Goal: Task Accomplishment & Management: Manage account settings

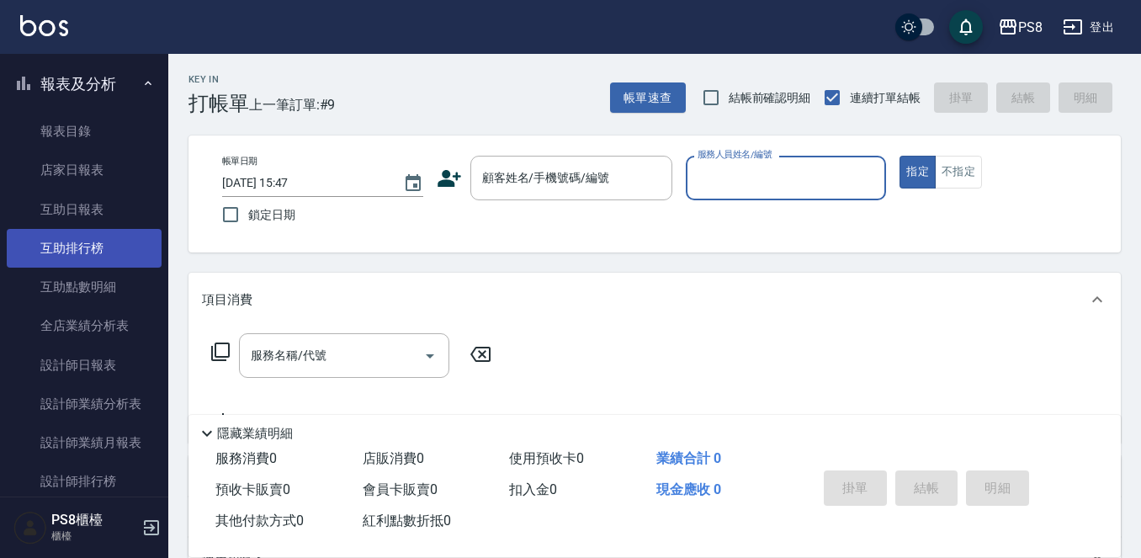
scroll to position [505, 0]
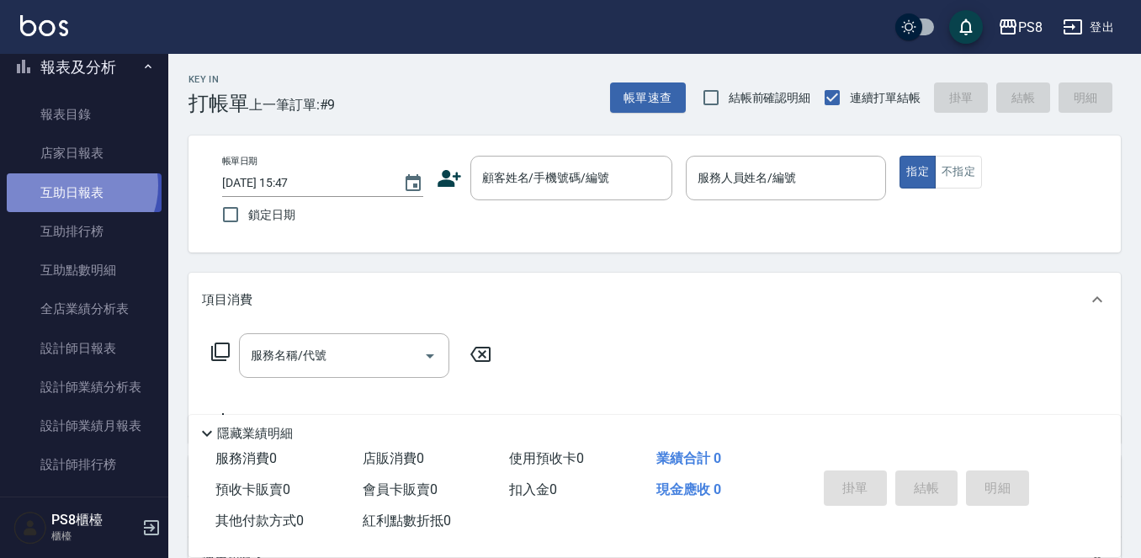
click at [74, 185] on link "互助日報表" at bounding box center [84, 192] width 155 height 39
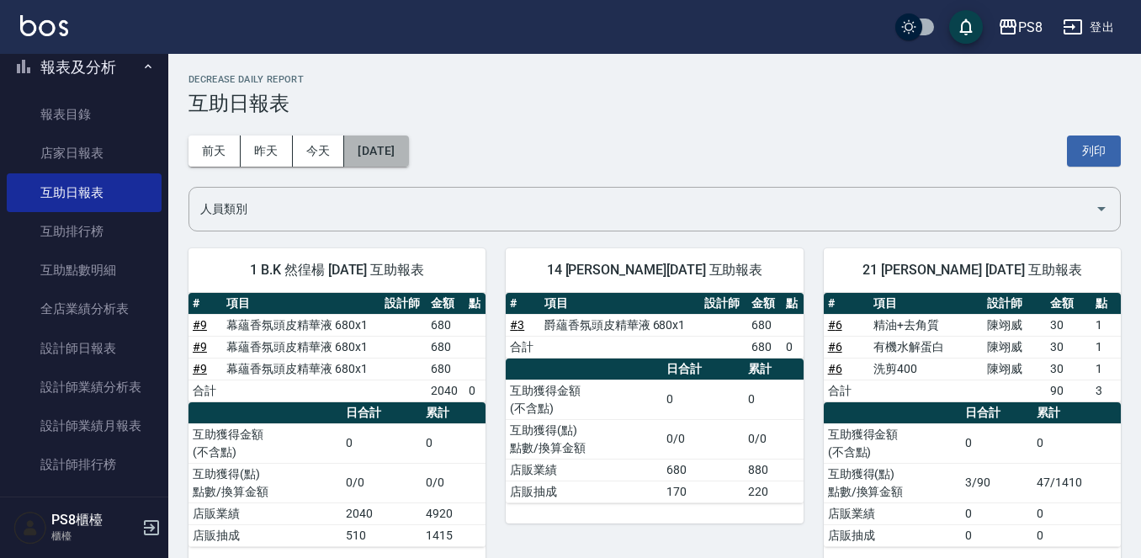
click at [408, 151] on button "[DATE]" at bounding box center [376, 150] width 64 height 31
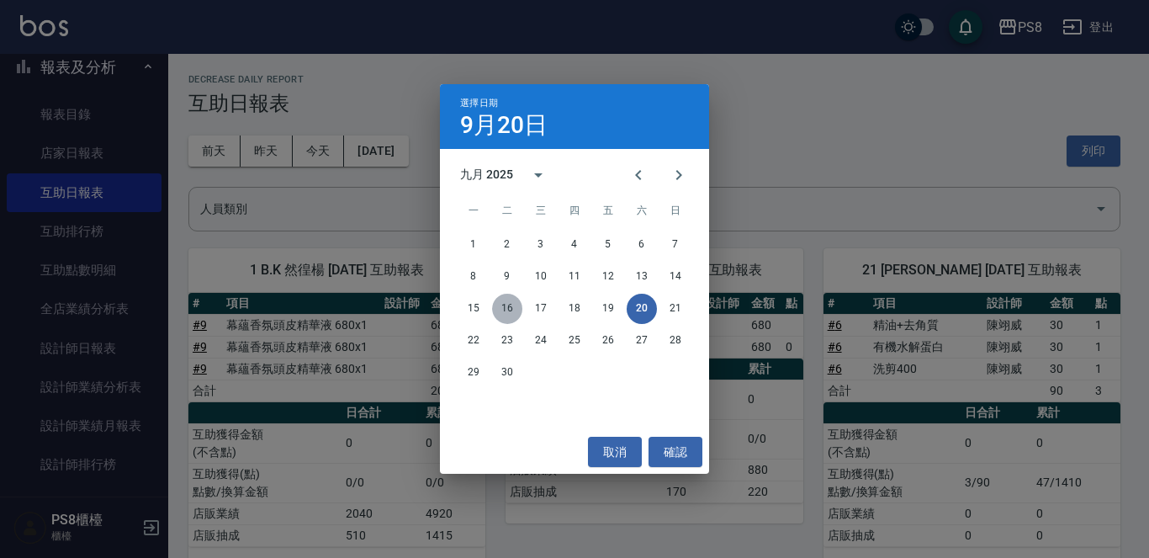
click at [512, 311] on button "16" at bounding box center [507, 309] width 30 height 30
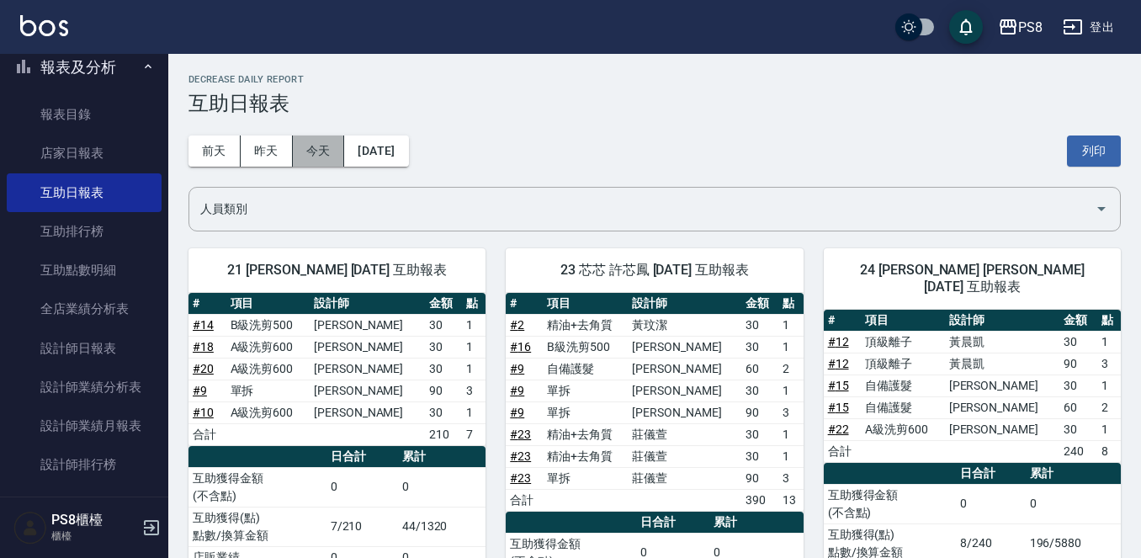
click at [304, 153] on button "今天" at bounding box center [319, 150] width 52 height 31
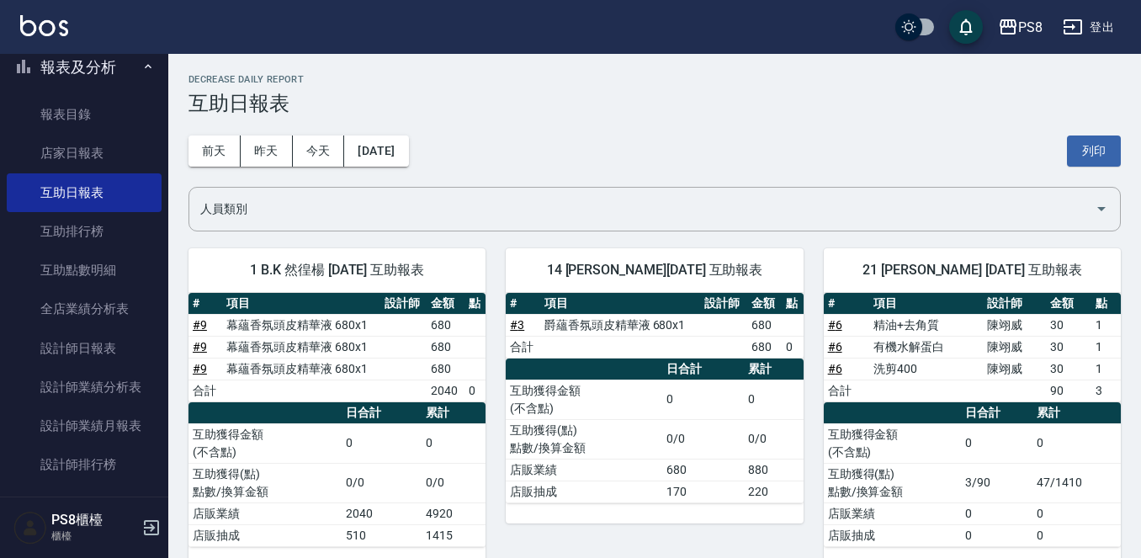
click at [45, 37] on link at bounding box center [44, 27] width 48 height 24
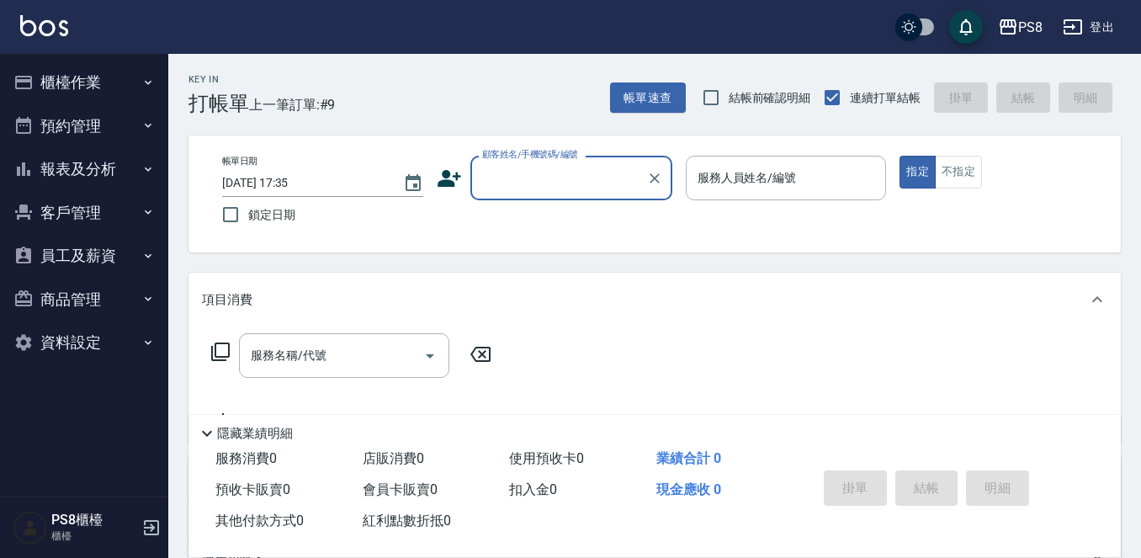
click at [521, 162] on div "顧客姓名/手機號碼/編號" at bounding box center [571, 178] width 202 height 45
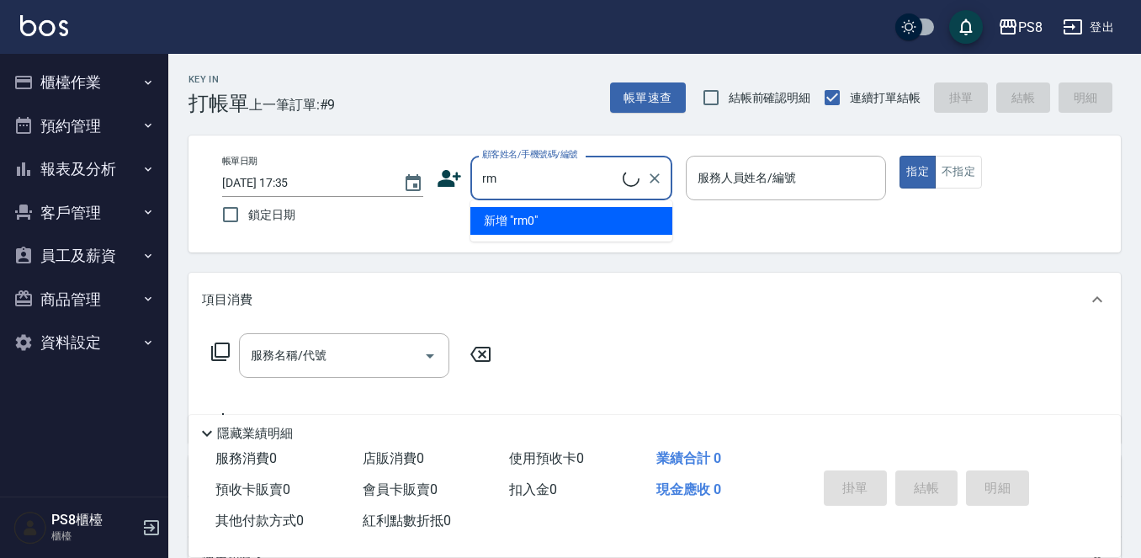
type input "r"
type input "k"
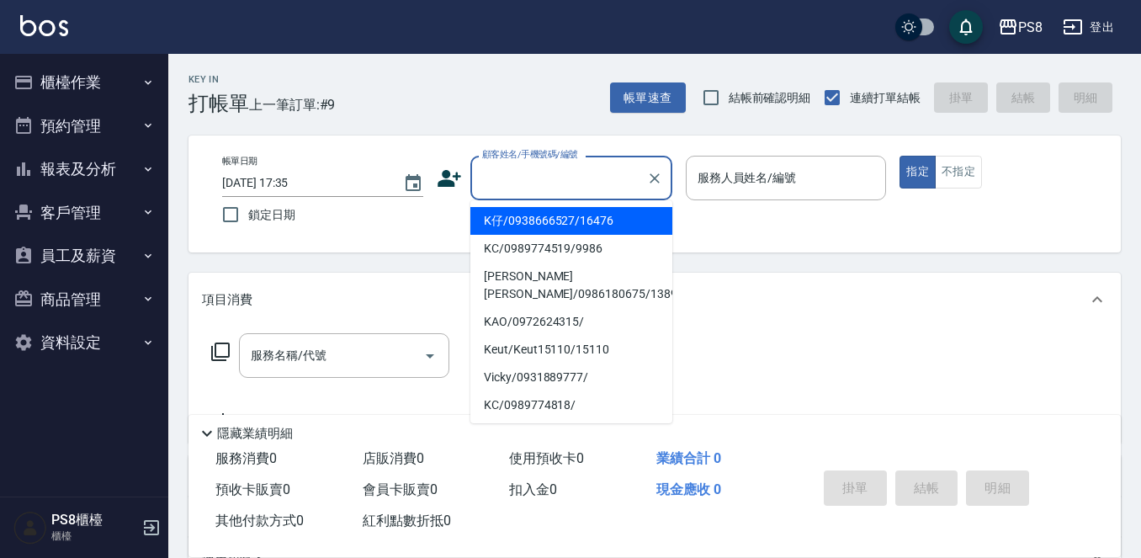
type input "k"
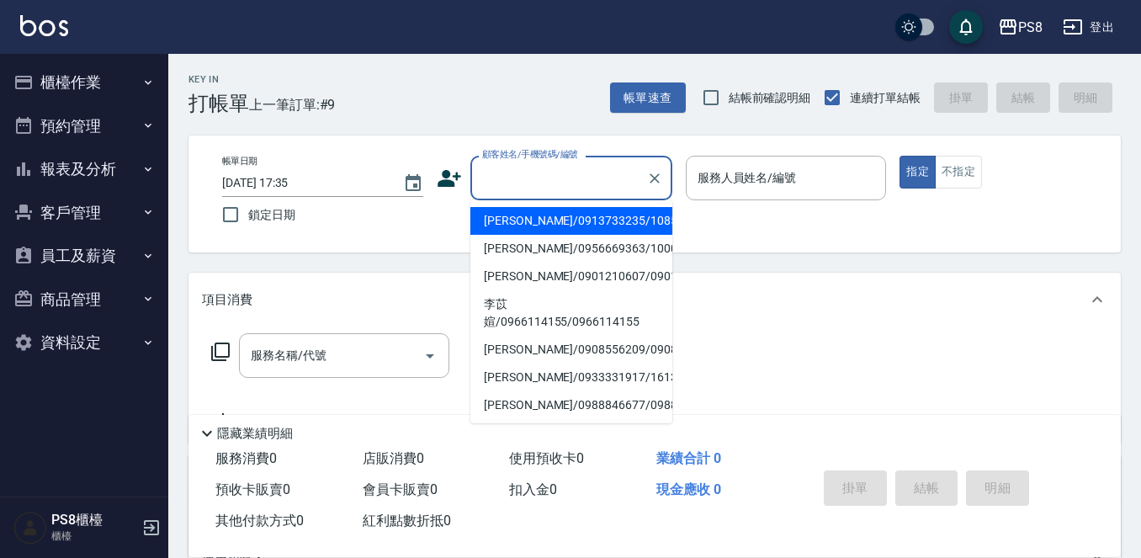
click at [542, 177] on input "顧客姓名/手機號碼/編號" at bounding box center [559, 177] width 162 height 29
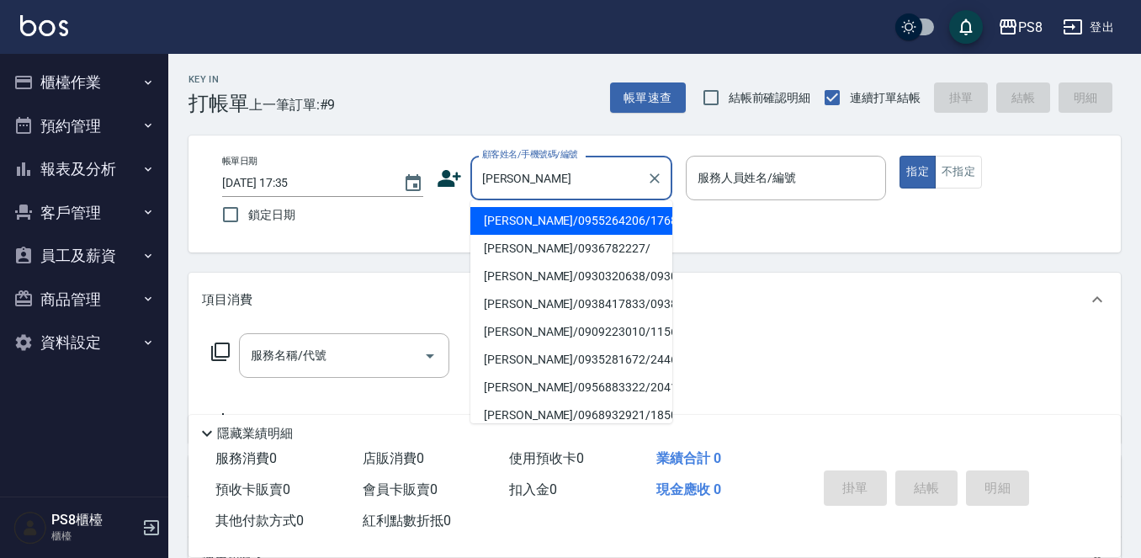
click at [554, 212] on li "[PERSON_NAME]/0955264206/17684" at bounding box center [571, 221] width 202 height 28
type input "[PERSON_NAME]/0955264206/17684"
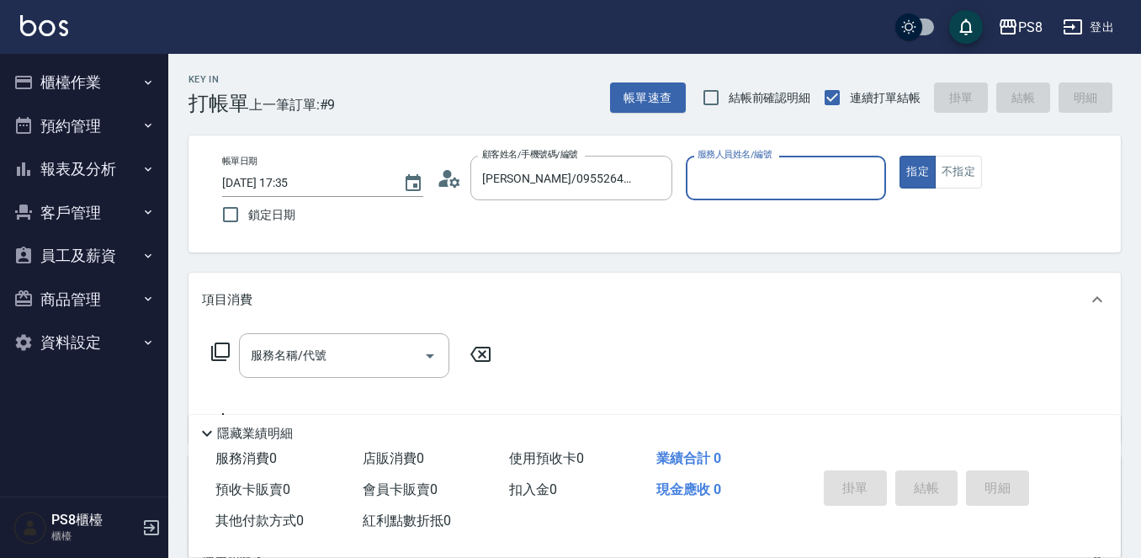
type input "佳亭-8"
click at [342, 351] on input "服務名稱/代號" at bounding box center [331, 355] width 170 height 29
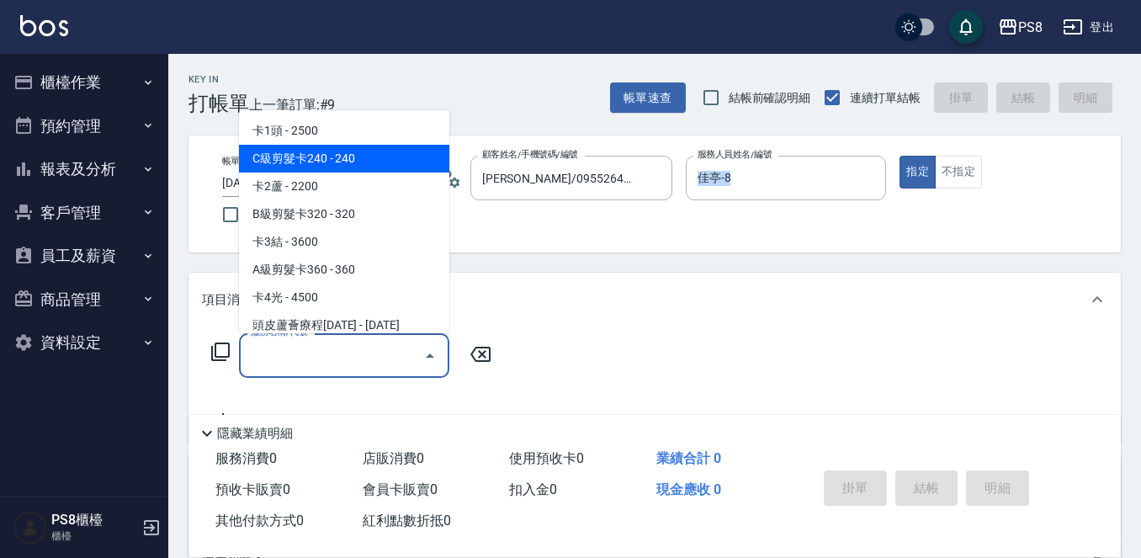
click at [627, 253] on div "Key In 打帳單 上一筆訂單:#9 帳單速查 結帳前確認明細 連續打單結帳 掛單 結帳 明細 帳單日期 2025/09/20 17:35 鎖定日期 顧客姓…" at bounding box center [654, 437] width 972 height 766
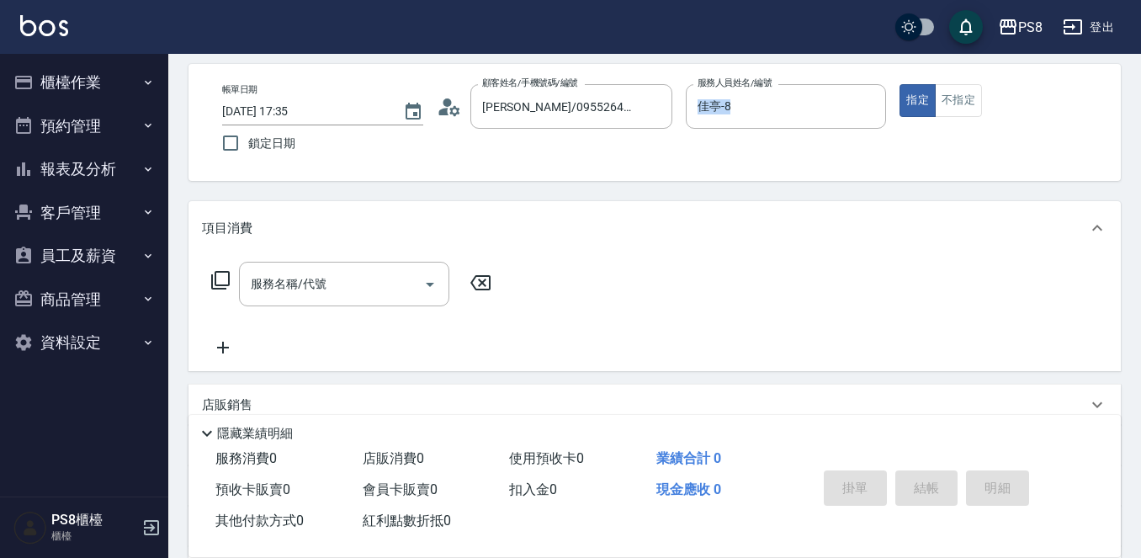
scroll to position [168, 0]
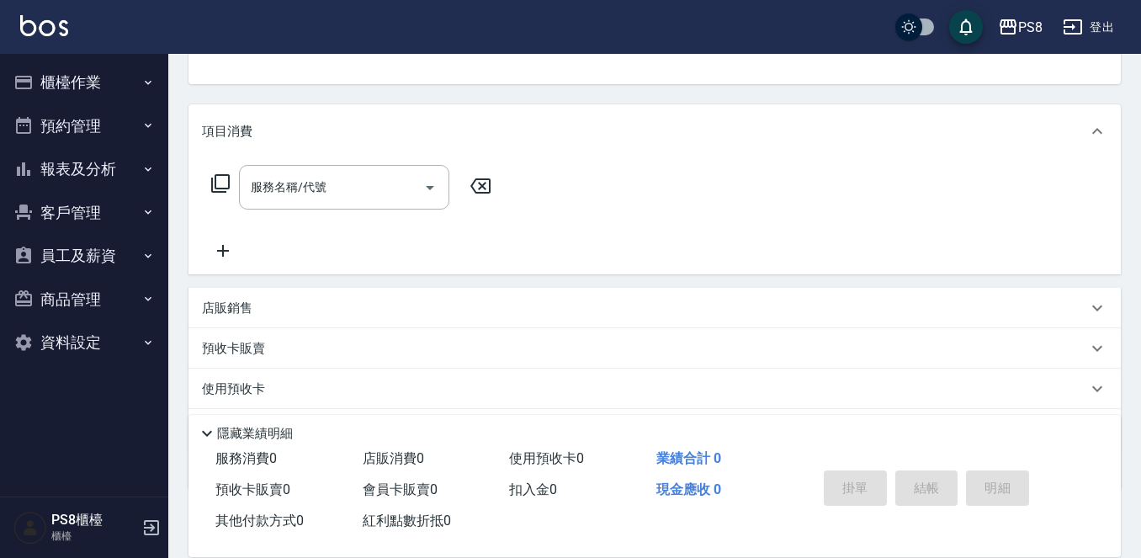
click at [239, 312] on p "店販銷售" at bounding box center [227, 308] width 50 height 18
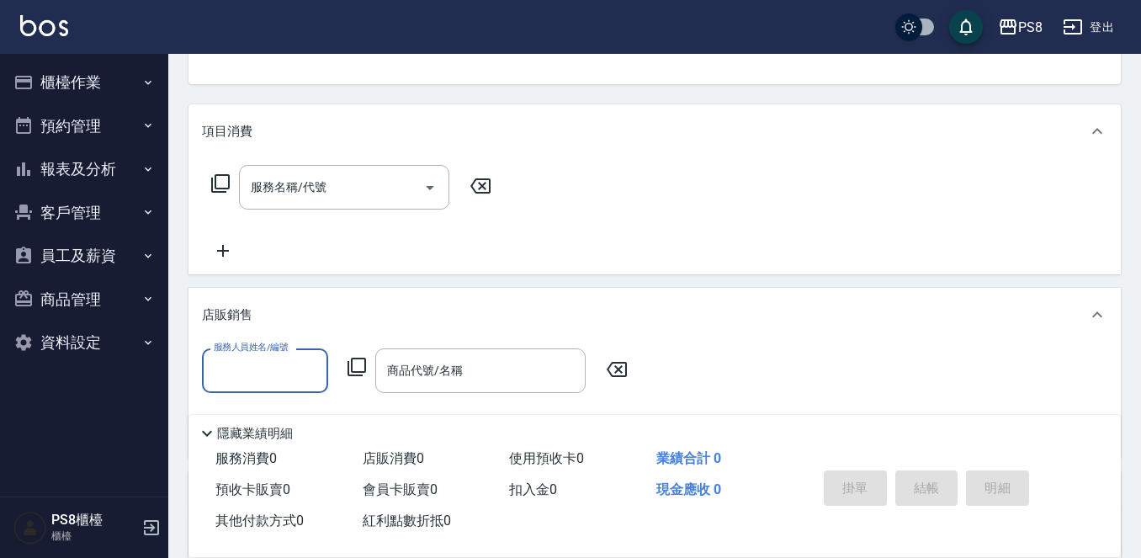
scroll to position [0, 0]
click at [406, 373] on input "商品代號/名稱" at bounding box center [480, 370] width 195 height 29
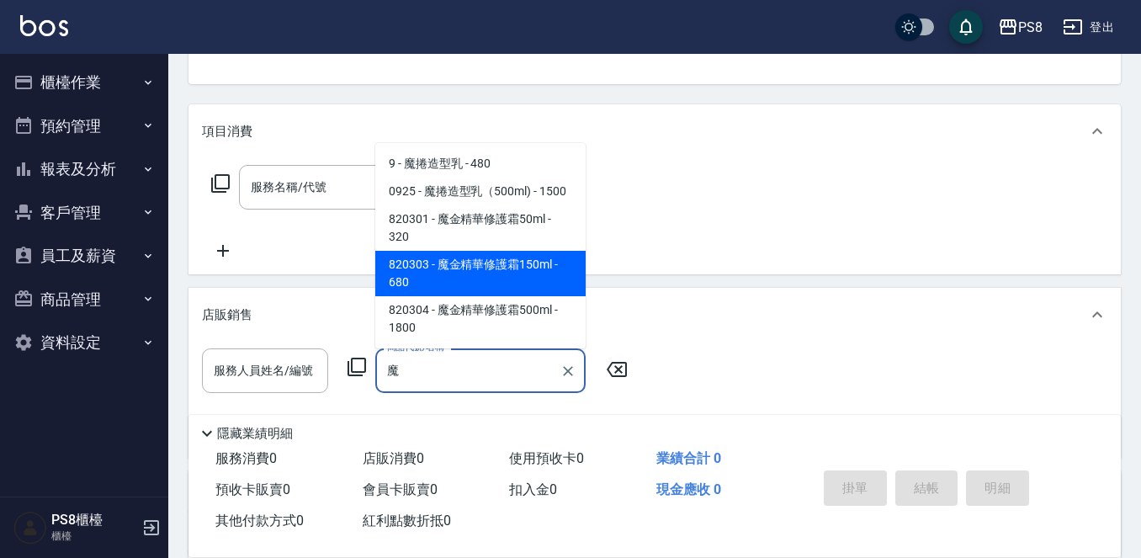
type input "魔"
click at [56, 290] on button "商品管理" at bounding box center [84, 300] width 155 height 44
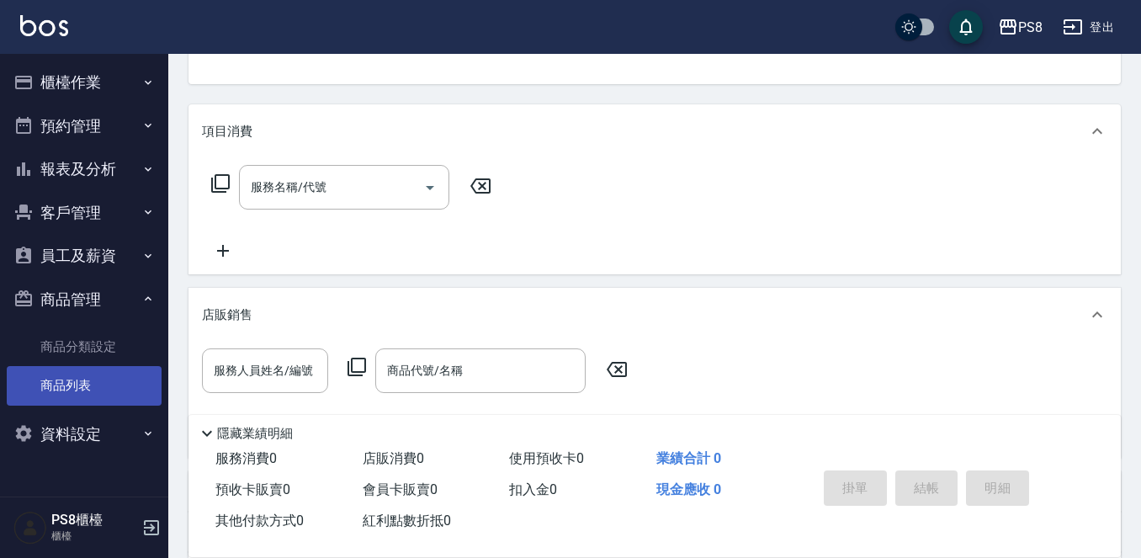
click at [85, 383] on link "商品列表" at bounding box center [84, 385] width 155 height 39
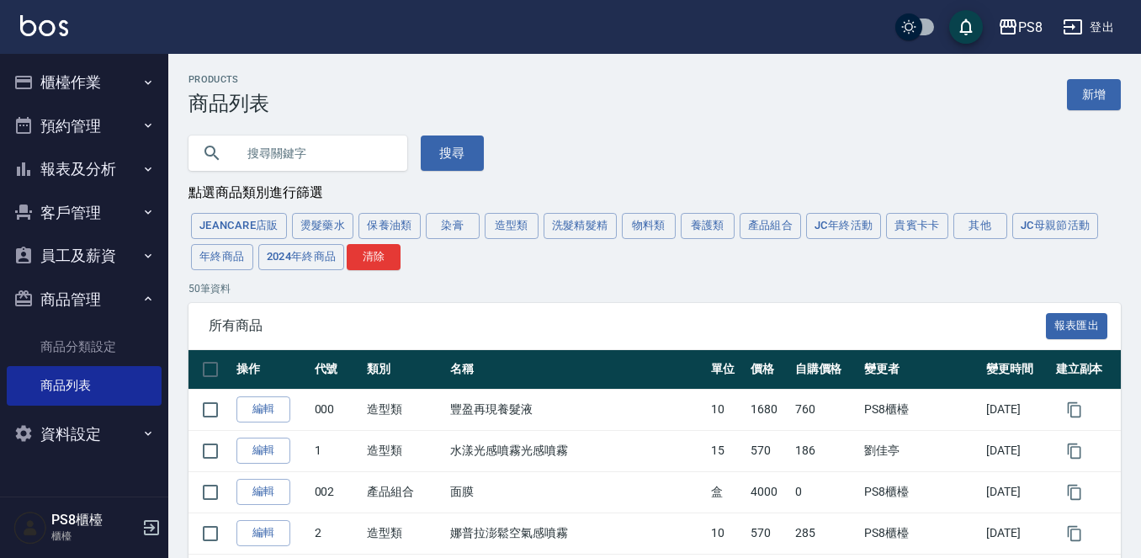
click at [305, 162] on input "text" at bounding box center [315, 152] width 158 height 45
type input "魔"
click at [448, 164] on button "搜尋" at bounding box center [452, 152] width 63 height 35
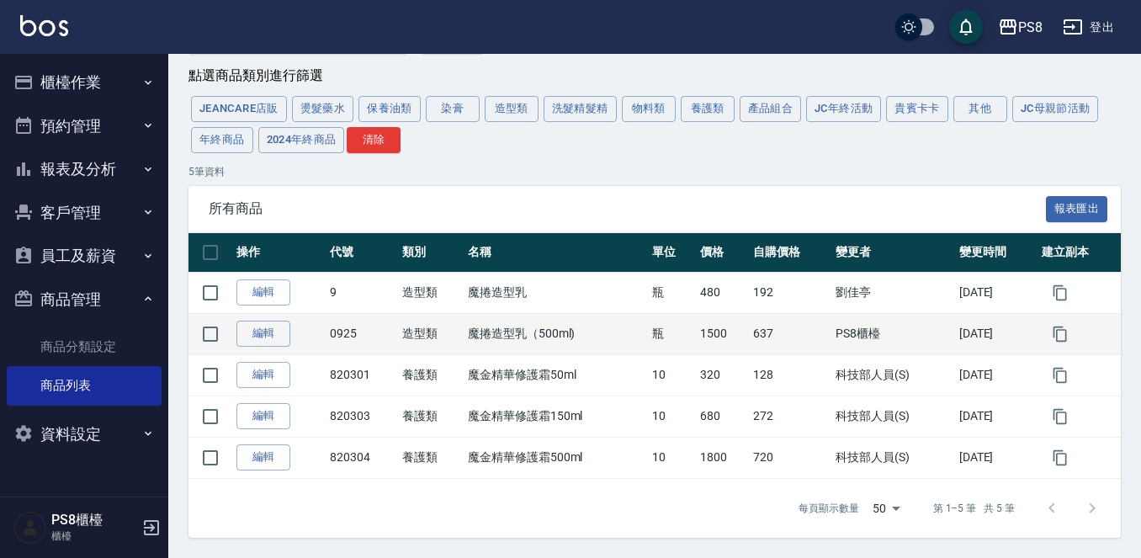
scroll to position [119, 0]
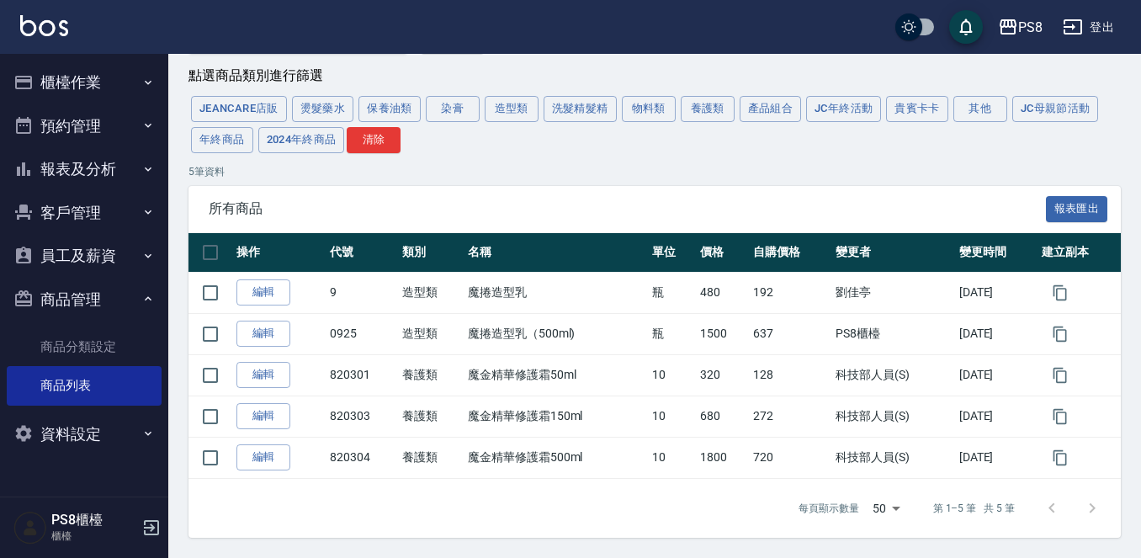
click at [54, 87] on button "櫃檯作業" at bounding box center [84, 83] width 155 height 44
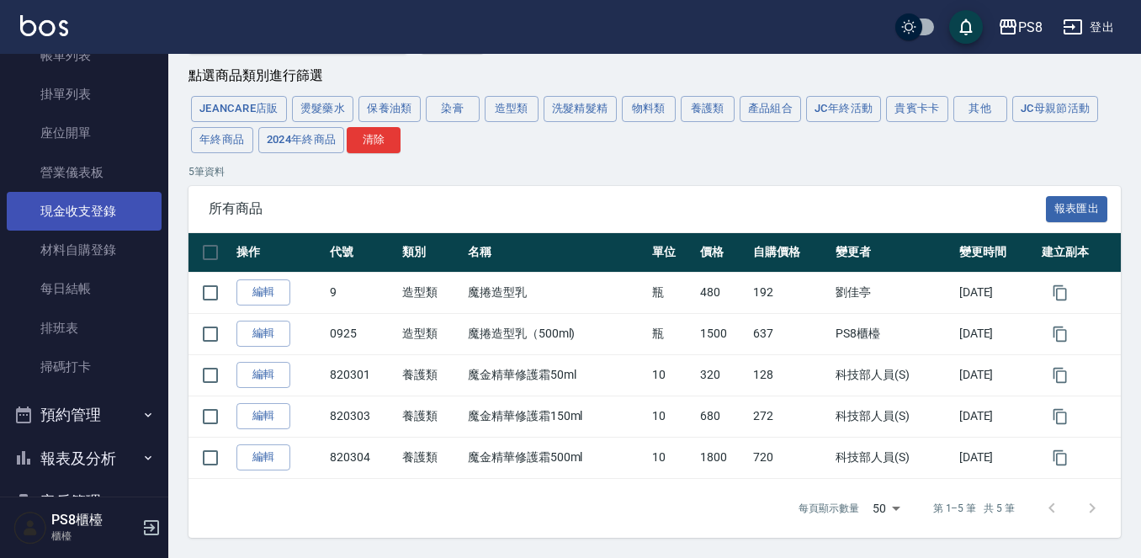
scroll to position [84, 0]
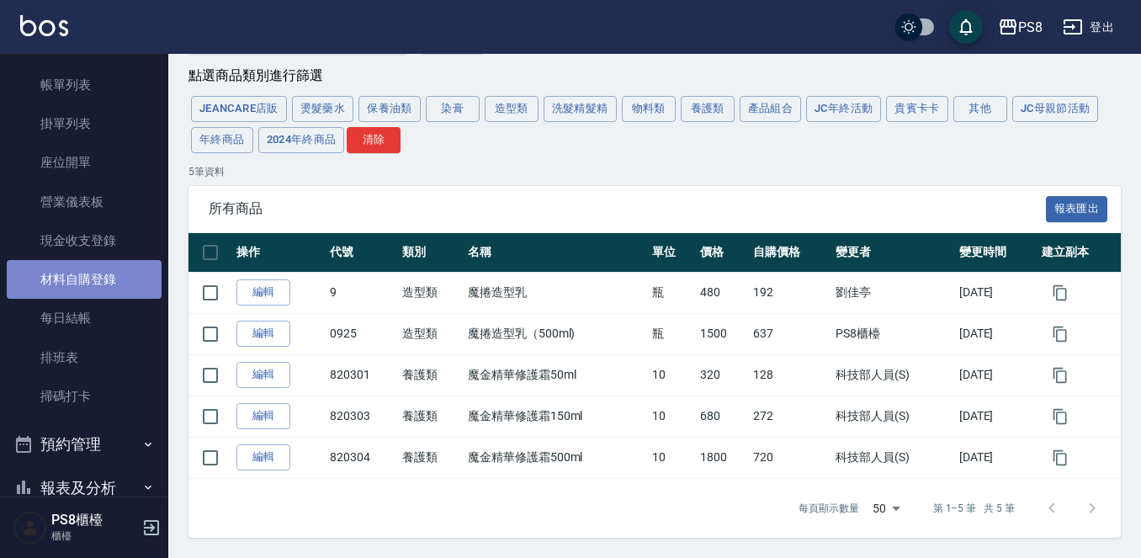
click at [93, 273] on link "材料自購登錄" at bounding box center [84, 279] width 155 height 39
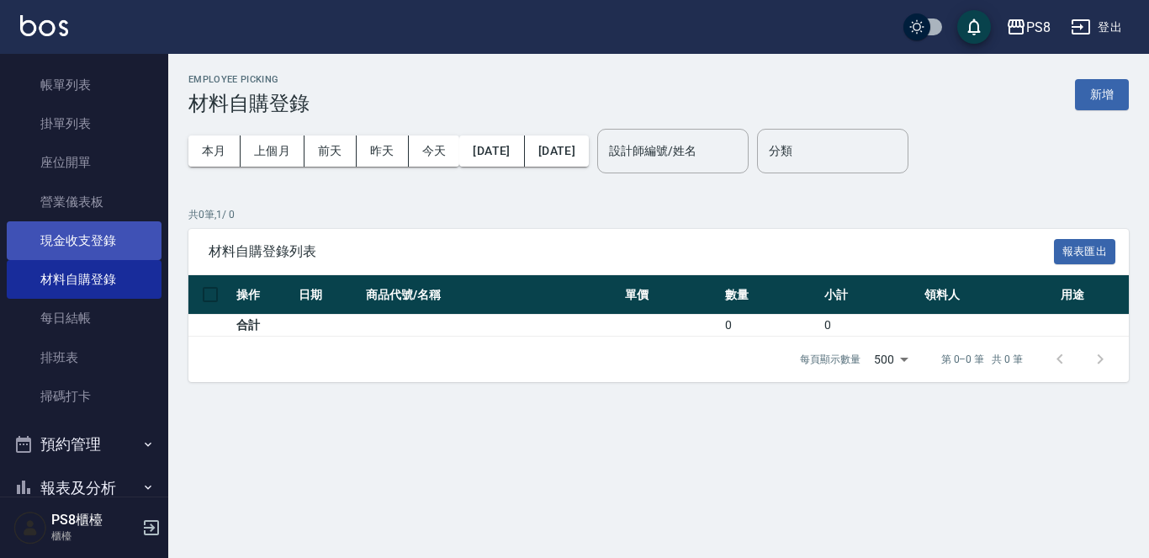
click at [98, 236] on link "現金收支登錄" at bounding box center [84, 240] width 155 height 39
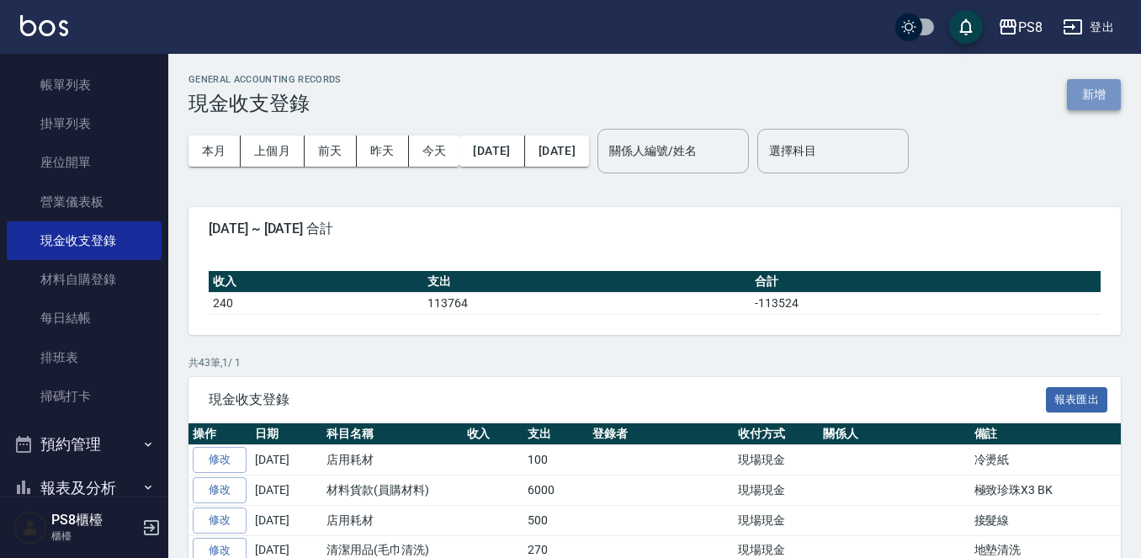
click at [1108, 86] on button "新增" at bounding box center [1094, 94] width 54 height 31
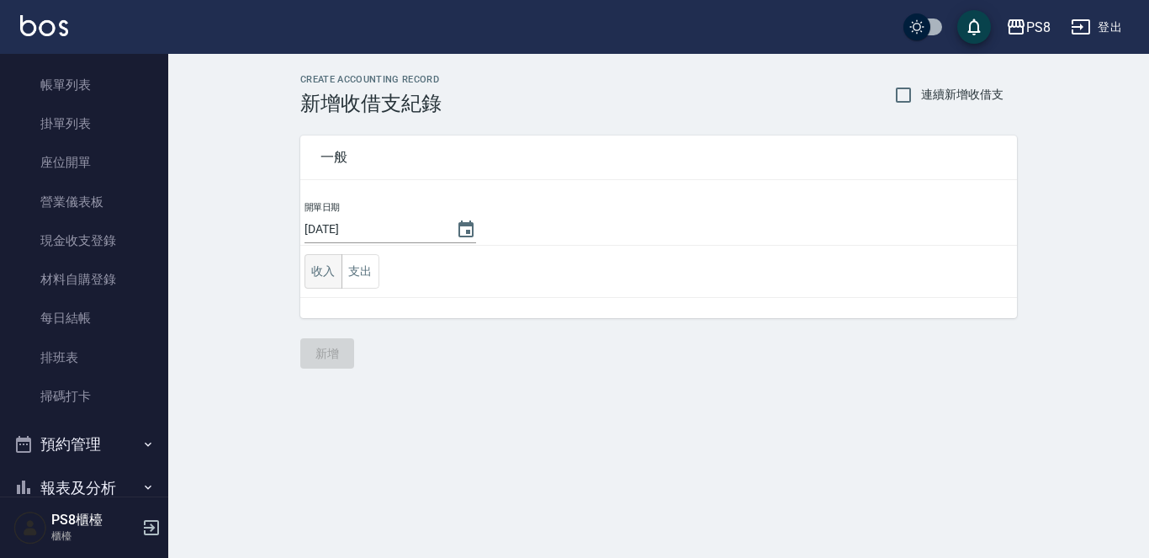
click at [332, 264] on button "收入" at bounding box center [324, 271] width 38 height 34
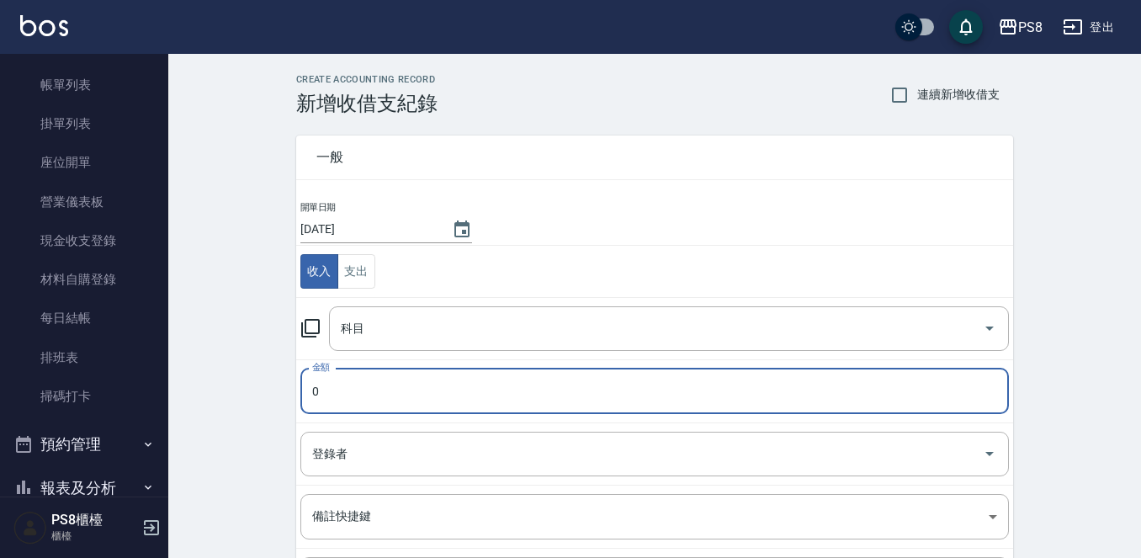
click at [354, 384] on input "0" at bounding box center [654, 390] width 708 height 45
type input "720"
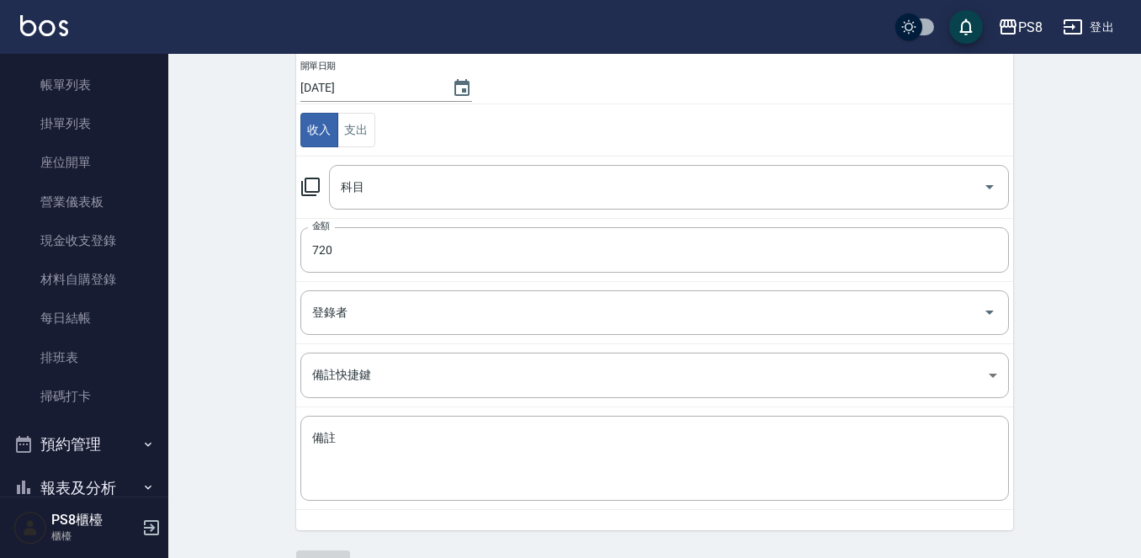
scroll to position [168, 0]
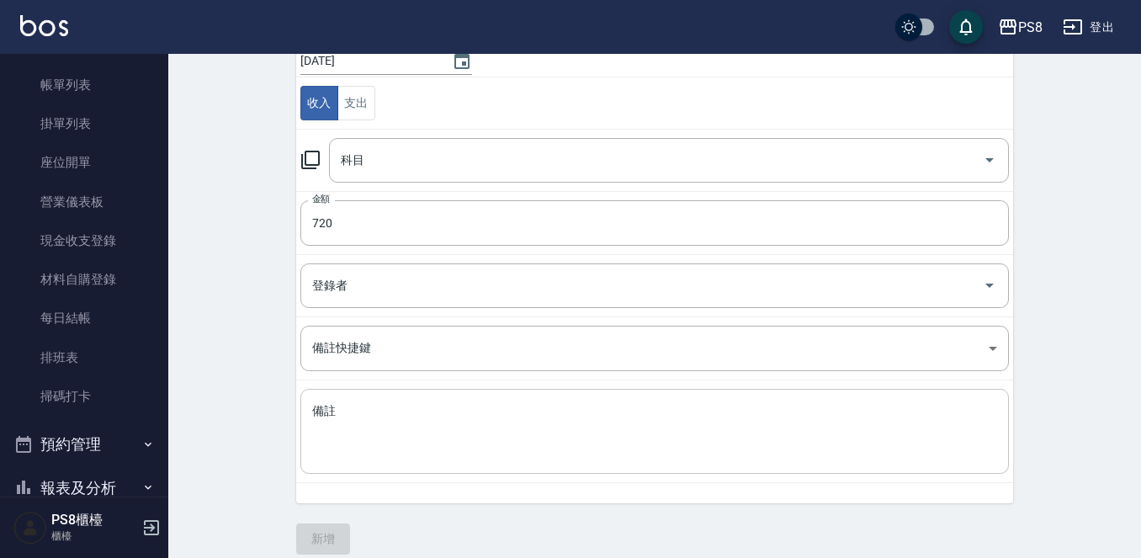
click at [321, 416] on textarea "備註" at bounding box center [654, 431] width 685 height 57
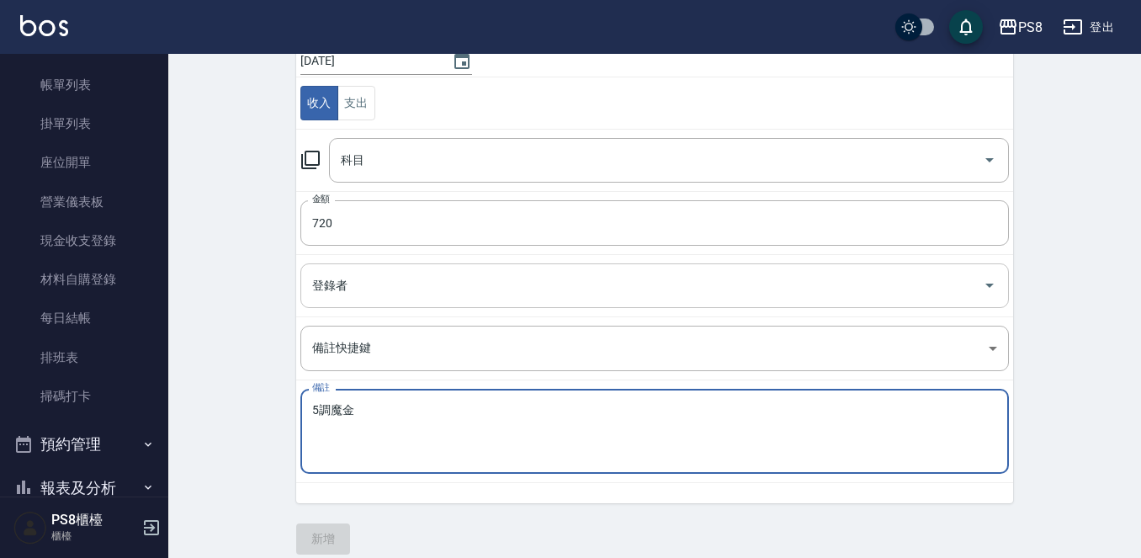
scroll to position [84, 0]
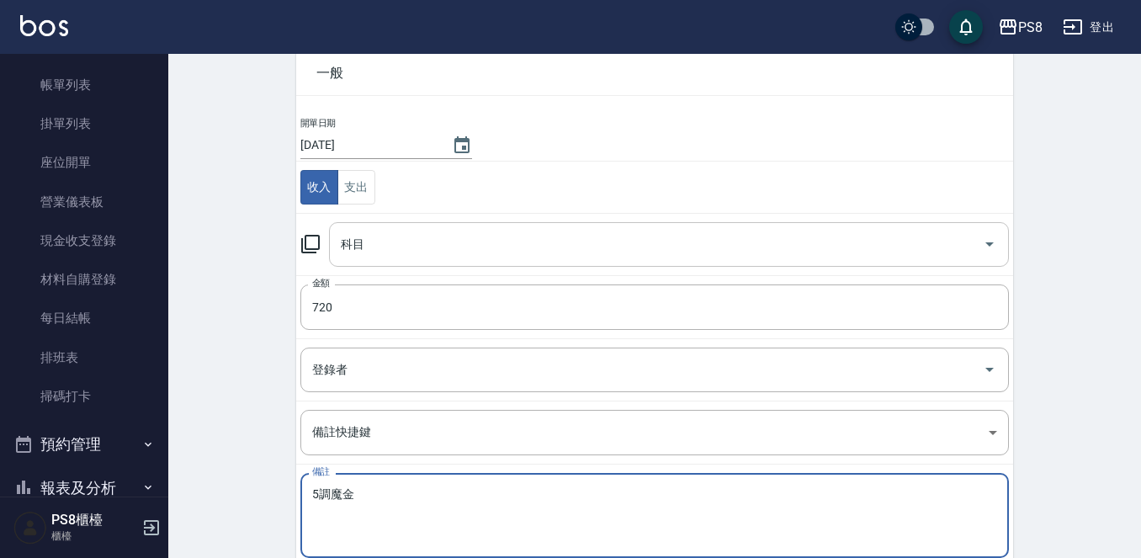
type textarea "5調魔金"
click at [379, 241] on input "科目" at bounding box center [655, 244] width 639 height 29
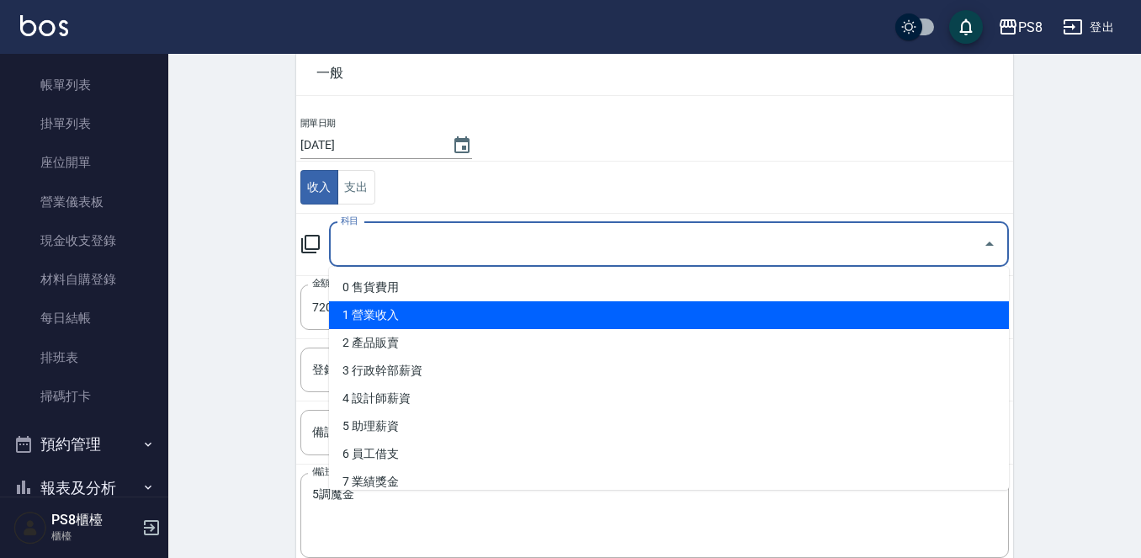
click at [410, 305] on li "1 營業收入" at bounding box center [669, 315] width 680 height 28
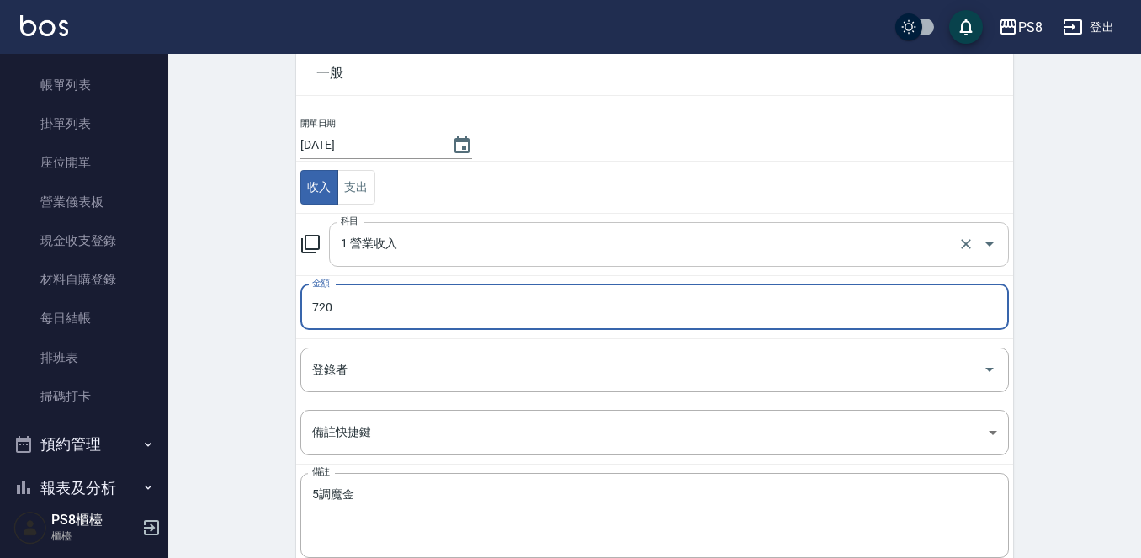
click at [411, 235] on input "1 營業收入" at bounding box center [644, 244] width 617 height 29
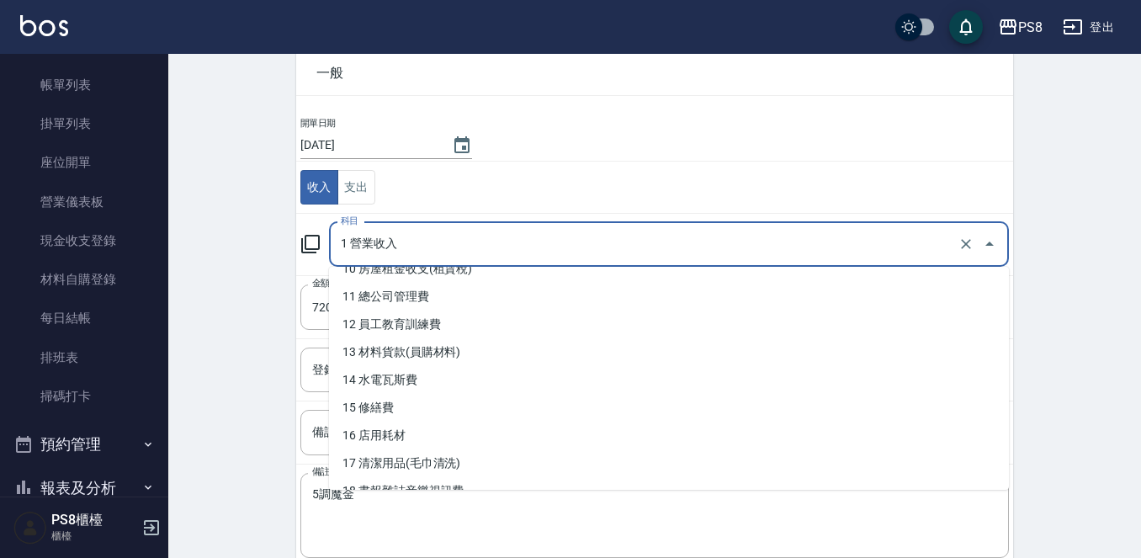
scroll to position [336, 0]
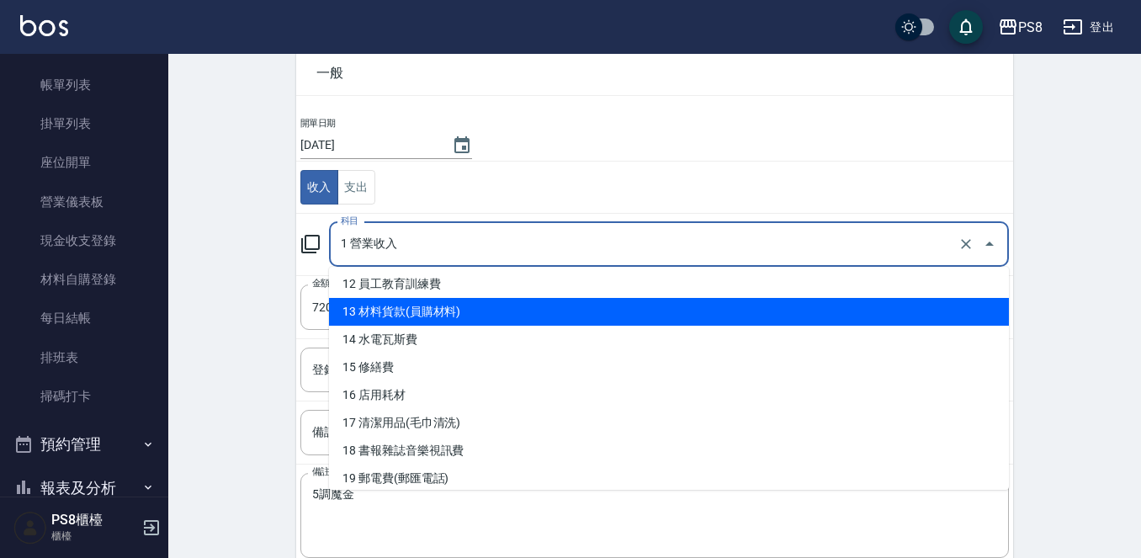
click at [493, 315] on li "13 材料貨款(員購材料)" at bounding box center [669, 312] width 680 height 28
type input "13 材料貨款(員購材料)"
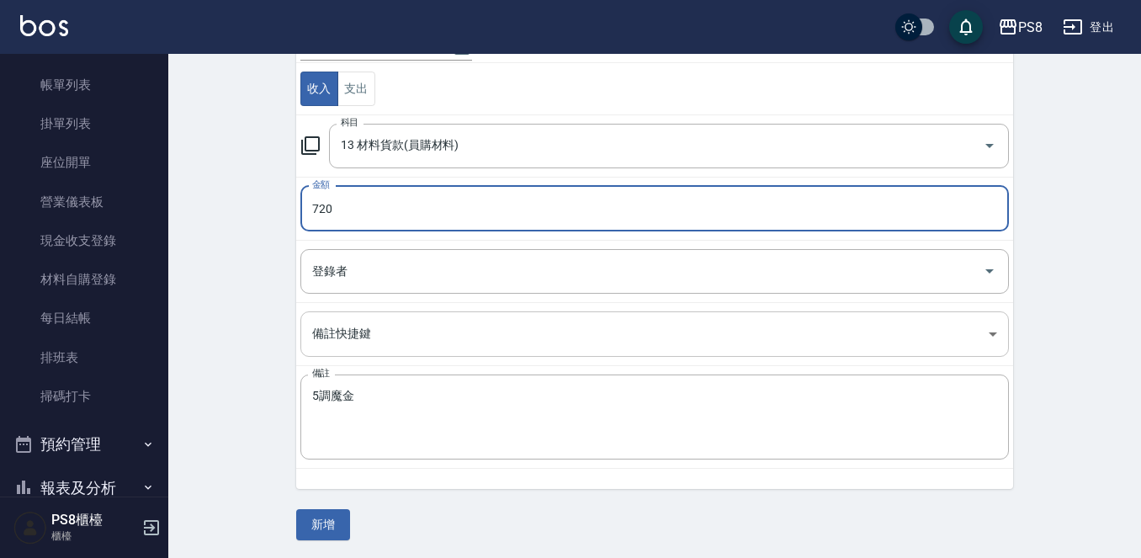
scroll to position [185, 0]
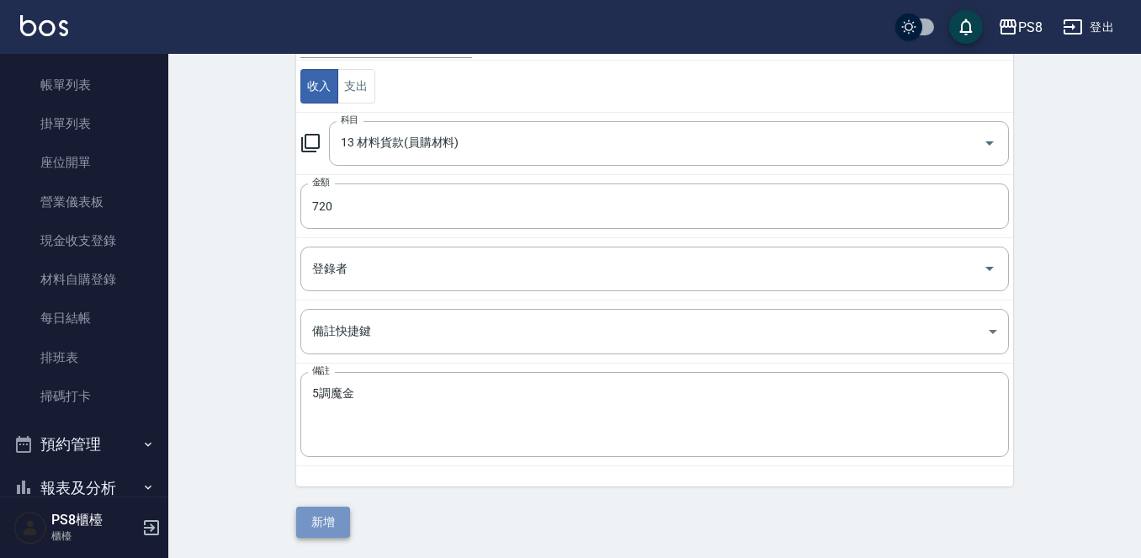
click at [340, 517] on button "新增" at bounding box center [323, 521] width 54 height 31
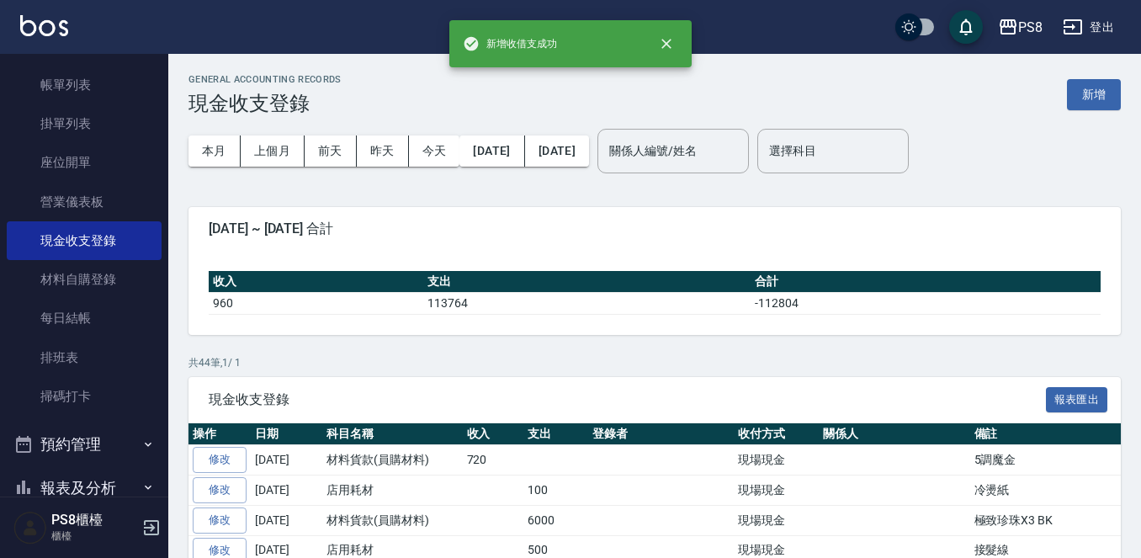
click at [52, 28] on img at bounding box center [44, 25] width 48 height 21
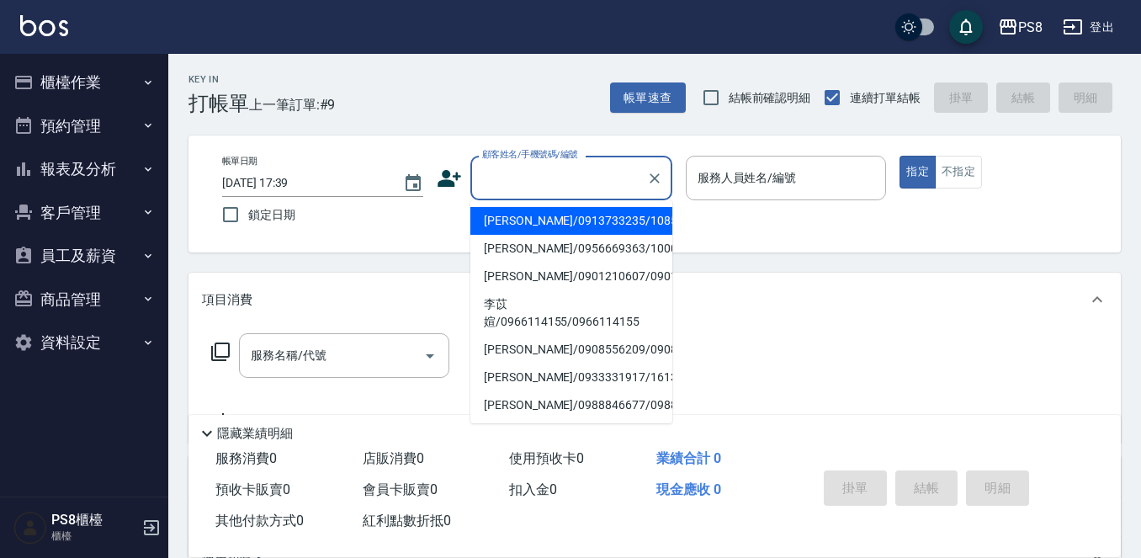
click at [585, 169] on input "顧客姓名/手機號碼/編號" at bounding box center [559, 177] width 162 height 29
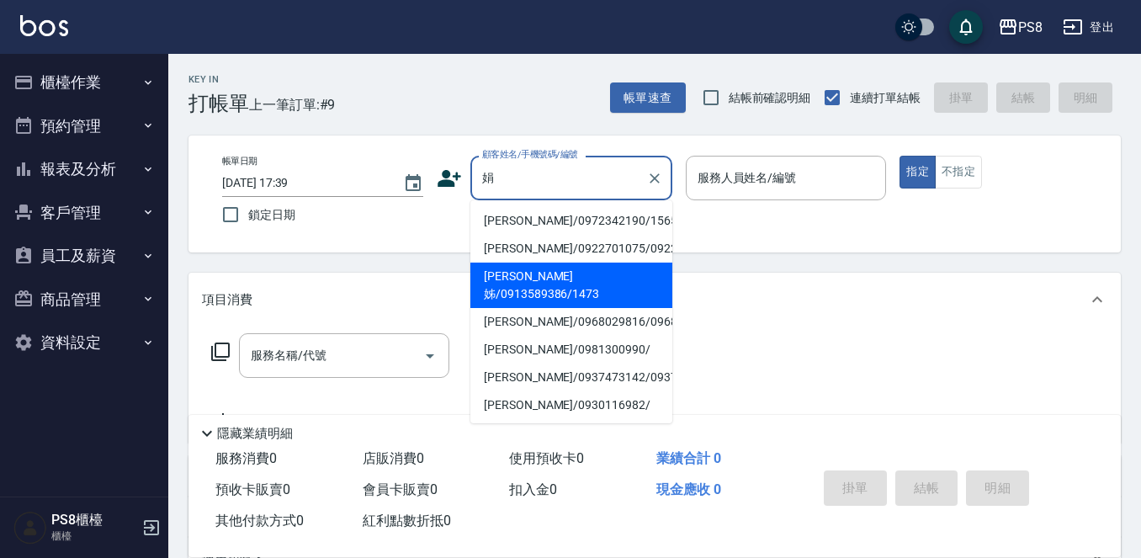
click at [532, 300] on li "[PERSON_NAME]姊/0913589386/1473" at bounding box center [571, 284] width 202 height 45
type input "[PERSON_NAME]姊/0913589386/1473"
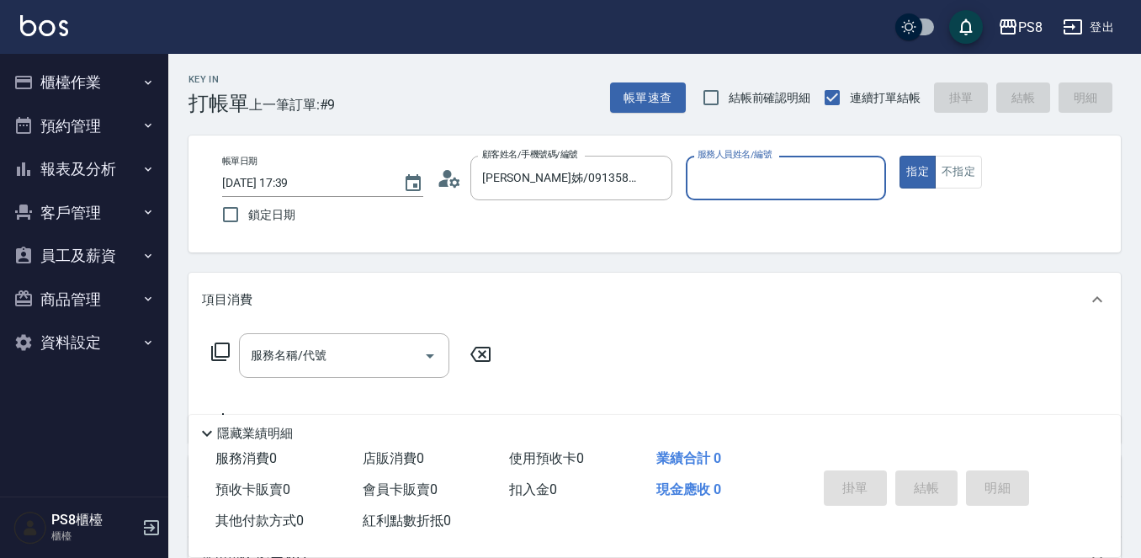
type input "佳亭-8"
click at [358, 347] on input "服務名稱/代號" at bounding box center [331, 355] width 170 height 29
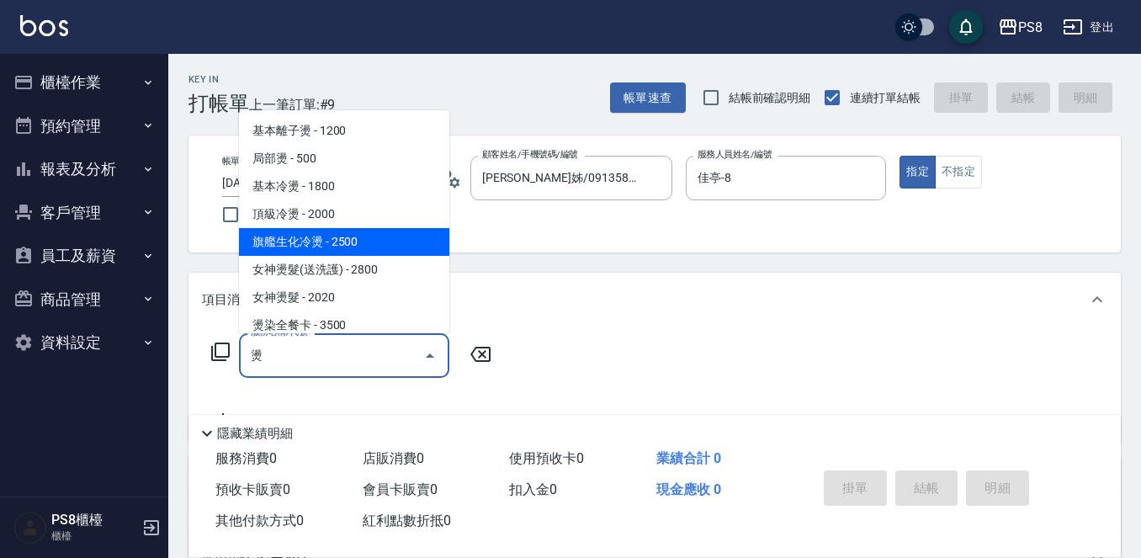
click at [358, 236] on span "旗艦生化冷燙 - 2500" at bounding box center [344, 242] width 210 height 28
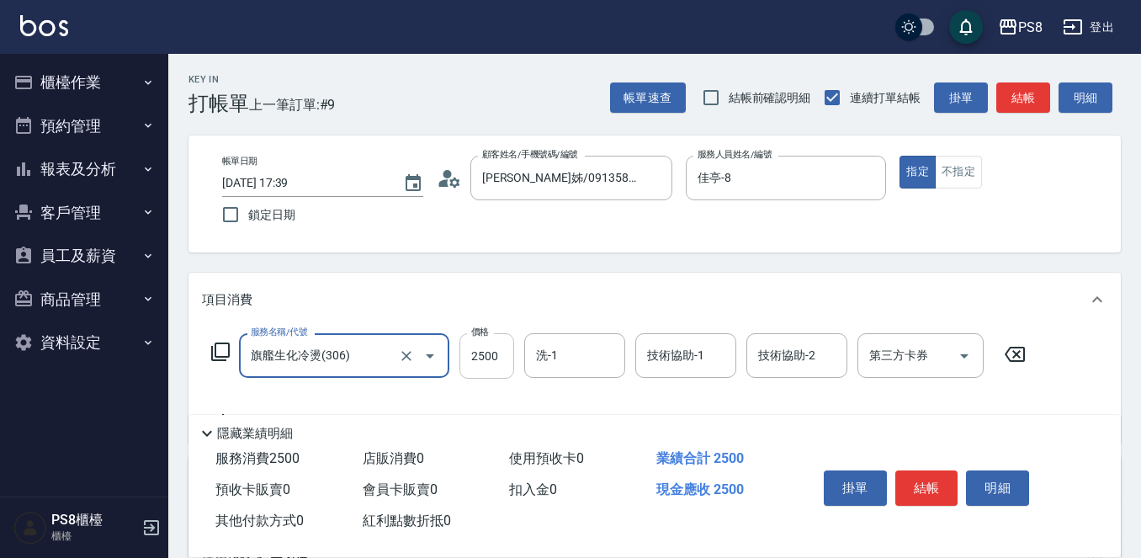
type input "旗艦生化冷燙(306)"
click at [475, 351] on input "2500" at bounding box center [486, 355] width 55 height 45
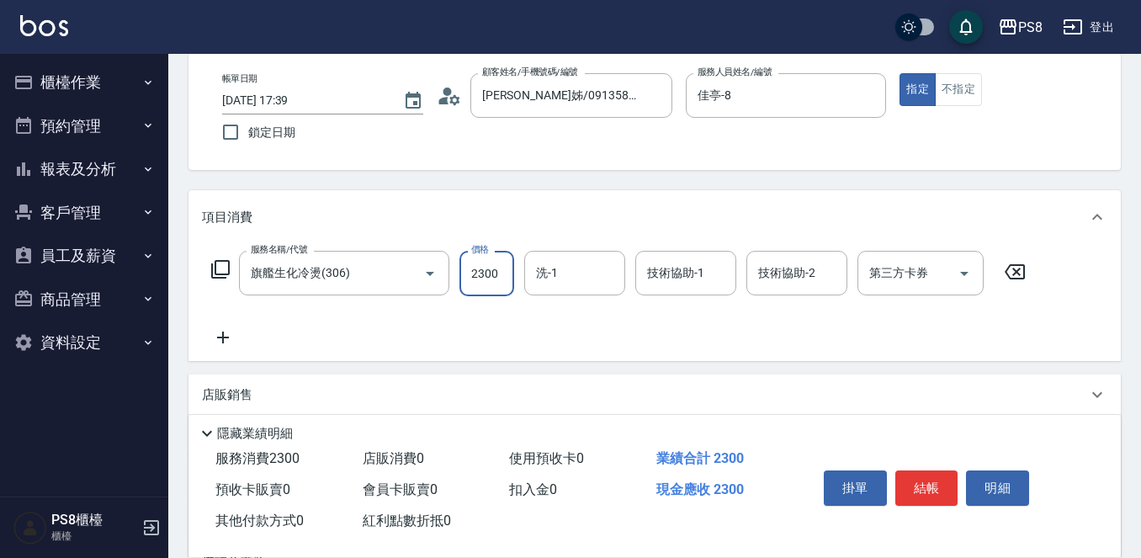
scroll to position [168, 0]
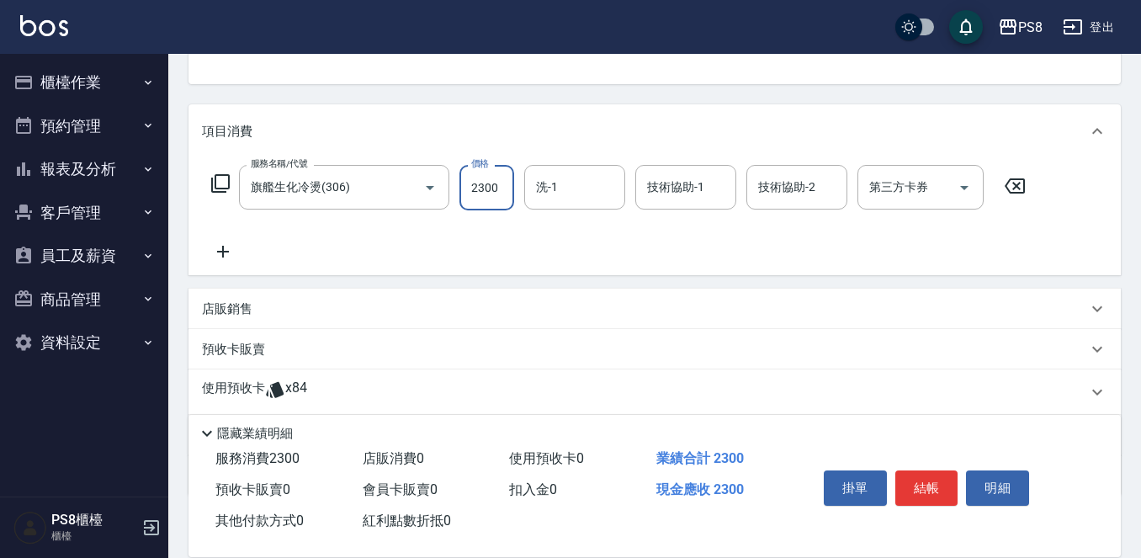
type input "2300"
click at [224, 246] on icon at bounding box center [223, 252] width 12 height 12
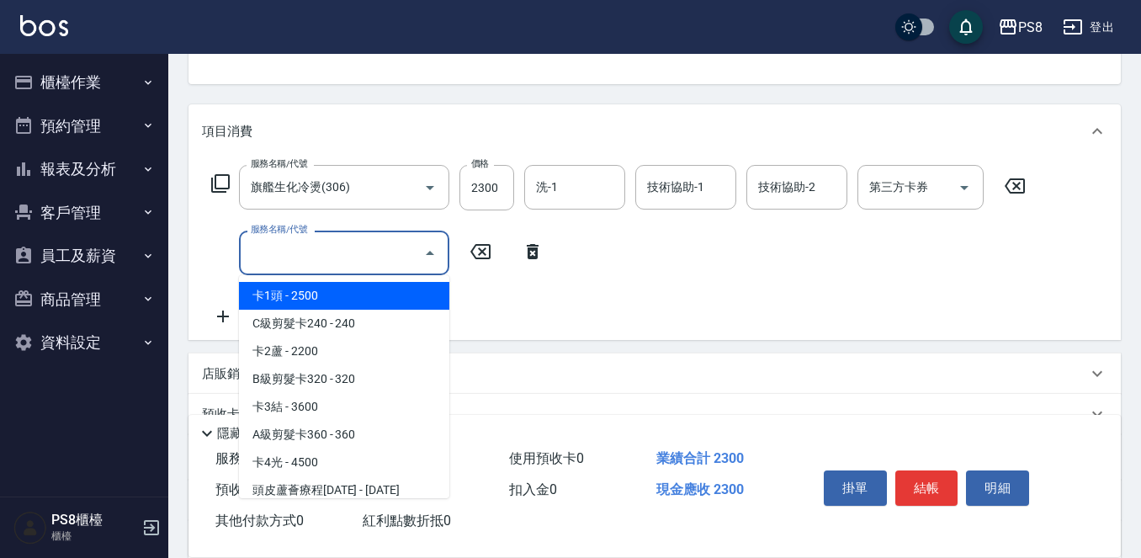
click at [280, 259] on input "服務名稱/代號" at bounding box center [331, 252] width 170 height 29
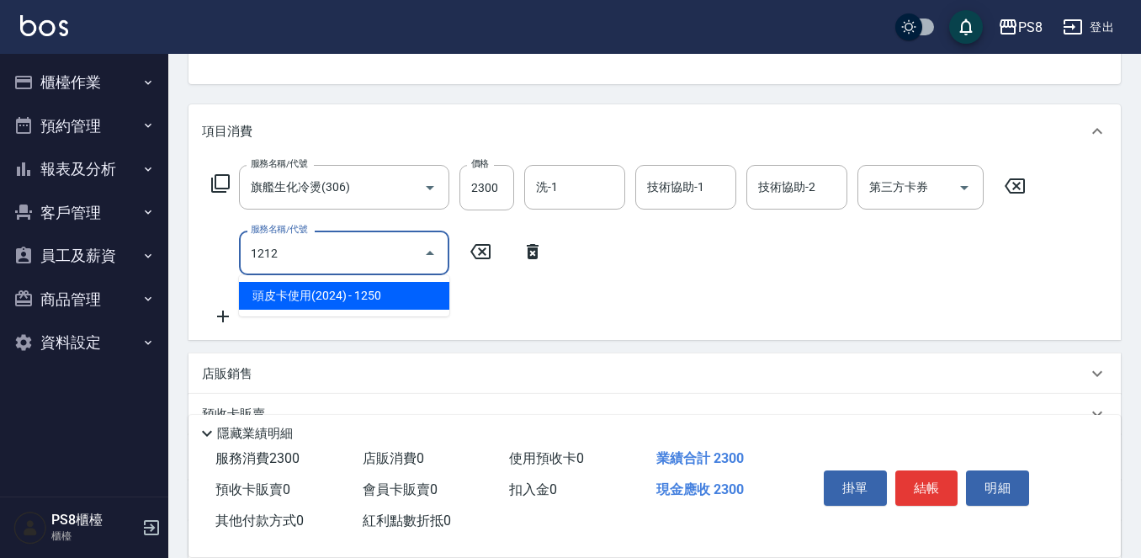
click at [316, 284] on span "頭皮卡使用(2024) - 1250" at bounding box center [344, 296] width 210 height 28
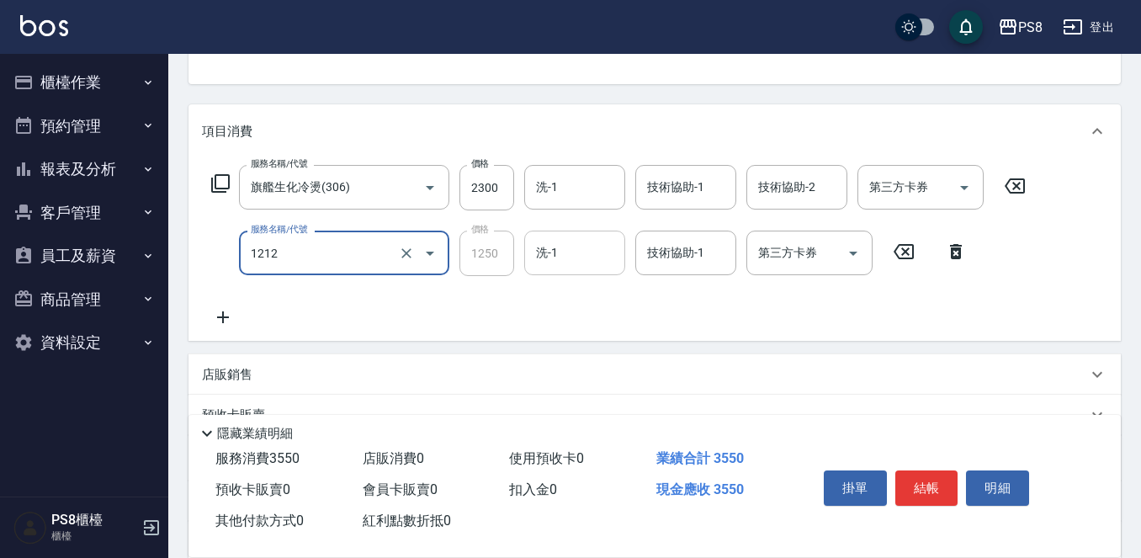
type input "頭皮卡使用(2024)(1212)"
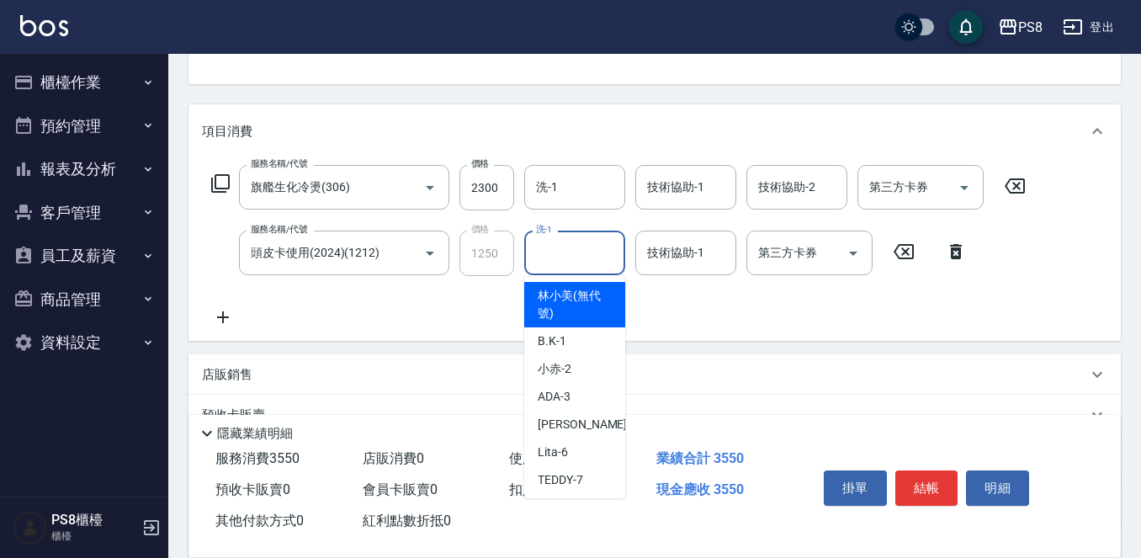
click at [572, 256] on input "洗-1" at bounding box center [575, 252] width 86 height 29
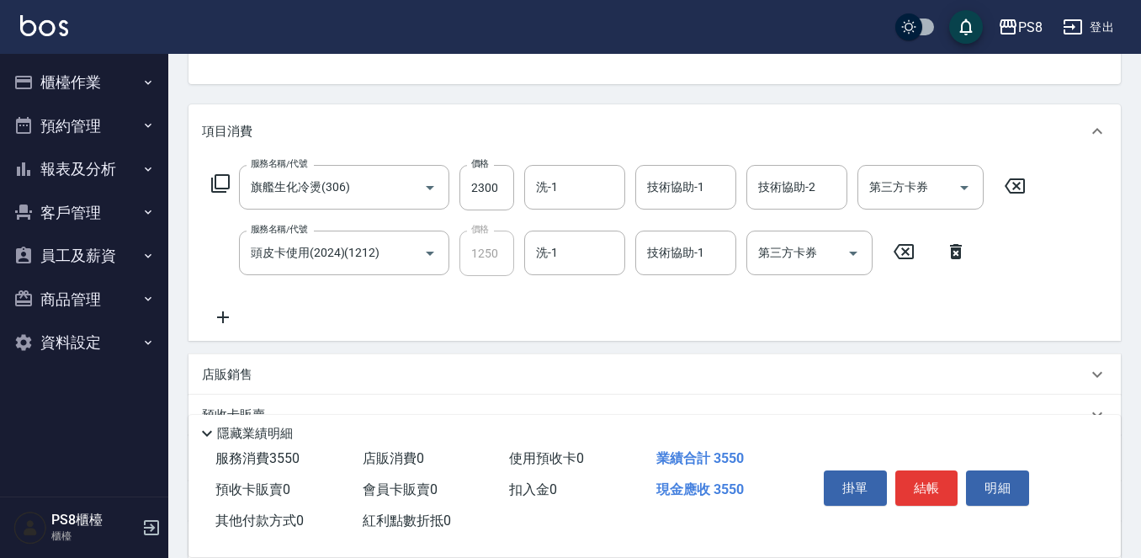
click at [429, 300] on div "服務名稱/代號 旗艦生化冷燙(306) 服務名稱/代號 價格 2300 價格 洗-1 洗-1 技術協助-1 技術協助-1 技術協助-2 技術協助-2 第三方卡…" at bounding box center [619, 246] width 834 height 162
click at [225, 303] on div "服務名稱/代號 旗艦生化冷燙(306) 服務名稱/代號 價格 2300 價格 洗-1 洗-1 技術協助-1 技術協助-1 技術協助-2 技術協助-2 第三方卡…" at bounding box center [619, 246] width 834 height 162
click at [223, 315] on icon at bounding box center [223, 317] width 12 height 12
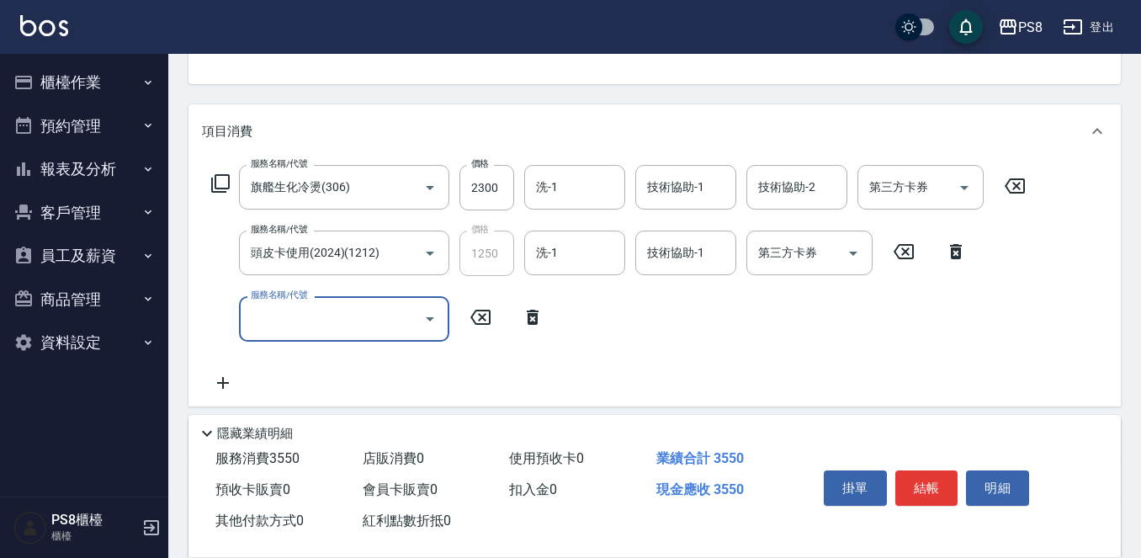
click at [286, 318] on input "服務名稱/代號" at bounding box center [331, 318] width 170 height 29
type input "結構卡使用(2024)(1214)"
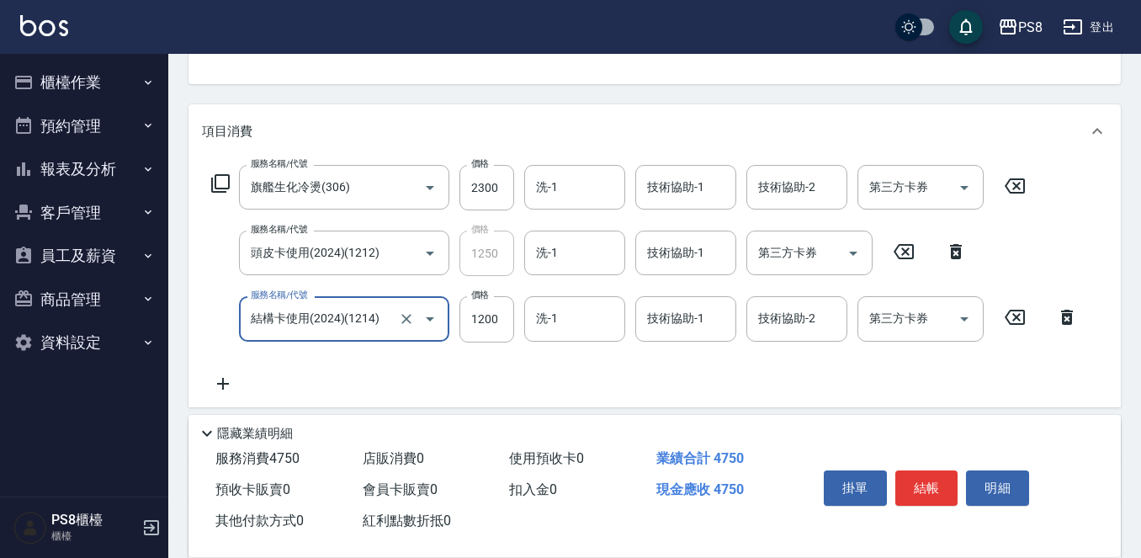
click at [230, 386] on icon at bounding box center [223, 383] width 42 height 20
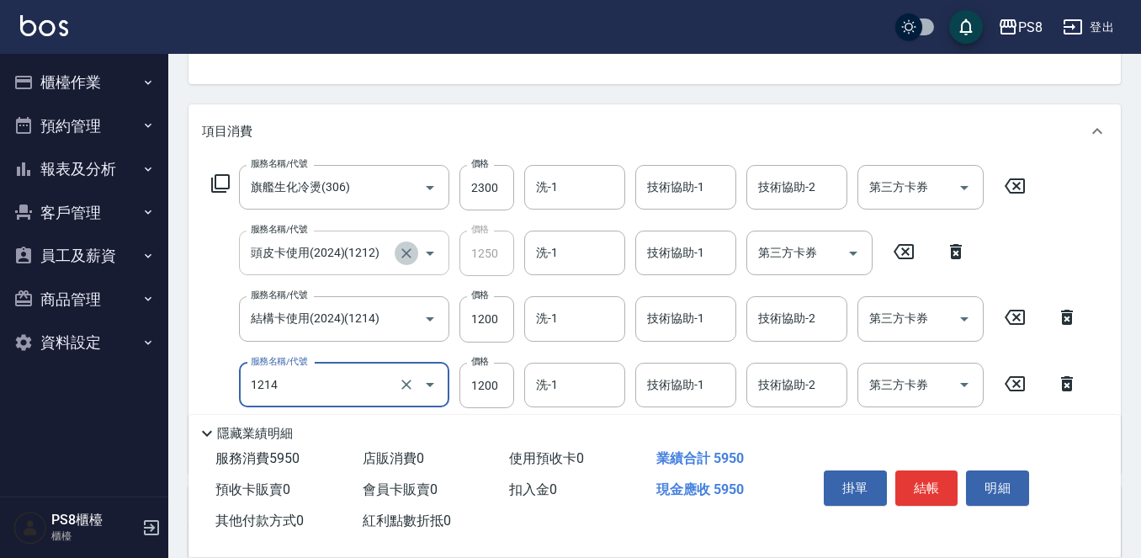
click at [403, 256] on icon "Clear" at bounding box center [406, 253] width 10 height 10
type input "1214"
type input "結構卡使用(2024)(1214)"
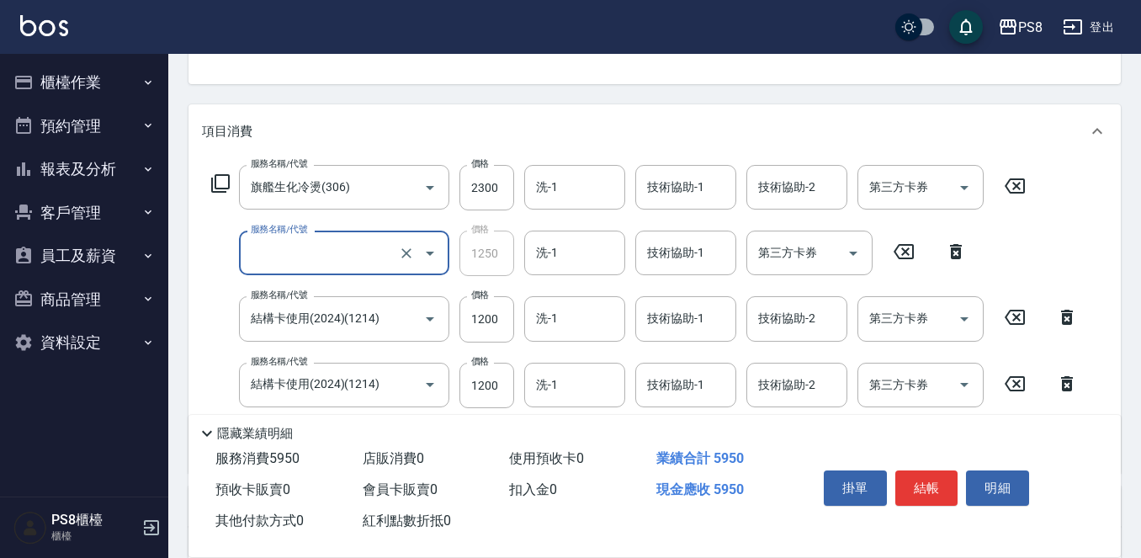
click at [335, 255] on input "服務名稱/代號" at bounding box center [320, 252] width 148 height 29
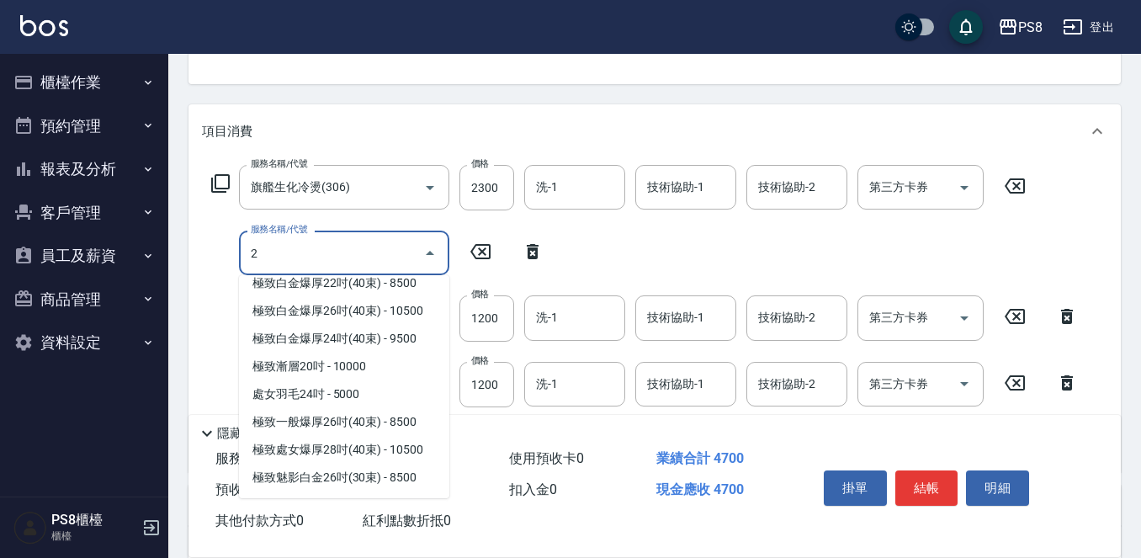
scroll to position [0, 0]
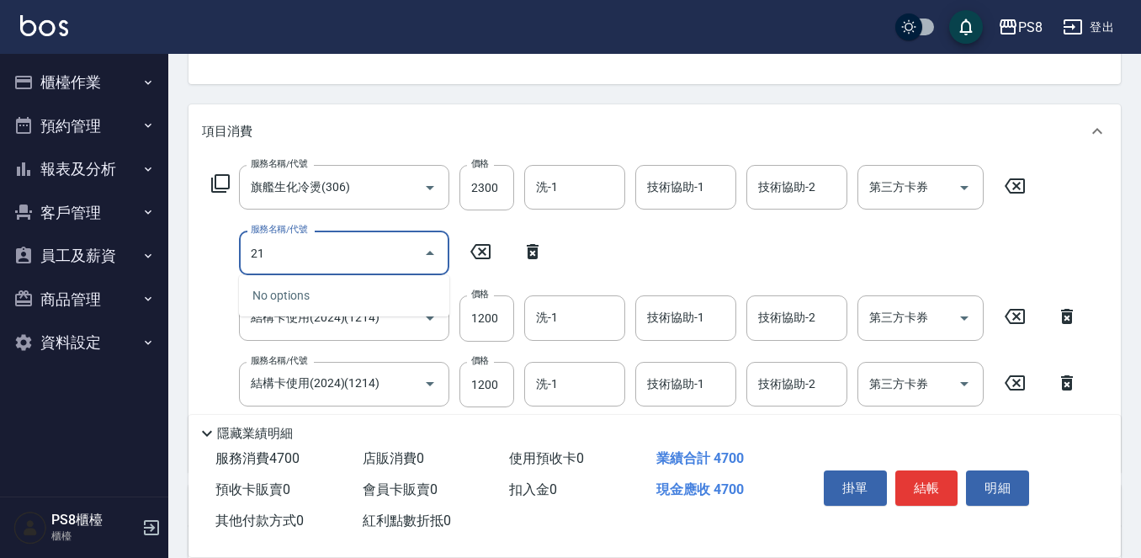
type input "2"
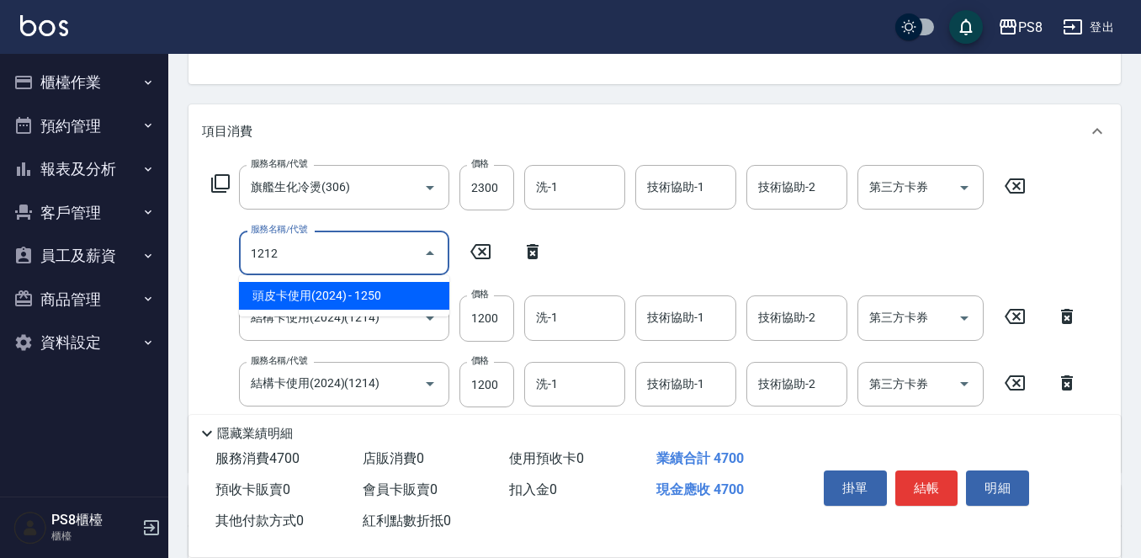
click at [326, 306] on span "頭皮卡使用(2024) - 1250" at bounding box center [344, 296] width 210 height 28
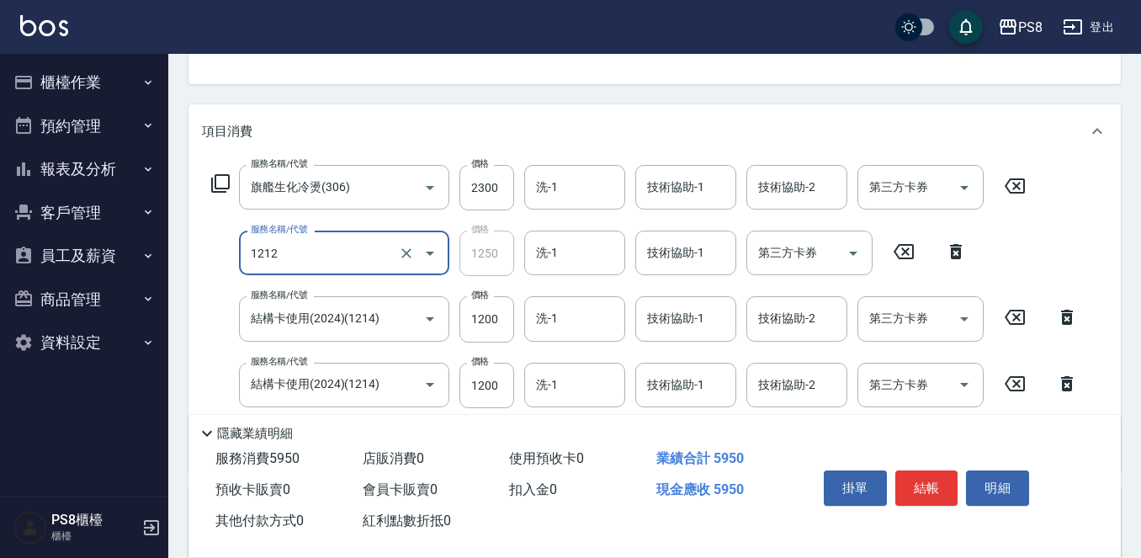
type input "頭皮卡使用(2024)(1212)"
click at [521, 262] on div "服務名稱/代號 頭皮卡使用(2024)(1212) 服務名稱/代號 價格 1250 價格 洗-1 洗-1 技術協助-1 技術協助-1 第三方卡券 第三方卡券" at bounding box center [589, 252] width 775 height 45
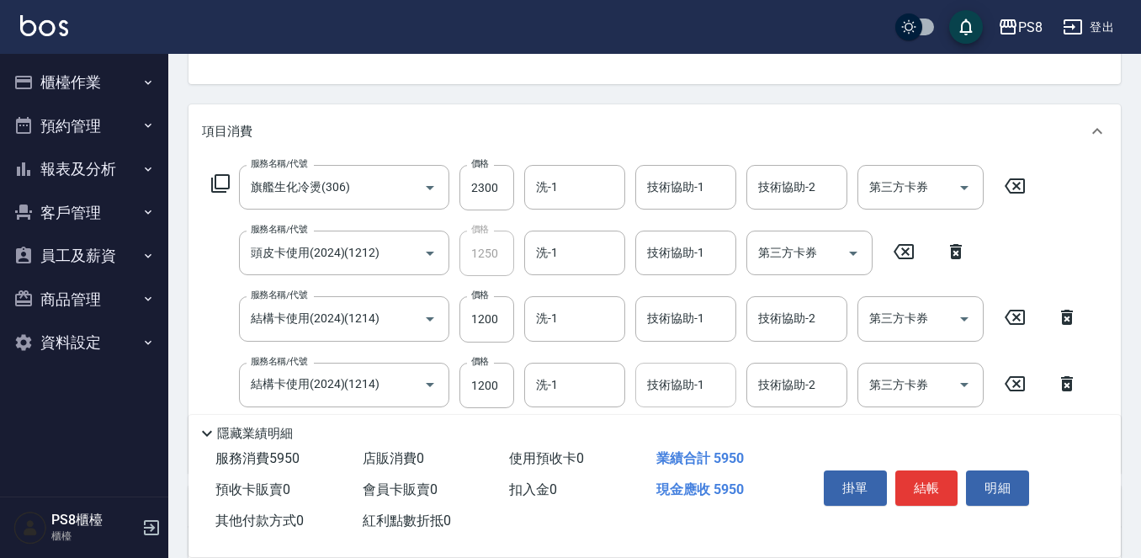
click at [659, 381] on div "技術協助-1 技術協助-1" at bounding box center [685, 385] width 101 height 45
click at [665, 428] on span "芯芯 -23" at bounding box center [669, 428] width 40 height 18
type input "芯芯-23"
click at [676, 321] on input "技術協助-1" at bounding box center [686, 318] width 86 height 29
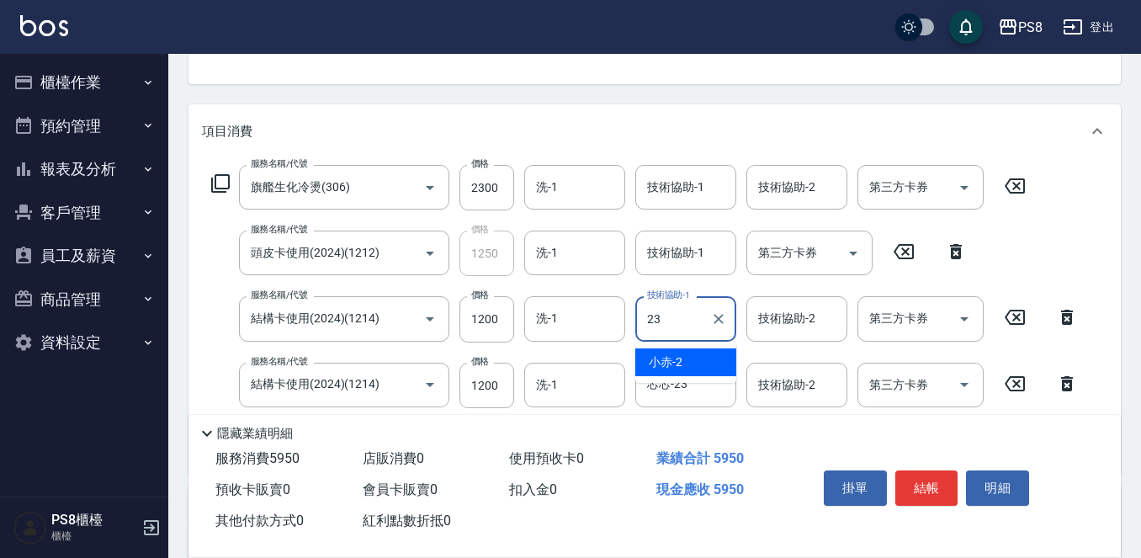
type input "芯芯-23"
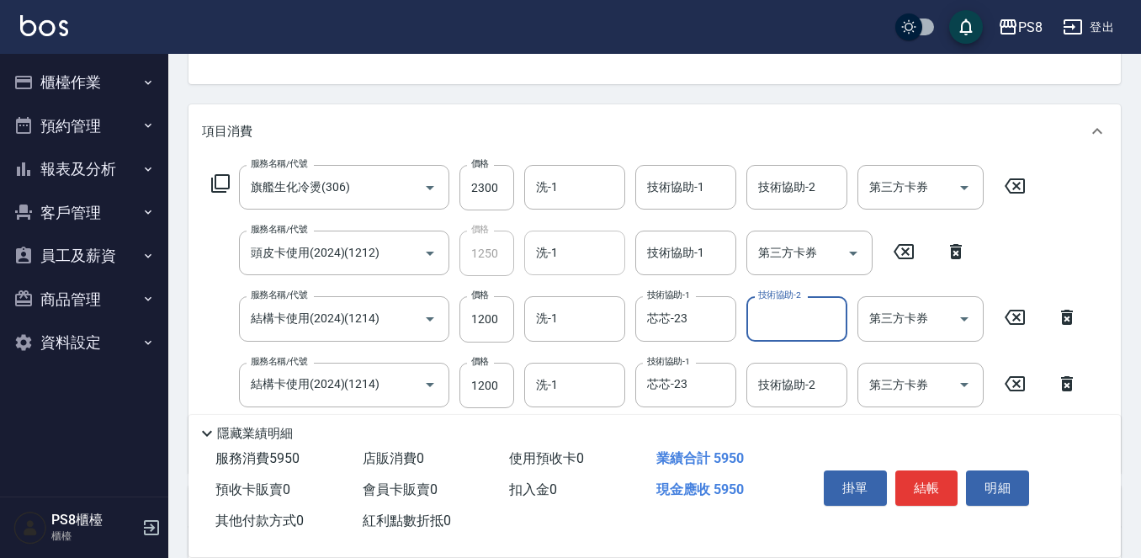
click at [564, 250] on input "洗-1" at bounding box center [575, 252] width 86 height 29
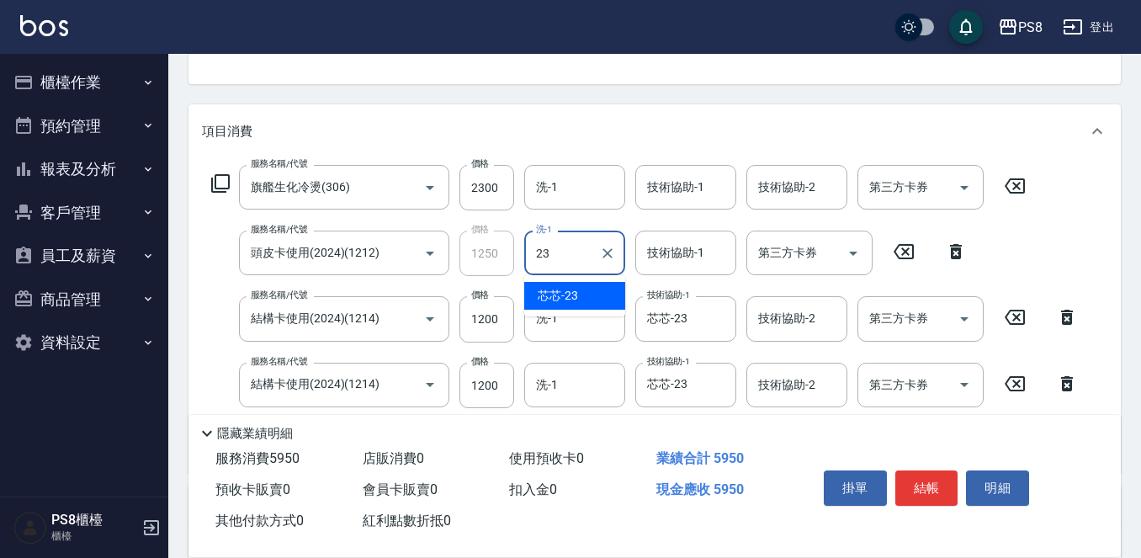
type input "芯芯-23"
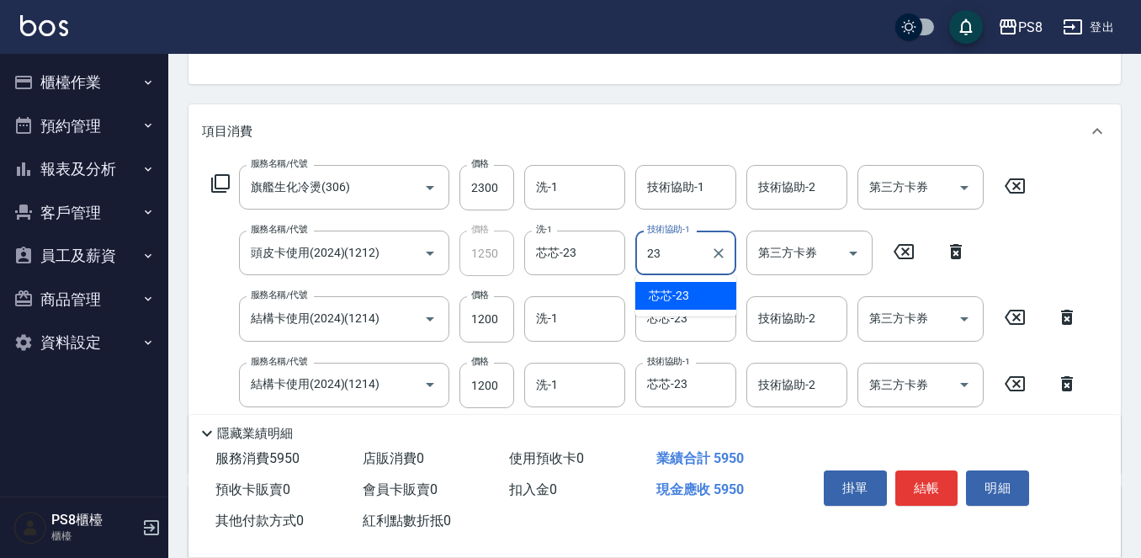
type input "芯芯-23"
click at [1004, 428] on div "隱藏業績明細" at bounding box center [659, 433] width 924 height 20
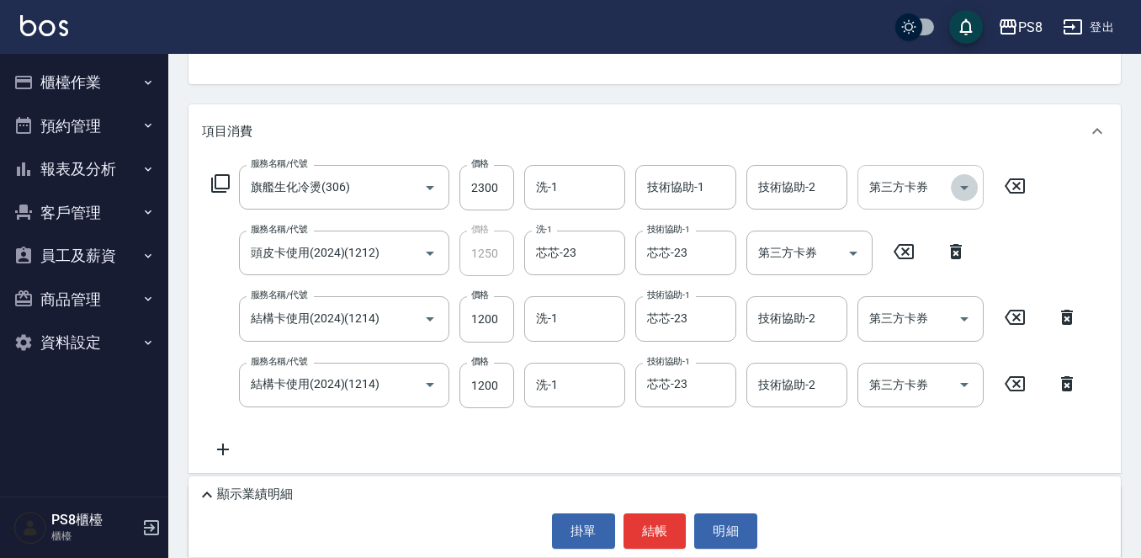
click at [966, 187] on icon "Open" at bounding box center [964, 188] width 8 height 4
click at [1006, 141] on div "項目消費" at bounding box center [654, 131] width 932 height 54
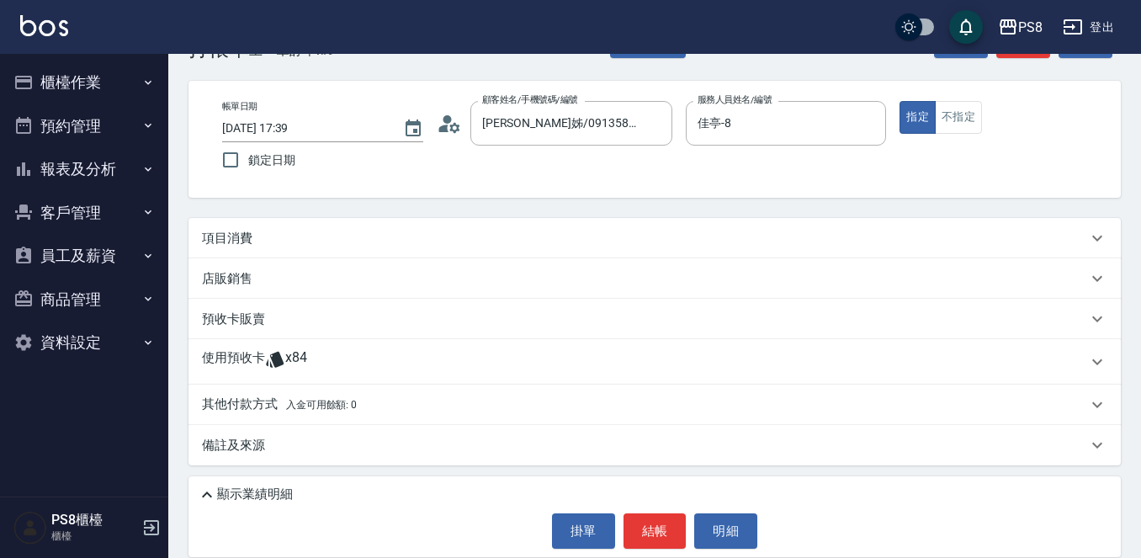
scroll to position [55, 0]
click at [207, 238] on p "項目消費" at bounding box center [227, 239] width 50 height 18
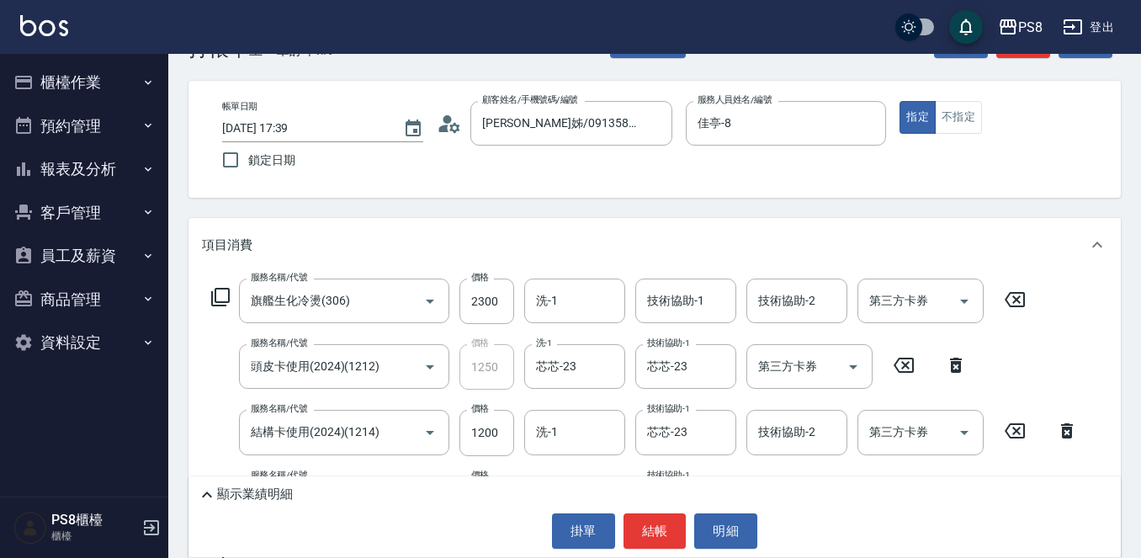
scroll to position [168, 0]
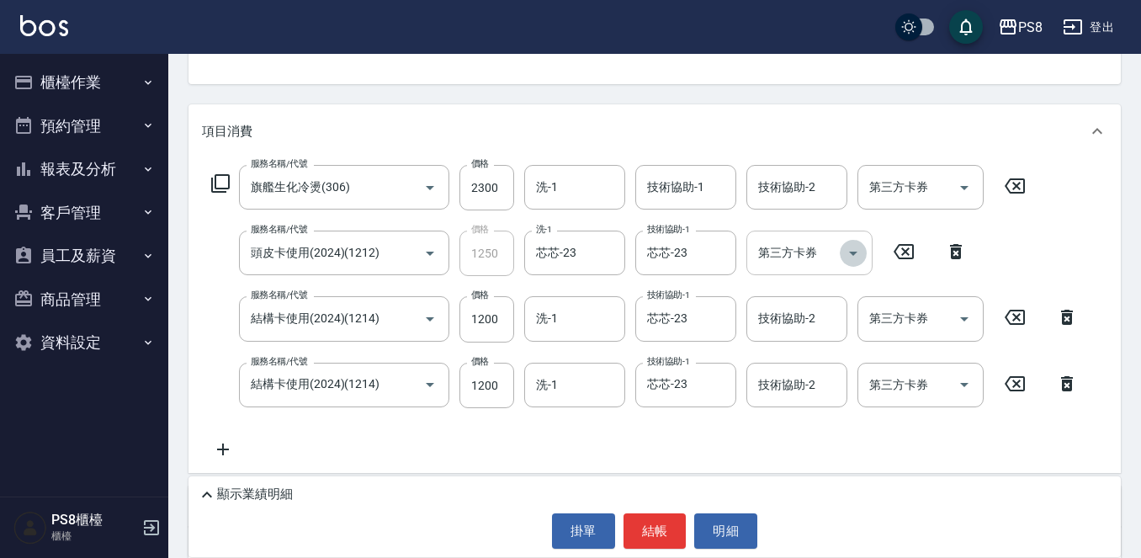
click at [851, 252] on icon "Open" at bounding box center [853, 254] width 8 height 4
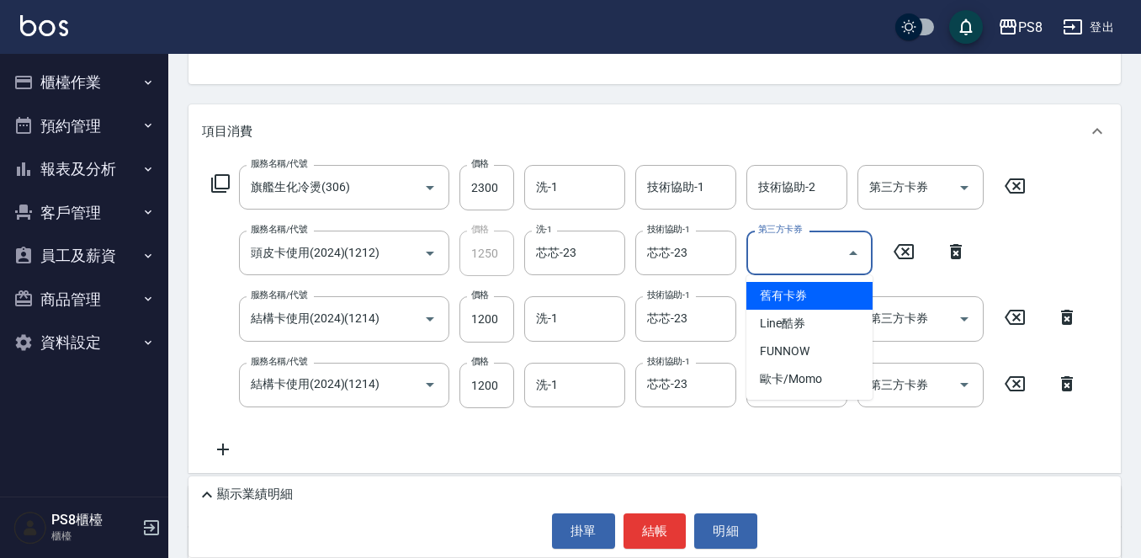
click at [840, 305] on span "舊有卡券" at bounding box center [809, 296] width 126 height 28
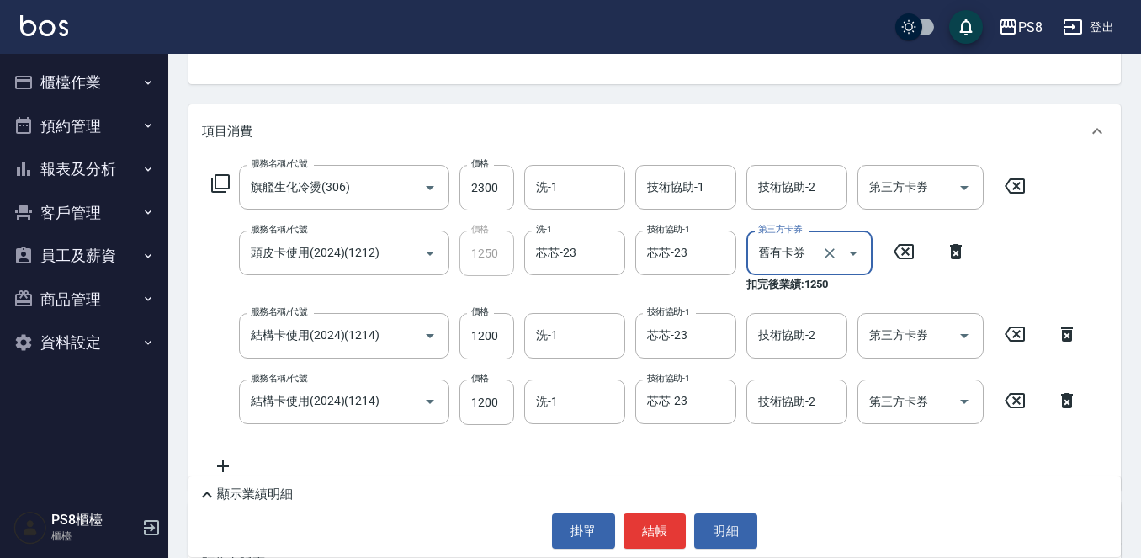
type input "舊有卡券"
click at [969, 338] on icon "Open" at bounding box center [964, 336] width 20 height 20
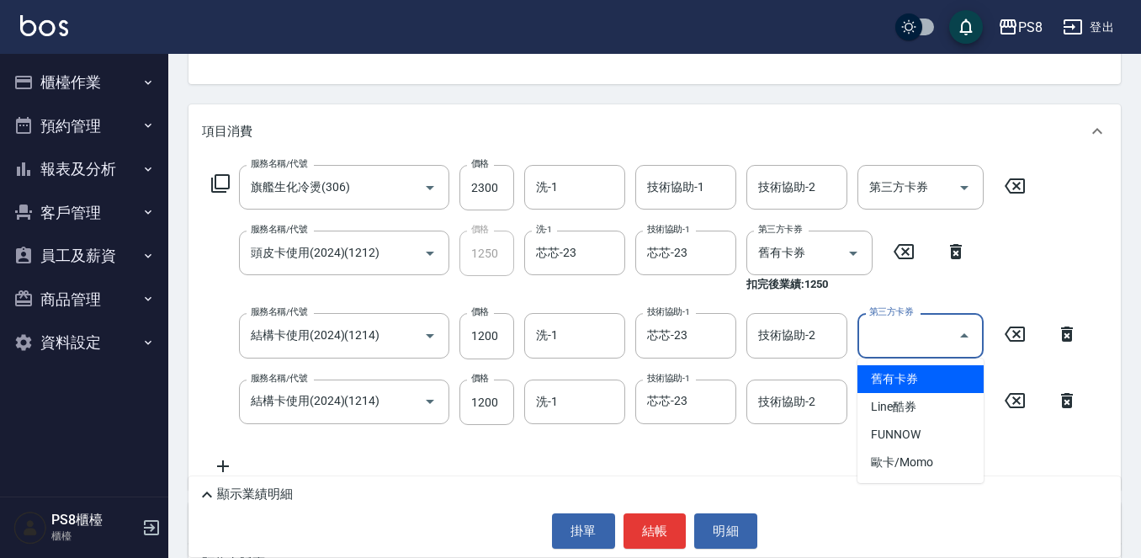
click at [947, 381] on span "舊有卡券" at bounding box center [920, 379] width 126 height 28
type input "舊有卡券"
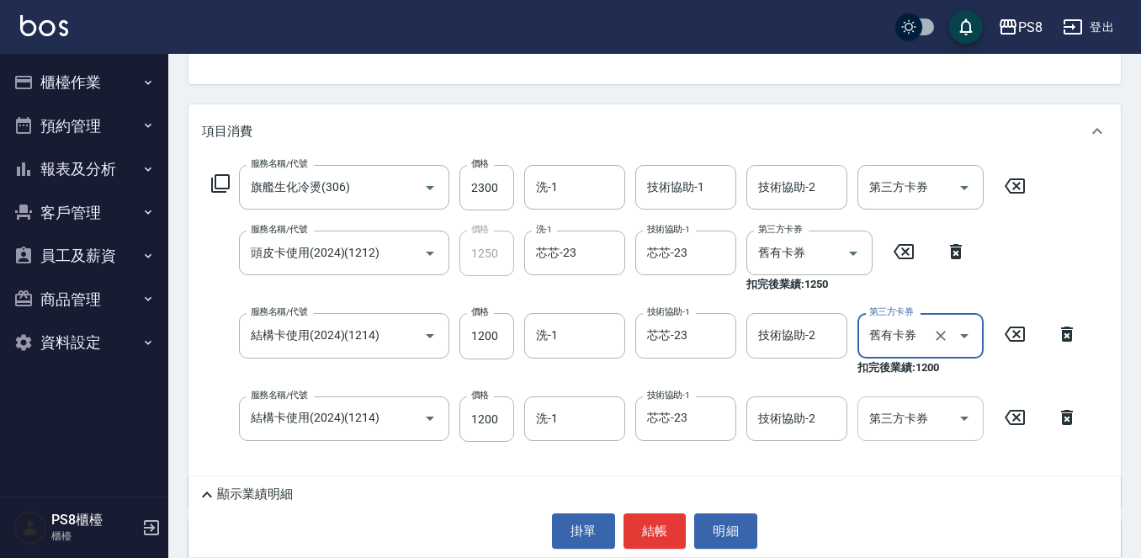
click at [963, 420] on icon "Open" at bounding box center [964, 418] width 8 height 4
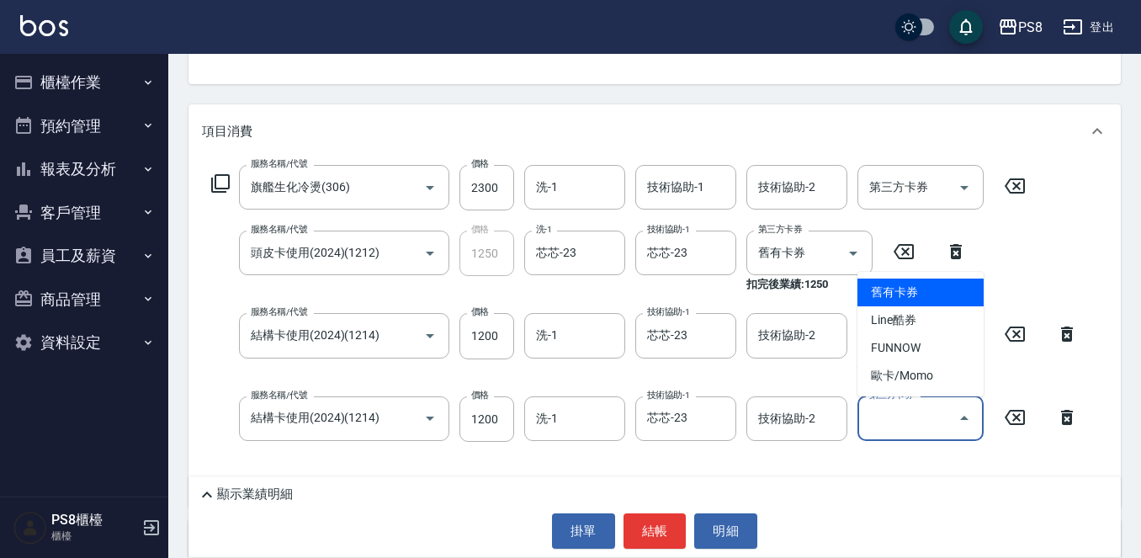
click at [926, 293] on span "舊有卡券" at bounding box center [920, 292] width 126 height 28
type input "舊有卡券"
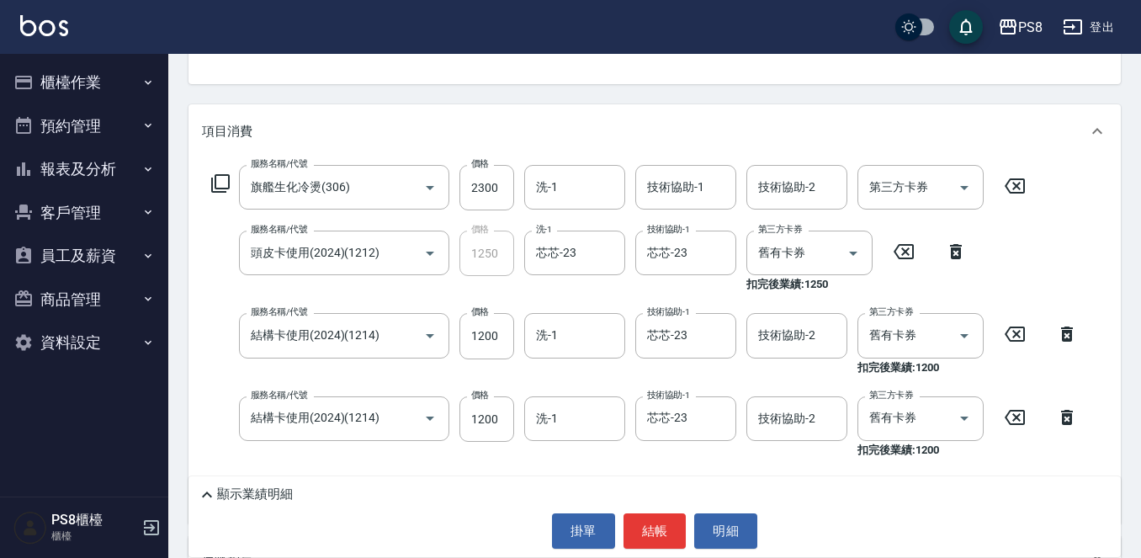
click at [1051, 288] on div "服務名稱/代號 旗艦生化冷燙(306) 服務名稱/代號 價格 2300 價格 洗-1 洗-1 技術協助-1 技術協助-1 技術協助-2 技術協助-2 第三方卡…" at bounding box center [645, 337] width 886 height 345
click at [972, 117] on div "項目消費" at bounding box center [654, 131] width 932 height 54
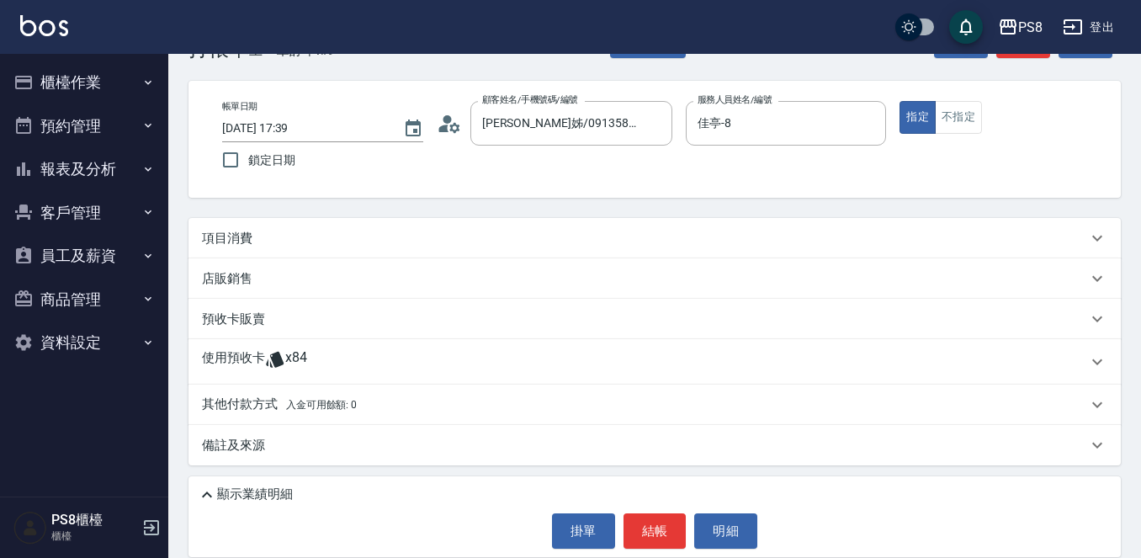
scroll to position [55, 0]
click at [363, 236] on div "項目消費" at bounding box center [644, 239] width 885 height 18
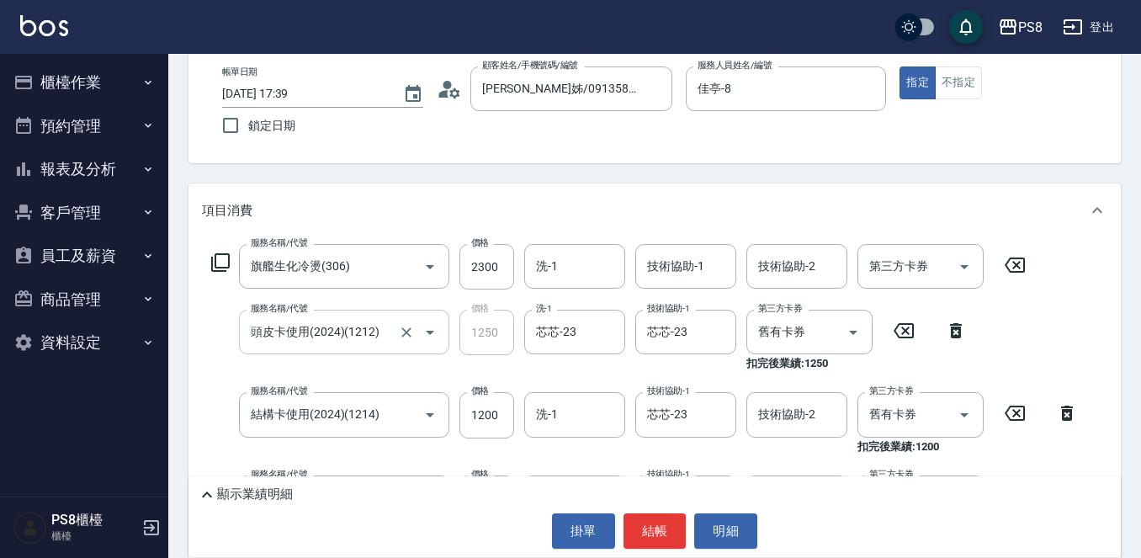
scroll to position [168, 0]
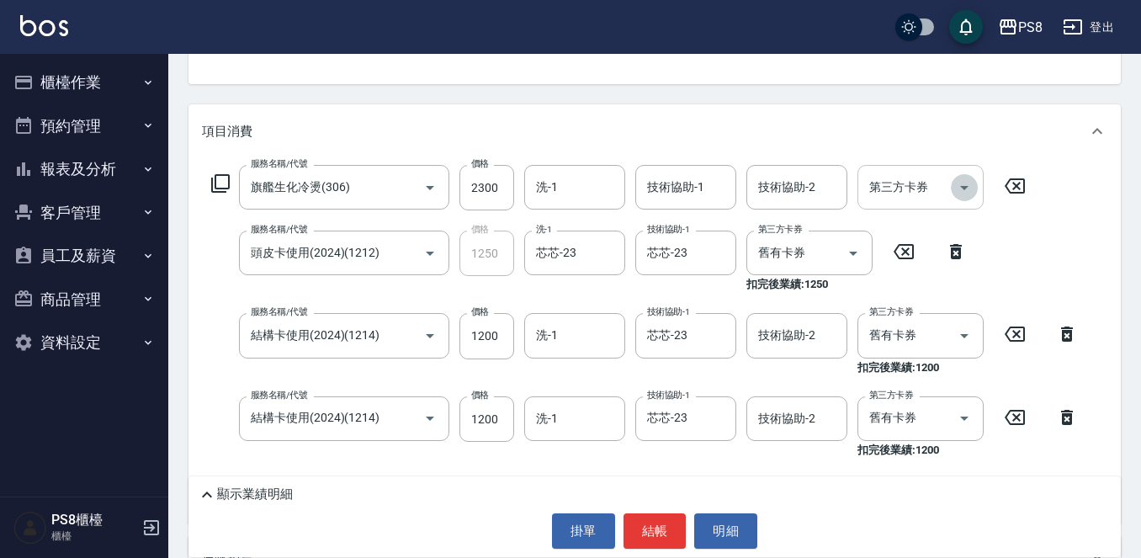
click at [967, 189] on icon "Open" at bounding box center [964, 187] width 20 height 20
click at [1004, 113] on div "項目消費" at bounding box center [654, 131] width 932 height 54
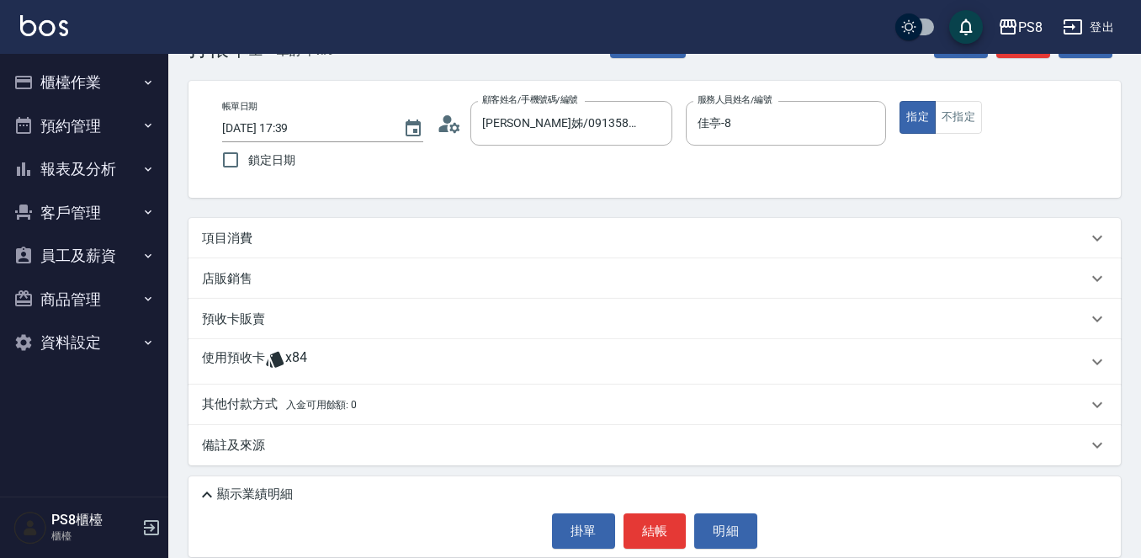
scroll to position [55, 0]
click at [806, 239] on div "項目消費" at bounding box center [644, 239] width 885 height 18
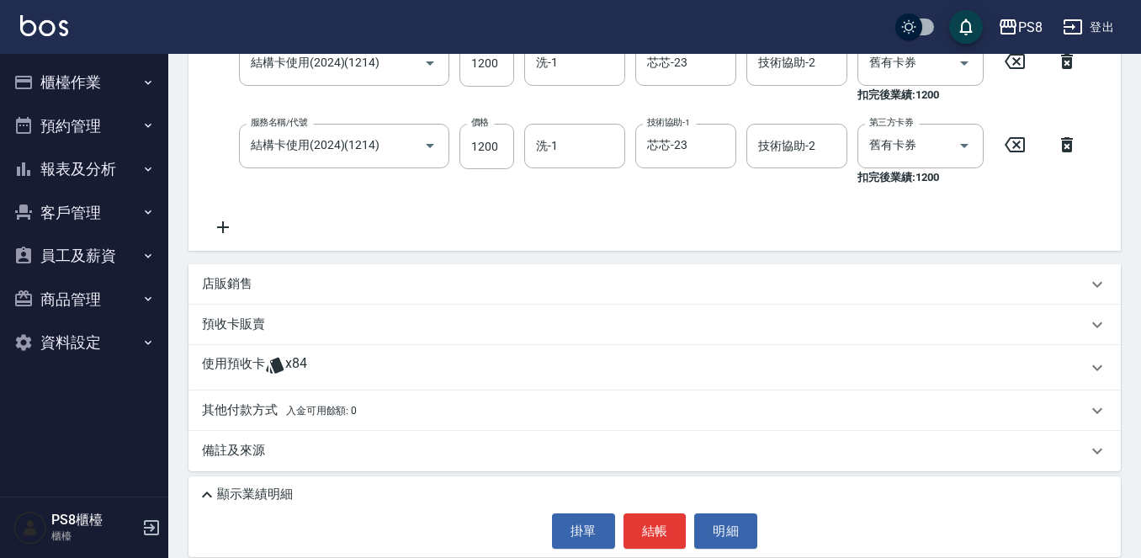
scroll to position [447, 0]
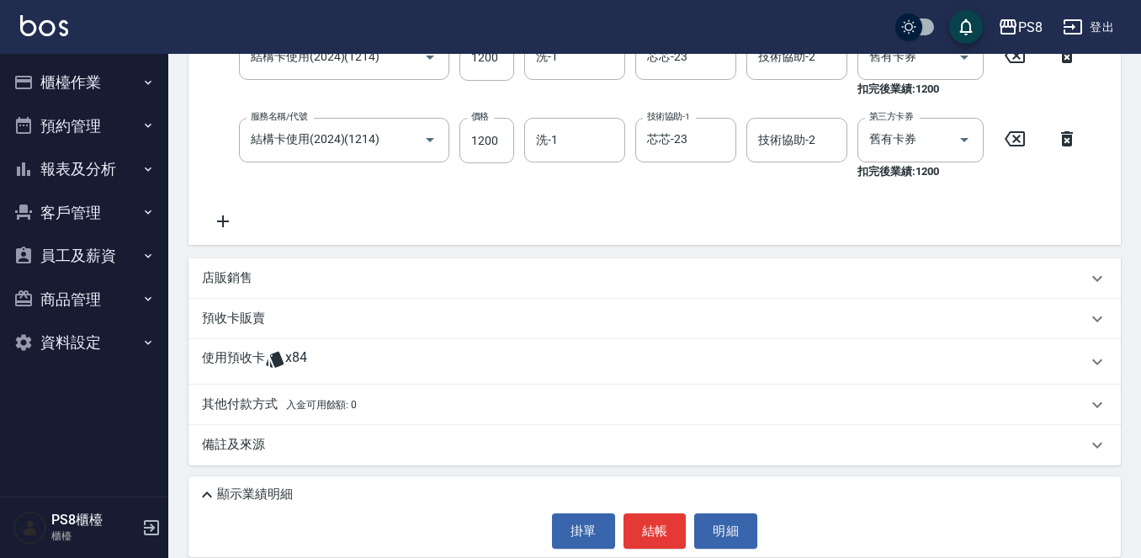
click at [395, 346] on div "使用預收卡 x84" at bounding box center [654, 361] width 932 height 45
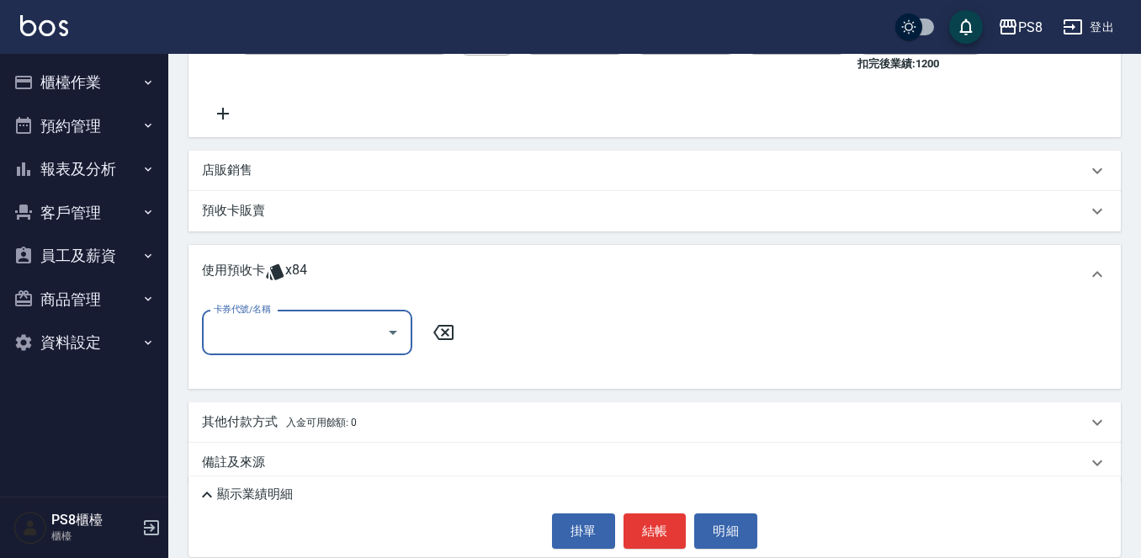
scroll to position [572, 0]
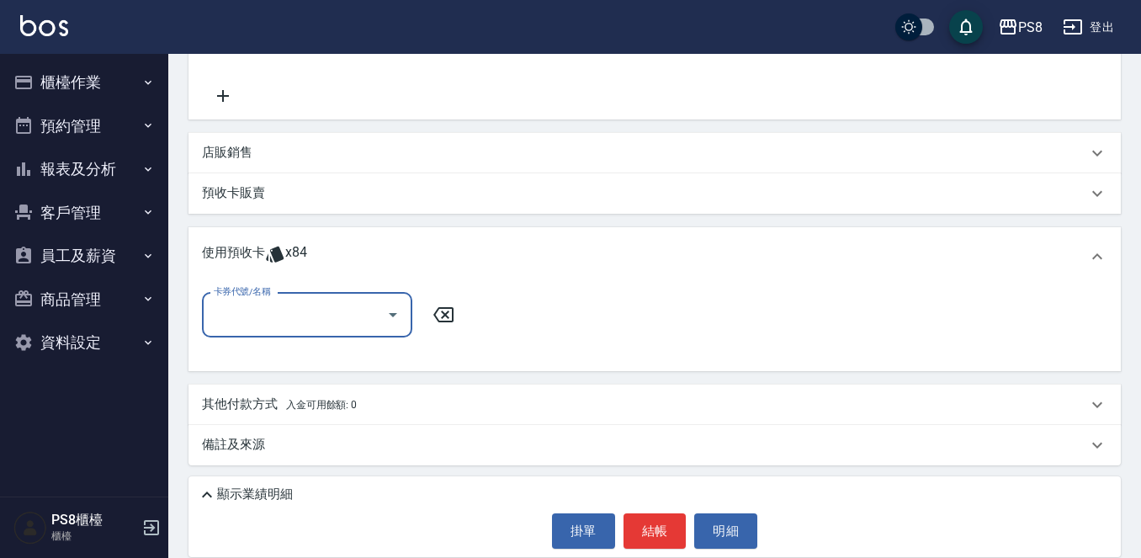
click at [464, 437] on div "備註及來源" at bounding box center [644, 445] width 885 height 18
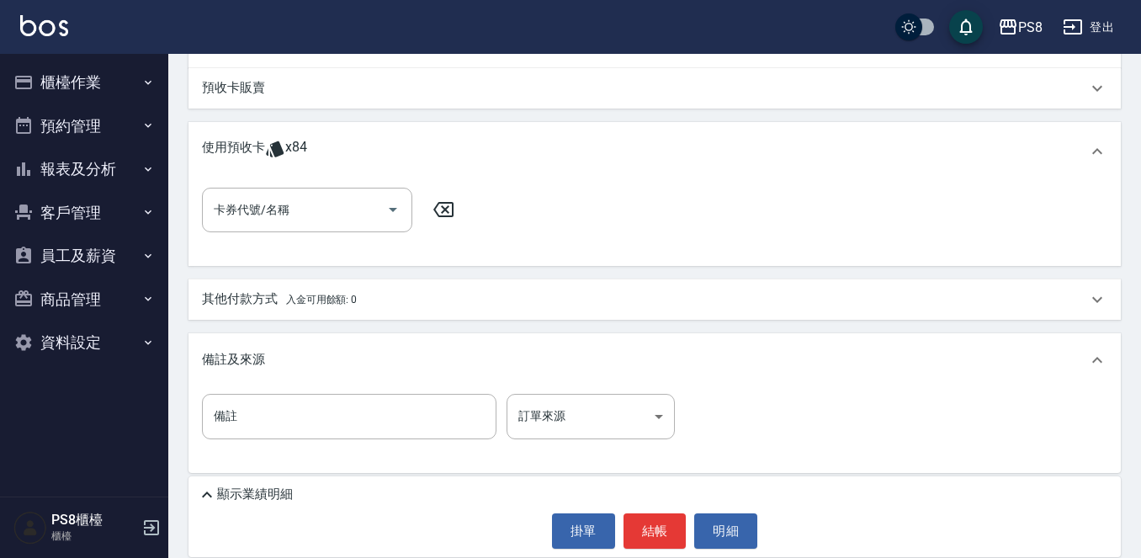
scroll to position [685, 0]
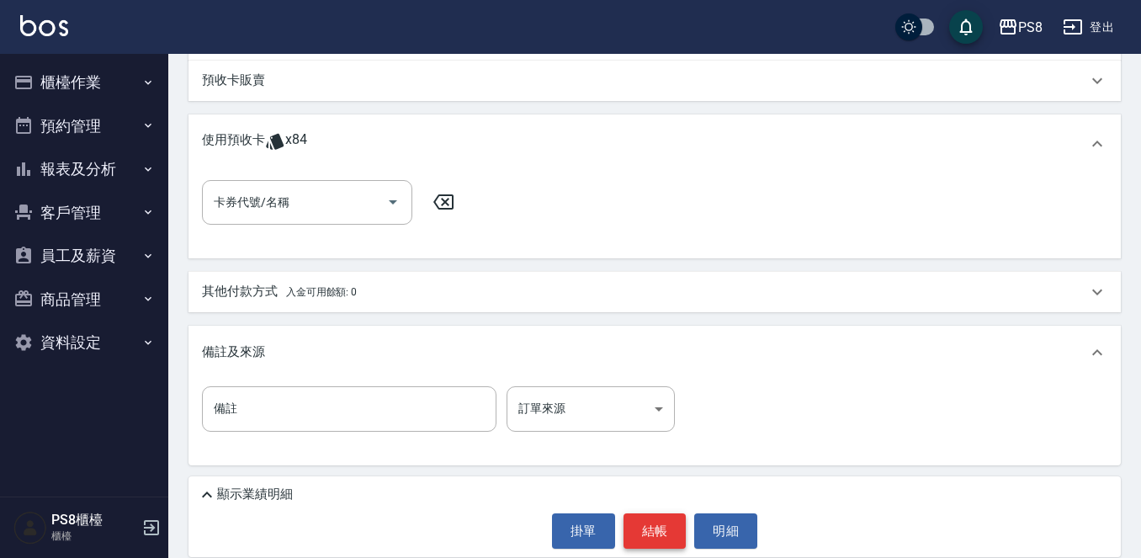
click at [648, 537] on button "結帳" at bounding box center [654, 530] width 63 height 35
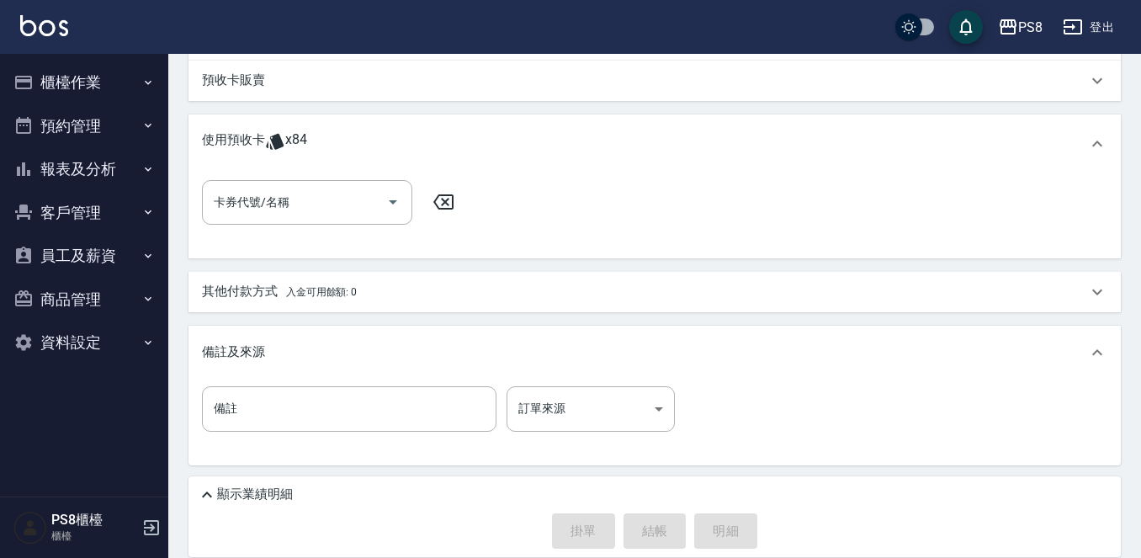
type input "2025/09/20 17:42"
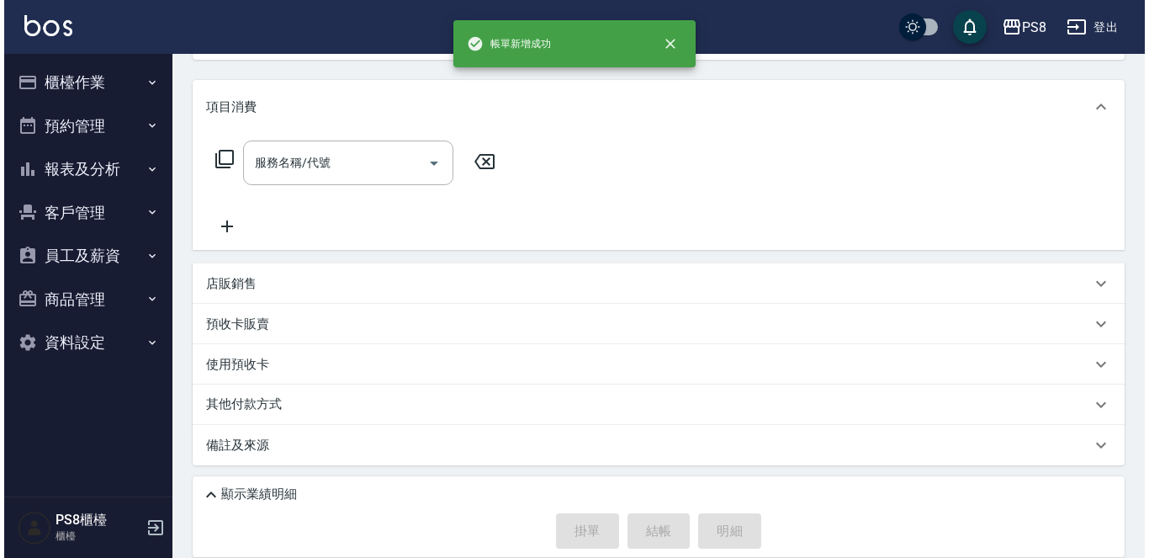
scroll to position [0, 0]
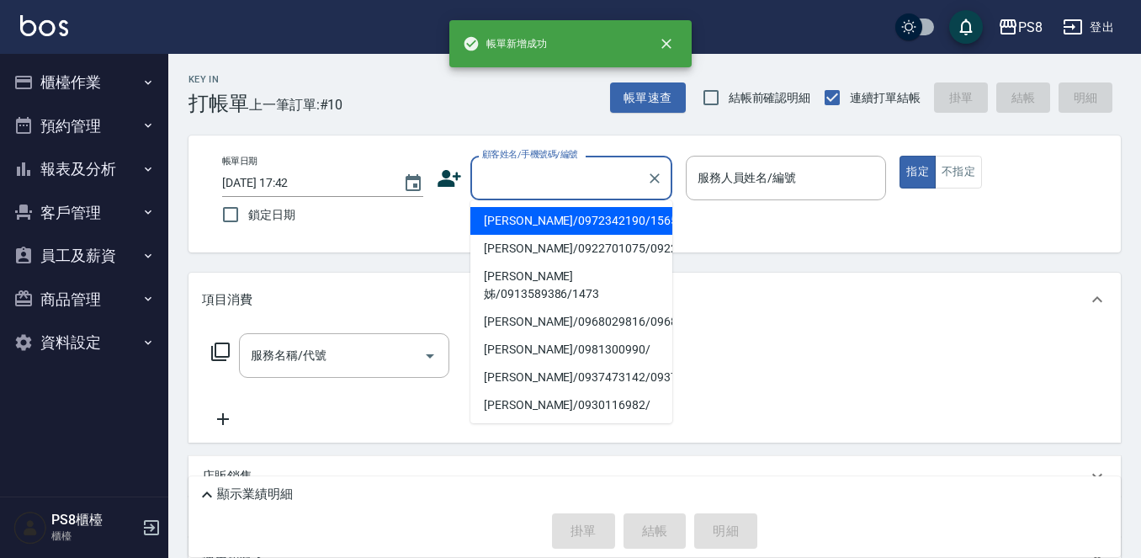
click at [519, 185] on input "顧客姓名/手機號碼/編號" at bounding box center [559, 177] width 162 height 29
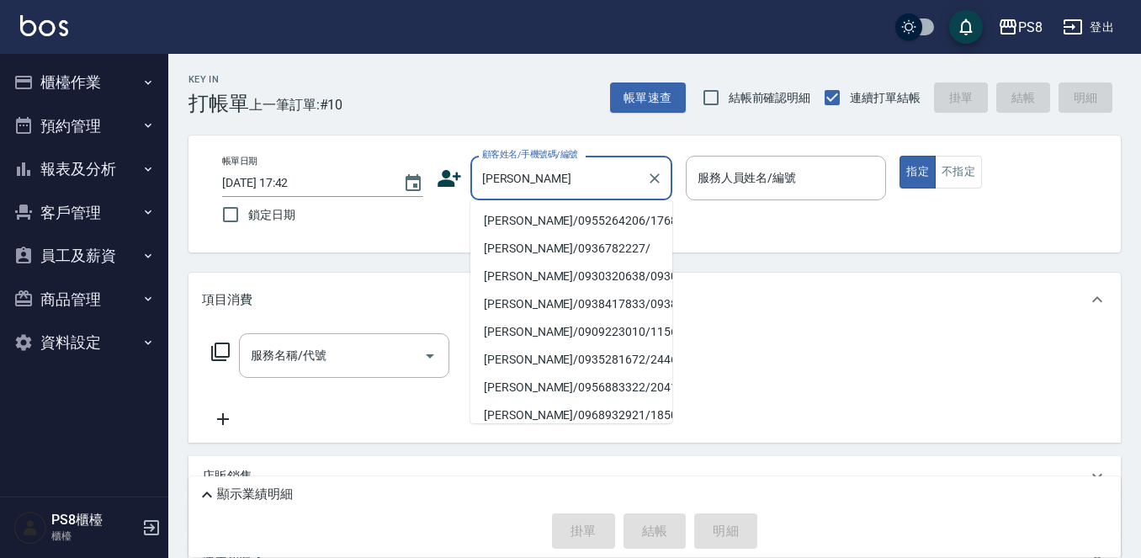
click at [516, 216] on li "[PERSON_NAME]/0955264206/17684" at bounding box center [571, 221] width 202 height 28
type input "[PERSON_NAME]/0955264206/17684"
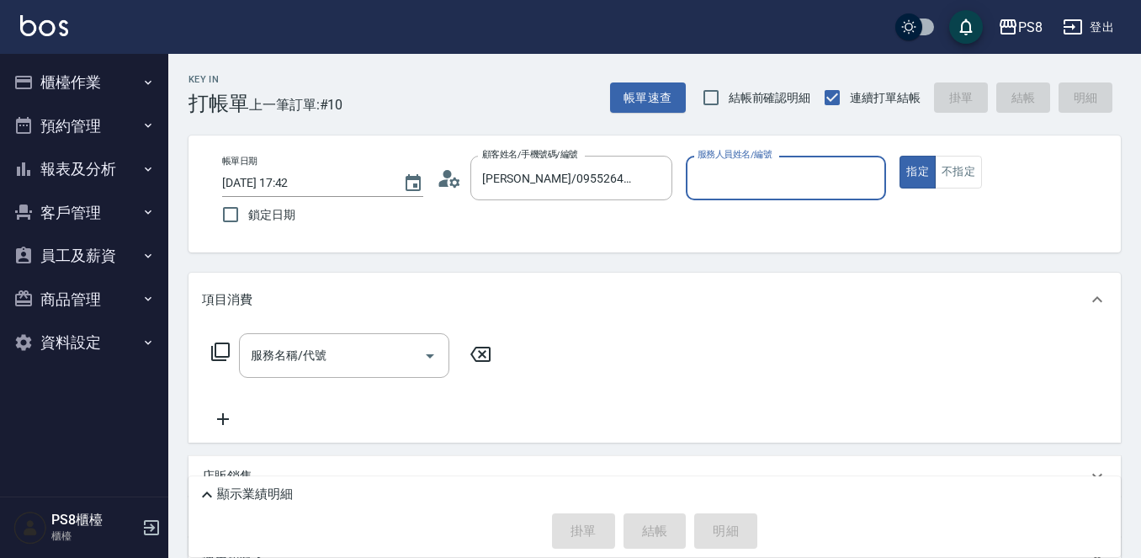
type input "佳亭-8"
click at [308, 358] on input "服務名稱/代號" at bounding box center [331, 355] width 170 height 29
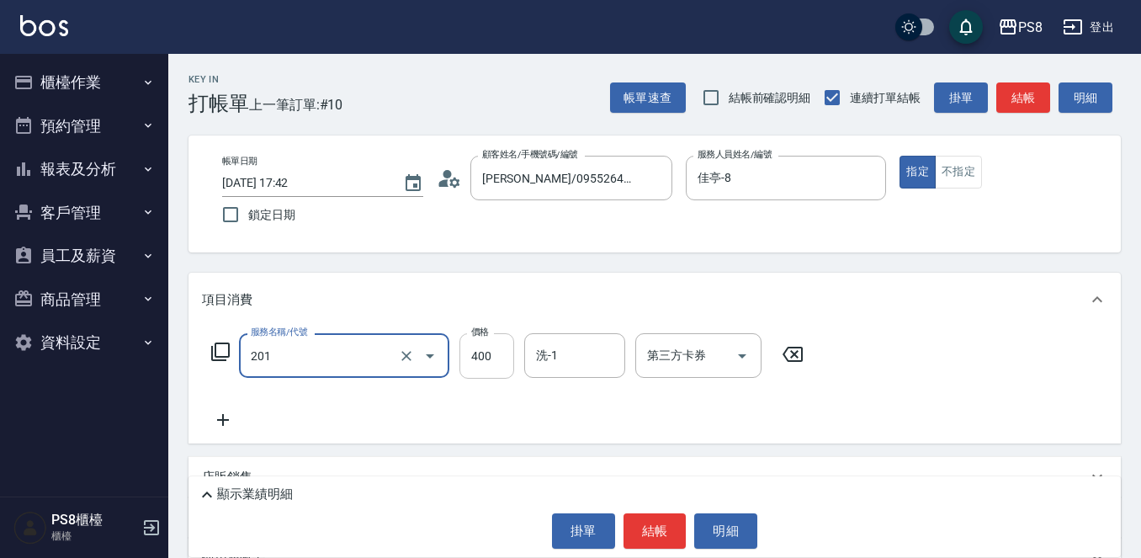
type input "洗剪400(201)"
click at [478, 355] on input "400" at bounding box center [486, 355] width 55 height 45
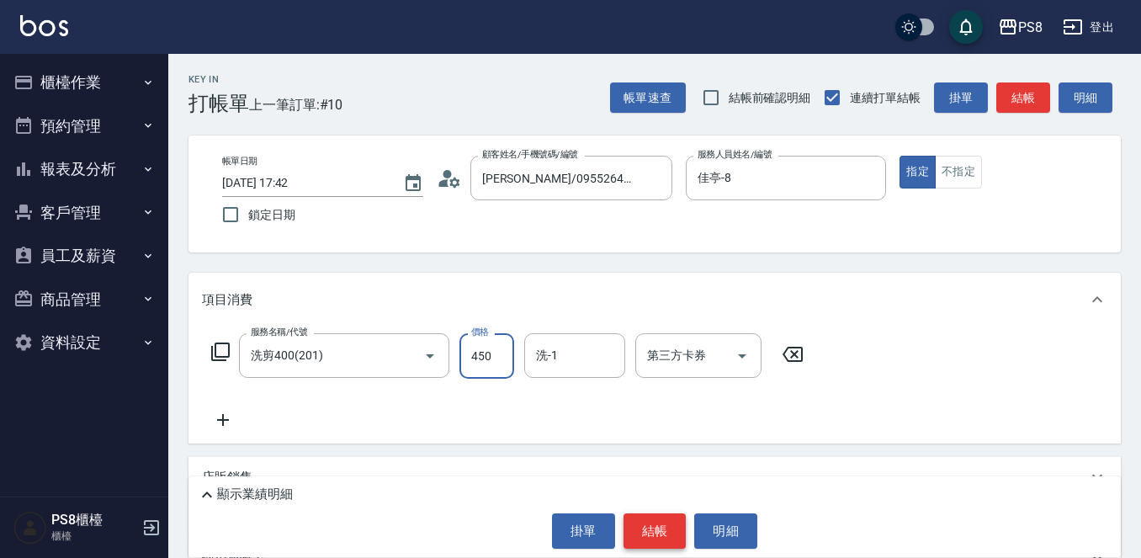
type input "450"
click at [660, 522] on button "結帳" at bounding box center [654, 530] width 63 height 35
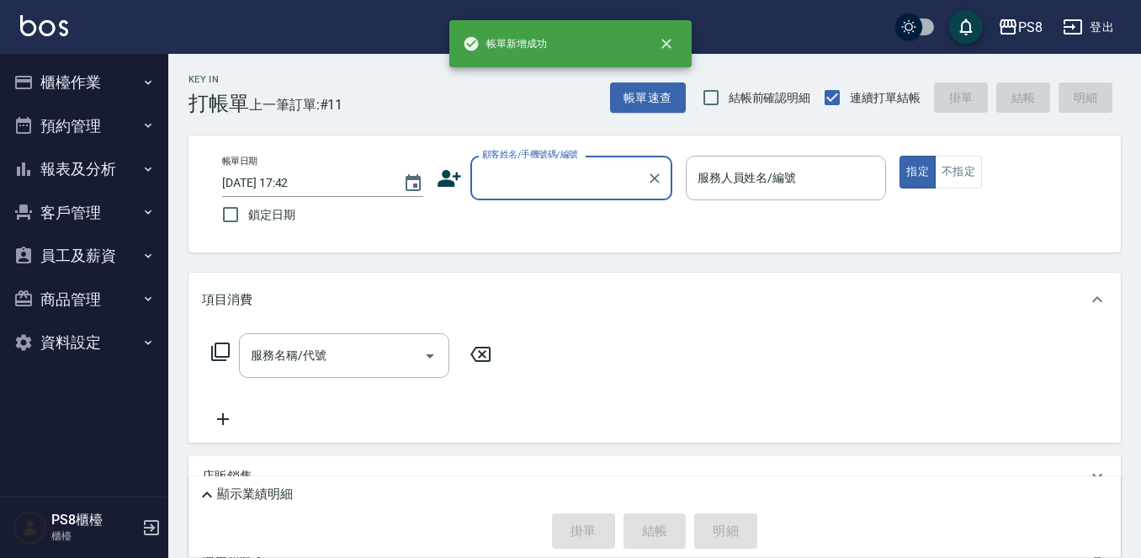
click at [33, 31] on img at bounding box center [44, 25] width 48 height 21
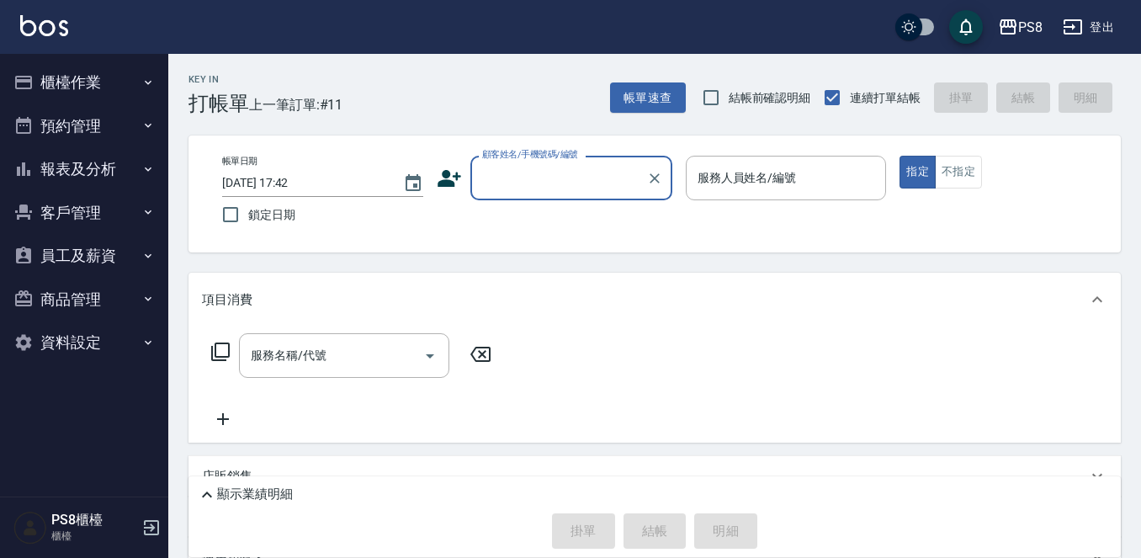
click at [41, 174] on button "報表及分析" at bounding box center [84, 169] width 155 height 44
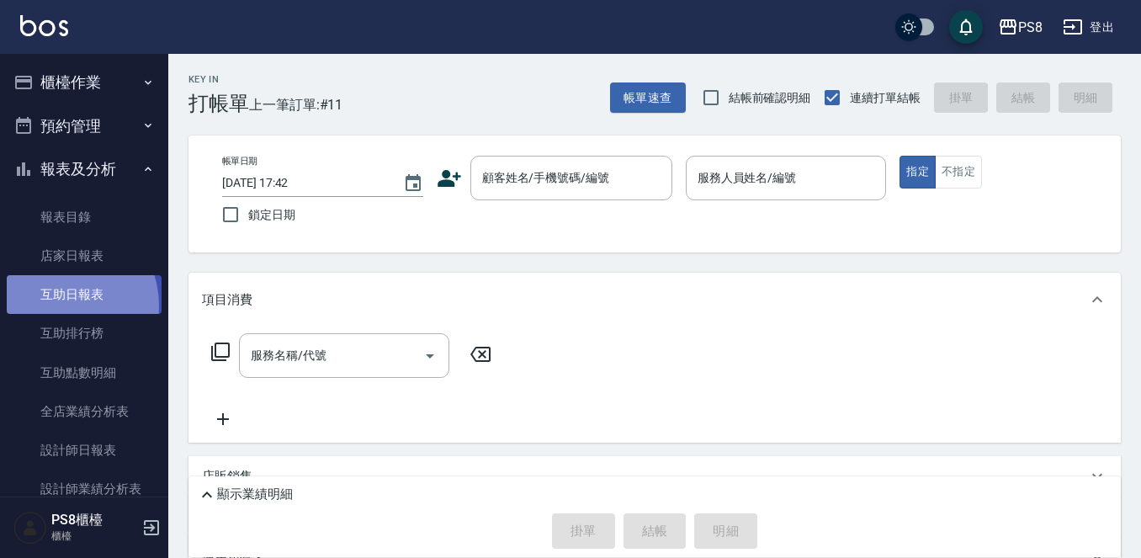
click at [59, 305] on link "互助日報表" at bounding box center [84, 294] width 155 height 39
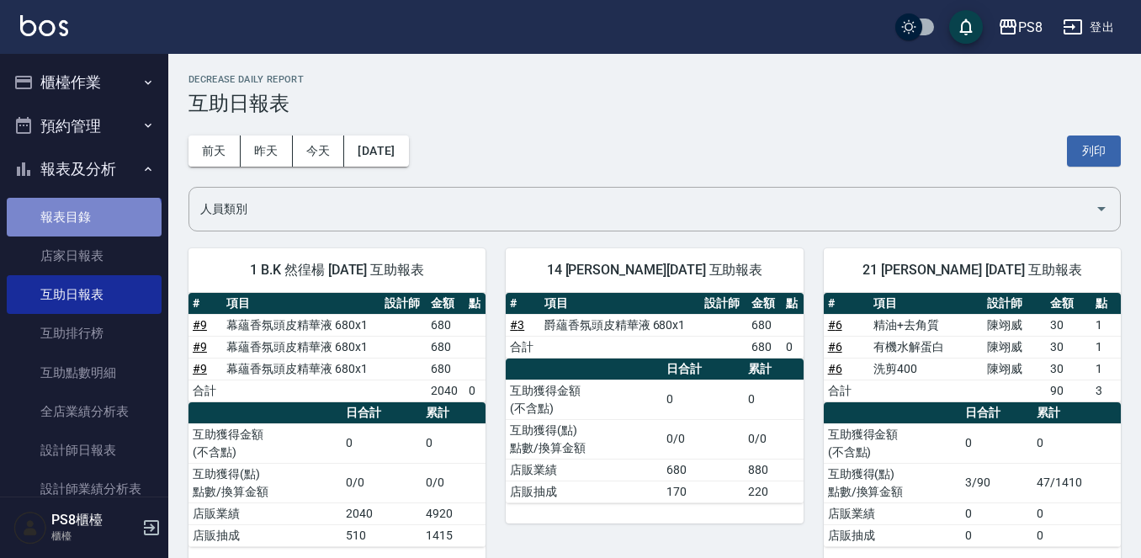
click at [82, 229] on link "報表目錄" at bounding box center [84, 217] width 155 height 39
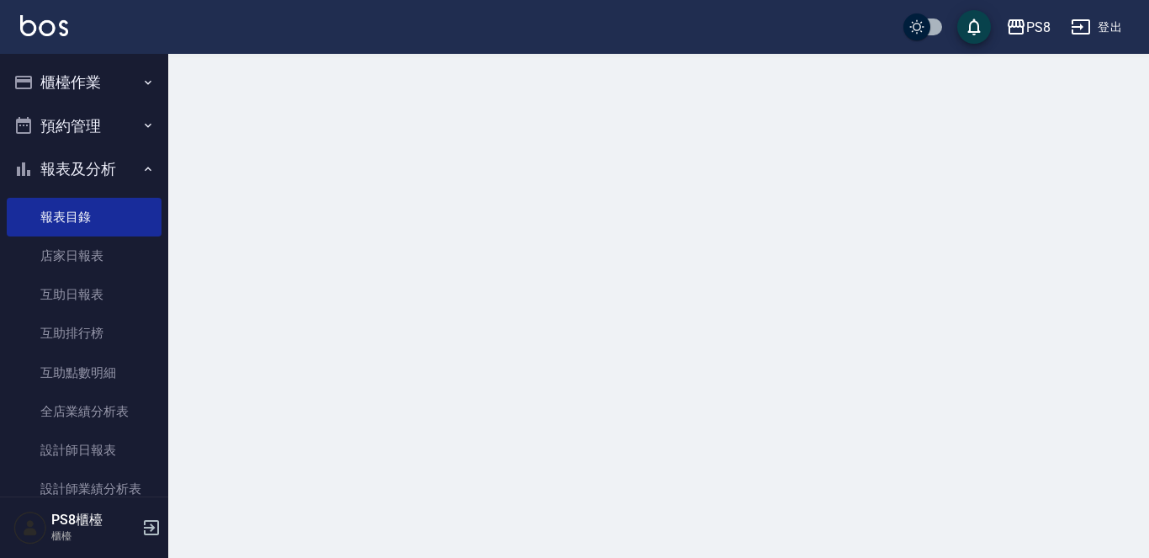
click at [88, 170] on button "報表及分析" at bounding box center [84, 169] width 155 height 44
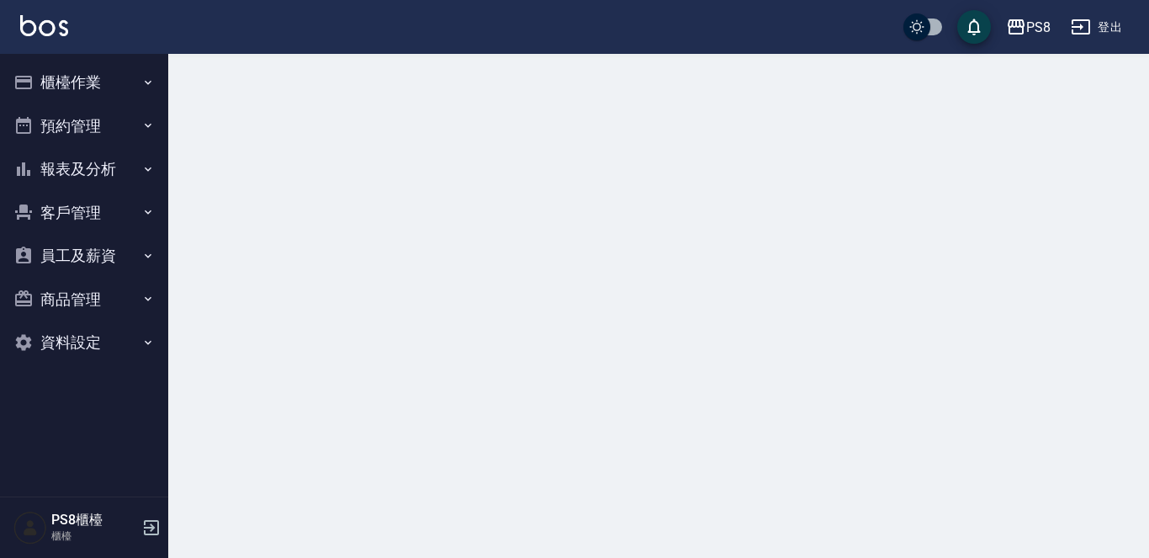
click at [98, 125] on button "預約管理" at bounding box center [84, 126] width 155 height 44
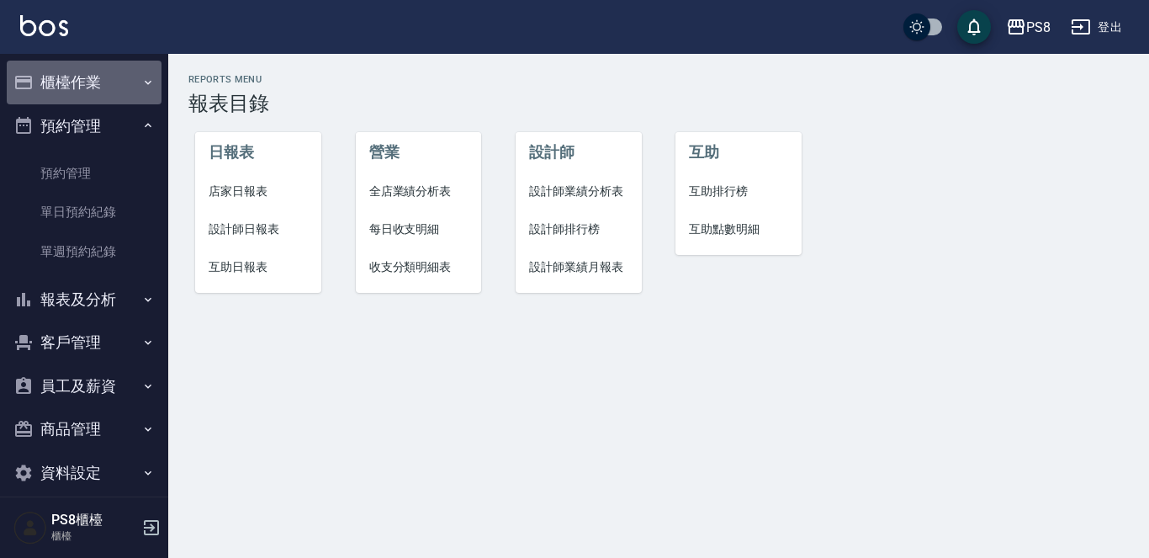
click at [101, 95] on button "櫃檯作業" at bounding box center [84, 83] width 155 height 44
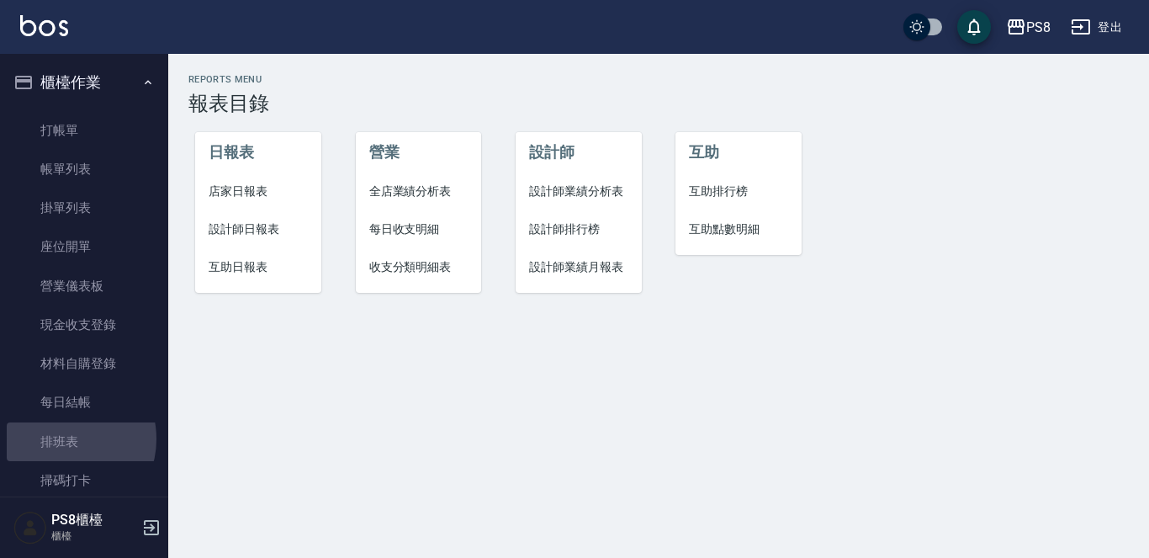
drag, startPoint x: 65, startPoint y: 438, endPoint x: 305, endPoint y: 406, distance: 242.7
click at [66, 440] on link "排班表" at bounding box center [84, 441] width 155 height 39
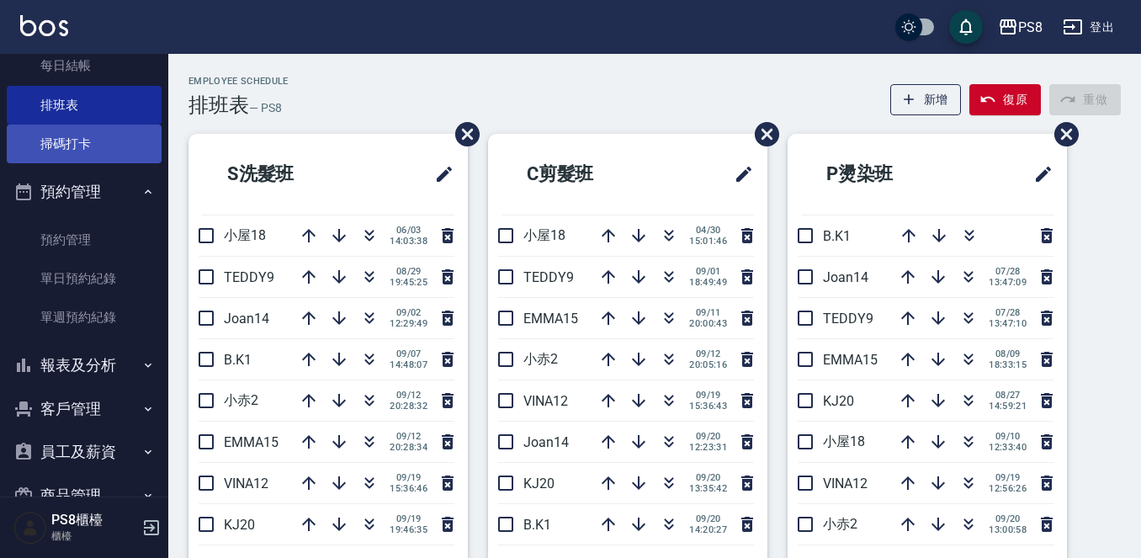
scroll to position [421, 0]
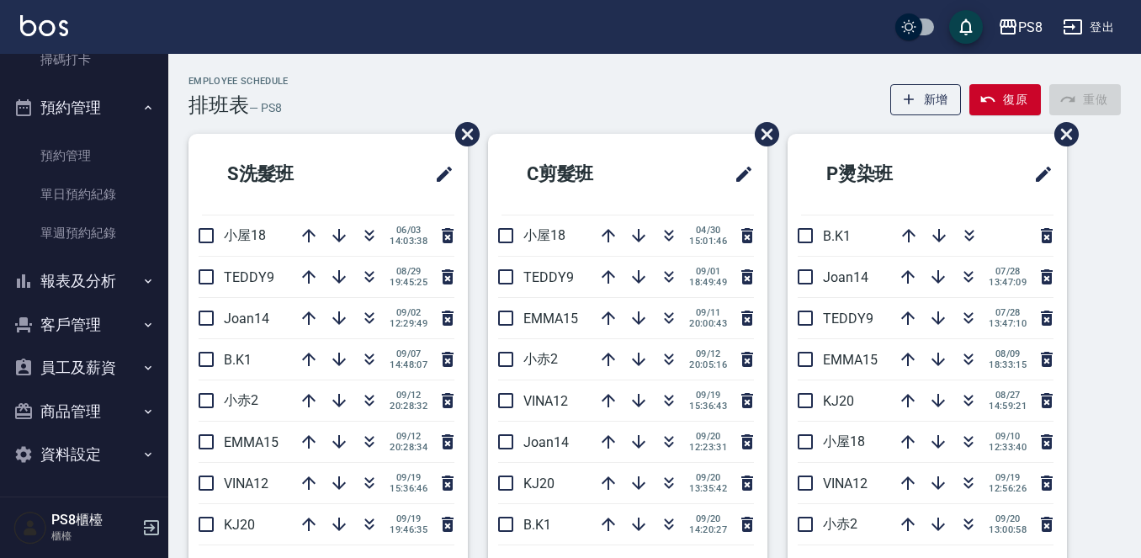
click at [128, 279] on button "報表及分析" at bounding box center [84, 281] width 155 height 44
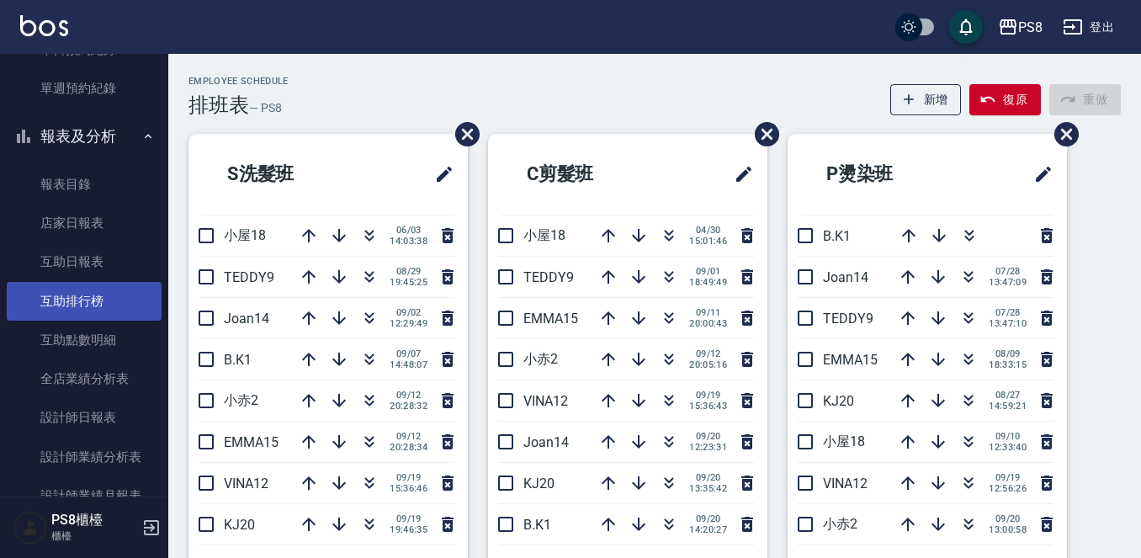
scroll to position [589, 0]
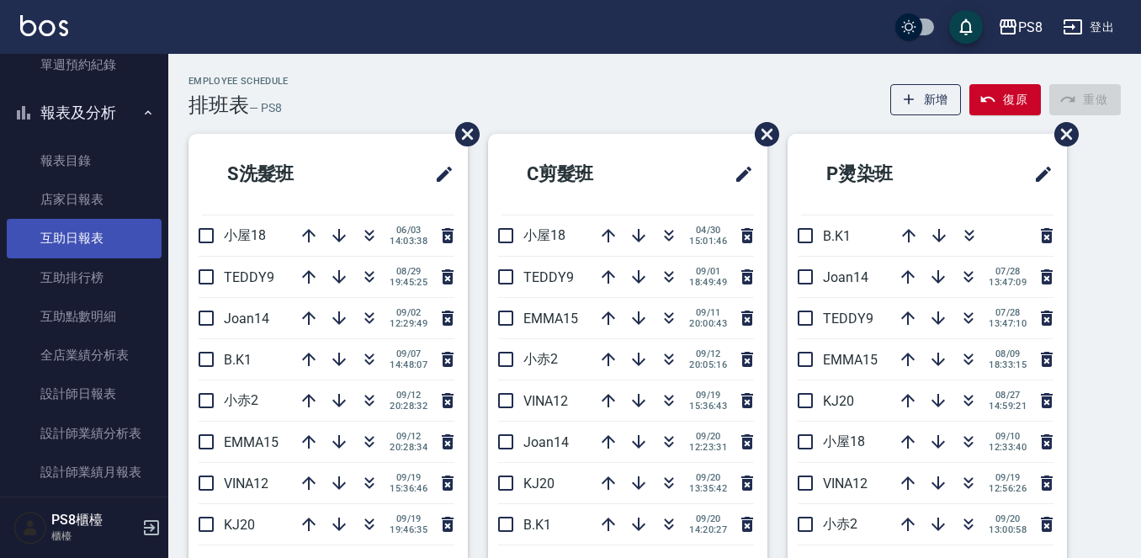
click at [100, 236] on link "互助日報表" at bounding box center [84, 238] width 155 height 39
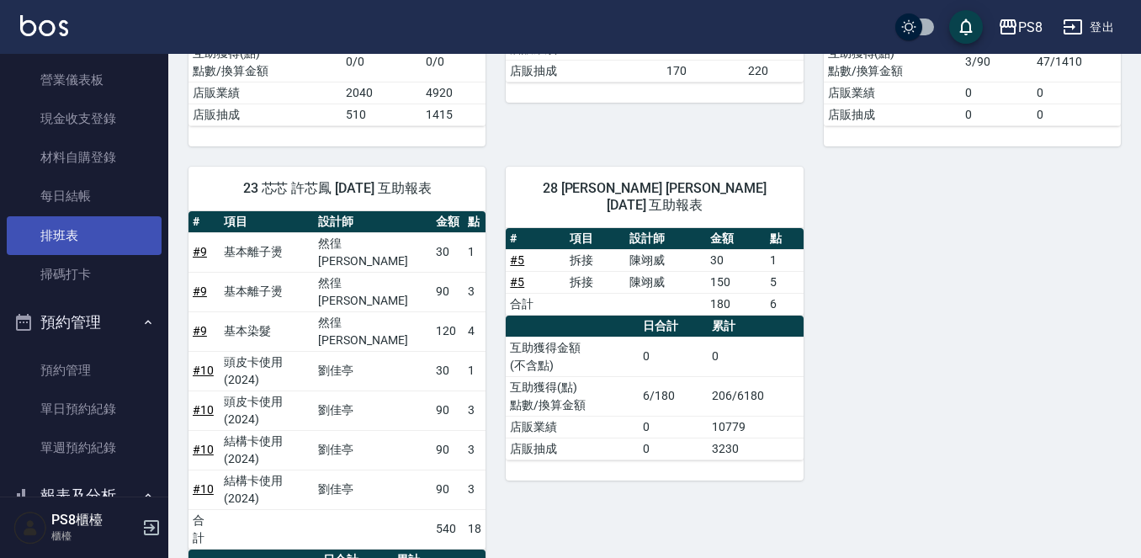
scroll to position [168, 0]
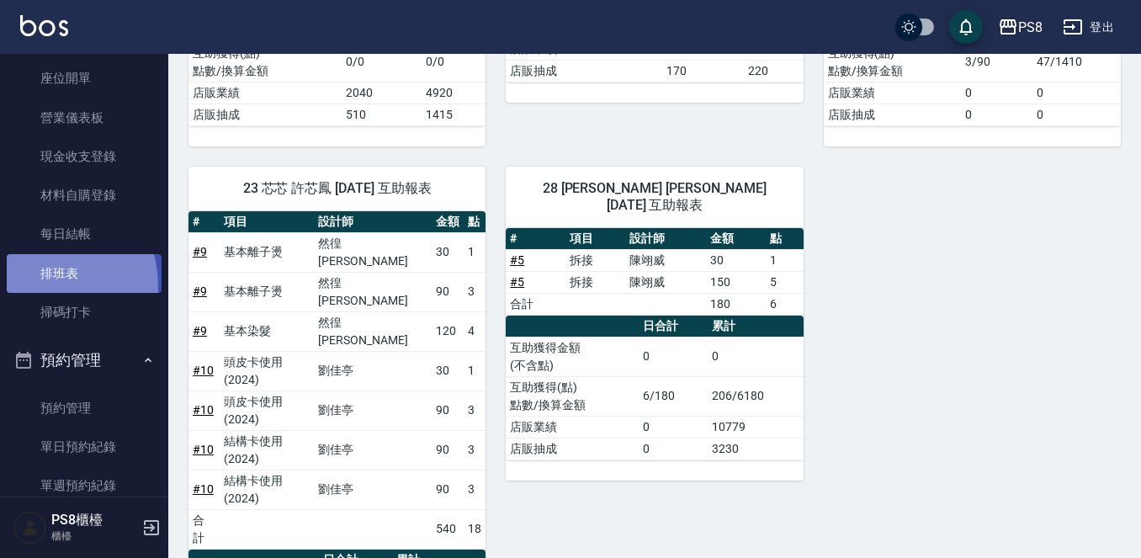
click at [25, 287] on link "排班表" at bounding box center [84, 273] width 155 height 39
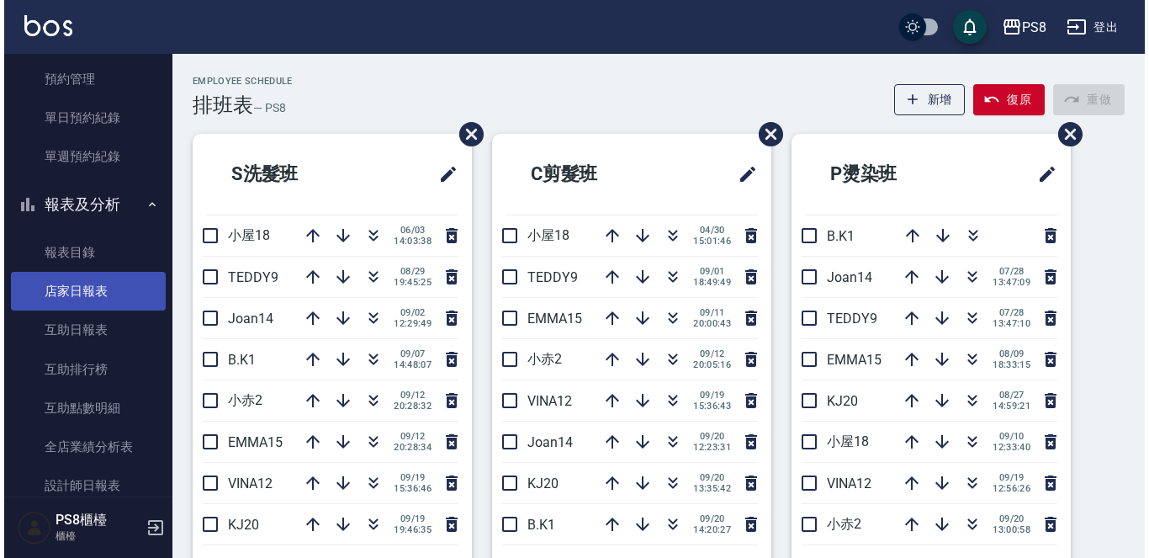
scroll to position [589, 0]
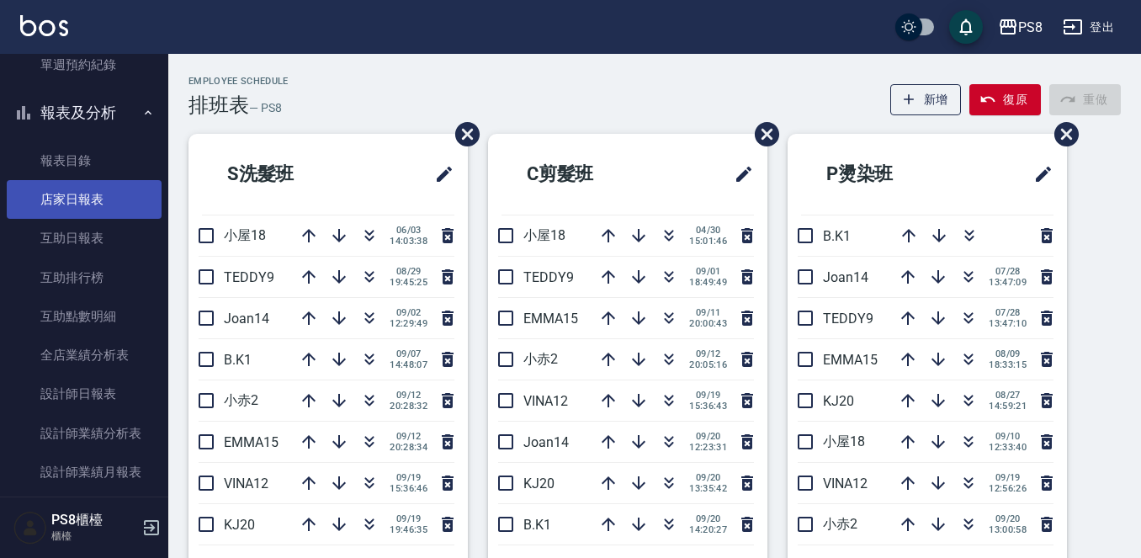
click at [49, 204] on link "店家日報表" at bounding box center [84, 199] width 155 height 39
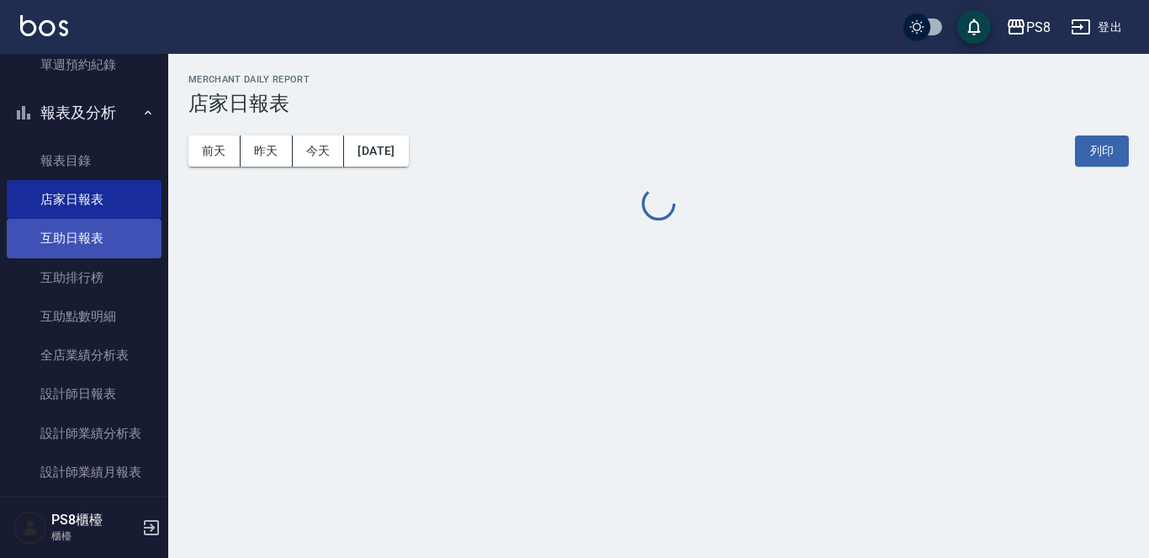
click at [64, 237] on link "互助日報表" at bounding box center [84, 238] width 155 height 39
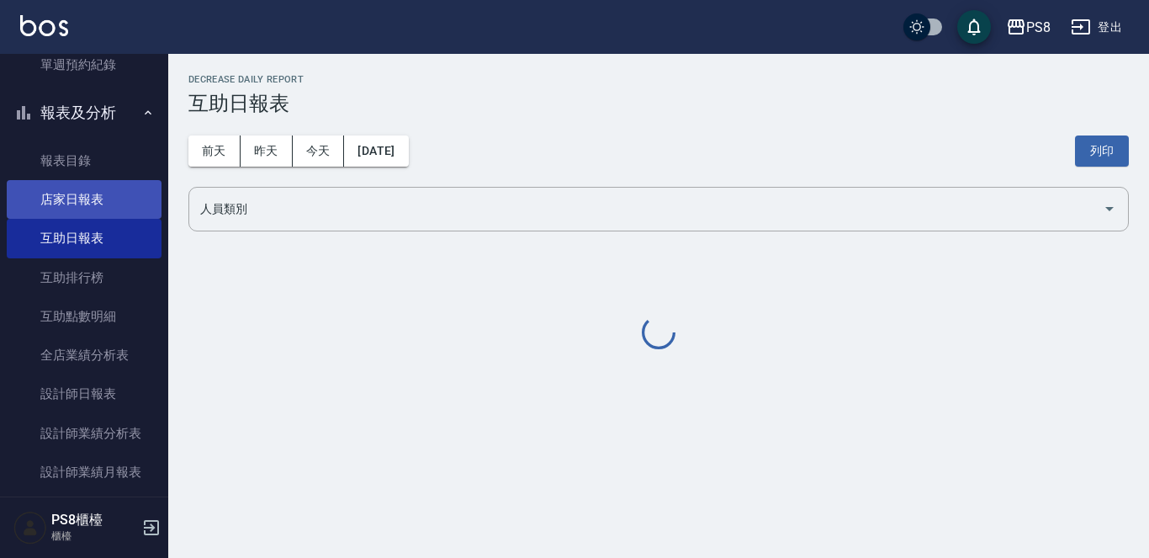
click at [66, 200] on link "店家日報表" at bounding box center [84, 199] width 155 height 39
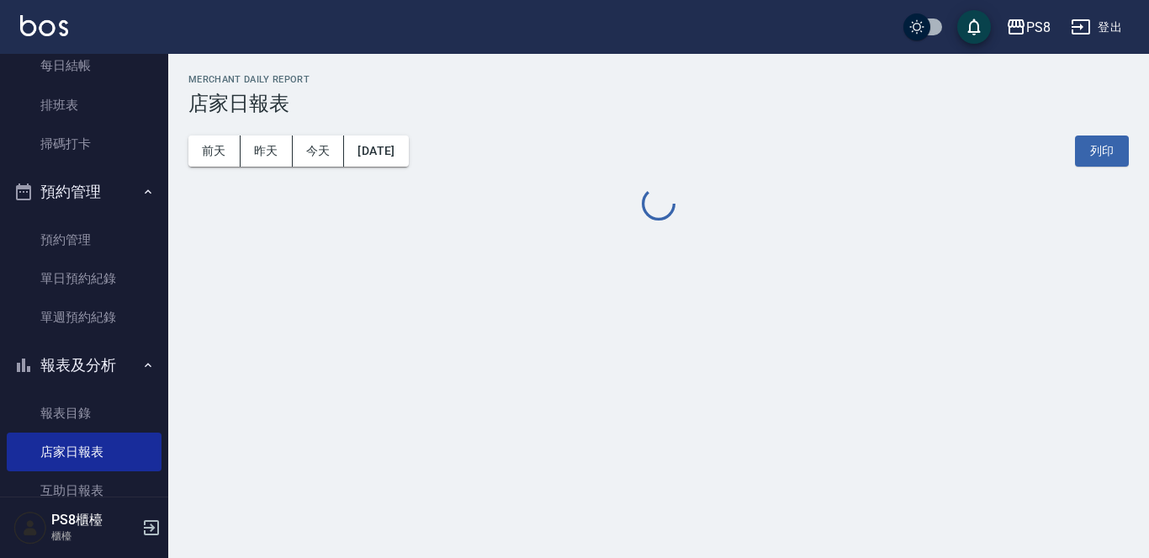
scroll to position [589, 0]
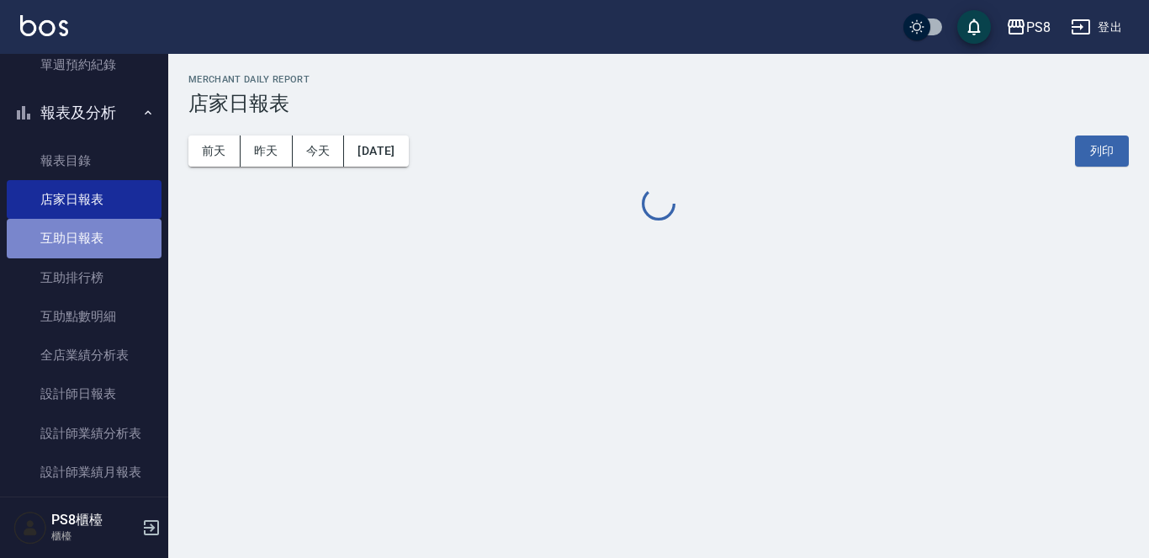
click at [92, 231] on link "互助日報表" at bounding box center [84, 238] width 155 height 39
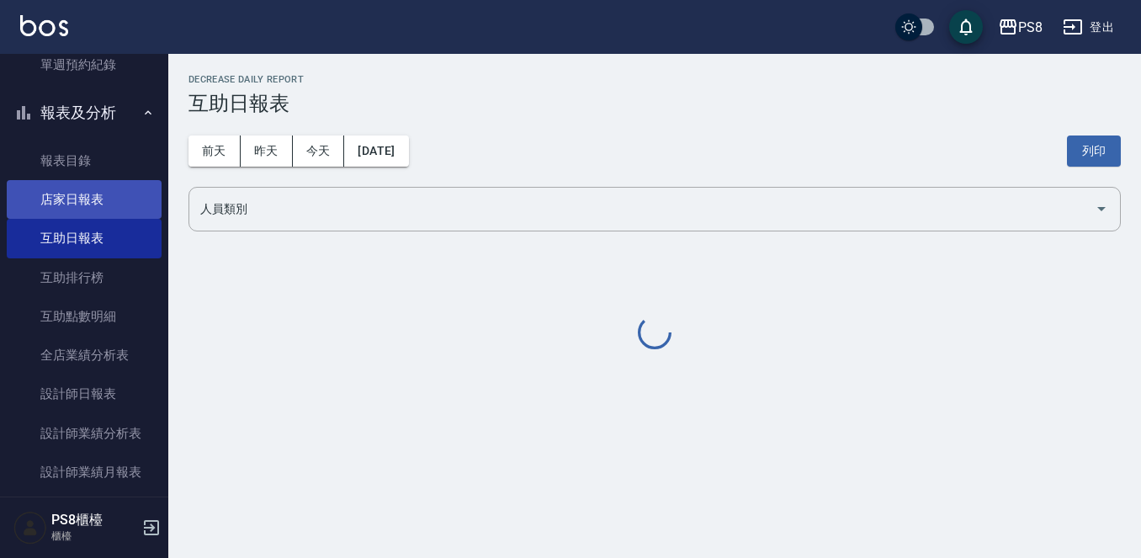
click at [78, 185] on link "店家日報表" at bounding box center [84, 199] width 155 height 39
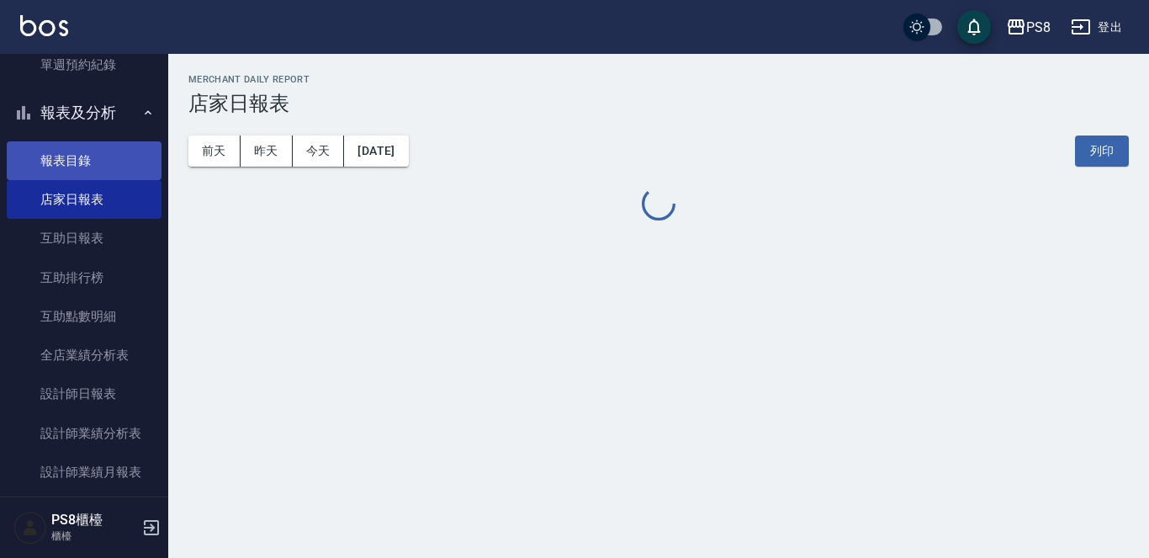
click at [82, 153] on link "報表目錄" at bounding box center [84, 160] width 155 height 39
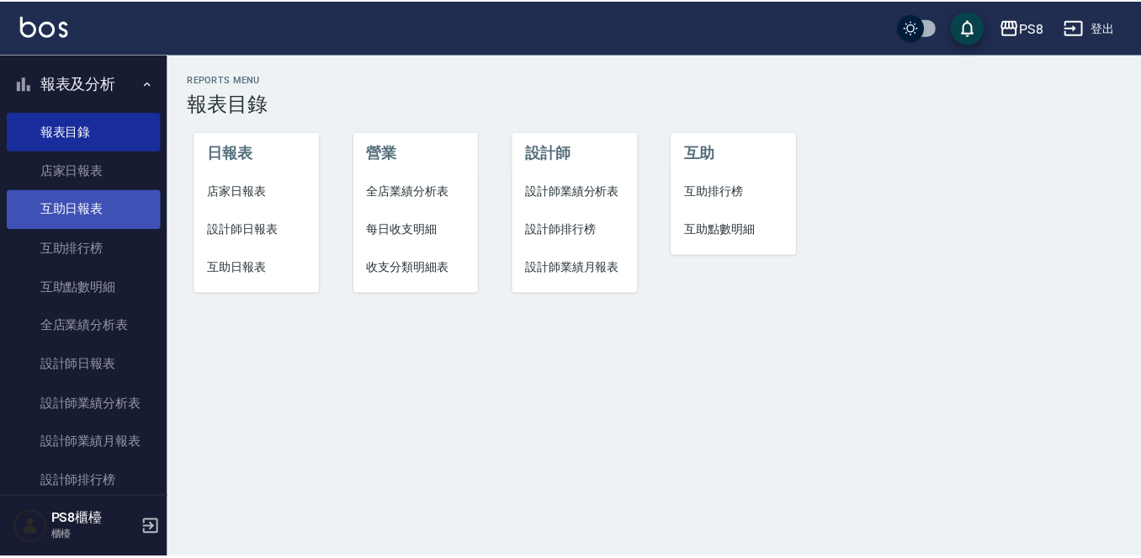
scroll to position [589, 0]
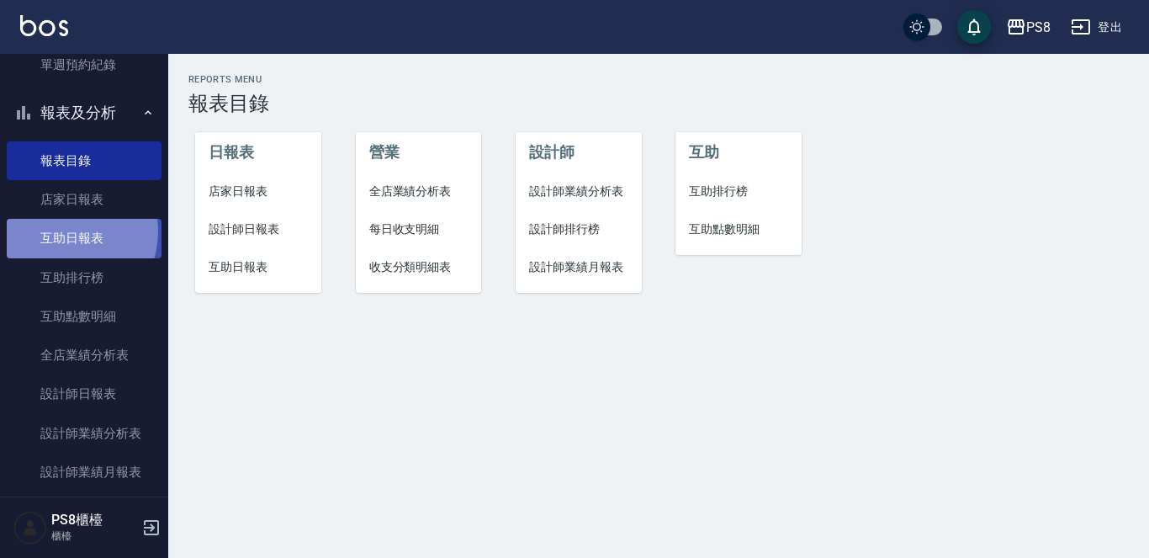
click at [58, 230] on link "互助日報表" at bounding box center [84, 238] width 155 height 39
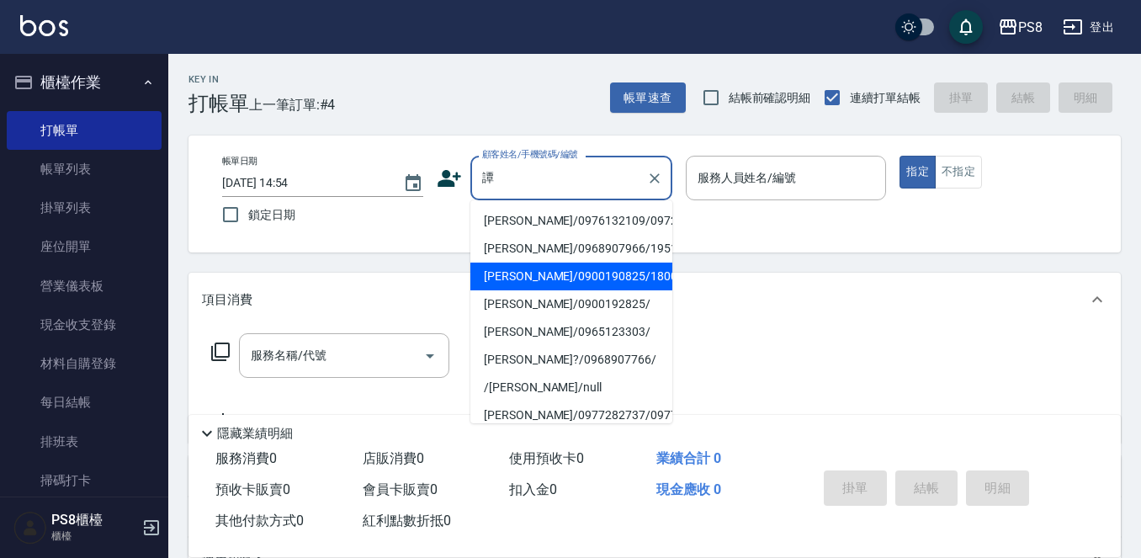
click at [529, 290] on li "[PERSON_NAME]/0900190825/18002" at bounding box center [571, 276] width 202 height 28
type input "[PERSON_NAME]/0900190825/18002"
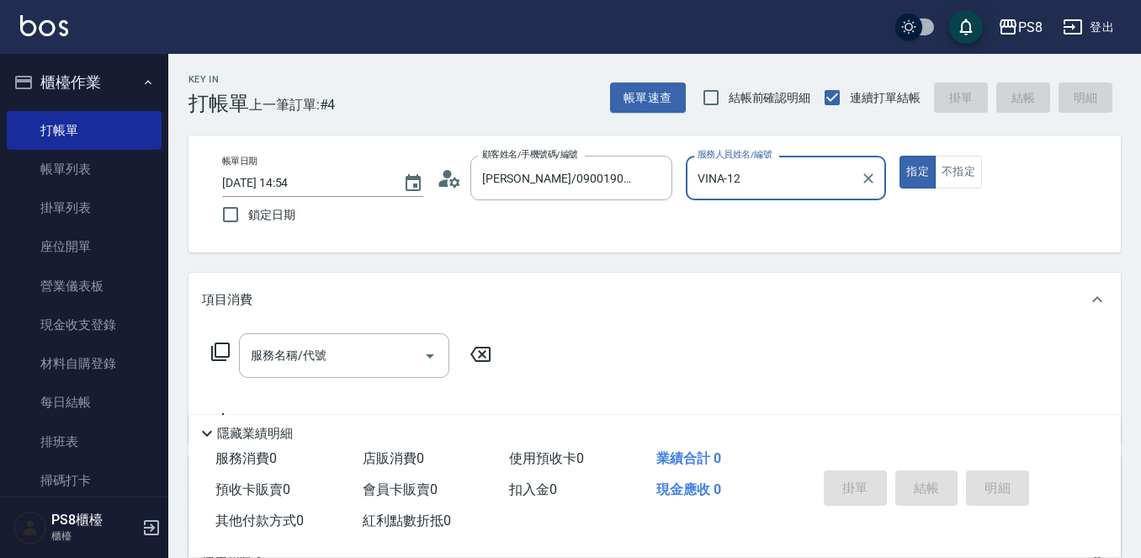
type input "VINA-12"
click at [442, 176] on icon at bounding box center [449, 178] width 25 height 25
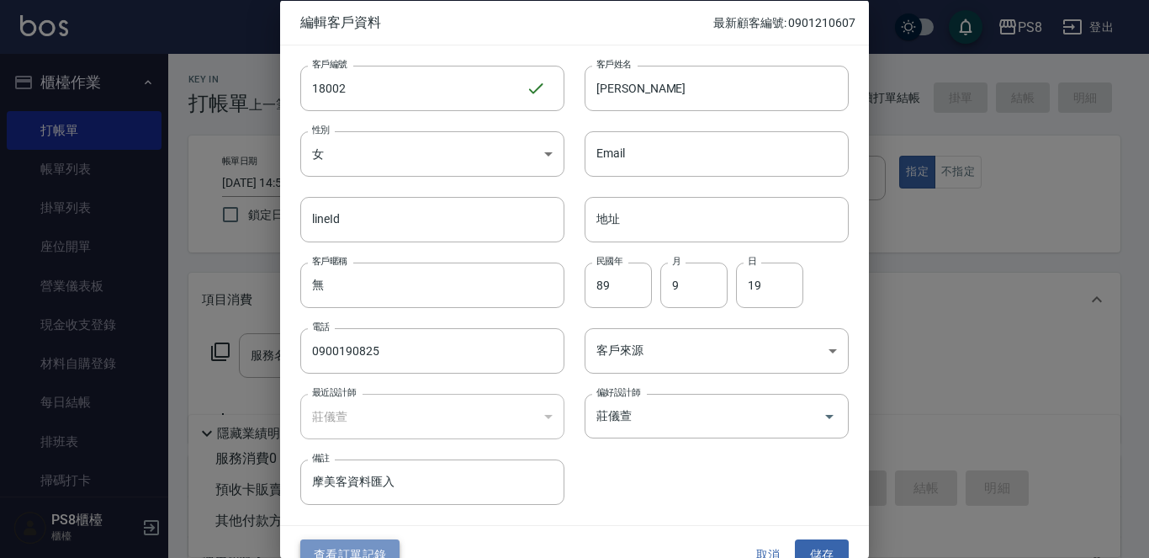
click at [378, 550] on button "查看訂單記錄" at bounding box center [349, 554] width 99 height 31
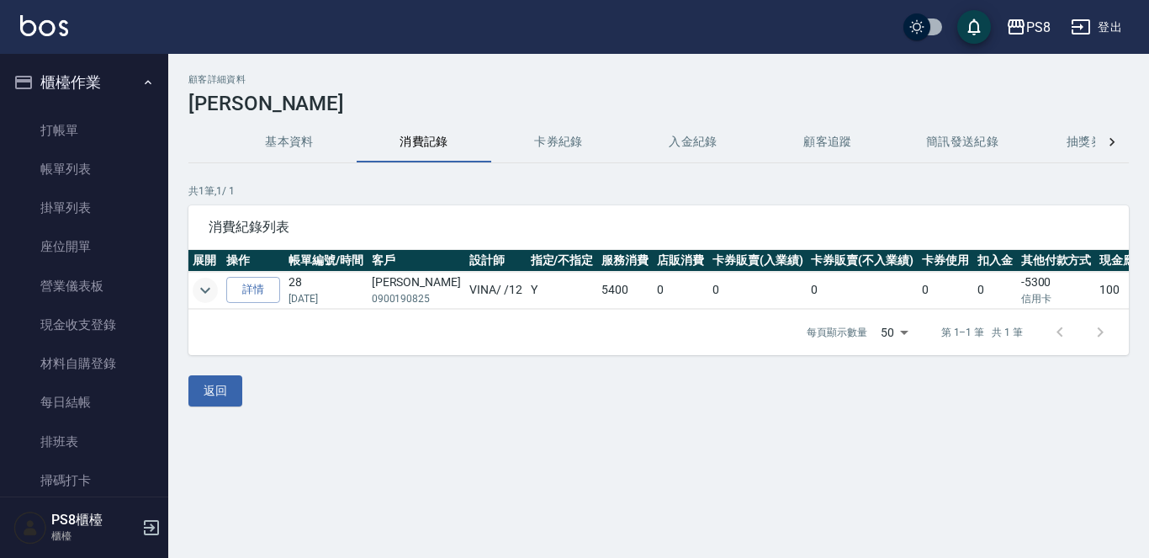
click at [200, 285] on icon "expand row" at bounding box center [205, 290] width 20 height 20
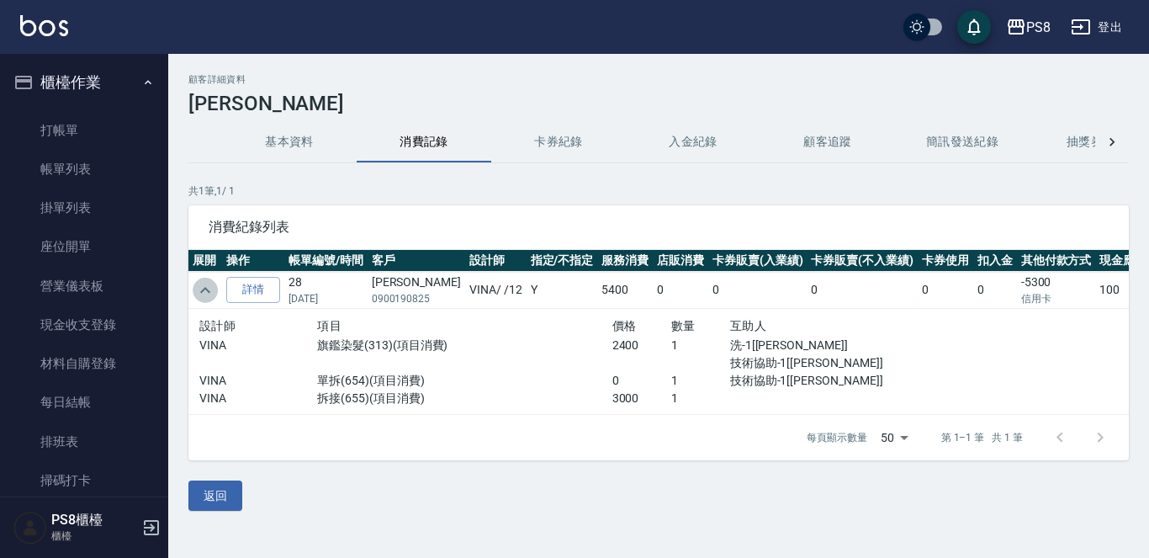
click at [201, 285] on icon "expand row" at bounding box center [205, 290] width 20 height 20
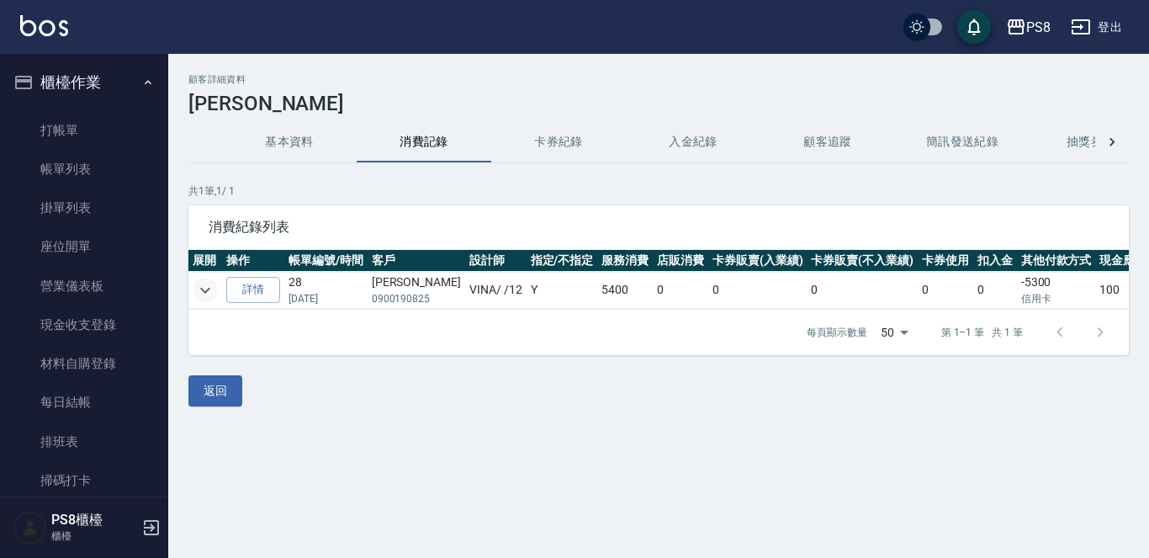
drag, startPoint x: 431, startPoint y: 298, endPoint x: 363, endPoint y: 303, distance: 68.3
click at [363, 303] on tr "詳情 28 06/04/2025 譚甯 0900190825 VINA / /12 Y 5400 0 0 0 0 0 -5300 信用卡 100" at bounding box center [689, 290] width 1003 height 37
click at [392, 303] on p "0900190825" at bounding box center [416, 298] width 89 height 15
click at [426, 301] on p "0900190825" at bounding box center [416, 298] width 89 height 15
drag, startPoint x: 432, startPoint y: 297, endPoint x: 370, endPoint y: 302, distance: 62.5
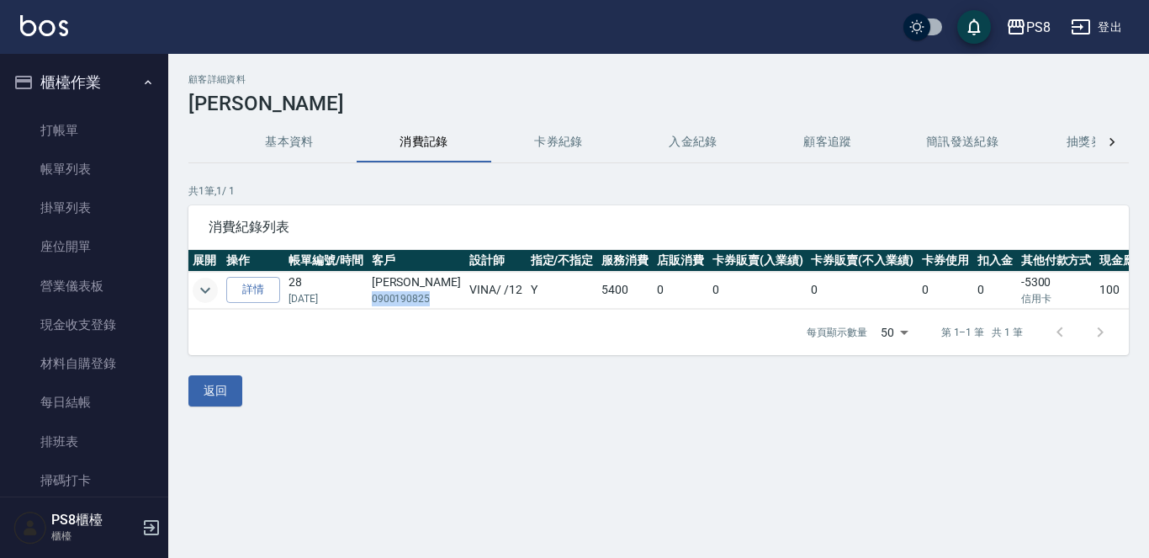
click at [370, 302] on td "譚甯 0900190825" at bounding box center [417, 290] width 98 height 37
copy p "0900190825"
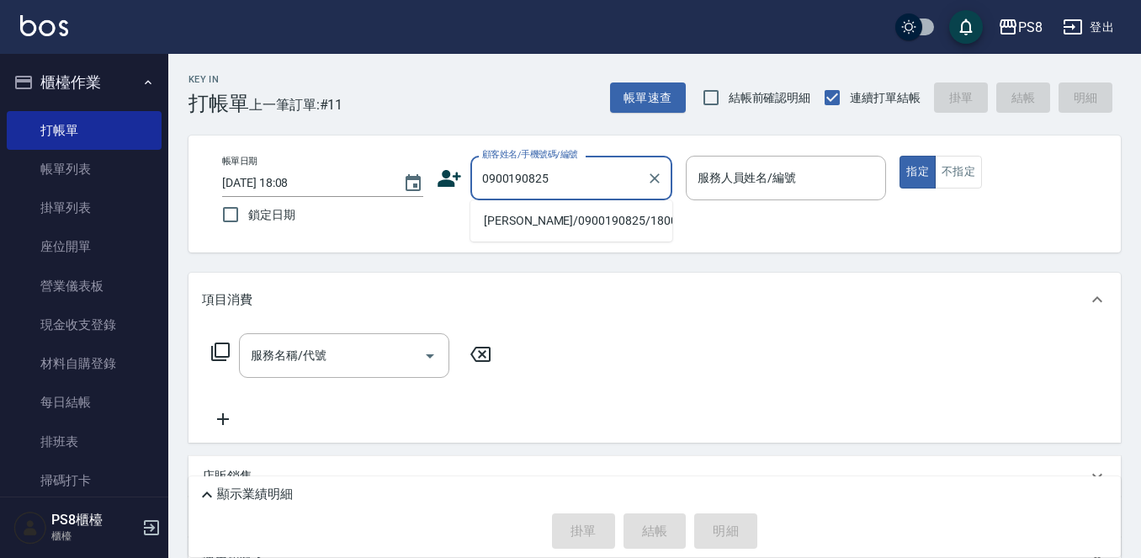
click at [559, 210] on li "[PERSON_NAME]/0900190825/18002" at bounding box center [571, 221] width 202 height 28
type input "[PERSON_NAME]/0900190825/18002"
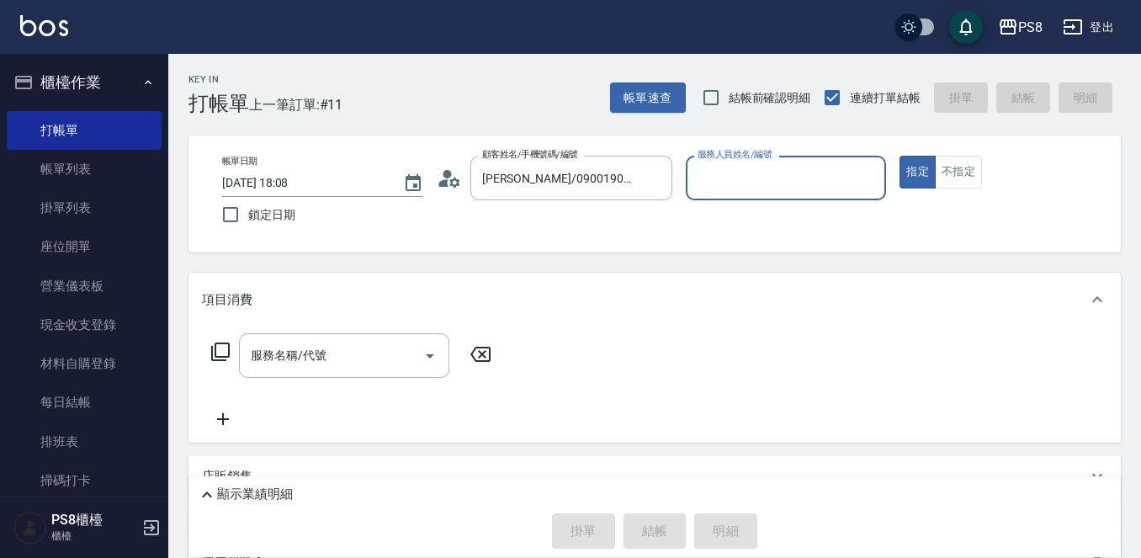
type input "VINA-12"
click at [899, 156] on button "指定" at bounding box center [917, 172] width 36 height 33
type button "true"
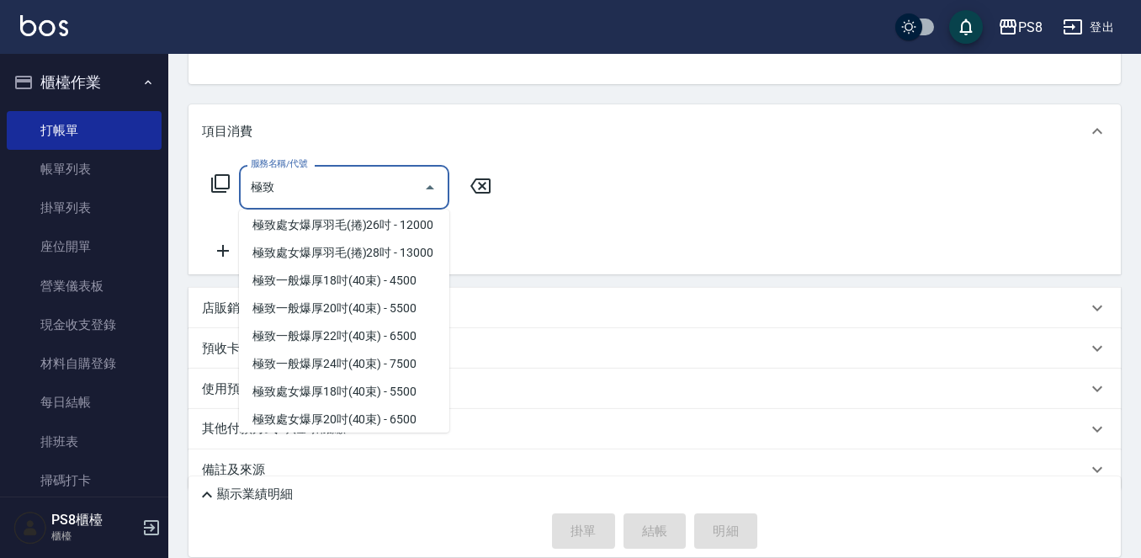
scroll to position [168, 0]
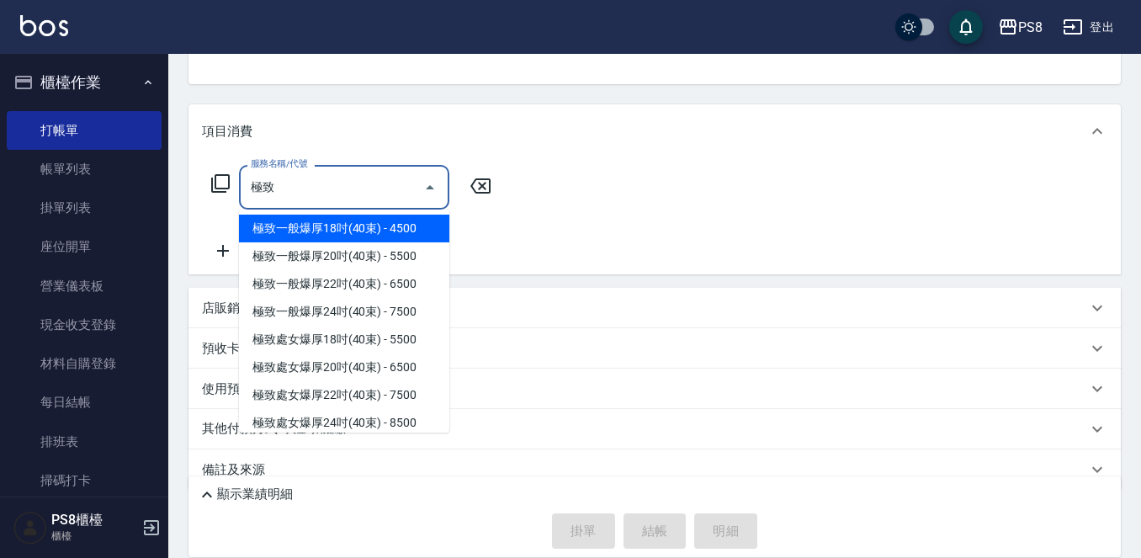
click at [351, 242] on span "極致一般爆厚18吋(40束) - 4500" at bounding box center [344, 229] width 210 height 28
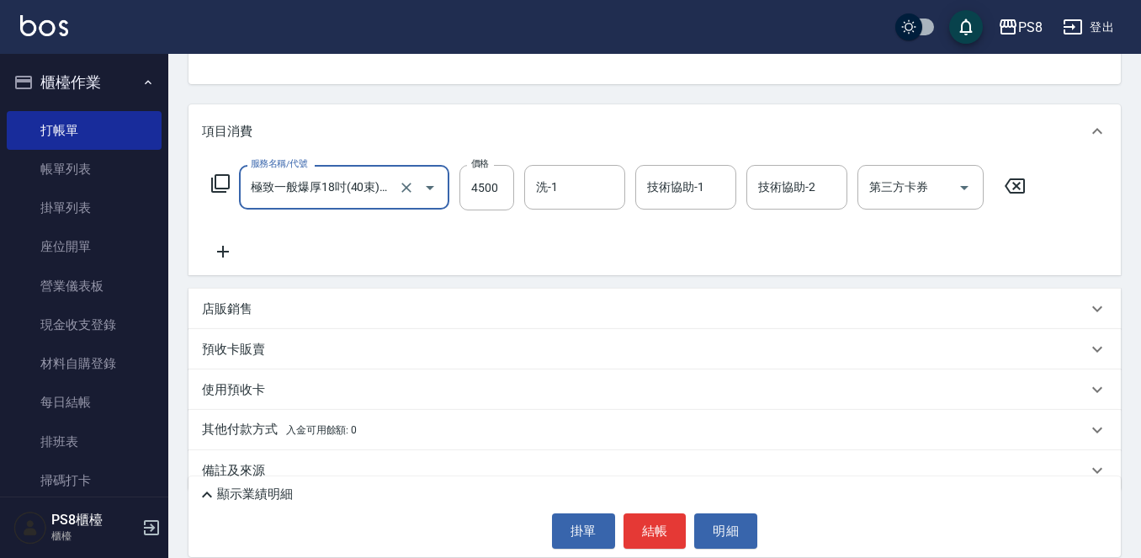
type input "極致一般爆厚18吋(40束)(G70)"
click at [220, 252] on icon at bounding box center [223, 252] width 12 height 12
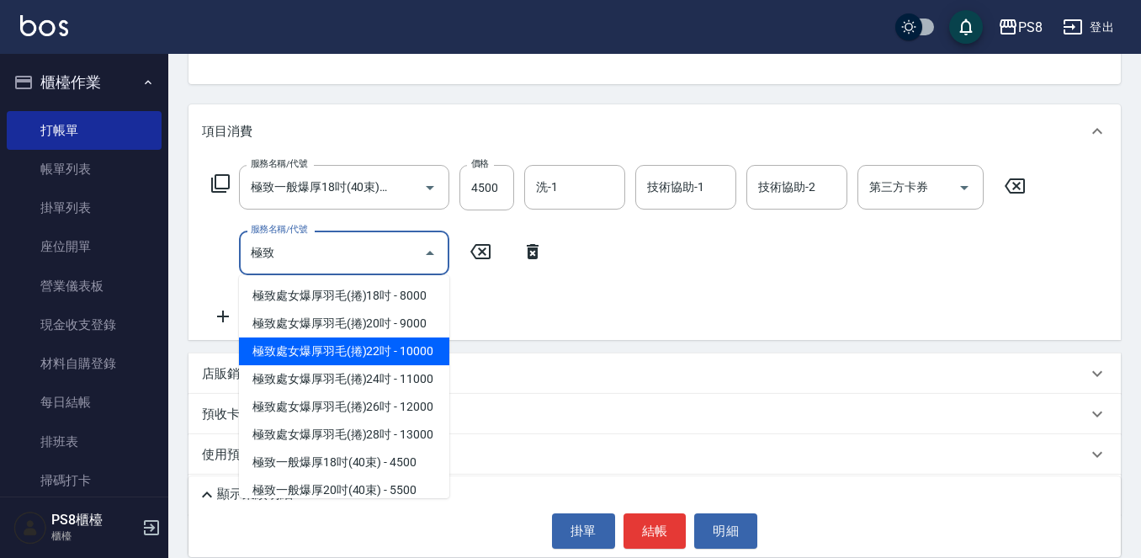
scroll to position [252, 0]
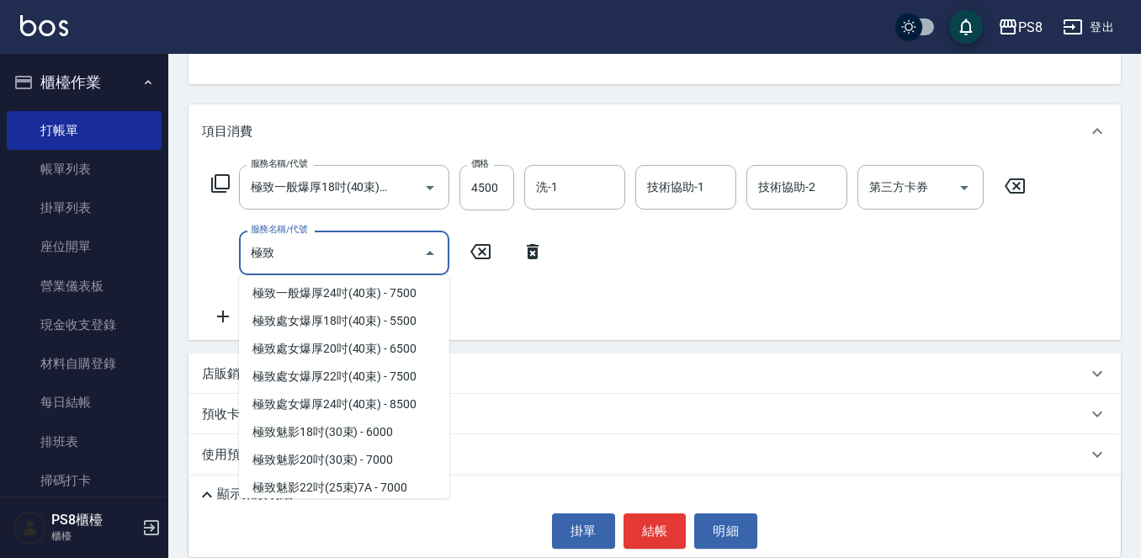
click at [340, 224] on span "極致一般爆厚18吋(40束) - 4500" at bounding box center [344, 210] width 210 height 28
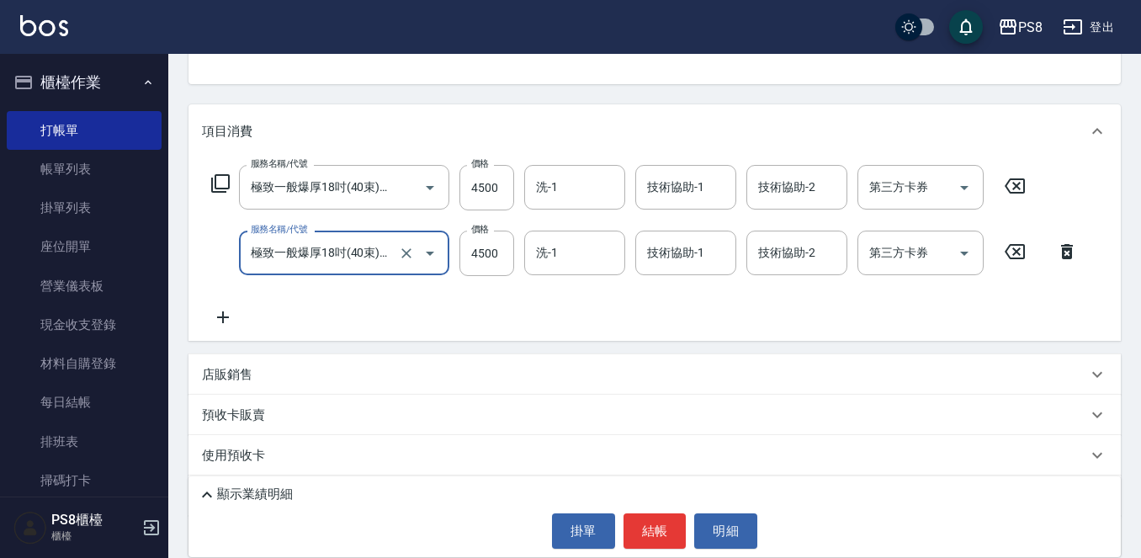
type input "極致一般爆厚18吋(40束)(G70)"
click at [220, 328] on div "服務名稱/代號 極致一般爆厚18吋(40束)(G70) 服務名稱/代號 價格 4500 價格 洗-1 洗-1 技術協助-1 技術協助-1 技術協助-2 技術協…" at bounding box center [654, 249] width 932 height 183
click at [221, 315] on icon at bounding box center [223, 317] width 42 height 20
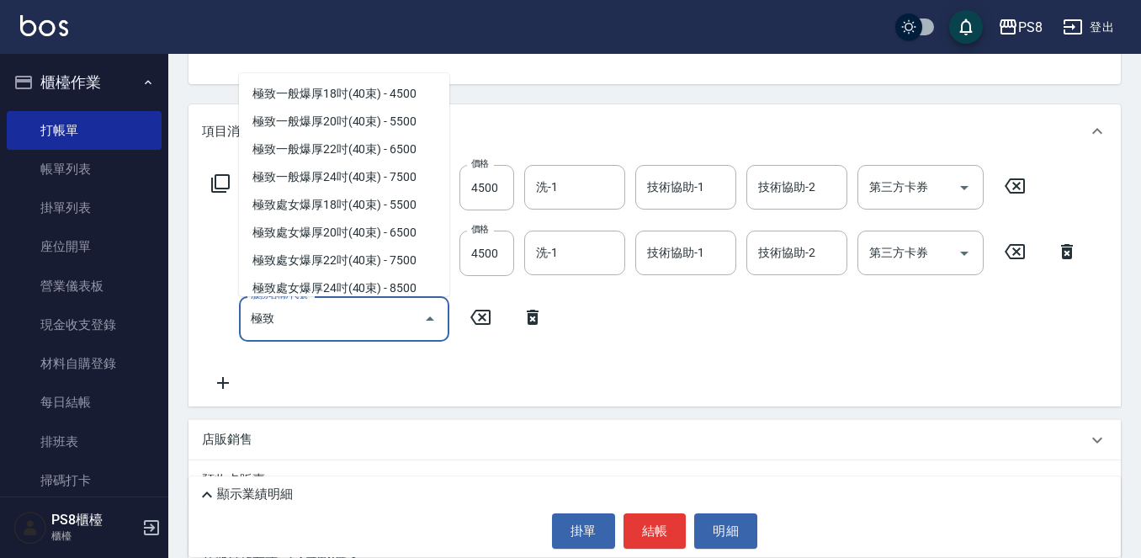
scroll to position [168, 0]
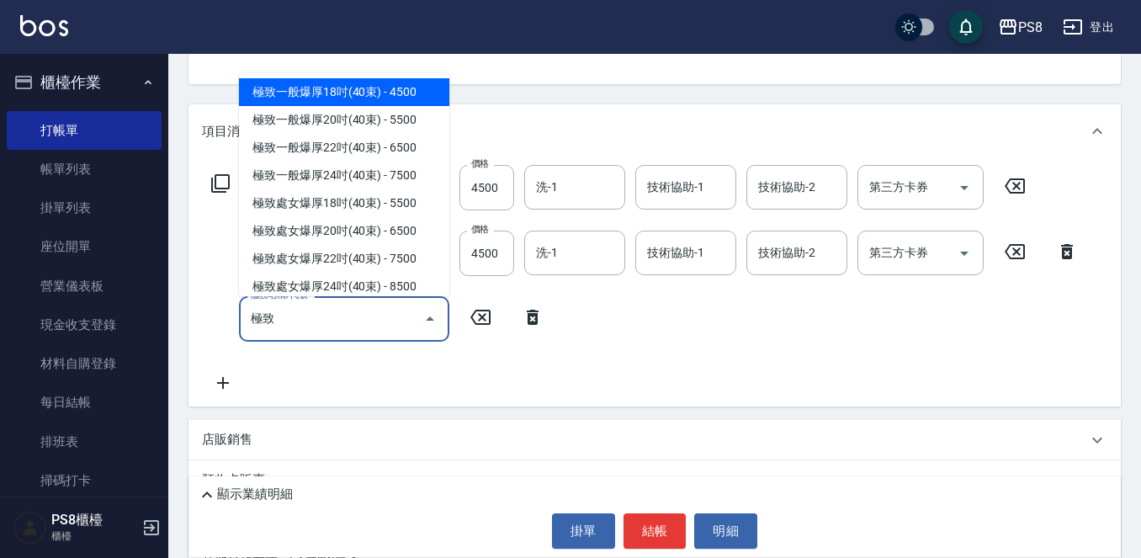
click at [372, 106] on span "極致一般爆厚18吋(40束) - 4500" at bounding box center [344, 92] width 210 height 28
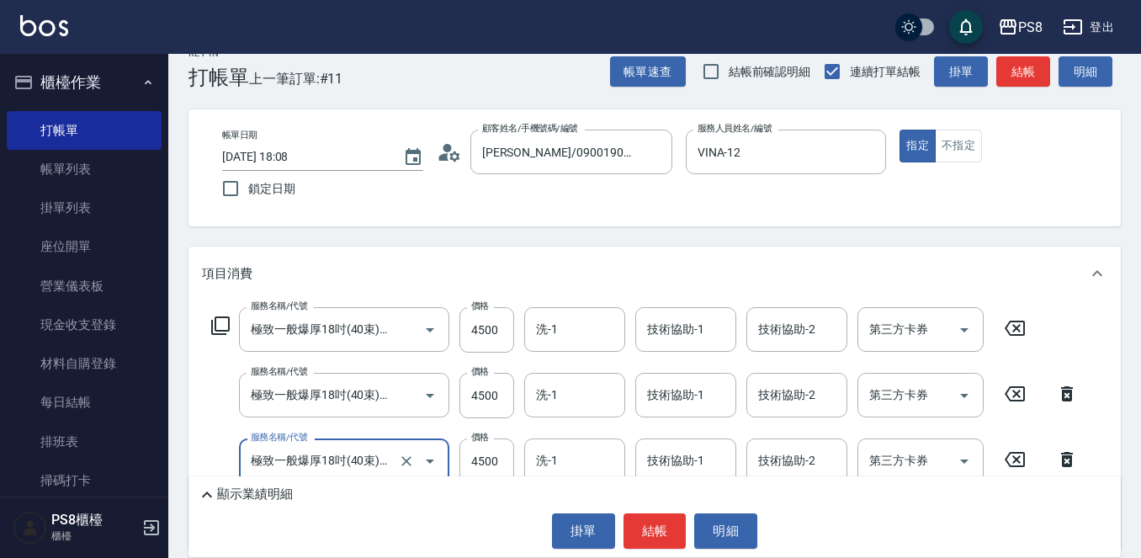
scroll to position [0, 0]
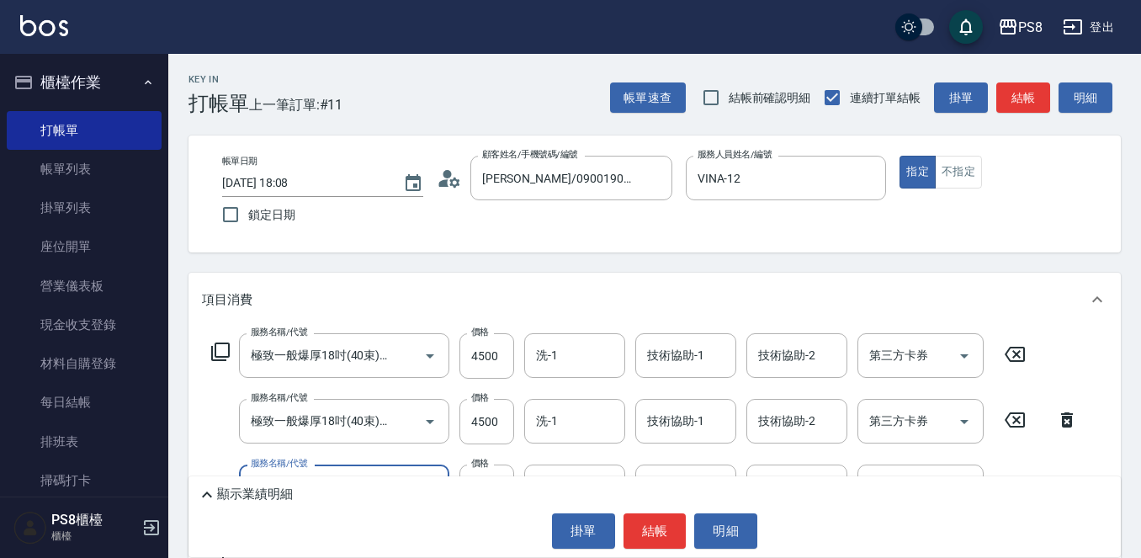
type input "極致一般爆厚18吋(40束)(G70)"
click at [546, 278] on div "項目消費" at bounding box center [654, 300] width 932 height 54
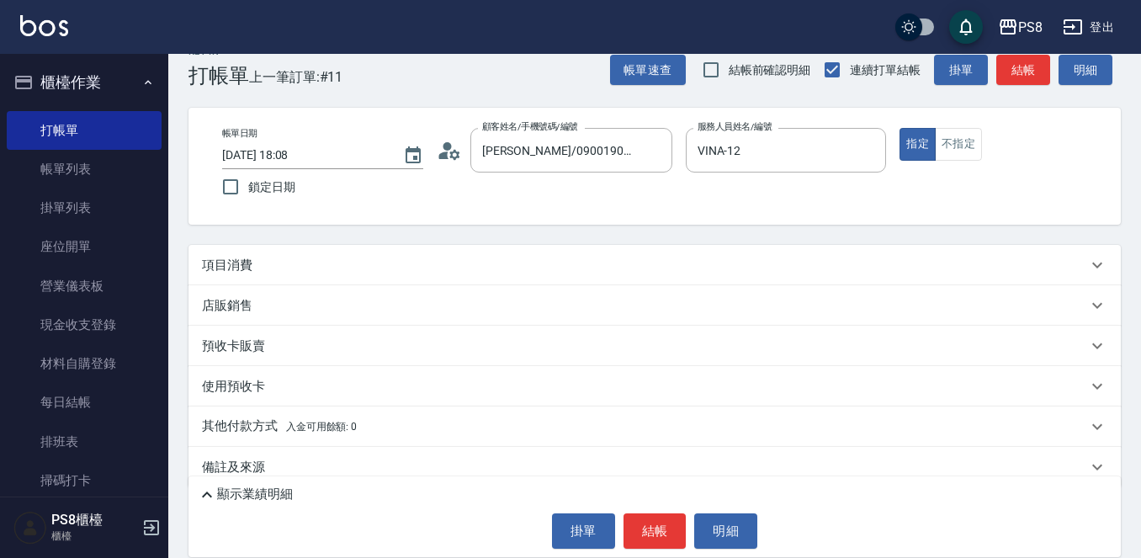
scroll to position [50, 0]
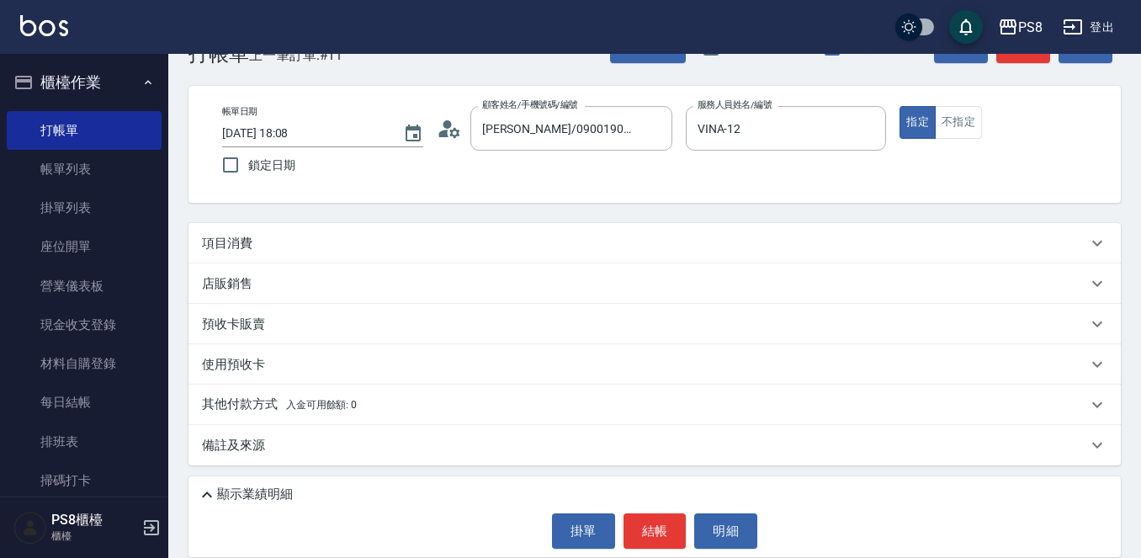
click at [416, 223] on div "項目消費" at bounding box center [654, 243] width 932 height 40
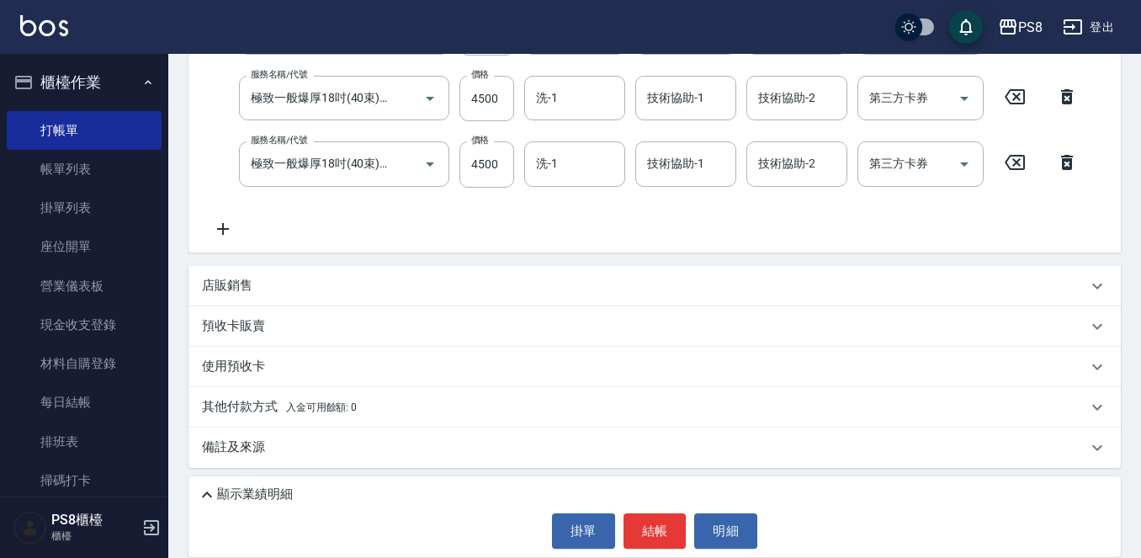
scroll to position [326, 0]
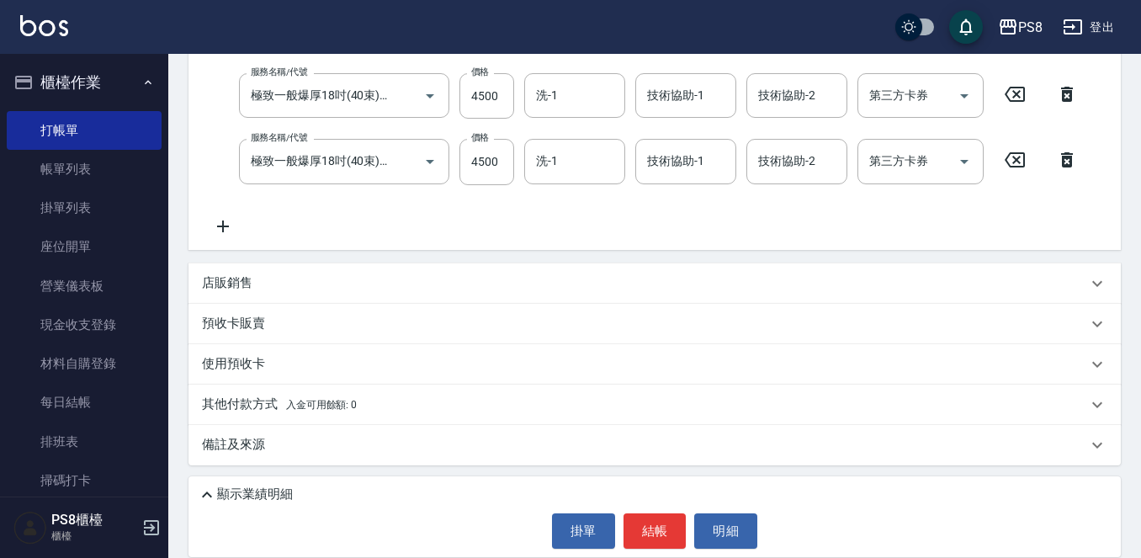
click at [254, 495] on p "顯示業績明細" at bounding box center [255, 494] width 76 height 18
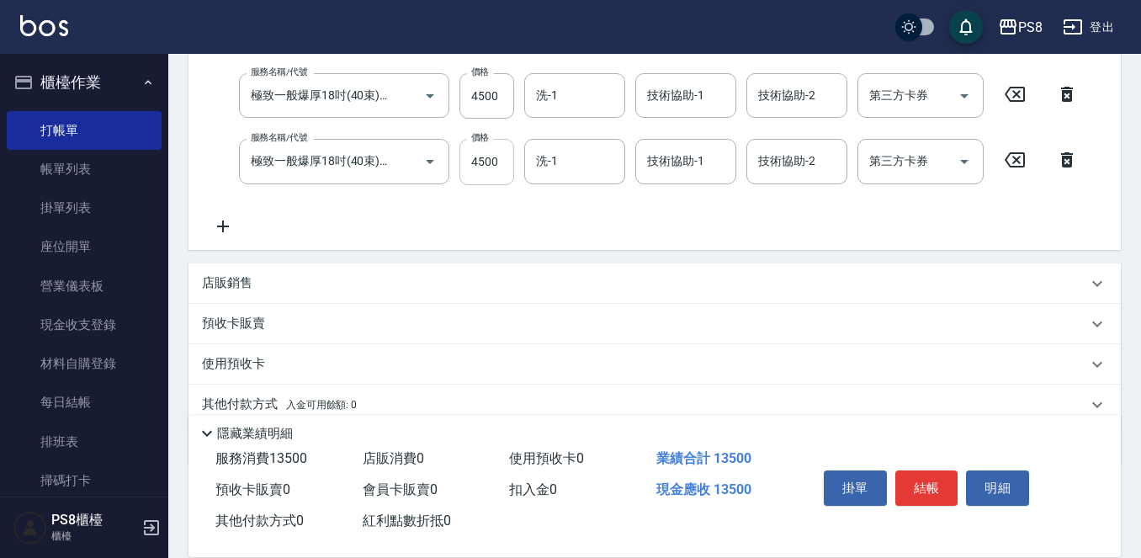
click at [506, 166] on input "4500" at bounding box center [486, 161] width 55 height 45
type input "5999"
click at [220, 220] on icon at bounding box center [223, 226] width 42 height 20
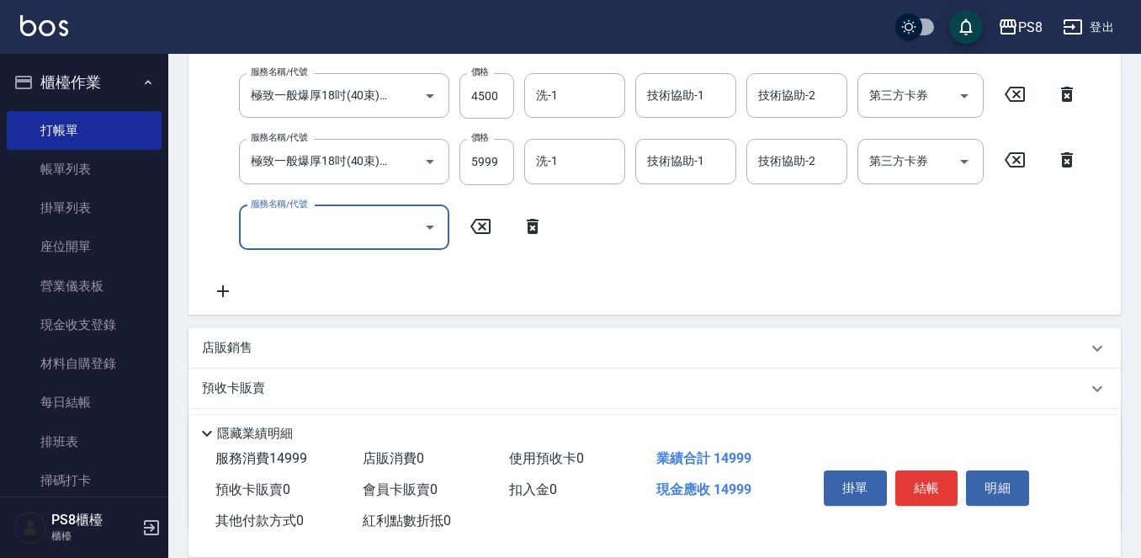
scroll to position [0, 0]
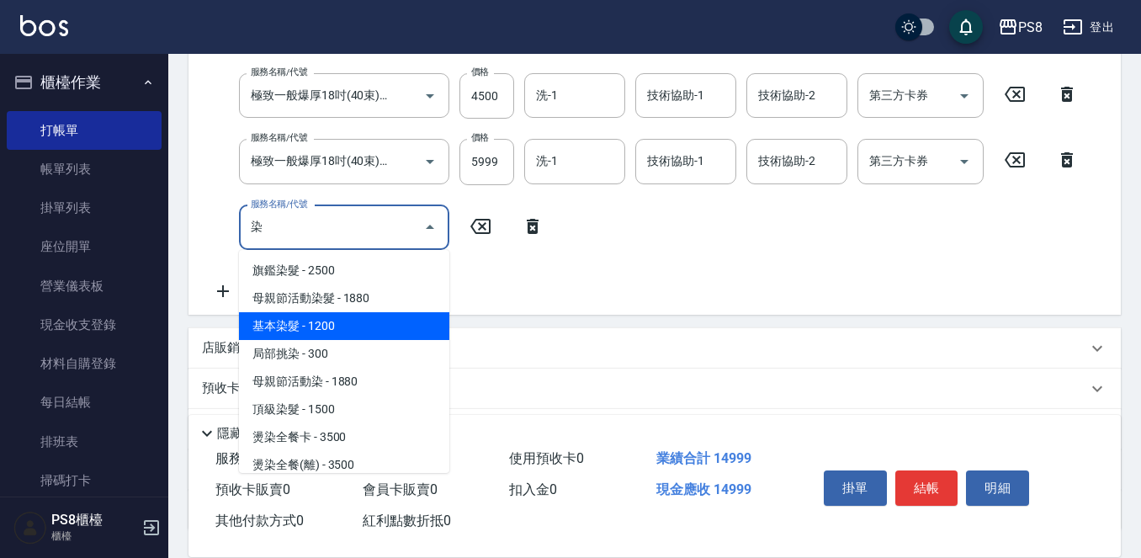
click at [339, 321] on span "基本染髮 - 1200" at bounding box center [344, 326] width 210 height 28
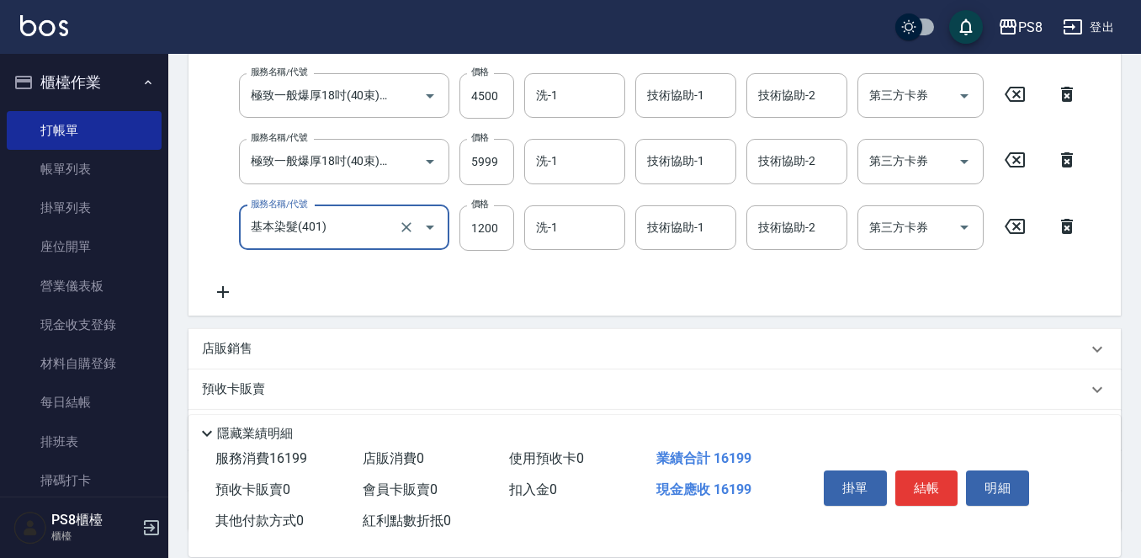
type input "基本染髮(401)"
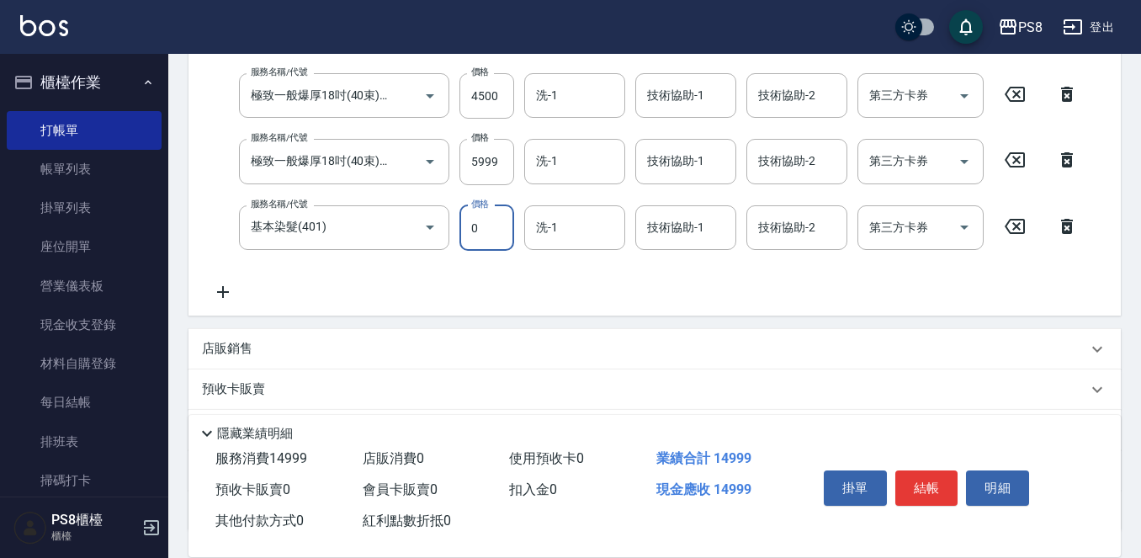
type input "0"
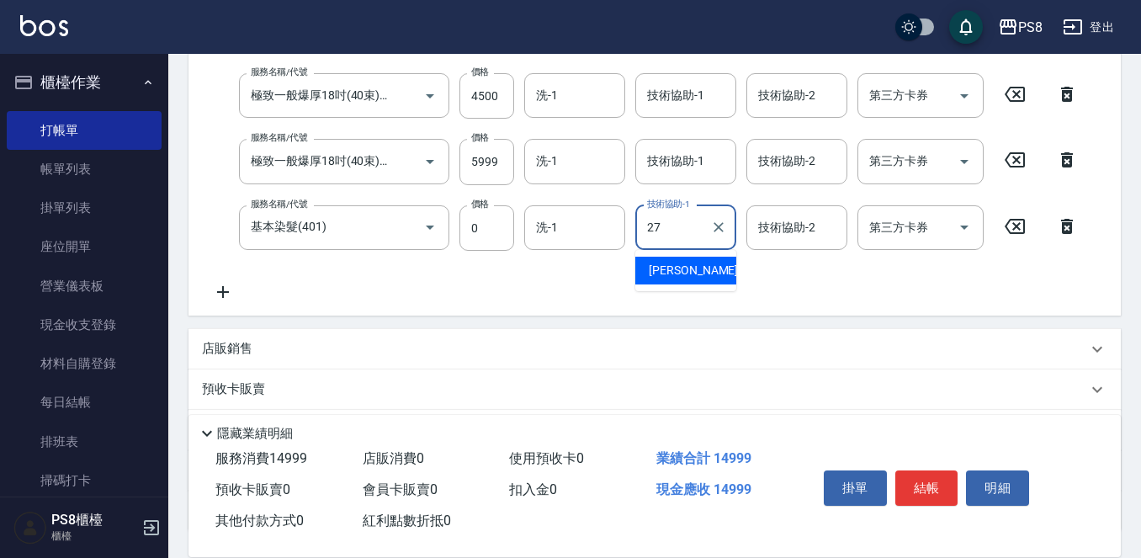
type input "Barry-27"
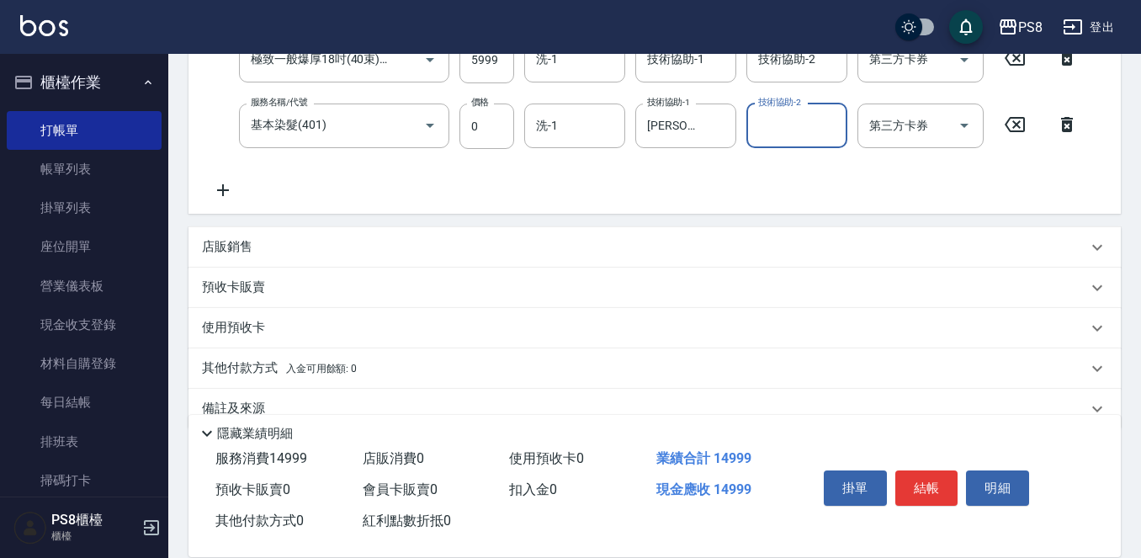
scroll to position [460, 0]
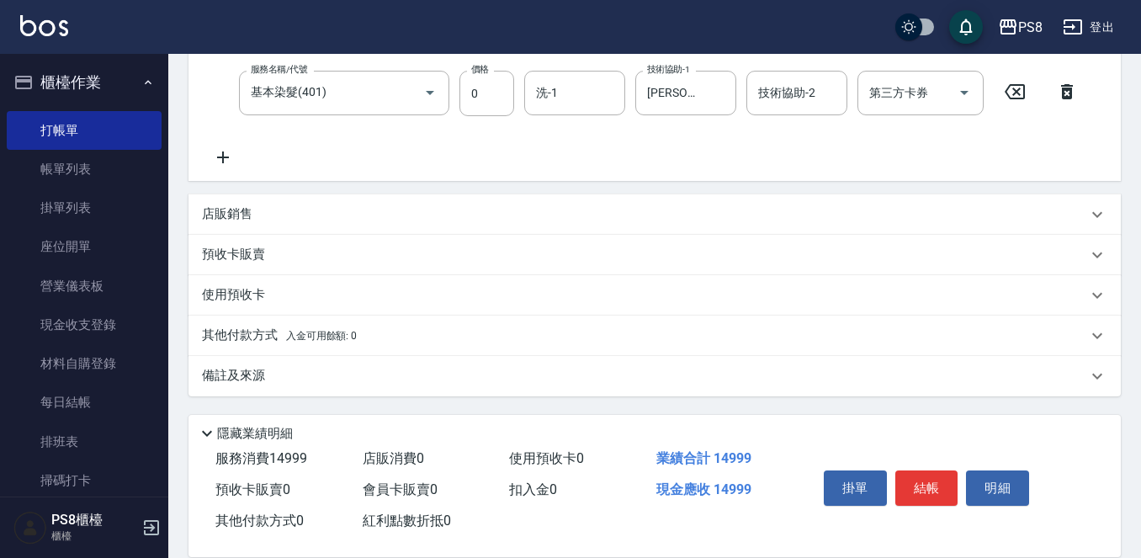
click at [278, 206] on div "店販銷售" at bounding box center [644, 214] width 885 height 18
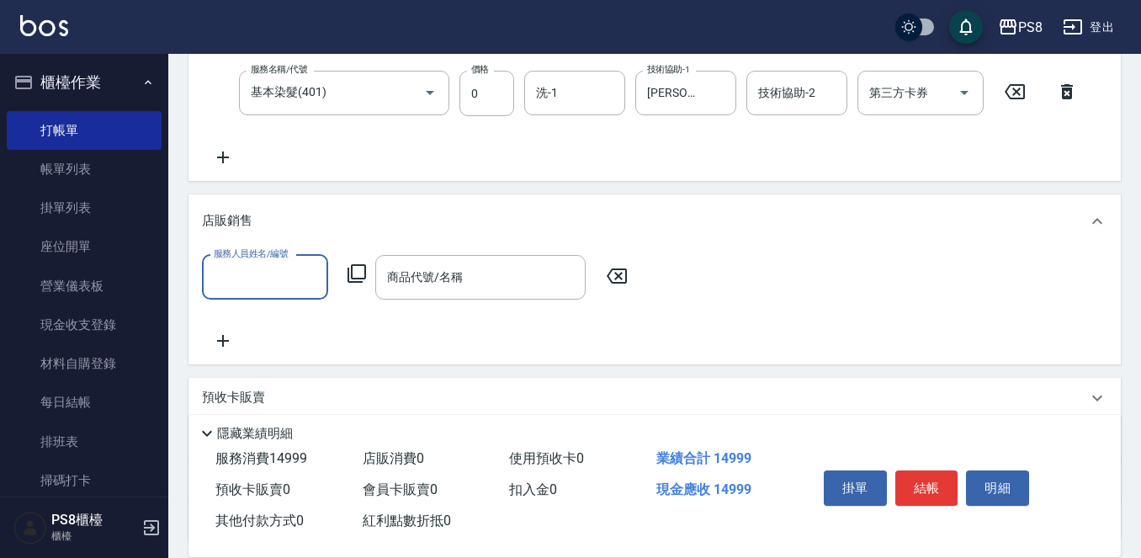
scroll to position [0, 0]
click at [275, 216] on div "店販銷售" at bounding box center [644, 221] width 885 height 18
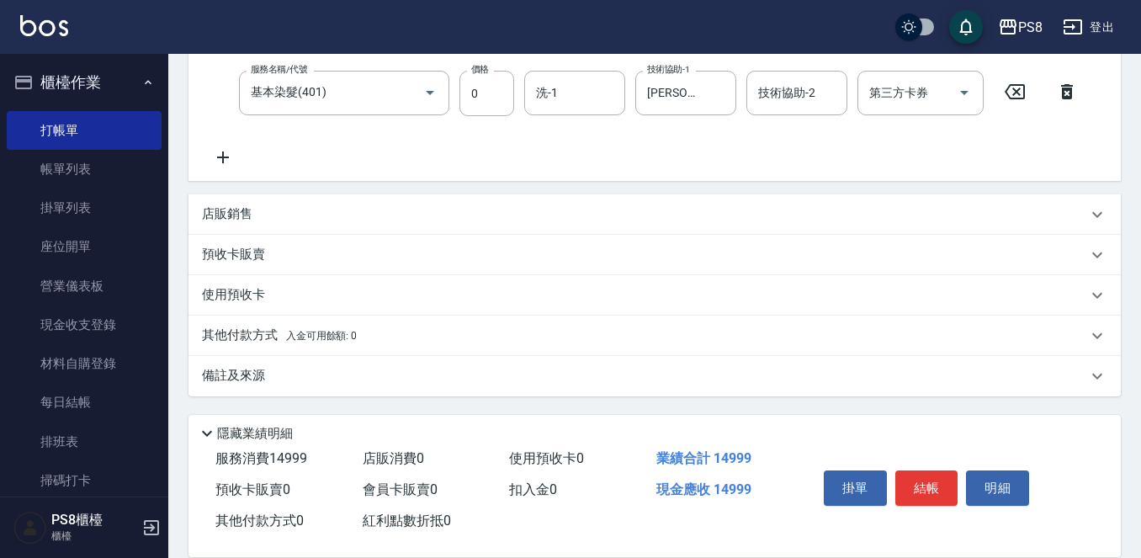
click at [288, 339] on span "入金可用餘額: 0" at bounding box center [322, 336] width 72 height 12
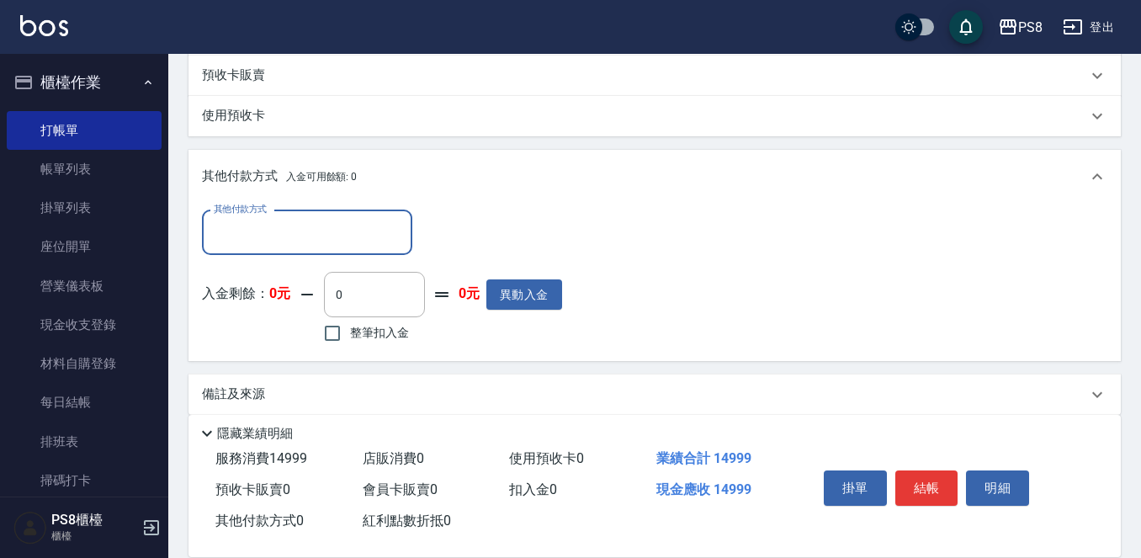
scroll to position [658, 0]
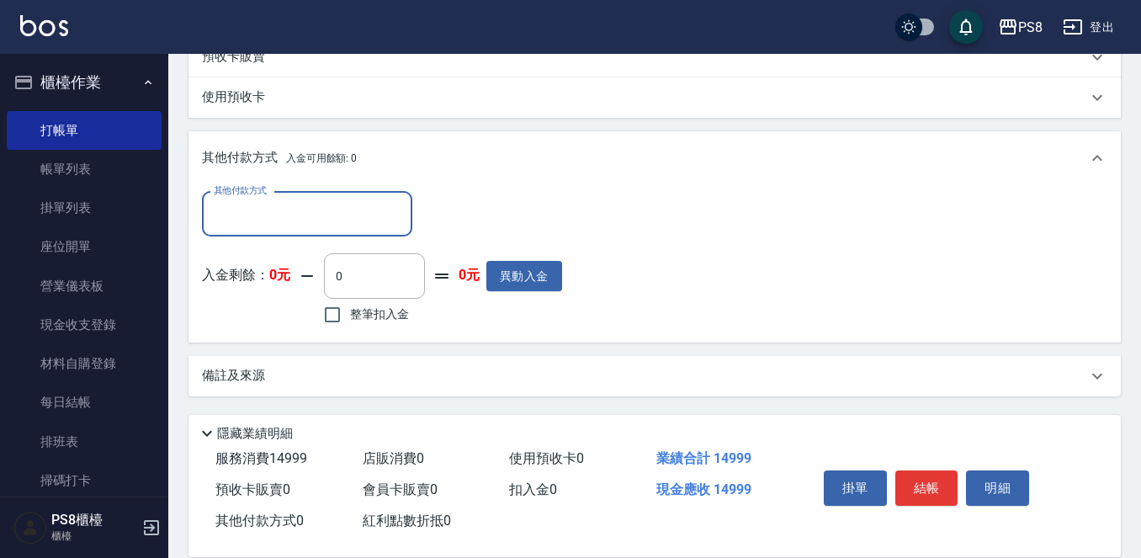
click at [289, 204] on input "其他付款方式" at bounding box center [306, 213] width 195 height 29
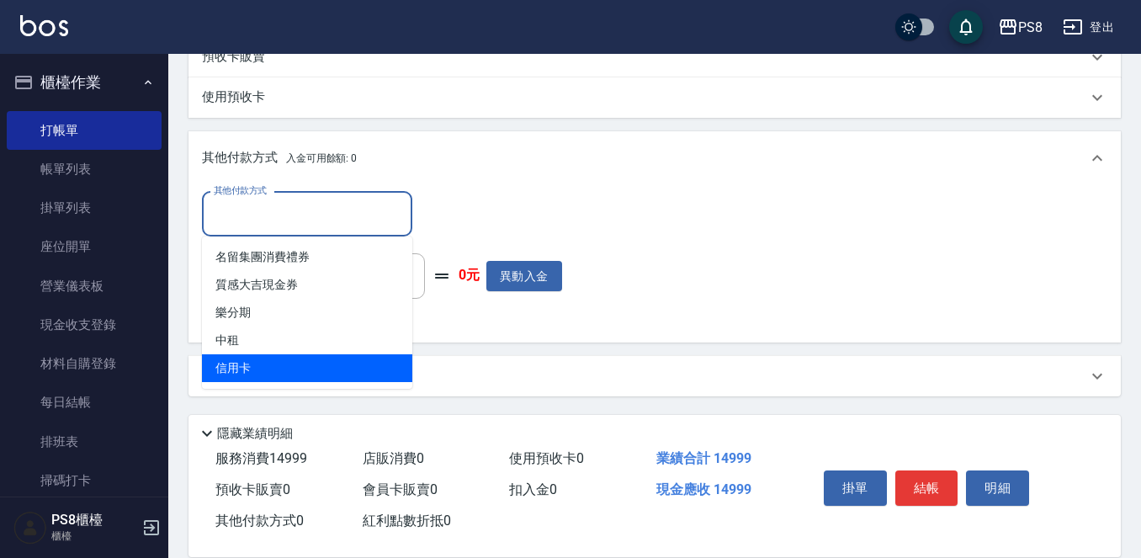
click at [268, 363] on span "信用卡" at bounding box center [307, 368] width 210 height 28
type input "信用卡"
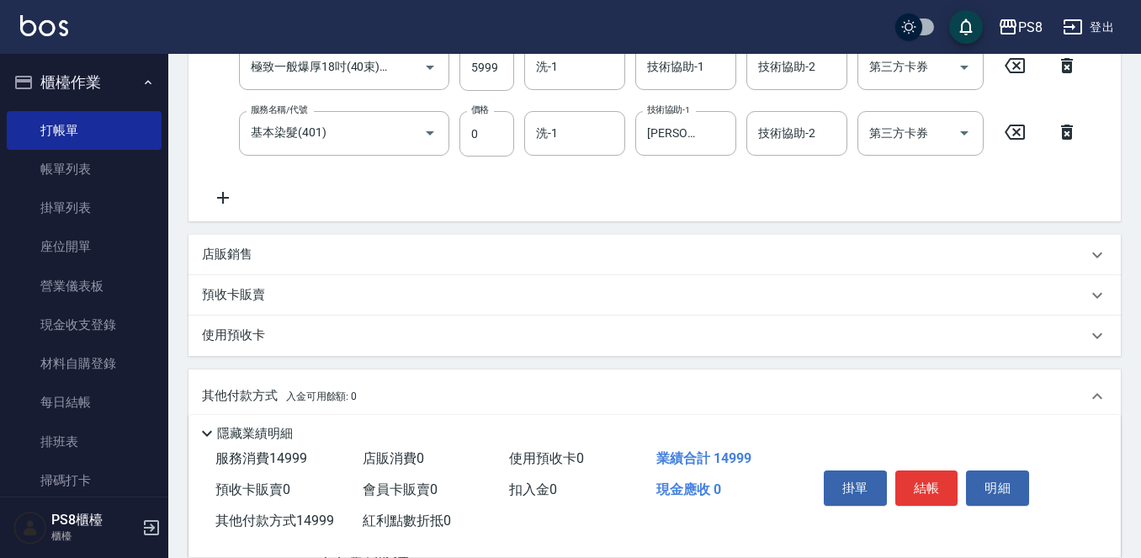
scroll to position [421, 0]
type input "14999"
click at [930, 476] on button "結帳" at bounding box center [926, 487] width 63 height 35
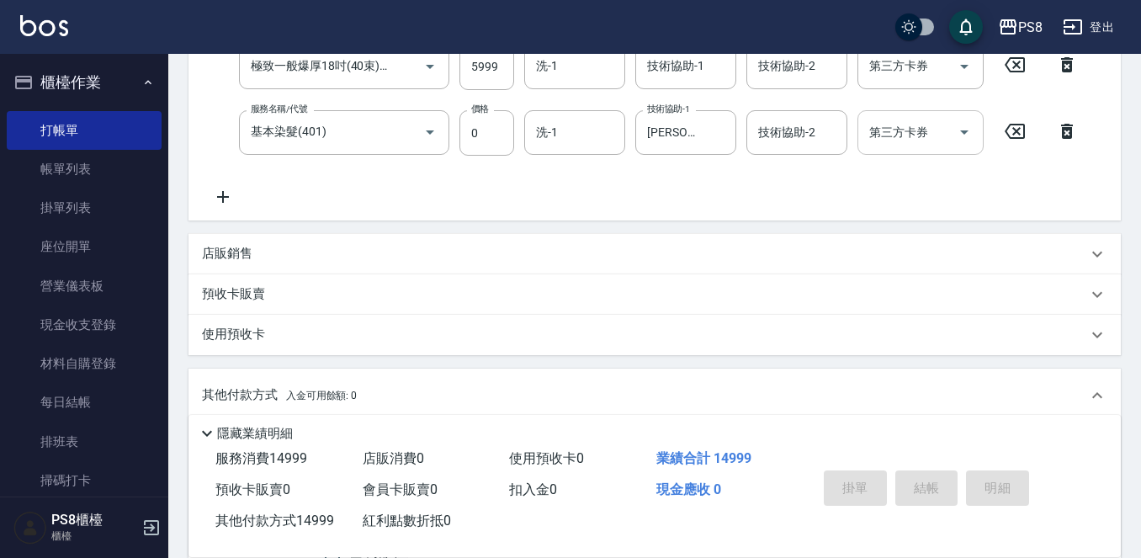
type input "2025/09/20 18:09"
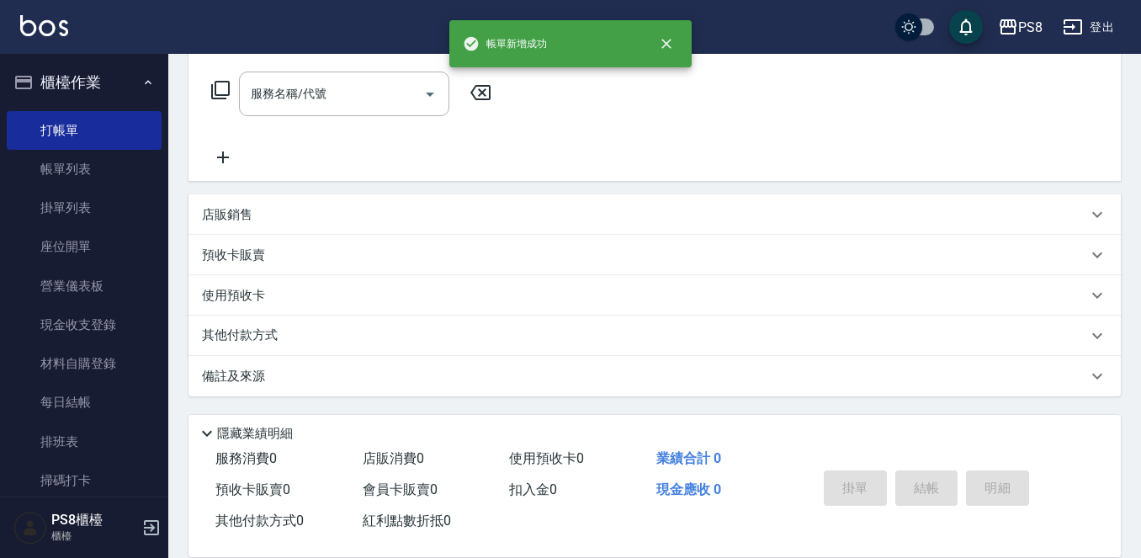
scroll to position [0, 0]
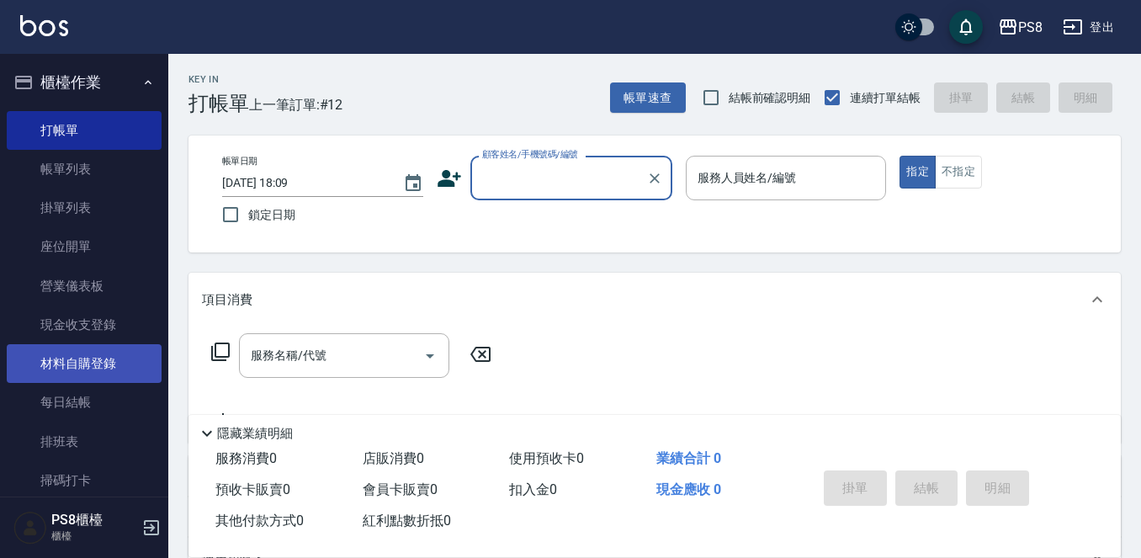
click at [84, 352] on link "材料自購登錄" at bounding box center [84, 363] width 155 height 39
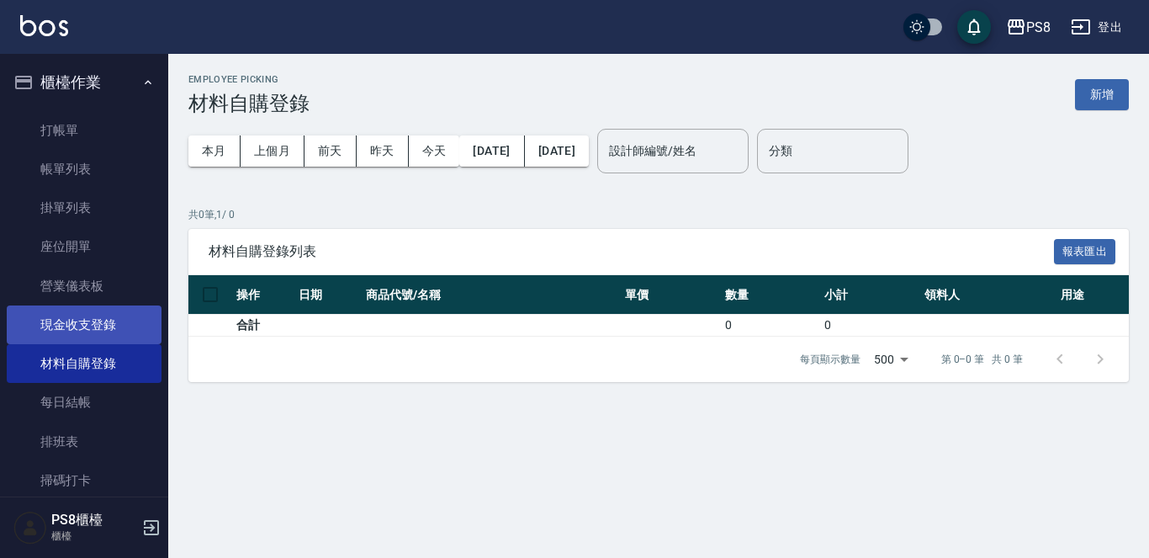
click at [87, 329] on link "現金收支登錄" at bounding box center [84, 324] width 155 height 39
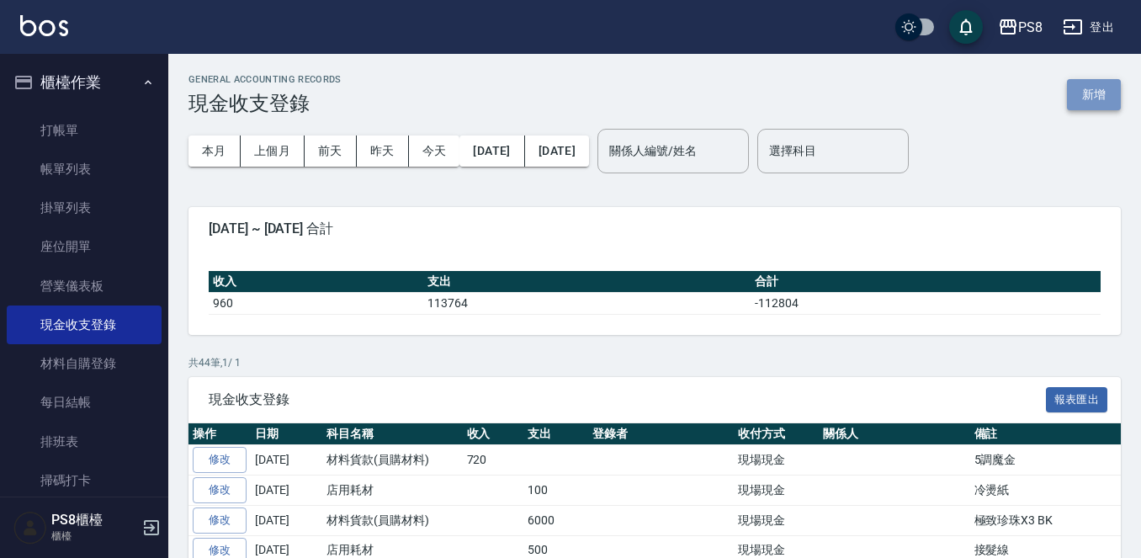
click at [1108, 91] on button "新增" at bounding box center [1094, 94] width 54 height 31
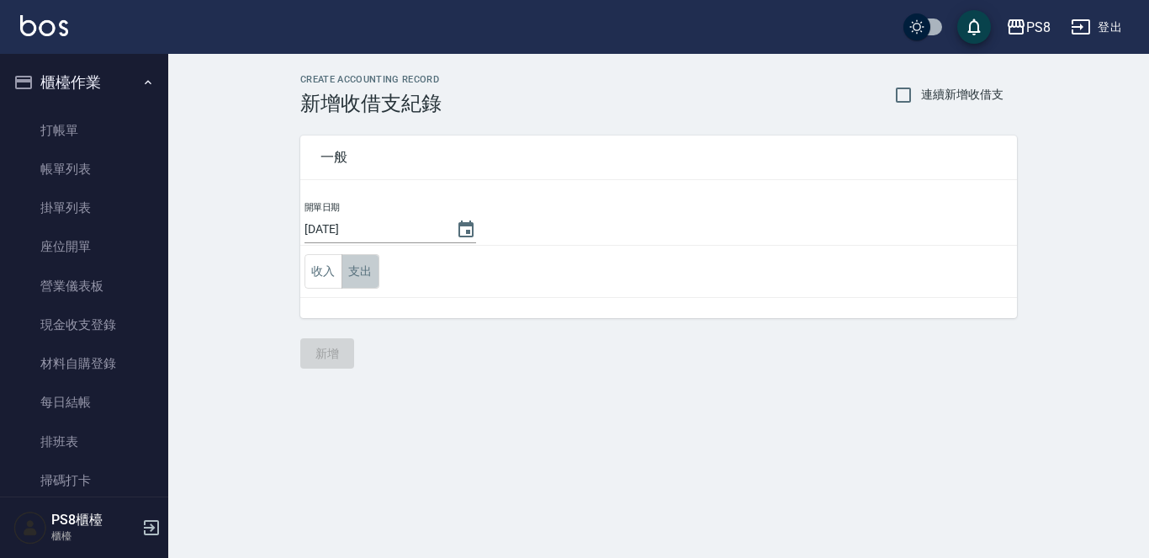
click at [370, 262] on button "支出" at bounding box center [361, 271] width 38 height 34
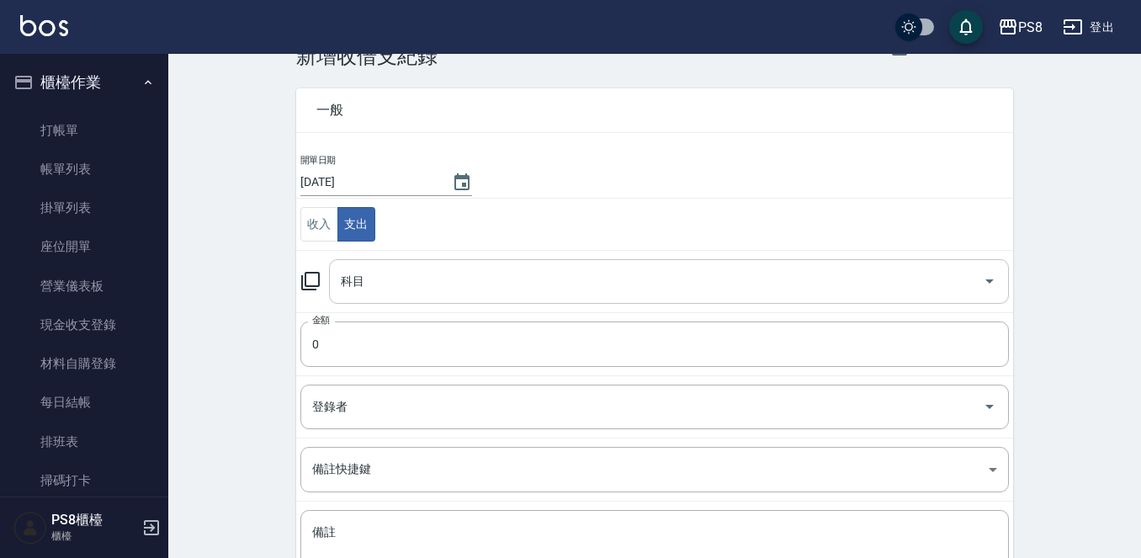
scroll to position [185, 0]
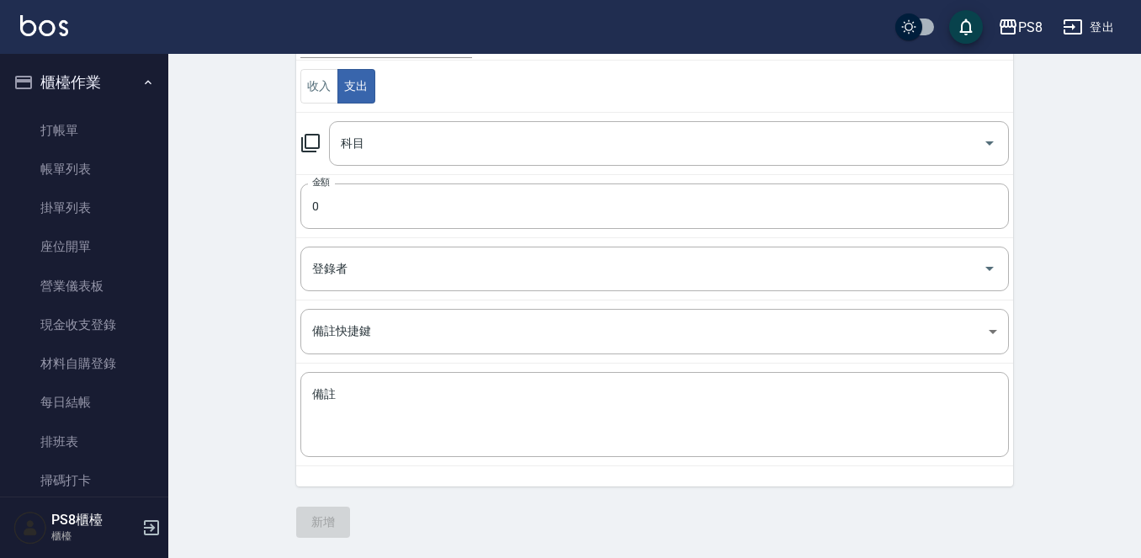
click at [432, 117] on td "科目 科目" at bounding box center [654, 143] width 717 height 62
click at [431, 144] on input "科目" at bounding box center [655, 143] width 639 height 29
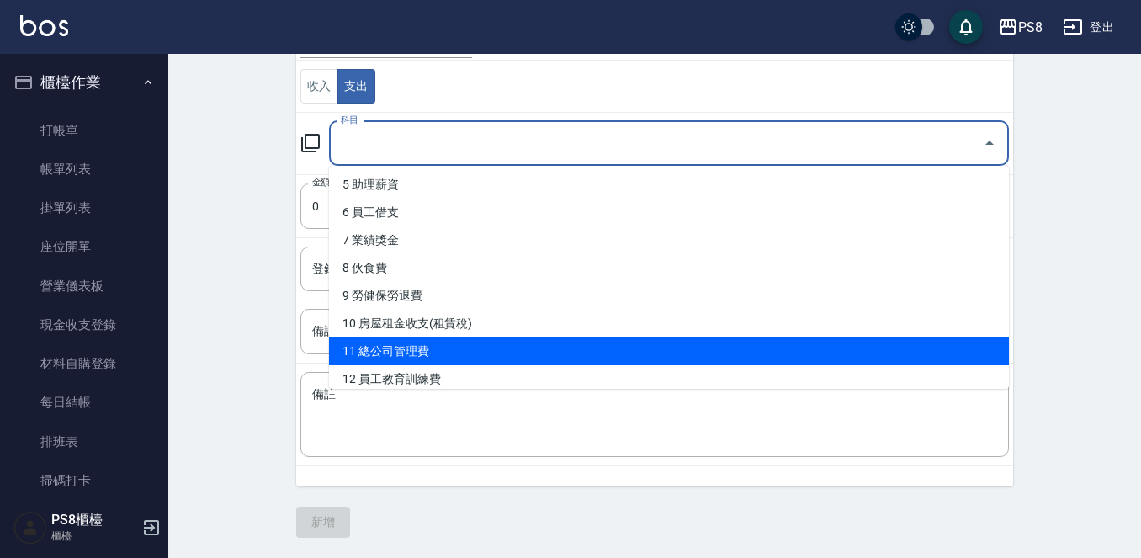
scroll to position [252, 0]
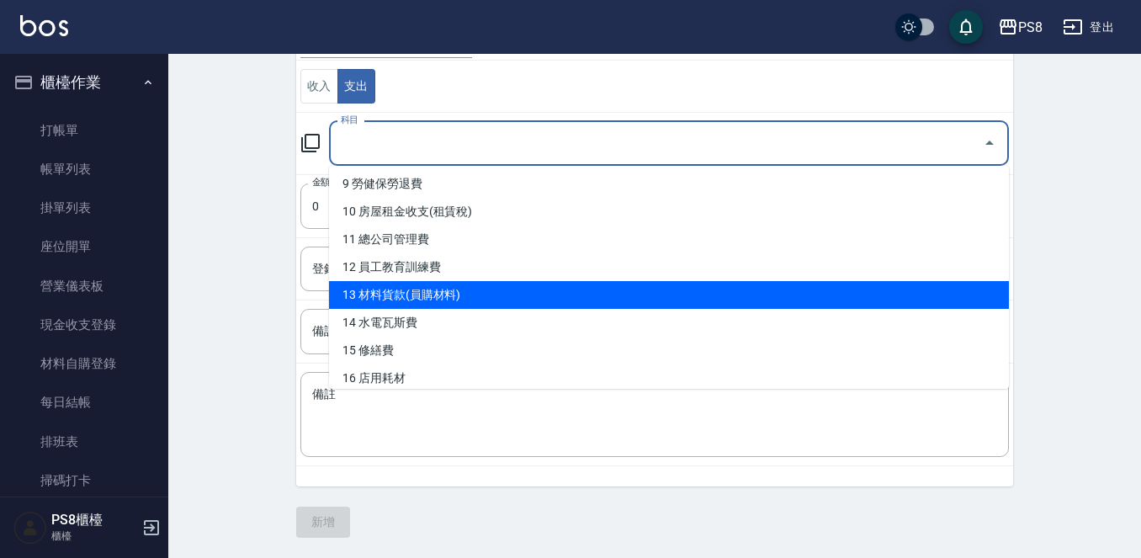
click at [434, 295] on li "13 材料貨款(員購材料)" at bounding box center [669, 295] width 680 height 28
type input "13 材料貨款(員購材料)"
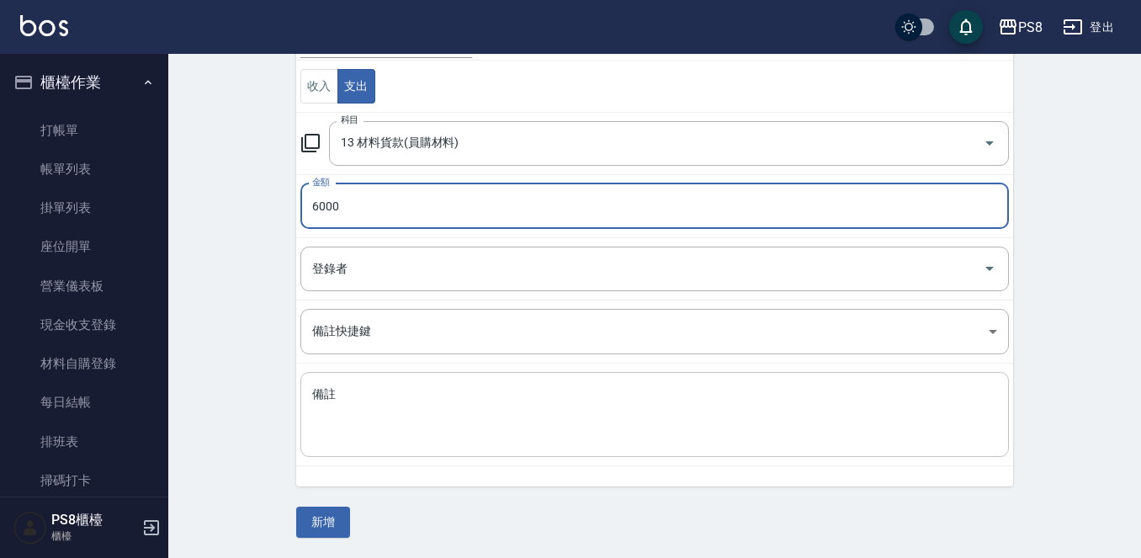
type input "6000"
click at [428, 389] on textarea "備註" at bounding box center [654, 414] width 685 height 57
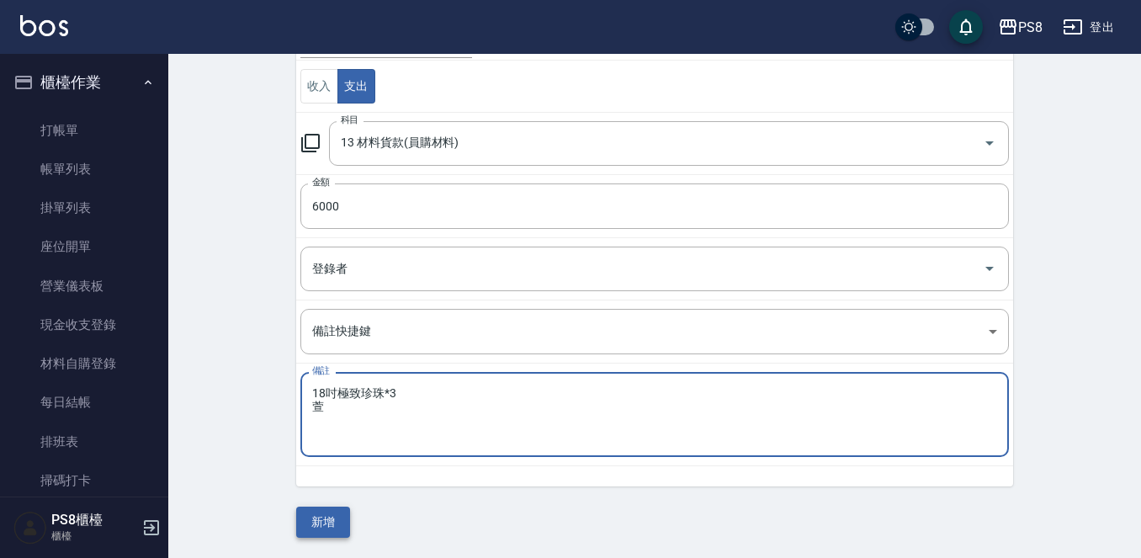
type textarea "18吋極致珍珠*3 萱"
click at [330, 528] on button "新增" at bounding box center [323, 521] width 54 height 31
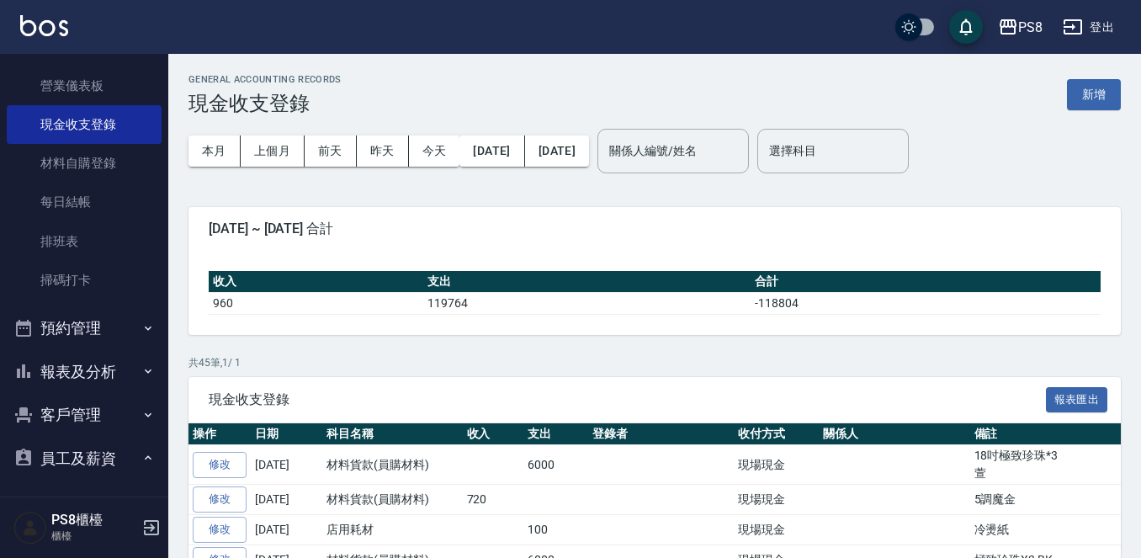
scroll to position [336, 0]
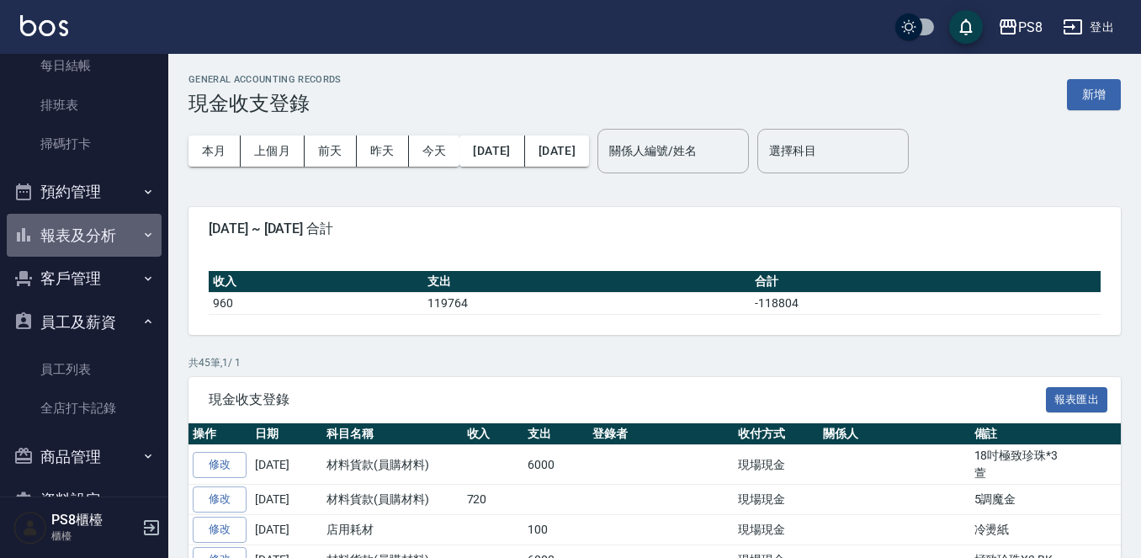
click at [103, 242] on button "報表及分析" at bounding box center [84, 236] width 155 height 44
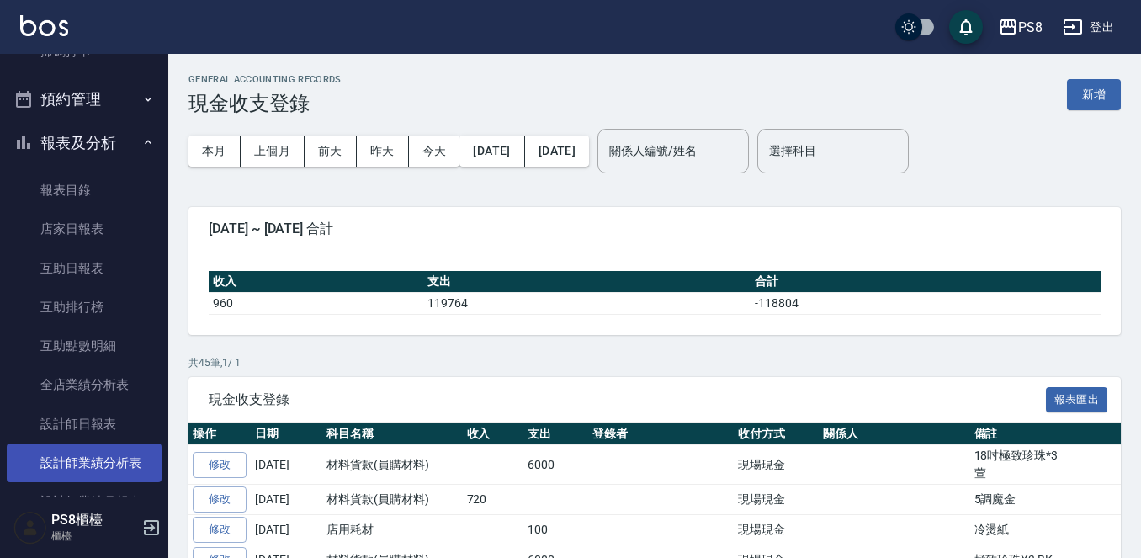
scroll to position [505, 0]
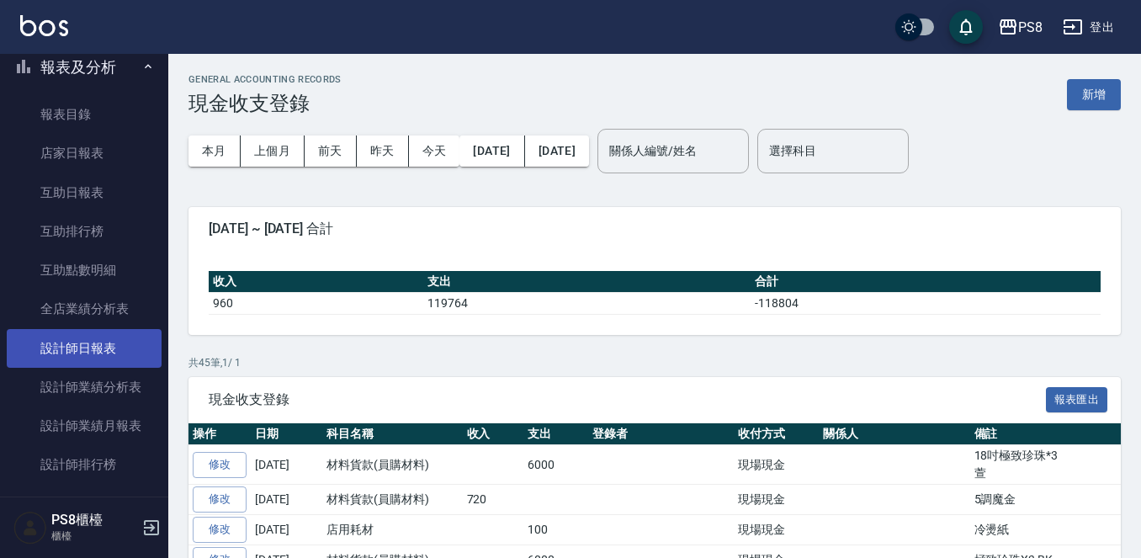
click at [103, 356] on link "設計師日報表" at bounding box center [84, 348] width 155 height 39
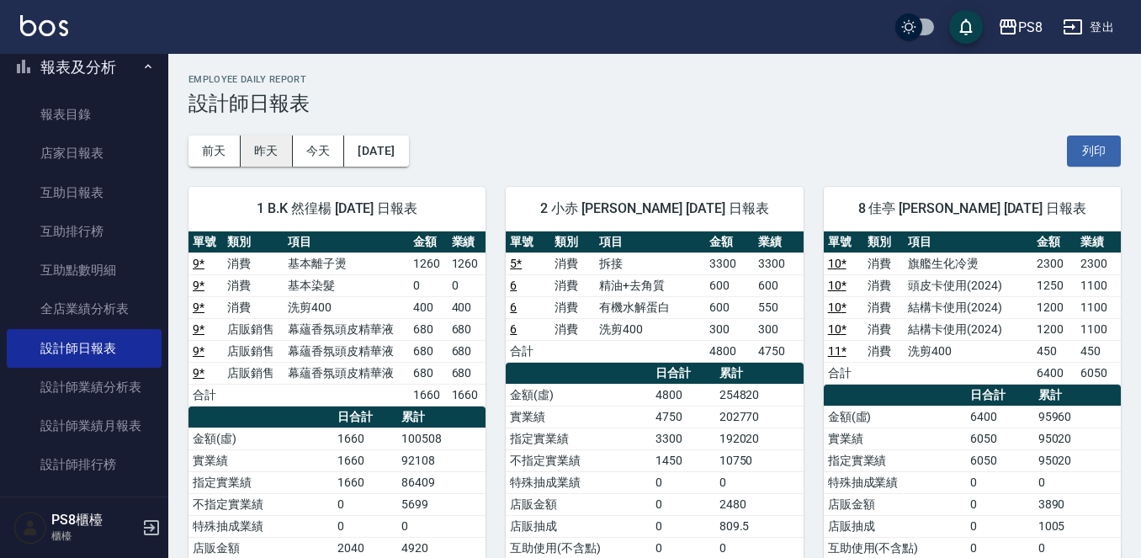
click at [278, 147] on button "昨天" at bounding box center [267, 150] width 52 height 31
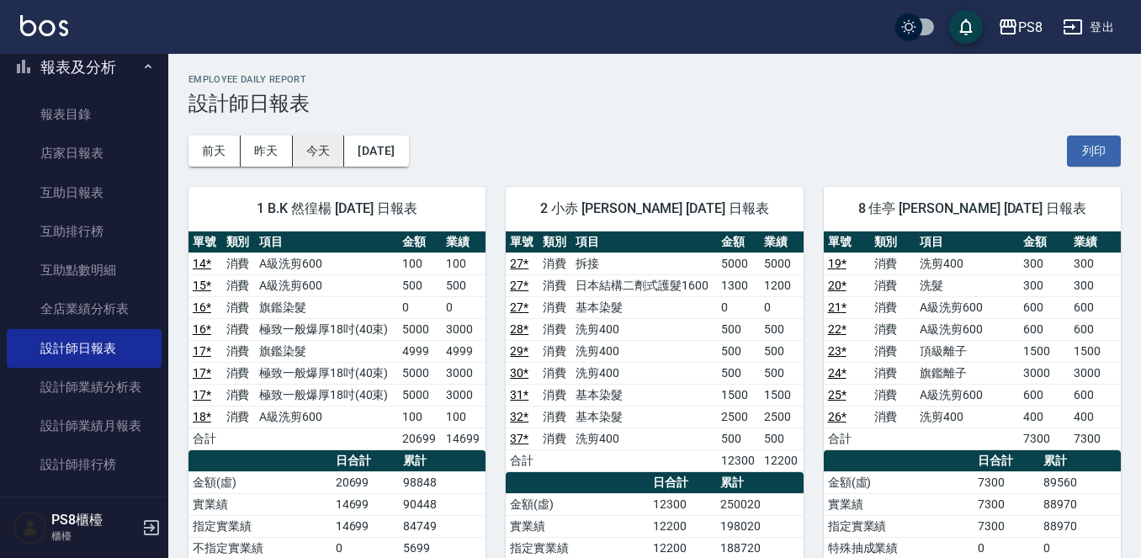
click at [321, 147] on button "今天" at bounding box center [319, 150] width 52 height 31
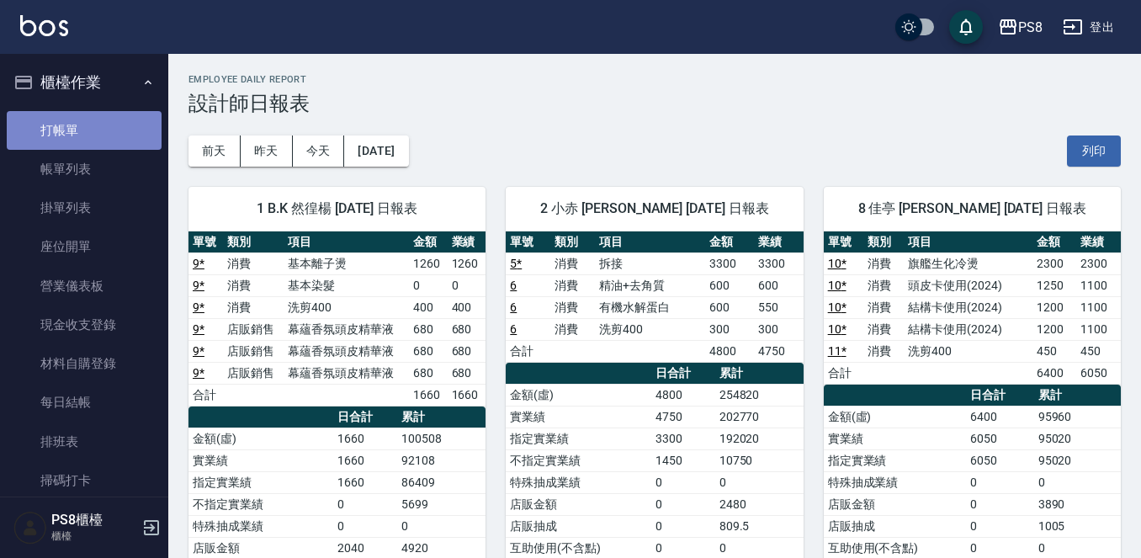
click at [89, 117] on link "打帳單" at bounding box center [84, 130] width 155 height 39
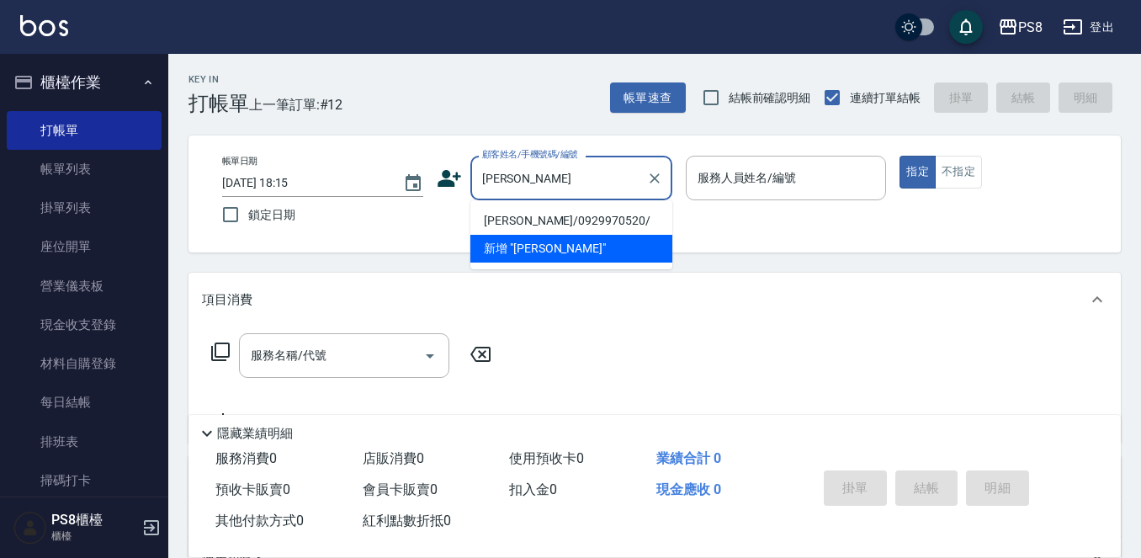
click at [536, 220] on li "歐慧藍/0929970520/" at bounding box center [571, 221] width 202 height 28
type input "歐慧藍/0929970520/"
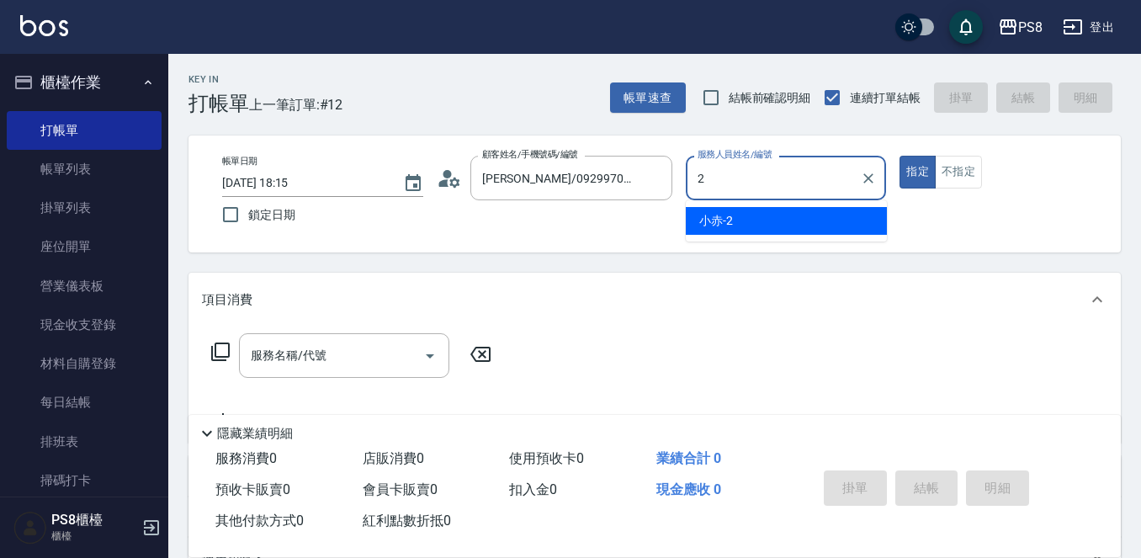
type input "小赤-2"
type button "true"
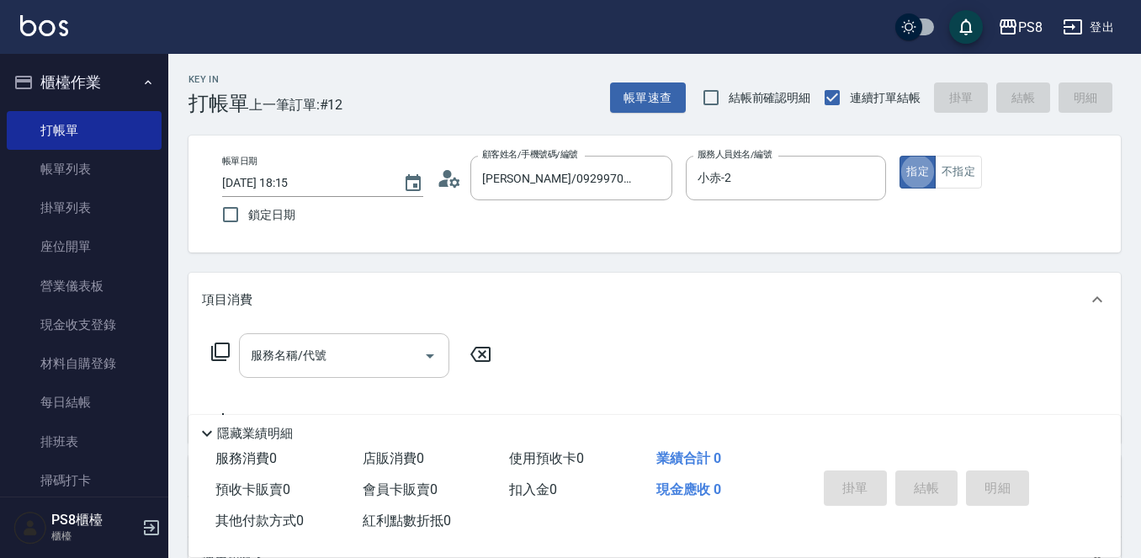
click at [347, 353] on input "服務名稱/代號" at bounding box center [331, 355] width 170 height 29
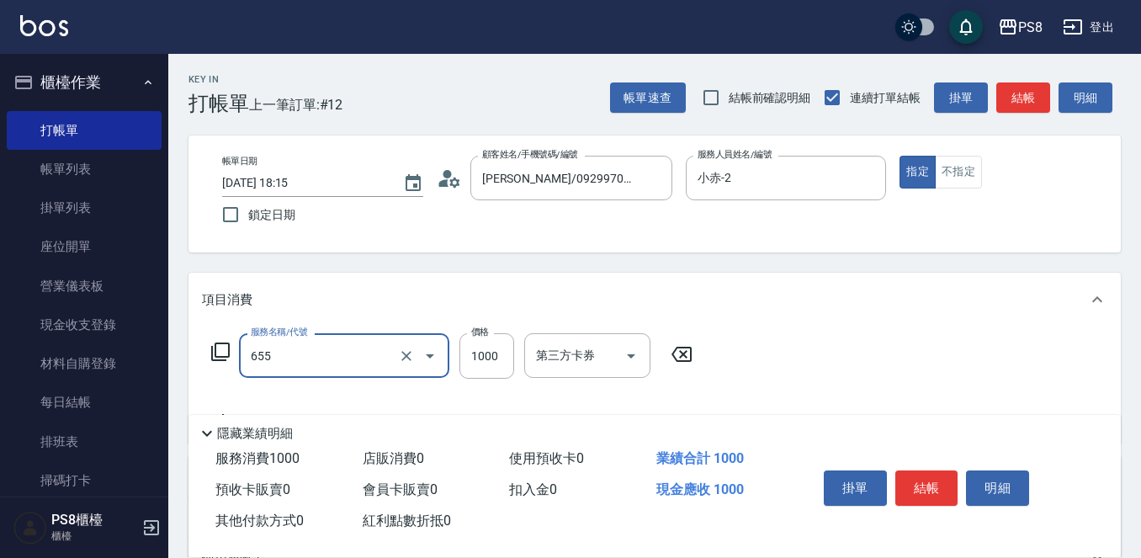
type input "拆接(655)"
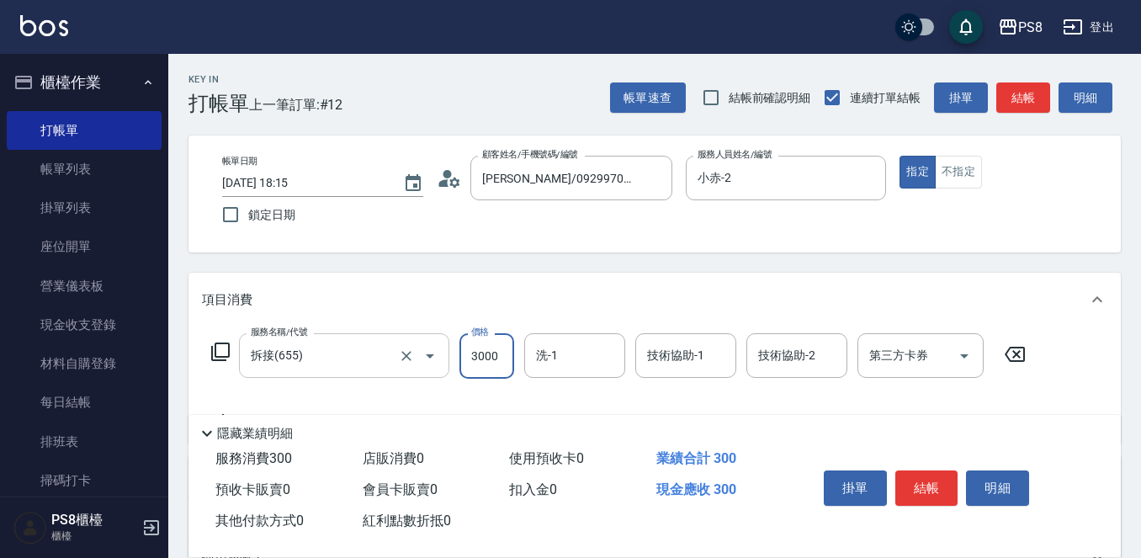
type input "3000"
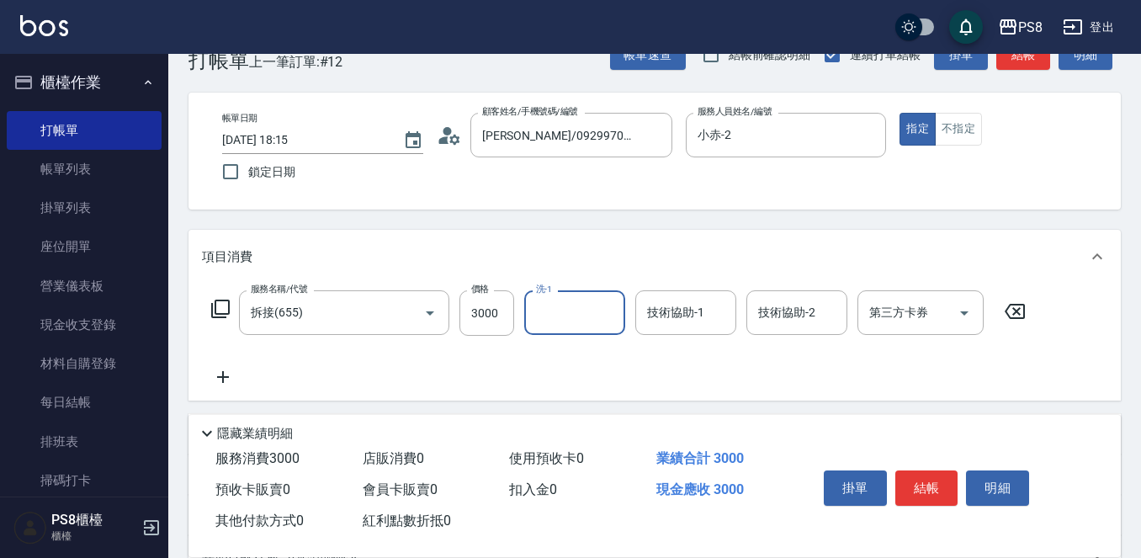
scroll to position [84, 0]
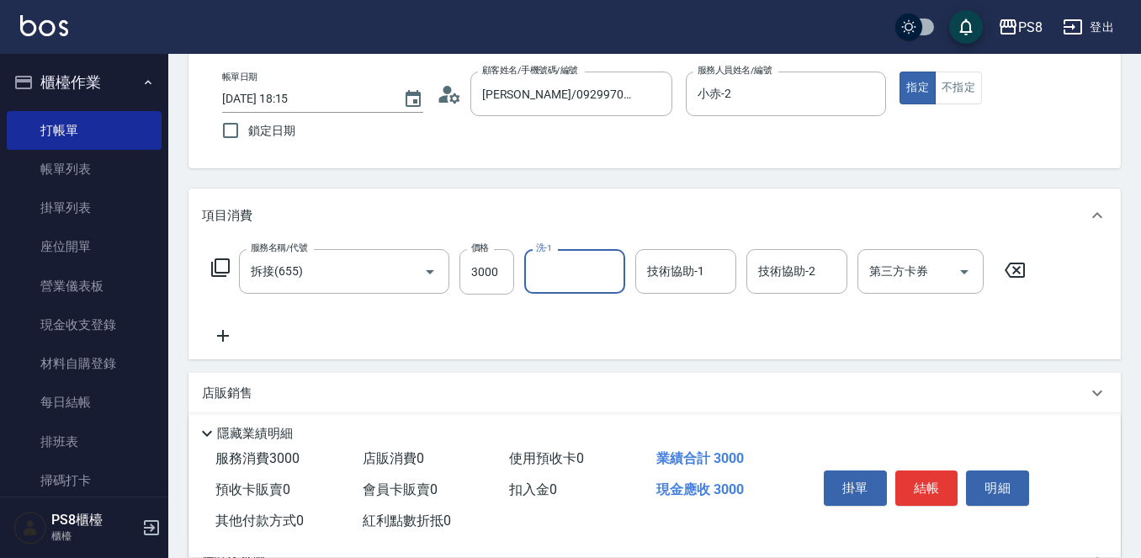
click at [225, 342] on icon at bounding box center [223, 336] width 42 height 20
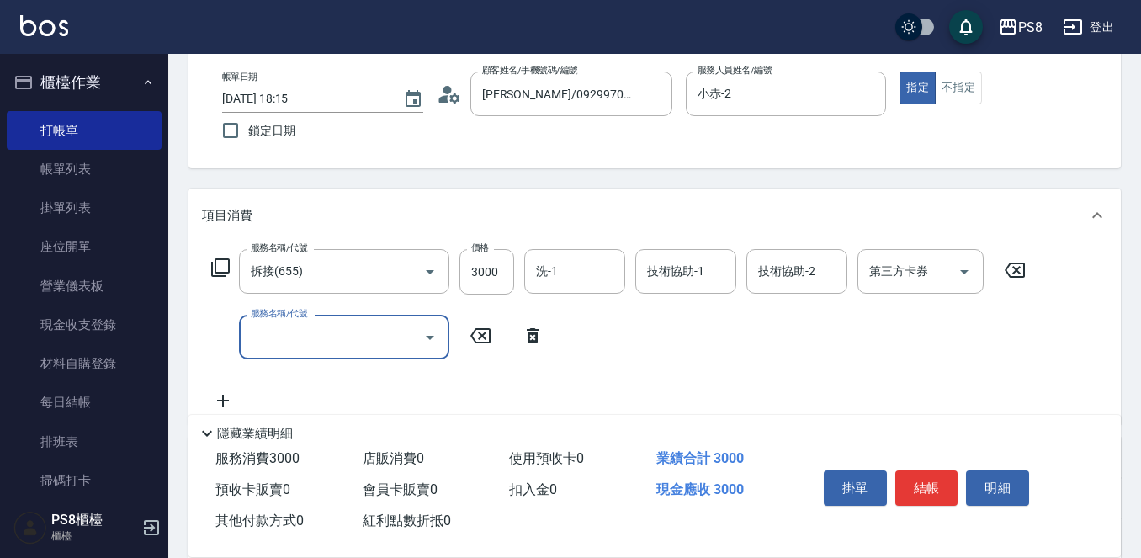
click at [292, 331] on input "服務名稱/代號" at bounding box center [331, 336] width 170 height 29
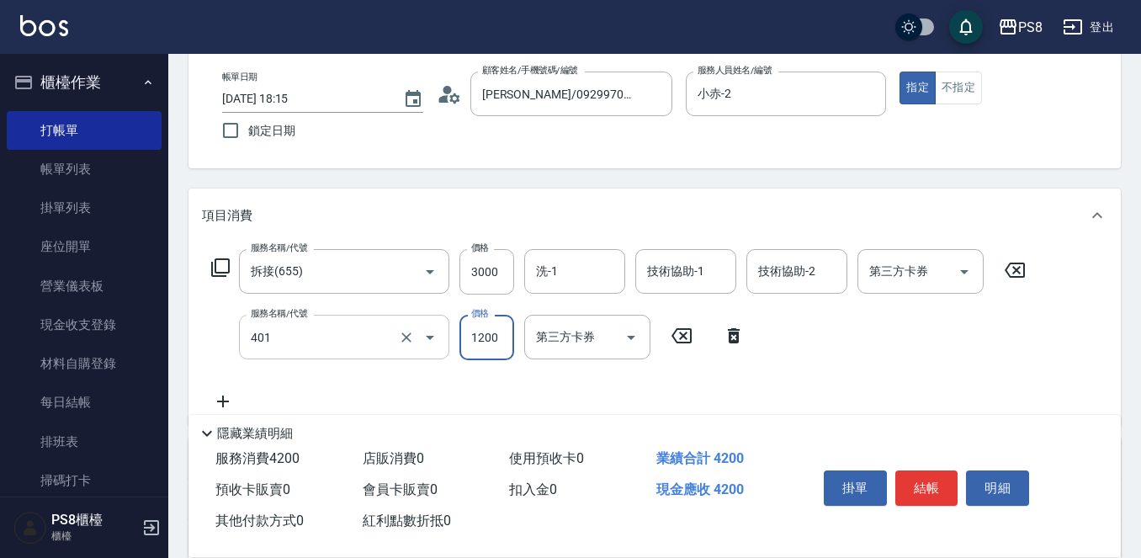
type input "基本染髮(401)"
type input "500"
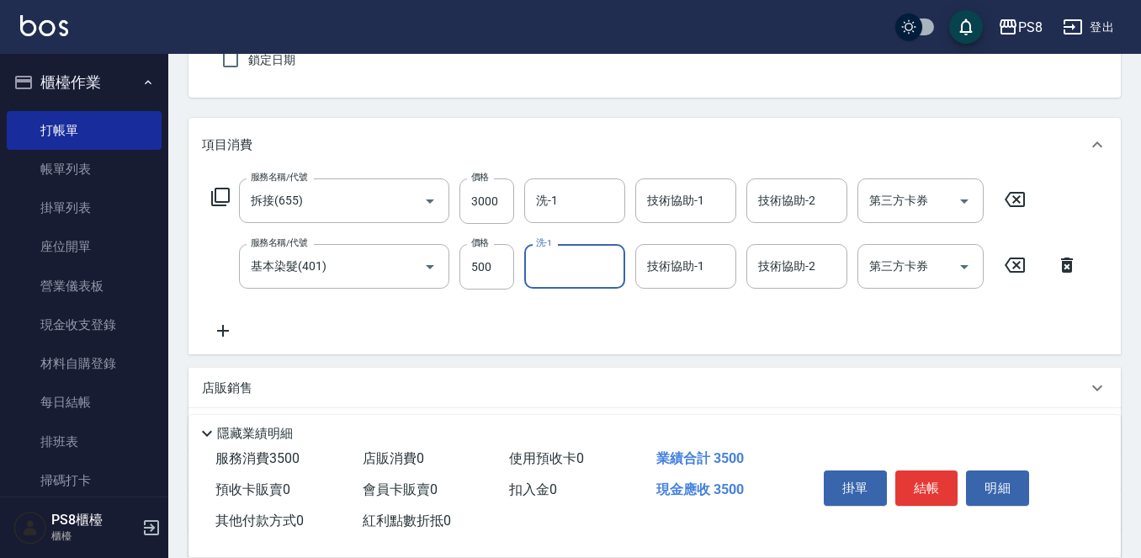
scroll to position [252, 0]
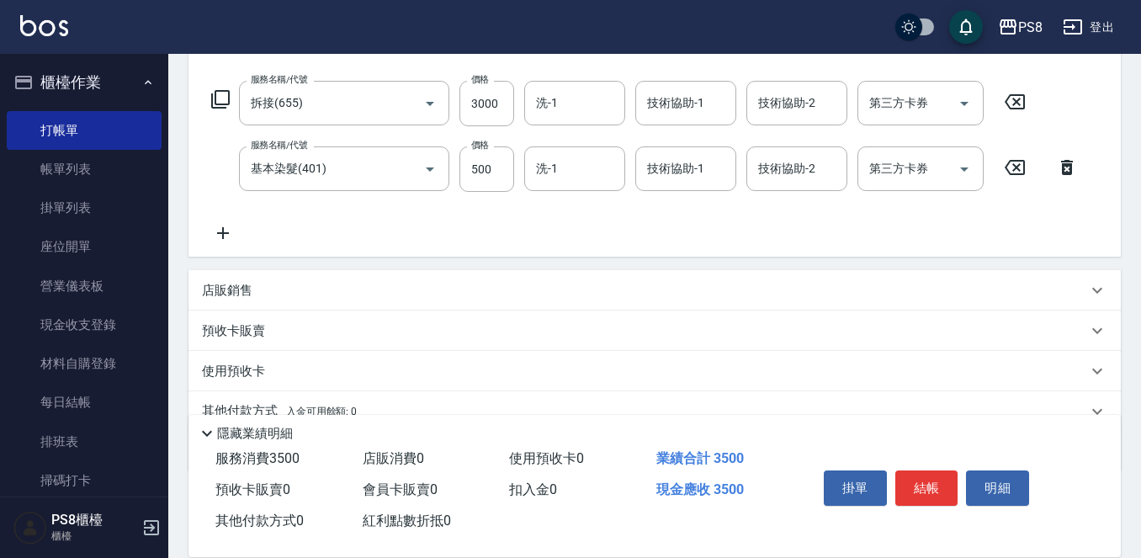
click at [227, 230] on icon at bounding box center [223, 233] width 42 height 20
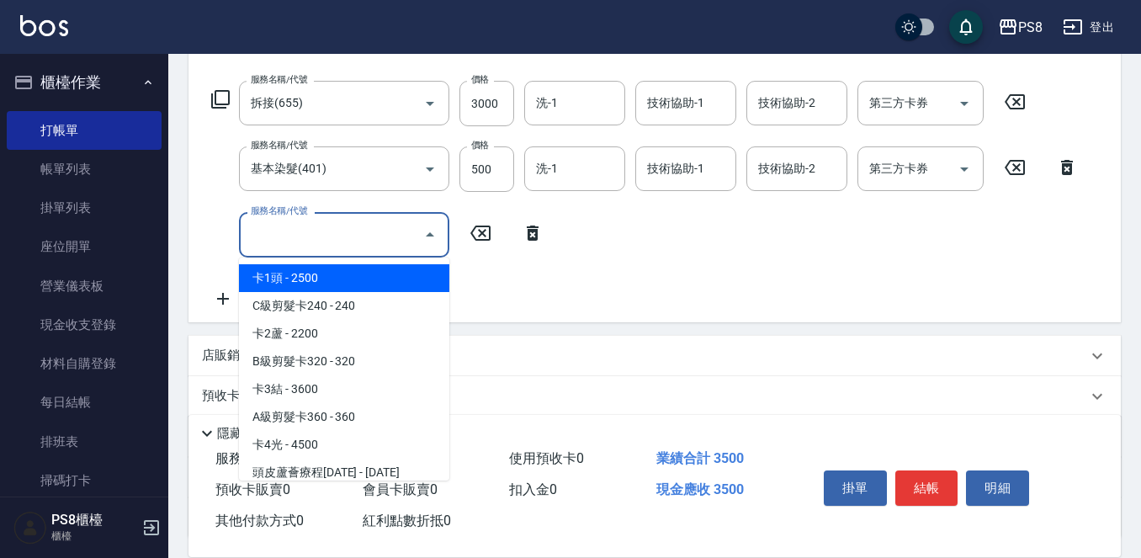
click at [276, 230] on input "服務名稱/代號" at bounding box center [331, 234] width 170 height 29
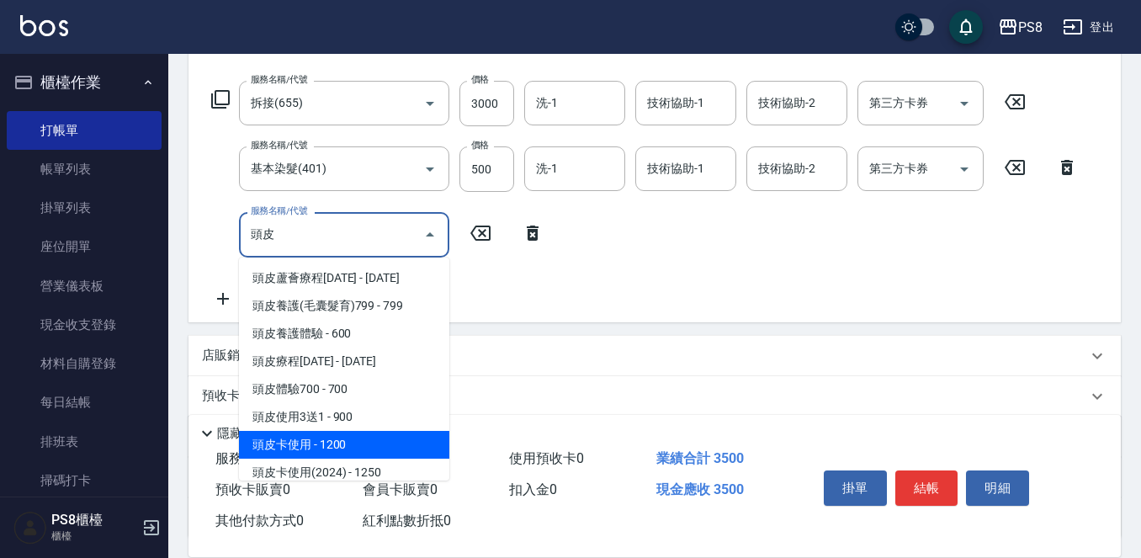
click at [366, 435] on span "頭皮卡使用 - 1200" at bounding box center [344, 445] width 210 height 28
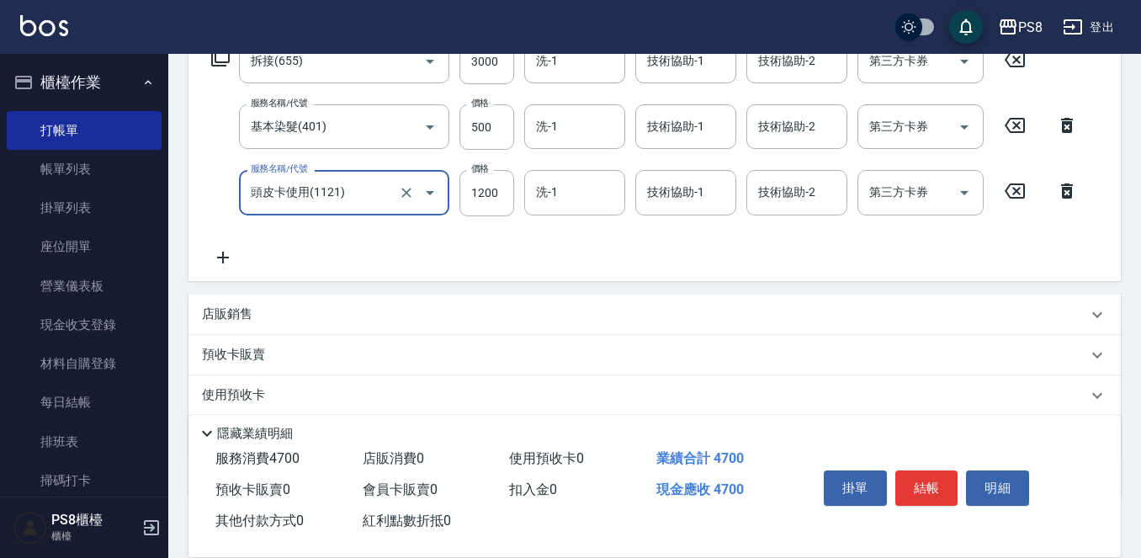
scroll to position [336, 0]
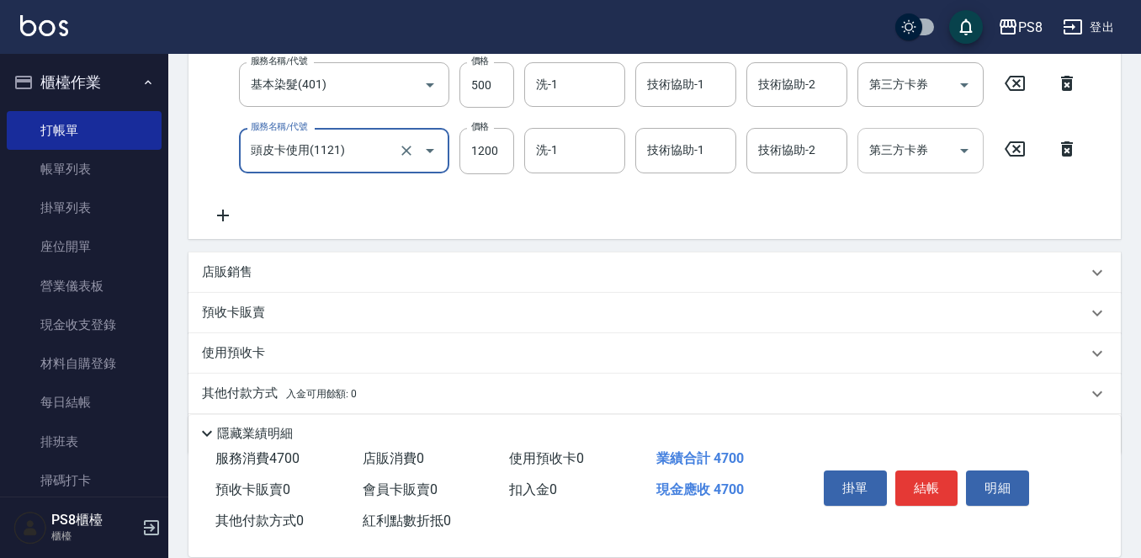
type input "頭皮卡使用(1121)"
click at [924, 153] on input "第三方卡券" at bounding box center [908, 149] width 86 height 29
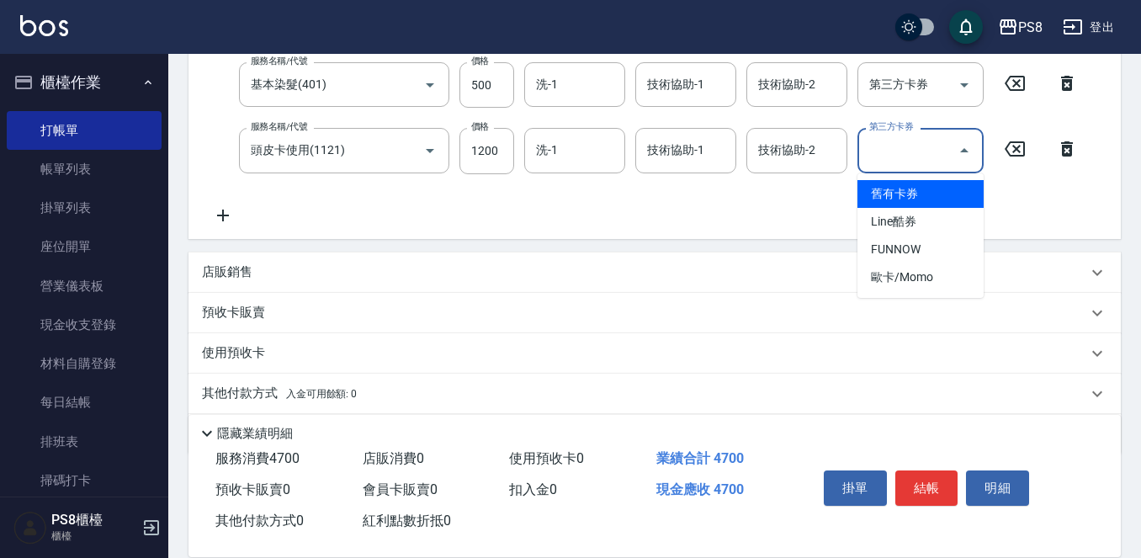
click at [920, 193] on span "舊有卡券" at bounding box center [920, 194] width 126 height 28
type input "舊有卡券"
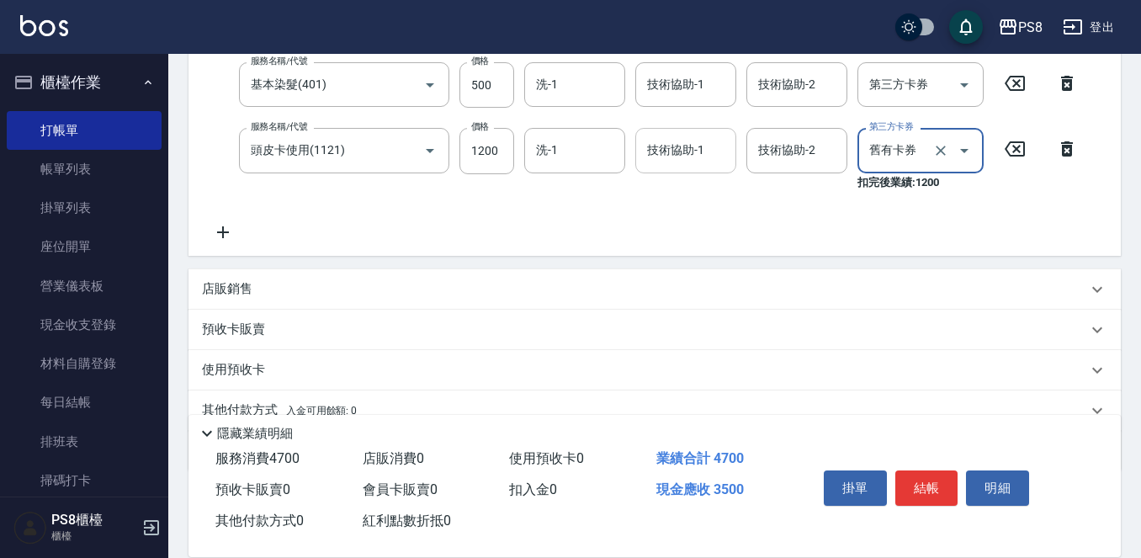
click at [708, 167] on div "技術協助-1" at bounding box center [685, 150] width 101 height 45
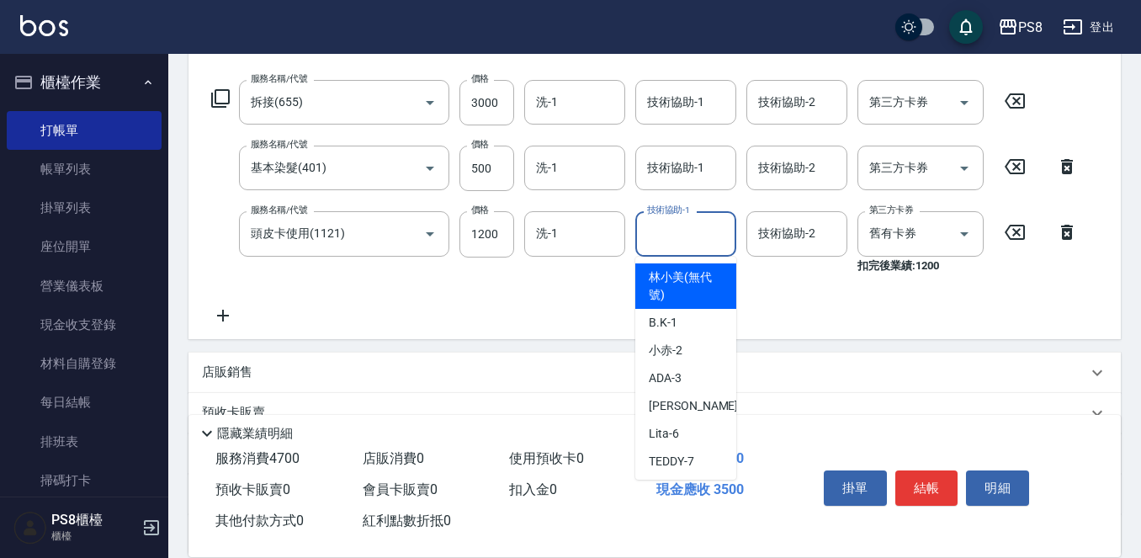
scroll to position [252, 0]
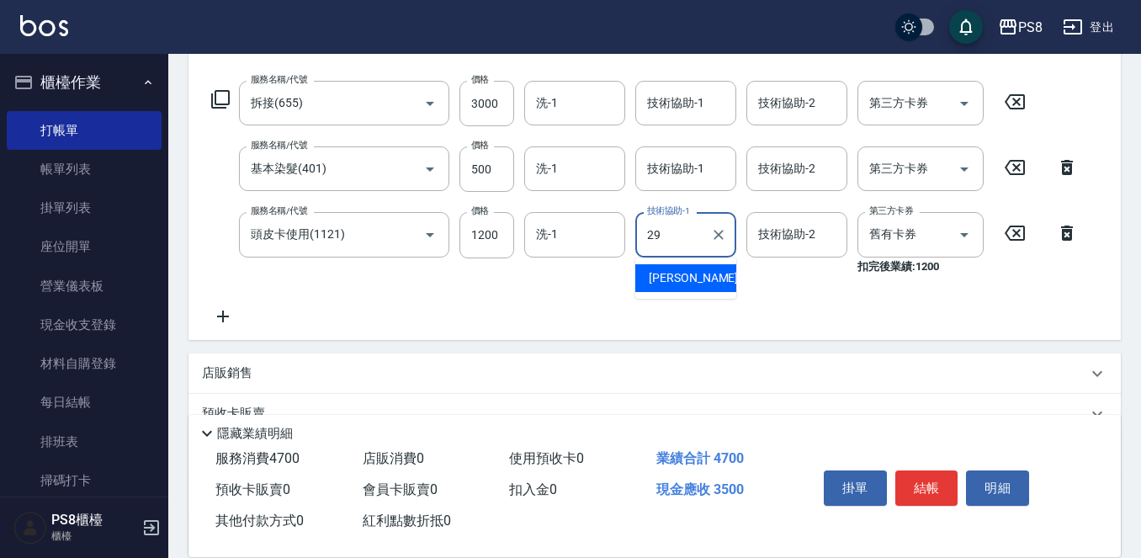
type input "戴韋全-29"
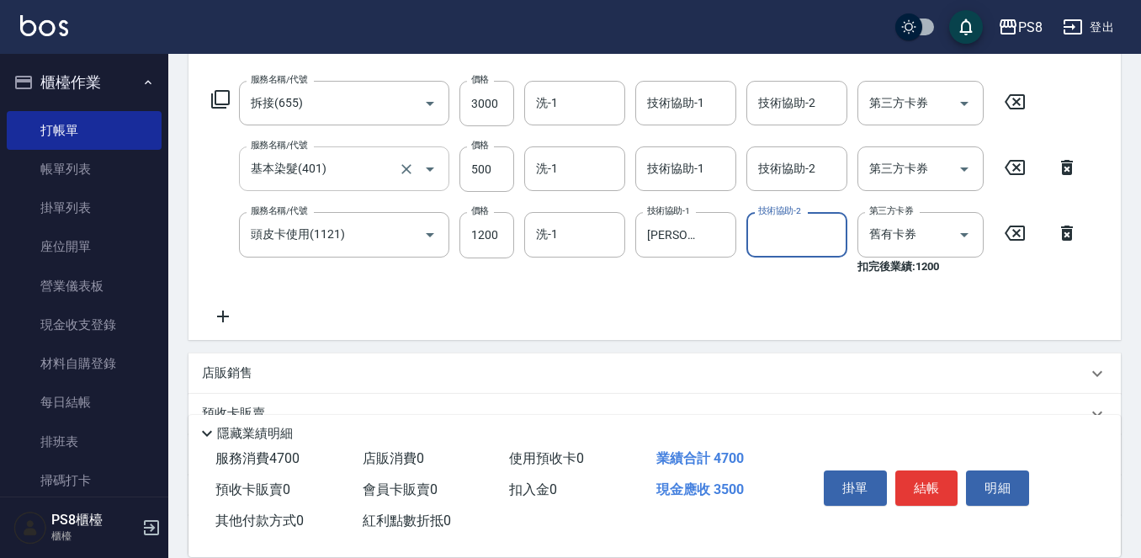
click at [387, 158] on input "基本染髮(401)" at bounding box center [320, 168] width 148 height 29
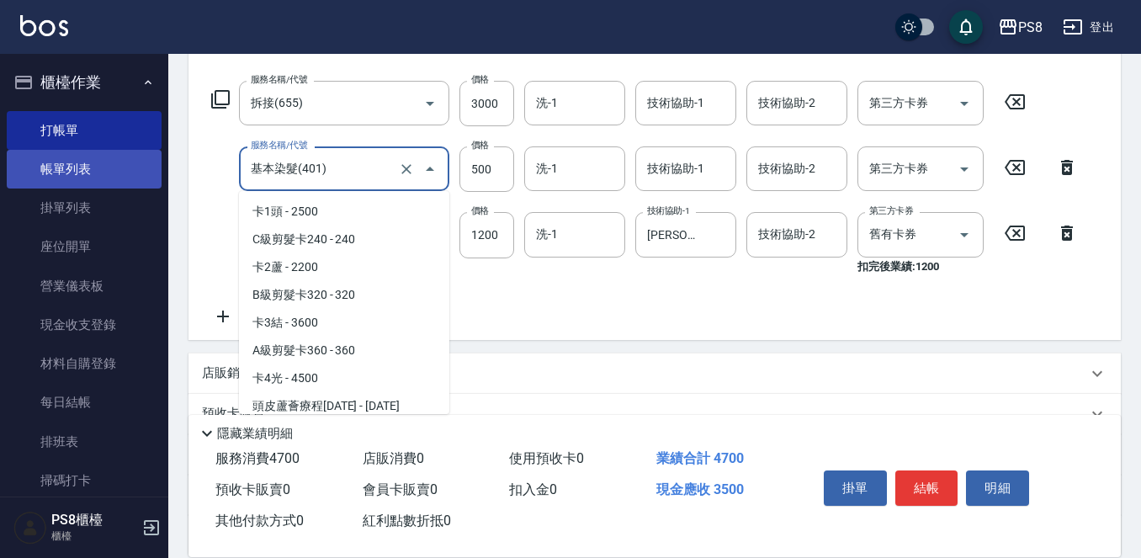
scroll to position [1255, 0]
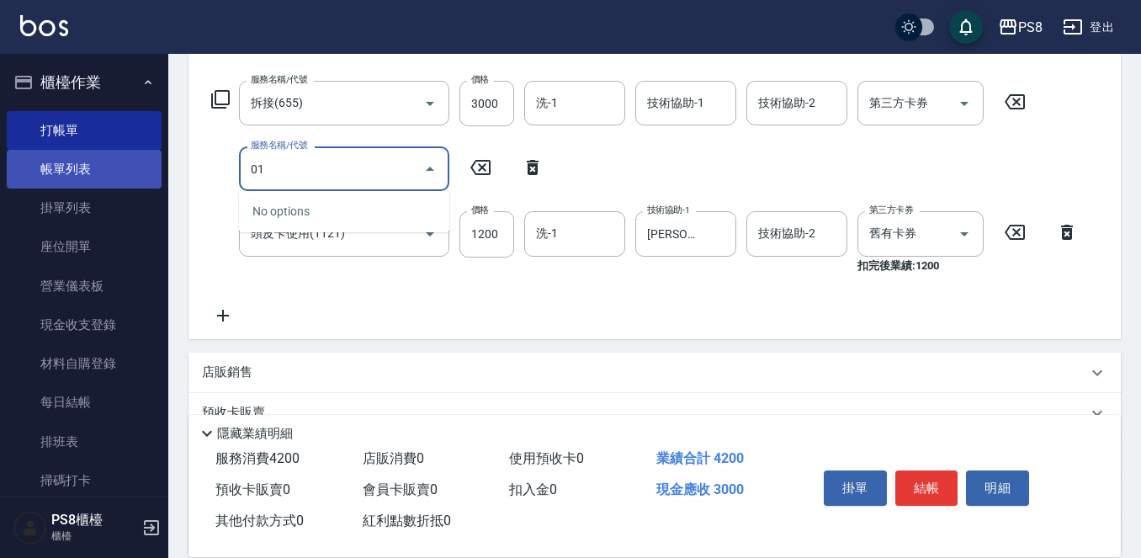
type input "0"
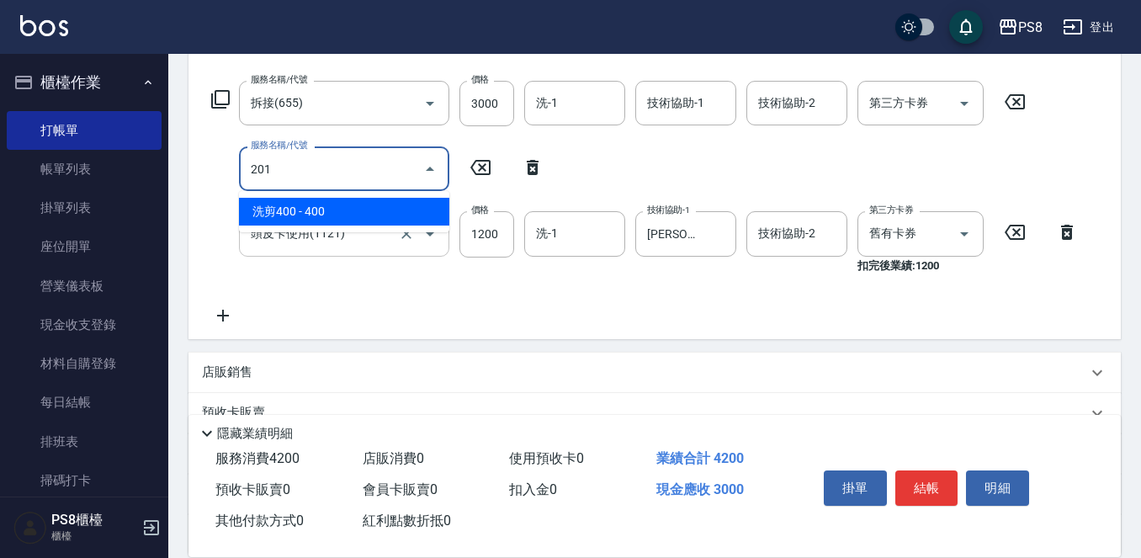
drag, startPoint x: 290, startPoint y: 215, endPoint x: 314, endPoint y: 215, distance: 23.6
click at [290, 215] on span "洗剪400 - 400" at bounding box center [344, 212] width 210 height 28
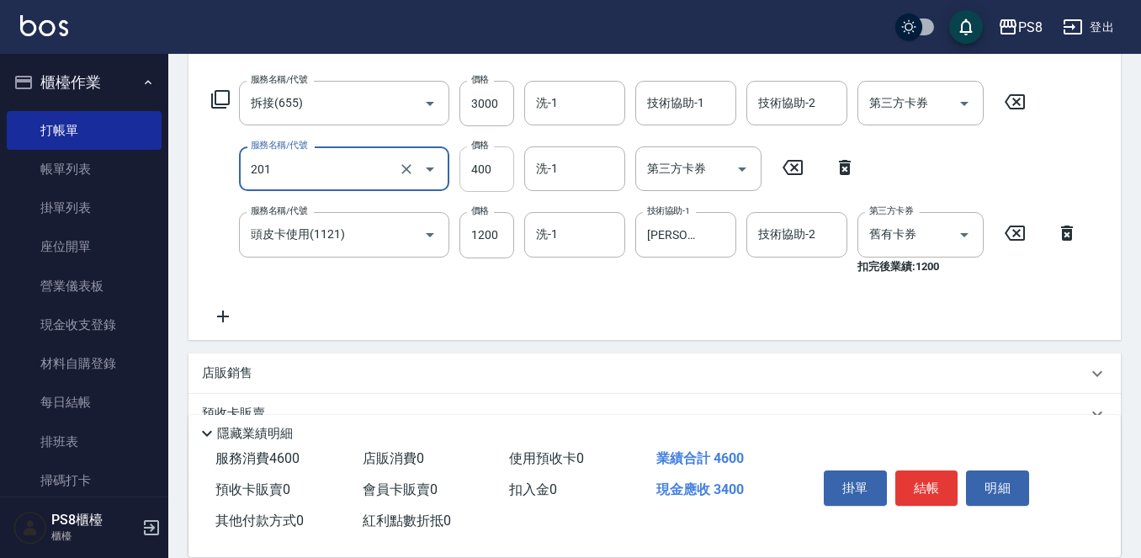
click at [484, 161] on input "400" at bounding box center [486, 168] width 55 height 45
type input "洗剪400(201)"
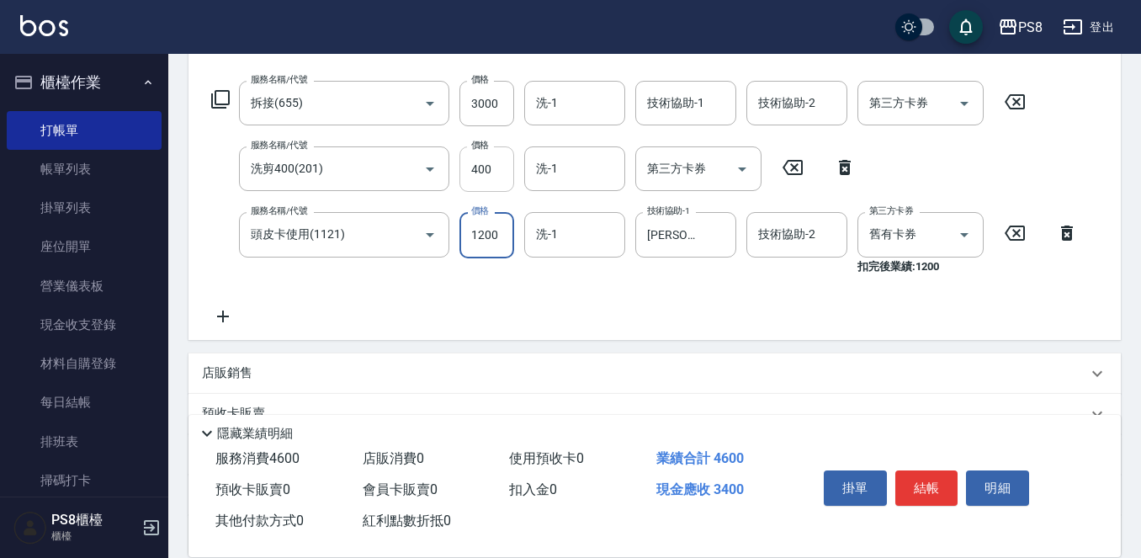
click at [485, 160] on input "400" at bounding box center [486, 168] width 55 height 45
type input "500"
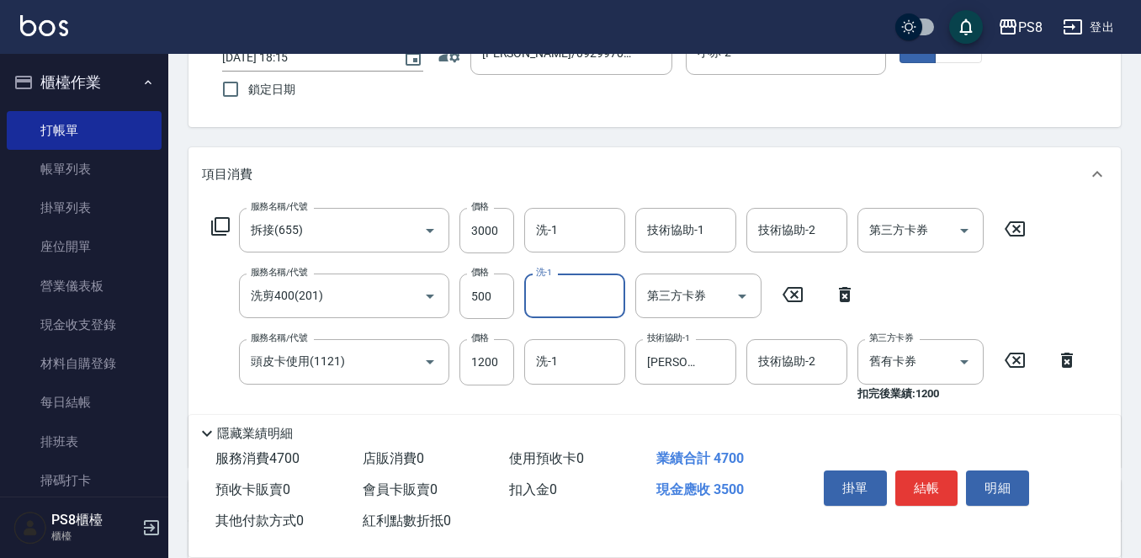
scroll to position [252, 0]
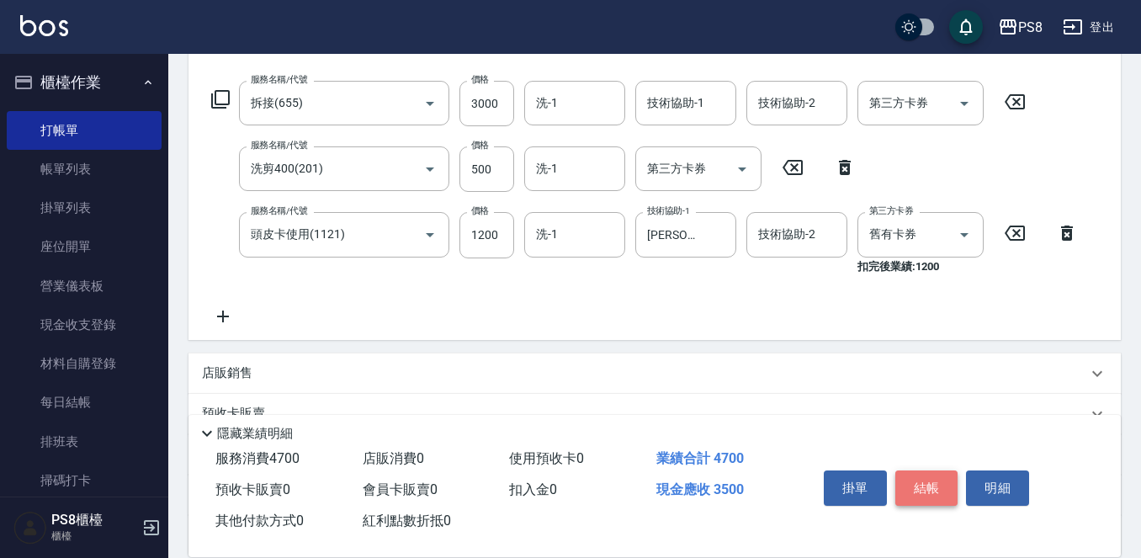
click at [936, 482] on button "結帳" at bounding box center [926, 487] width 63 height 35
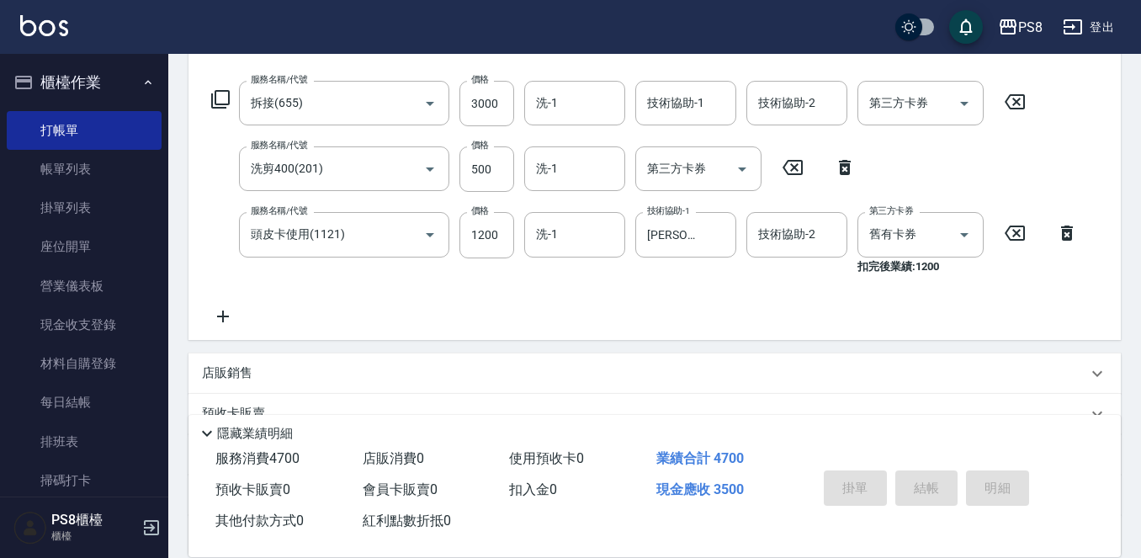
type input "2025/09/20 18:17"
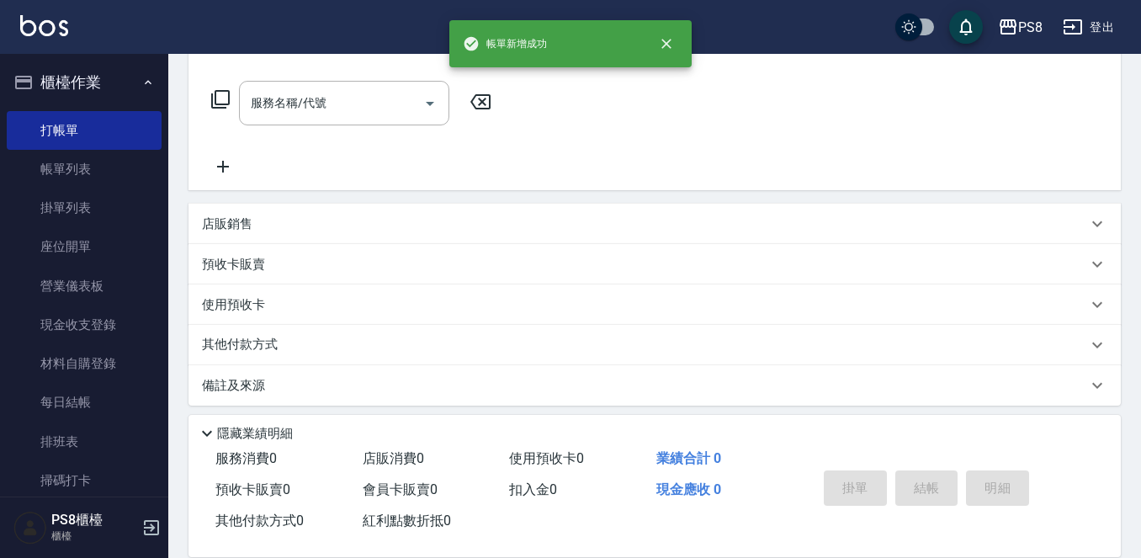
scroll to position [0, 0]
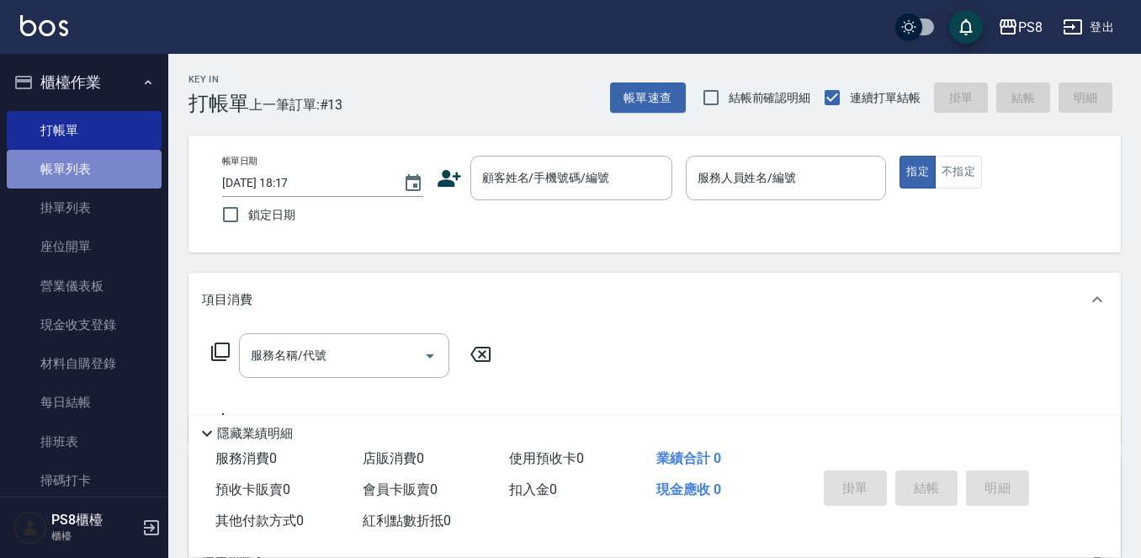
click at [103, 177] on link "帳單列表" at bounding box center [84, 169] width 155 height 39
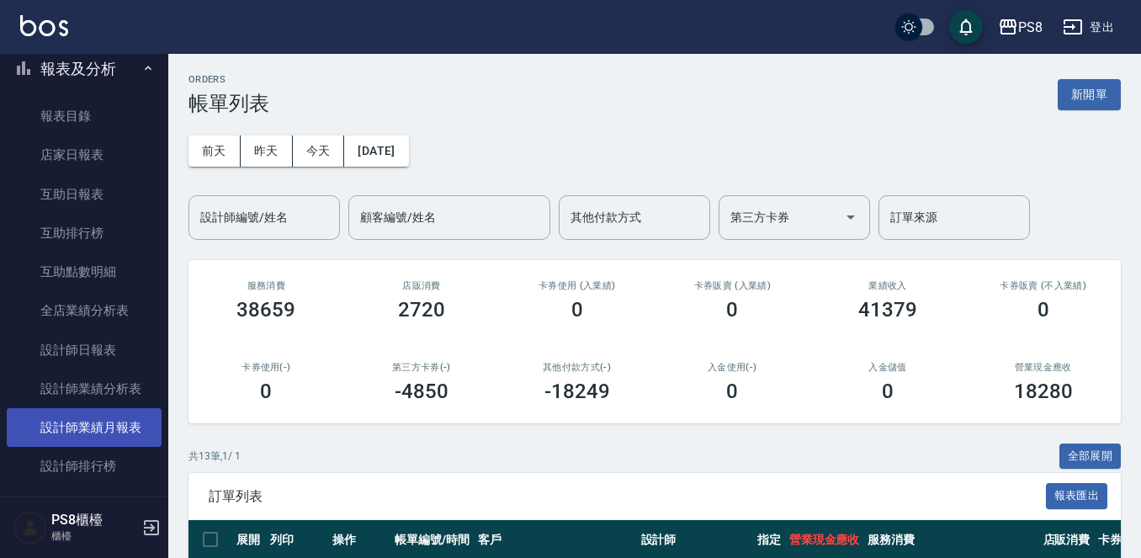
scroll to position [505, 0]
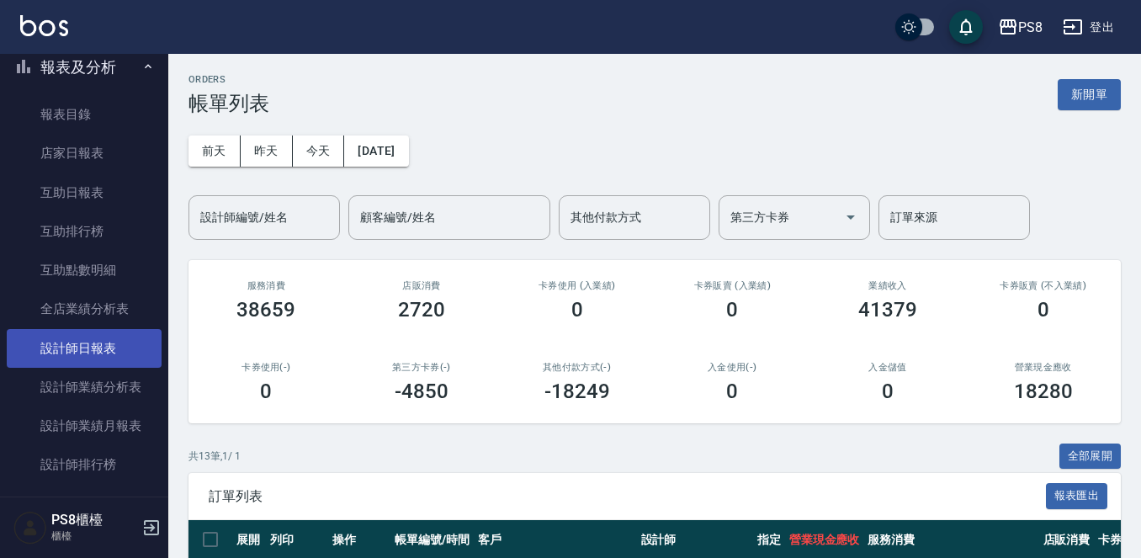
click at [99, 345] on link "設計師日報表" at bounding box center [84, 348] width 155 height 39
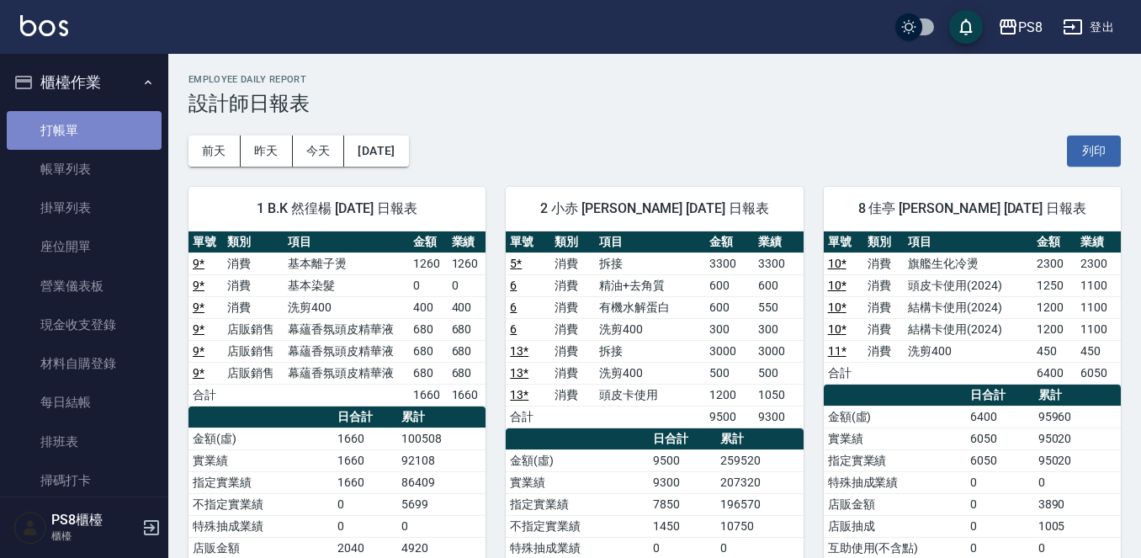
click at [92, 131] on link "打帳單" at bounding box center [84, 130] width 155 height 39
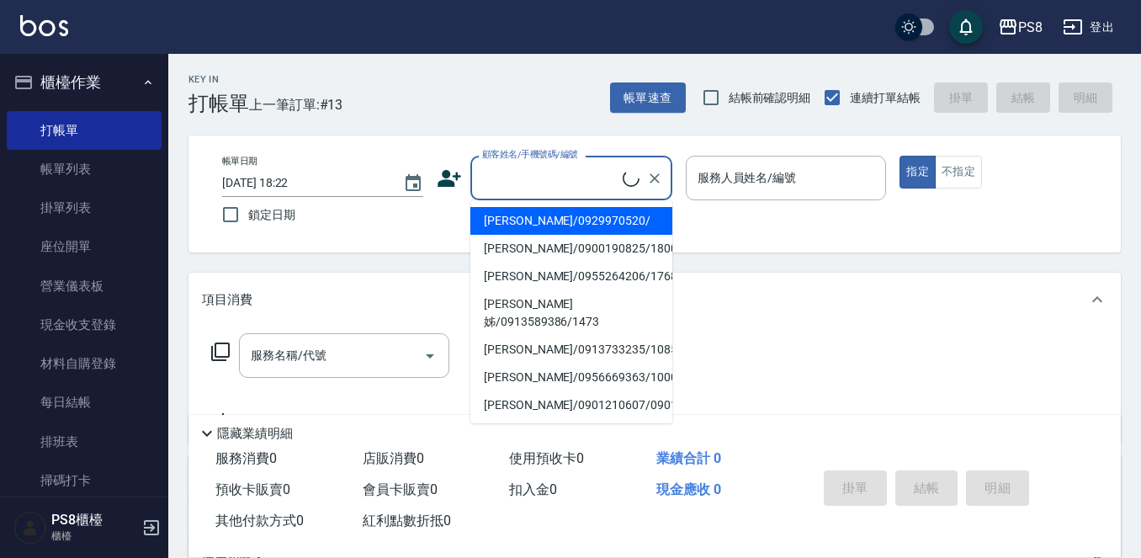
click at [504, 170] on input "顧客姓名/手機號碼/編號" at bounding box center [550, 177] width 145 height 29
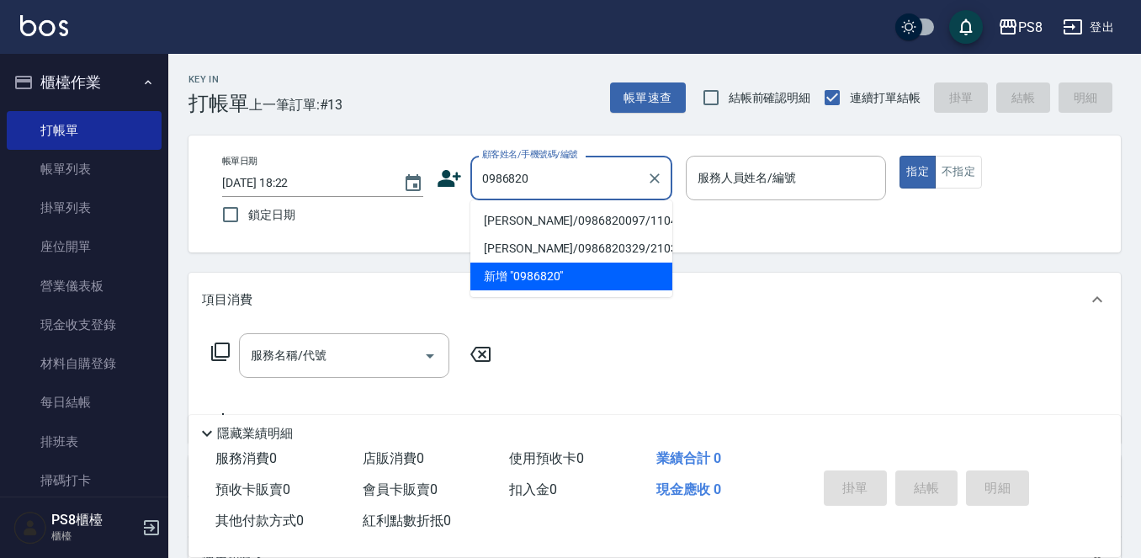
click at [521, 222] on li "劉育綸/0986820097/11045" at bounding box center [571, 221] width 202 height 28
type input "劉育綸/0986820097/11045"
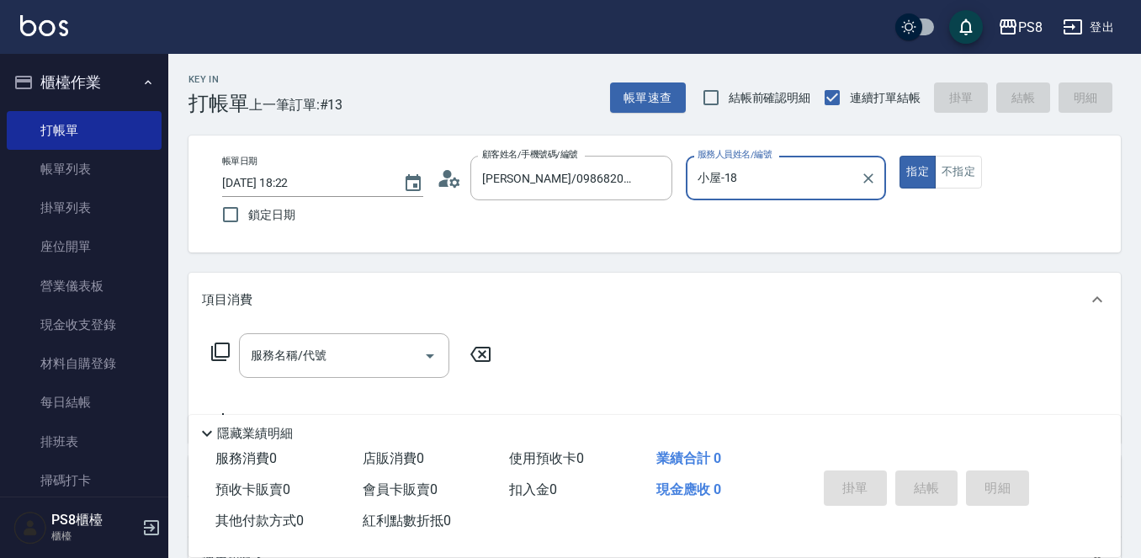
type input "小屋-18"
click at [368, 344] on input "服務名稱/代號" at bounding box center [331, 355] width 170 height 29
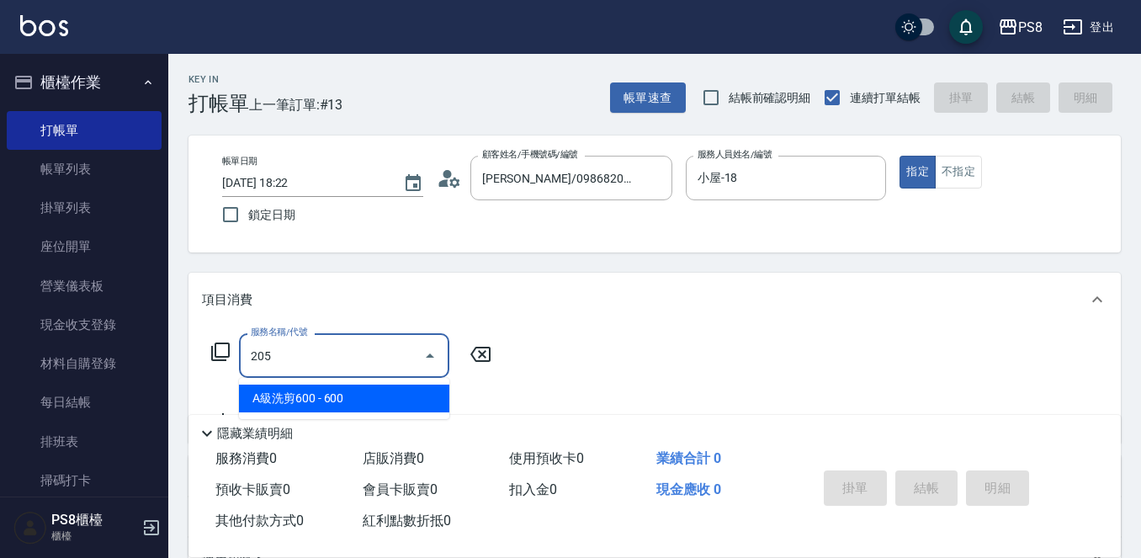
click at [324, 399] on span "A級洗剪600 - 600" at bounding box center [344, 398] width 210 height 28
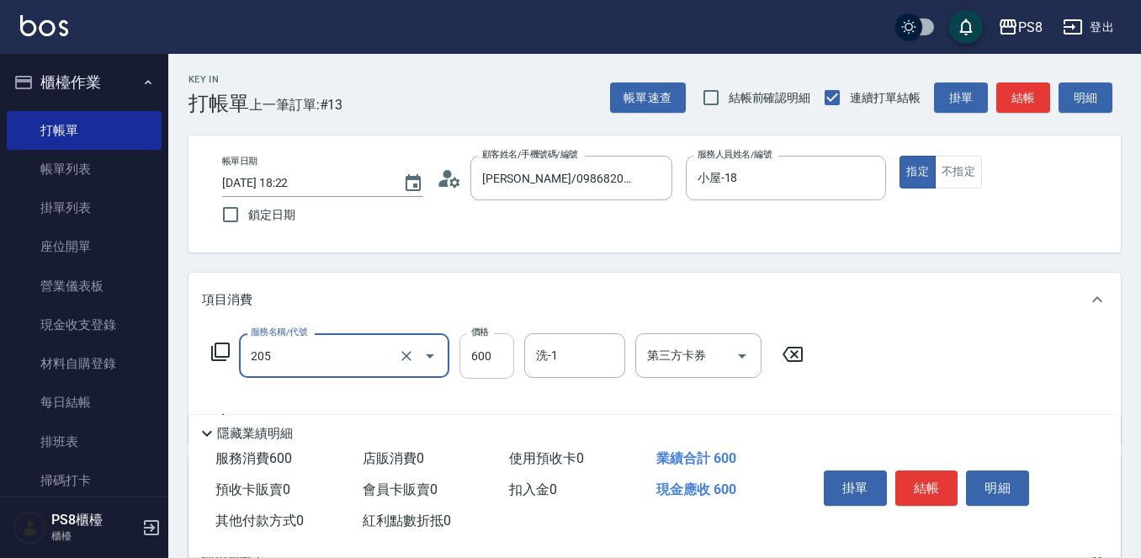
type input "A級洗剪600(205)"
click at [494, 349] on input "600" at bounding box center [486, 355] width 55 height 45
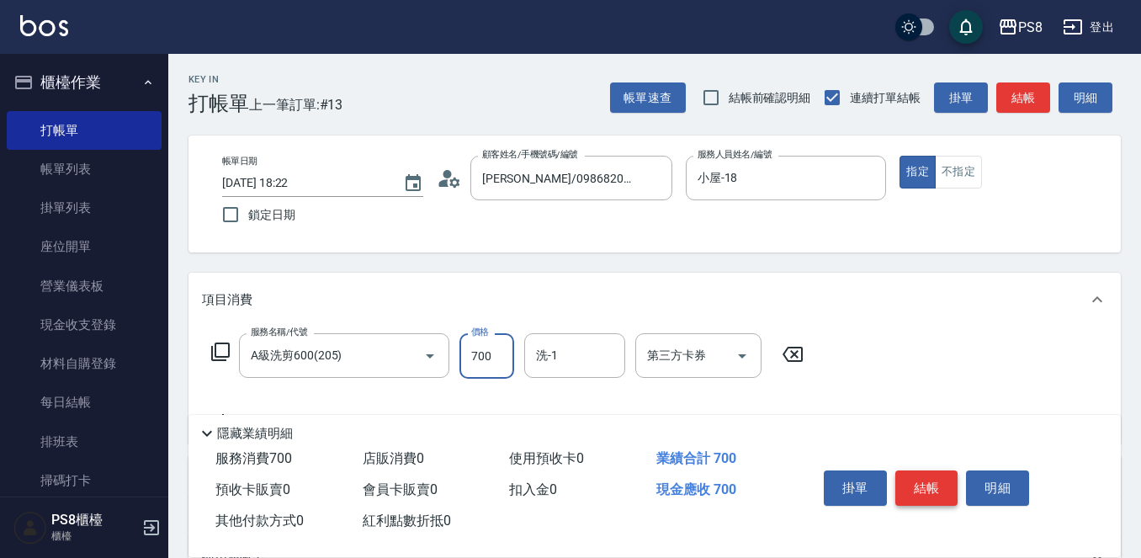
type input "700"
click at [909, 492] on button "結帳" at bounding box center [926, 487] width 63 height 35
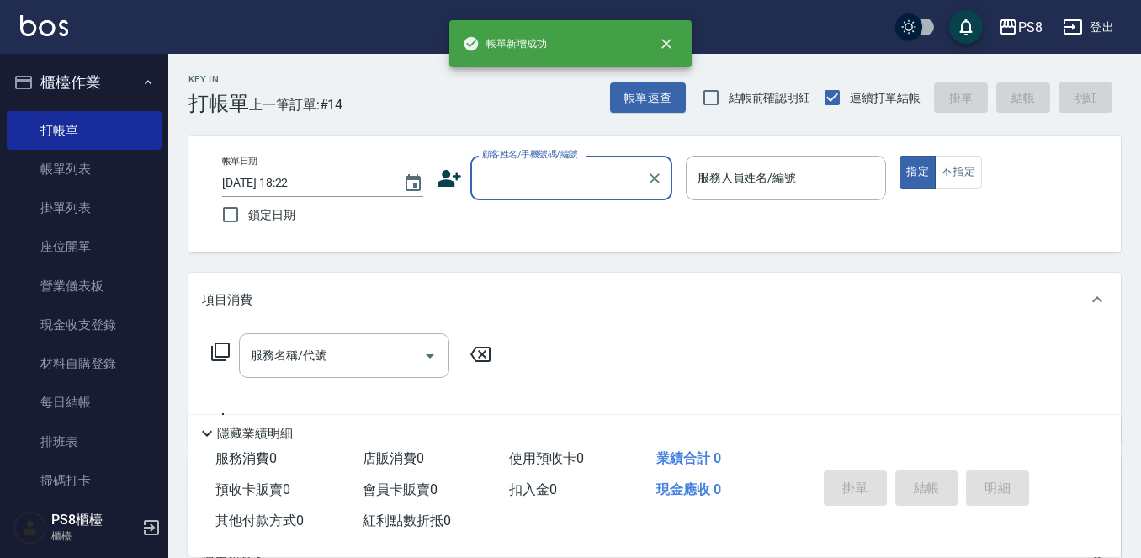
click at [526, 169] on input "顧客姓名/手機號碼/編號" at bounding box center [559, 177] width 162 height 29
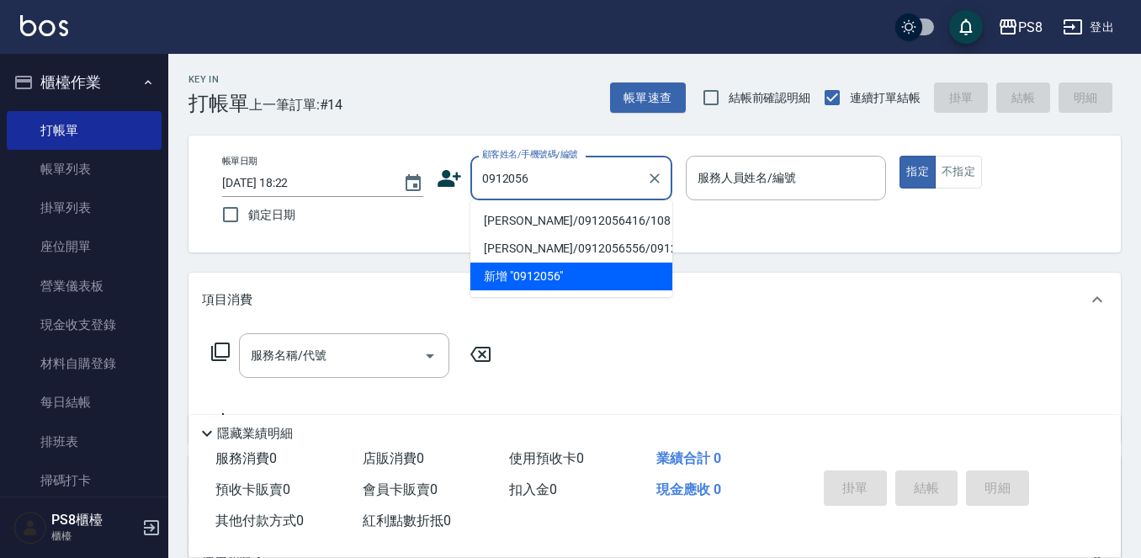
click at [538, 225] on li "陳怡廷/0912056416/108" at bounding box center [571, 221] width 202 height 28
type input "陳怡廷/0912056416/108"
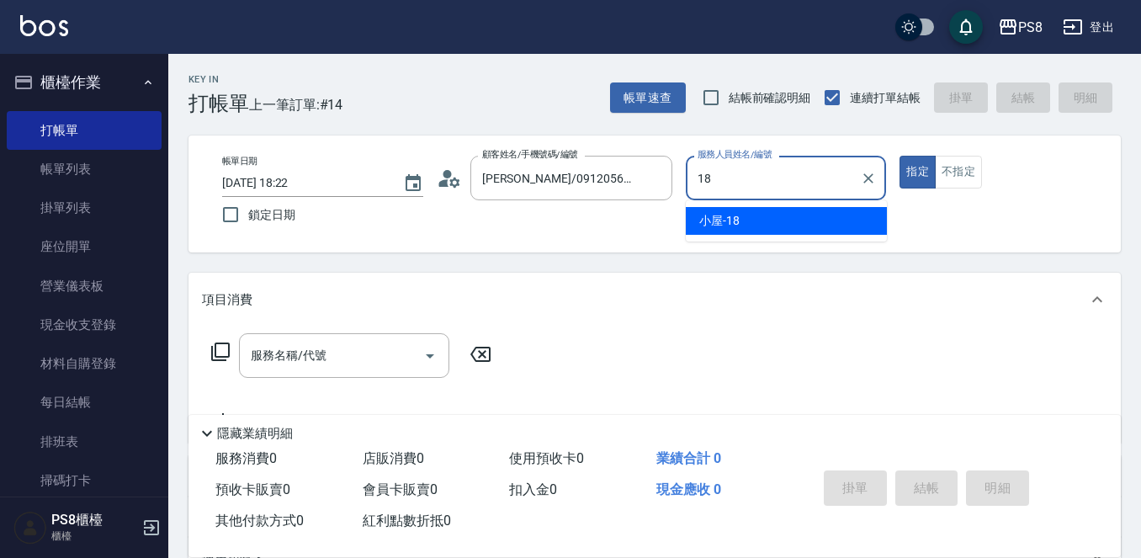
type input "18"
type button "true"
type input "小屋-18"
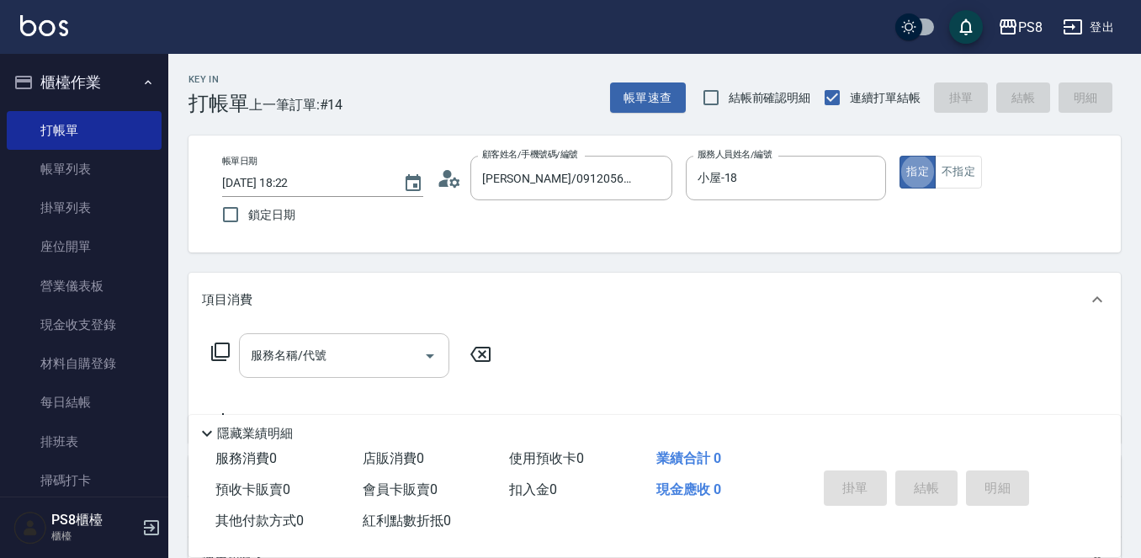
click at [434, 353] on icon "Open" at bounding box center [430, 356] width 20 height 20
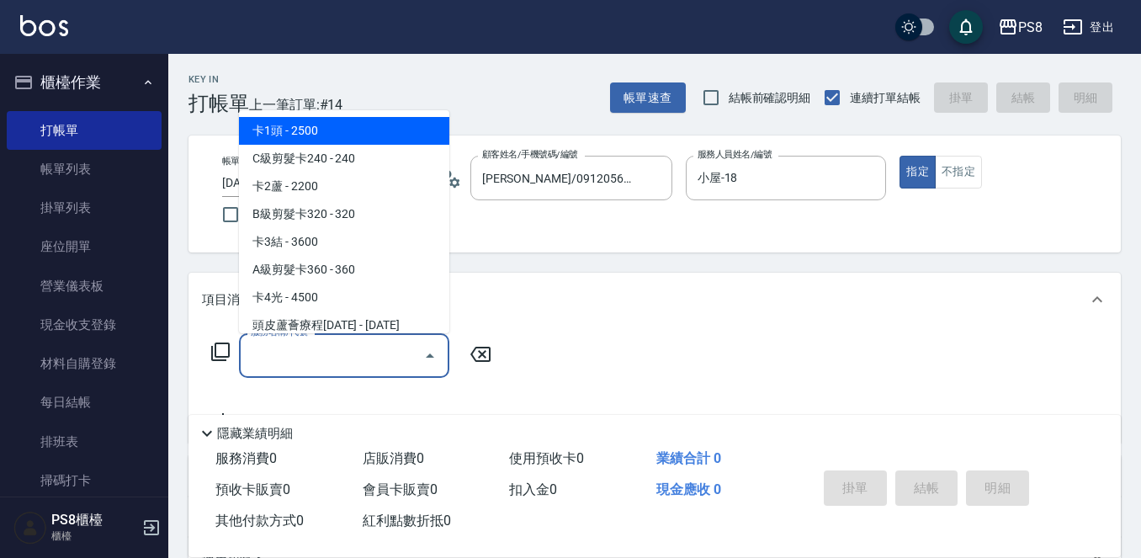
click at [351, 347] on input "服務名稱/代號" at bounding box center [331, 355] width 170 height 29
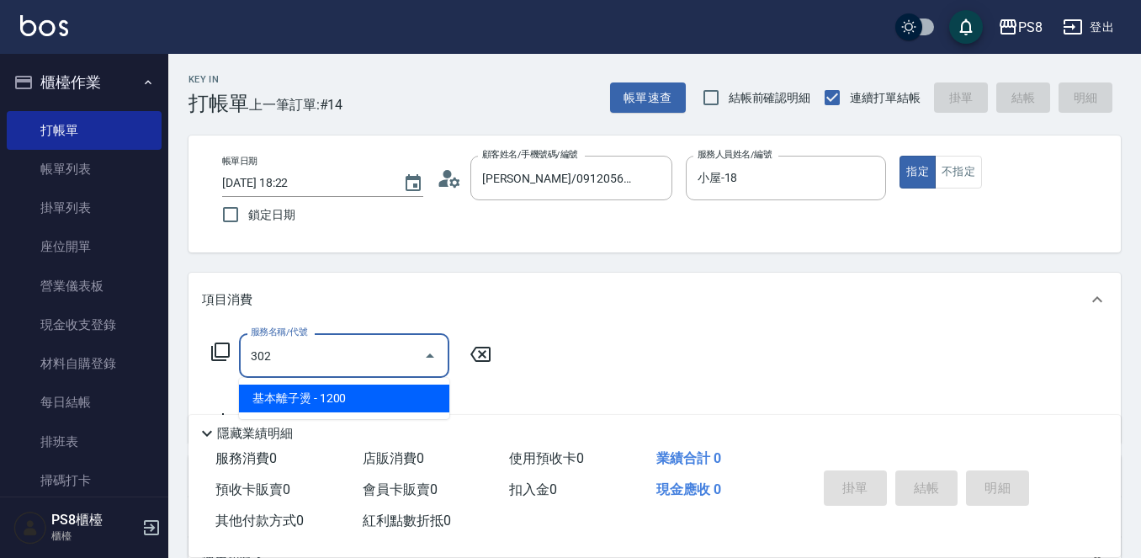
drag, startPoint x: 352, startPoint y: 388, endPoint x: 364, endPoint y: 388, distance: 12.6
click at [351, 388] on span "基本離子燙 - 1200" at bounding box center [344, 398] width 210 height 28
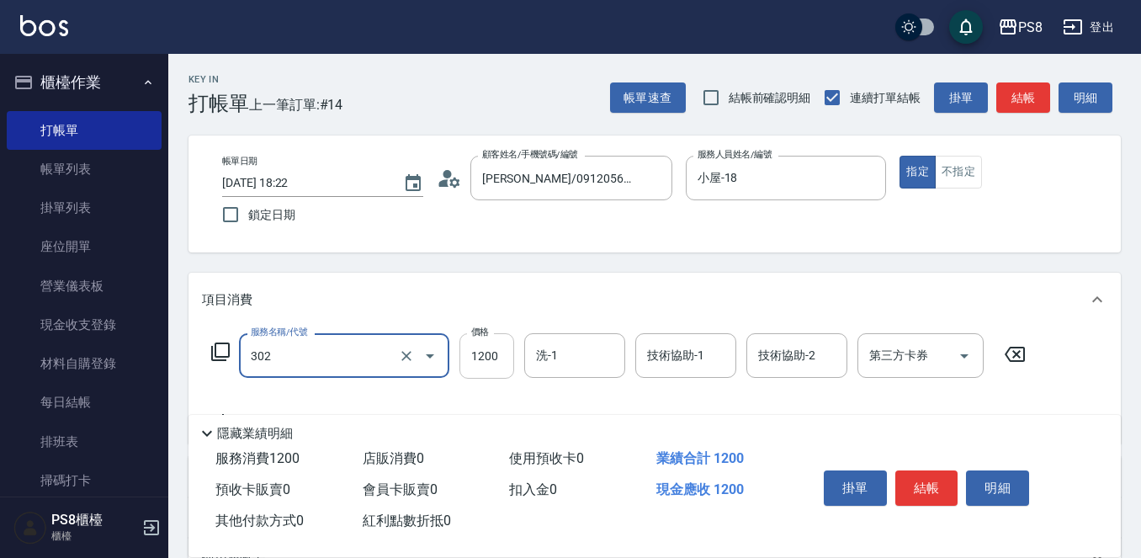
type input "基本離子燙(302)"
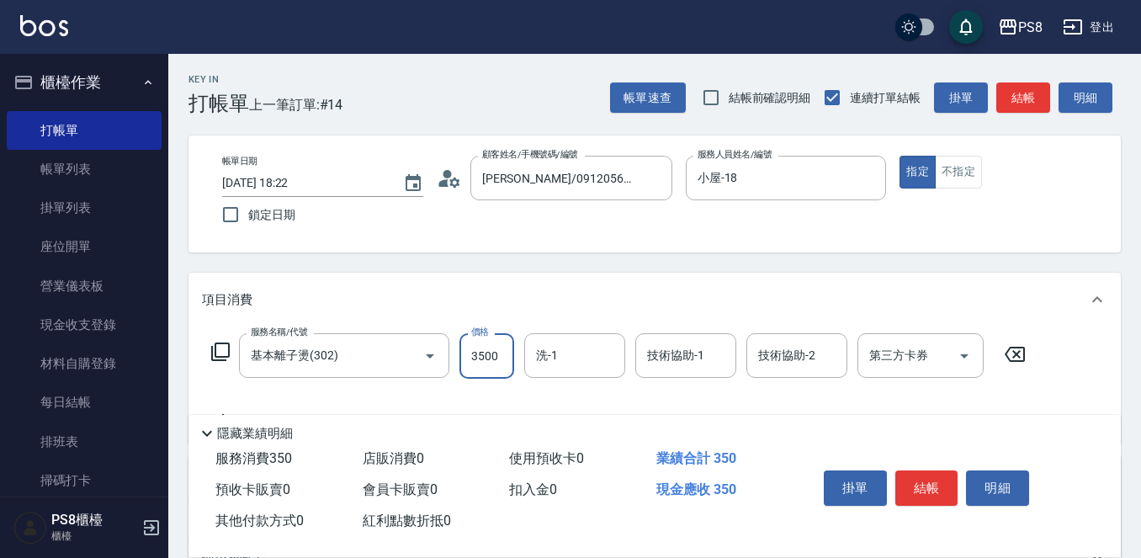
type input "3500"
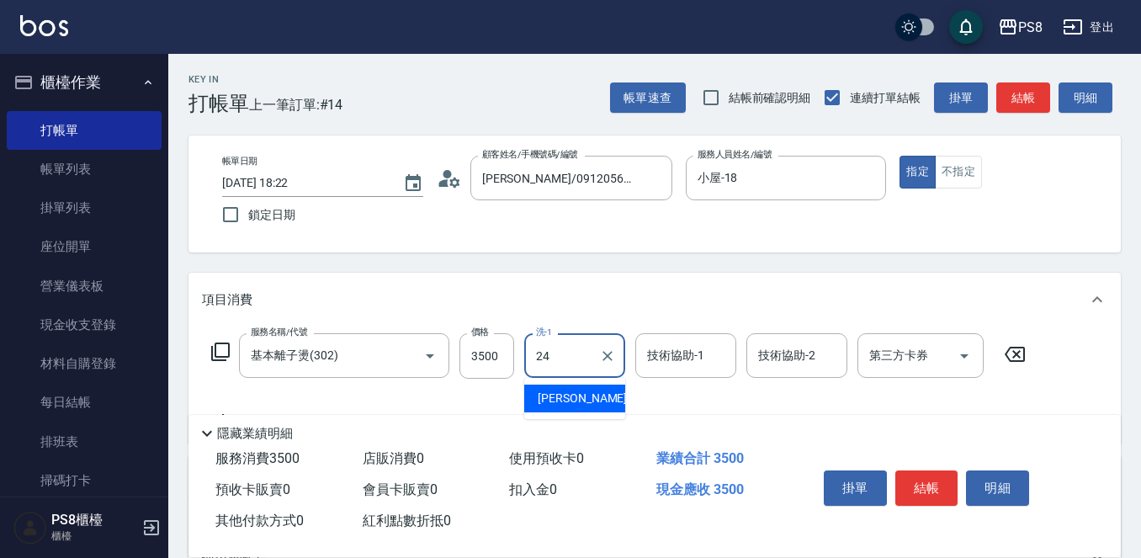
type input "婷婷-24"
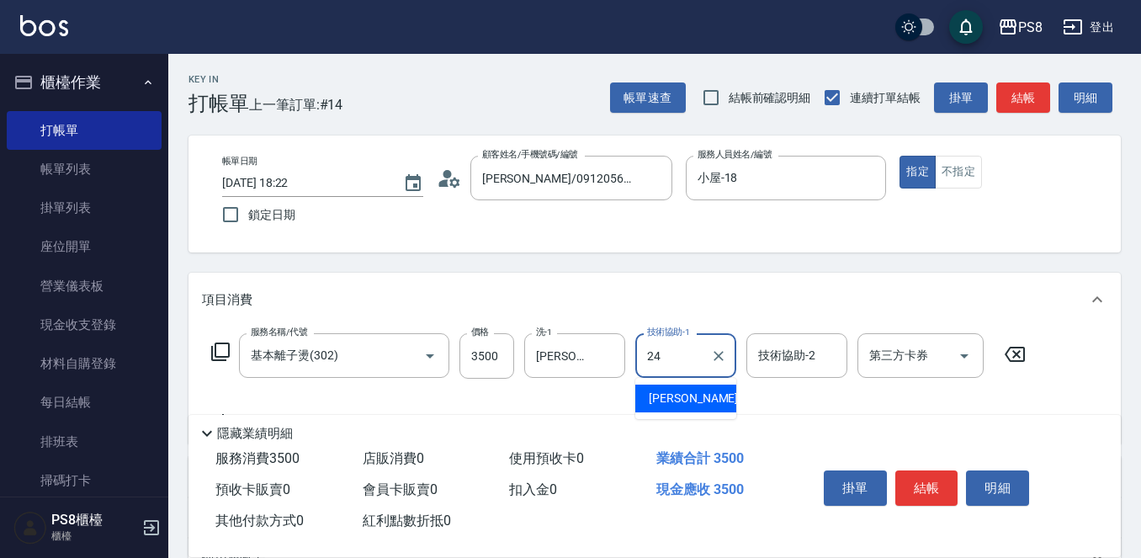
type input "婷婷-24"
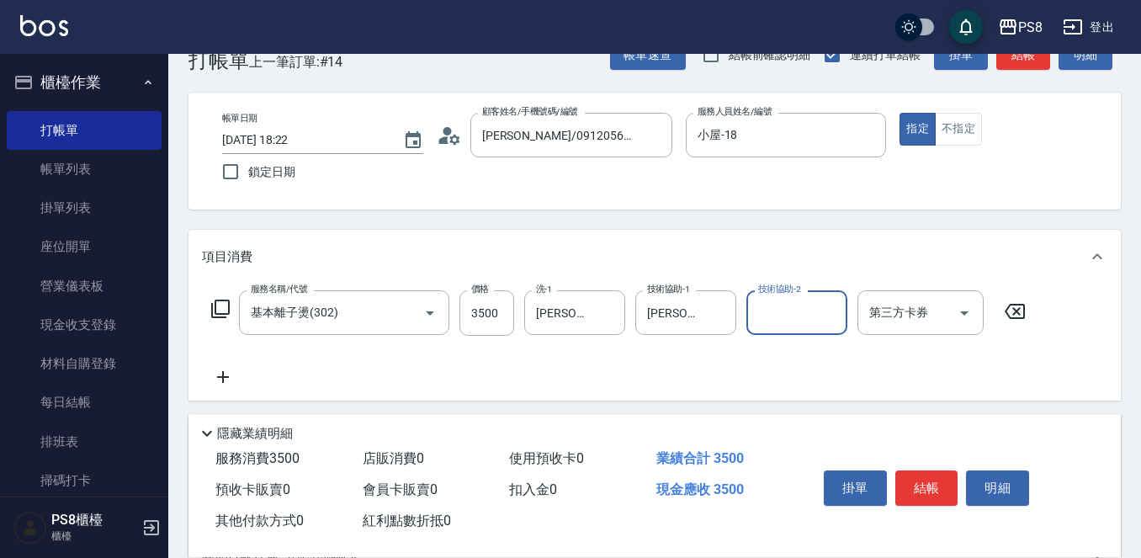
scroll to position [84, 0]
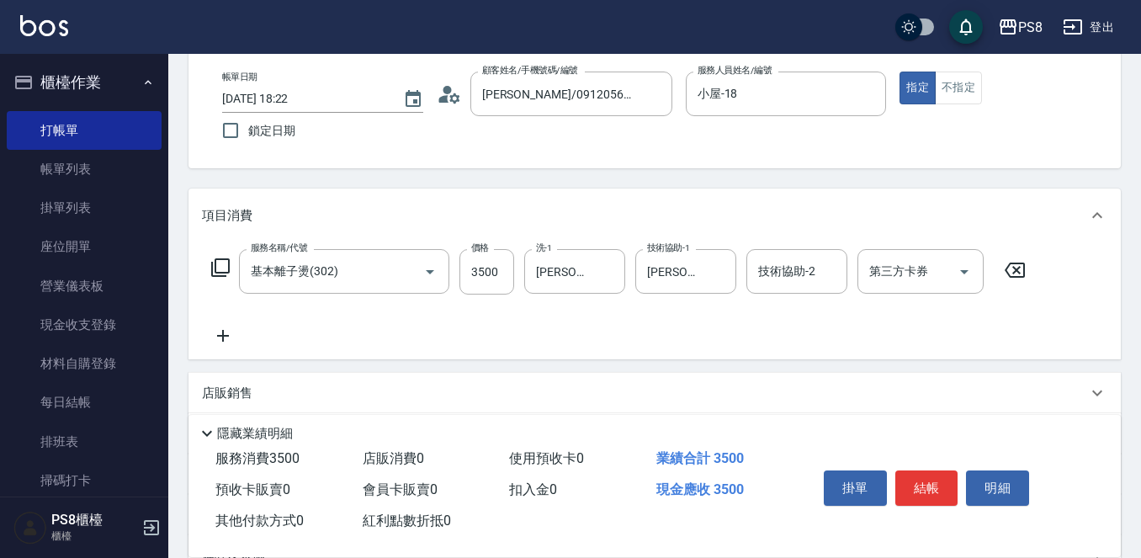
click at [227, 325] on div "服務名稱/代號 基本離子燙(302) 服務名稱/代號 價格 3500 價格 洗-1 婷婷-24 洗-1 技術協助-1 婷婷-24 技術協助-1 技術協助-2 …" at bounding box center [619, 297] width 834 height 97
click at [225, 335] on icon at bounding box center [223, 336] width 42 height 20
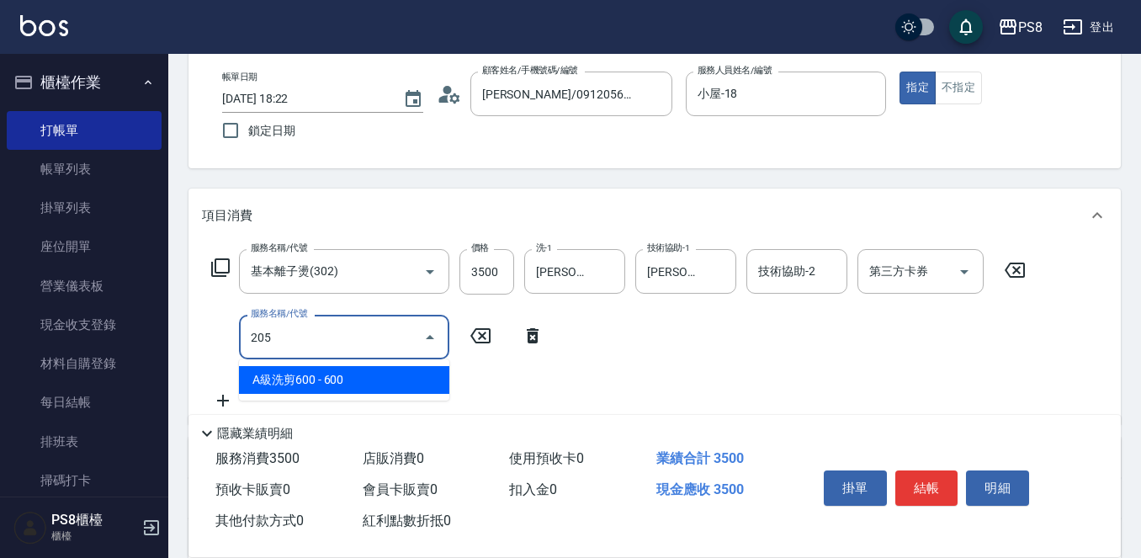
click at [323, 376] on span "A級洗剪600 - 600" at bounding box center [344, 380] width 210 height 28
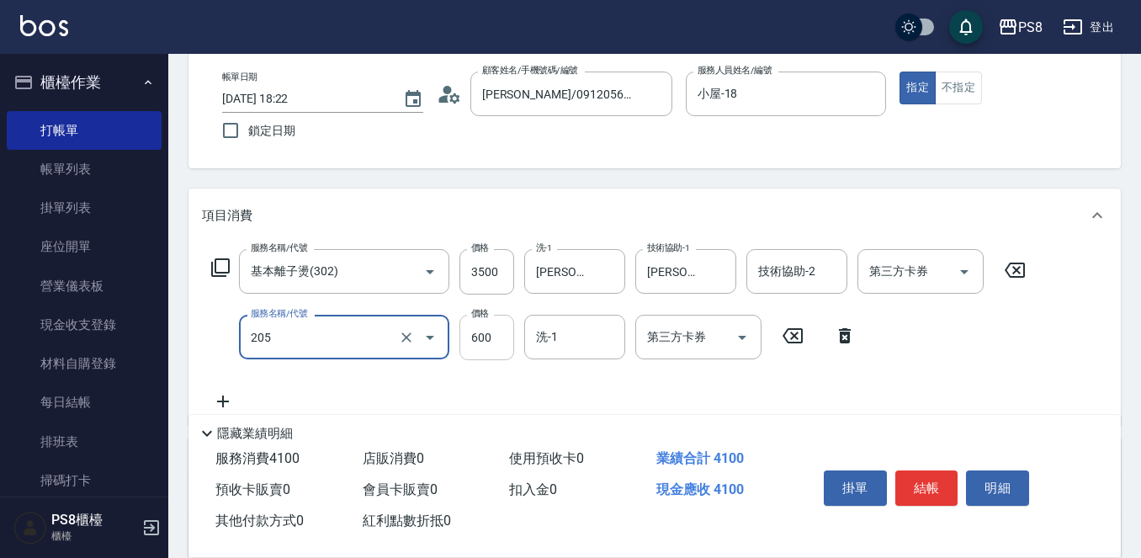
type input "A級洗剪600(205)"
click at [478, 342] on input "600" at bounding box center [486, 337] width 55 height 45
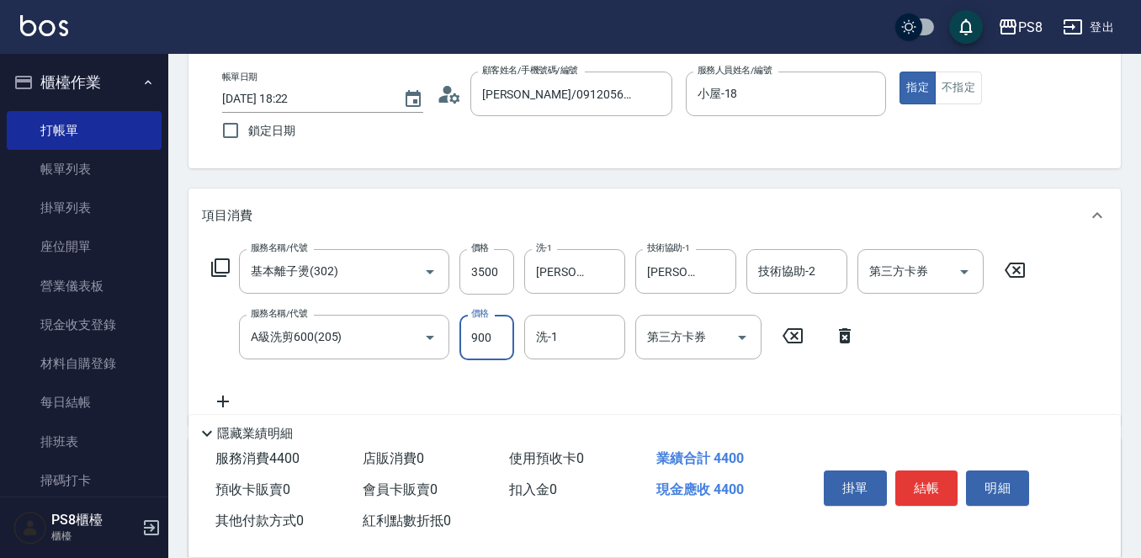
type input "900"
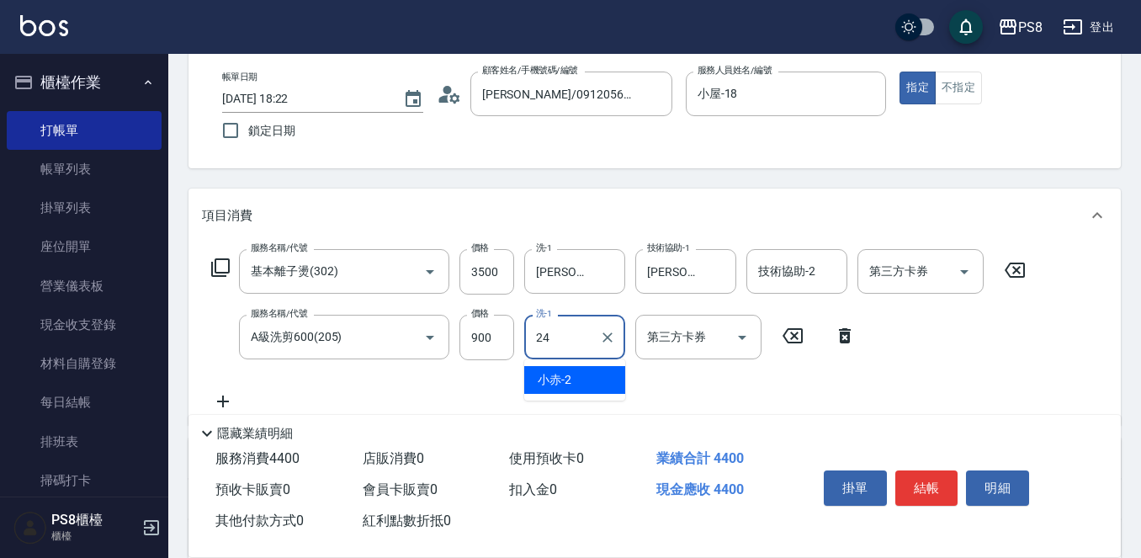
type input "婷婷-24"
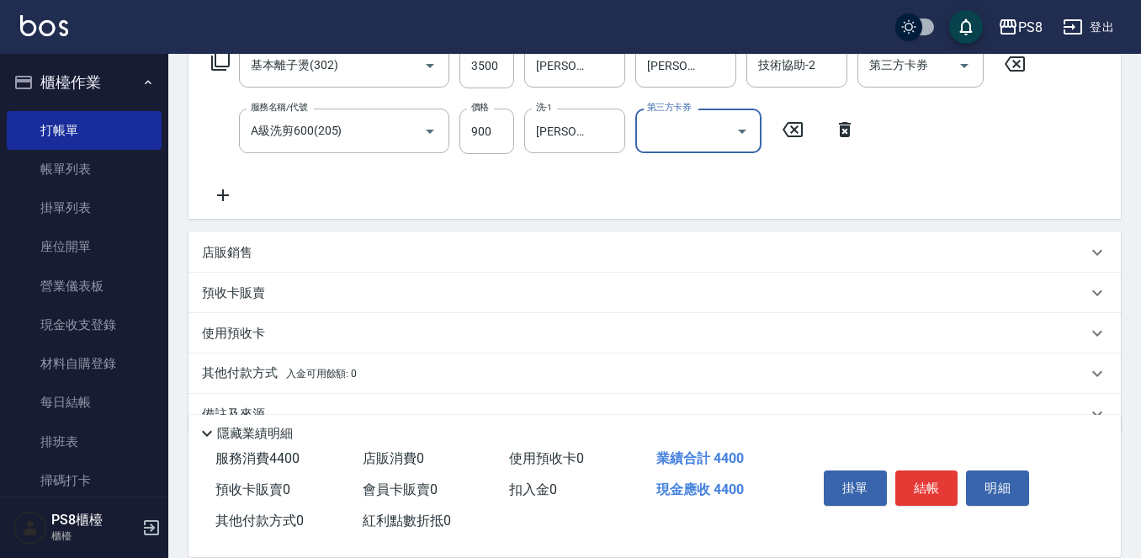
scroll to position [328, 0]
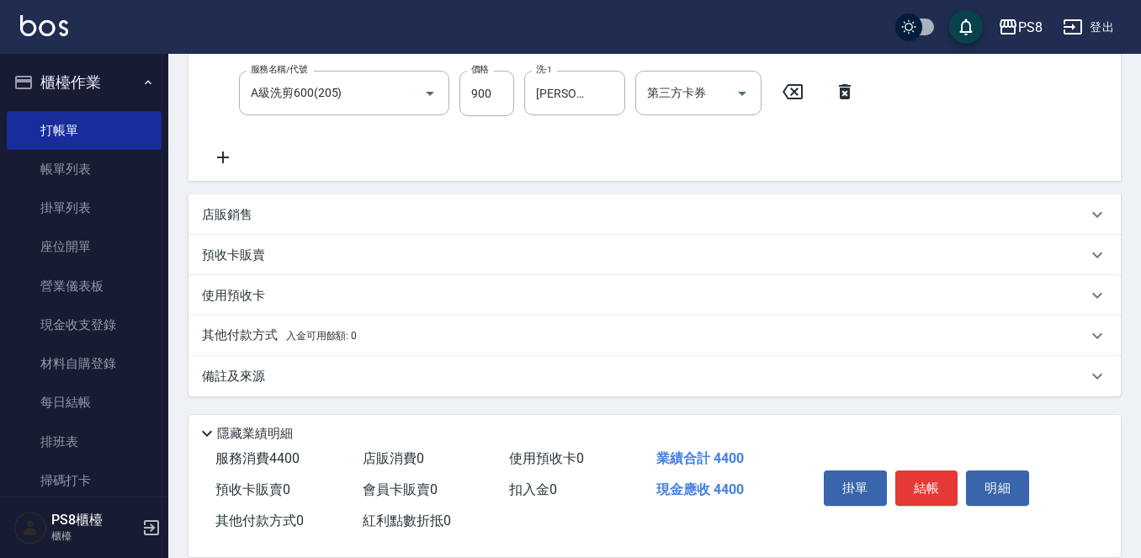
click at [240, 335] on p "其他付款方式 入金可用餘額: 0" at bounding box center [279, 335] width 155 height 19
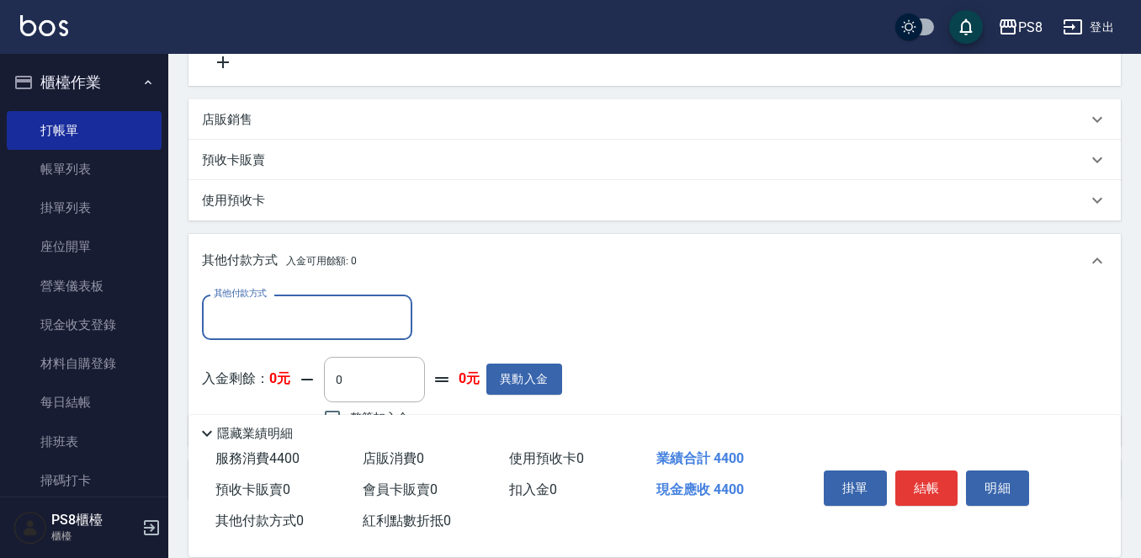
scroll to position [527, 0]
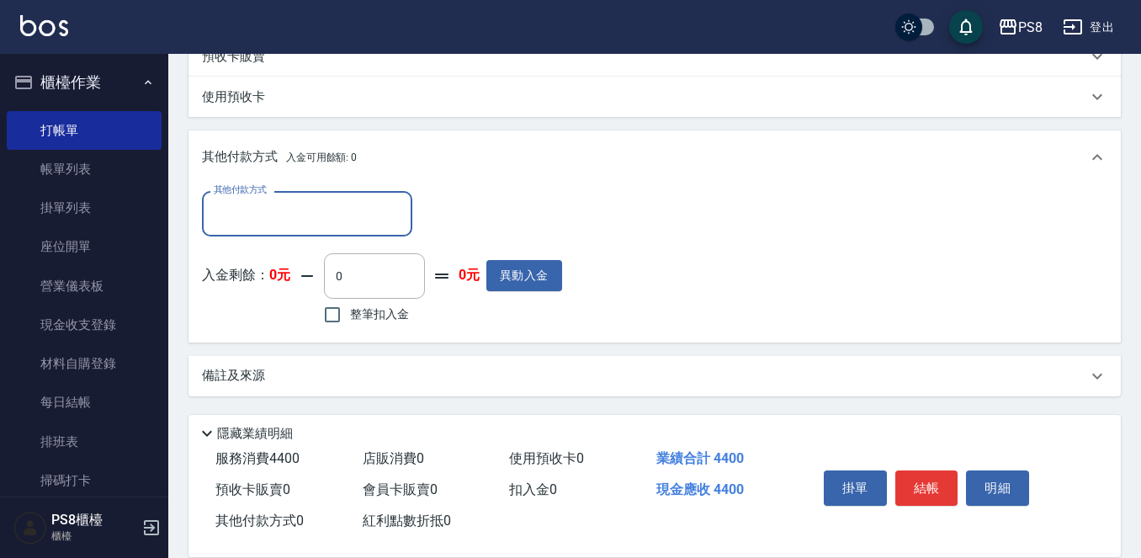
click at [262, 223] on input "其他付款方式" at bounding box center [306, 213] width 195 height 29
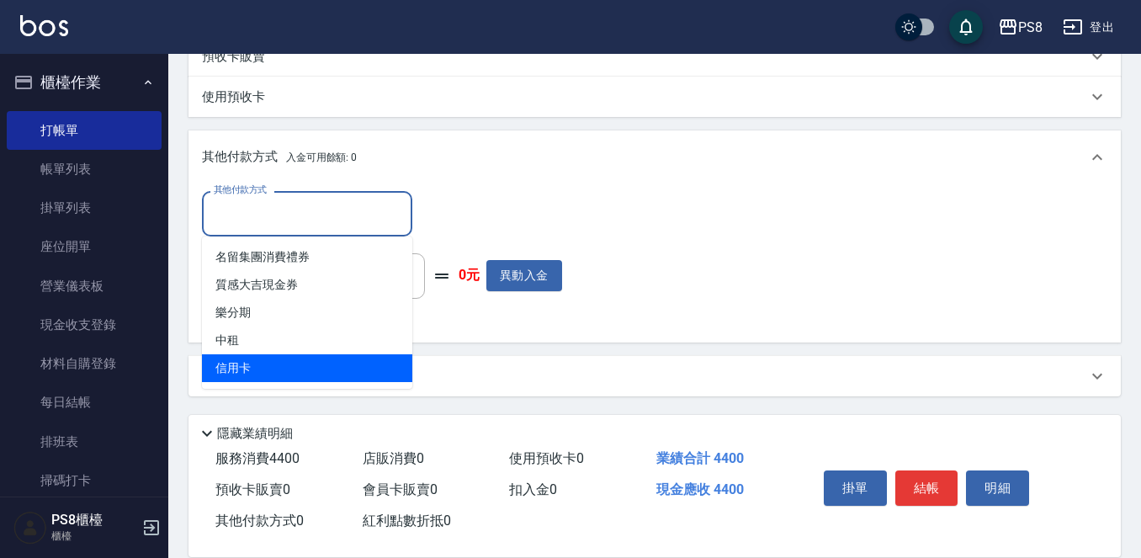
click at [261, 360] on span "信用卡" at bounding box center [307, 368] width 210 height 28
type input "信用卡"
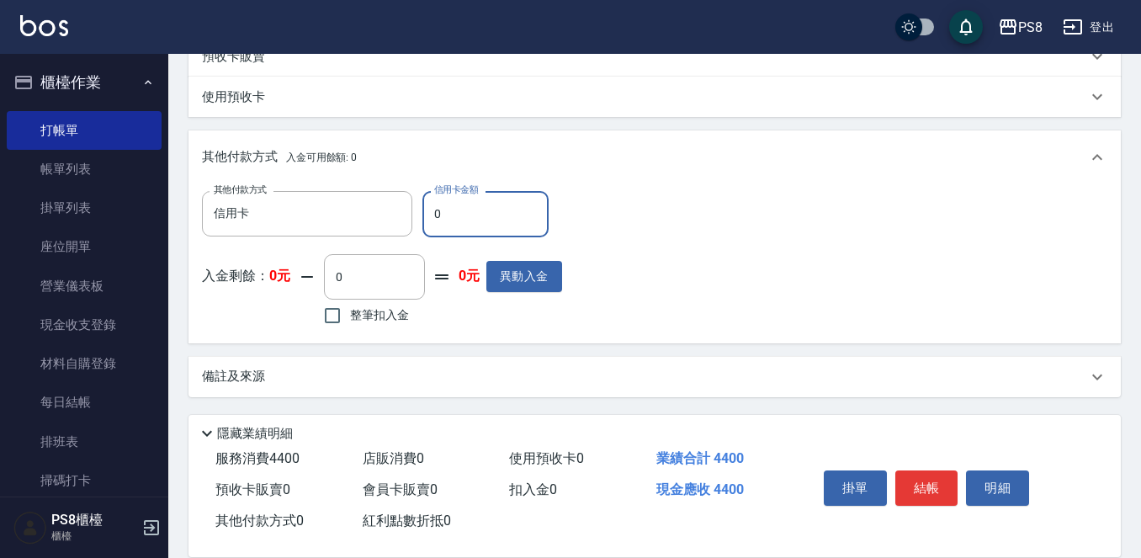
click at [490, 199] on input "0" at bounding box center [485, 213] width 126 height 45
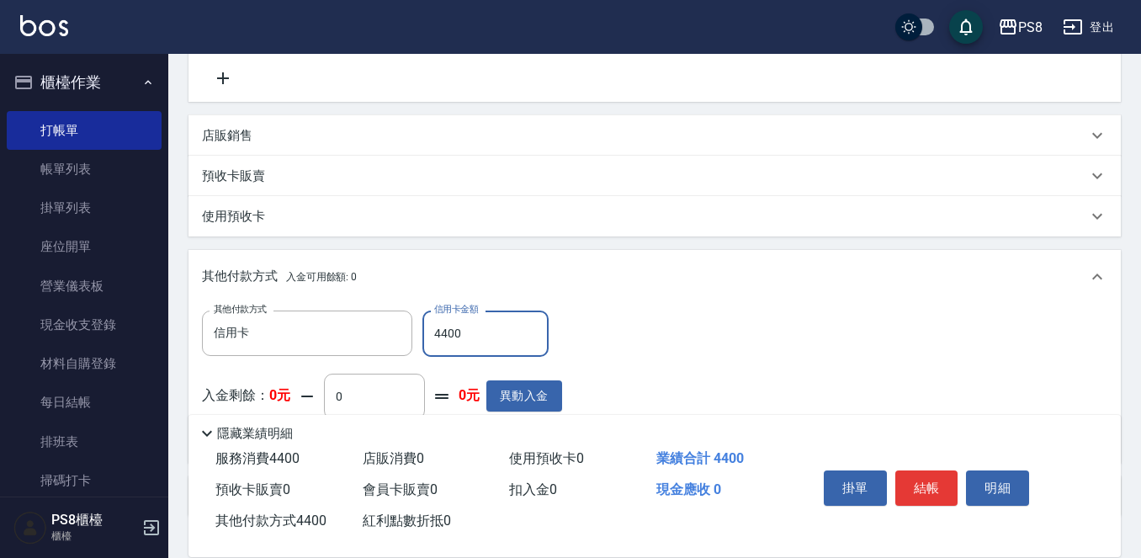
scroll to position [0, 0]
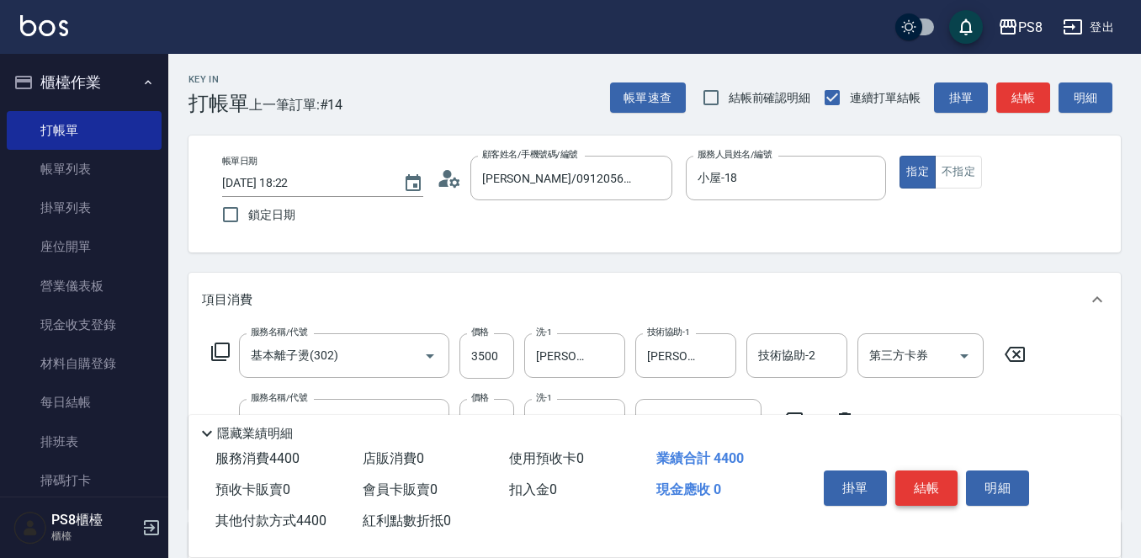
type input "4400"
click at [943, 482] on button "結帳" at bounding box center [926, 487] width 63 height 35
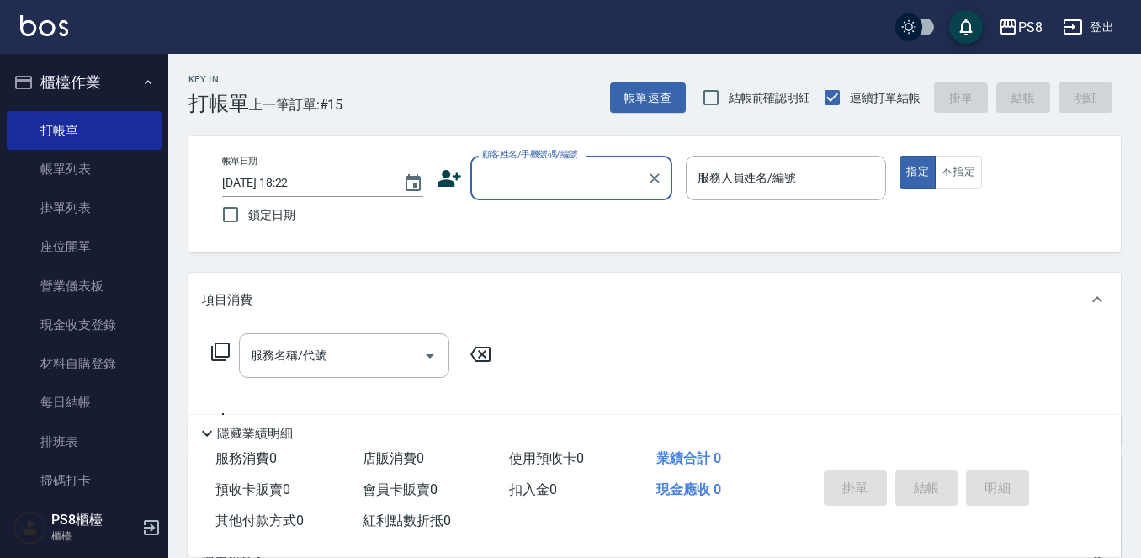
click at [590, 183] on input "顧客姓名/手機號碼/編號" at bounding box center [559, 177] width 162 height 29
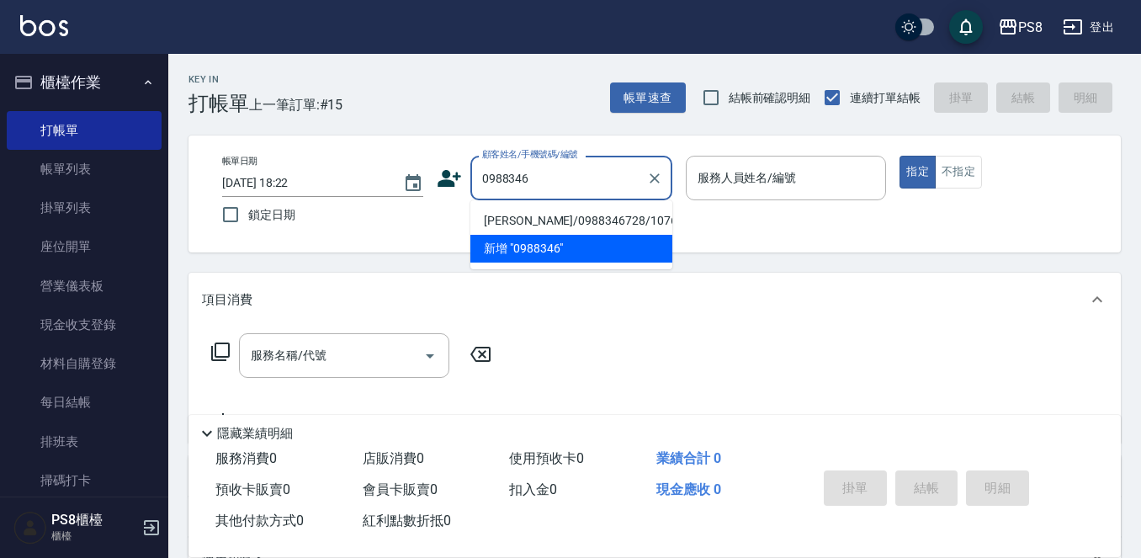
click at [578, 210] on li "劉淳正/0988346728/10762" at bounding box center [571, 221] width 202 height 28
type input "劉淳正/0988346728/10762"
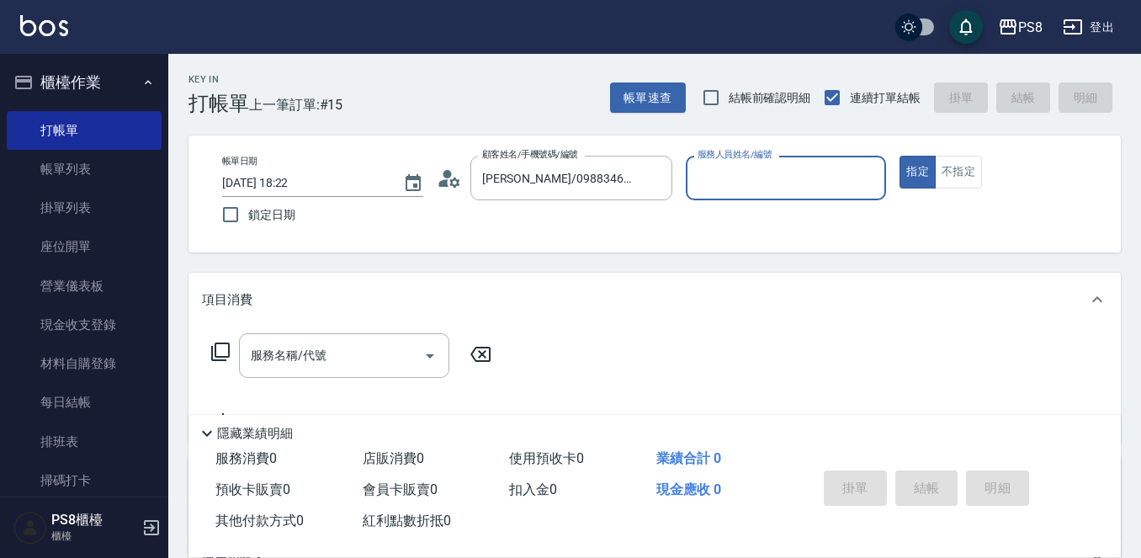
type input "小屋-18"
click at [350, 337] on div "服務名稱/代號" at bounding box center [344, 355] width 210 height 45
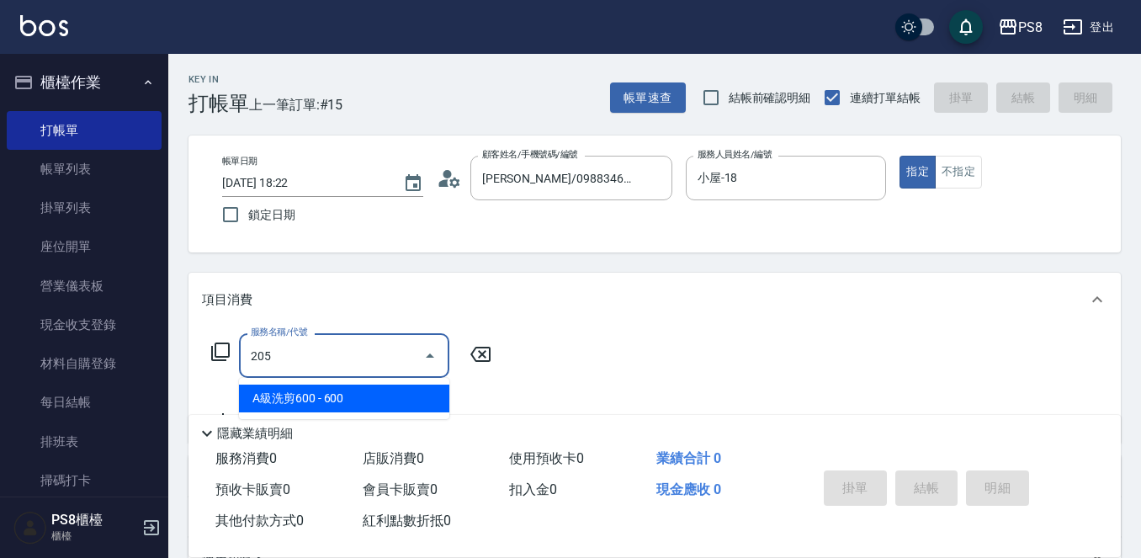
click at [338, 401] on span "A級洗剪600 - 600" at bounding box center [344, 398] width 210 height 28
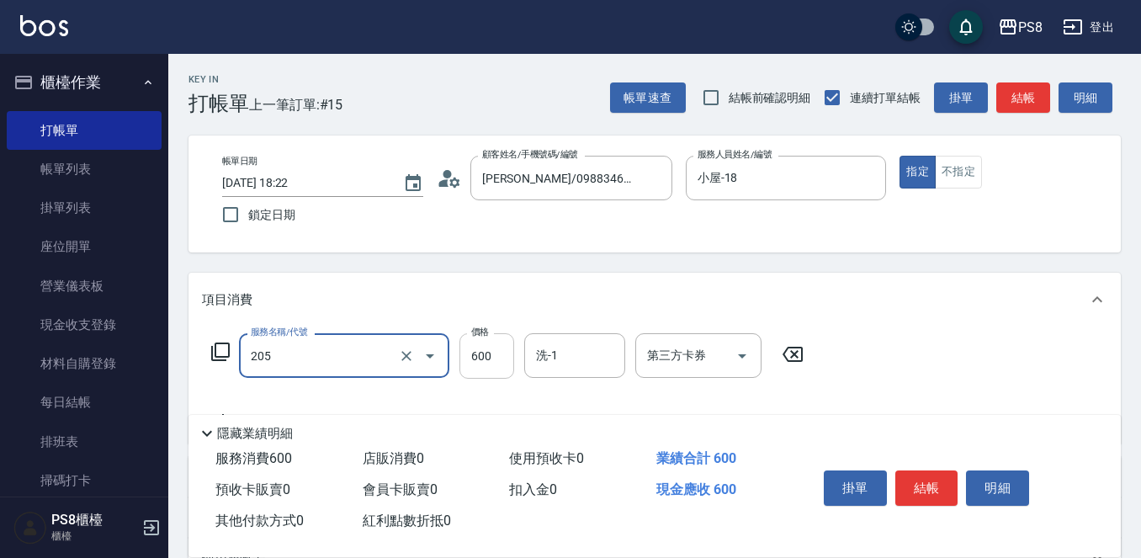
type input "A級洗剪600(205)"
click at [506, 340] on input "600" at bounding box center [486, 355] width 55 height 45
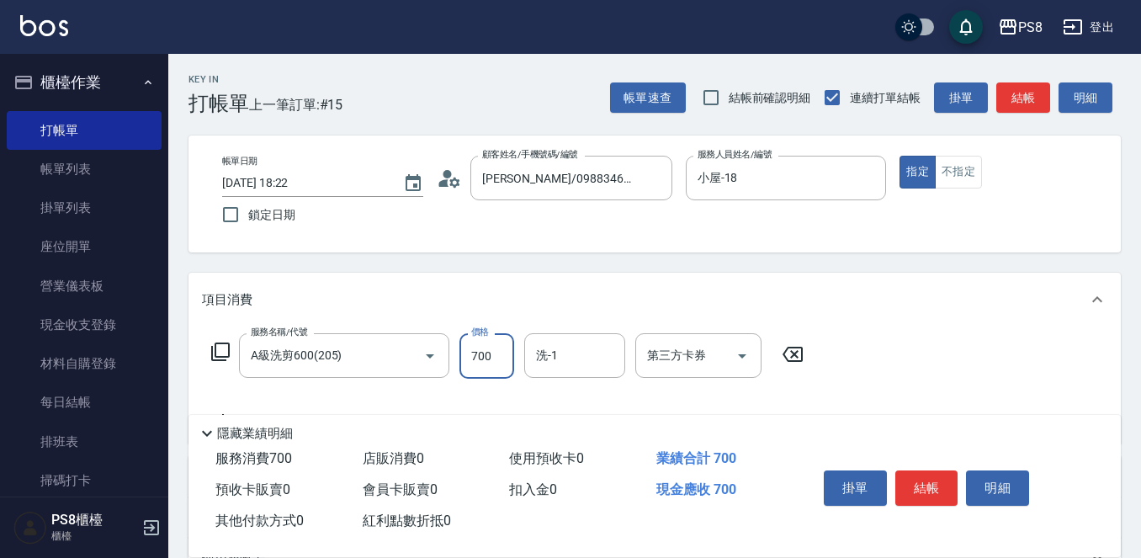
type input "700"
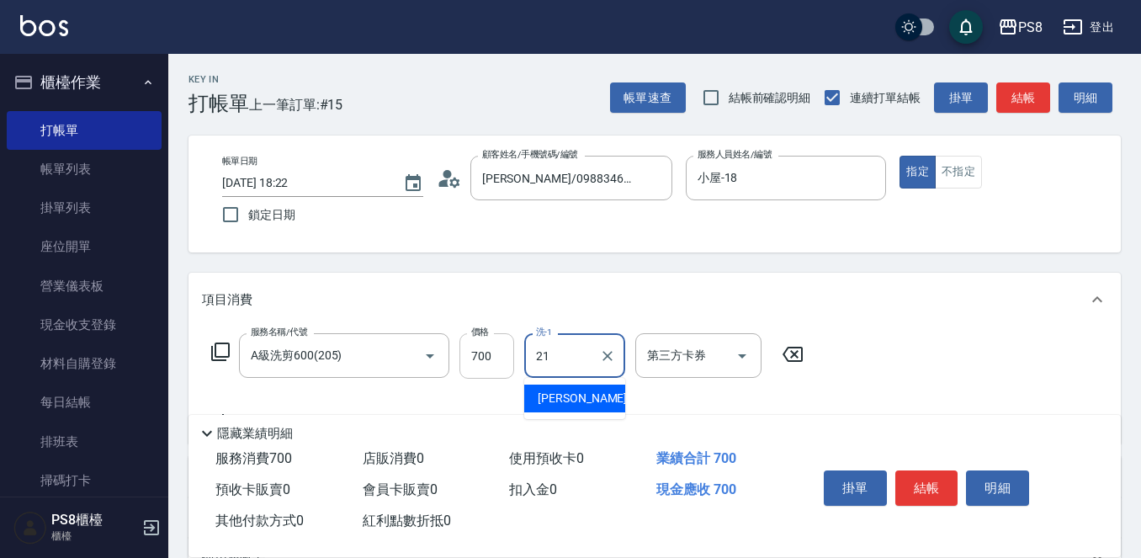
type input "趙宇文-21"
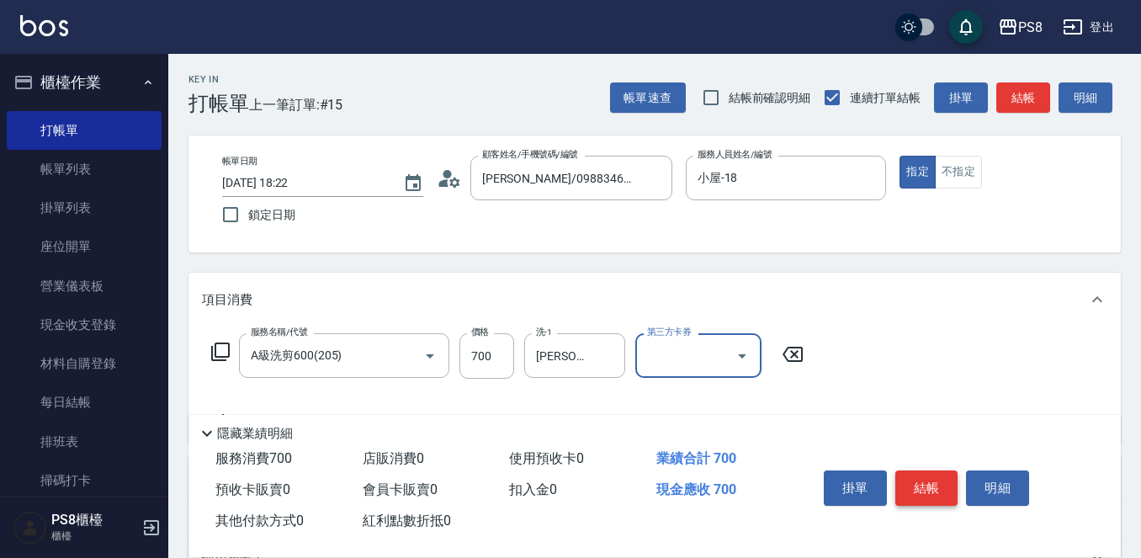
click at [918, 476] on button "結帳" at bounding box center [926, 487] width 63 height 35
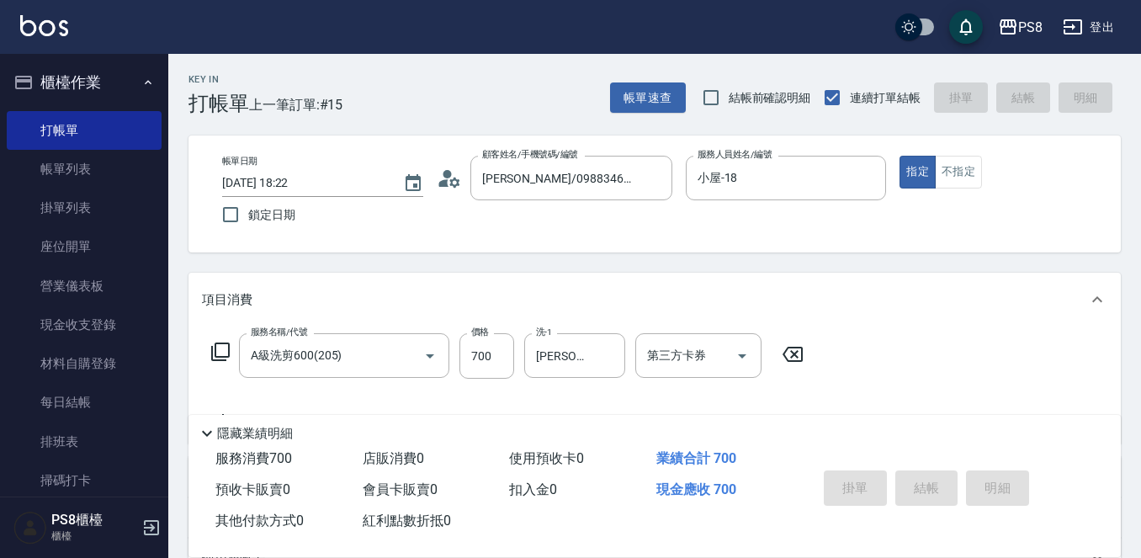
type input "2025/09/20 18:23"
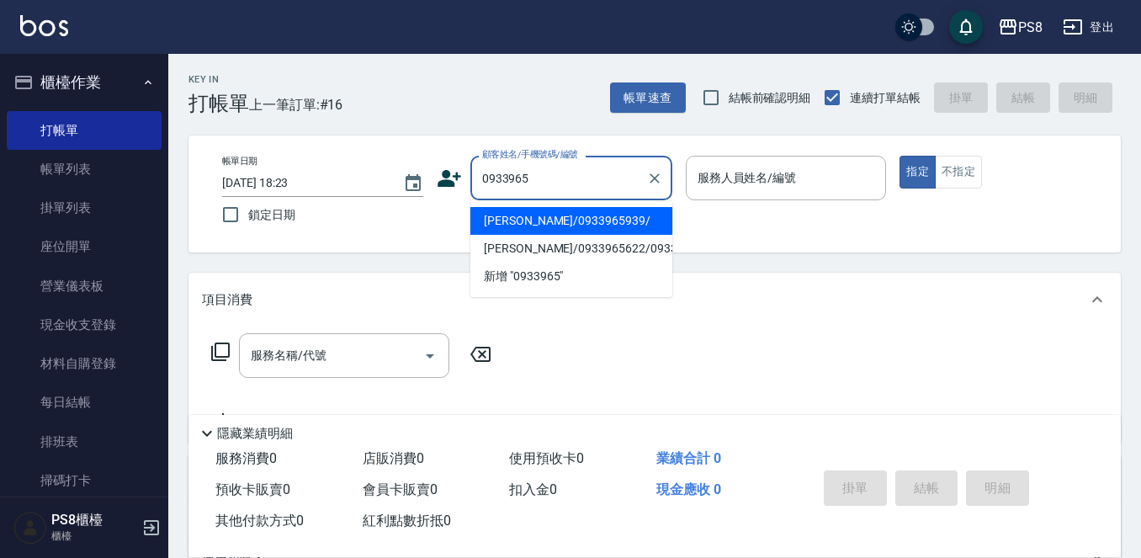
click at [612, 217] on li "莊佳臻/0933965939/" at bounding box center [571, 221] width 202 height 28
type input "莊佳臻/0933965939/"
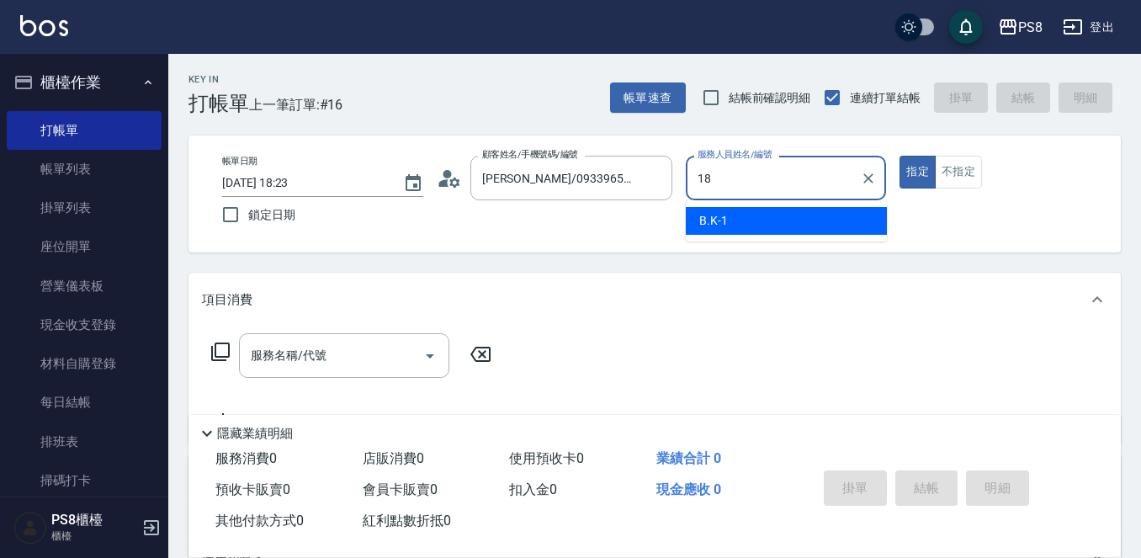
type input "小屋-18"
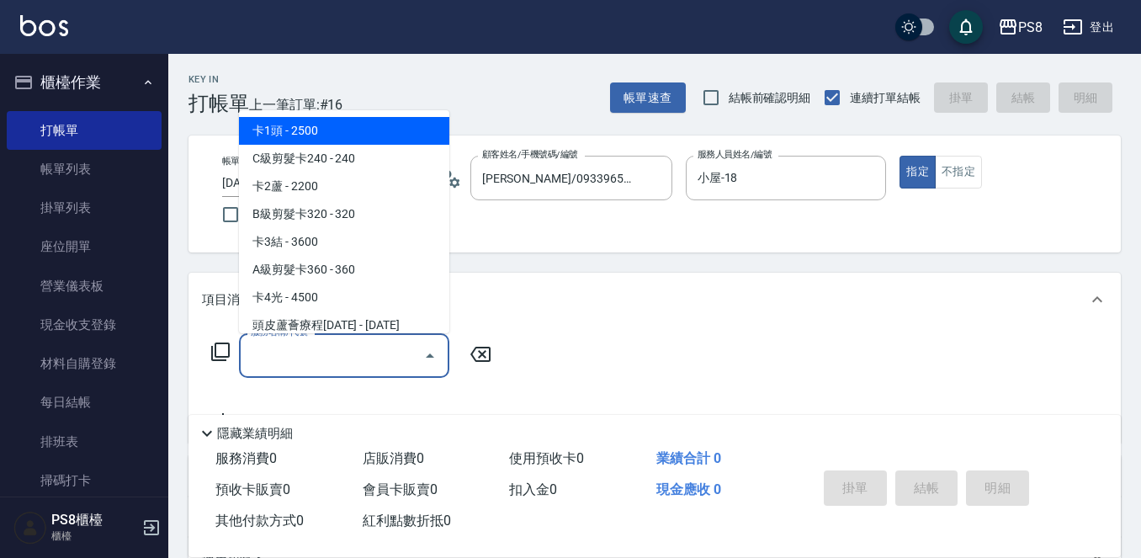
click at [285, 363] on input "服務名稱/代號" at bounding box center [331, 355] width 170 height 29
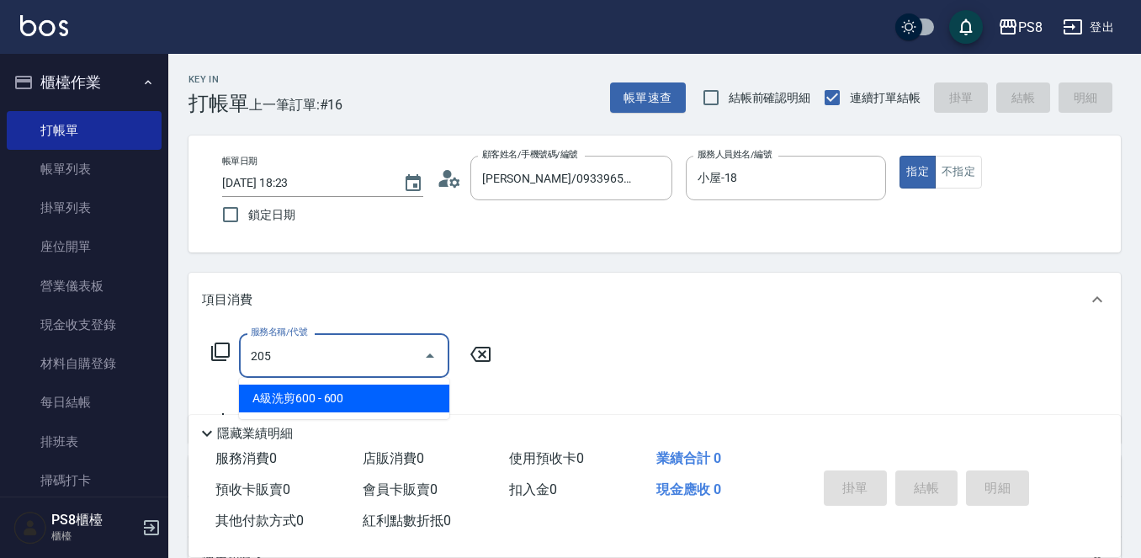
click at [352, 396] on span "A級洗剪600 - 600" at bounding box center [344, 398] width 210 height 28
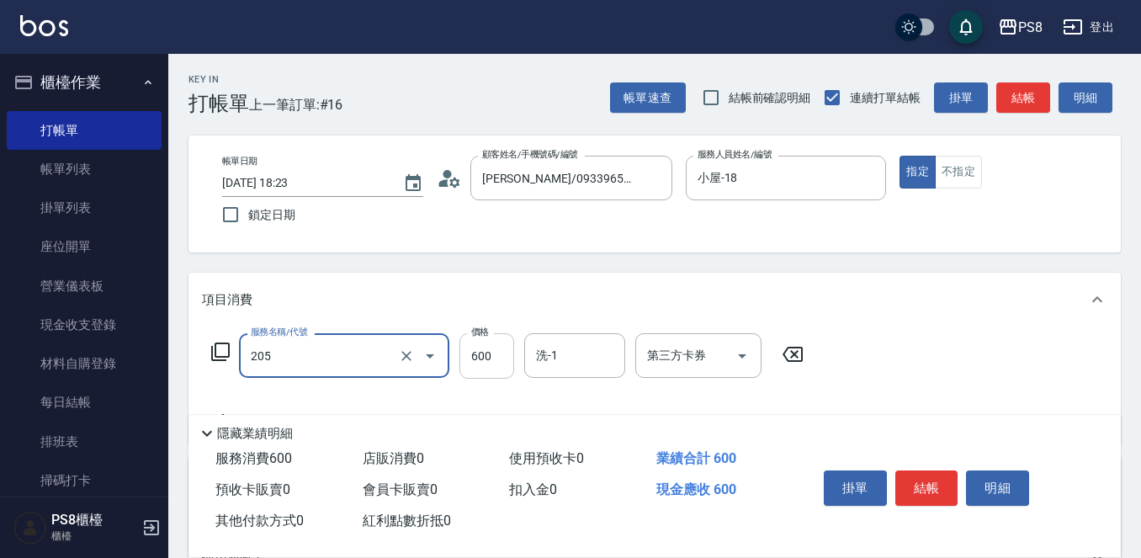
type input "A級洗剪600(205)"
click at [491, 361] on input "600" at bounding box center [486, 355] width 55 height 45
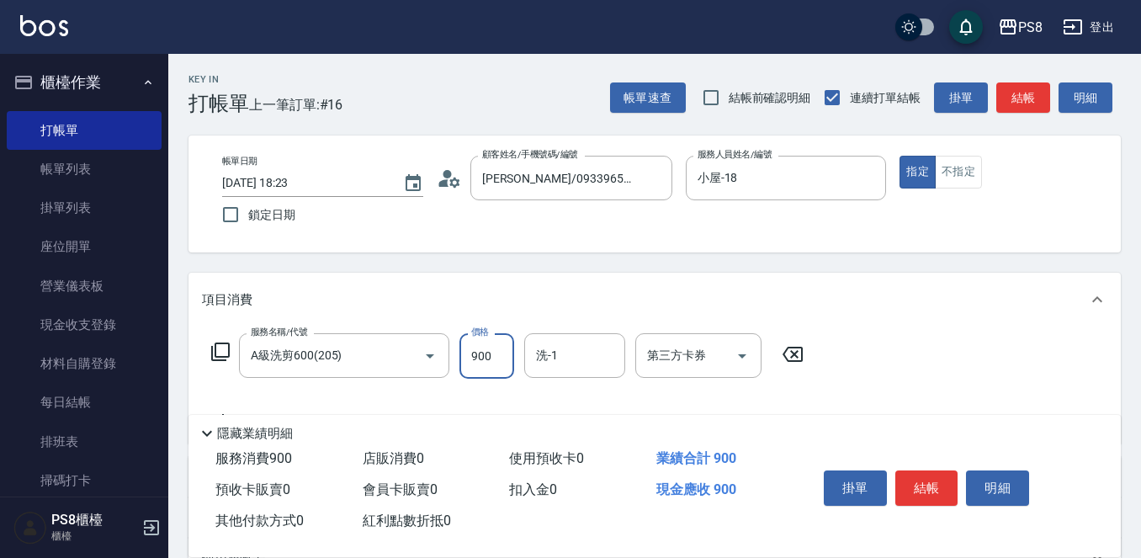
type input "900"
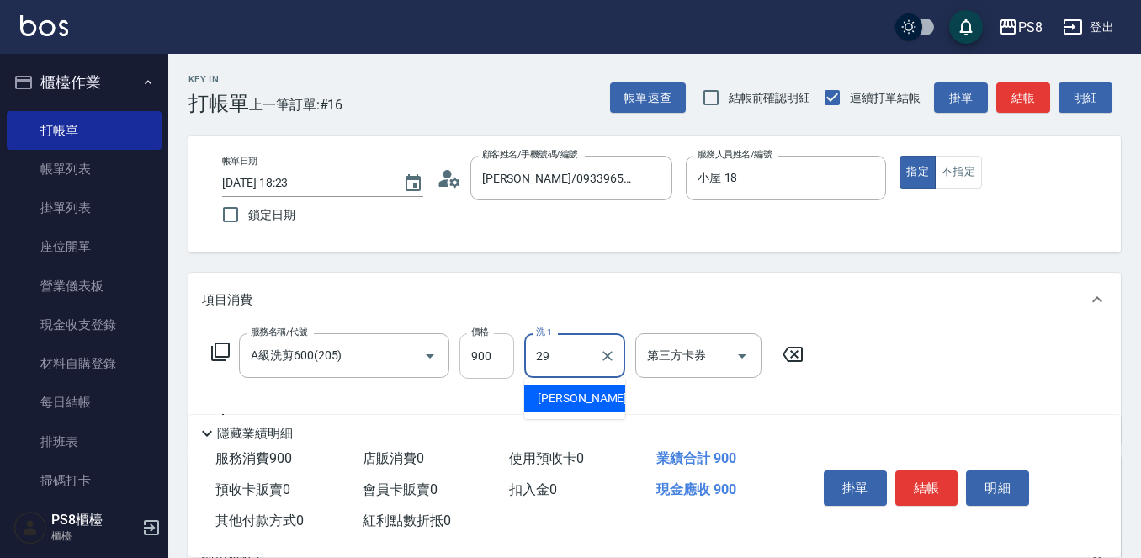
type input "戴韋全-29"
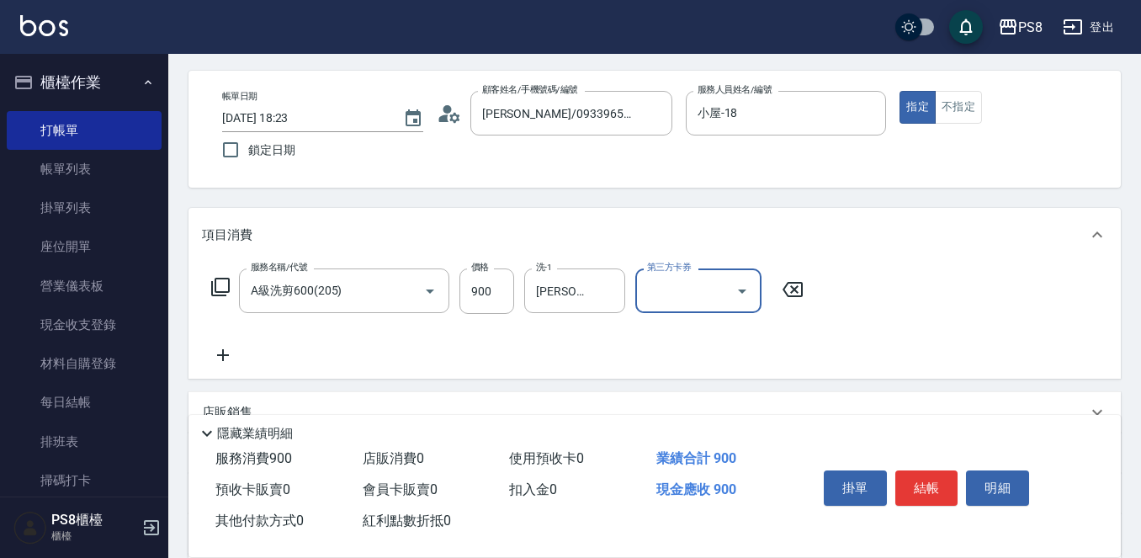
scroll to position [84, 0]
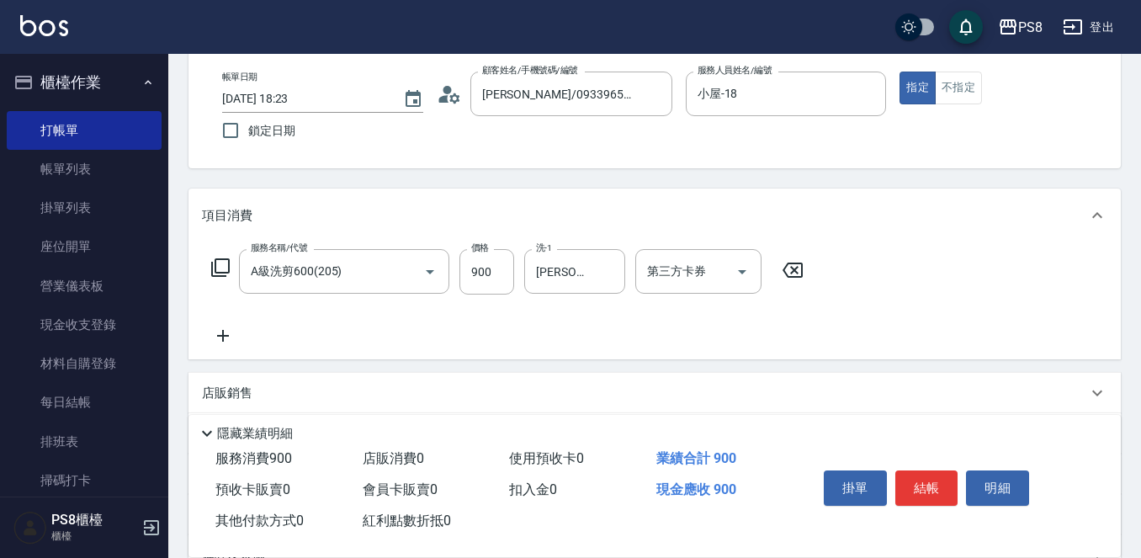
click at [230, 339] on icon at bounding box center [223, 336] width 42 height 20
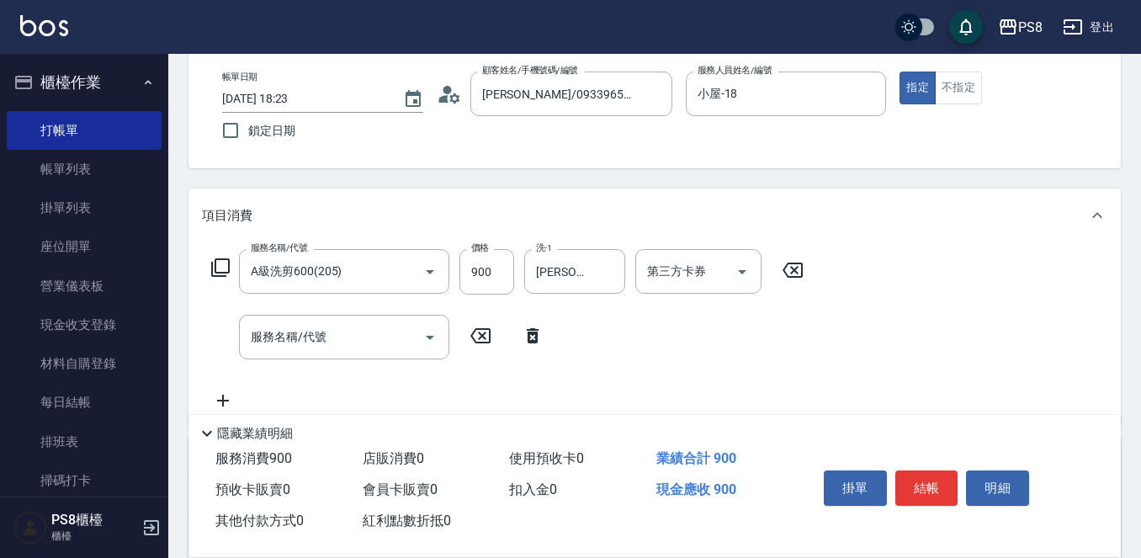
click at [522, 338] on icon at bounding box center [532, 336] width 42 height 20
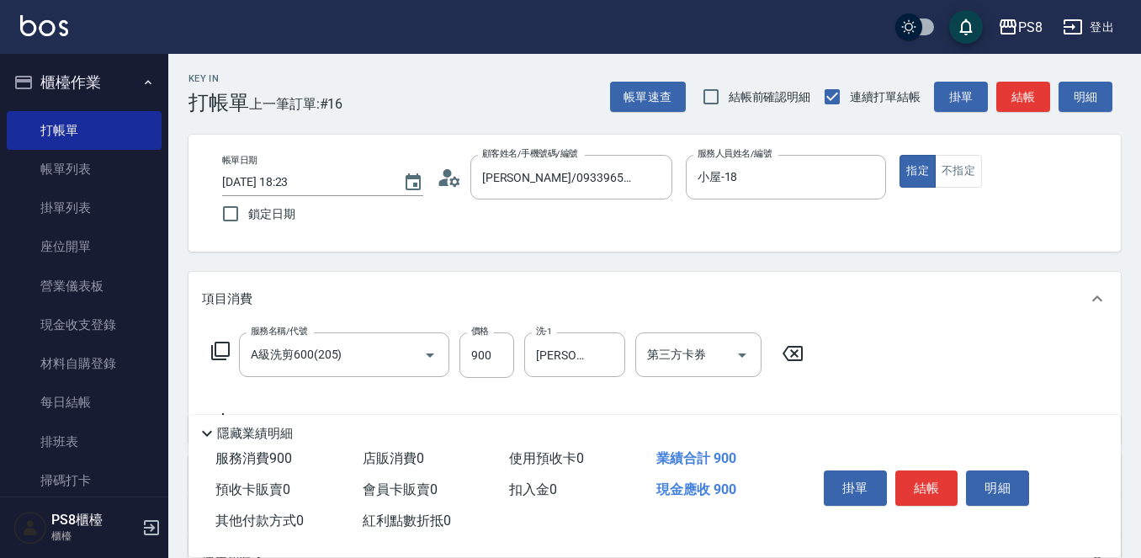
scroll to position [0, 0]
click at [925, 479] on button "結帳" at bounding box center [926, 487] width 63 height 35
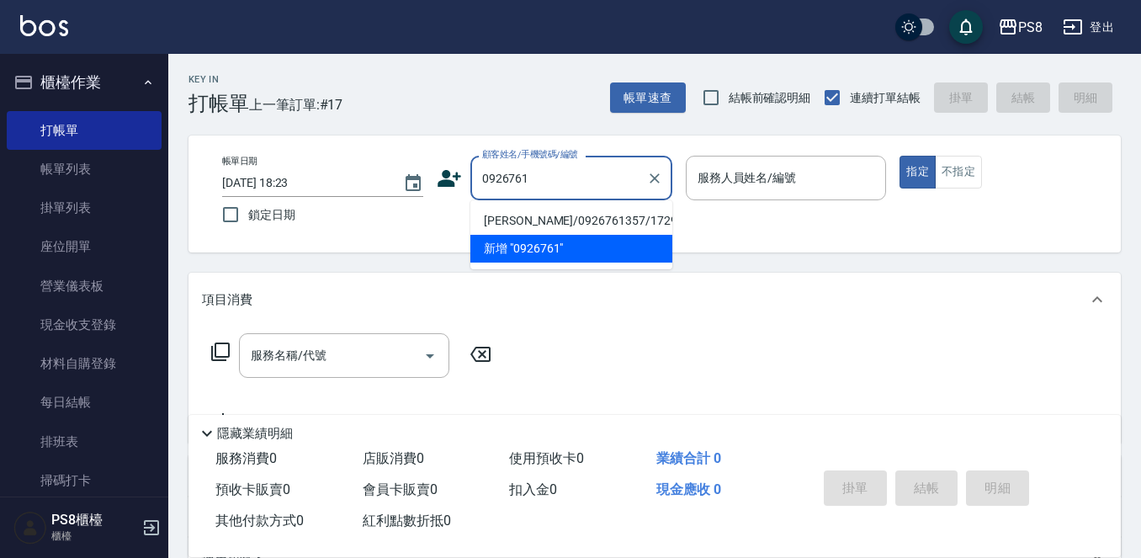
click at [533, 219] on li "吳宇涵/0926761357/17297" at bounding box center [571, 221] width 202 height 28
type input "吳宇涵/0926761357/17297"
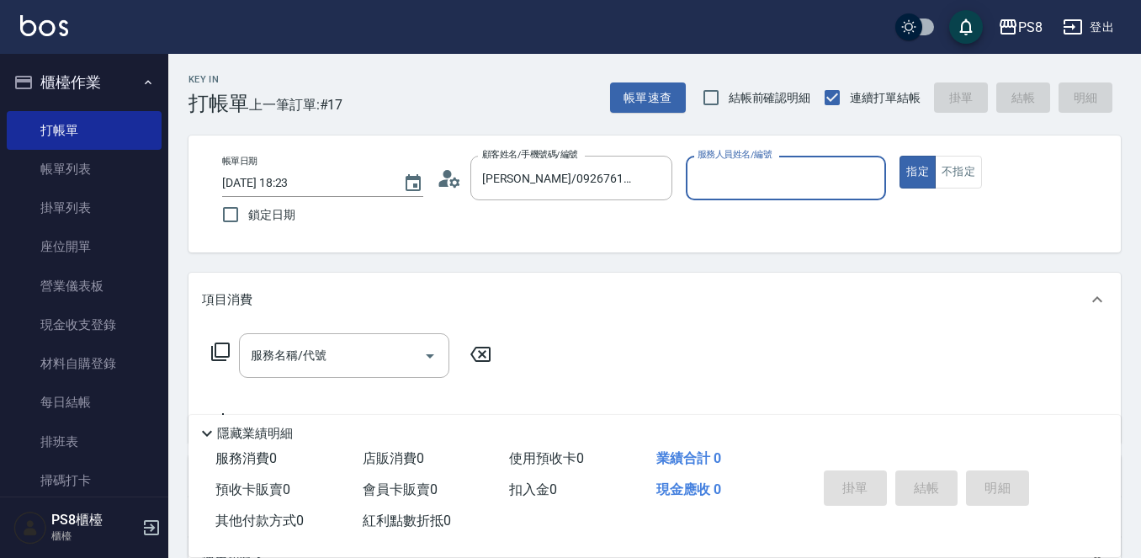
type input "小屋-18"
click at [327, 339] on div "服務名稱/代號" at bounding box center [344, 355] width 210 height 45
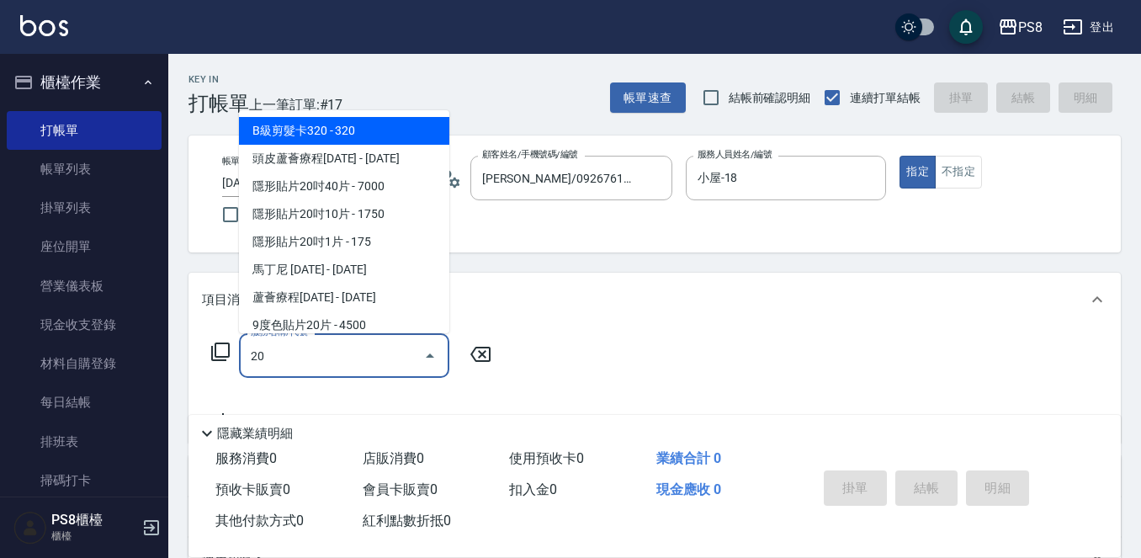
type input "2"
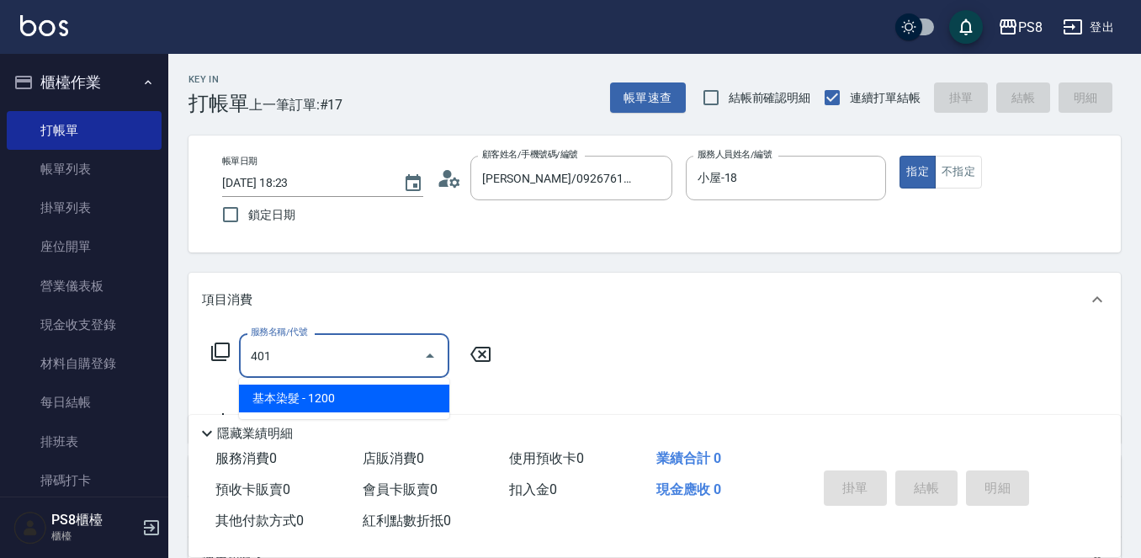
click at [358, 401] on span "基本染髮 - 1200" at bounding box center [344, 398] width 210 height 28
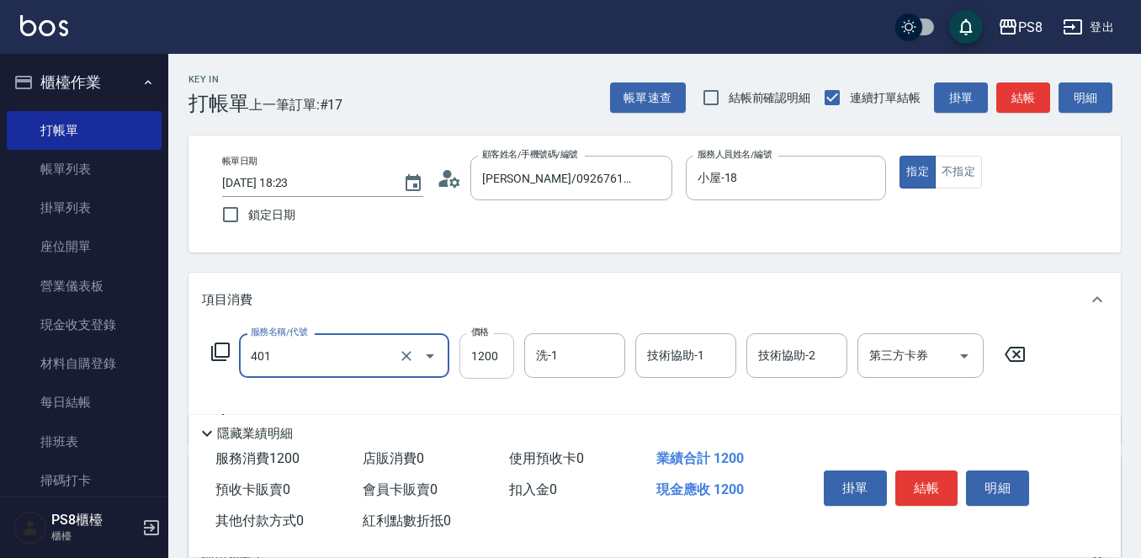
type input "基本染髮(401)"
click at [494, 355] on input "1200" at bounding box center [486, 355] width 55 height 45
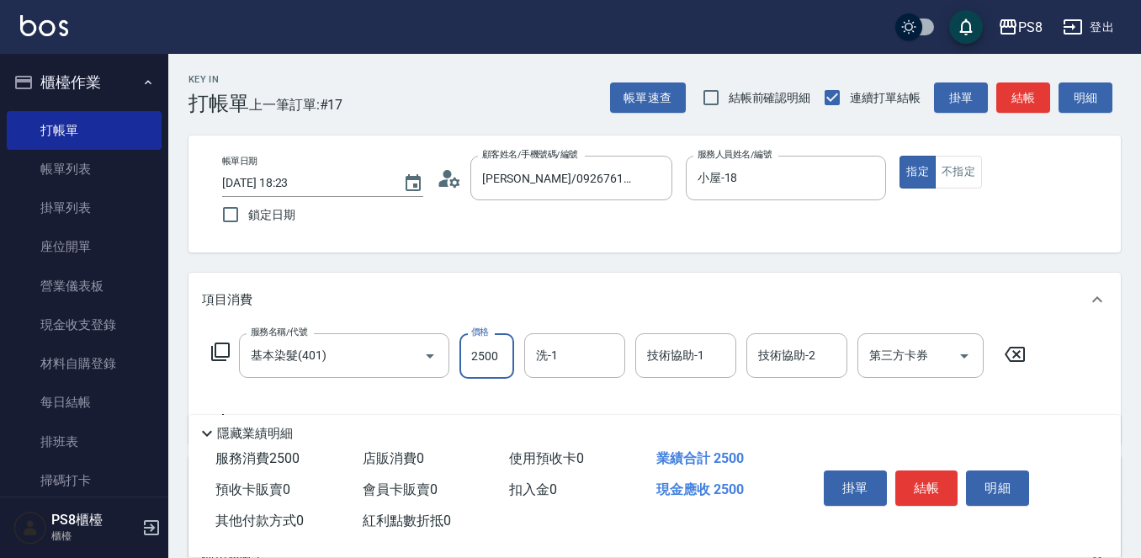
type input "2500"
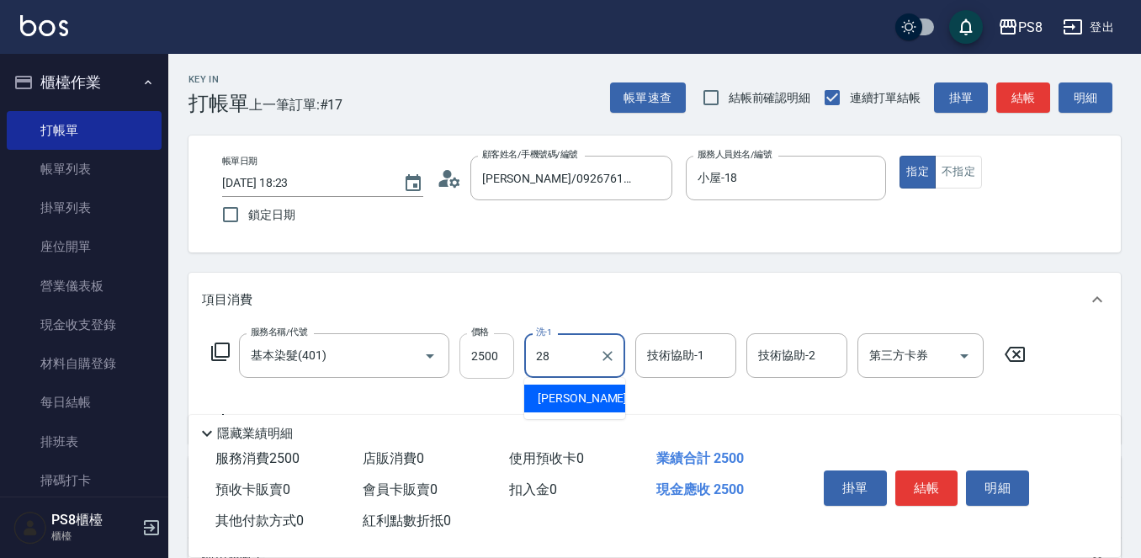
type input "姵蓁-28"
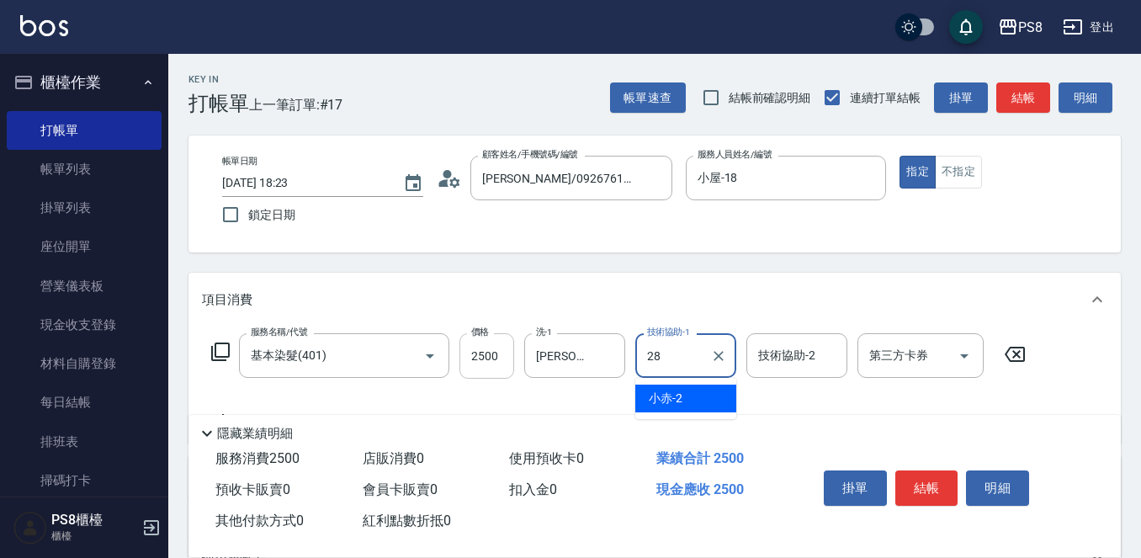
type input "姵蓁-28"
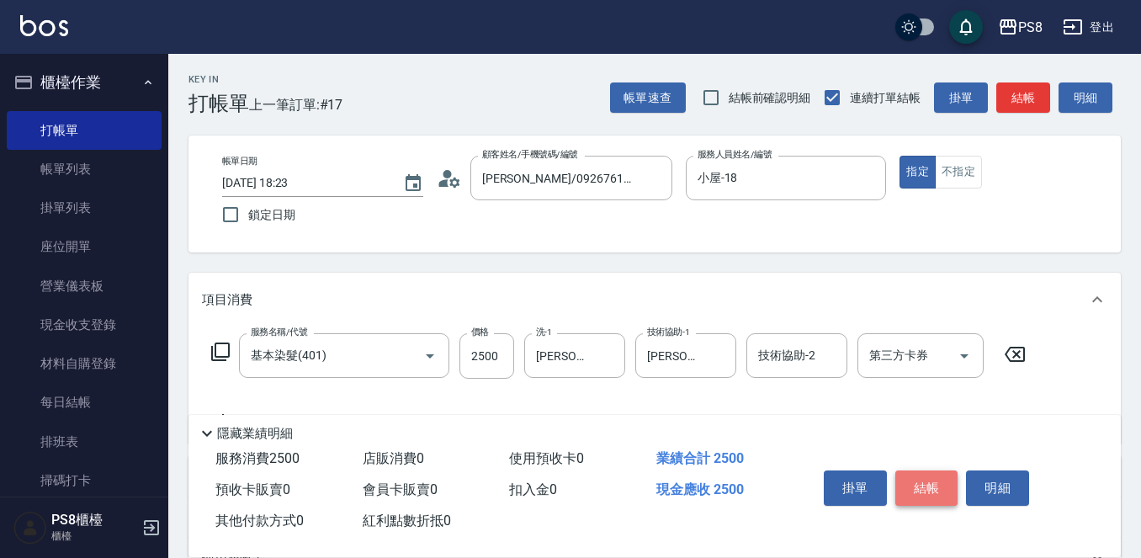
click at [940, 474] on button "結帳" at bounding box center [926, 487] width 63 height 35
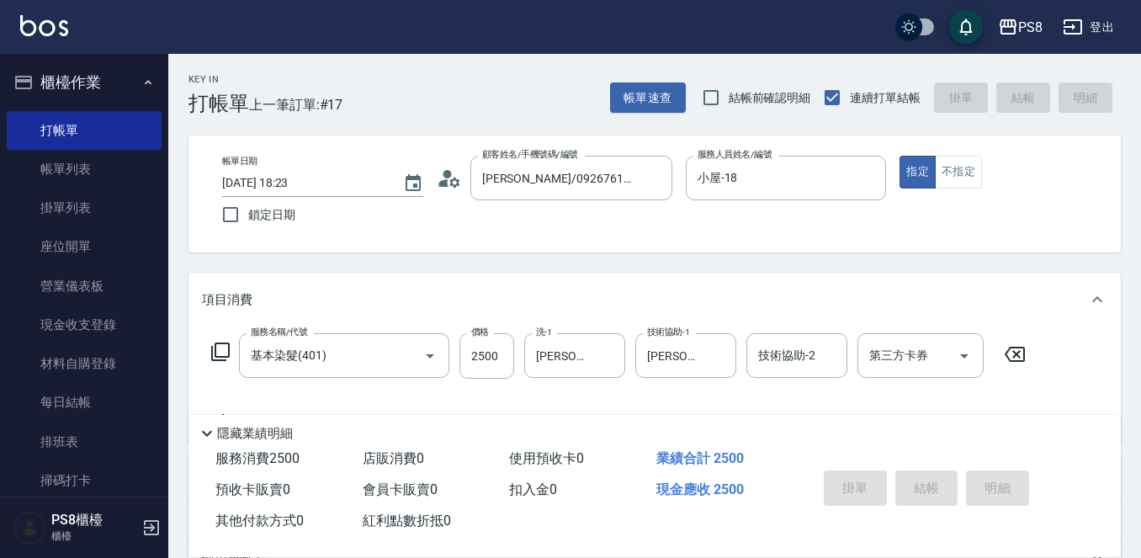
type input "2025/09/20 18:24"
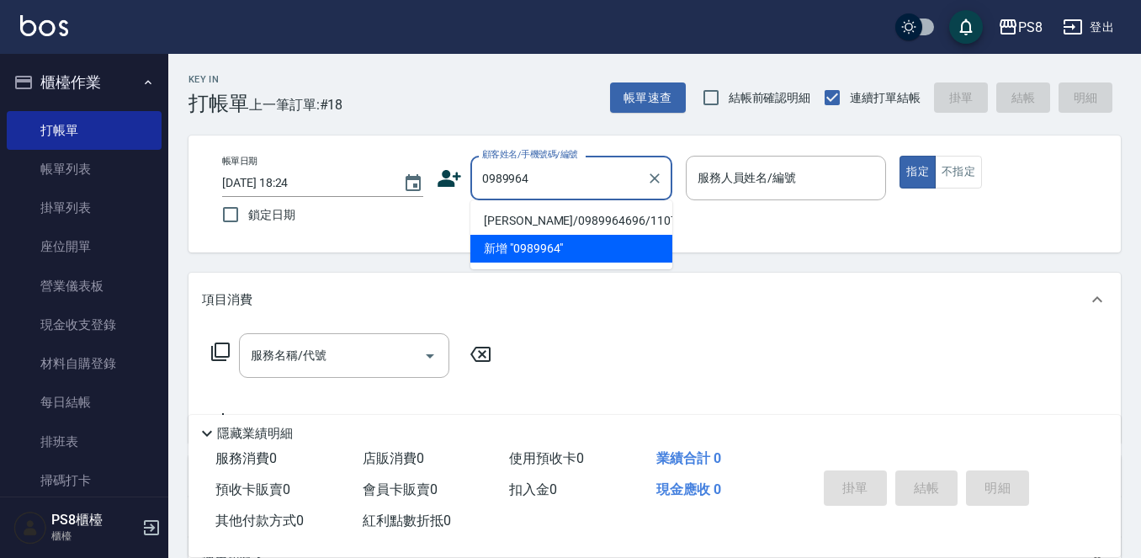
click at [574, 216] on li "戴有嘉/0989964696/11076" at bounding box center [571, 221] width 202 height 28
type input "戴有嘉/0989964696/11076"
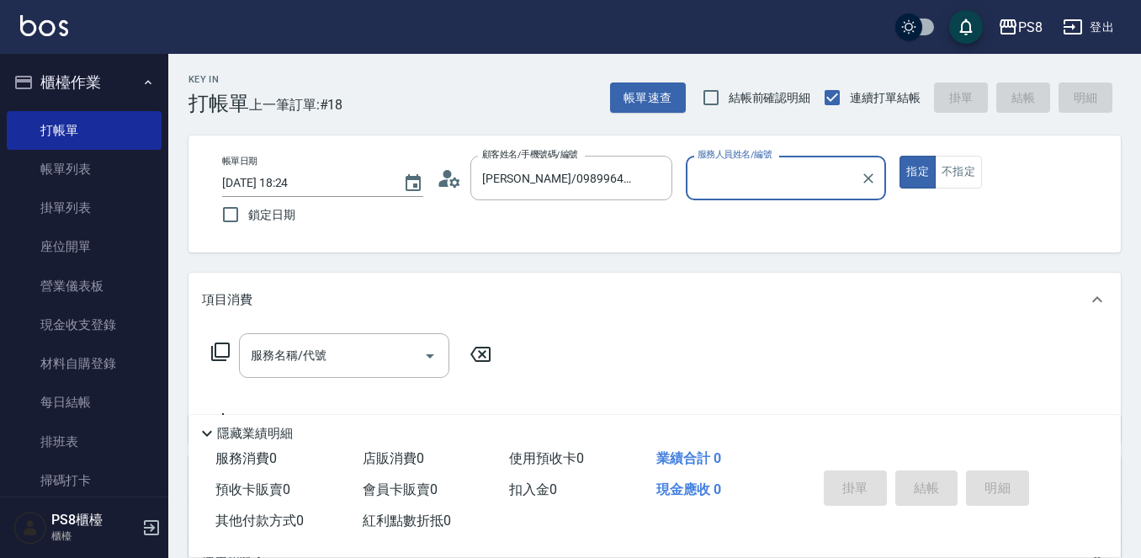
type input "小屋-18"
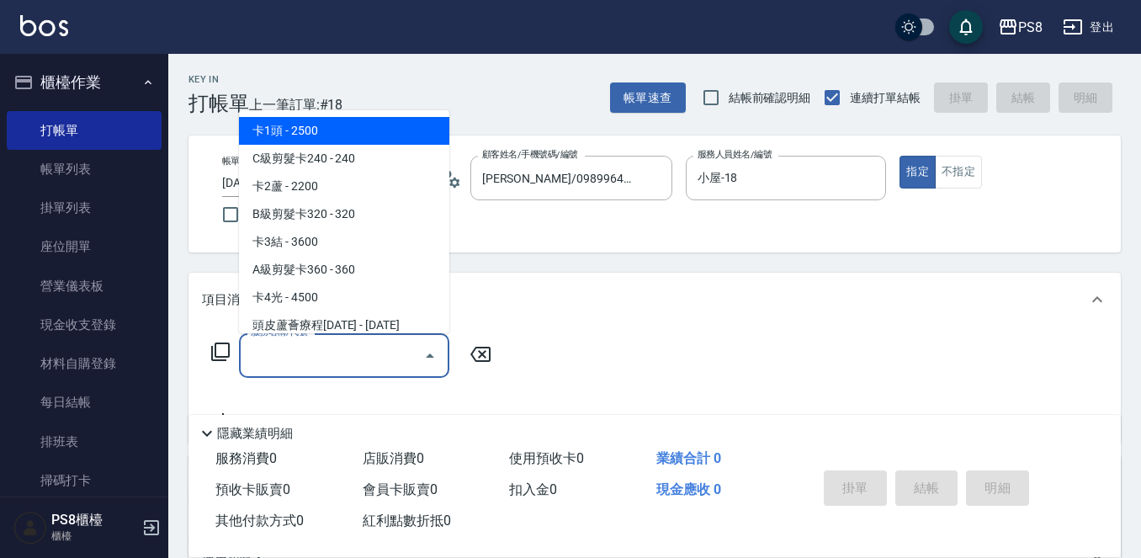
click at [361, 342] on input "服務名稱/代號" at bounding box center [331, 355] width 170 height 29
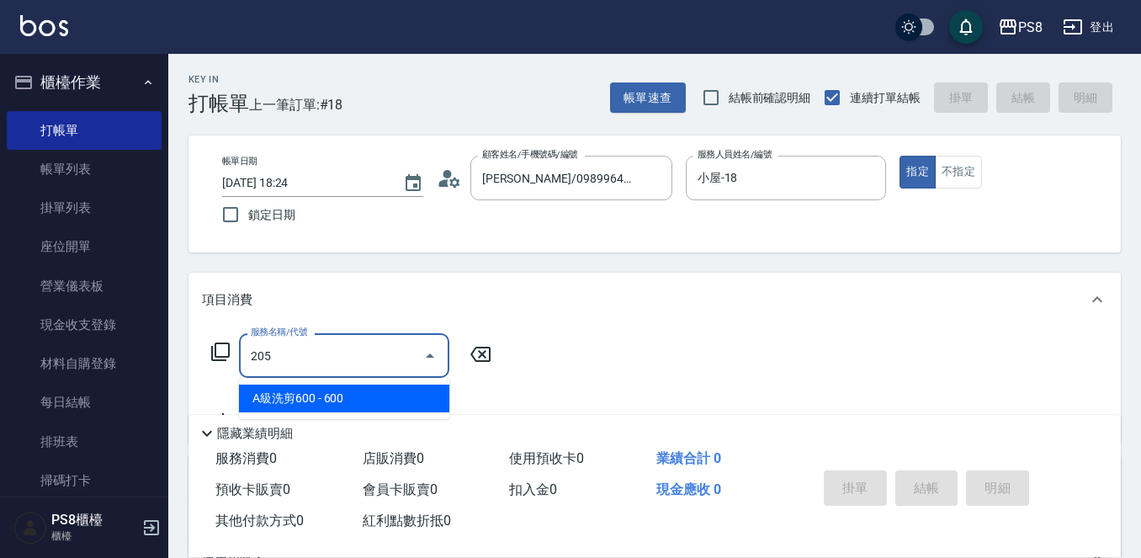
click at [302, 408] on span "A級洗剪600 - 600" at bounding box center [344, 398] width 210 height 28
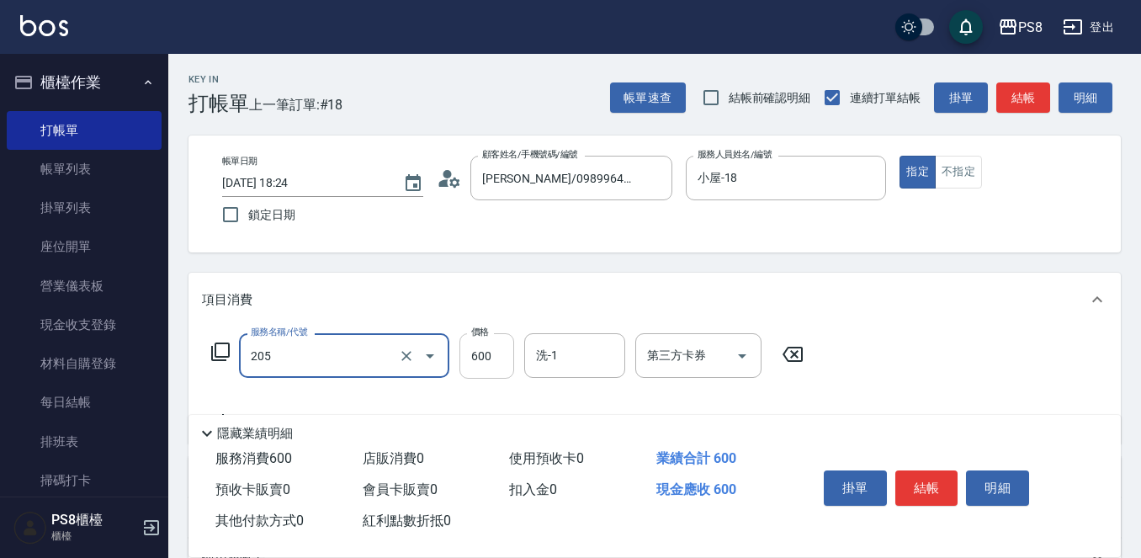
type input "A級洗剪600(205)"
click at [485, 352] on input "600" at bounding box center [486, 355] width 55 height 45
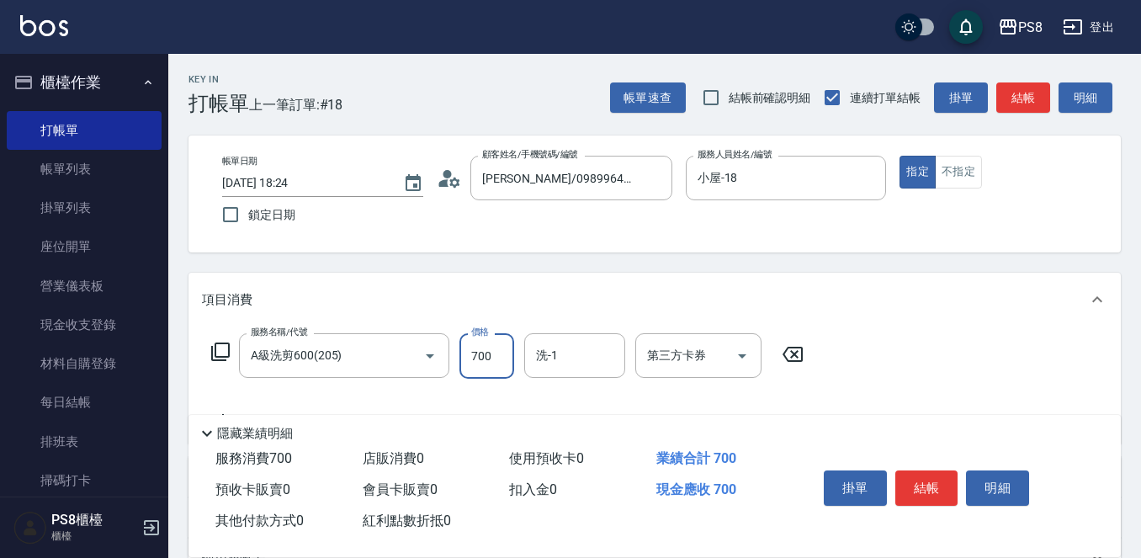
type input "700"
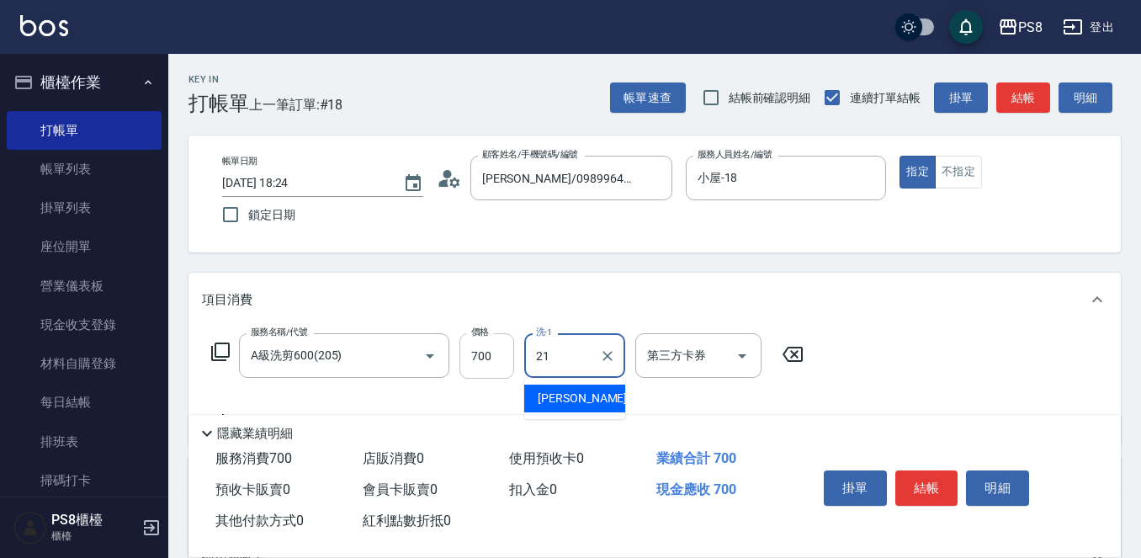
type input "趙宇文-21"
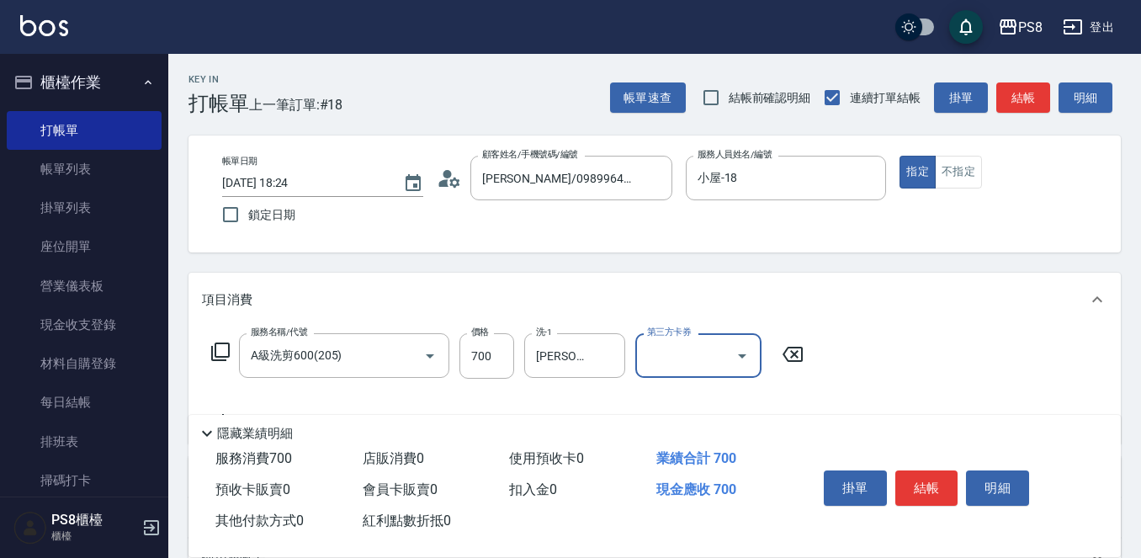
click at [931, 472] on button "結帳" at bounding box center [926, 487] width 63 height 35
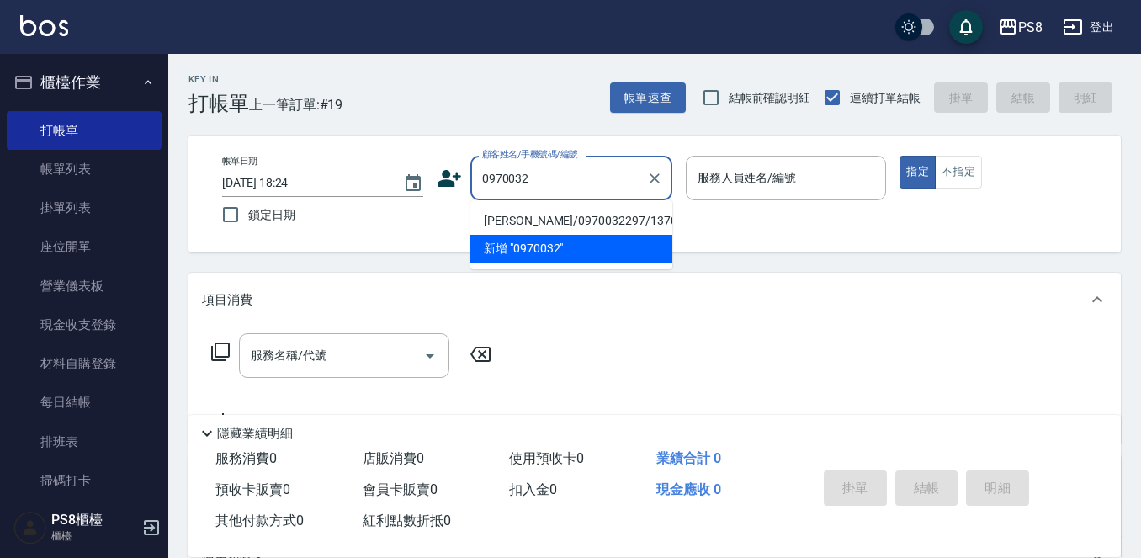
click at [555, 217] on li "邱愷森/0970032297/13702" at bounding box center [571, 221] width 202 height 28
type input "邱愷森/0970032297/13702"
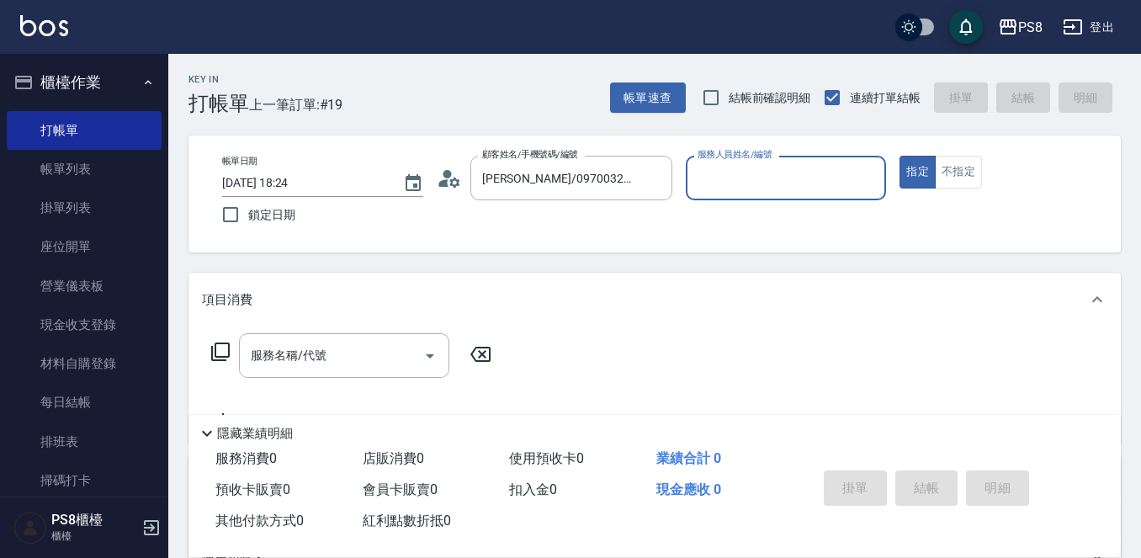
type input "Lita-6"
click at [556, 178] on input "邱愷森/0970032297/13702" at bounding box center [559, 177] width 162 height 29
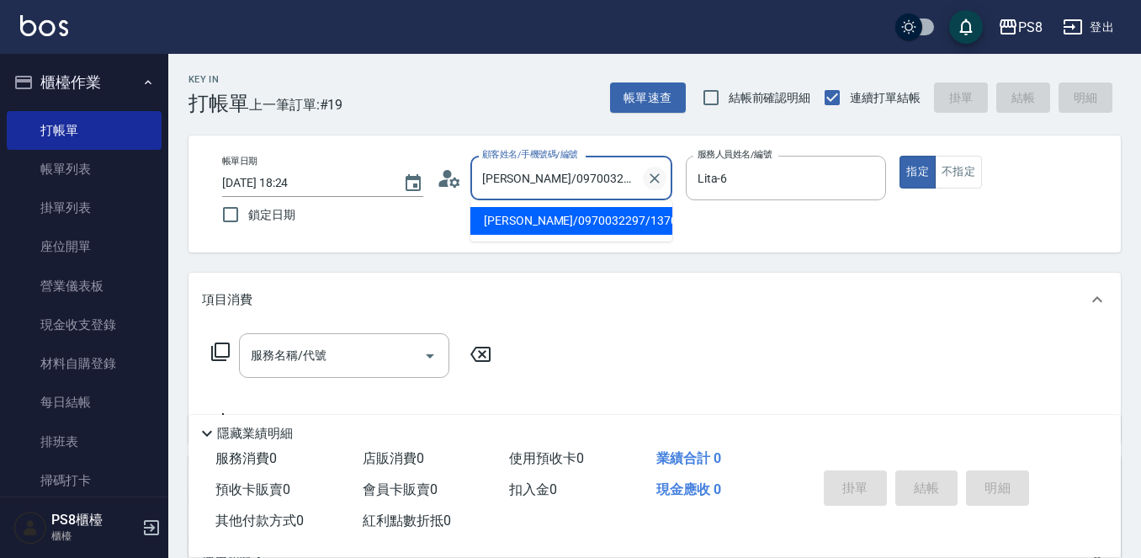
click at [649, 180] on icon "Clear" at bounding box center [654, 178] width 17 height 17
click at [522, 188] on input "顧客姓名/手機號碼/編號" at bounding box center [559, 177] width 162 height 29
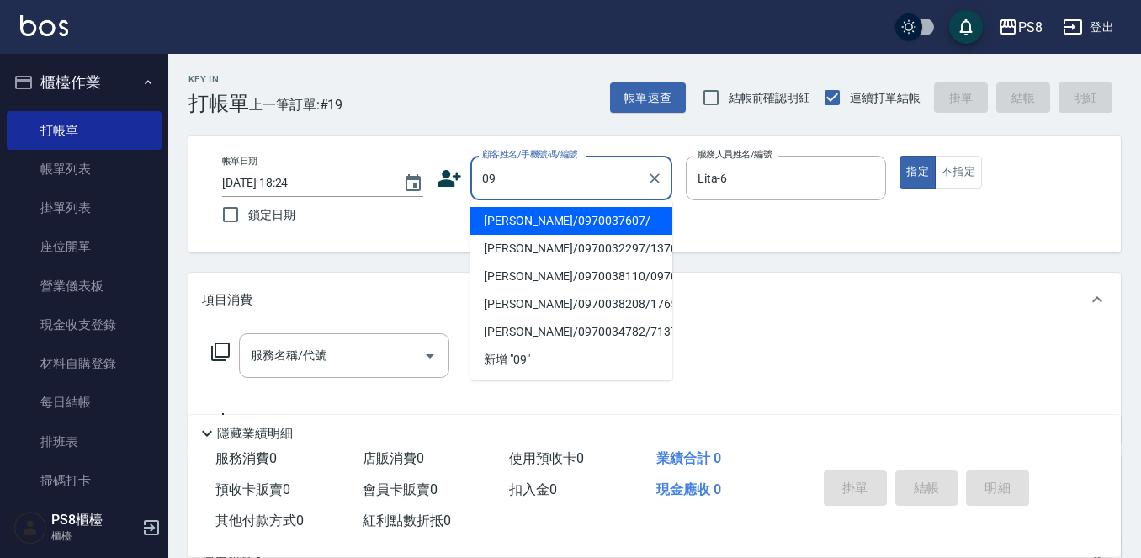
type input "0"
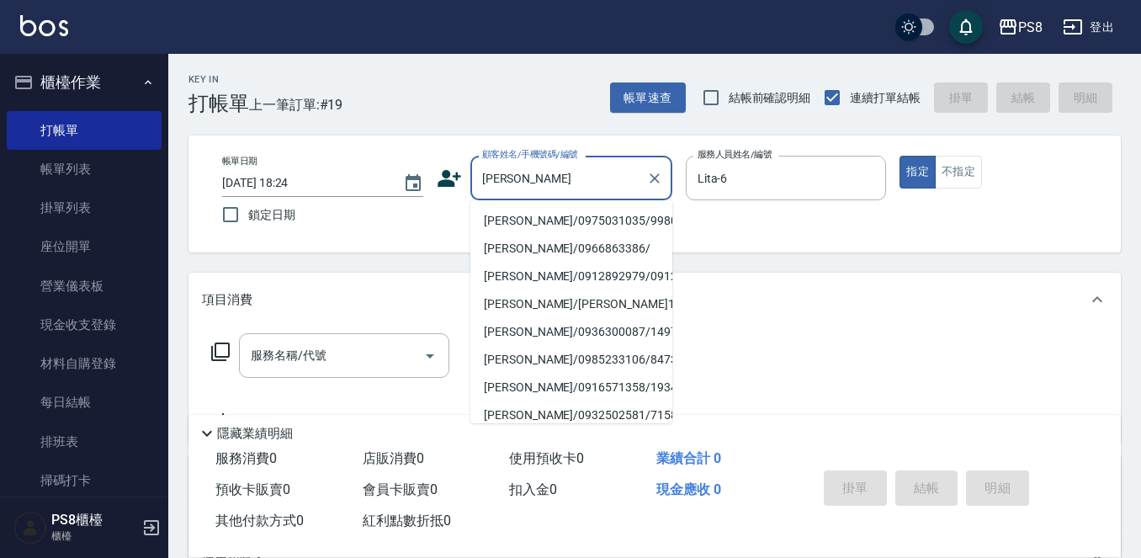
click at [556, 224] on li "王柏馨/0975031035/9980" at bounding box center [571, 221] width 202 height 28
type input "王柏馨/0975031035/9980"
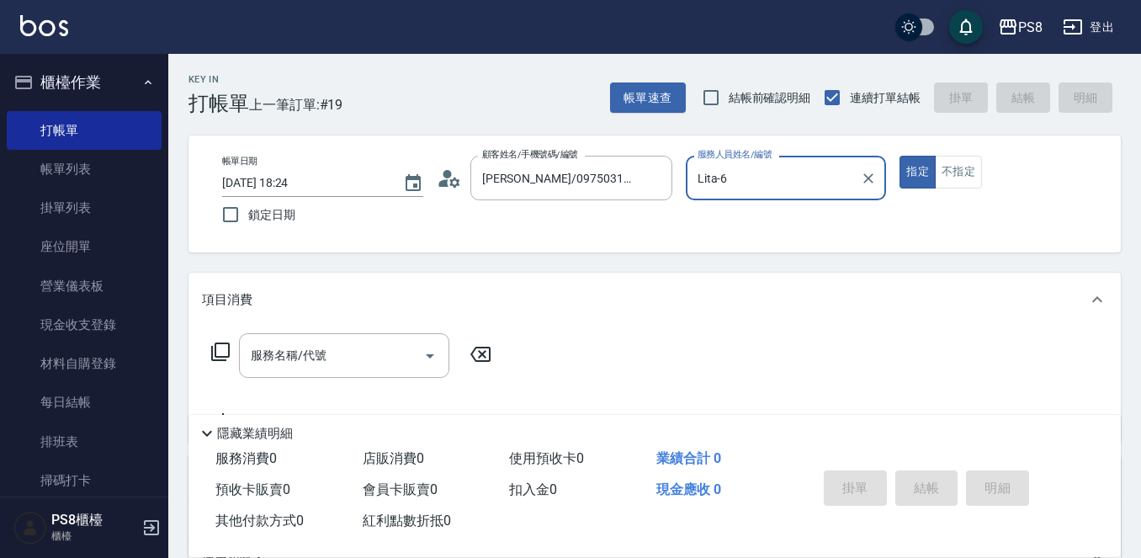
type input "小屋-18"
click at [395, 355] on input "服務名稱/代號" at bounding box center [331, 355] width 170 height 29
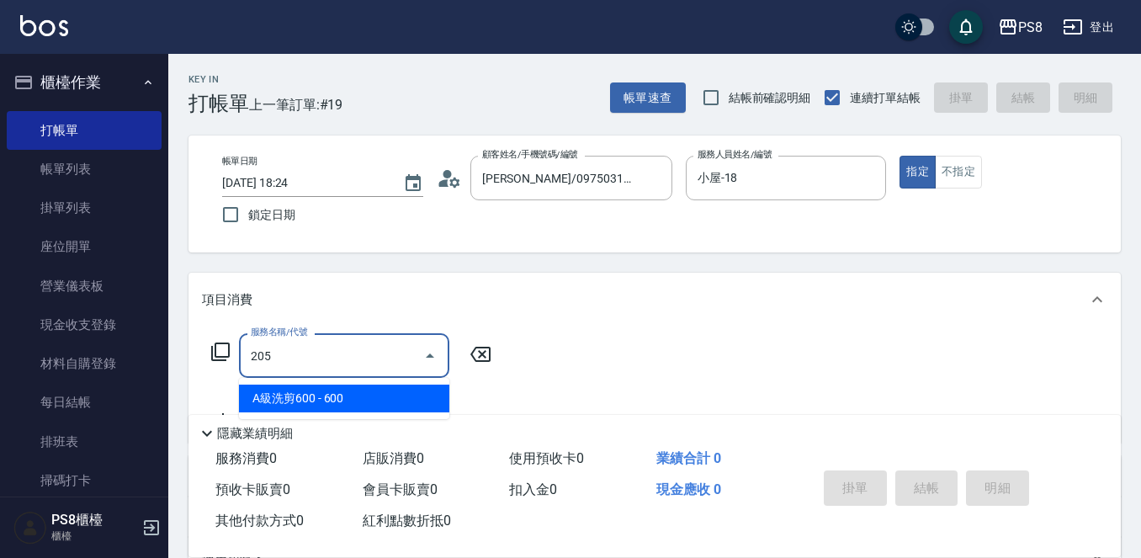
click at [373, 404] on span "A級洗剪600 - 600" at bounding box center [344, 398] width 210 height 28
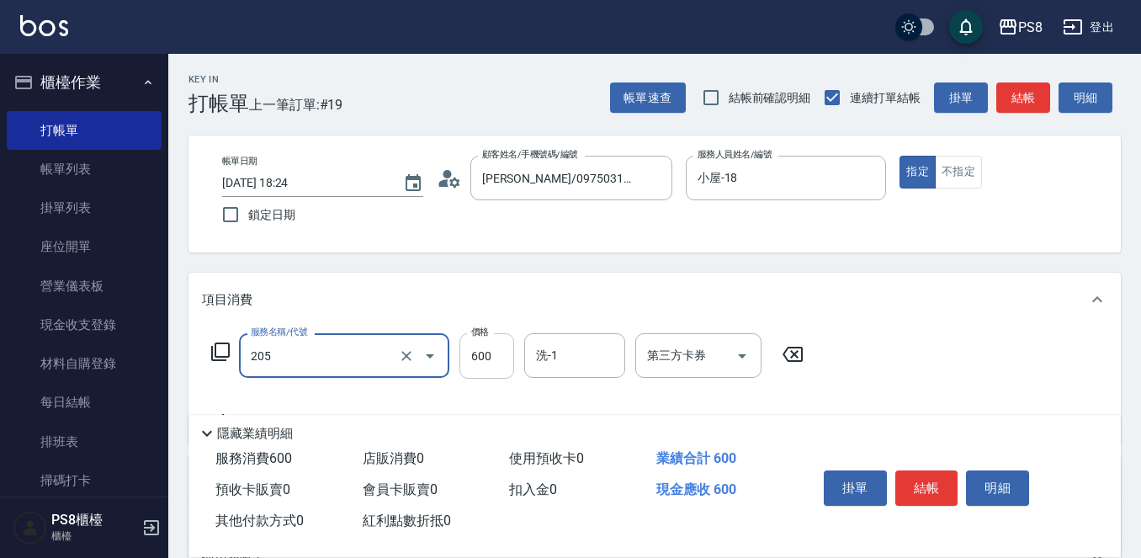
type input "A級洗剪600(205)"
click at [489, 344] on input "600" at bounding box center [486, 355] width 55 height 45
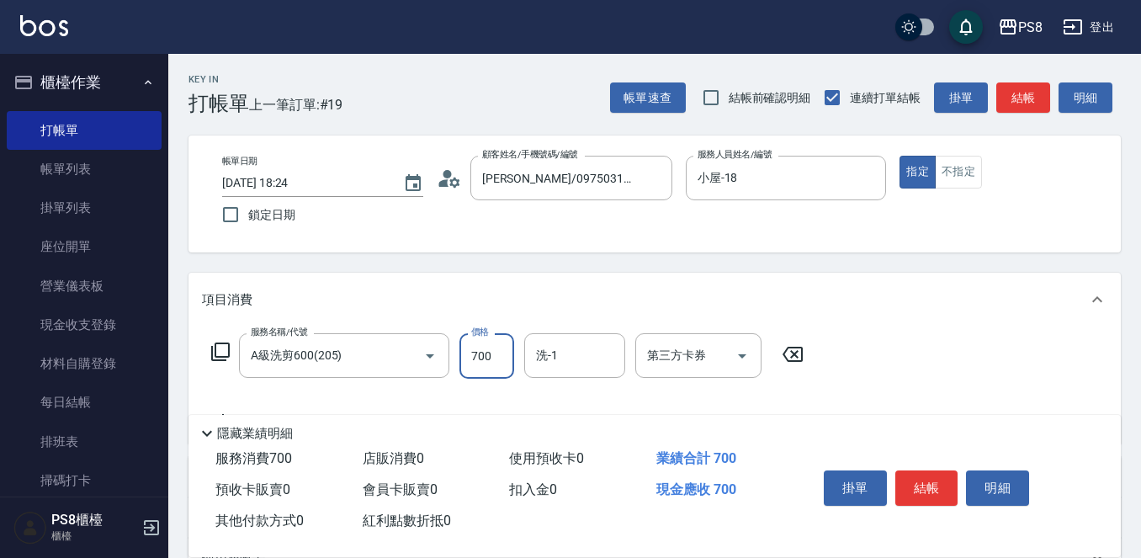
type input "700"
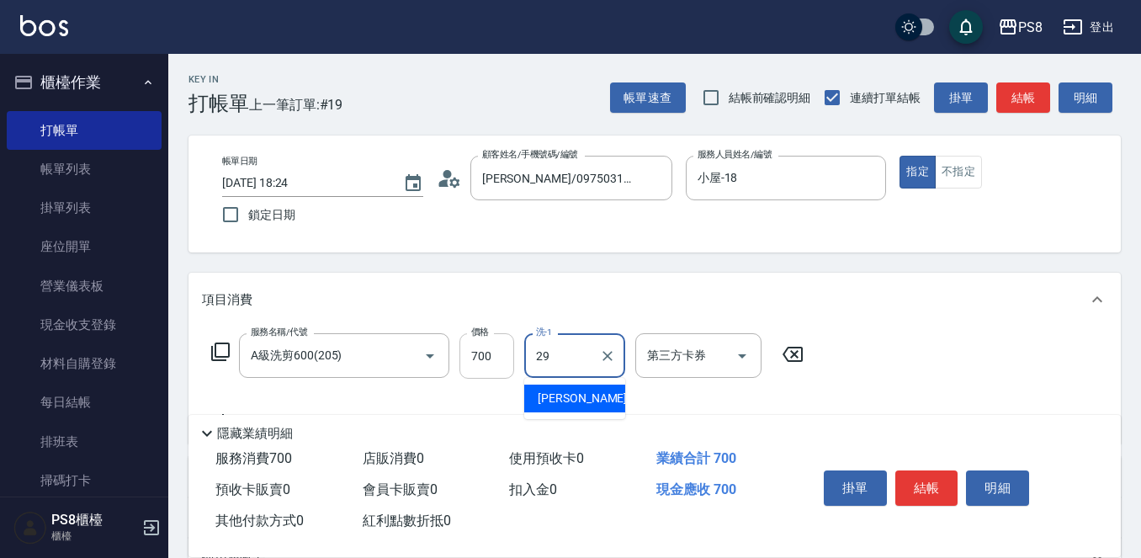
type input "戴韋全-29"
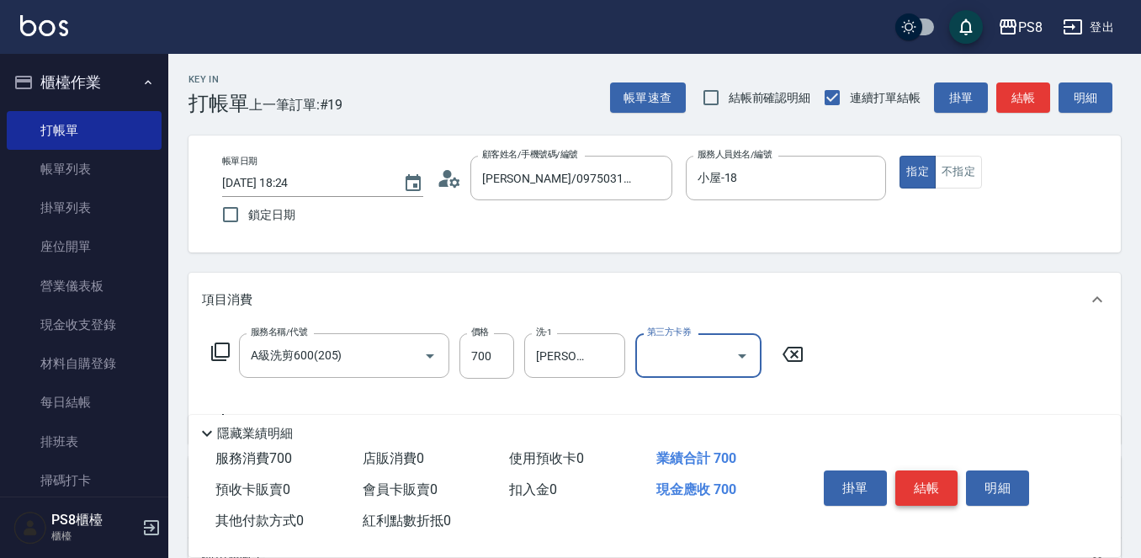
click at [939, 482] on button "結帳" at bounding box center [926, 487] width 63 height 35
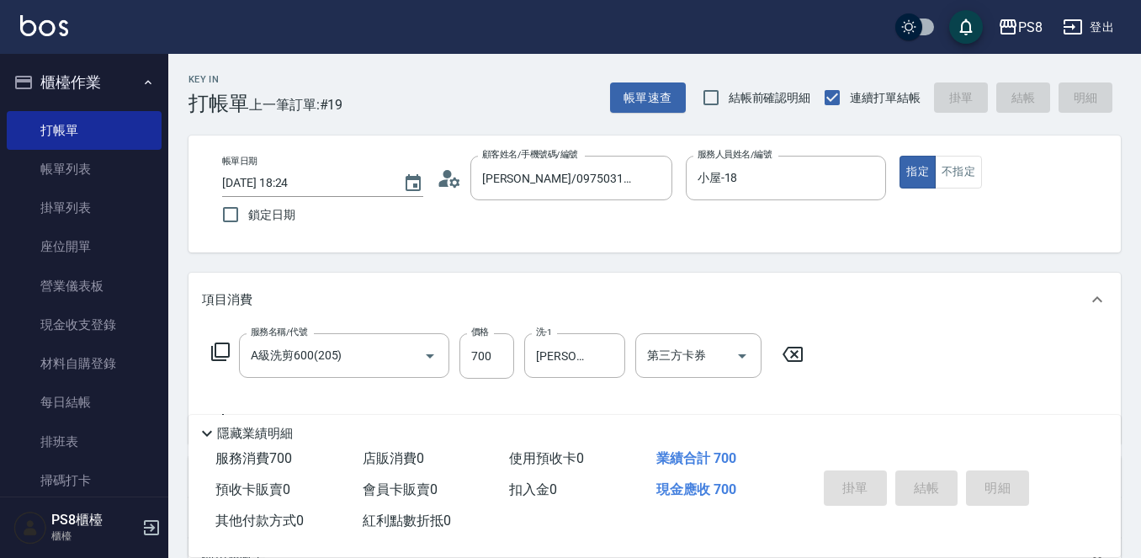
type input "2025/09/20 18:25"
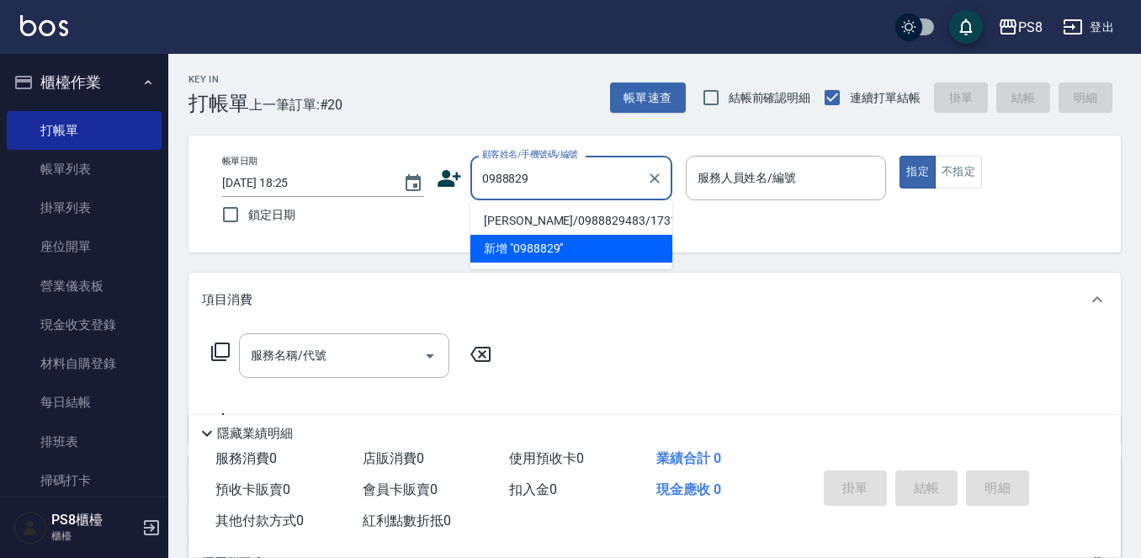
click at [533, 214] on li "許孟辰/0988829483/17316" at bounding box center [571, 221] width 202 height 28
type input "許孟辰/0988829483/17316"
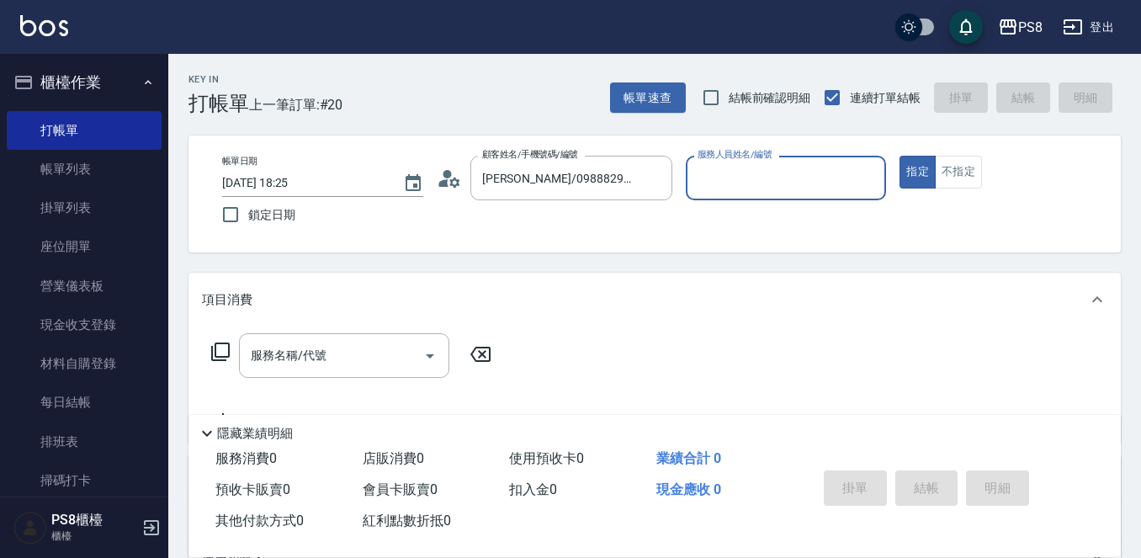
type input "小屋-18"
click at [368, 367] on input "服務名稱/代號" at bounding box center [331, 355] width 170 height 29
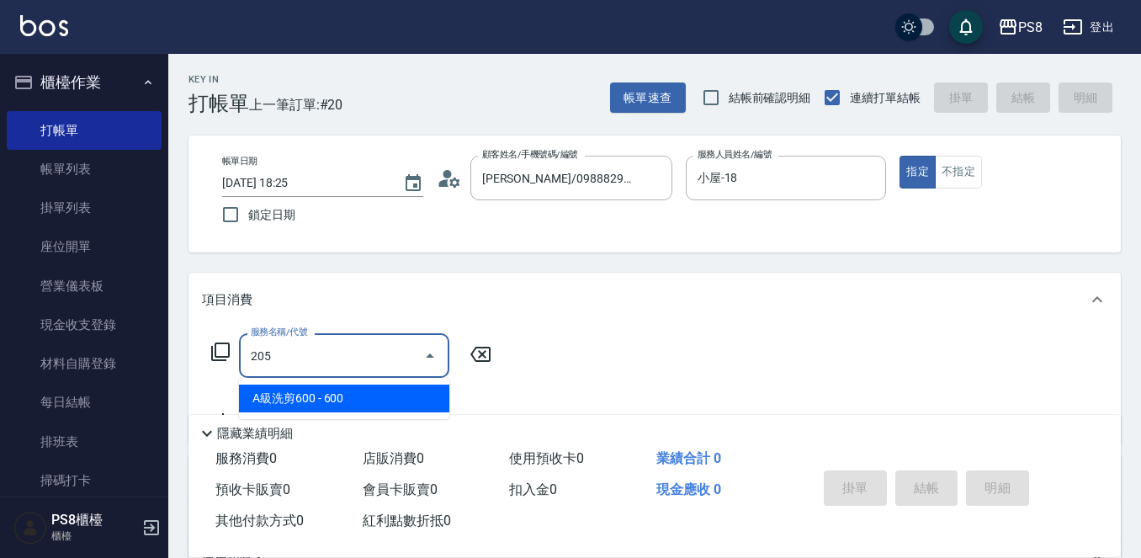
click at [376, 389] on span "A級洗剪600 - 600" at bounding box center [344, 398] width 210 height 28
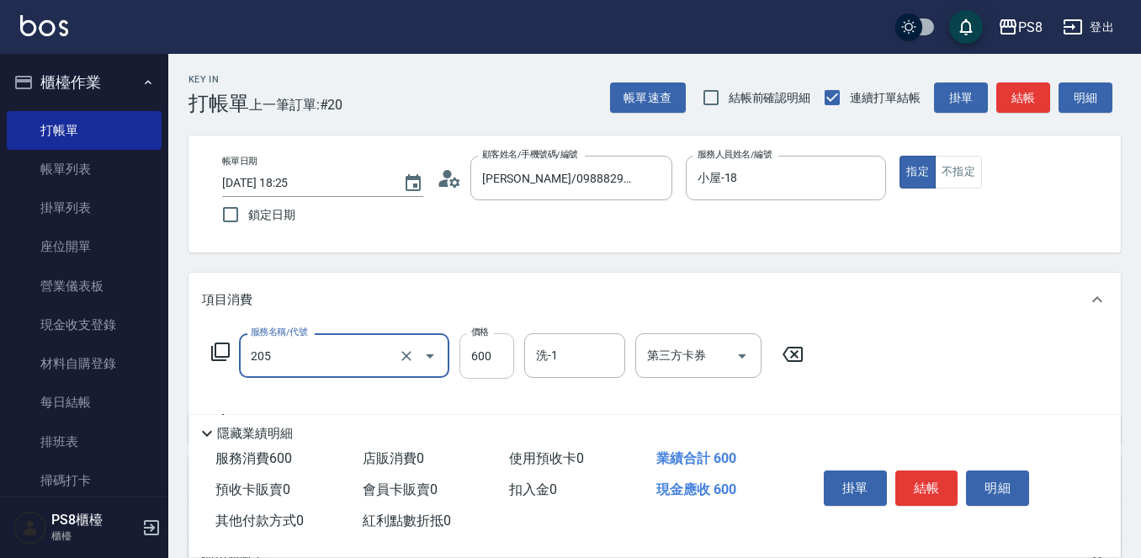
type input "A級洗剪600(205)"
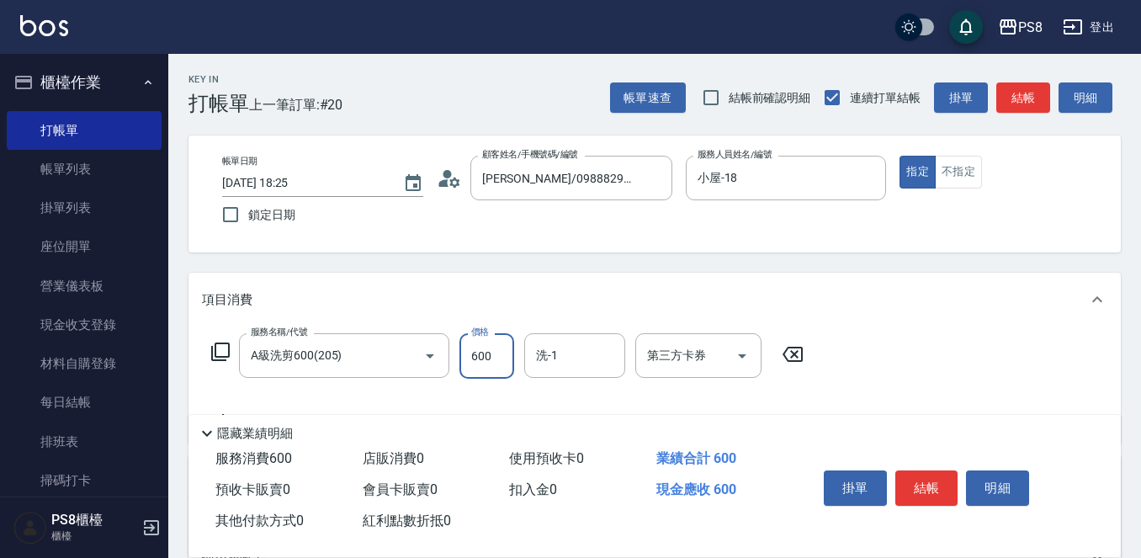
click at [500, 345] on input "600" at bounding box center [486, 355] width 55 height 45
type input "700"
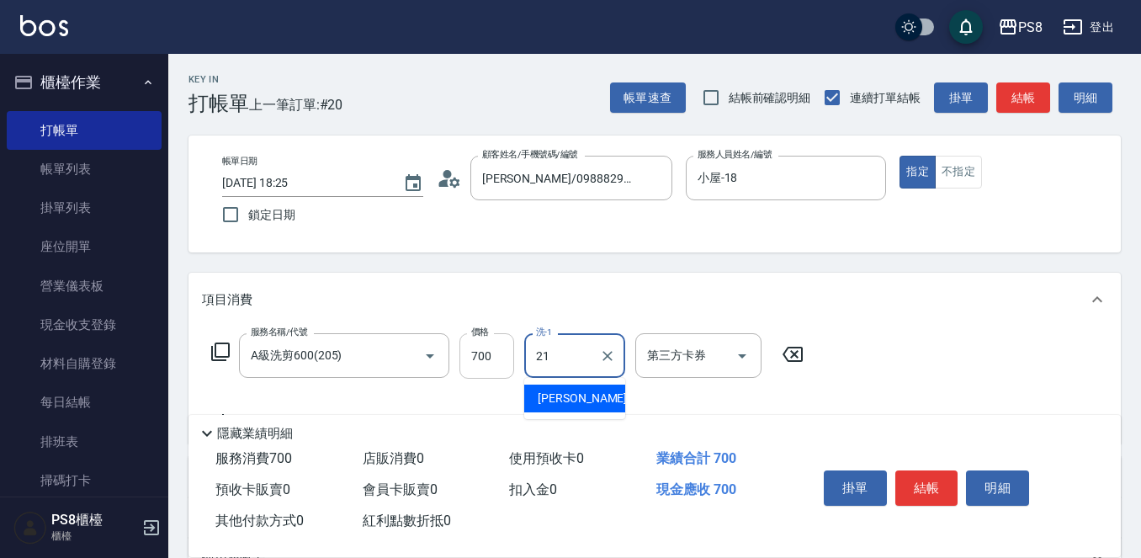
type input "趙宇文-21"
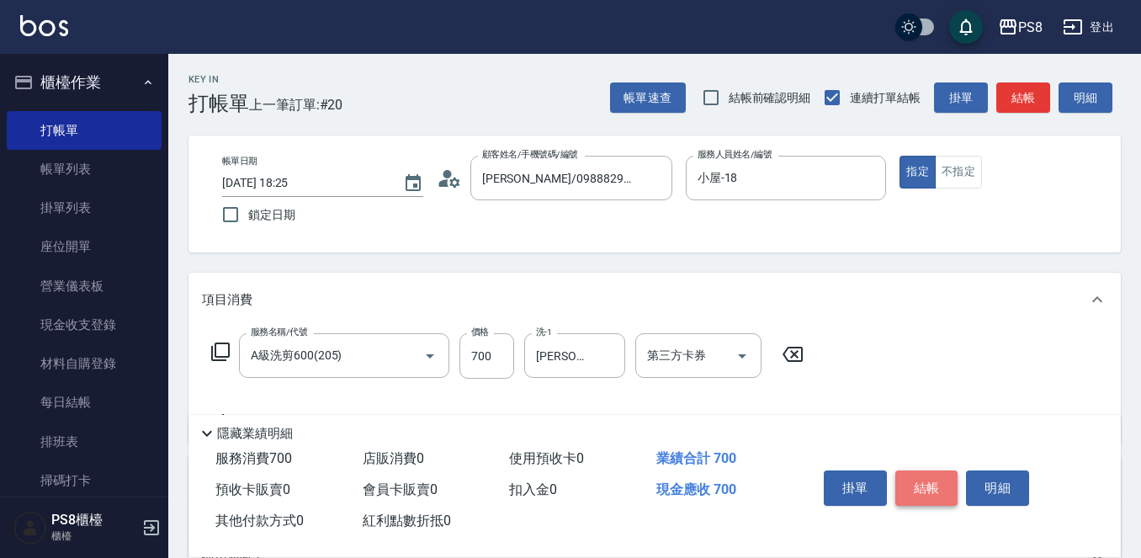
click at [920, 482] on button "結帳" at bounding box center [926, 487] width 63 height 35
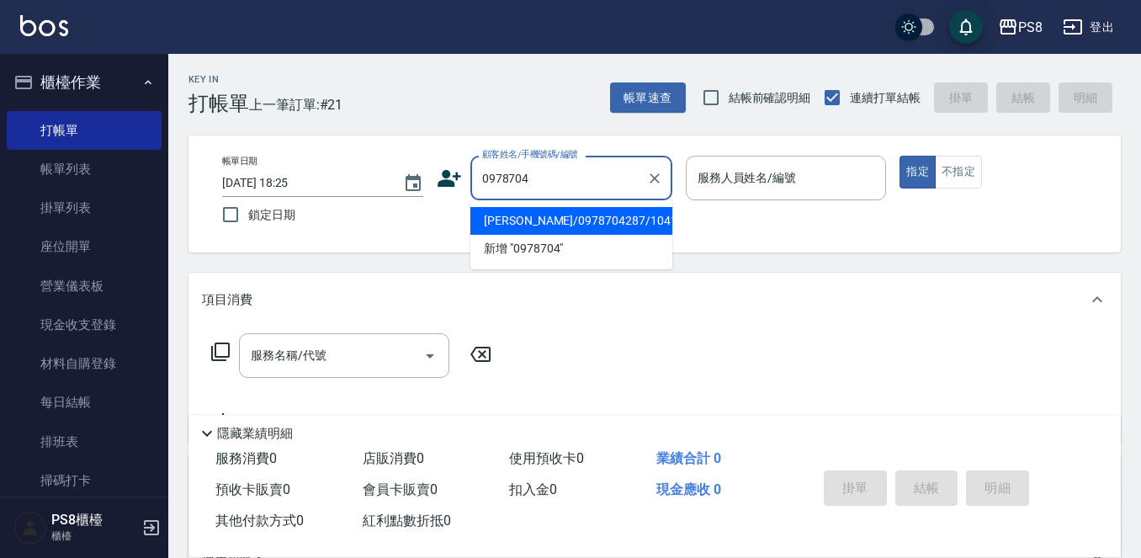
click at [557, 223] on li "陳彥錚/0978704287/10416" at bounding box center [571, 221] width 202 height 28
type input "陳彥錚/0978704287/10416"
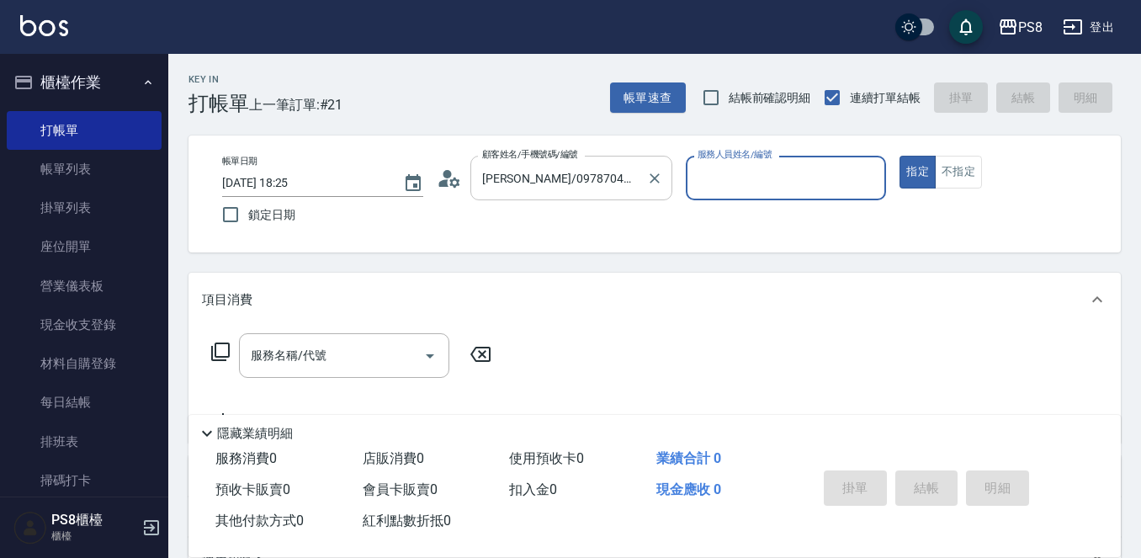
type input "小屋-18"
click at [395, 349] on input "服務名稱/代號" at bounding box center [331, 355] width 170 height 29
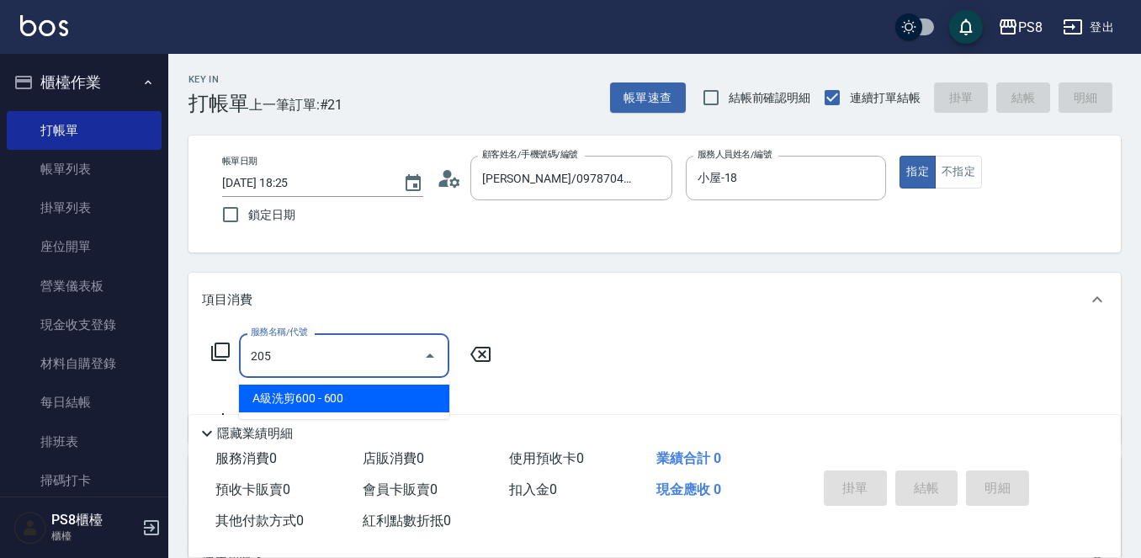
click at [359, 395] on span "A級洗剪600 - 600" at bounding box center [344, 398] width 210 height 28
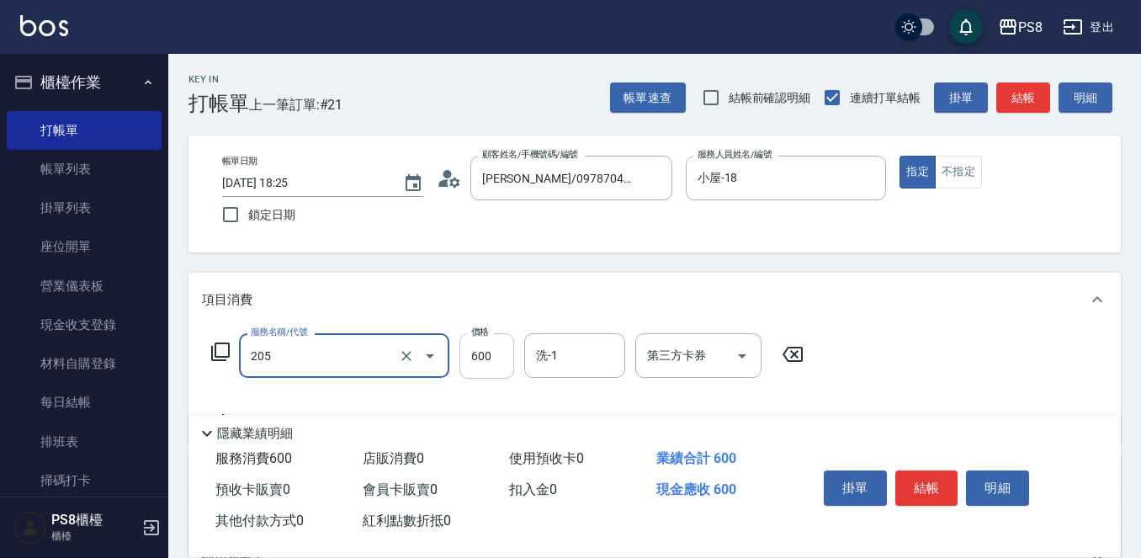
type input "A級洗剪600(205)"
click at [488, 353] on input "600" at bounding box center [486, 355] width 55 height 45
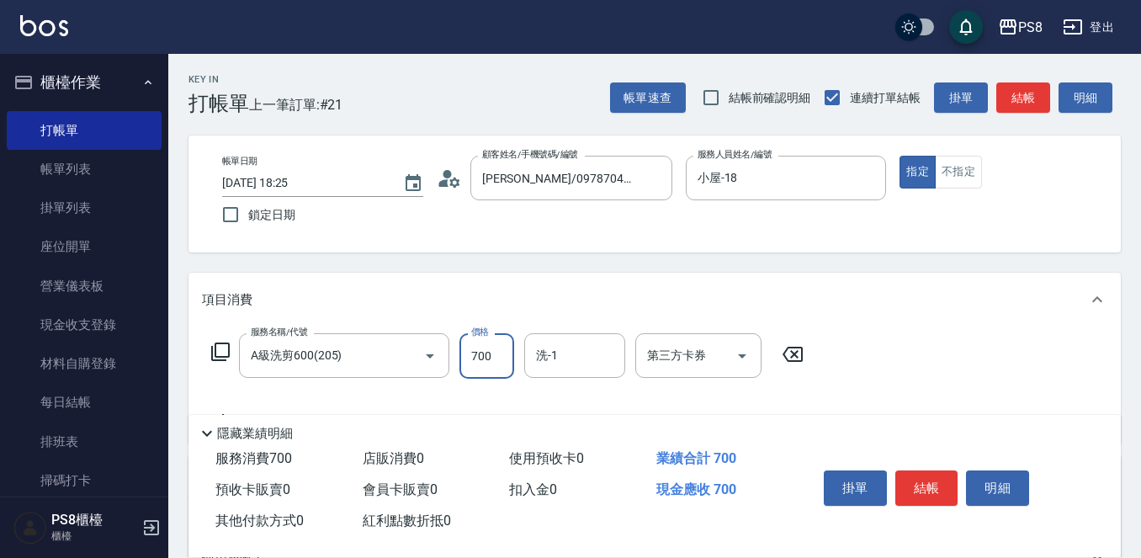
type input "700"
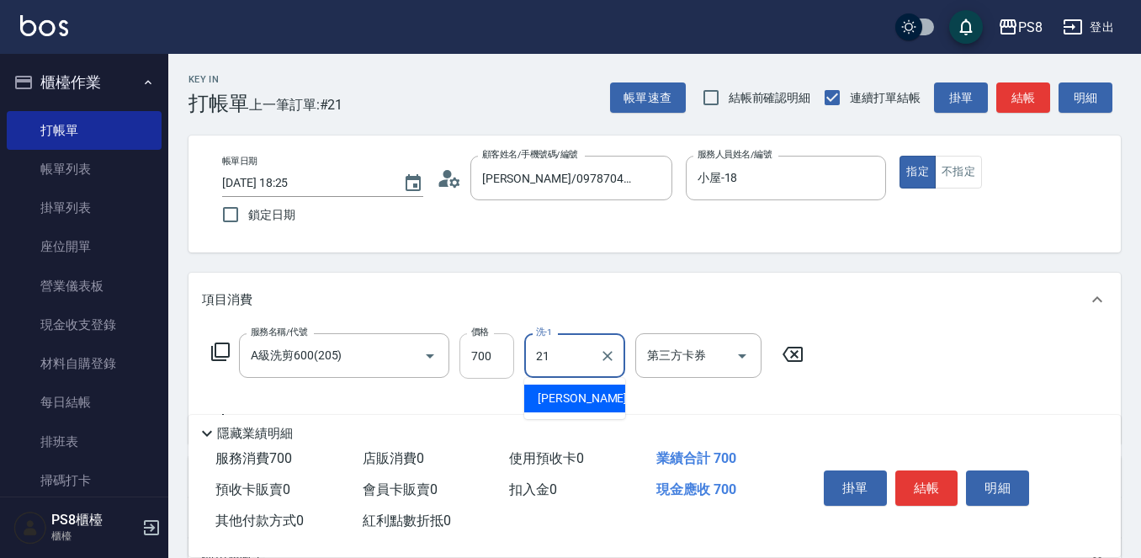
type input "趙宇文-21"
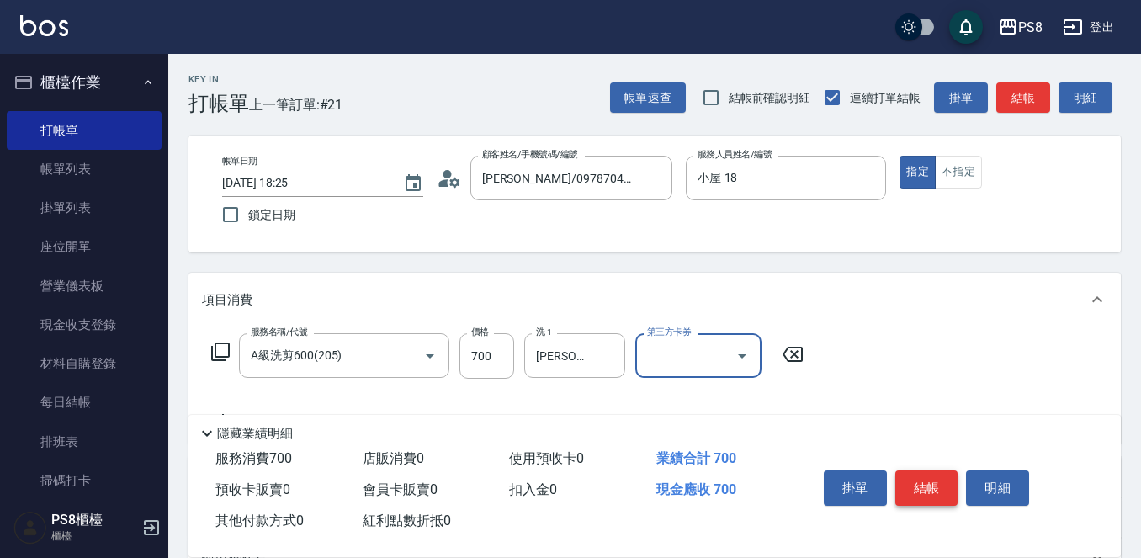
click at [919, 488] on button "結帳" at bounding box center [926, 487] width 63 height 35
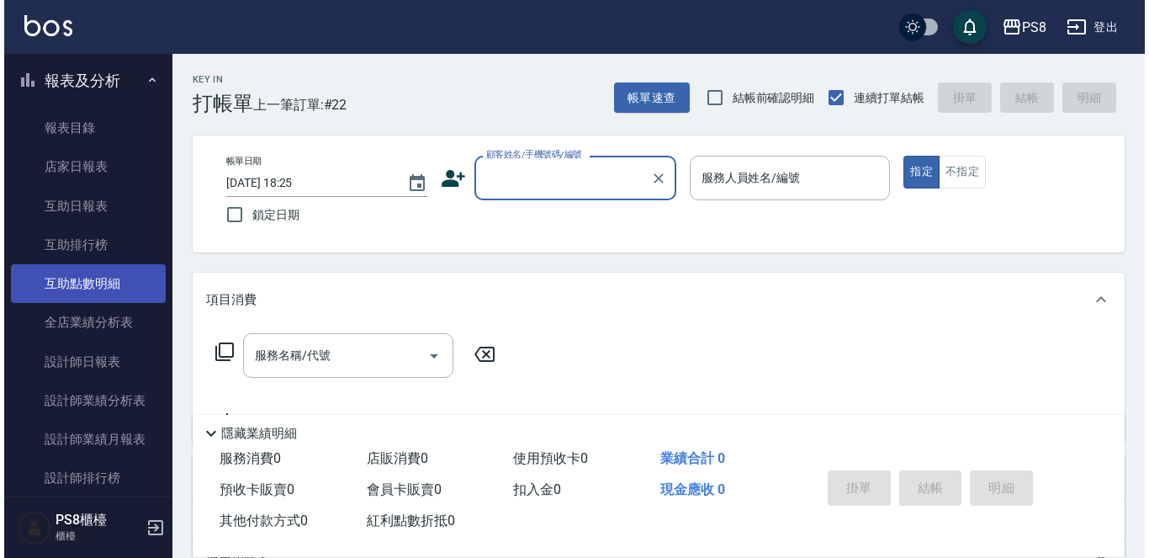
scroll to position [589, 0]
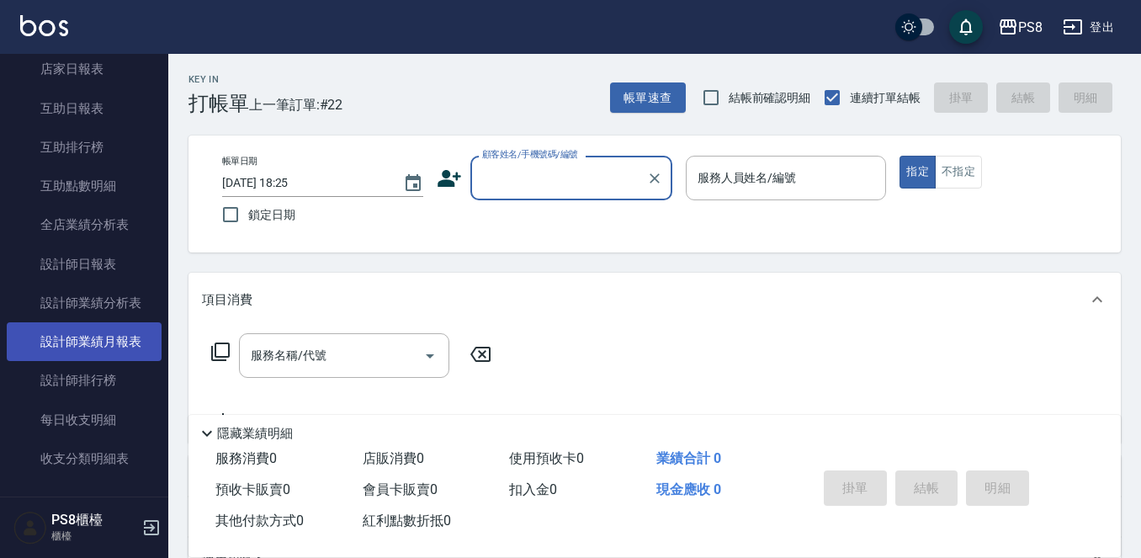
click at [109, 338] on link "設計師業績月報表" at bounding box center [84, 341] width 155 height 39
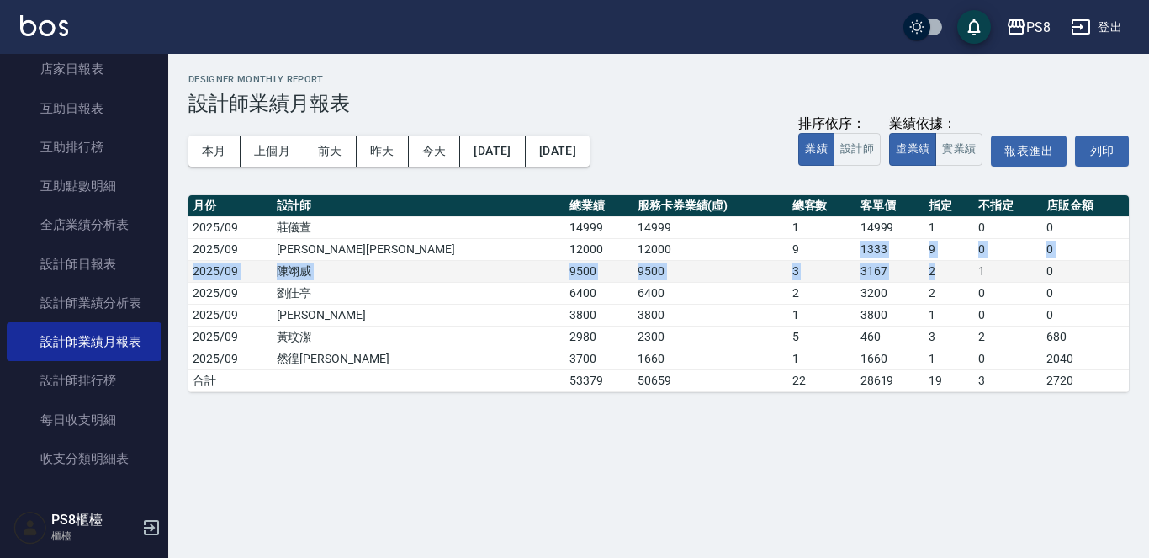
drag, startPoint x: 715, startPoint y: 248, endPoint x: 872, endPoint y: 271, distance: 158.9
click at [872, 271] on tbody "2025/09 莊儀萱 14999 14999 1 14999 1 0 0 2025/09 承彧蔡 12000 12000 9 1333 9 0 0 2025…" at bounding box center [658, 303] width 940 height 175
click at [924, 271] on td "2" at bounding box center [949, 271] width 50 height 22
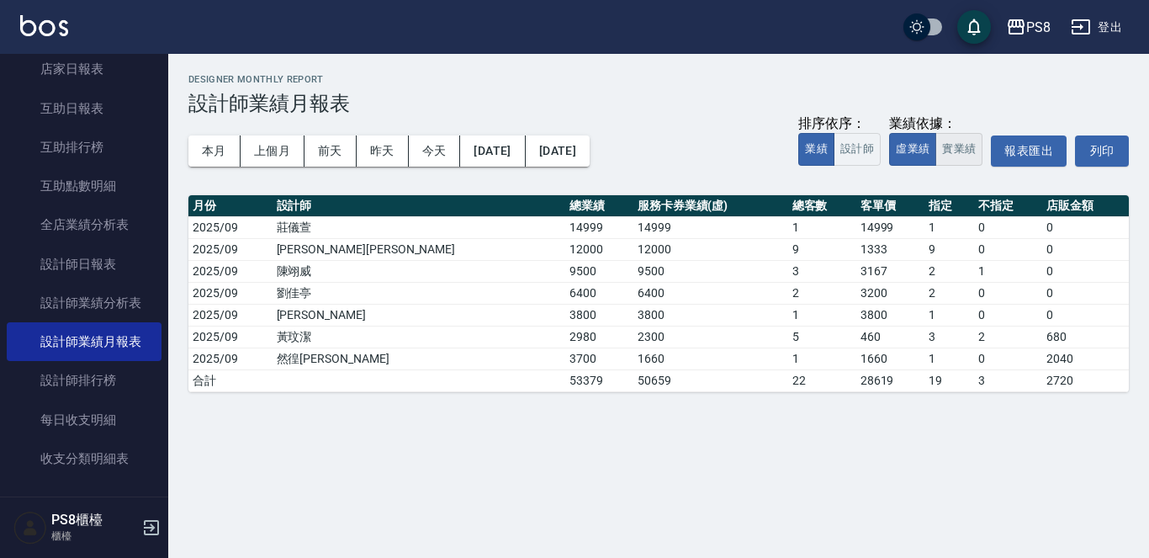
click at [967, 152] on button "實業績" at bounding box center [958, 149] width 47 height 33
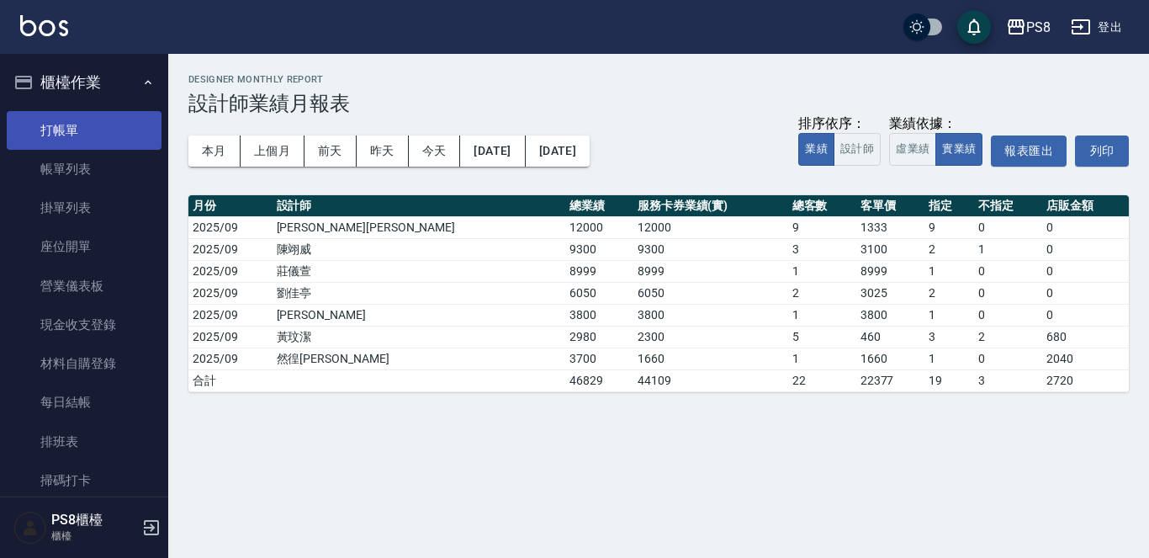
click at [42, 116] on link "打帳單" at bounding box center [84, 130] width 155 height 39
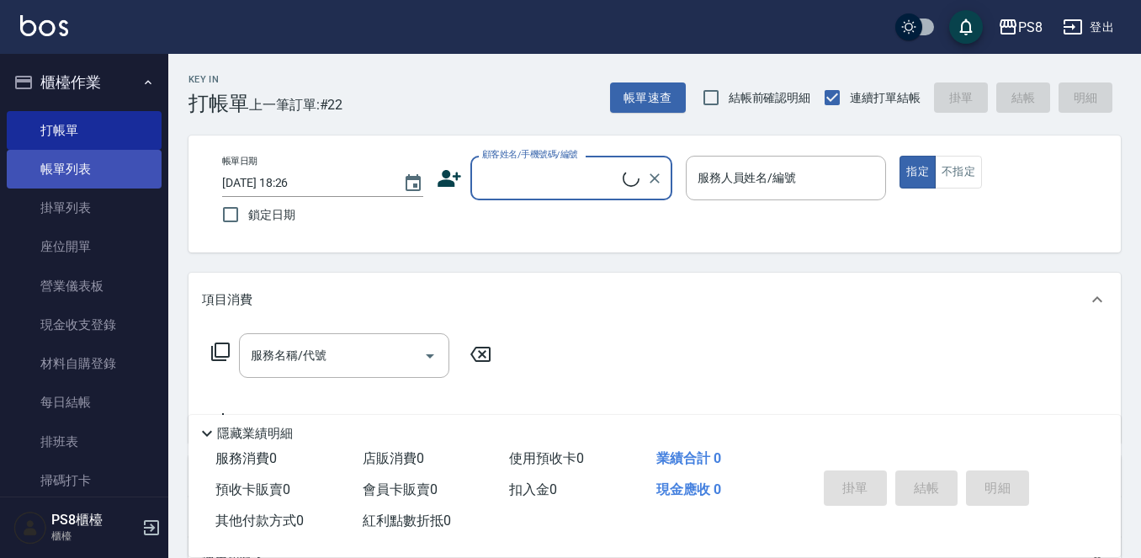
click at [29, 167] on link "帳單列表" at bounding box center [84, 169] width 155 height 39
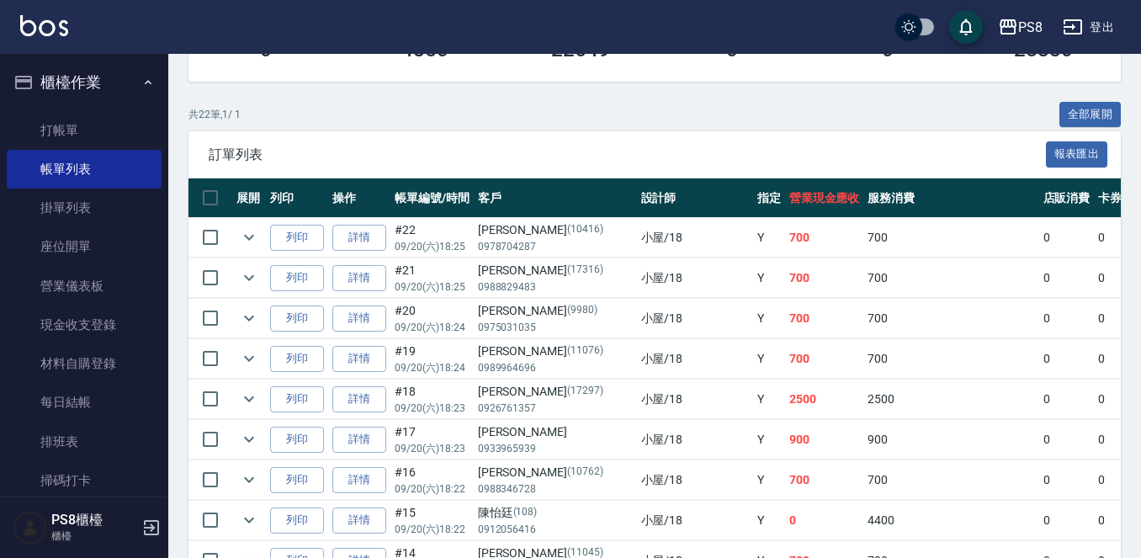
scroll to position [421, 0]
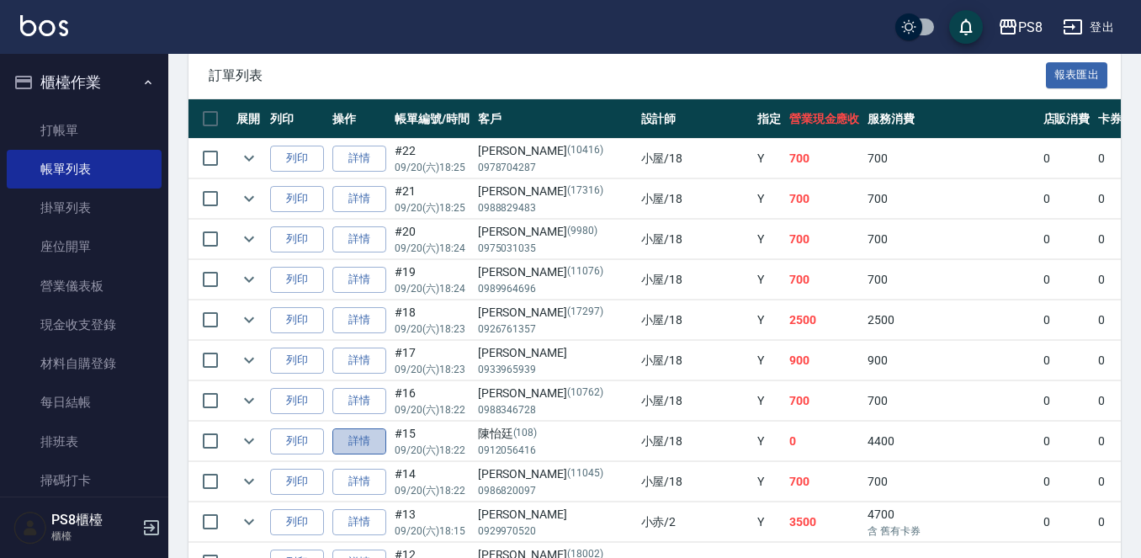
click at [358, 434] on link "詳情" at bounding box center [359, 441] width 54 height 26
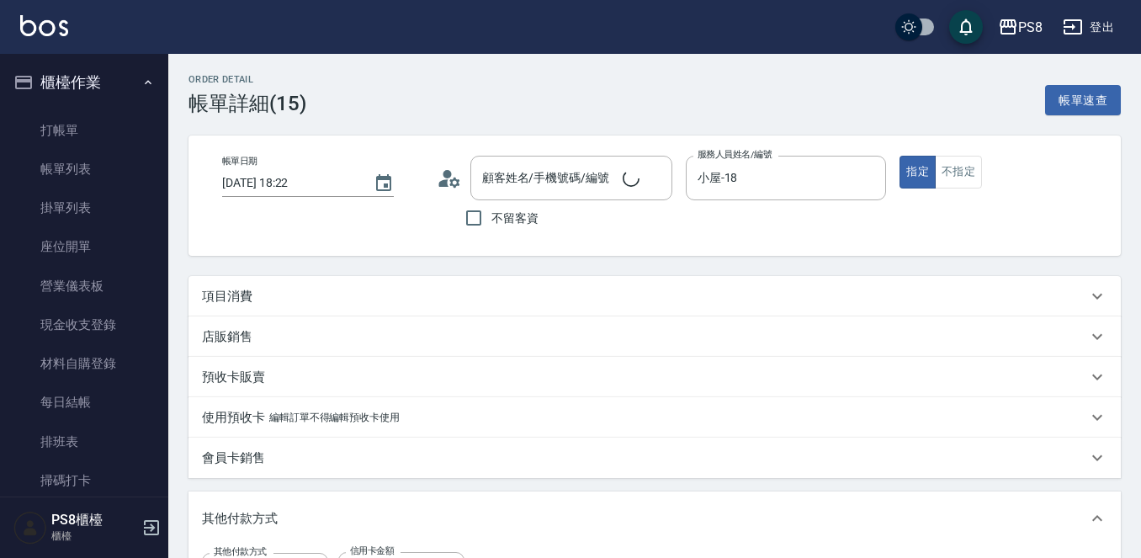
type input "2025/09/20 18:22"
type input "小屋-18"
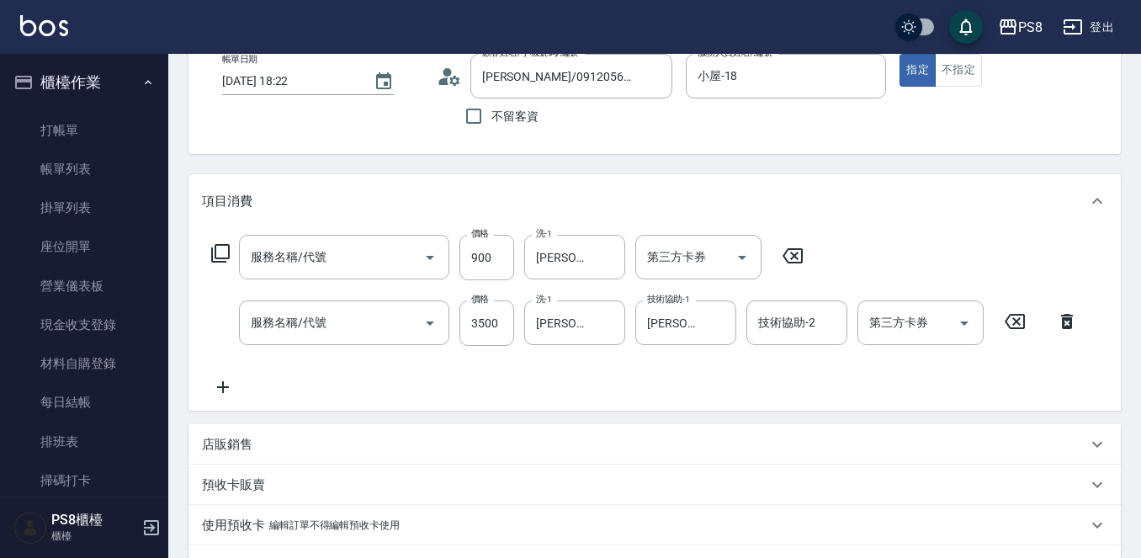
type input "陳怡廷/0912056416/108"
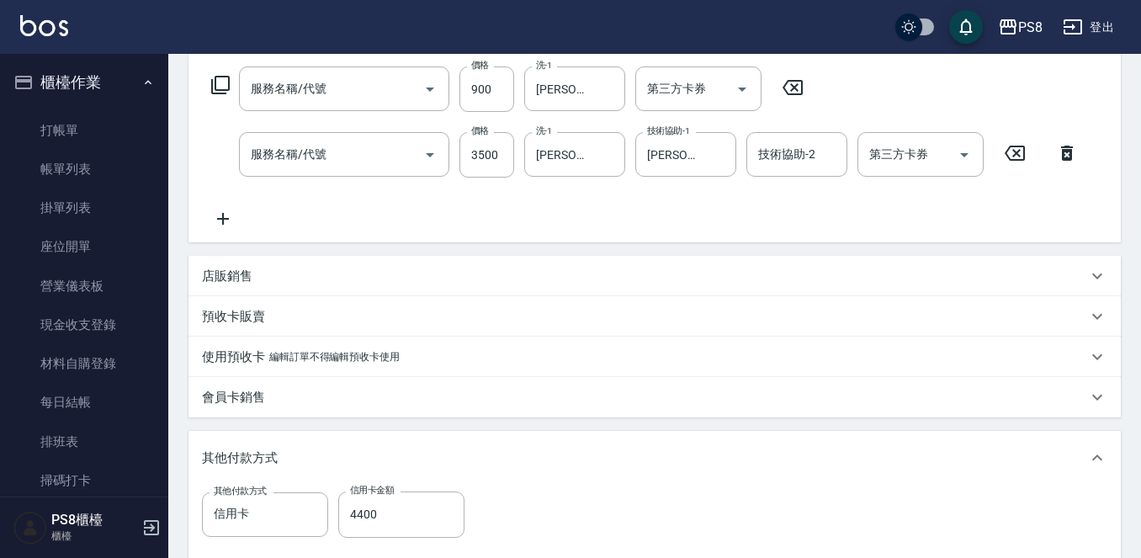
type input "A級洗剪600(205)"
type input "基本離子燙(302)"
click at [232, 222] on icon at bounding box center [223, 219] width 42 height 20
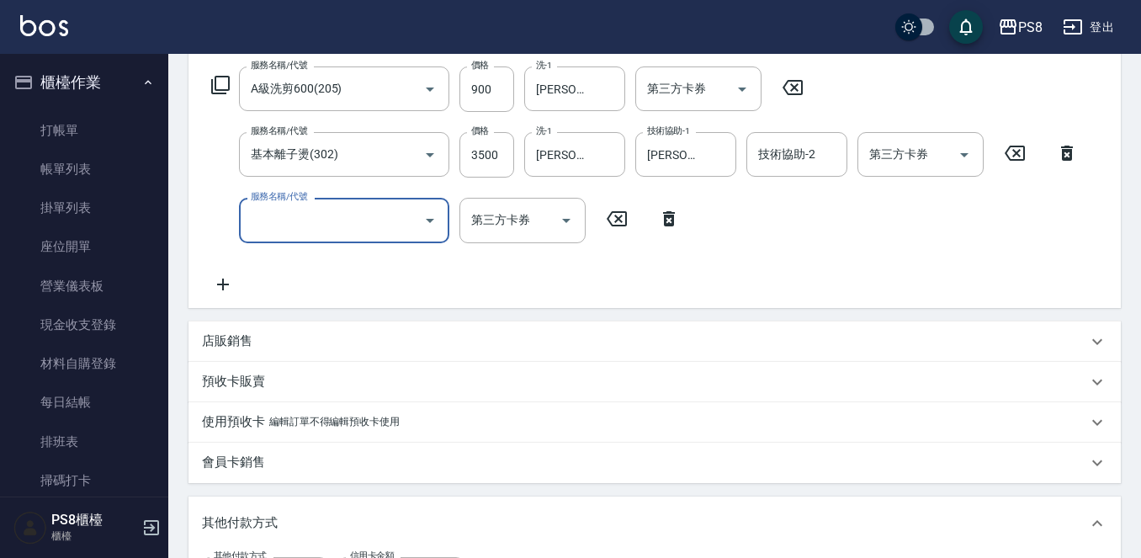
click at [272, 235] on input "服務名稱/代號" at bounding box center [331, 219] width 170 height 29
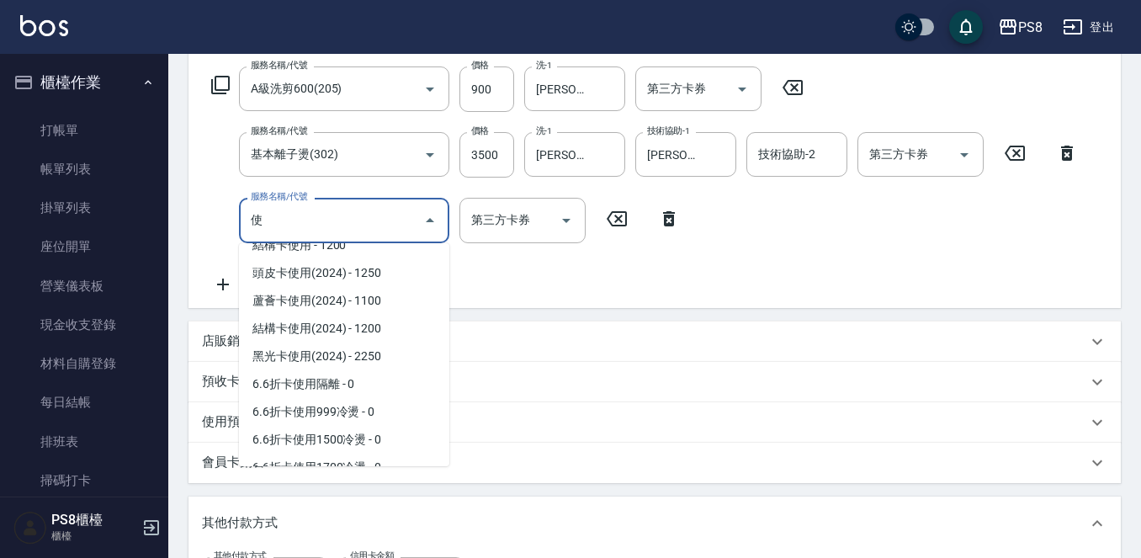
scroll to position [168, 0]
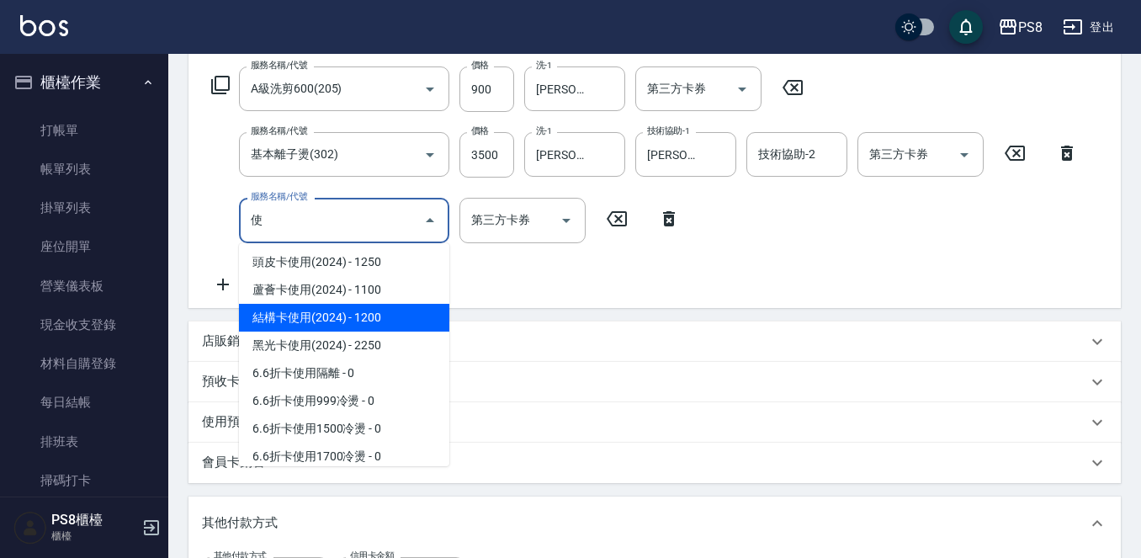
click at [313, 316] on span "結構卡使用(2024) - 1200" at bounding box center [344, 318] width 210 height 28
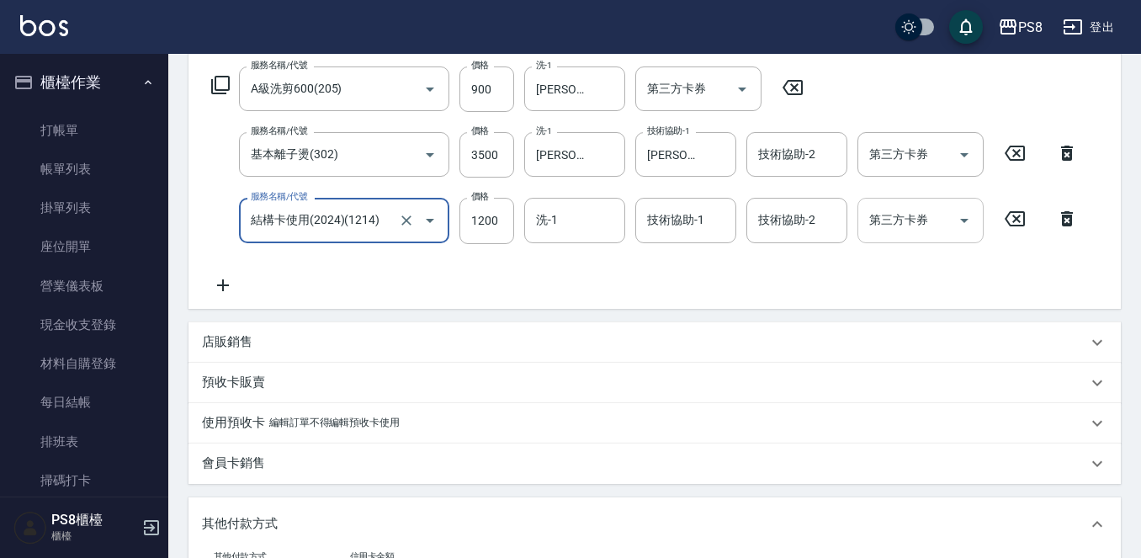
type input "結構卡使用(2024)(1214)"
click at [907, 233] on input "第三方卡券" at bounding box center [908, 219] width 86 height 29
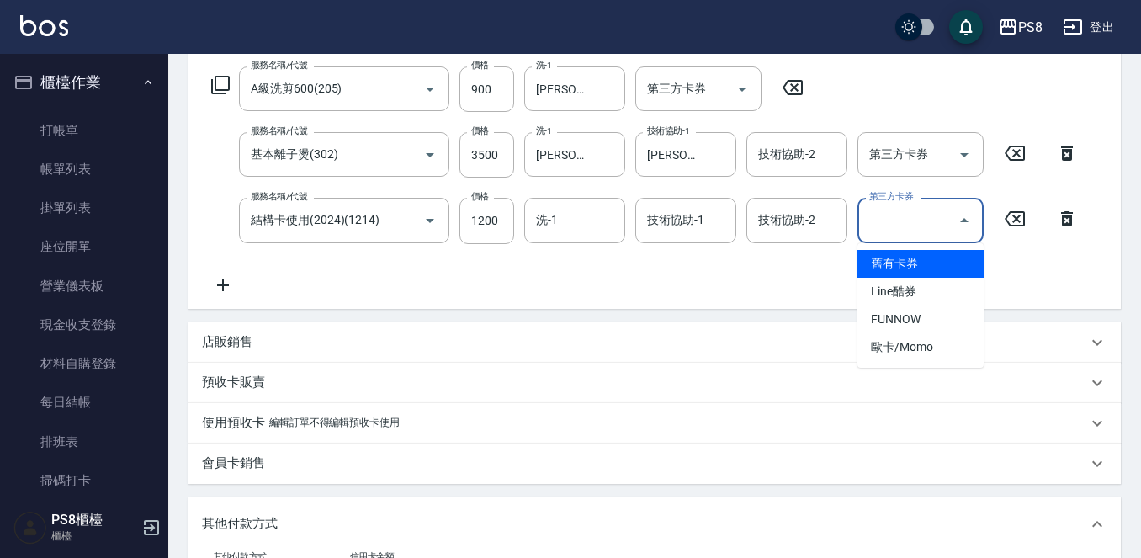
click at [893, 270] on span "舊有卡券" at bounding box center [920, 264] width 126 height 28
type input "舊有卡券"
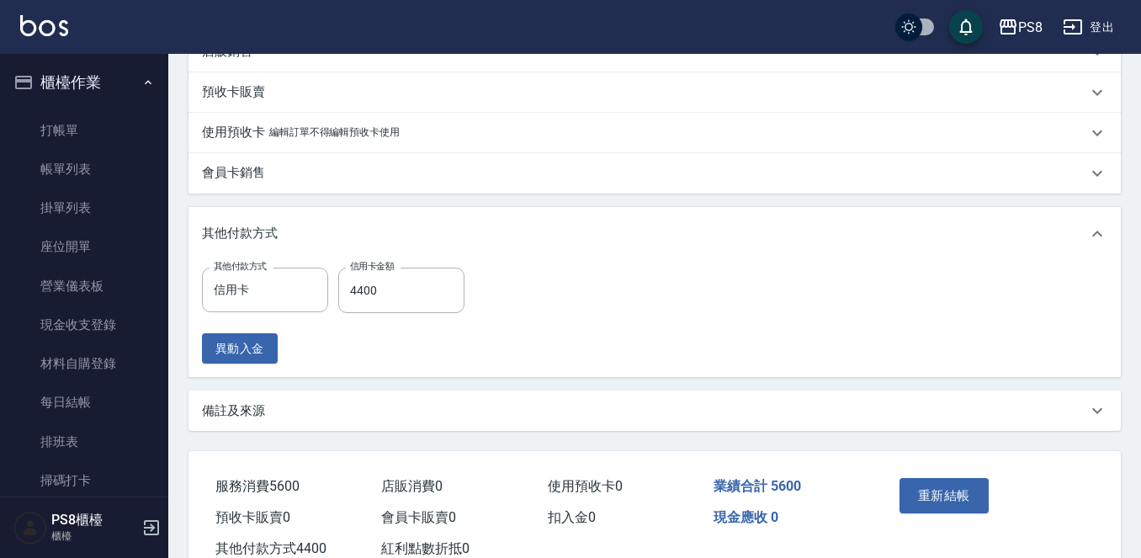
scroll to position [548, 0]
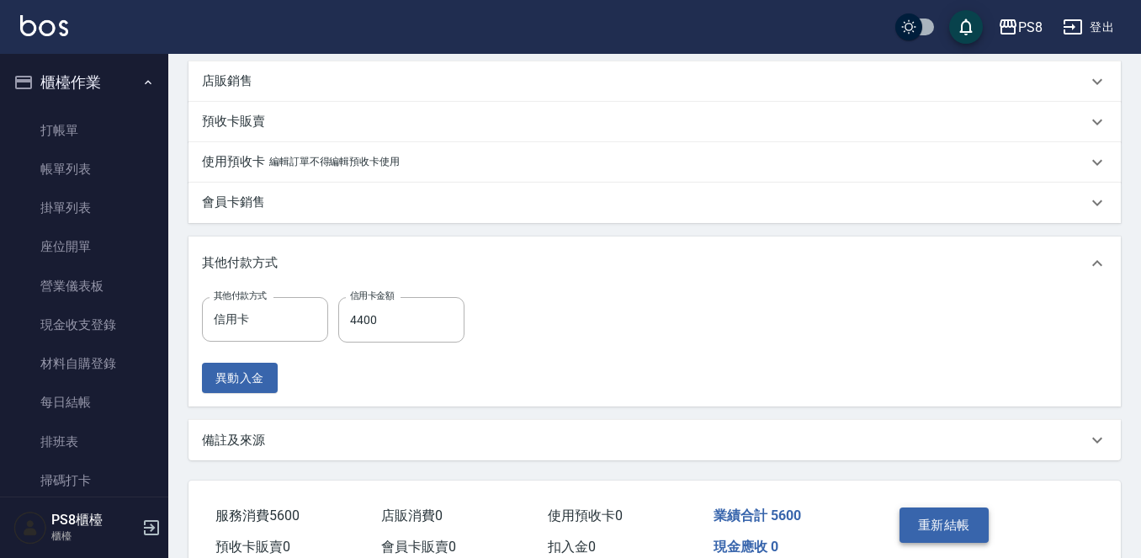
click at [937, 510] on button "重新結帳" at bounding box center [943, 524] width 89 height 35
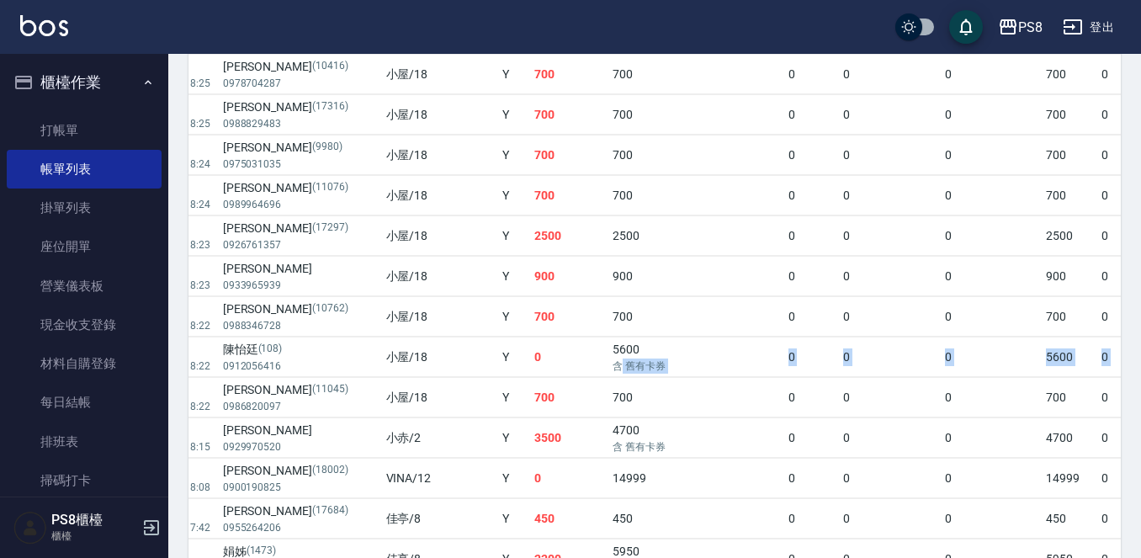
scroll to position [0, 740]
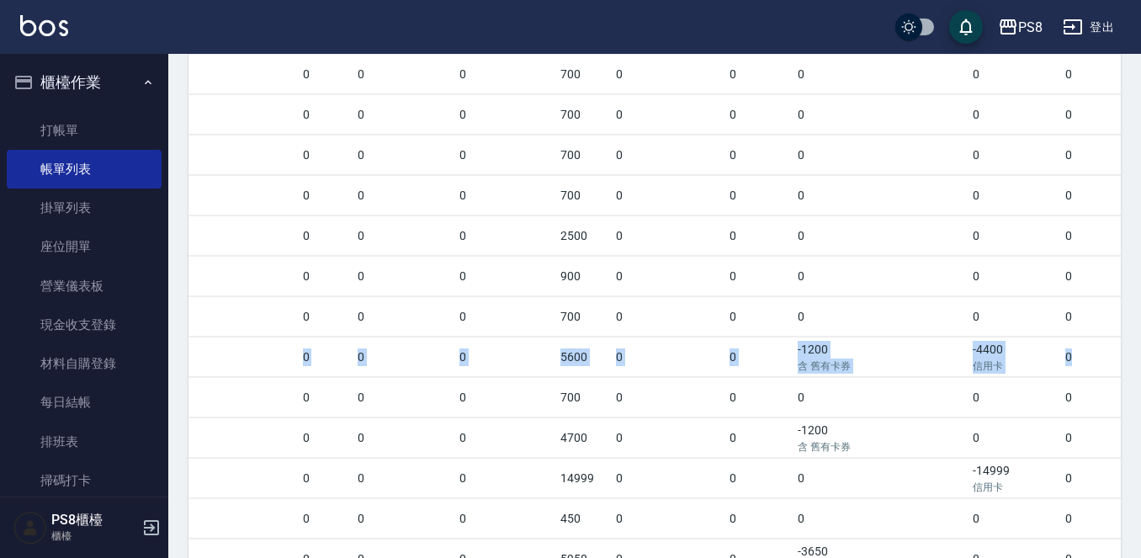
drag, startPoint x: 778, startPoint y: 371, endPoint x: 991, endPoint y: 372, distance: 212.8
click at [991, 372] on tr "列印 詳情 #15 09/20 (六) 18:22 陳怡廷 (108) 0912056416 小屋 /18 Y 0 5600 含 舊有卡券 0 0 0 560…" at bounding box center [332, 357] width 1768 height 40
click at [1061, 370] on td "0" at bounding box center [1095, 357] width 69 height 40
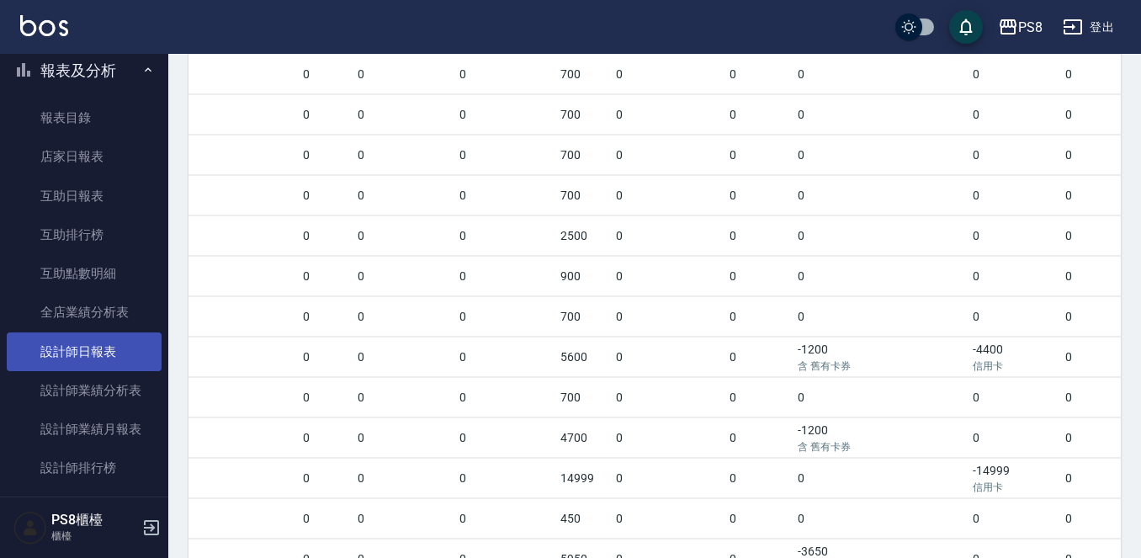
scroll to position [589, 0]
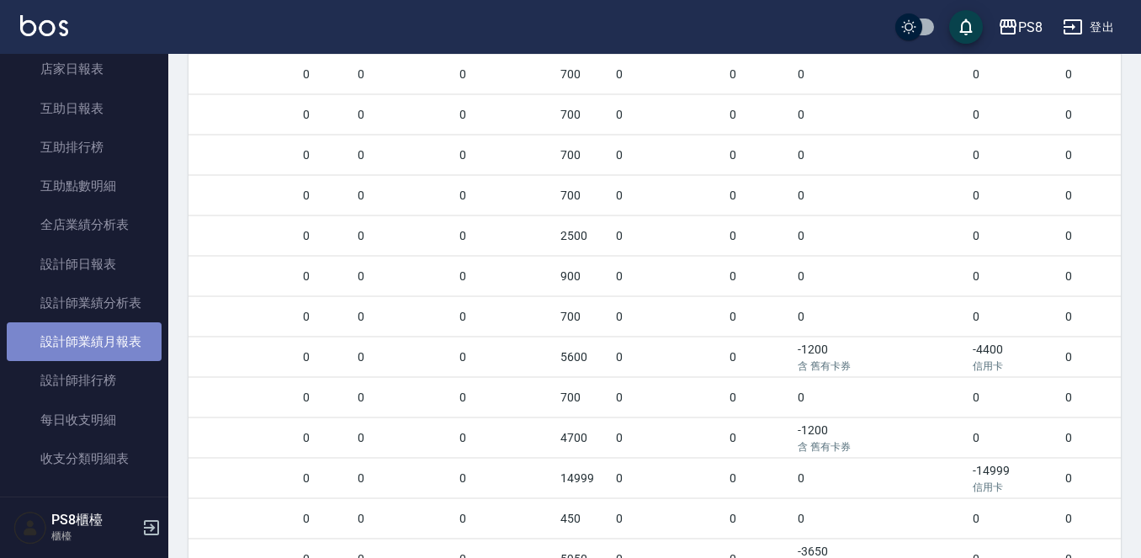
click at [115, 337] on link "設計師業績月報表" at bounding box center [84, 341] width 155 height 39
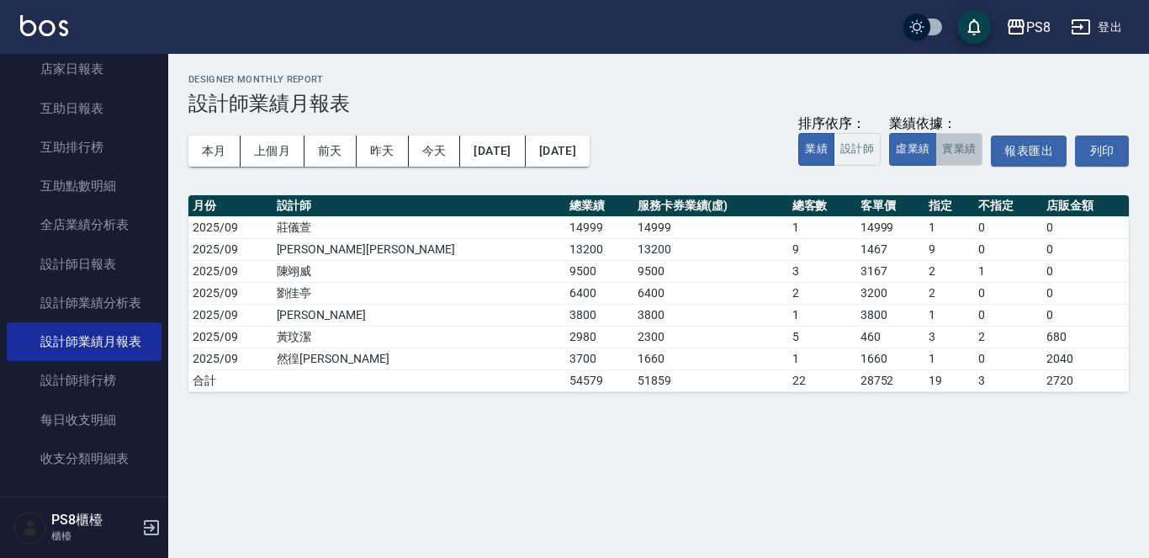
click at [948, 148] on button "實業績" at bounding box center [958, 149] width 47 height 33
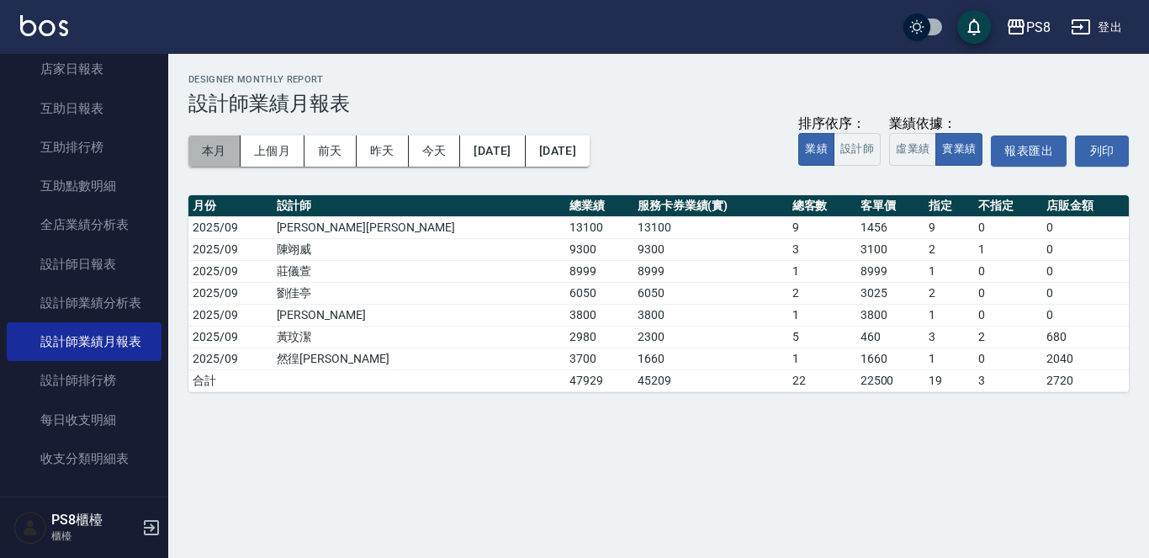
click at [219, 153] on button "本月" at bounding box center [214, 150] width 52 height 31
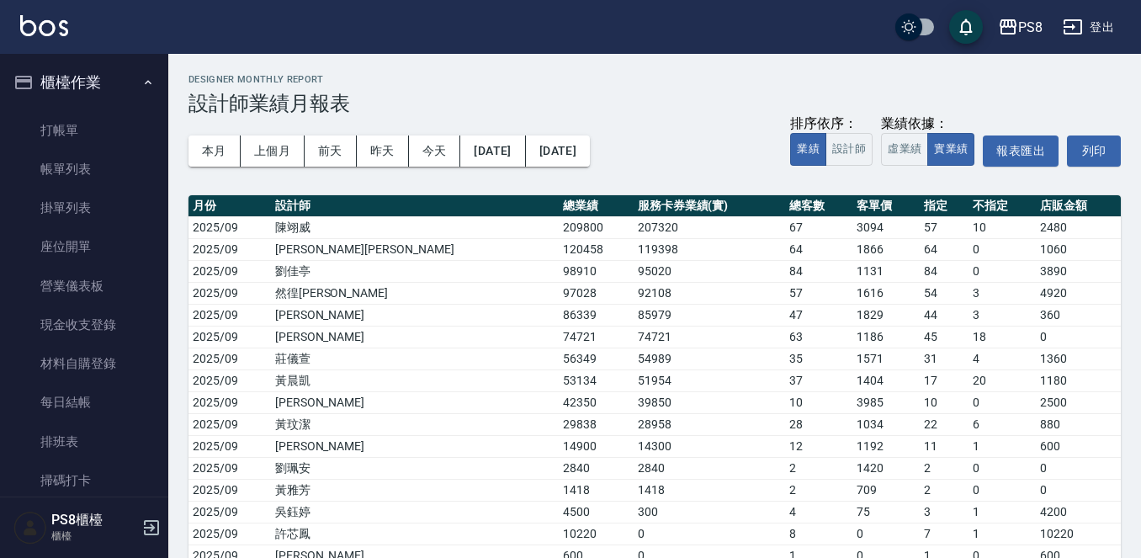
click at [101, 109] on ul "打帳單 帳單列表 掛單列表 座位開單 營業儀表板 現金收支登錄 材料自購登錄 每日結帳 排班表 掃碼打卡" at bounding box center [84, 305] width 155 height 403
click at [135, 138] on link "打帳單" at bounding box center [84, 130] width 155 height 39
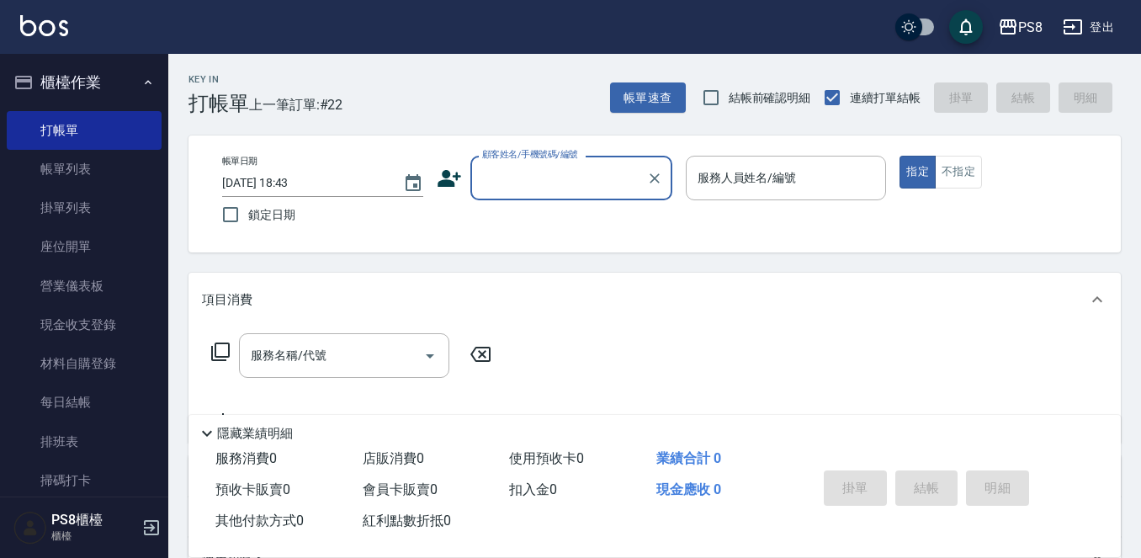
click at [527, 181] on input "顧客姓名/手機號碼/編號" at bounding box center [559, 177] width 162 height 29
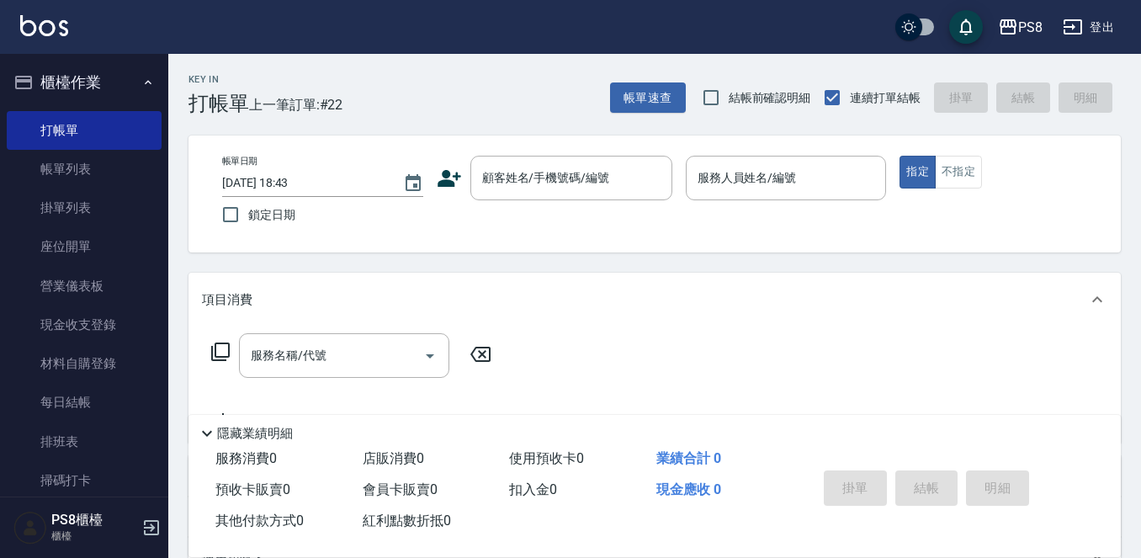
click at [448, 174] on icon at bounding box center [449, 178] width 24 height 17
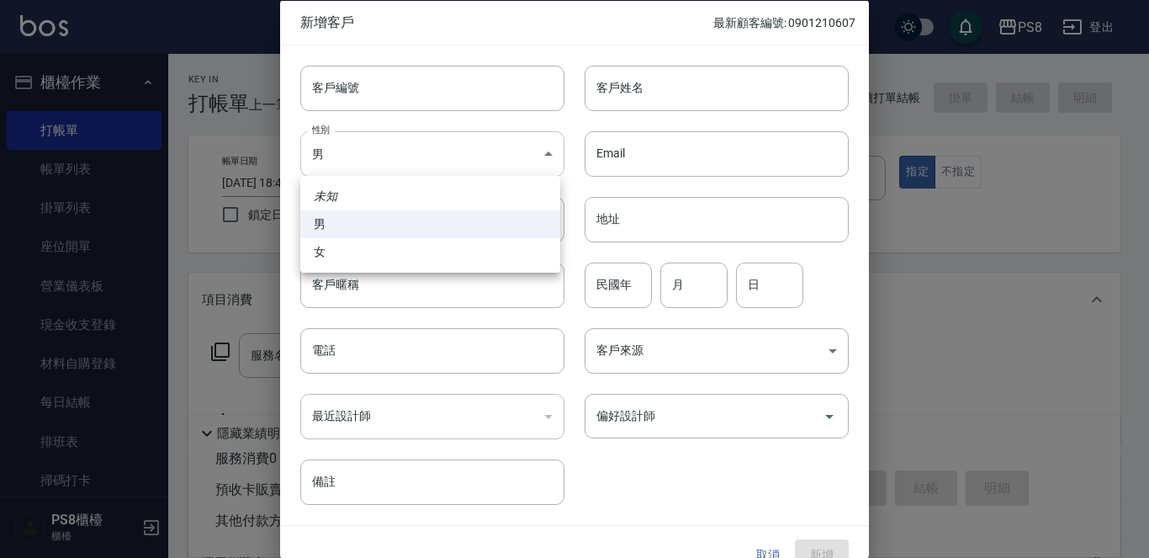
click at [386, 155] on body "PS8 登出 櫃檯作業 打帳單 帳單列表 掛單列表 座位開單 營業儀表板 現金收支登錄 材料自購登錄 每日結帳 排班表 掃碼打卡 預約管理 預約管理 單日預約…" at bounding box center [574, 409] width 1149 height 819
click at [358, 245] on li "女" at bounding box center [430, 252] width 260 height 28
type input "FEMALE"
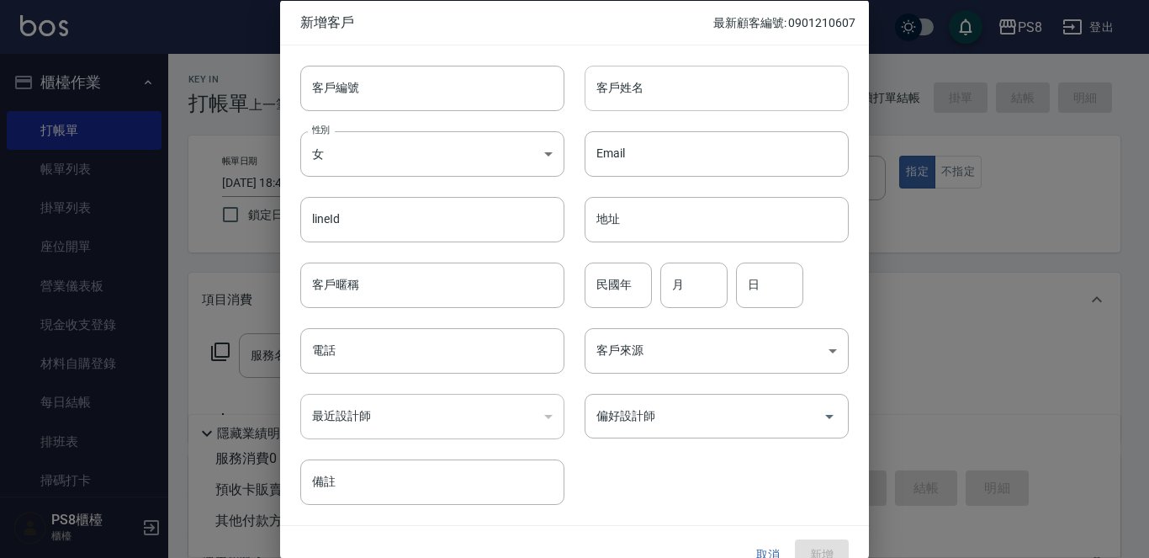
click at [680, 91] on input "客戶姓名" at bounding box center [717, 87] width 264 height 45
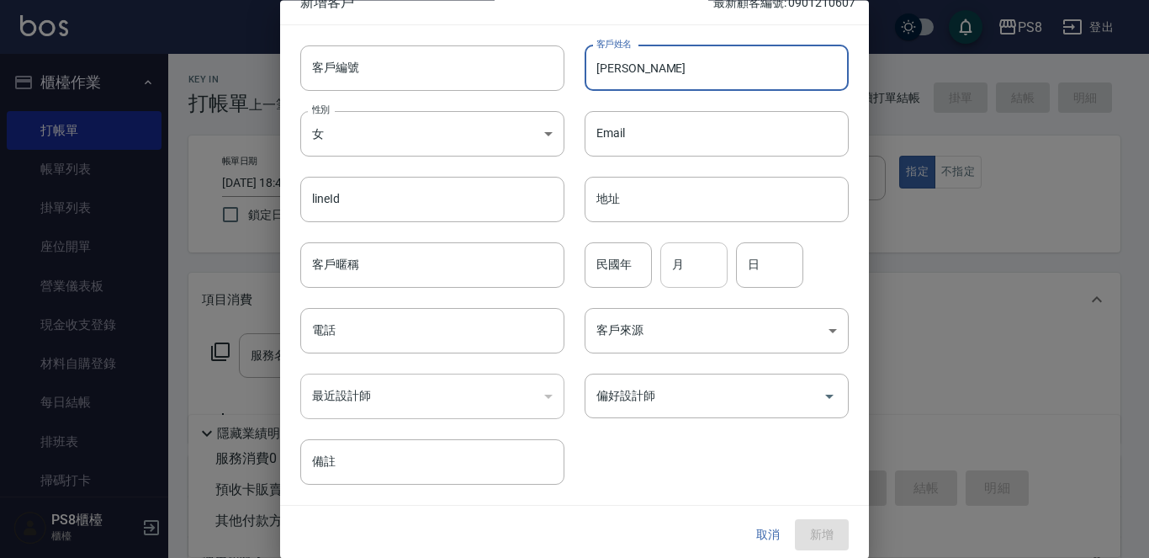
scroll to position [25, 0]
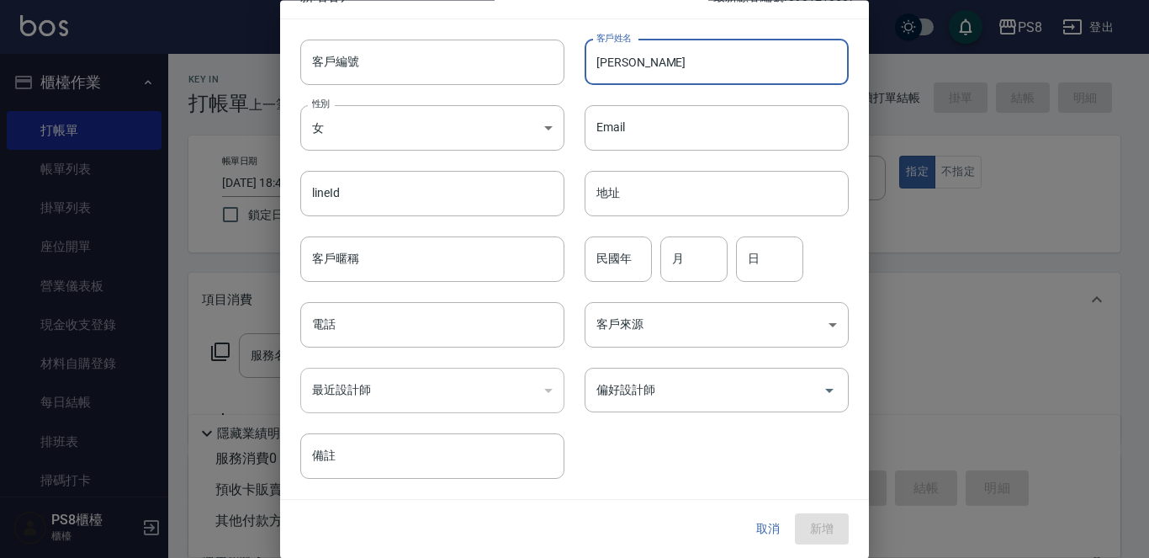
type input "陳冠潔"
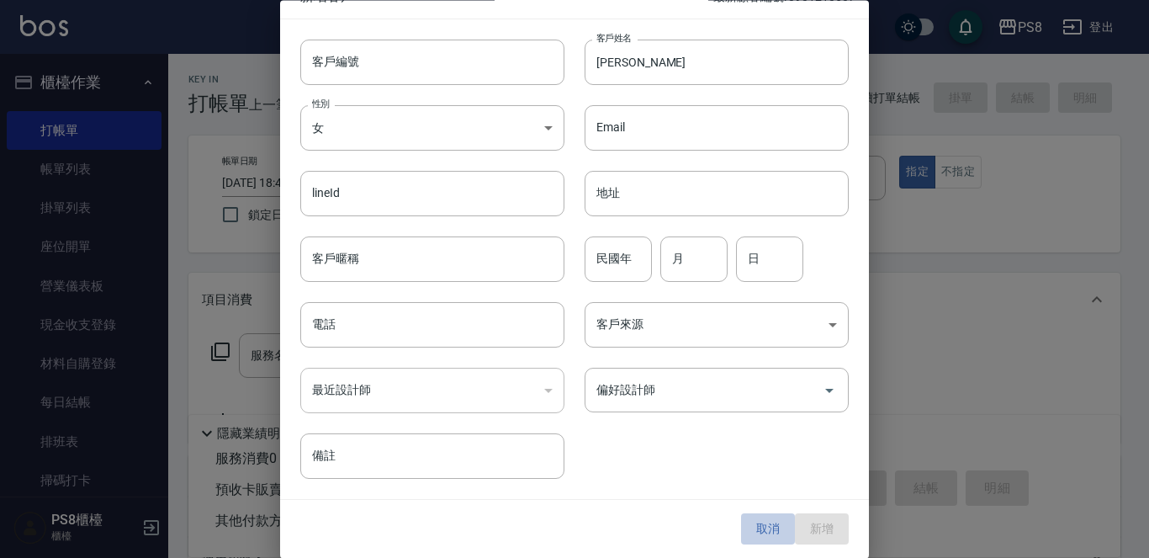
click at [772, 530] on button "取消" at bounding box center [768, 529] width 54 height 31
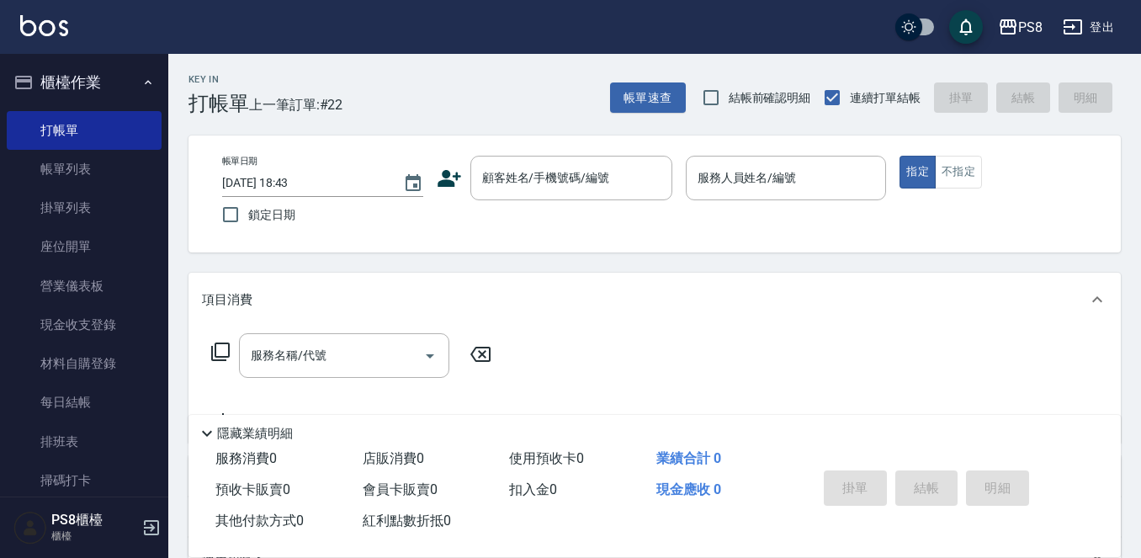
click at [535, 204] on div "帳單日期 2025/09/20 18:43 鎖定日期 顧客姓名/手機號碼/編號 顧客姓名/手機號碼/編號 服務人員姓名/編號 服務人員姓名/編號 指定 不指定" at bounding box center [655, 194] width 892 height 77
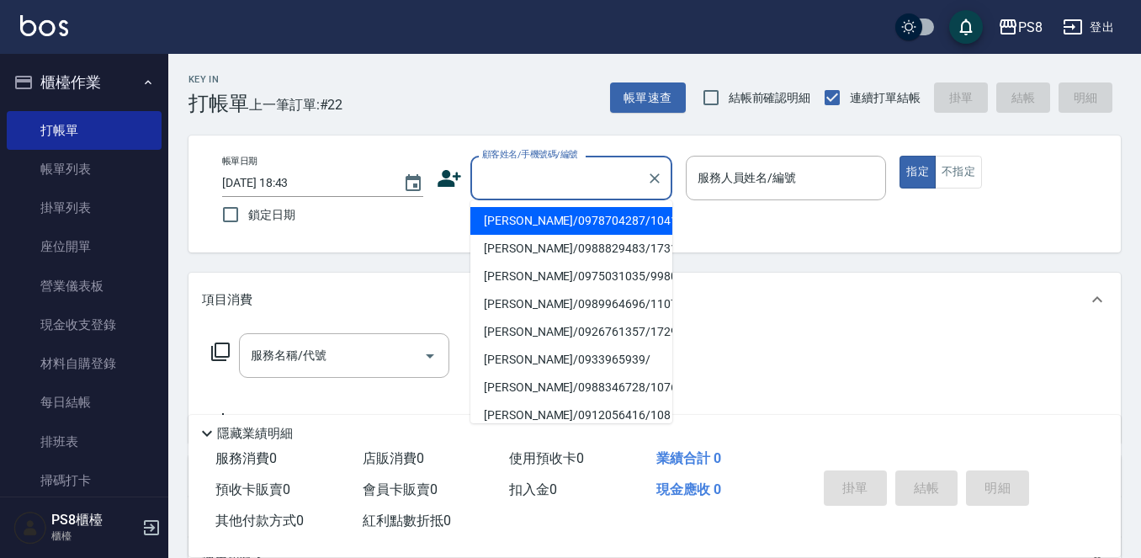
click at [536, 185] on input "顧客姓名/手機號碼/編號" at bounding box center [559, 177] width 162 height 29
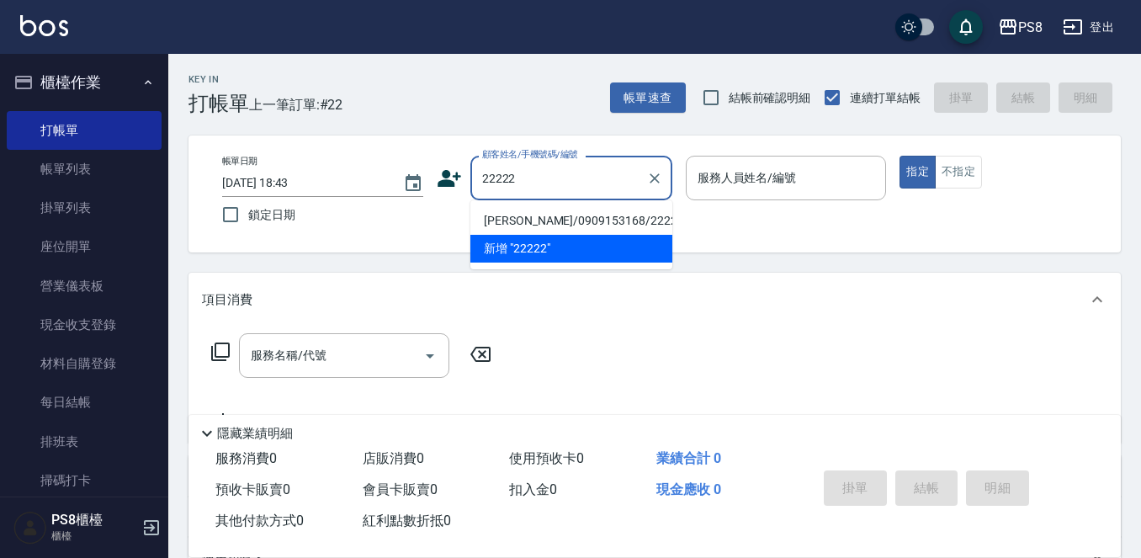
click at [495, 250] on li "新增 "22222"" at bounding box center [571, 249] width 202 height 28
type input "22222"
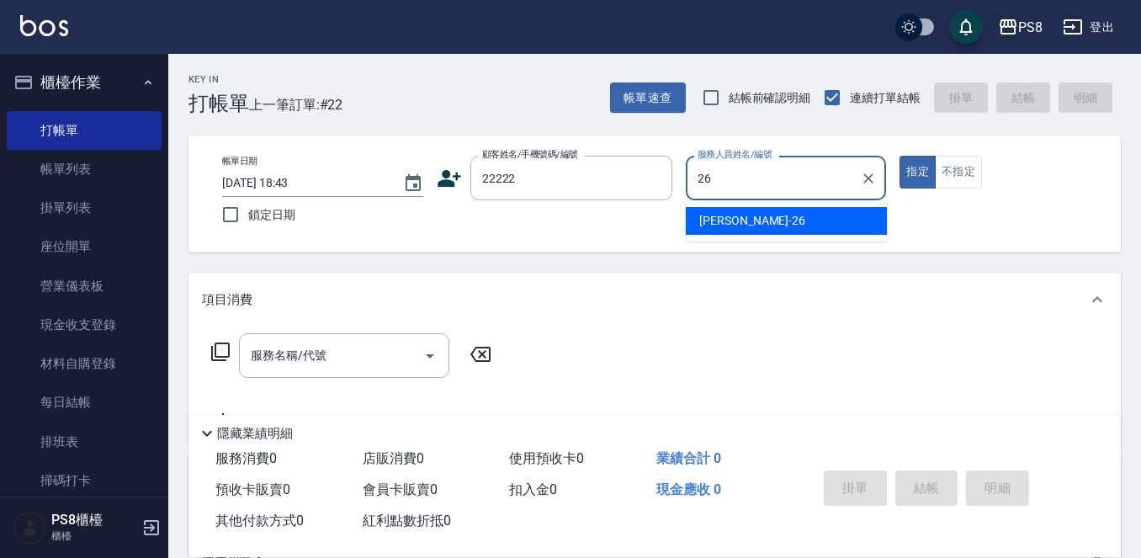
click at [740, 222] on div "苡真 -26" at bounding box center [786, 221] width 201 height 28
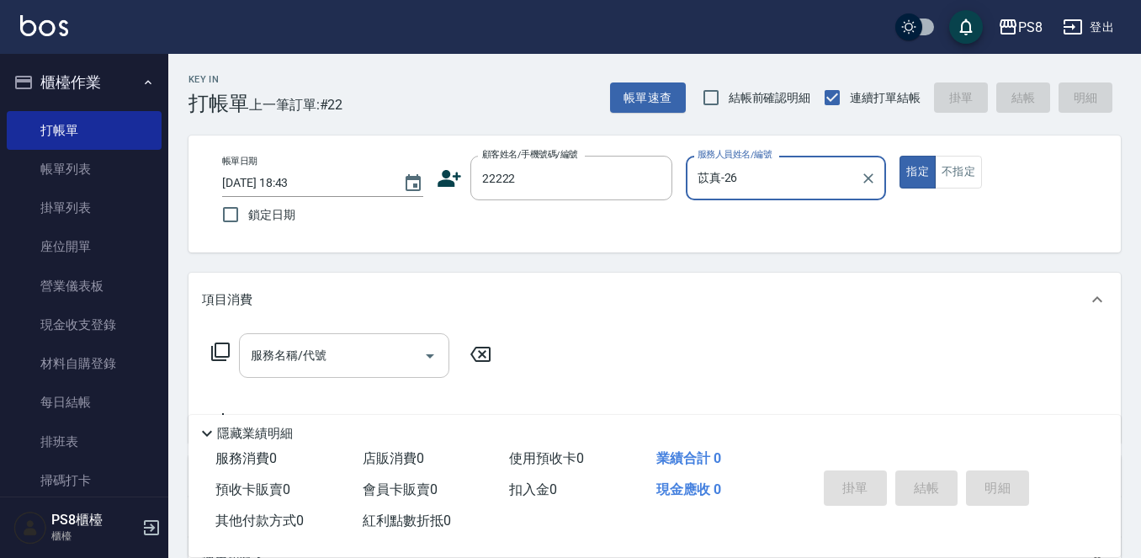
type input "苡真-26"
click at [342, 343] on input "服務名稱/代號" at bounding box center [331, 355] width 170 height 29
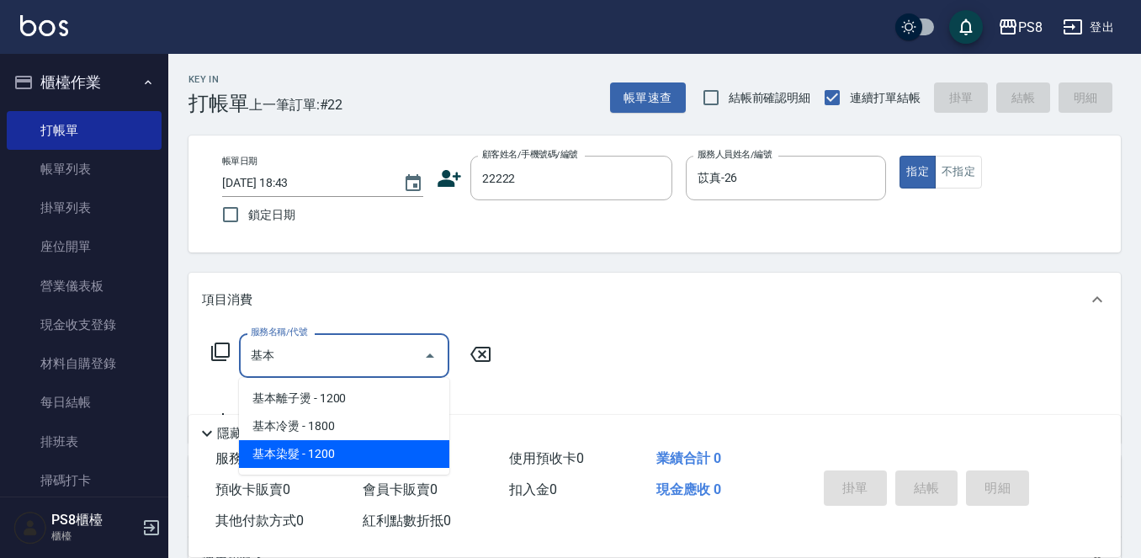
click at [366, 459] on span "基本染髮 - 1200" at bounding box center [344, 454] width 210 height 28
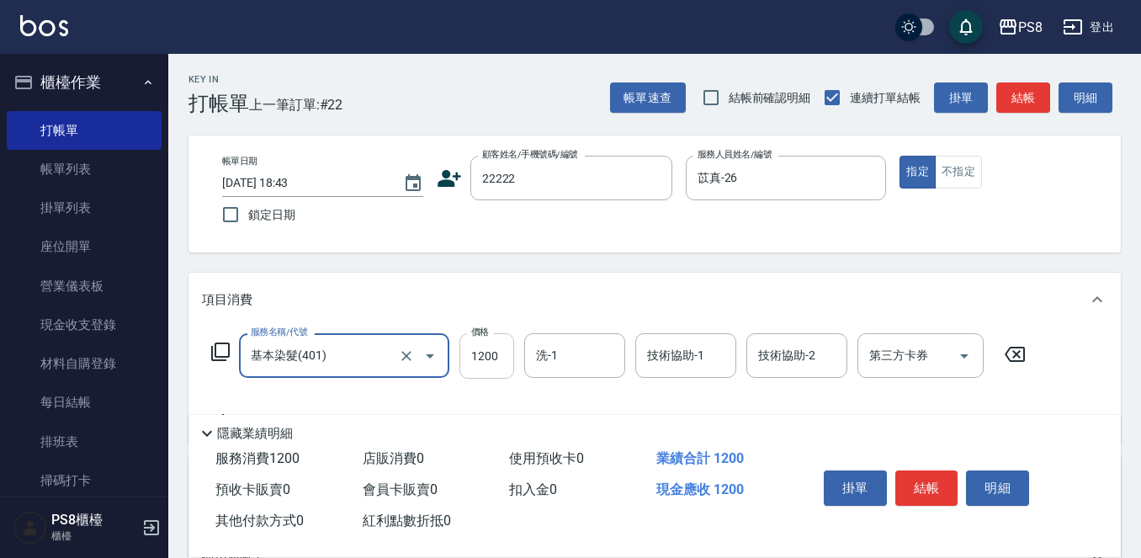
type input "基本染髮(401)"
click at [490, 365] on input "1200" at bounding box center [486, 355] width 55 height 45
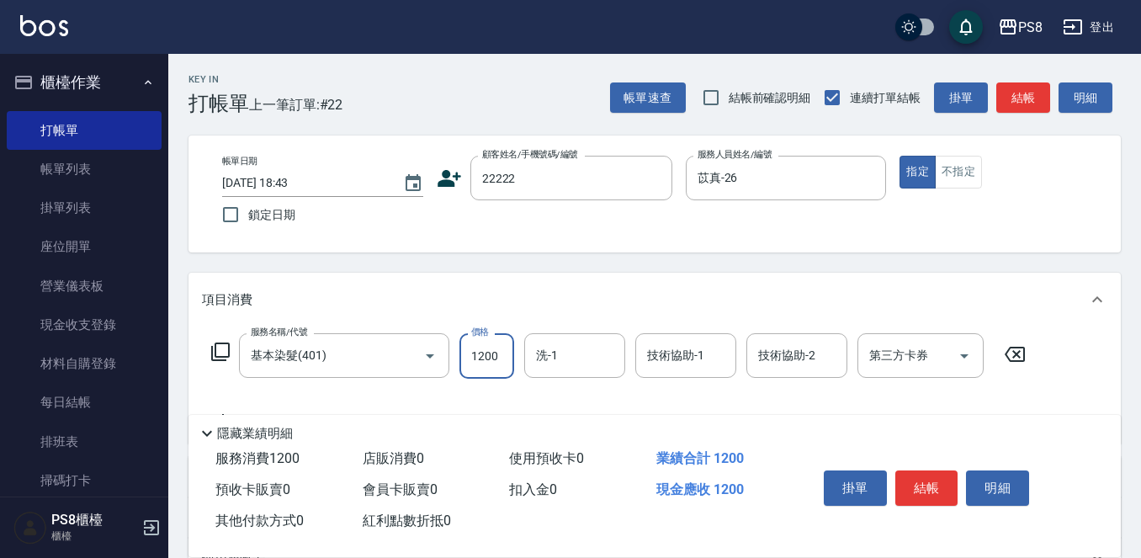
click at [490, 358] on input "1200" at bounding box center [486, 355] width 55 height 45
type input "1270"
click at [932, 494] on button "結帳" at bounding box center [926, 487] width 63 height 35
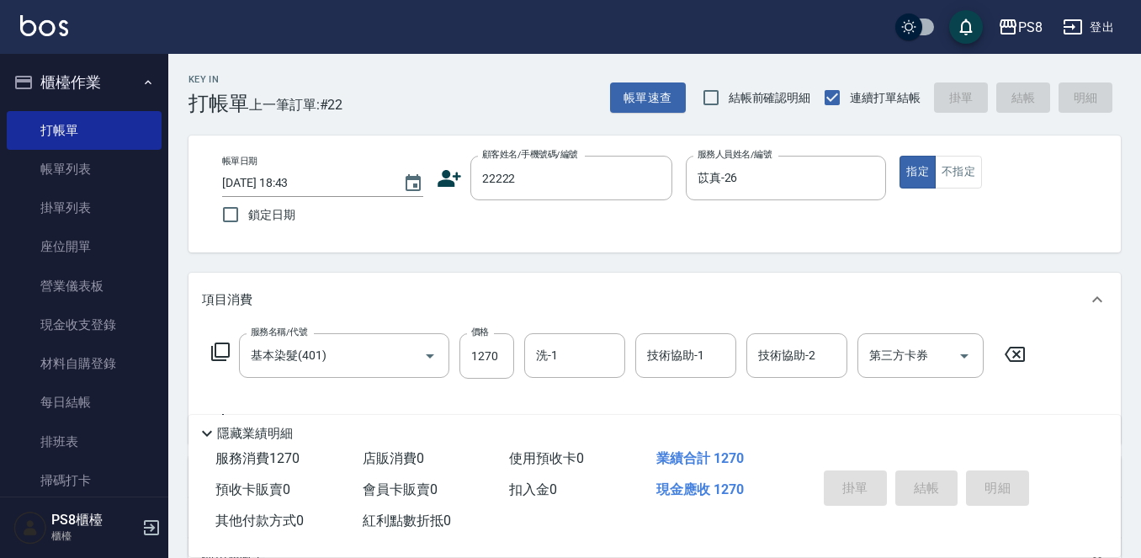
type input "2025/09/20 18:44"
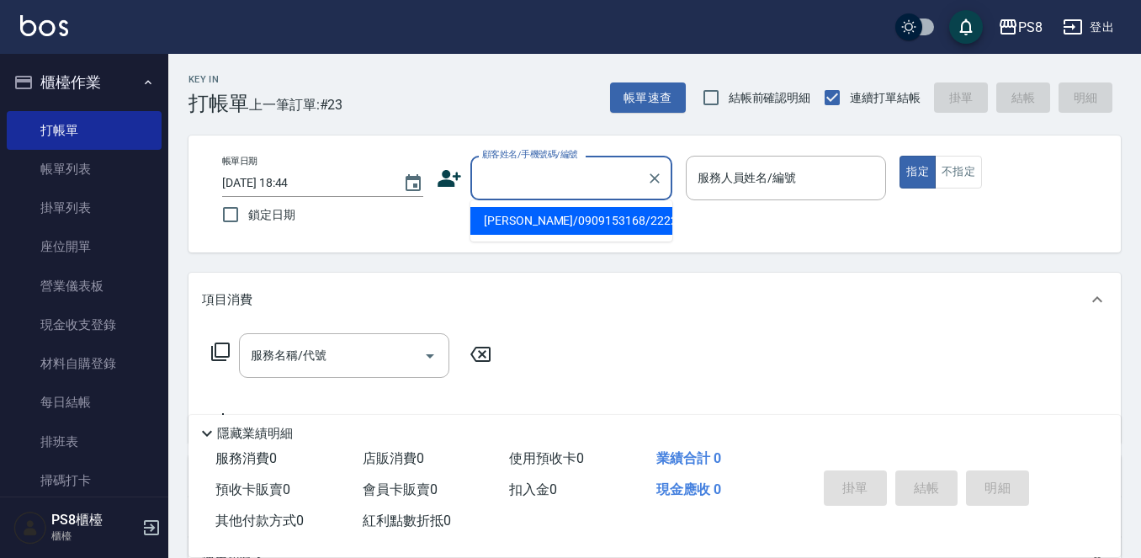
click at [490, 185] on input "顧客姓名/手機號碼/編號" at bounding box center [559, 177] width 162 height 29
type input "0981159"
drag, startPoint x: 569, startPoint y: 221, endPoint x: 568, endPoint y: 206, distance: 15.2
click at [568, 226] on li "許坤銘/0981159902/3130" at bounding box center [571, 221] width 202 height 28
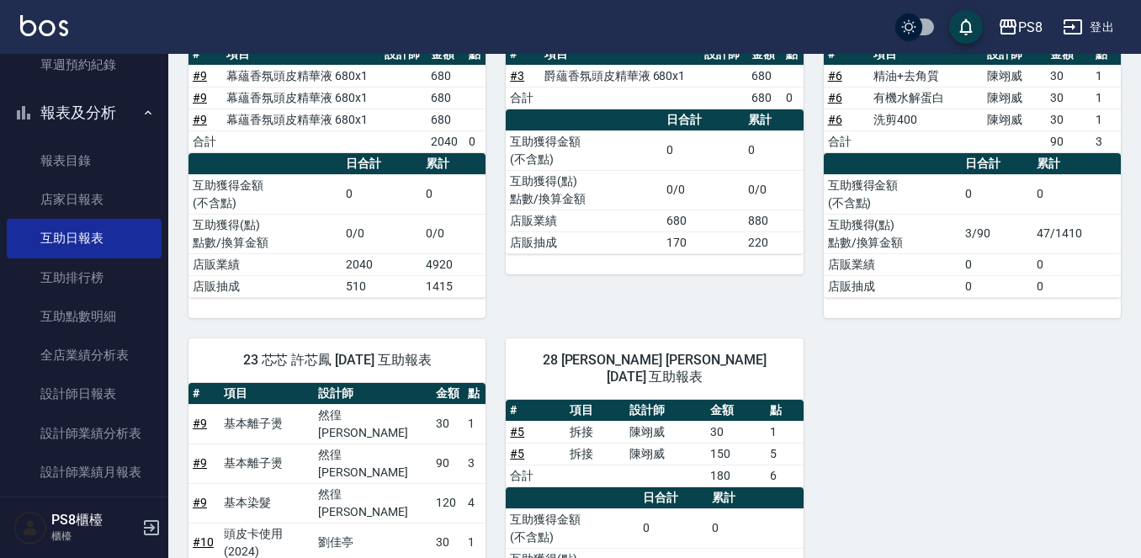
scroll to position [204, 0]
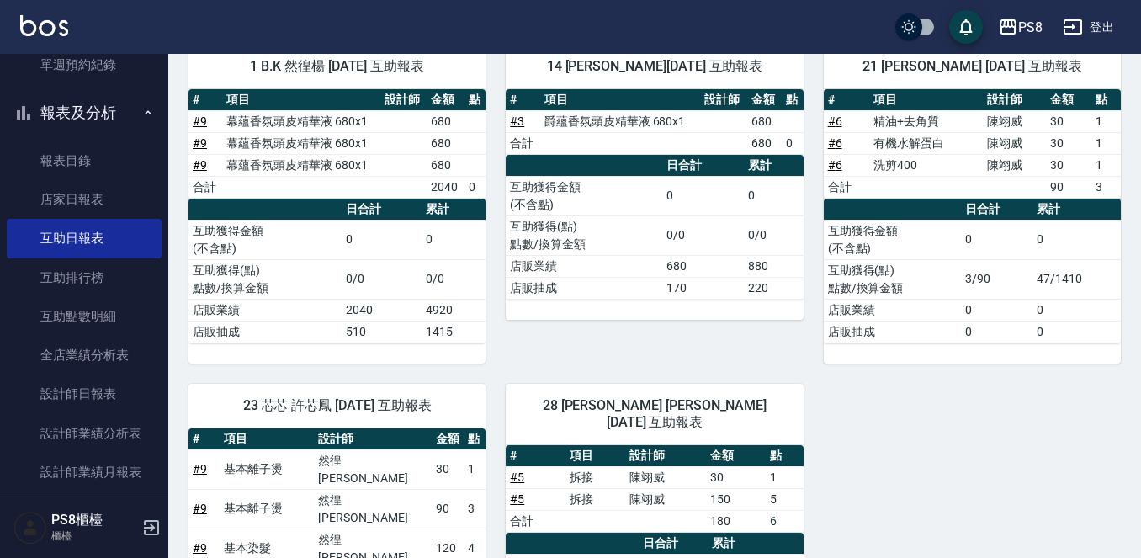
click at [62, 109] on button "報表及分析" at bounding box center [84, 113] width 155 height 44
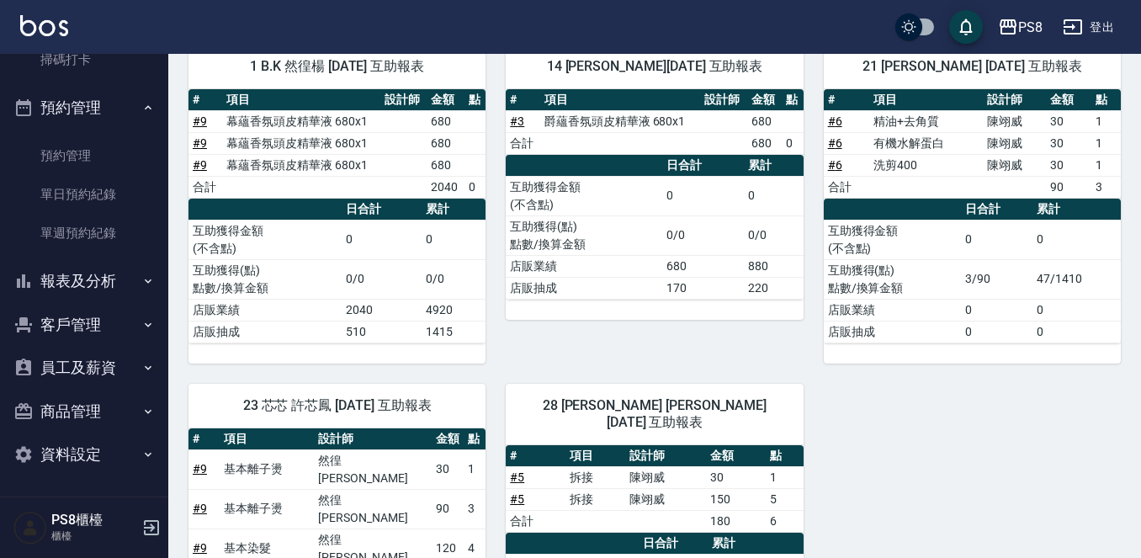
scroll to position [421, 0]
click at [86, 117] on button "預約管理" at bounding box center [84, 108] width 155 height 44
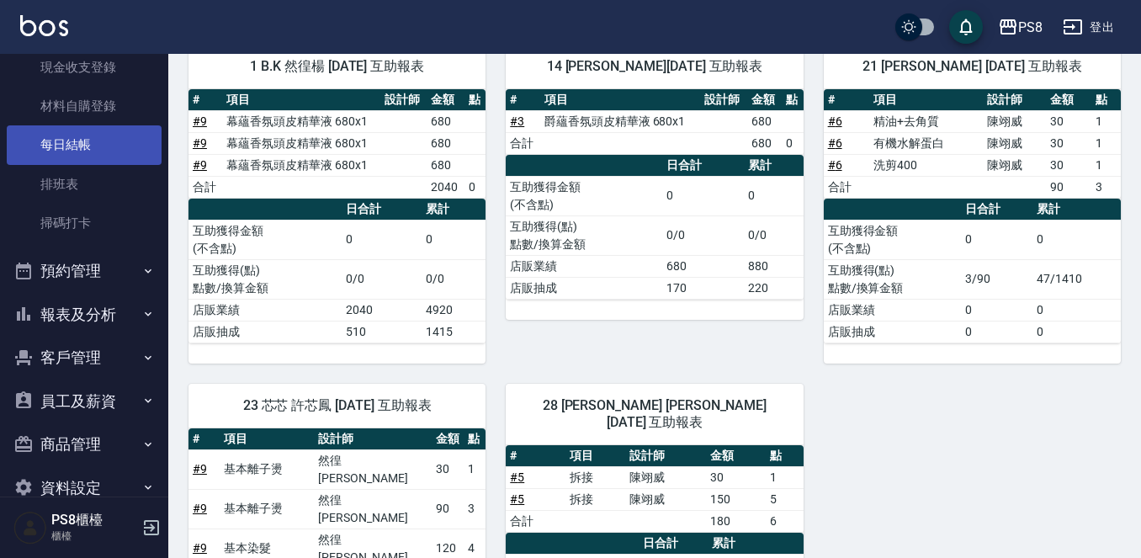
scroll to position [0, 0]
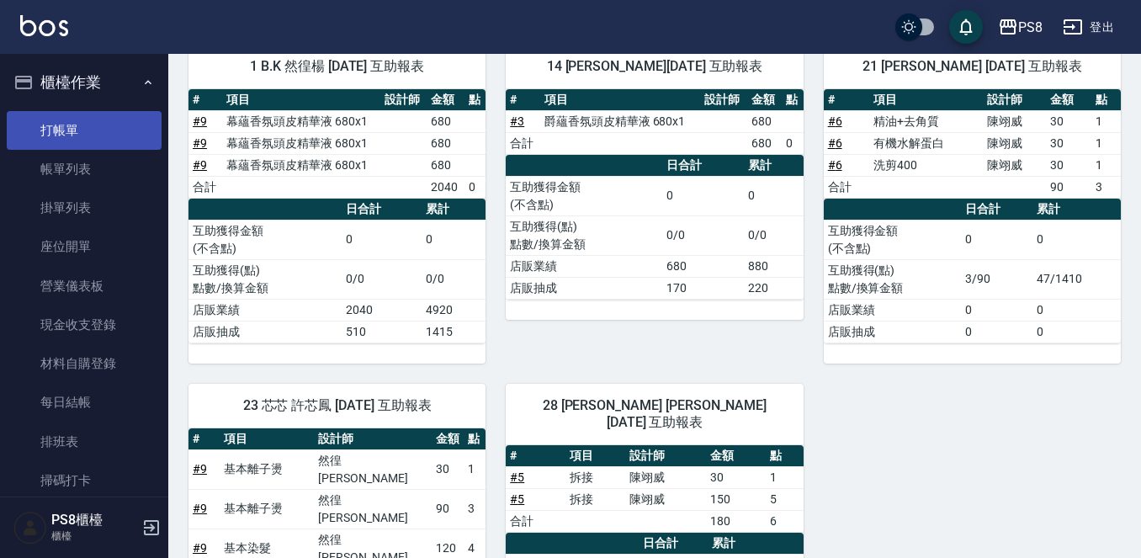
click at [93, 124] on link "打帳單" at bounding box center [84, 130] width 155 height 39
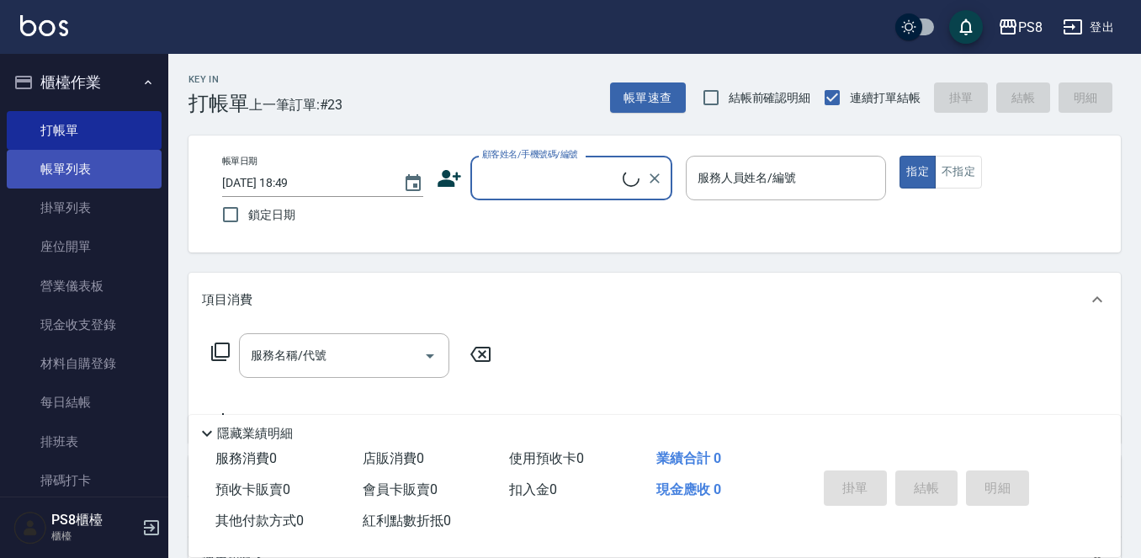
click at [120, 172] on link "帳單列表" at bounding box center [84, 169] width 155 height 39
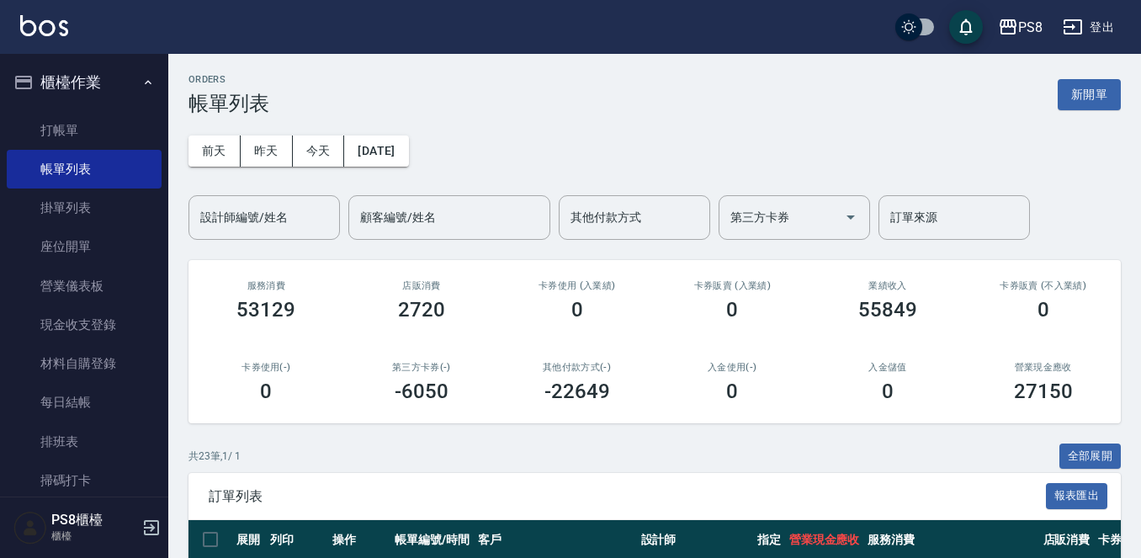
click at [250, 215] on div "設計師編號/姓名 設計師編號/姓名" at bounding box center [263, 217] width 151 height 45
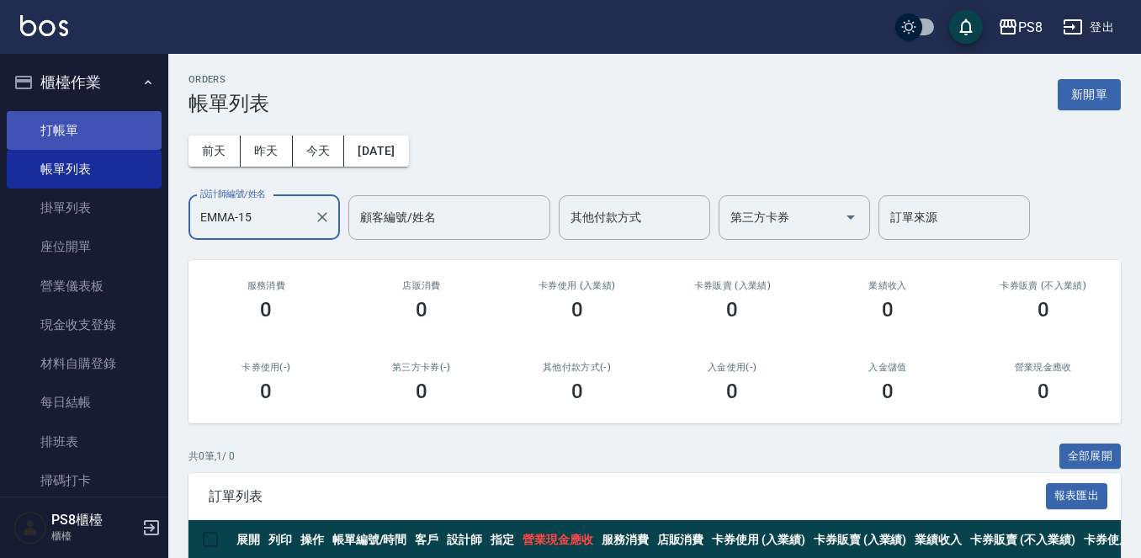
type input "EMMA-15"
click at [137, 132] on link "打帳單" at bounding box center [84, 130] width 155 height 39
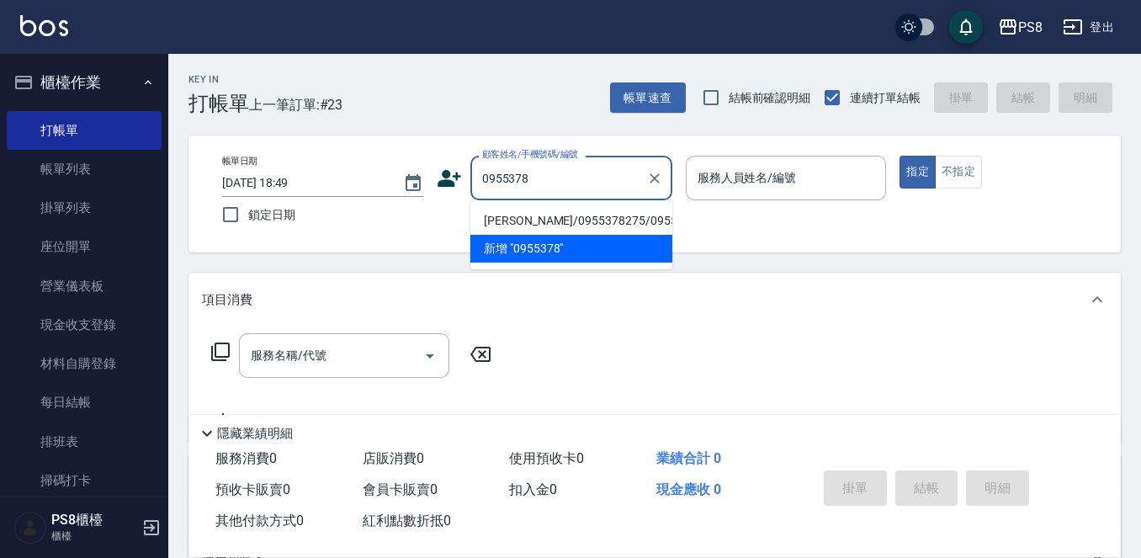
click at [556, 225] on li "莊米涵/0955378275/0955378275" at bounding box center [571, 221] width 202 height 28
type input "莊米涵/0955378275/0955378275"
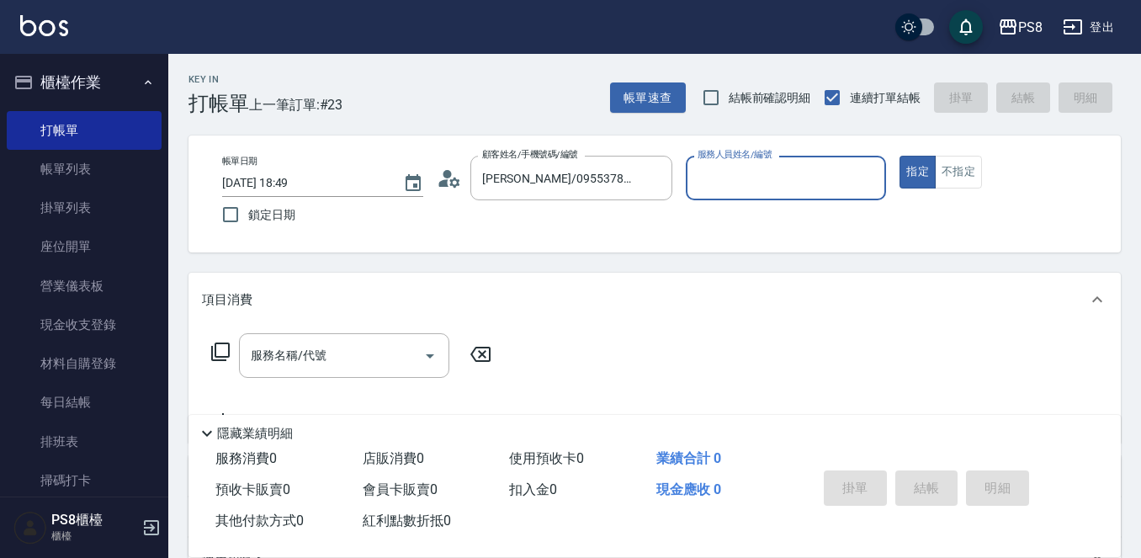
click at [446, 177] on circle at bounding box center [446, 174] width 8 height 8
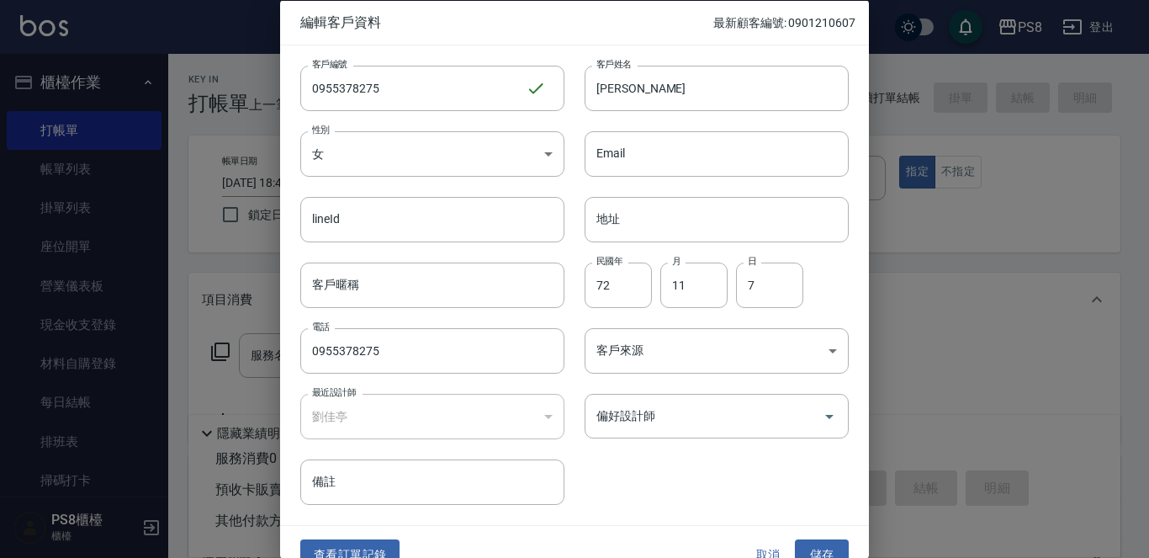
drag, startPoint x: 366, startPoint y: 551, endPoint x: 378, endPoint y: 510, distance: 42.9
click at [367, 549] on button "查看訂單記錄" at bounding box center [349, 554] width 99 height 31
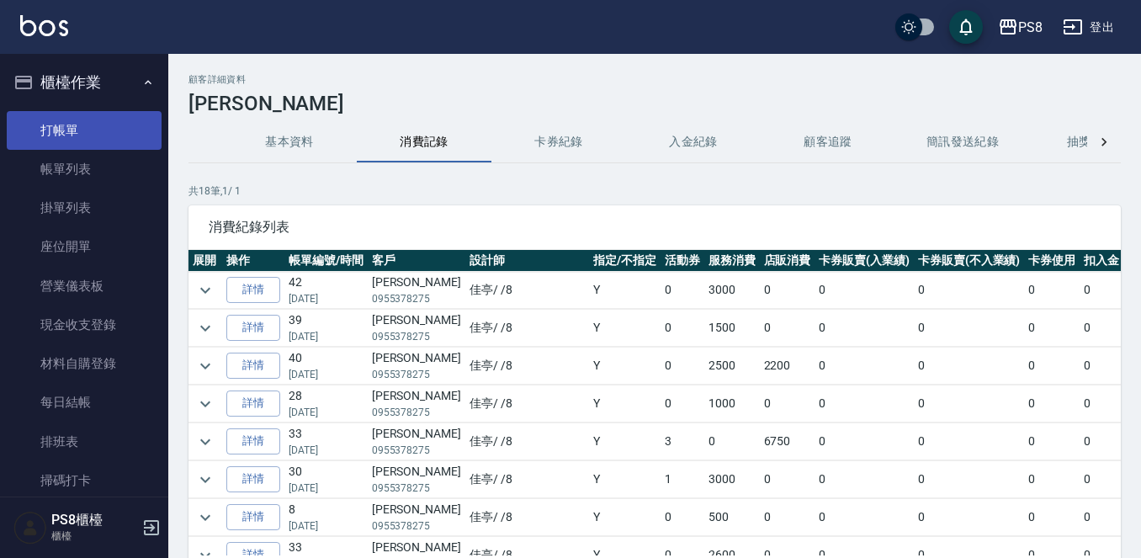
click at [147, 133] on link "打帳單" at bounding box center [84, 130] width 155 height 39
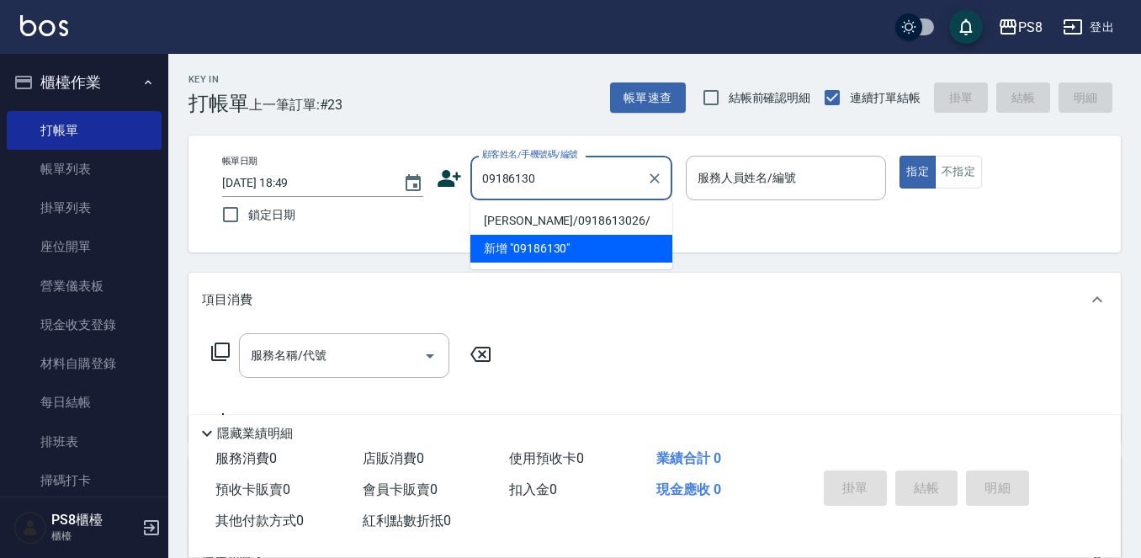
click at [525, 217] on li "TINA/0918613026/" at bounding box center [571, 221] width 202 height 28
type input "TINA/0918613026/"
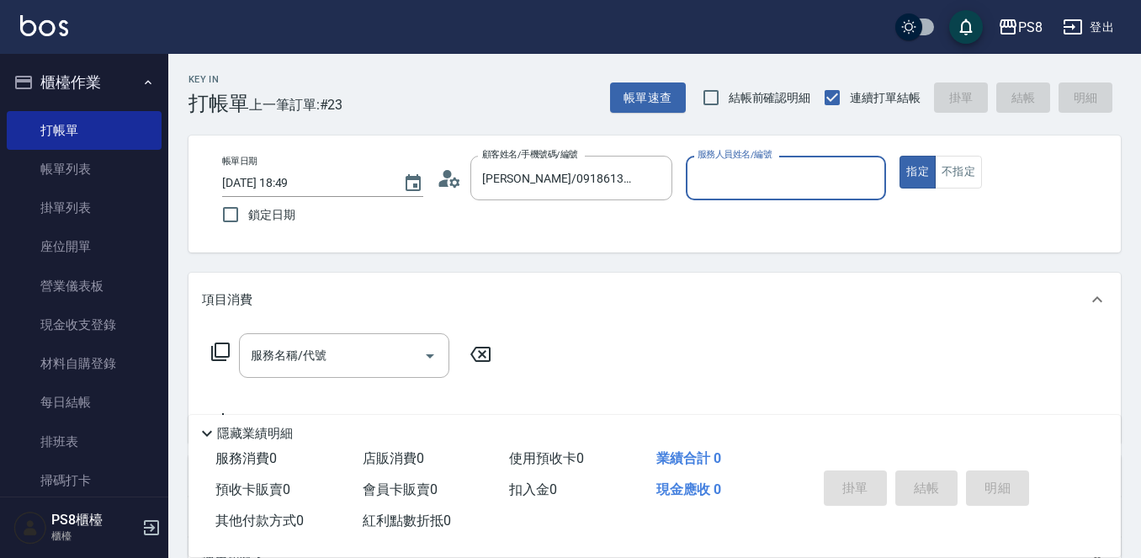
click at [454, 178] on icon at bounding box center [454, 182] width 10 height 10
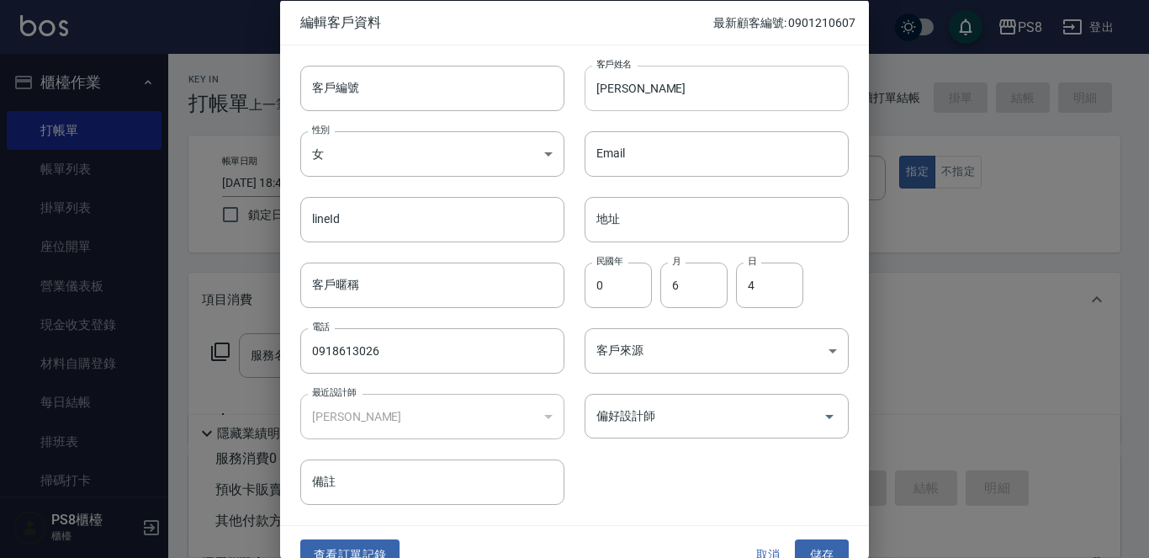
click at [657, 94] on input "TINA" at bounding box center [717, 87] width 264 height 45
type input "T"
type input "[PERSON_NAME]?"
click at [603, 285] on input "0" at bounding box center [618, 284] width 67 height 45
click at [780, 437] on div "偏好設計師" at bounding box center [717, 416] width 264 height 45
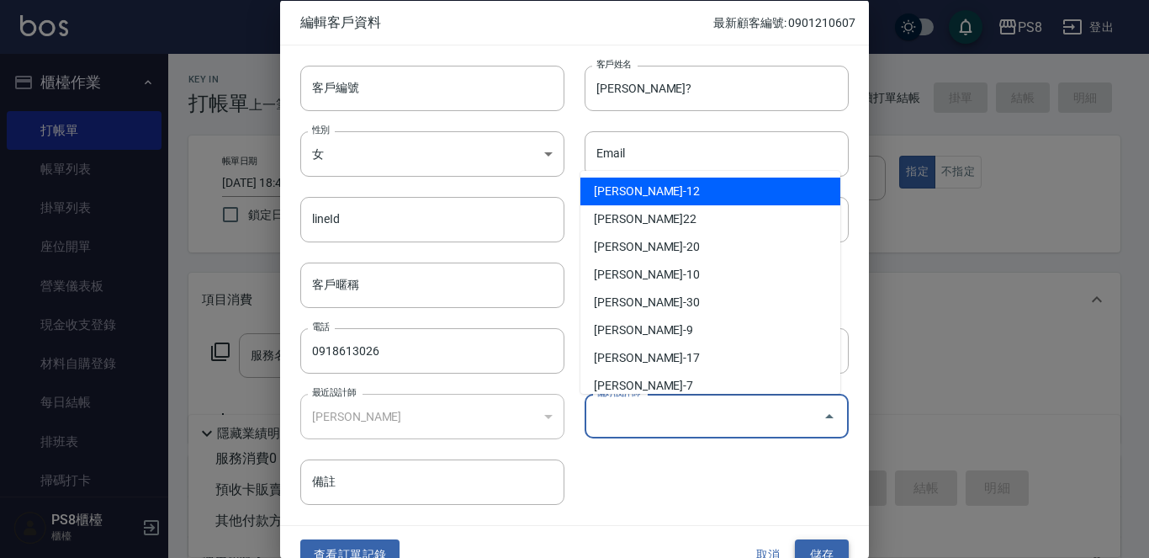
type input "莊儀萱"
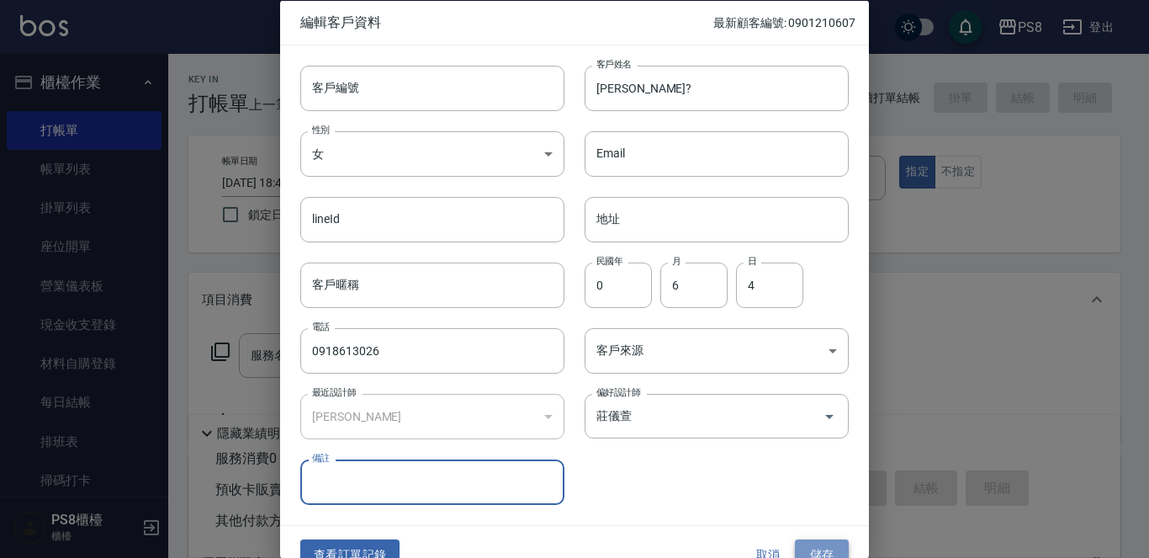
click at [818, 545] on button "儲存" at bounding box center [822, 554] width 54 height 31
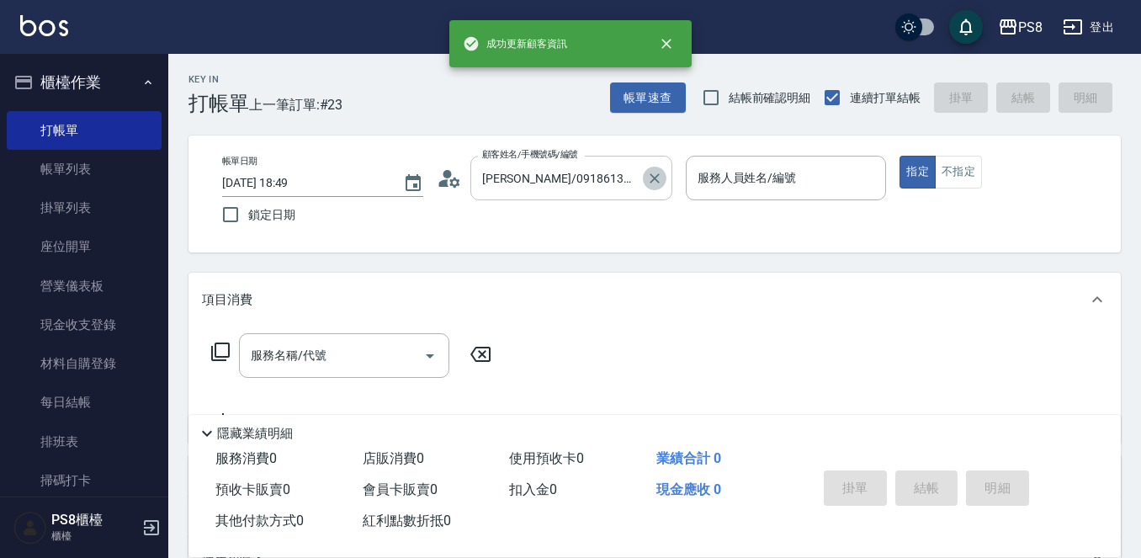
click at [650, 178] on button "Clear" at bounding box center [655, 179] width 24 height 24
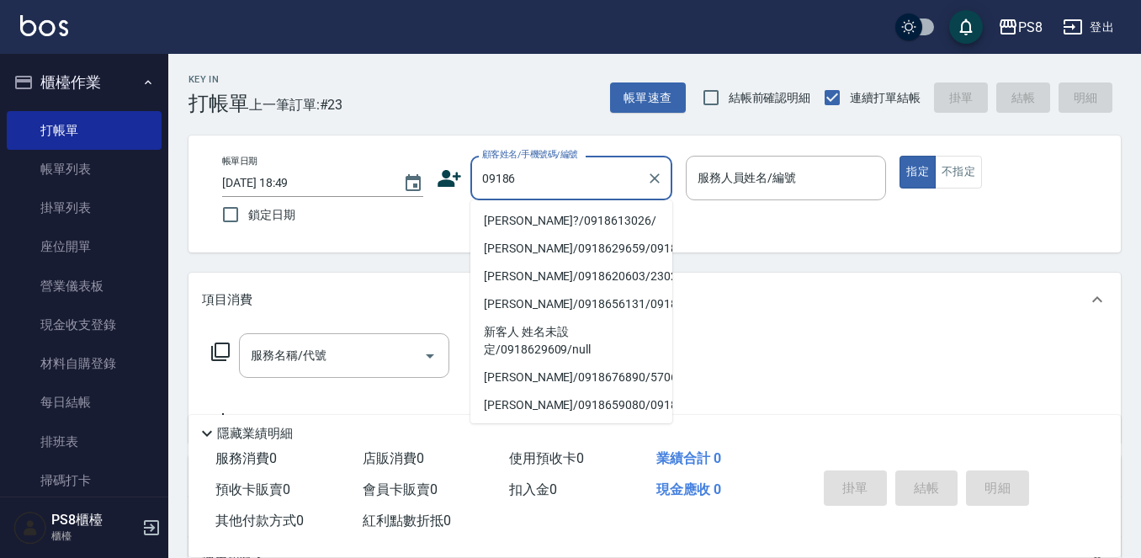
click at [554, 215] on li "[PERSON_NAME]?/0918613026/" at bounding box center [571, 221] width 202 height 28
type input "[PERSON_NAME]?/0918613026/"
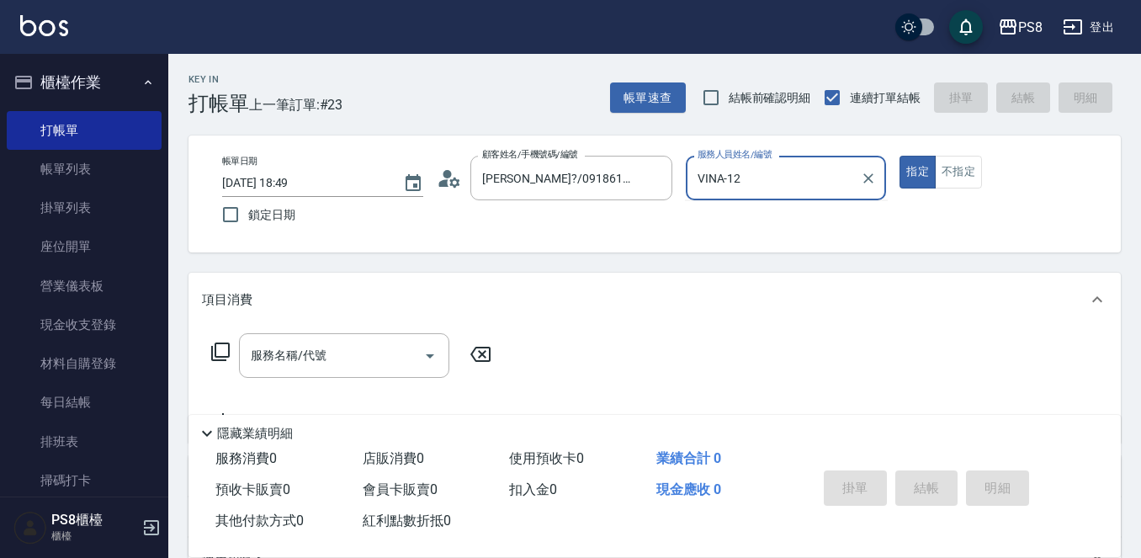
type input "VINA-12"
click at [899, 156] on button "指定" at bounding box center [917, 172] width 36 height 33
type button "true"
click at [861, 180] on icon "Clear" at bounding box center [868, 178] width 17 height 17
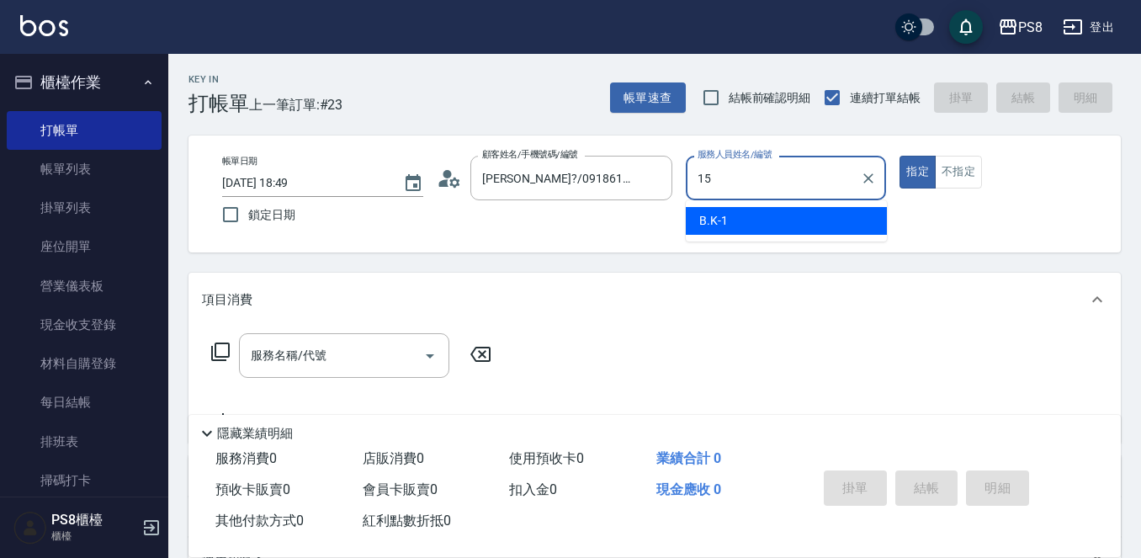
type input "EMMA-15"
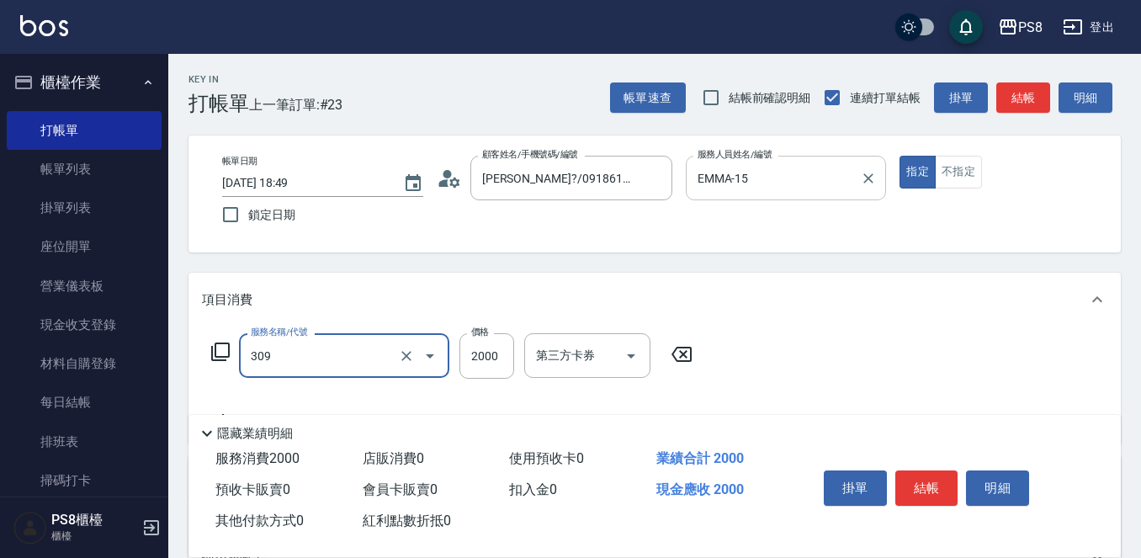
type input "嚴選溫塑(309)"
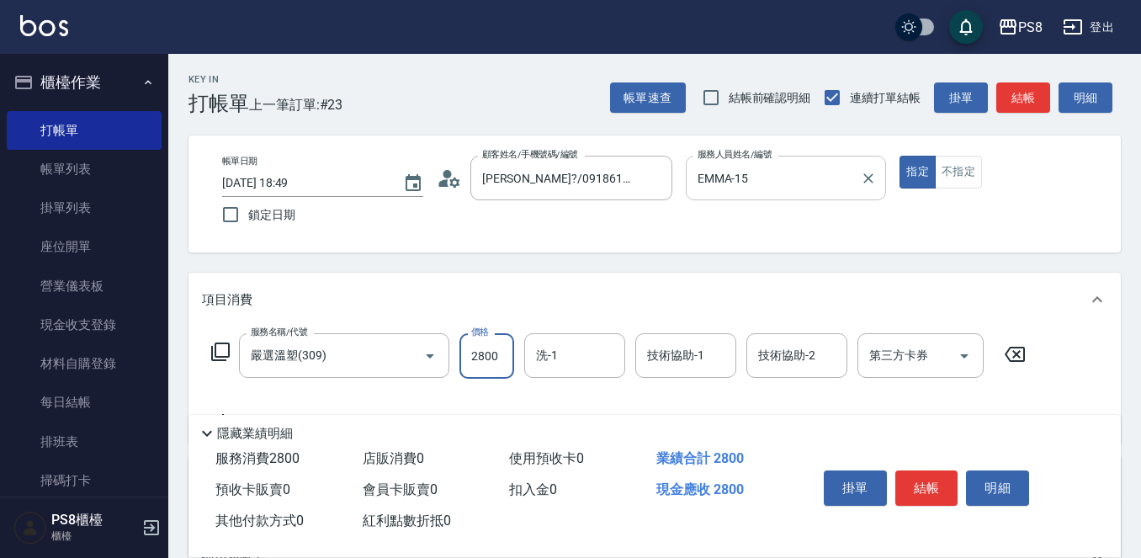
type input "2800"
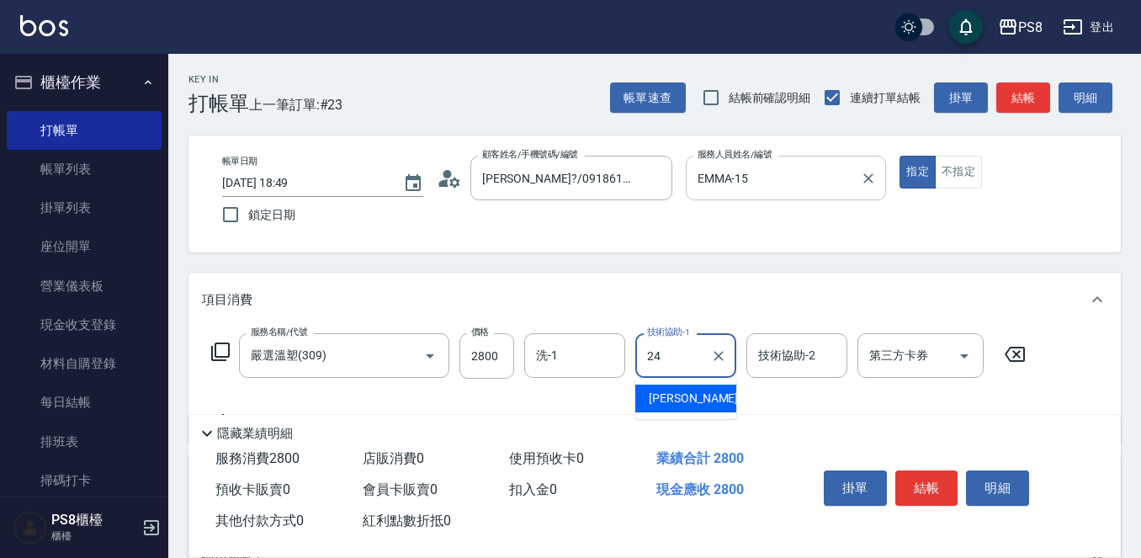
type input "[PERSON_NAME]-24"
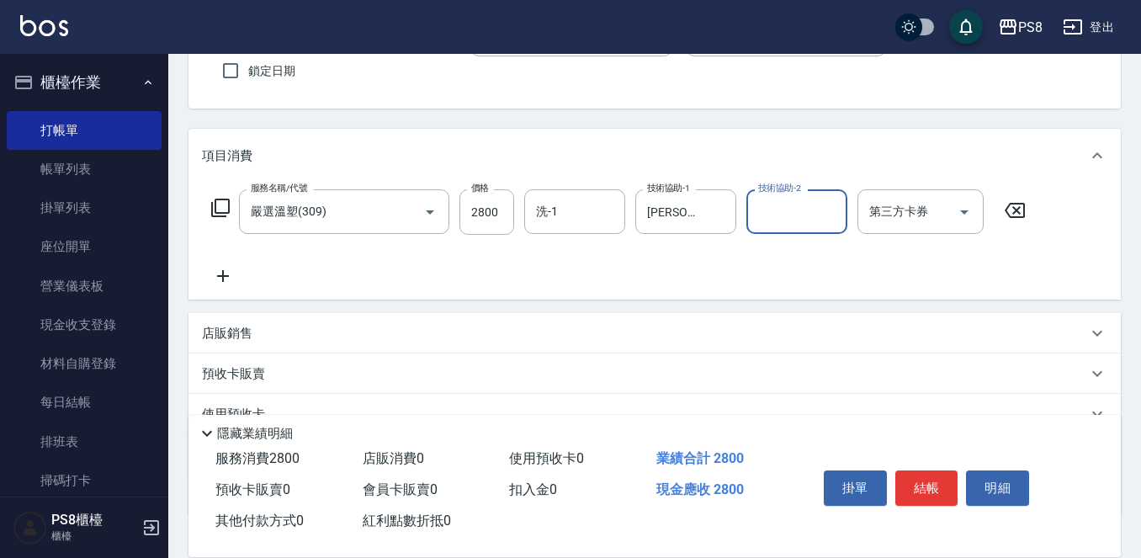
scroll to position [252, 0]
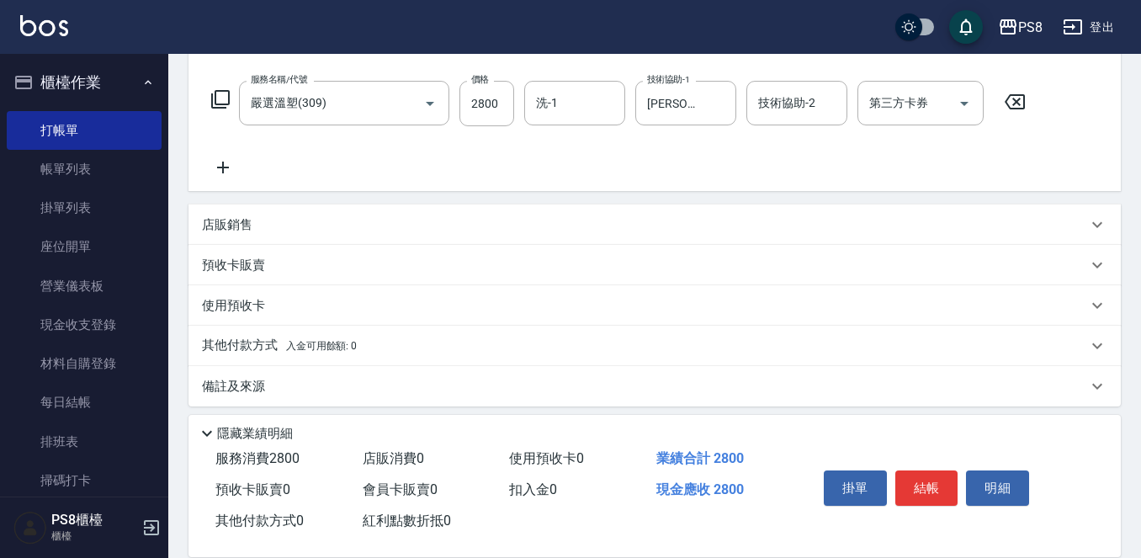
click at [330, 334] on div "其他付款方式 入金可用餘額: 0" at bounding box center [654, 346] width 932 height 40
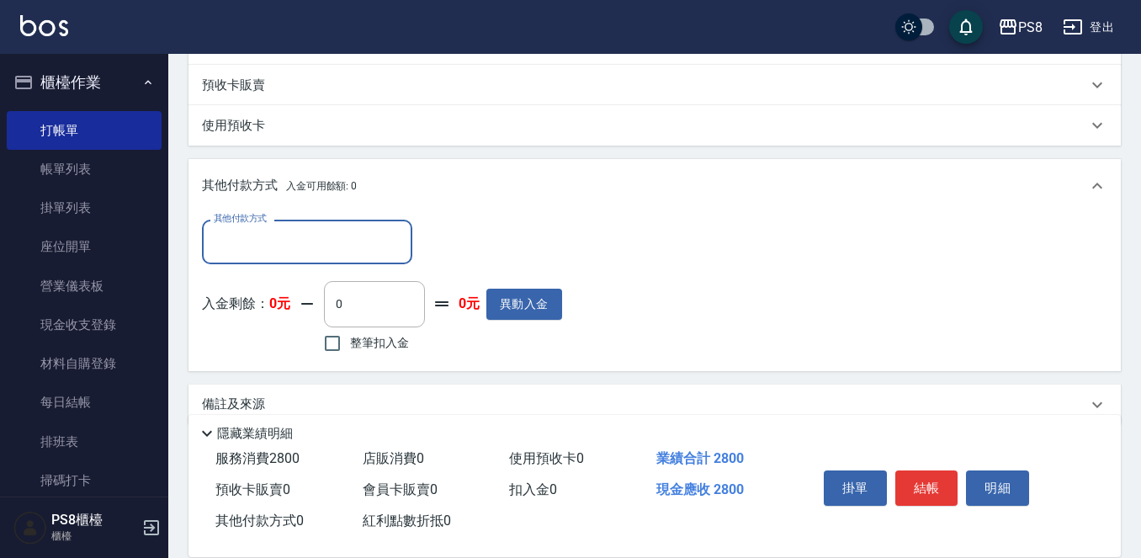
scroll to position [433, 0]
click at [299, 230] on input "其他付款方式" at bounding box center [306, 240] width 195 height 29
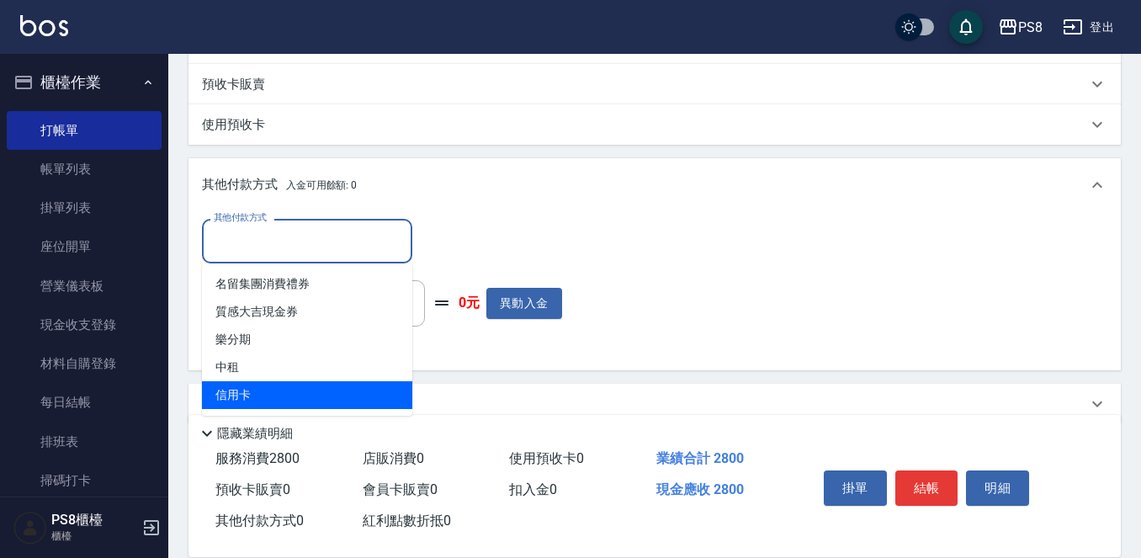
click at [284, 391] on span "信用卡" at bounding box center [307, 395] width 210 height 28
type input "信用卡"
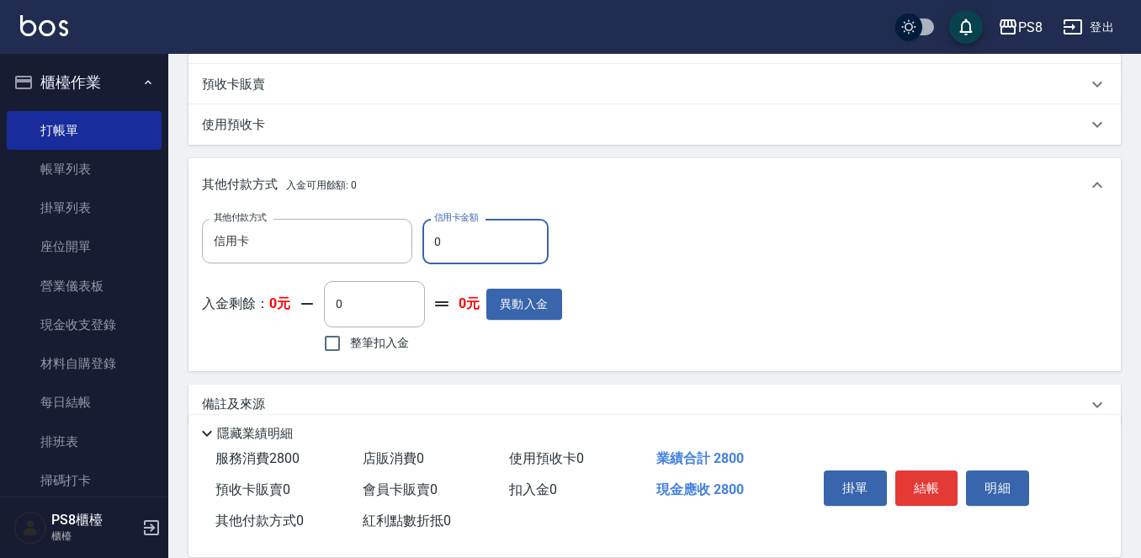
click at [511, 242] on input "0" at bounding box center [485, 241] width 126 height 45
type input "2800"
drag, startPoint x: 934, startPoint y: 476, endPoint x: 818, endPoint y: 385, distance: 147.4
click at [933, 476] on button "結帳" at bounding box center [926, 487] width 63 height 35
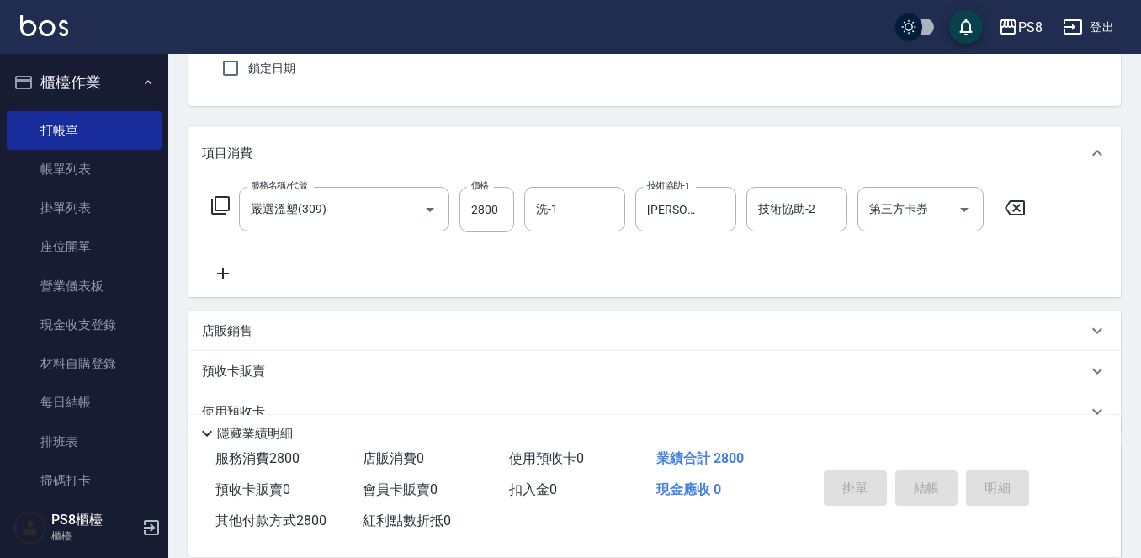
scroll to position [0, 0]
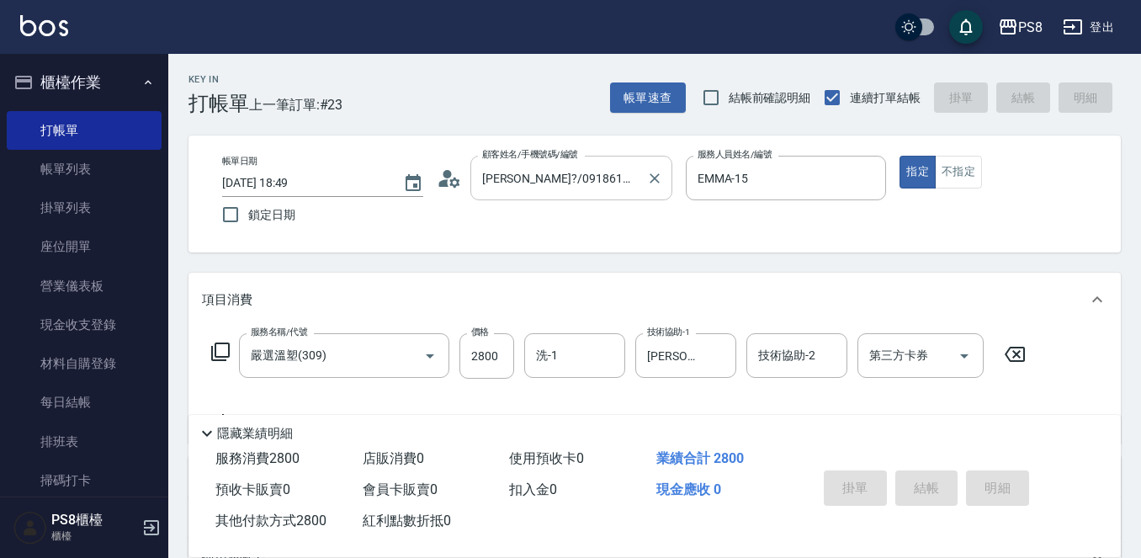
type input "2025/09/20 18:51"
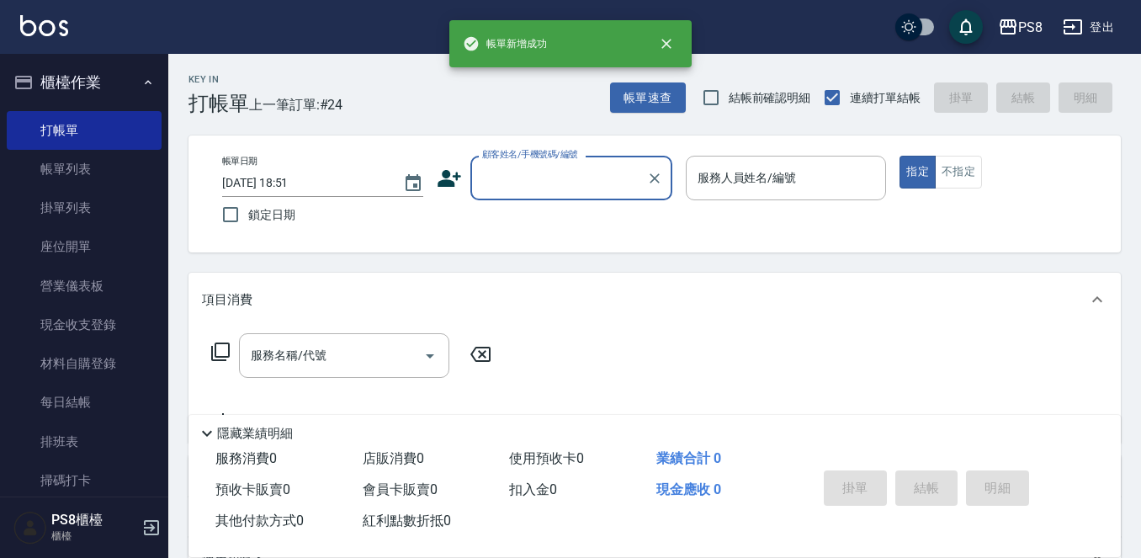
drag, startPoint x: 548, startPoint y: 172, endPoint x: 537, endPoint y: 172, distance: 11.8
click at [542, 172] on input "顧客姓名/手機號碼/編號" at bounding box center [559, 177] width 162 height 29
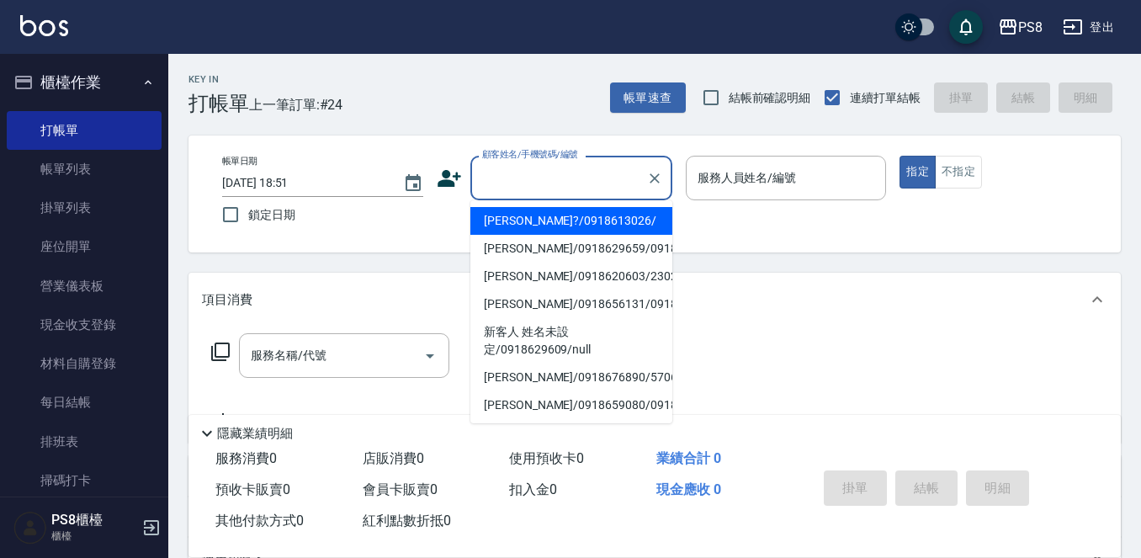
click at [528, 217] on li "[PERSON_NAME]?/0918613026/" at bounding box center [571, 221] width 202 height 28
type input "[PERSON_NAME]?/0918613026/"
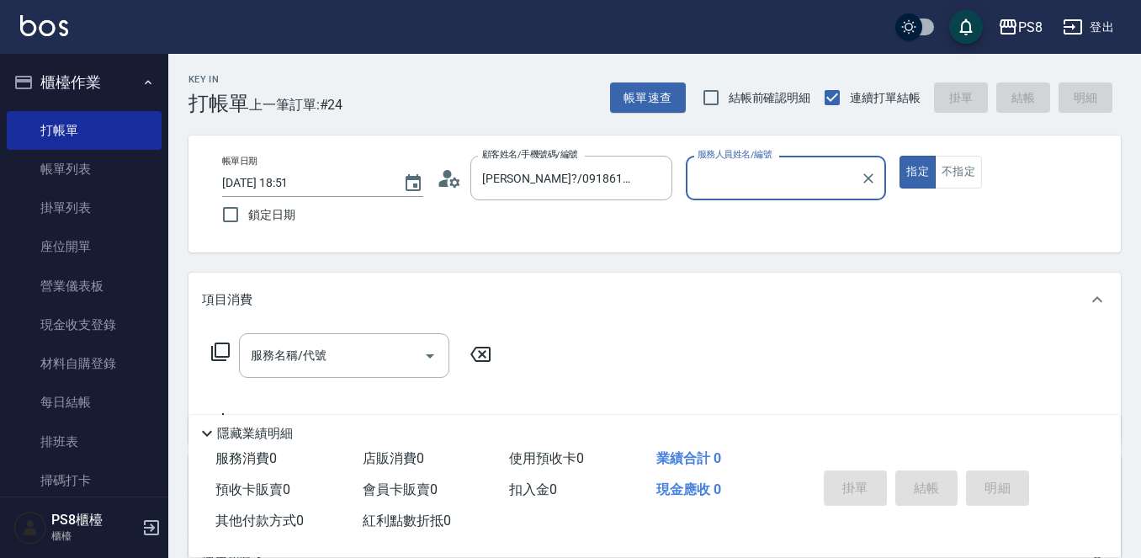
type input "VINA-12"
click at [455, 179] on icon at bounding box center [454, 182] width 10 height 10
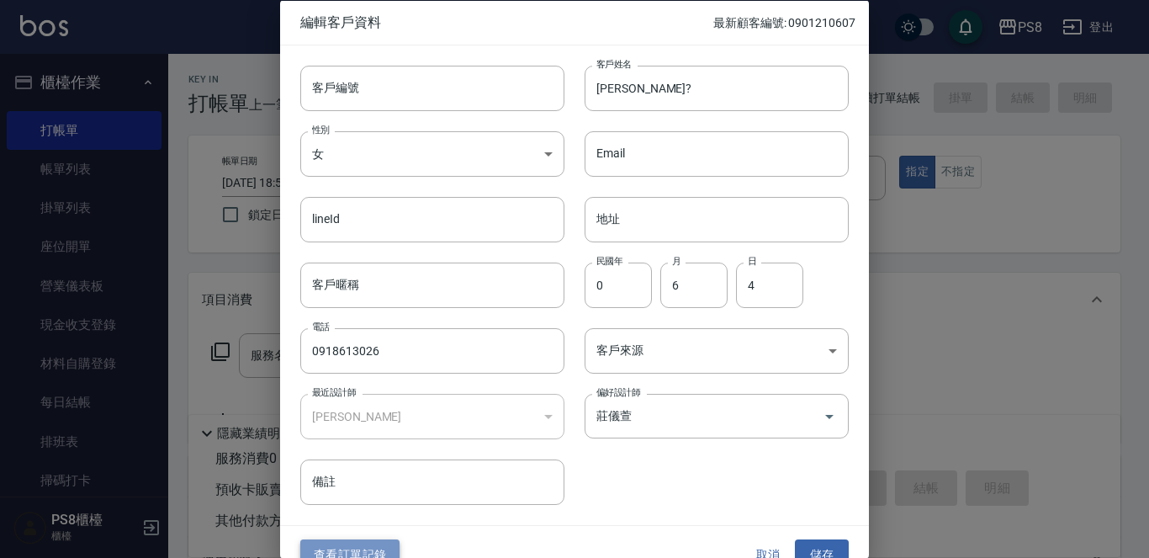
click at [373, 542] on button "查看訂單記錄" at bounding box center [349, 554] width 99 height 31
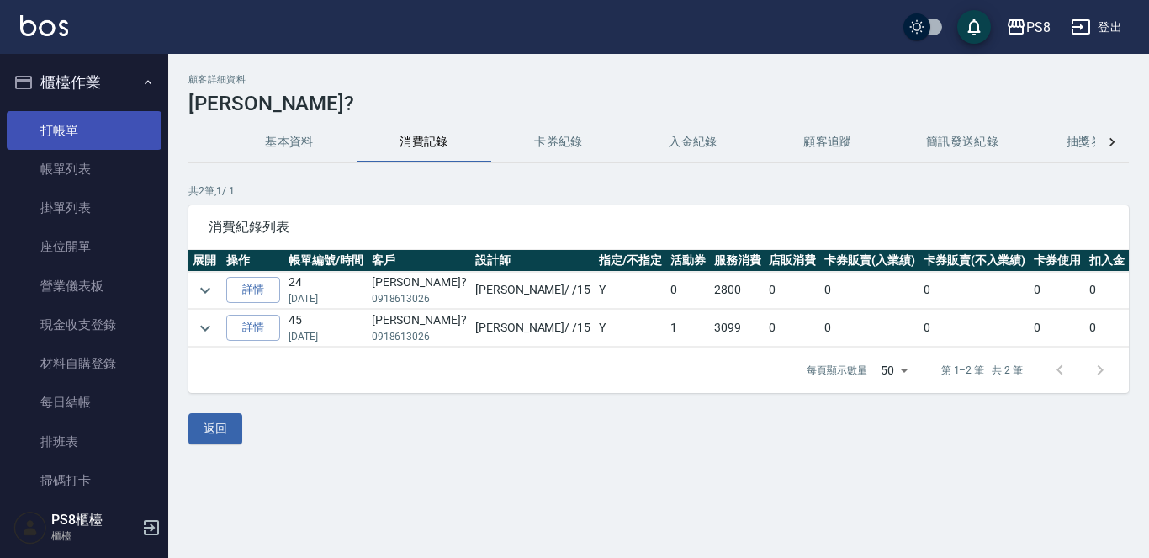
click at [90, 121] on link "打帳單" at bounding box center [84, 130] width 155 height 39
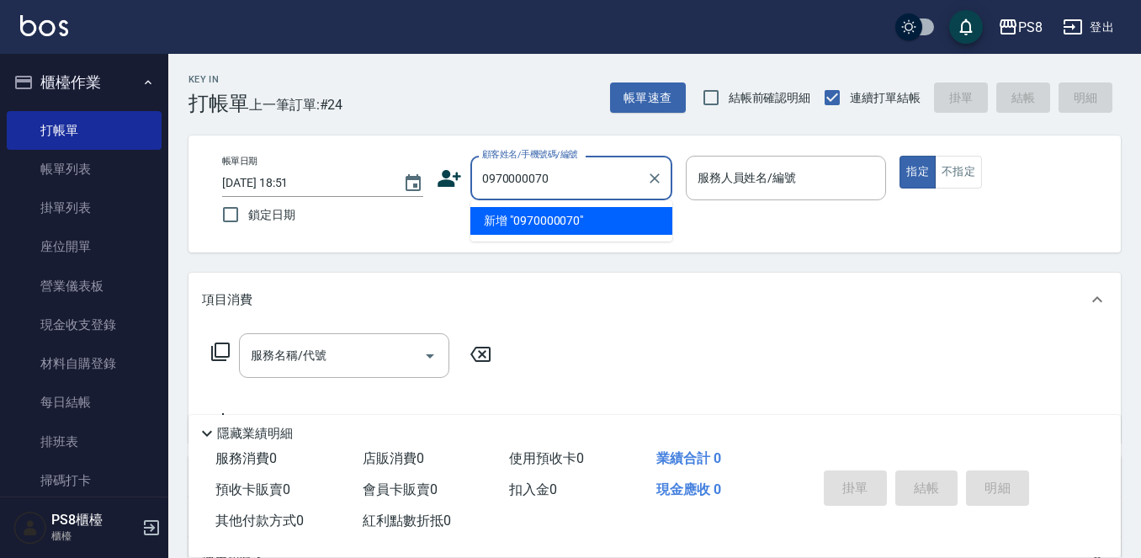
drag, startPoint x: 575, startPoint y: 180, endPoint x: 491, endPoint y: 173, distance: 84.4
click at [480, 173] on input "0970000070" at bounding box center [559, 177] width 162 height 29
type input "0970000070"
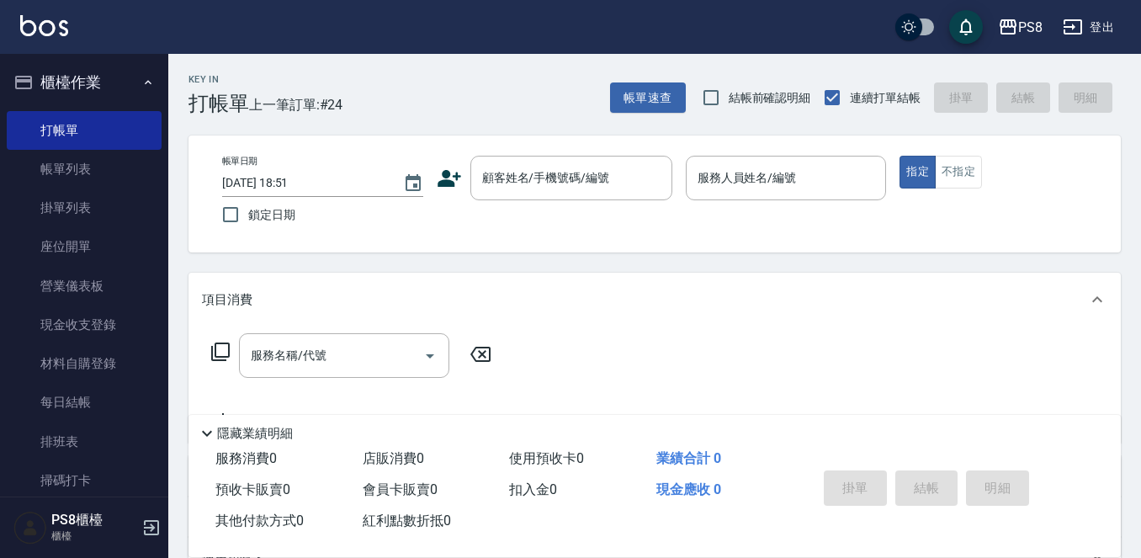
click at [449, 173] on icon at bounding box center [449, 178] width 24 height 17
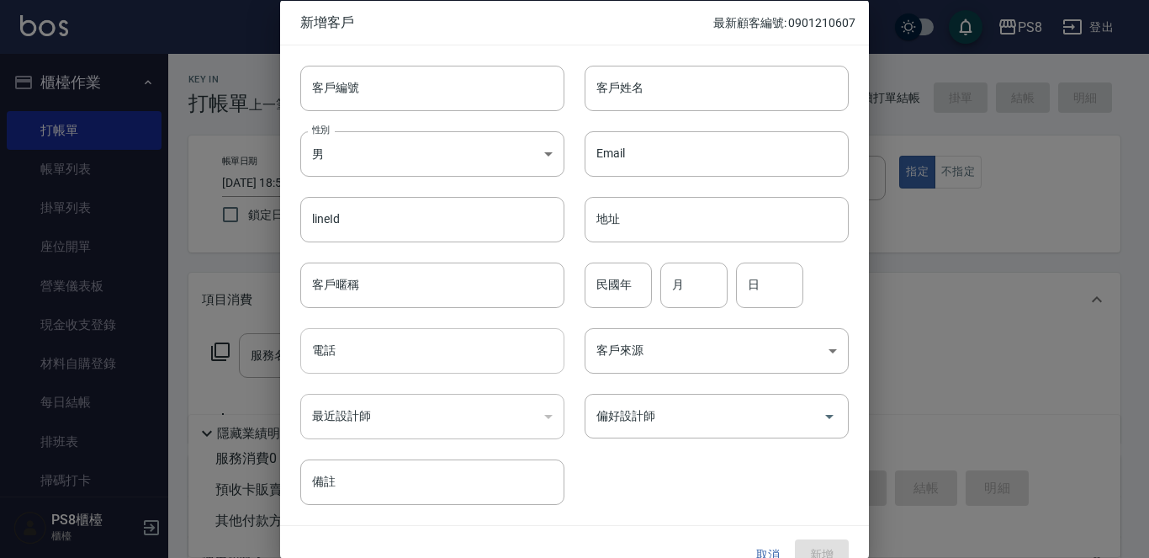
click at [406, 354] on input "電話" at bounding box center [432, 350] width 264 height 45
paste input "0970000070"
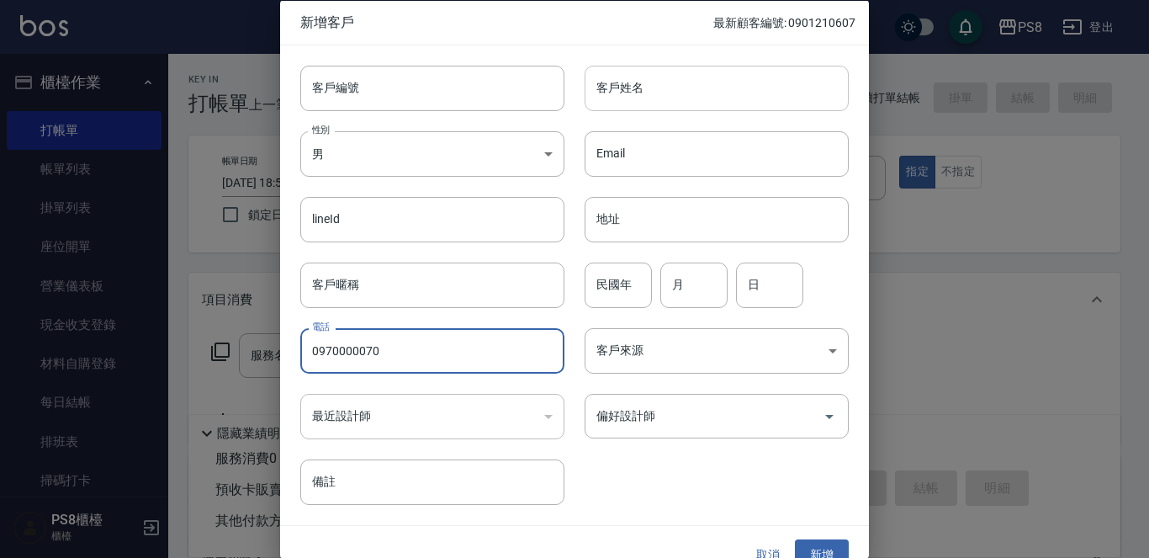
type input "0970000070"
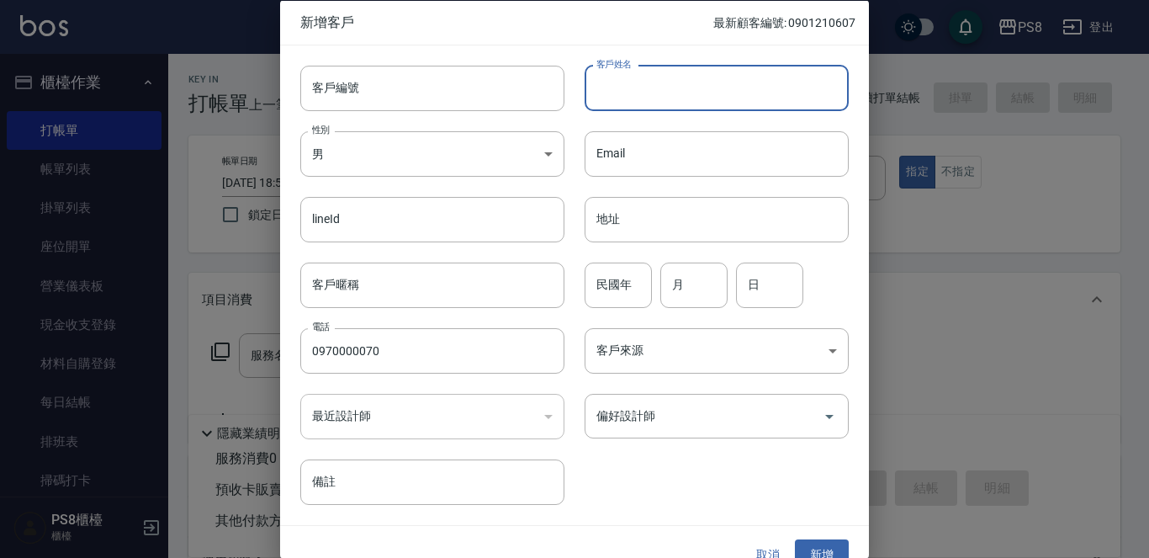
click at [648, 99] on input "客戶姓名" at bounding box center [717, 87] width 264 height 45
type input "[PERSON_NAME]"
click at [615, 294] on input "民國年" at bounding box center [618, 284] width 67 height 45
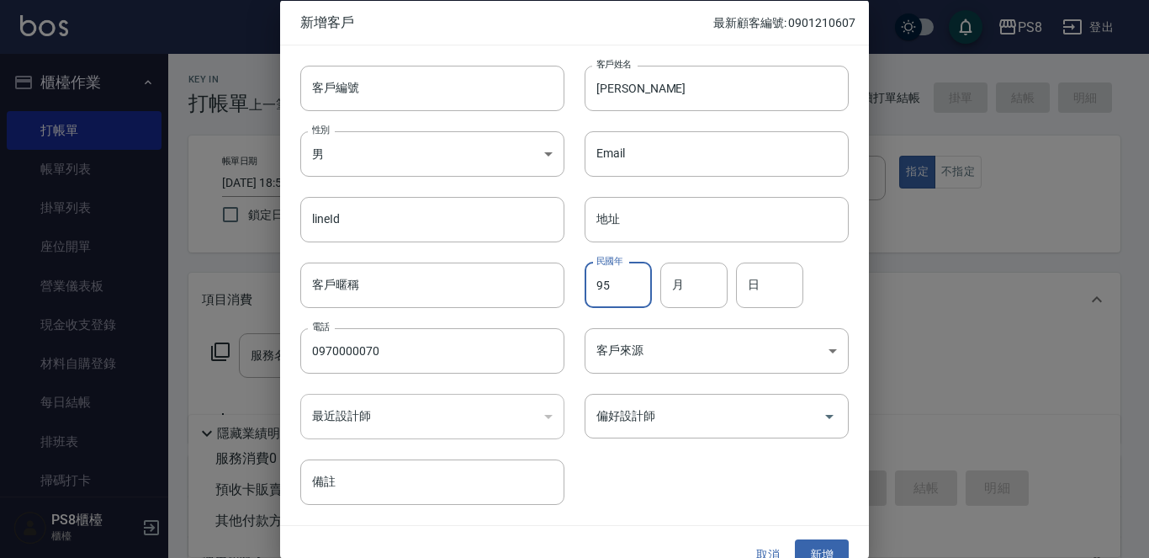
type input "95"
type input "07"
type input "16"
click at [829, 547] on button "新增" at bounding box center [822, 554] width 54 height 31
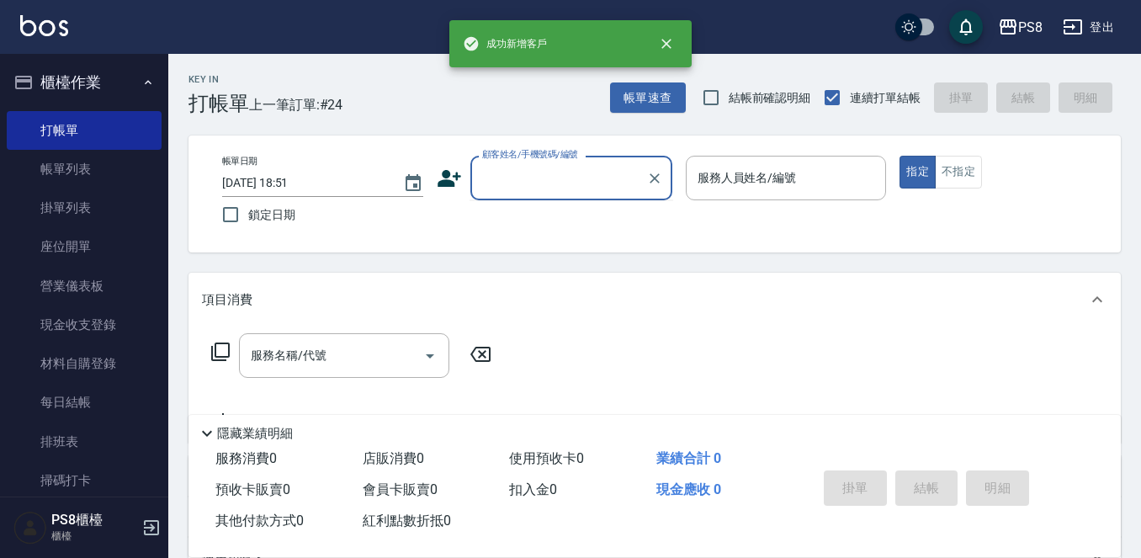
click at [596, 170] on input "顧客姓名/手機號碼/編號" at bounding box center [559, 177] width 162 height 29
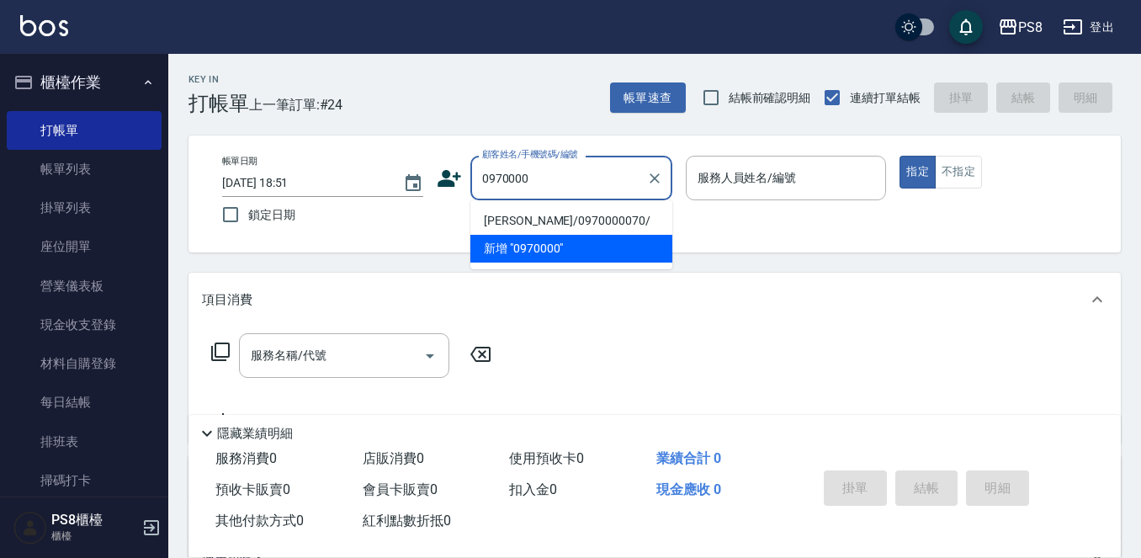
click at [568, 212] on li "[PERSON_NAME]/0970000070/" at bounding box center [571, 221] width 202 height 28
type input "[PERSON_NAME]/0970000070/"
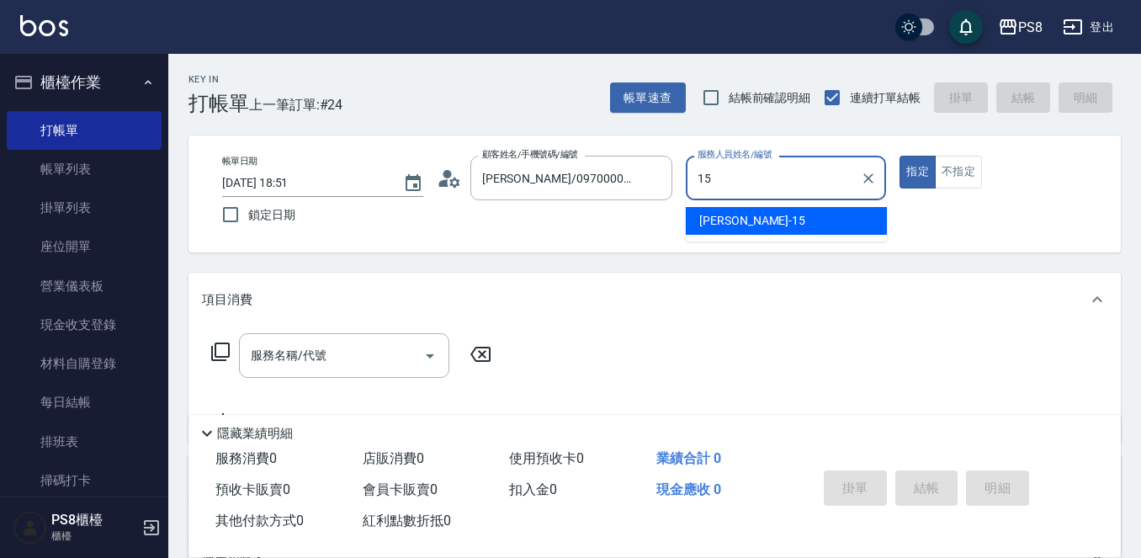
type input "EMMA-15"
type button "true"
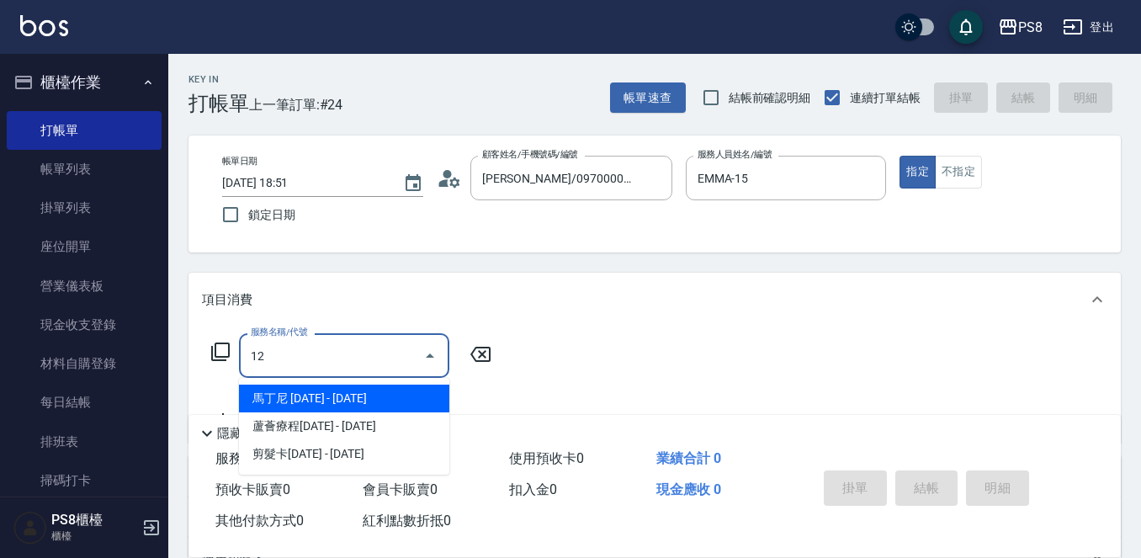
type input "1"
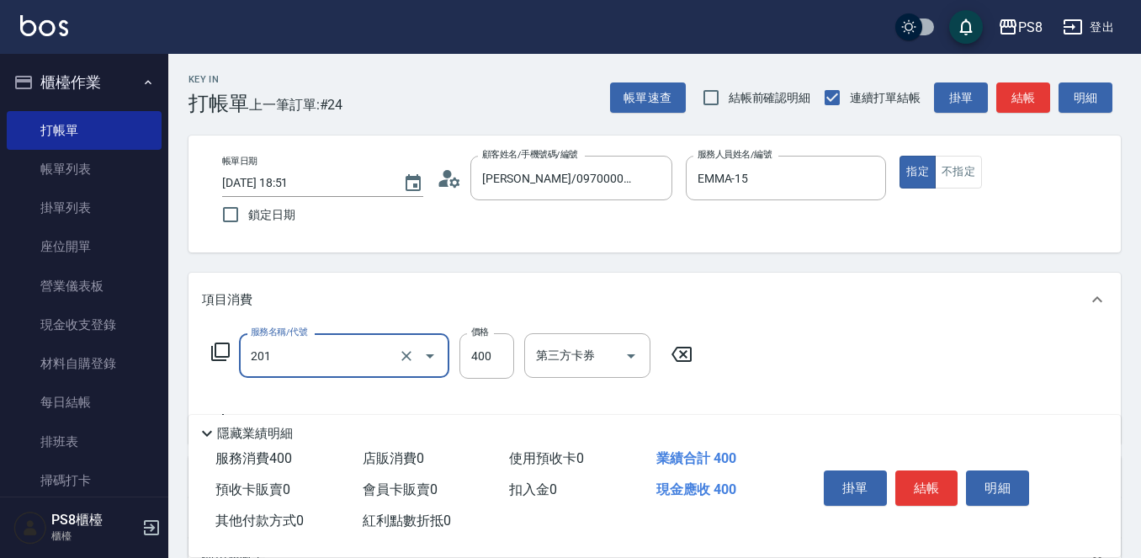
type input "洗剪400(201)"
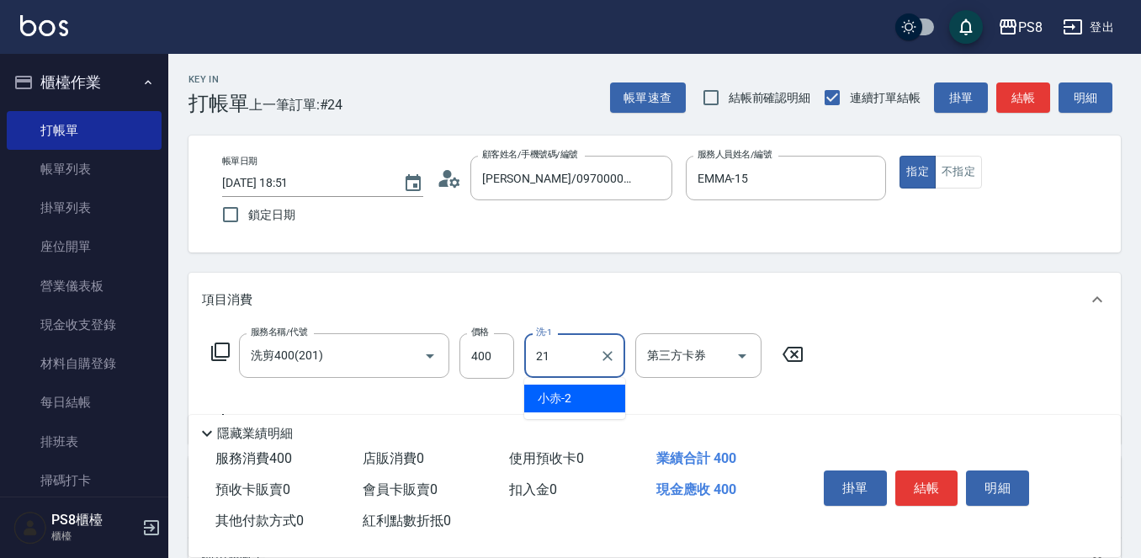
type input "[PERSON_NAME]-21"
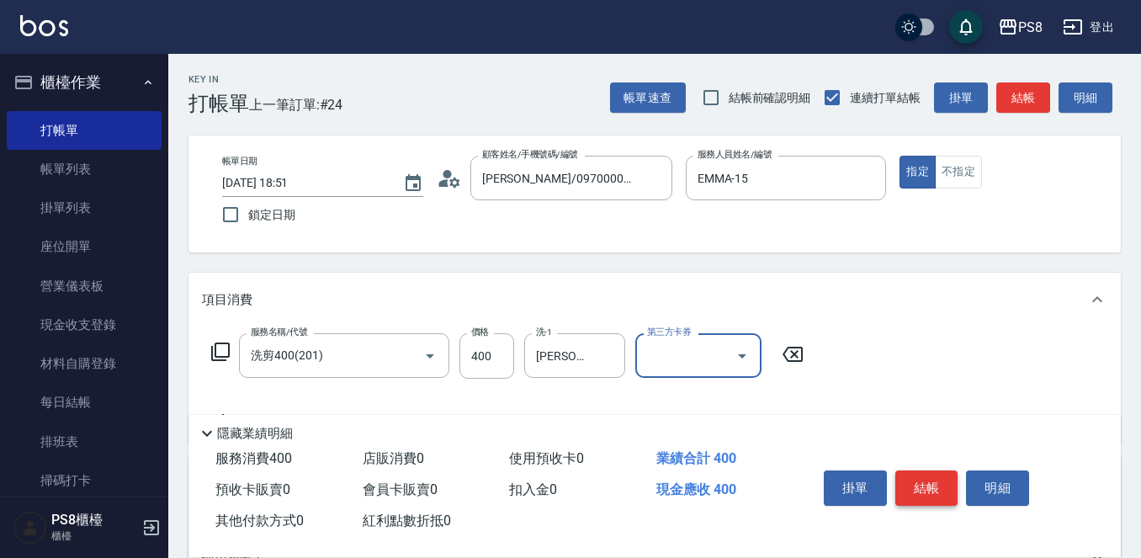
click at [921, 473] on button "結帳" at bounding box center [926, 487] width 63 height 35
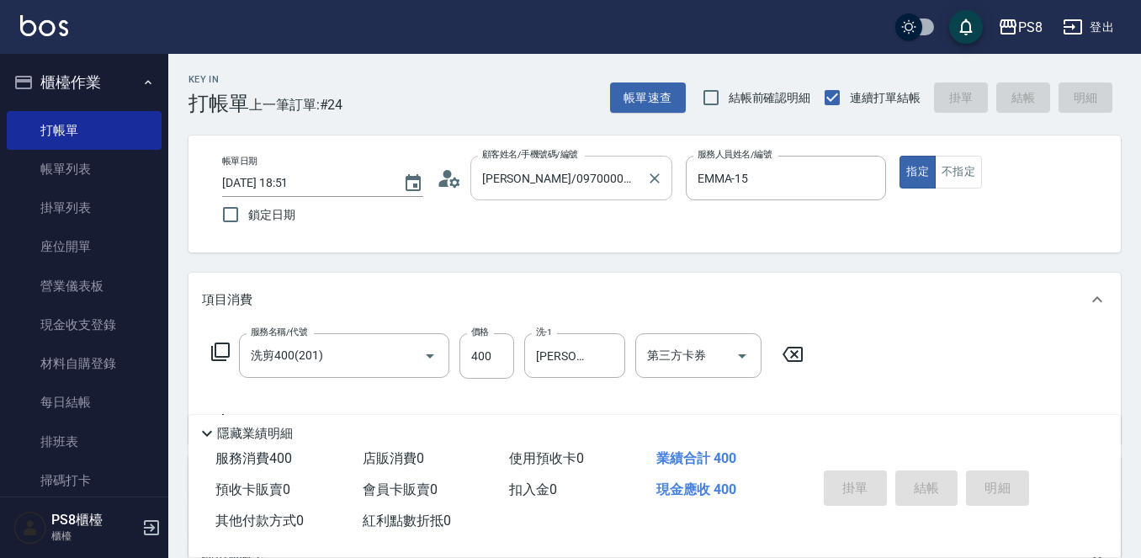
type input "2025/09/20 18:52"
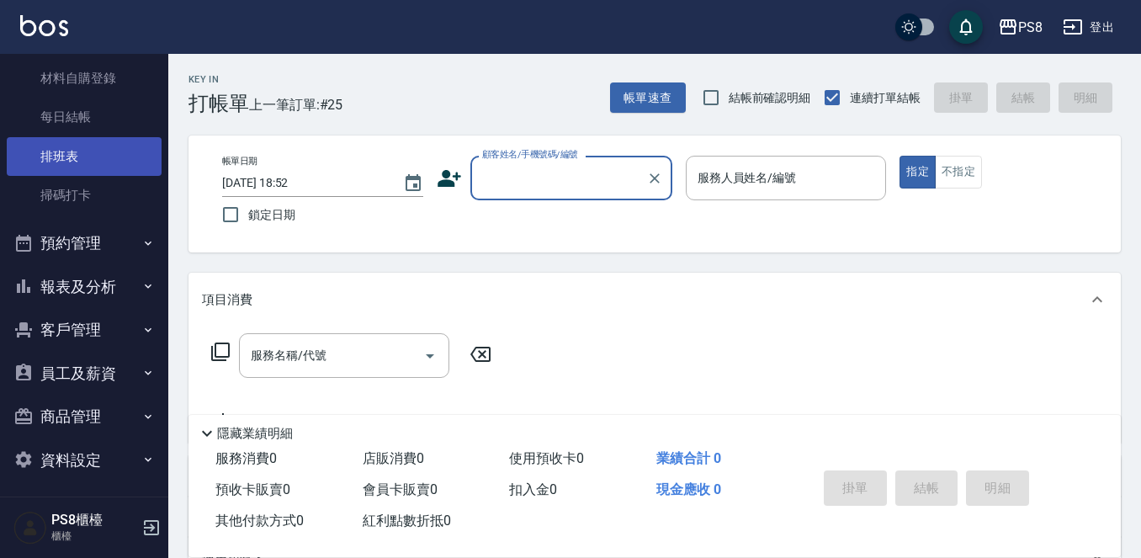
scroll to position [290, 0]
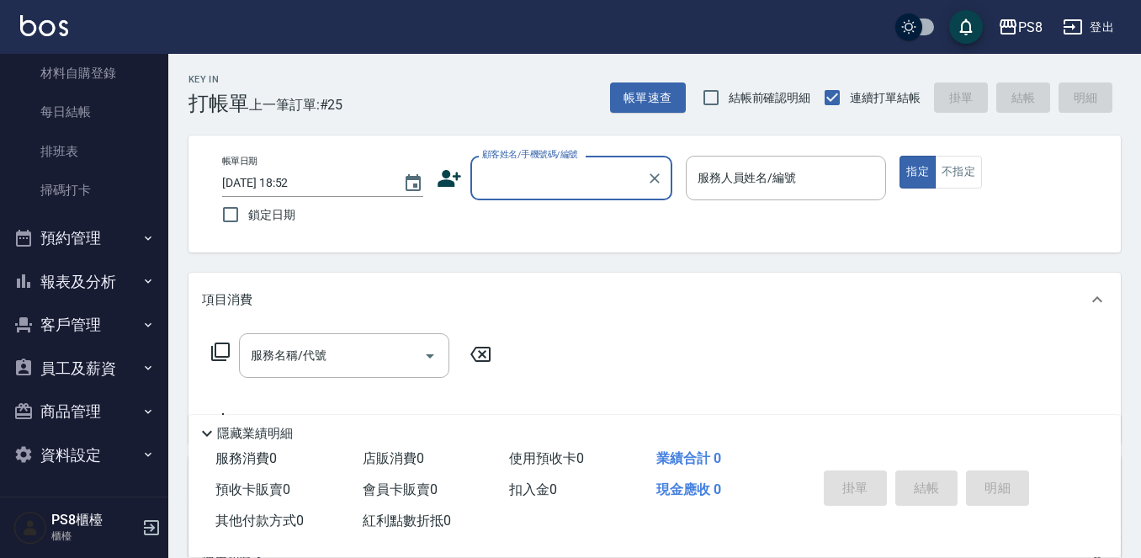
click at [101, 268] on button "報表及分析" at bounding box center [84, 282] width 155 height 44
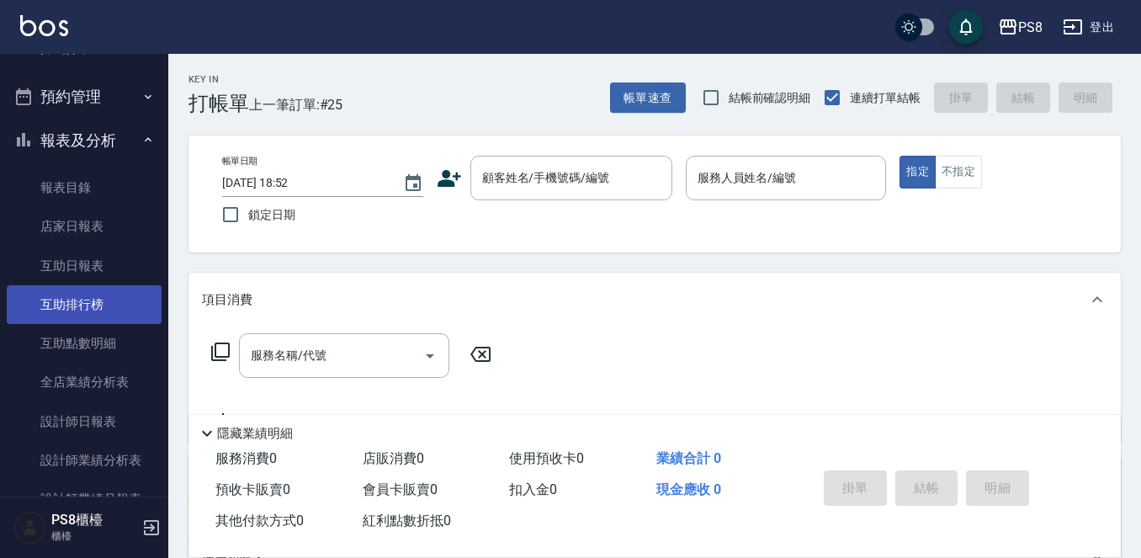
scroll to position [458, 0]
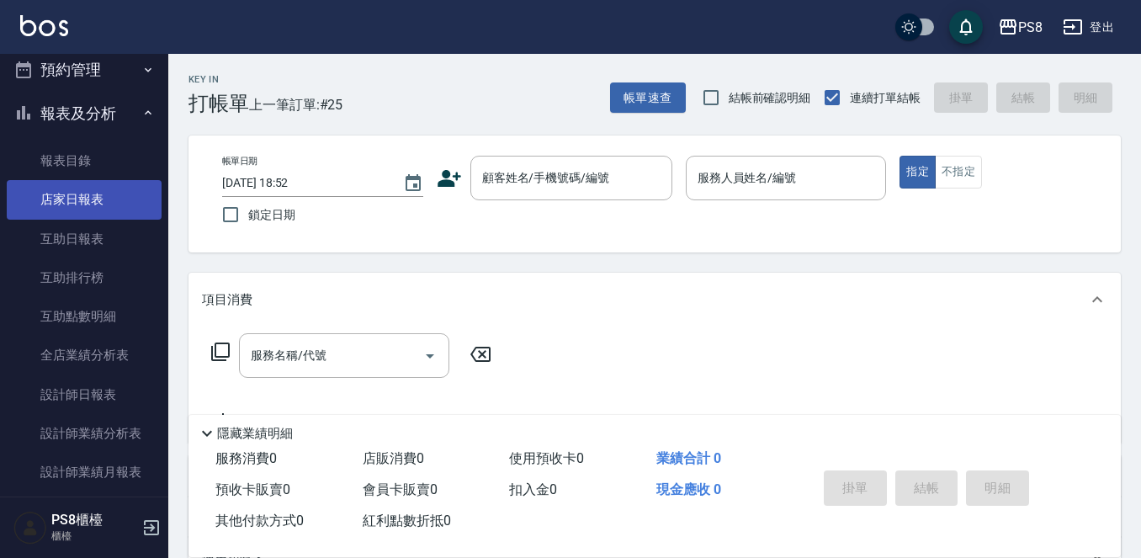
click at [100, 204] on link "店家日報表" at bounding box center [84, 199] width 155 height 39
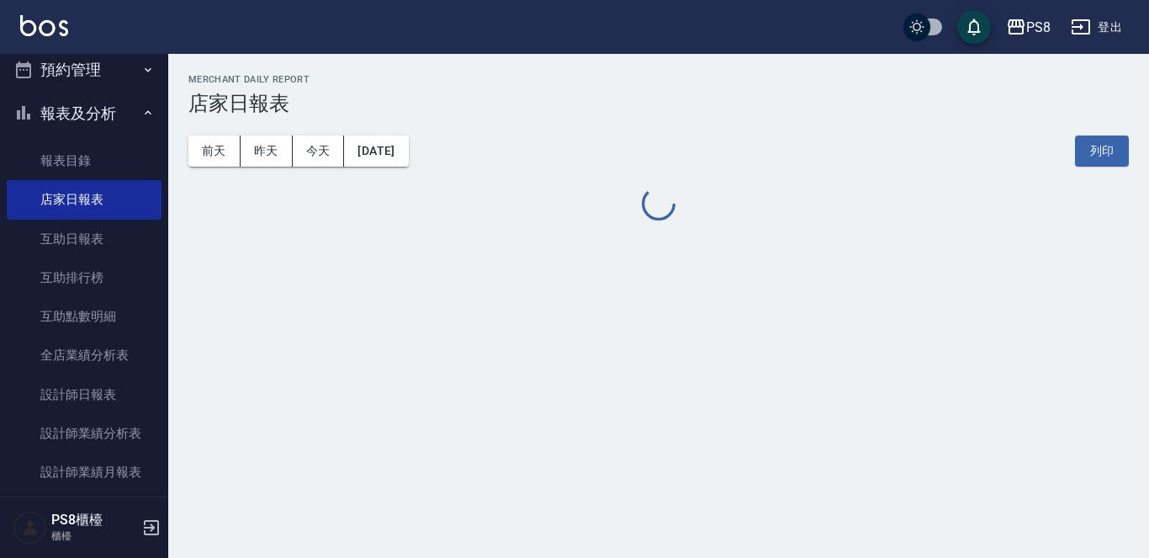
drag, startPoint x: 138, startPoint y: 258, endPoint x: 167, endPoint y: 272, distance: 32.4
click at [137, 258] on link "互助排行榜" at bounding box center [84, 277] width 155 height 39
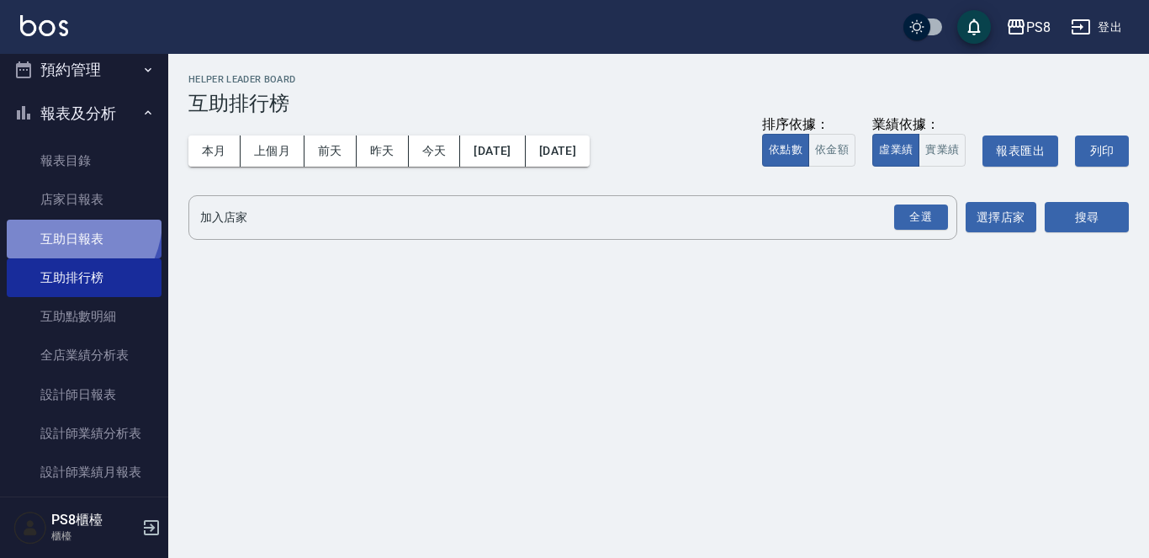
click at [65, 220] on link "互助日報表" at bounding box center [84, 239] width 155 height 39
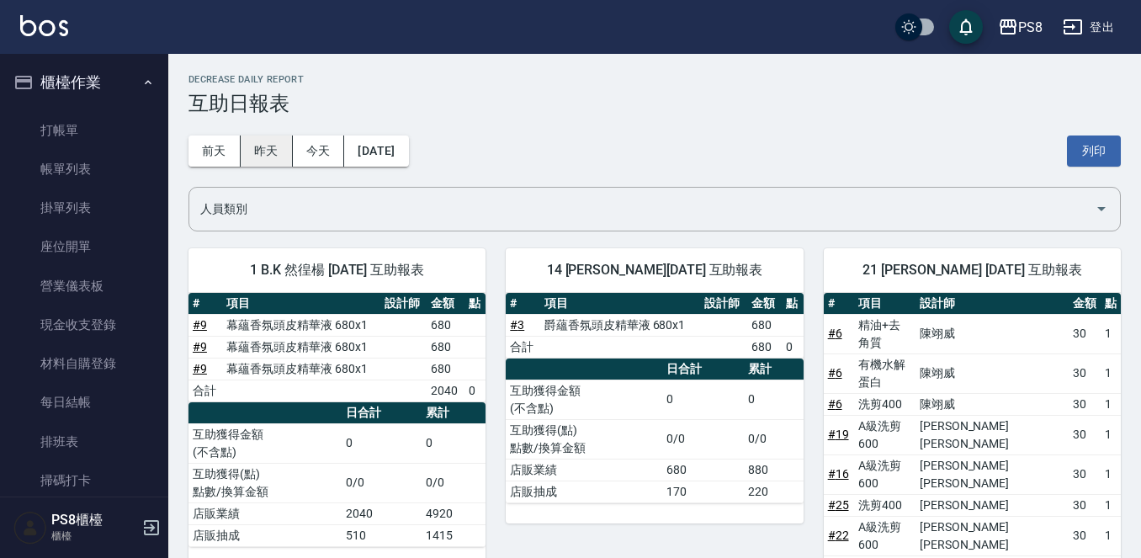
click at [272, 153] on button "昨天" at bounding box center [267, 150] width 52 height 31
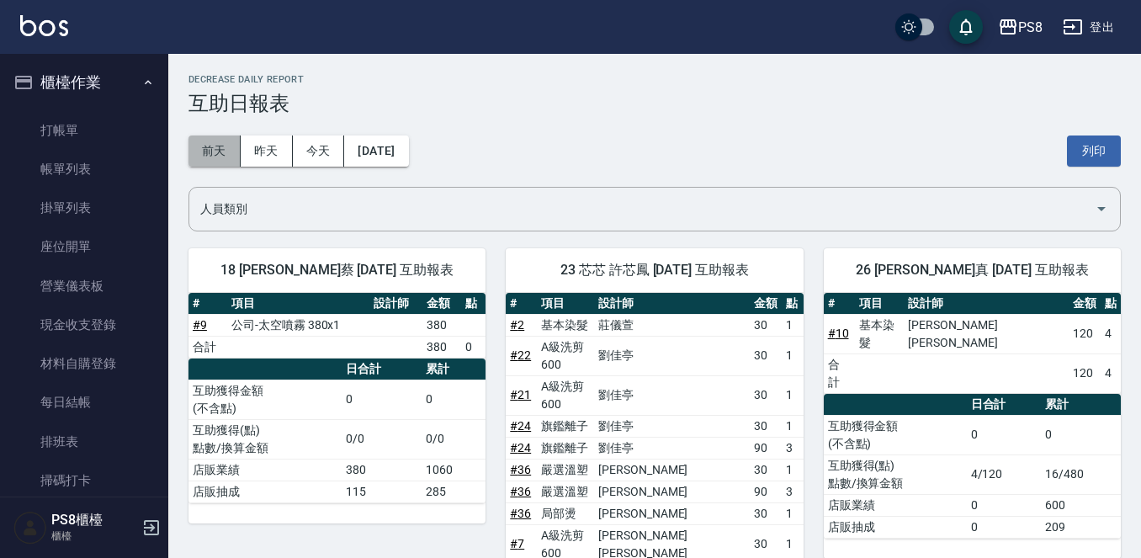
click at [223, 153] on button "前天" at bounding box center [214, 150] width 52 height 31
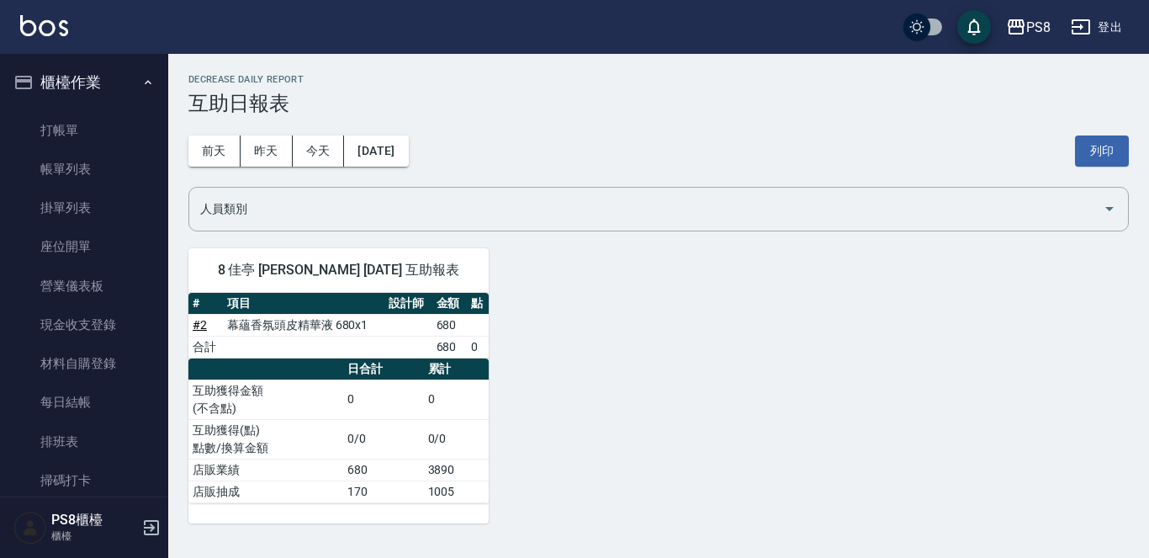
click at [288, 167] on div "前天 昨天 今天 2025/09/18 列印" at bounding box center [658, 151] width 940 height 72
click at [272, 153] on button "昨天" at bounding box center [267, 150] width 52 height 31
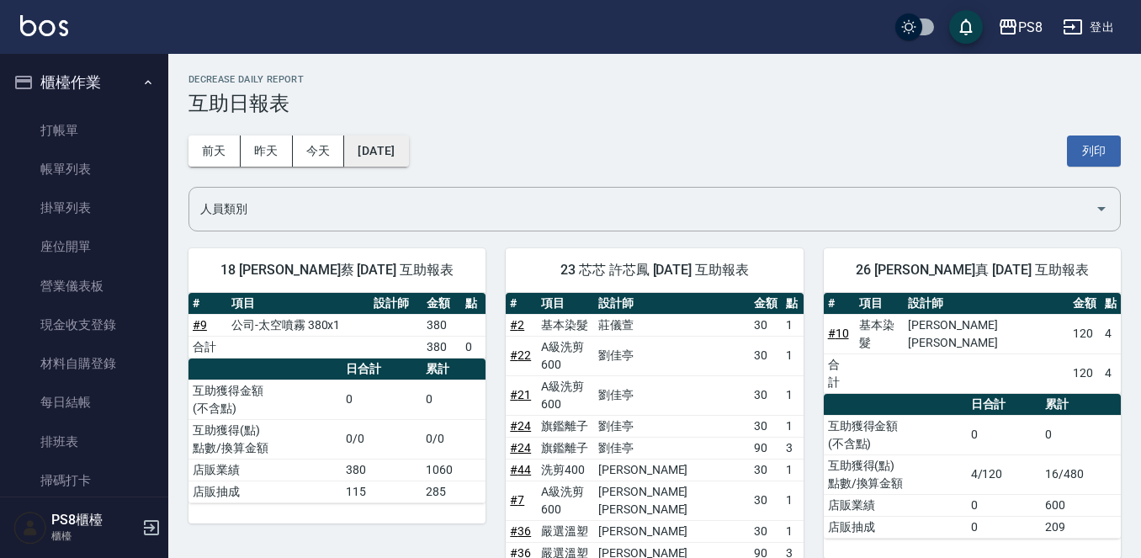
click at [354, 152] on button "2025/09/19" at bounding box center [376, 150] width 64 height 31
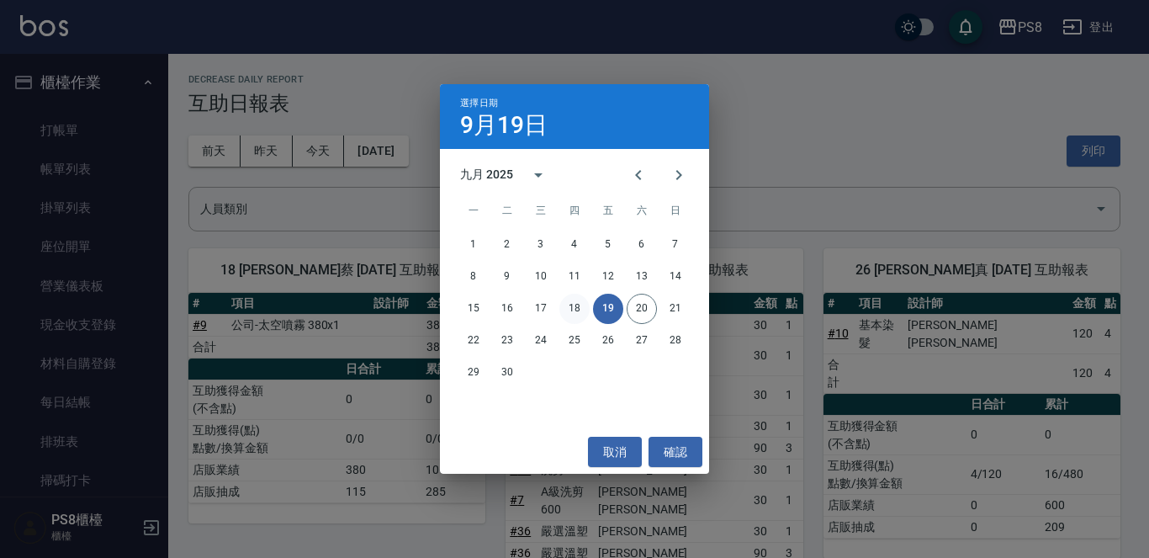
click at [571, 305] on button "18" at bounding box center [574, 309] width 30 height 30
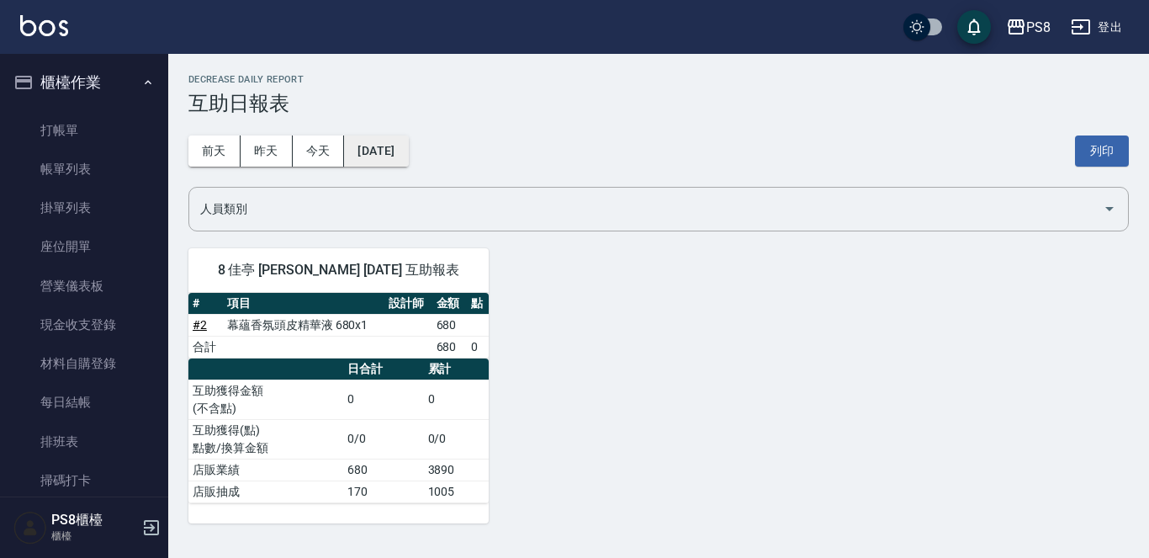
click at [385, 153] on button "[DATE]" at bounding box center [376, 150] width 64 height 31
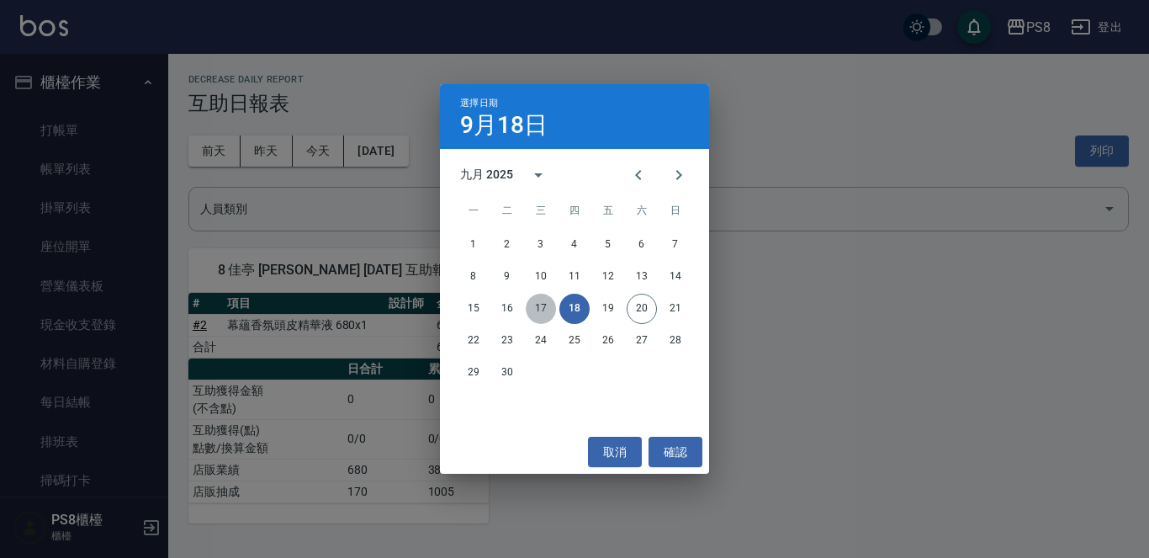
click at [542, 310] on button "17" at bounding box center [541, 309] width 30 height 30
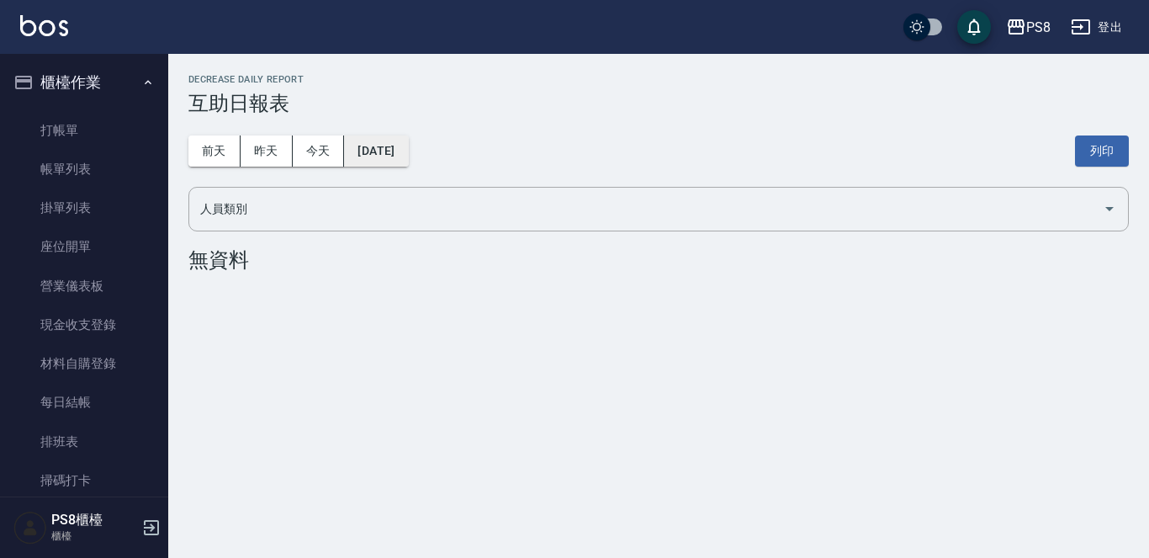
click at [369, 156] on button "2025/09/17" at bounding box center [376, 150] width 64 height 31
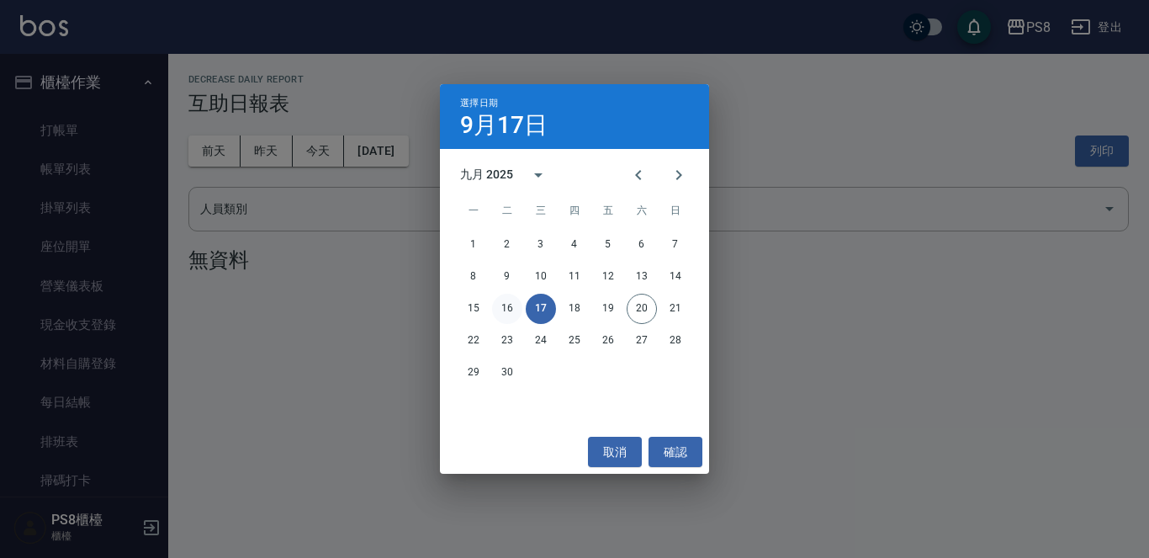
click at [506, 306] on button "16" at bounding box center [507, 309] width 30 height 30
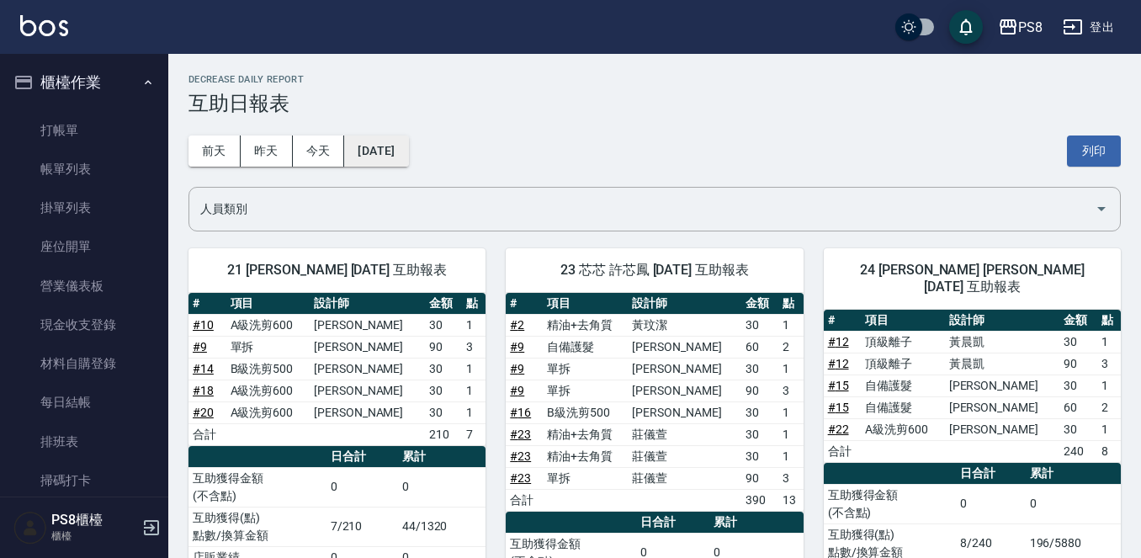
click at [384, 147] on button "[DATE]" at bounding box center [376, 150] width 64 height 31
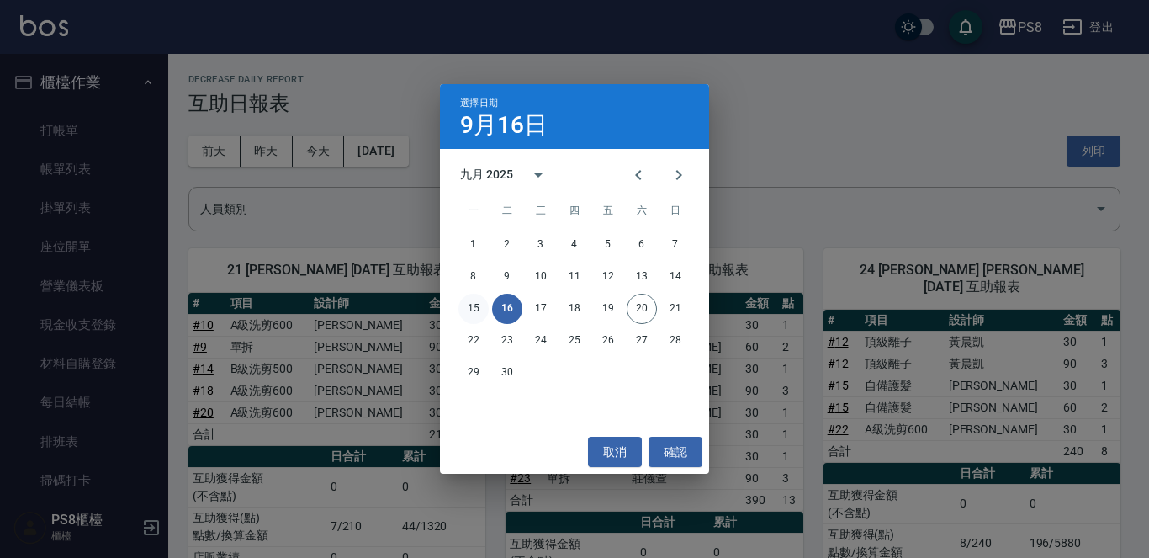
click at [478, 311] on button "15" at bounding box center [473, 309] width 30 height 30
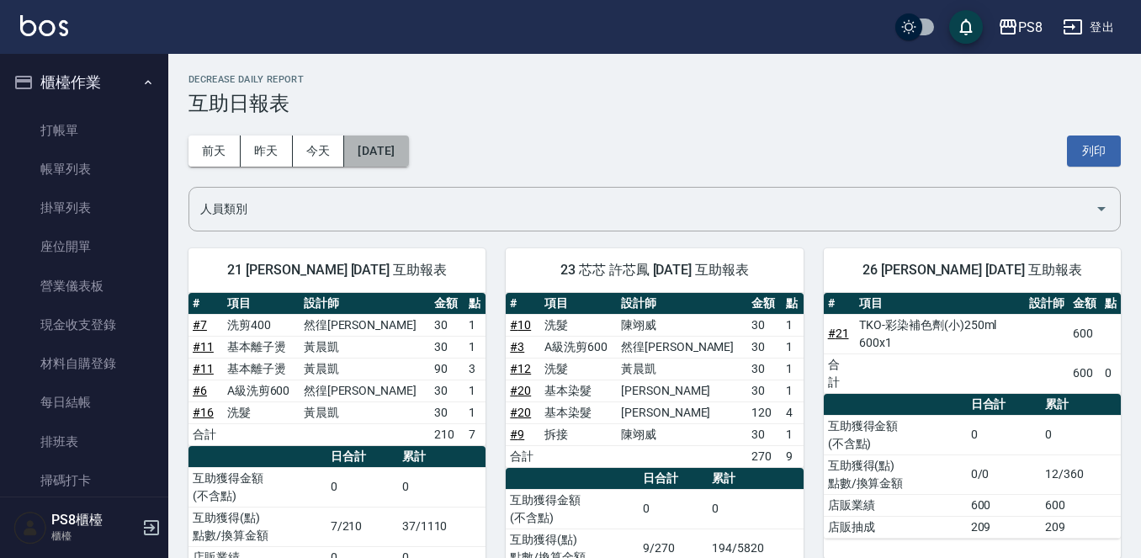
click at [380, 152] on button "2025/09/15" at bounding box center [376, 150] width 64 height 31
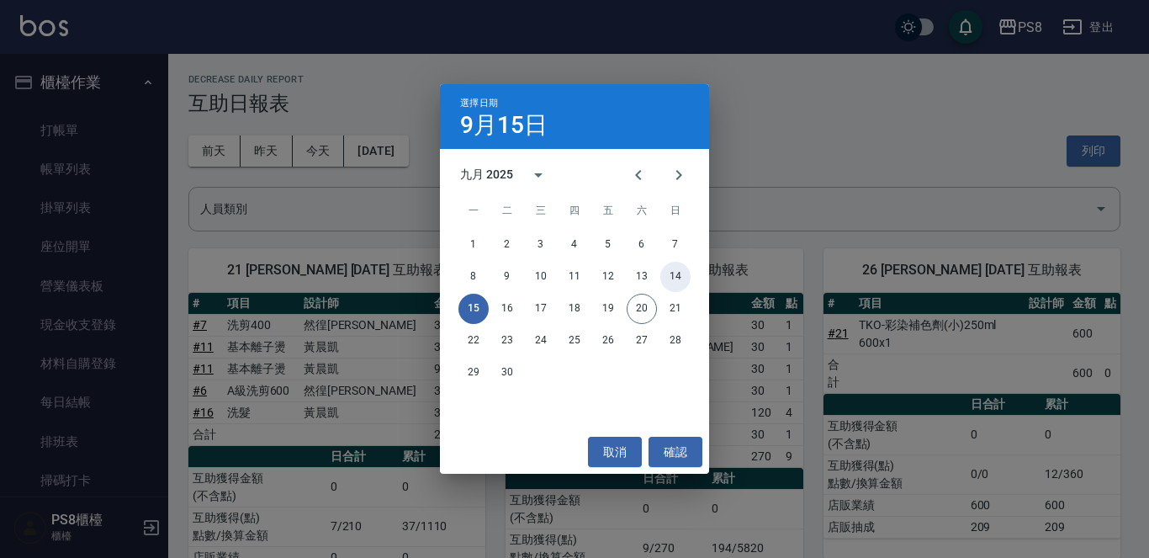
click at [673, 269] on button "14" at bounding box center [675, 277] width 30 height 30
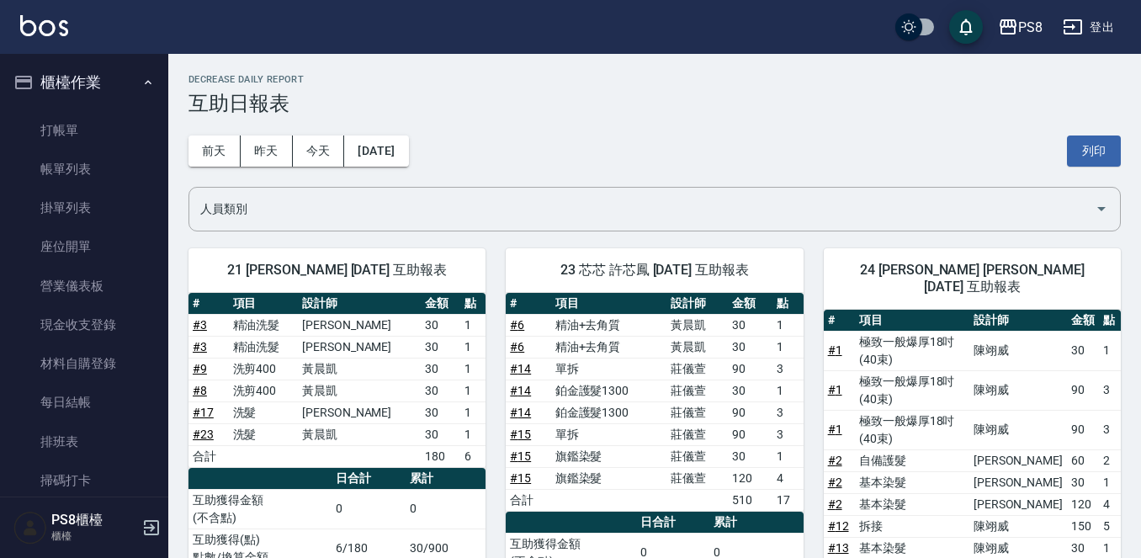
click at [49, 29] on img at bounding box center [44, 25] width 48 height 21
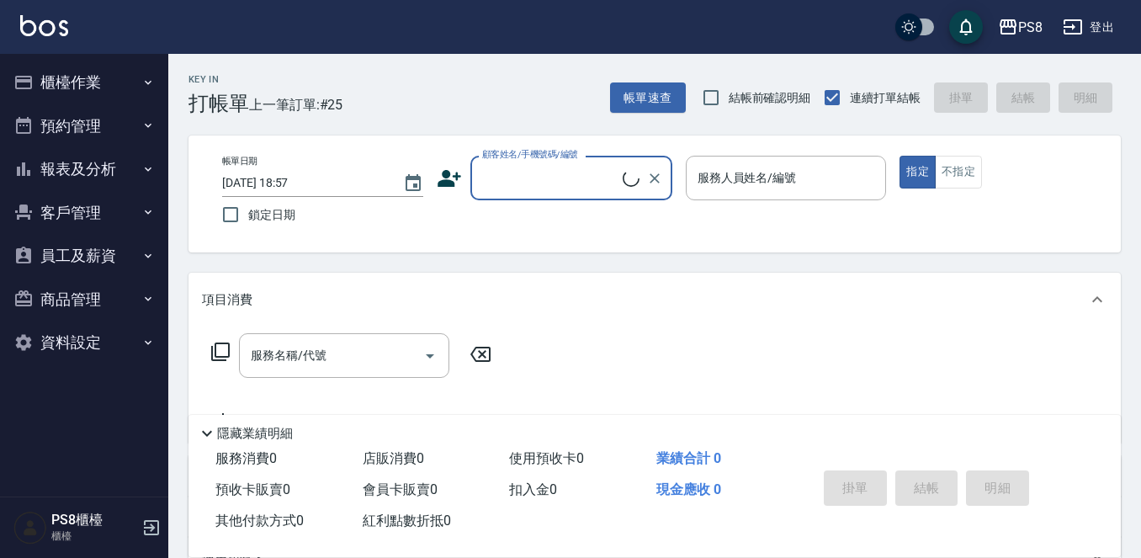
click at [522, 172] on input "顧客姓名/手機號碼/編號" at bounding box center [550, 177] width 145 height 29
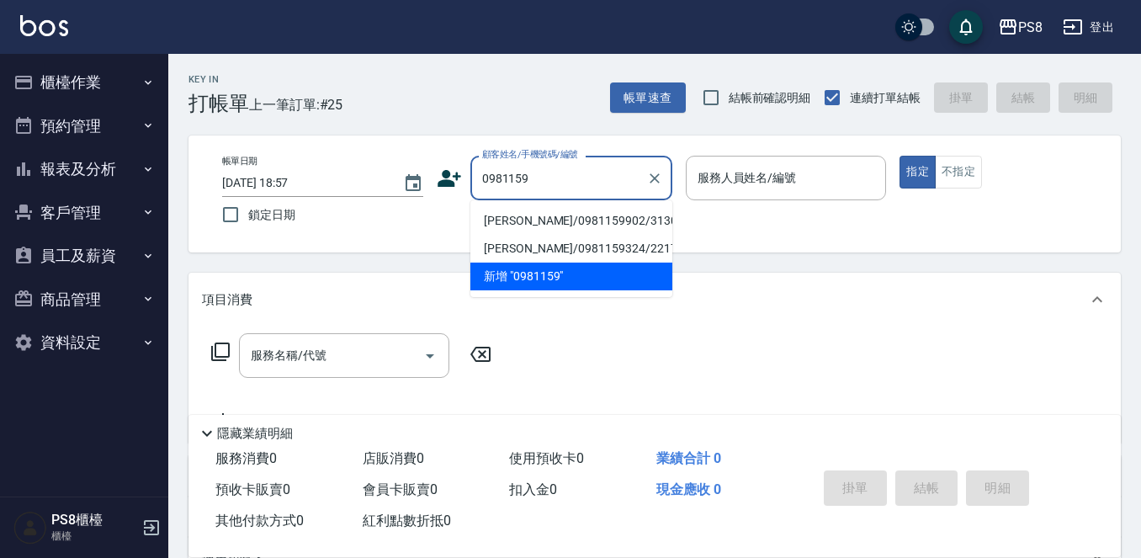
click at [534, 218] on li "許坤銘/0981159902/3130" at bounding box center [571, 221] width 202 height 28
type input "許坤銘/0981159902/3130"
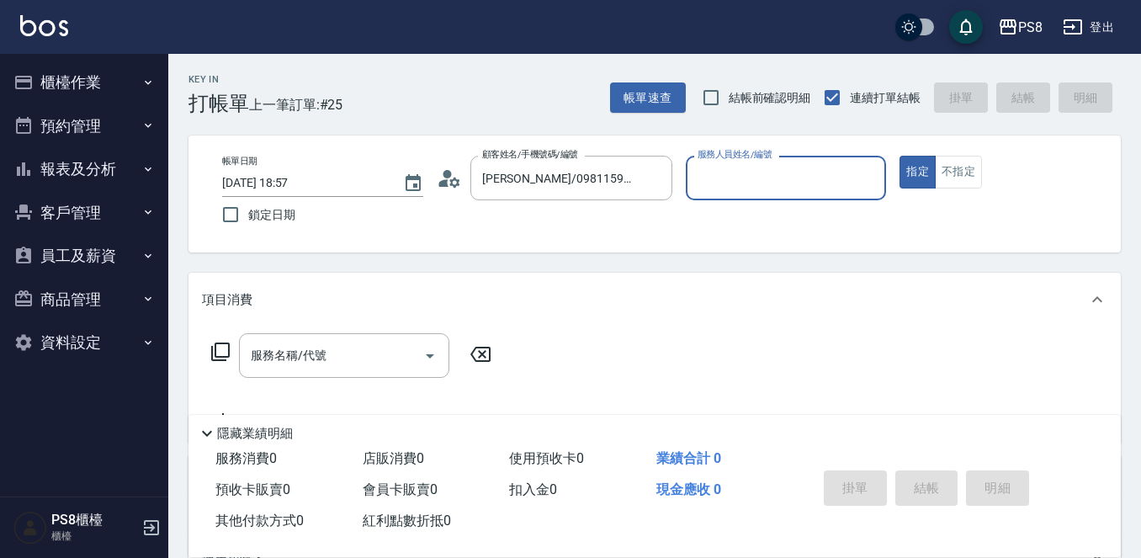
type input "佳亭-8"
click at [458, 178] on icon at bounding box center [449, 178] width 25 height 25
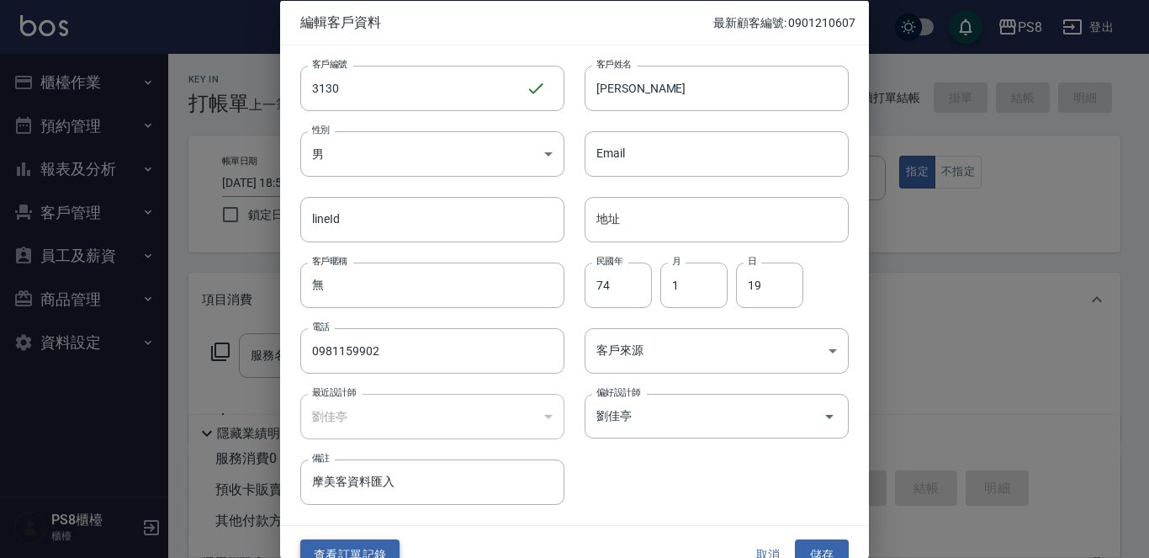
click at [366, 548] on button "查看訂單記錄" at bounding box center [349, 554] width 99 height 31
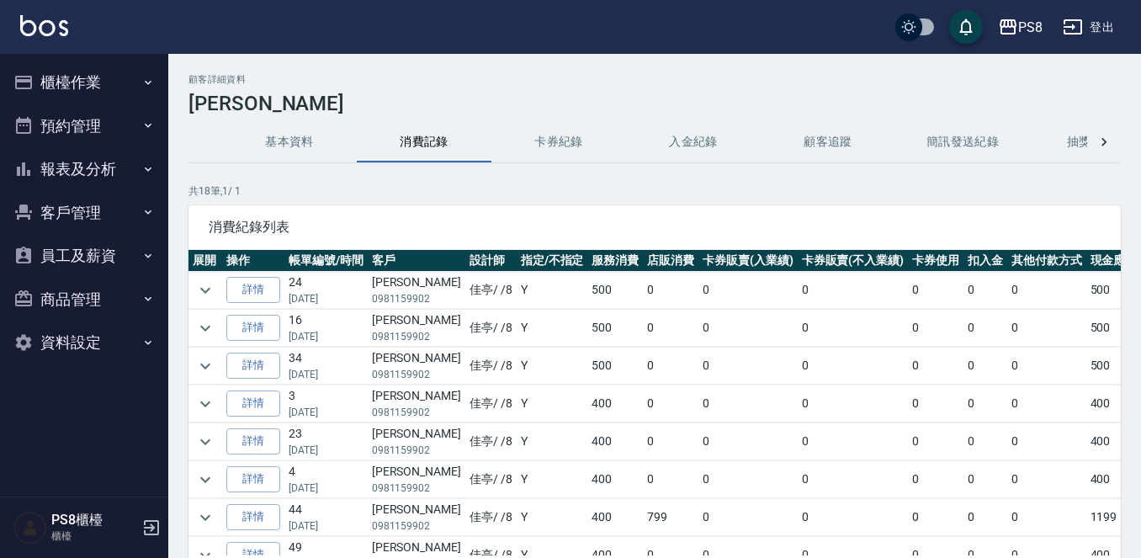
click at [124, 162] on button "報表及分析" at bounding box center [84, 169] width 155 height 44
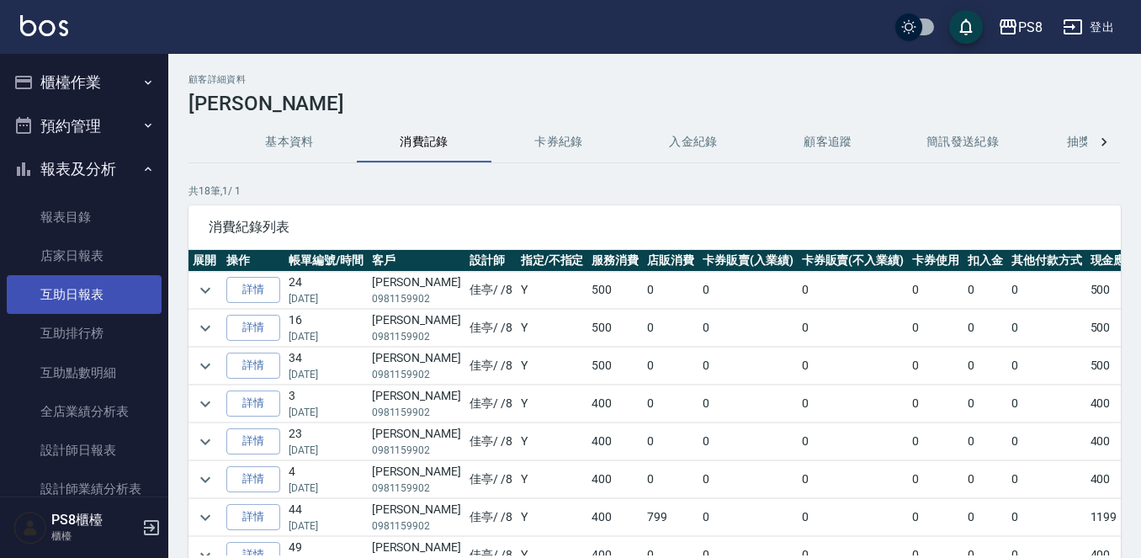
click at [115, 301] on link "互助日報表" at bounding box center [84, 294] width 155 height 39
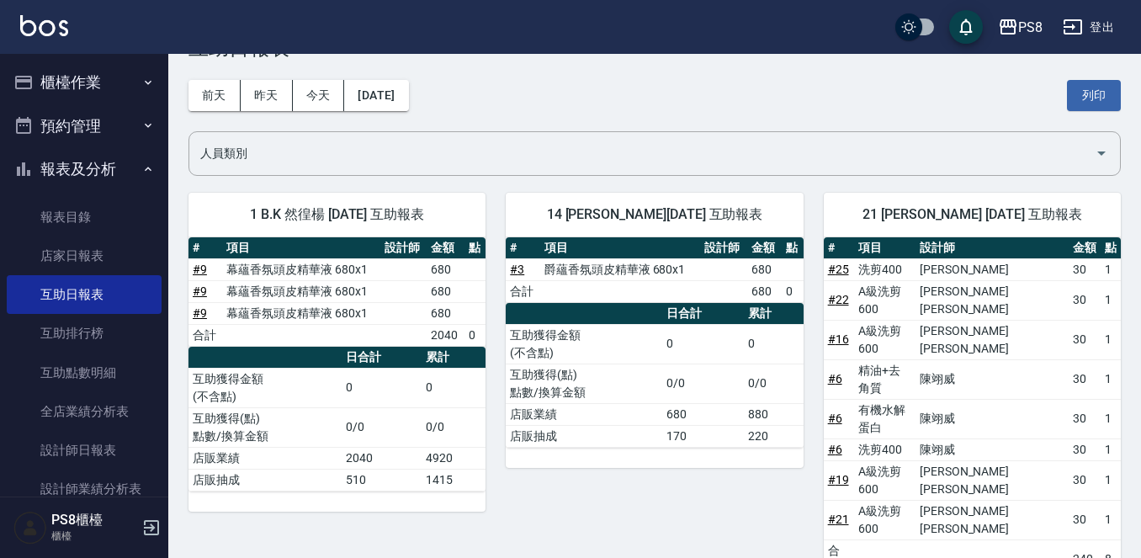
scroll to position [85, 0]
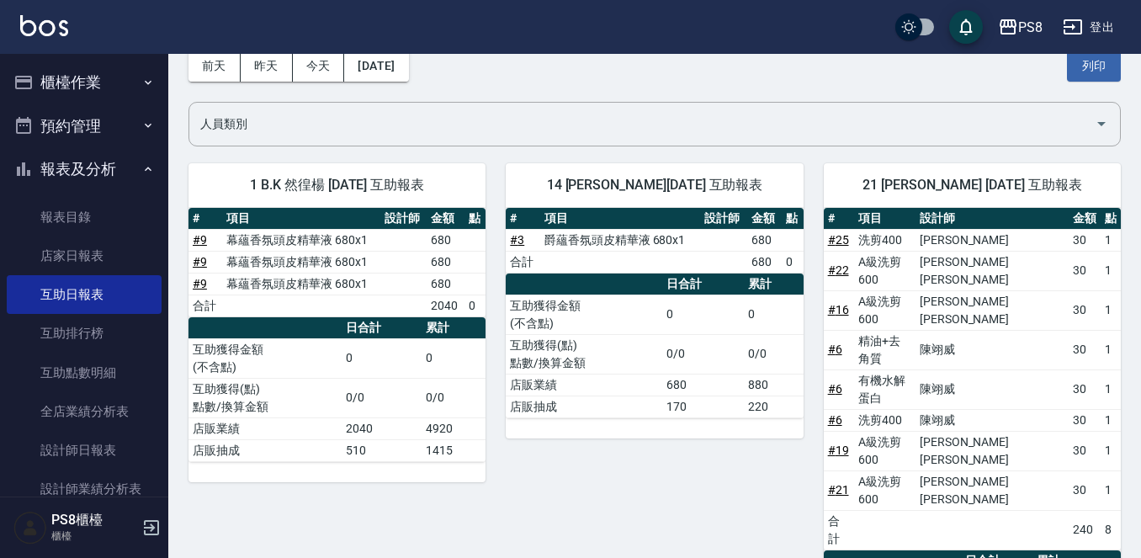
click at [839, 342] on link "# 6" at bounding box center [835, 348] width 14 height 13
click at [253, 70] on button "昨天" at bounding box center [267, 65] width 52 height 31
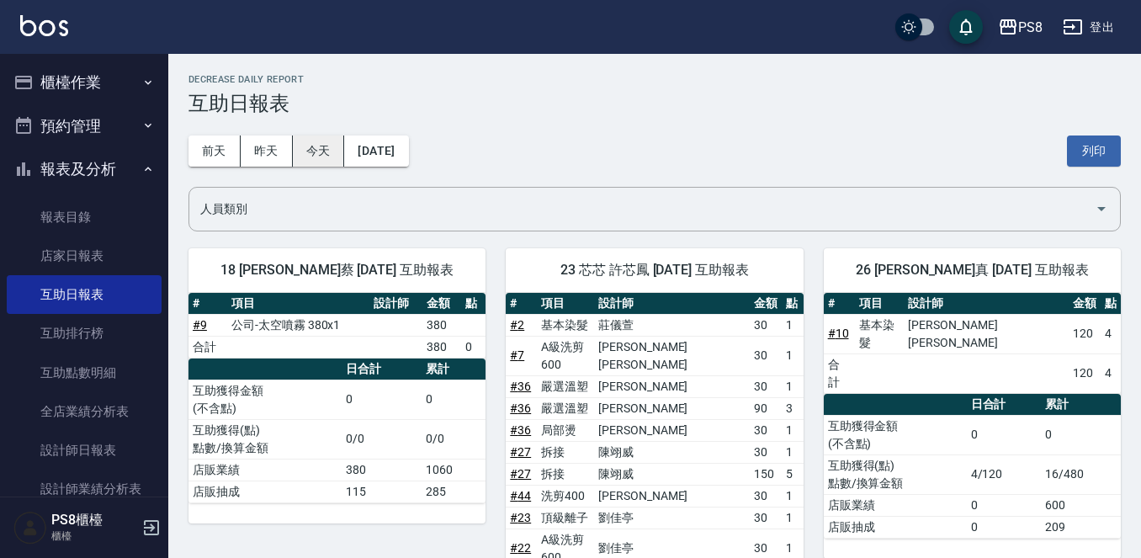
click at [320, 150] on button "今天" at bounding box center [319, 150] width 52 height 31
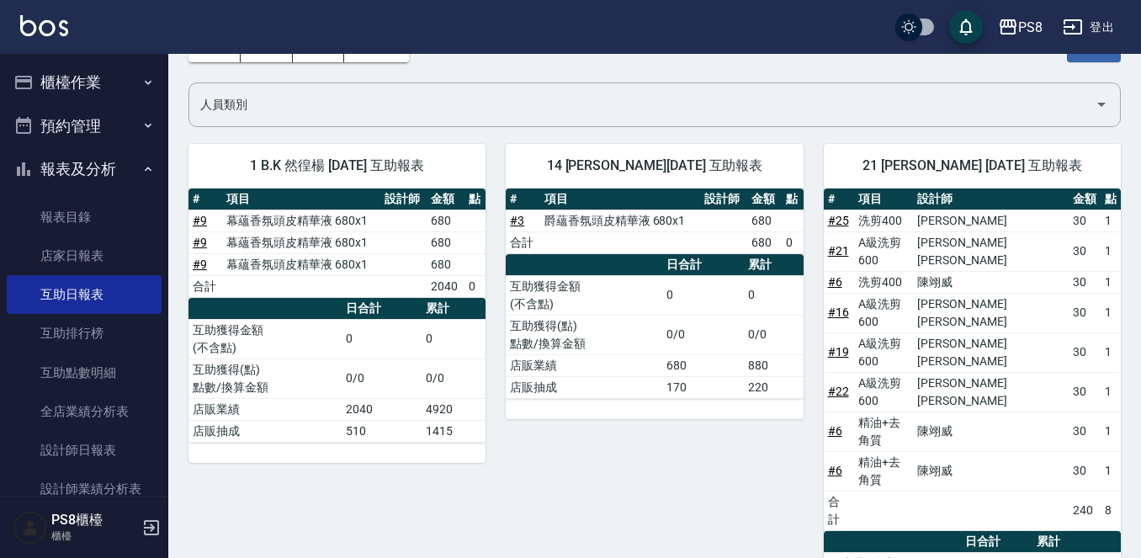
scroll to position [84, 0]
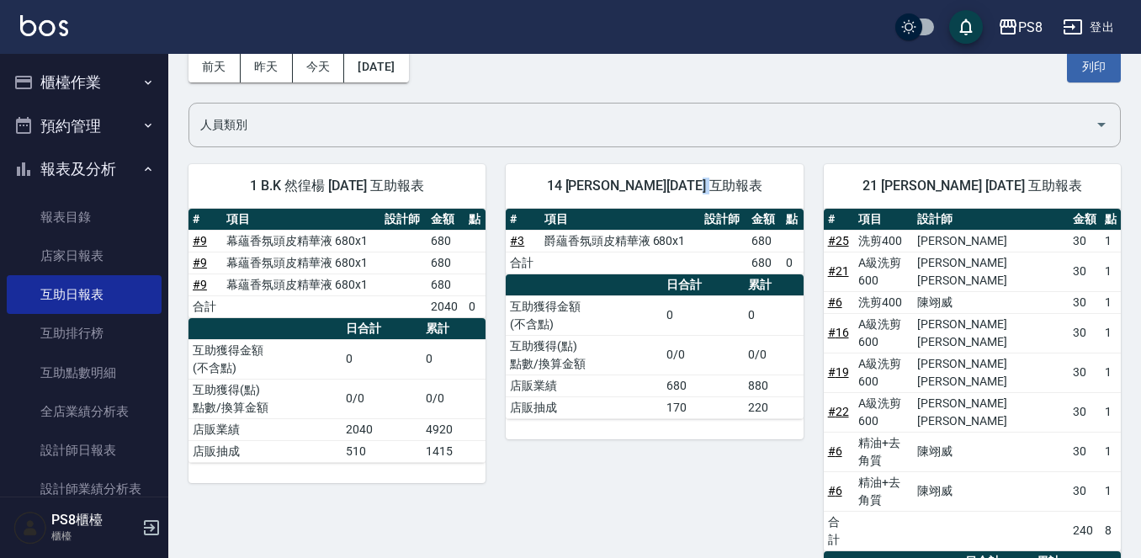
drag, startPoint x: 709, startPoint y: 202, endPoint x: 596, endPoint y: 198, distance: 112.8
click at [699, 201] on div "14 [PERSON_NAME][DATE] 互助報表" at bounding box center [654, 186] width 297 height 44
click at [43, 159] on button "報表及分析" at bounding box center [84, 169] width 155 height 44
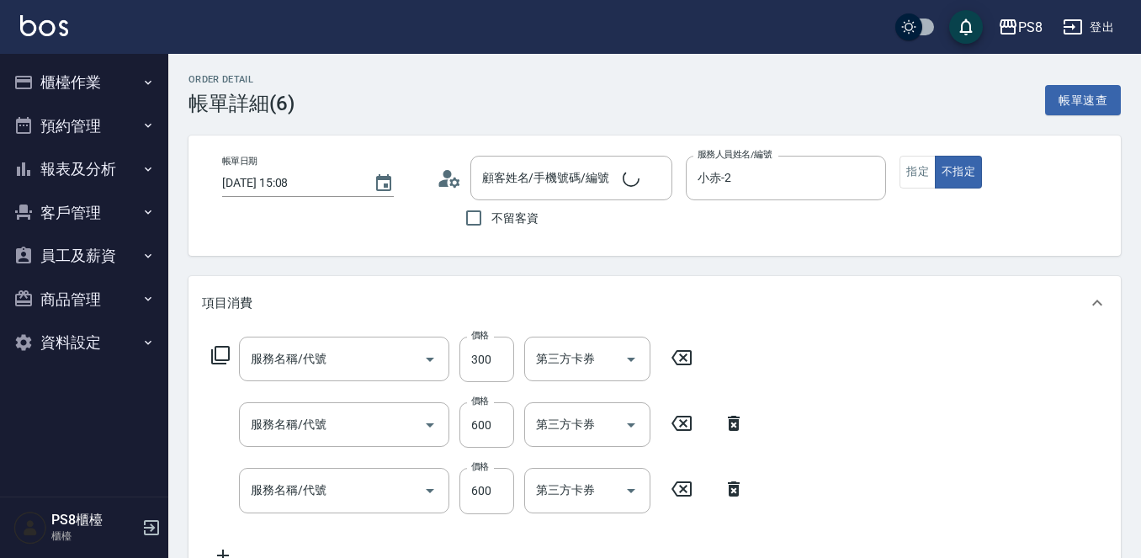
type input "[DATE] 15:08"
type input "小赤-2"
type input "洗剪400(201)"
type input "有機水解蛋白(109)"
type input "精油+去角質(110)"
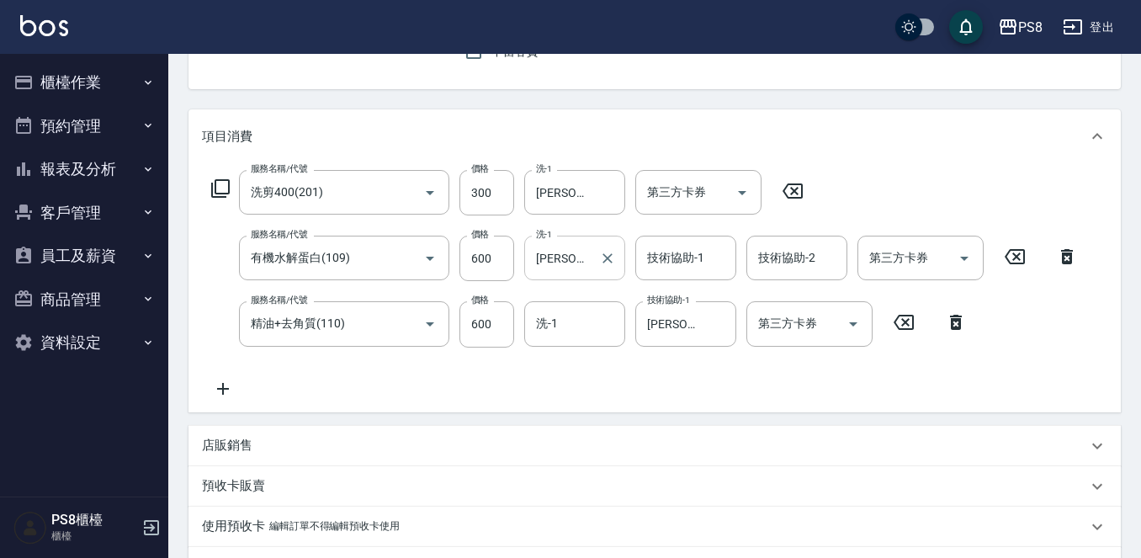
type input "李苡媗/0966114155/0966114155"
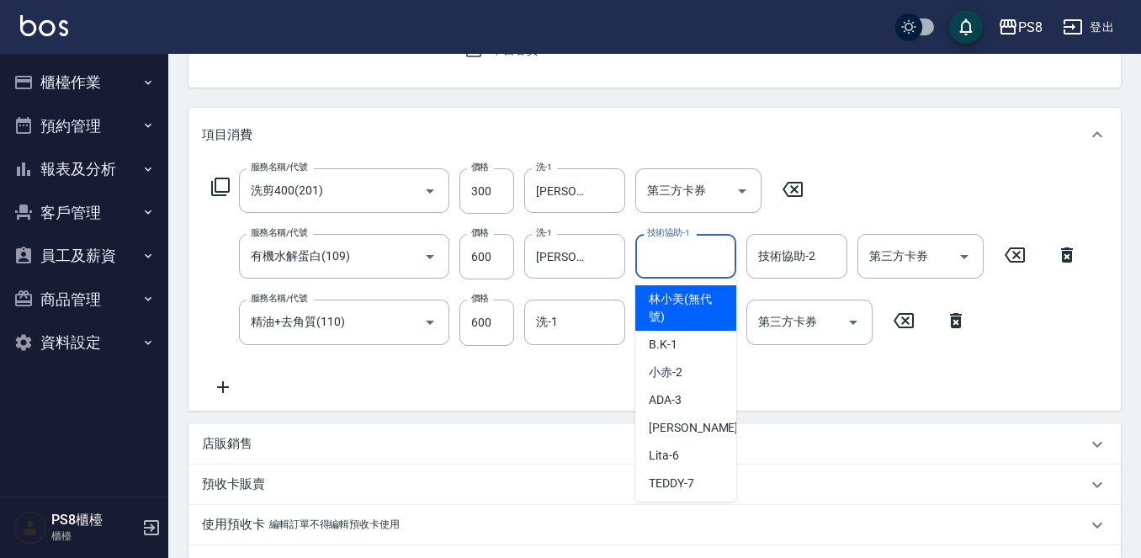
click at [652, 266] on input "技術協助-1" at bounding box center [686, 255] width 86 height 29
click at [575, 329] on input "洗-1" at bounding box center [575, 321] width 86 height 29
click at [675, 255] on input "技術協助-1" at bounding box center [686, 255] width 86 height 29
click at [611, 252] on icon "Clear" at bounding box center [607, 256] width 17 height 17
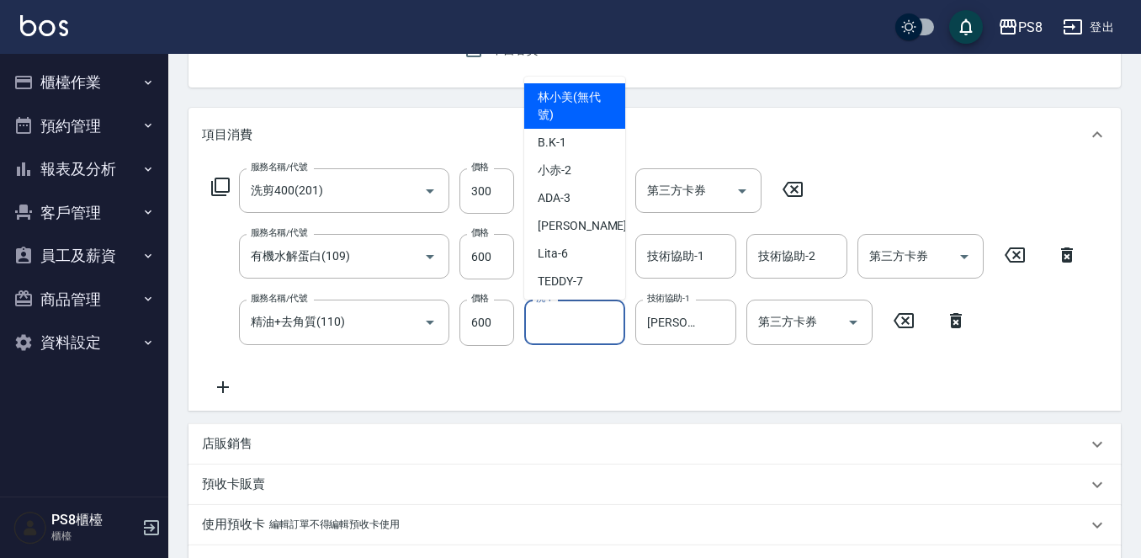
click at [583, 311] on input "洗-1" at bounding box center [575, 321] width 86 height 29
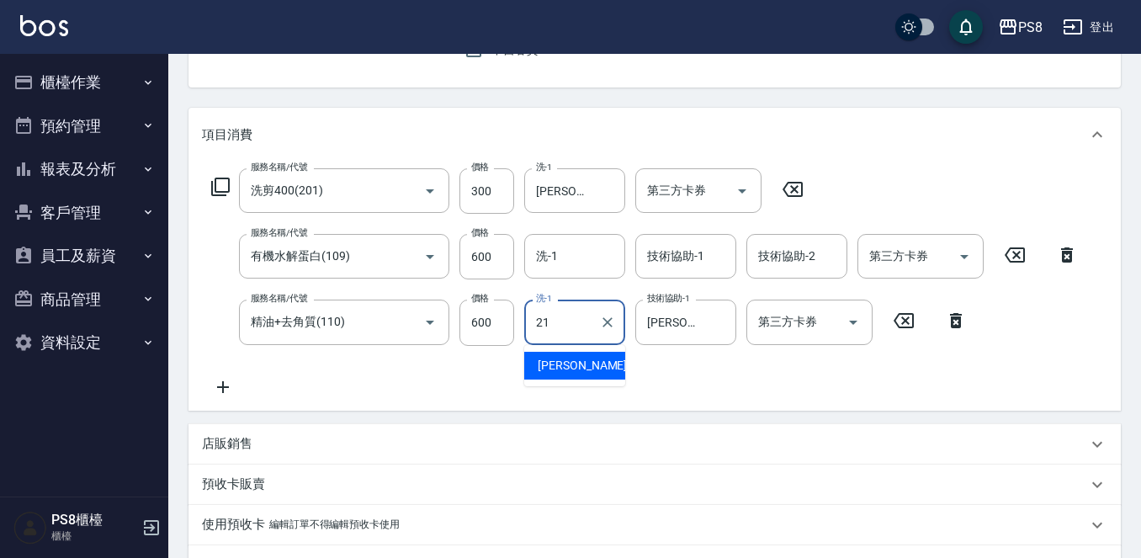
click at [548, 365] on span "[PERSON_NAME] -21" at bounding box center [591, 366] width 106 height 18
type input "[PERSON_NAME]-21"
click at [488, 361] on div "服務名稱/代號 洗剪400(201) 服務名稱/代號 價格 300 價格 洗-1 [PERSON_NAME]-21 洗-1 第三方卡券 第三方卡券 服務名稱/…" at bounding box center [645, 282] width 886 height 228
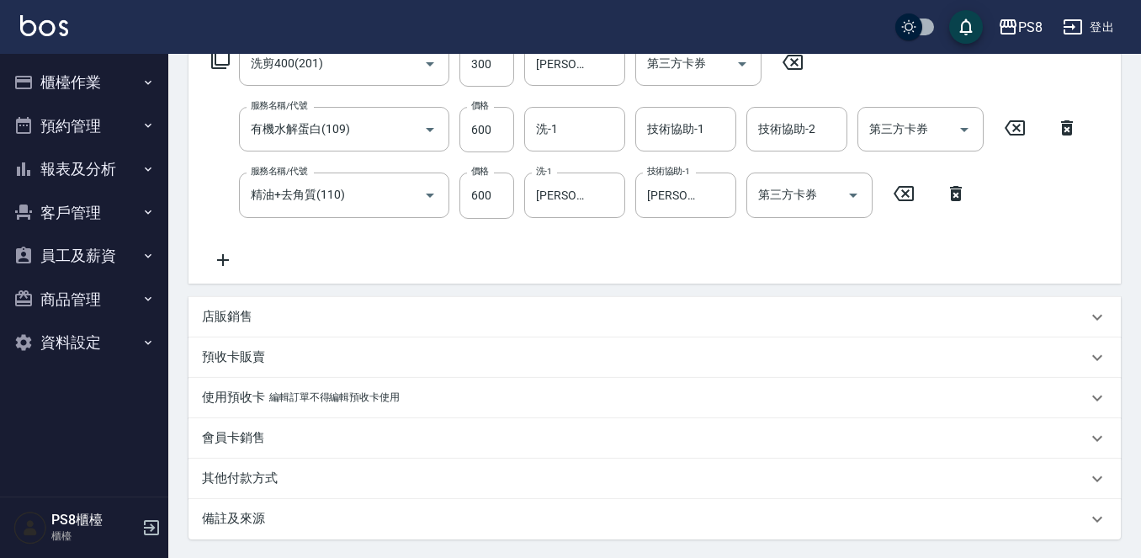
scroll to position [458, 0]
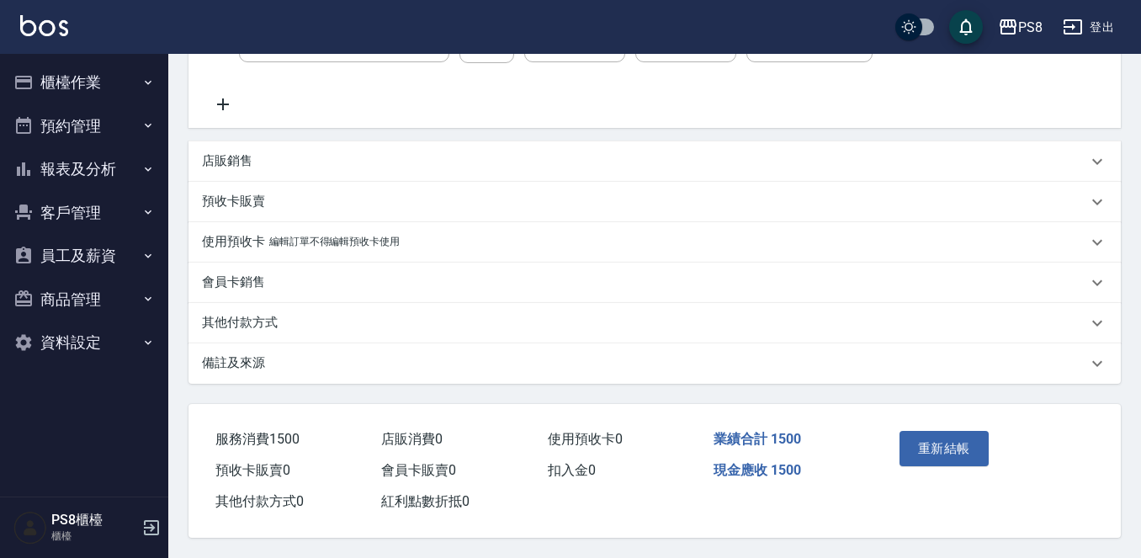
drag, startPoint x: 977, startPoint y: 421, endPoint x: 962, endPoint y: 385, distance: 38.4
click at [977, 424] on div "重新結帳" at bounding box center [940, 460] width 94 height 73
click at [927, 444] on button "重新結帳" at bounding box center [943, 448] width 89 height 35
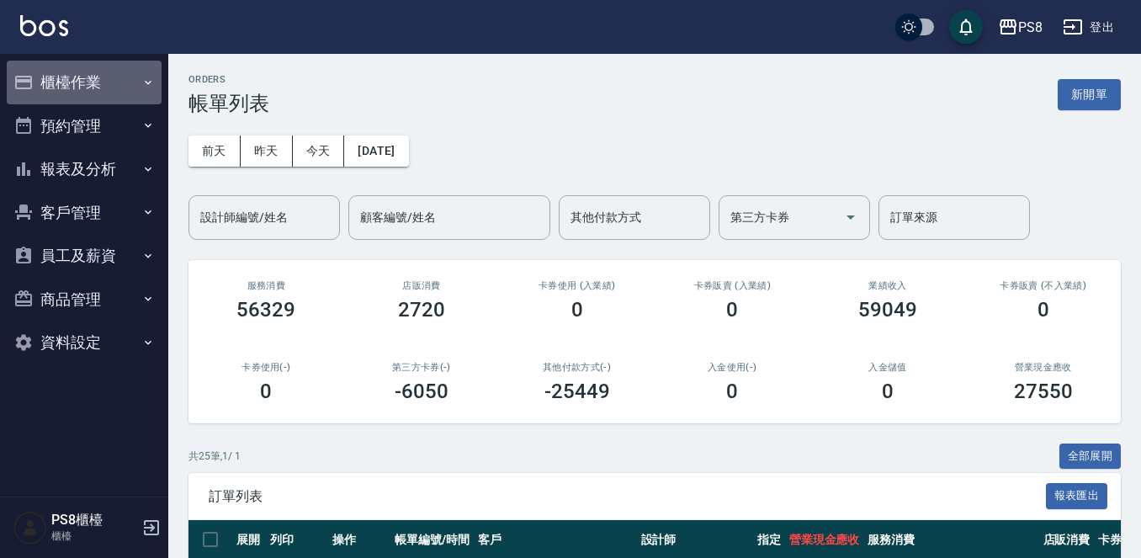
click at [97, 84] on button "櫃檯作業" at bounding box center [84, 83] width 155 height 44
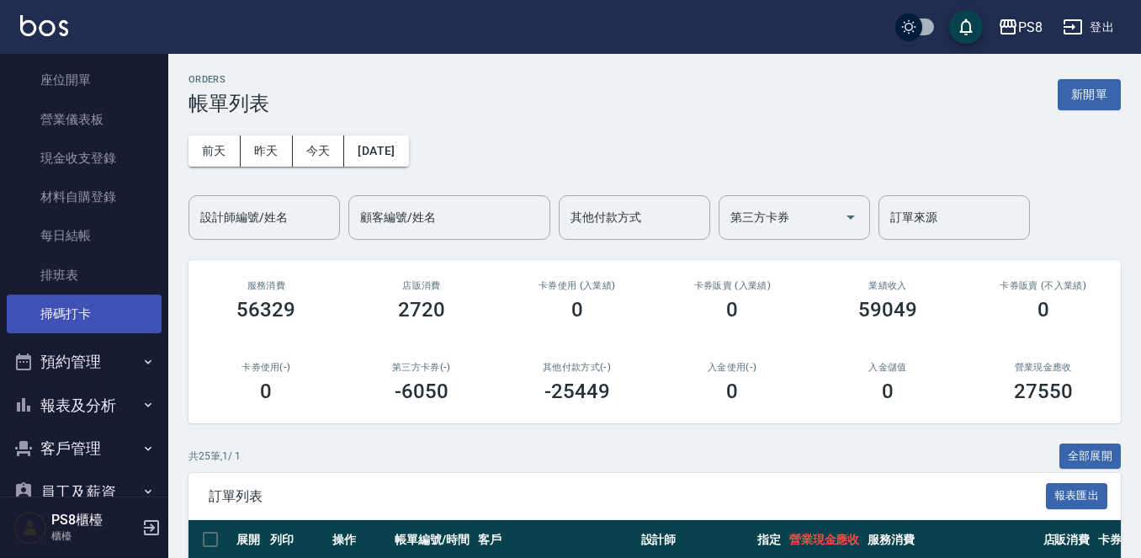
scroll to position [290, 0]
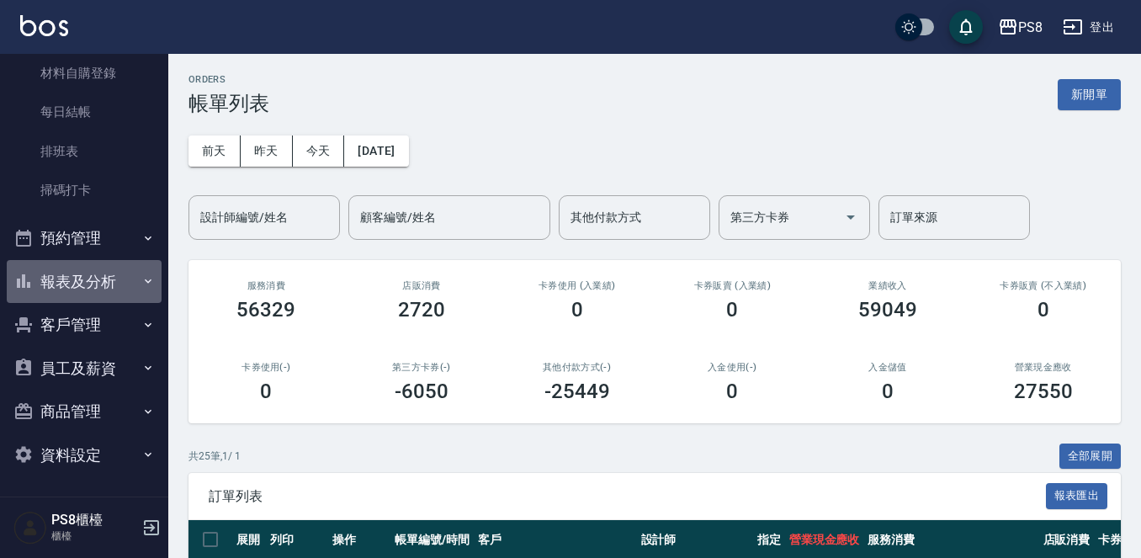
click at [91, 289] on button "報表及分析" at bounding box center [84, 282] width 155 height 44
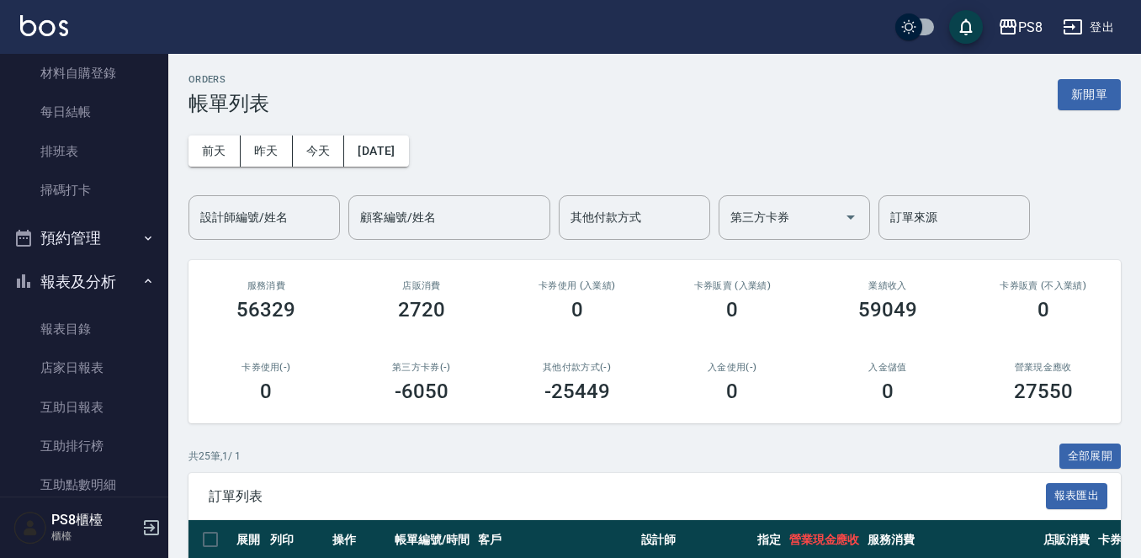
scroll to position [627, 0]
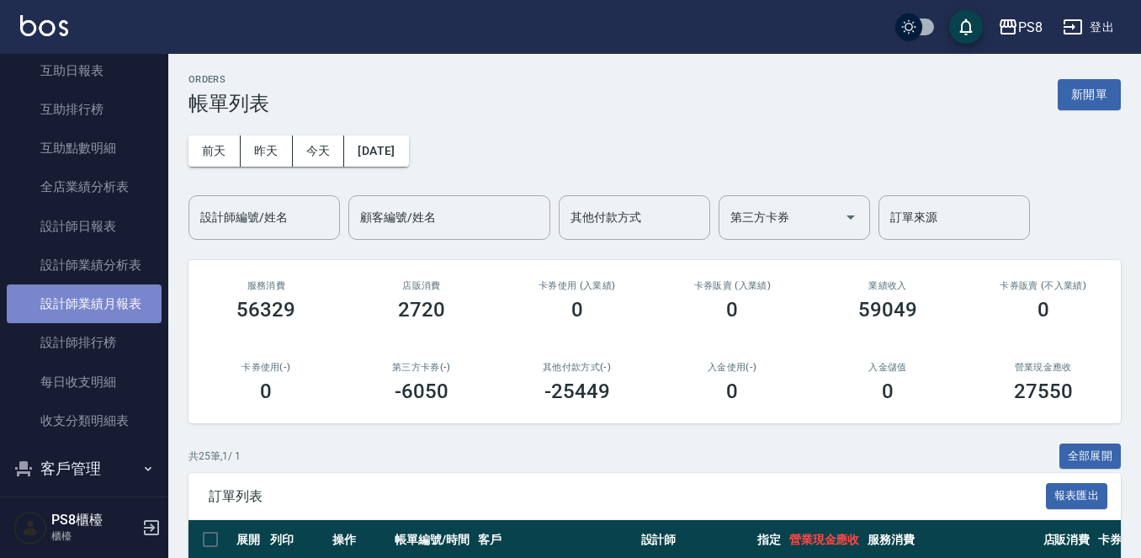
click at [124, 311] on link "設計師業績月報表" at bounding box center [84, 303] width 155 height 39
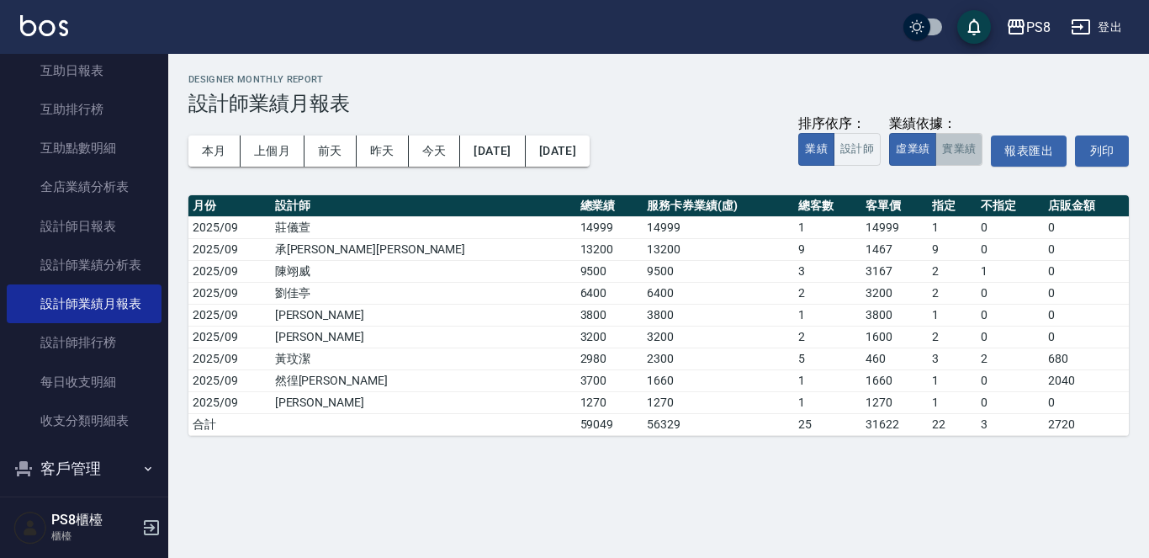
click at [960, 163] on button "實業績" at bounding box center [958, 149] width 47 height 33
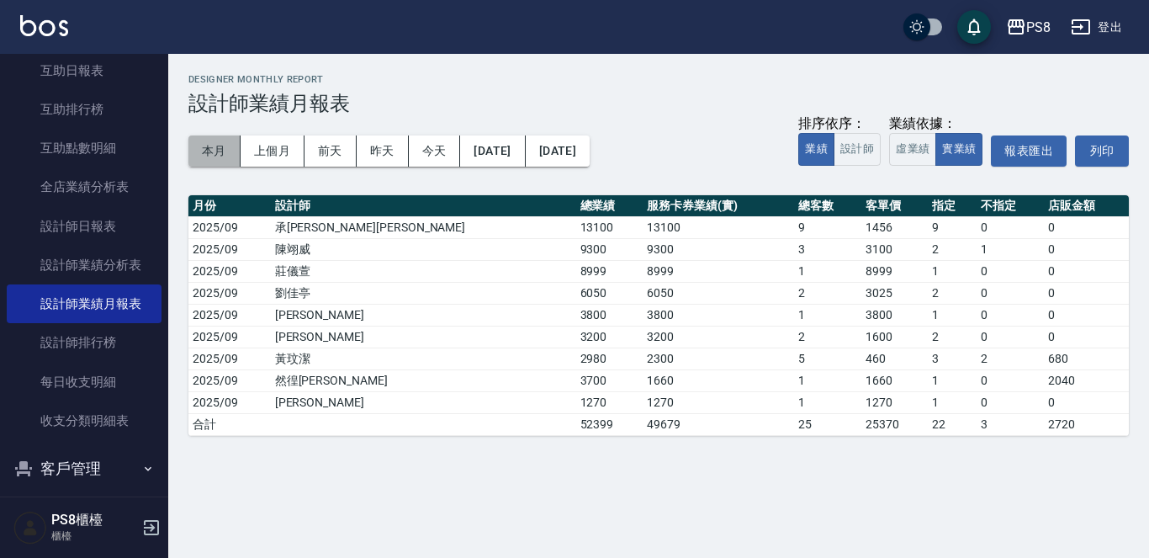
click at [226, 154] on button "本月" at bounding box center [214, 150] width 52 height 31
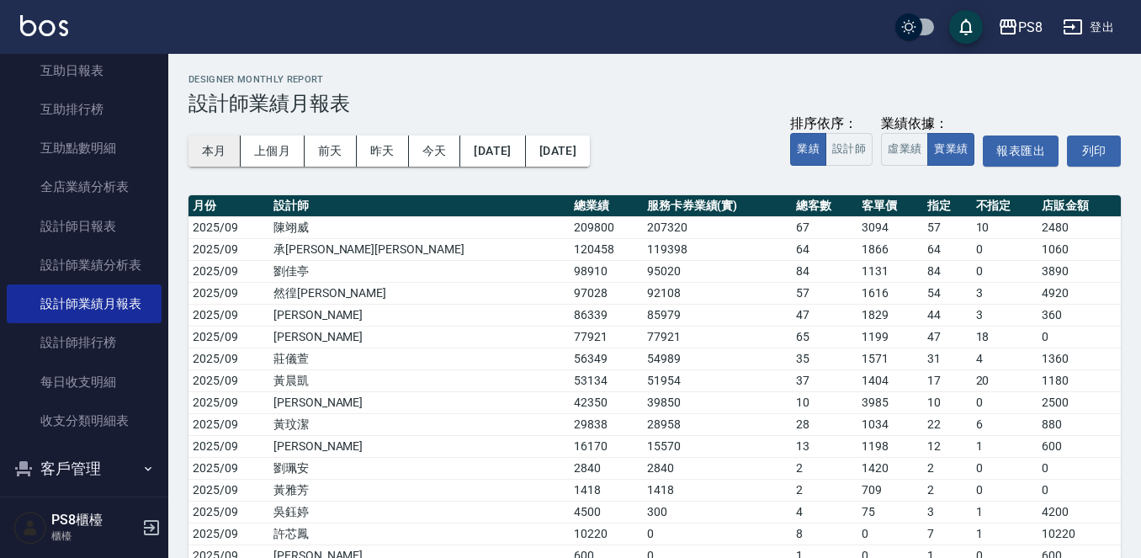
click at [207, 144] on button "本月" at bounding box center [214, 150] width 52 height 31
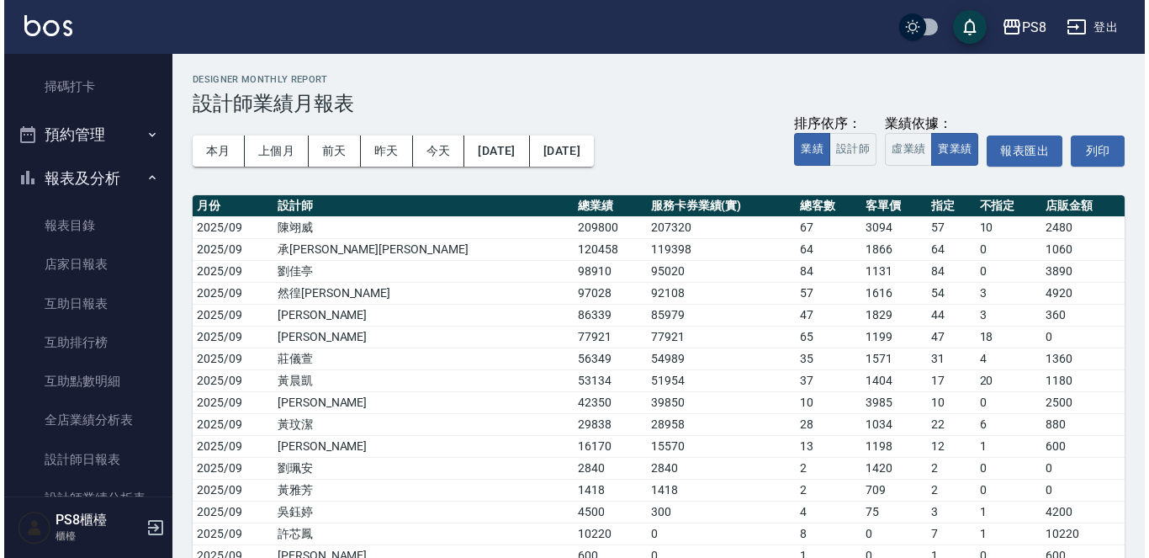
scroll to position [122, 0]
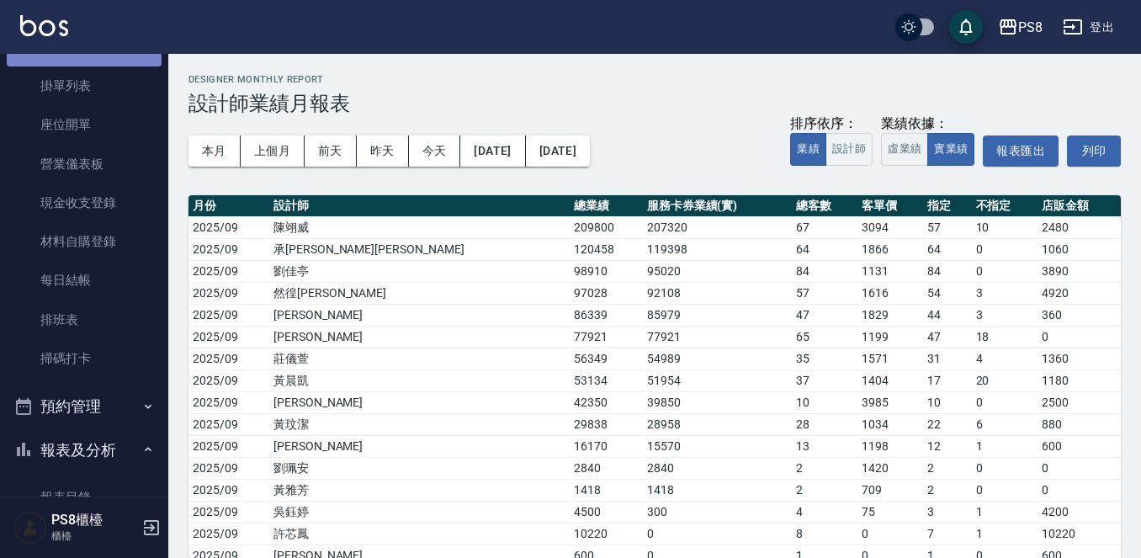
click at [64, 64] on link "帳單列表" at bounding box center [84, 47] width 155 height 39
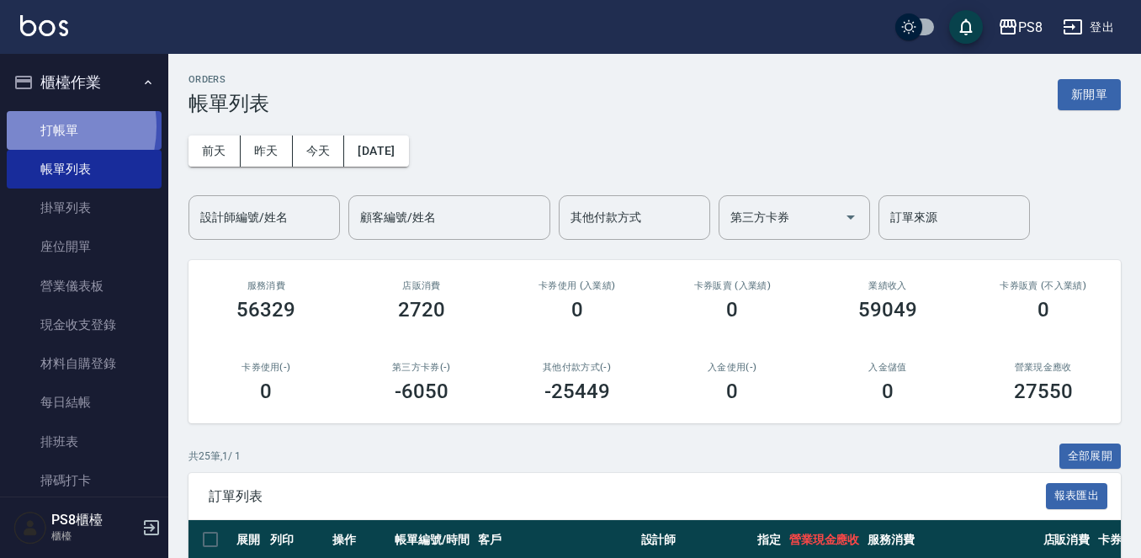
click at [33, 126] on link "打帳單" at bounding box center [84, 130] width 155 height 39
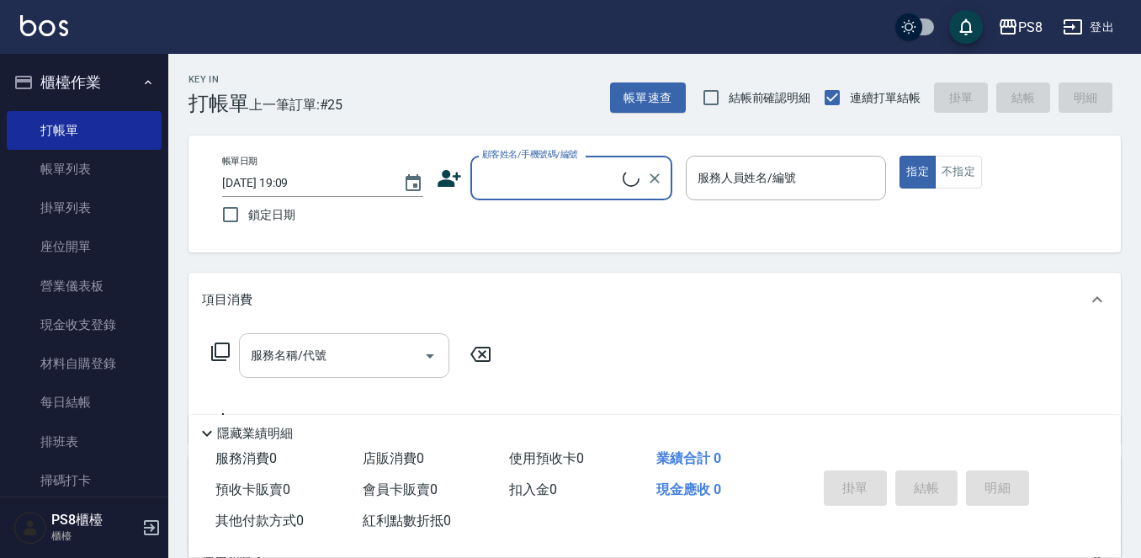
click at [362, 355] on input "服務名稱/代號" at bounding box center [331, 355] width 170 height 29
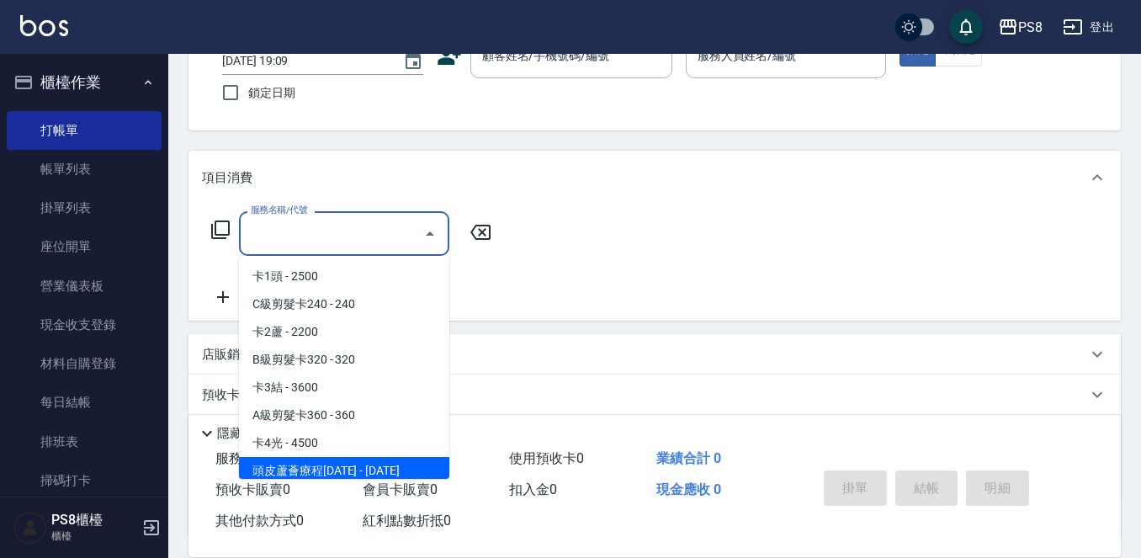
scroll to position [252, 0]
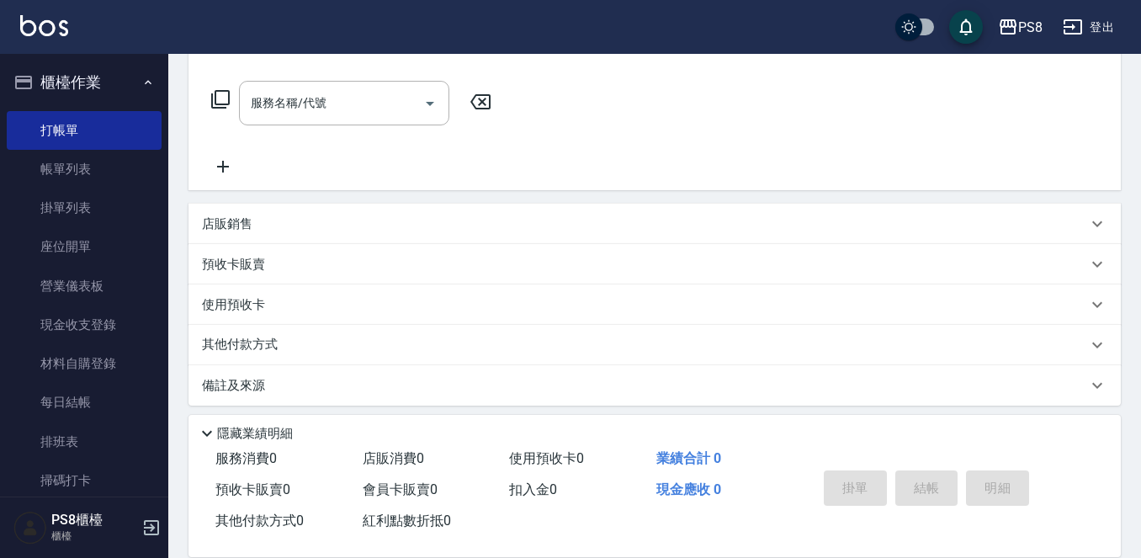
click at [708, 102] on div "服務名稱/代號 服務名稱/代號" at bounding box center [654, 132] width 932 height 116
click at [375, 215] on div "店販銷售" at bounding box center [644, 224] width 885 height 18
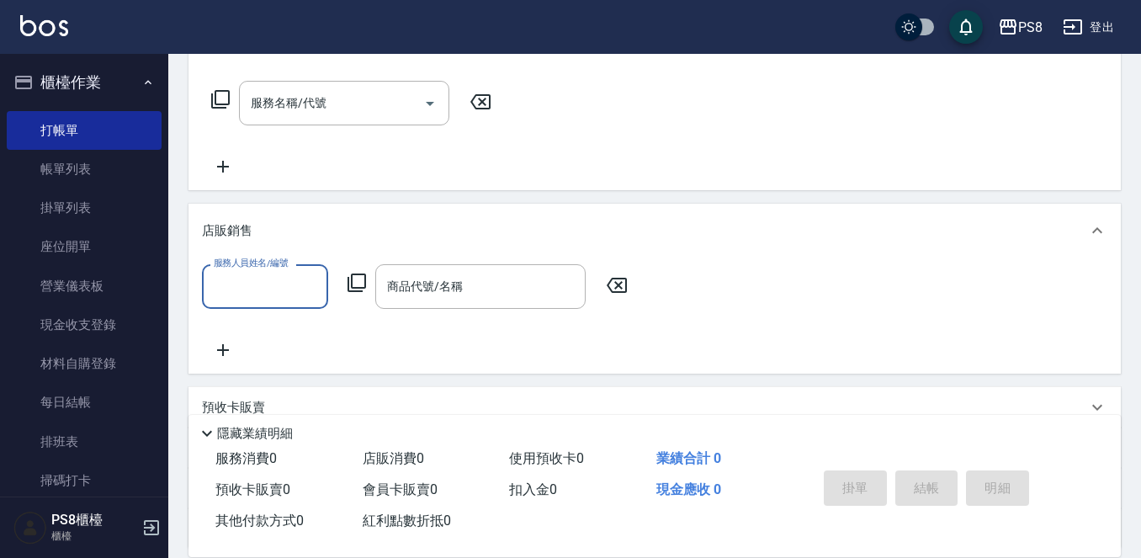
scroll to position [0, 0]
click at [485, 289] on input "商品代號/名稱" at bounding box center [480, 286] width 195 height 29
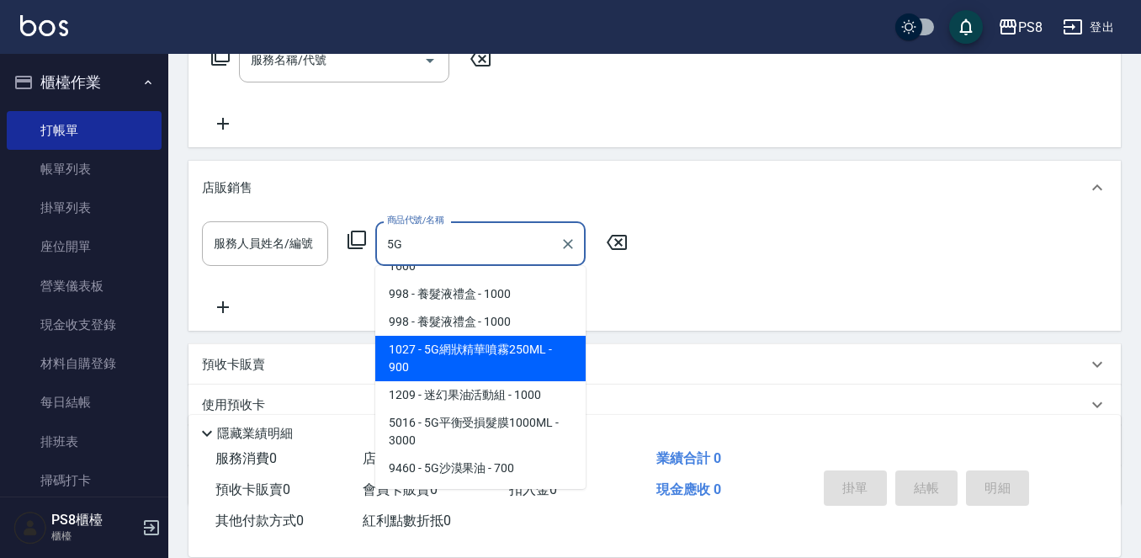
scroll to position [336, 0]
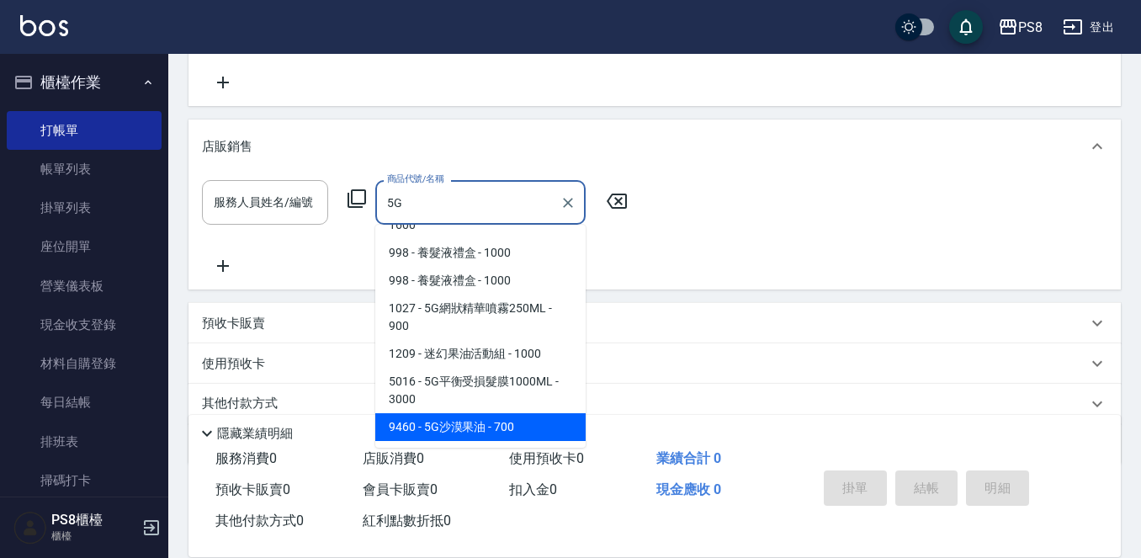
type input "5"
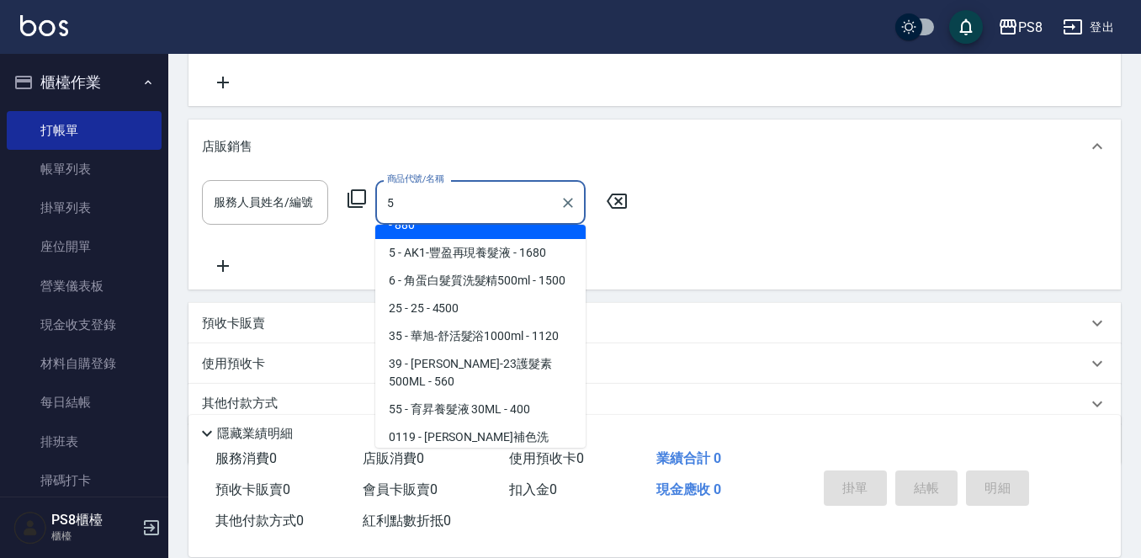
scroll to position [7, 0]
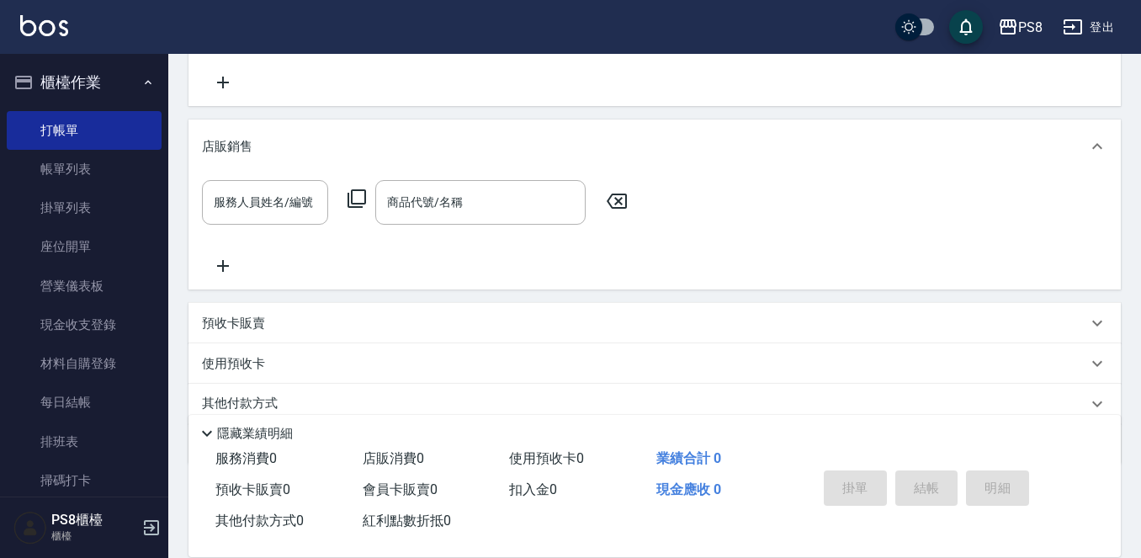
drag, startPoint x: 905, startPoint y: 310, endPoint x: 897, endPoint y: 299, distance: 13.8
click at [897, 299] on div "項目消費 服務名稱/代號 服務名稱/代號 店販銷售 服務人員姓名/編號 服務人員姓名/編號 商品代號/名稱 商品代號/名稱 預收卡販賣 卡券名稱/代號 卡券名…" at bounding box center [654, 200] width 932 height 528
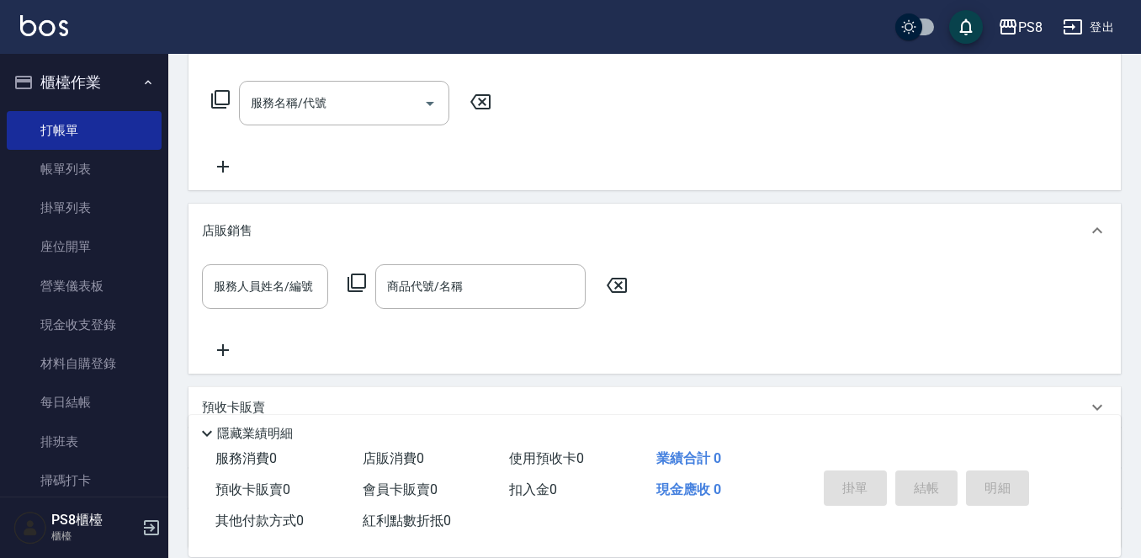
scroll to position [0, 0]
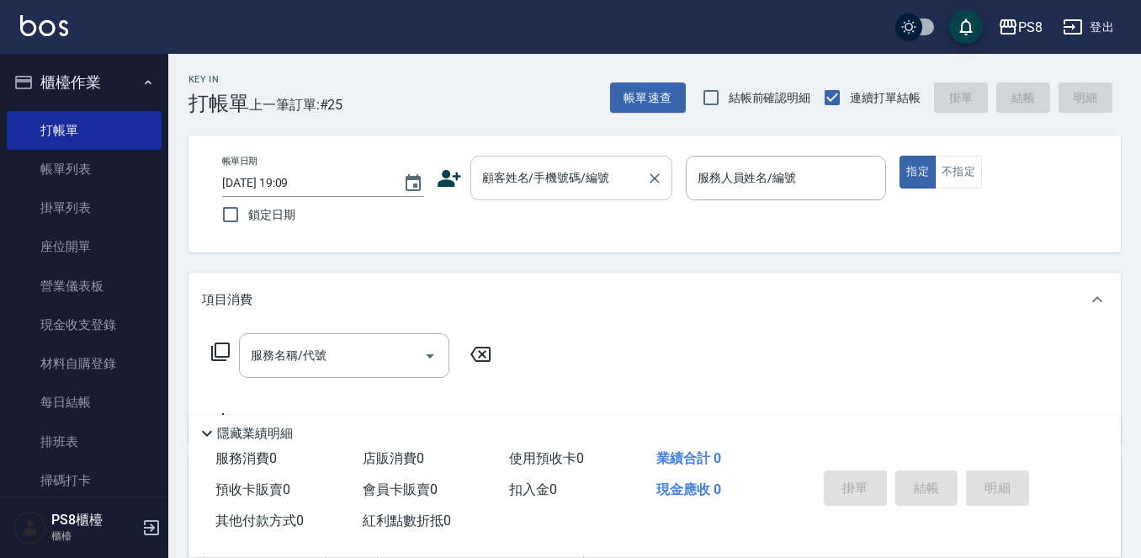
click at [526, 172] on div "顧客姓名/手機號碼/編號 顧客姓名/手機號碼/編號" at bounding box center [571, 178] width 202 height 45
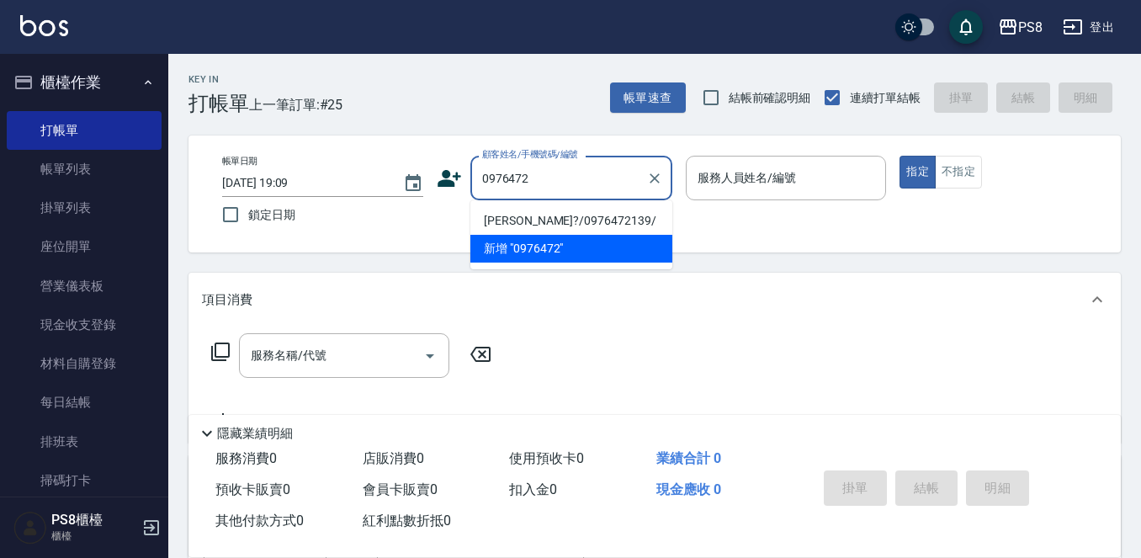
click at [541, 214] on li "陳佳?/0976472139/" at bounding box center [571, 221] width 202 height 28
type input "陳佳?/0976472139/"
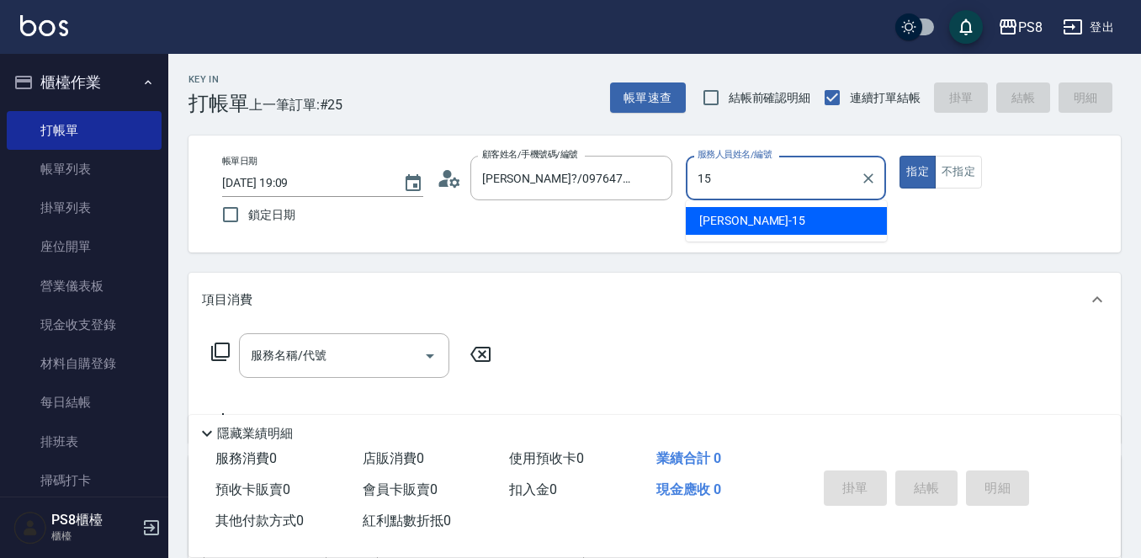
type input "EMMA-15"
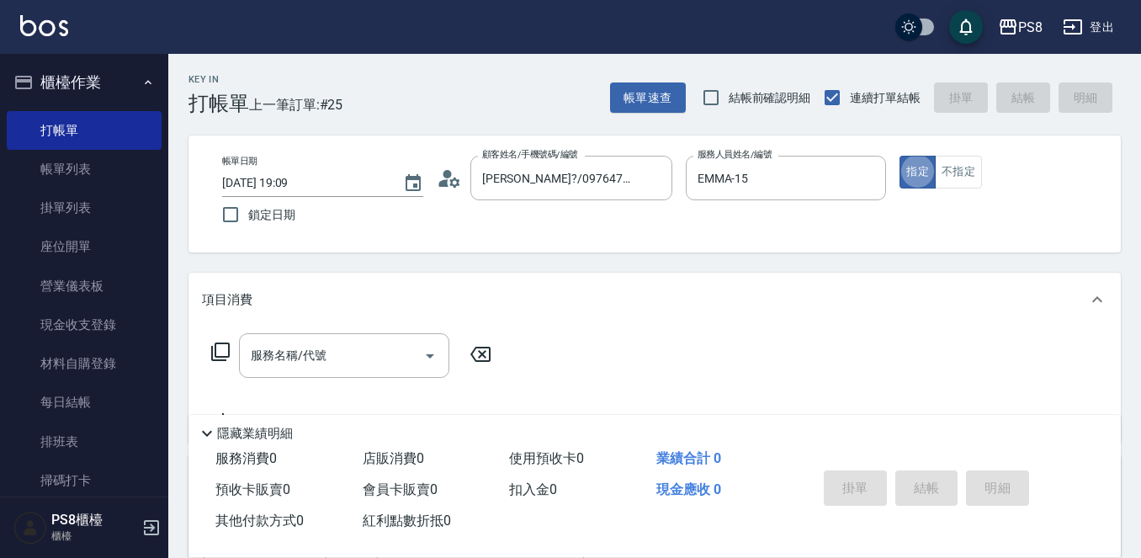
type button "true"
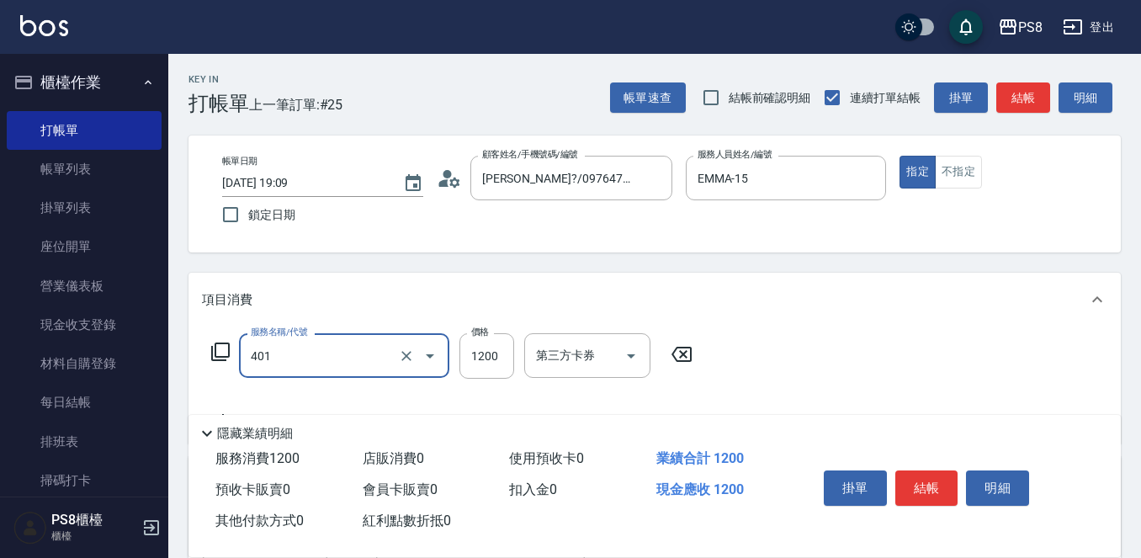
type input "基本染髮(401)"
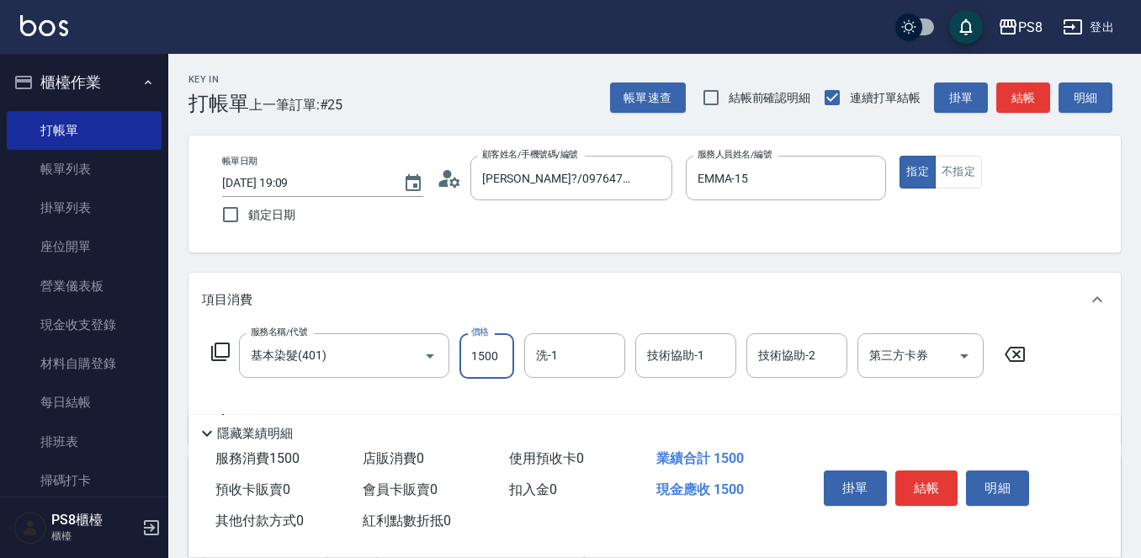
type input "1500"
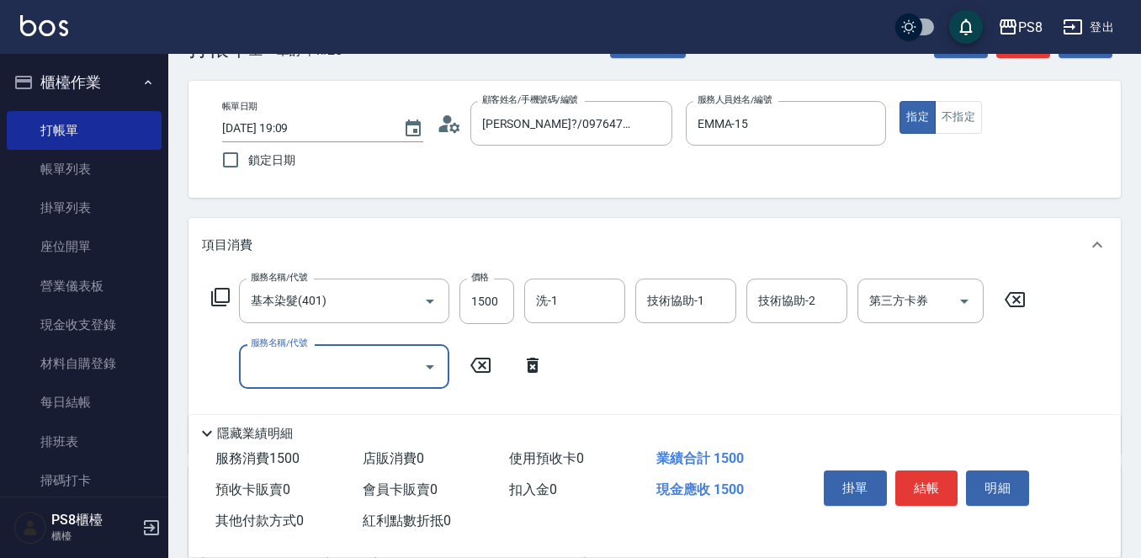
scroll to position [84, 0]
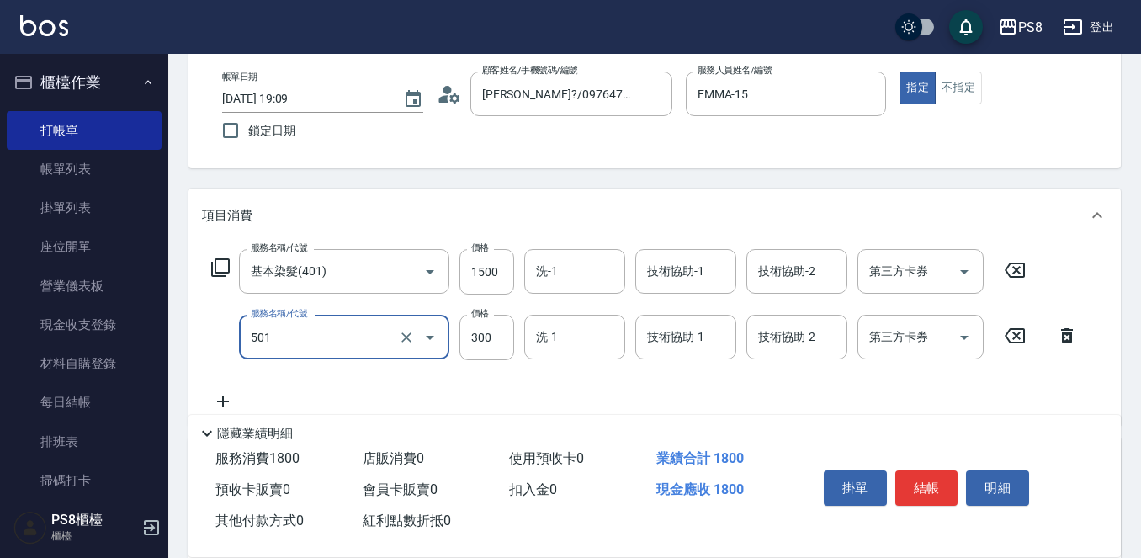
type input "自備護髮(501)"
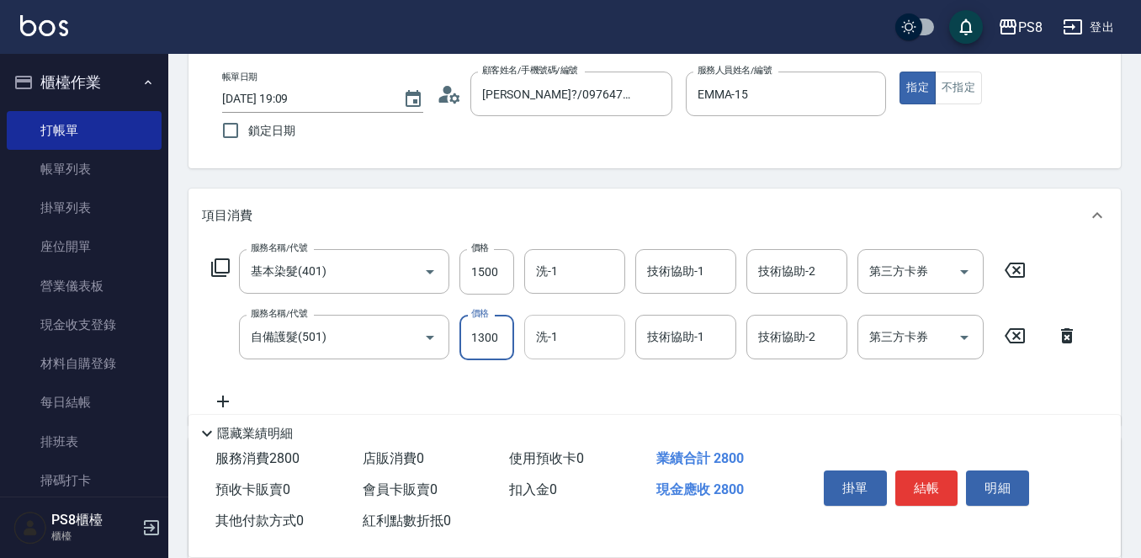
type input "1300"
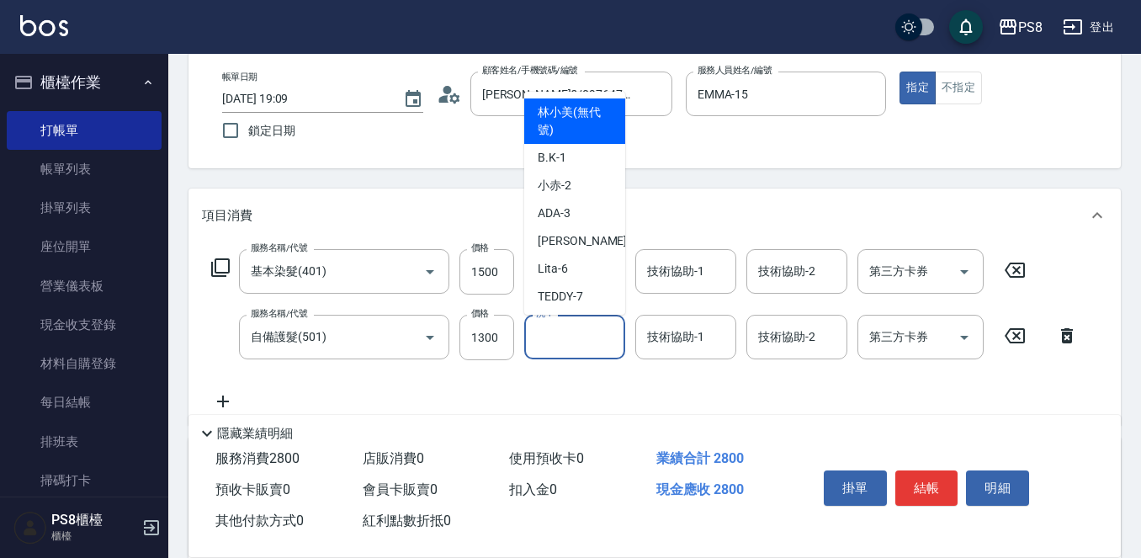
click at [558, 336] on input "洗-1" at bounding box center [575, 336] width 86 height 29
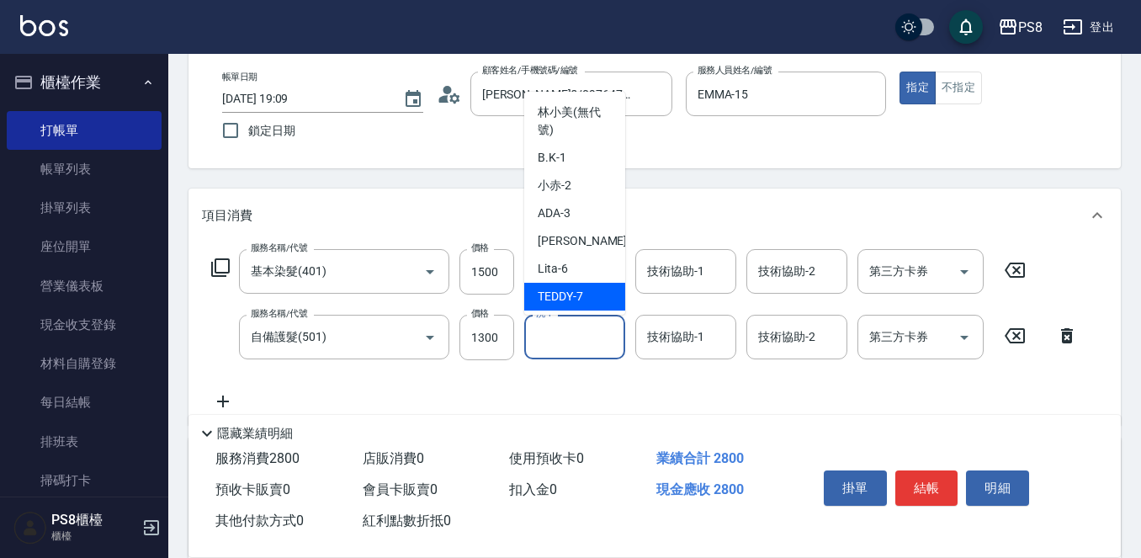
click at [559, 283] on div "TEDDY -7" at bounding box center [574, 297] width 101 height 28
type input "TEDDY-7"
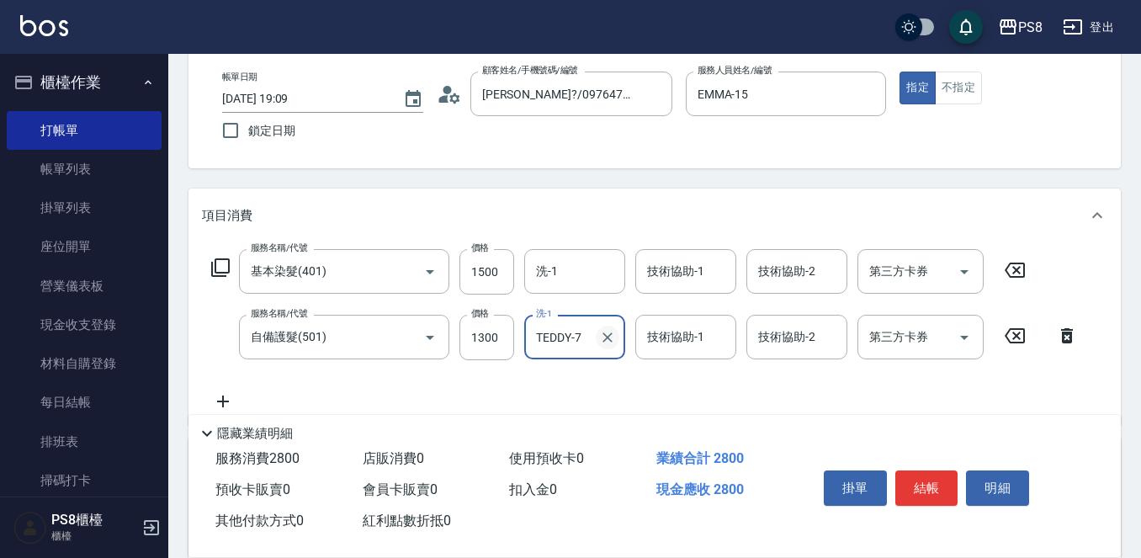
click at [607, 338] on icon "Clear" at bounding box center [607, 337] width 17 height 17
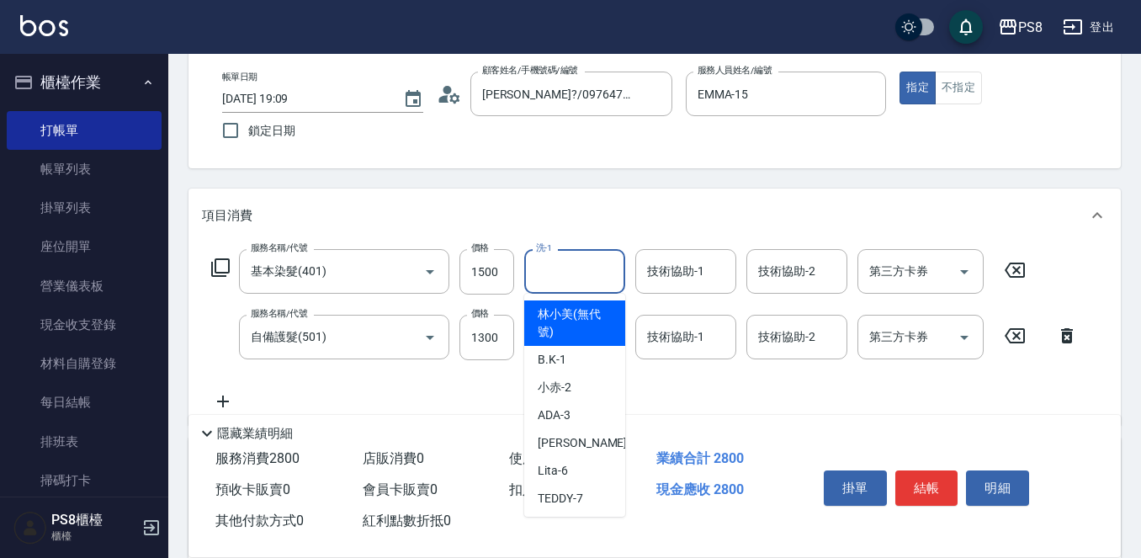
click at [566, 278] on input "洗-1" at bounding box center [575, 271] width 86 height 29
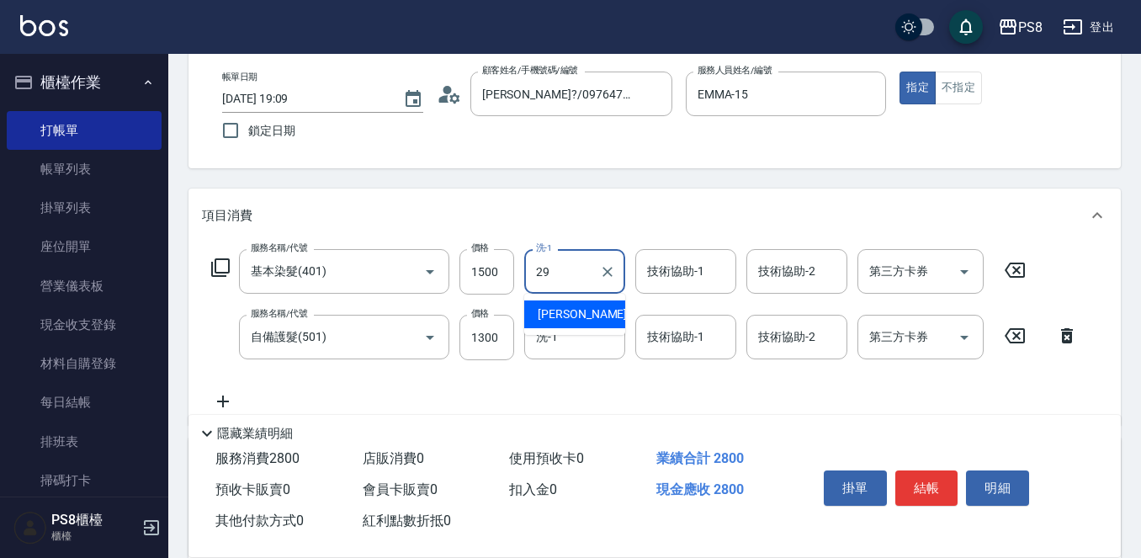
type input "戴韋全-29"
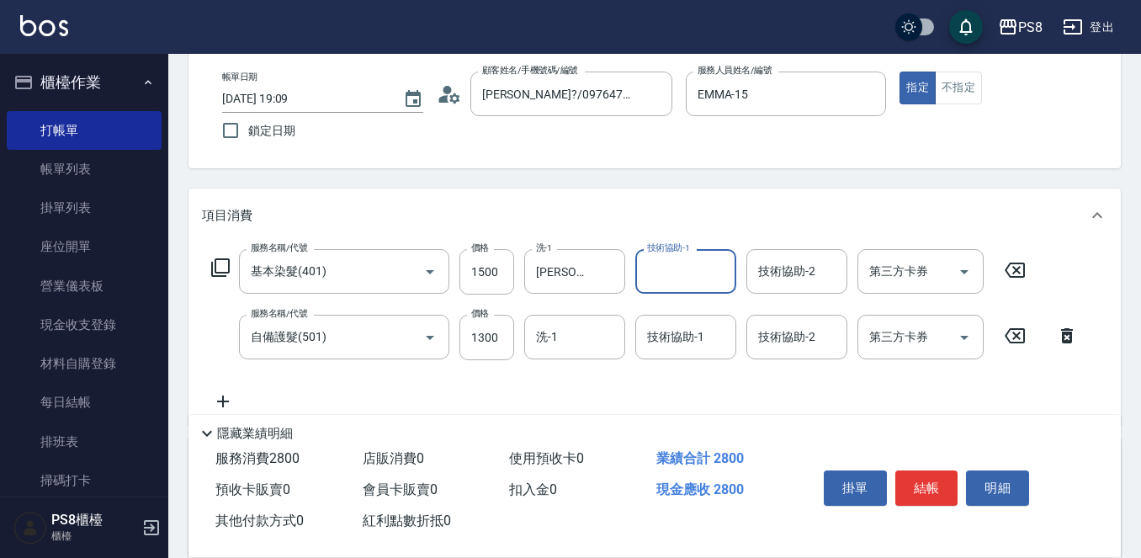
click at [584, 181] on div "Key In 打帳單 上一筆訂單:#25 帳單速查 結帳前確認明細 連續打單結帳 掛單 結帳 明細 帳單日期 2025/09/20 19:09 鎖定日期 顧客…" at bounding box center [654, 458] width 972 height 976
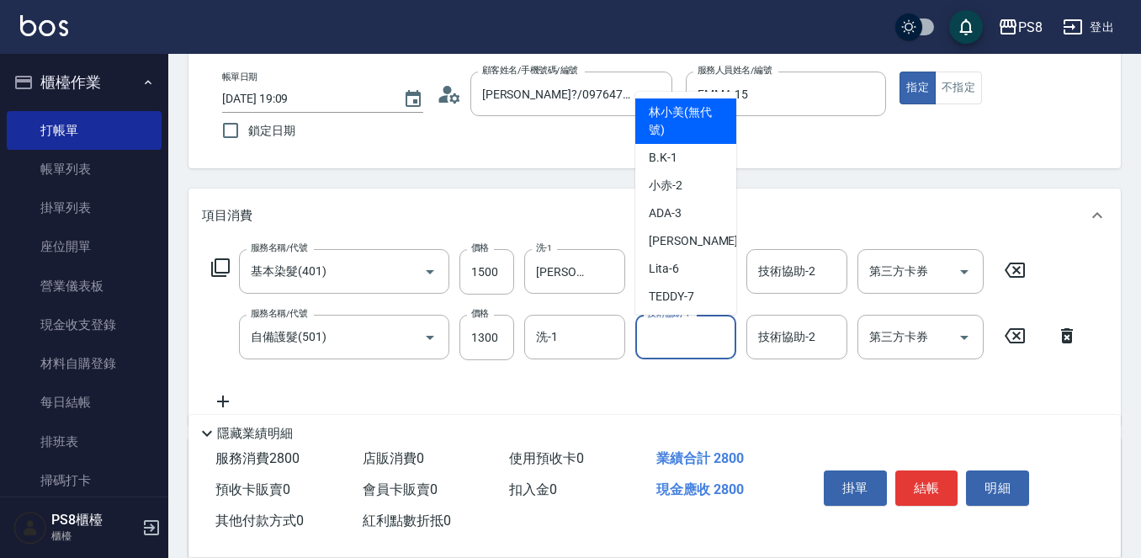
click at [681, 338] on div "技術協助-1 技術協助-1" at bounding box center [685, 337] width 101 height 45
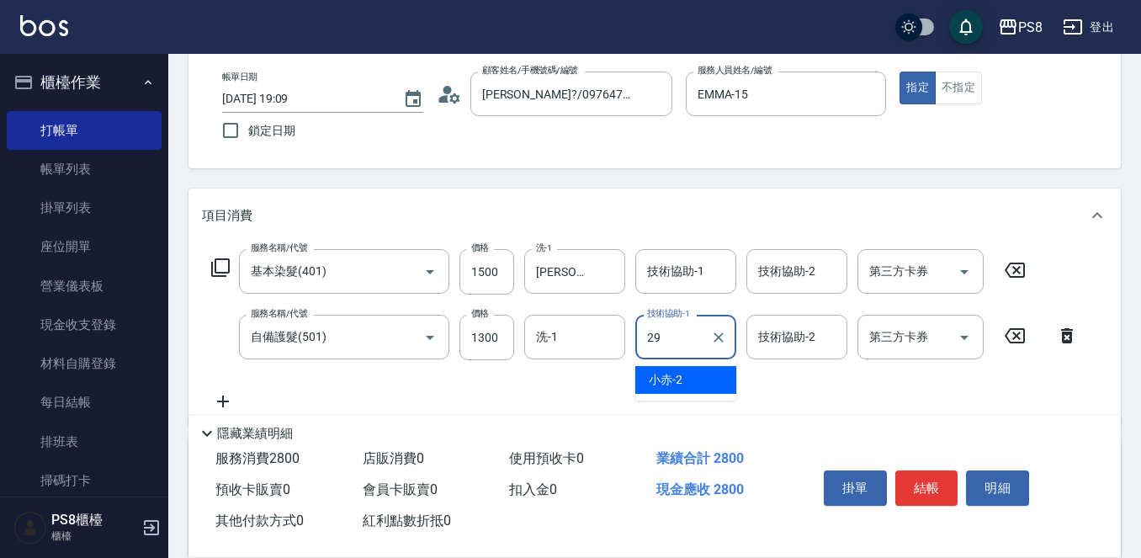
type input "戴韋全-29"
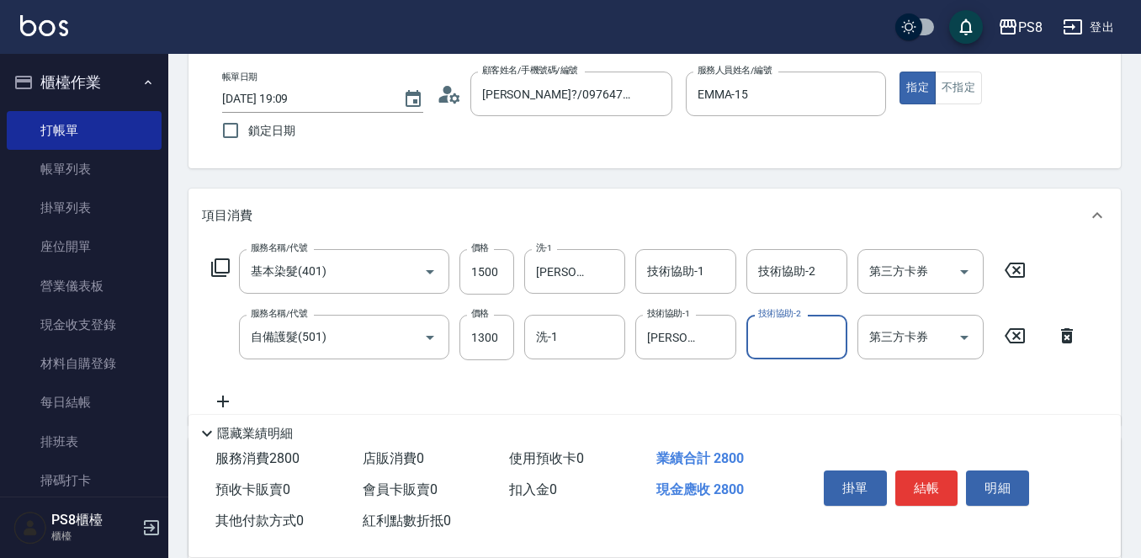
click at [622, 190] on div "項目消費" at bounding box center [654, 215] width 932 height 54
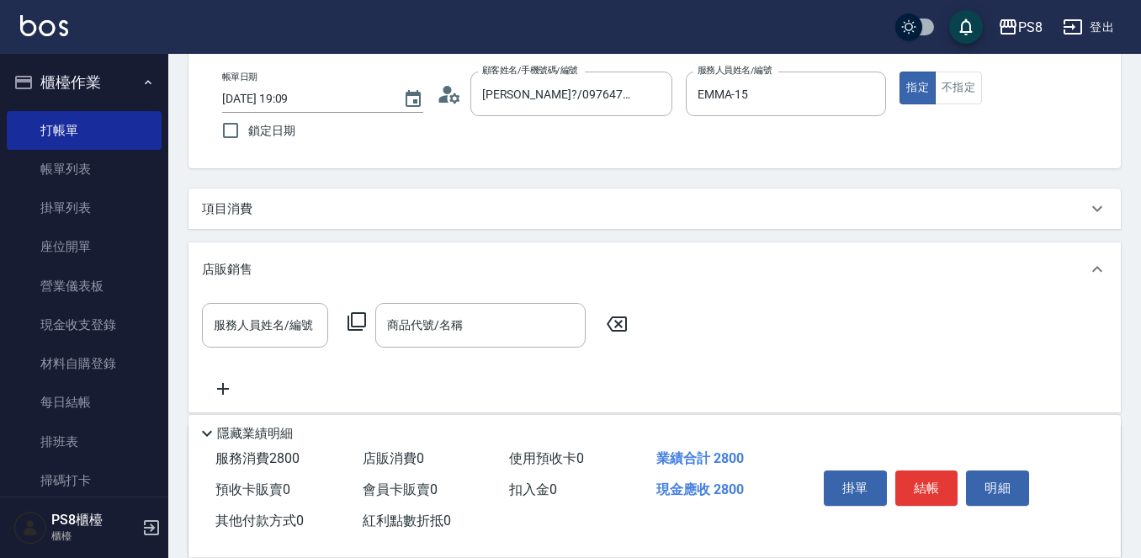
click at [816, 214] on div "項目消費" at bounding box center [644, 209] width 885 height 18
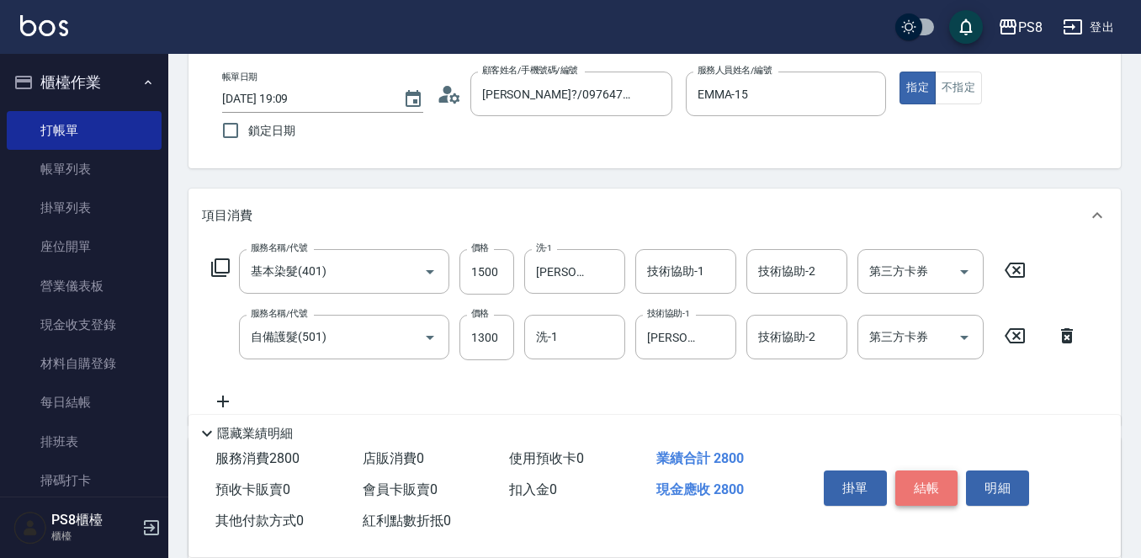
click at [927, 478] on button "結帳" at bounding box center [926, 487] width 63 height 35
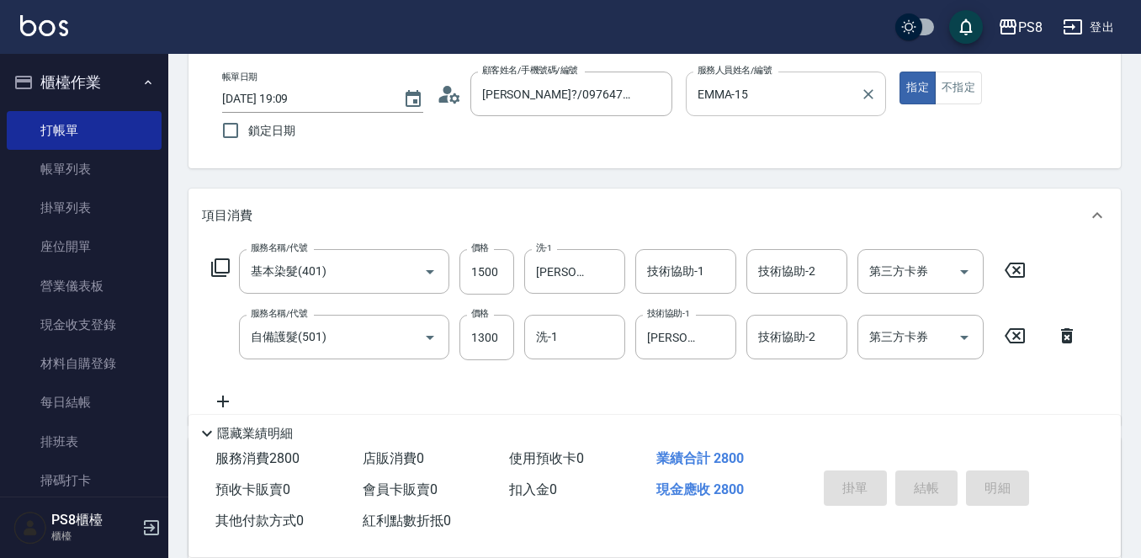
type input "2025/09/20 19:18"
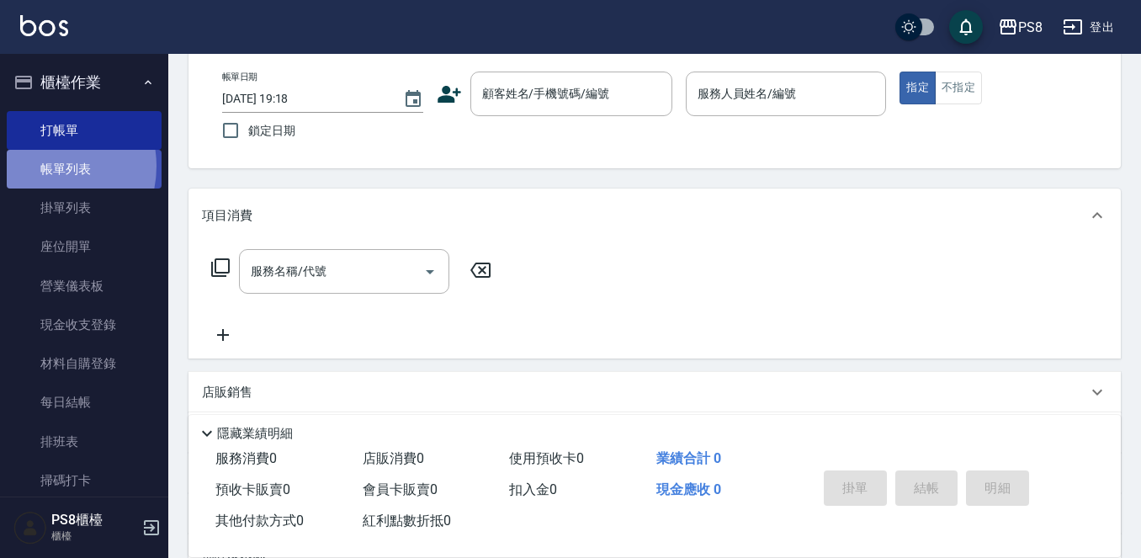
click at [41, 167] on link "帳單列表" at bounding box center [84, 169] width 155 height 39
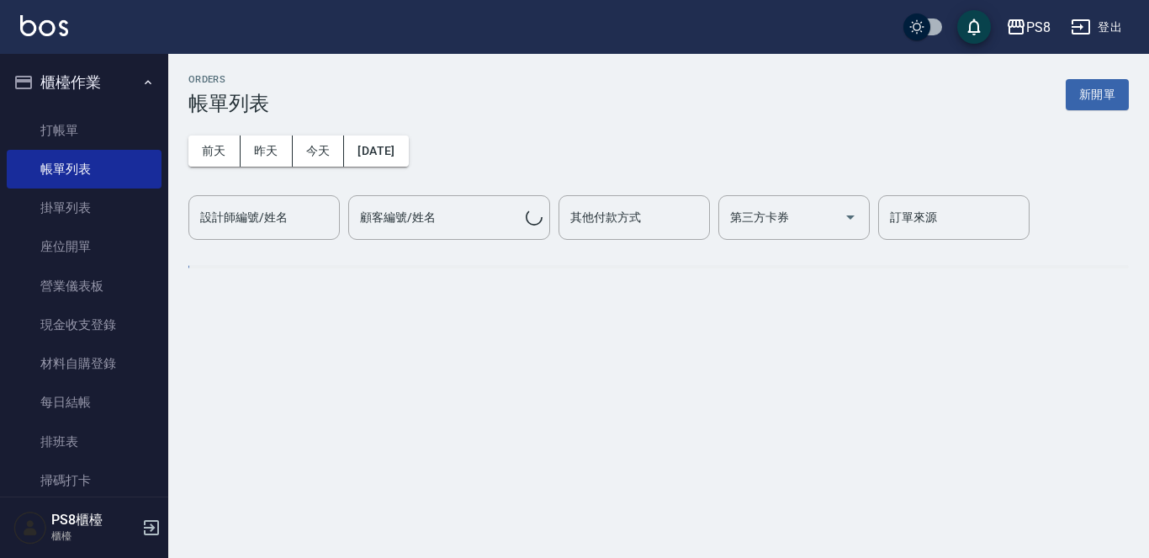
click at [80, 83] on button "櫃檯作業" at bounding box center [84, 83] width 155 height 44
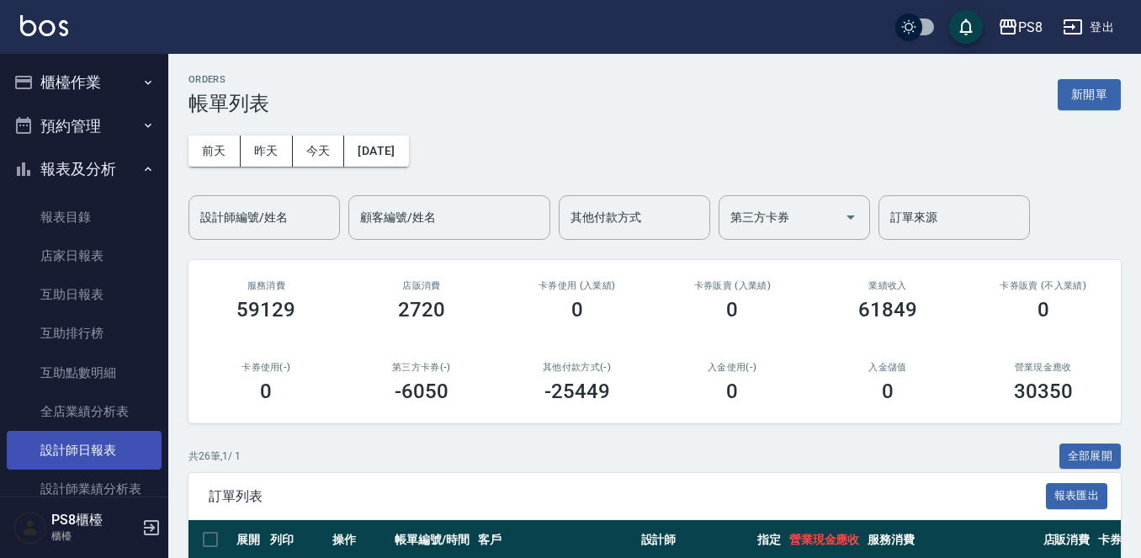
click at [93, 438] on link "設計師日報表" at bounding box center [84, 450] width 155 height 39
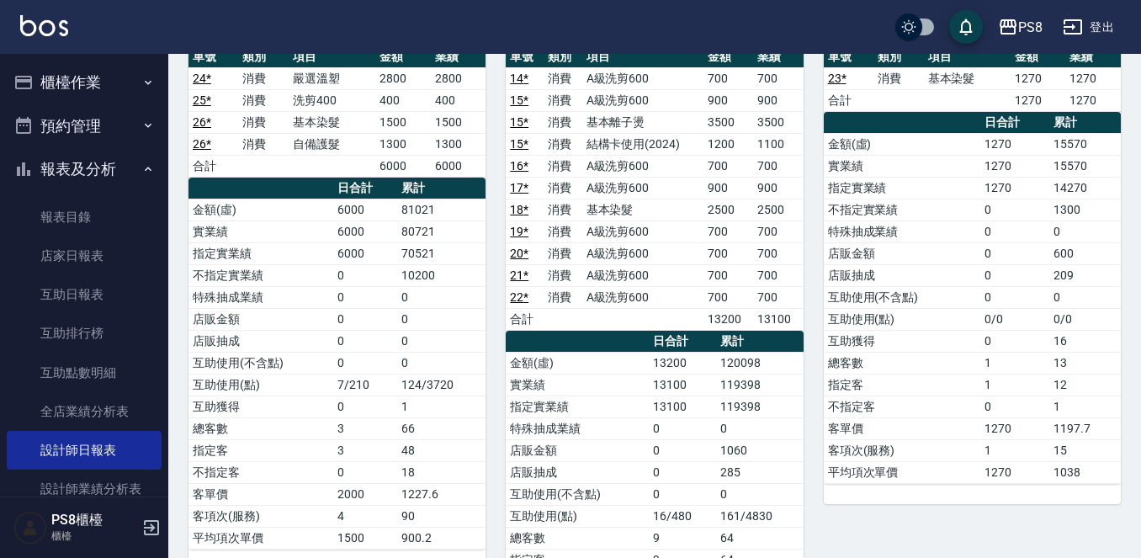
scroll to position [1568, 0]
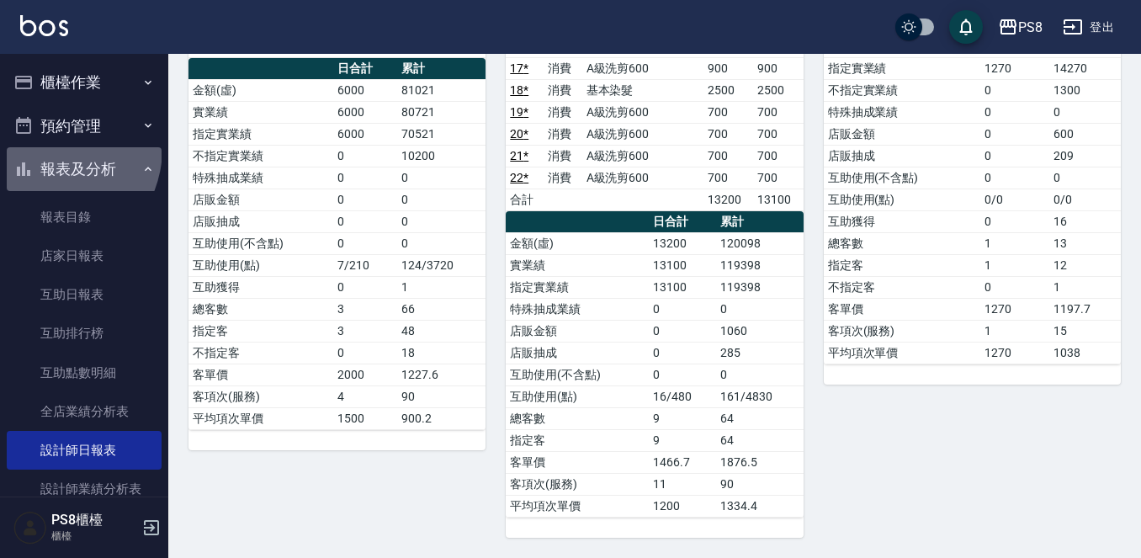
click at [44, 148] on button "報表及分析" at bounding box center [84, 169] width 155 height 44
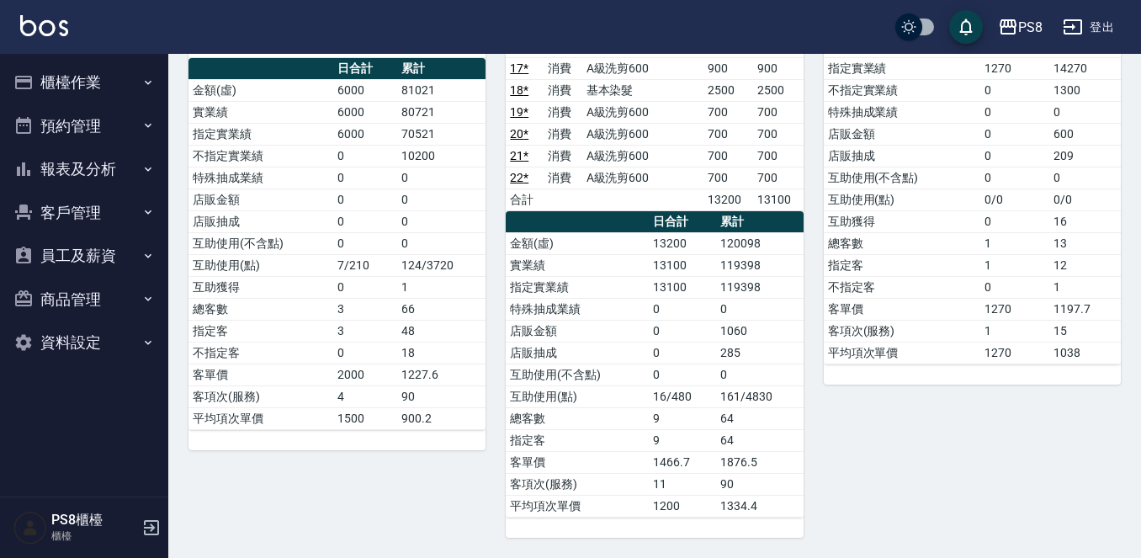
click at [57, 90] on button "櫃檯作業" at bounding box center [84, 83] width 155 height 44
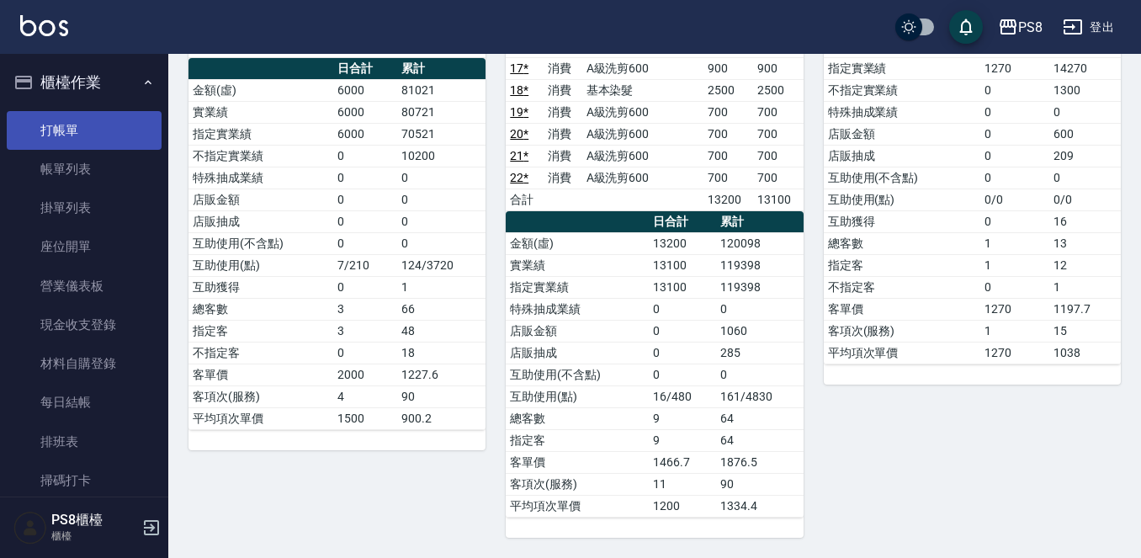
click at [81, 136] on link "打帳單" at bounding box center [84, 130] width 155 height 39
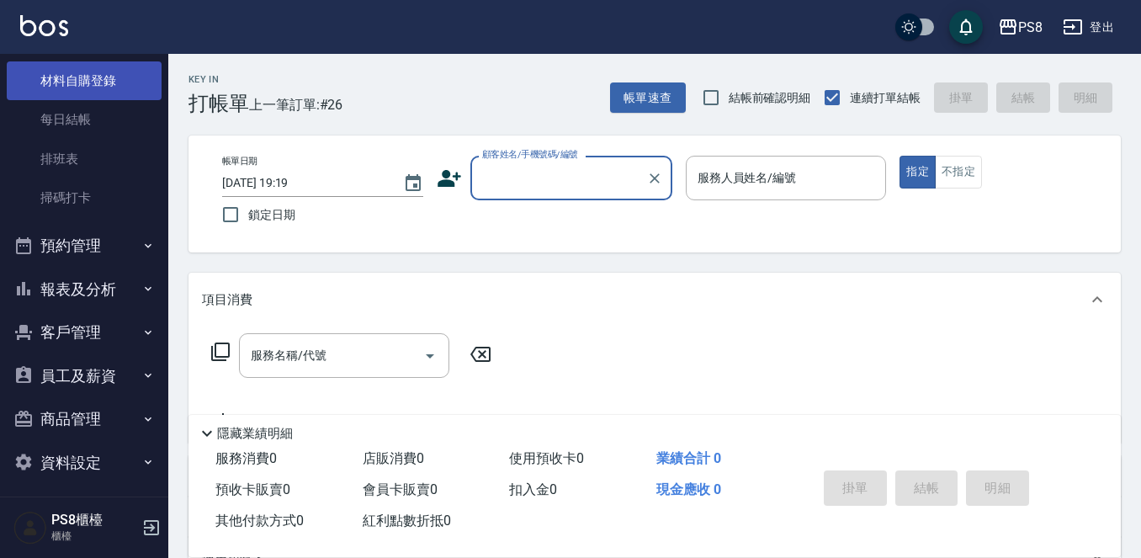
scroll to position [290, 0]
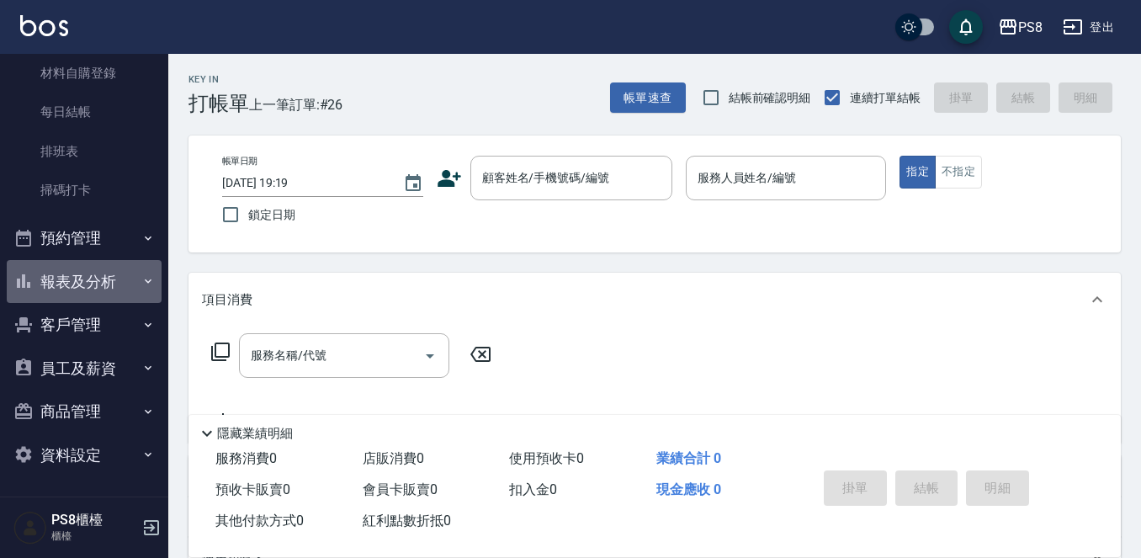
click at [125, 275] on button "報表及分析" at bounding box center [84, 282] width 155 height 44
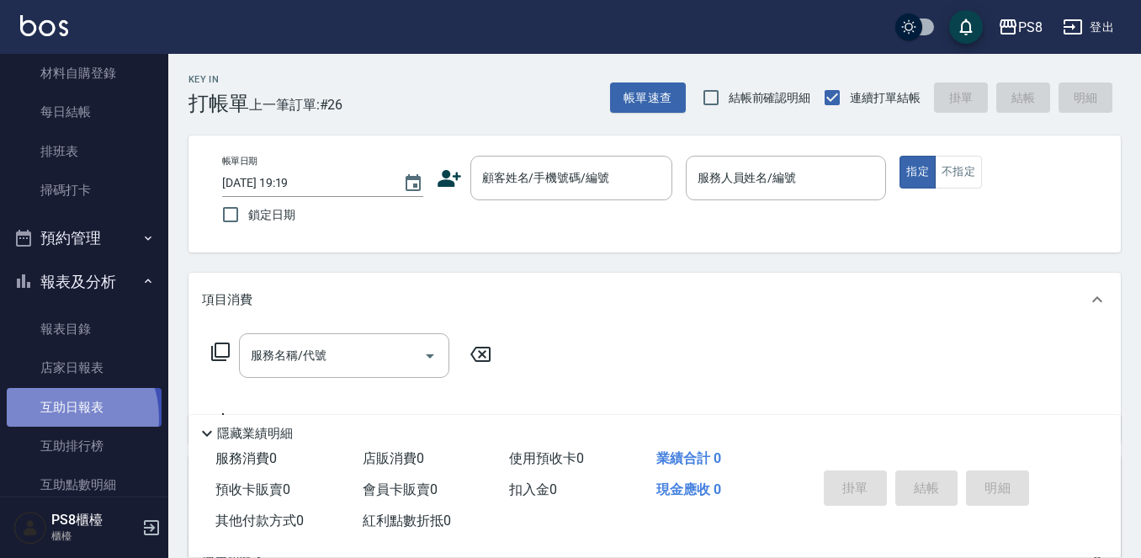
click at [55, 417] on link "互助日報表" at bounding box center [84, 407] width 155 height 39
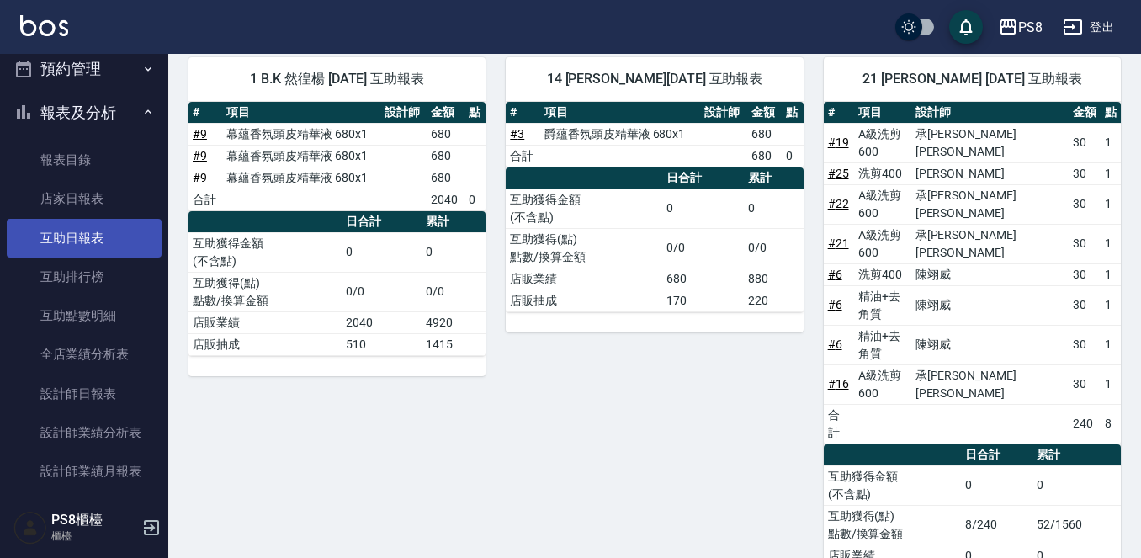
scroll to position [627, 0]
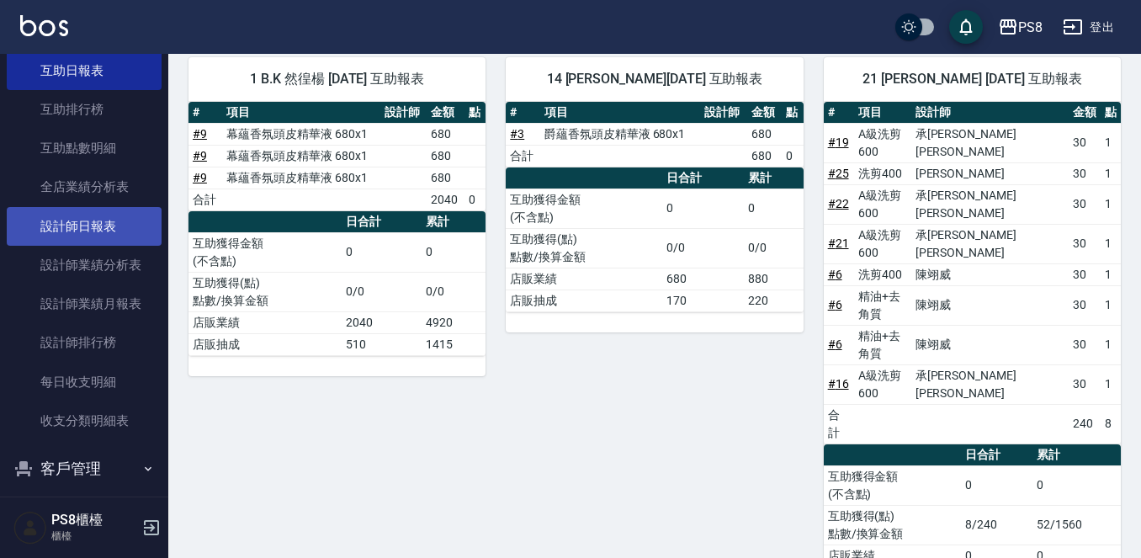
click at [90, 222] on link "設計師日報表" at bounding box center [84, 226] width 155 height 39
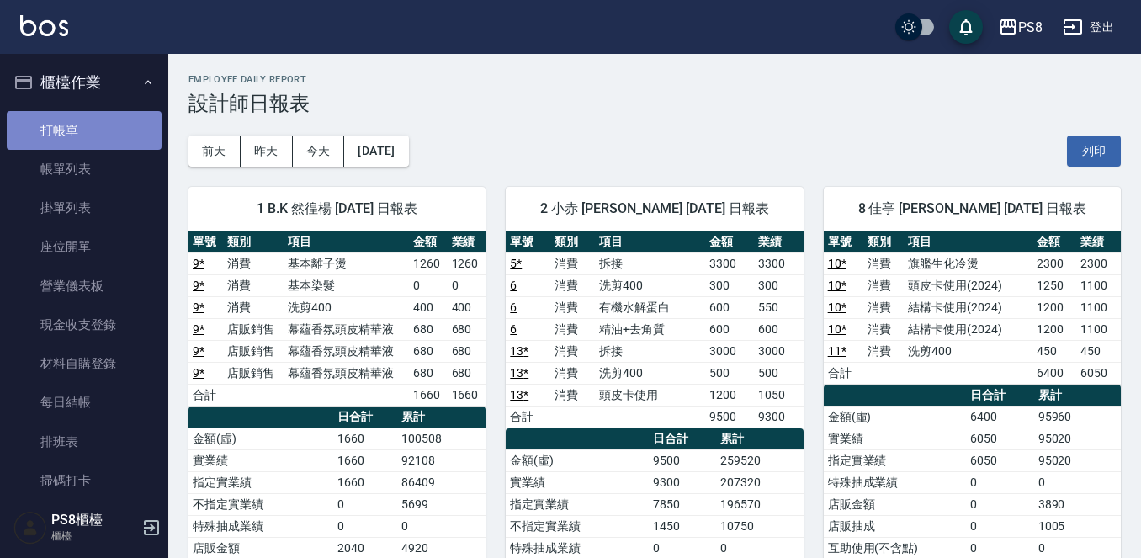
click at [123, 128] on link "打帳單" at bounding box center [84, 130] width 155 height 39
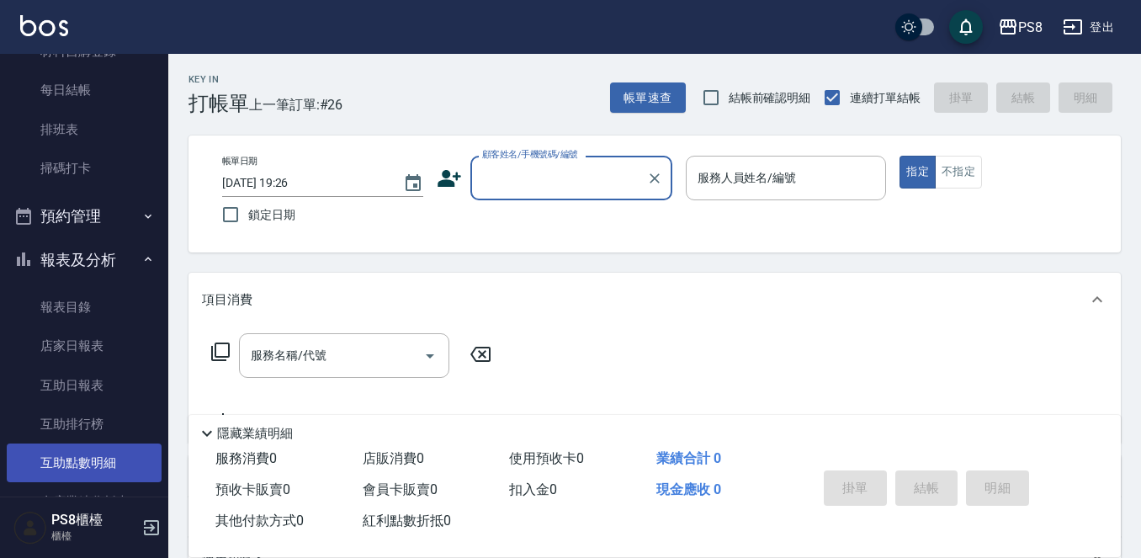
scroll to position [505, 0]
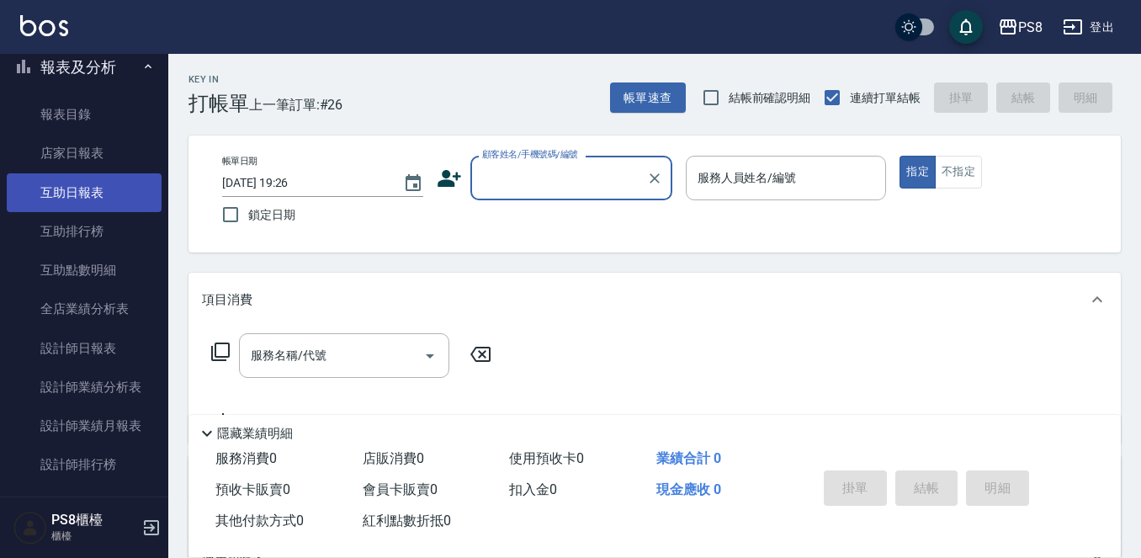
click at [96, 192] on link "互助日報表" at bounding box center [84, 192] width 155 height 39
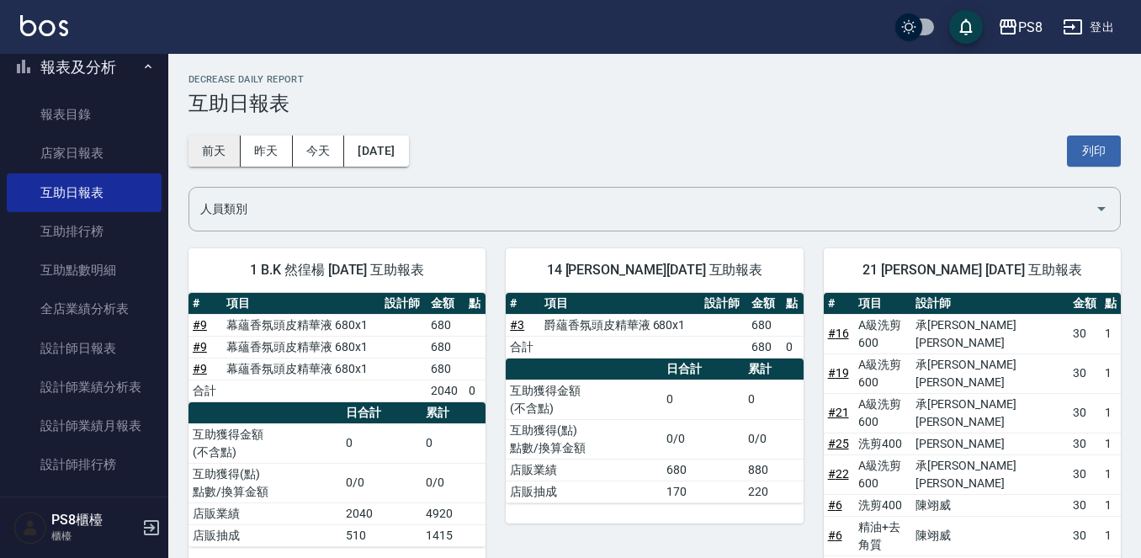
click at [229, 156] on button "前天" at bounding box center [214, 150] width 52 height 31
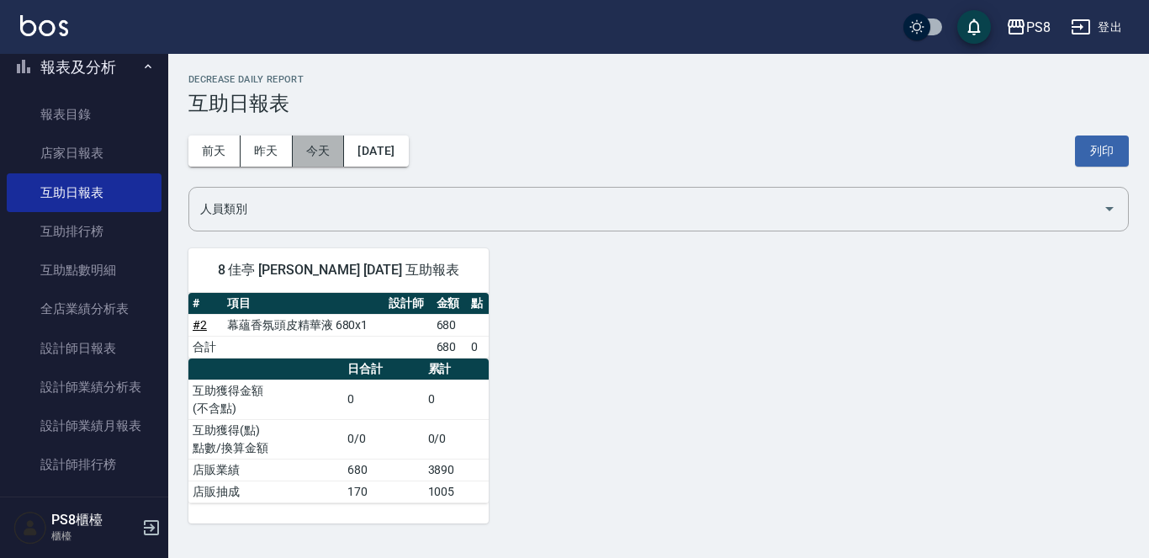
click at [312, 156] on button "今天" at bounding box center [319, 150] width 52 height 31
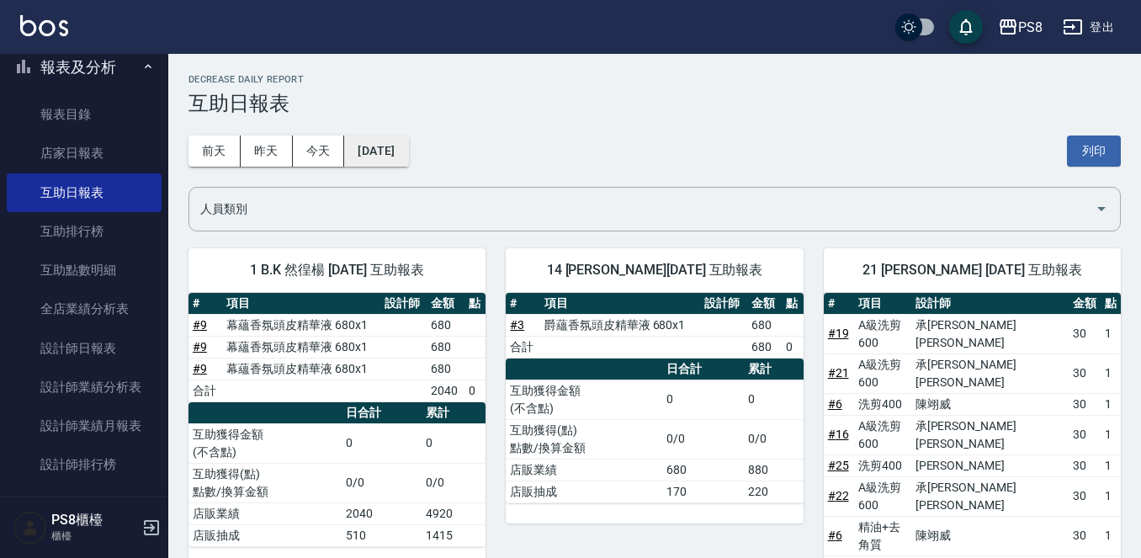
click at [356, 152] on button "[DATE]" at bounding box center [376, 150] width 64 height 31
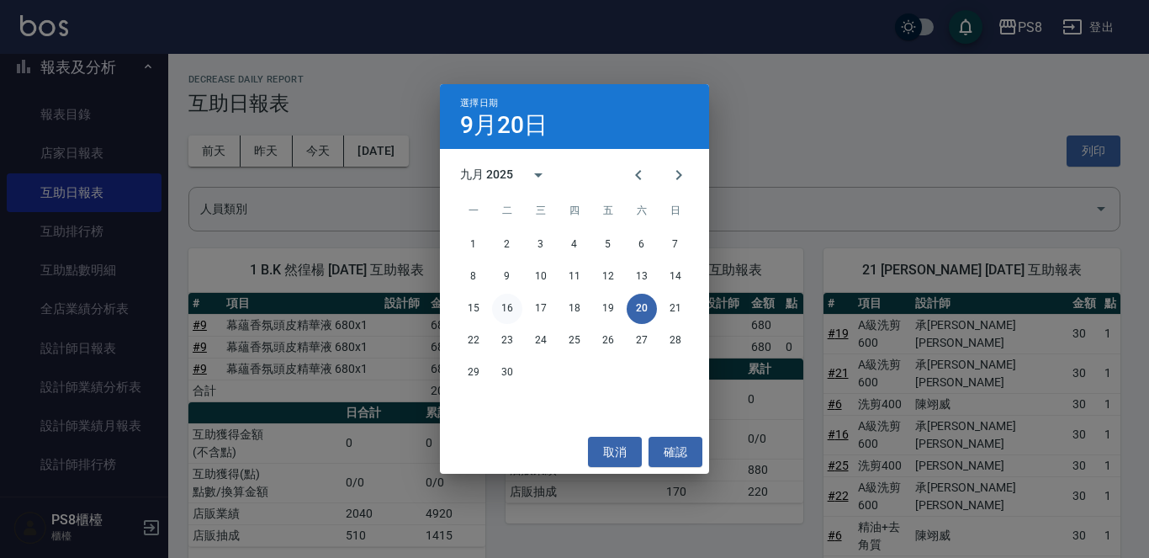
click at [508, 302] on button "16" at bounding box center [507, 309] width 30 height 30
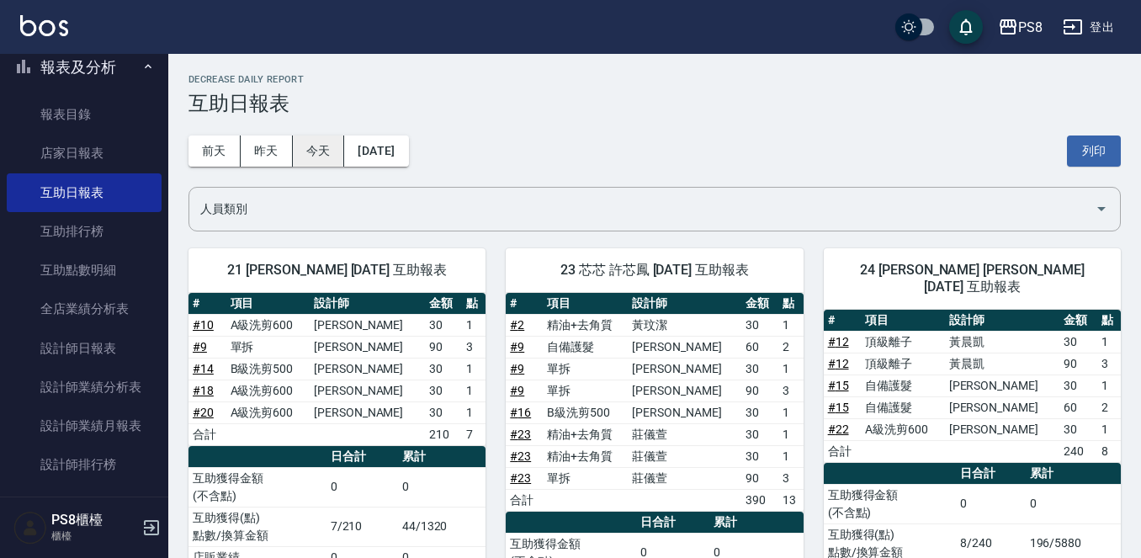
click at [308, 153] on button "今天" at bounding box center [319, 150] width 52 height 31
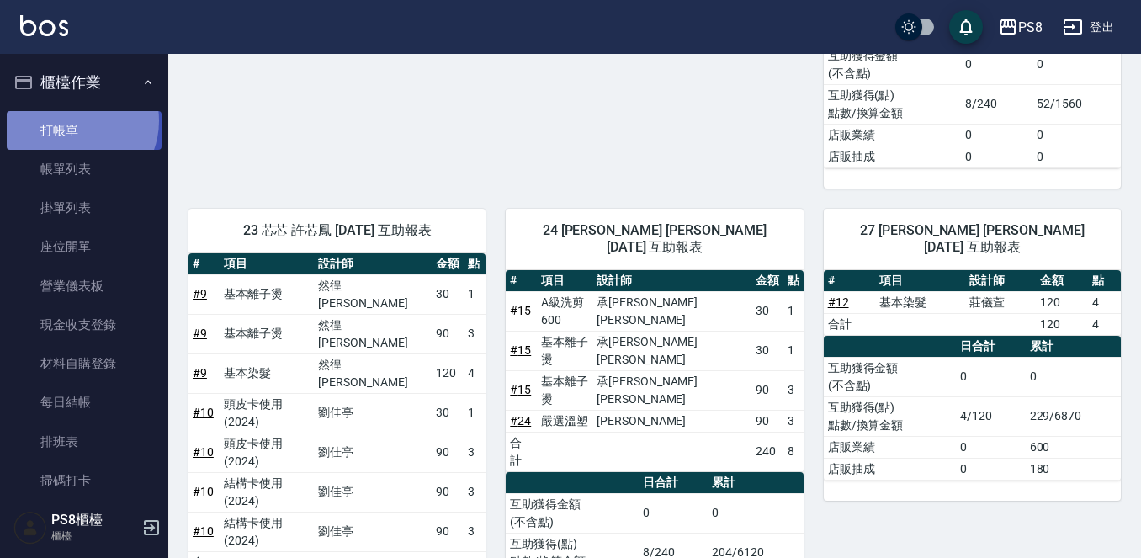
drag, startPoint x: 75, startPoint y: 120, endPoint x: 86, endPoint y: 114, distance: 12.4
click at [75, 119] on link "打帳單" at bounding box center [84, 130] width 155 height 39
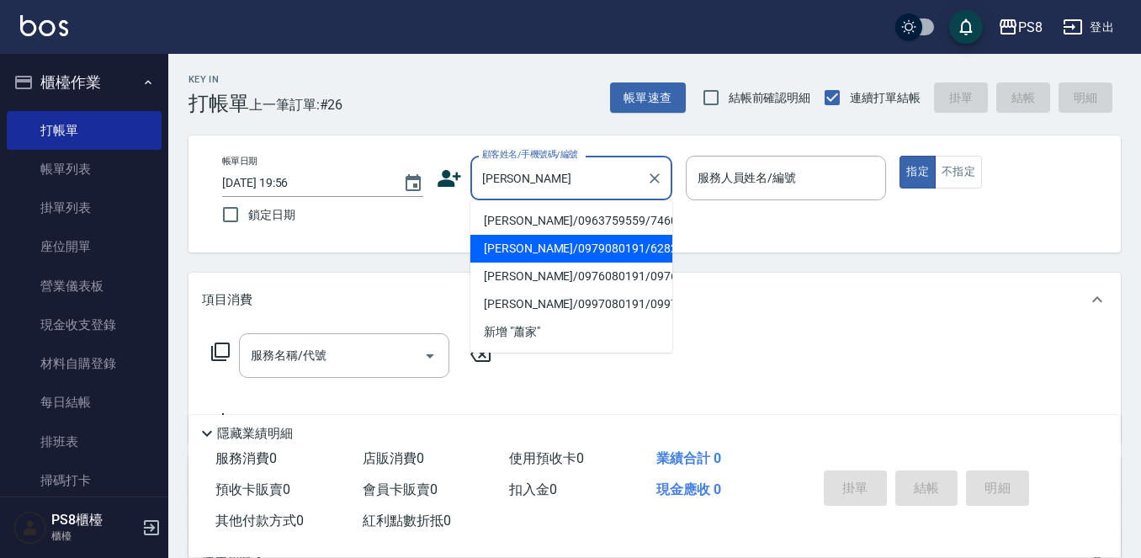
click at [543, 246] on li "蕭家平/0979080191/6282" at bounding box center [571, 249] width 202 height 28
type input "蕭家平/0979080191/6282"
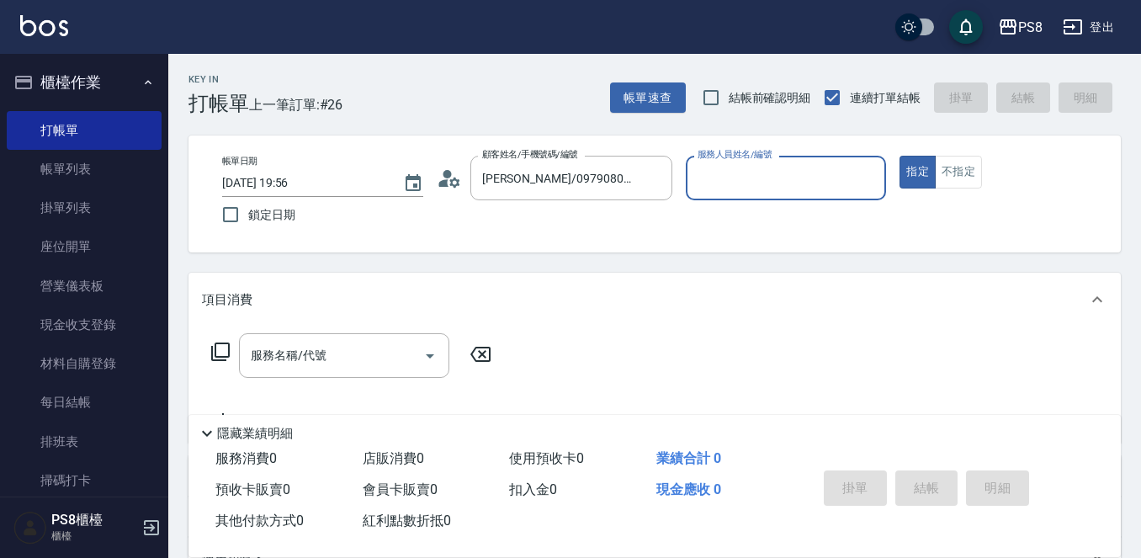
type input "小赤-2"
click at [383, 338] on div "服務名稱/代號" at bounding box center [344, 355] width 210 height 45
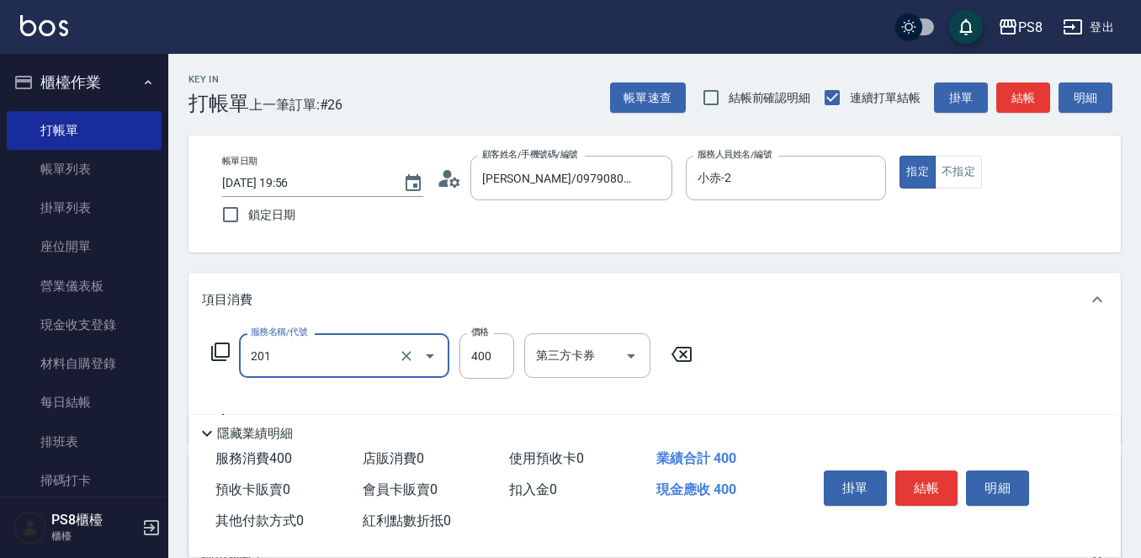
type input "洗剪400(201)"
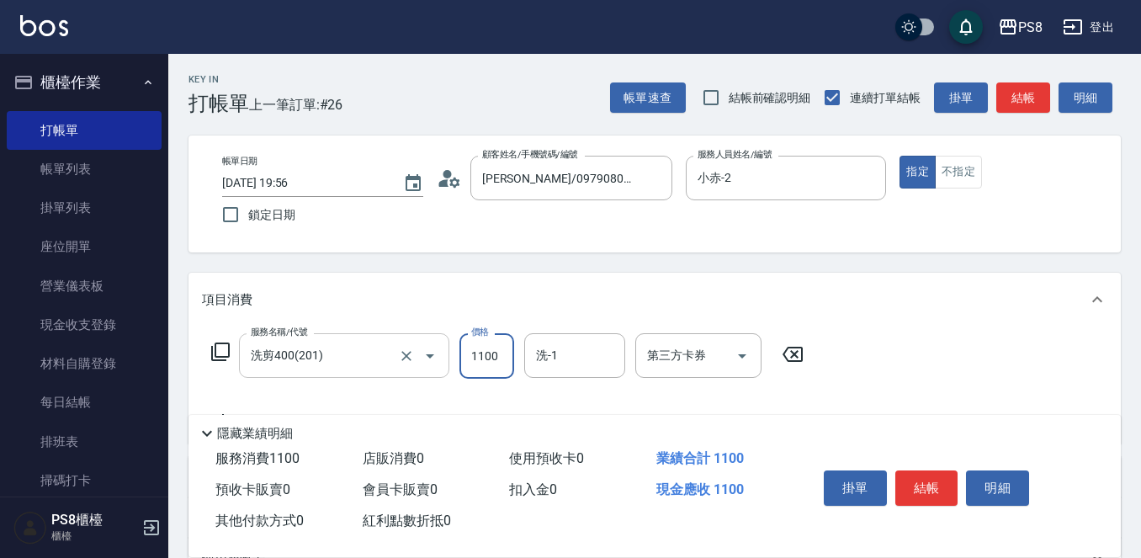
type input "1100"
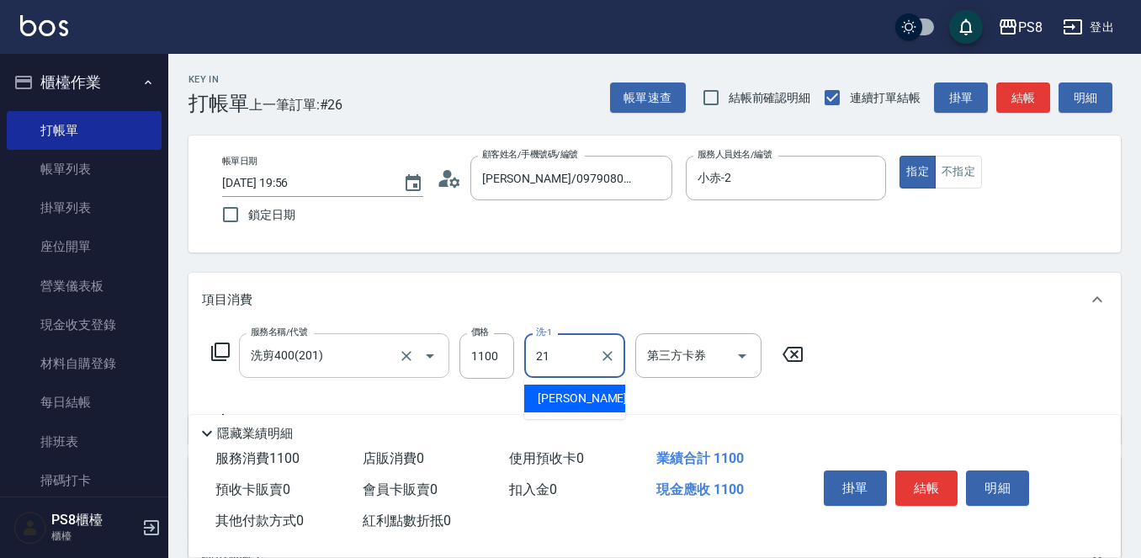
type input "趙宇文-21"
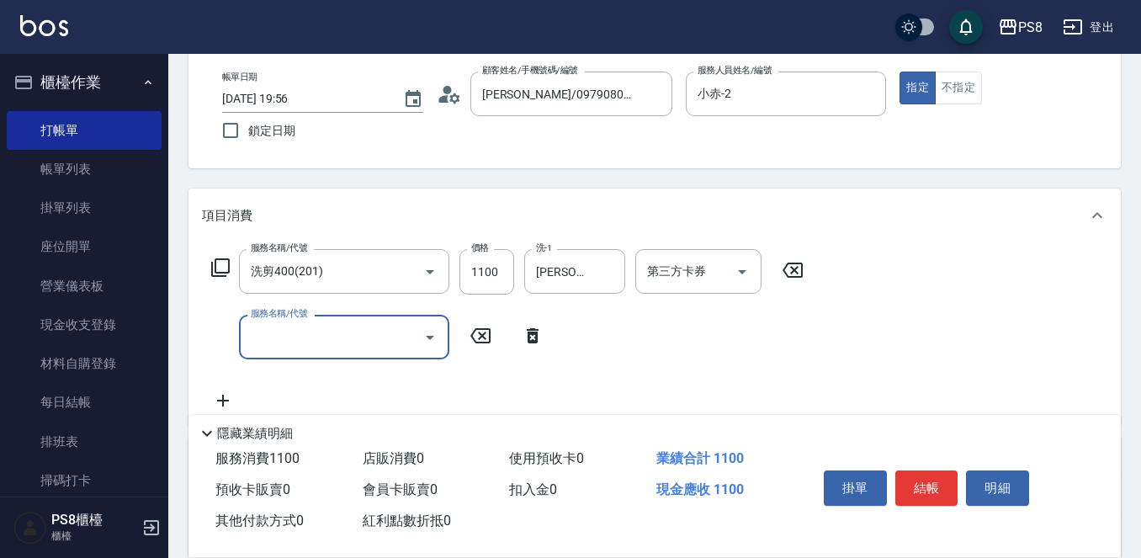
scroll to position [168, 0]
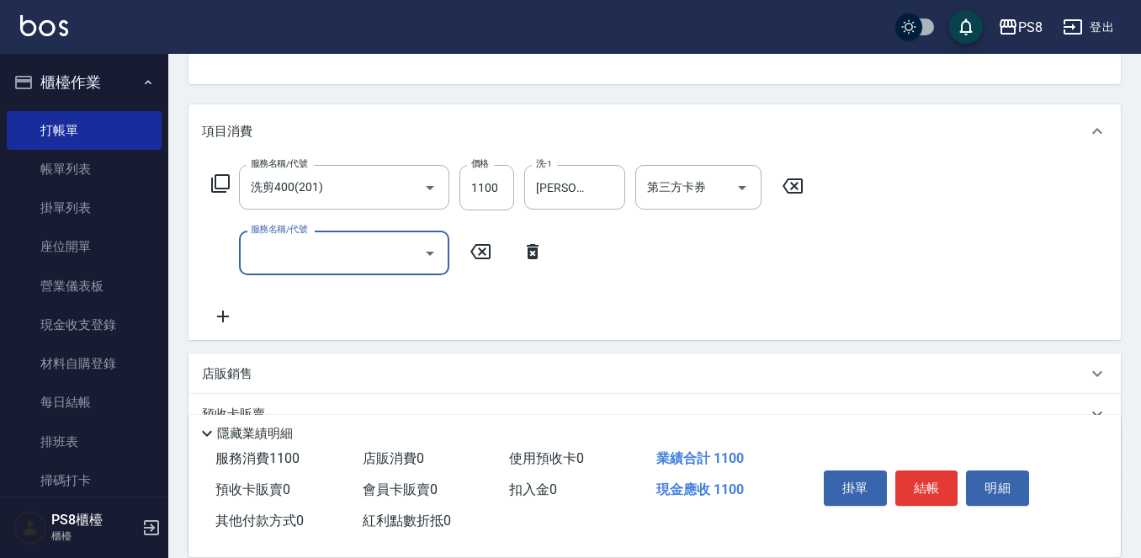
click at [919, 485] on button "結帳" at bounding box center [926, 487] width 63 height 35
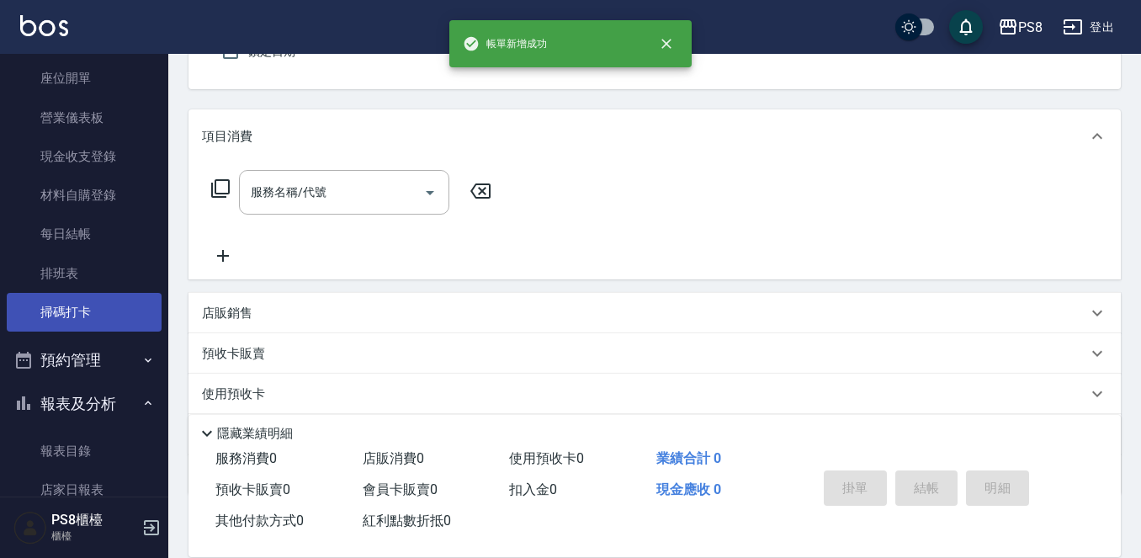
scroll to position [505, 0]
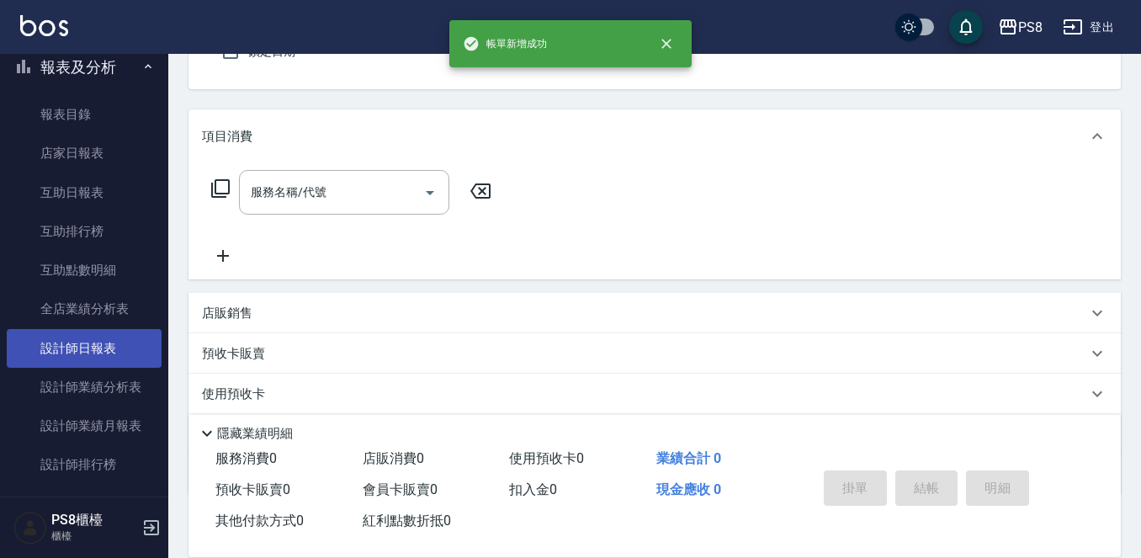
click at [115, 357] on link "設計師日報表" at bounding box center [84, 348] width 155 height 39
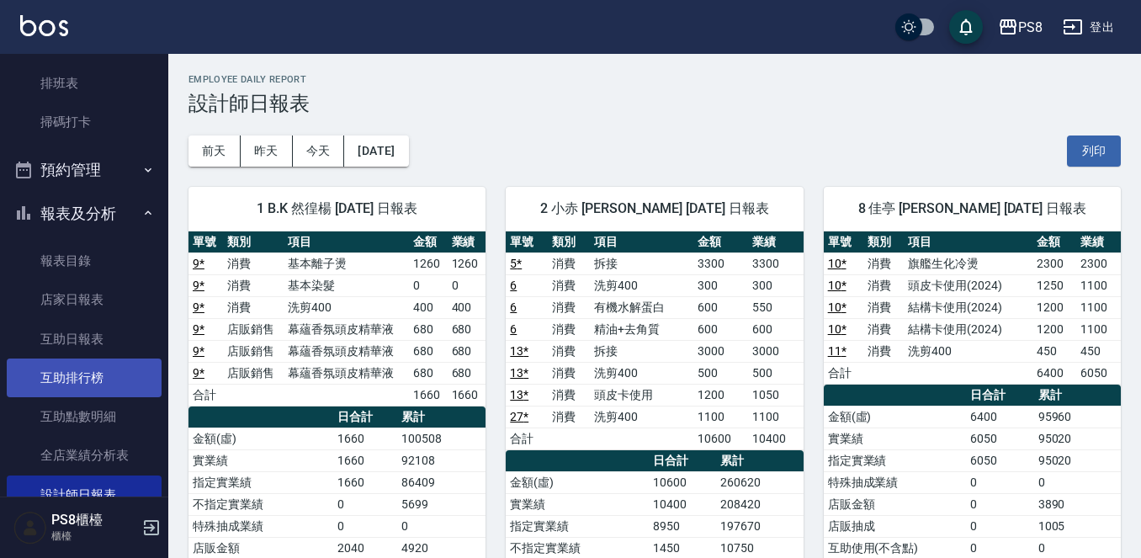
scroll to position [336, 0]
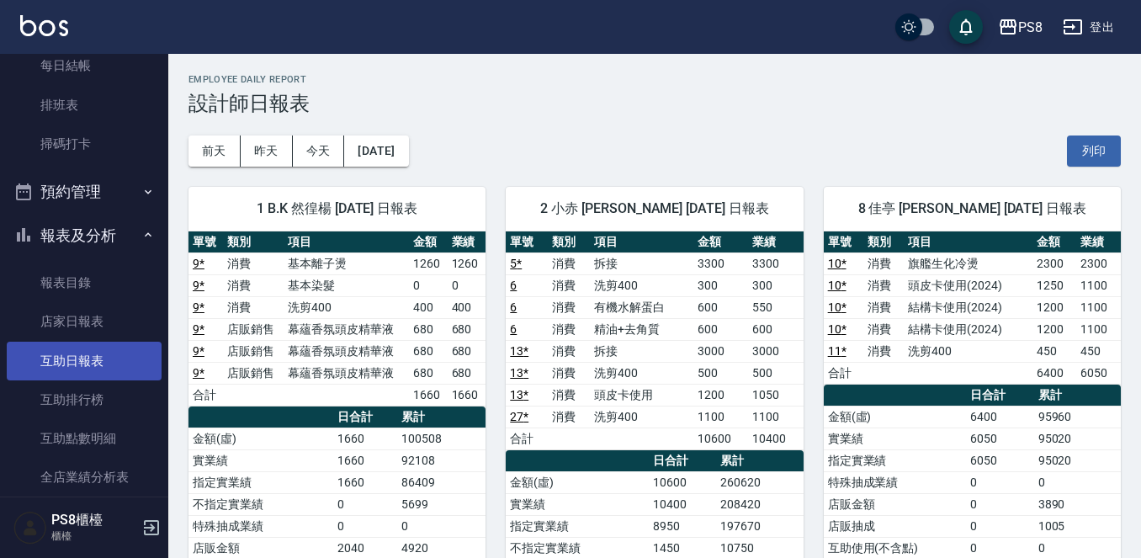
click at [45, 352] on link "互助日報表" at bounding box center [84, 361] width 155 height 39
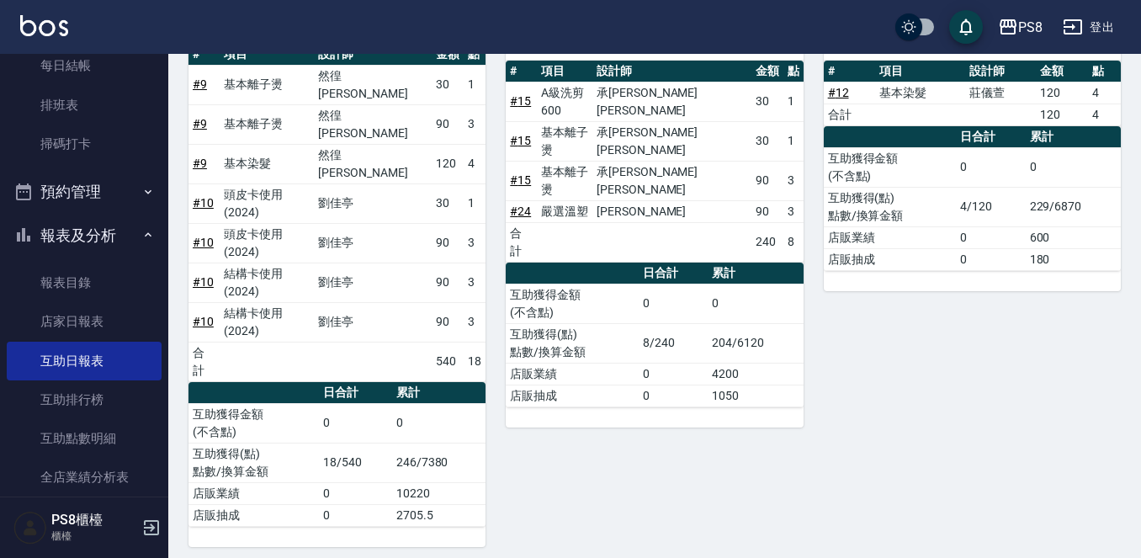
scroll to position [970, 0]
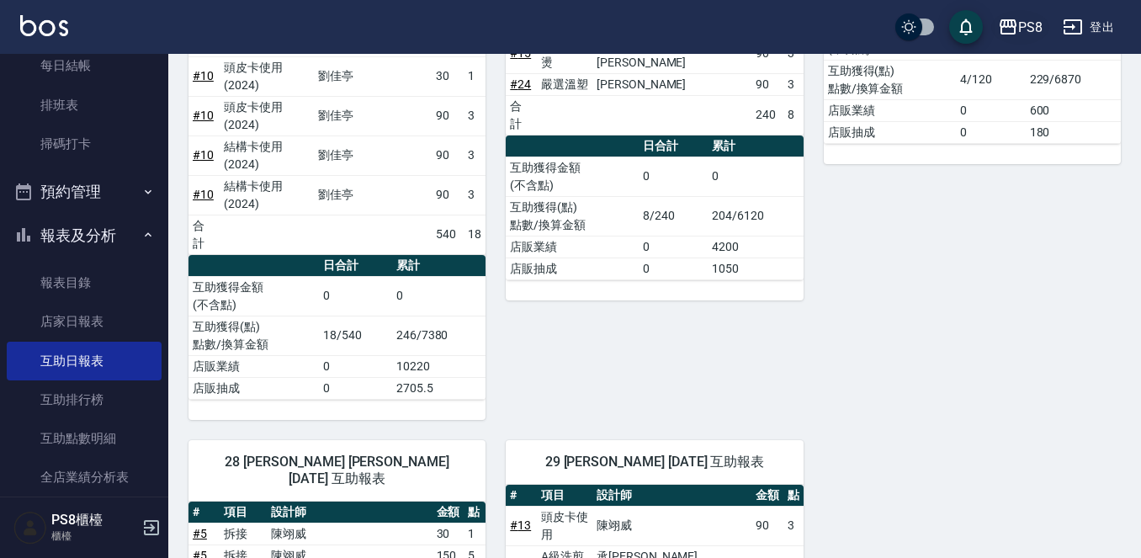
drag, startPoint x: 1018, startPoint y: 46, endPoint x: 1002, endPoint y: 39, distance: 17.7
click at [1002, 39] on button "PS8" at bounding box center [1020, 27] width 58 height 34
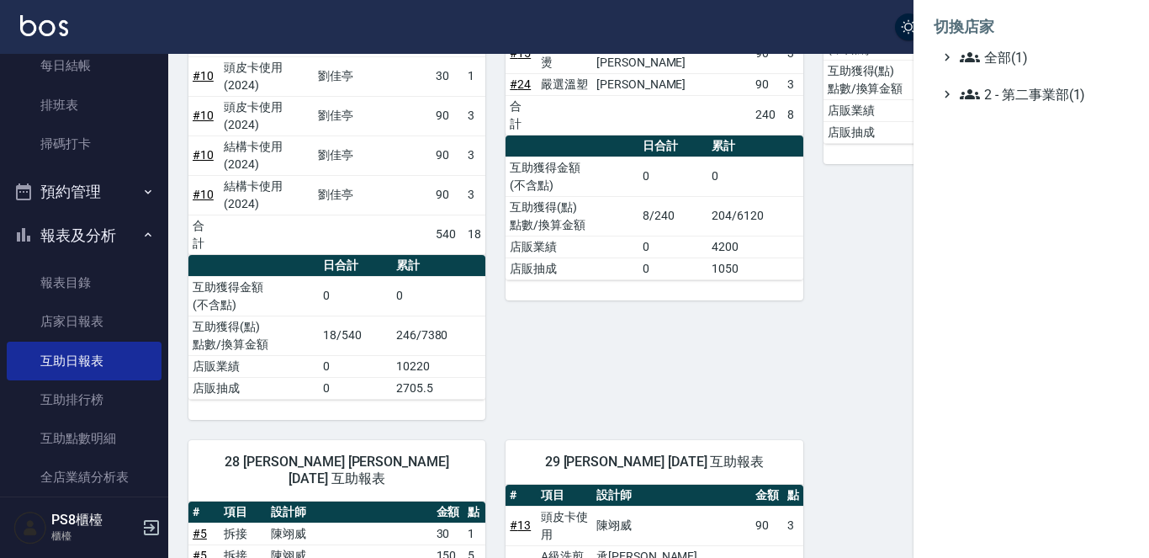
click at [868, 168] on div at bounding box center [574, 279] width 1149 height 558
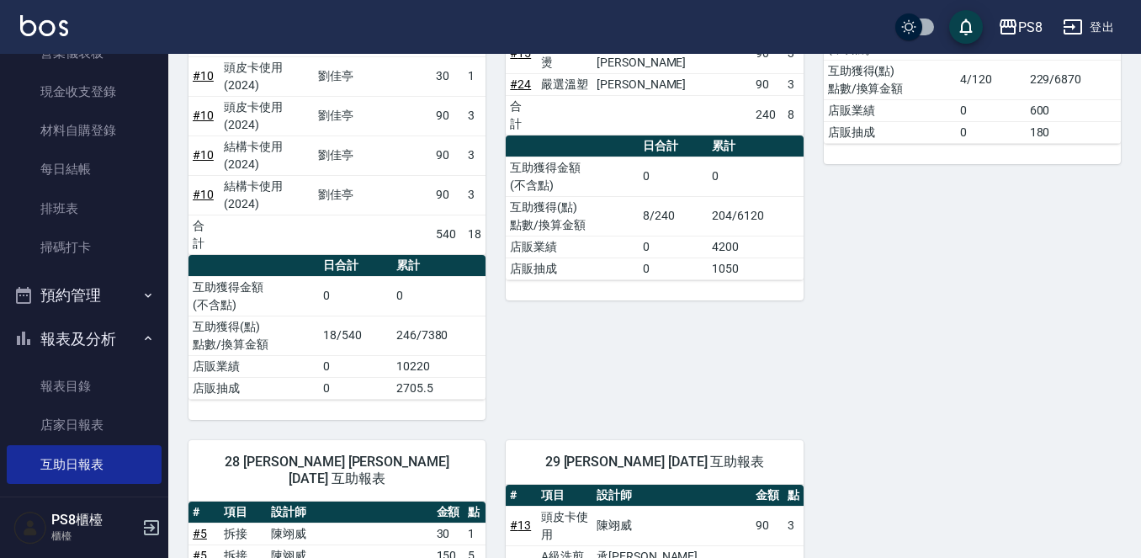
scroll to position [0, 0]
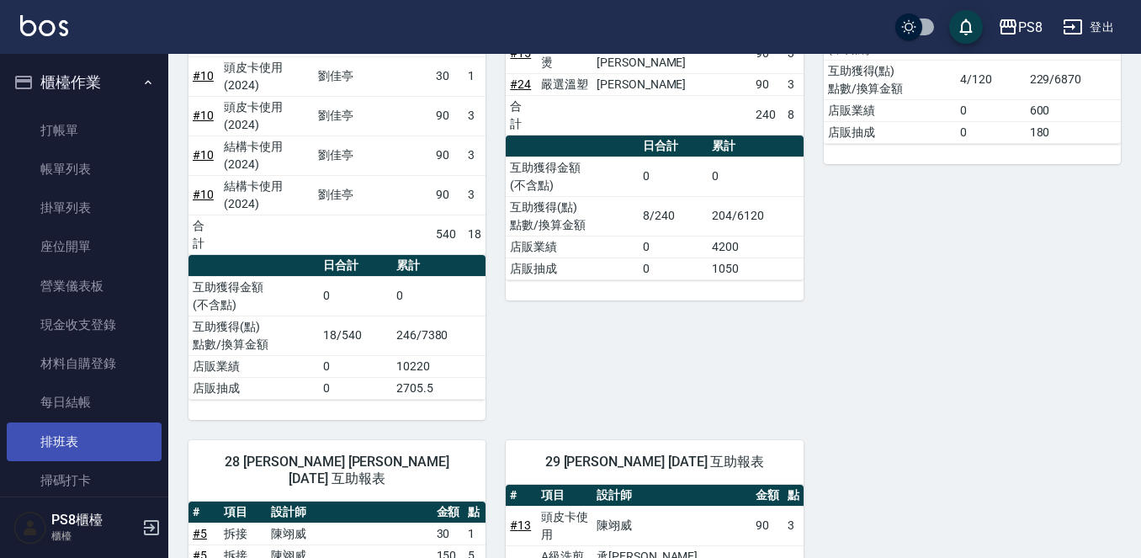
click at [87, 432] on link "排班表" at bounding box center [84, 441] width 155 height 39
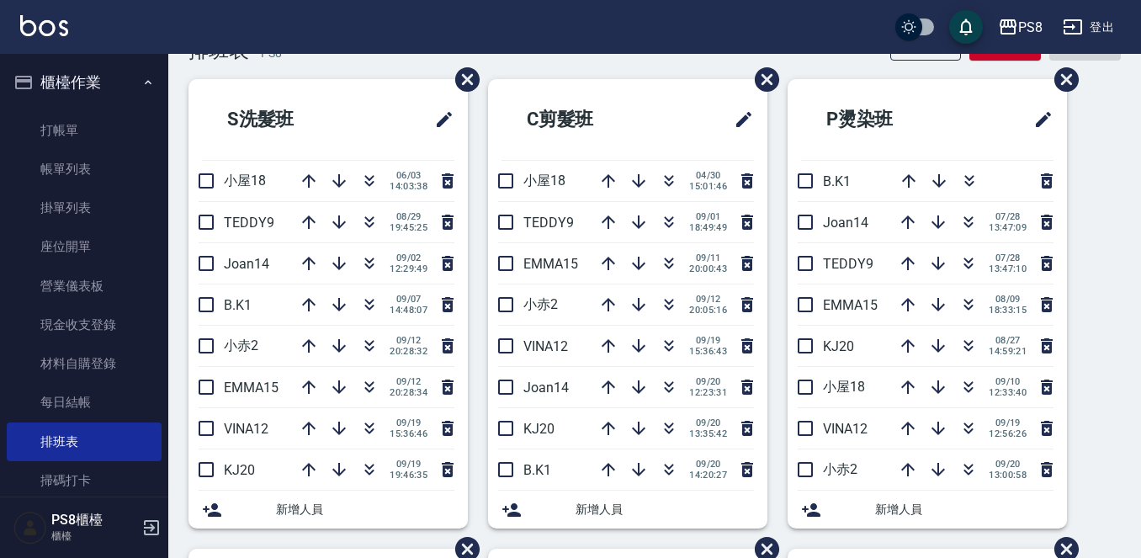
scroll to position [84, 0]
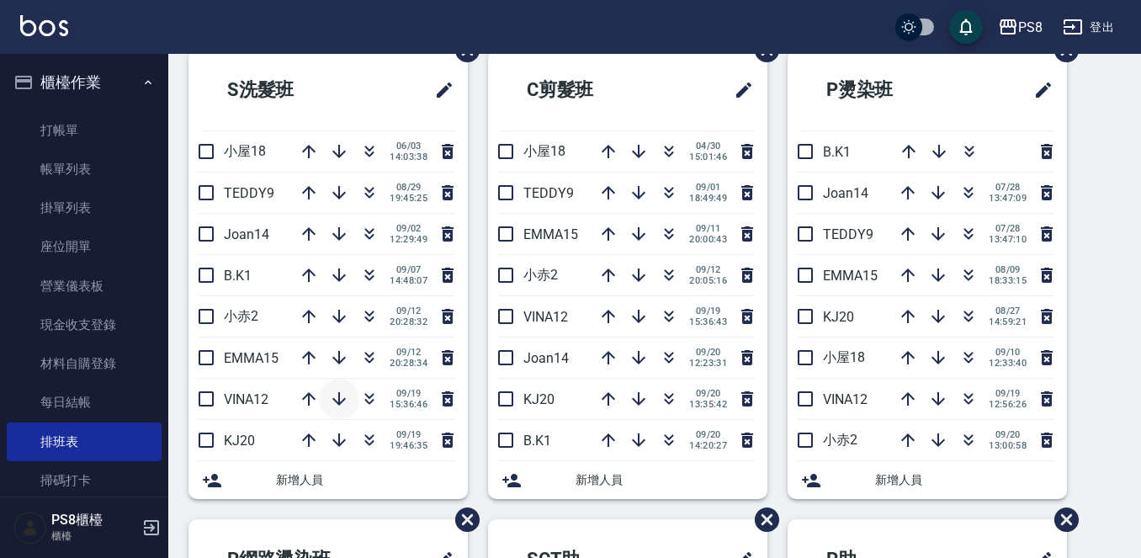
click at [335, 400] on icon "button" at bounding box center [338, 398] width 13 height 13
click at [372, 201] on icon "button" at bounding box center [369, 193] width 20 height 20
click at [365, 314] on div "09/12 20:28:34" at bounding box center [373, 316] width 169 height 40
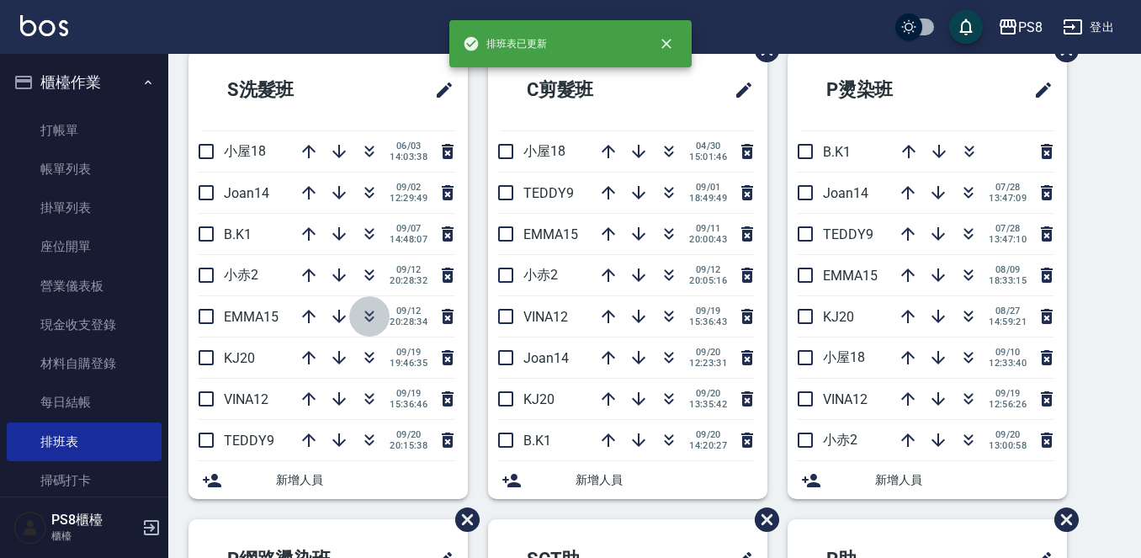
click at [370, 311] on icon "button" at bounding box center [369, 316] width 20 height 20
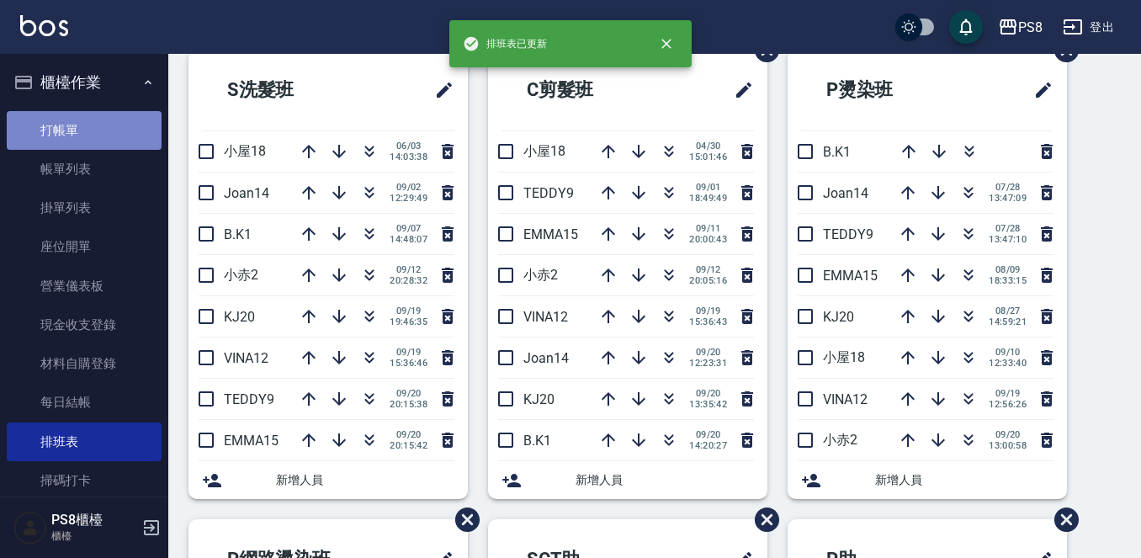
click at [127, 135] on link "打帳單" at bounding box center [84, 130] width 155 height 39
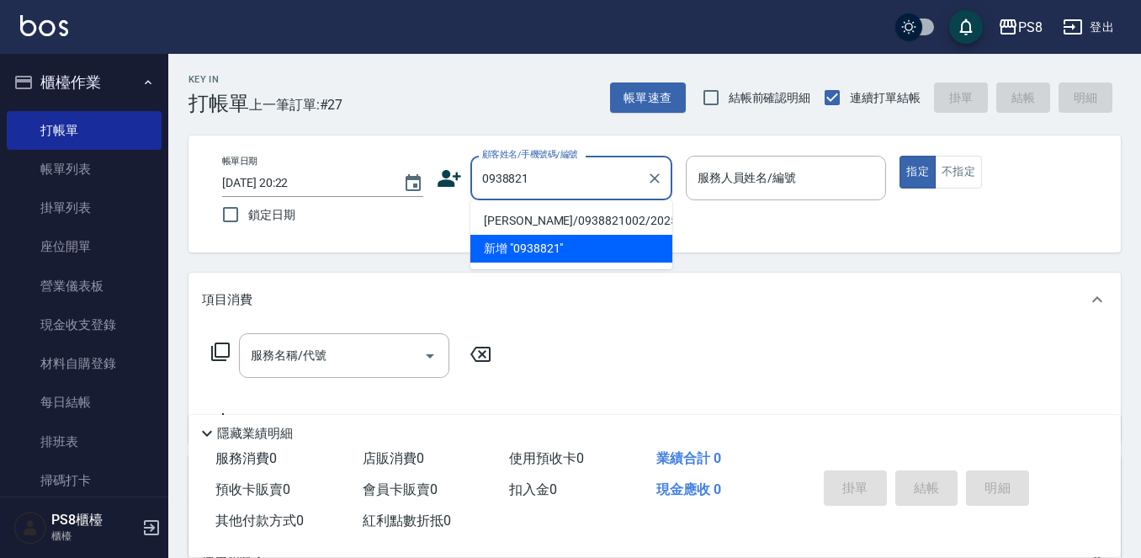
click at [555, 220] on li "林怡萱/0938821002/20257" at bounding box center [571, 221] width 202 height 28
type input "林怡萱/0938821002/20257"
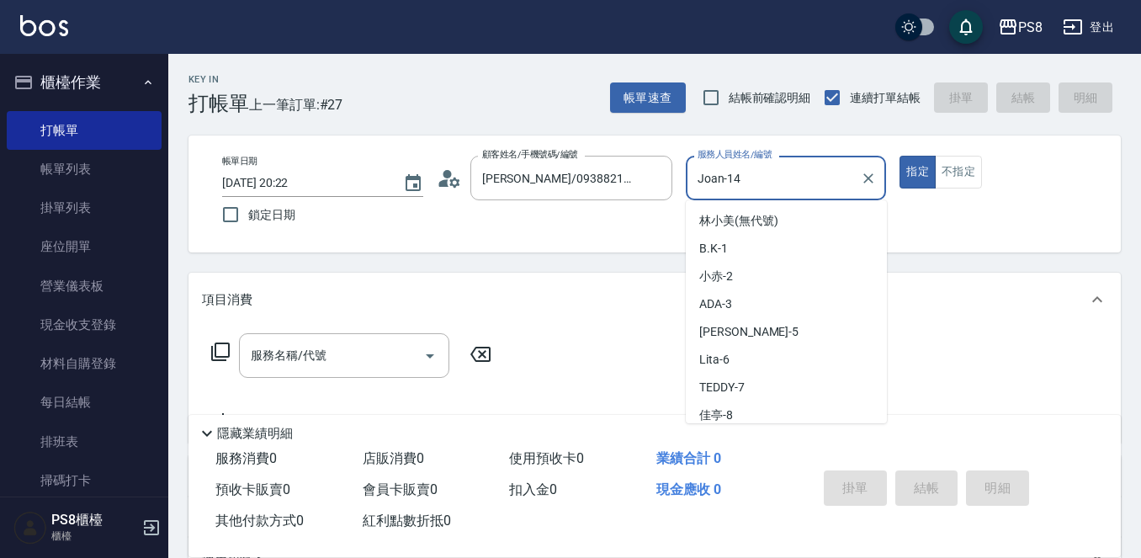
scroll to position [145, 0]
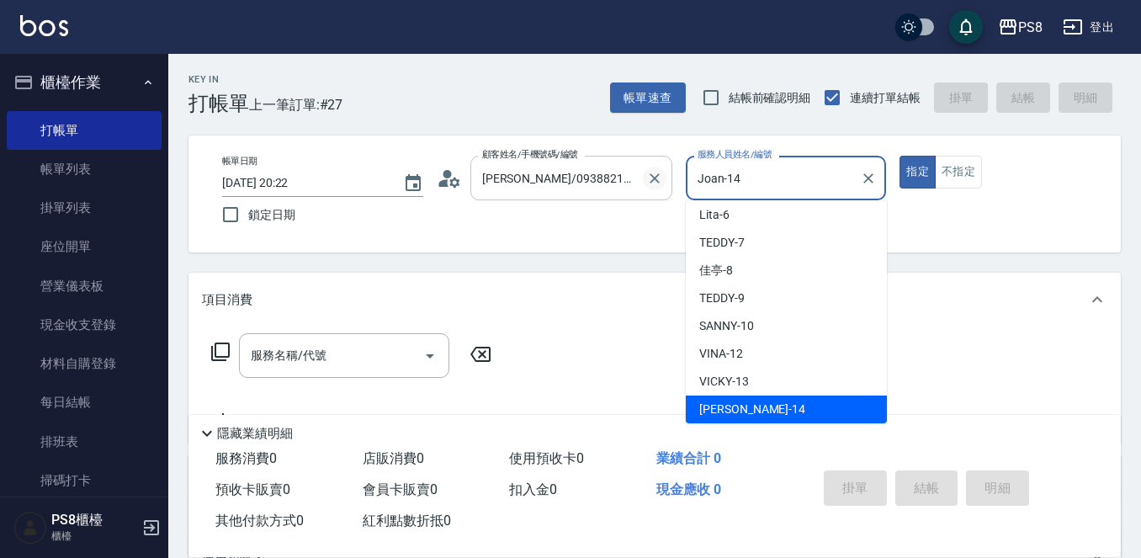
drag, startPoint x: 756, startPoint y: 177, endPoint x: 665, endPoint y: 179, distance: 91.7
click at [665, 179] on div "帳單日期 2025/09/20 20:22 鎖定日期 顧客姓名/手機號碼/編號 林怡萱/0938821002/20257 顧客姓名/手機號碼/編號 服務人員姓…" at bounding box center [655, 194] width 892 height 77
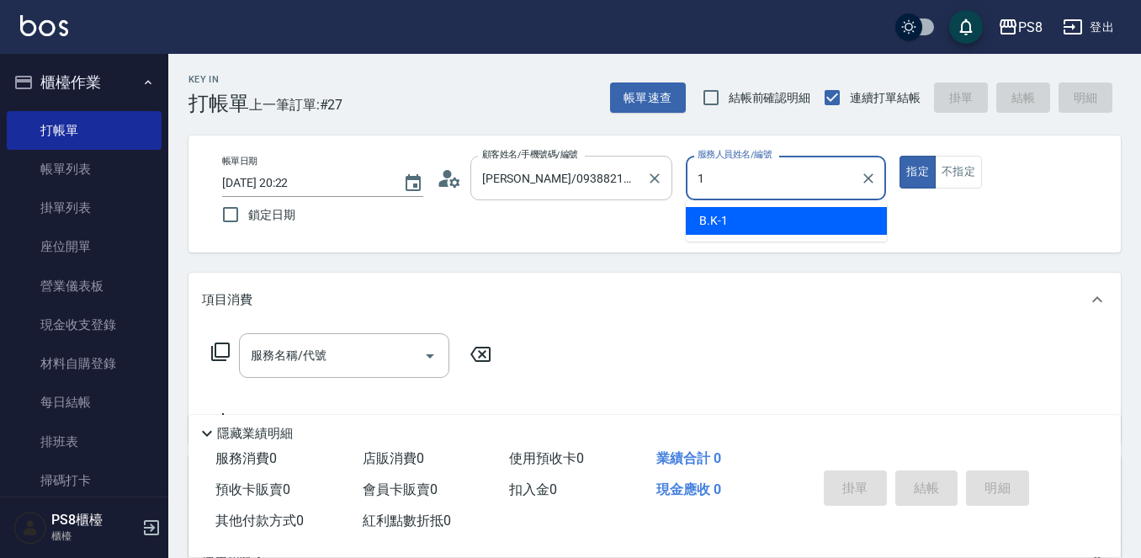
scroll to position [0, 0]
type input "EMMA-15"
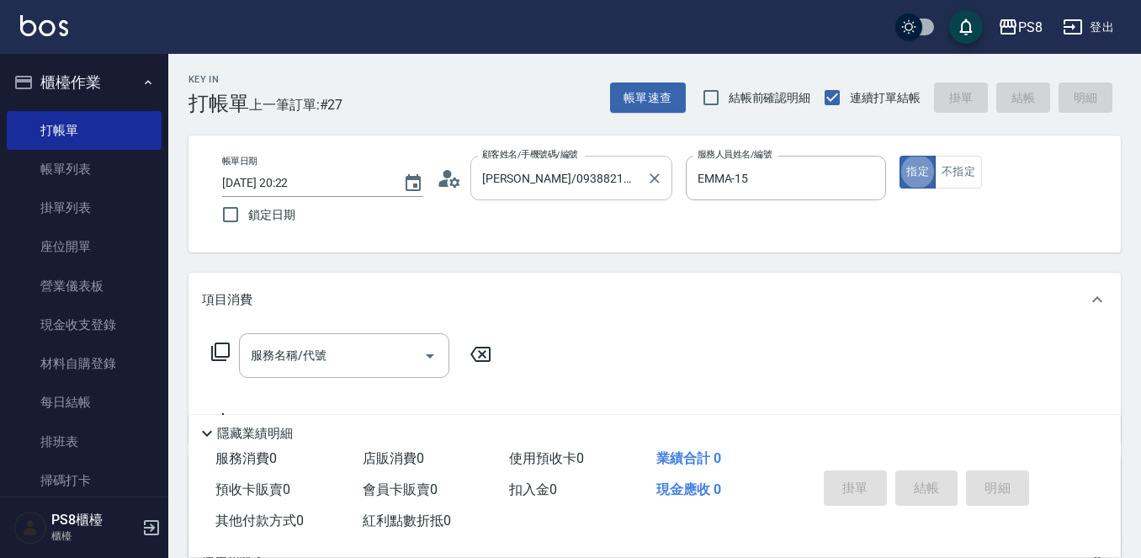
type button "true"
click at [390, 356] on input "服務名稱/代號" at bounding box center [331, 355] width 170 height 29
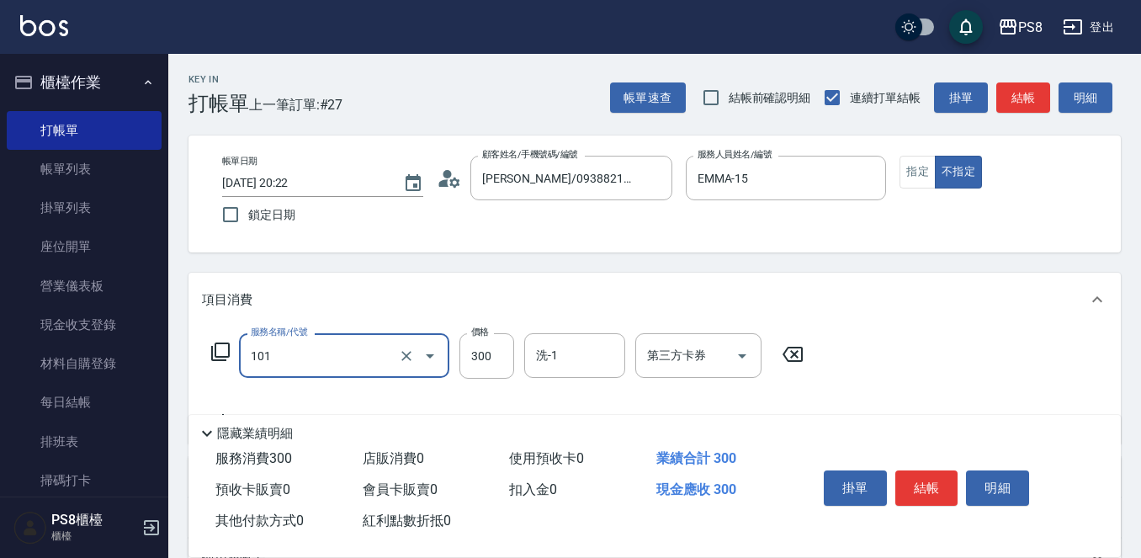
type input "洗髮(101)"
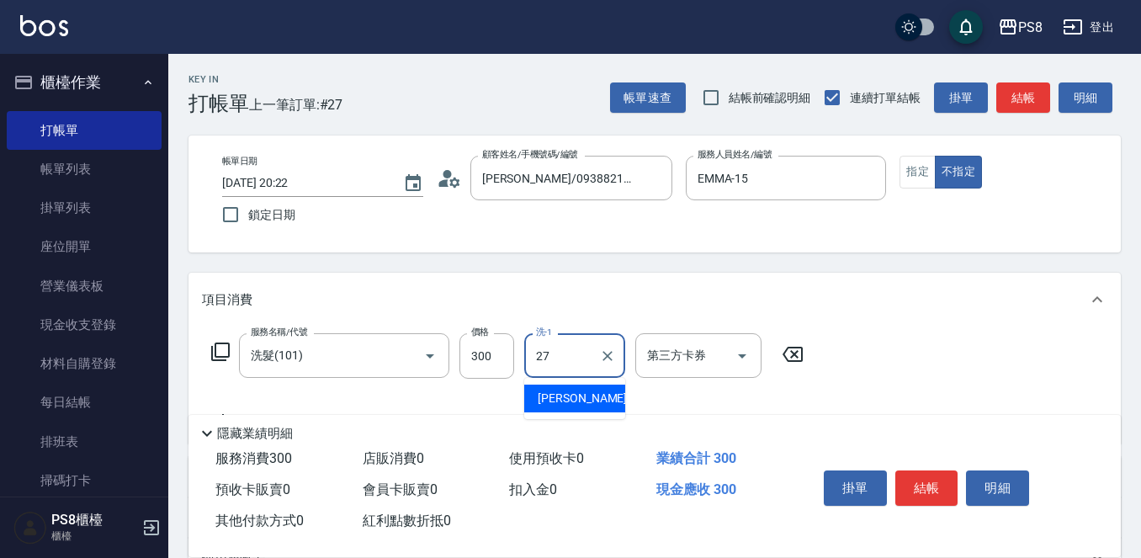
type input "Barry-27"
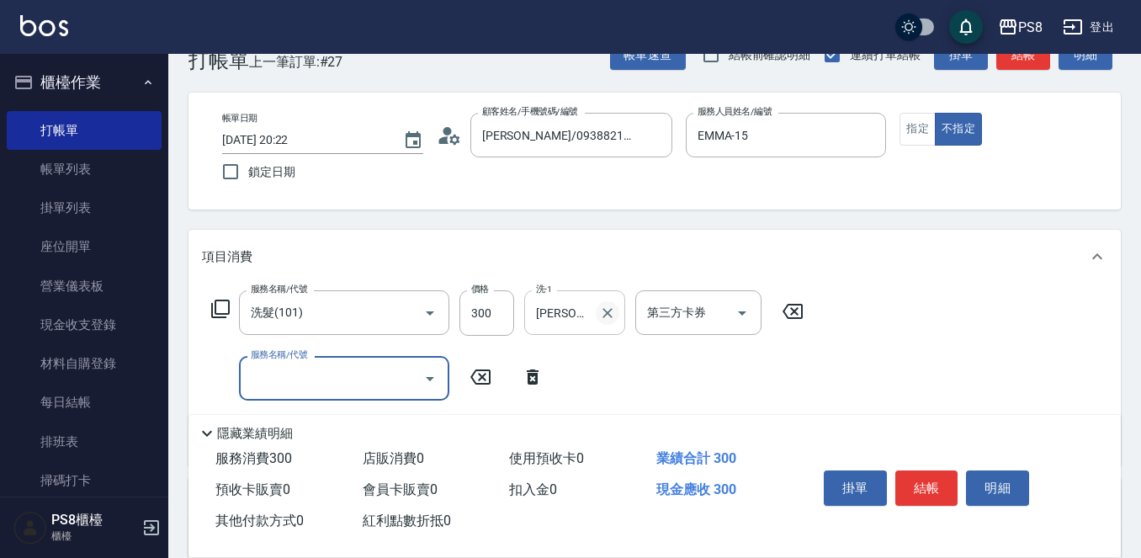
scroll to position [84, 0]
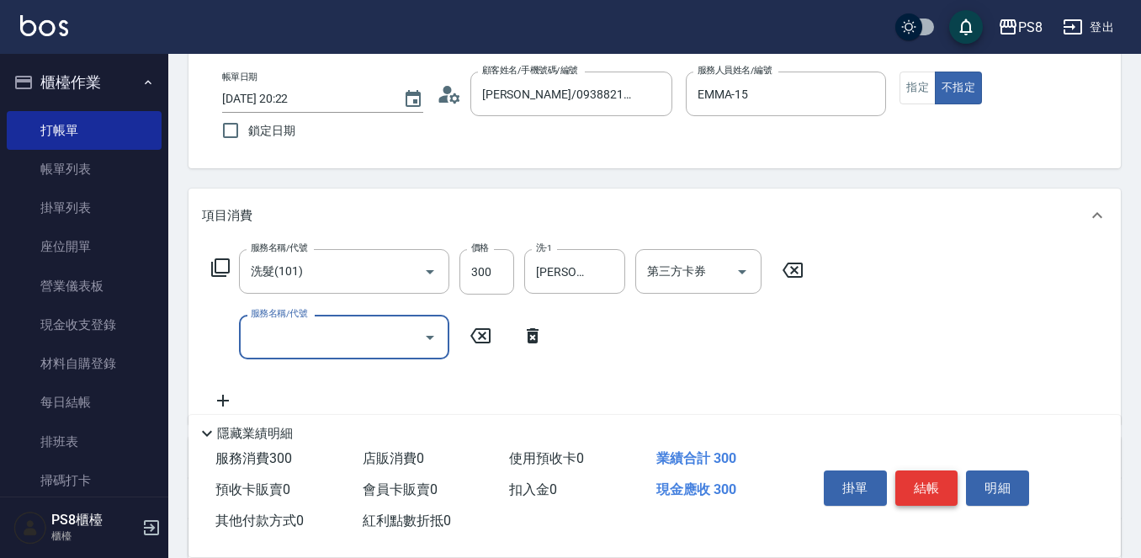
click at [931, 473] on button "結帳" at bounding box center [926, 487] width 63 height 35
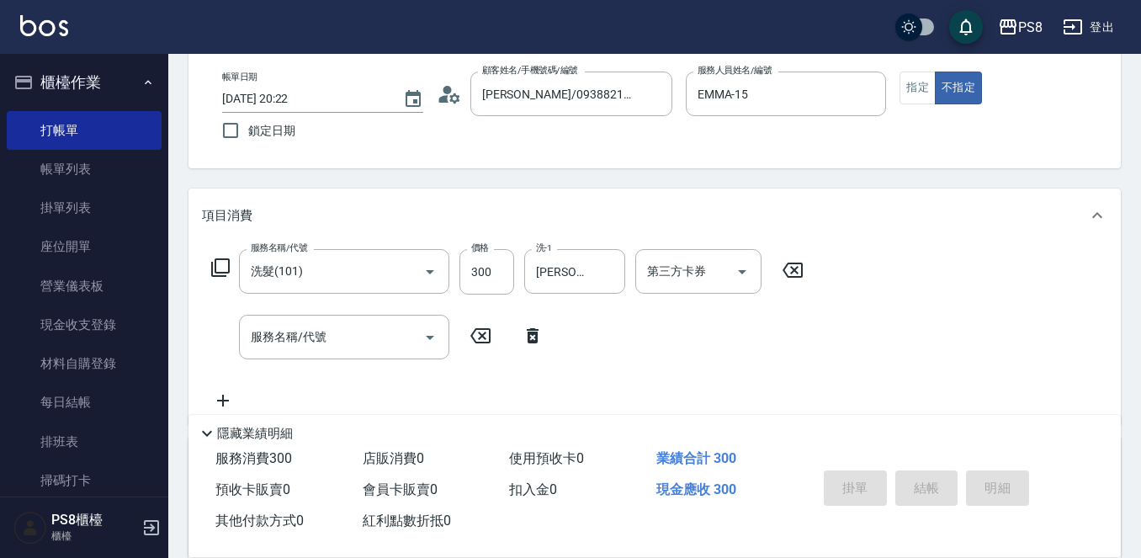
type input "2025/09/20 20:23"
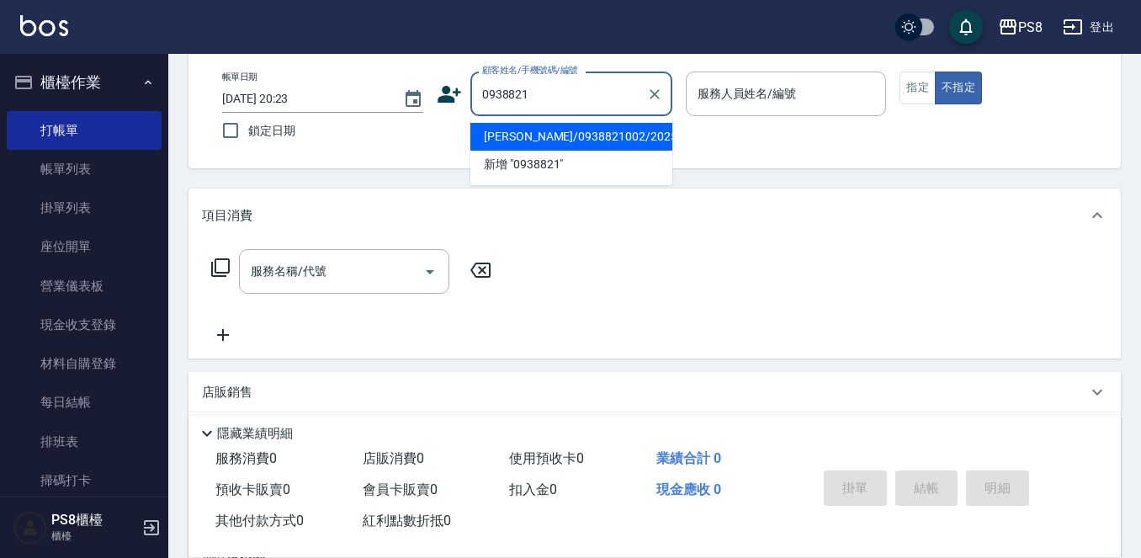
click at [533, 139] on li "林怡萱/0938821002/20257" at bounding box center [571, 137] width 202 height 28
type input "林怡萱/0938821002/20257"
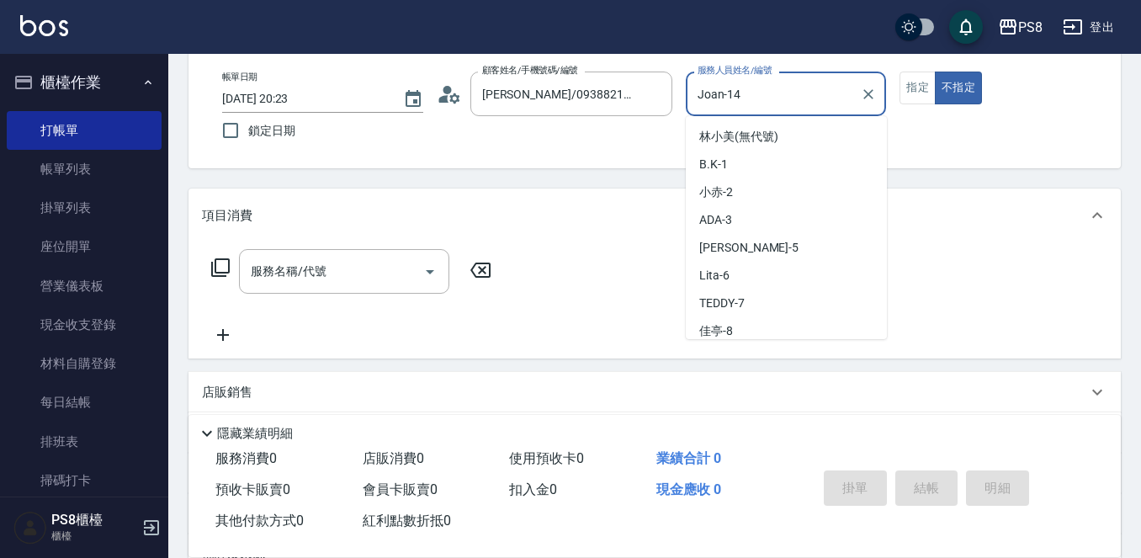
scroll to position [145, 0]
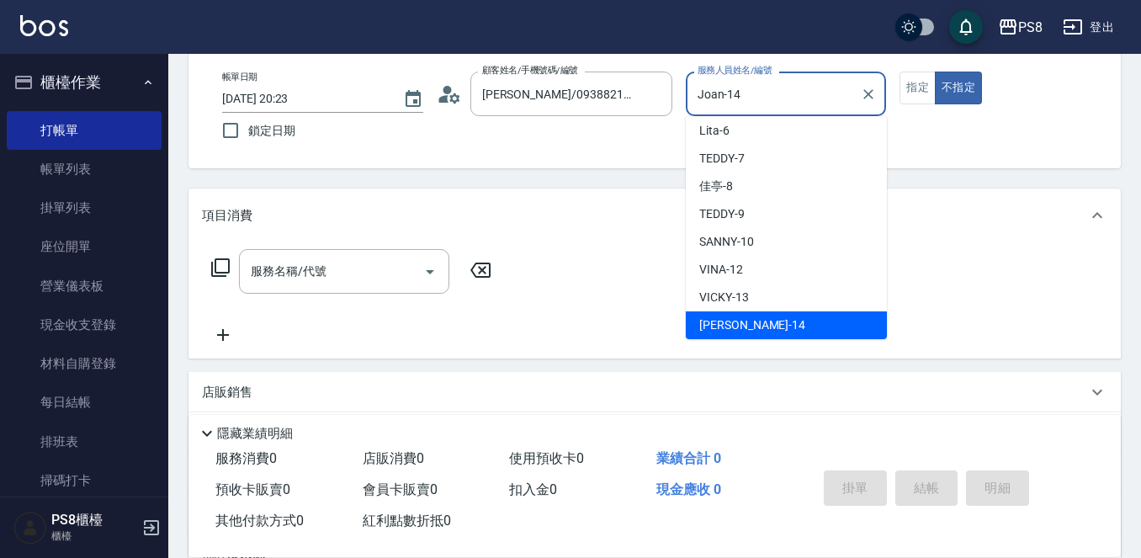
drag, startPoint x: 757, startPoint y: 93, endPoint x: 663, endPoint y: 118, distance: 97.3
click at [663, 118] on div "帳單日期 2025/09/20 20:23 鎖定日期 顧客姓名/手機號碼/編號 林怡萱/0938821002/20257 顧客姓名/手機號碼/編號 服務人員姓…" at bounding box center [655, 110] width 892 height 77
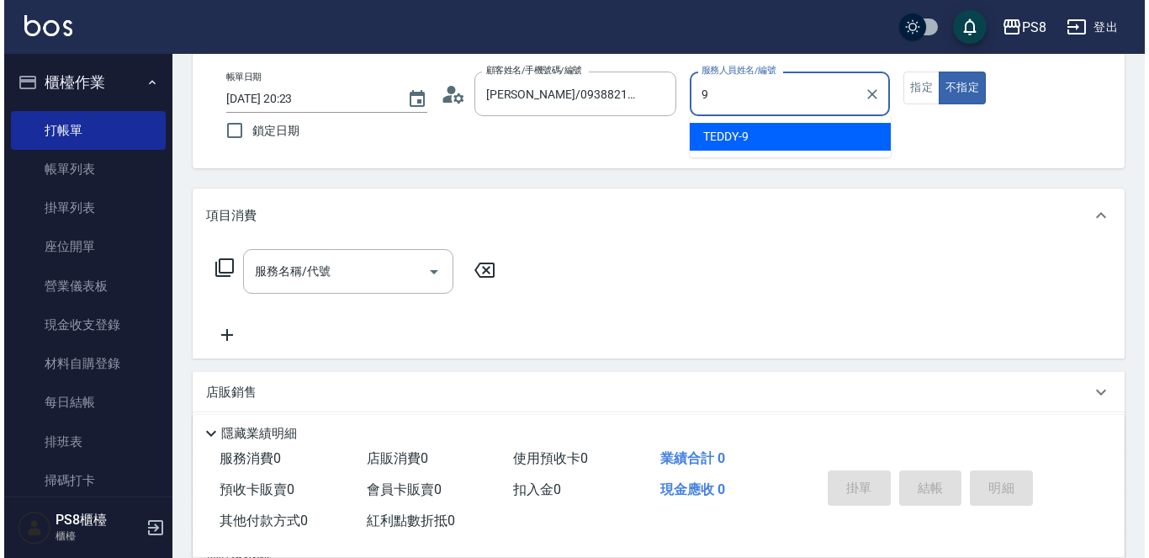
scroll to position [0, 0]
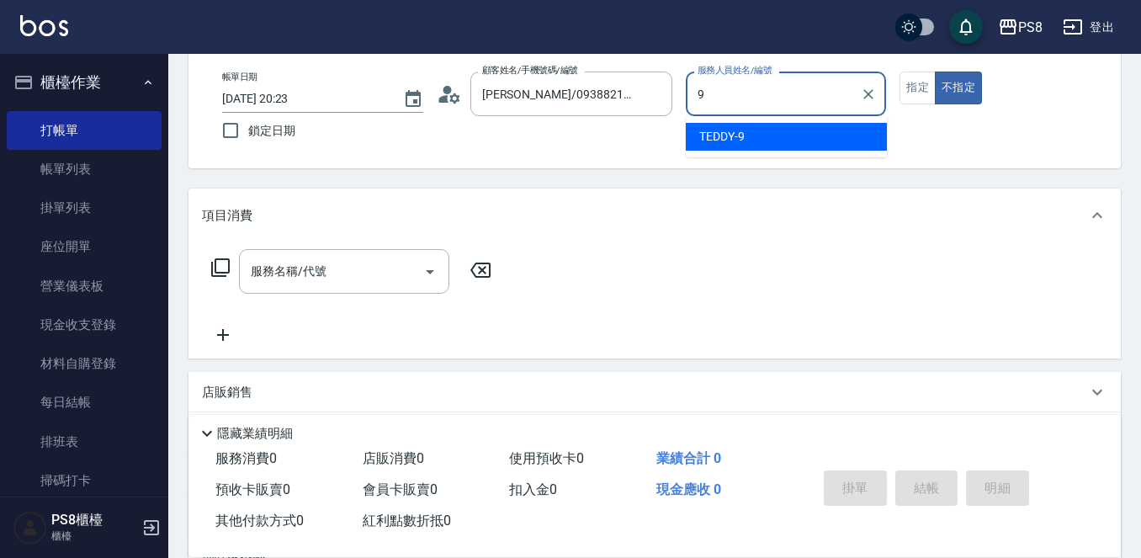
type input "TEDDY-9"
type button "false"
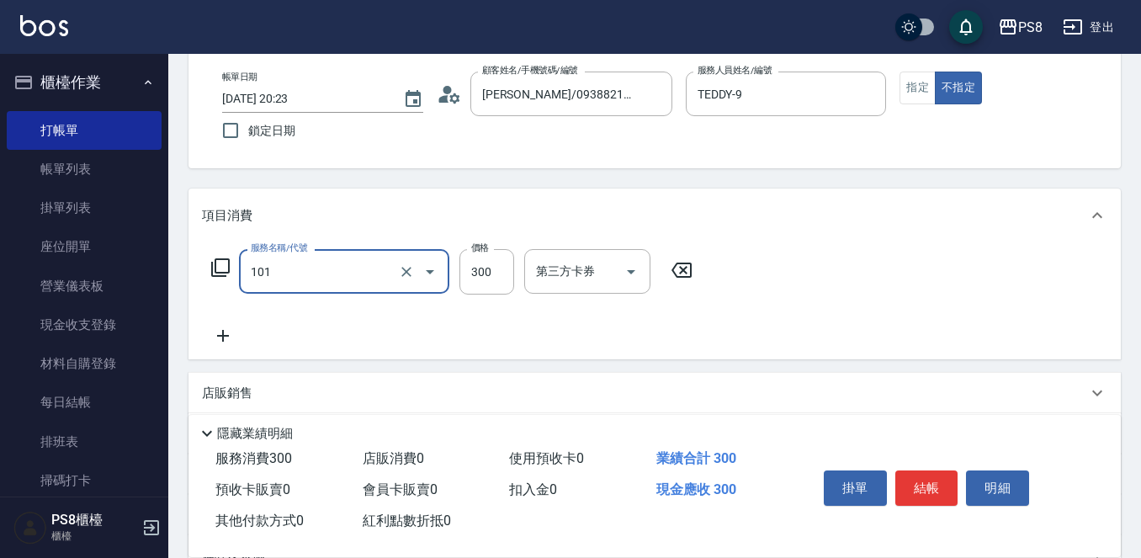
type input "洗髮(101)"
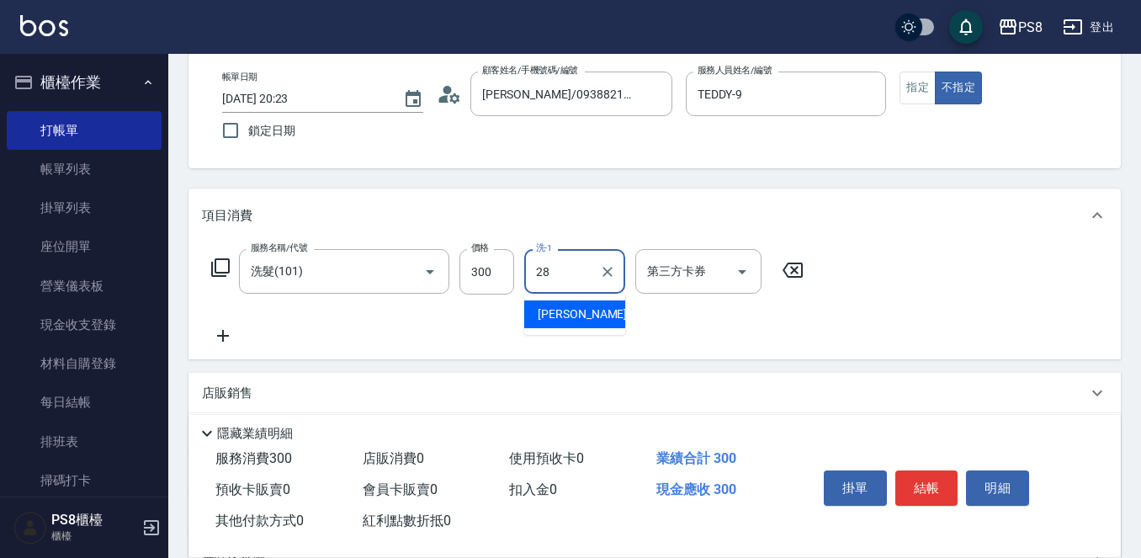
type input "姵蓁-28"
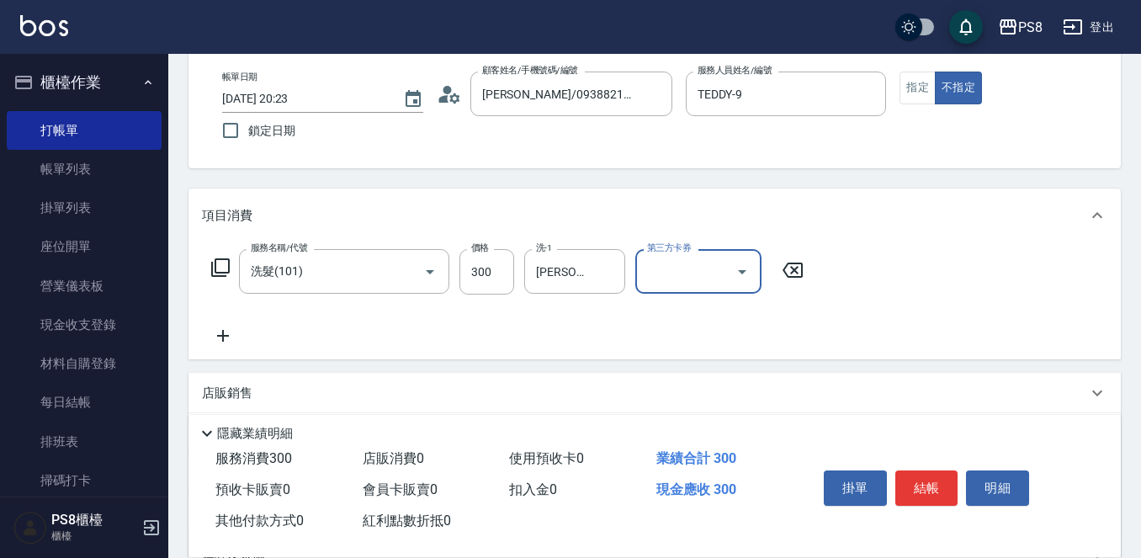
click at [921, 476] on button "結帳" at bounding box center [926, 487] width 63 height 35
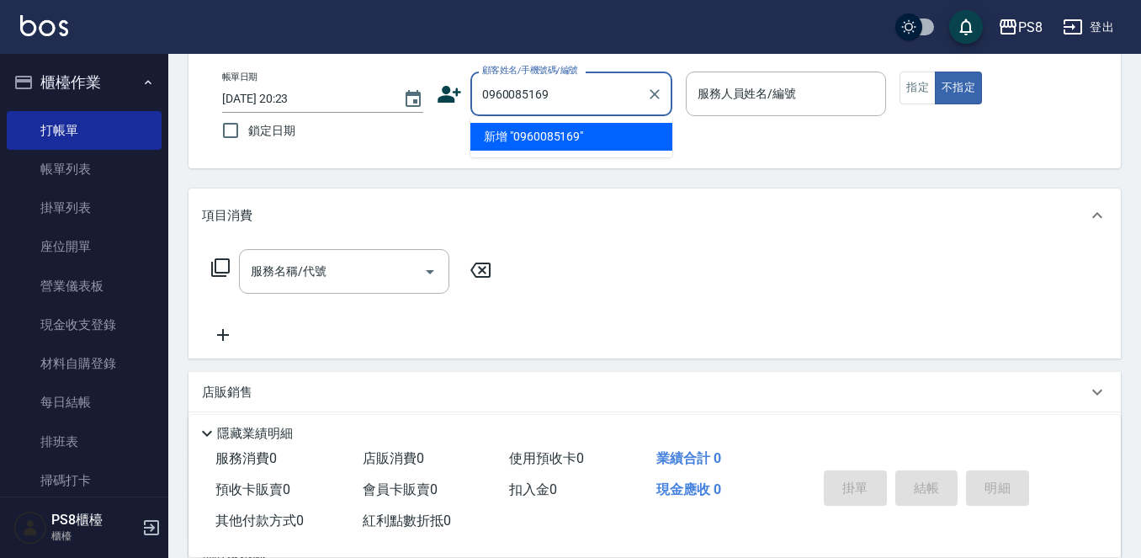
click at [514, 140] on li "新增 "0960085169"" at bounding box center [571, 137] width 202 height 28
type input "0960085169"
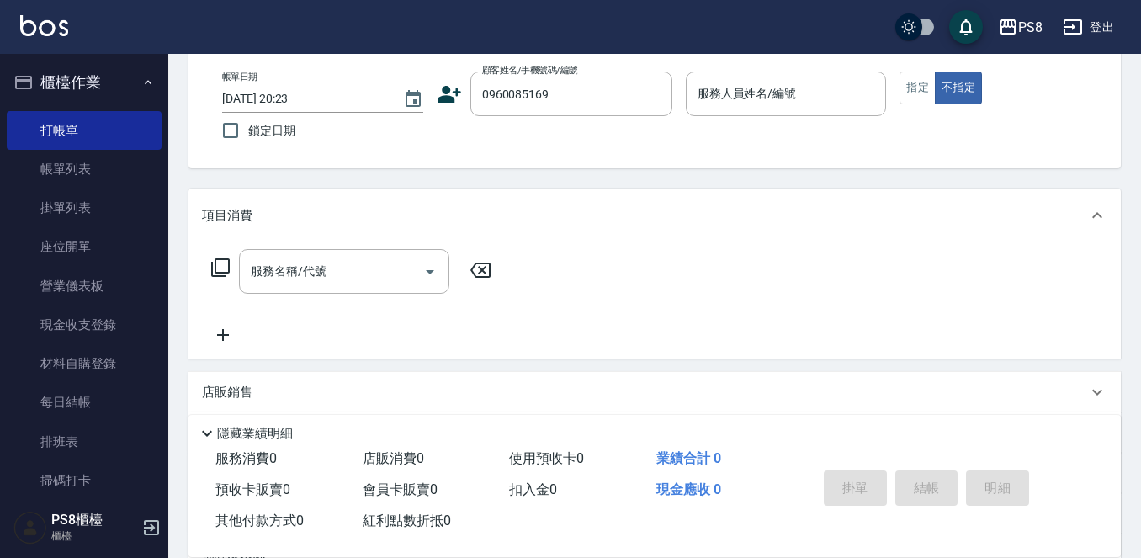
click at [453, 103] on icon at bounding box center [449, 94] width 25 height 25
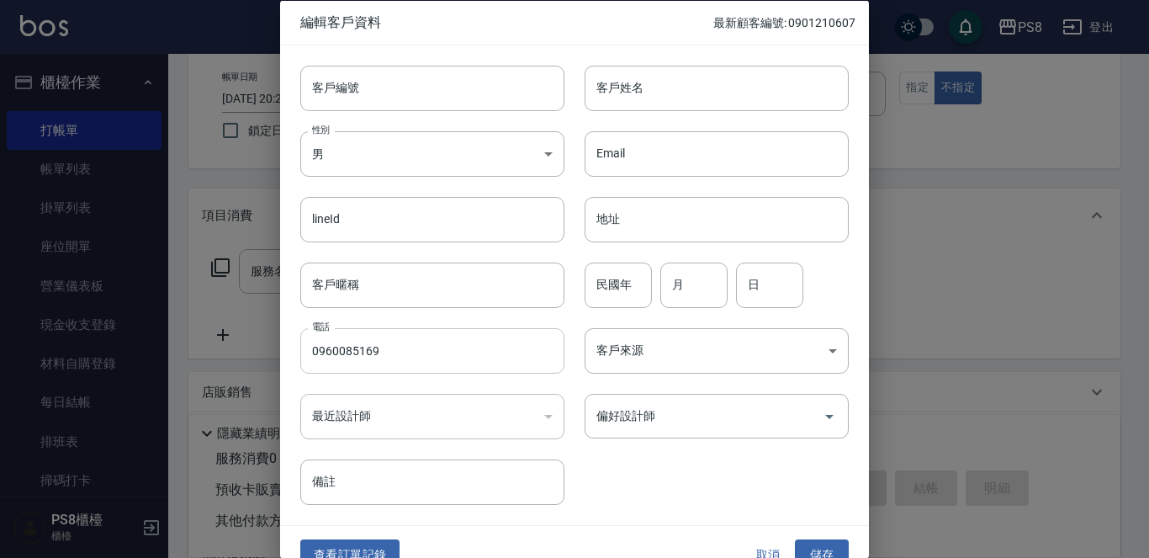
type input "0960085169"
drag, startPoint x: 381, startPoint y: 352, endPoint x: 215, endPoint y: 342, distance: 166.9
click at [215, 343] on div "編輯客戶資料 最新顧客編號: 0901210607 客戶編號 客戶編號 客戶姓名 客戶姓名 性別 男 MALE 性別 Email Email lineId l…" at bounding box center [574, 279] width 1149 height 558
click at [361, 91] on input "客戶編號" at bounding box center [432, 87] width 264 height 45
paste input "0960085169"
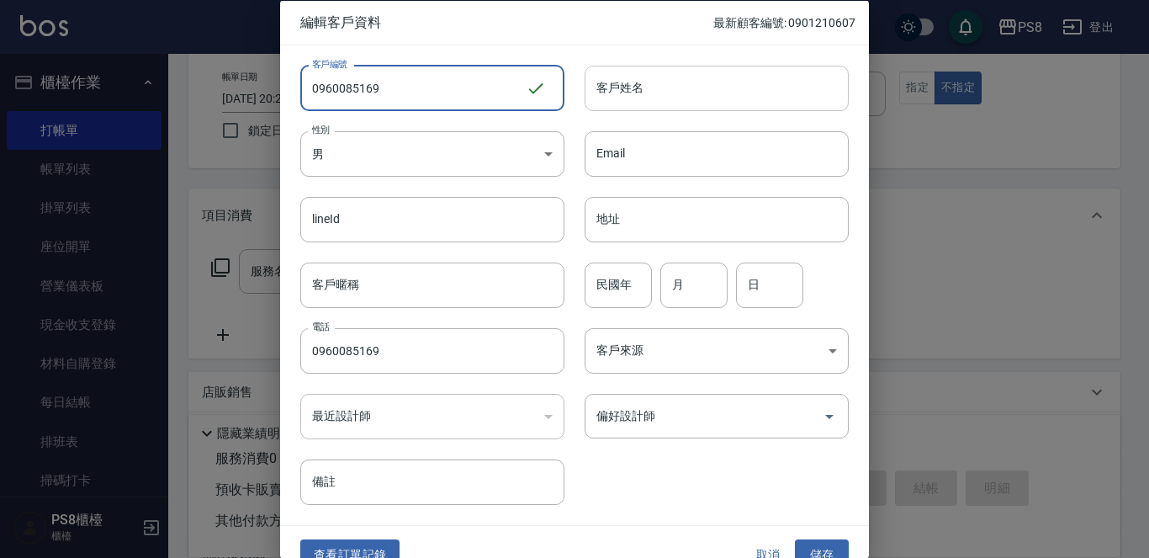
type input "0960085169"
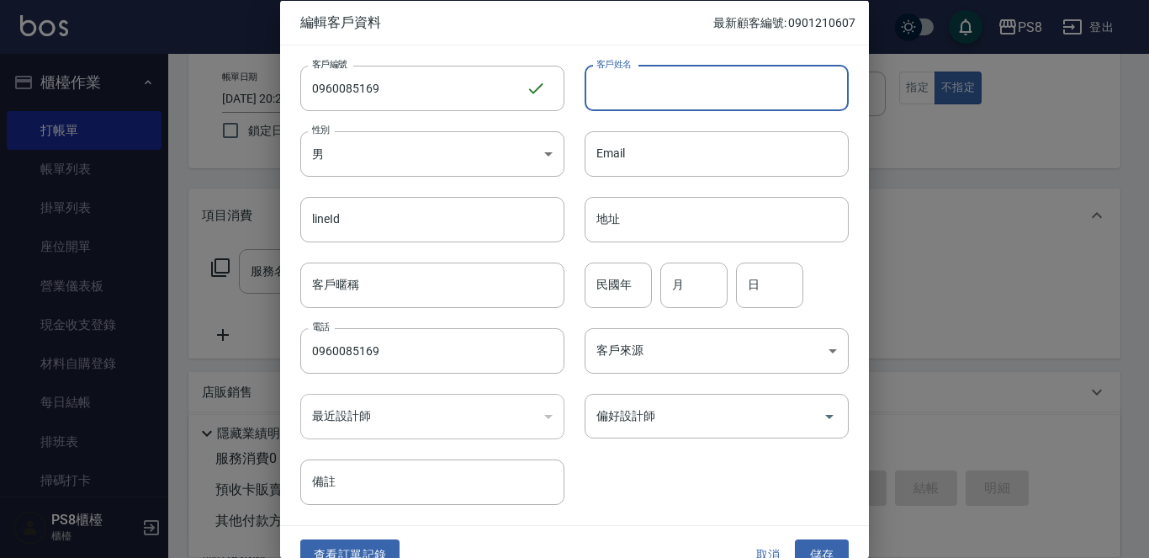
click at [591, 94] on input "客戶姓名" at bounding box center [717, 87] width 264 height 45
type input "[PERSON_NAME]"
click at [612, 278] on input "民國年" at bounding box center [618, 284] width 67 height 45
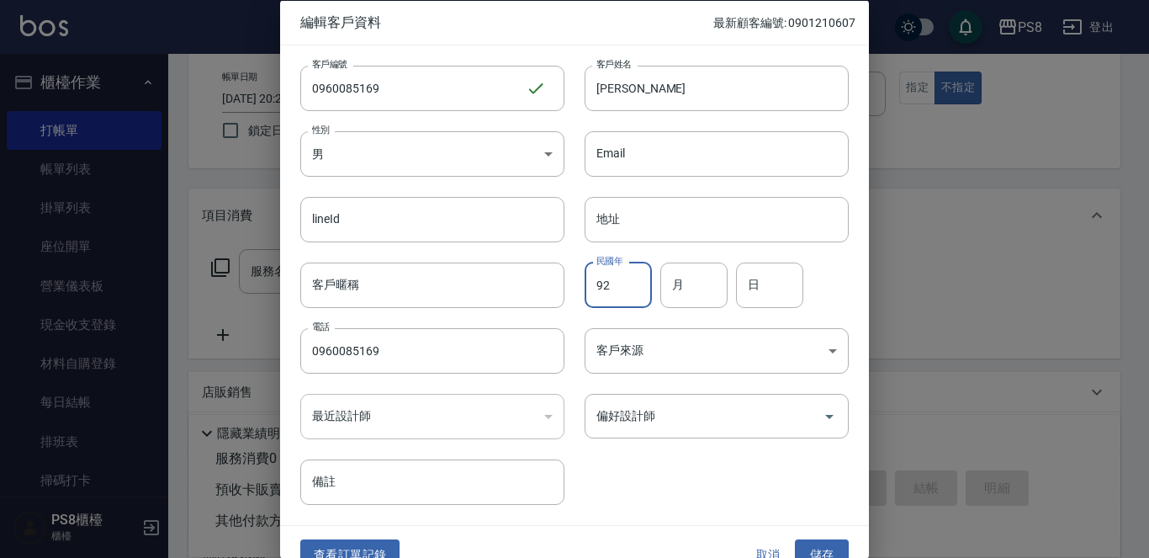
type input "92"
type input "07"
type input "30"
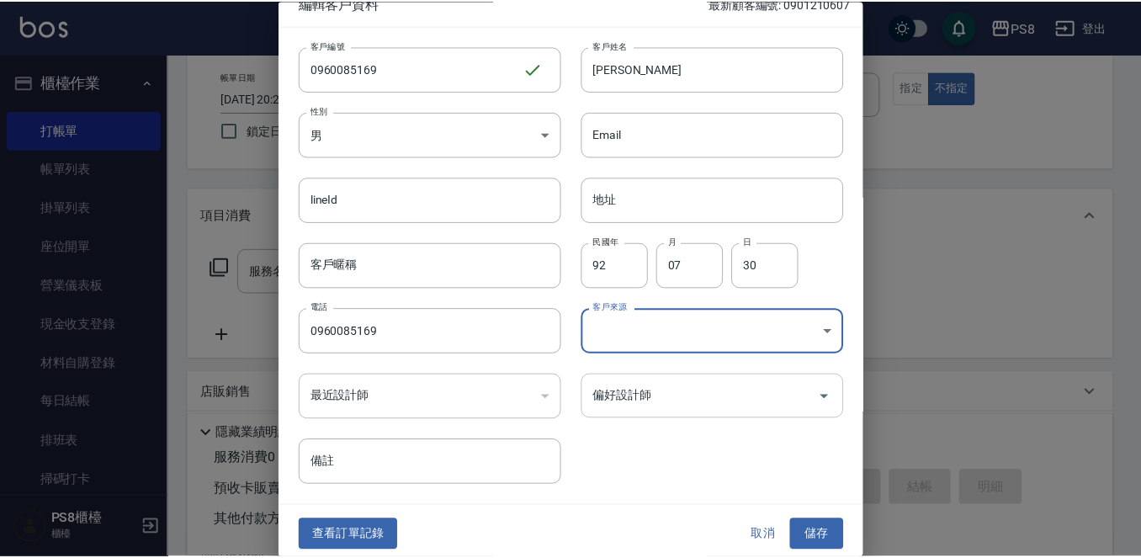
scroll to position [25, 0]
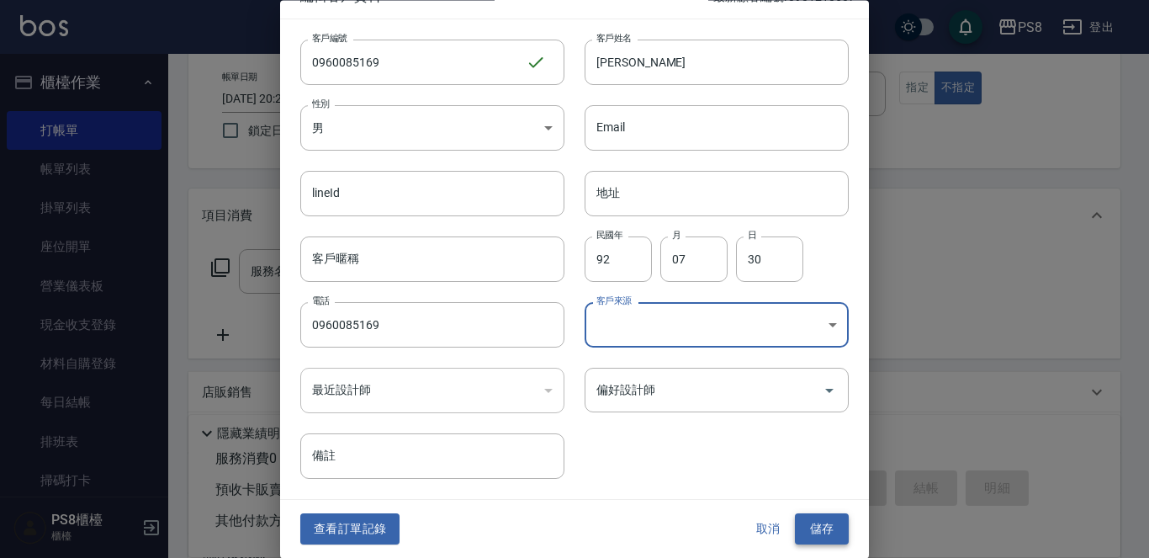
click at [812, 524] on button "儲存" at bounding box center [822, 529] width 54 height 31
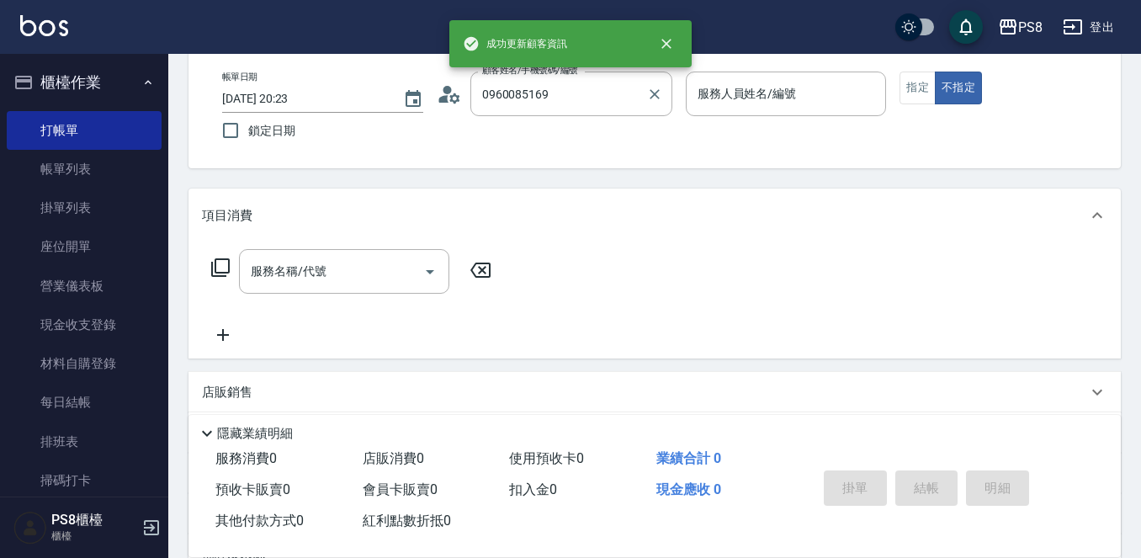
click at [569, 77] on label "顧客姓名/手機號碼/編號" at bounding box center [530, 70] width 96 height 13
click at [569, 79] on input "0960085169" at bounding box center [559, 93] width 162 height 29
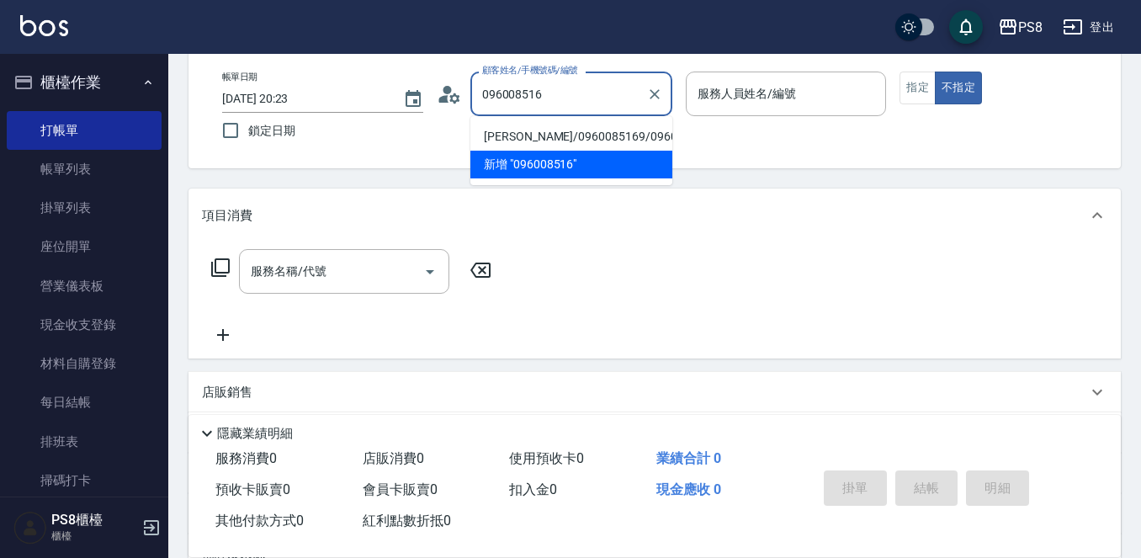
click at [549, 140] on li "連承佑/0960085169/0960085169" at bounding box center [571, 137] width 202 height 28
type input "連承佑/0960085169/0960085169"
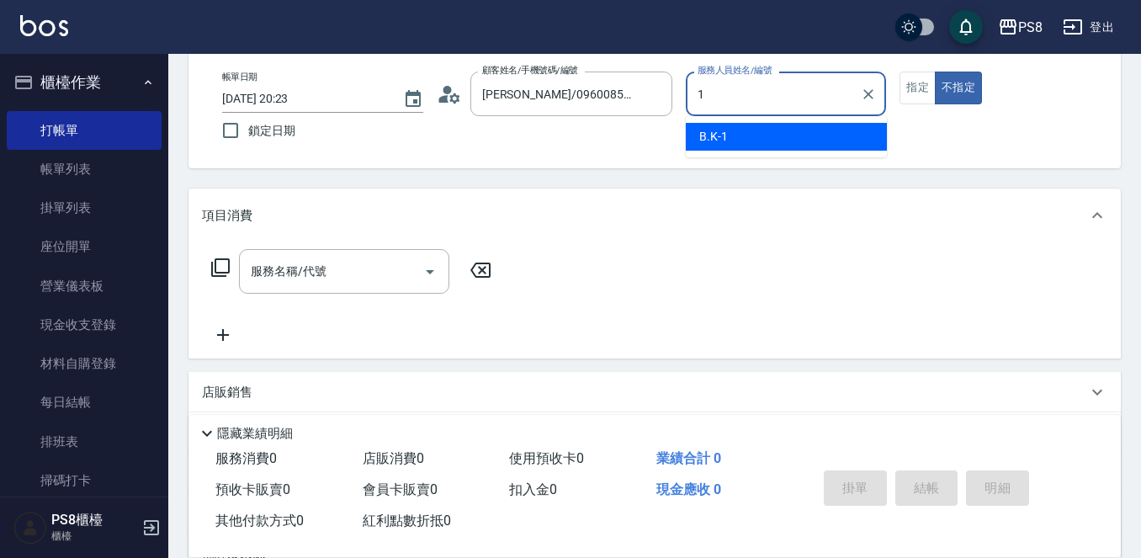
type input "B.K-1"
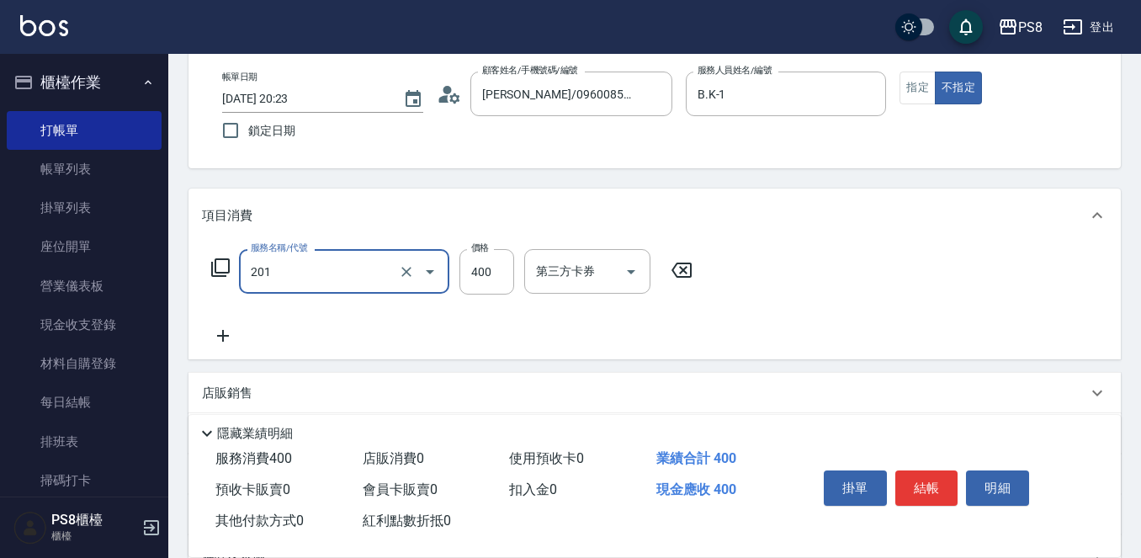
type input "洗剪400(201)"
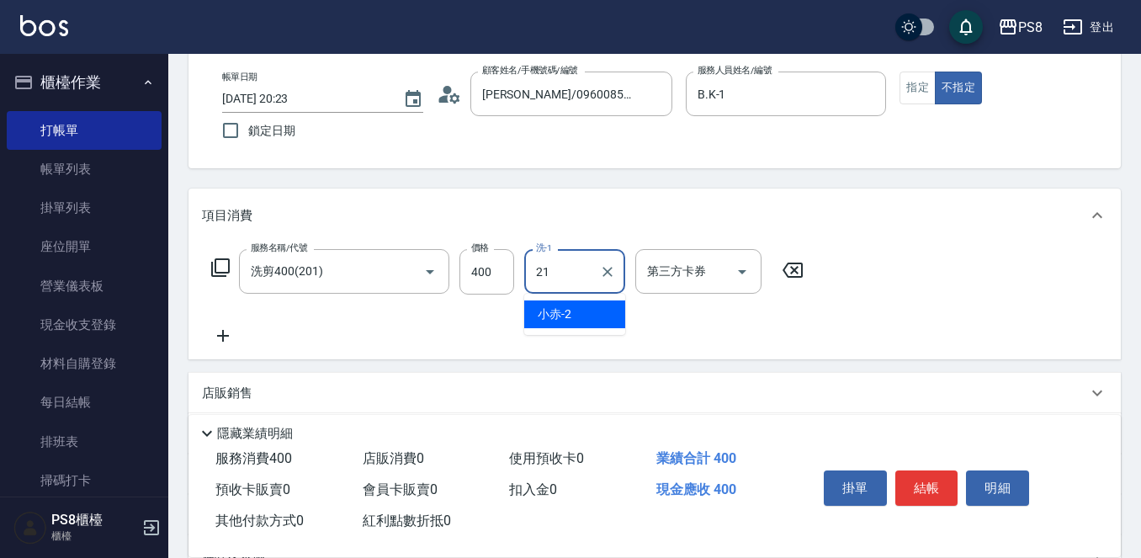
type input "趙宇文-21"
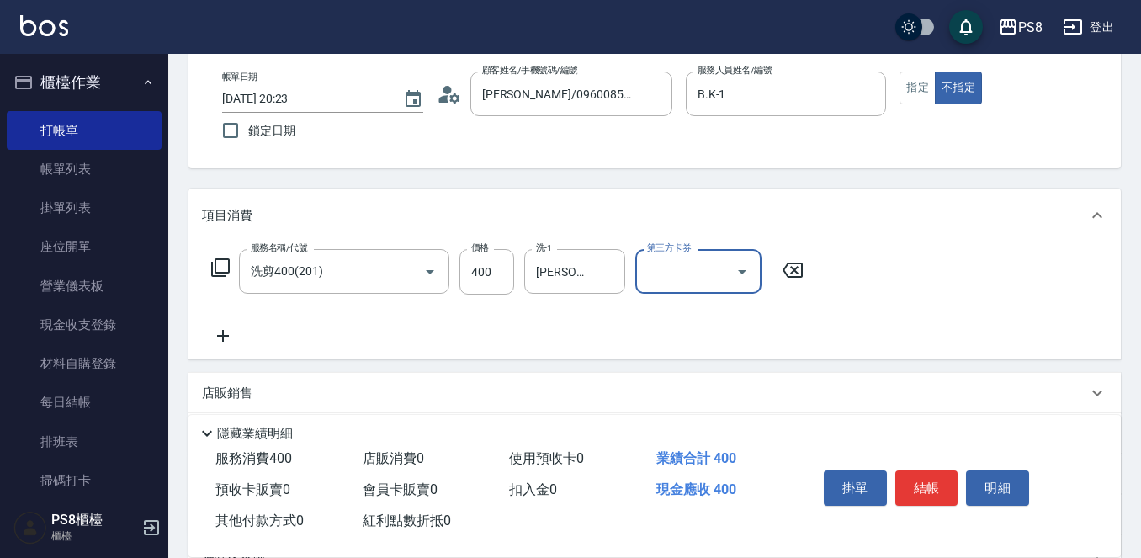
click at [939, 495] on button "結帳" at bounding box center [926, 487] width 63 height 35
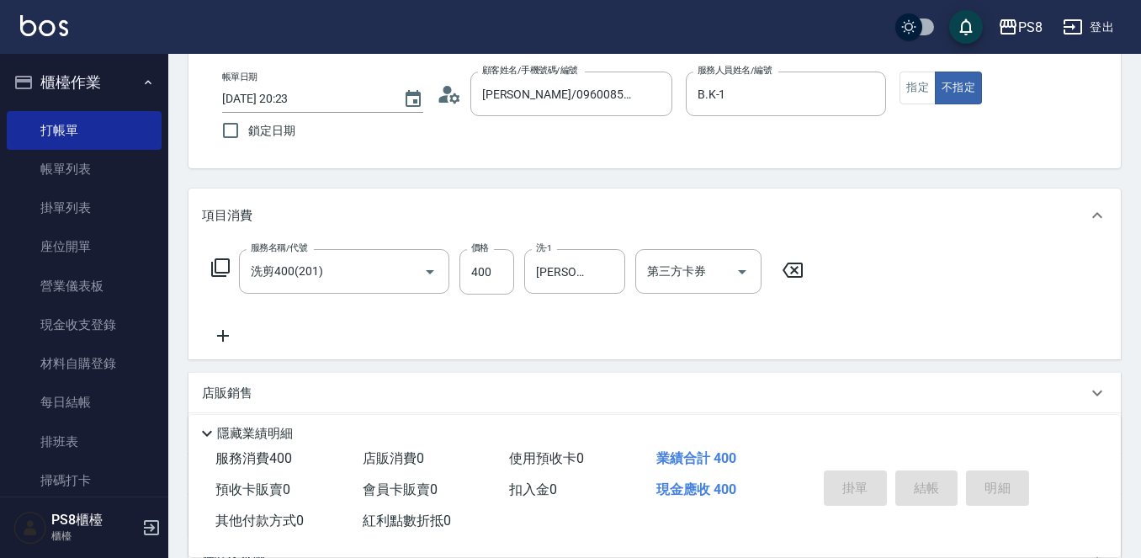
type input "2025/09/20 20:24"
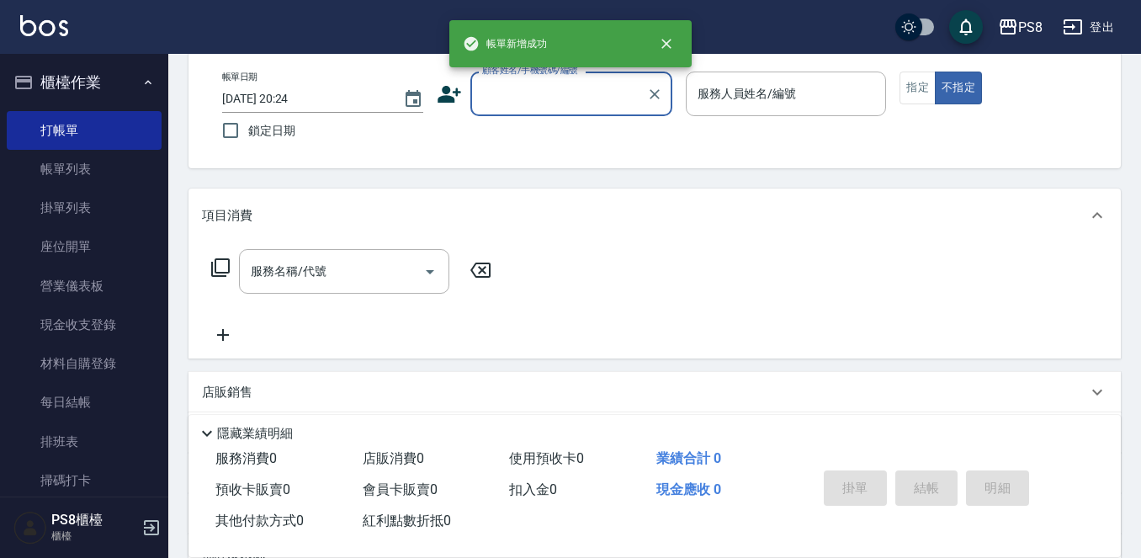
scroll to position [0, 0]
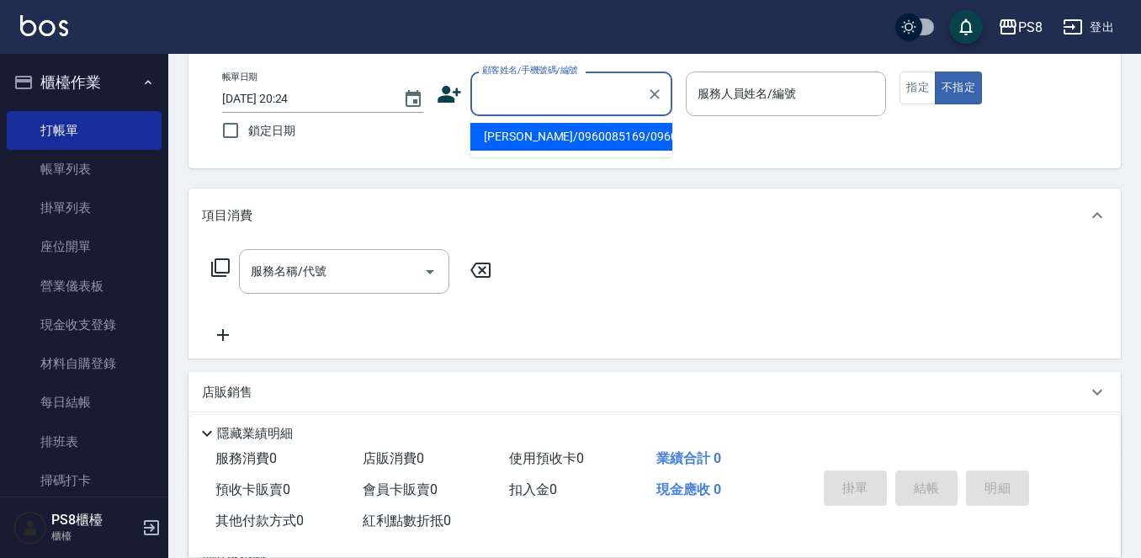
click at [507, 98] on input "顧客姓名/手機號碼/編號" at bounding box center [559, 93] width 162 height 29
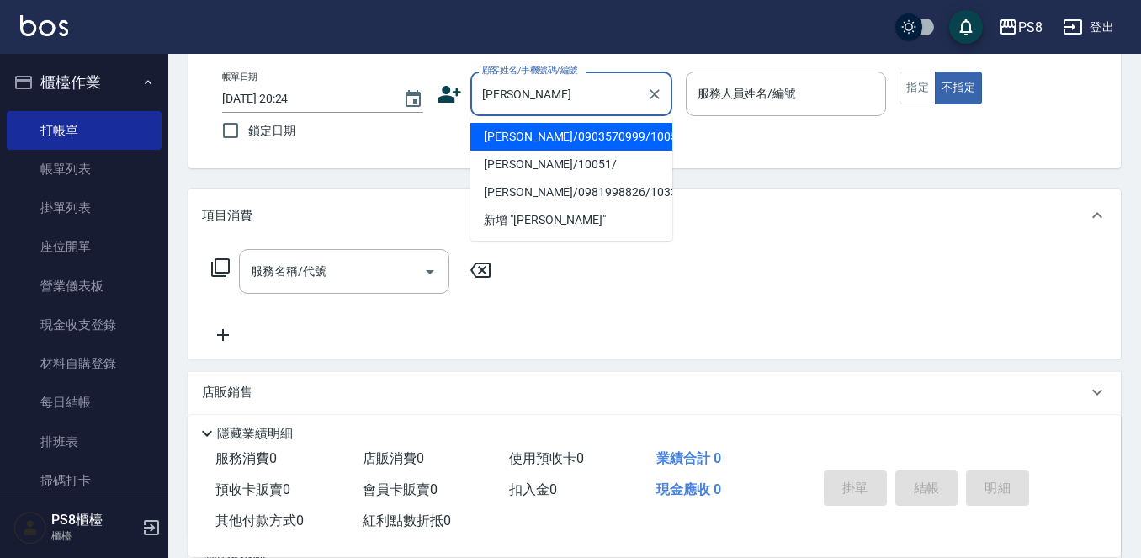
click at [533, 136] on li "楊宥臻/0903570999/10051" at bounding box center [571, 137] width 202 height 28
type input "楊宥臻/0903570999/10051"
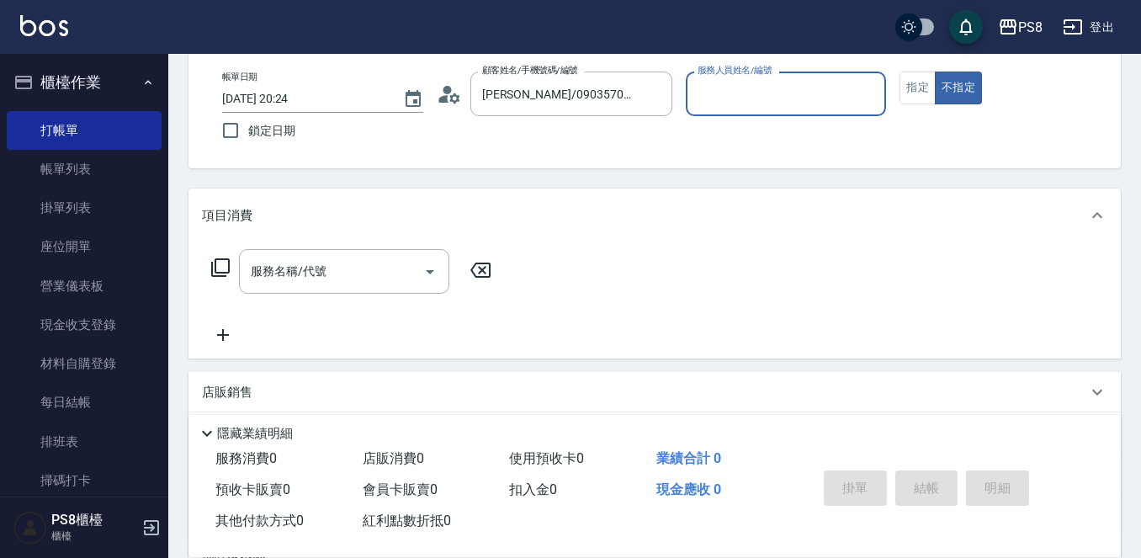
click at [733, 101] on input "服務人員姓名/編號" at bounding box center [786, 93] width 186 height 29
type input "佳亭-8"
click at [321, 268] on div "服務名稱/代號 服務名稱/代號" at bounding box center [344, 271] width 210 height 45
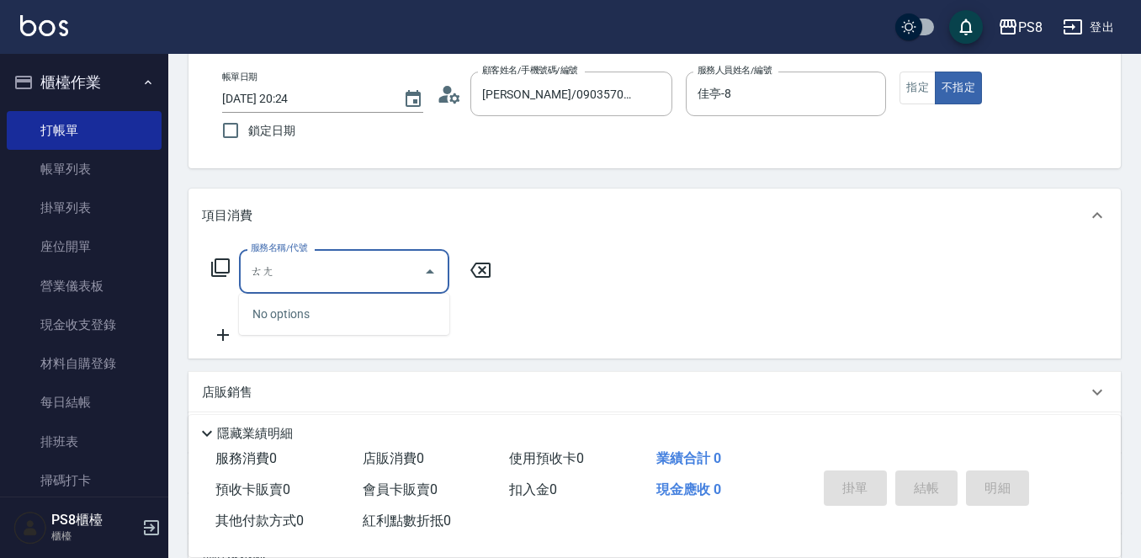
type input "燙"
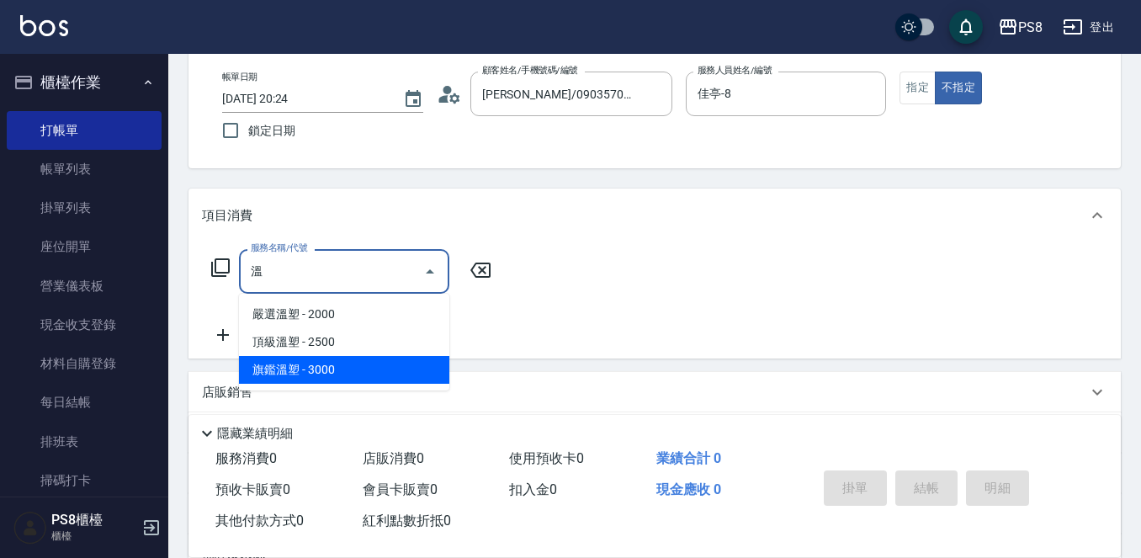
click at [346, 364] on span "旗鑑溫塑 - 3000" at bounding box center [344, 370] width 210 height 28
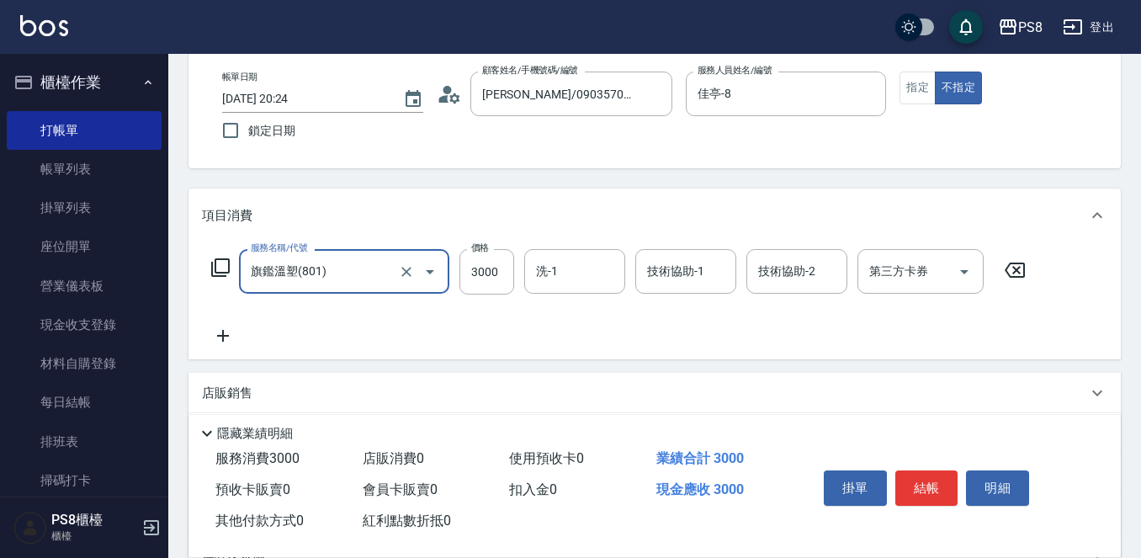
type input "旗鑑溫塑(801)"
click at [221, 340] on icon at bounding box center [223, 336] width 42 height 20
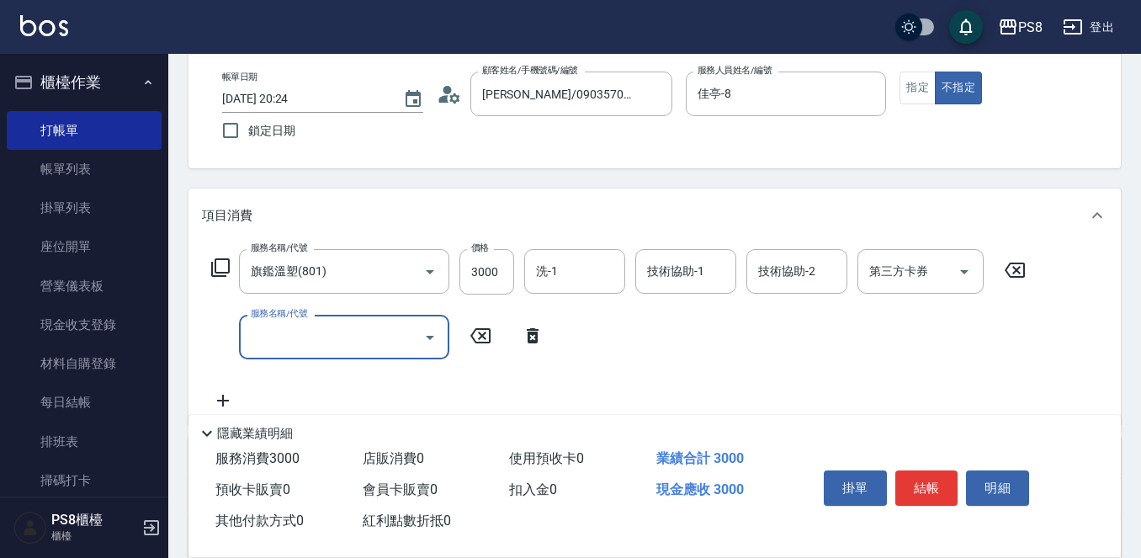
click at [305, 339] on input "服務名稱/代號" at bounding box center [331, 336] width 170 height 29
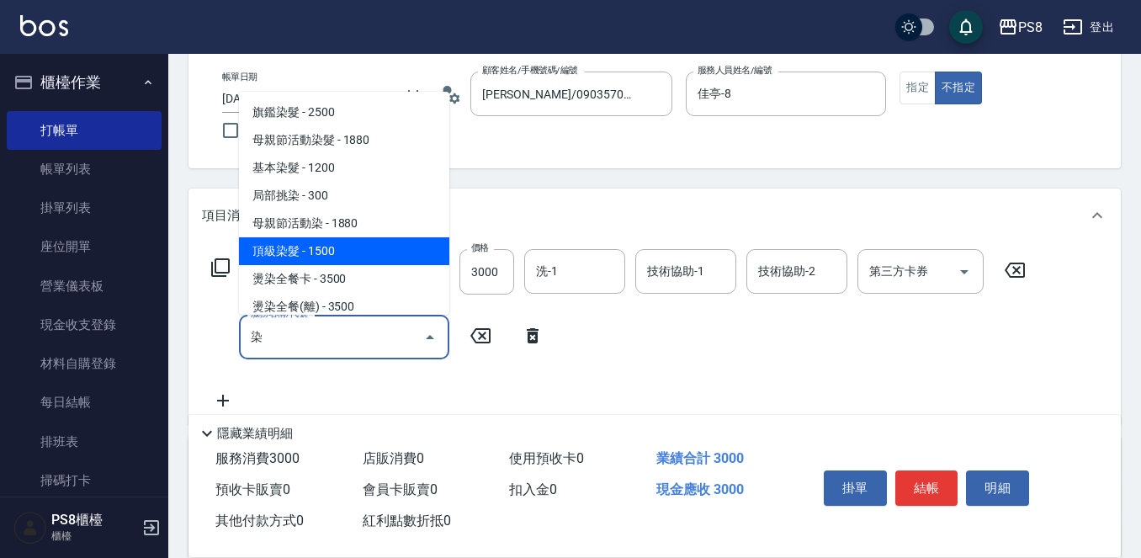
click at [334, 249] on span "頂級染髮 - 1500" at bounding box center [344, 251] width 210 height 28
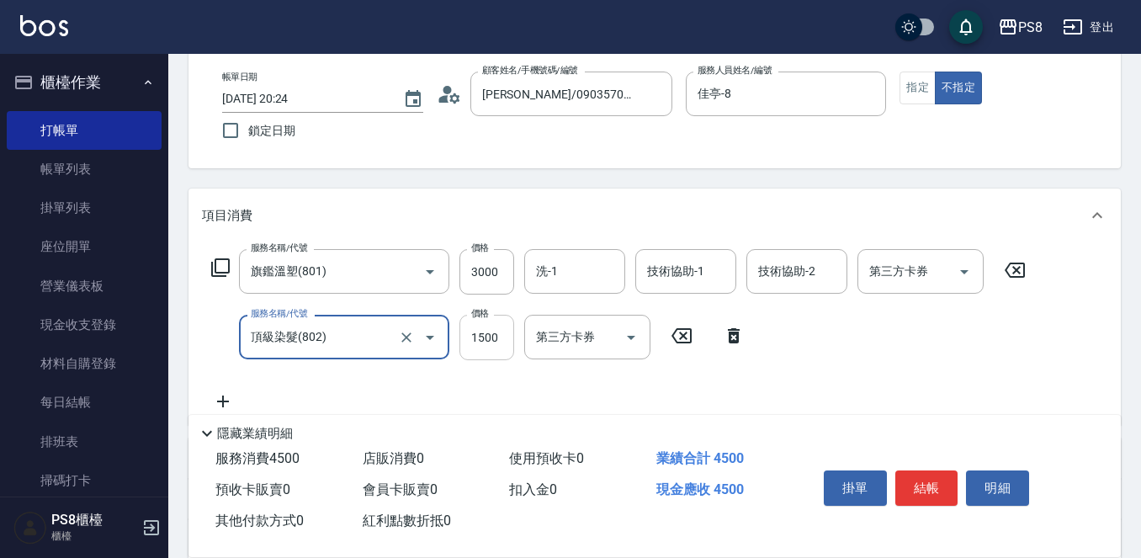
type input "頂級染髮(802)"
click at [492, 341] on input "1500" at bounding box center [486, 337] width 55 height 45
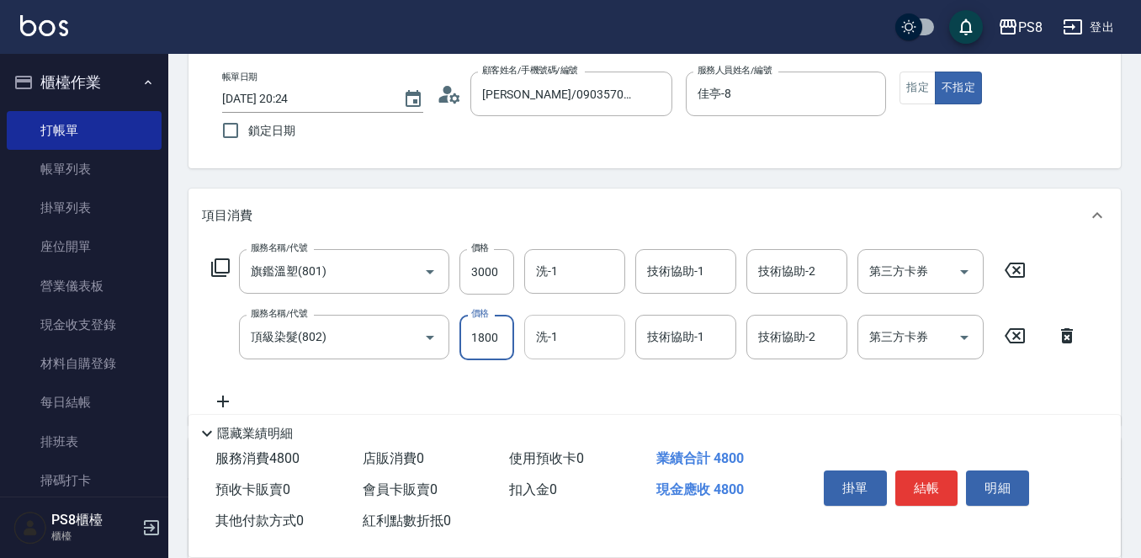
scroll to position [168, 0]
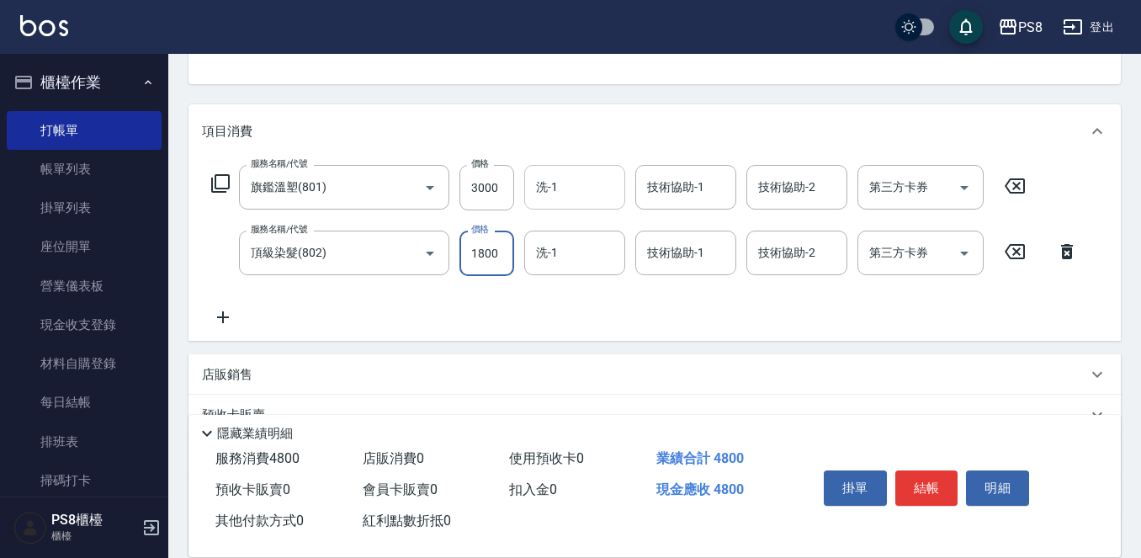
type input "1800"
click at [570, 199] on input "洗-1" at bounding box center [575, 186] width 86 height 29
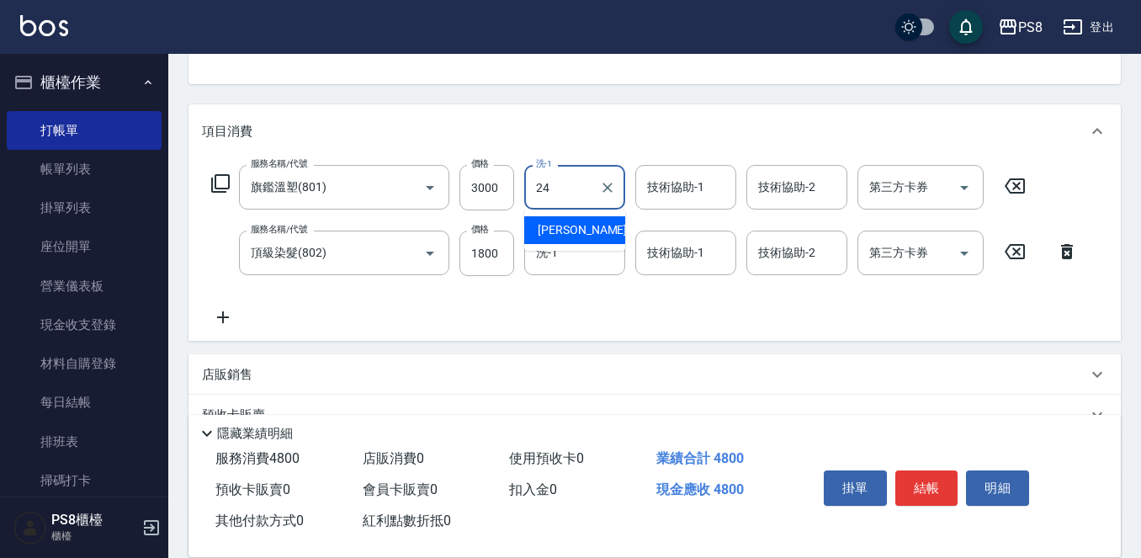
type input "婷婷-24"
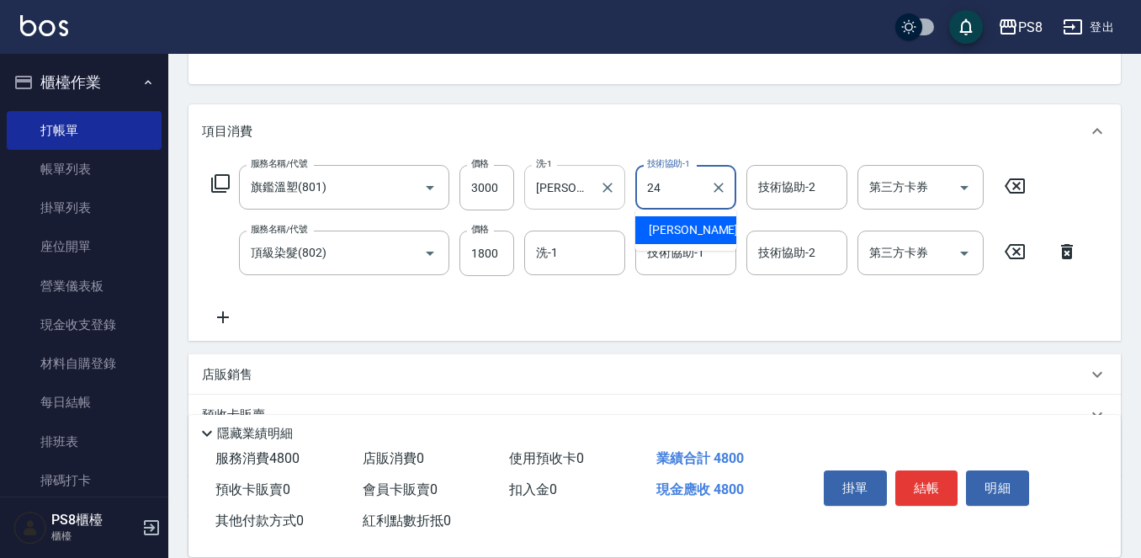
type input "婷婷-24"
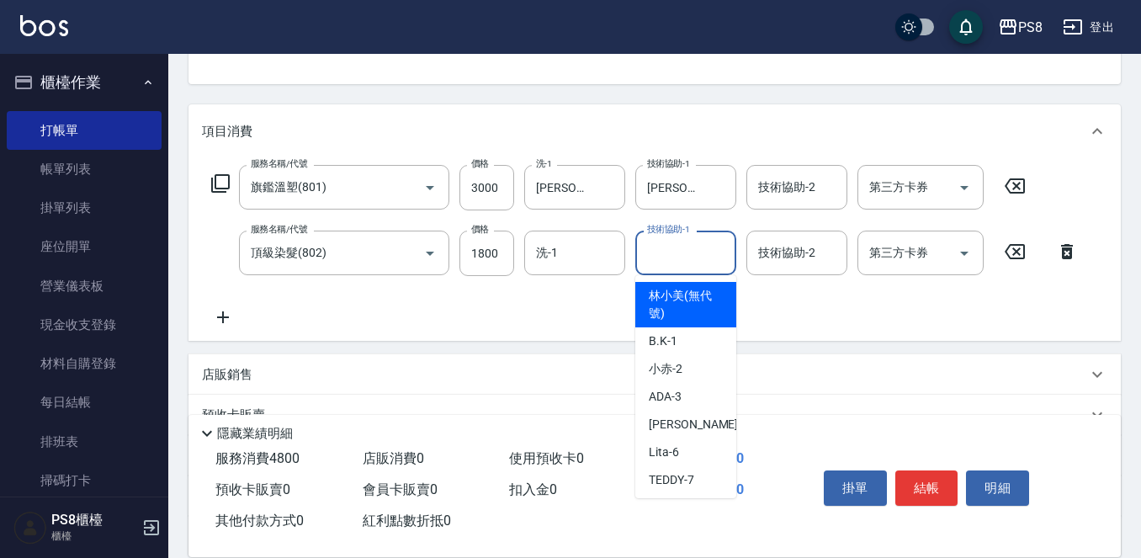
click at [682, 262] on input "技術協助-1" at bounding box center [686, 252] width 86 height 29
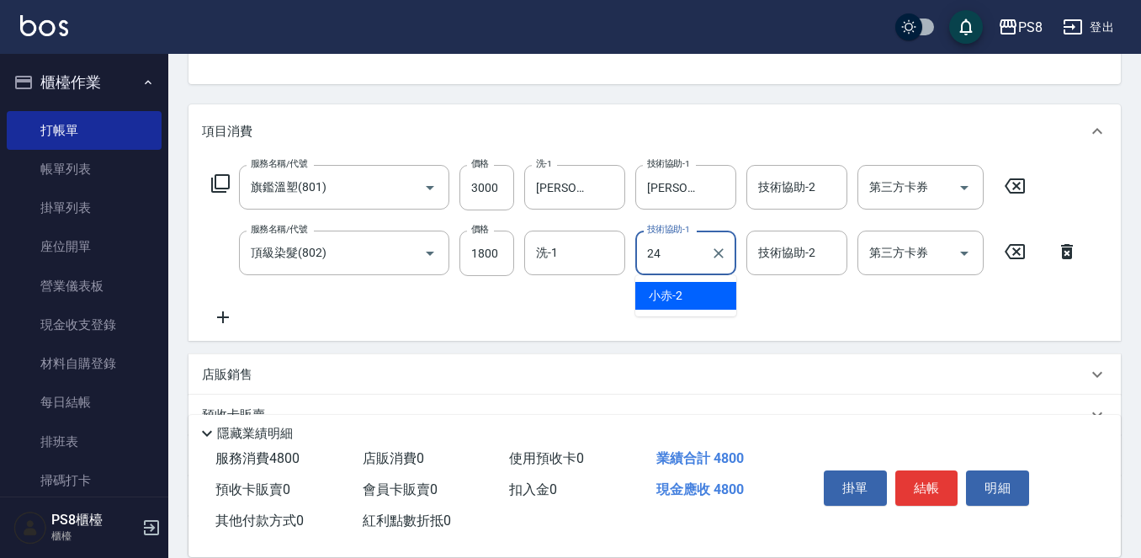
type input "婷婷-24"
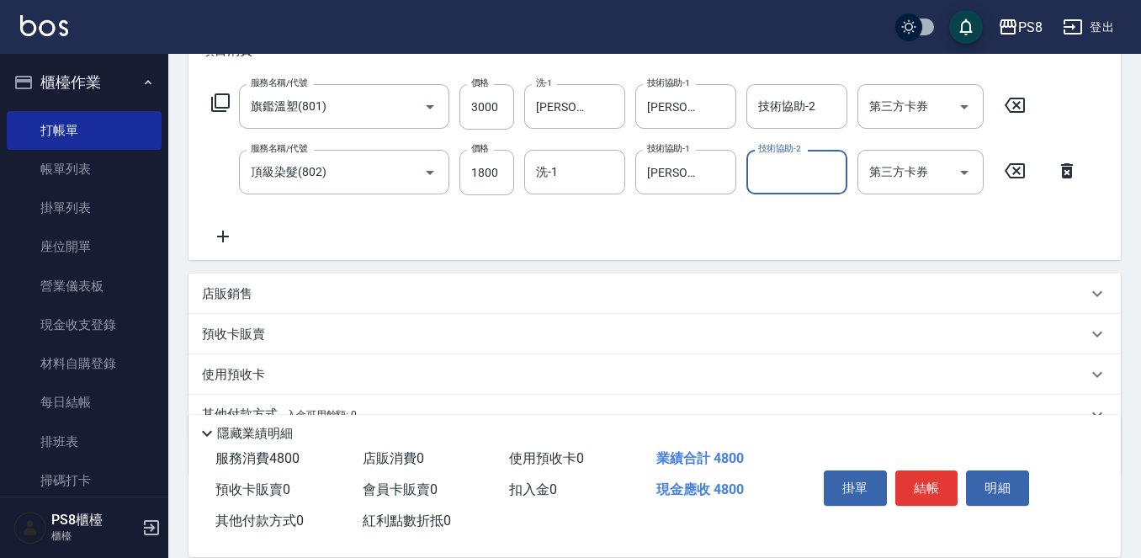
scroll to position [328, 0]
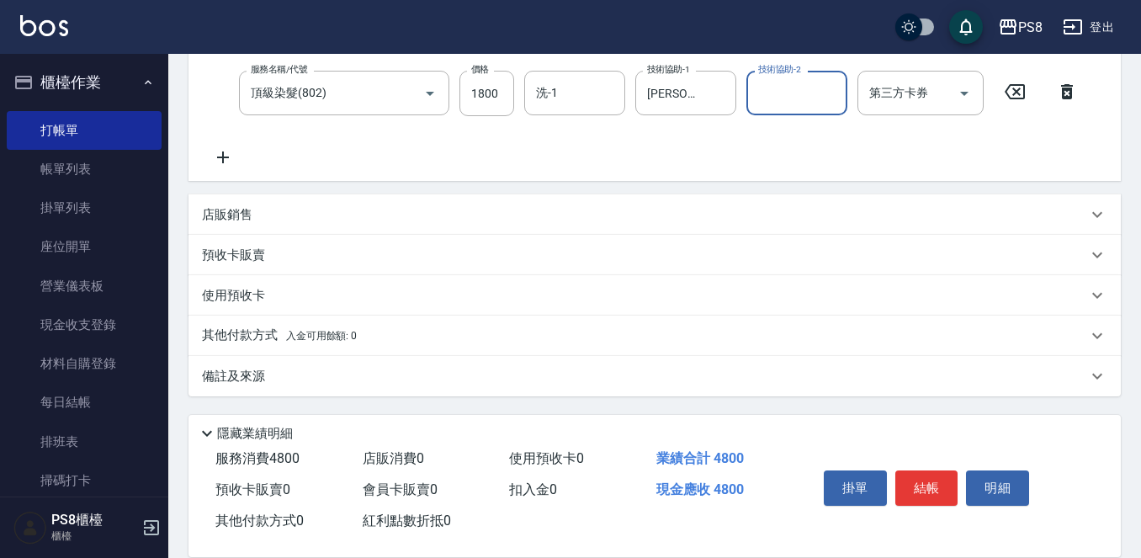
click at [223, 156] on icon at bounding box center [223, 157] width 12 height 12
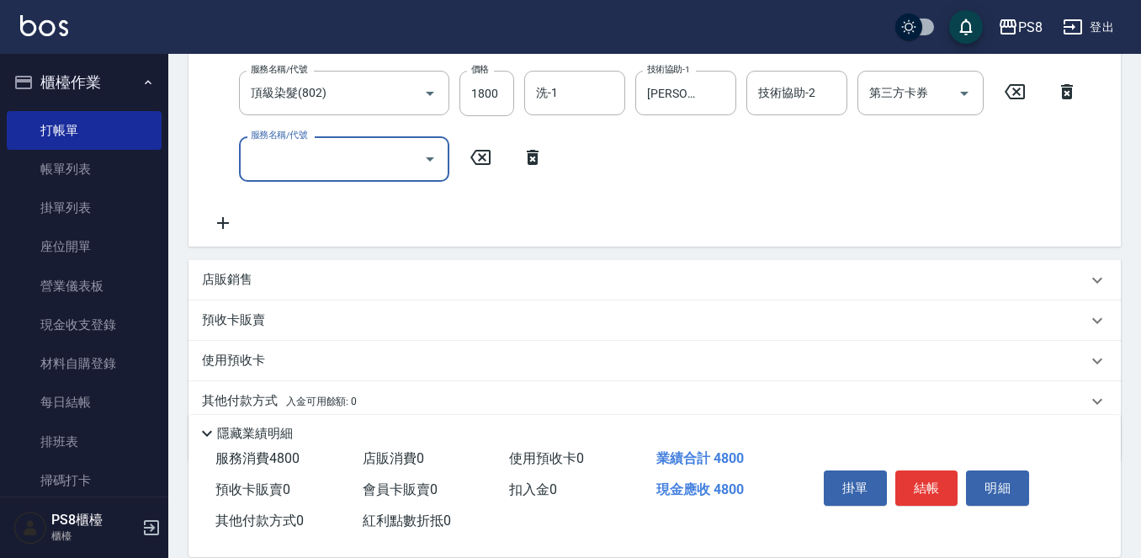
click at [299, 159] on input "服務名稱/代號" at bounding box center [331, 158] width 170 height 29
type input "局"
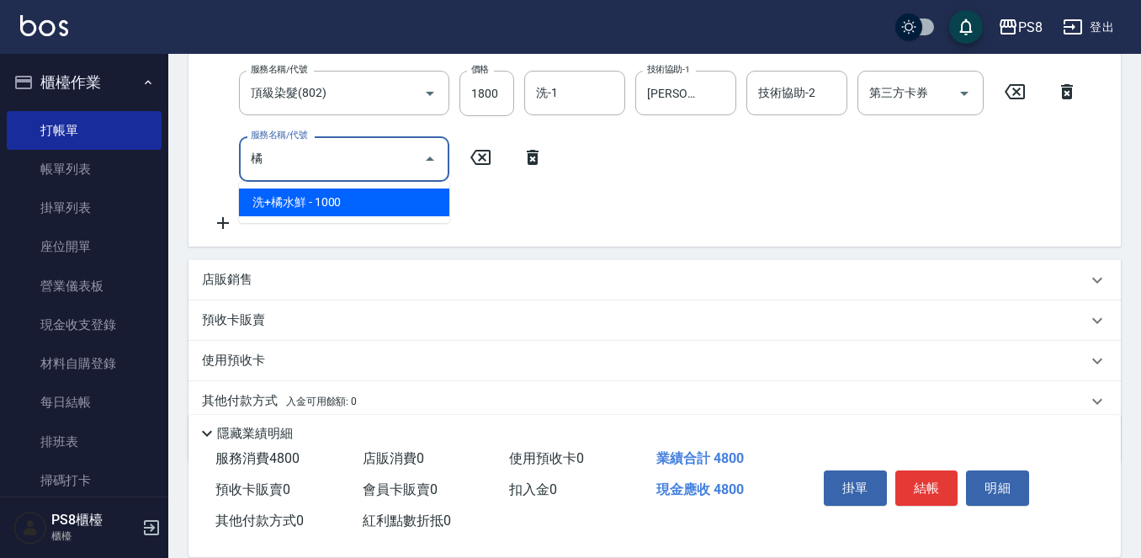
click at [340, 204] on span "洗+橘水鮮 - 1000" at bounding box center [344, 202] width 210 height 28
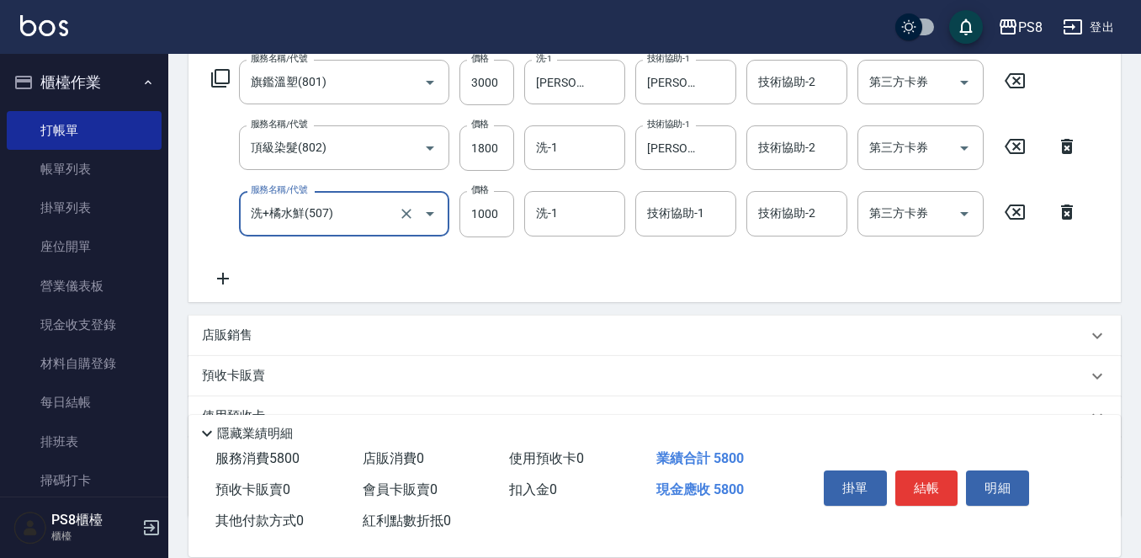
scroll to position [244, 0]
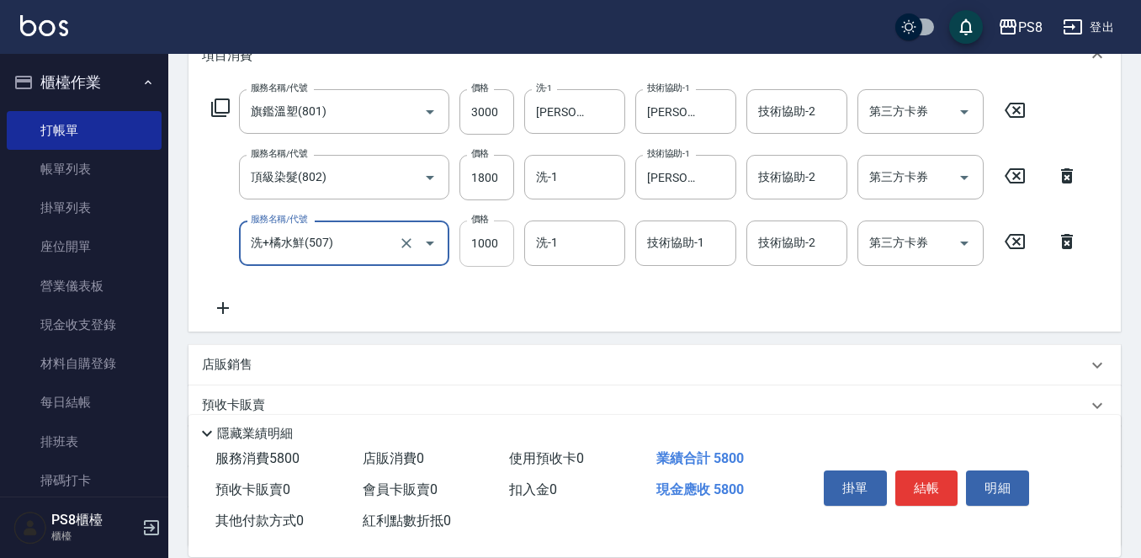
type input "洗+橘水鮮(507)"
click at [493, 241] on input "1000" at bounding box center [486, 242] width 55 height 45
type input "800"
click at [550, 284] on div "服務名稱/代號 旗鑑溫塑(801) 服務名稱/代號 價格 3000 價格 洗-1 婷婷-24 洗-1 技術協助-1 婷婷-24 技術協助-1 技術協助-2 技…" at bounding box center [645, 203] width 886 height 228
click at [669, 255] on input "技術協助-1" at bounding box center [686, 242] width 86 height 29
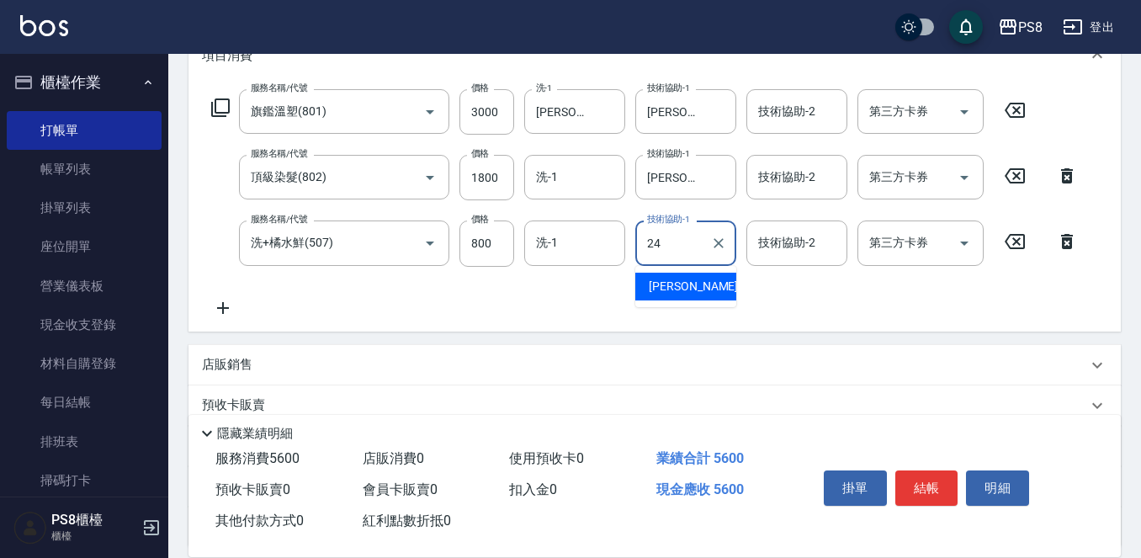
type input "婷婷-24"
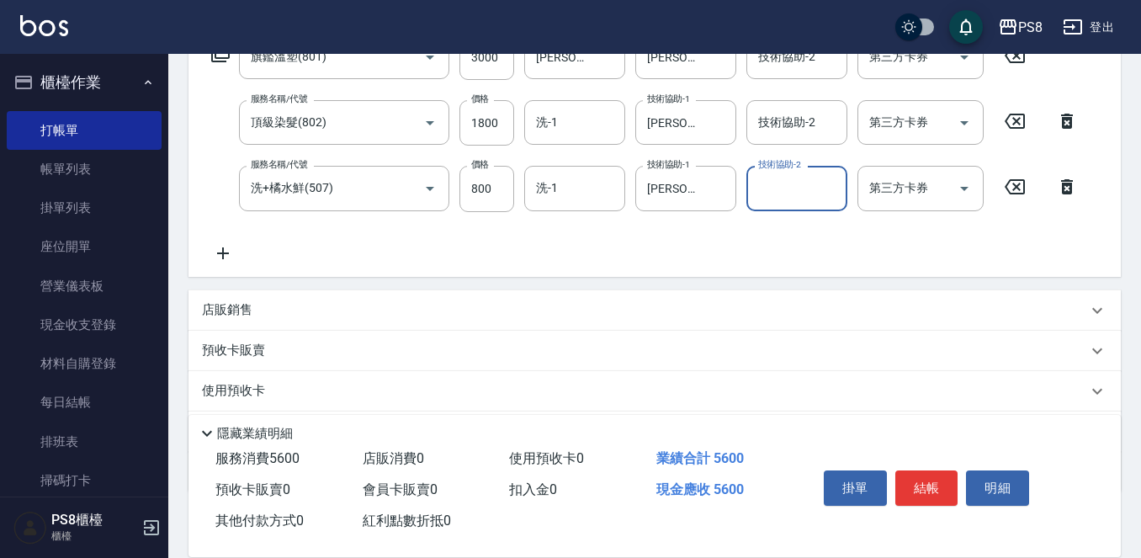
scroll to position [328, 0]
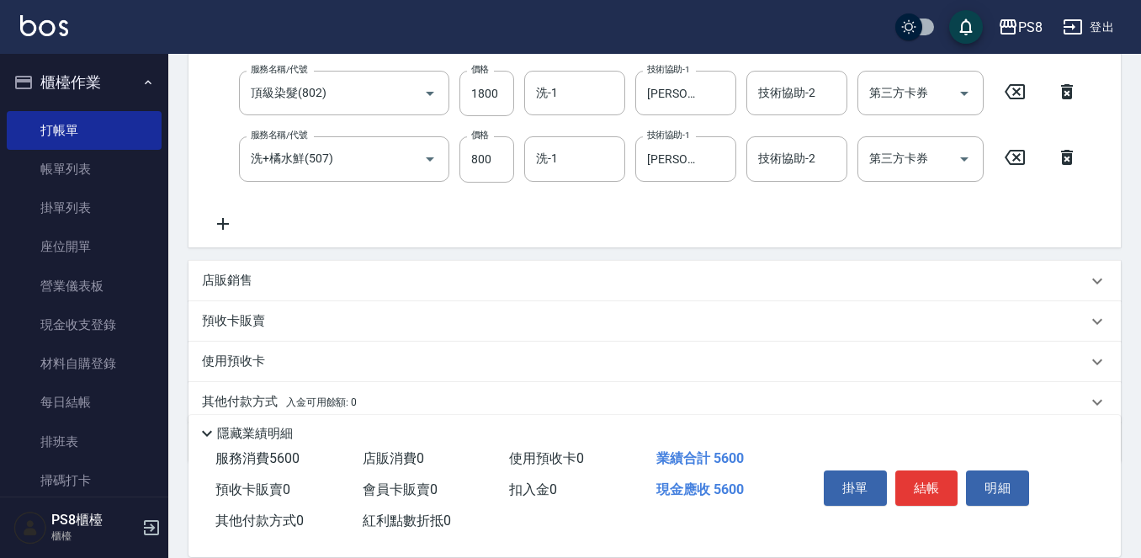
click at [244, 282] on p "店販銷售" at bounding box center [227, 281] width 50 height 18
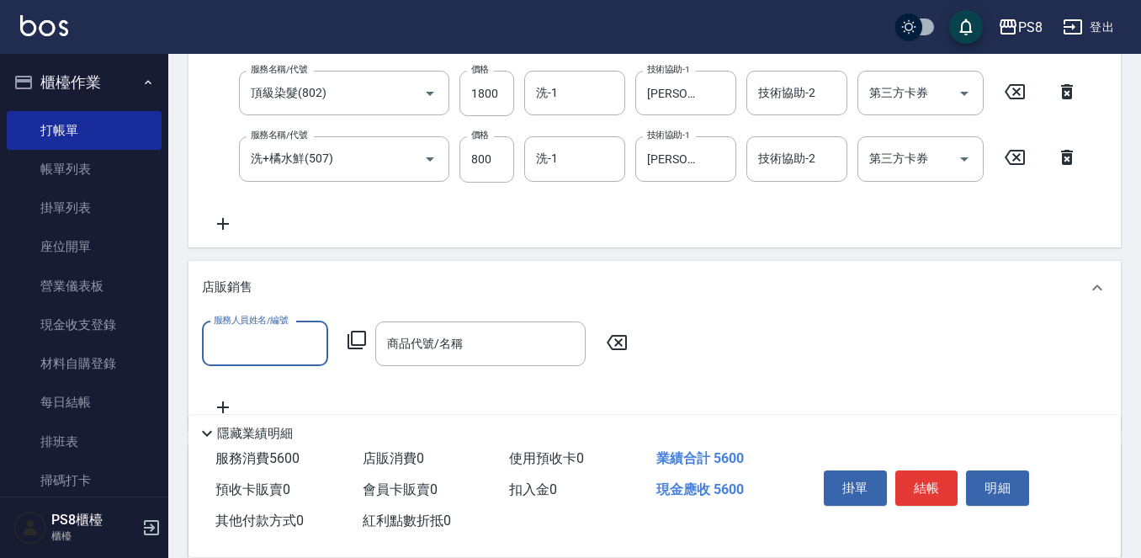
scroll to position [0, 0]
click at [278, 342] on input "服務人員姓名/編號" at bounding box center [264, 343] width 111 height 29
type input "佳亭-8"
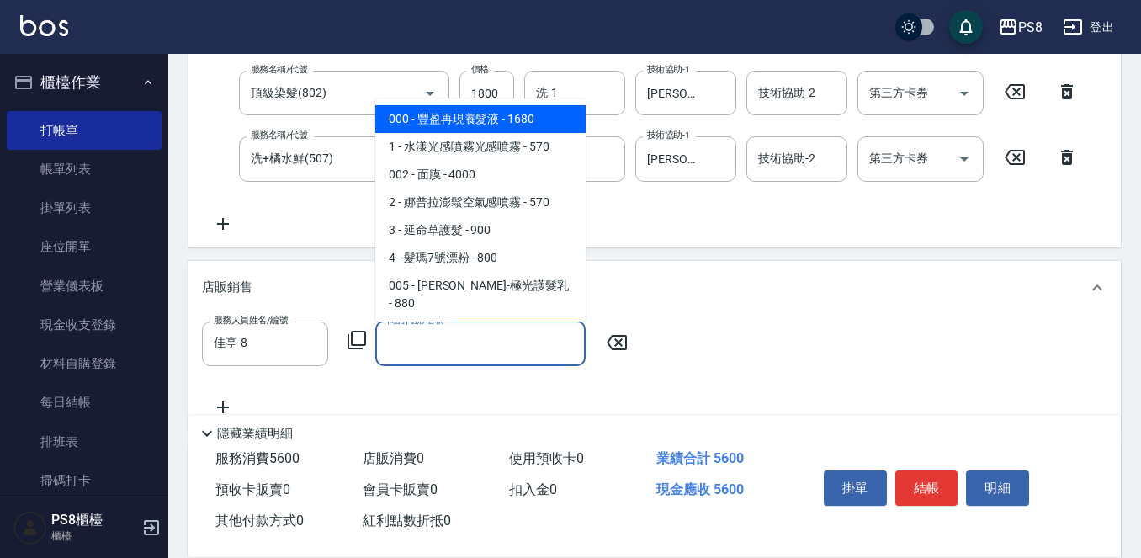
click at [407, 338] on input "商品代號/名稱" at bounding box center [480, 343] width 195 height 29
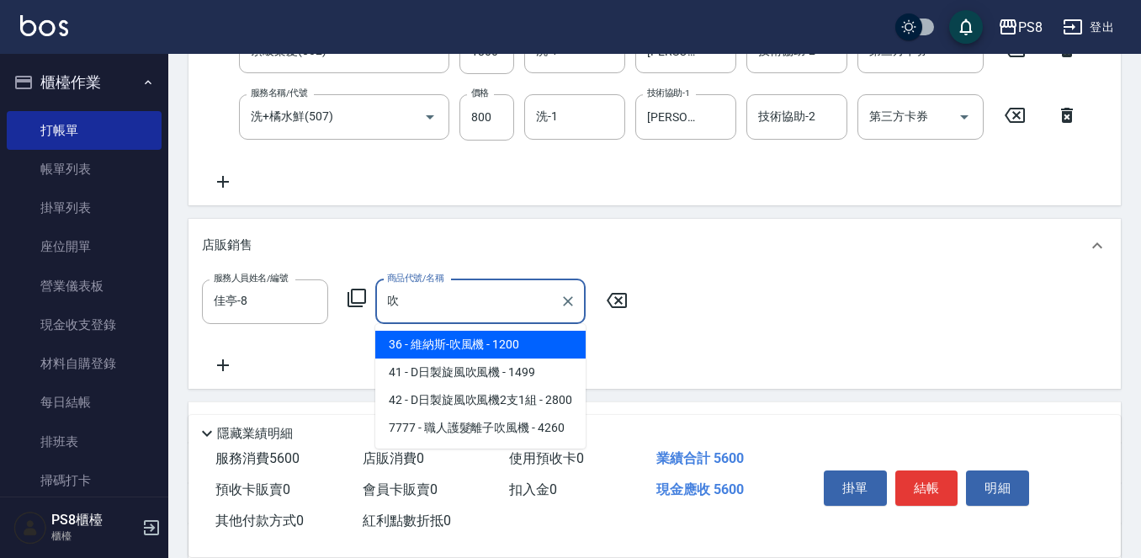
scroll to position [412, 0]
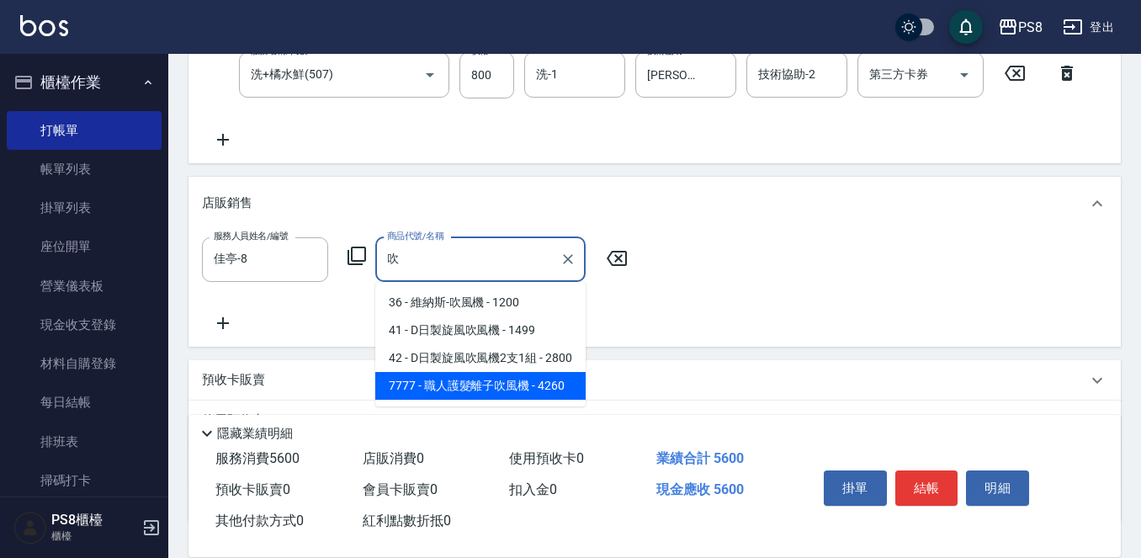
click at [558, 387] on span "7777 - 職人護髮離子吹風機 - 4260" at bounding box center [480, 386] width 210 height 28
type input "職人護髮離子吹風機"
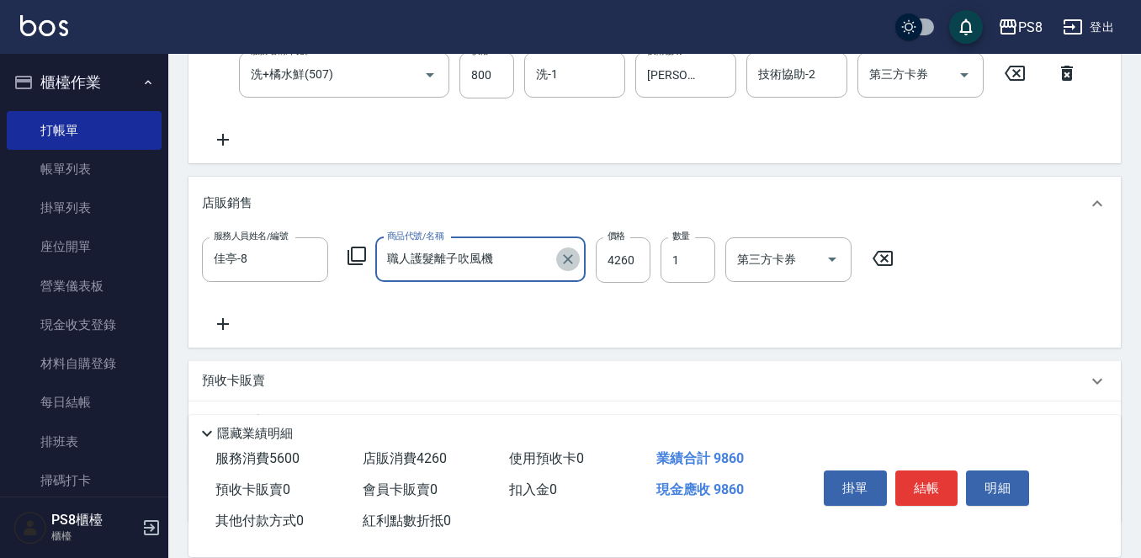
click at [567, 265] on icon "Clear" at bounding box center [567, 259] width 17 height 17
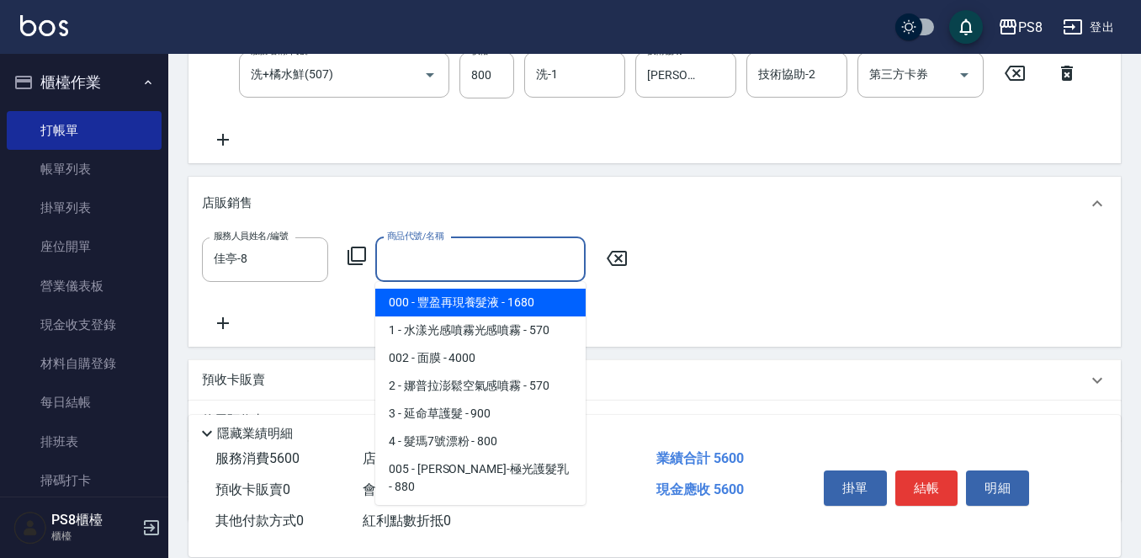
click at [416, 260] on input "商品代號/名稱" at bounding box center [480, 259] width 195 height 29
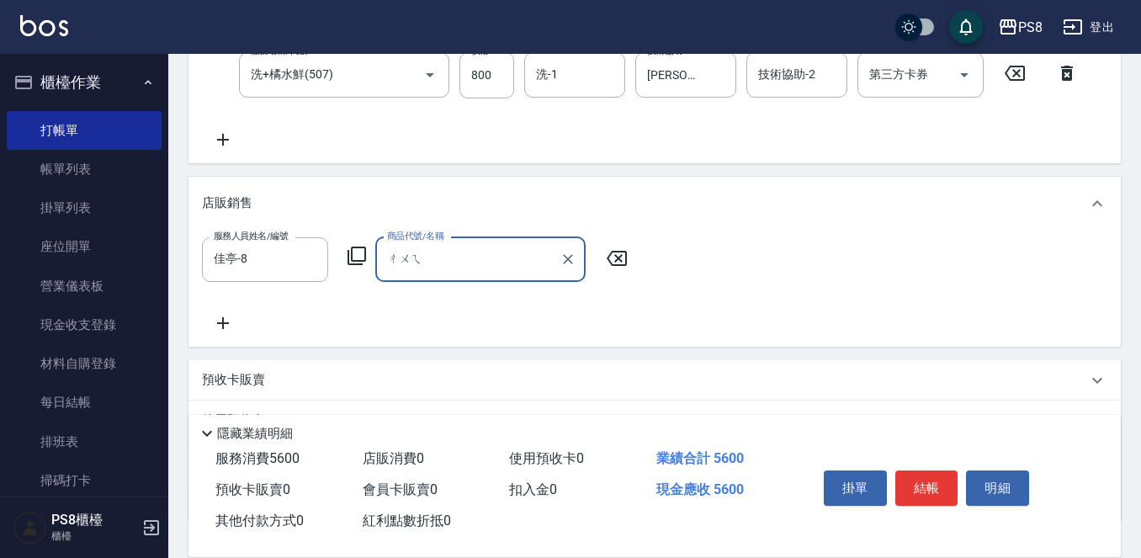
type input "吹"
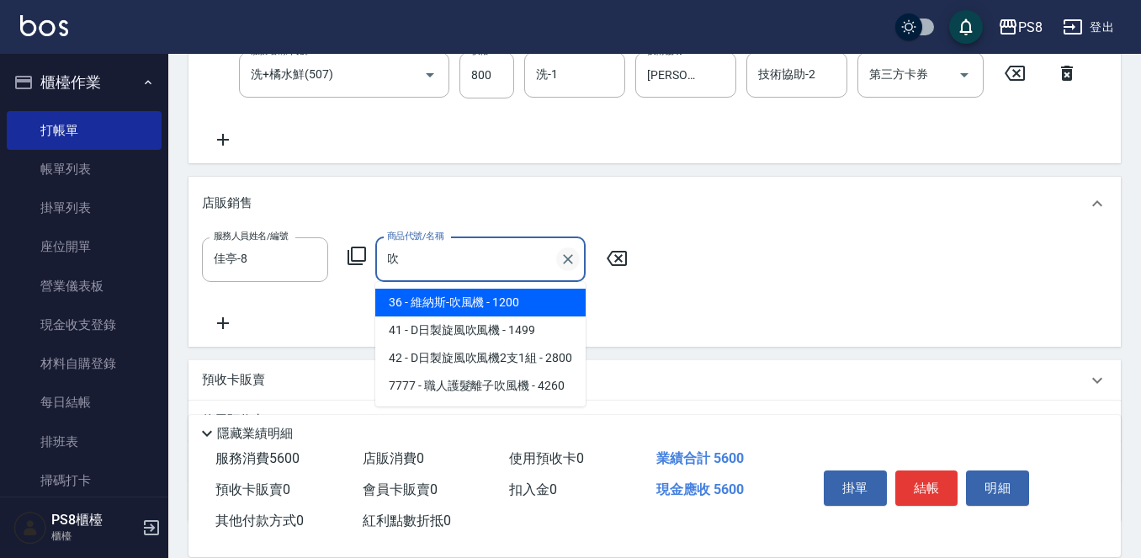
click at [564, 259] on icon "Clear" at bounding box center [567, 259] width 17 height 17
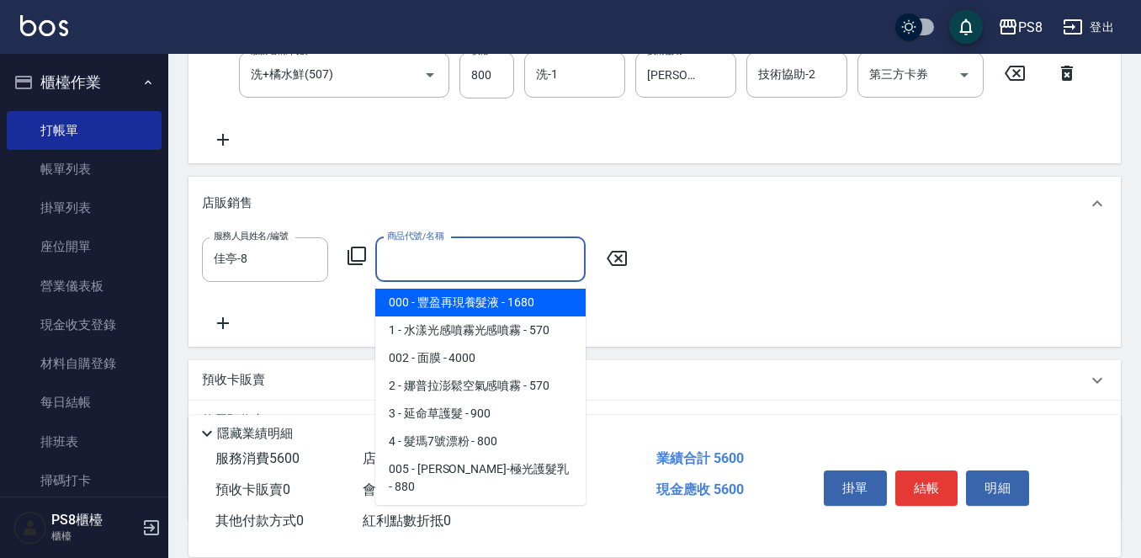
click at [742, 383] on div "預收卡販賣" at bounding box center [644, 380] width 885 height 18
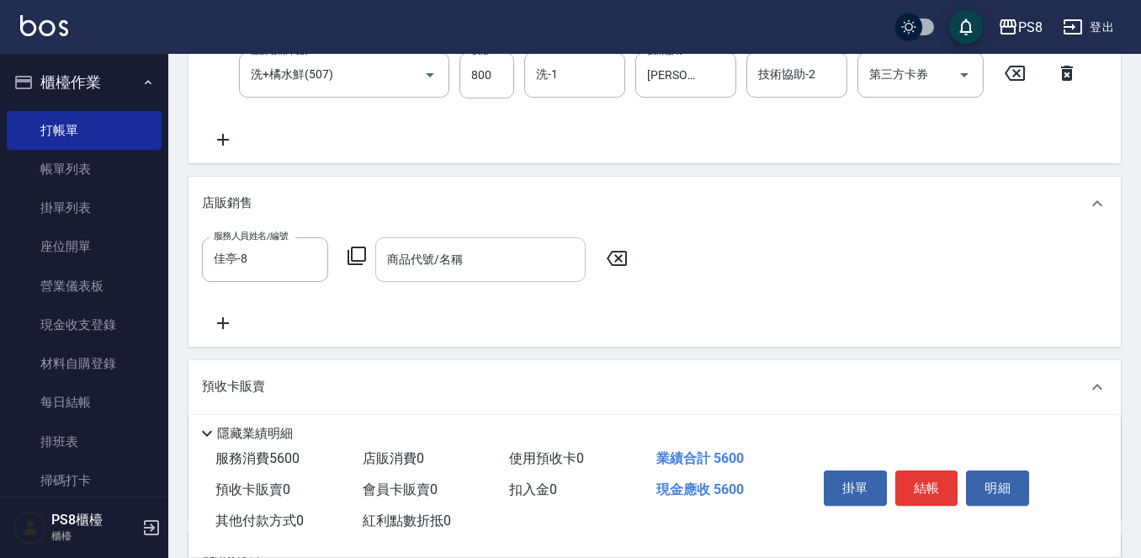
scroll to position [0, 0]
click at [926, 474] on button "結帳" at bounding box center [926, 487] width 63 height 35
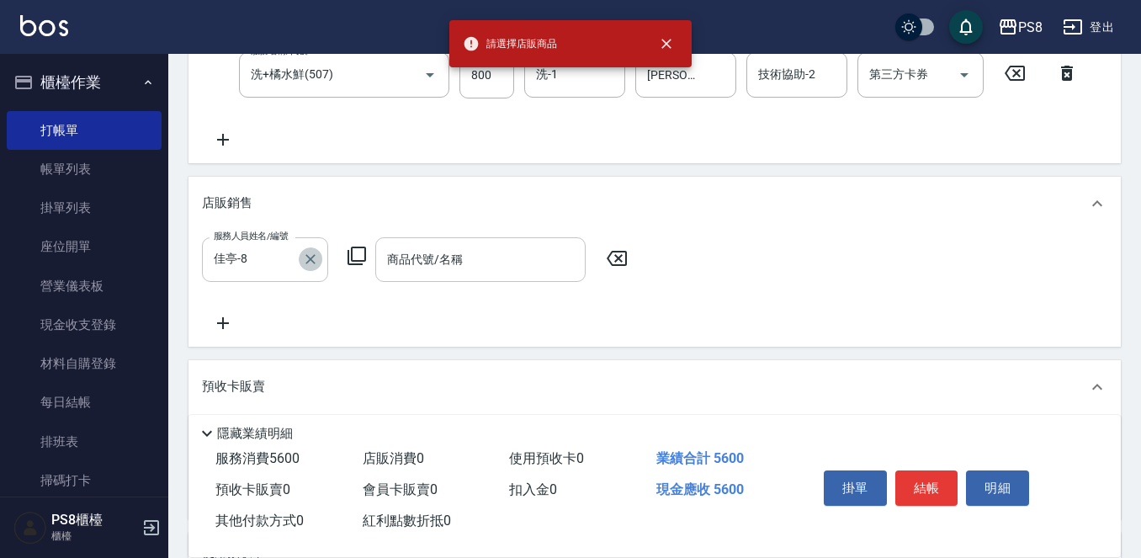
click at [315, 260] on icon "Clear" at bounding box center [310, 259] width 17 height 17
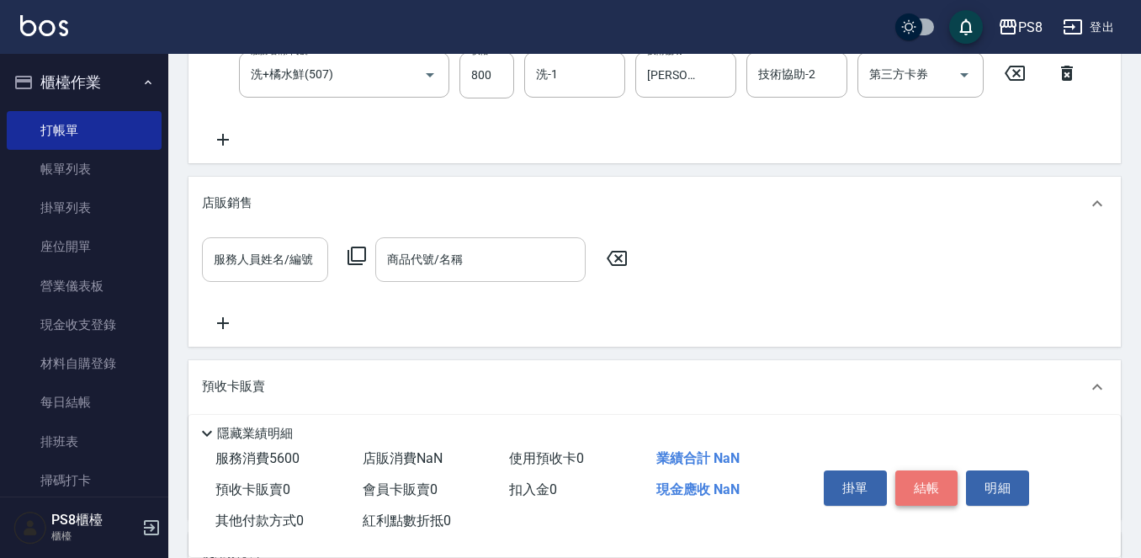
click at [911, 472] on button "結帳" at bounding box center [926, 487] width 63 height 35
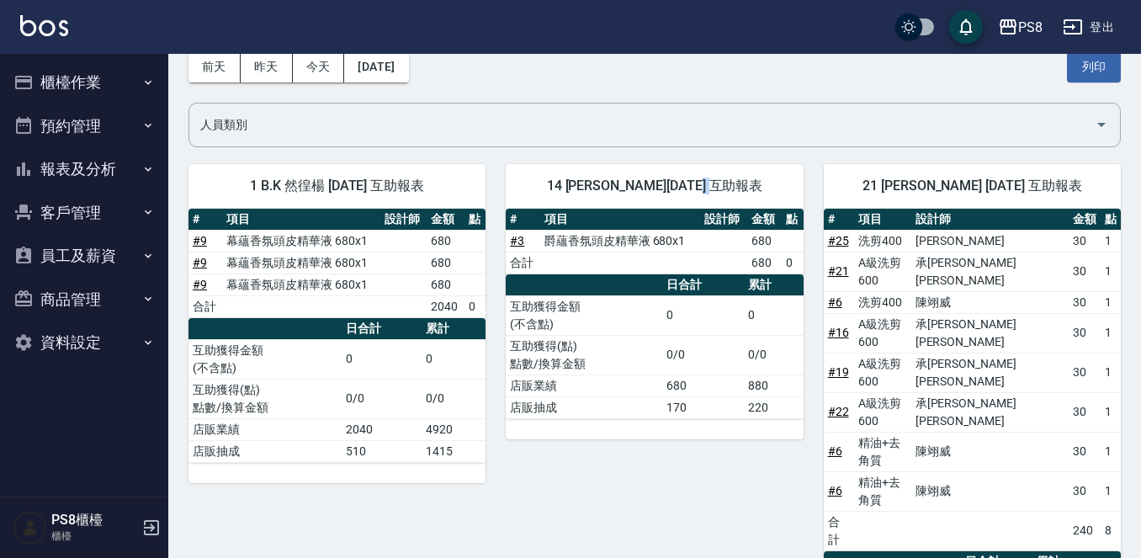
click at [123, 77] on button "櫃檯作業" at bounding box center [84, 83] width 155 height 44
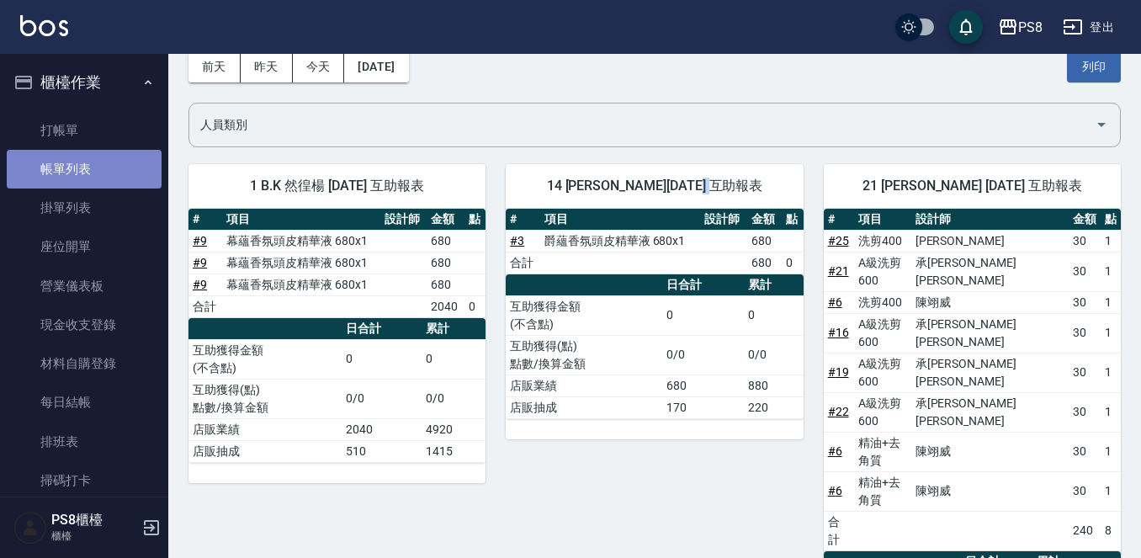
click at [123, 168] on link "帳單列表" at bounding box center [84, 169] width 155 height 39
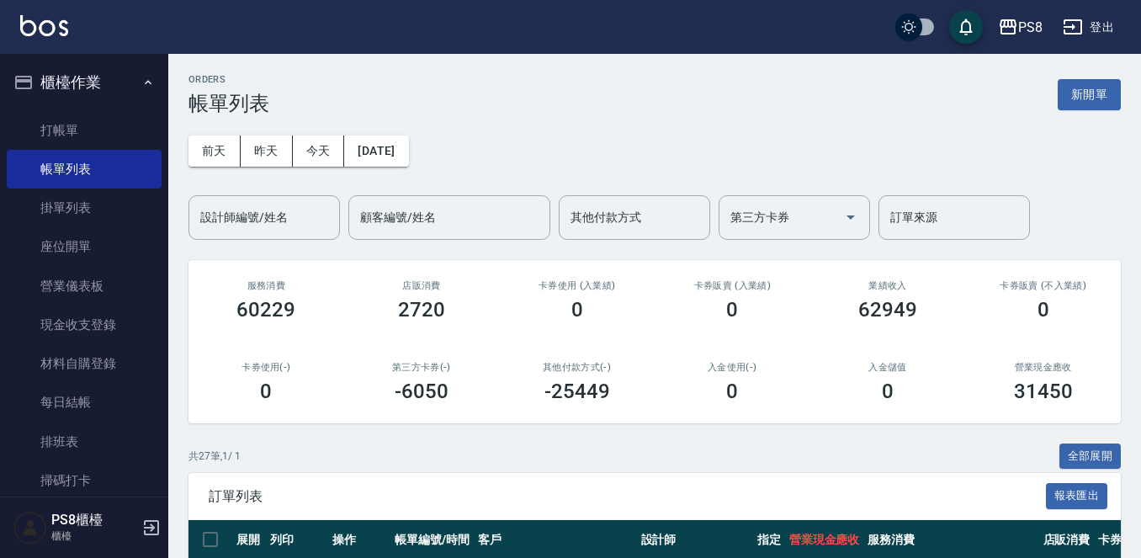
click at [42, 29] on img at bounding box center [44, 25] width 48 height 21
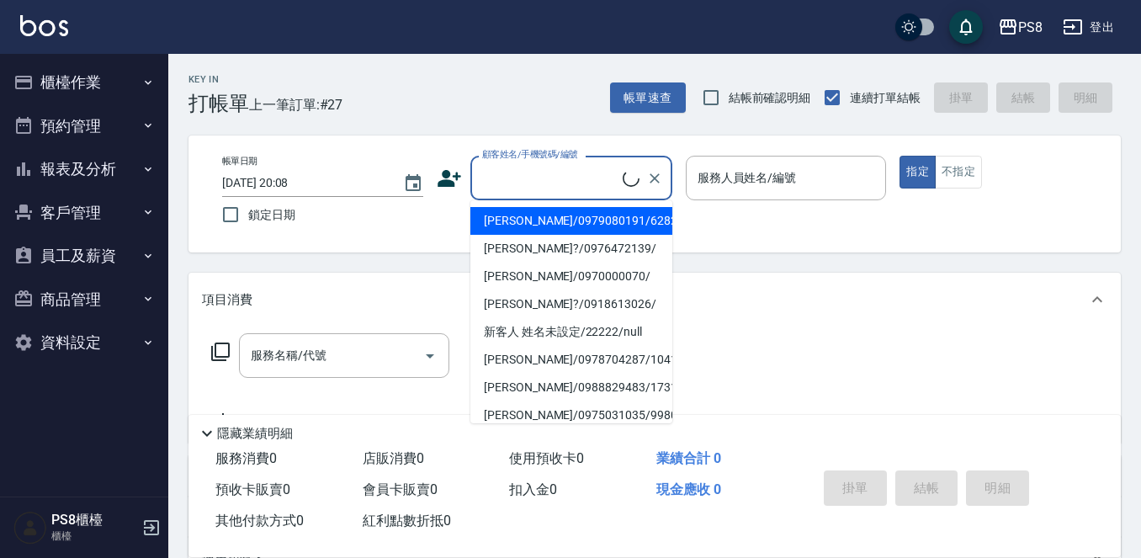
click at [527, 173] on input "顧客姓名/手機號碼/編號" at bounding box center [550, 177] width 145 height 29
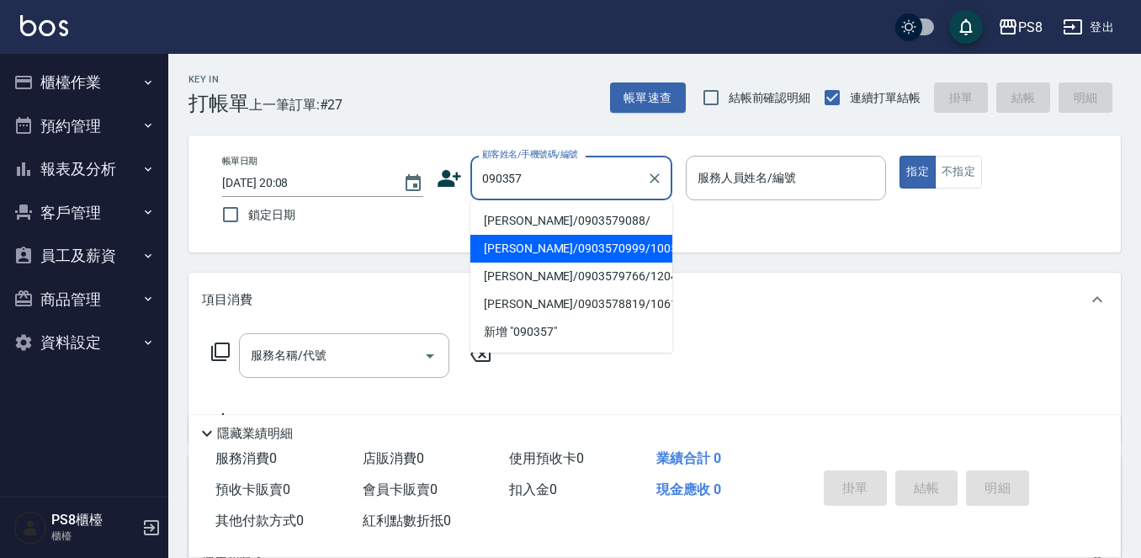
click at [571, 236] on li "[PERSON_NAME]/0903570999/10051" at bounding box center [571, 249] width 202 height 28
type input "[PERSON_NAME]/0903570999/10051"
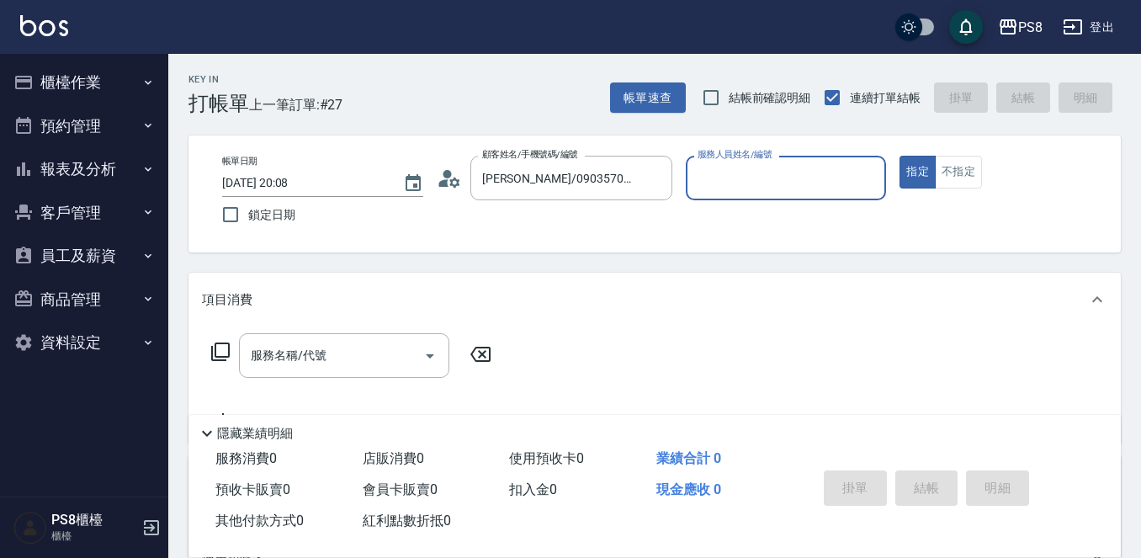
click at [452, 177] on icon at bounding box center [449, 178] width 25 height 25
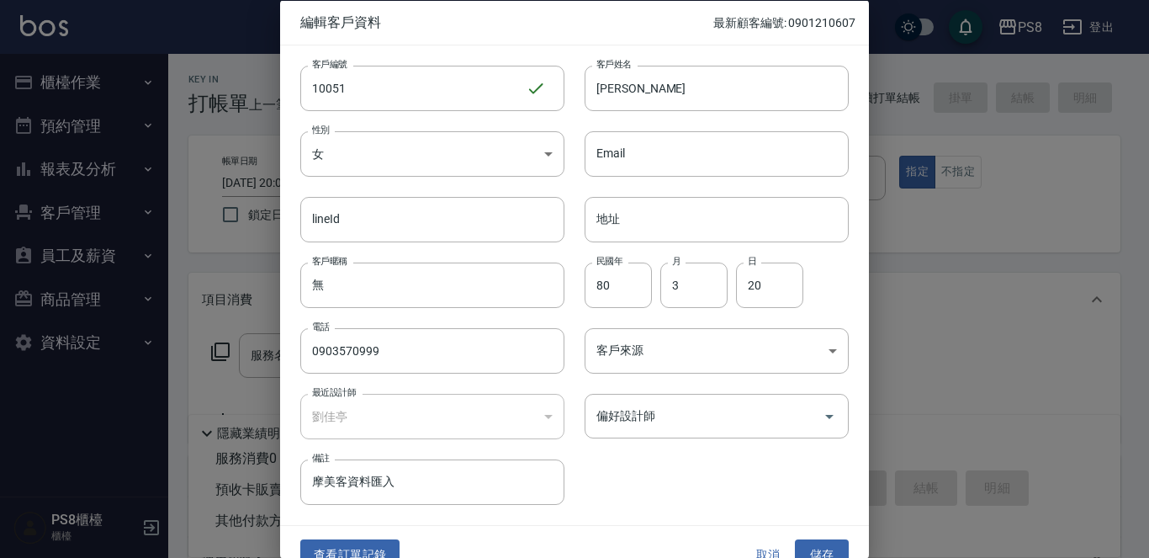
click at [376, 537] on div "查看訂單記錄 取消 儲存" at bounding box center [574, 555] width 589 height 58
click at [375, 543] on button "查看訂單記錄" at bounding box center [349, 554] width 99 height 31
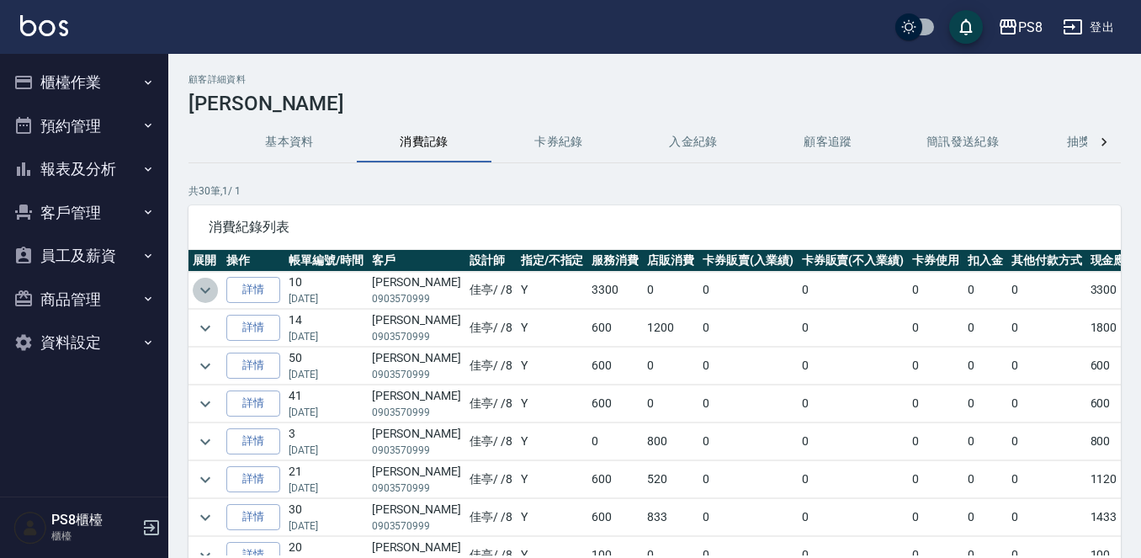
click at [209, 283] on icon "expand row" at bounding box center [205, 290] width 20 height 20
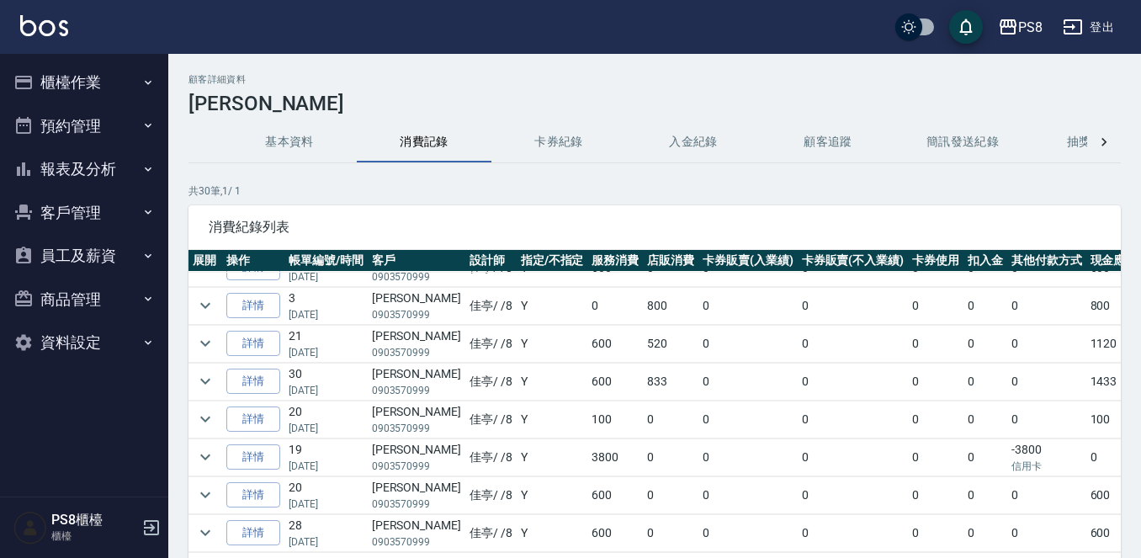
scroll to position [252, 0]
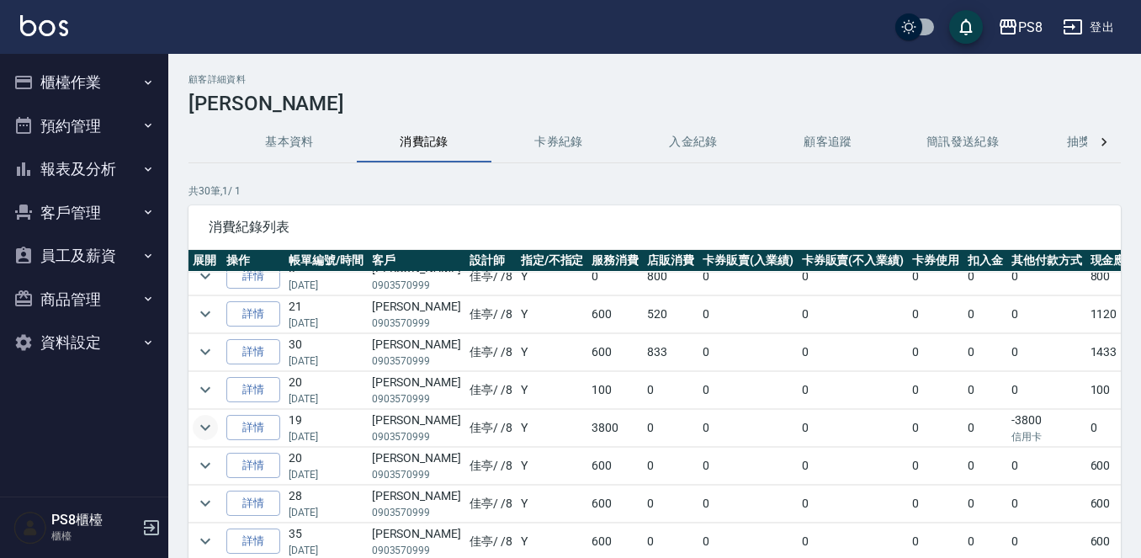
click at [206, 422] on icon "expand row" at bounding box center [205, 427] width 20 height 20
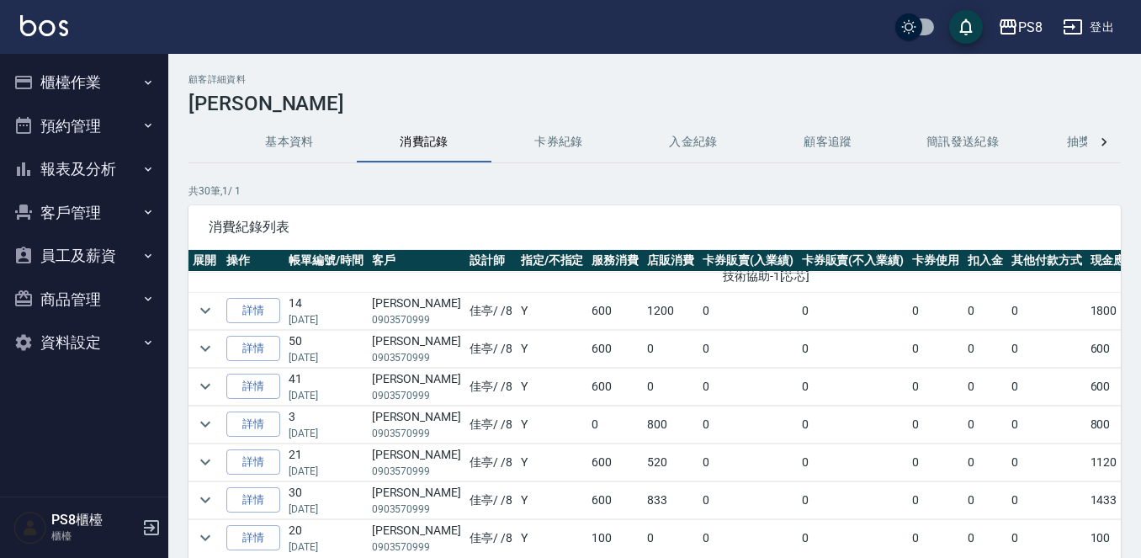
scroll to position [0, 0]
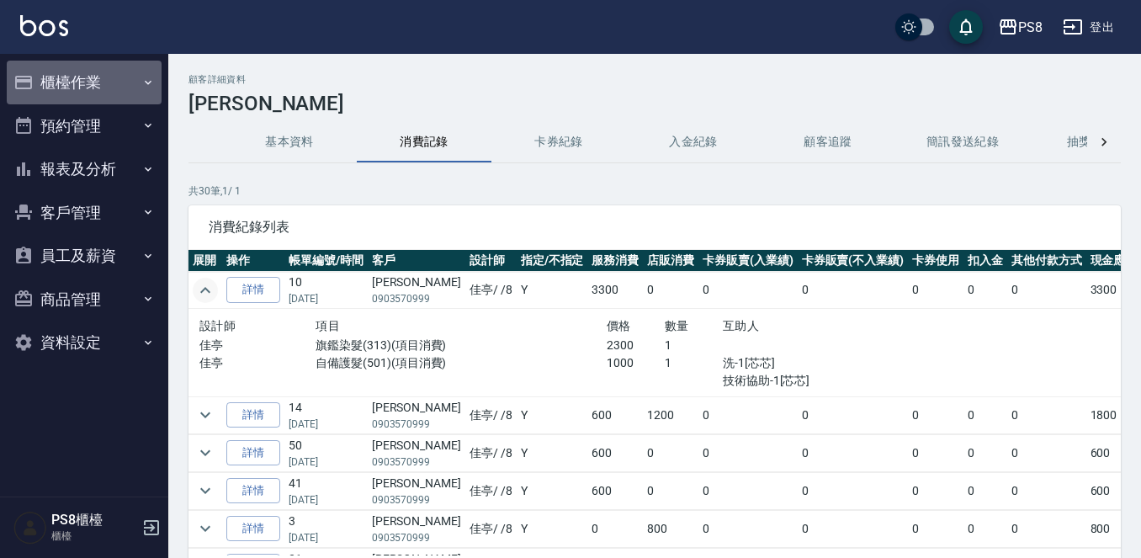
click at [114, 68] on button "櫃檯作業" at bounding box center [84, 83] width 155 height 44
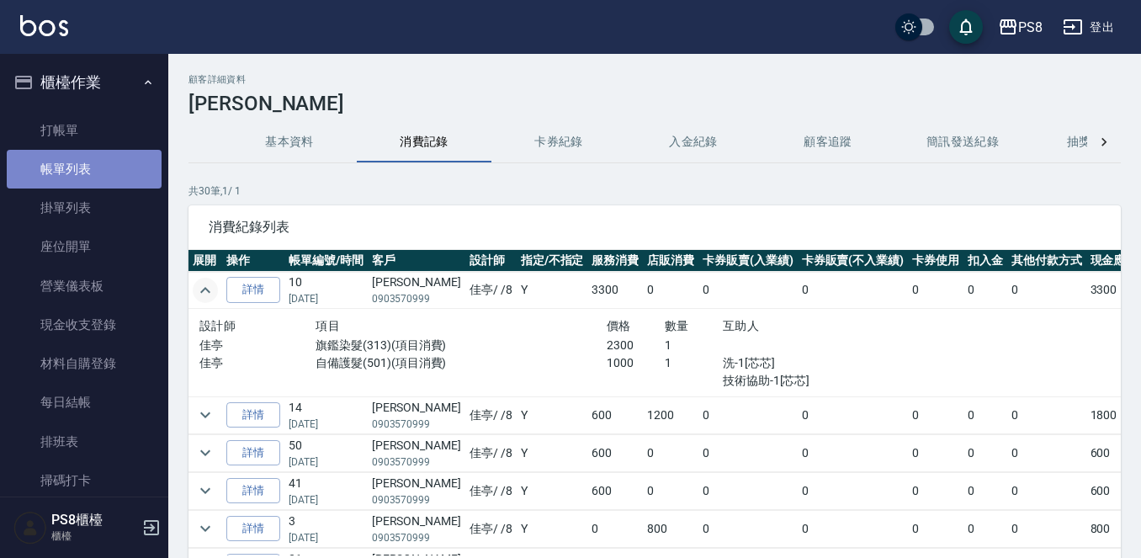
click at [96, 162] on link "帳單列表" at bounding box center [84, 169] width 155 height 39
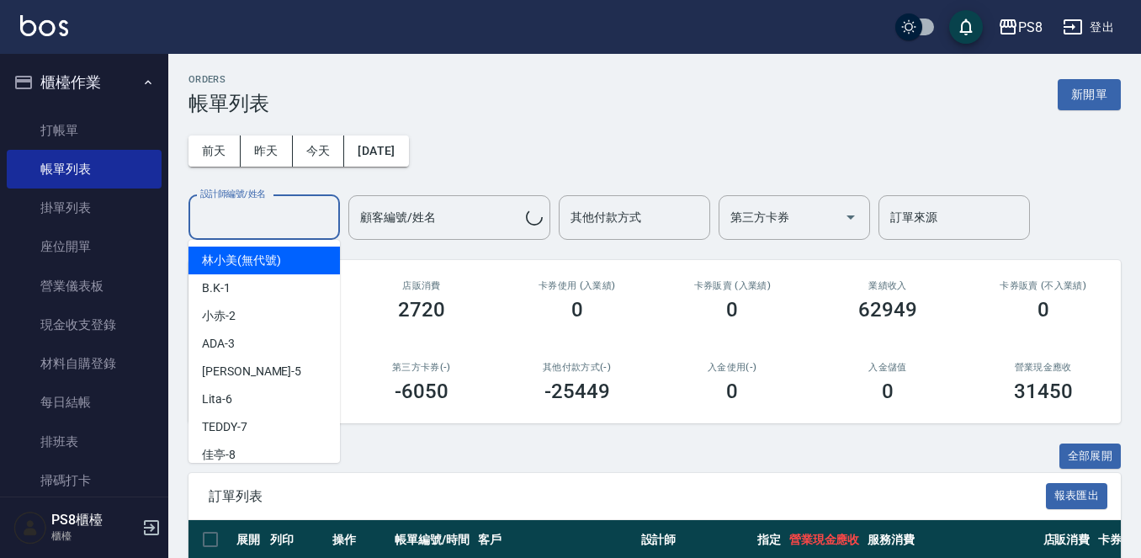
click at [292, 214] on input "設計師編號/姓名" at bounding box center [264, 217] width 136 height 29
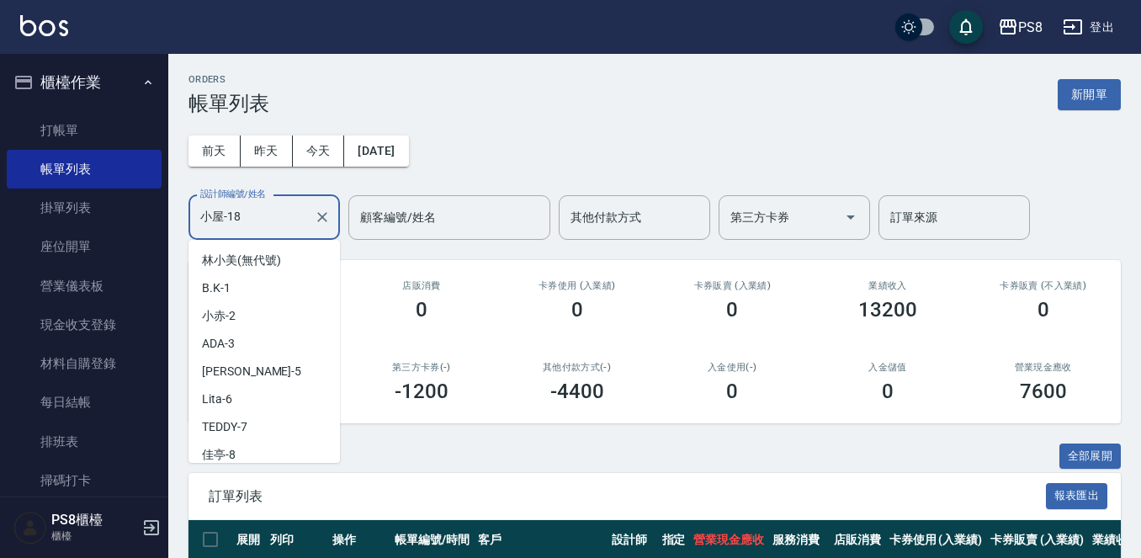
scroll to position [228, 0]
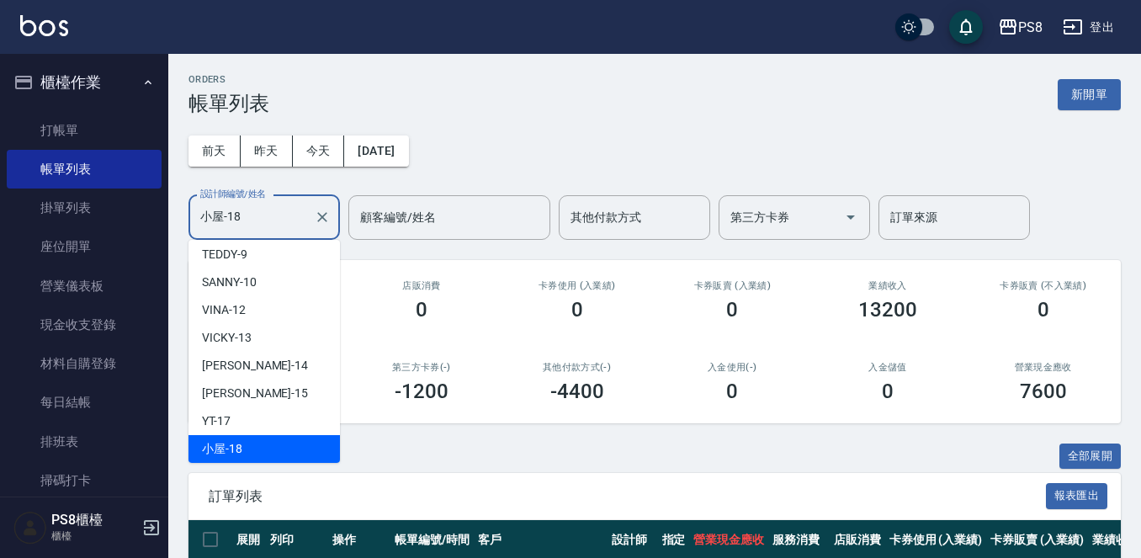
drag, startPoint x: 244, startPoint y: 221, endPoint x: 165, endPoint y: 209, distance: 79.9
click at [165, 215] on div "PS8 登出 櫃檯作業 打帳單 帳單列表 掛單列表 座位開單 營業儀表板 現金收支登錄 材料自購登錄 每日結帳 排班表 掃碼打卡 預約管理 預約管理 單日預約…" at bounding box center [570, 494] width 1141 height 988
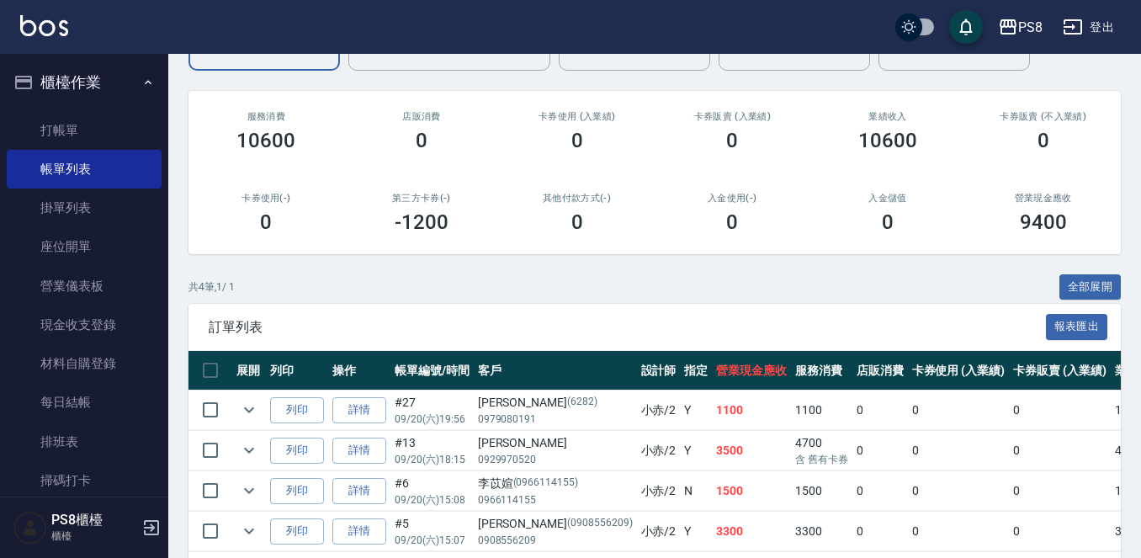
scroll to position [0, 0]
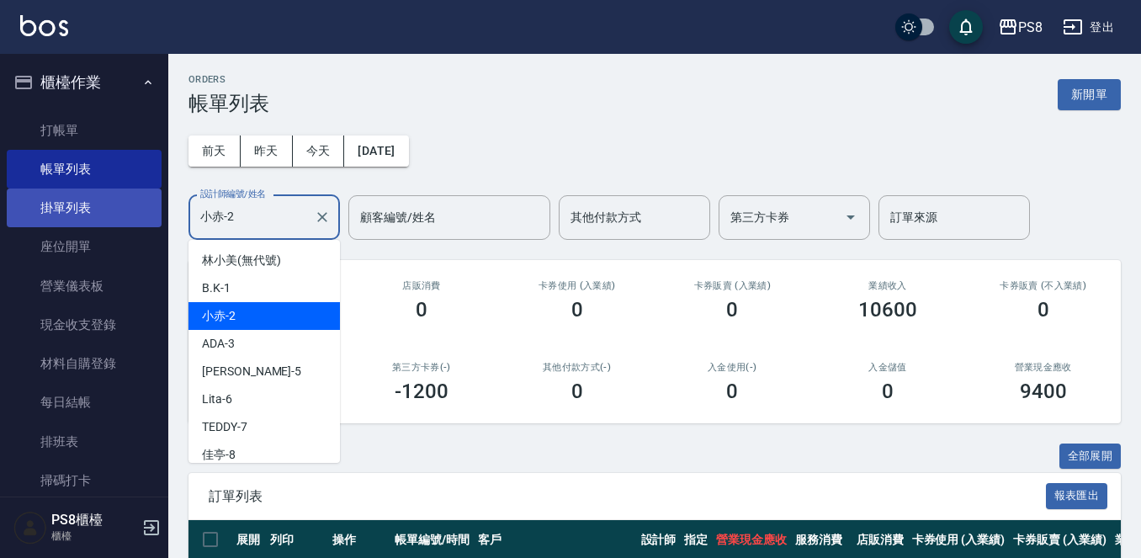
drag, startPoint x: 273, startPoint y: 216, endPoint x: 146, endPoint y: 215, distance: 127.0
click at [147, 215] on div "PS8 登出 櫃檯作業 打帳單 帳單列表 掛單列表 座位開單 營業儀表板 現金收支登錄 材料自購登錄 每日結帳 排班表 掃碼打卡 預約管理 預約管理 單日預約…" at bounding box center [570, 393] width 1141 height 787
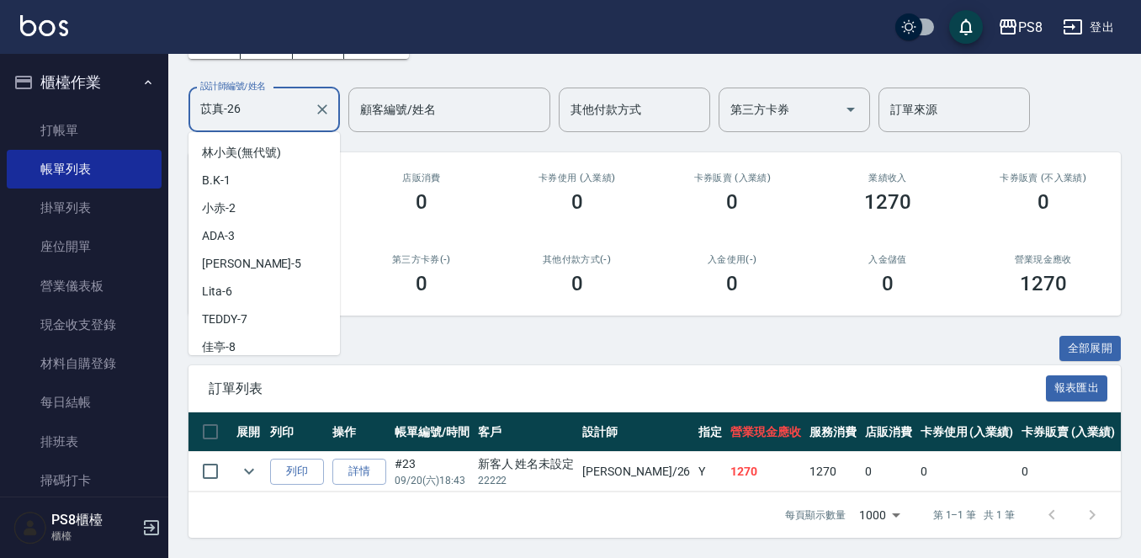
scroll to position [395, 0]
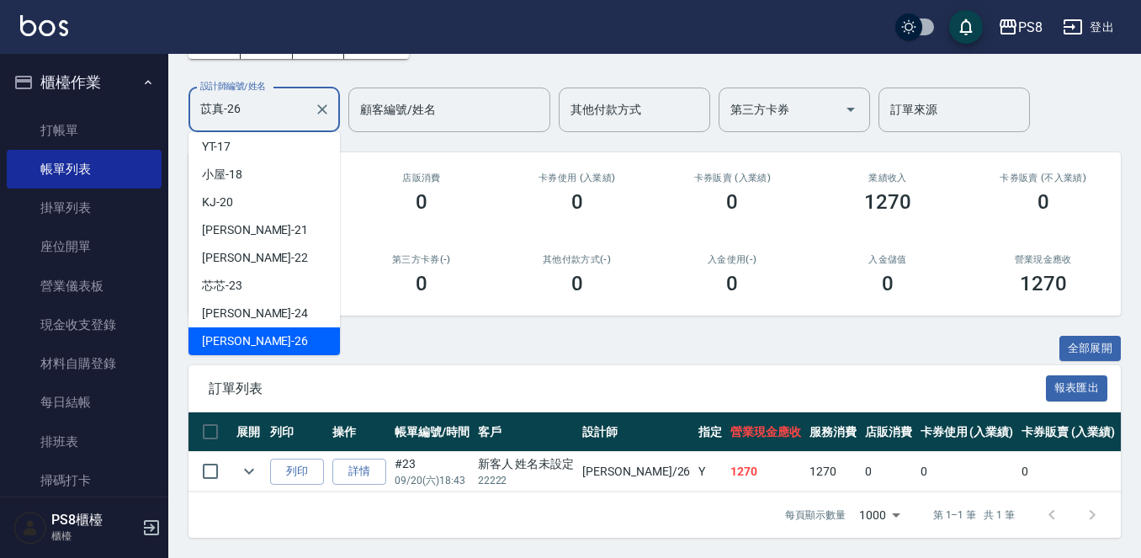
drag, startPoint x: 252, startPoint y: 100, endPoint x: 150, endPoint y: 95, distance: 102.8
click at [150, 95] on div "PS8 登出 櫃檯作業 打帳單 帳單列表 掛單列表 座位開單 營業儀表板 現金收支登錄 材料自購登錄 每日結帳 排班表 掃碼打卡 預約管理 預約管理 單日預約…" at bounding box center [570, 224] width 1141 height 665
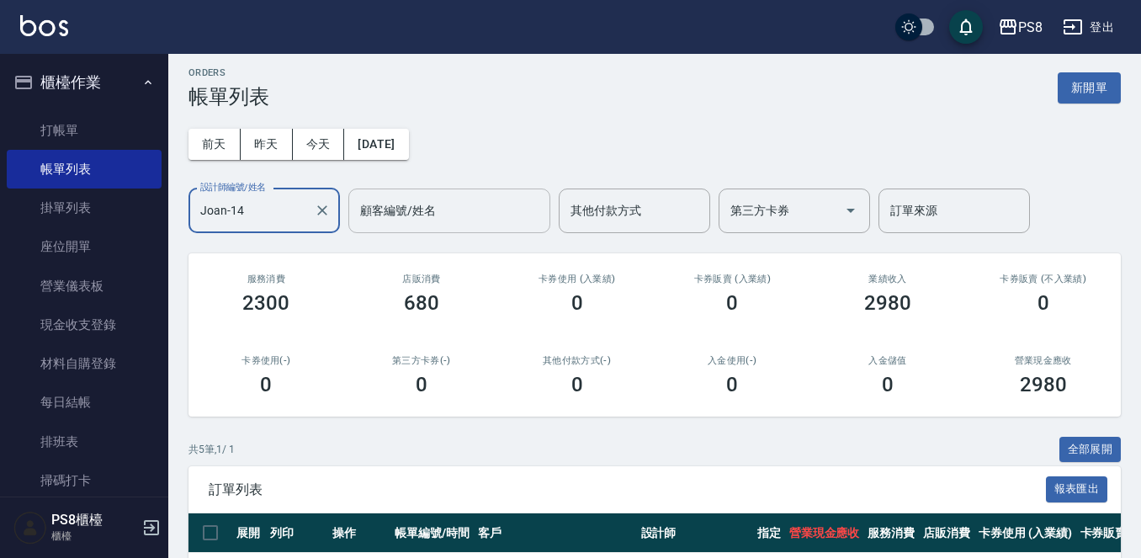
scroll to position [0, 0]
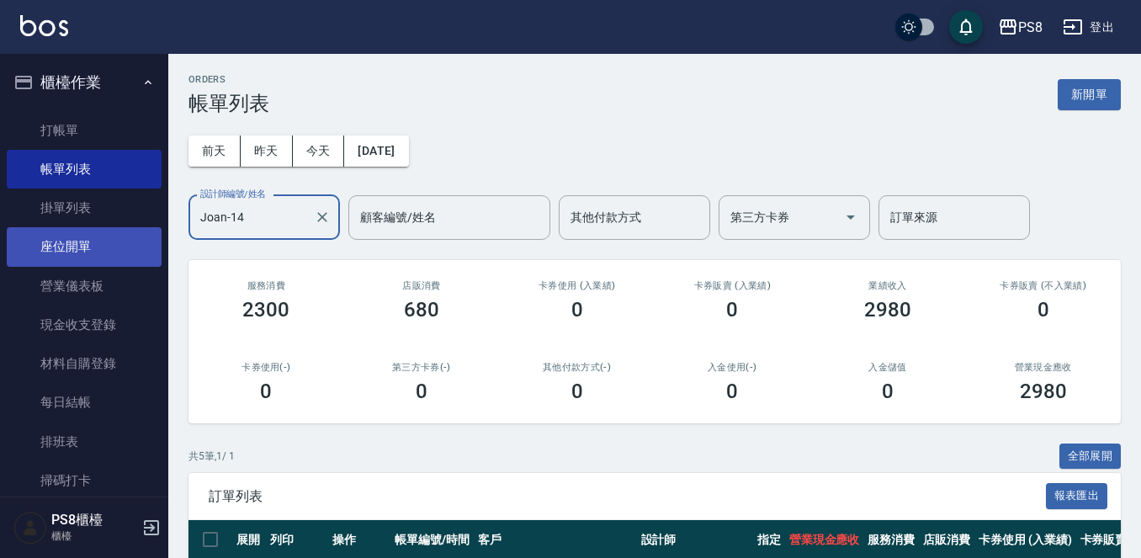
drag, startPoint x: 273, startPoint y: 204, endPoint x: 125, endPoint y: 232, distance: 150.8
click at [127, 234] on div "PS8 登出 櫃檯作業 打帳單 帳單列表 掛單列表 座位開單 營業儀表板 現金收支登錄 材料自購登錄 每日結帳 排班表 掃碼打卡 預約管理 預約管理 單日預約…" at bounding box center [570, 413] width 1141 height 827
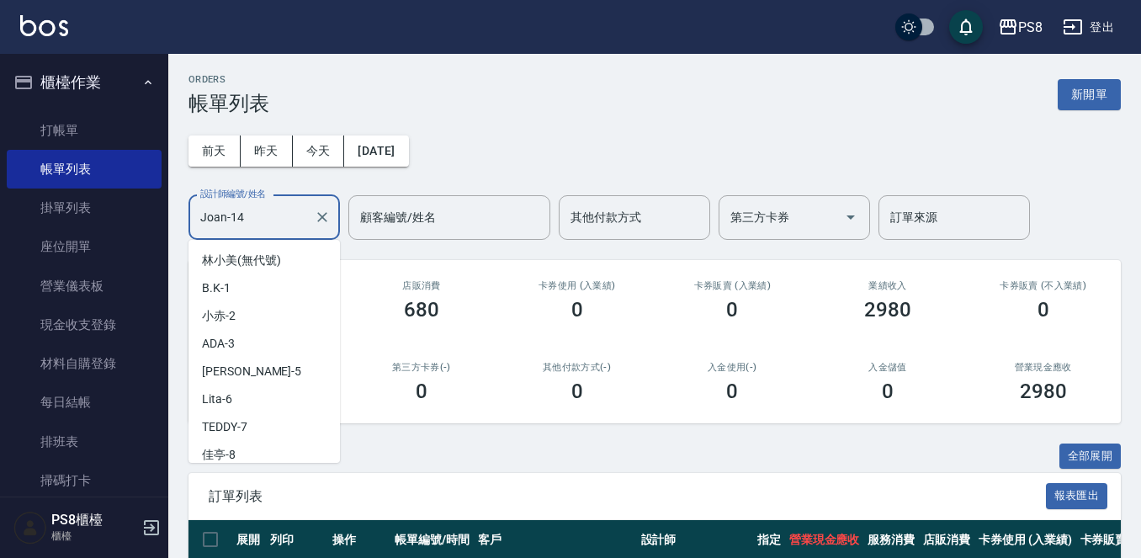
scroll to position [145, 0]
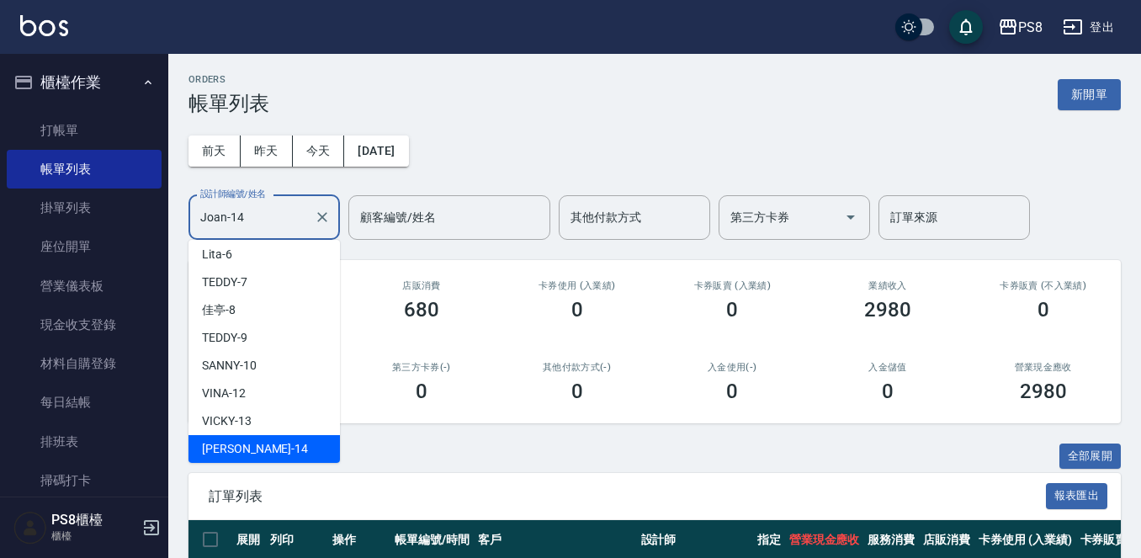
drag, startPoint x: 246, startPoint y: 215, endPoint x: 183, endPoint y: 216, distance: 63.1
click at [183, 219] on div "ORDERS 帳單列表 新開單 前天 昨天 今天 2025/09/20 設計師編號/姓名 Joan-14 設計師編號/姓名 顧客編號/姓名 顧客編號/姓名 其…" at bounding box center [654, 440] width 972 height 773
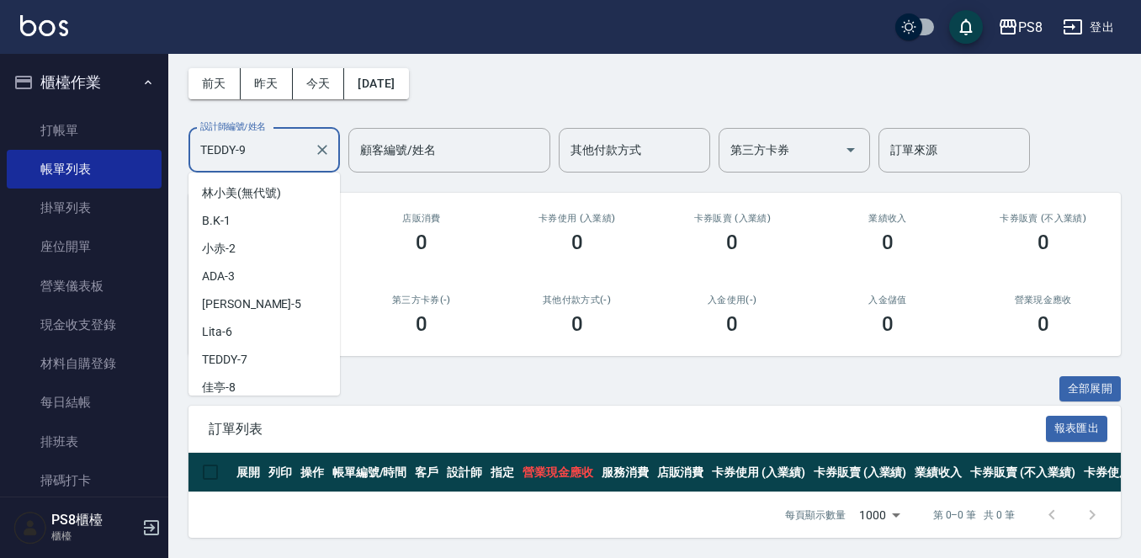
scroll to position [34, 0]
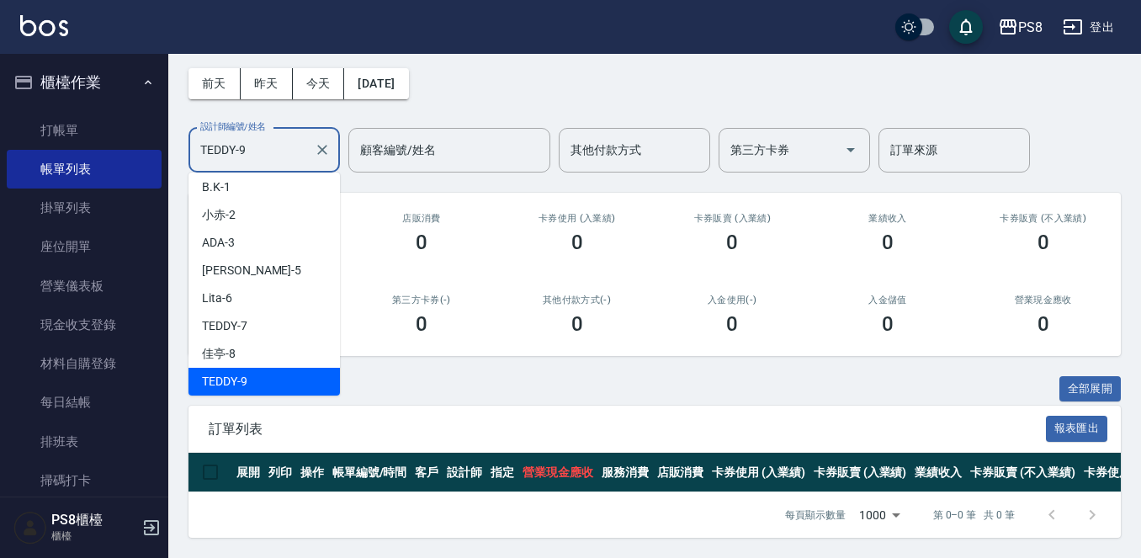
drag, startPoint x: 252, startPoint y: 126, endPoint x: 170, endPoint y: 119, distance: 82.7
click at [170, 119] on div "ORDERS 帳單列表 新開單 前天 昨天 今天 2025/09/20 設計師編號/姓名 TEDDY-9 設計師編號/姓名 顧客編號/姓名 顧客編號/姓名 其…" at bounding box center [654, 272] width 972 height 571
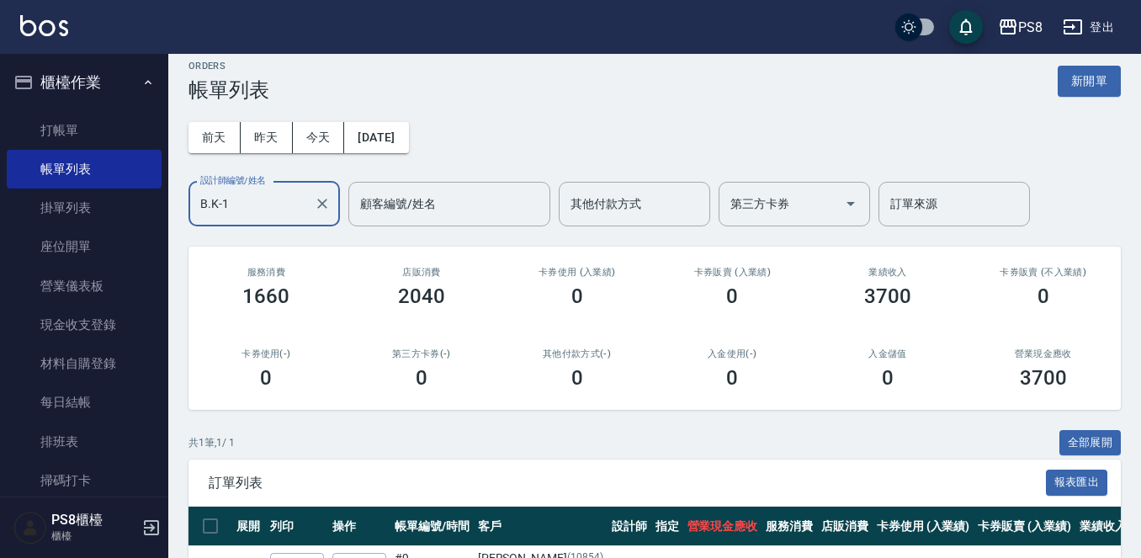
scroll to position [0, 0]
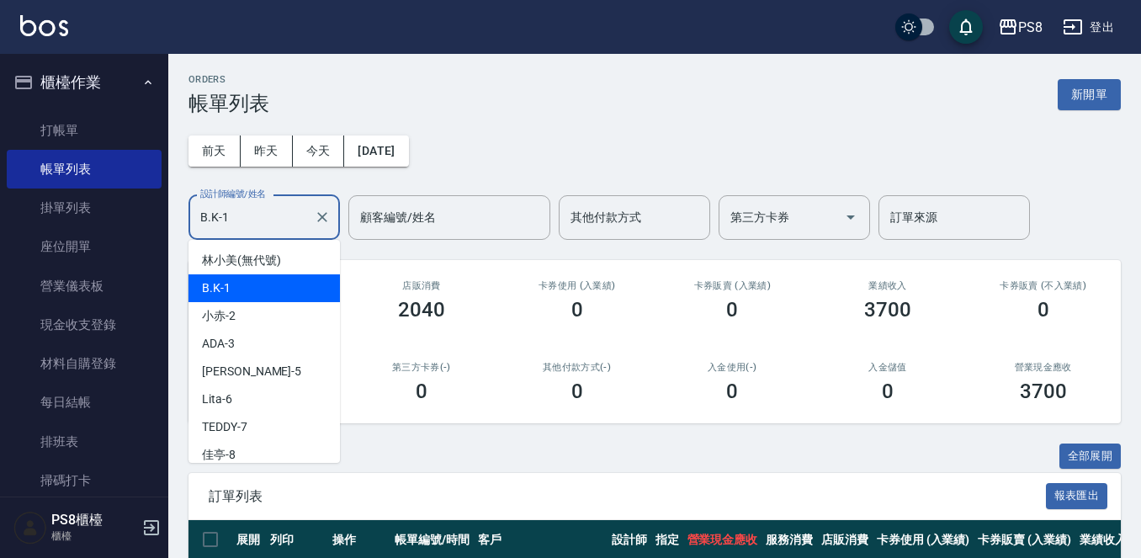
drag, startPoint x: 280, startPoint y: 218, endPoint x: 174, endPoint y: 217, distance: 106.0
click at [174, 219] on div "ORDERS 帳單列表 新開單 前天 昨天 今天 2025/09/20 設計師編號/姓名 B.K-1 設計師編號/姓名 顧客編號/姓名 顧客編號/姓名 其他付…" at bounding box center [654, 360] width 972 height 612
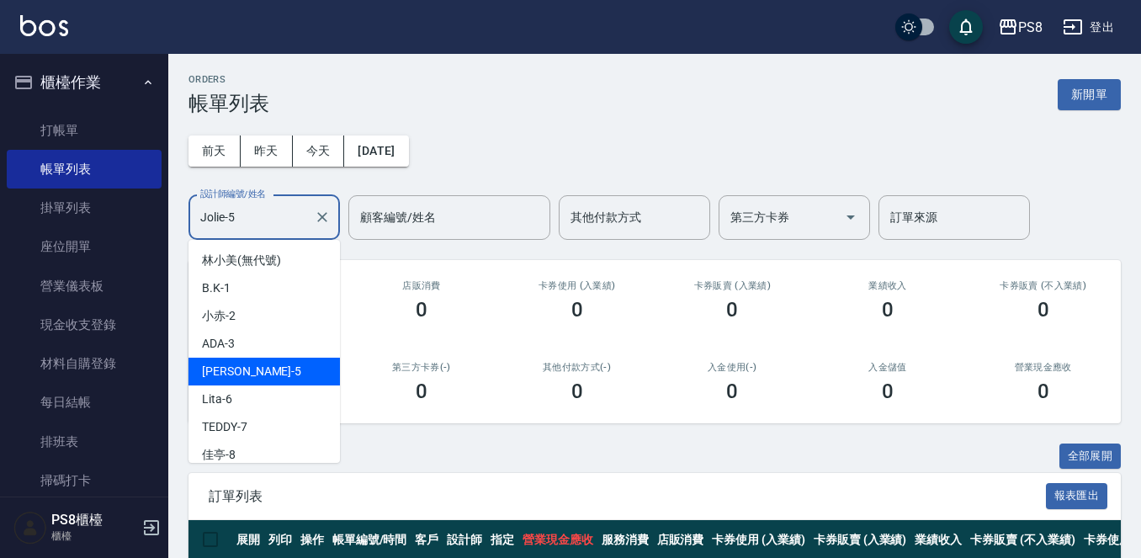
drag, startPoint x: 241, startPoint y: 223, endPoint x: 186, endPoint y: 222, distance: 54.7
click at [186, 222] on div "ORDERS 帳單列表 新開單 前天 昨天 今天 2025/09/20 設計師編號/姓名 Jolie-5 設計師編號/姓名 顧客編號/姓名 顧客編號/姓名 其…" at bounding box center [654, 339] width 972 height 571
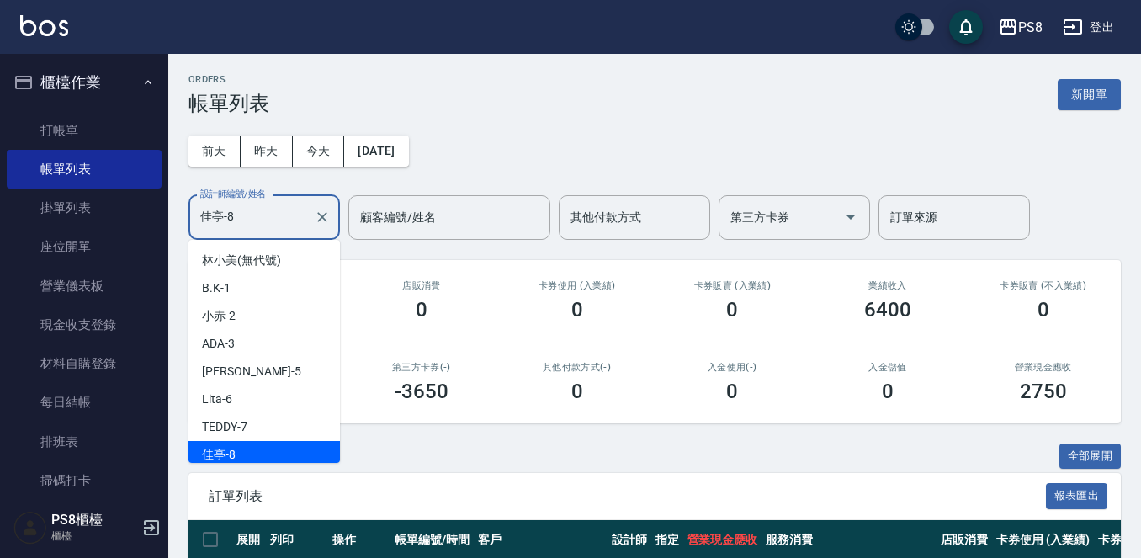
scroll to position [6, 0]
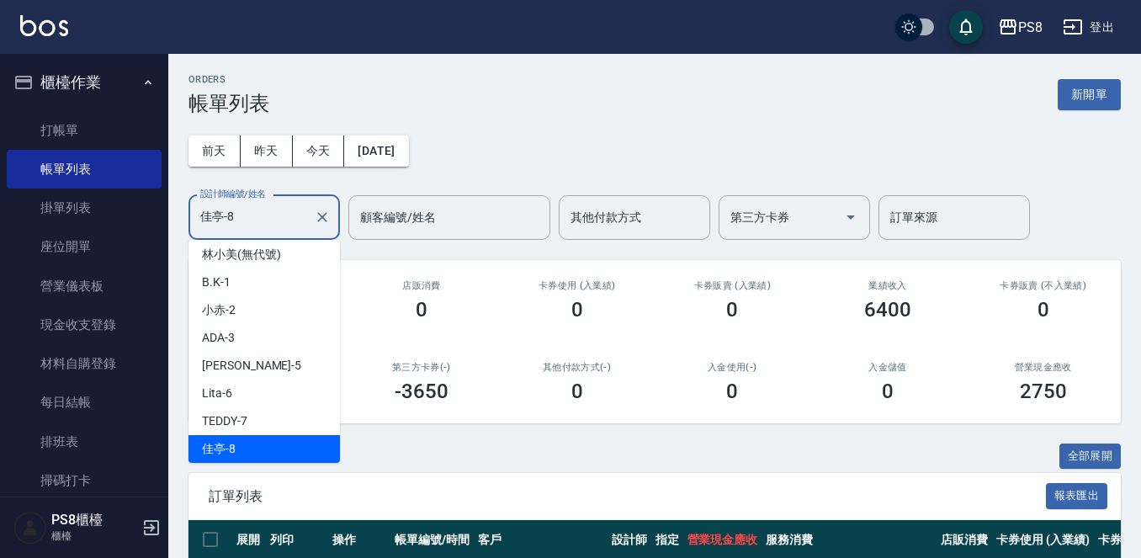
drag, startPoint x: 259, startPoint y: 228, endPoint x: 162, endPoint y: 210, distance: 99.2
click at [160, 212] on div "PS8 登出 櫃檯作業 打帳單 帳單列表 掛單列表 座位開單 營業儀表板 現金收支登錄 材料自購登錄 每日結帳 排班表 掃碼打卡 預約管理 預約管理 單日預約…" at bounding box center [570, 353] width 1141 height 706
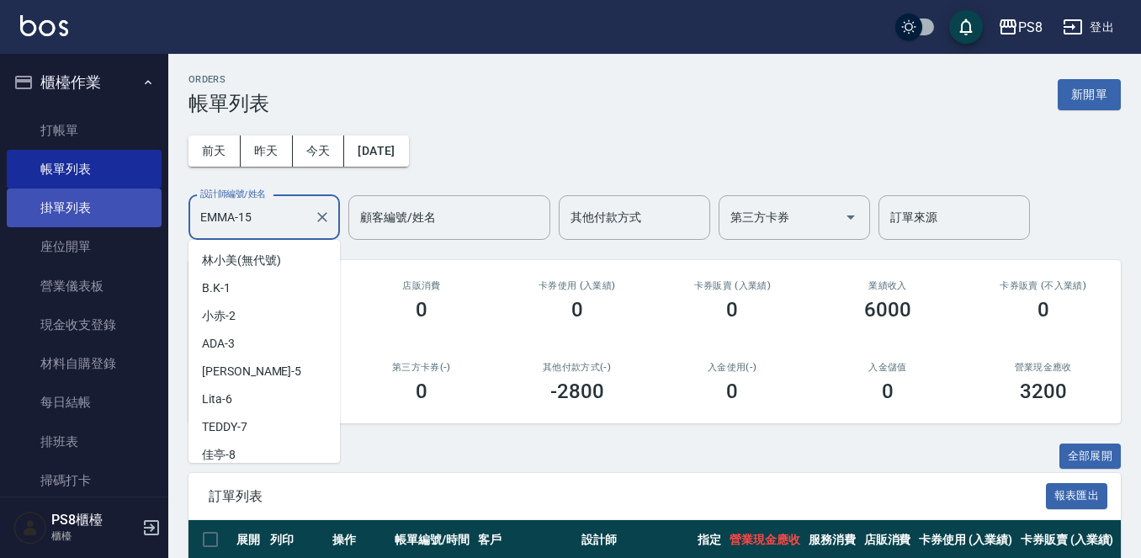
scroll to position [172, 0]
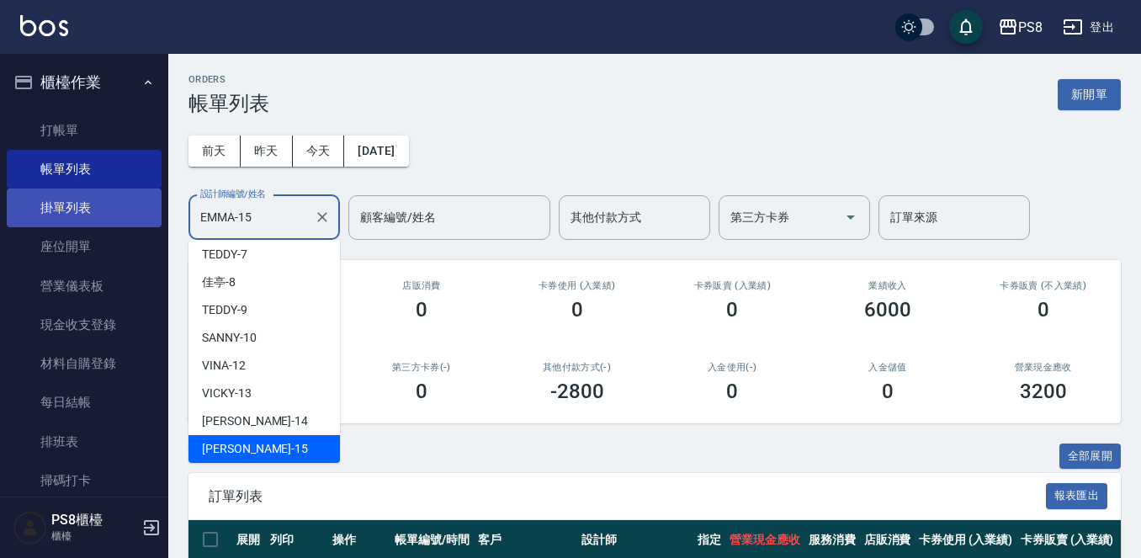
drag, startPoint x: 273, startPoint y: 215, endPoint x: 136, endPoint y: 209, distance: 137.3
click at [136, 209] on div "PS8 登出 櫃檯作業 打帳單 帳單列表 掛單列表 座位開單 營業儀表板 現金收支登錄 材料自購登錄 每日結帳 排班表 掃碼打卡 預約管理 預約管理 單日預約…" at bounding box center [570, 373] width 1141 height 746
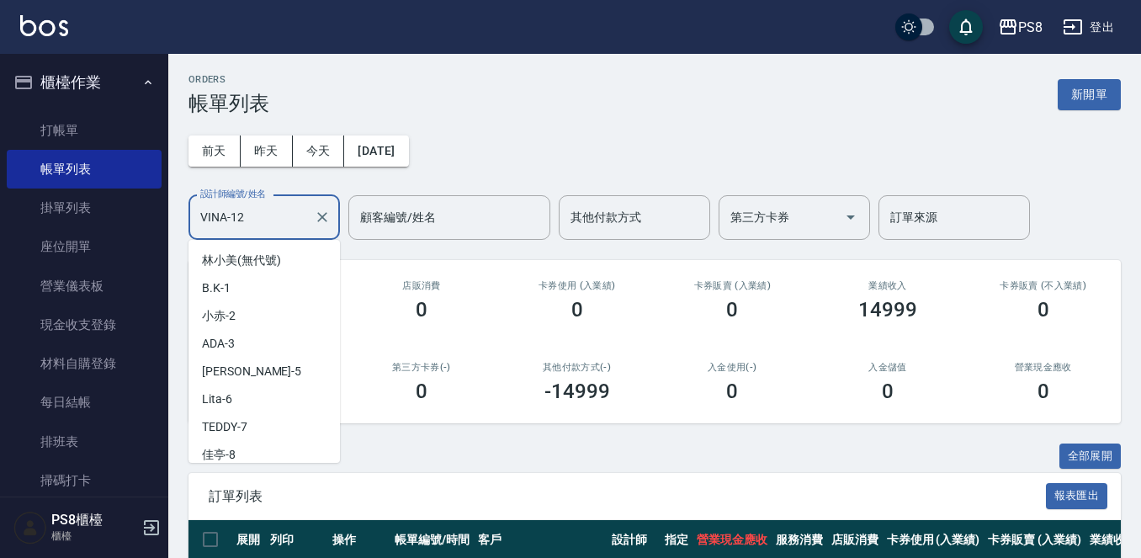
scroll to position [89, 0]
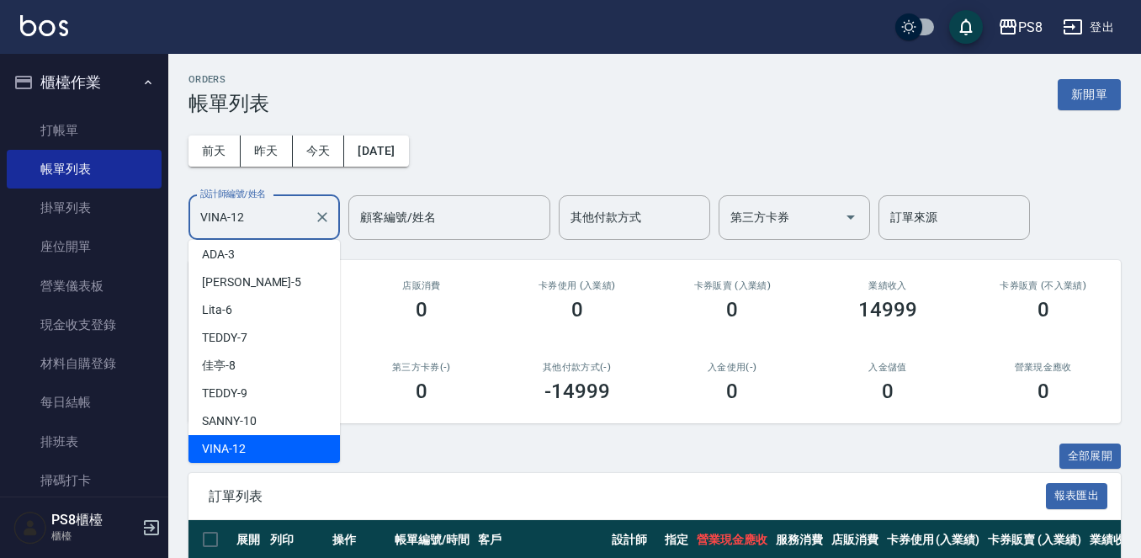
drag, startPoint x: 253, startPoint y: 220, endPoint x: 167, endPoint y: 217, distance: 85.9
click at [167, 217] on div "PS8 登出 櫃檯作業 打帳單 帳單列表 掛單列表 座位開單 營業儀表板 現金收支登錄 材料自購登錄 每日結帳 排班表 掃碼打卡 預約管理 預約管理 單日預約…" at bounding box center [570, 332] width 1141 height 665
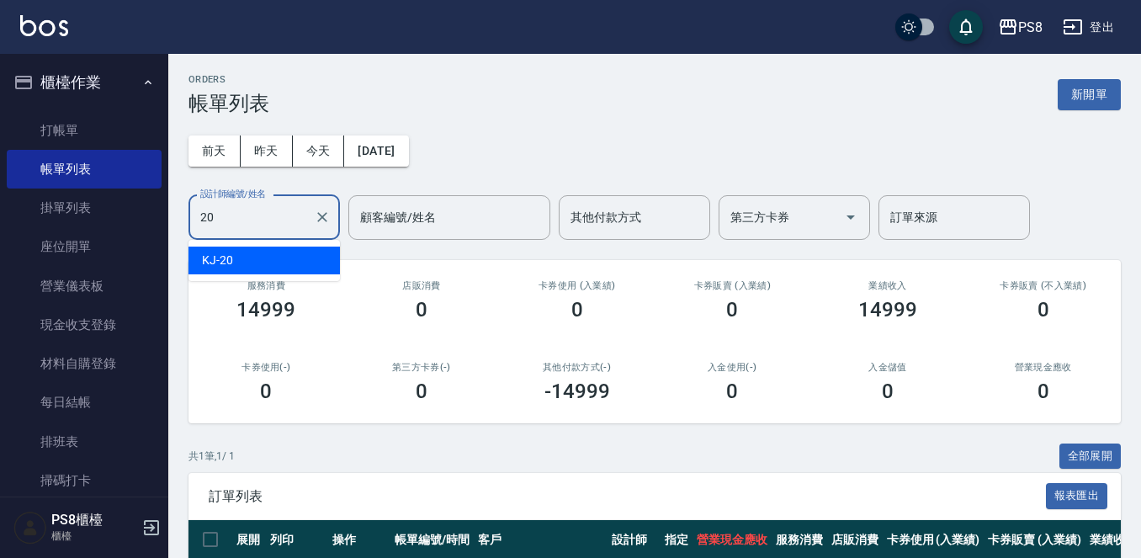
type input "KJ-20"
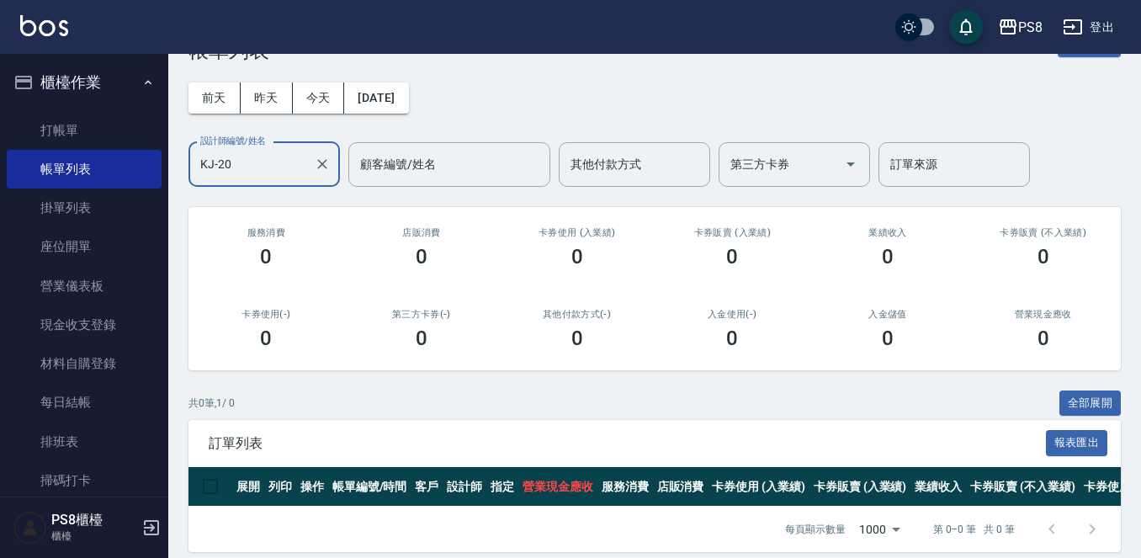
scroll to position [82, 0]
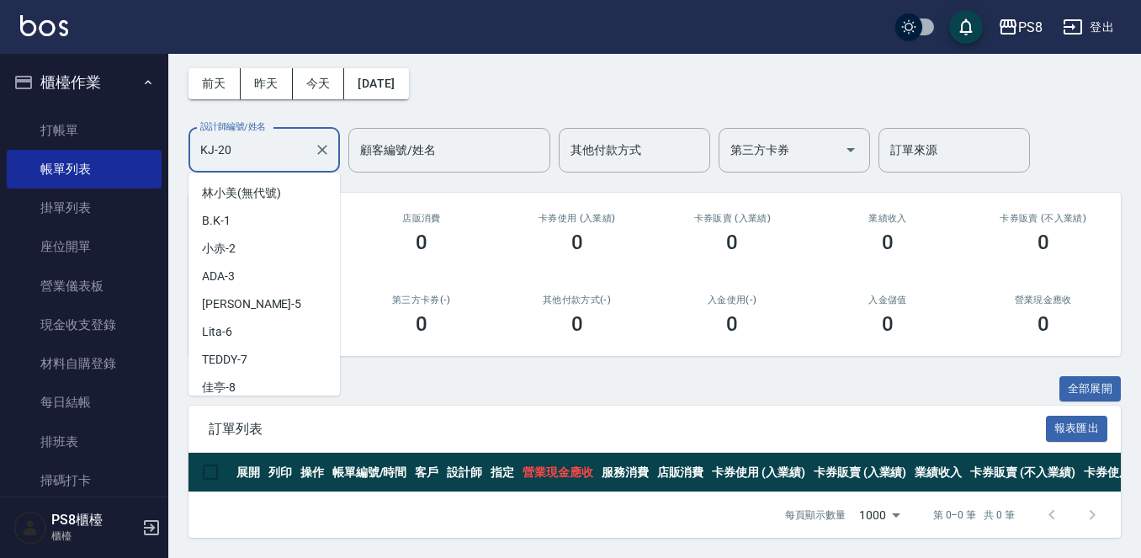
drag, startPoint x: 263, startPoint y: 120, endPoint x: 174, endPoint y: 131, distance: 89.8
click at [174, 131] on div "ORDERS 帳單列表 新開單 前天 昨天 今天 2025/09/20 設計師編號/姓名 KJ-20 設計師編號/姓名 顧客編號/姓名 顧客編號/姓名 其他付…" at bounding box center [654, 272] width 972 height 571
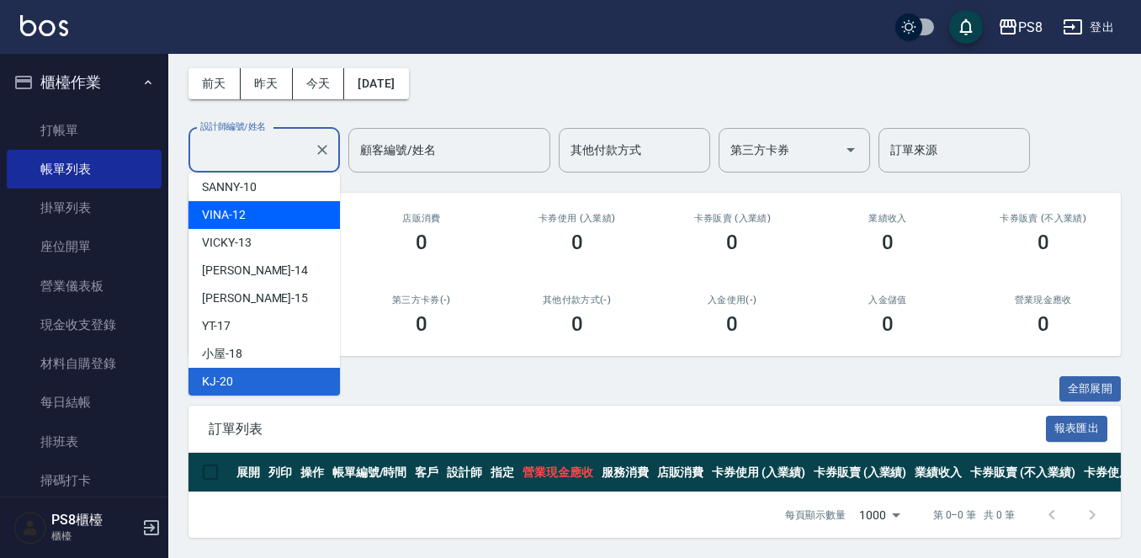
scroll to position [0, 0]
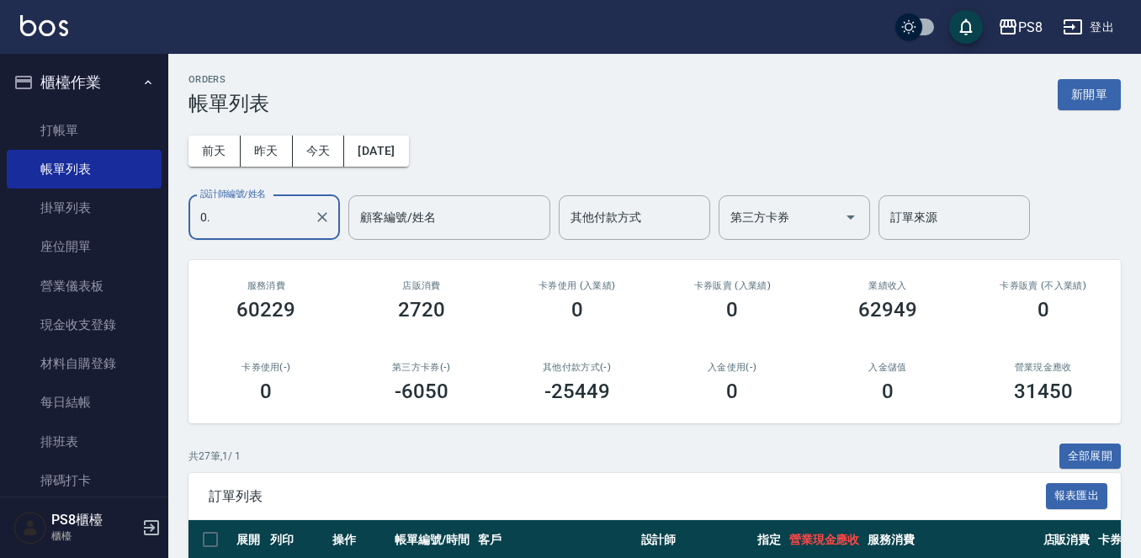
type input "0"
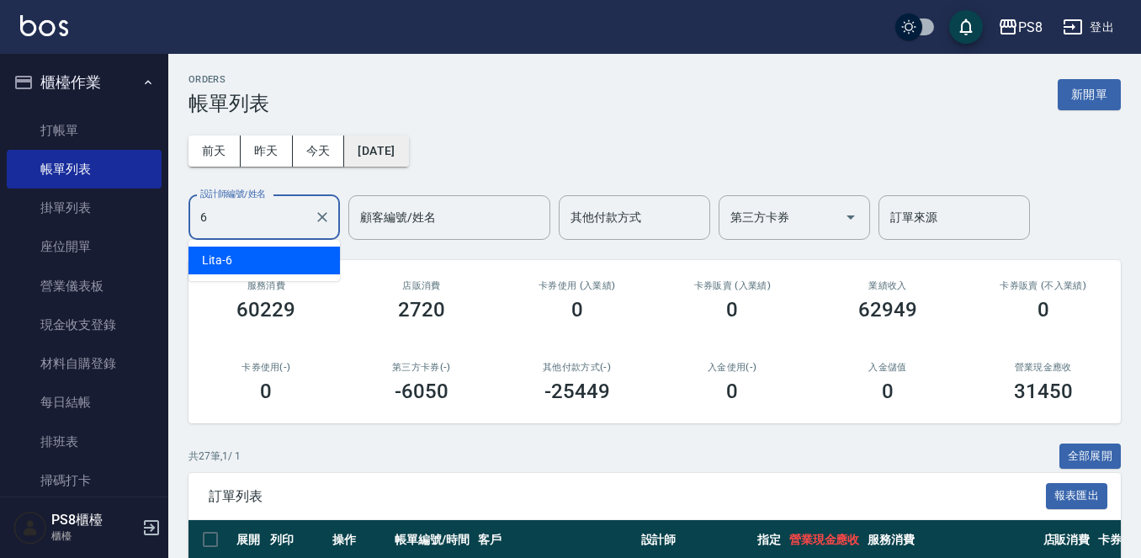
type input "Lita-6"
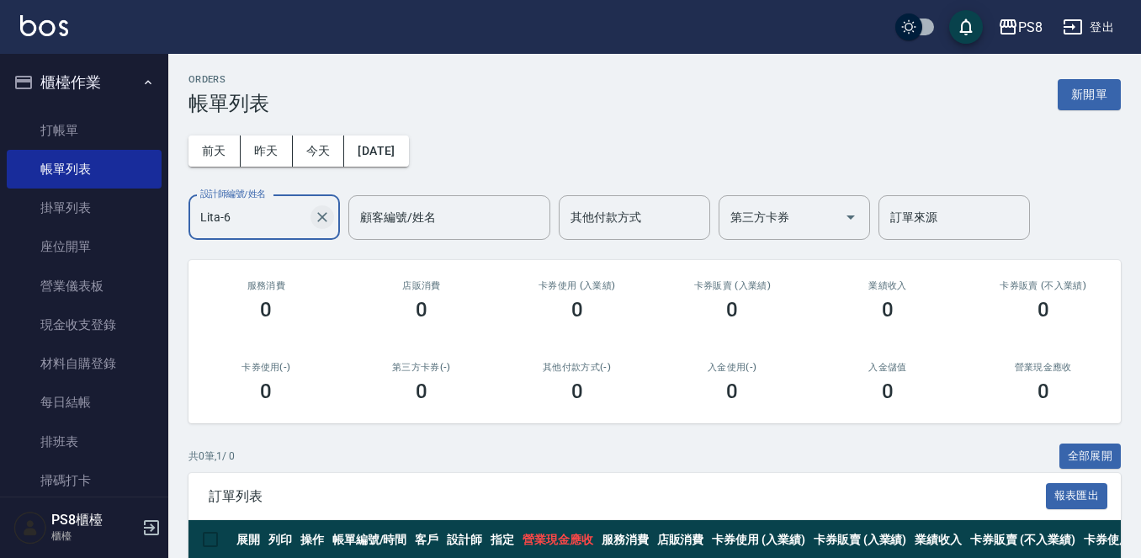
click at [326, 218] on icon "Clear" at bounding box center [322, 217] width 17 height 17
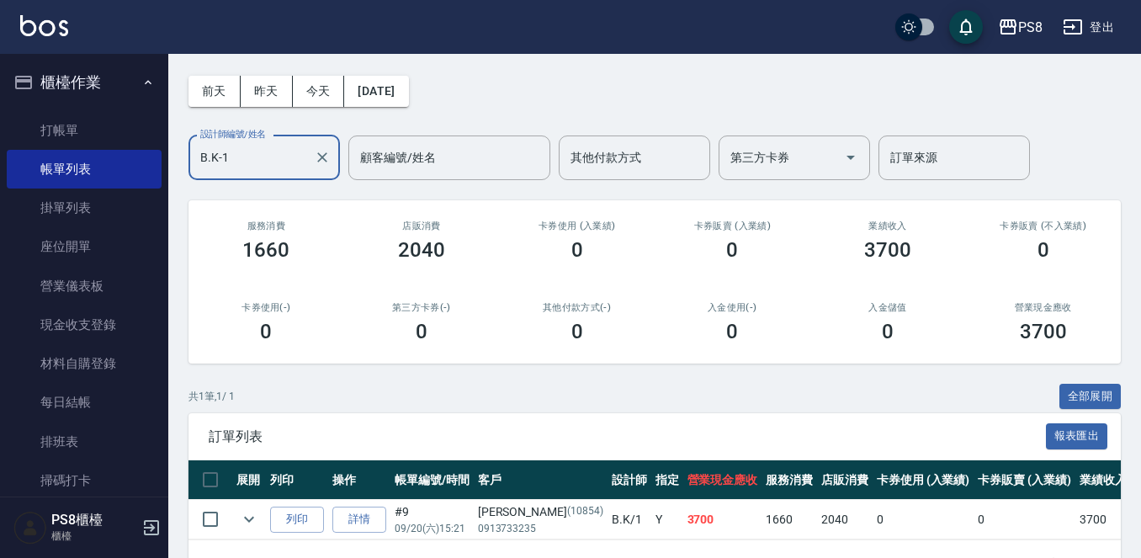
scroll to position [122, 0]
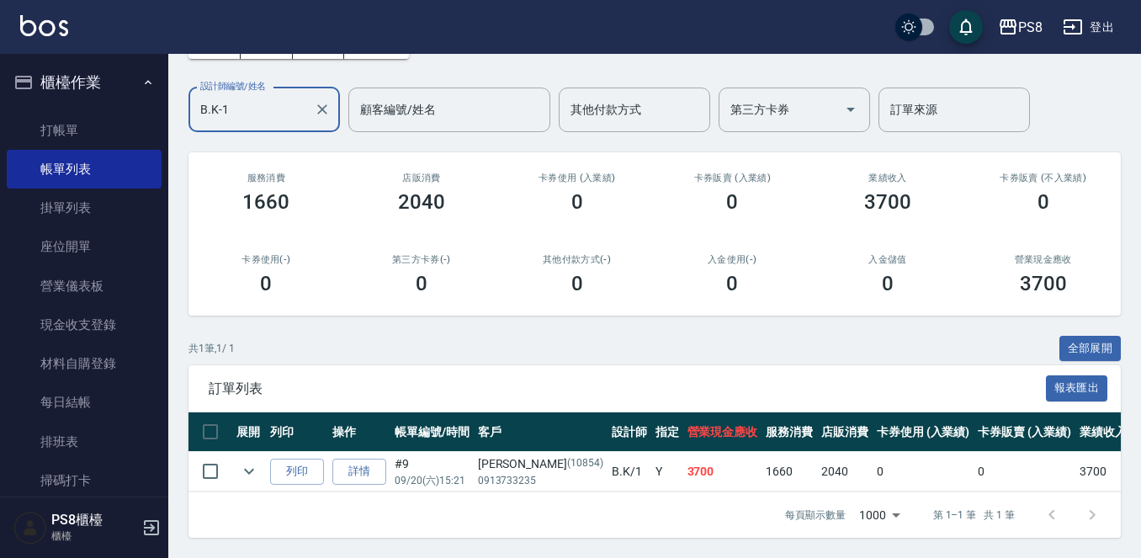
type input "B.K-1"
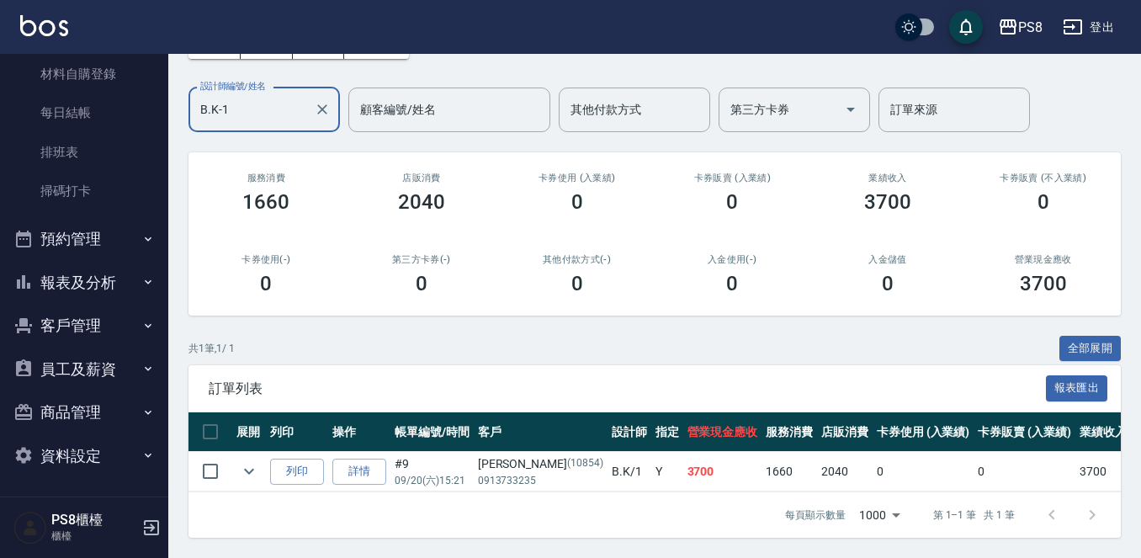
scroll to position [290, 0]
click at [82, 414] on button "商品管理" at bounding box center [84, 411] width 155 height 44
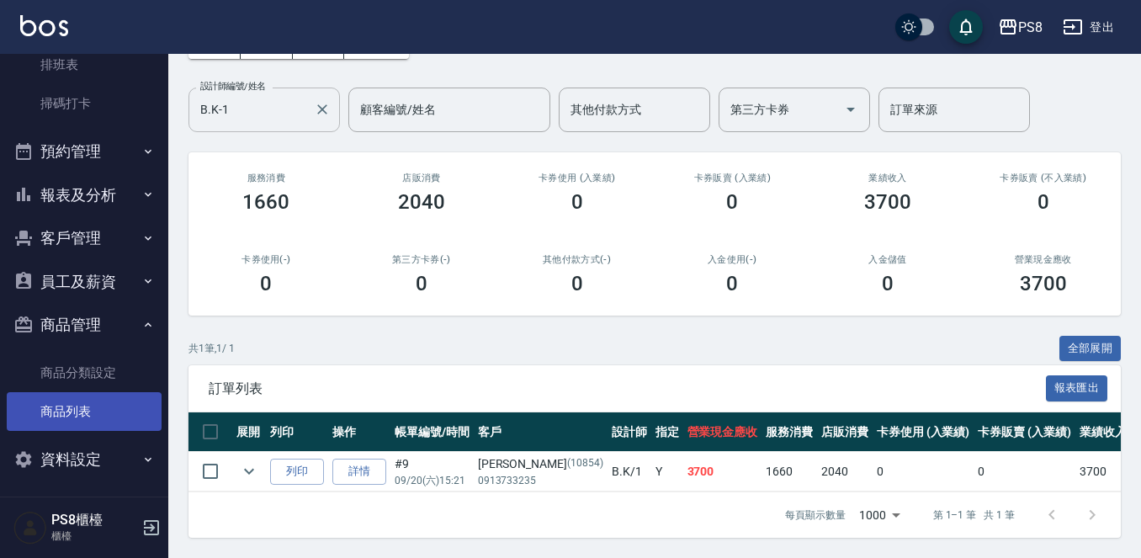
scroll to position [382, 0]
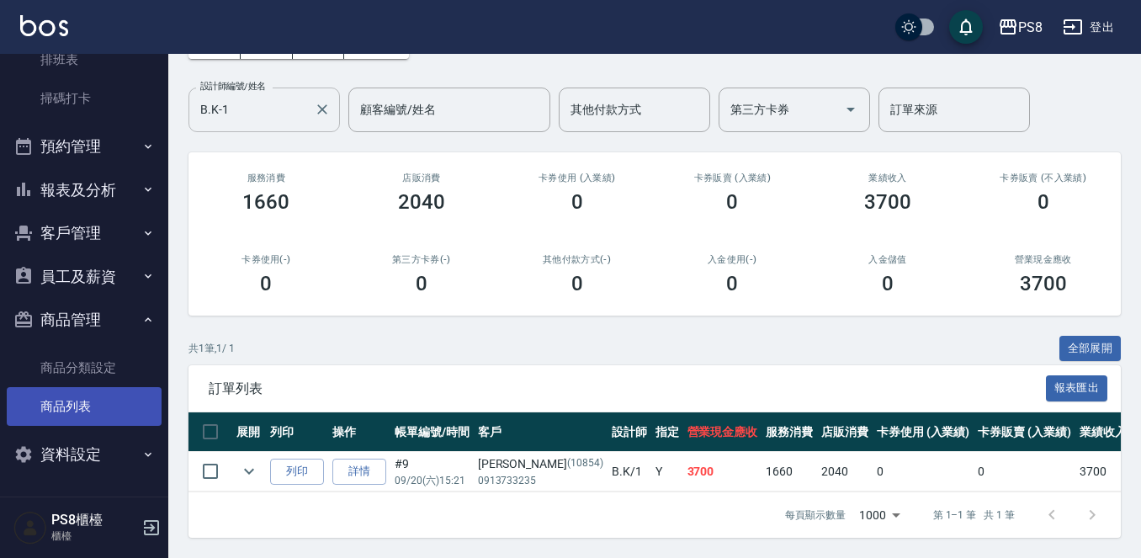
click at [76, 410] on link "商品列表" at bounding box center [84, 406] width 155 height 39
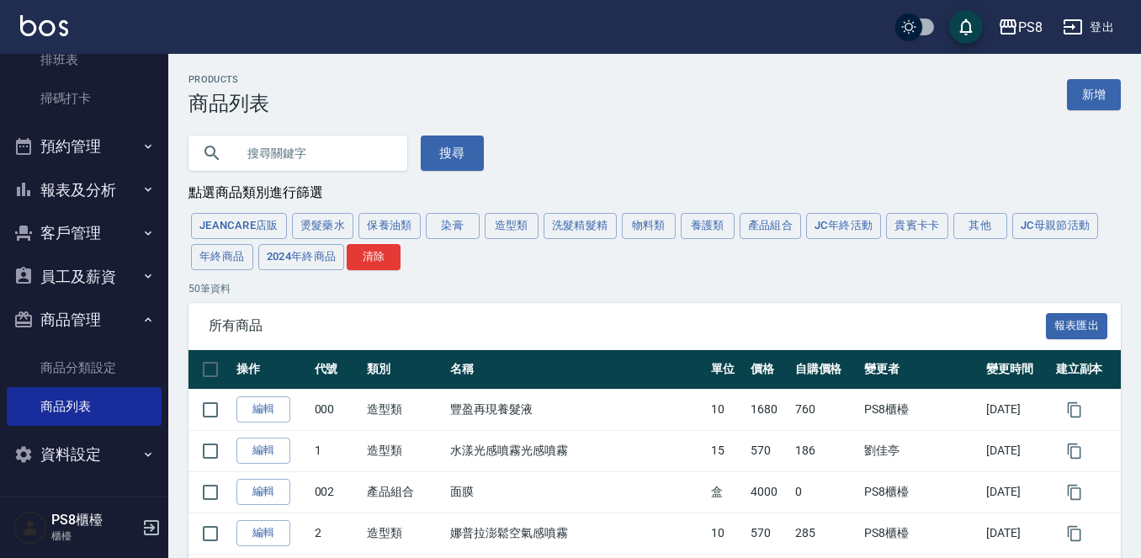
click at [278, 155] on input "text" at bounding box center [315, 152] width 158 height 45
type input "吹風機"
click at [446, 146] on button "搜尋" at bounding box center [452, 152] width 63 height 35
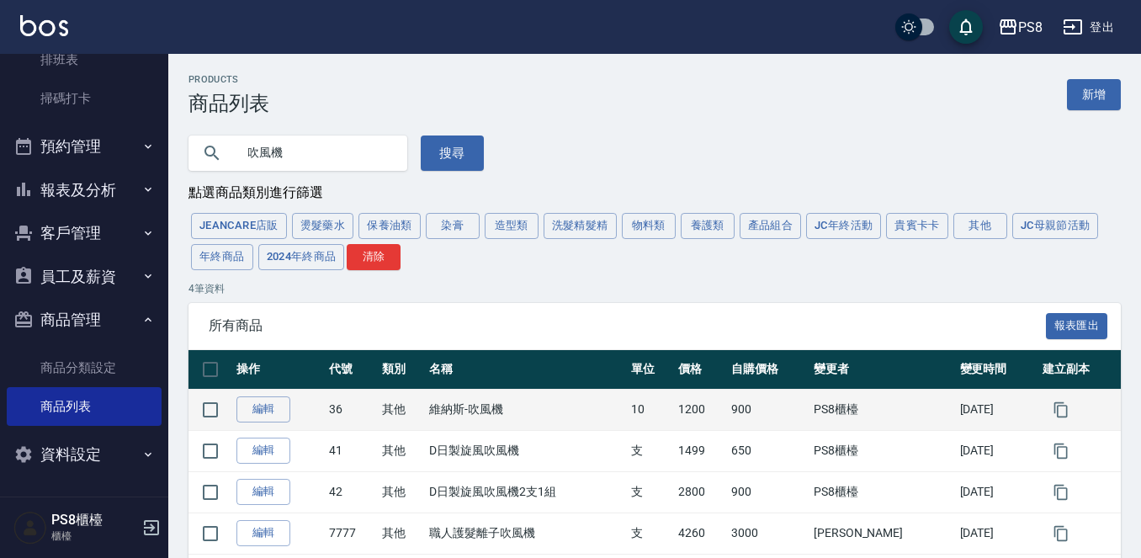
scroll to position [78, 0]
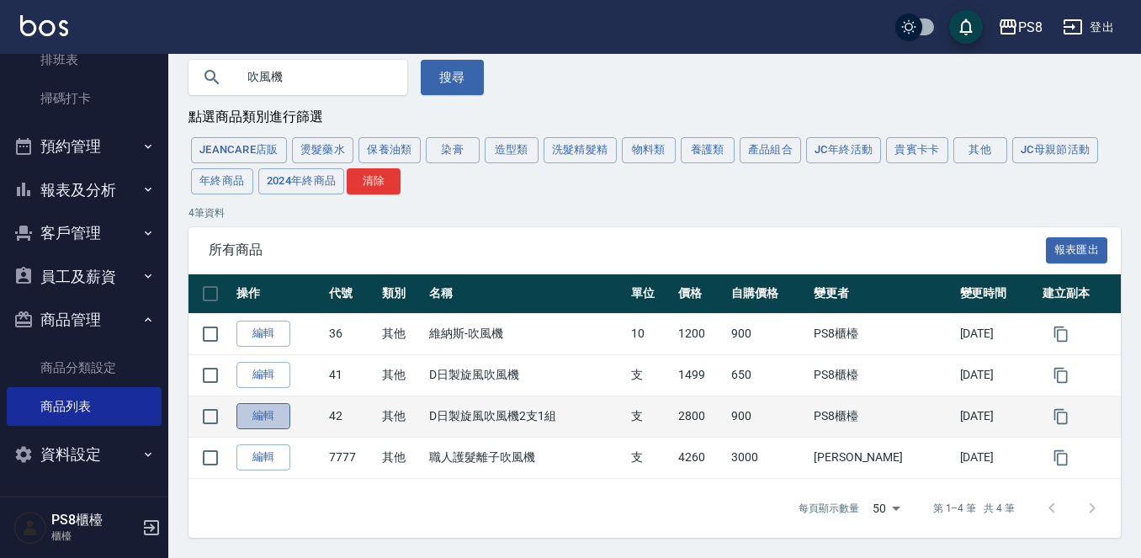
click at [279, 417] on link "編輯" at bounding box center [263, 416] width 54 height 26
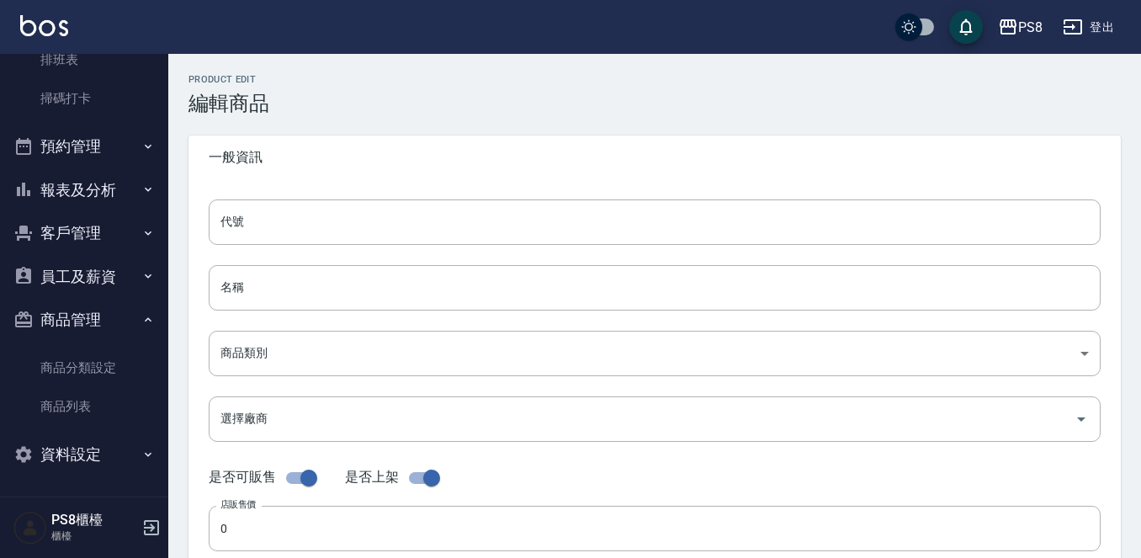
type input "42"
type input "D日製旋風吹風機2支1組"
type input "de42359c-93f3-4c17-bc24-1f53d659dc80"
type input "2800"
type input "900"
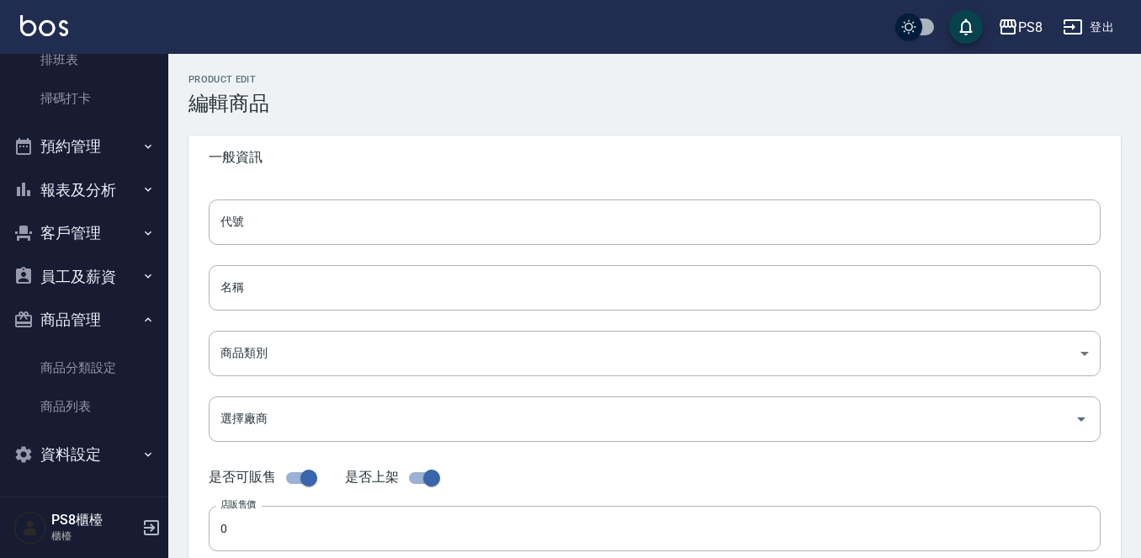
type input "900"
type input "支"
type input "UNSET"
click at [379, 287] on input "D日製旋風吹風機2支1組" at bounding box center [655, 287] width 892 height 45
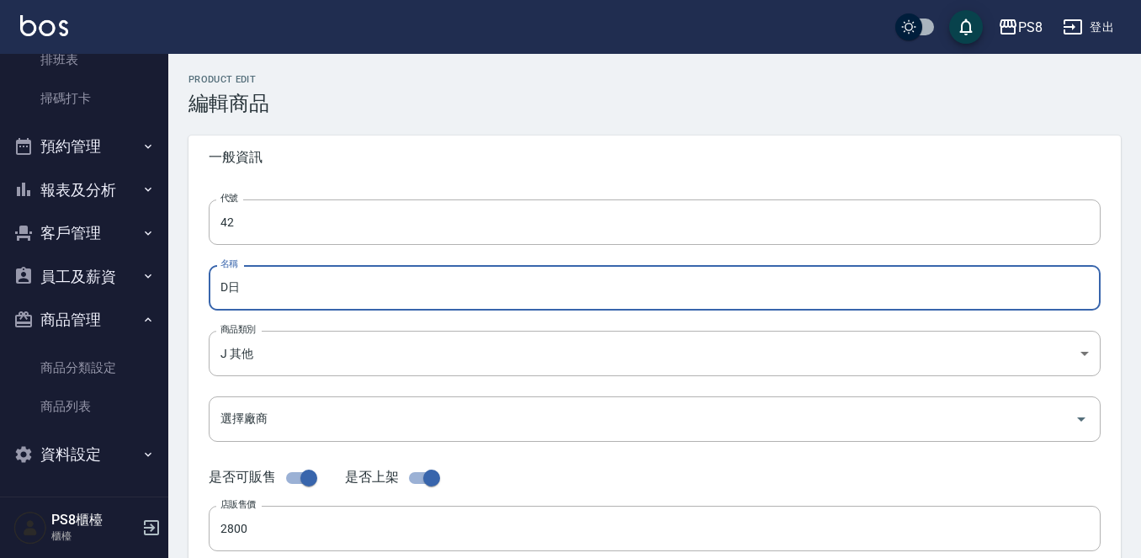
type input "D"
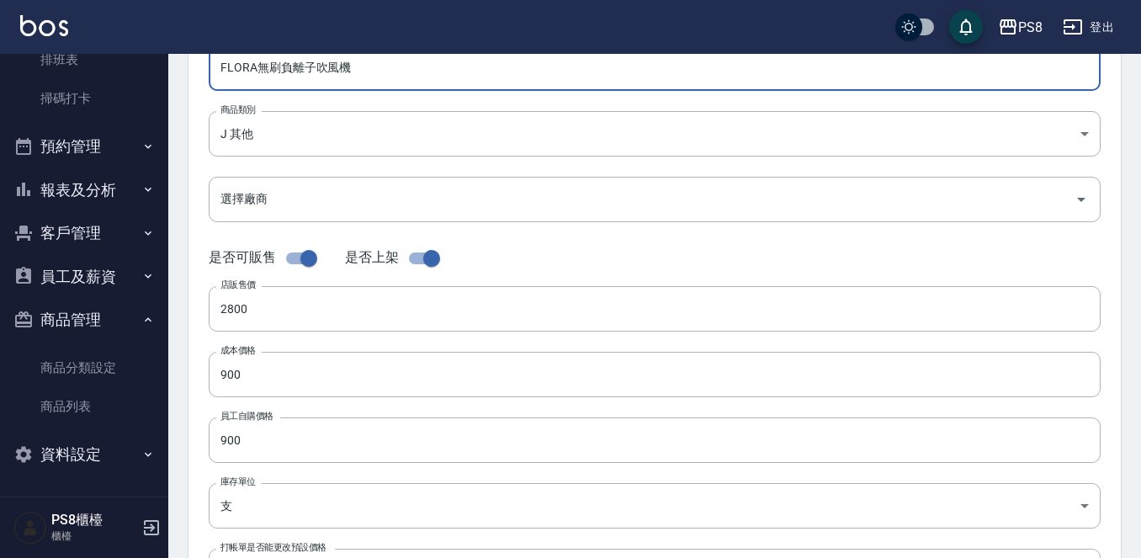
scroll to position [252, 0]
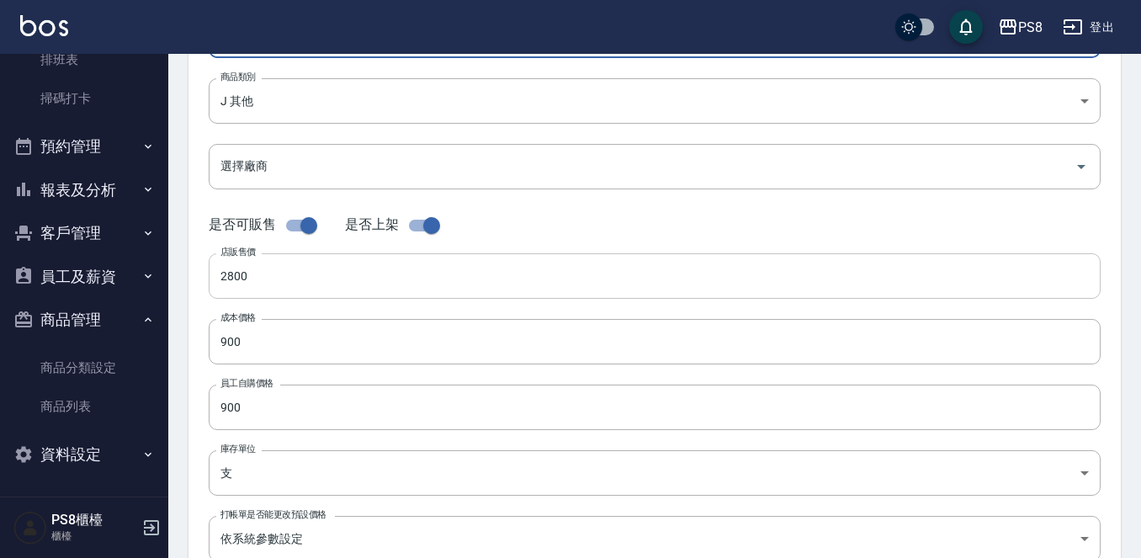
type input "FLORA無刷負離子吹風機"
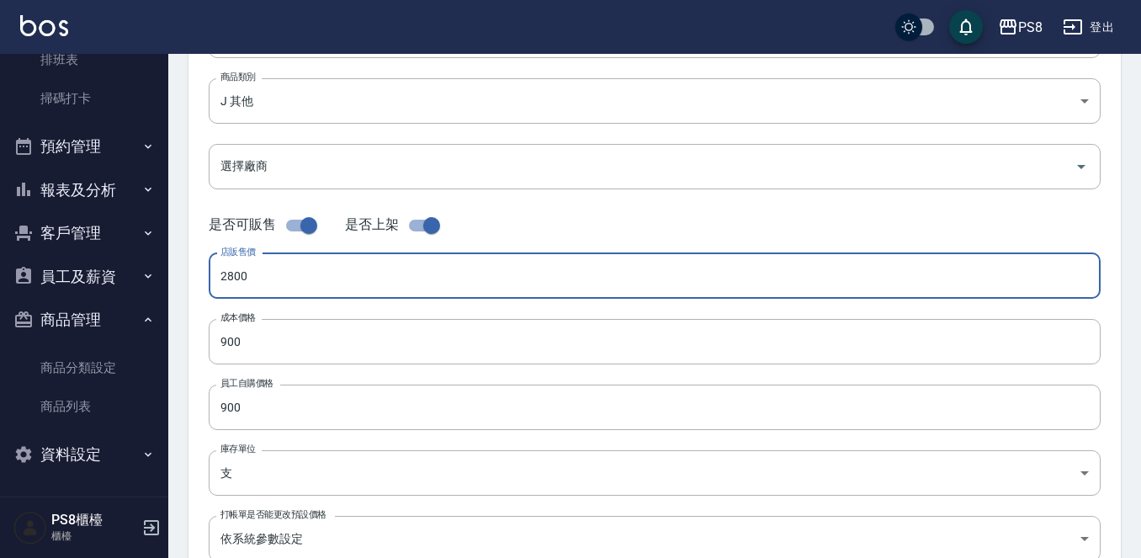
click at [323, 284] on input "2800" at bounding box center [655, 275] width 892 height 45
type input "04750"
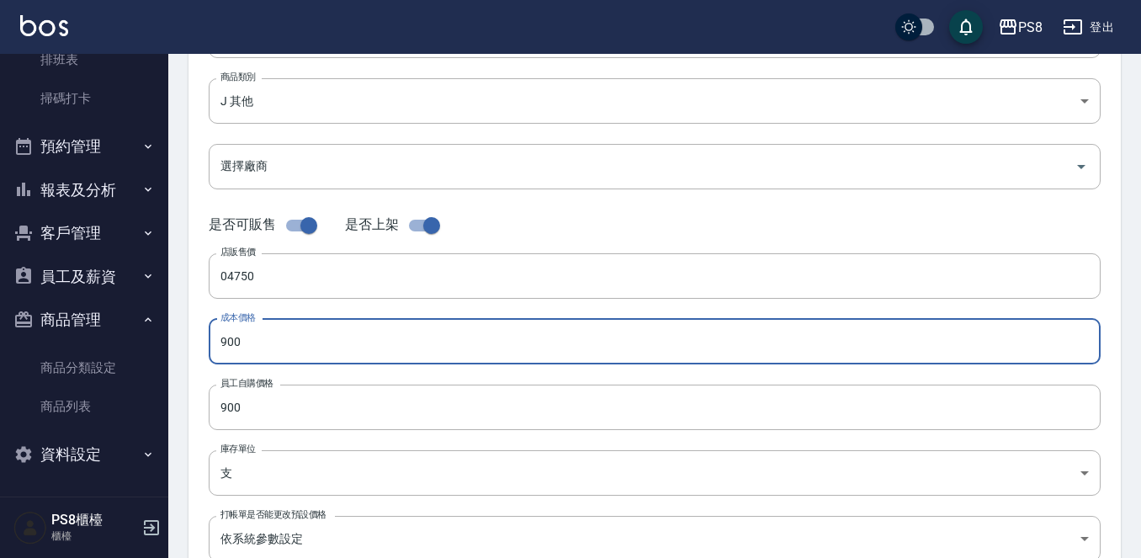
click at [300, 352] on input "900" at bounding box center [655, 341] width 892 height 45
type input "03800"
click at [294, 402] on input "900" at bounding box center [655, 406] width 892 height 45
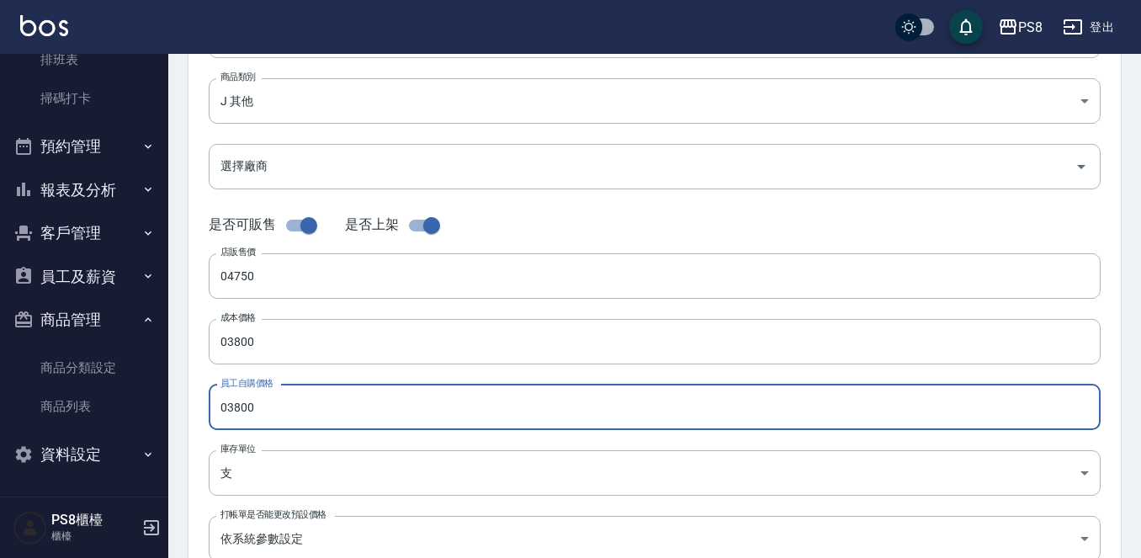
type input "03800"
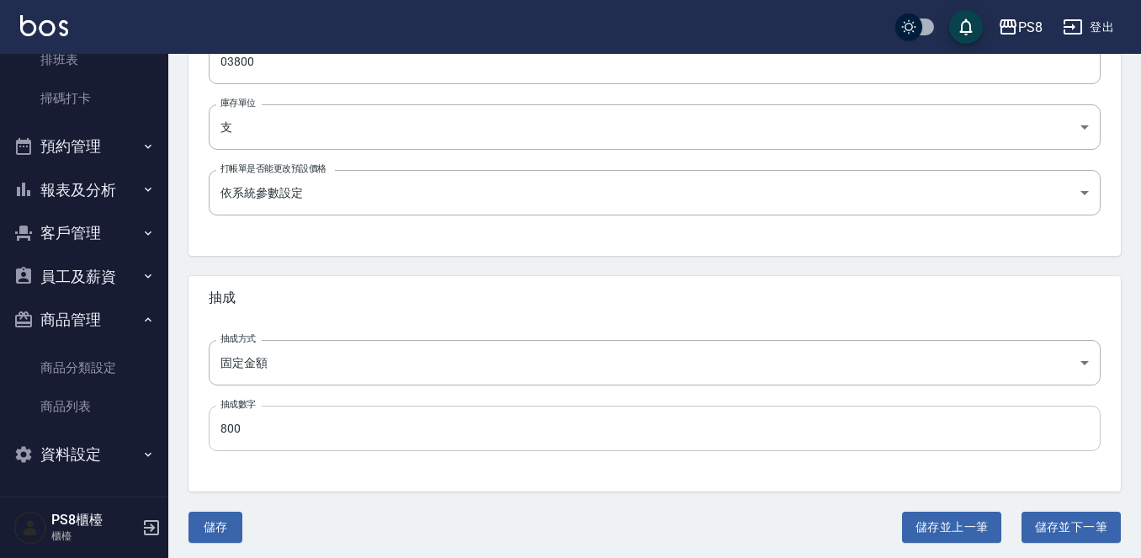
scroll to position [603, 0]
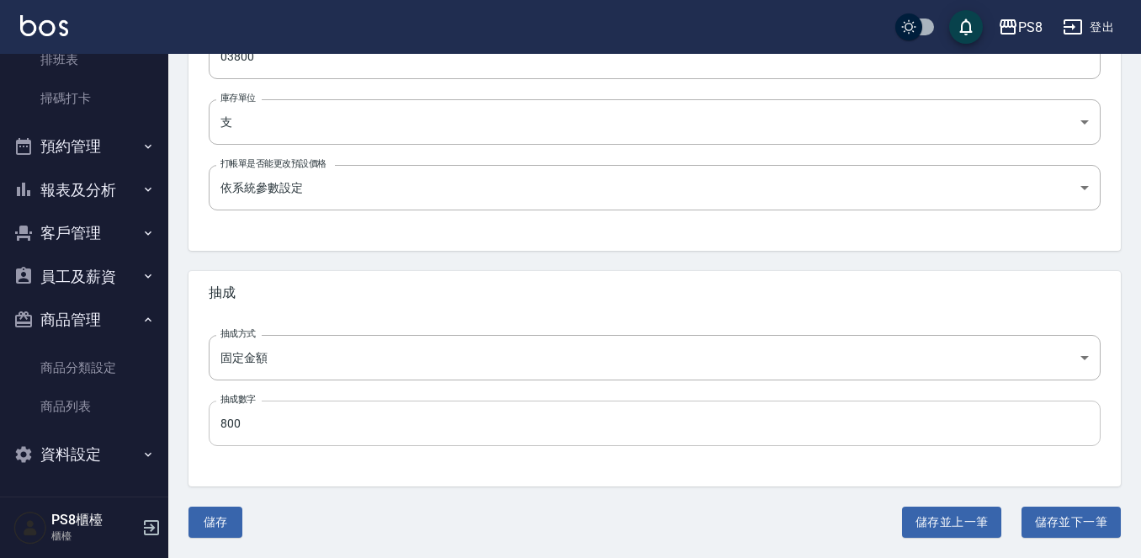
click at [294, 437] on input "800" at bounding box center [655, 422] width 892 height 45
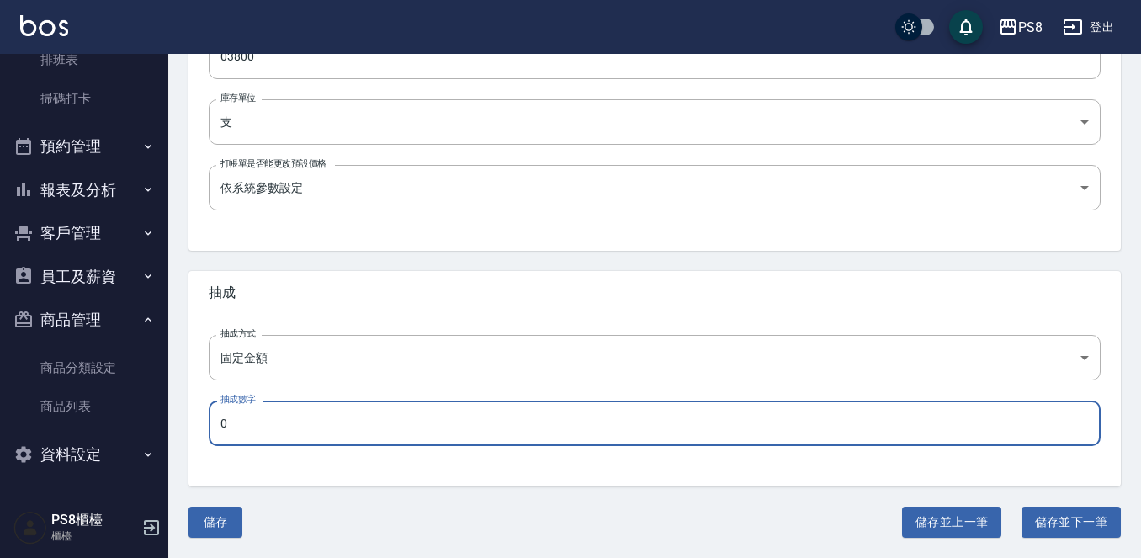
click at [257, 429] on input "0" at bounding box center [655, 422] width 892 height 45
type input "0600"
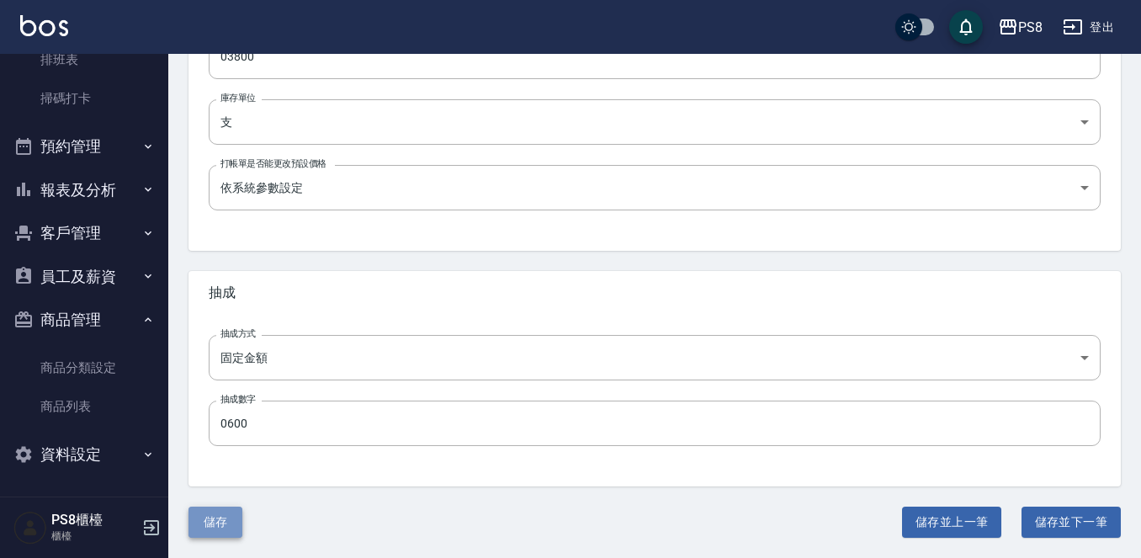
click at [228, 521] on button "儲存" at bounding box center [215, 521] width 54 height 31
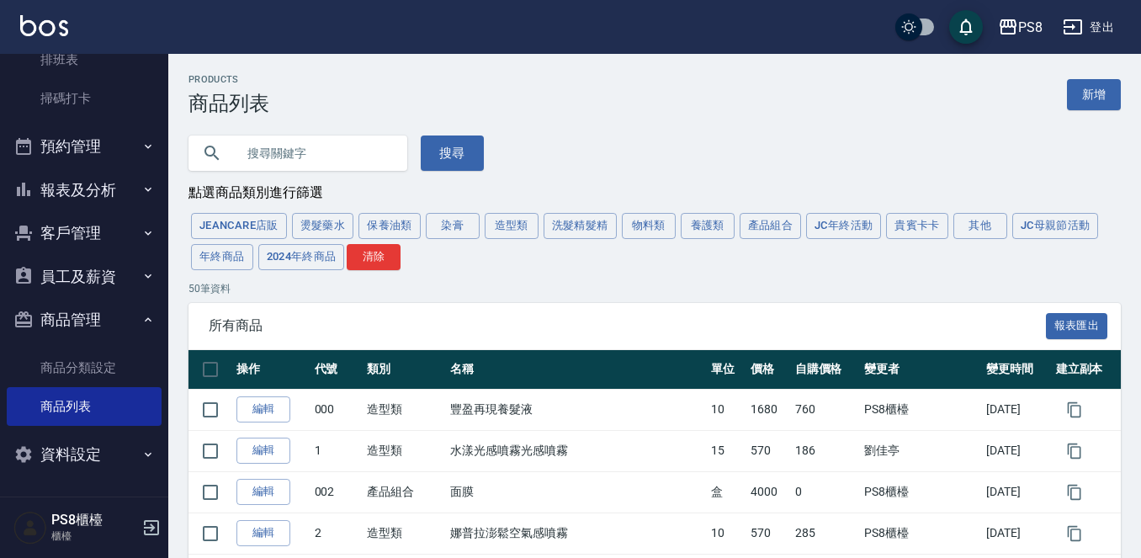
click at [69, 27] on div "PS8 登出" at bounding box center [570, 27] width 1141 height 54
click at [51, 28] on img at bounding box center [44, 25] width 48 height 21
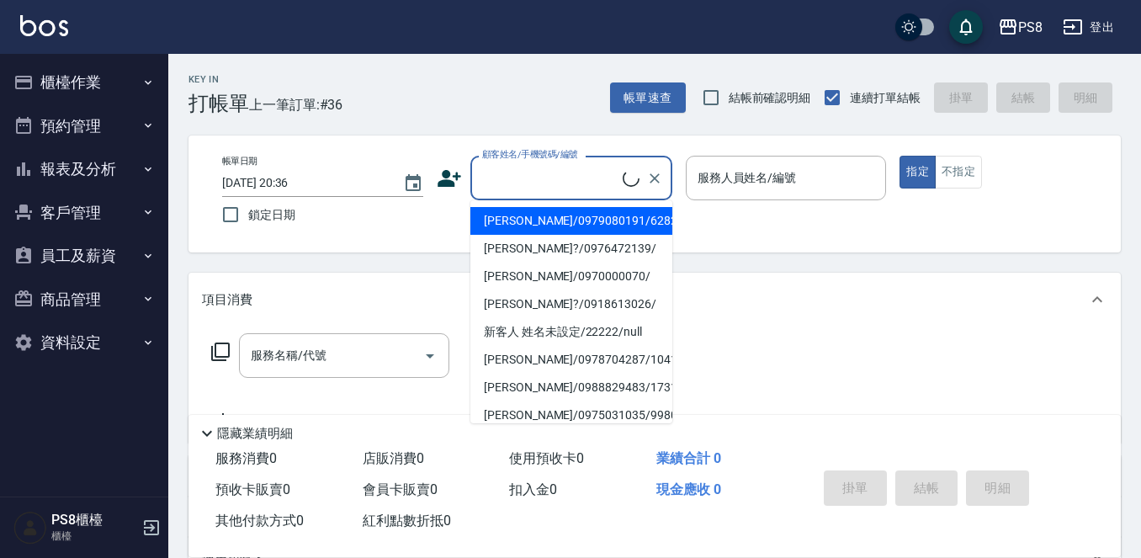
click at [510, 174] on input "顧客姓名/手機號碼/編號" at bounding box center [550, 177] width 145 height 29
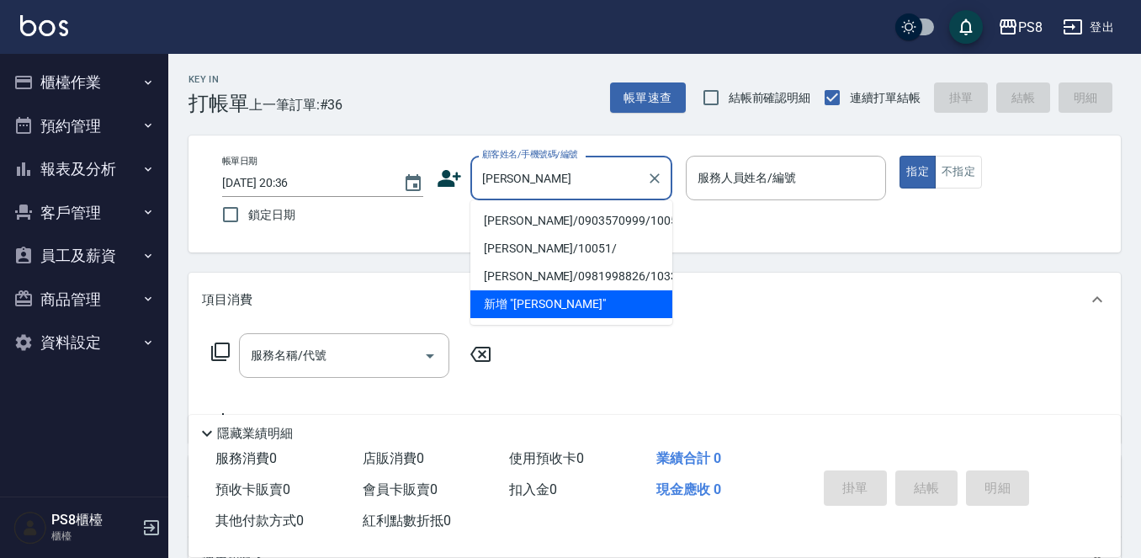
click at [525, 212] on li "[PERSON_NAME]/0903570999/10051" at bounding box center [571, 221] width 202 height 28
type input "[PERSON_NAME]/0903570999/10051"
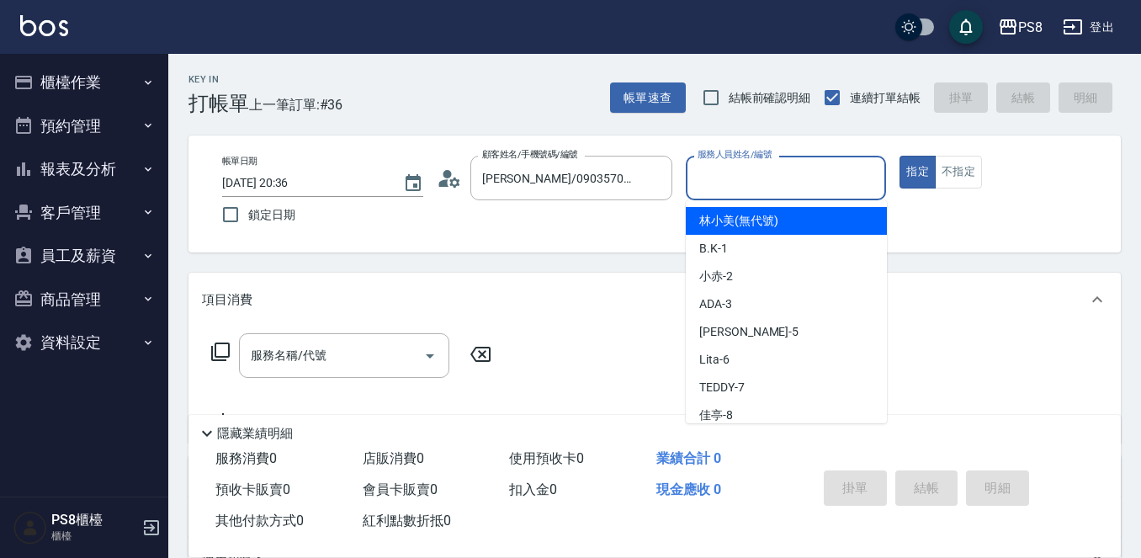
click at [775, 186] on input "服務人員姓名/編號" at bounding box center [786, 177] width 186 height 29
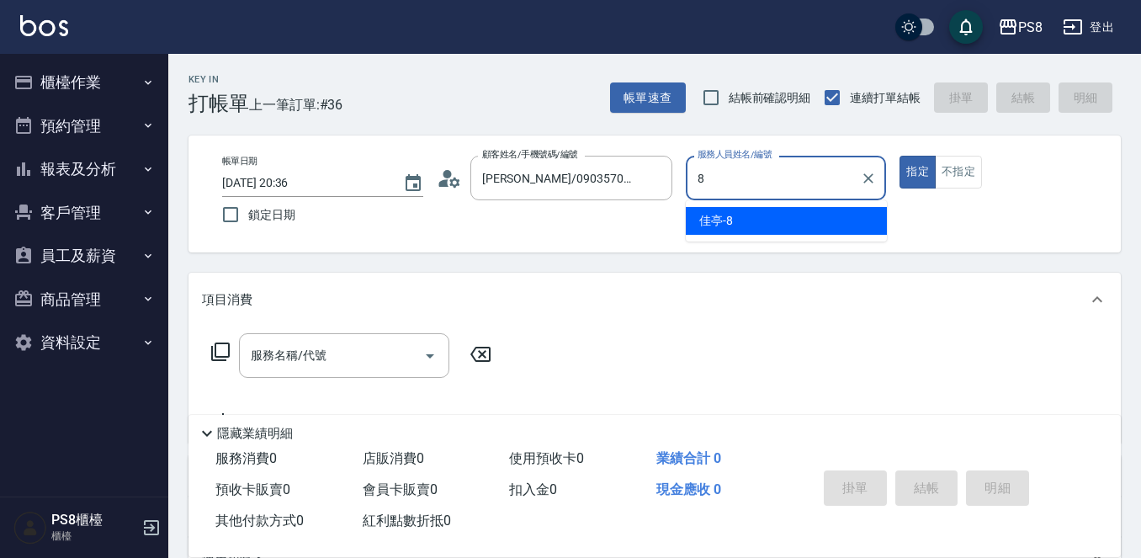
type input "佳亭-8"
type button "true"
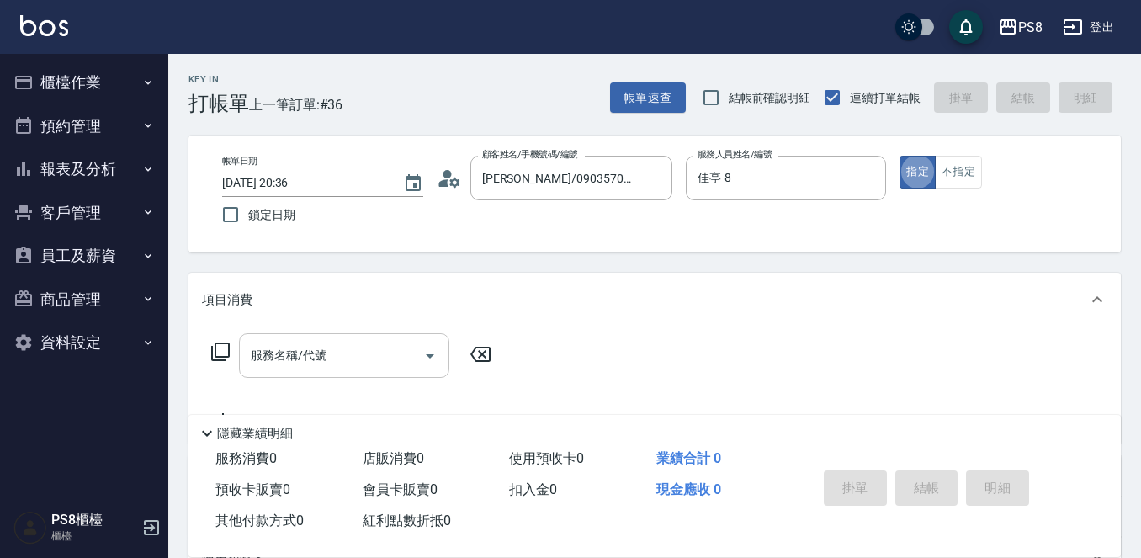
click at [373, 355] on input "服務名稱/代號" at bounding box center [331, 355] width 170 height 29
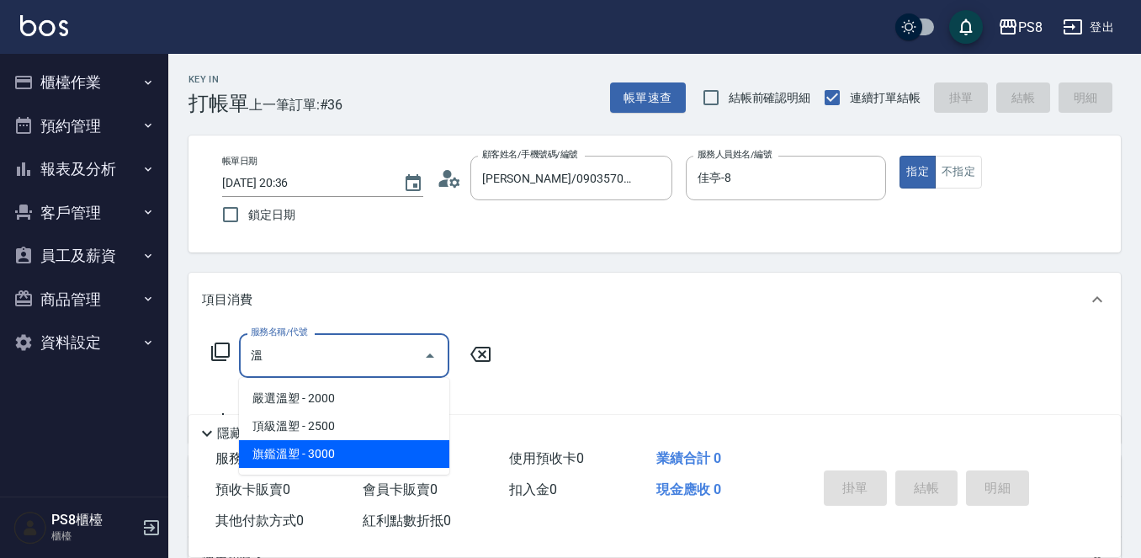
click at [380, 446] on span "旗鑑溫塑 - 3000" at bounding box center [344, 454] width 210 height 28
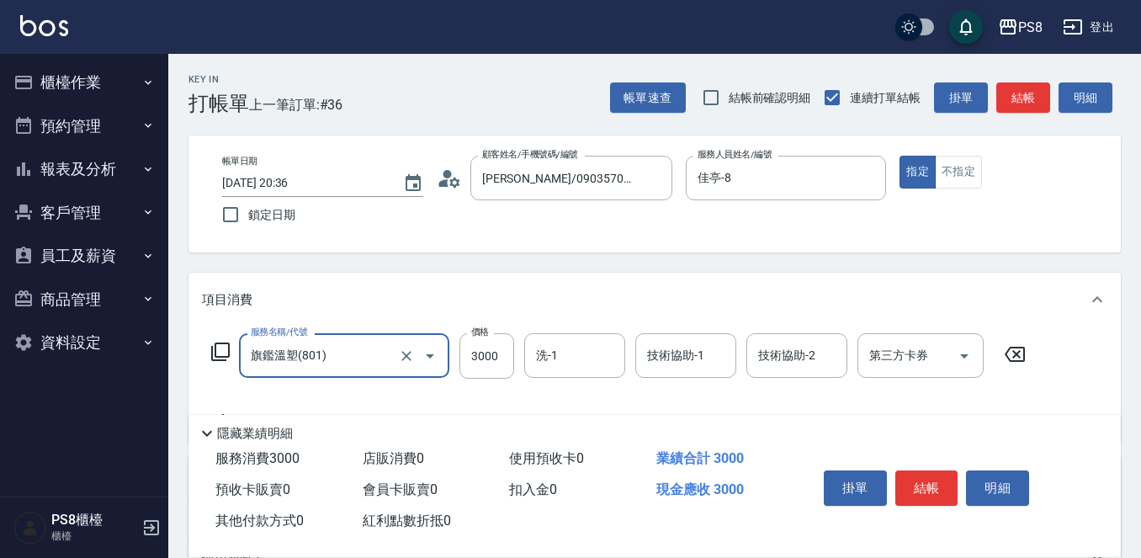
scroll to position [84, 0]
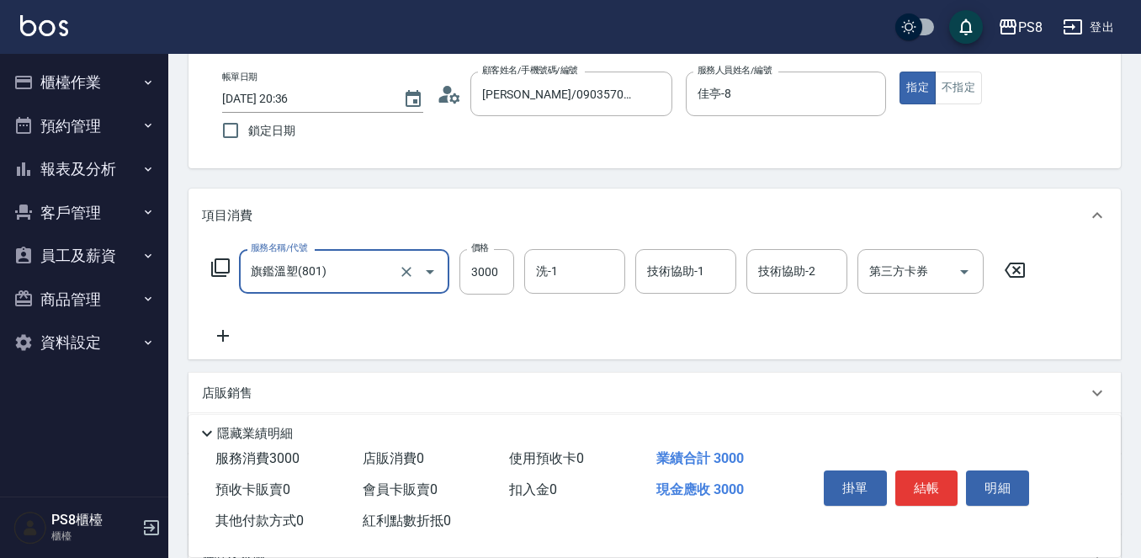
type input "旗鑑溫塑(801)"
click at [220, 331] on icon at bounding box center [223, 336] width 42 height 20
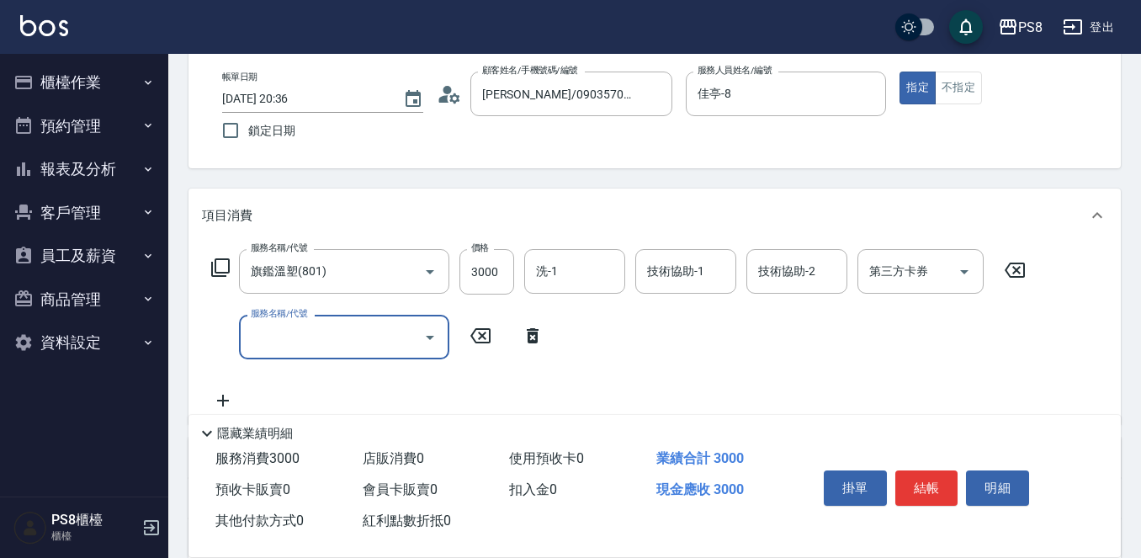
click at [256, 338] on input "服務名稱/代號" at bounding box center [331, 336] width 170 height 29
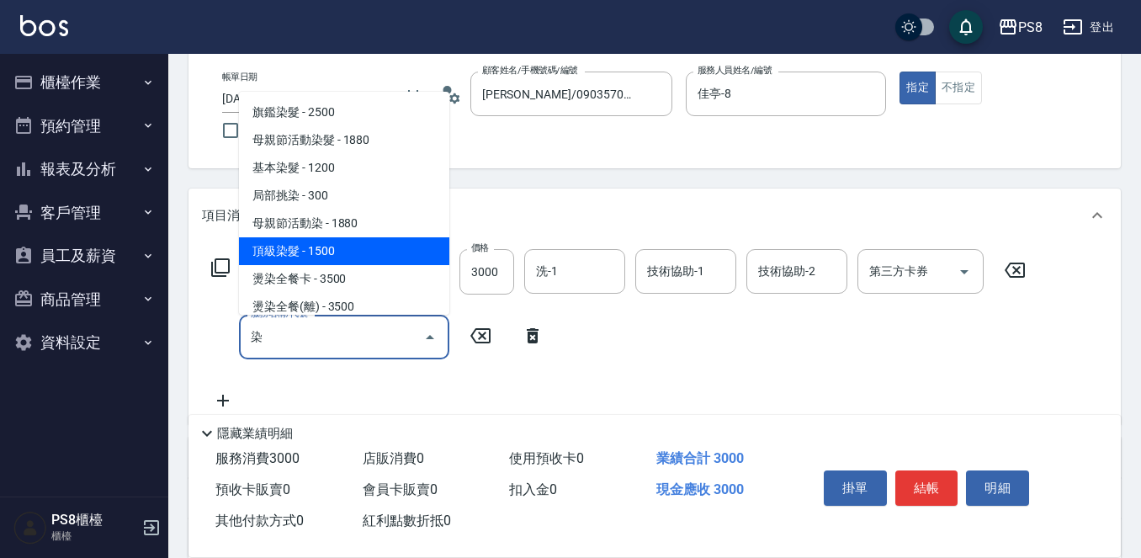
drag, startPoint x: 305, startPoint y: 247, endPoint x: 360, endPoint y: 273, distance: 60.6
click at [305, 248] on span "頂級染髮 - 1500" at bounding box center [344, 251] width 210 height 28
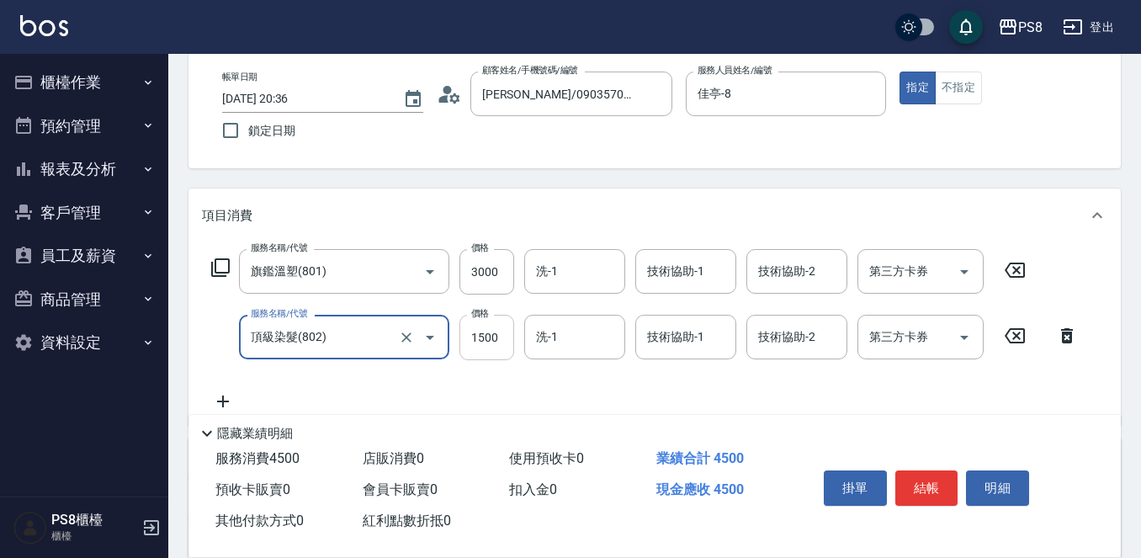
type input "頂級染髮(802)"
click at [493, 334] on input "1500" at bounding box center [486, 337] width 55 height 45
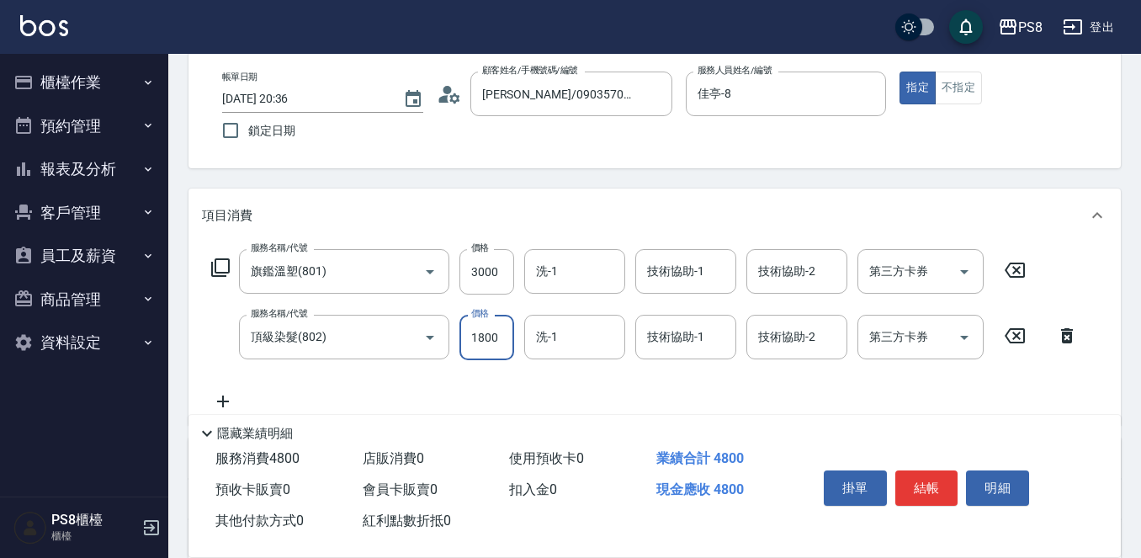
type input "1800"
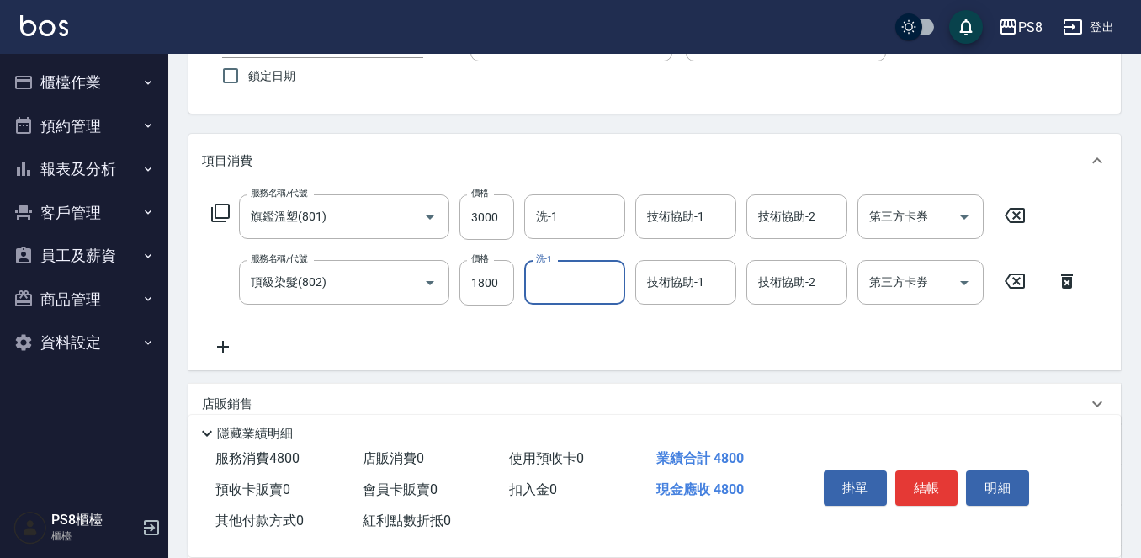
scroll to position [168, 0]
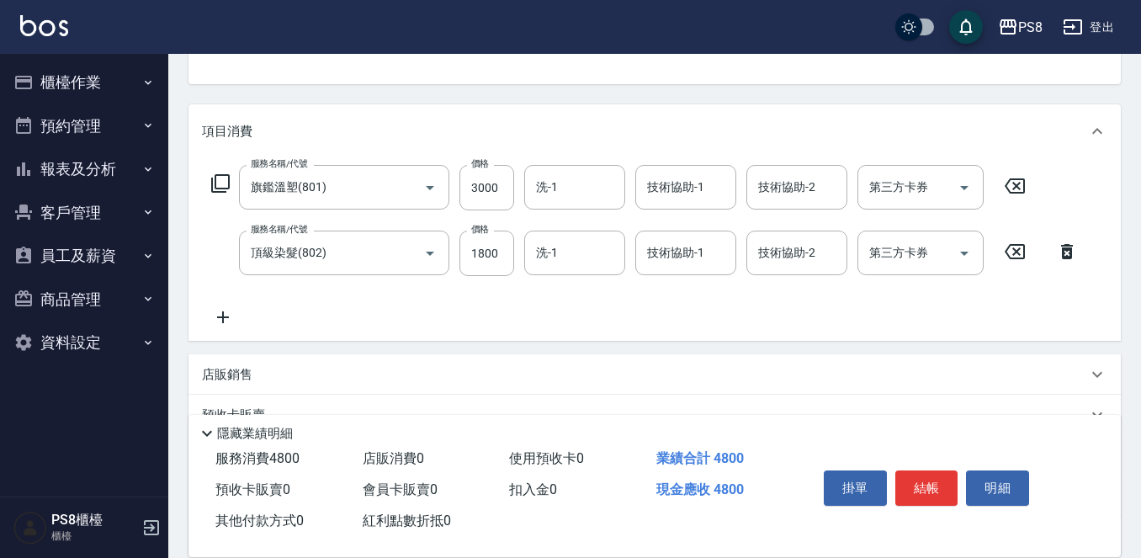
click at [221, 310] on icon at bounding box center [223, 317] width 42 height 20
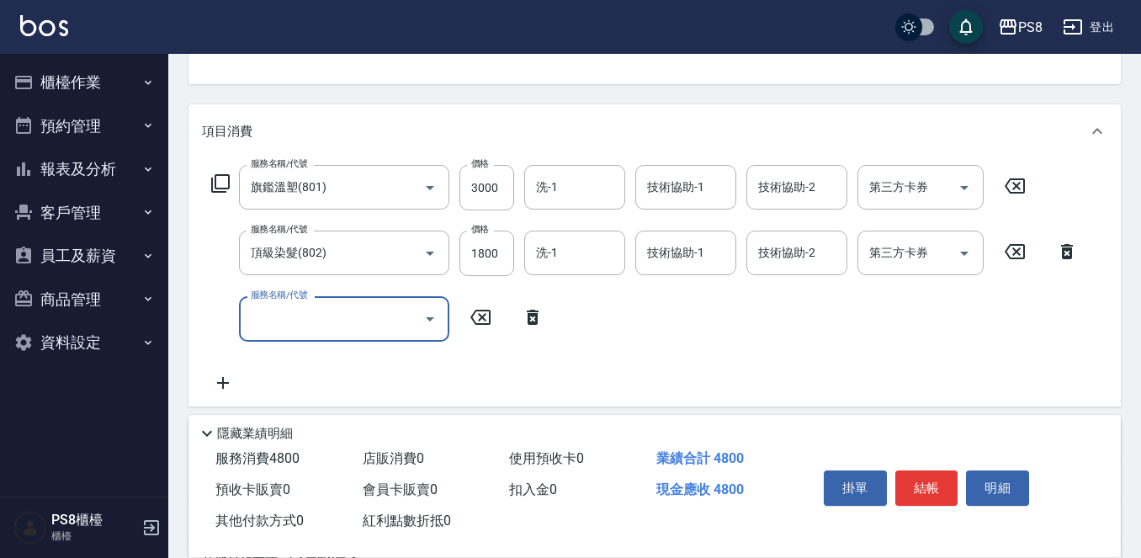
click at [273, 307] on input "服務名稱/代號" at bounding box center [331, 318] width 170 height 29
click at [283, 359] on span "洗+橘水鮮 - 1000" at bounding box center [344, 362] width 210 height 28
type input "洗+橘水鮮(507)"
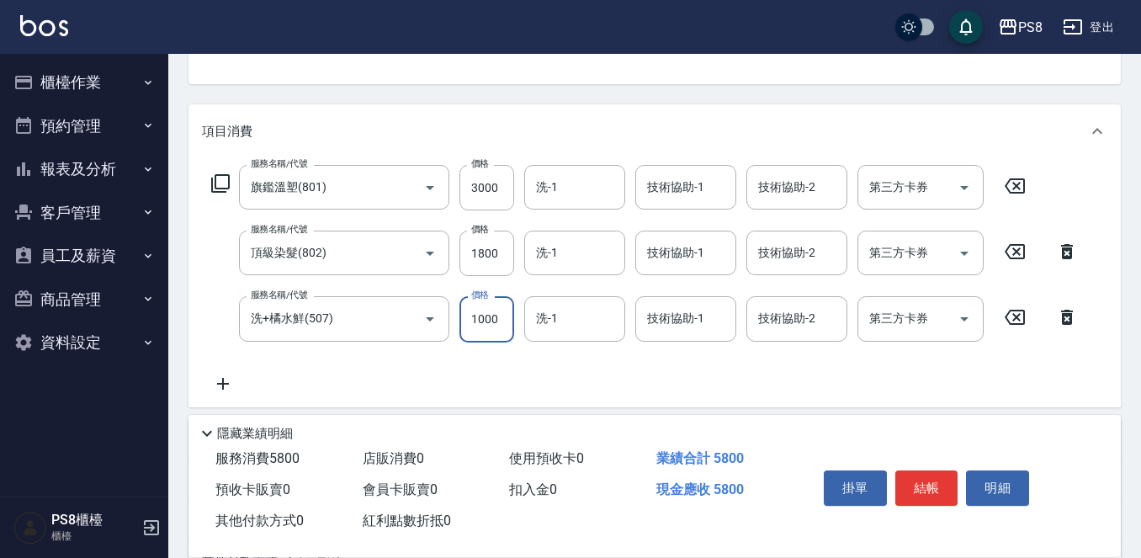
click at [480, 321] on input "1000" at bounding box center [486, 318] width 55 height 45
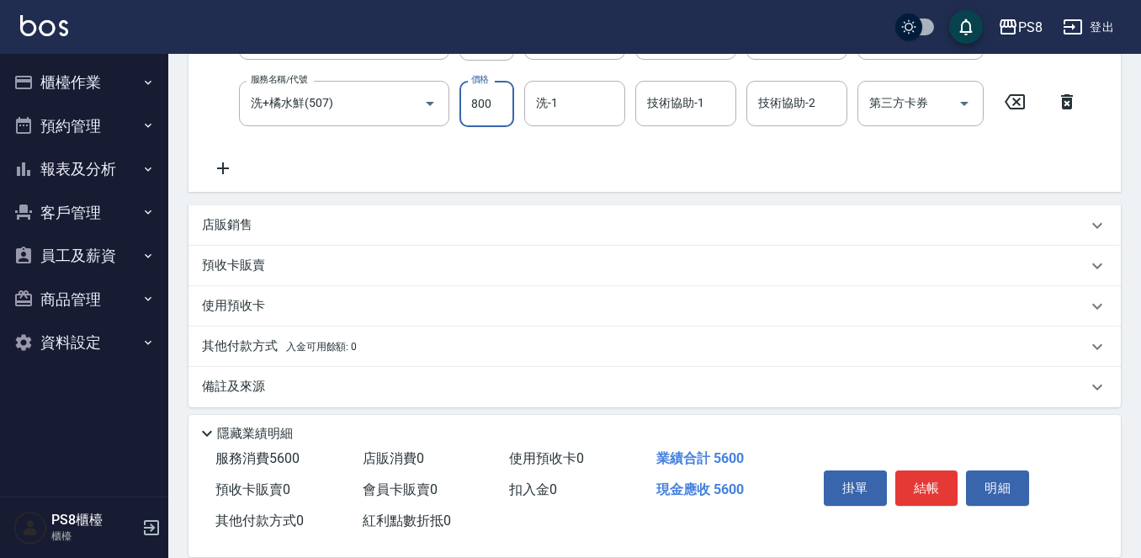
scroll to position [395, 0]
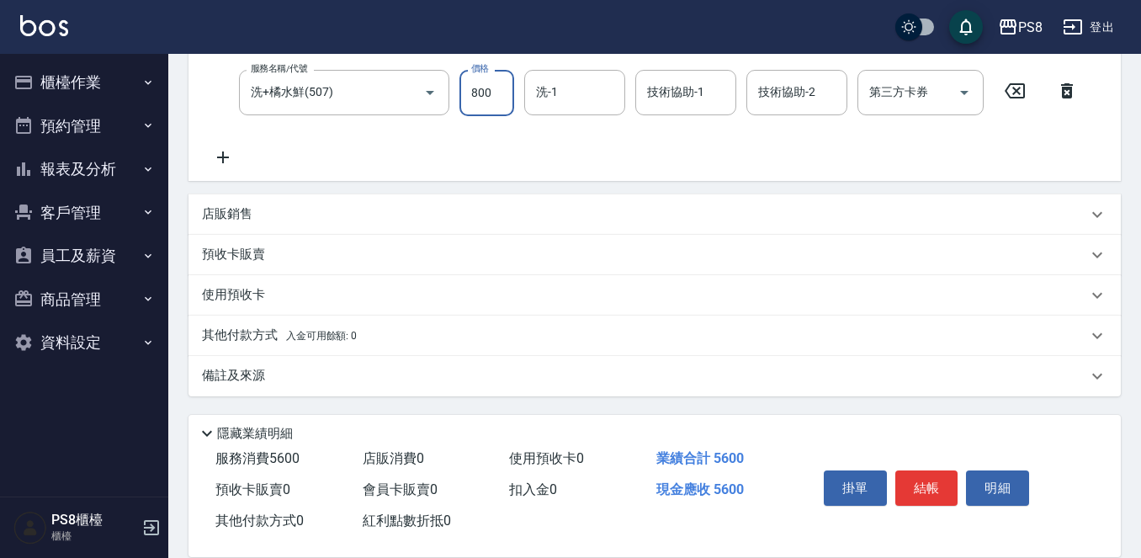
type input "800"
click at [249, 210] on p "店販銷售" at bounding box center [227, 214] width 50 height 18
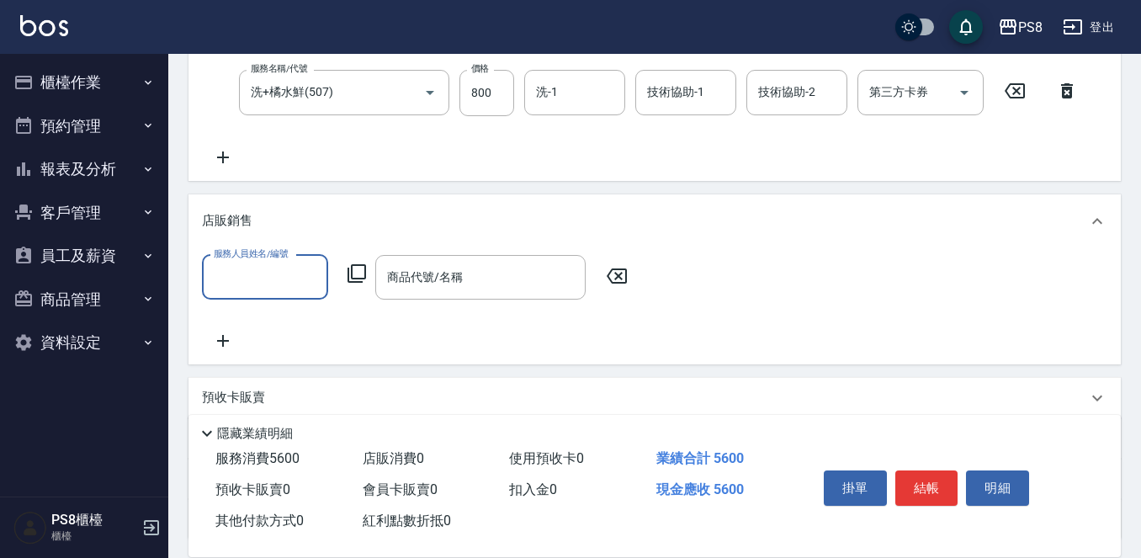
scroll to position [0, 0]
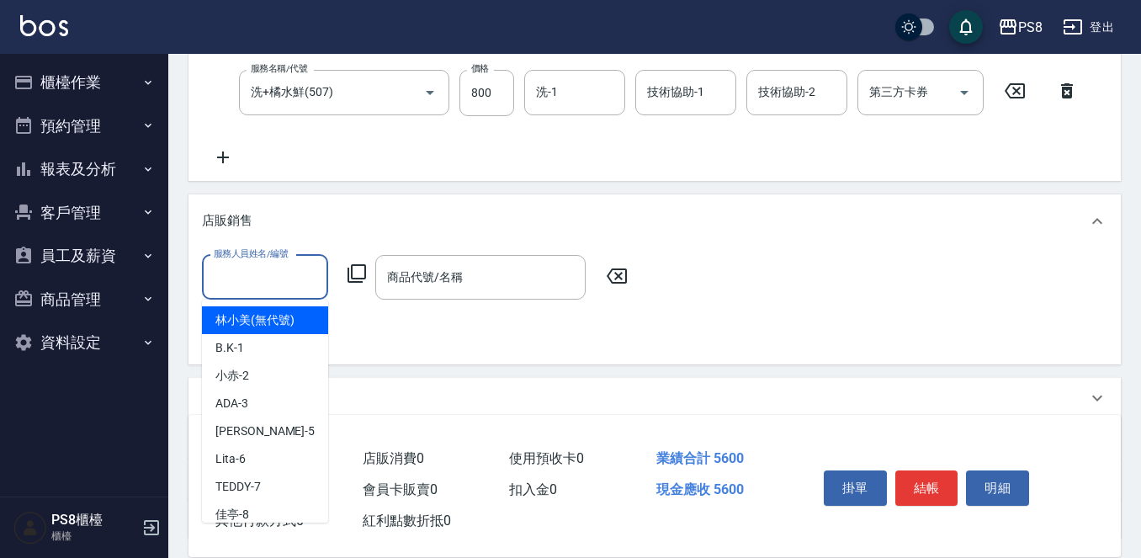
click at [292, 266] on input "服務人員姓名/編號" at bounding box center [264, 276] width 111 height 29
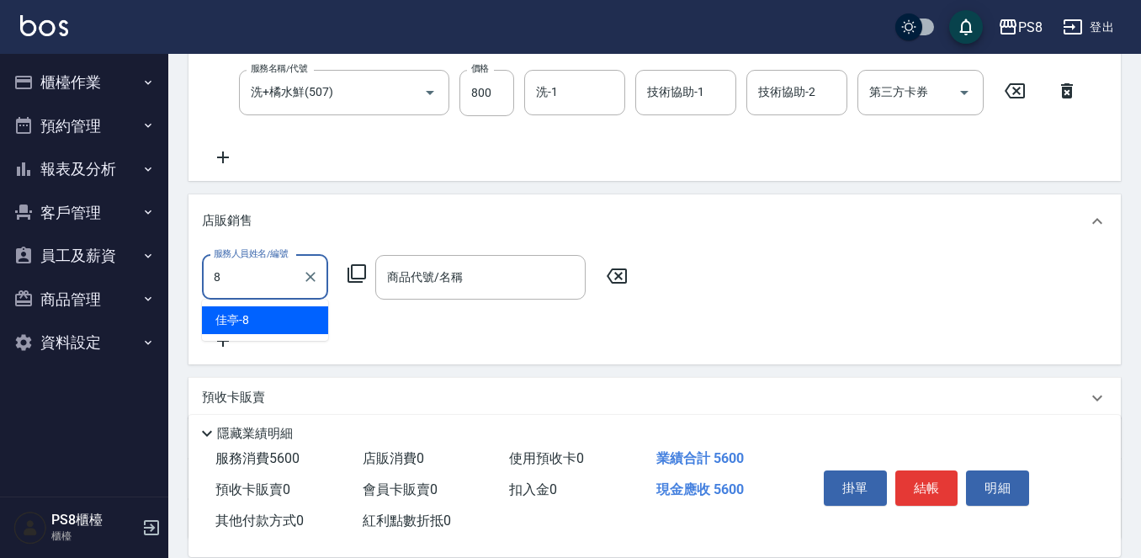
type input "佳亭-8"
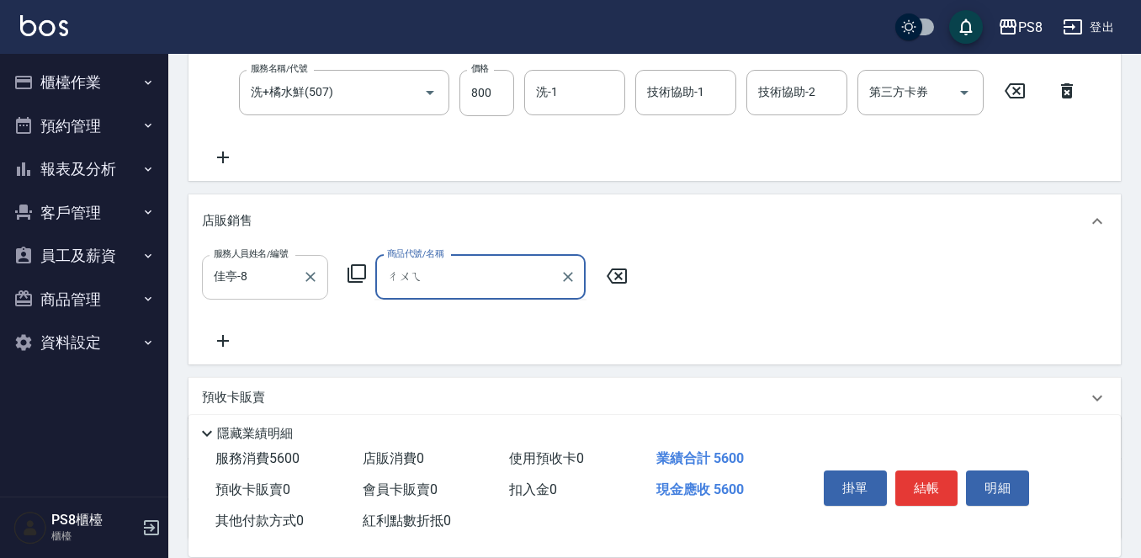
type input "吹"
type input "u"
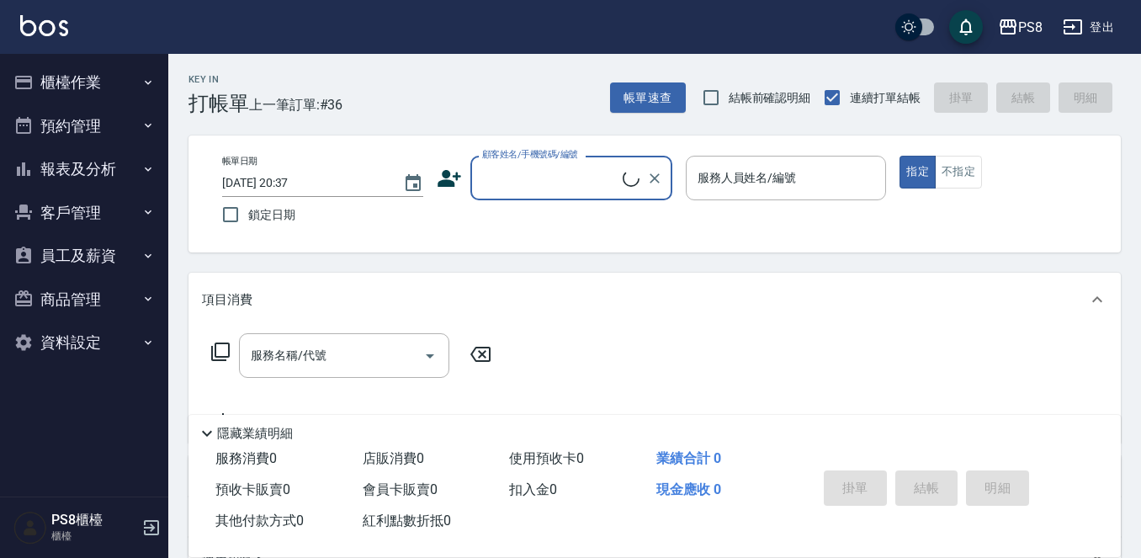
scroll to position [252, 0]
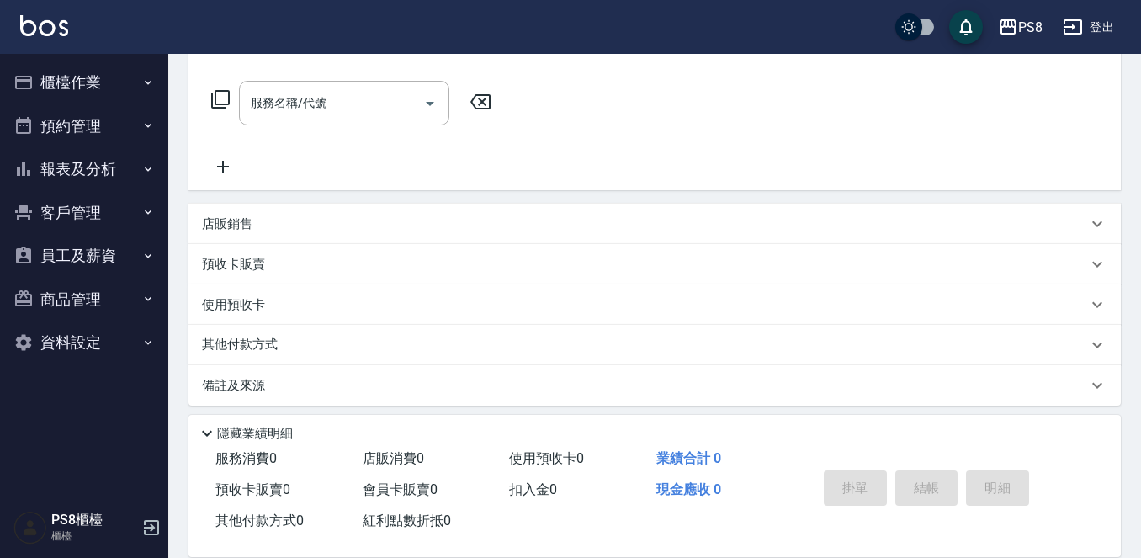
click at [236, 220] on p "店販銷售" at bounding box center [227, 224] width 50 height 18
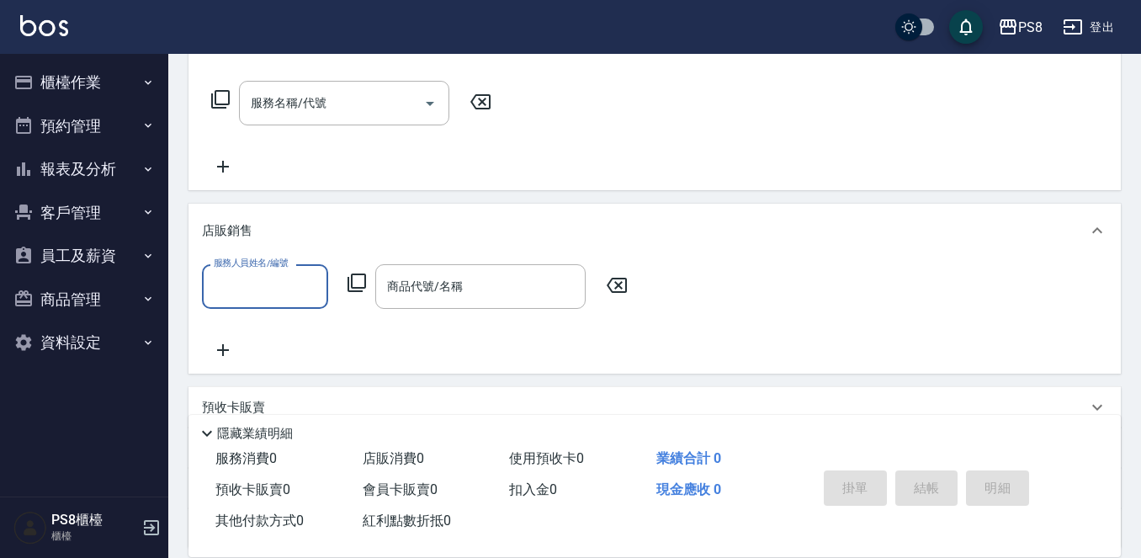
scroll to position [0, 0]
click at [271, 294] on input "服務人員姓名/編號" at bounding box center [264, 286] width 111 height 29
type input "佳亭-8"
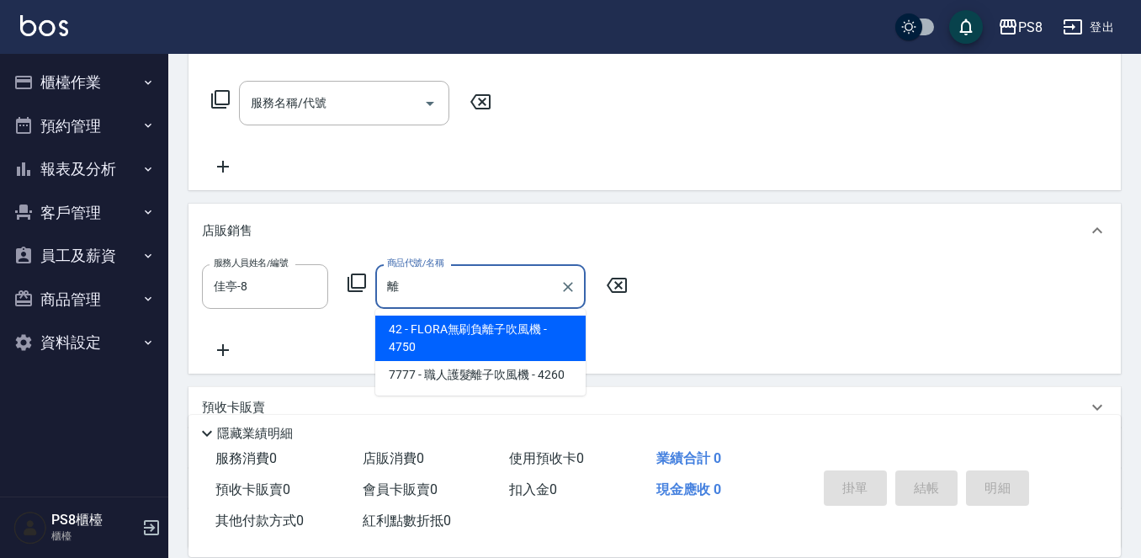
click at [410, 333] on span "42 - FLORA無刷負離子吹風機 - 4750" at bounding box center [480, 337] width 210 height 45
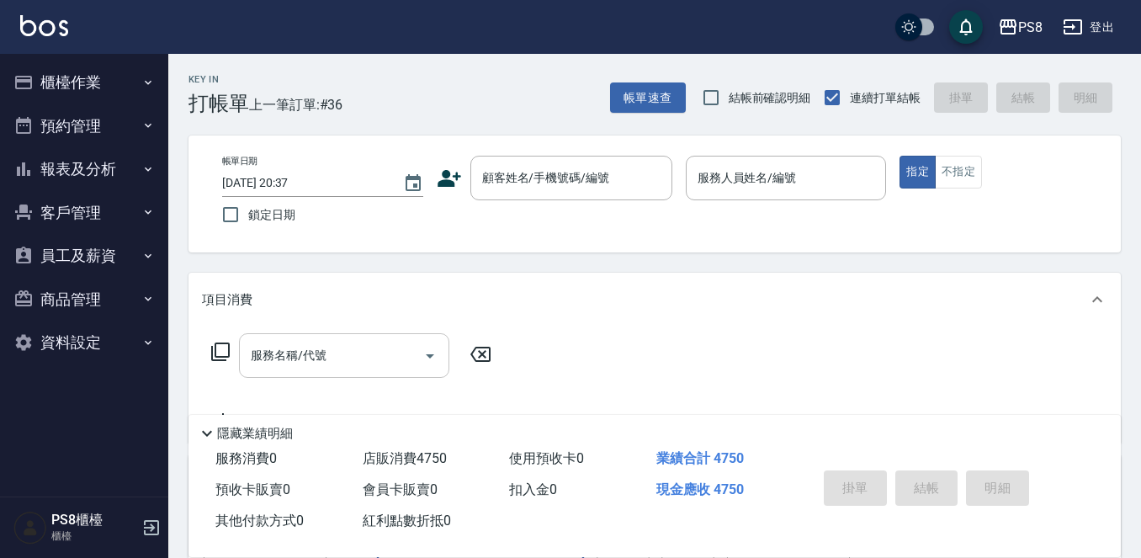
type input "FLORA無刷負離子吹風機"
click at [352, 353] on input "服務名稱/代號" at bounding box center [331, 355] width 170 height 29
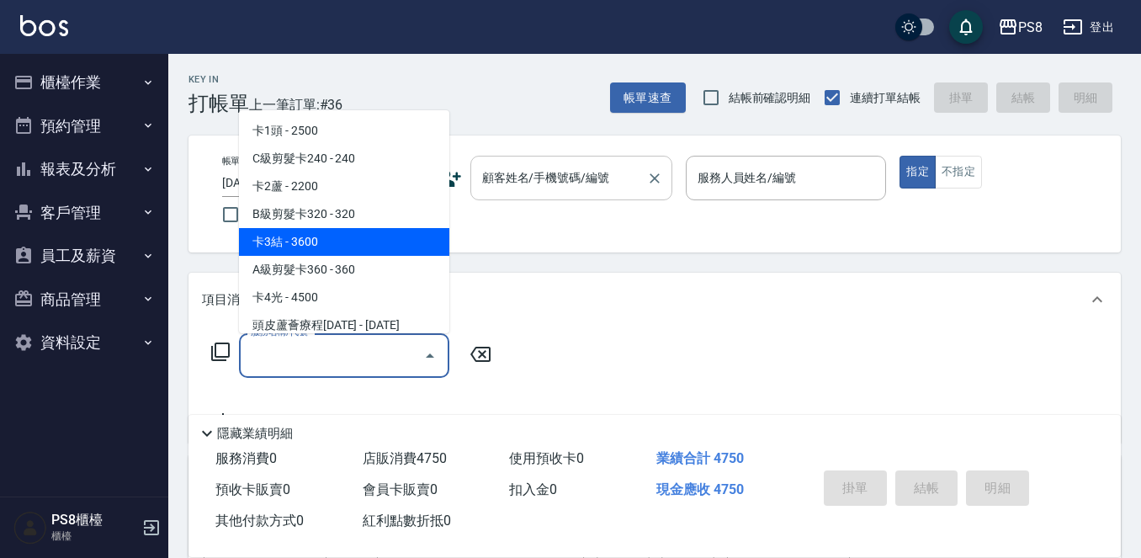
click at [531, 177] on div "顧客姓名/手機號碼/編號 顧客姓名/手機號碼/編號" at bounding box center [571, 178] width 202 height 45
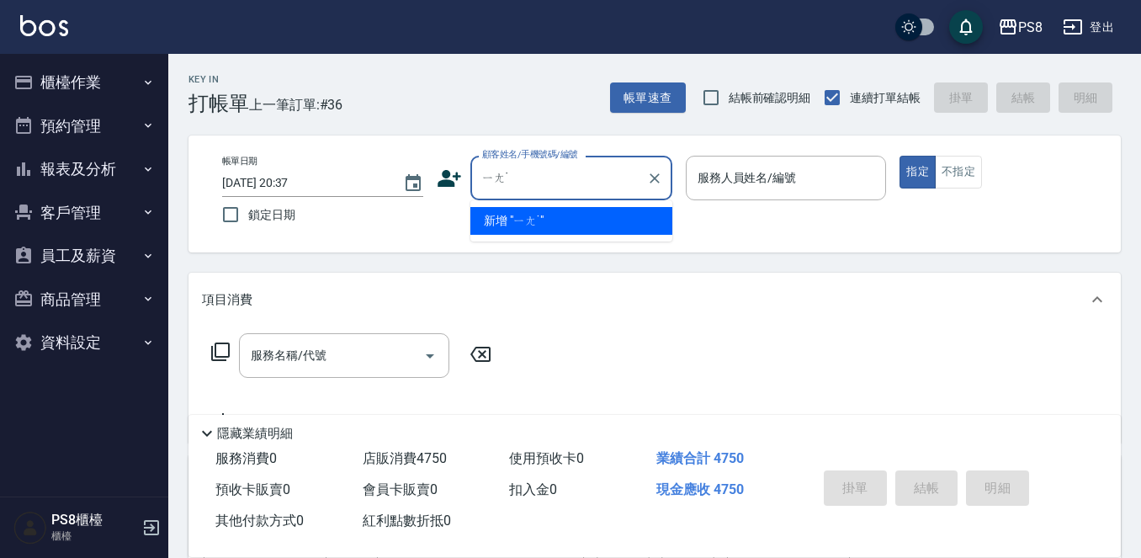
type input "ㄧ"
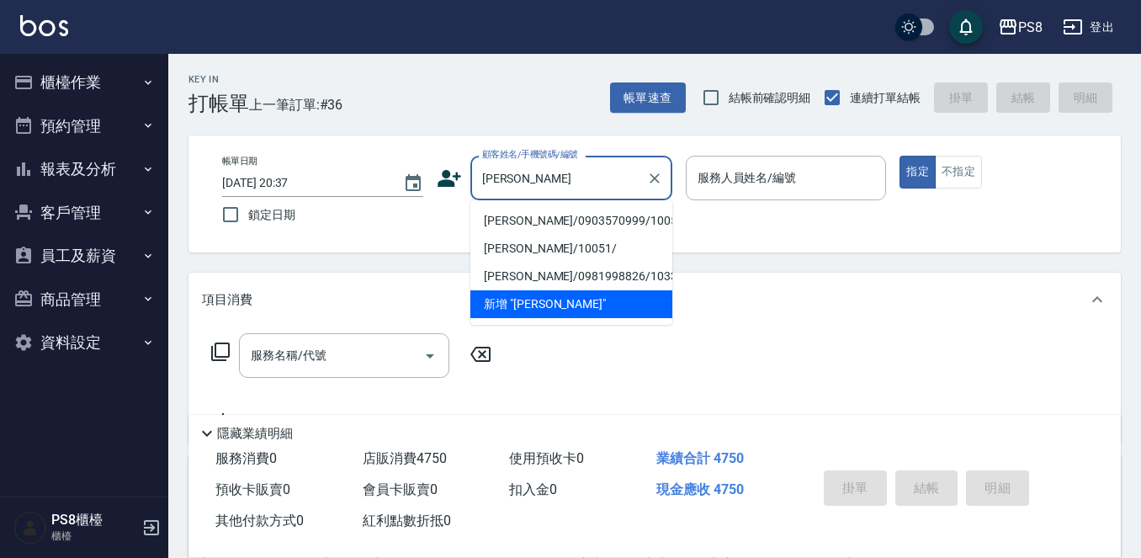
click at [538, 225] on li "[PERSON_NAME]/0903570999/10051" at bounding box center [571, 221] width 202 height 28
type input "[PERSON_NAME]/0903570999/10051"
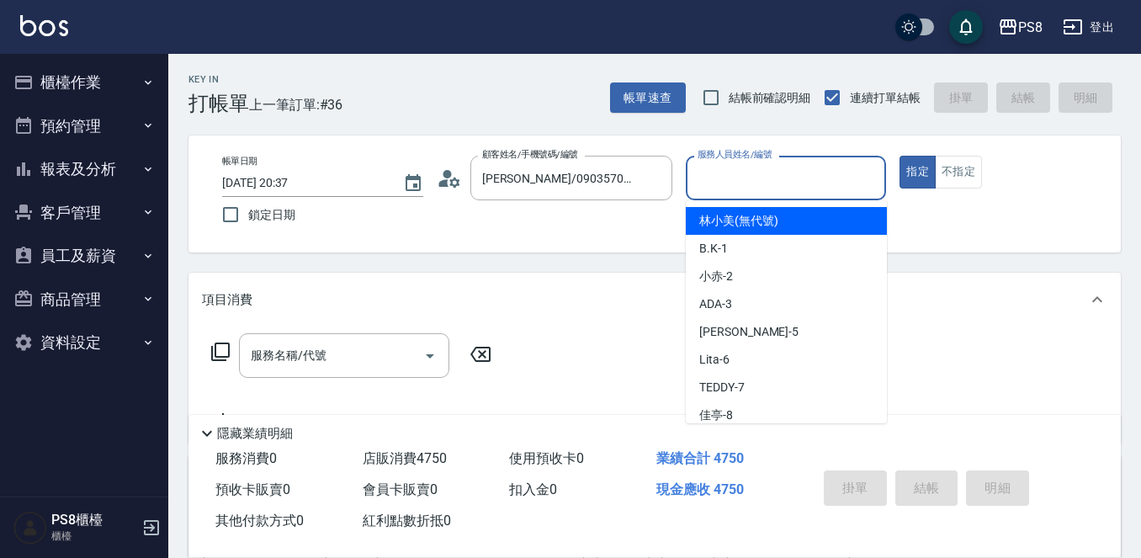
click at [708, 177] on input "服務人員姓名/編號" at bounding box center [786, 177] width 186 height 29
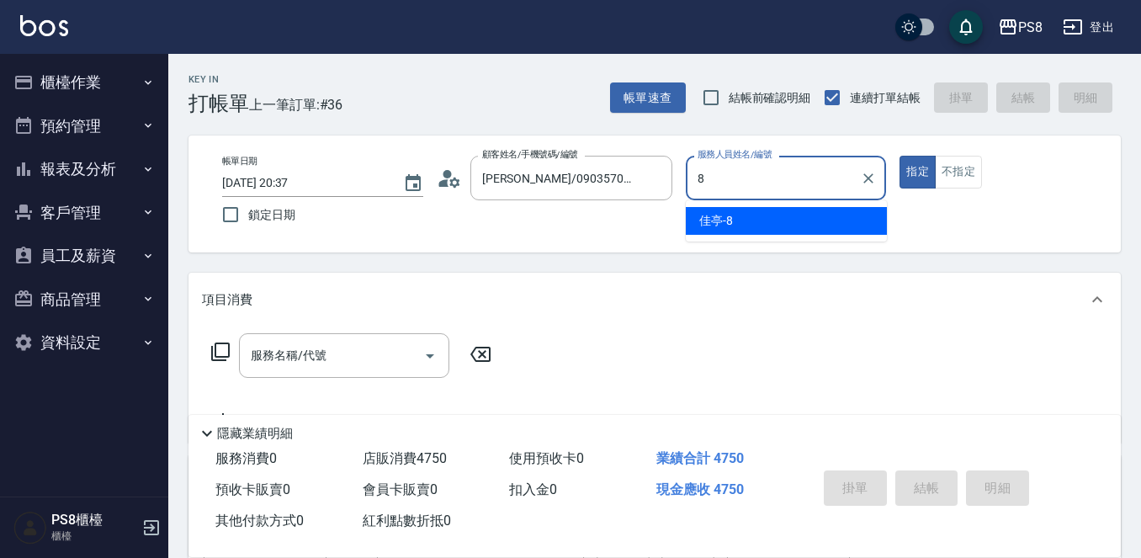
type input "佳亭-8"
type button "true"
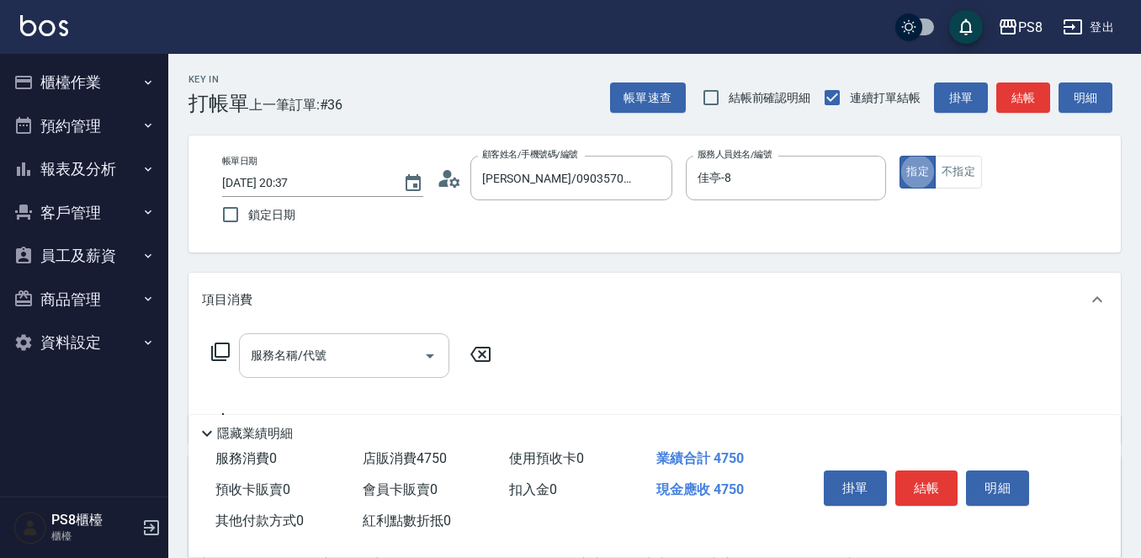
click at [382, 360] on input "服務名稱/代號" at bounding box center [331, 355] width 170 height 29
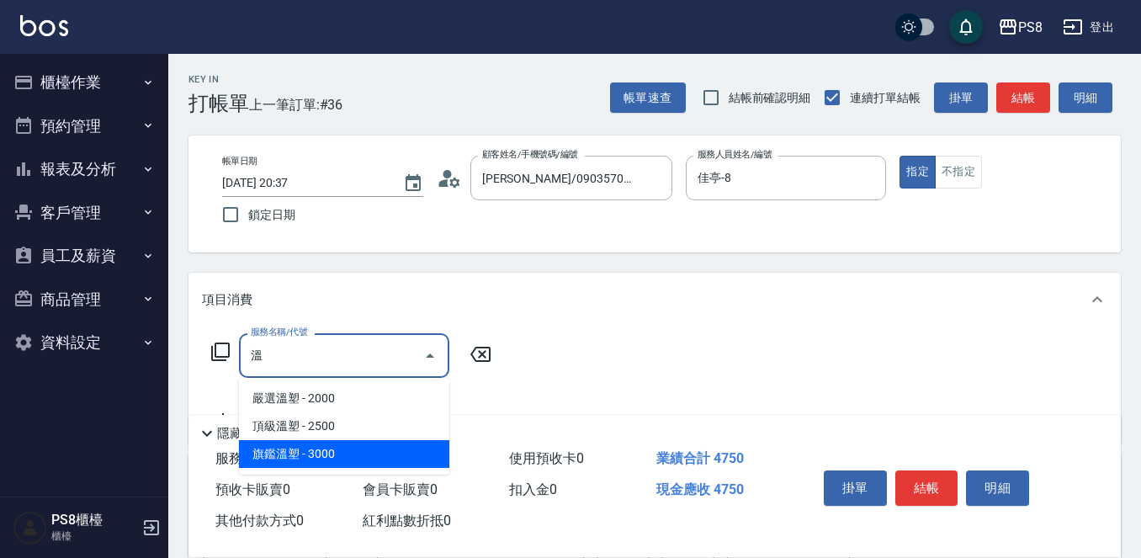
click at [378, 460] on span "旗鑑溫塑 - 3000" at bounding box center [344, 454] width 210 height 28
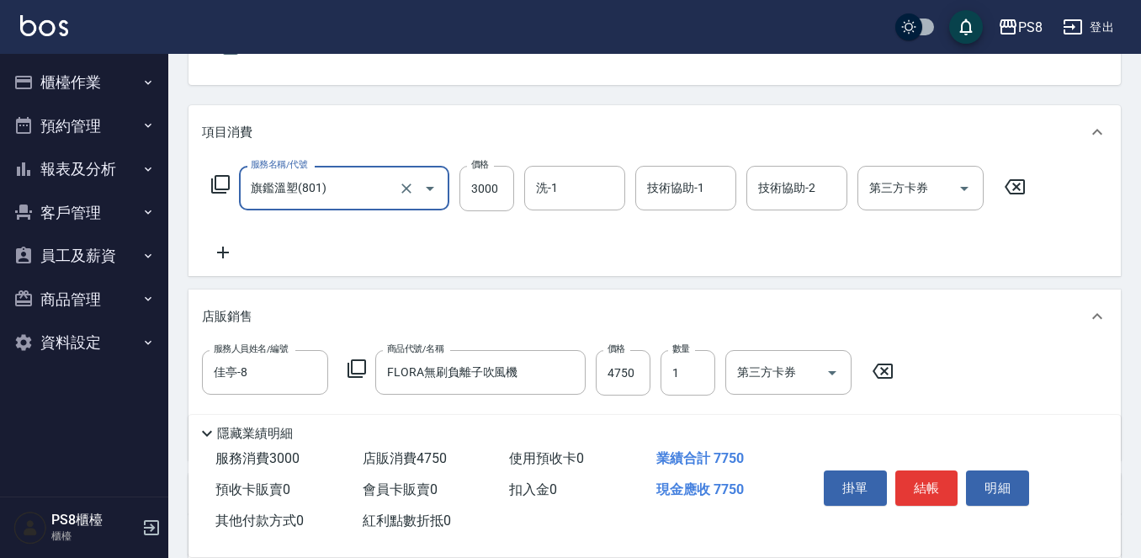
scroll to position [168, 0]
type input "旗鑑溫塑(801)"
click at [222, 246] on icon at bounding box center [223, 252] width 12 height 12
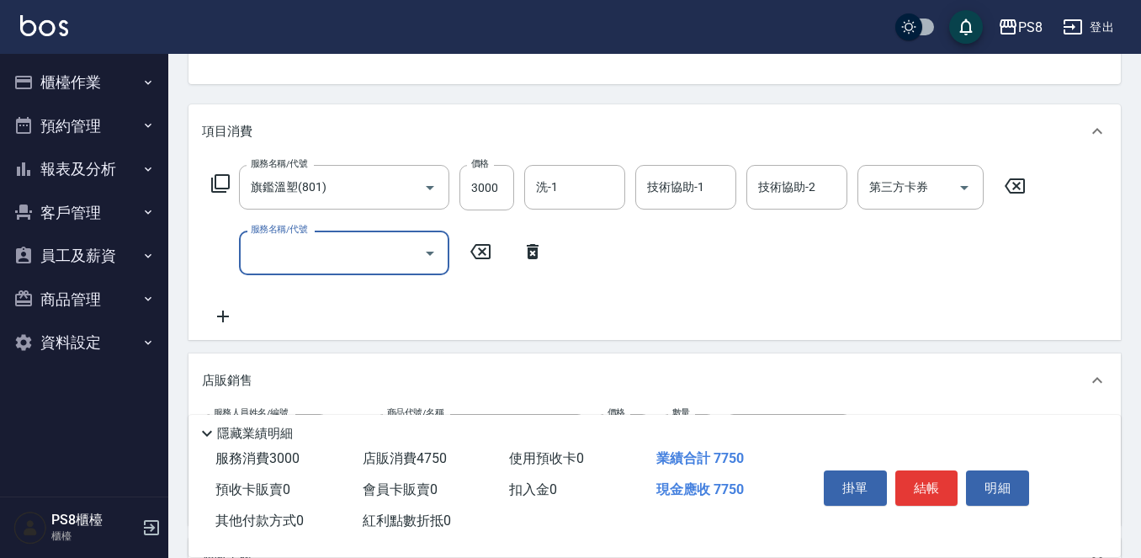
click at [262, 257] on input "服務名稱/代號" at bounding box center [331, 252] width 170 height 29
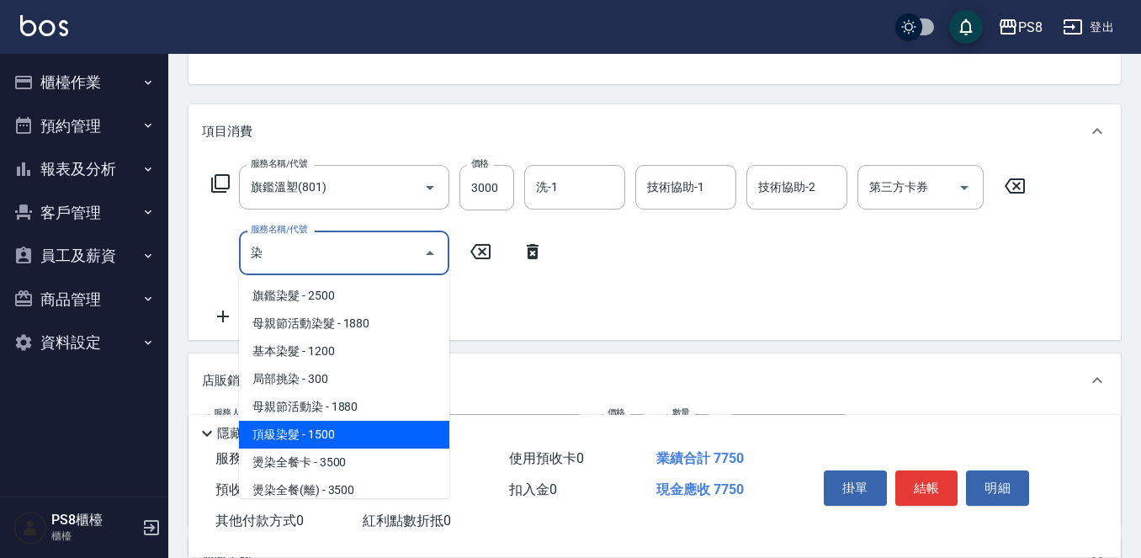
click at [333, 434] on span "頂級染髮 - 1500" at bounding box center [344, 435] width 210 height 28
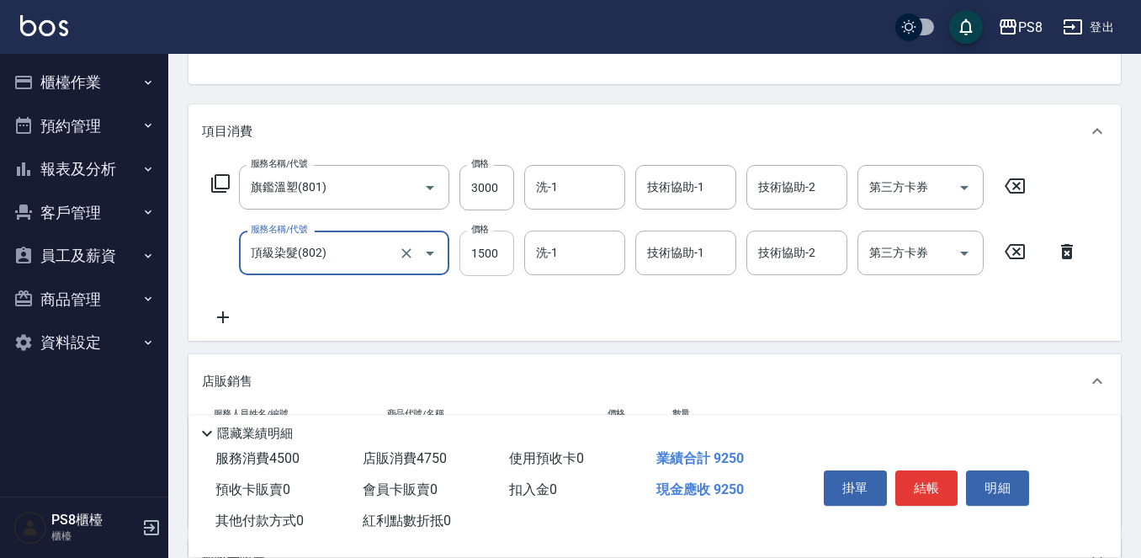
type input "頂級染髮(802)"
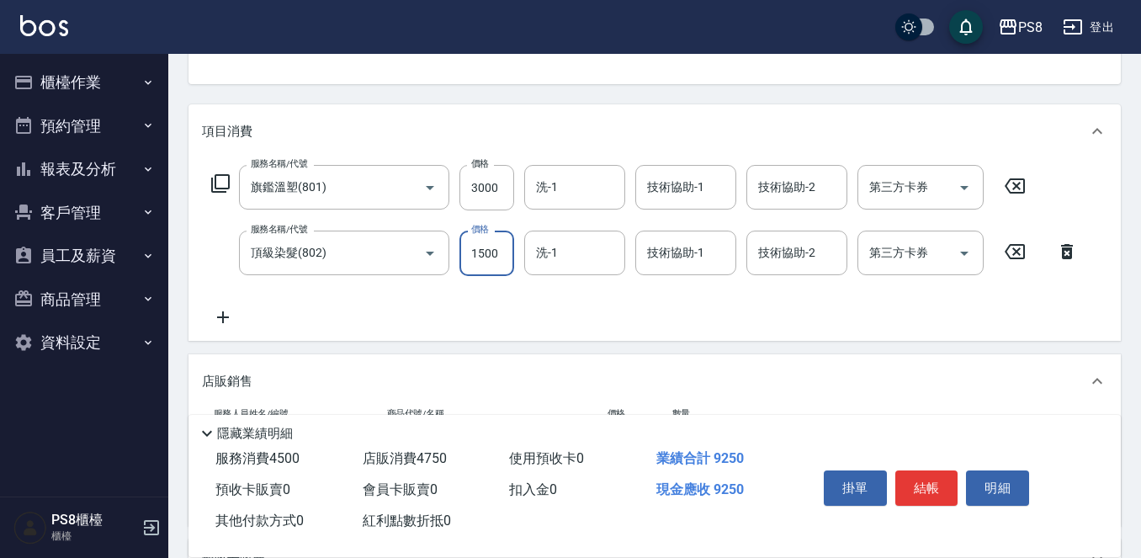
click at [486, 254] on input "1500" at bounding box center [486, 252] width 55 height 45
type input "1800"
click at [224, 316] on icon at bounding box center [223, 317] width 12 height 12
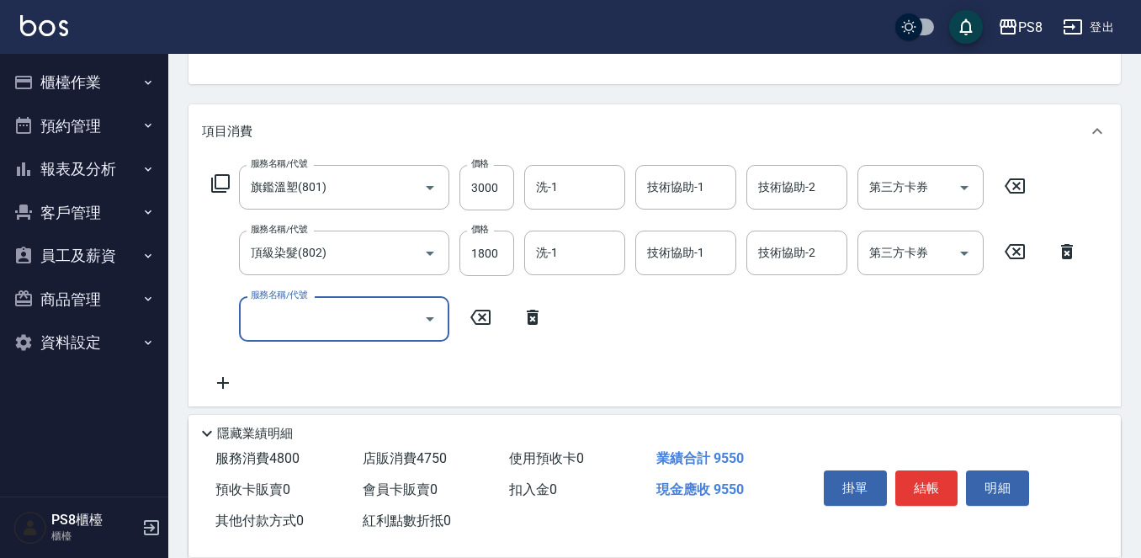
click at [262, 321] on input "服務名稱/代號" at bounding box center [331, 318] width 170 height 29
click at [295, 363] on span "洗+橘水鮮 - 1000" at bounding box center [344, 362] width 210 height 28
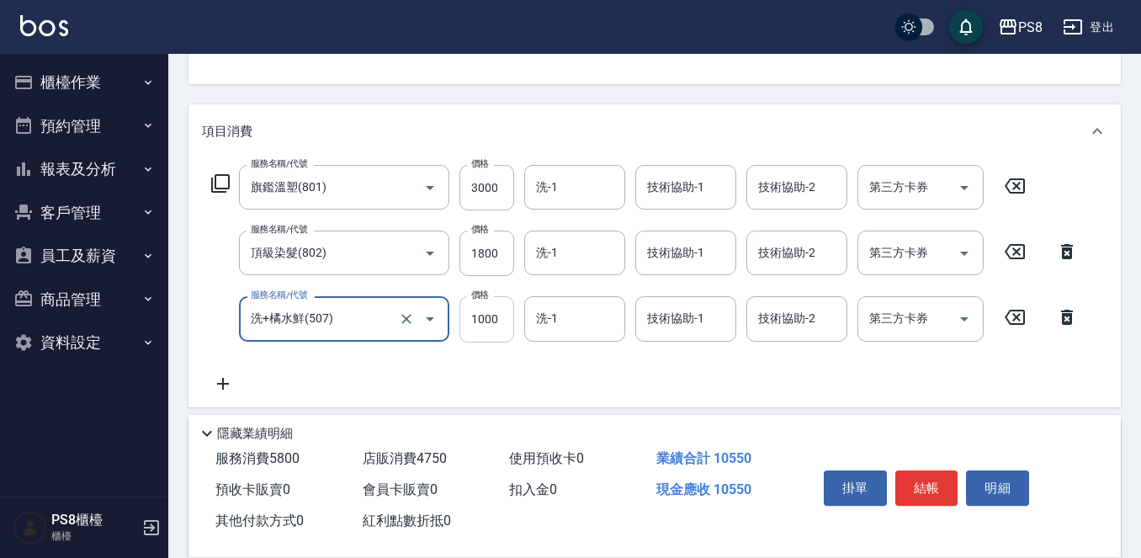
type input "洗+橘水鮮(507)"
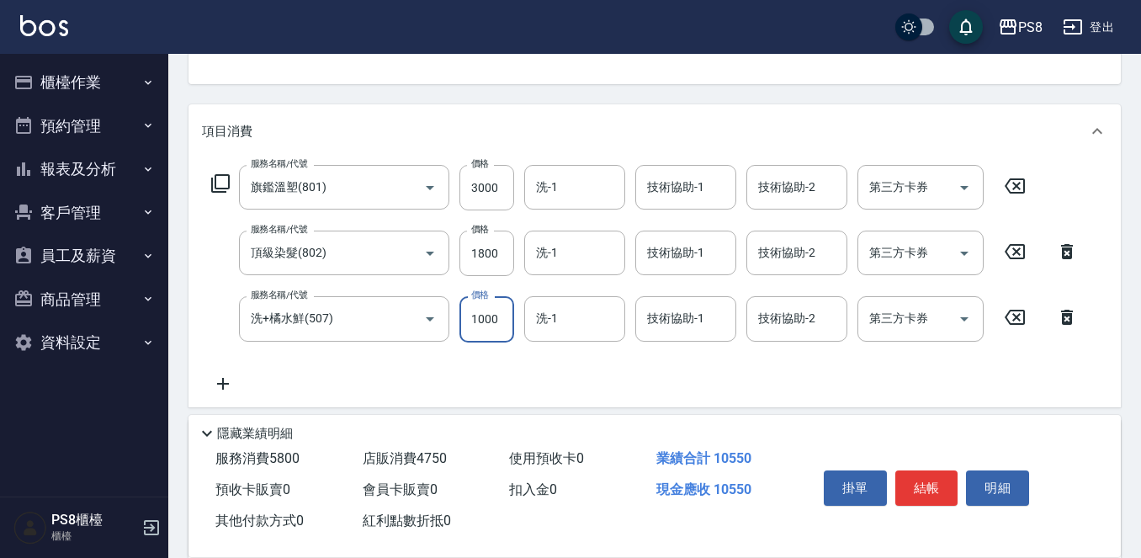
click at [500, 314] on input "1000" at bounding box center [486, 318] width 55 height 45
type input "800"
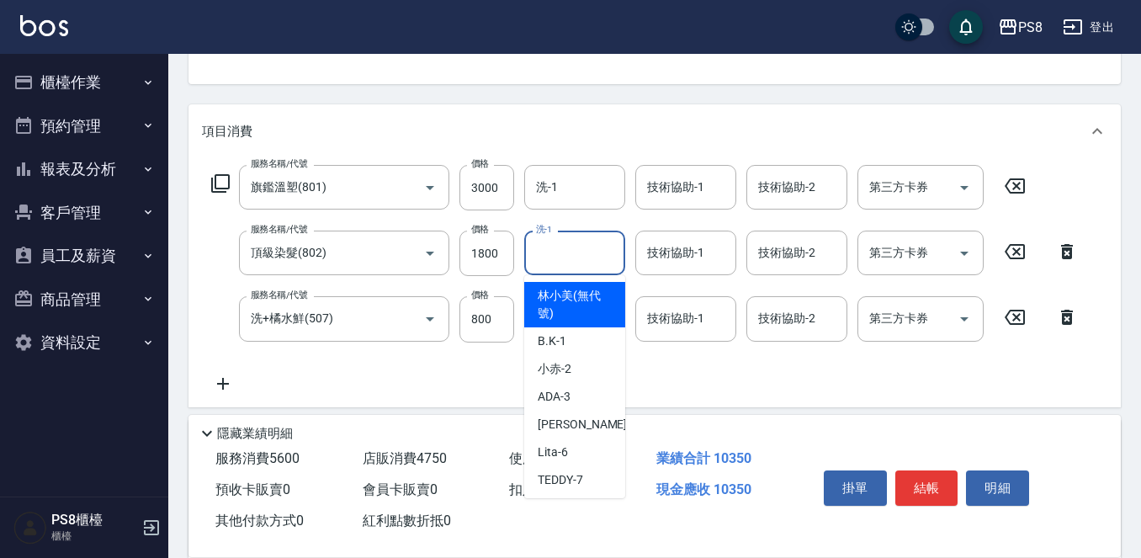
click at [590, 263] on input "洗-1" at bounding box center [575, 252] width 86 height 29
type input "0"
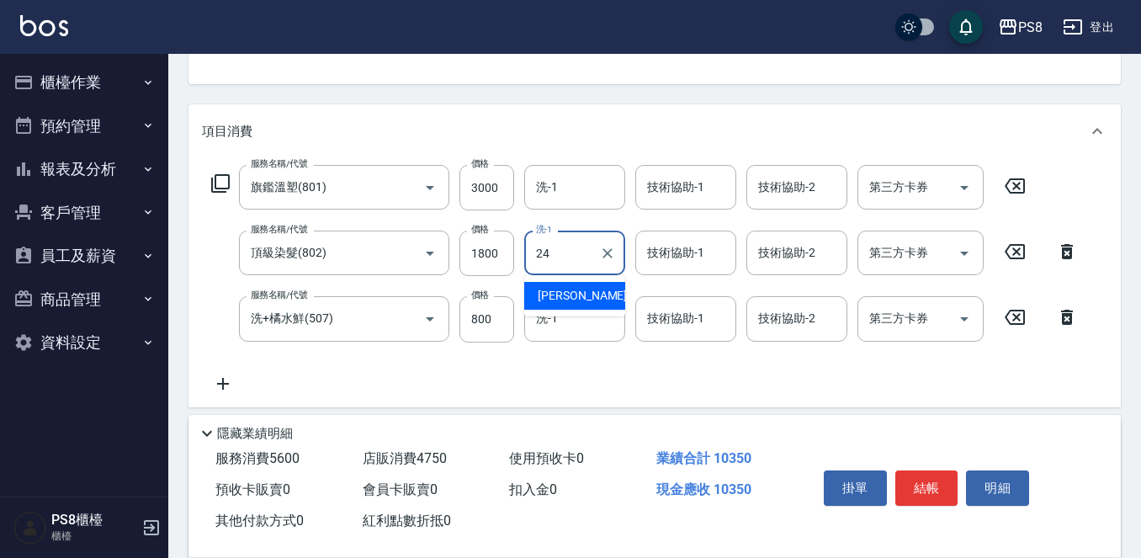
type input "[PERSON_NAME]-24"
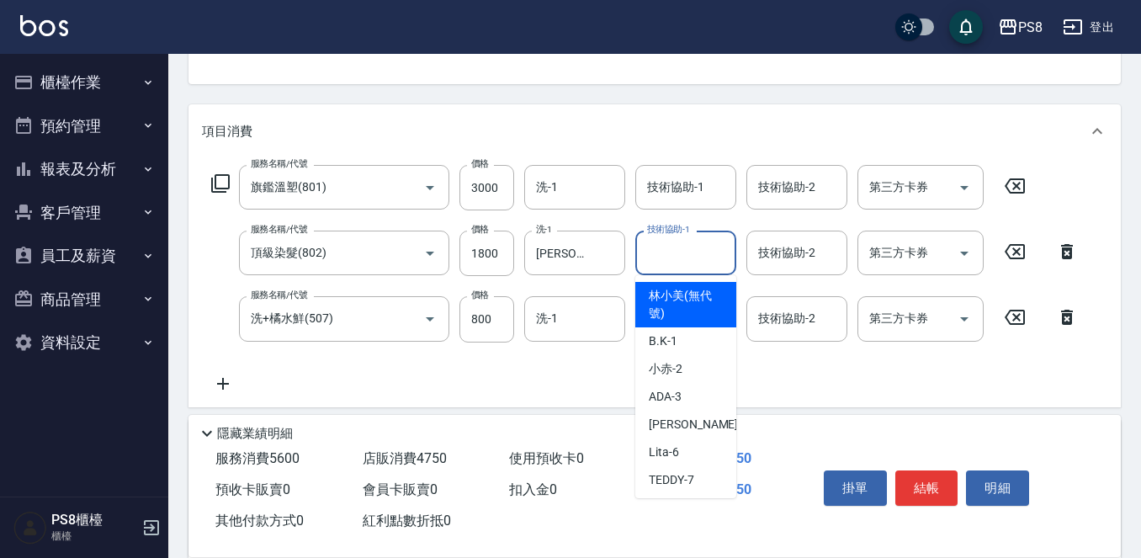
click at [670, 248] on input "技術協助-1" at bounding box center [686, 252] width 86 height 29
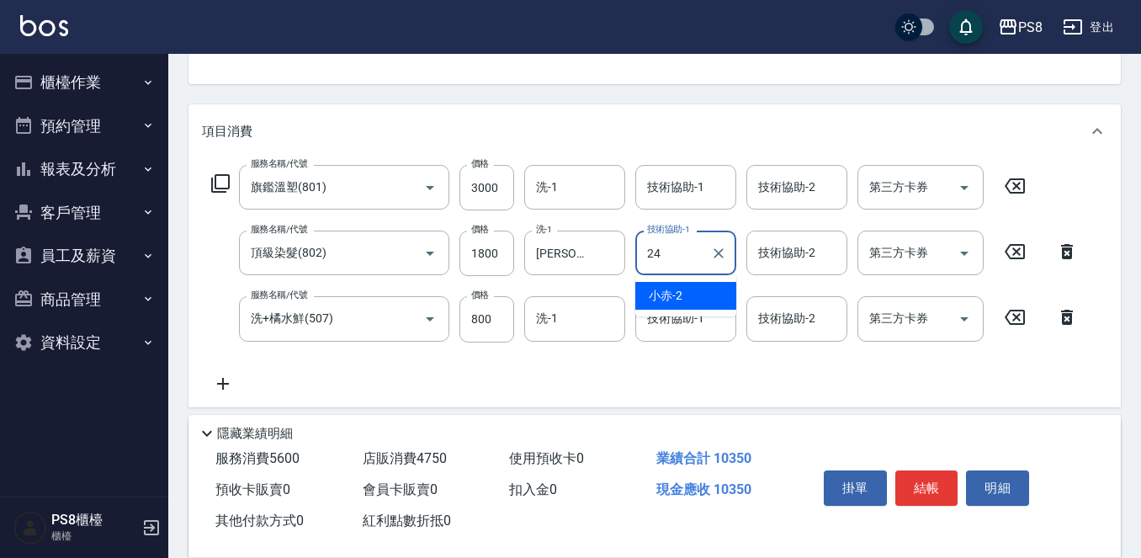
type input "[PERSON_NAME]-24"
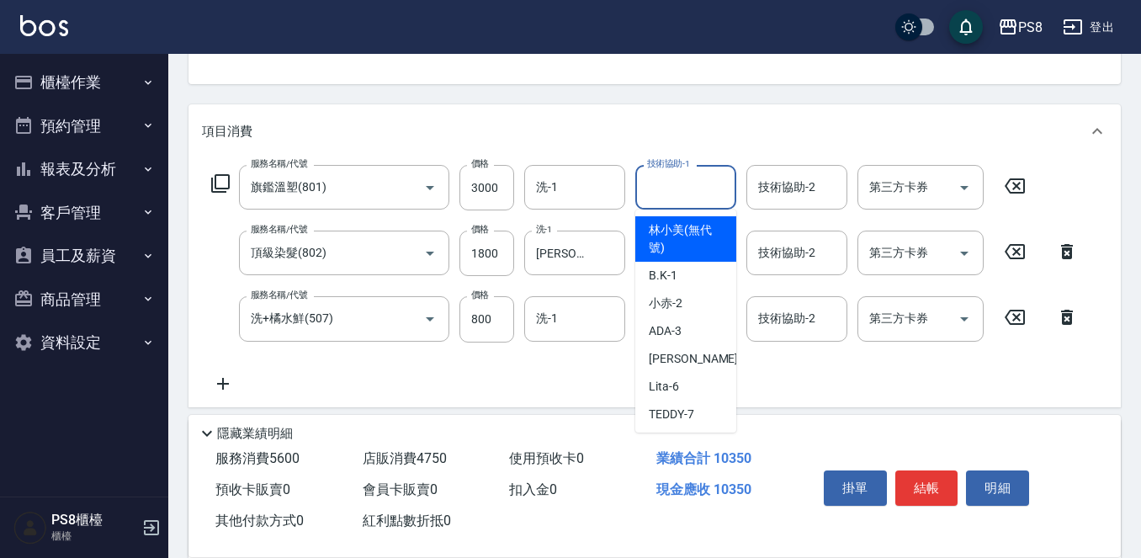
click at [688, 189] on input "技術協助-1" at bounding box center [686, 186] width 86 height 29
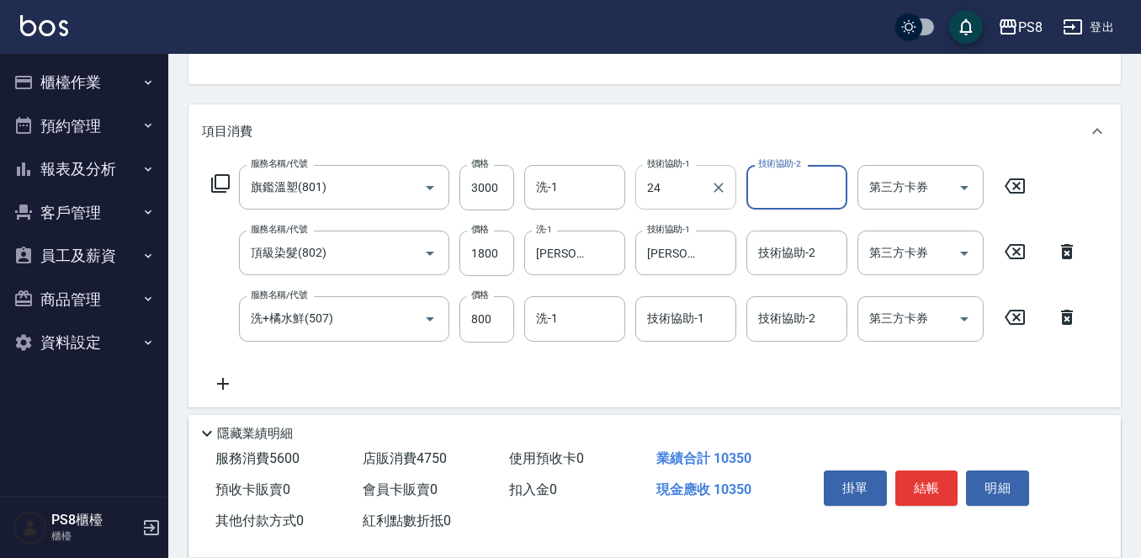
type input "[PERSON_NAME]-24"
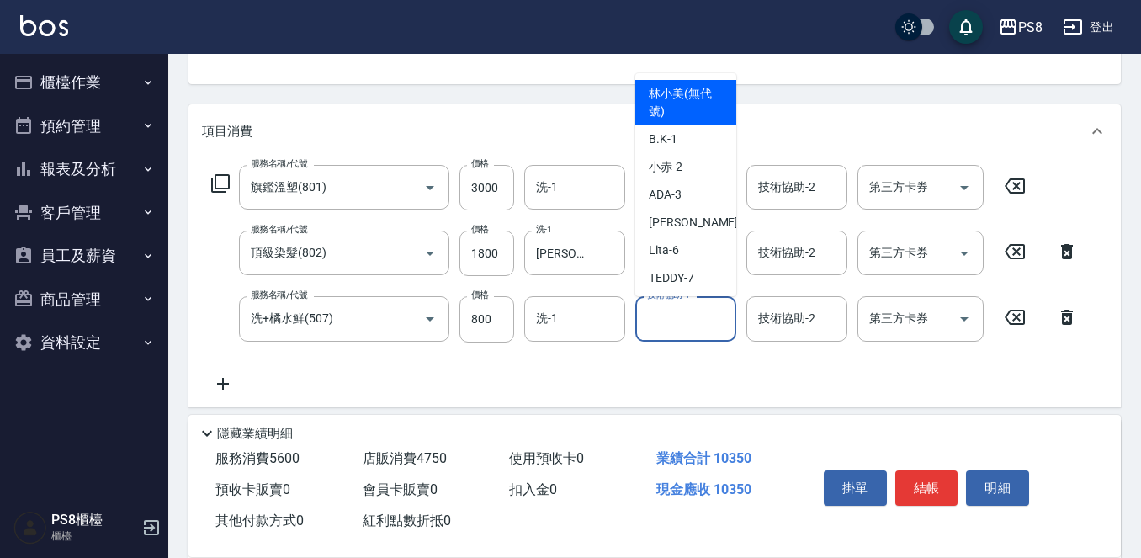
click at [660, 324] on input "技術協助-1" at bounding box center [686, 318] width 86 height 29
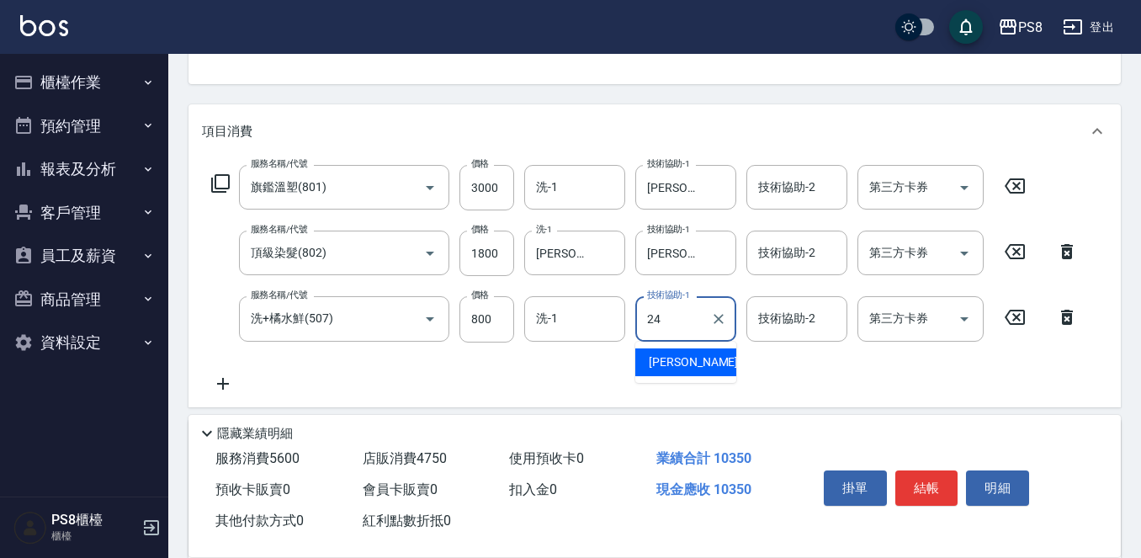
type input "[PERSON_NAME]-24"
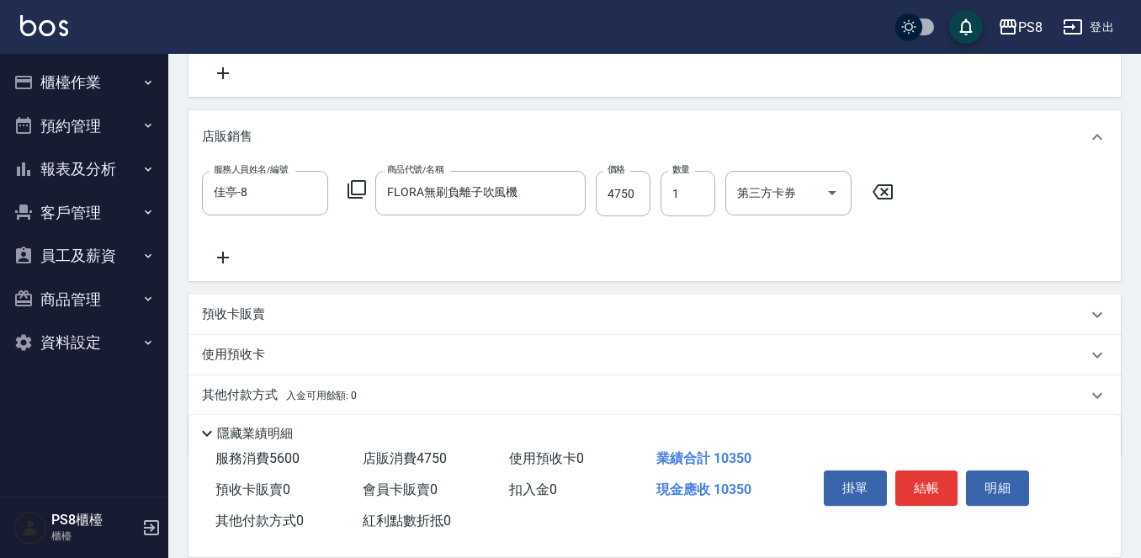
scroll to position [538, 0]
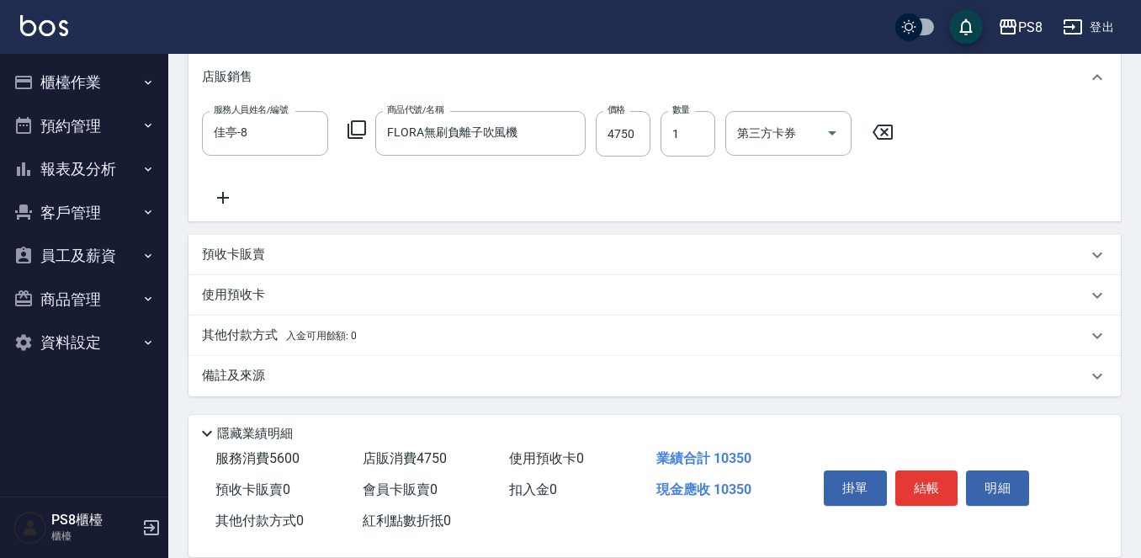
click at [301, 339] on span "入金可用餘額: 0" at bounding box center [322, 336] width 72 height 12
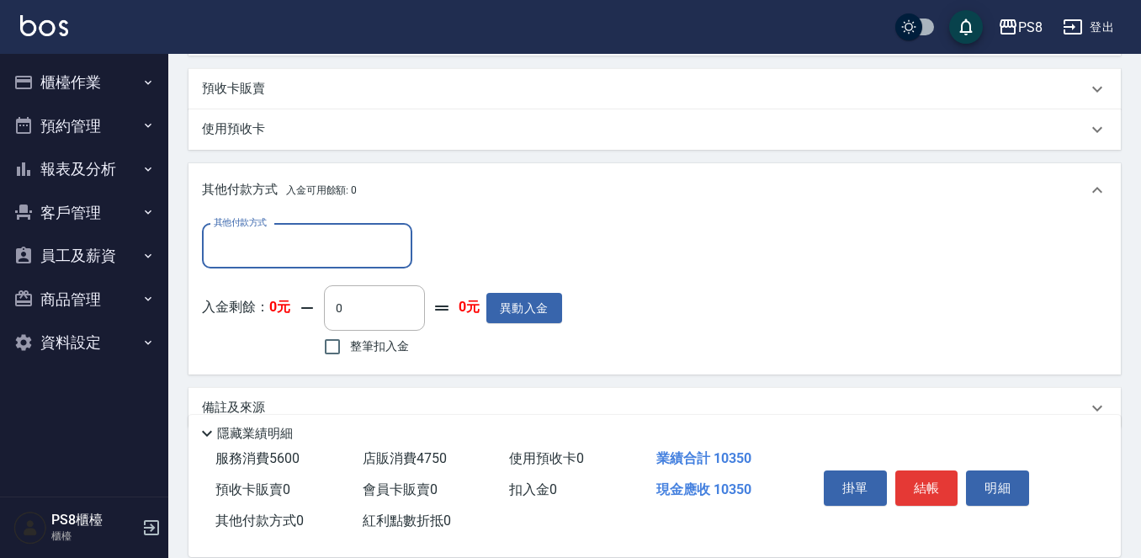
scroll to position [707, 0]
click at [285, 241] on input "其他付款方式" at bounding box center [306, 243] width 195 height 29
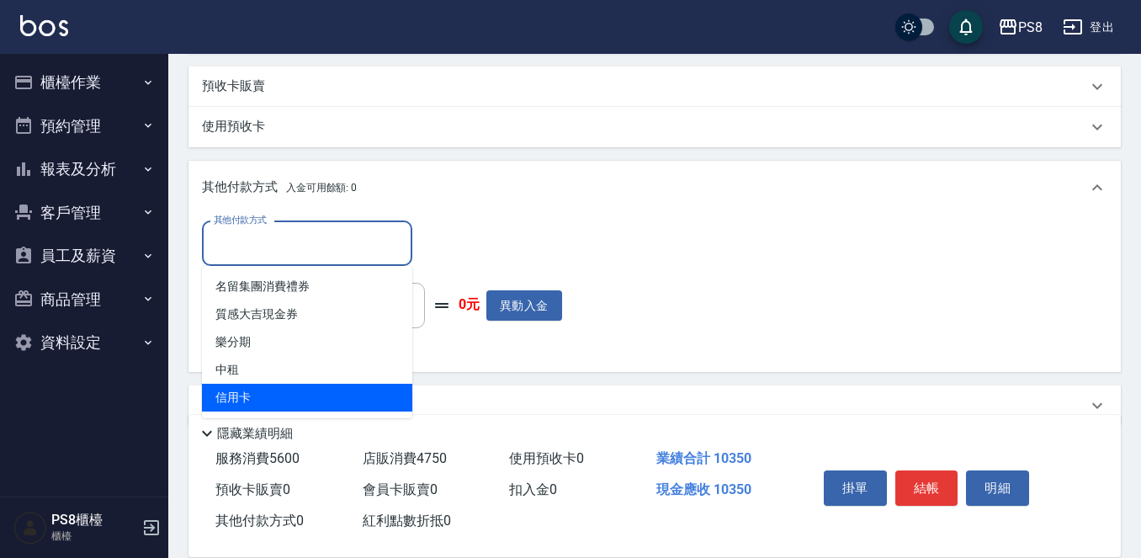
click at [257, 384] on span "信用卡" at bounding box center [307, 398] width 210 height 28
type input "信用卡"
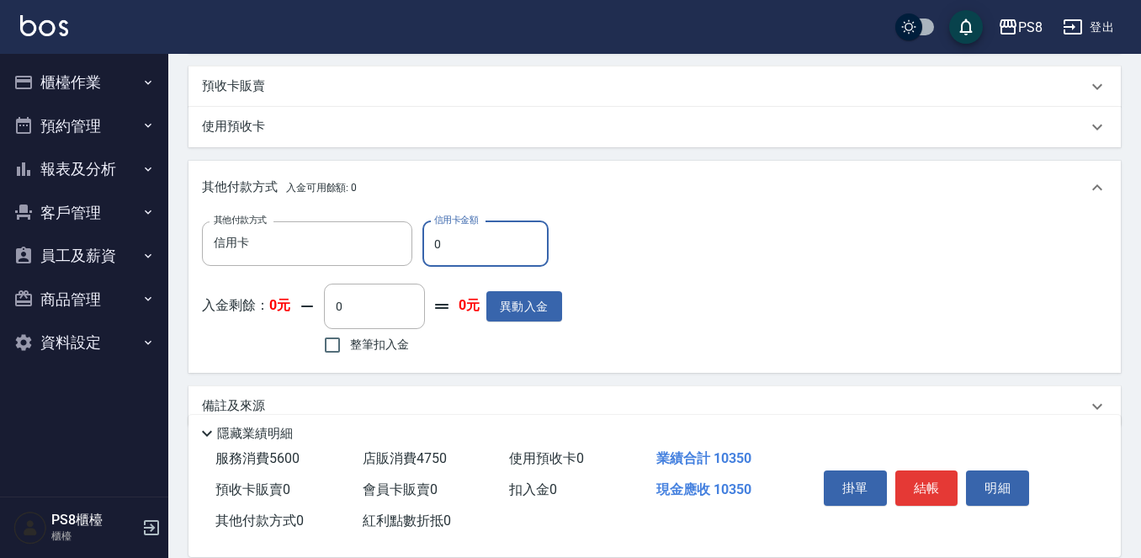
click at [452, 241] on input "0" at bounding box center [485, 243] width 126 height 45
type input "10350"
click at [925, 475] on button "結帳" at bounding box center [926, 487] width 63 height 35
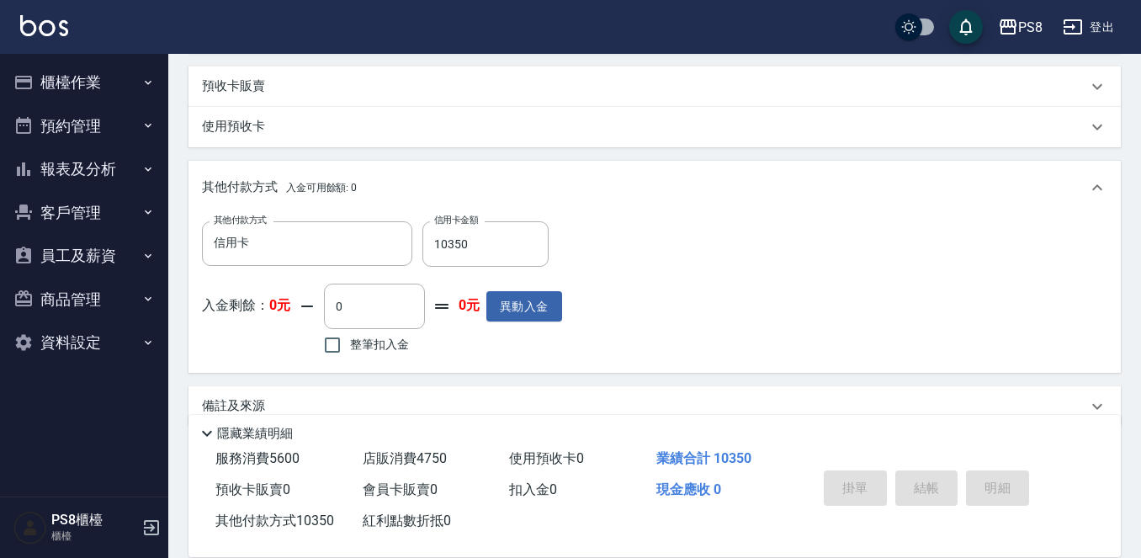
type input "[DATE] 20:40"
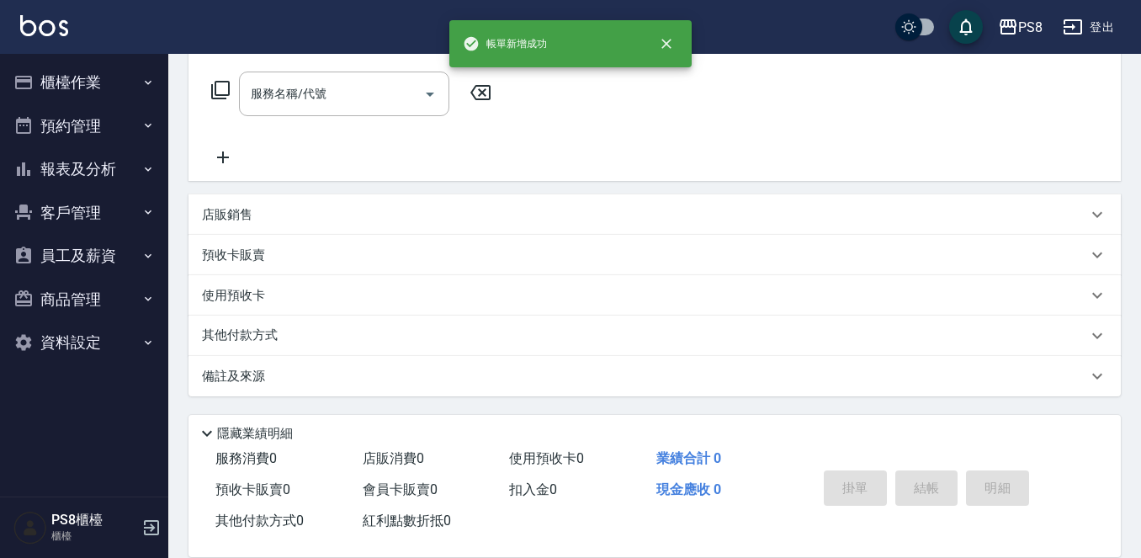
scroll to position [0, 0]
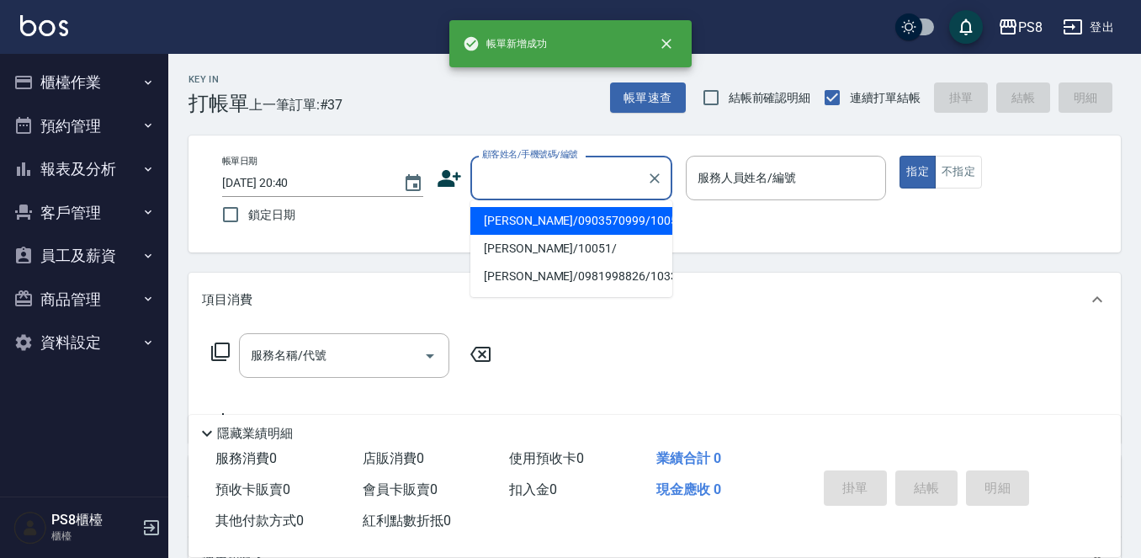
click at [497, 171] on input "顧客姓名/手機號碼/編號" at bounding box center [559, 177] width 162 height 29
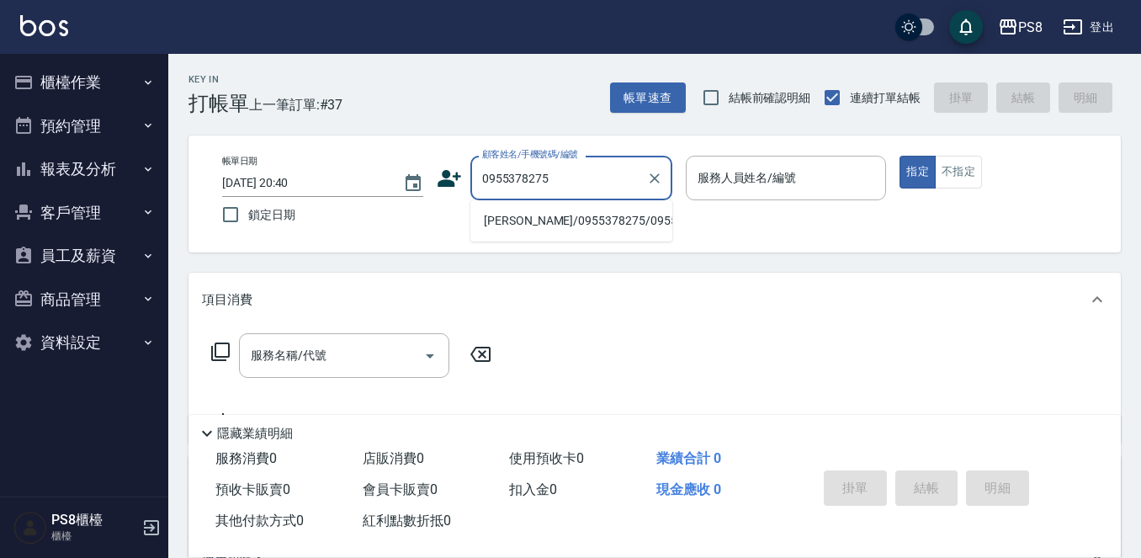
drag, startPoint x: 504, startPoint y: 232, endPoint x: 481, endPoint y: 230, distance: 22.8
click at [504, 231] on li "[PERSON_NAME]/0955378275/0955378275" at bounding box center [571, 221] width 202 height 28
type input "[PERSON_NAME]/0955378275/0955378275"
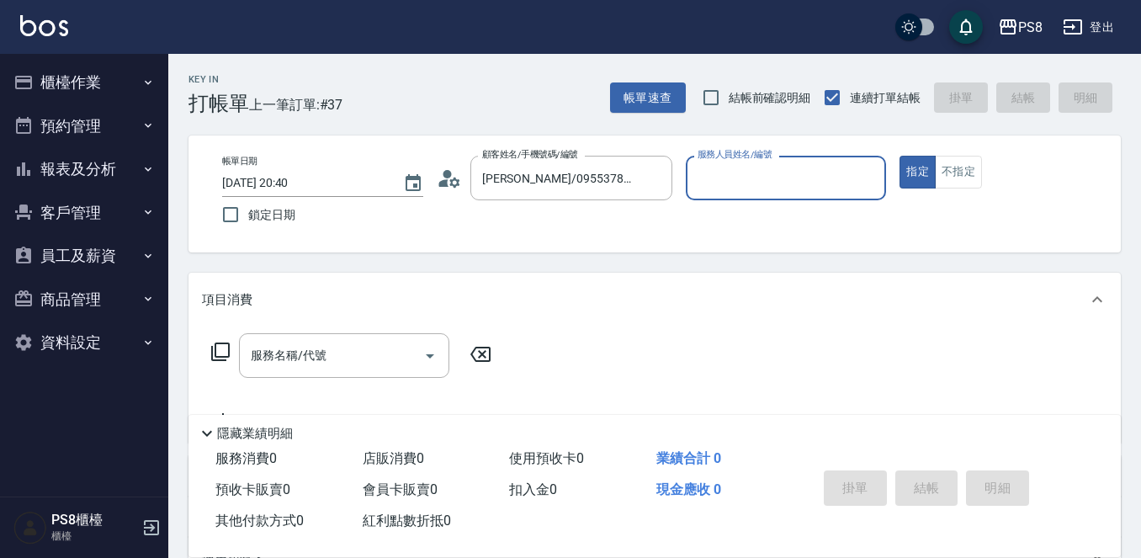
click at [453, 184] on icon at bounding box center [454, 182] width 10 height 10
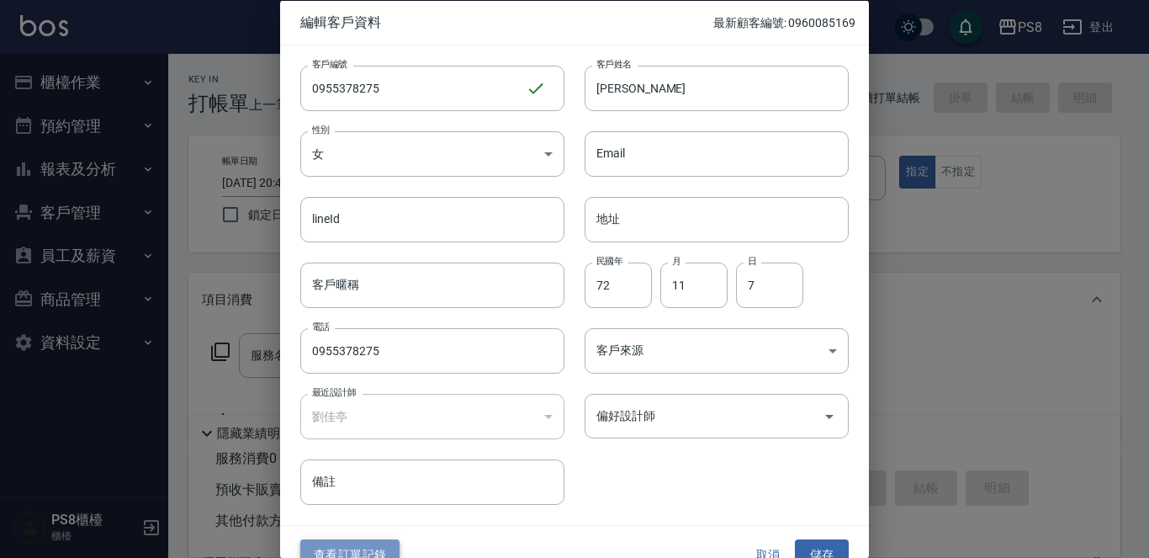
click at [377, 540] on button "查看訂單記錄" at bounding box center [349, 554] width 99 height 31
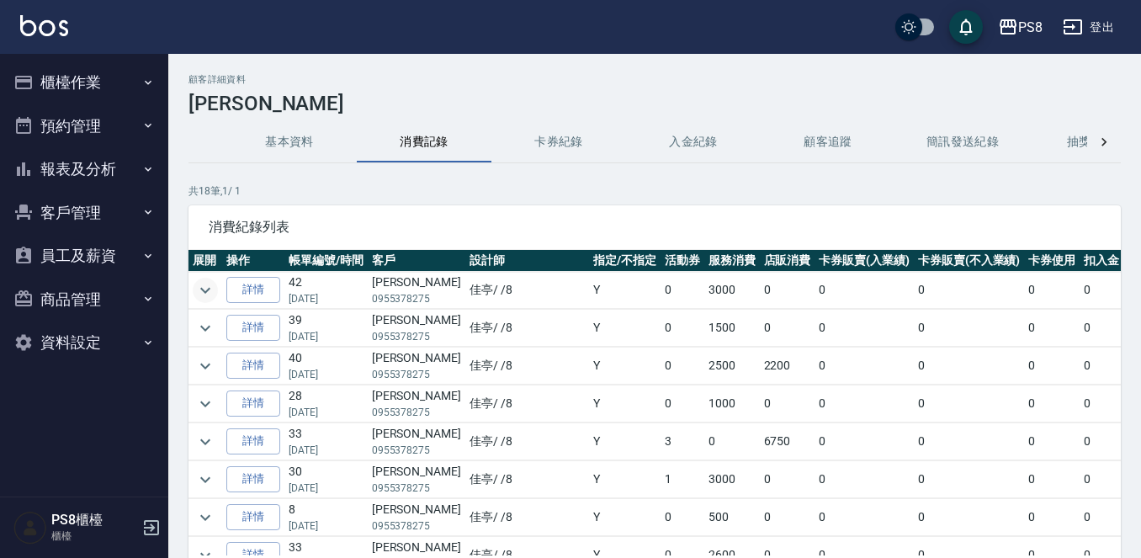
click at [200, 291] on icon "expand row" at bounding box center [205, 290] width 20 height 20
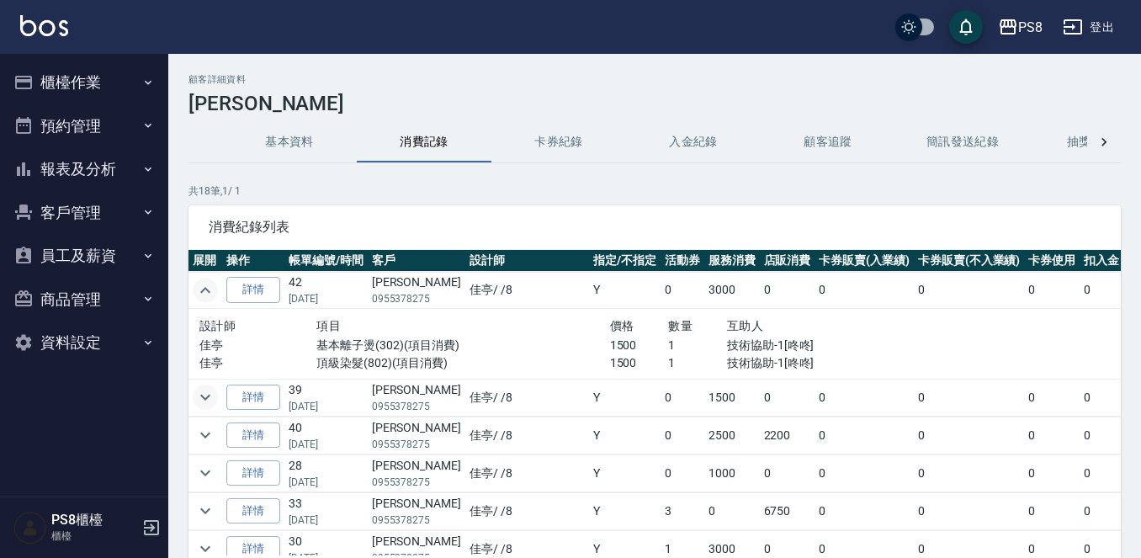
click at [205, 400] on icon "expand row" at bounding box center [205, 398] width 10 height 6
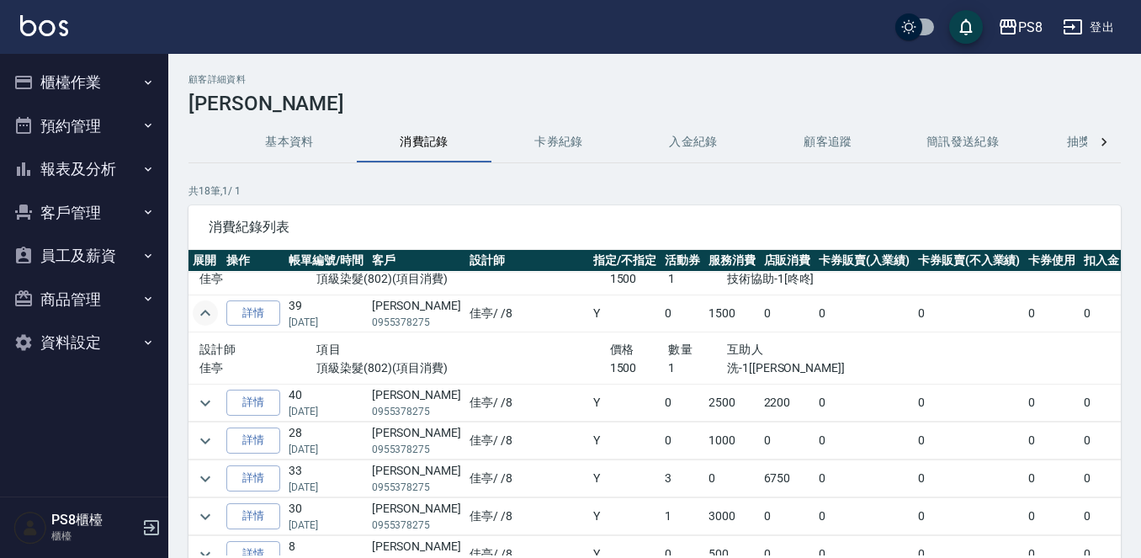
scroll to position [168, 0]
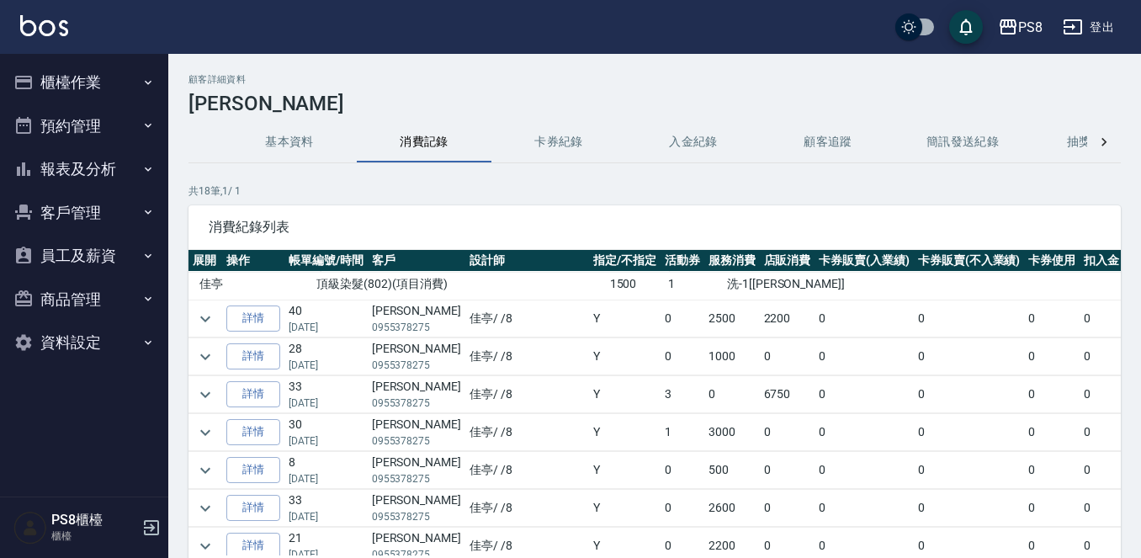
click at [46, 24] on img at bounding box center [44, 25] width 48 height 21
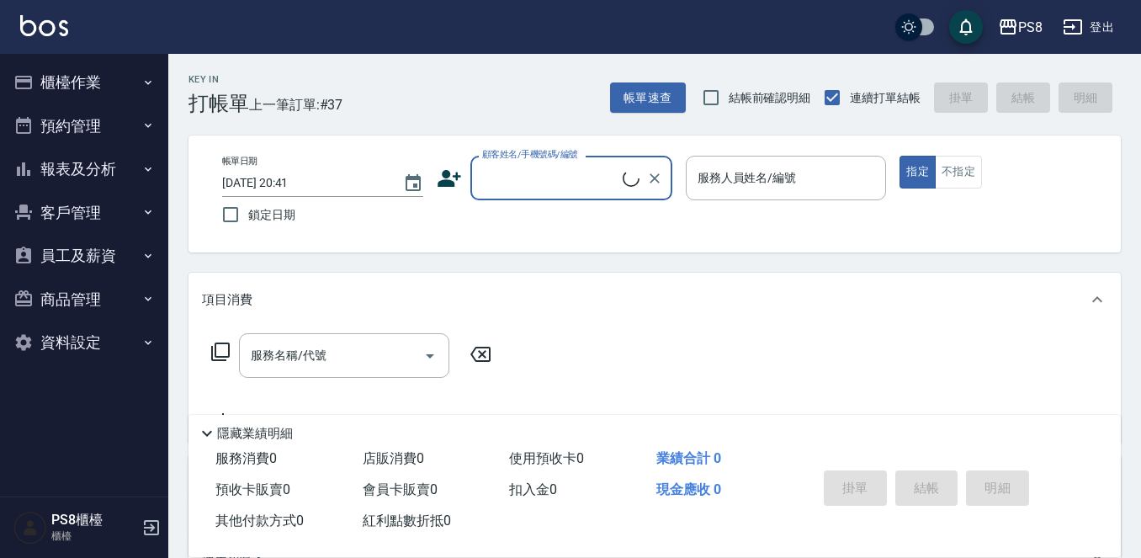
click at [524, 172] on input "顧客姓名/手機號碼/編號" at bounding box center [550, 177] width 145 height 29
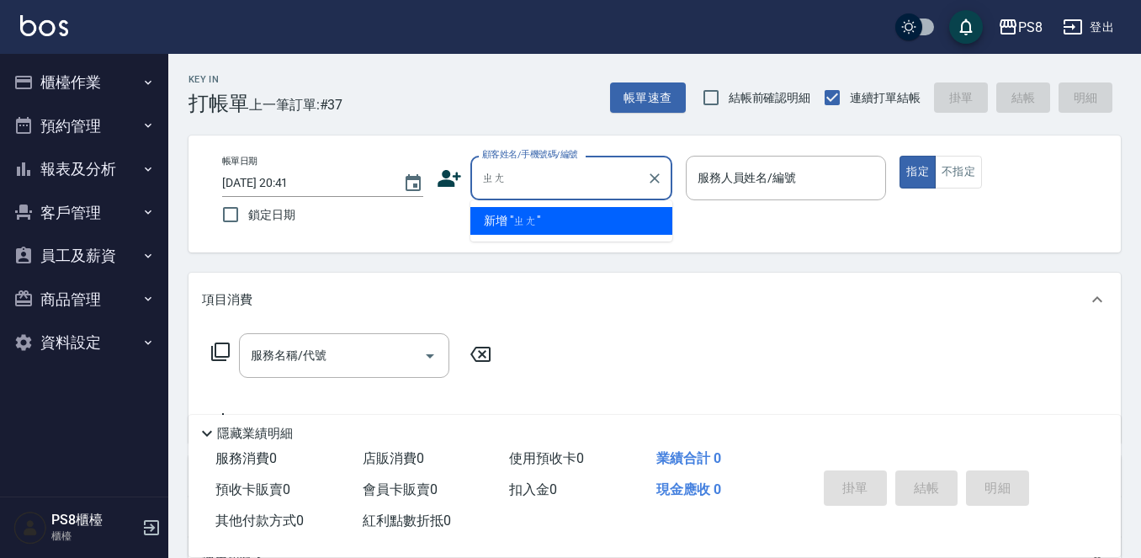
type input "張"
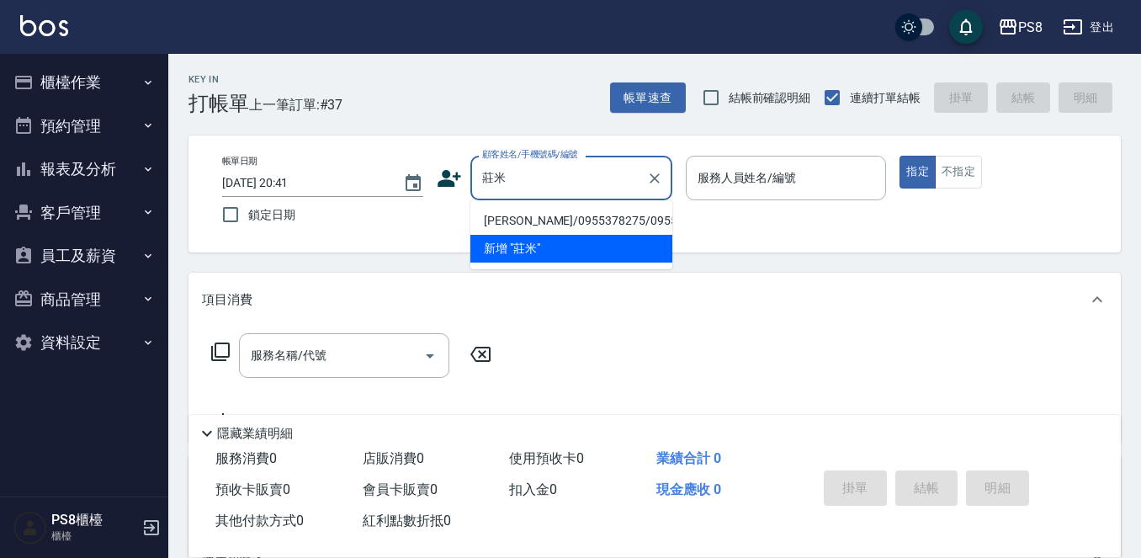
click at [538, 230] on li "[PERSON_NAME]/0955378275/0955378275" at bounding box center [571, 221] width 202 height 28
type input "[PERSON_NAME]/0955378275/0955378275"
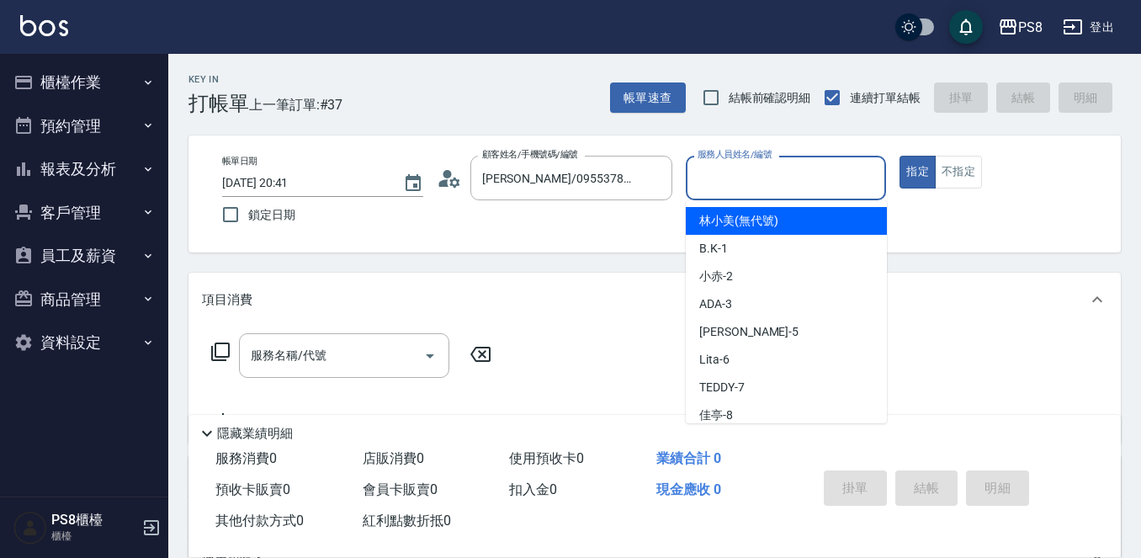
click at [800, 174] on input "服務人員姓名/編號" at bounding box center [786, 177] width 186 height 29
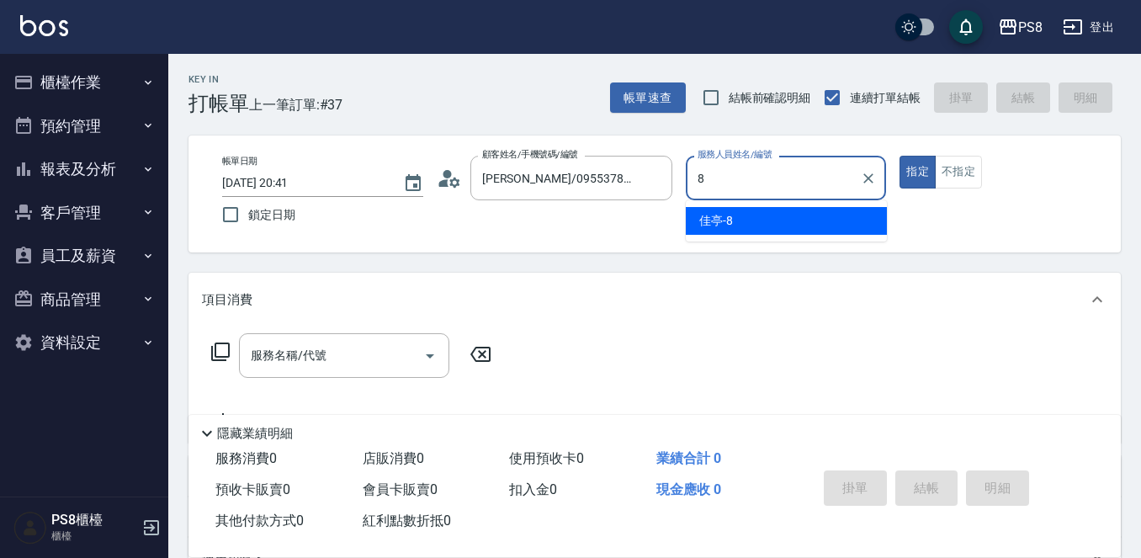
type input "佳亭-8"
type button "true"
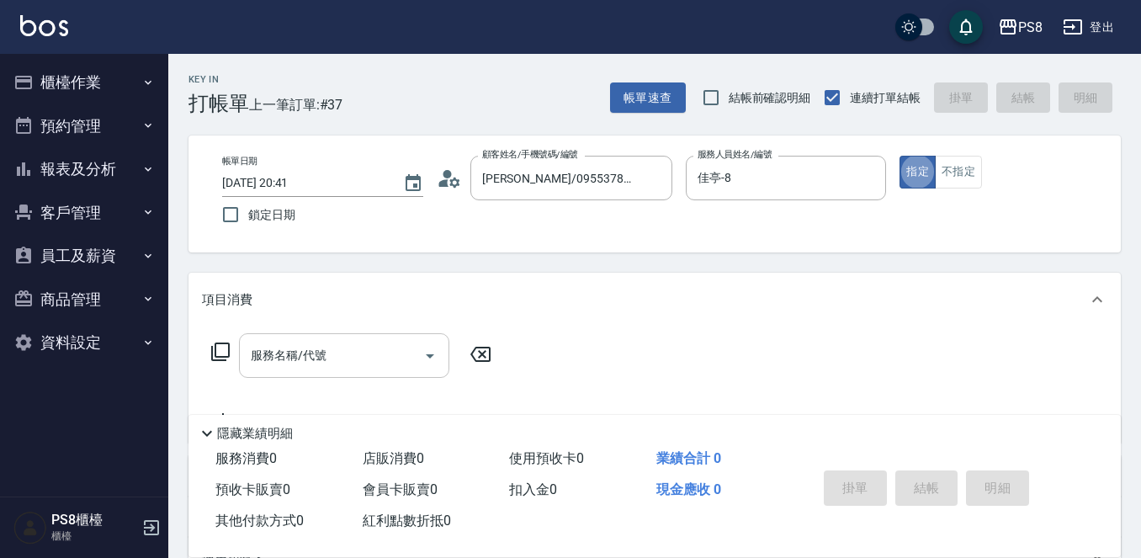
click at [366, 356] on input "服務名稱/代號" at bounding box center [331, 355] width 170 height 29
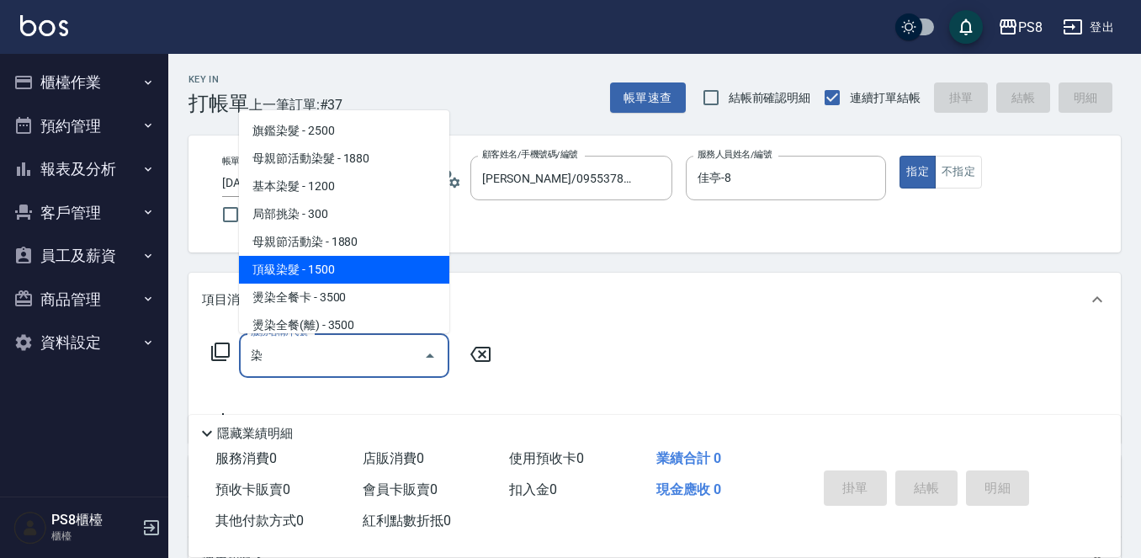
click at [333, 277] on span "頂級染髮 - 1500" at bounding box center [344, 270] width 210 height 28
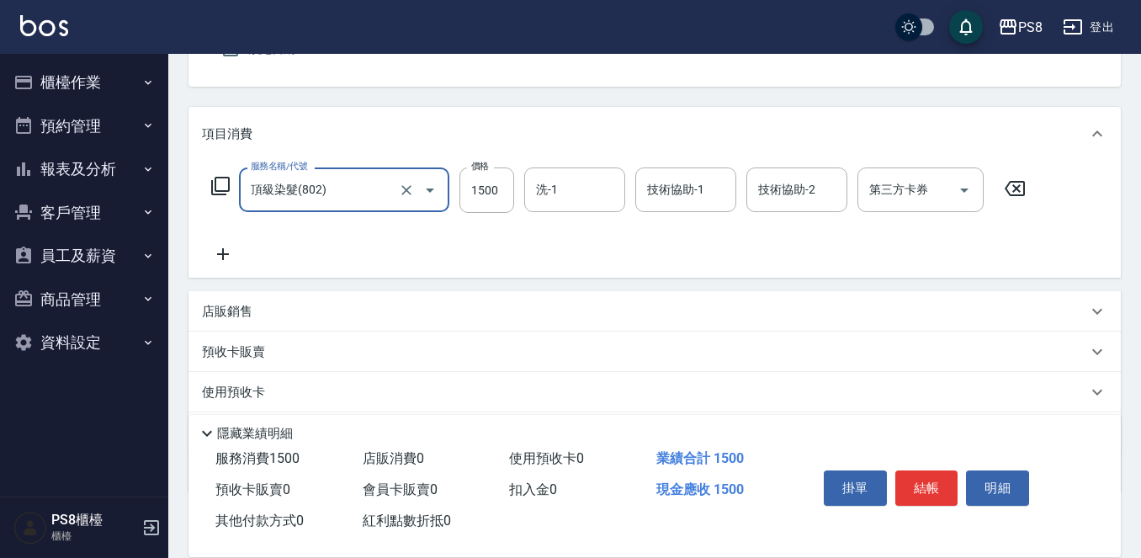
scroll to position [168, 0]
type input "頂級染髮(802)"
click at [225, 255] on icon at bounding box center [223, 251] width 42 height 20
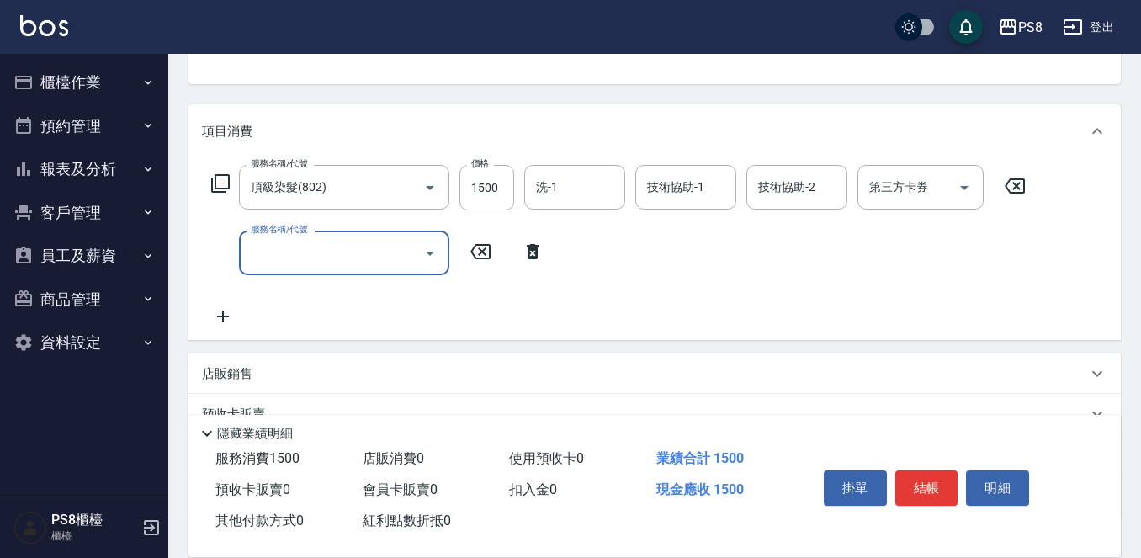
click at [278, 260] on input "服務名稱/代號" at bounding box center [331, 252] width 170 height 29
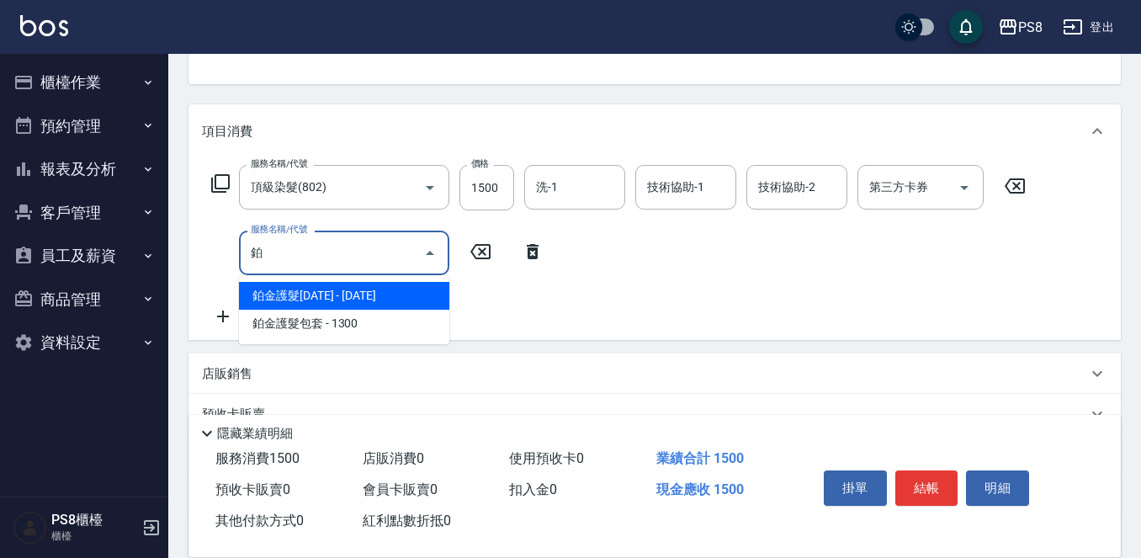
click at [299, 294] on span "鉑金護髮[DATE] - [DATE]" at bounding box center [344, 296] width 210 height 28
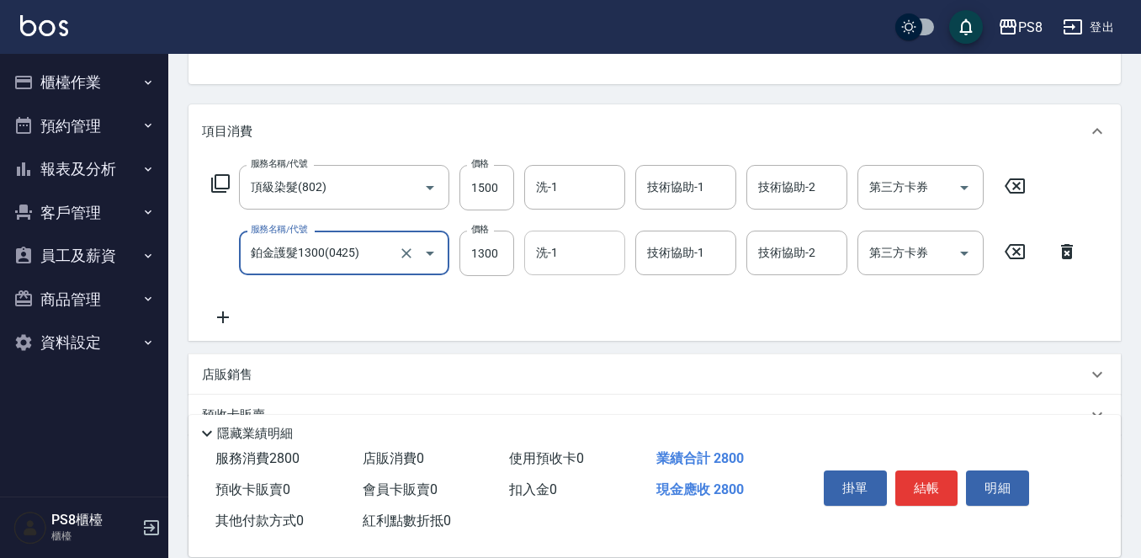
type input "鉑金護髮1300(0425)"
click at [574, 250] on input "洗-1" at bounding box center [575, 252] width 86 height 29
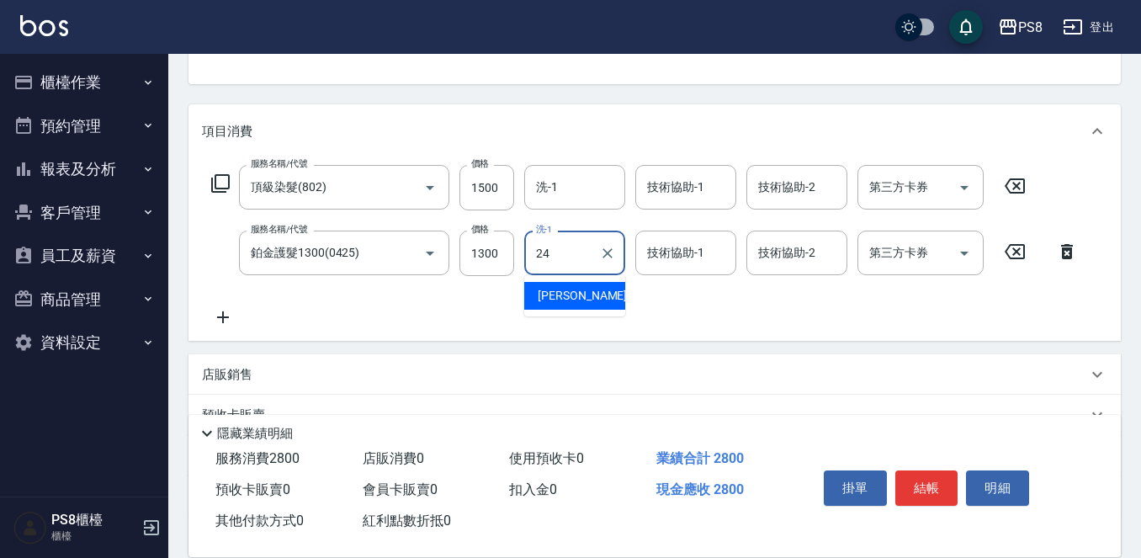
type input "[PERSON_NAME]-24"
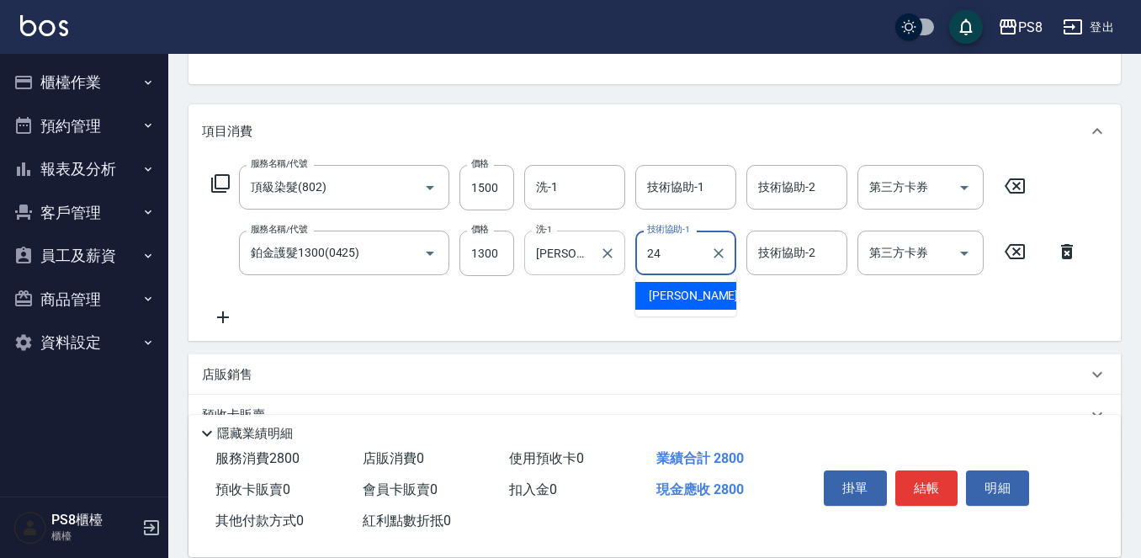
type input "[PERSON_NAME]-24"
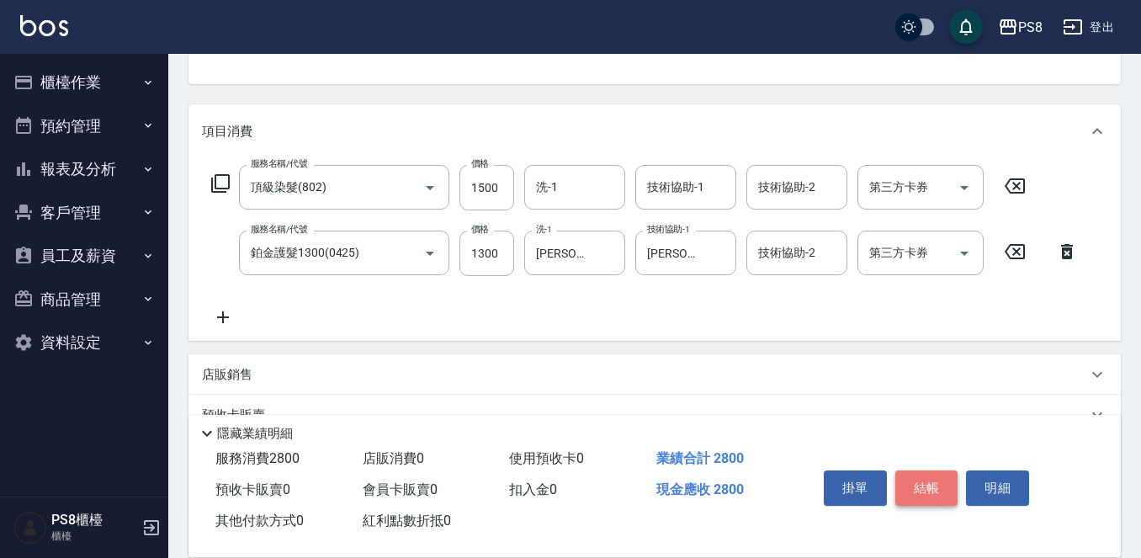
click at [930, 482] on button "結帳" at bounding box center [926, 487] width 63 height 35
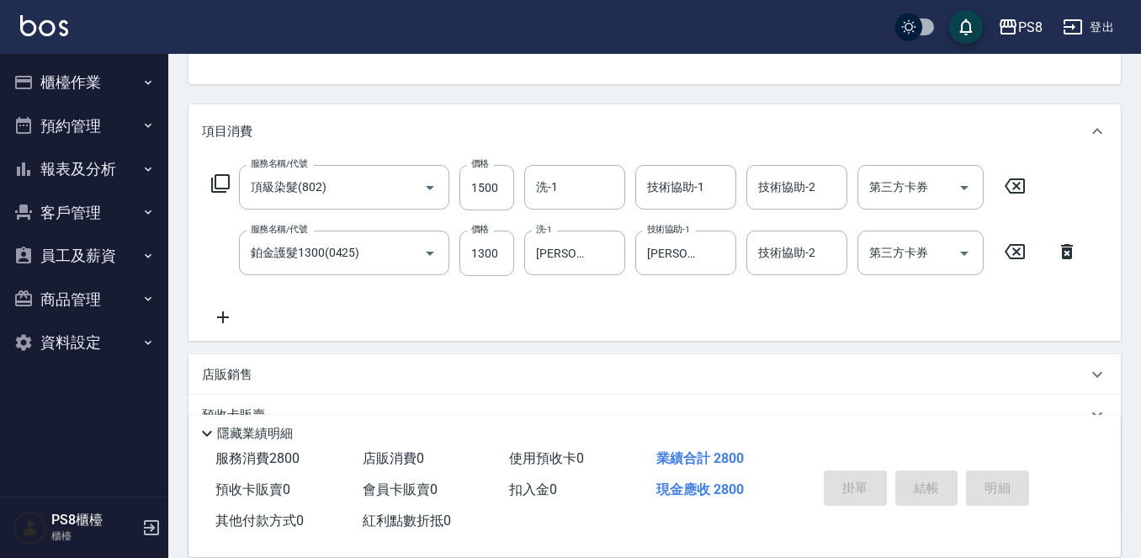
type input "[DATE] 20:42"
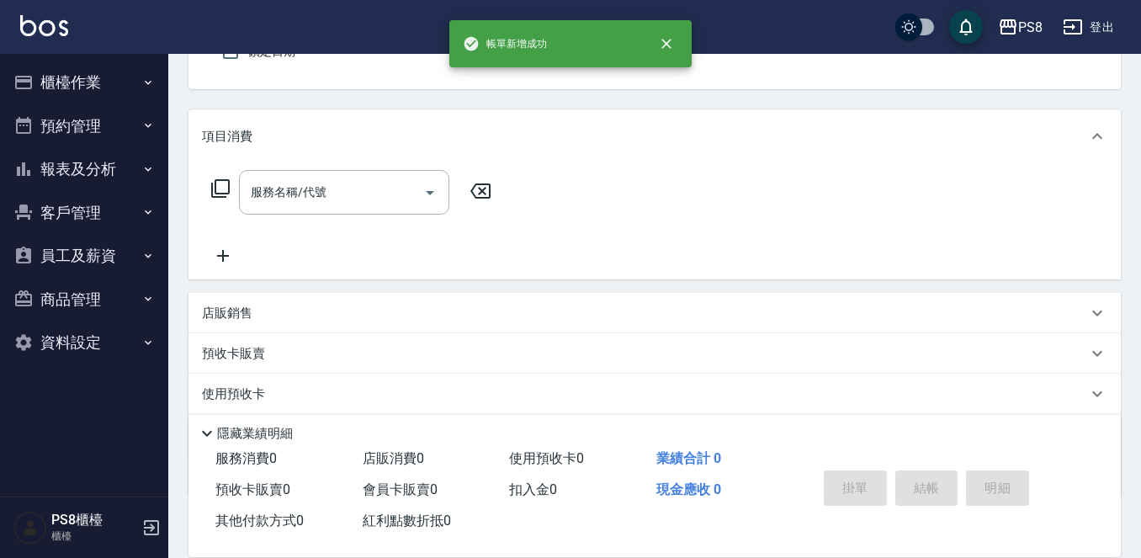
scroll to position [0, 0]
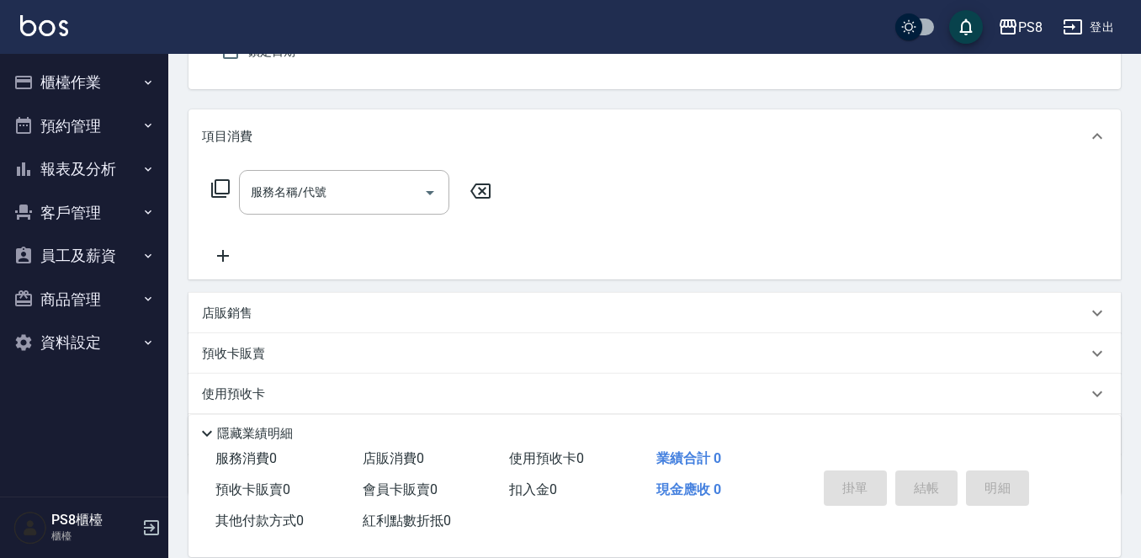
click at [59, 28] on img at bounding box center [44, 25] width 48 height 21
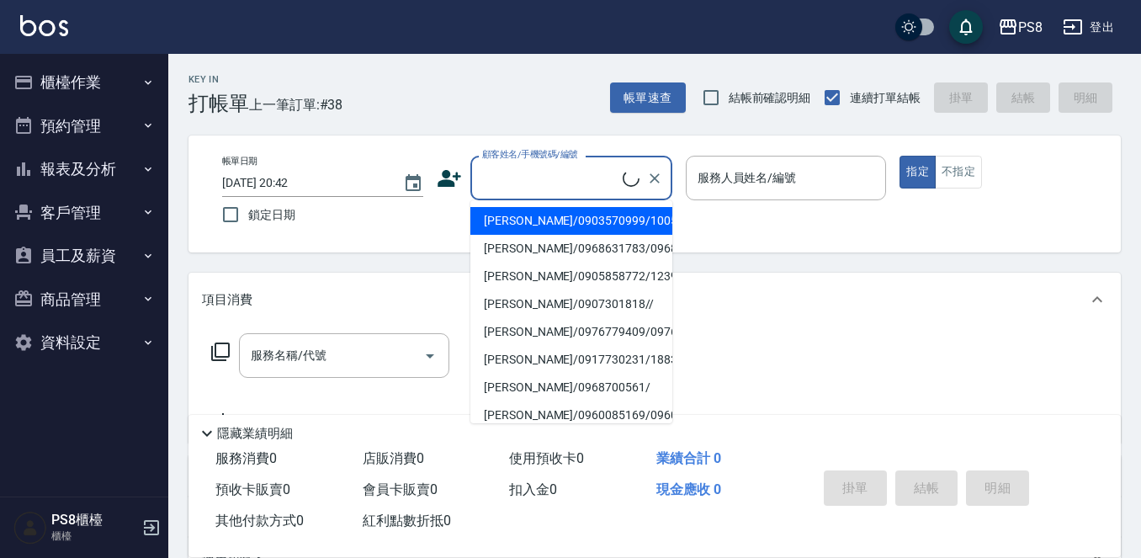
click at [539, 179] on input "顧客姓名/手機號碼/編號" at bounding box center [550, 177] width 145 height 29
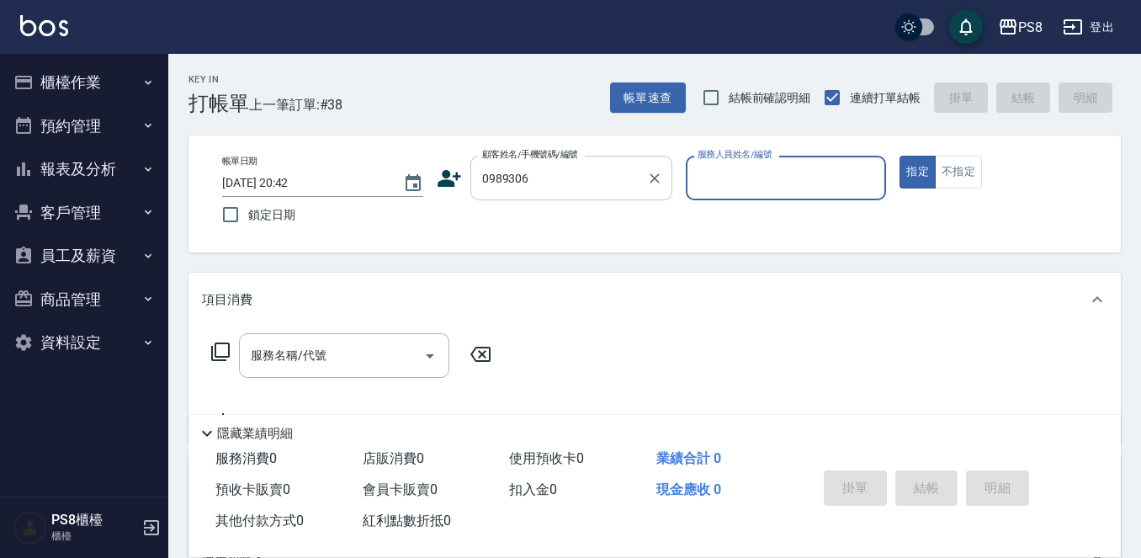
click at [544, 183] on input "0989306" at bounding box center [559, 177] width 162 height 29
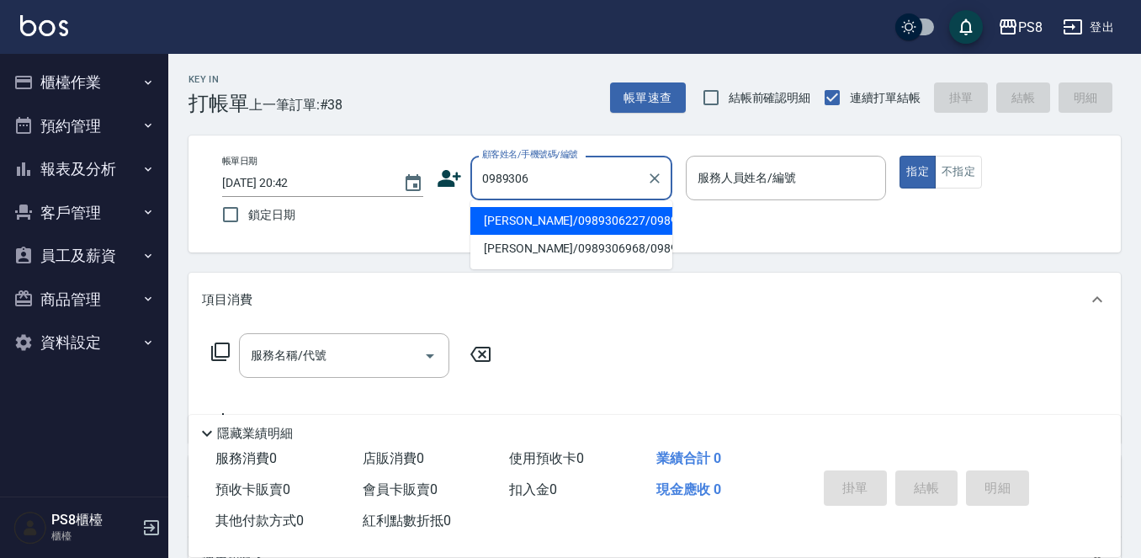
click at [538, 228] on li "[PERSON_NAME]/0989306227/0989306227" at bounding box center [571, 221] width 202 height 28
type input "[PERSON_NAME]/0989306227/0989306227"
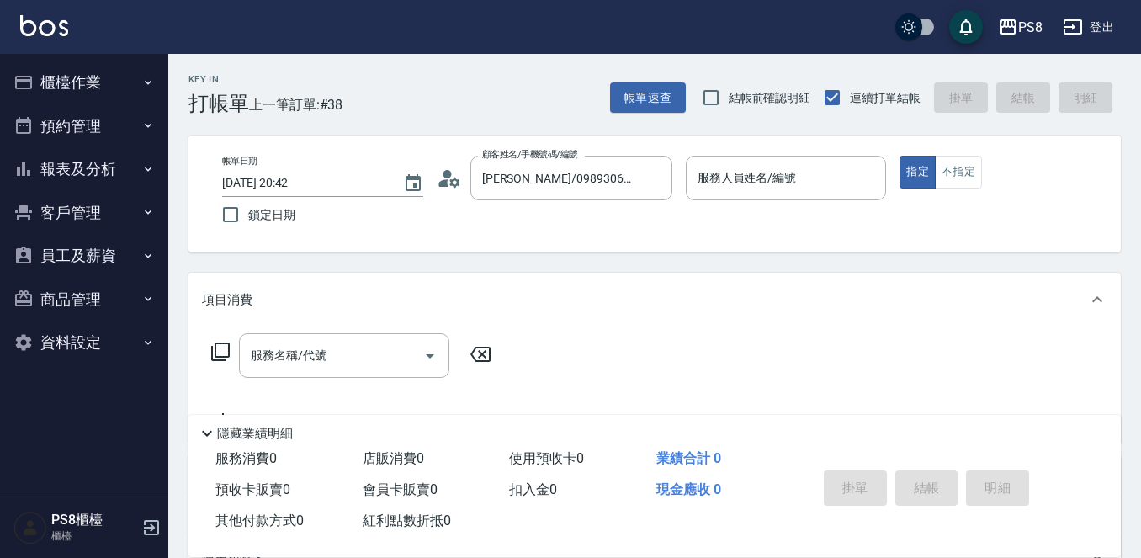
click at [434, 181] on div "帳單日期 [DATE] 20:42 鎖定日期 顧客姓名/手機號碼/編號 [PERSON_NAME]/0989306227/0989306227 顧客姓名/手機…" at bounding box center [655, 194] width 892 height 77
click at [450, 183] on icon at bounding box center [454, 182] width 10 height 10
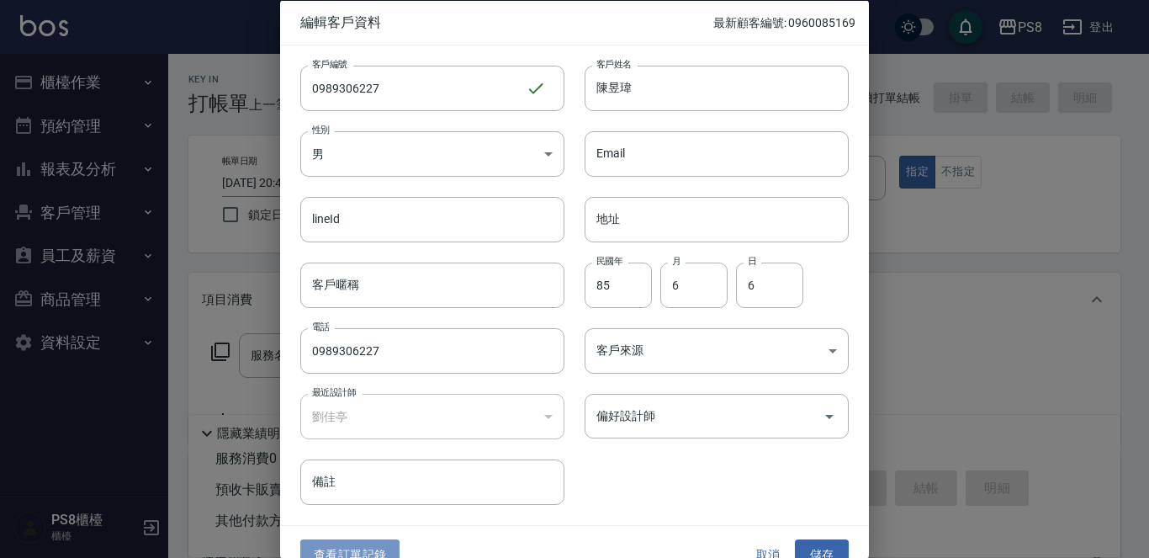
click at [367, 548] on button "查看訂單記錄" at bounding box center [349, 554] width 99 height 31
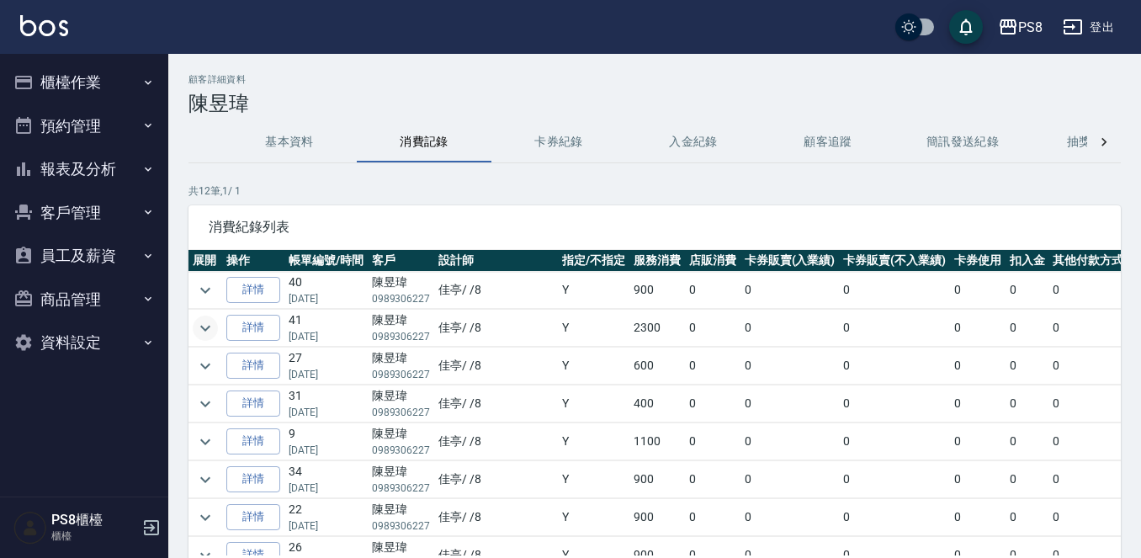
click at [207, 321] on icon "expand row" at bounding box center [205, 328] width 20 height 20
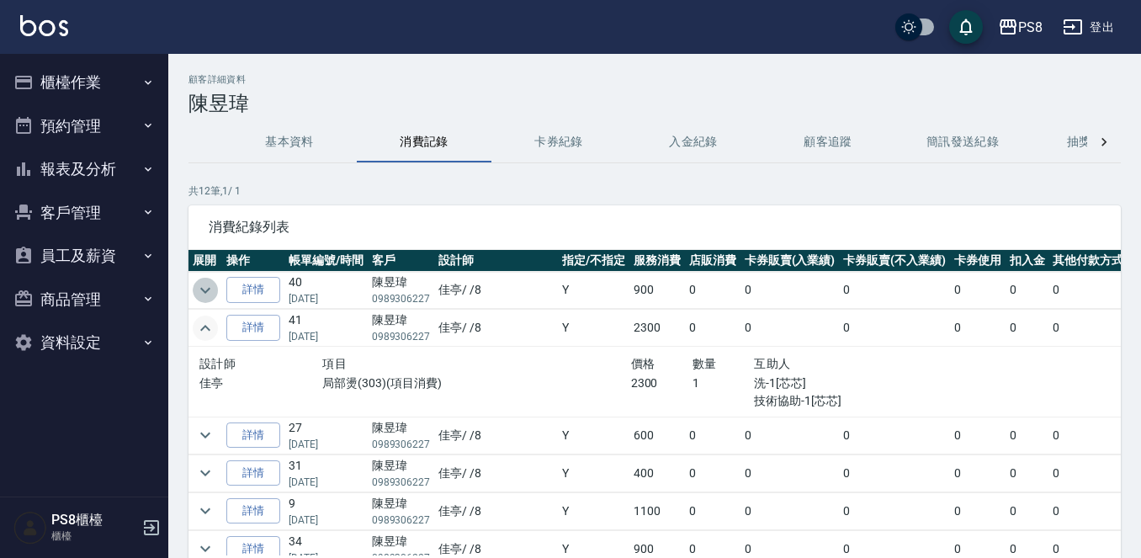
click at [211, 287] on icon "expand row" at bounding box center [205, 290] width 20 height 20
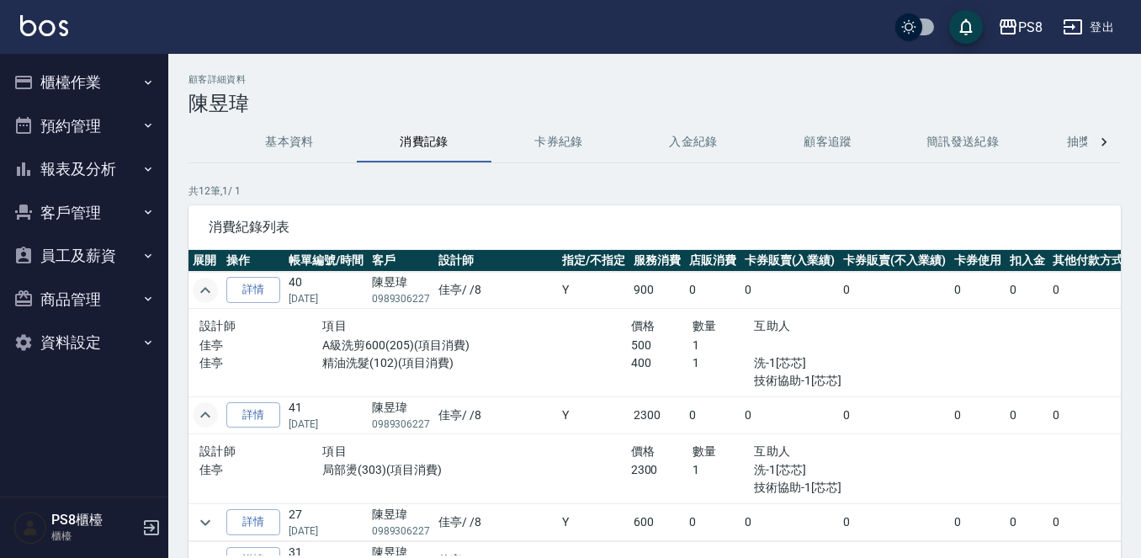
click at [52, 24] on img at bounding box center [44, 25] width 48 height 21
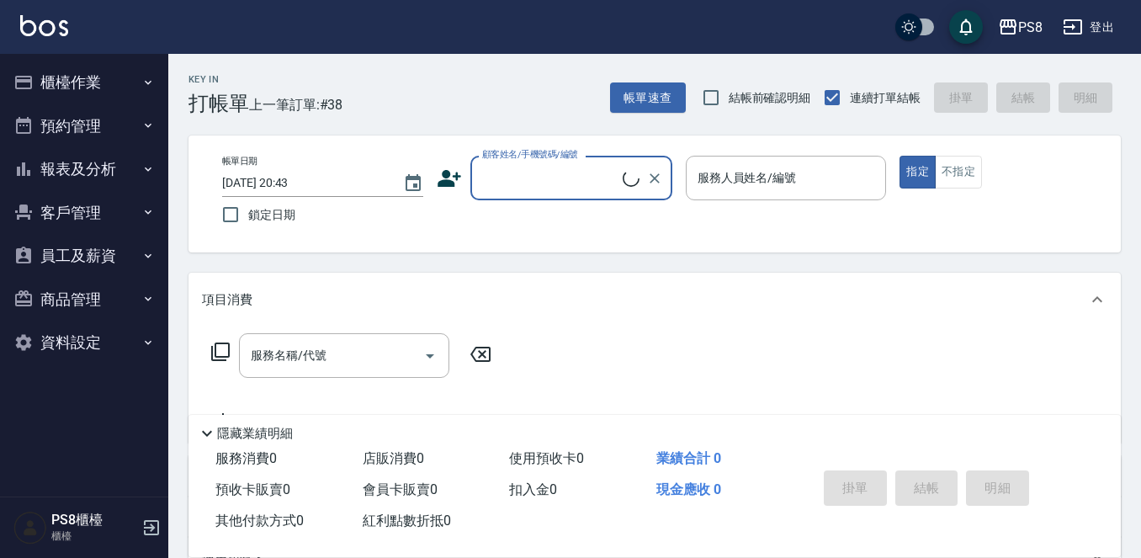
click at [506, 170] on input "顧客姓名/手機號碼/編號" at bounding box center [550, 177] width 145 height 29
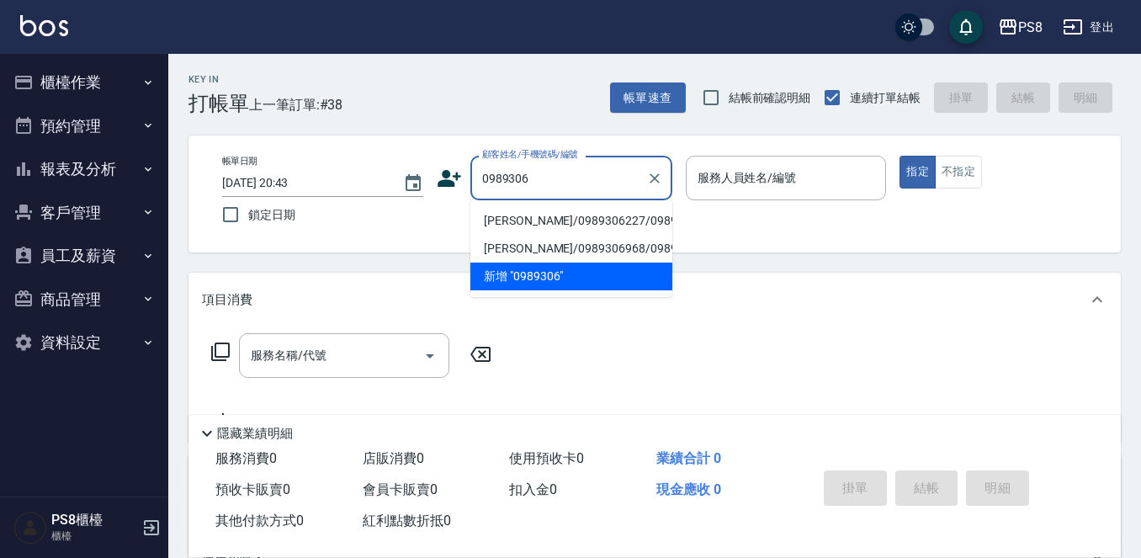
click at [523, 233] on li "[PERSON_NAME]/0989306227/0989306227" at bounding box center [571, 221] width 202 height 28
type input "[PERSON_NAME]/0989306227/0989306227"
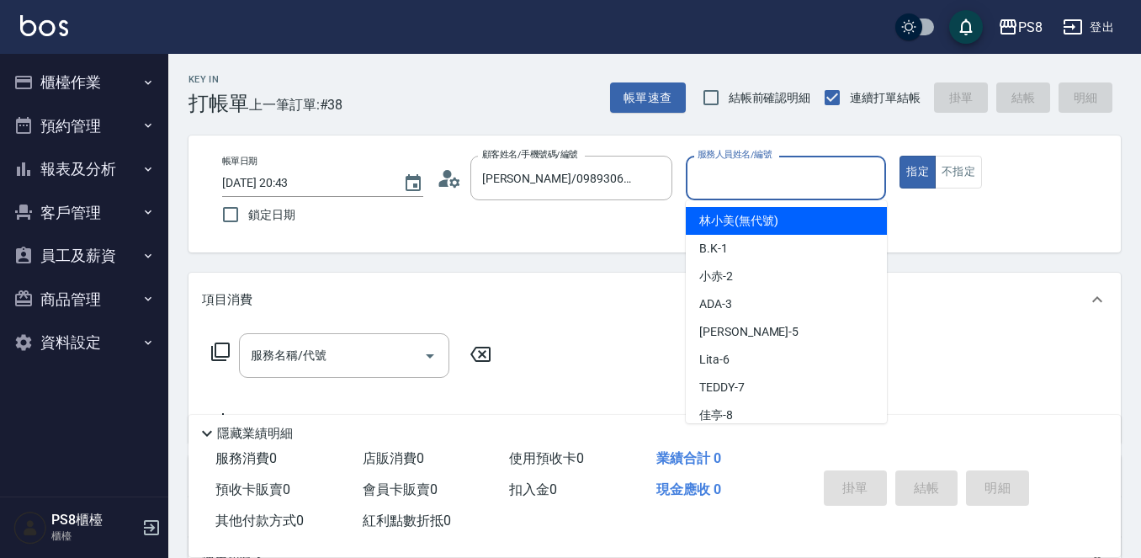
click at [728, 179] on input "服務人員姓名/編號" at bounding box center [786, 177] width 186 height 29
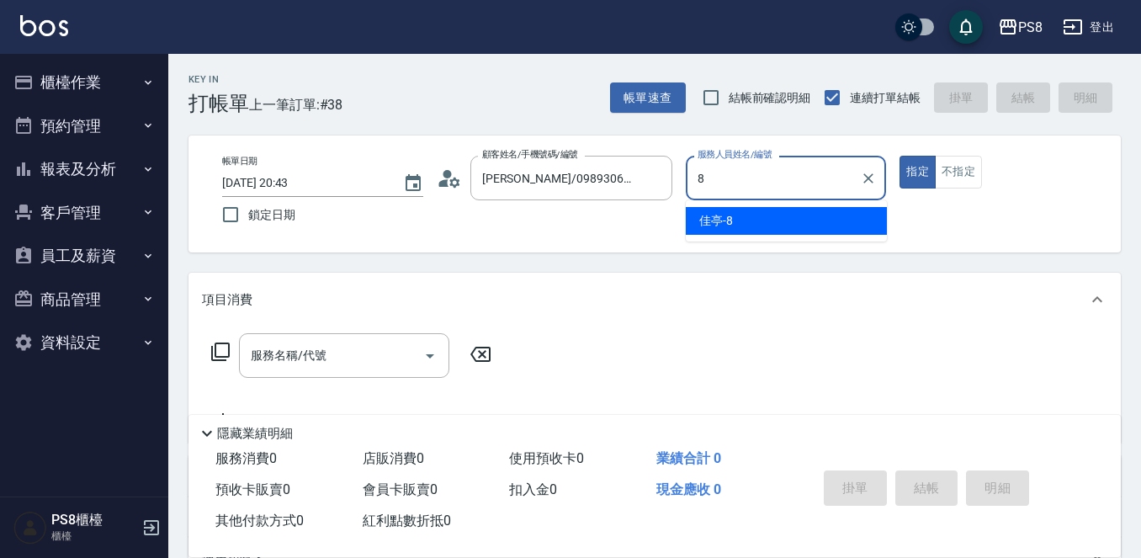
type input "佳亭-8"
type button "true"
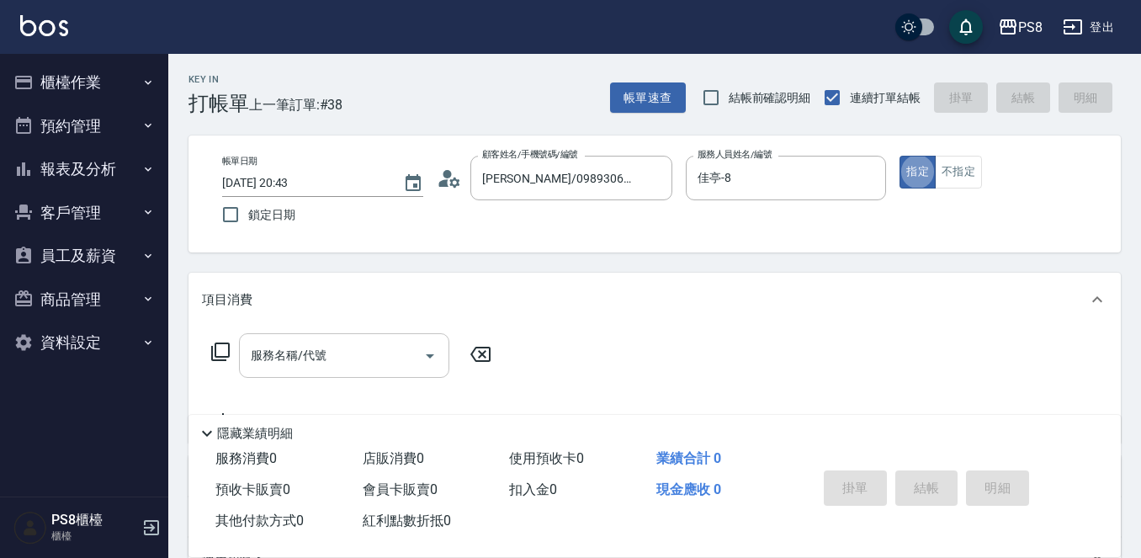
click at [321, 364] on input "服務名稱/代號" at bounding box center [331, 355] width 170 height 29
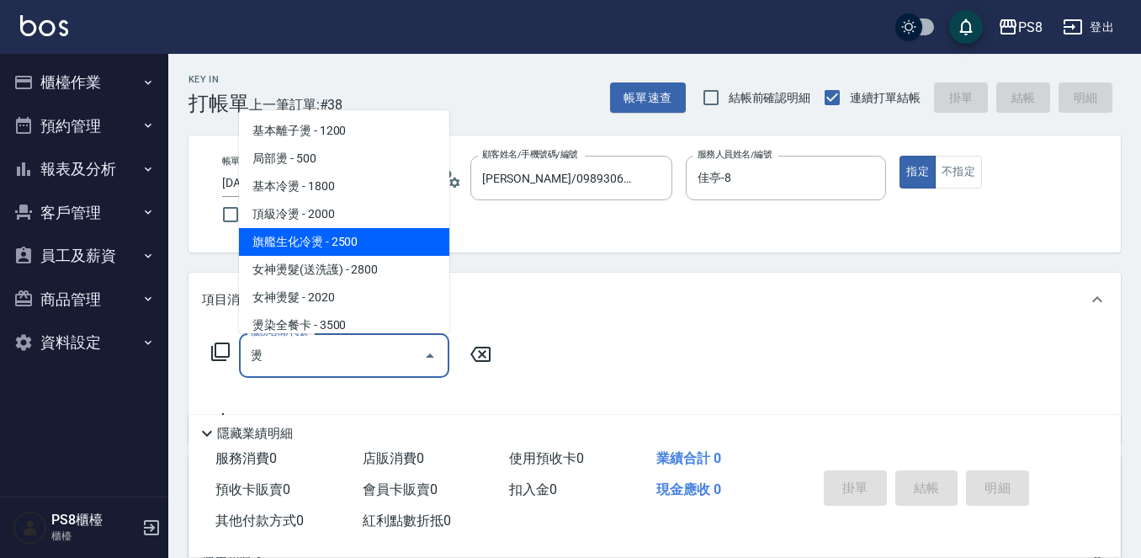
click at [360, 240] on span "旗艦生化冷燙 - 2500" at bounding box center [344, 242] width 210 height 28
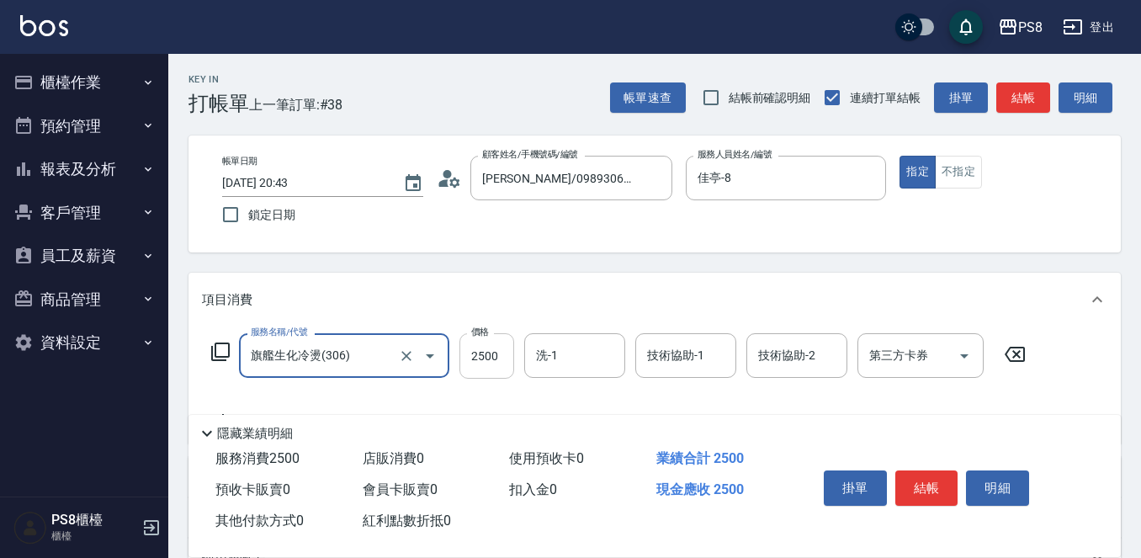
type input "旗艦生化冷燙(306)"
click at [497, 352] on input "2500" at bounding box center [486, 355] width 55 height 45
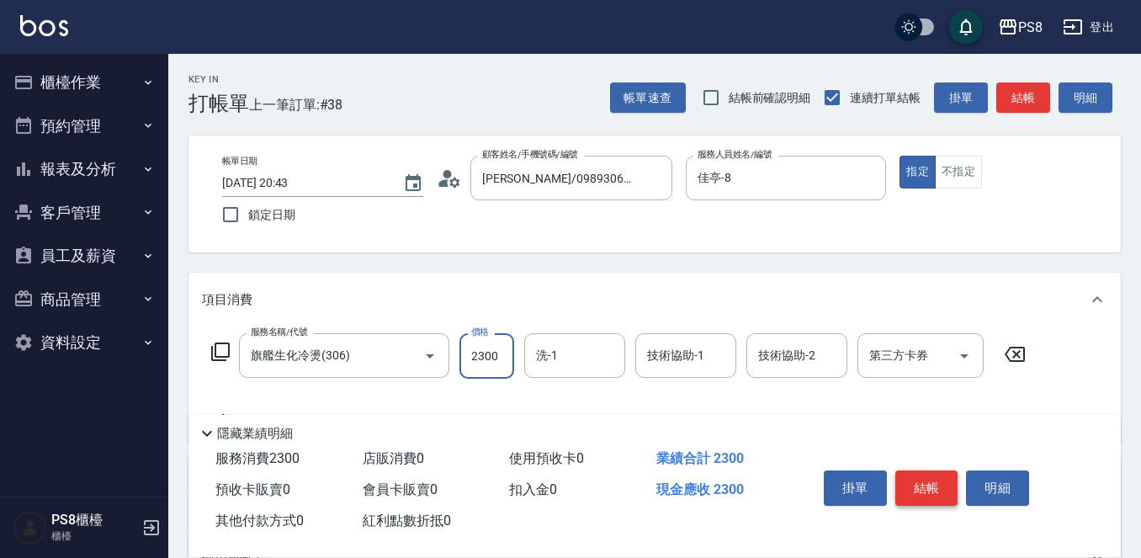
type input "2300"
click at [920, 477] on button "結帳" at bounding box center [926, 487] width 63 height 35
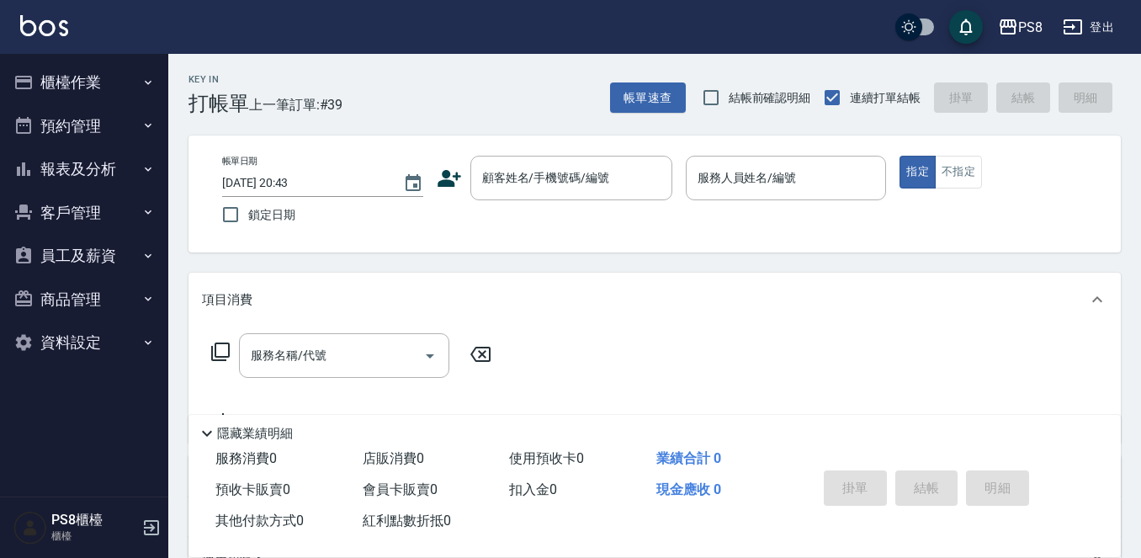
click at [50, 24] on img at bounding box center [44, 25] width 48 height 21
click at [50, 86] on button "櫃檯作業" at bounding box center [84, 83] width 155 height 44
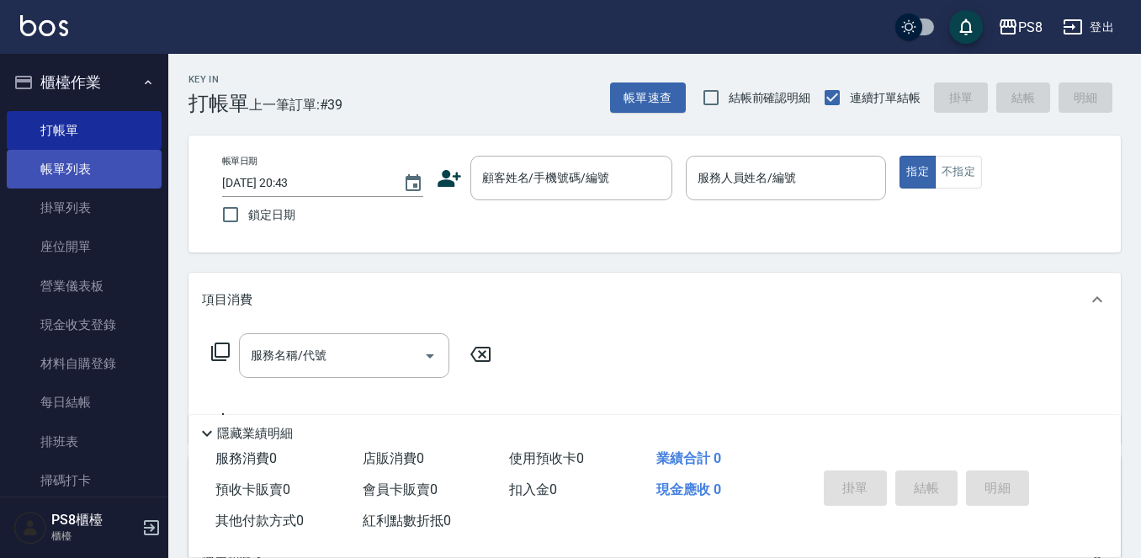
click at [53, 167] on link "帳單列表" at bounding box center [84, 169] width 155 height 39
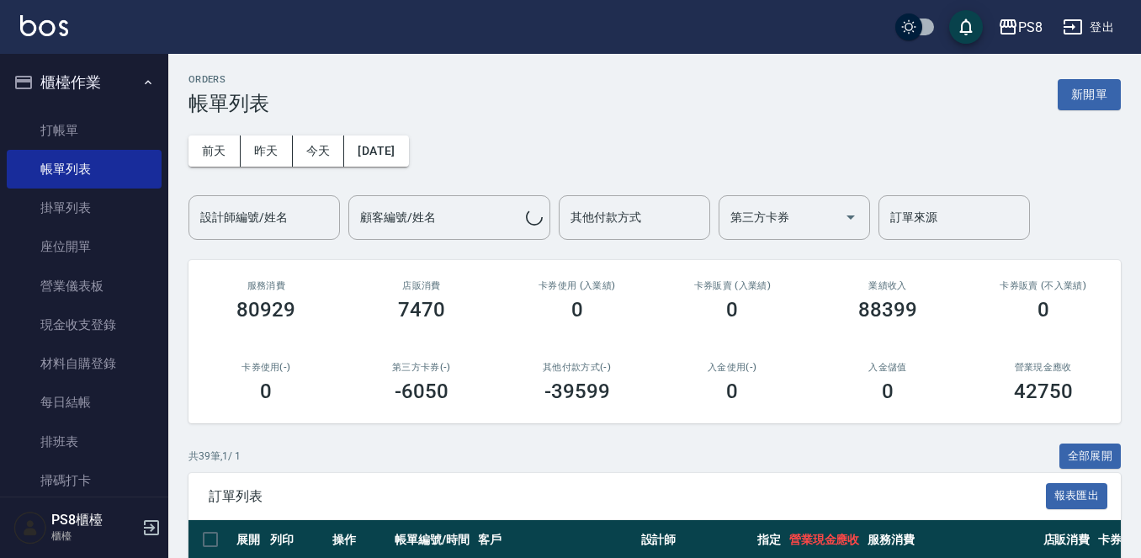
scroll to position [168, 0]
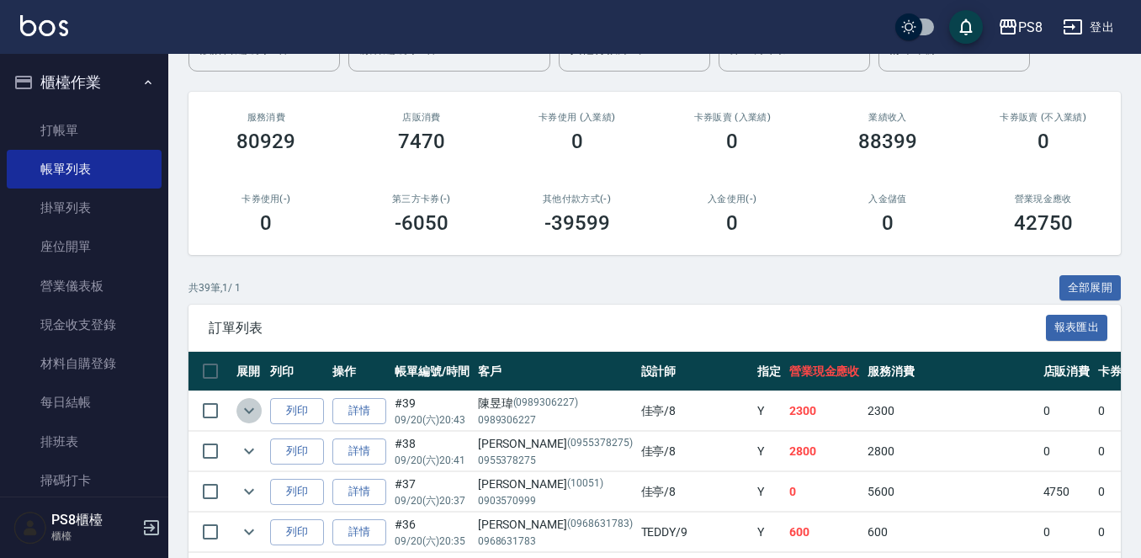
click at [251, 408] on icon "expand row" at bounding box center [249, 410] width 20 height 20
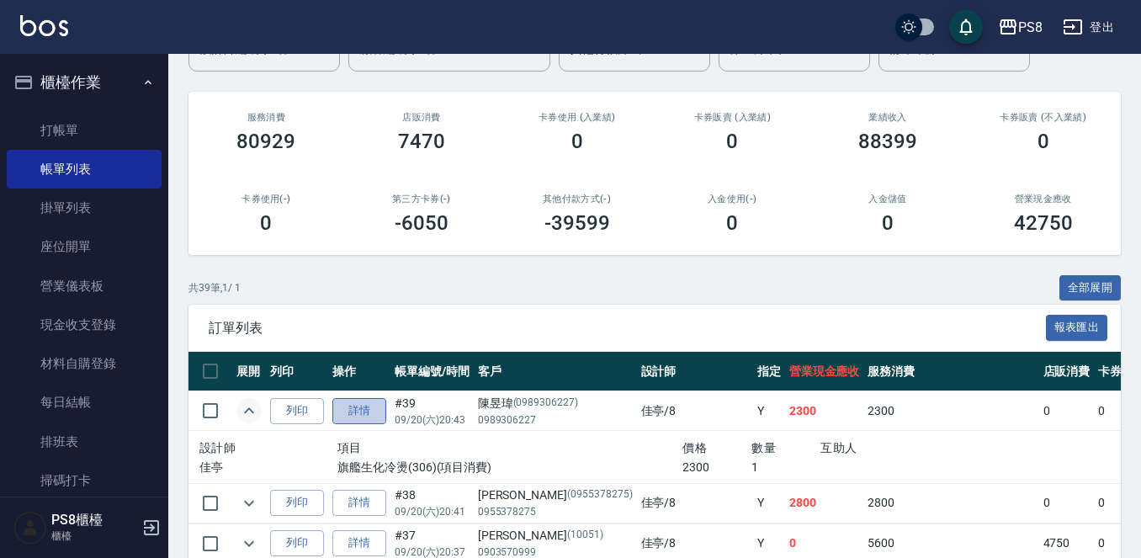
click at [364, 403] on link "詳情" at bounding box center [359, 411] width 54 height 26
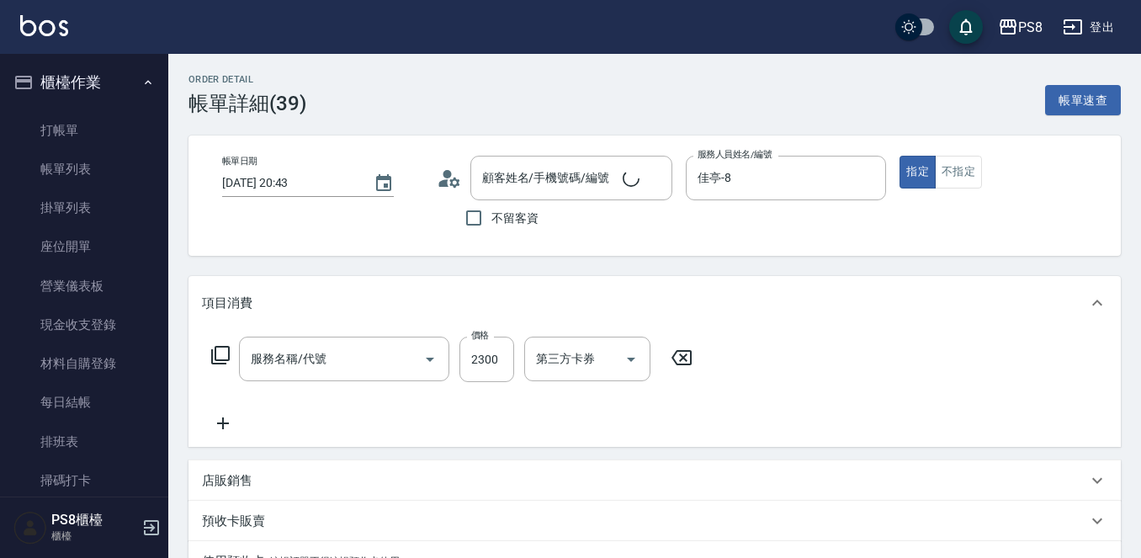
type input "2025/09/20 20:43"
type input "佳亭-8"
type input "旗艦生化冷燙(306)"
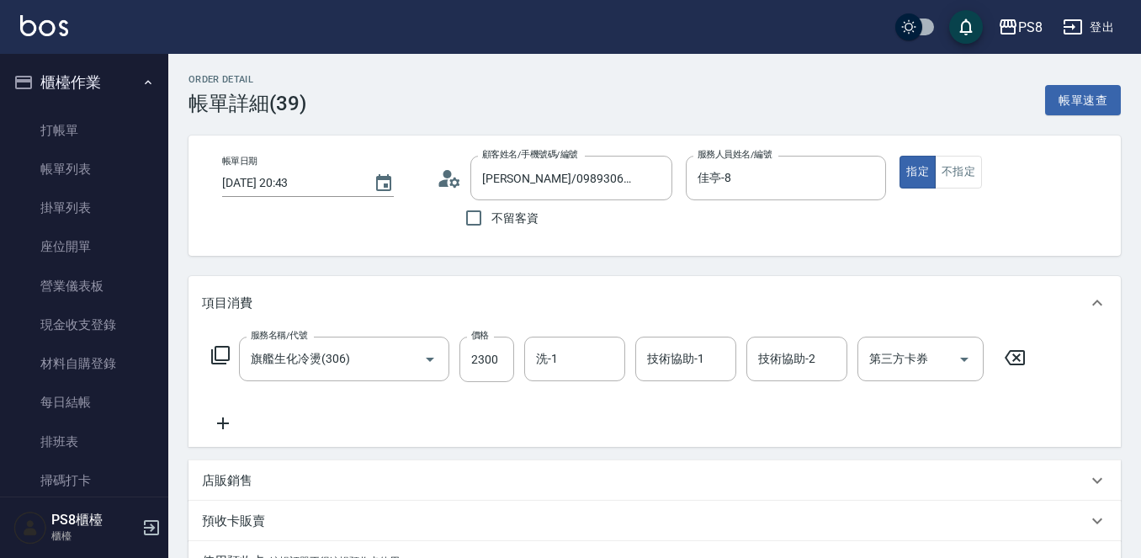
type input "[PERSON_NAME]/0989306227/0989306227"
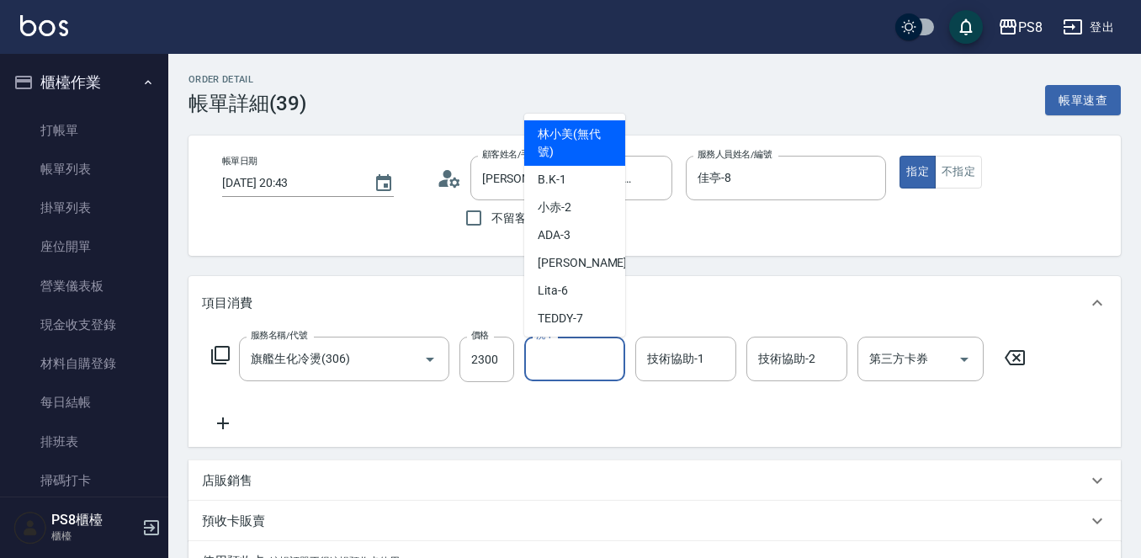
click at [563, 367] on input "洗-1" at bounding box center [575, 358] width 86 height 29
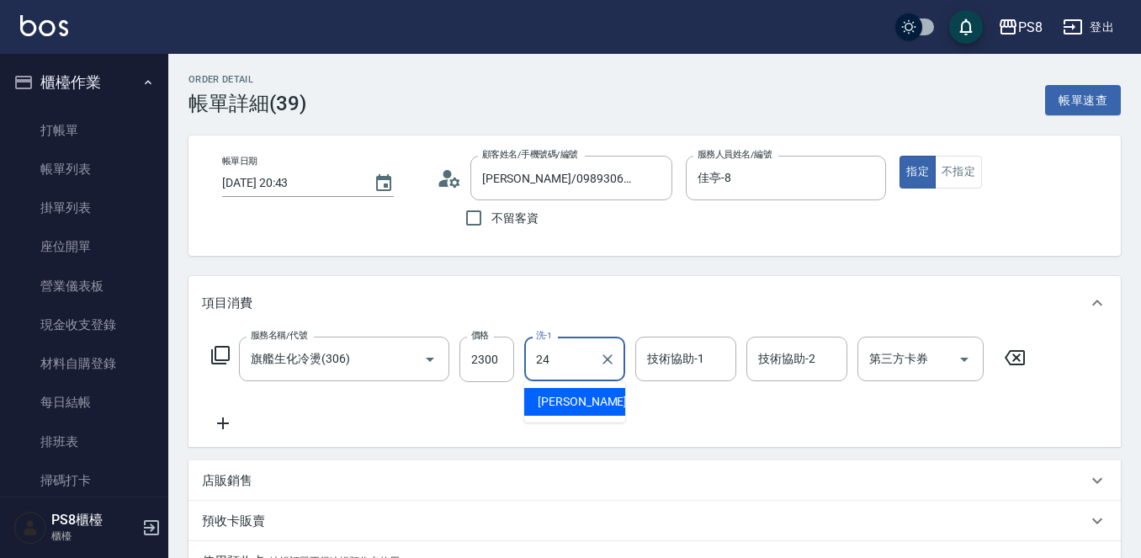
type input "婷婷-24"
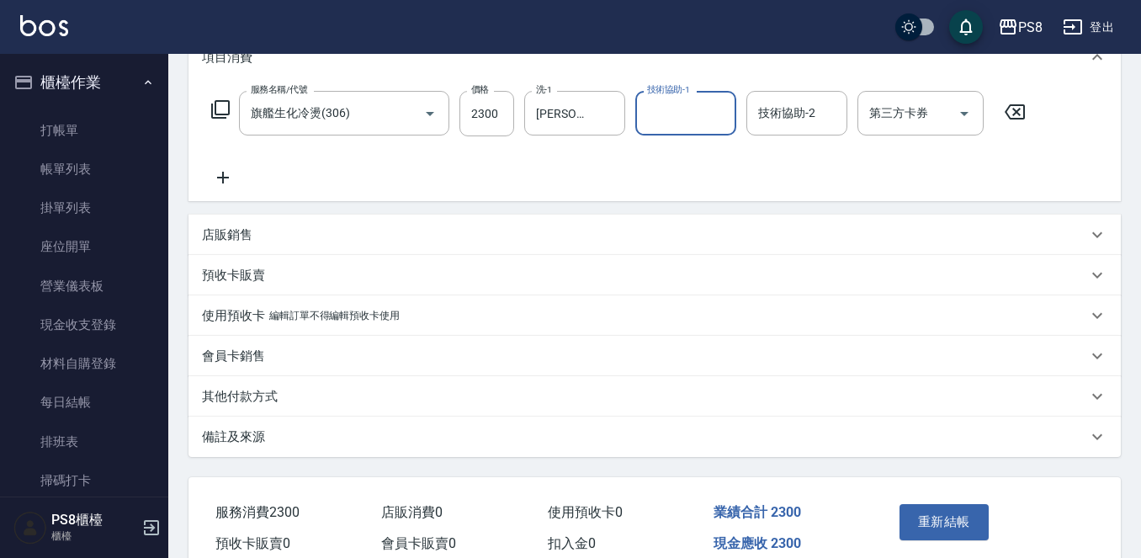
scroll to position [252, 0]
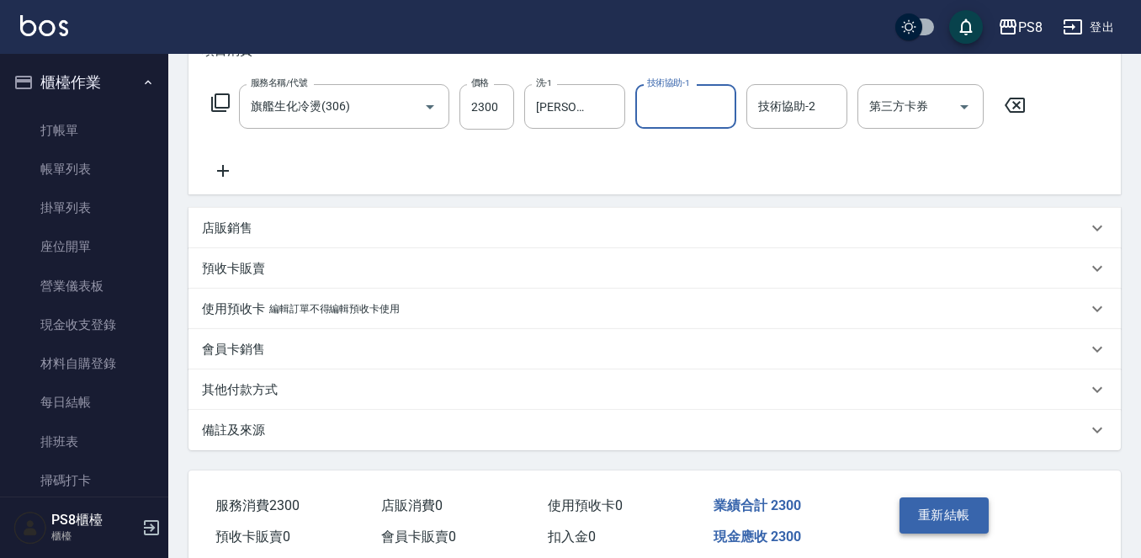
click at [946, 511] on button "重新結帳" at bounding box center [943, 514] width 89 height 35
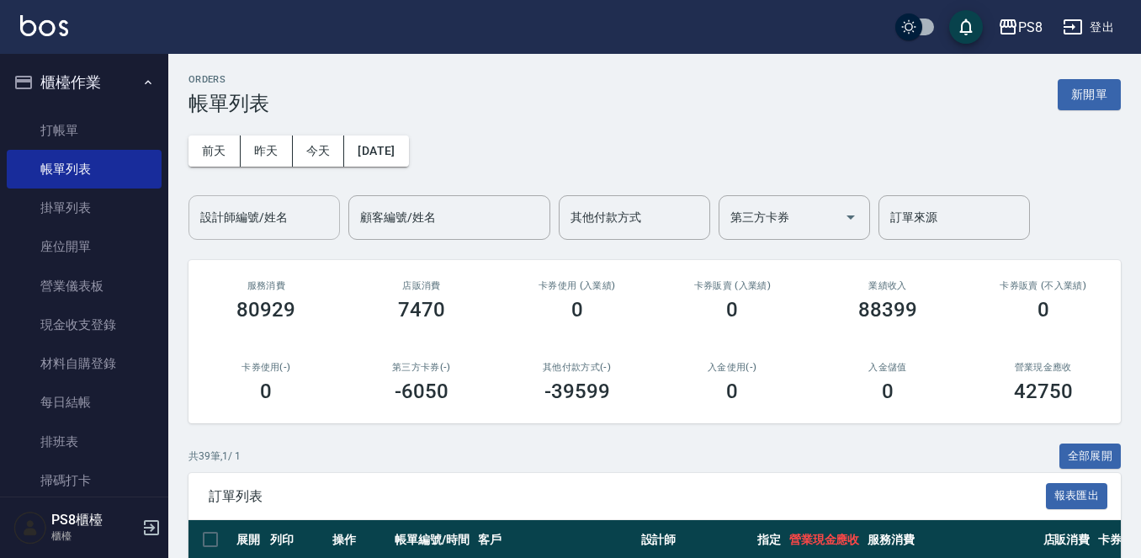
click at [268, 223] on input "設計師編號/姓名" at bounding box center [264, 217] width 136 height 29
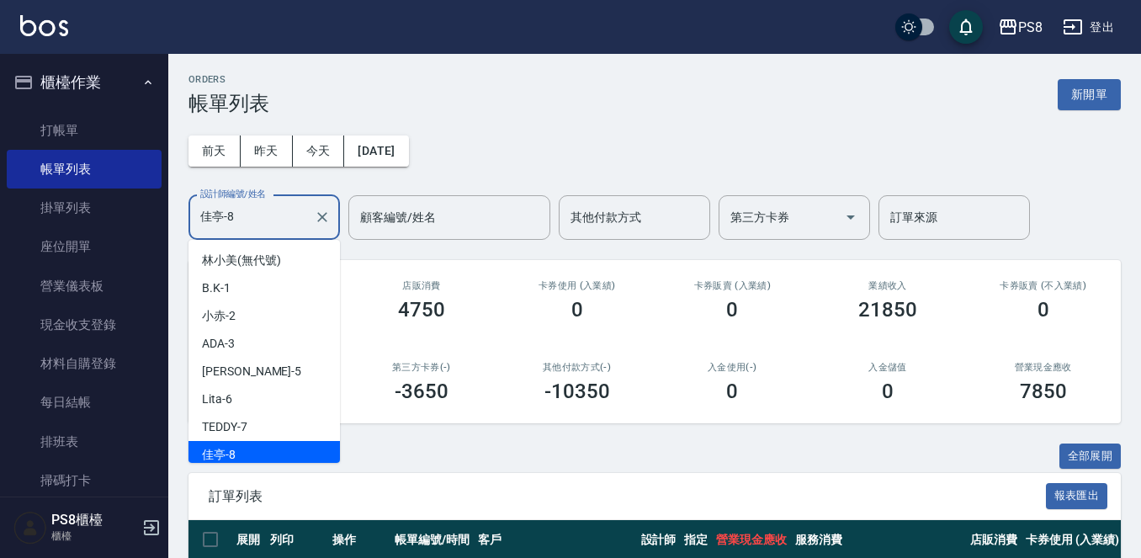
scroll to position [6, 0]
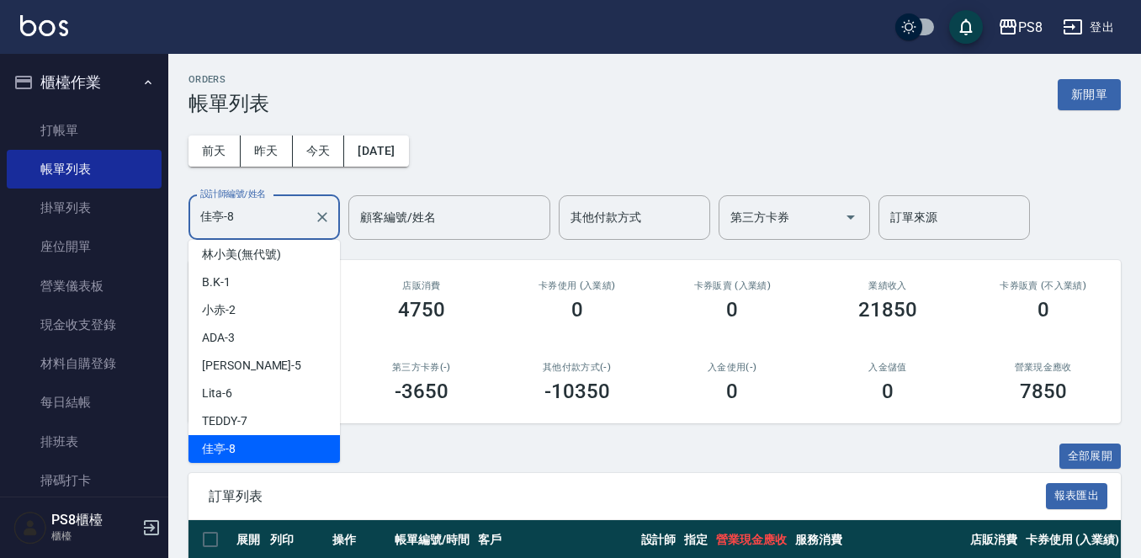
drag, startPoint x: 257, startPoint y: 220, endPoint x: 199, endPoint y: 233, distance: 59.6
click at [199, 233] on div "佳亭-8 設計師編號/姓名" at bounding box center [263, 217] width 151 height 45
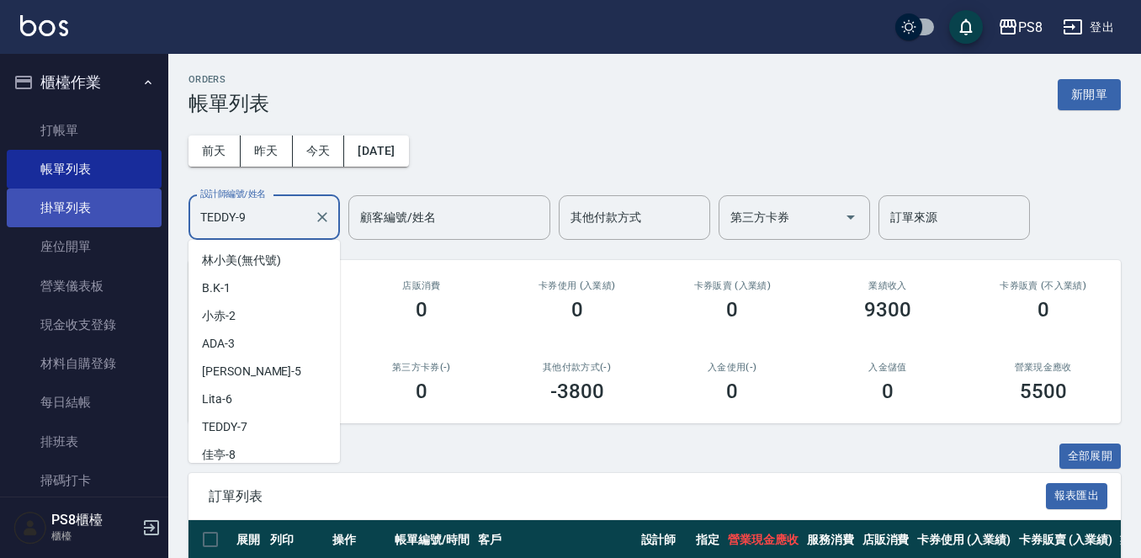
scroll to position [34, 0]
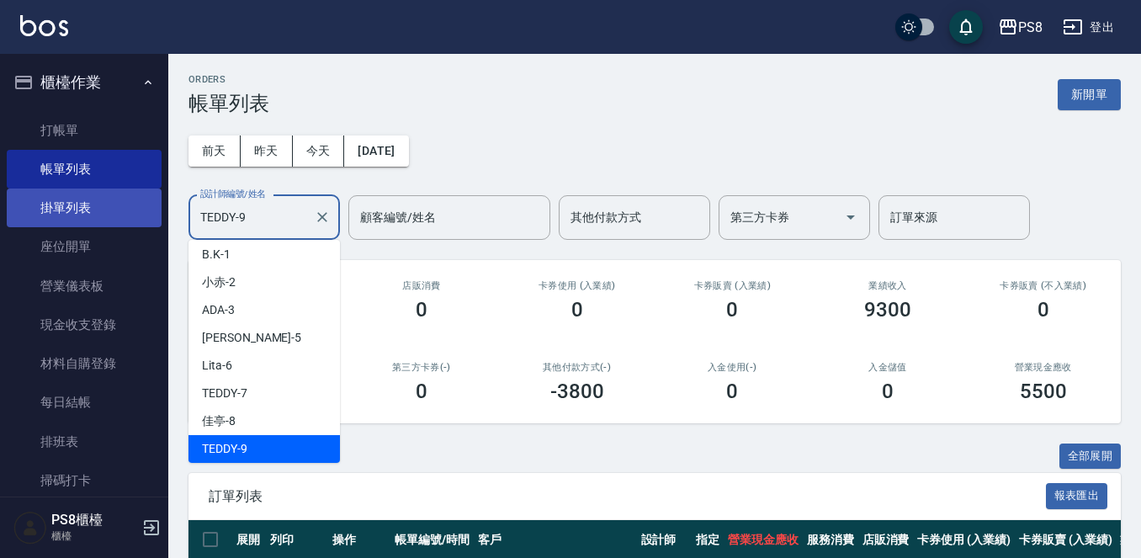
drag, startPoint x: 279, startPoint y: 225, endPoint x: 152, endPoint y: 204, distance: 128.8
click at [152, 204] on div "PS8 登出 櫃檯作業 打帳單 帳單列表 掛單列表 座位開單 營業儀表板 現金收支登錄 材料自購登錄 每日結帳 排班表 掃碼打卡 預約管理 預約管理 單日預約…" at bounding box center [570, 454] width 1141 height 908
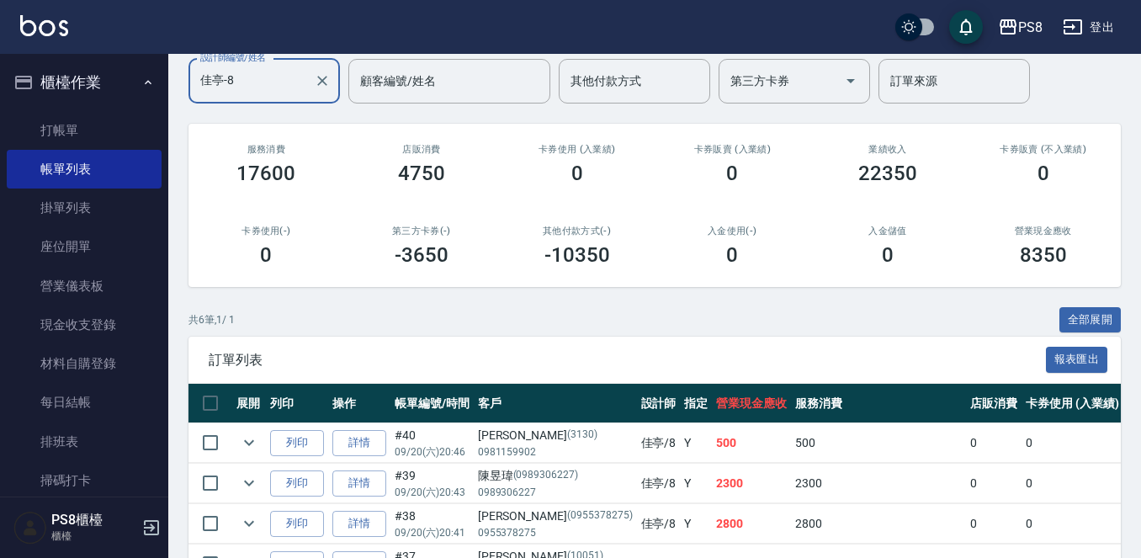
scroll to position [324, 0]
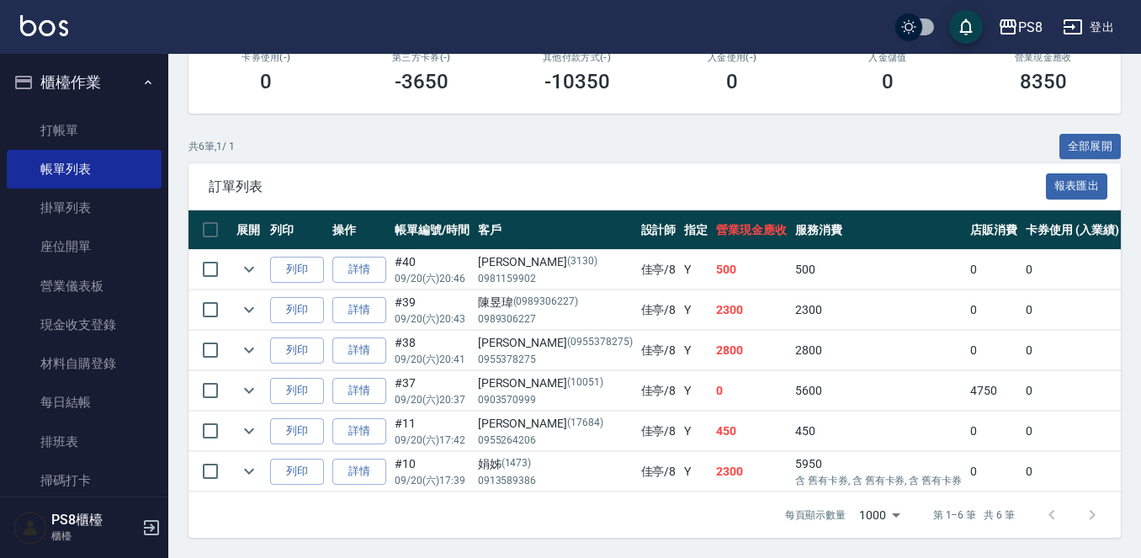
type input "佳亭-8"
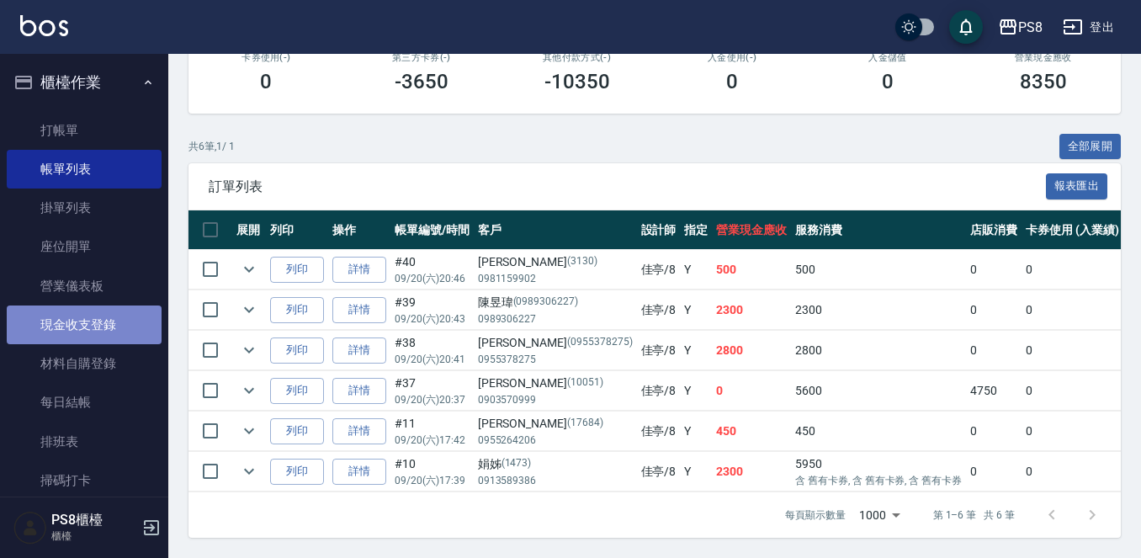
click at [88, 325] on link "現金收支登錄" at bounding box center [84, 324] width 155 height 39
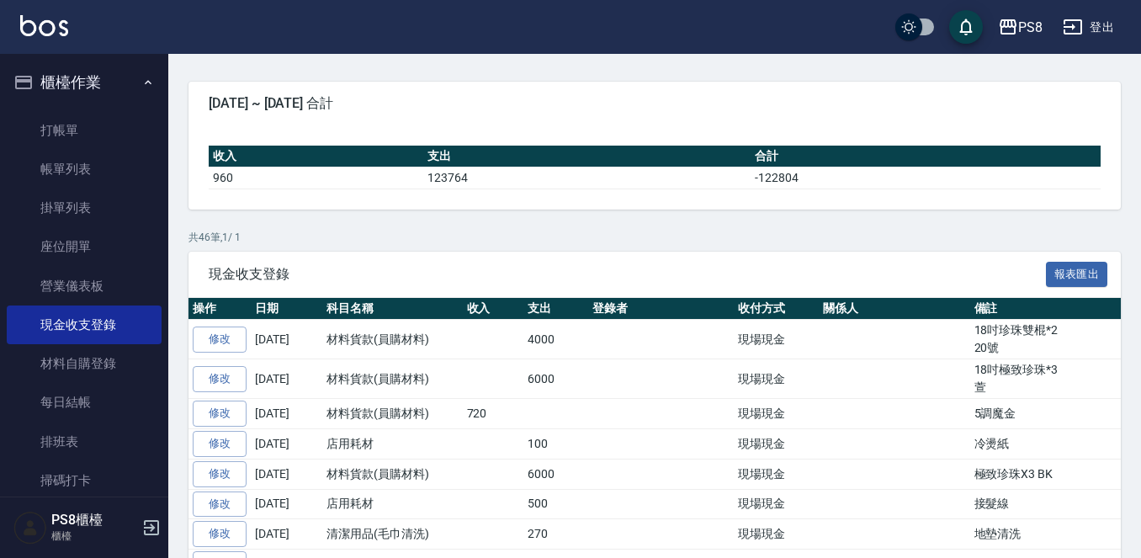
scroll to position [168, 0]
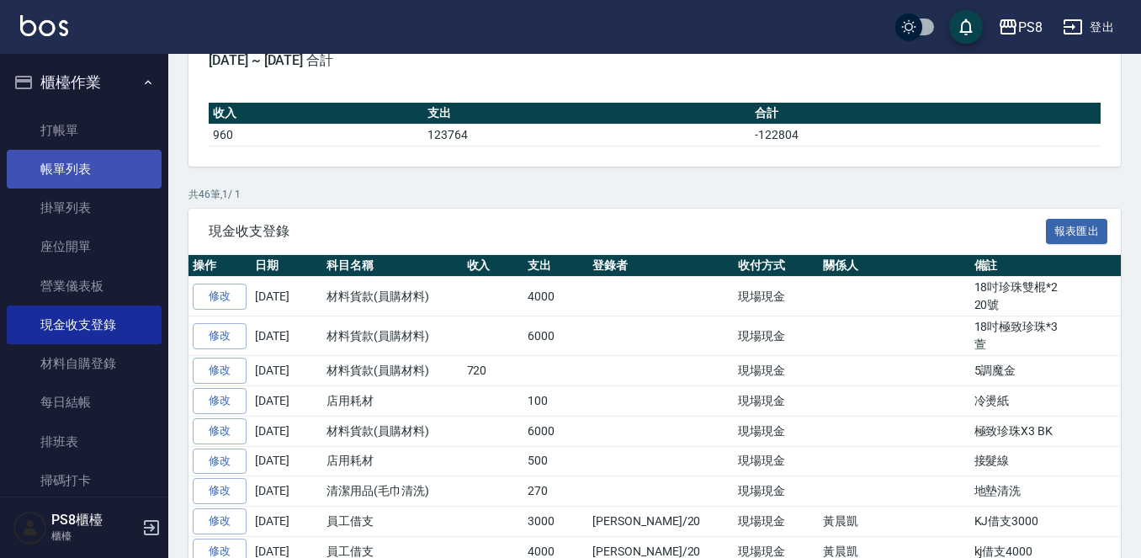
click at [101, 172] on link "帳單列表" at bounding box center [84, 169] width 155 height 39
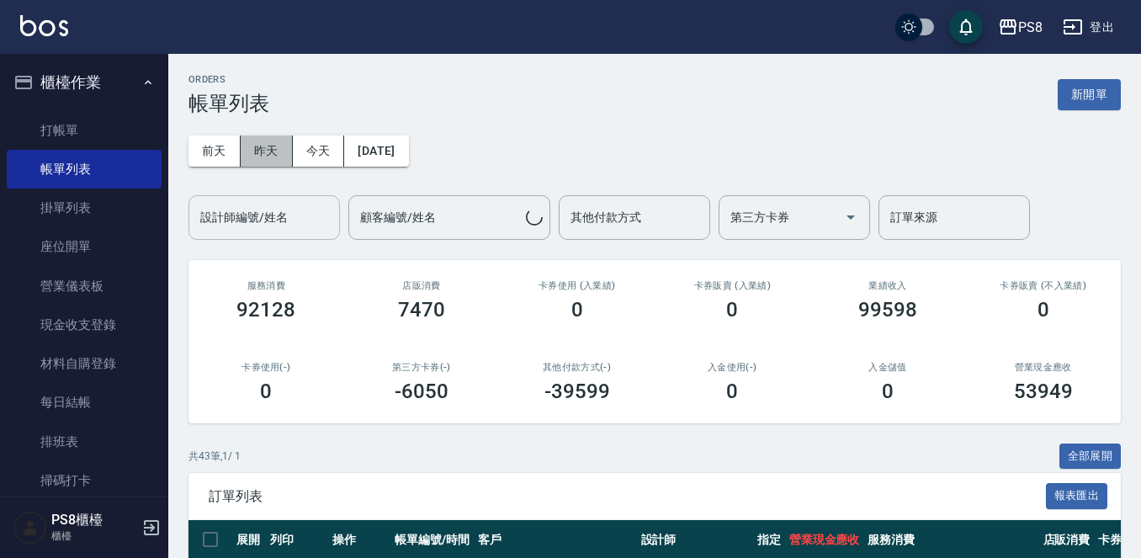
click at [257, 143] on button "昨天" at bounding box center [267, 150] width 52 height 31
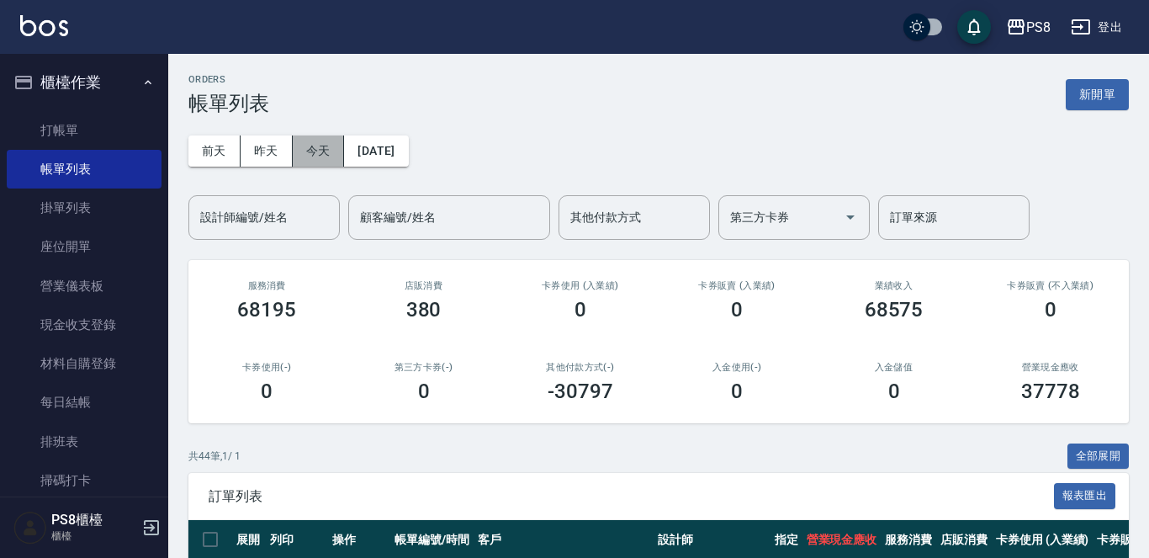
click at [302, 148] on button "今天" at bounding box center [319, 150] width 52 height 31
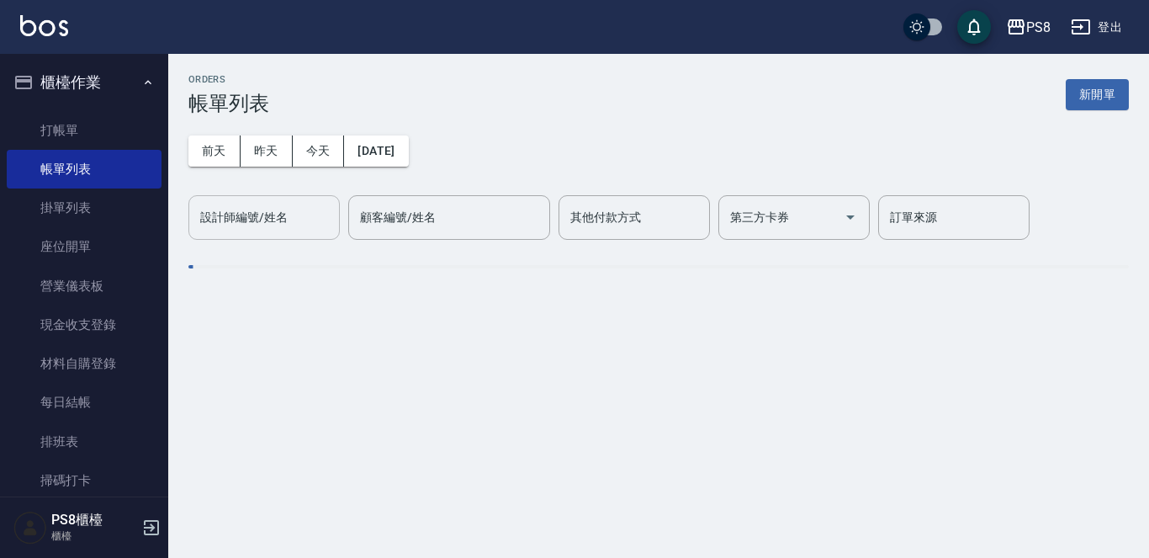
click at [283, 220] on div "設計師編號/姓名 設計師編號/姓名" at bounding box center [263, 217] width 151 height 45
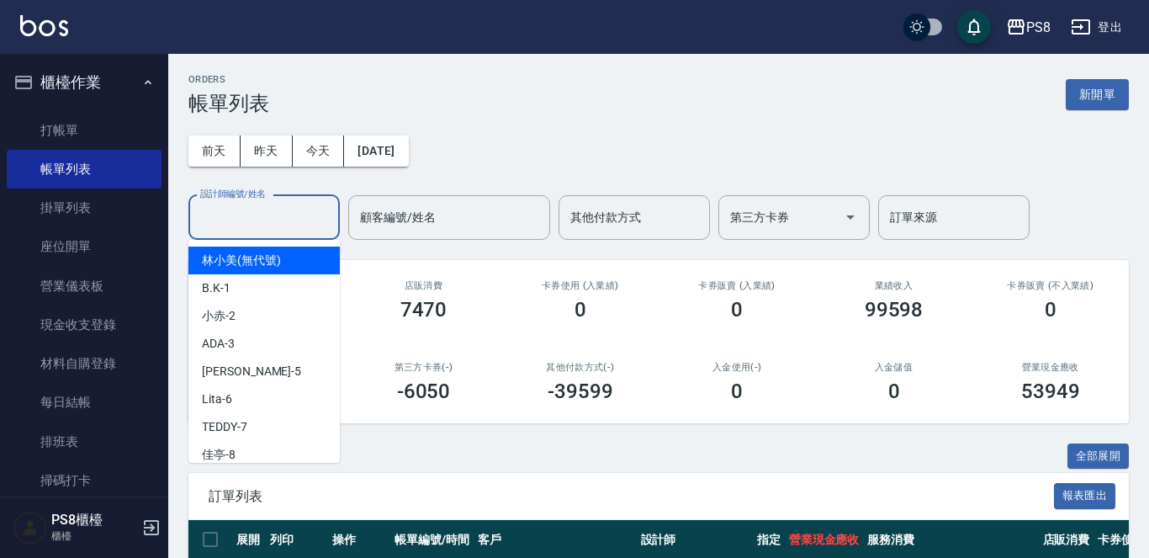
click at [266, 200] on label "設計師編號/姓名" at bounding box center [233, 194] width 66 height 13
click at [283, 220] on input "設計師編號/姓名" at bounding box center [264, 217] width 136 height 29
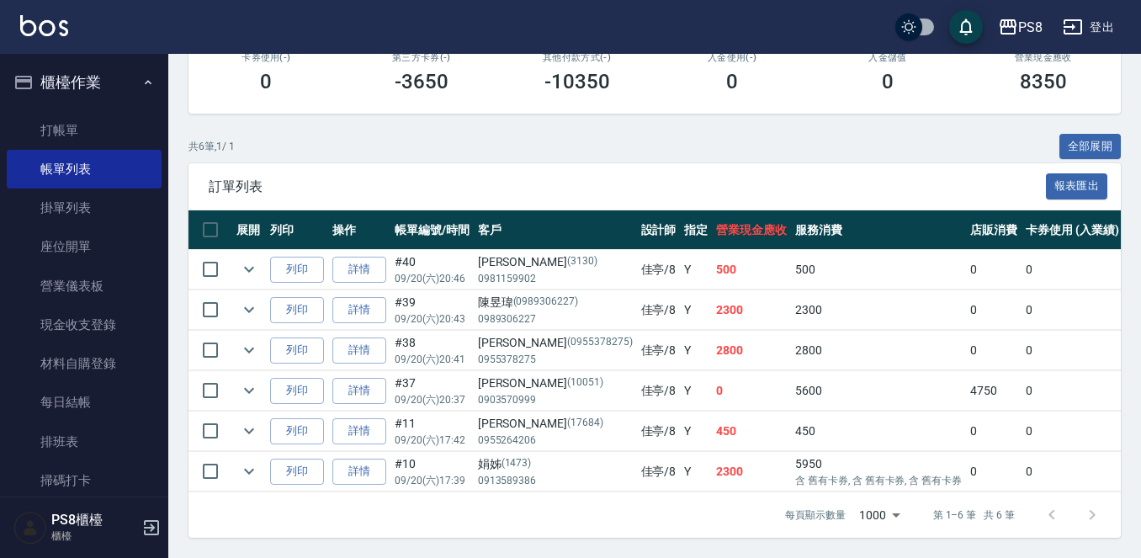
scroll to position [324, 0]
type input "佳亭-8"
click at [356, 297] on link "詳情" at bounding box center [359, 310] width 54 height 26
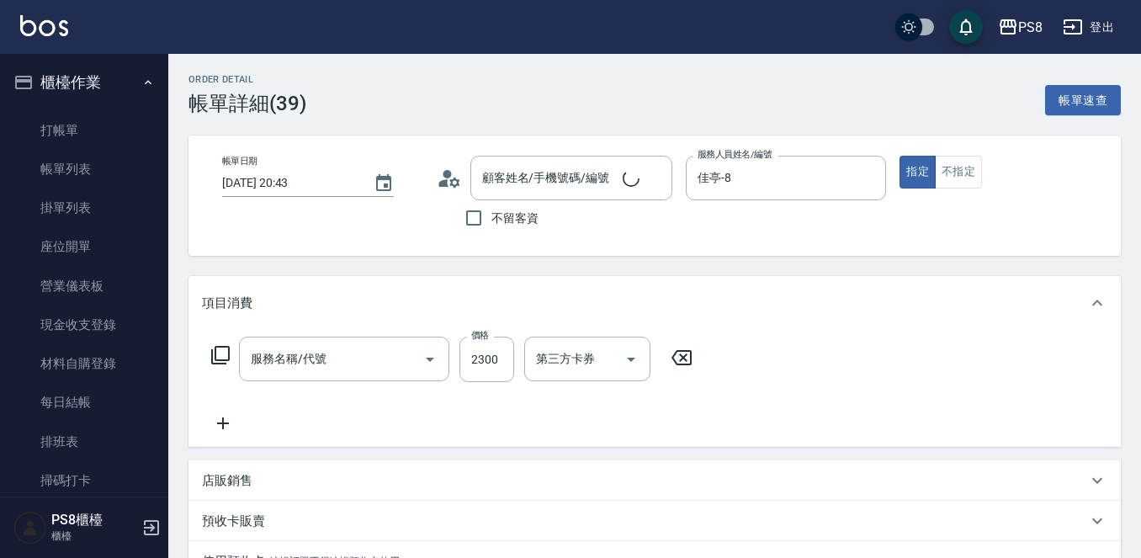
type input "2025/09/20 20:43"
type input "佳亭-8"
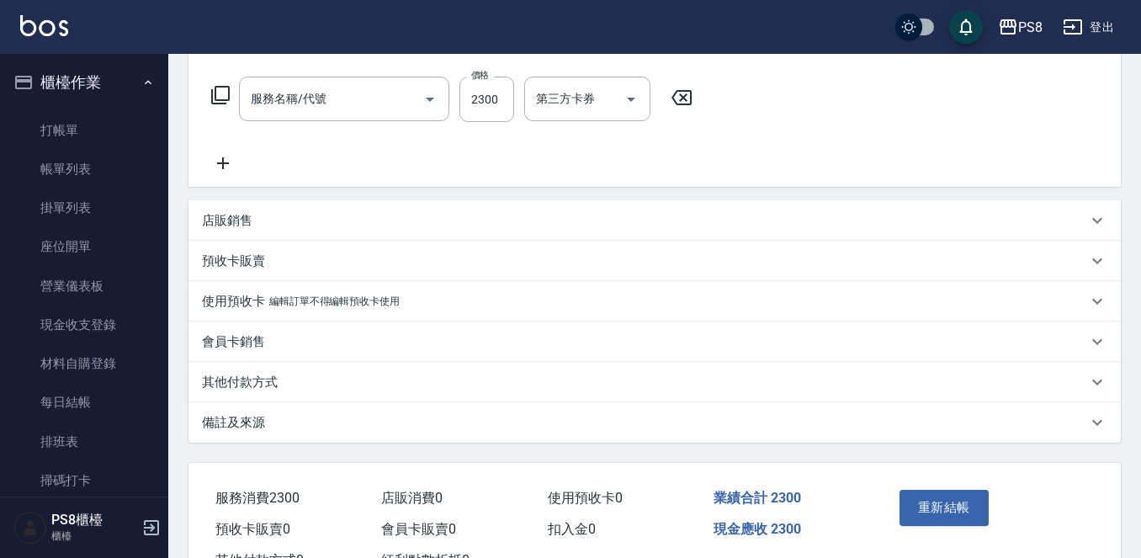
type input "旗艦生化冷燙(306)"
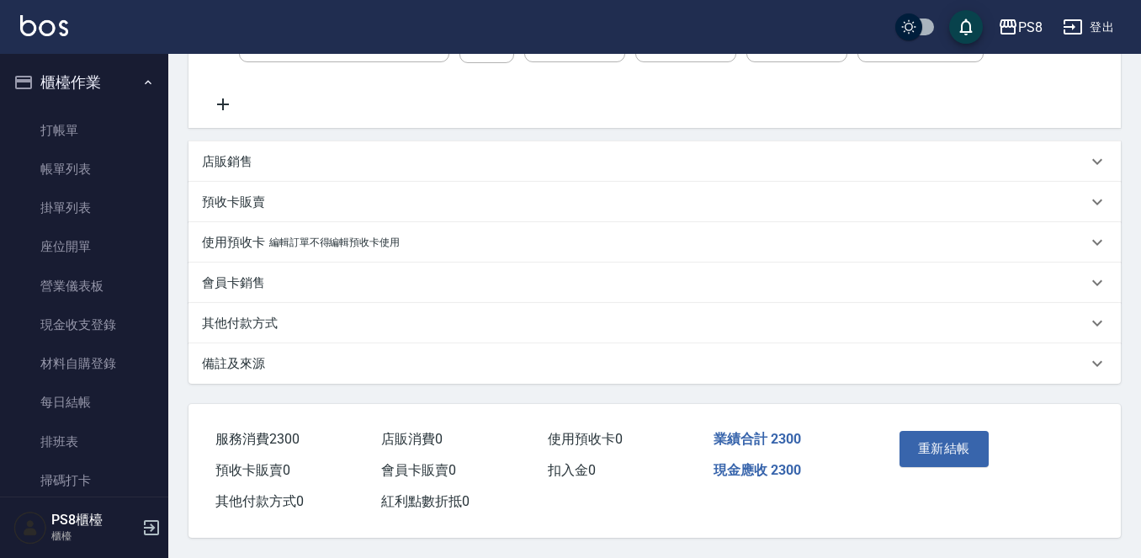
type input "[PERSON_NAME]/0989306227/0989306227"
click at [299, 318] on div "其他付款方式" at bounding box center [644, 324] width 885 height 18
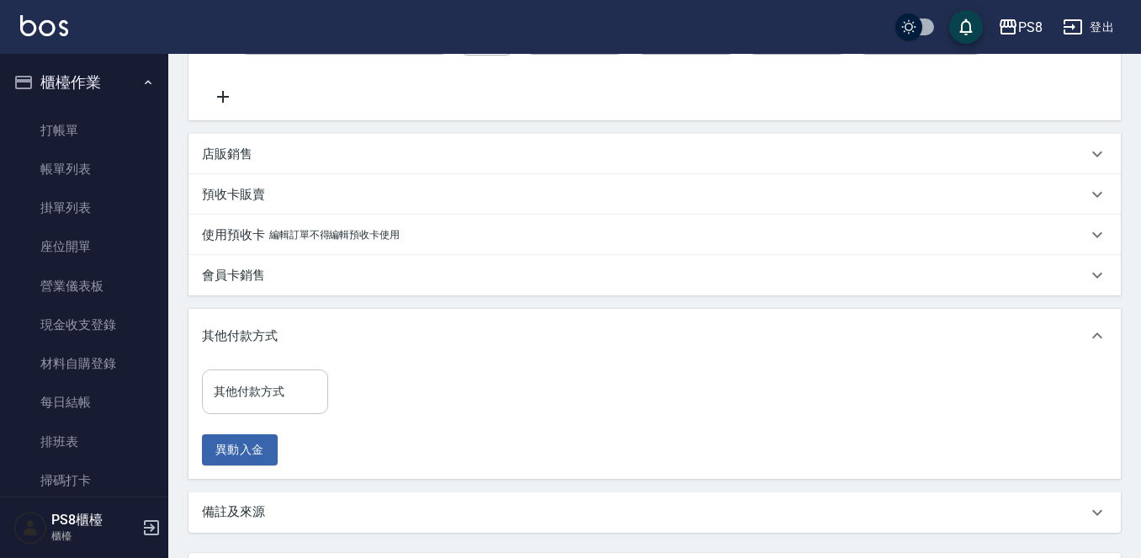
click at [287, 401] on input "其他付款方式" at bounding box center [264, 391] width 111 height 29
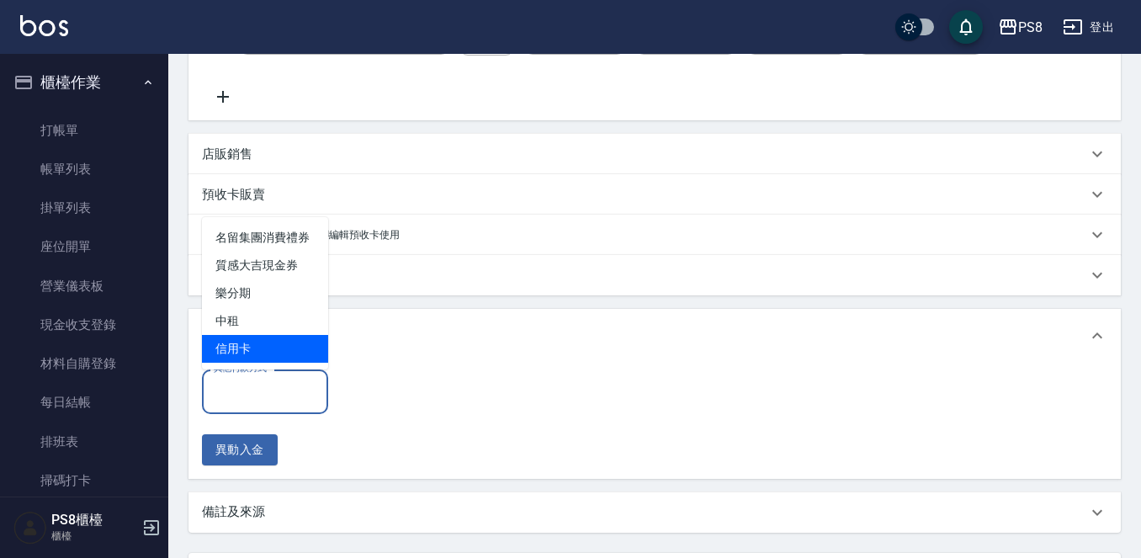
click at [275, 358] on span "信用卡" at bounding box center [265, 349] width 126 height 28
type input "信用卡"
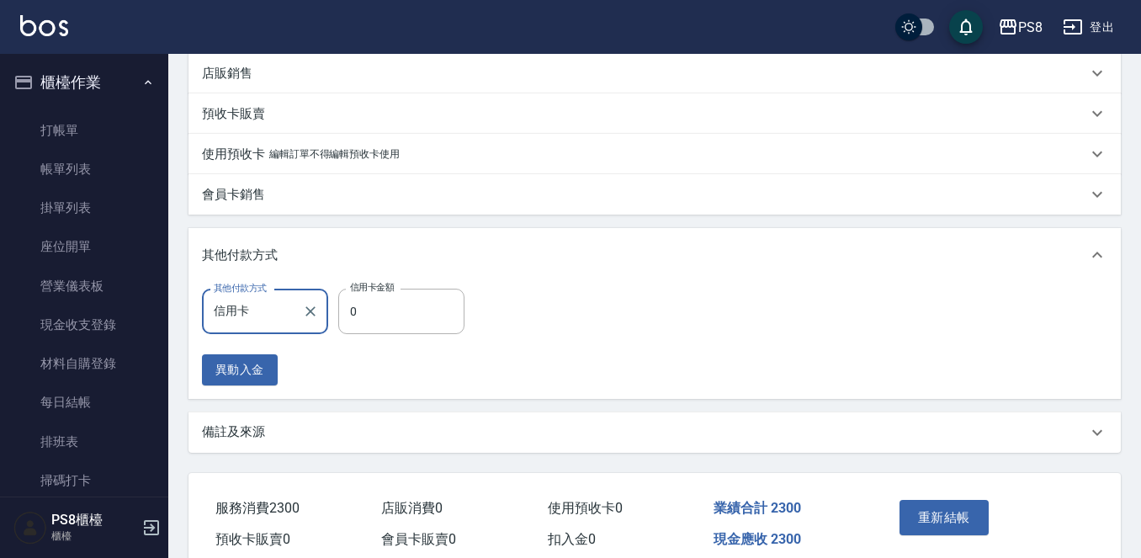
scroll to position [484, 0]
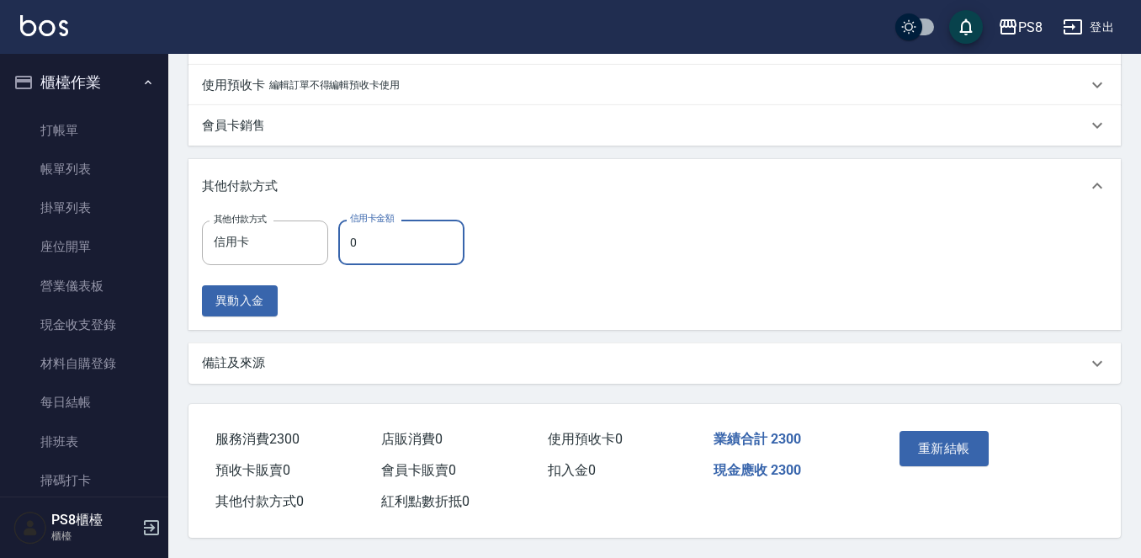
click at [376, 241] on input "0" at bounding box center [401, 242] width 126 height 45
type input "2300"
click at [917, 431] on button "重新結帳" at bounding box center [943, 448] width 89 height 35
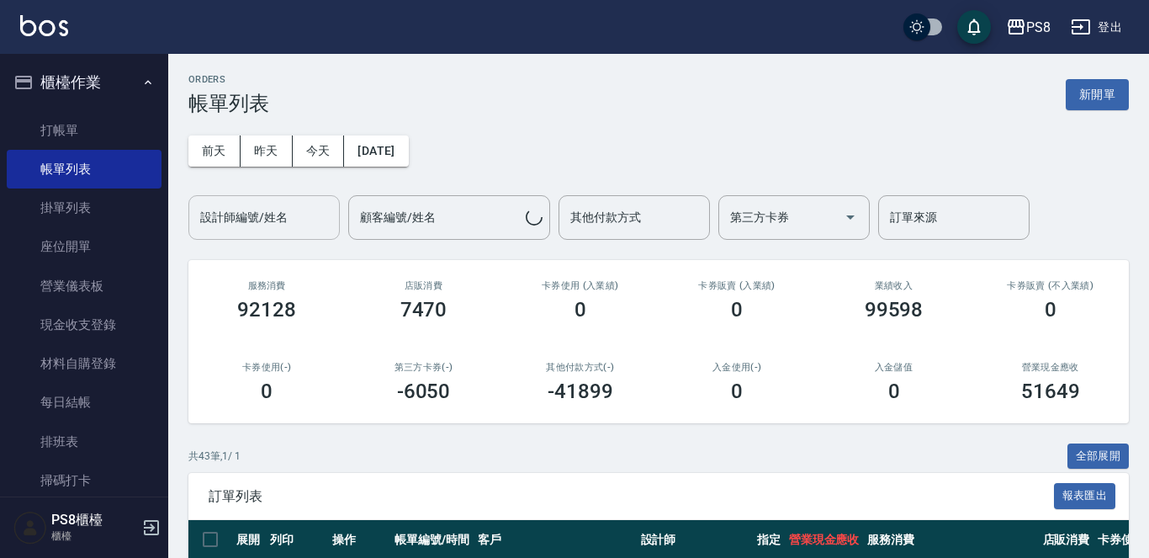
click at [246, 214] on div "設計師編號/姓名 設計師編號/姓名" at bounding box center [263, 217] width 151 height 45
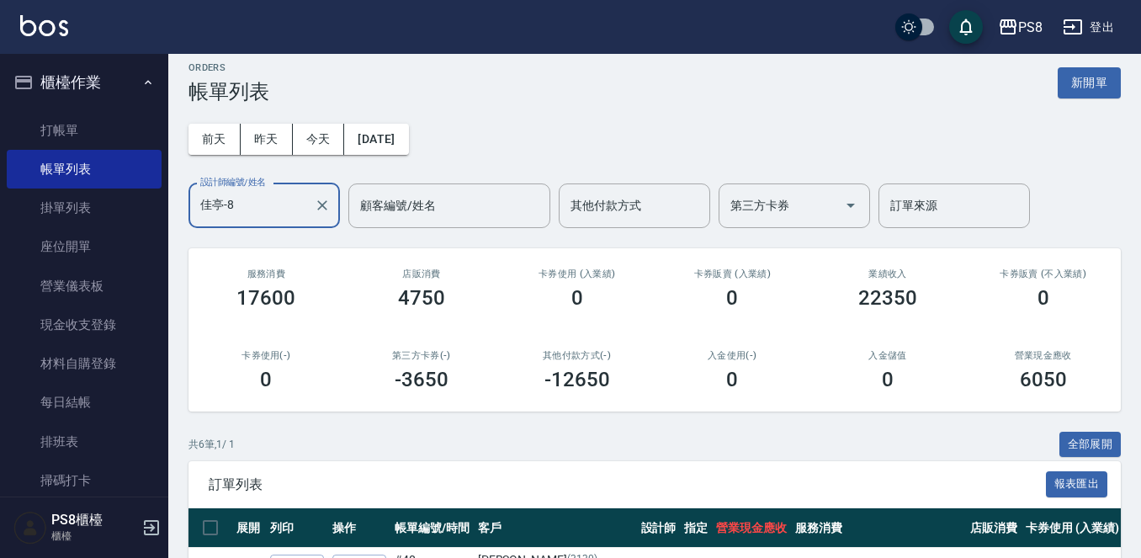
scroll to position [324, 0]
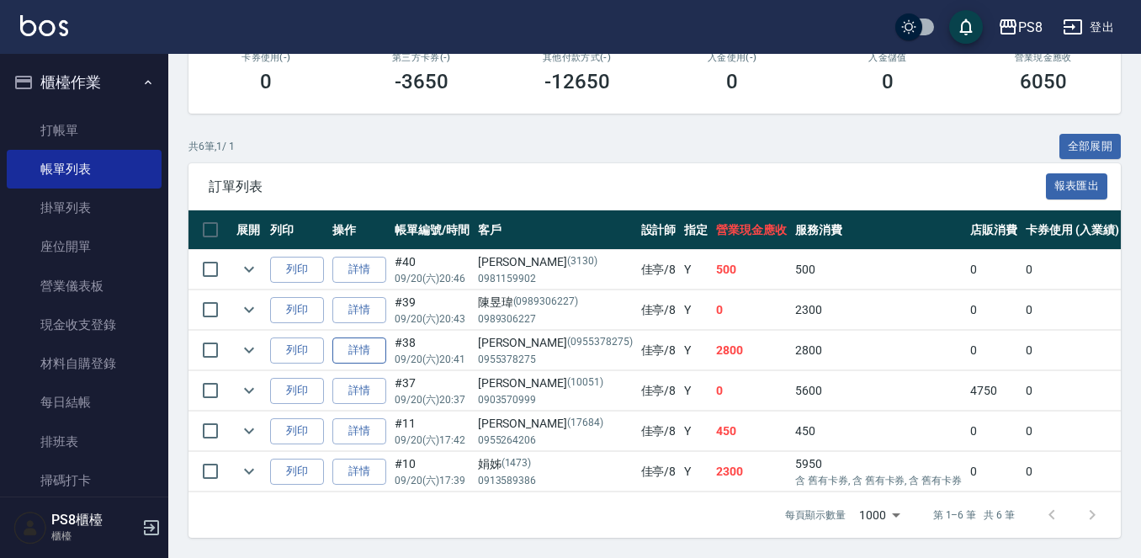
type input "佳亭-8"
click at [358, 337] on link "詳情" at bounding box center [359, 350] width 54 height 26
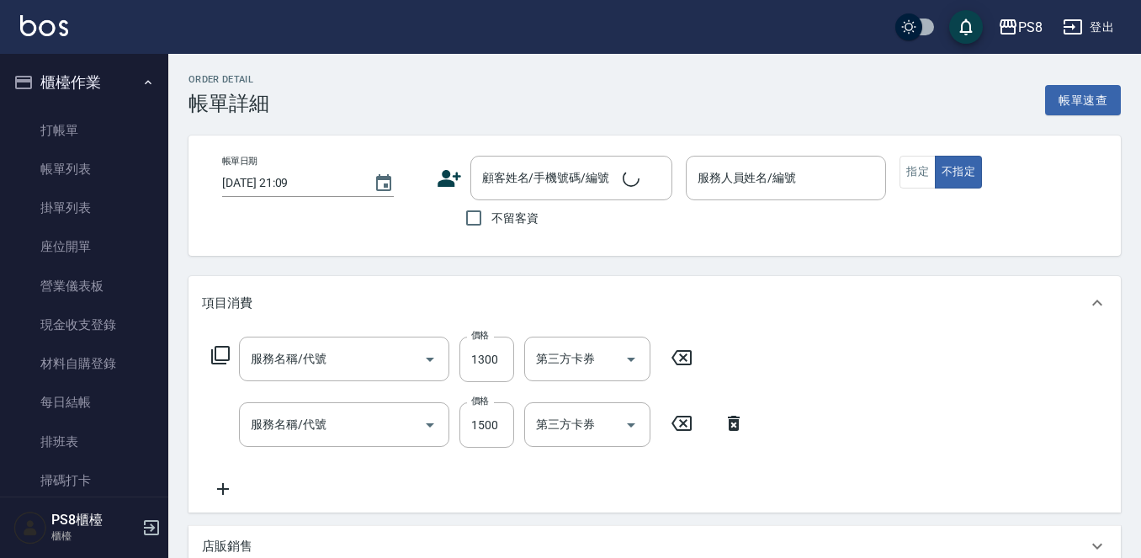
scroll to position [252, 0]
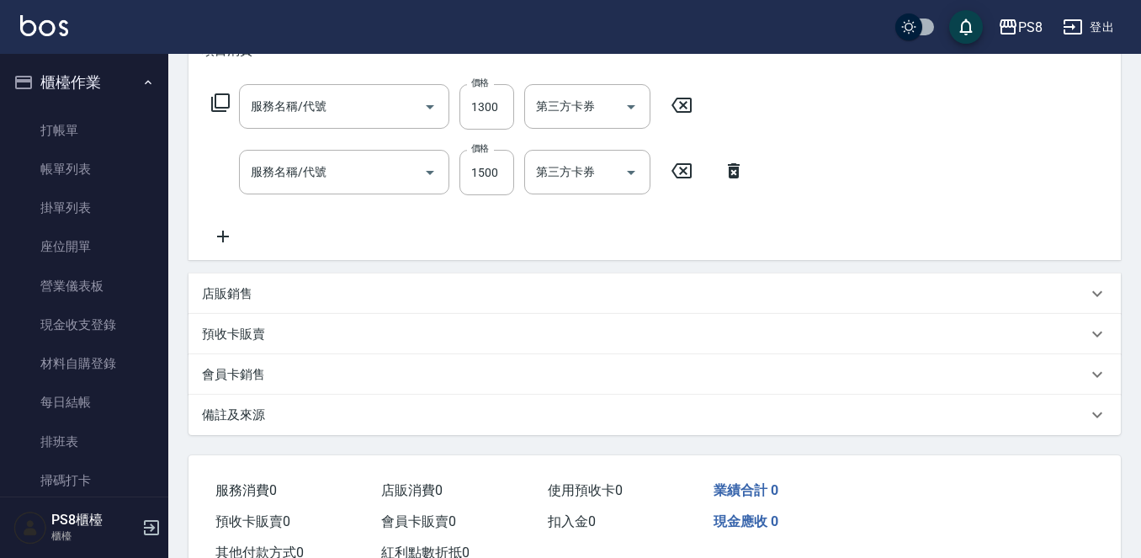
type input "鉑金護髮1300(0425)"
type input "頂級染髮(802)"
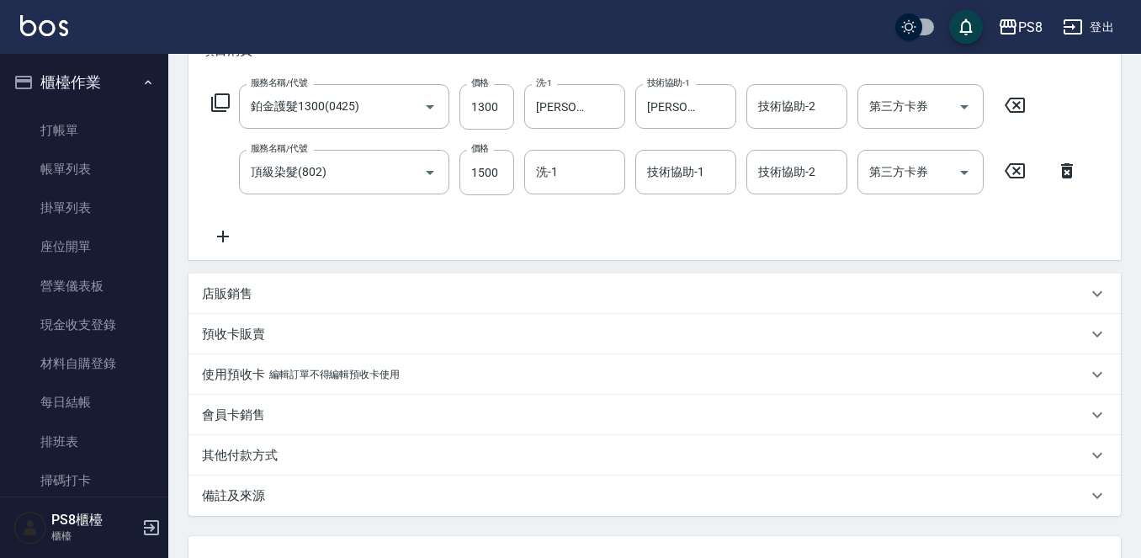
type input "2025/09/20 20:41"
type input "佳亭-8"
type input "莊米涵/0955378275/0955378275"
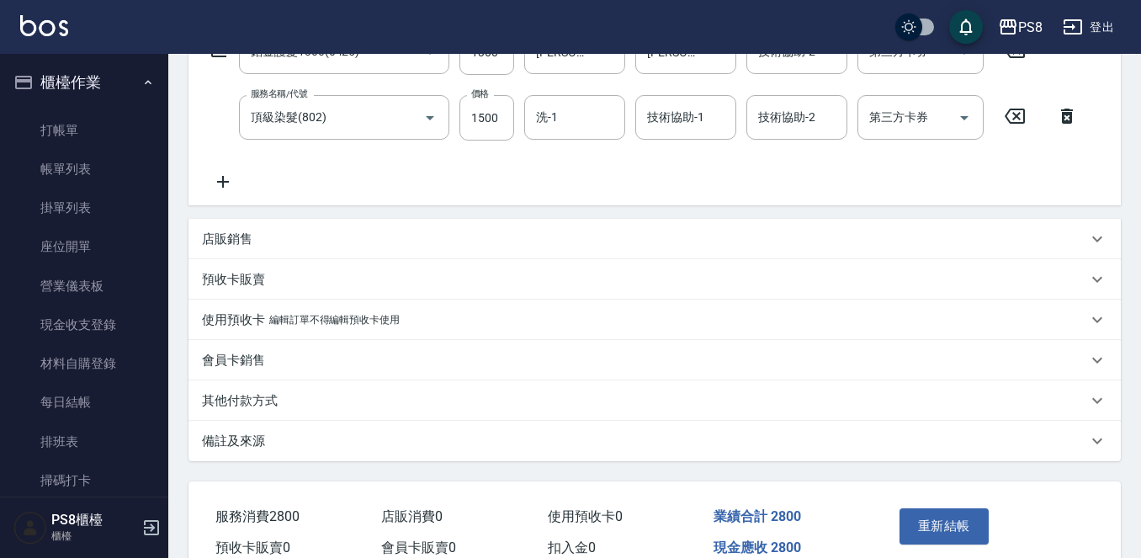
scroll to position [336, 0]
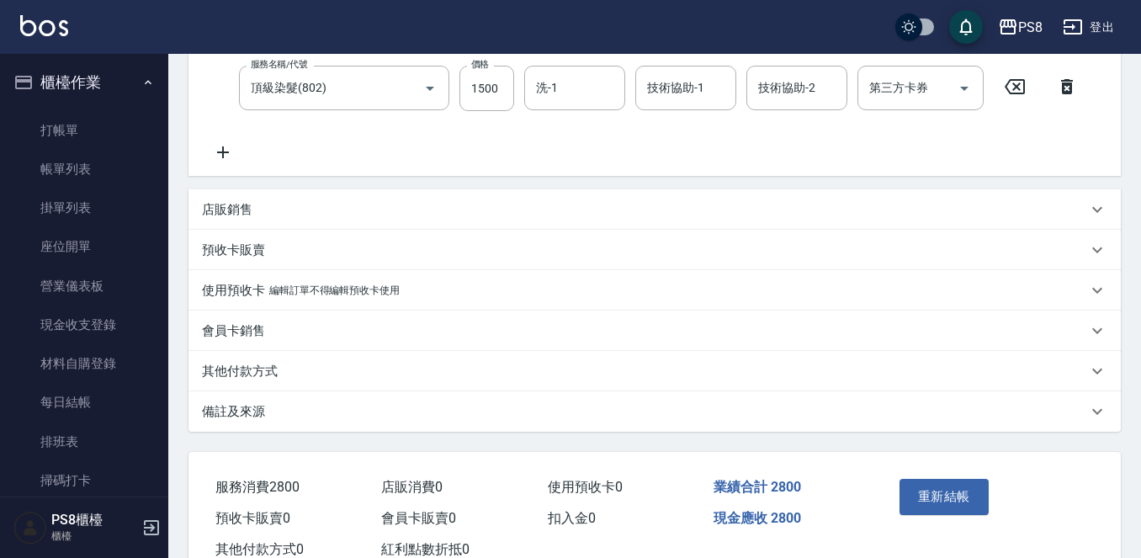
click at [272, 374] on p "其他付款方式" at bounding box center [240, 372] width 76 height 18
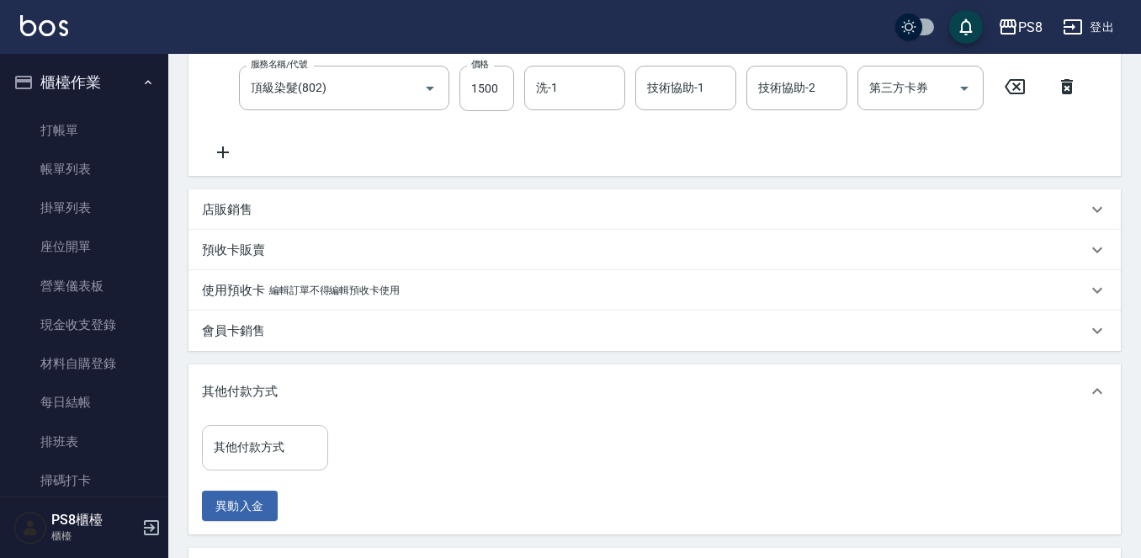
click at [263, 453] on input "其他付款方式" at bounding box center [264, 446] width 111 height 29
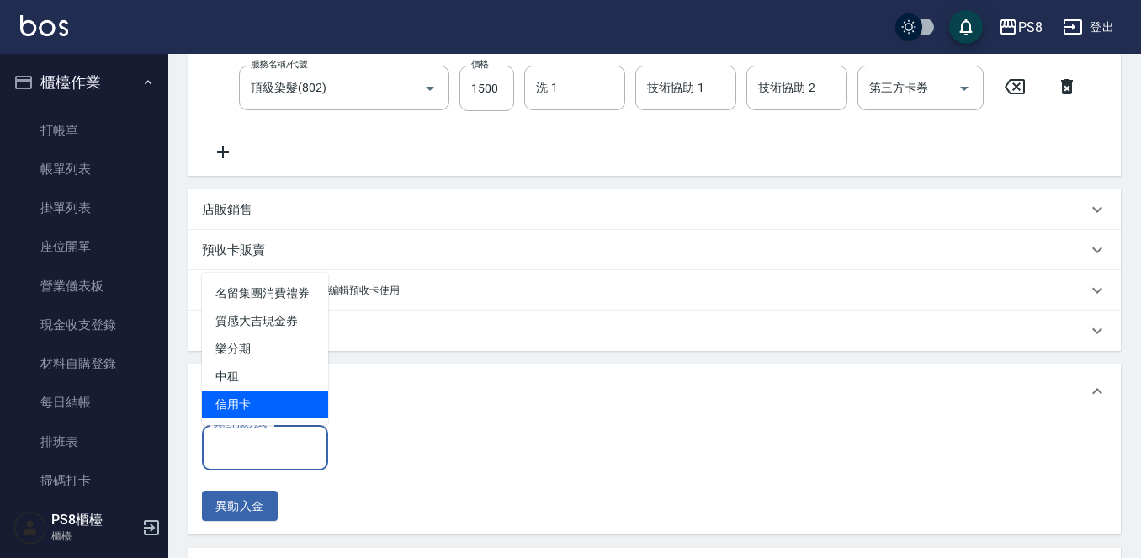
click at [264, 407] on span "信用卡" at bounding box center [265, 404] width 126 height 28
type input "信用卡"
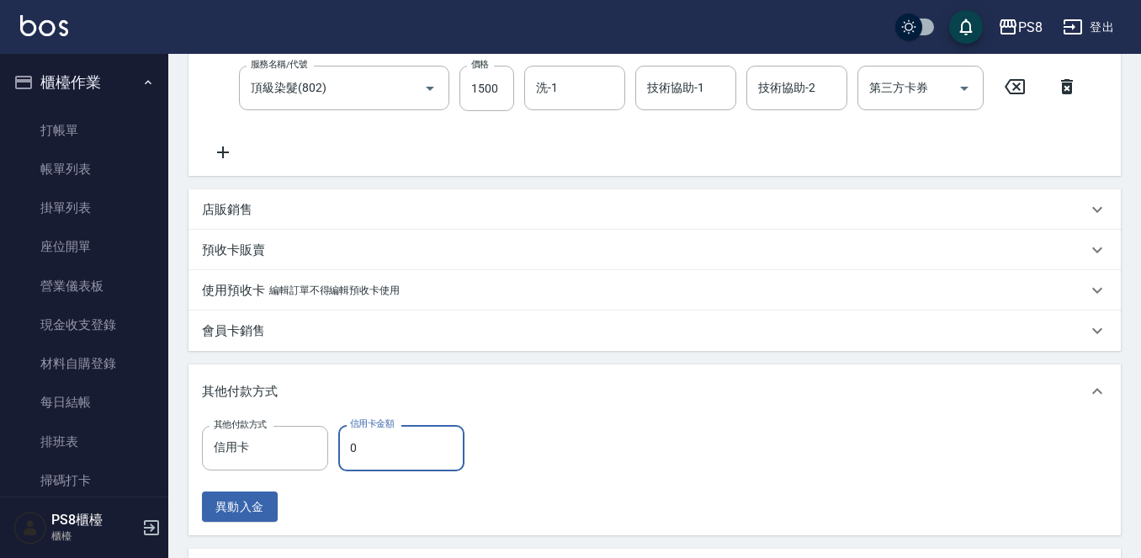
click at [346, 453] on input "0" at bounding box center [401, 447] width 126 height 45
type input "2800"
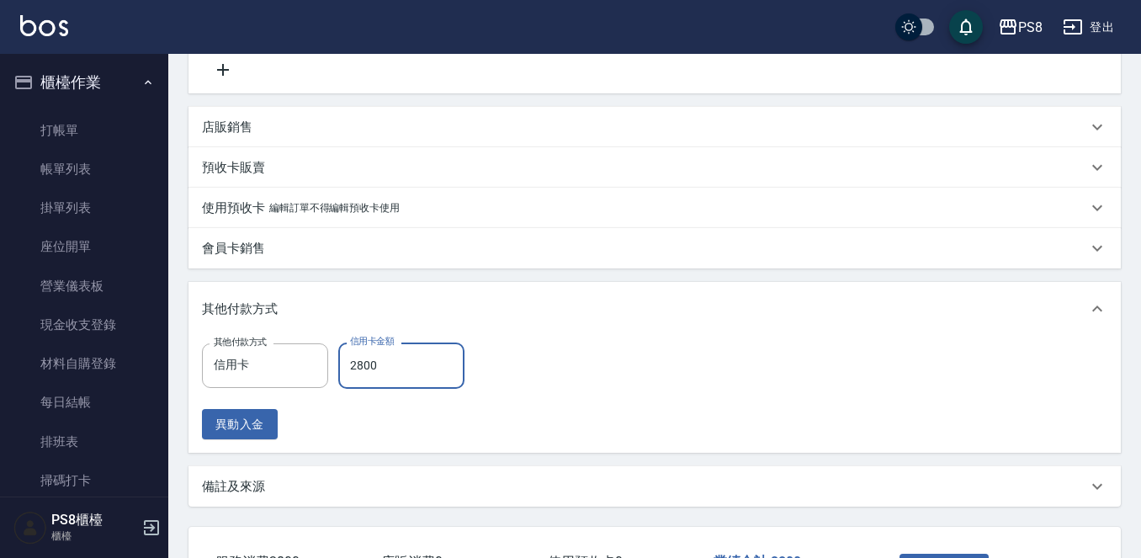
scroll to position [549, 0]
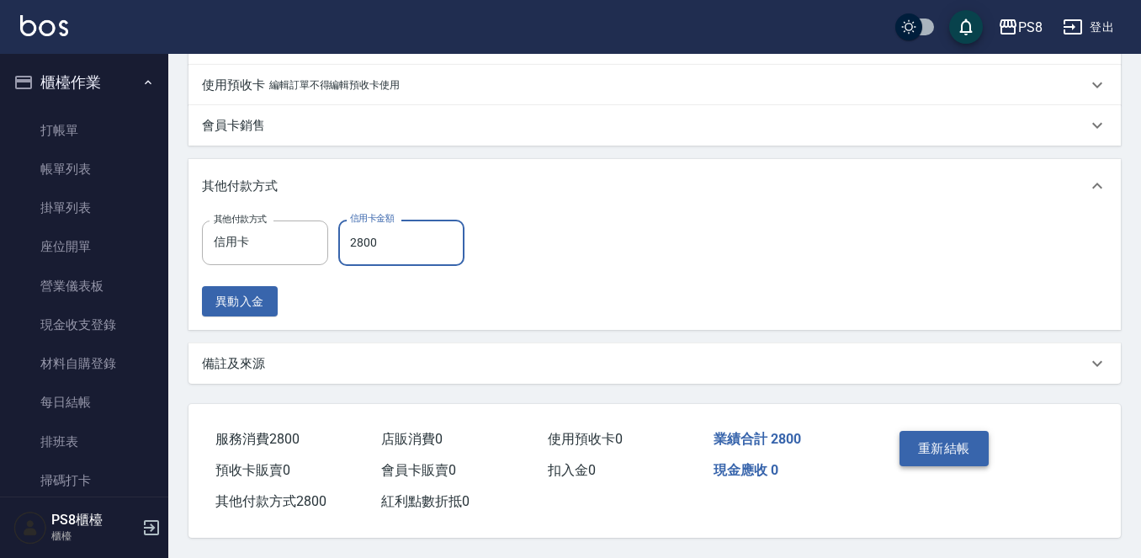
click at [926, 433] on button "重新結帳" at bounding box center [943, 448] width 89 height 35
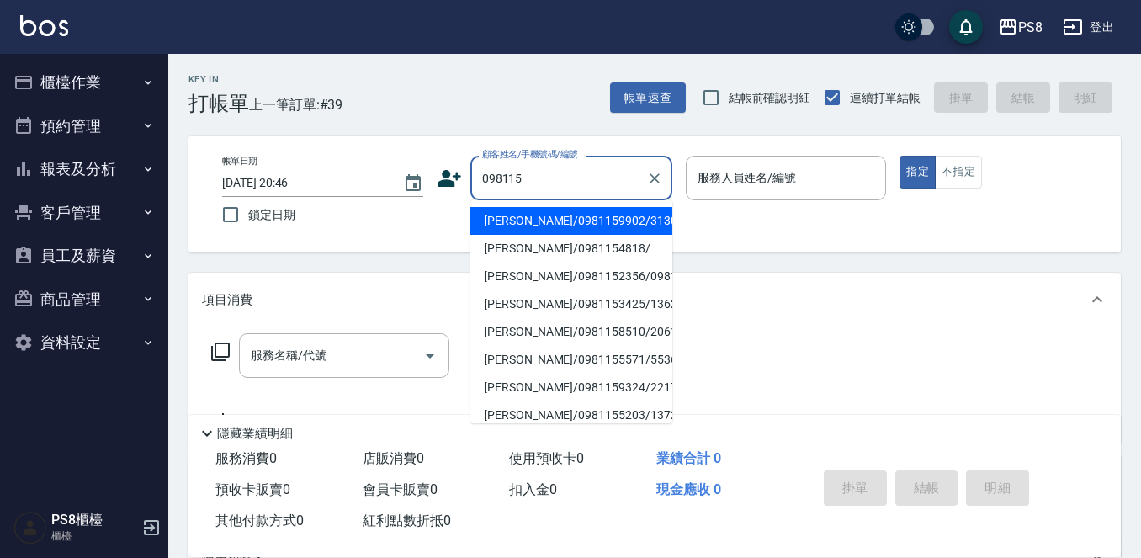
click at [629, 216] on li "[PERSON_NAME]/0981159902/3130" at bounding box center [571, 221] width 202 height 28
type input "[PERSON_NAME]/0981159902/3130"
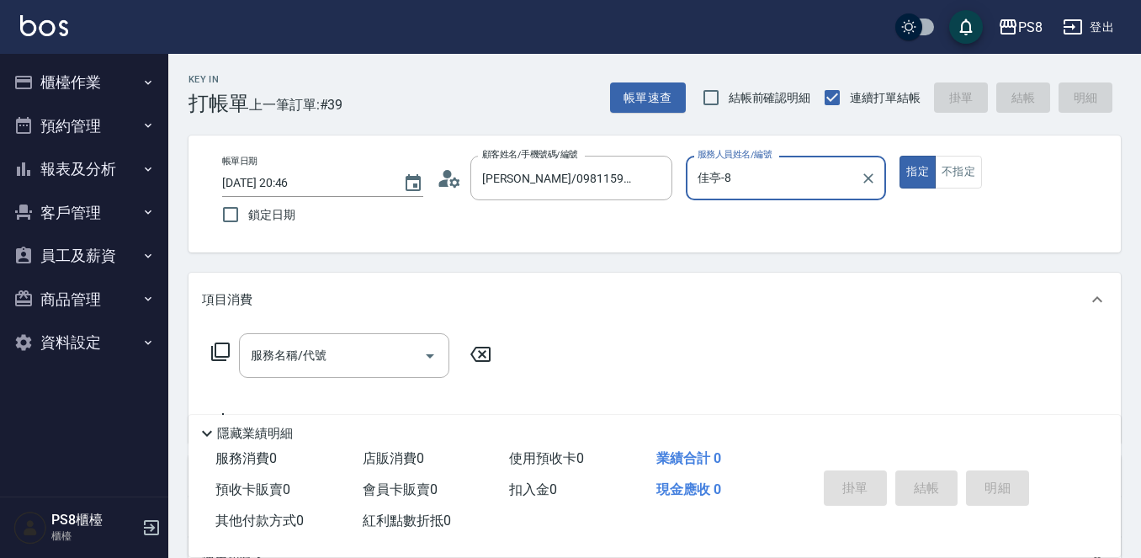
type input "佳亭-8"
click at [348, 337] on div "服務名稱/代號" at bounding box center [344, 355] width 210 height 45
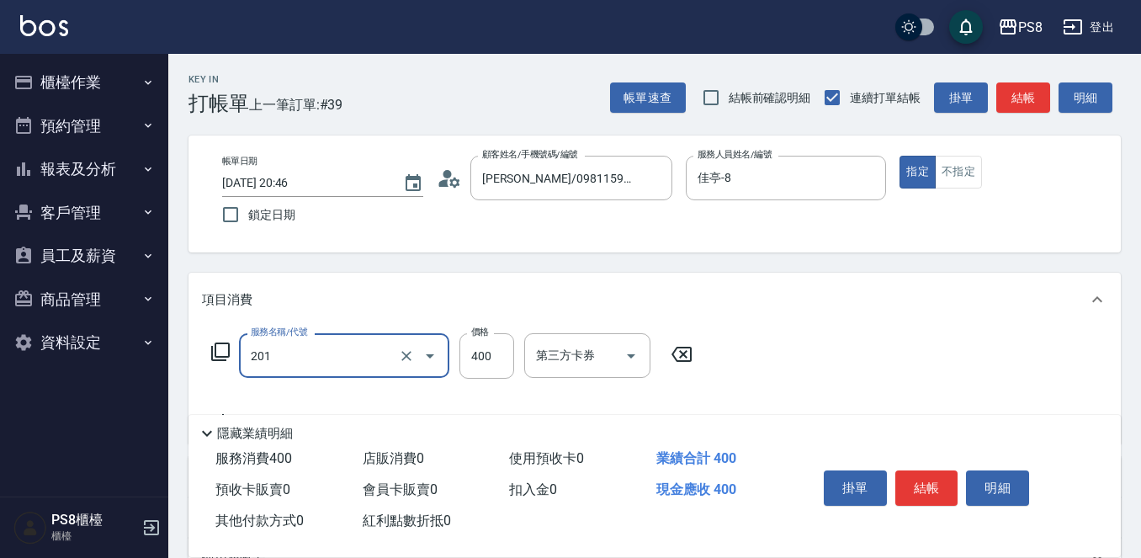
type input "洗剪400(201)"
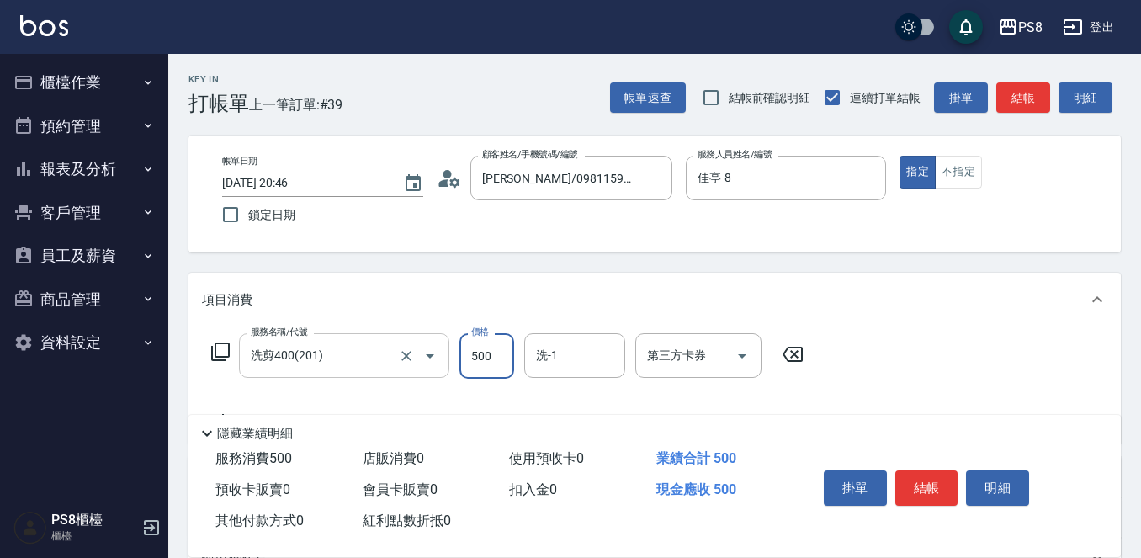
type input "500"
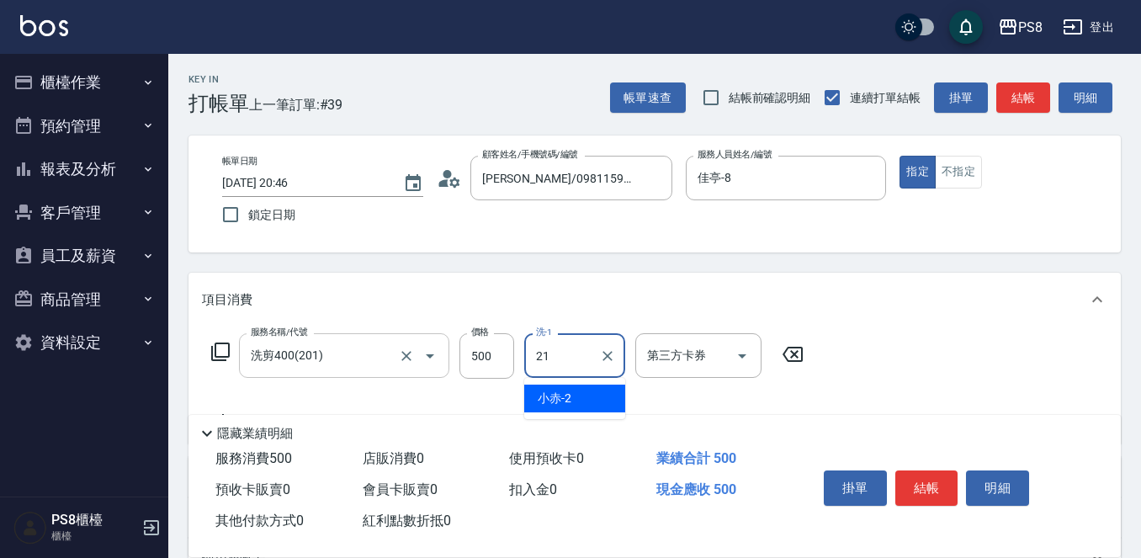
type input "[PERSON_NAME]-21"
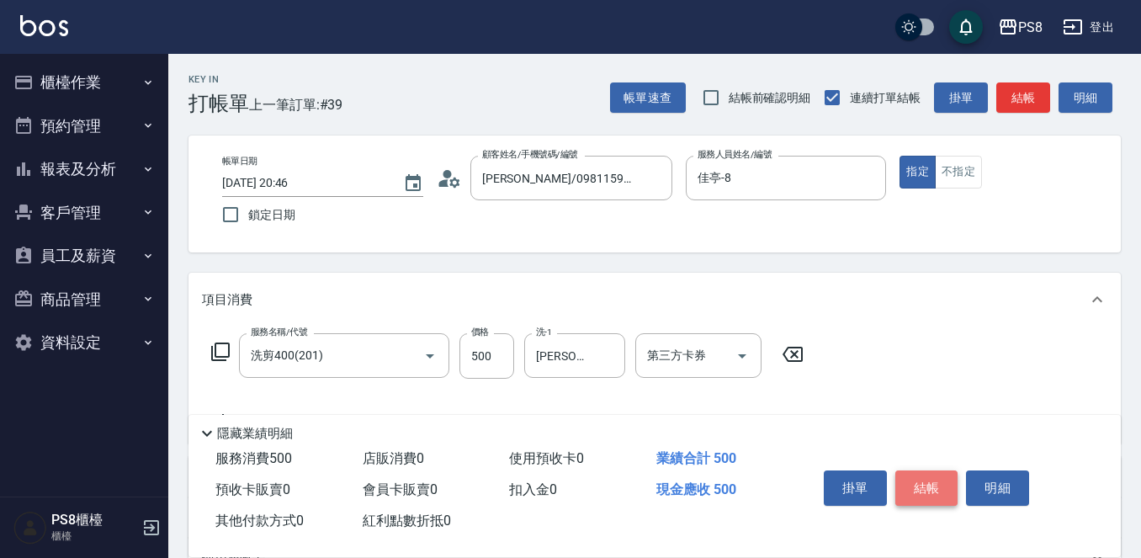
click at [932, 473] on button "結帳" at bounding box center [926, 487] width 63 height 35
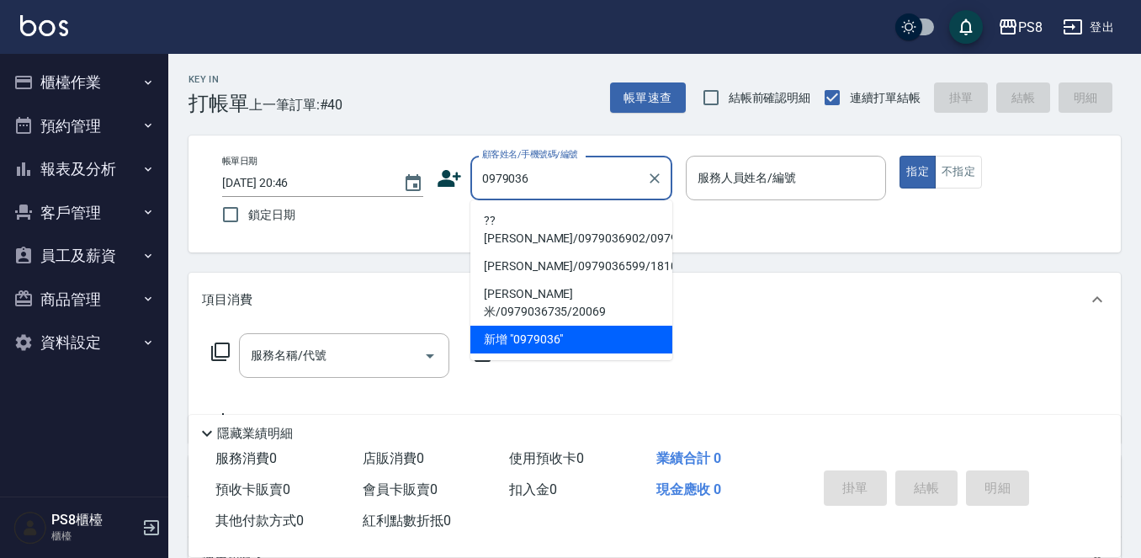
click at [589, 222] on li "??[PERSON_NAME]/0979036902/0979036902" at bounding box center [571, 229] width 202 height 45
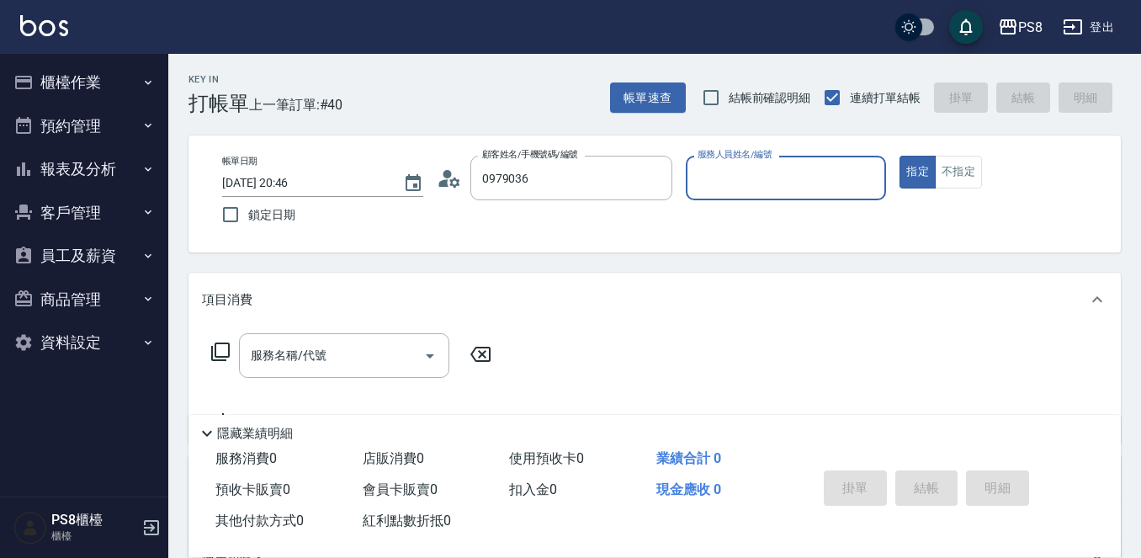
type input "??[PERSON_NAME]/0979036902/0979036902"
type input "KJ-20"
click at [899, 156] on button "指定" at bounding box center [917, 172] width 36 height 33
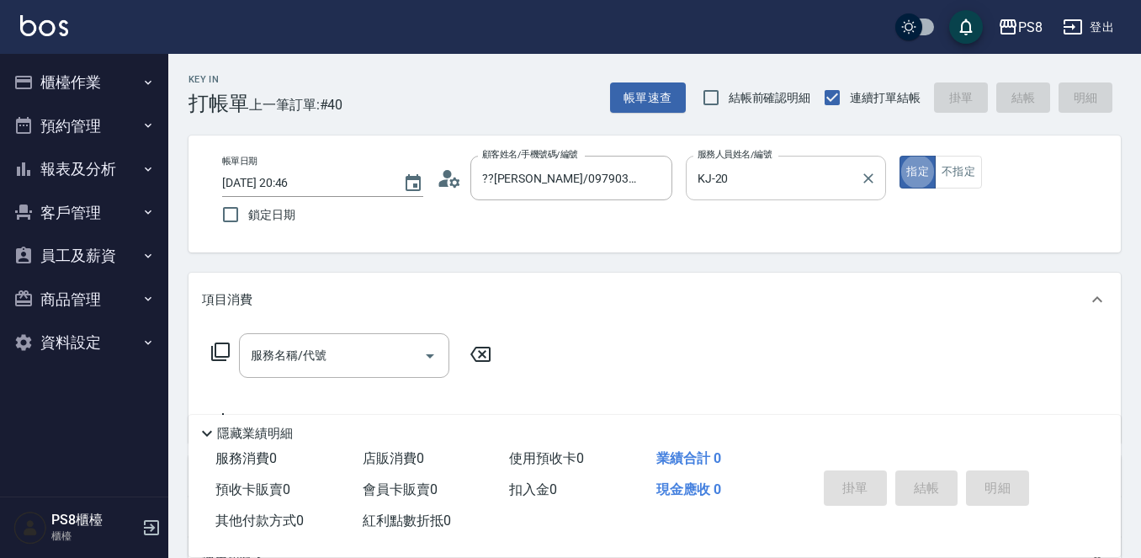
type button "true"
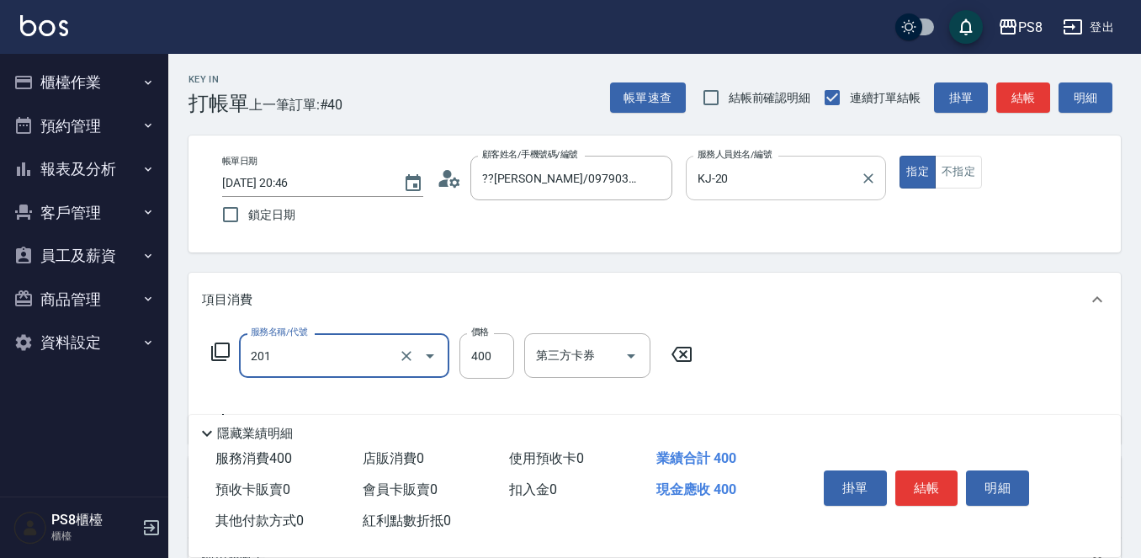
type input "洗剪400(201)"
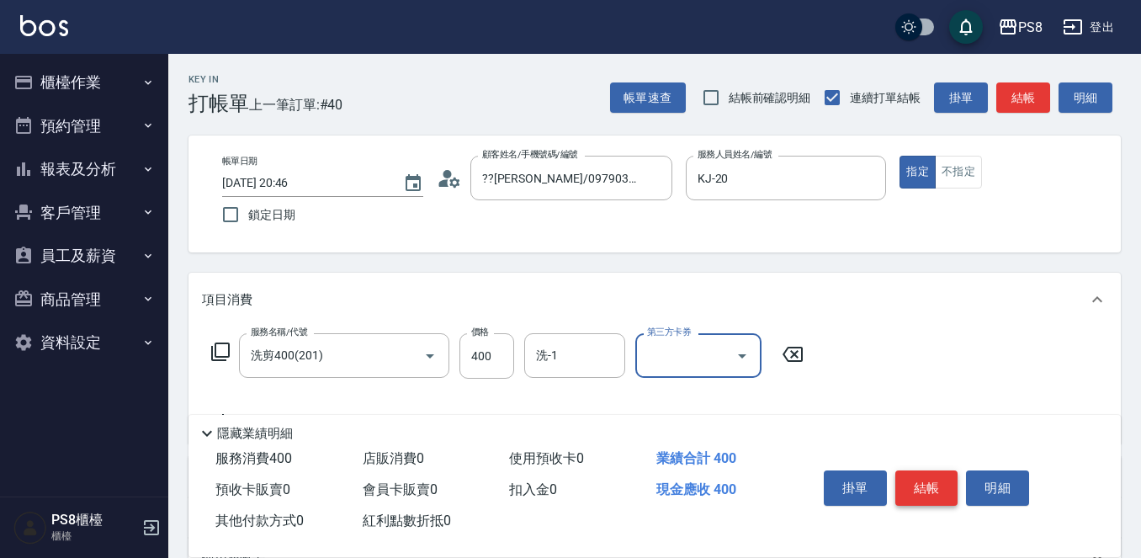
click at [924, 475] on button "結帳" at bounding box center [926, 487] width 63 height 35
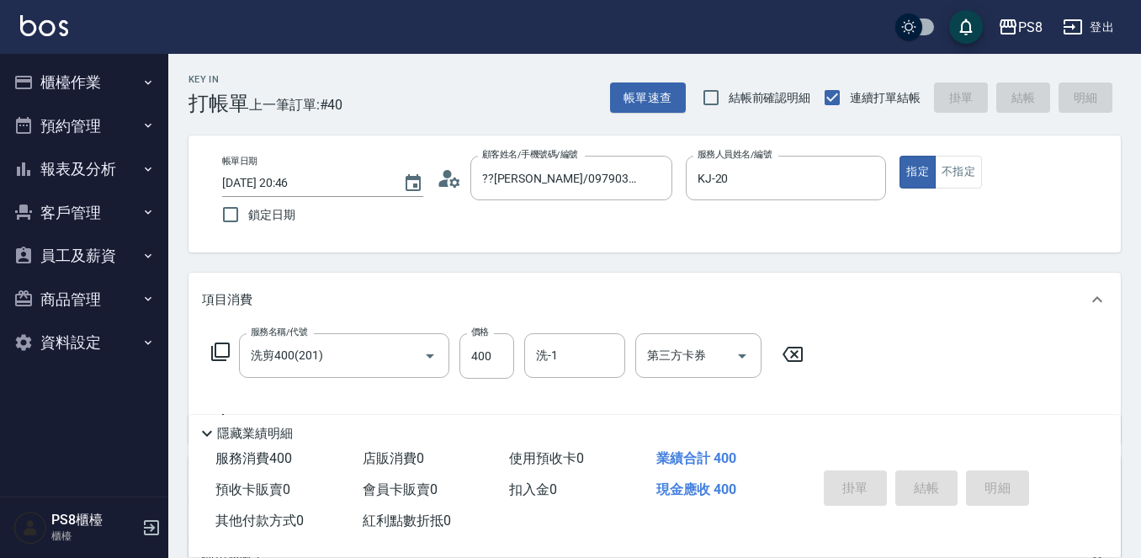
type input "[DATE] 20:48"
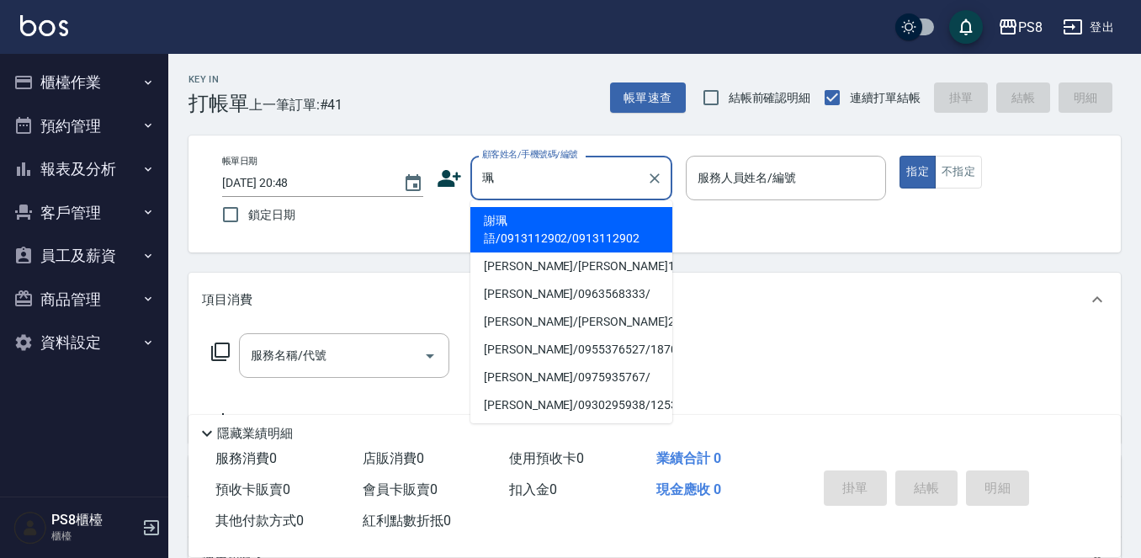
click at [570, 238] on li "謝珮語/0913112902/0913112902" at bounding box center [571, 229] width 202 height 45
type input "謝珮語/0913112902/0913112902"
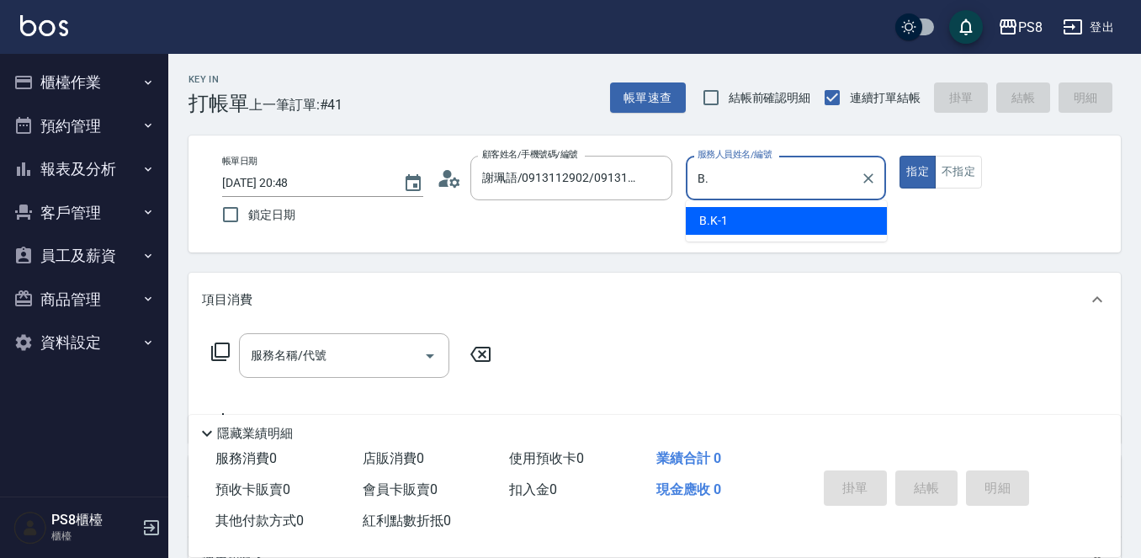
type input "B"
type input "KJ-20"
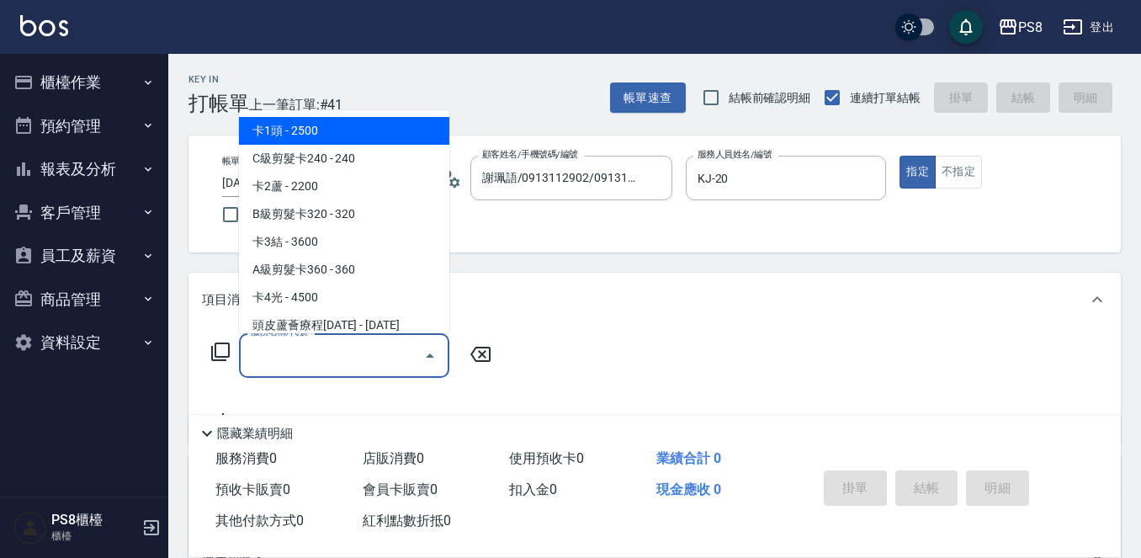
click at [376, 358] on input "服務名稱/代號" at bounding box center [331, 355] width 170 height 29
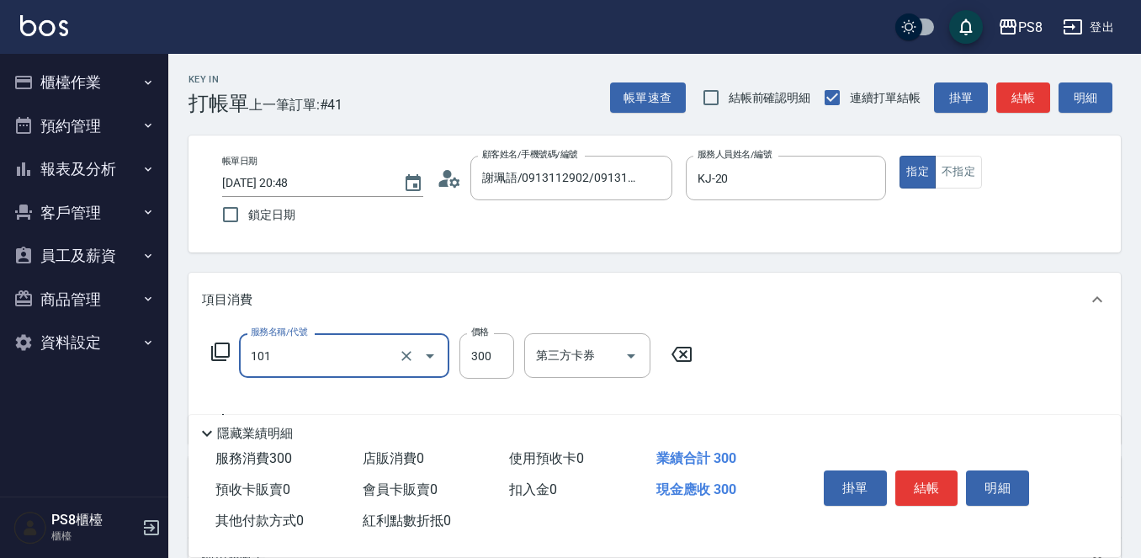
type input "洗髮(101)"
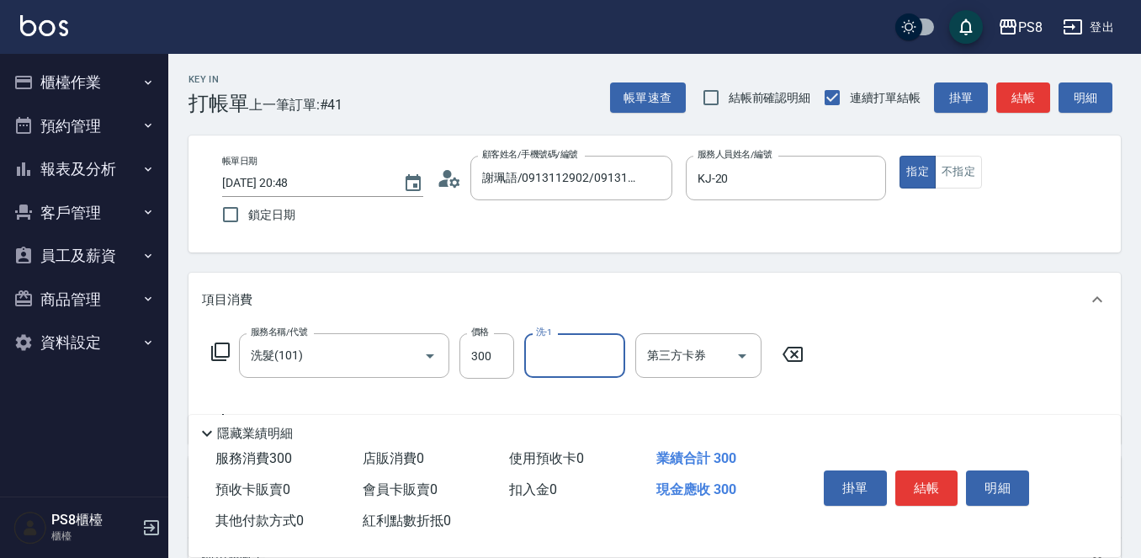
click at [919, 470] on button "結帳" at bounding box center [926, 487] width 63 height 35
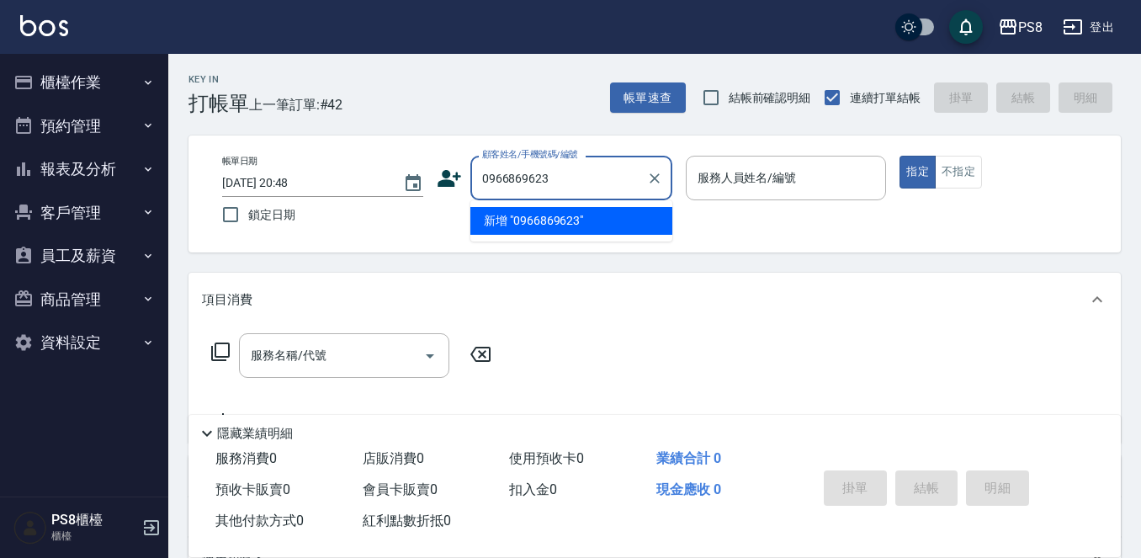
click at [558, 220] on li "新增 "0966869623"" at bounding box center [571, 221] width 202 height 28
type input "0966869623"
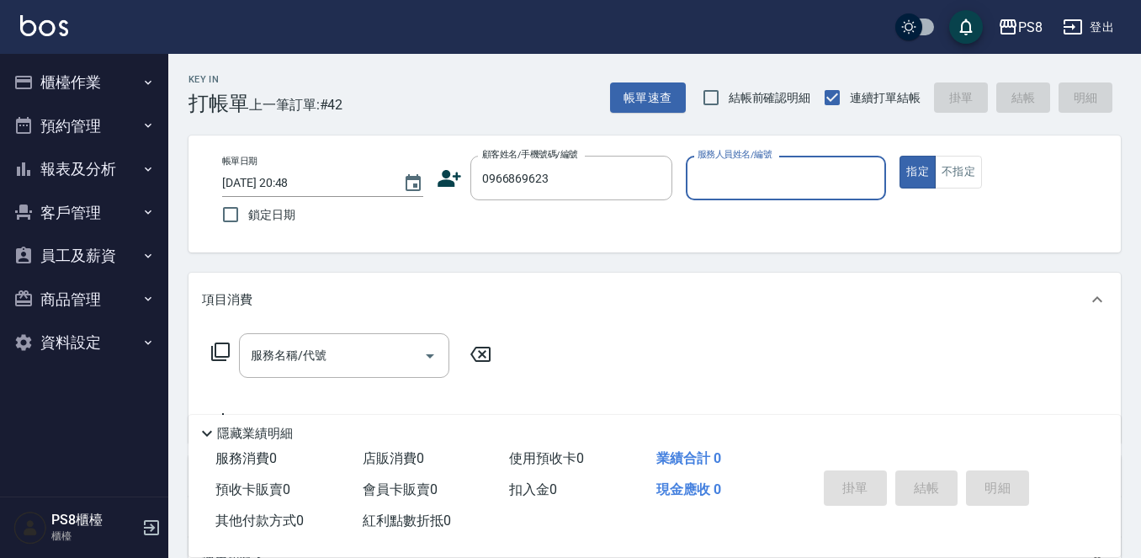
click at [455, 180] on icon at bounding box center [449, 178] width 25 height 25
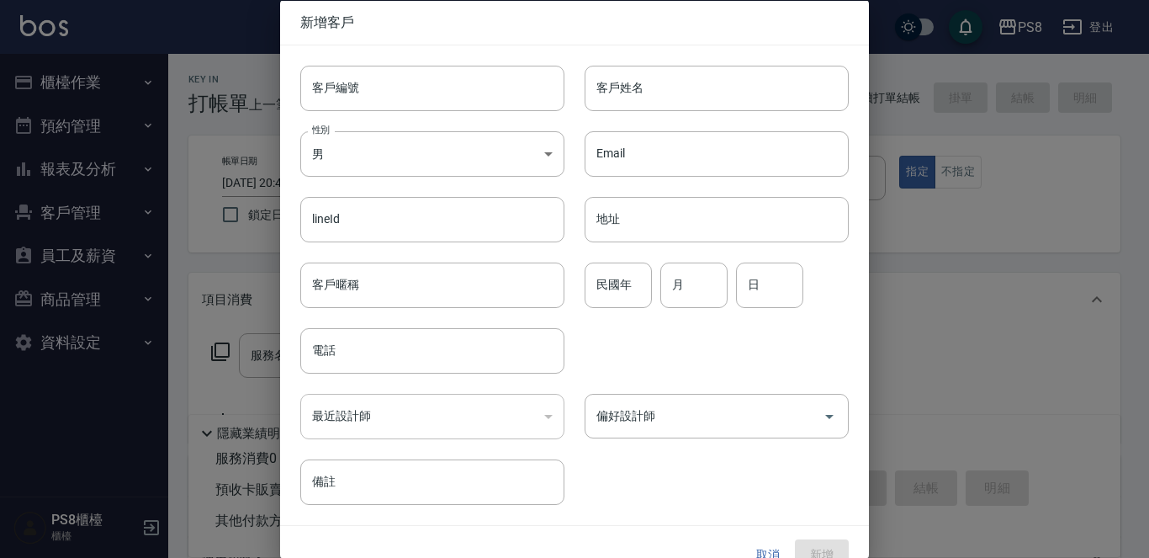
type input "0966869623"
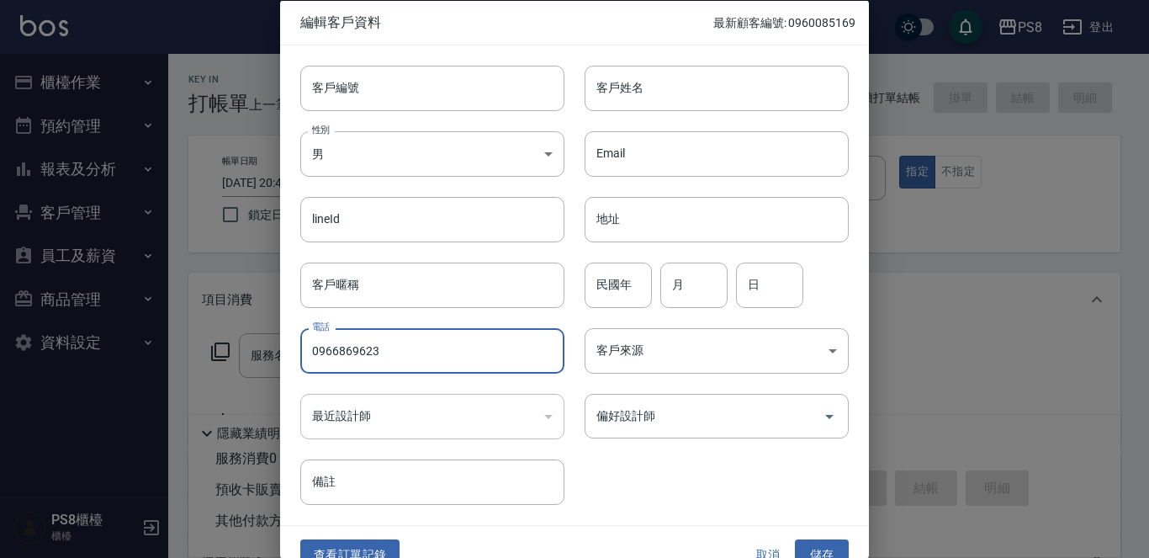
drag, startPoint x: 401, startPoint y: 347, endPoint x: 253, endPoint y: 368, distance: 149.4
click at [265, 346] on div "編輯客戶資料 最新顧客編號: 0960085169 客戶編號 客戶編號 客戶姓名 客戶姓名 性別 男 [DEMOGRAPHIC_DATA] 性別 Email …" at bounding box center [574, 279] width 1149 height 558
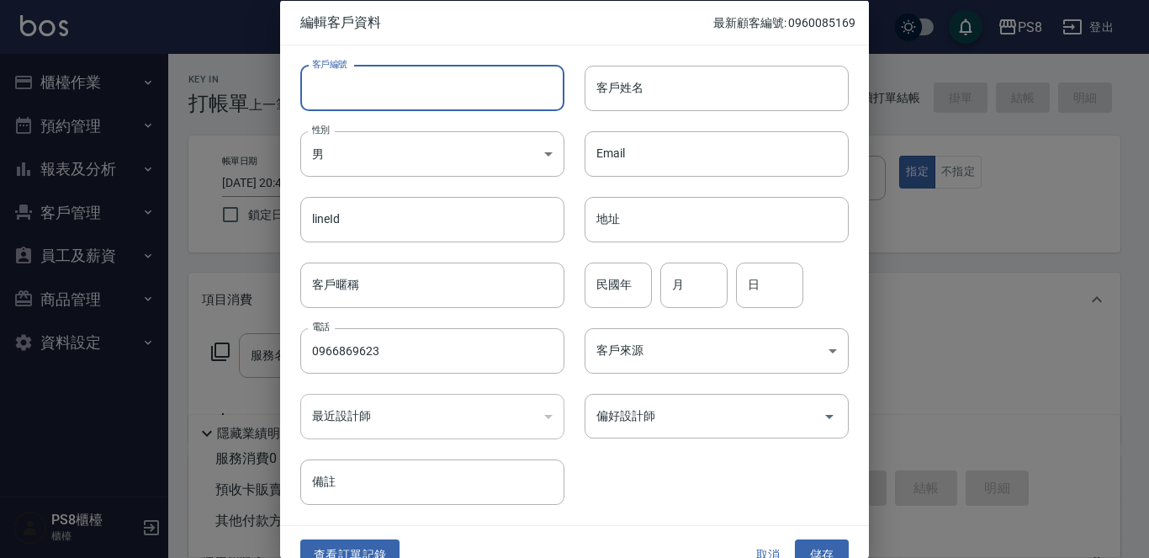
click at [372, 94] on input "客戶編號" at bounding box center [432, 87] width 264 height 45
paste input "0966869623"
type input "0966869623"
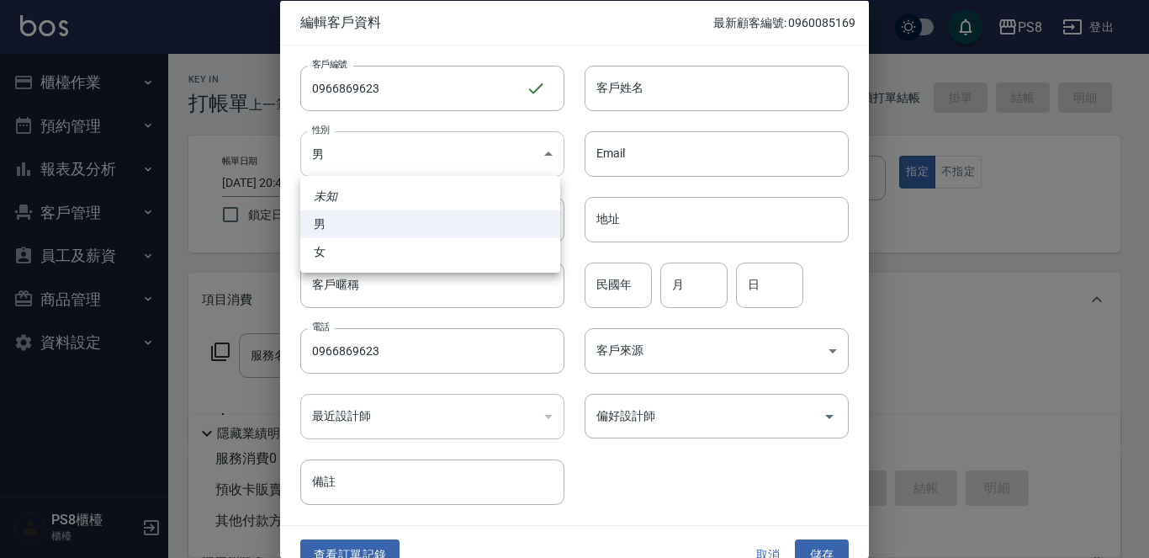
click at [368, 146] on body "PS8 登出 櫃檯作業 打帳單 帳單列表 掛單列表 座位開單 營業儀表板 現金收支登錄 材料自購登錄 每日結帳 排班表 掃碼打卡 預約管理 預約管理 單日預約…" at bounding box center [574, 409] width 1149 height 819
click at [379, 245] on li "女" at bounding box center [430, 252] width 260 height 28
type input "[DEMOGRAPHIC_DATA]"
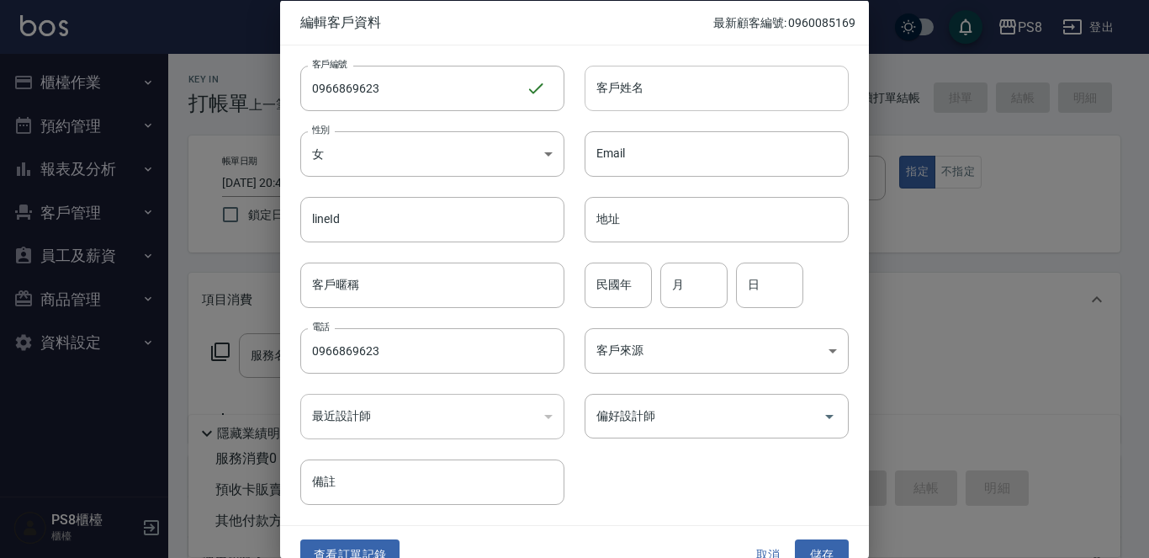
click at [713, 98] on input "客戶姓名" at bounding box center [717, 87] width 264 height 45
type input "長"
type input "[PERSON_NAME]"
click at [601, 303] on input "民國年" at bounding box center [618, 284] width 67 height 45
type input "92"
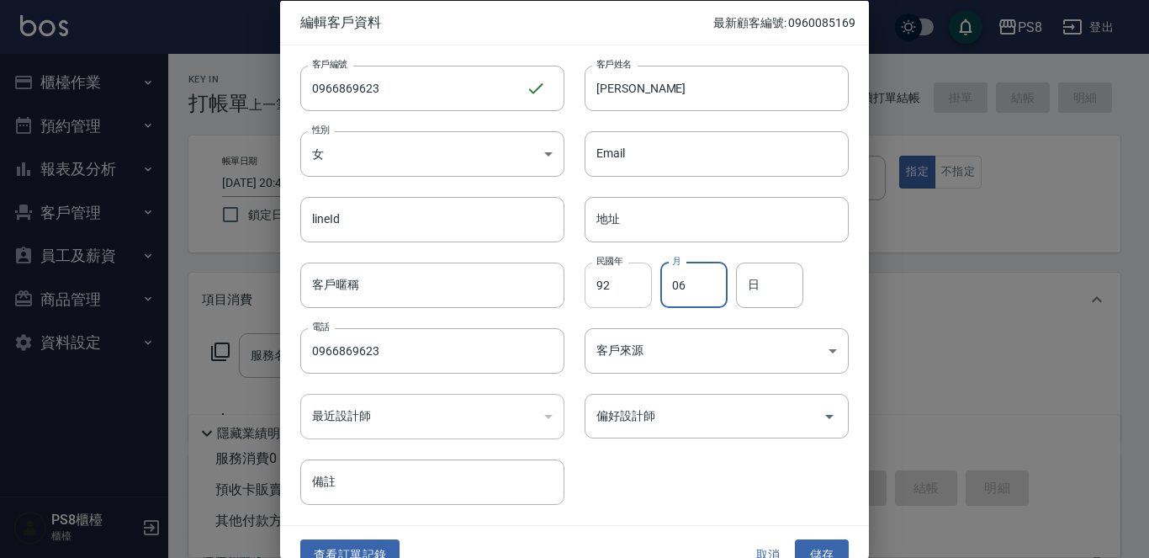
type input "06"
type input "23"
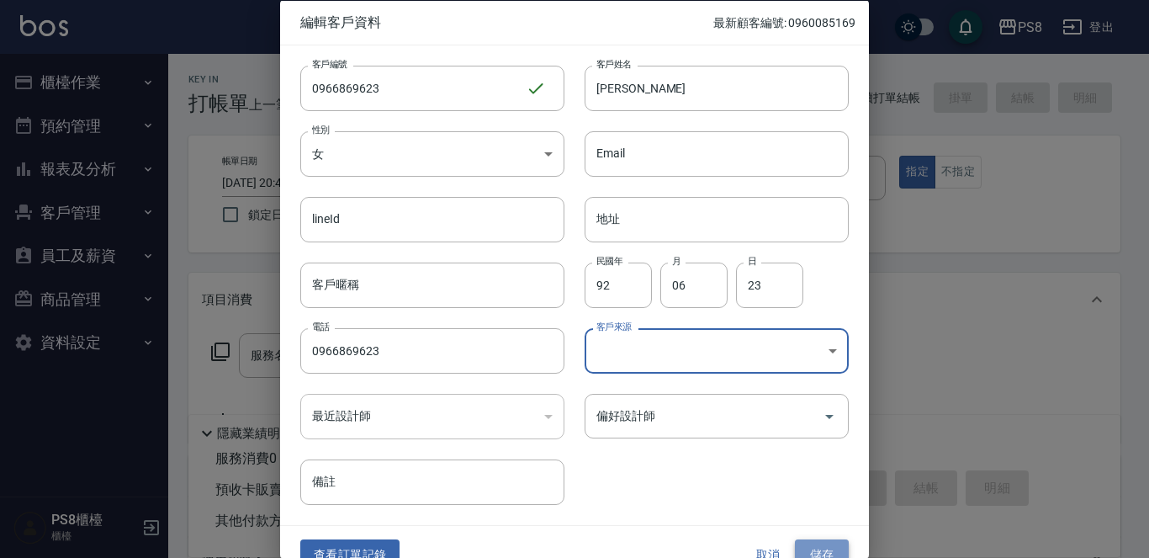
click at [813, 548] on button "儲存" at bounding box center [822, 554] width 54 height 31
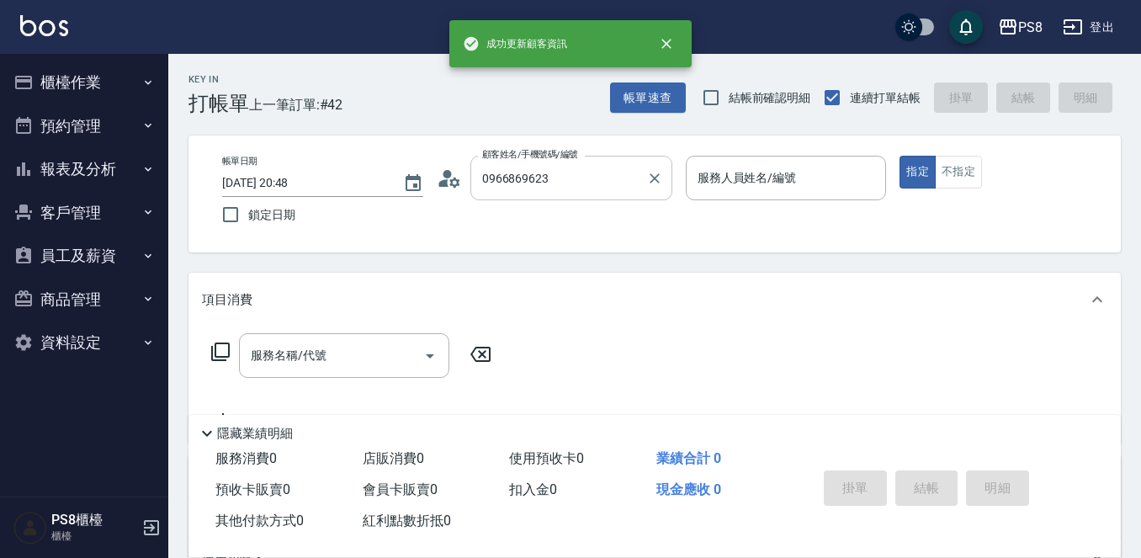
click at [558, 177] on input "0966869623" at bounding box center [559, 177] width 162 height 29
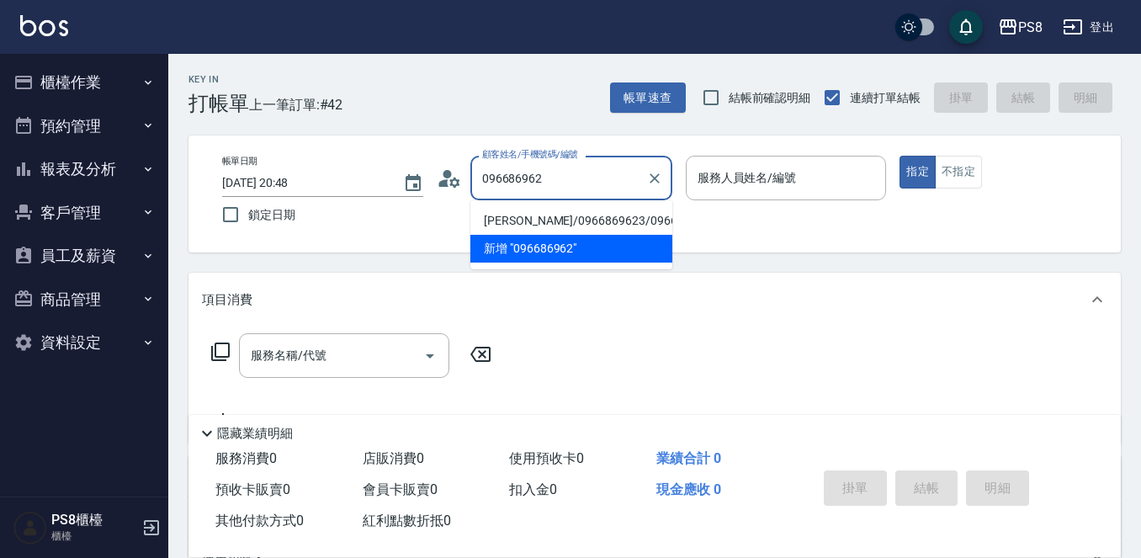
click at [548, 220] on li "[PERSON_NAME]/0966869623/0966869623" at bounding box center [571, 221] width 202 height 28
type input "[PERSON_NAME]/0966869623/0966869623"
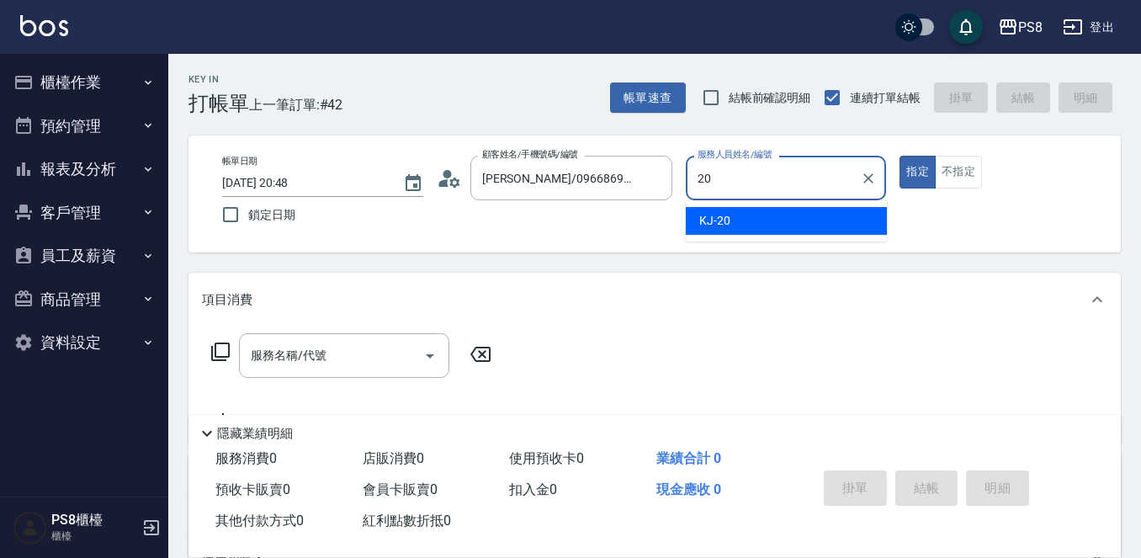
type input "KJ-20"
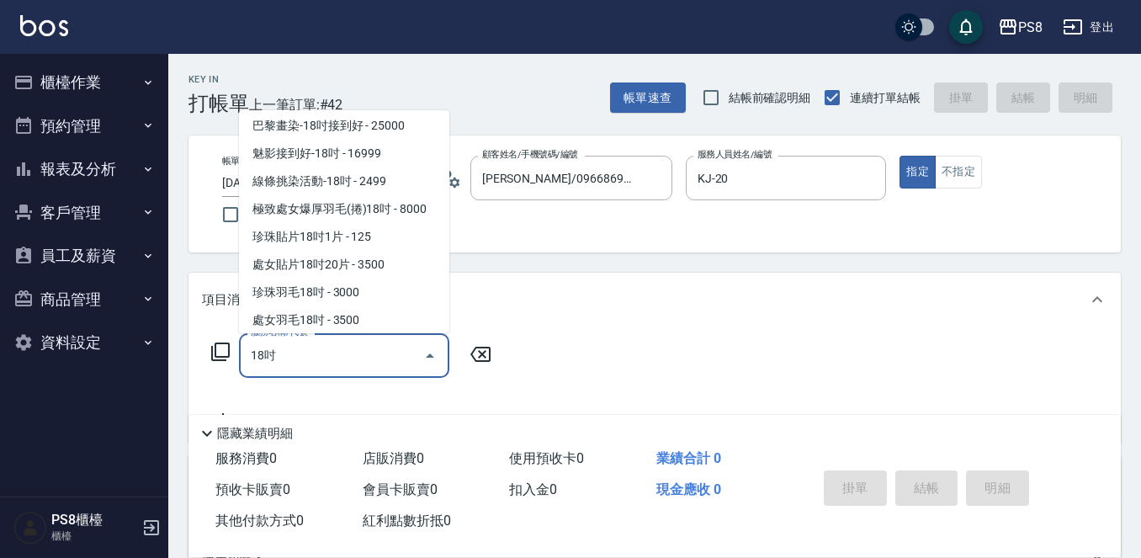
scroll to position [589, 0]
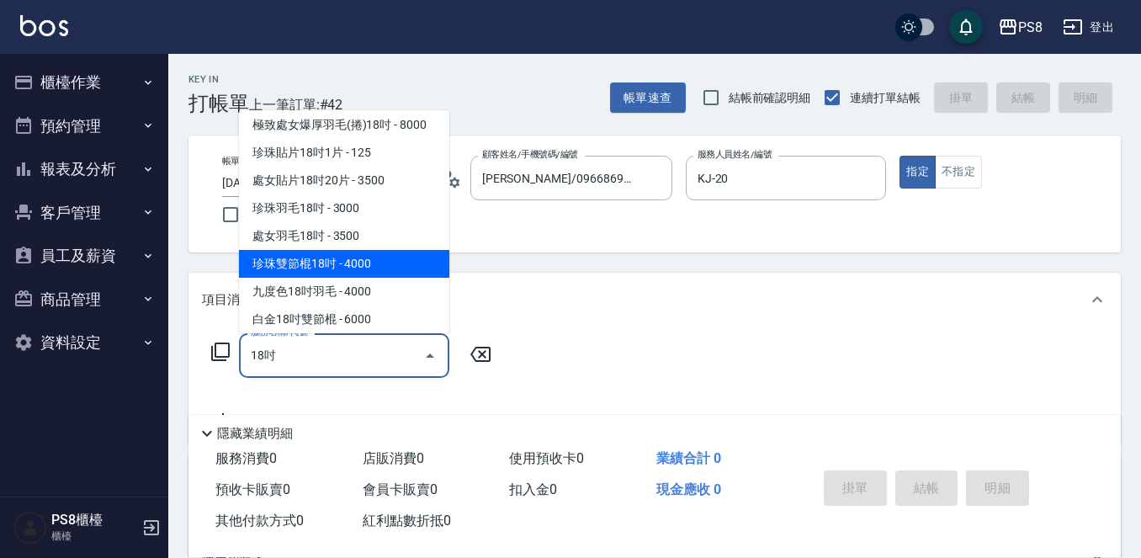
click at [308, 263] on span "珍珠雙節棍18吋 - 4000" at bounding box center [344, 264] width 210 height 28
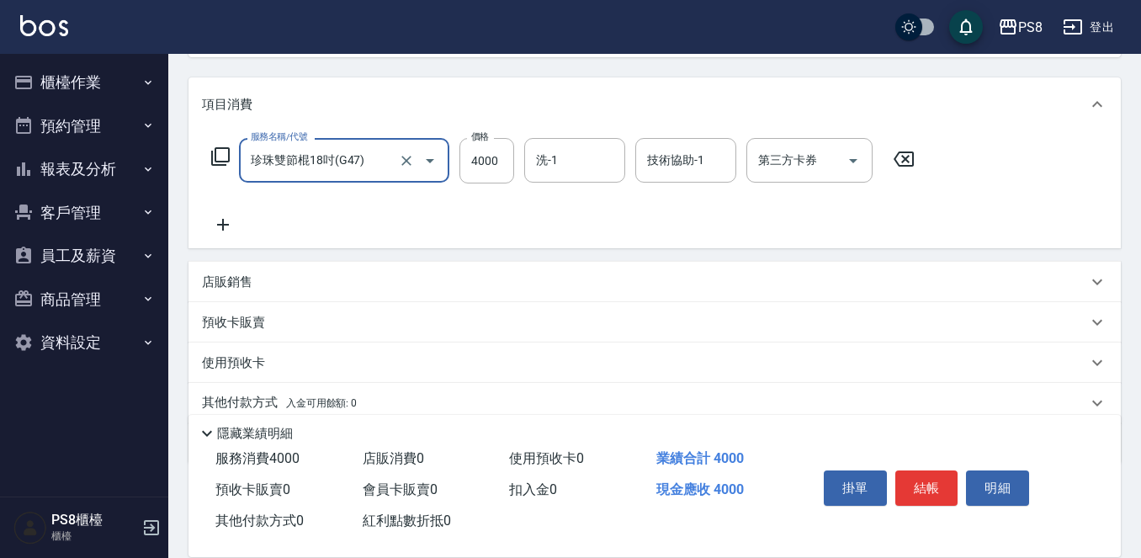
scroll to position [252, 0]
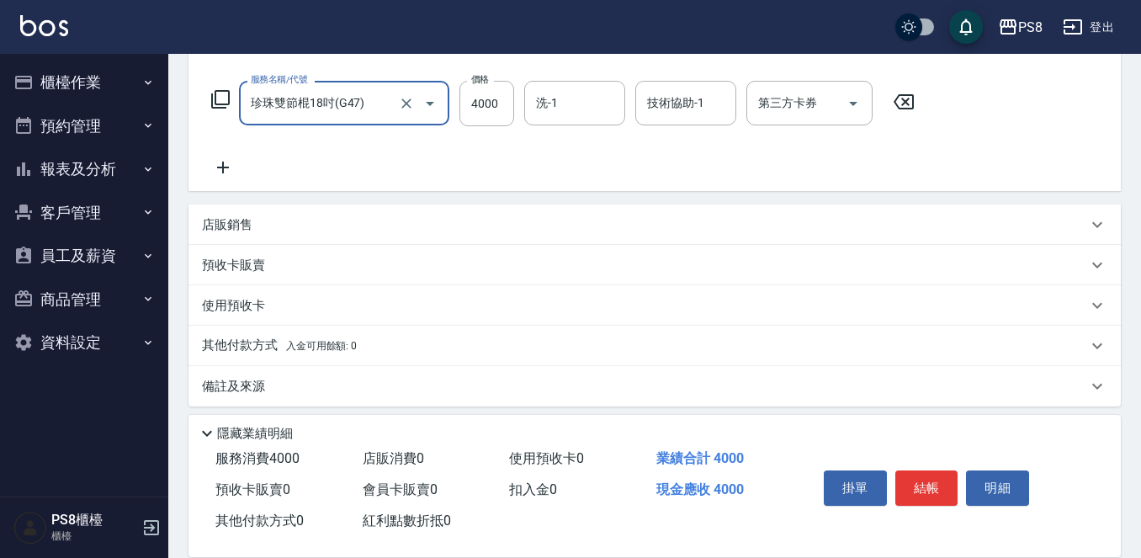
type input "珍珠雙節棍18吋(G47)"
click at [218, 162] on icon at bounding box center [223, 167] width 42 height 20
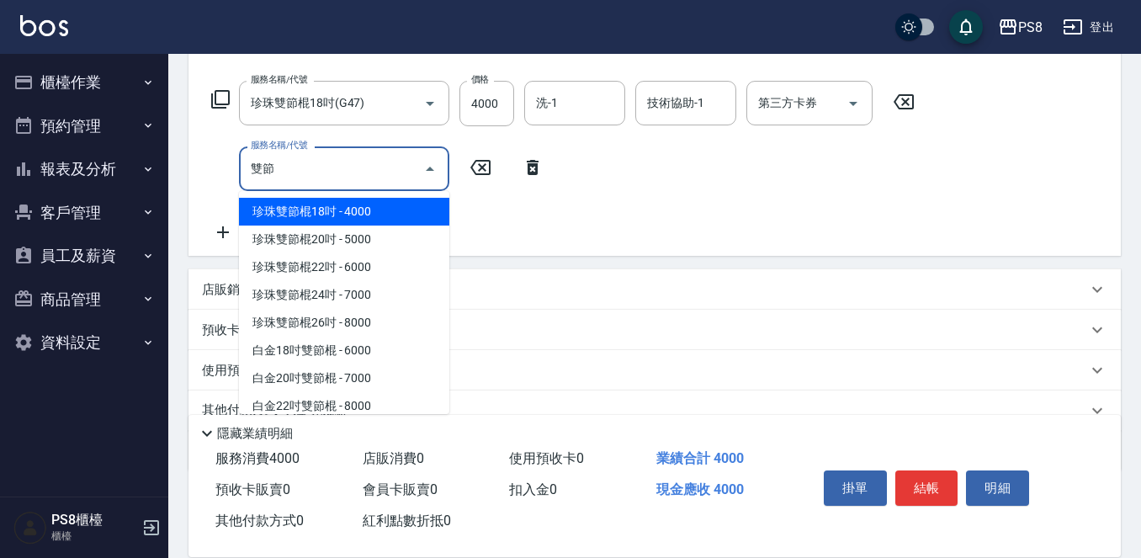
click at [303, 218] on span "珍珠雙節棍18吋 - 4000" at bounding box center [344, 212] width 210 height 28
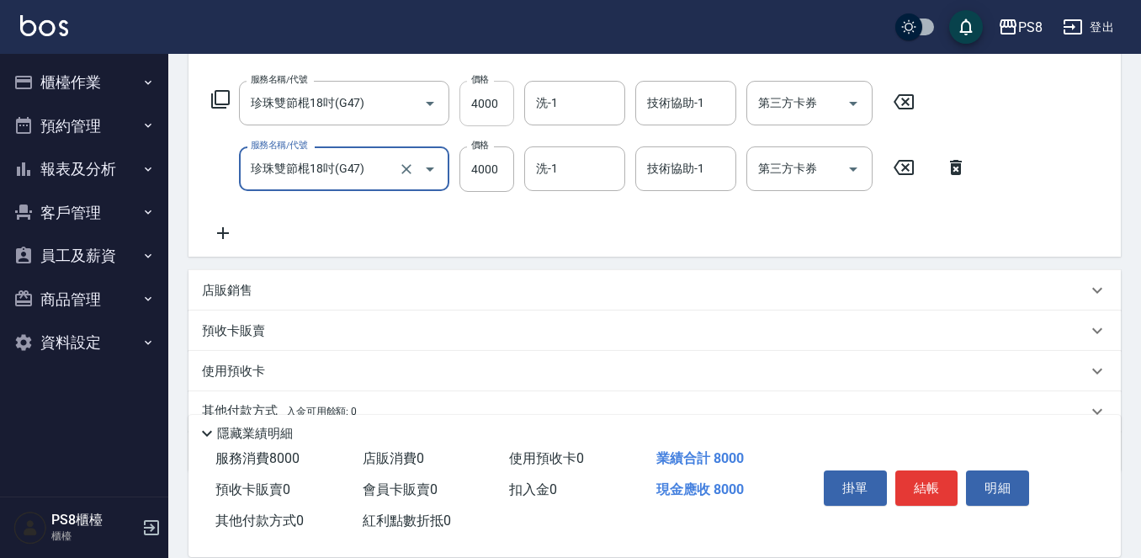
type input "珍珠雙節棍18吋(G47)"
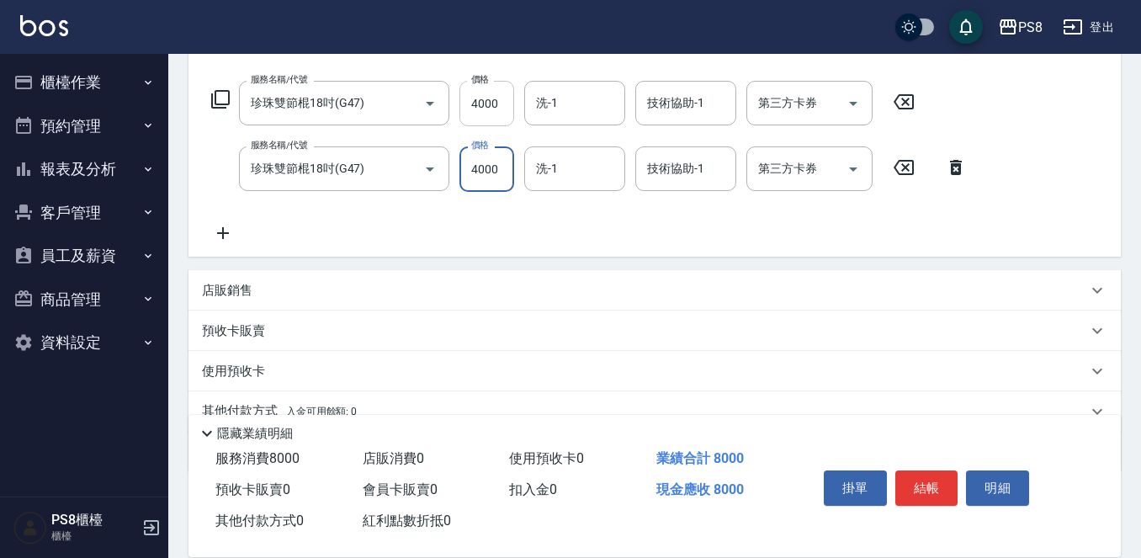
click at [503, 110] on input "4000" at bounding box center [486, 103] width 55 height 45
type input "5000"
click at [503, 110] on input "4000" at bounding box center [486, 103] width 55 height 45
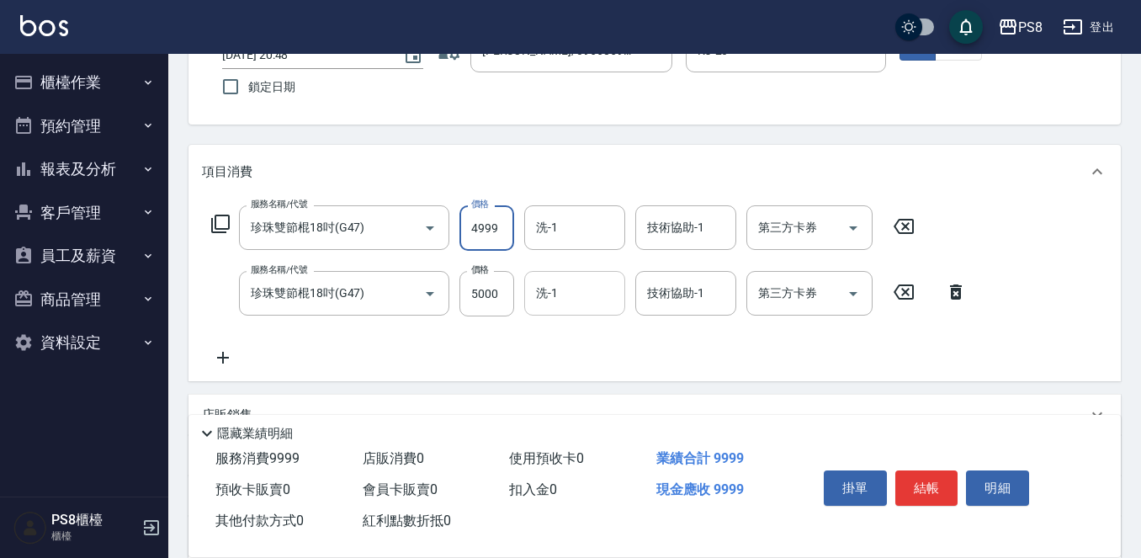
scroll to position [84, 0]
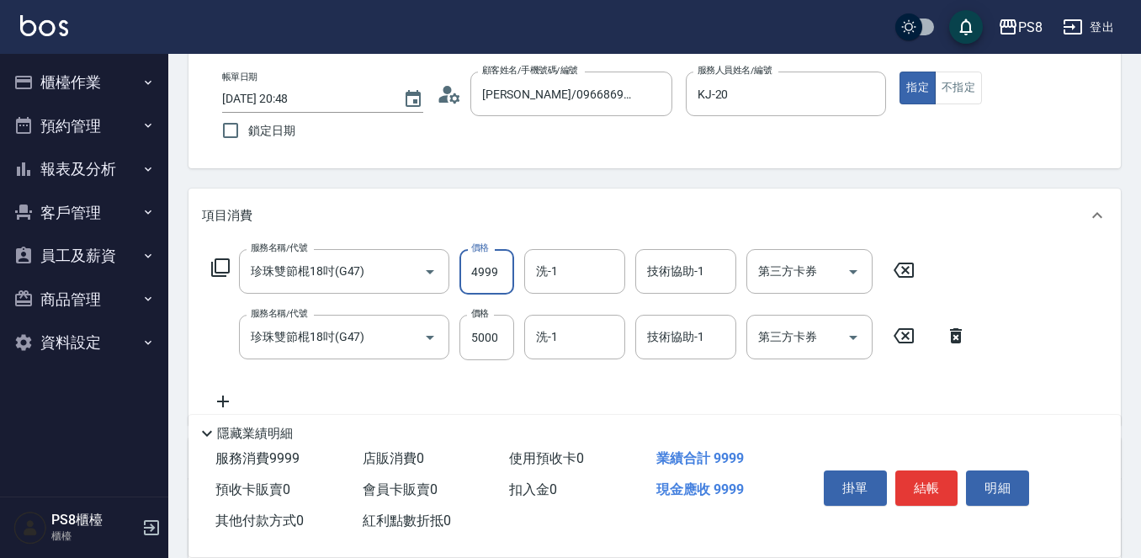
type input "4999"
click at [612, 209] on div "項目消費" at bounding box center [644, 216] width 885 height 18
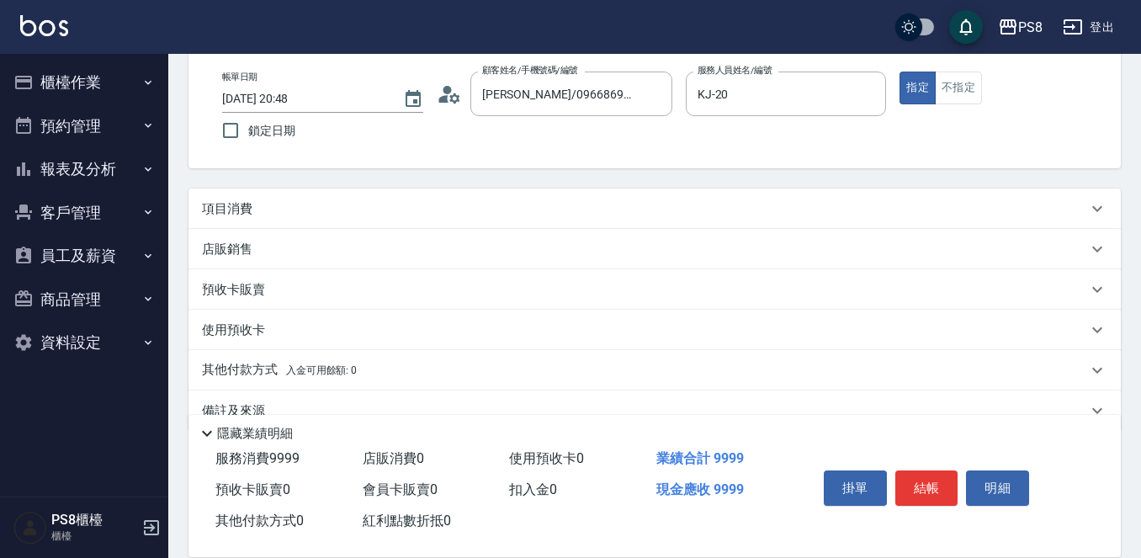
click at [628, 207] on div "項目消費" at bounding box center [644, 209] width 885 height 18
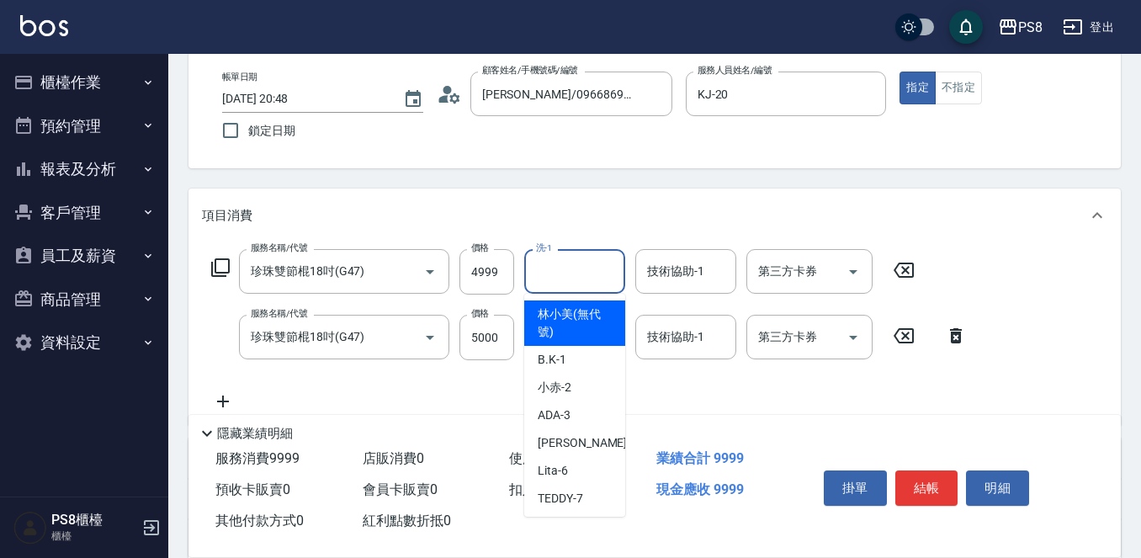
click at [602, 266] on input "洗-1" at bounding box center [575, 271] width 86 height 29
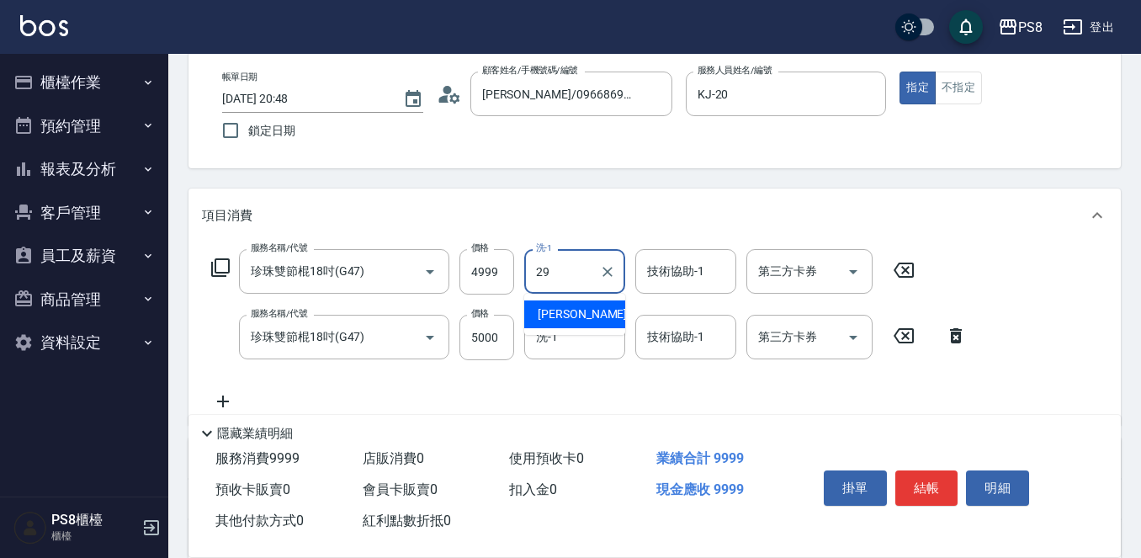
type input "[PERSON_NAME]-29"
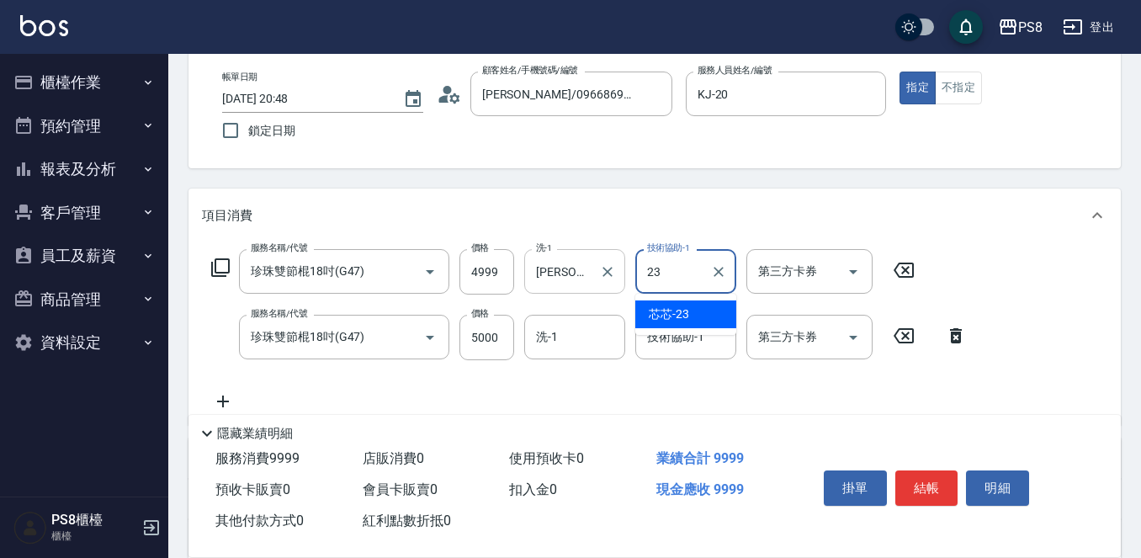
type input "芯芯-23"
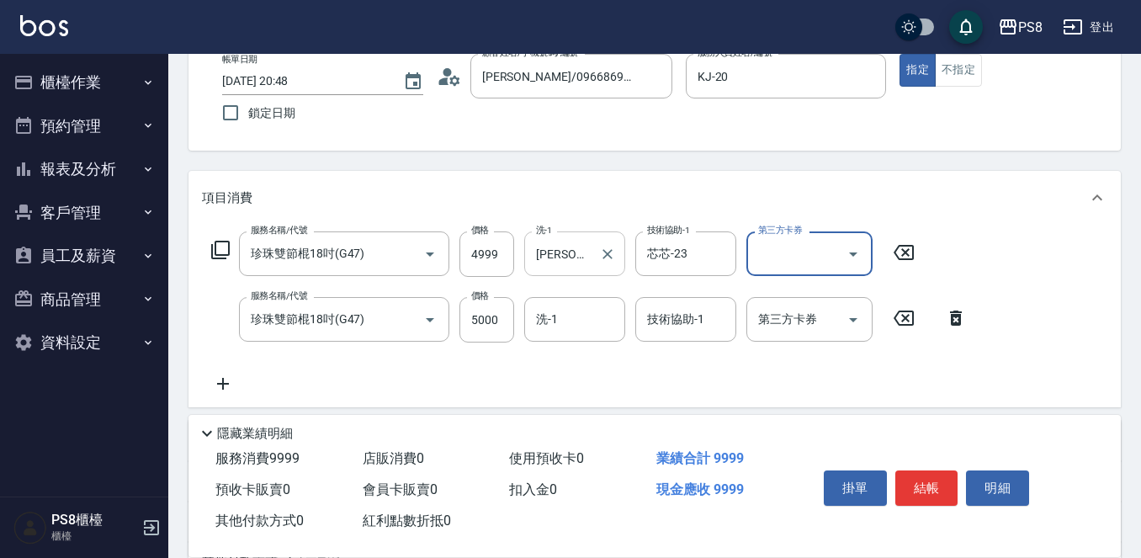
scroll to position [0, 0]
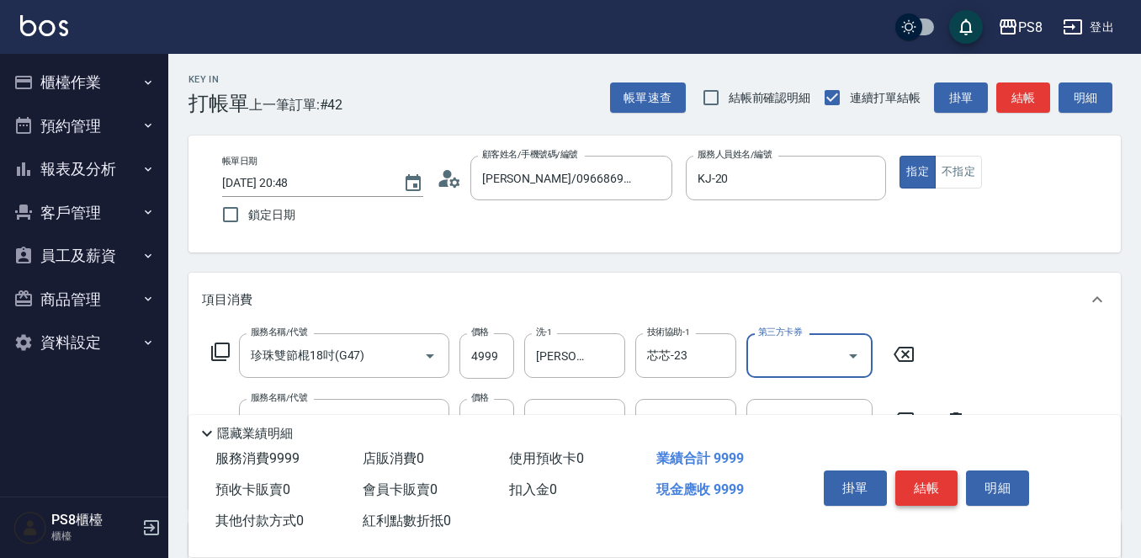
click at [926, 477] on button "結帳" at bounding box center [926, 487] width 63 height 35
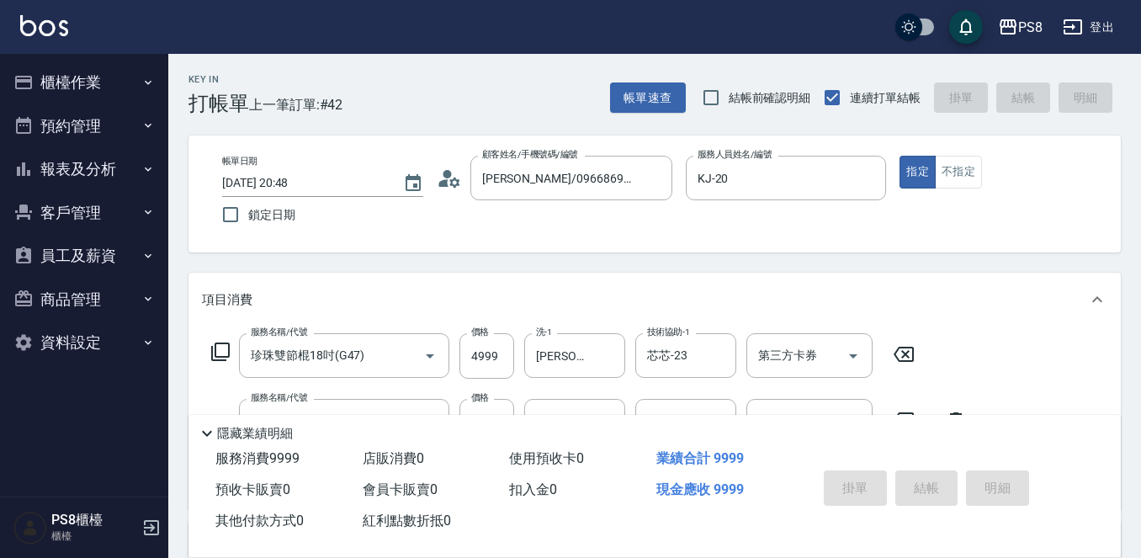
type input "[DATE] 20:50"
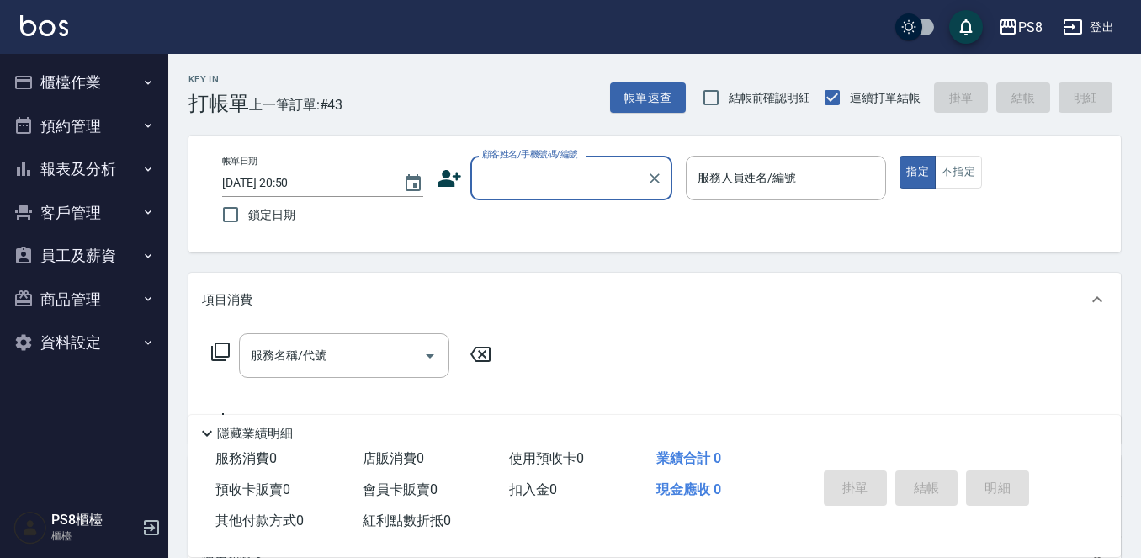
click at [108, 88] on button "櫃檯作業" at bounding box center [84, 83] width 155 height 44
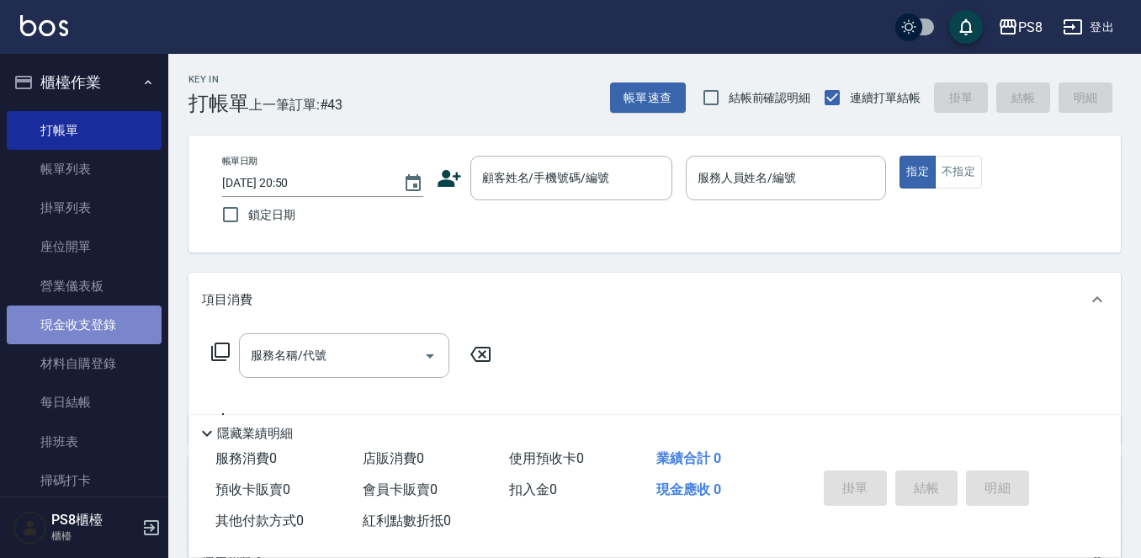
click at [99, 332] on link "現金收支登錄" at bounding box center [84, 324] width 155 height 39
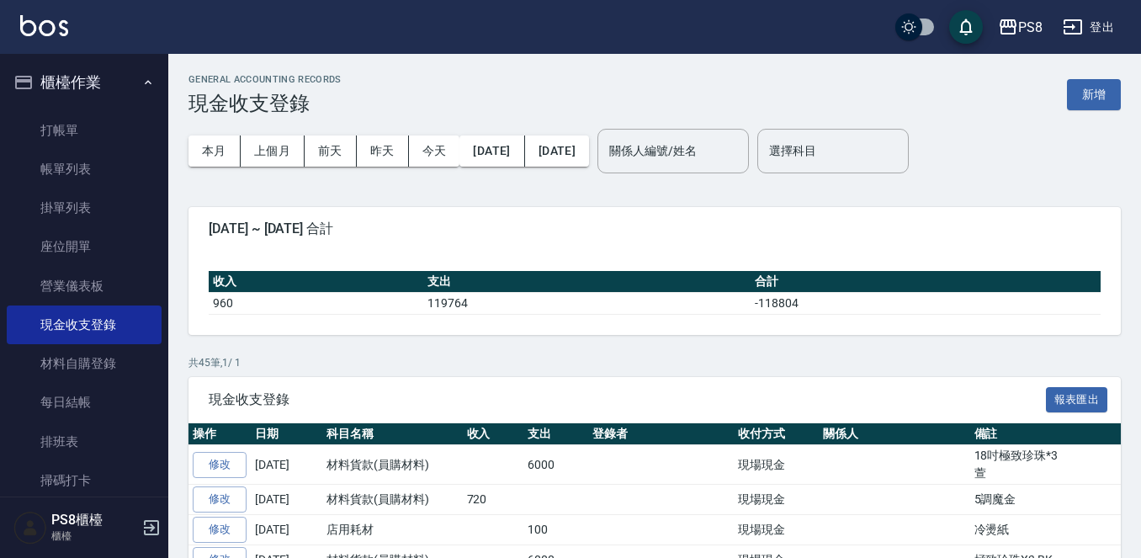
click at [1104, 103] on button "新增" at bounding box center [1094, 94] width 54 height 31
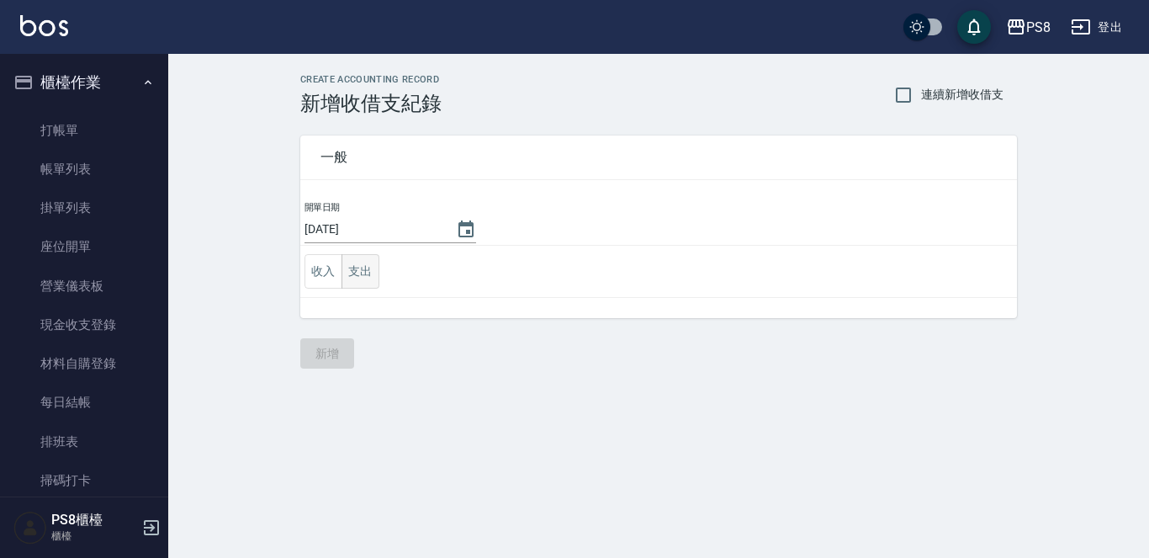
click at [363, 273] on button "支出" at bounding box center [361, 271] width 38 height 34
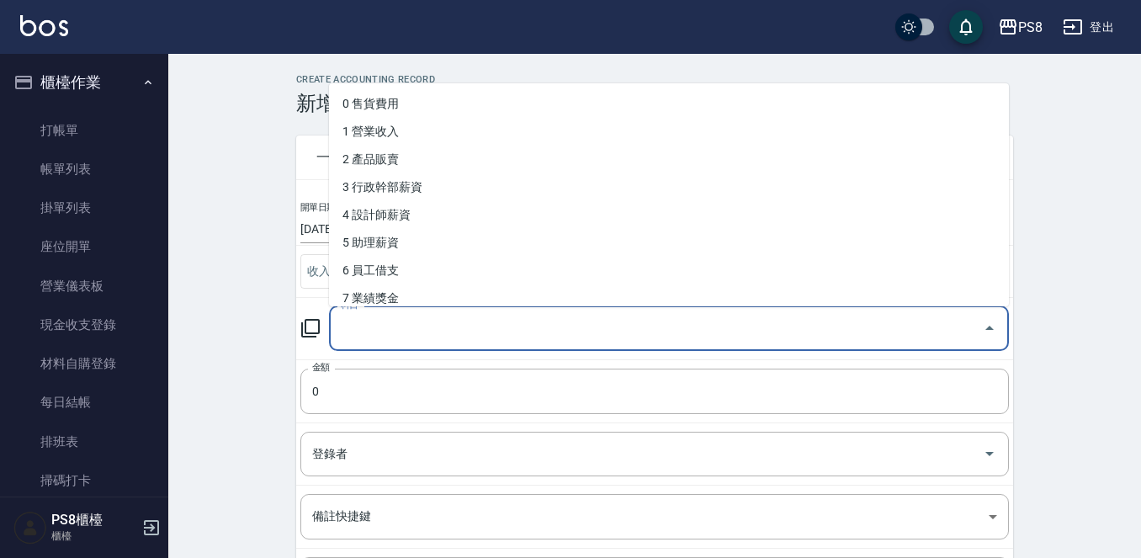
click at [373, 326] on input "科目" at bounding box center [655, 328] width 639 height 29
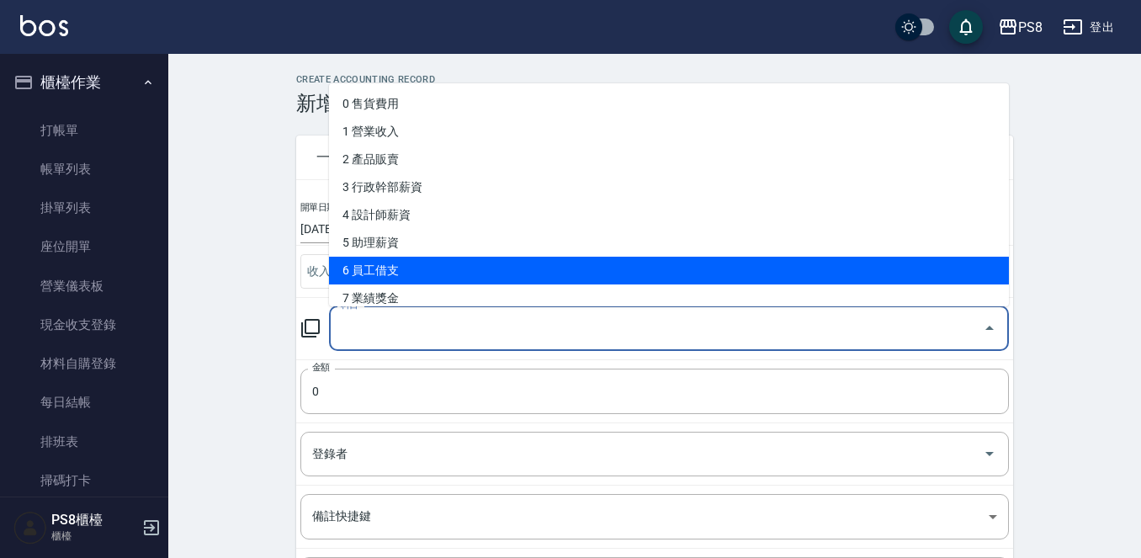
scroll to position [168, 0]
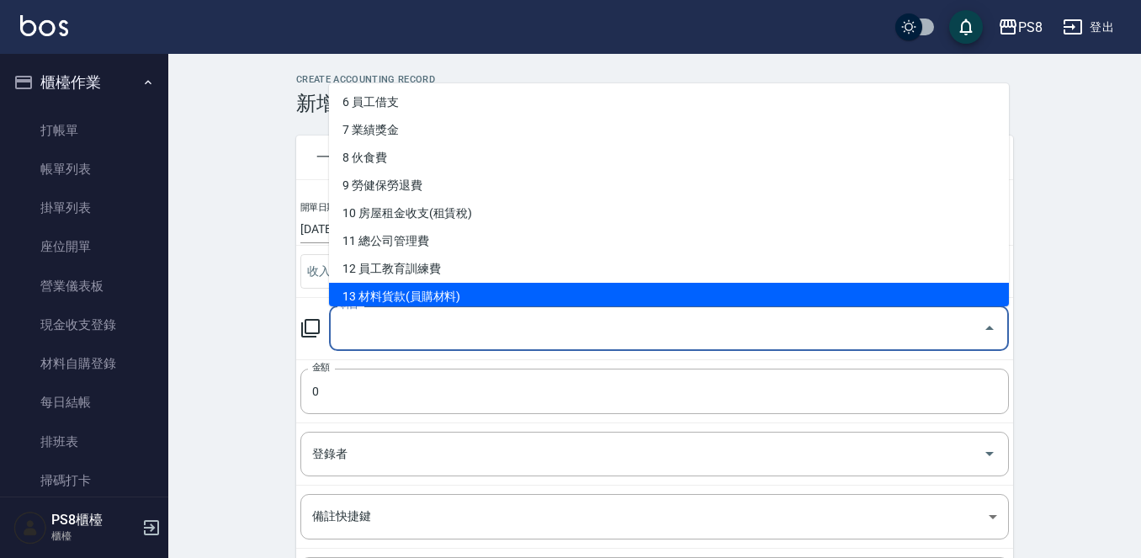
click at [403, 283] on li "13 材料貨款(員購材料)" at bounding box center [669, 297] width 680 height 28
type input "13 材料貨款(員購材料)"
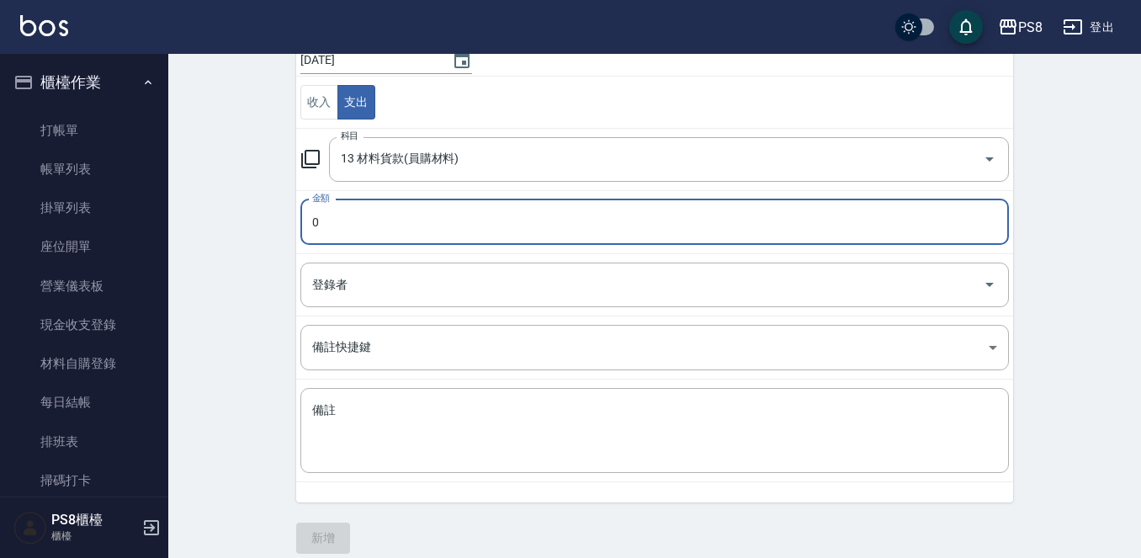
scroll to position [185, 0]
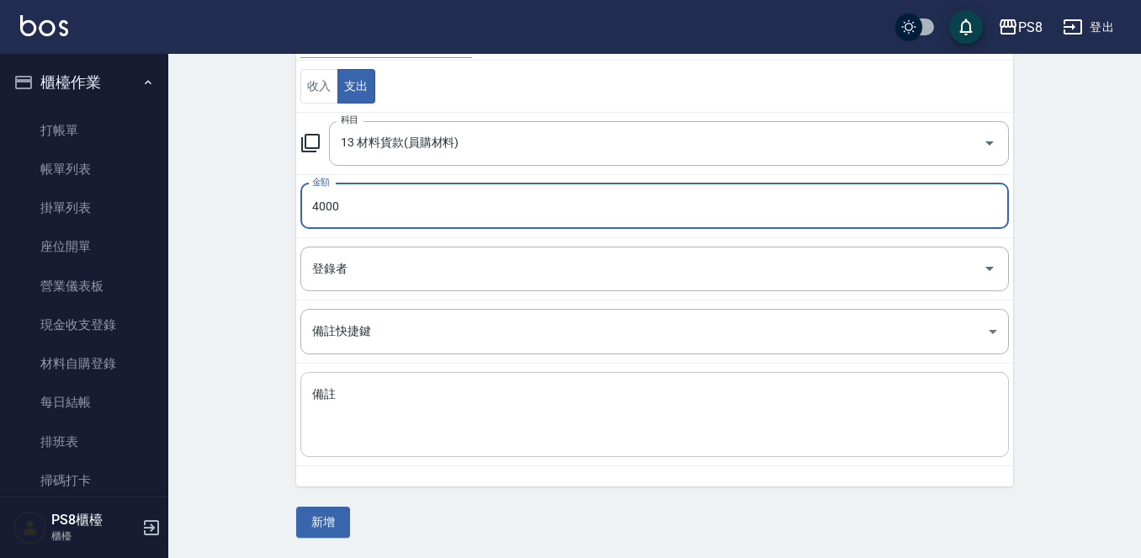
type input "4000"
click at [411, 404] on textarea "備註" at bounding box center [654, 414] width 685 height 57
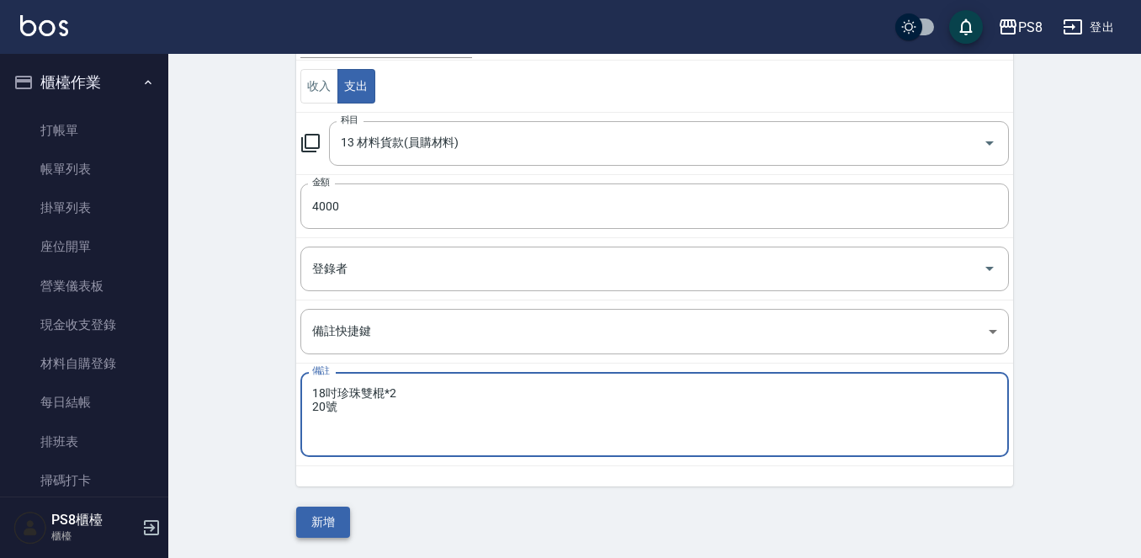
type textarea "18吋珍珠雙棍*2 20號"
click at [315, 522] on button "新增" at bounding box center [323, 521] width 54 height 31
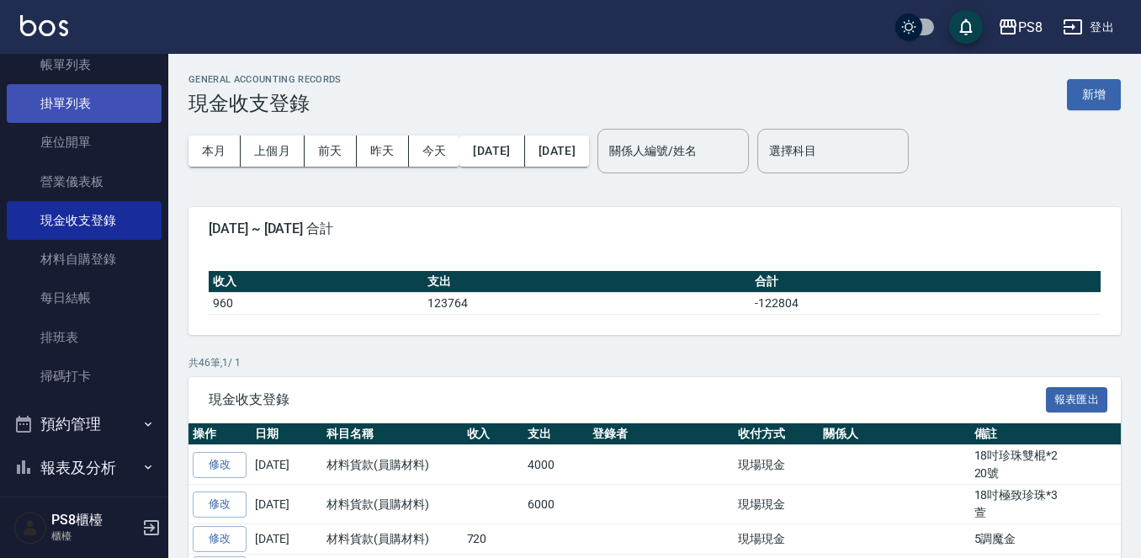
scroll to position [290, 0]
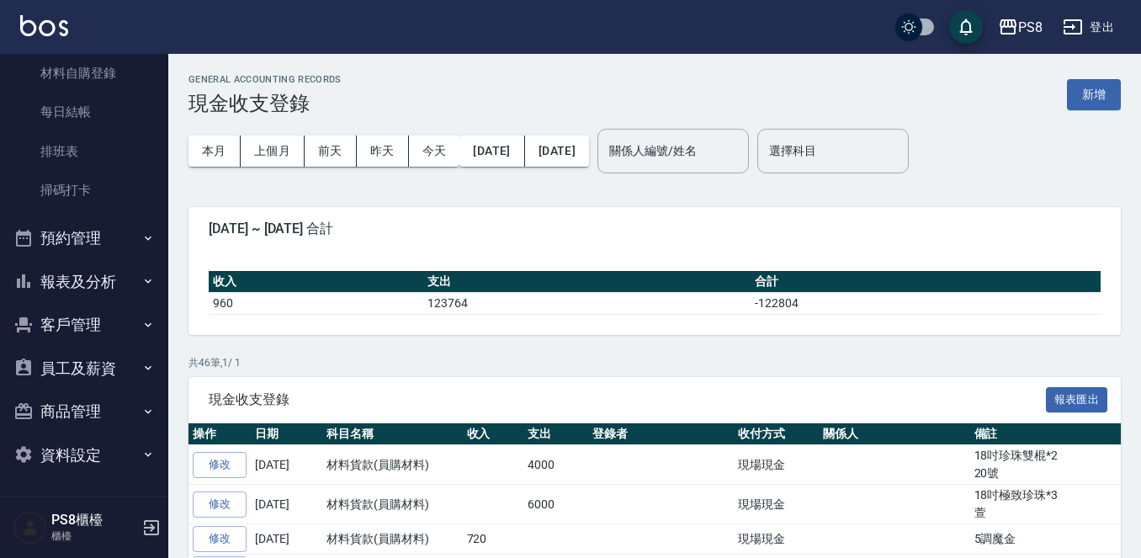
click at [112, 273] on button "報表及分析" at bounding box center [84, 282] width 155 height 44
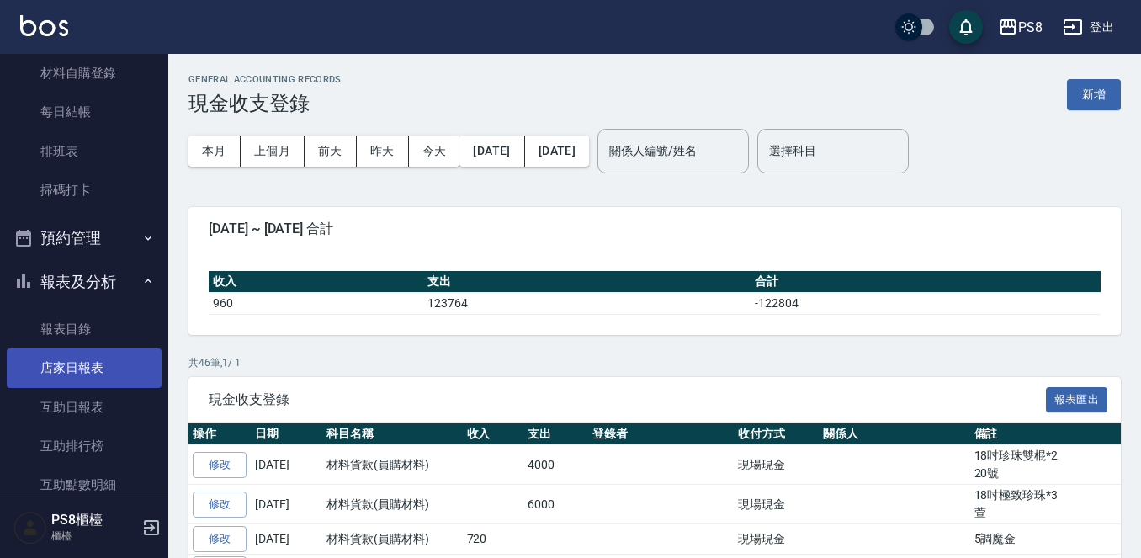
click at [104, 354] on link "店家日報表" at bounding box center [84, 367] width 155 height 39
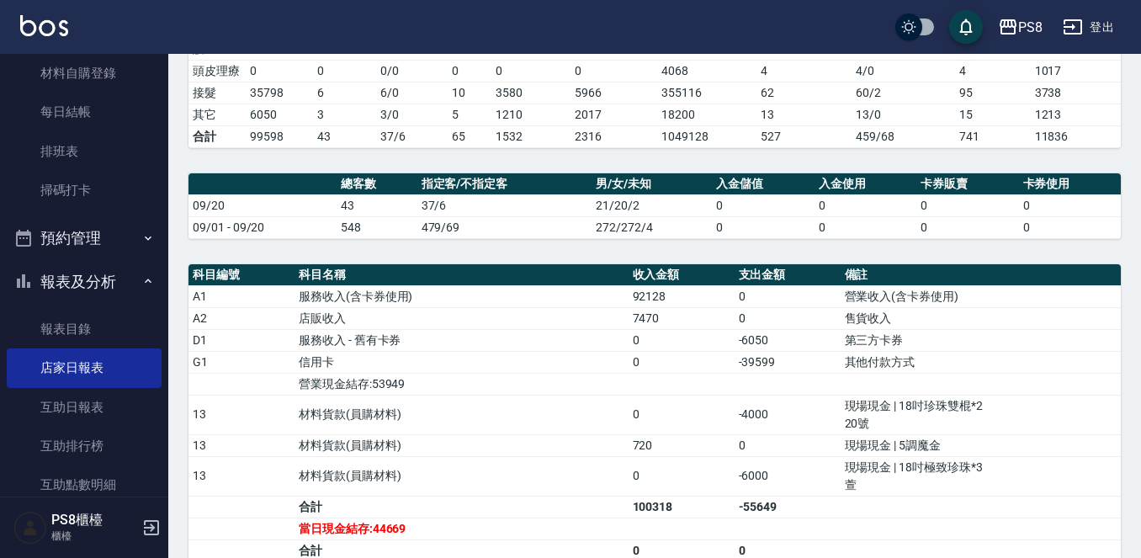
scroll to position [336, 0]
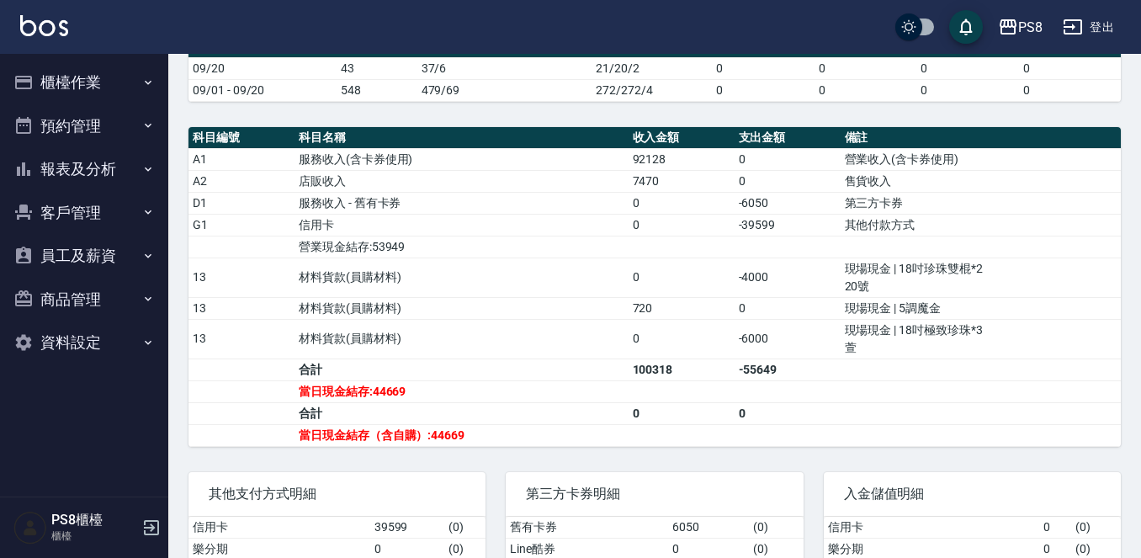
scroll to position [505, 0]
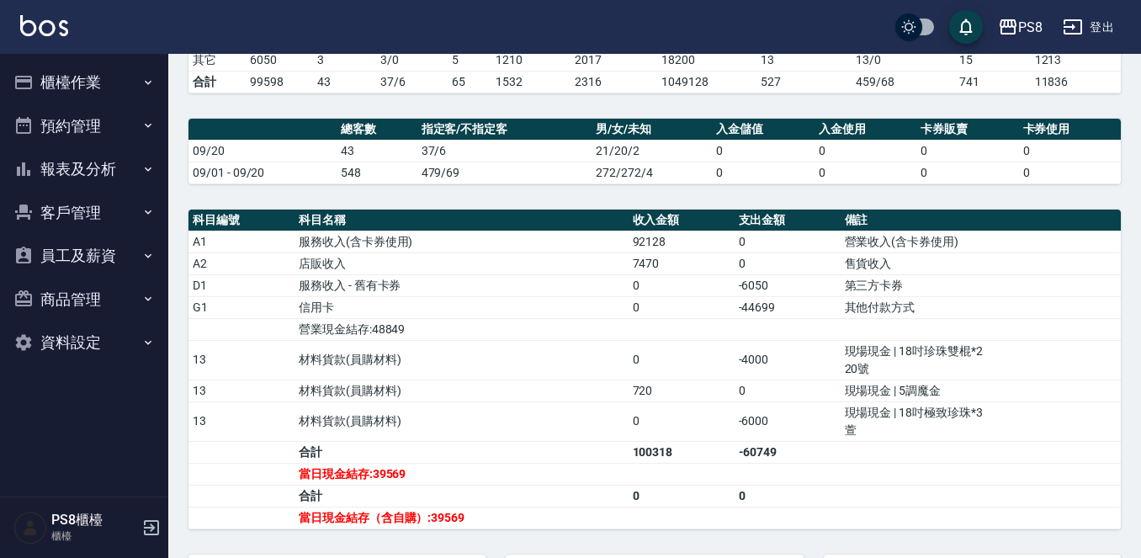
scroll to position [589, 0]
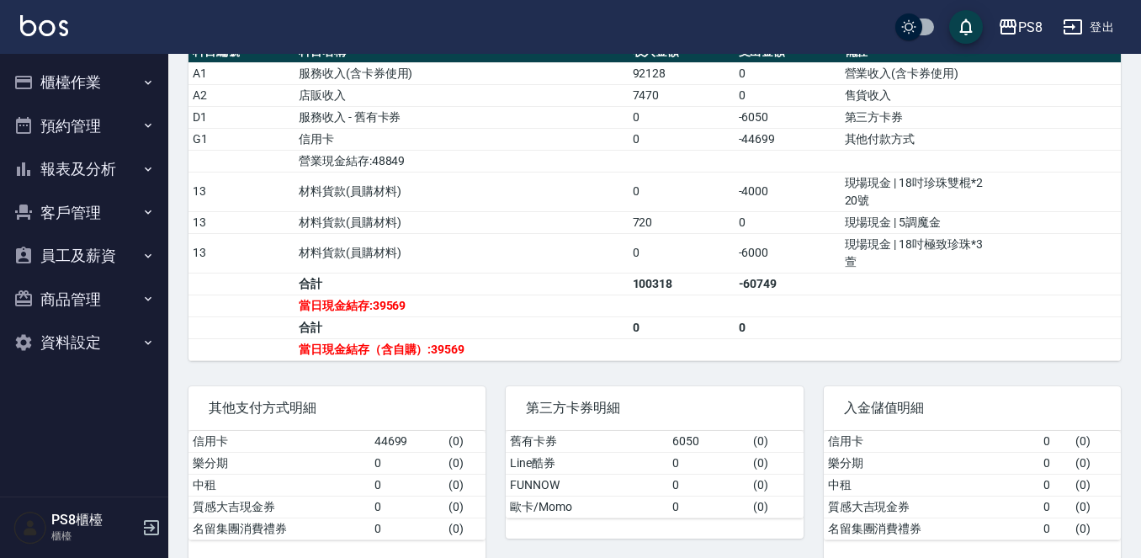
drag, startPoint x: 77, startPoint y: 161, endPoint x: 76, endPoint y: 170, distance: 9.3
click at [76, 170] on button "報表及分析" at bounding box center [84, 169] width 155 height 44
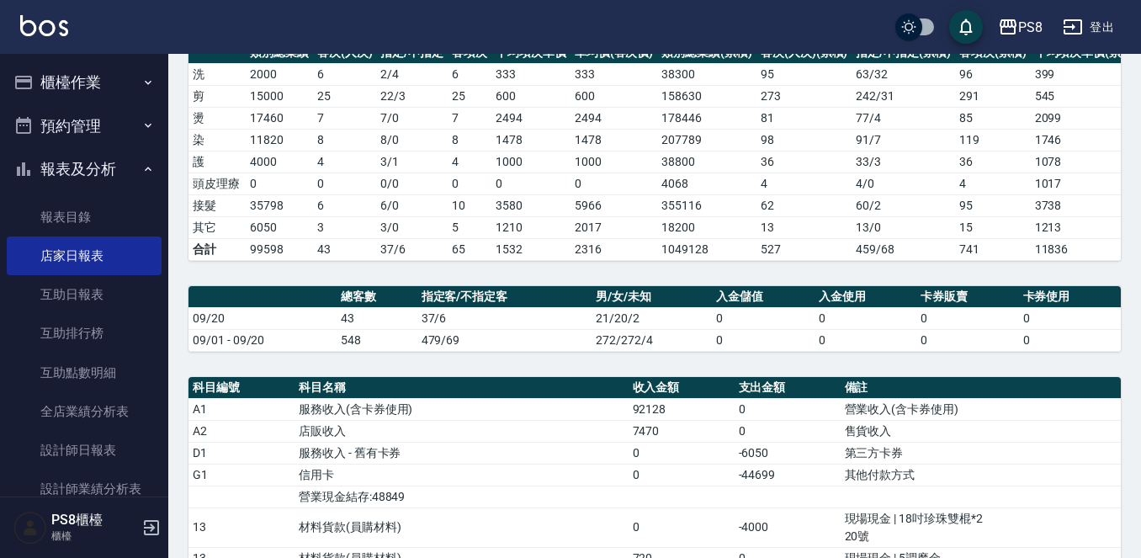
scroll to position [252, 0]
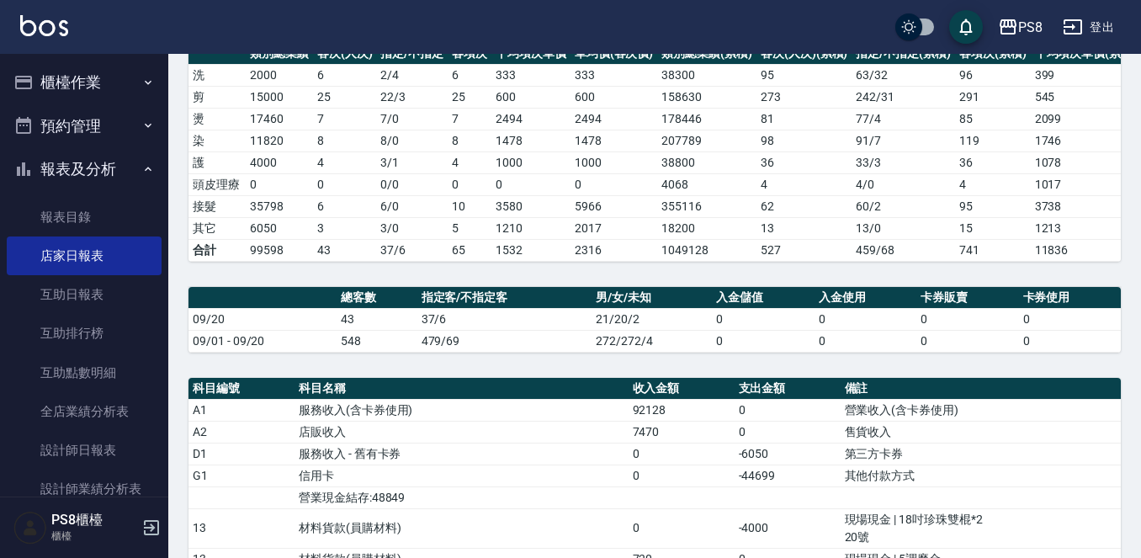
click at [81, 58] on ul "櫃檯作業 打帳單 帳單列表 掛單列表 座位開單 營業儀表板 現金收支登錄 材料自購登錄 每日結帳 排班表 掃碼打卡 預約管理 預約管理 單日預約紀錄 單週預約…" at bounding box center [84, 452] width 155 height 797
click at [87, 86] on button "櫃檯作業" at bounding box center [84, 83] width 155 height 44
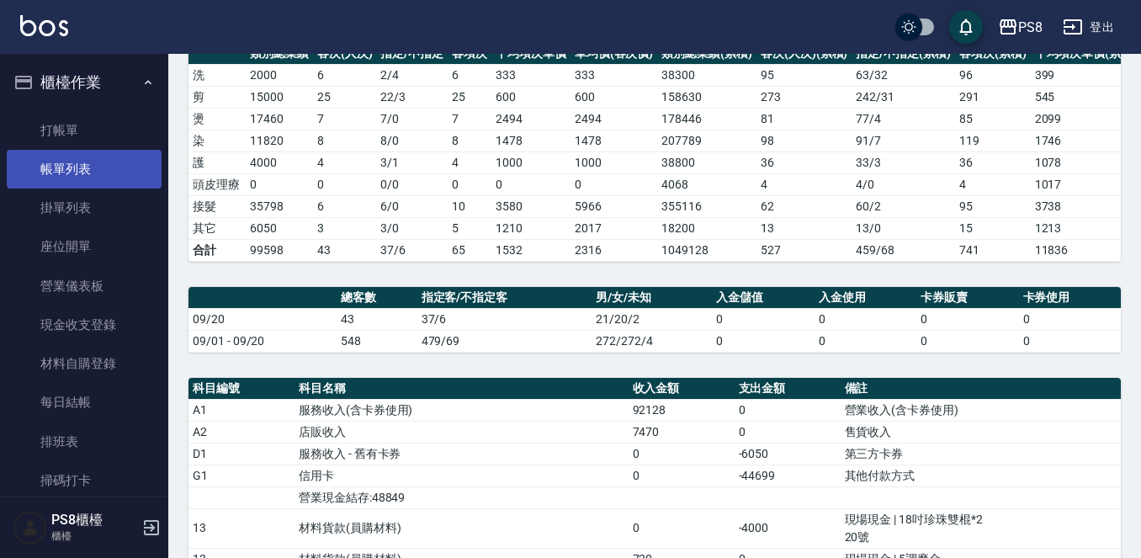
click at [114, 177] on link "帳單列表" at bounding box center [84, 169] width 155 height 39
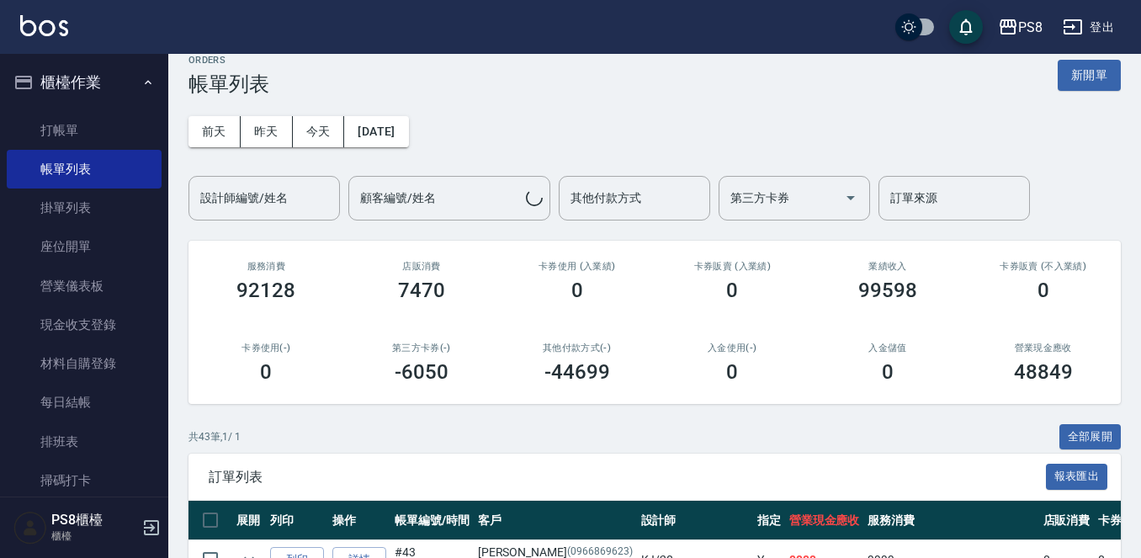
scroll to position [252, 0]
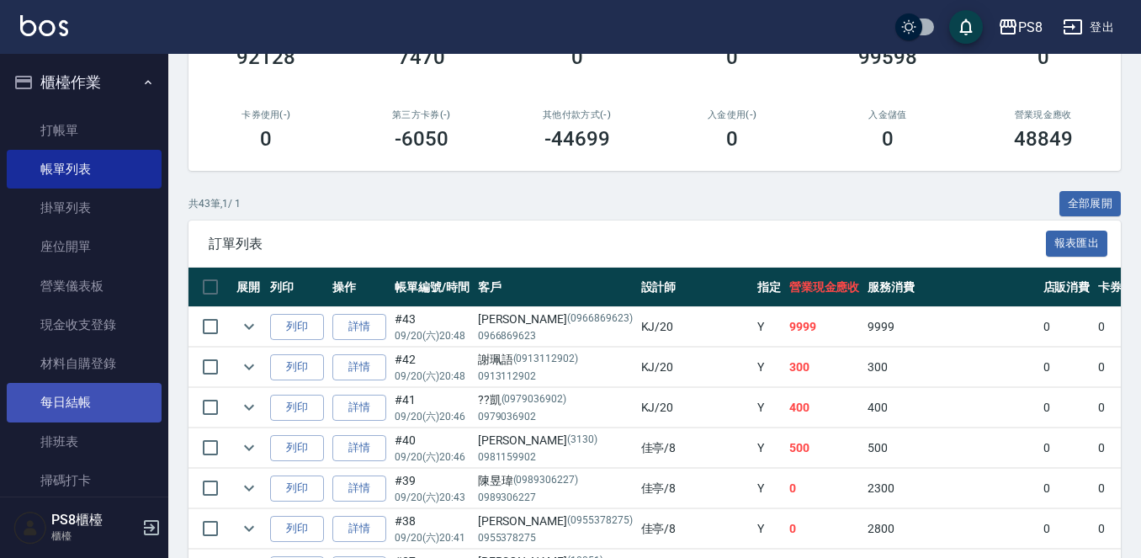
click at [98, 409] on link "每日結帳" at bounding box center [84, 402] width 155 height 39
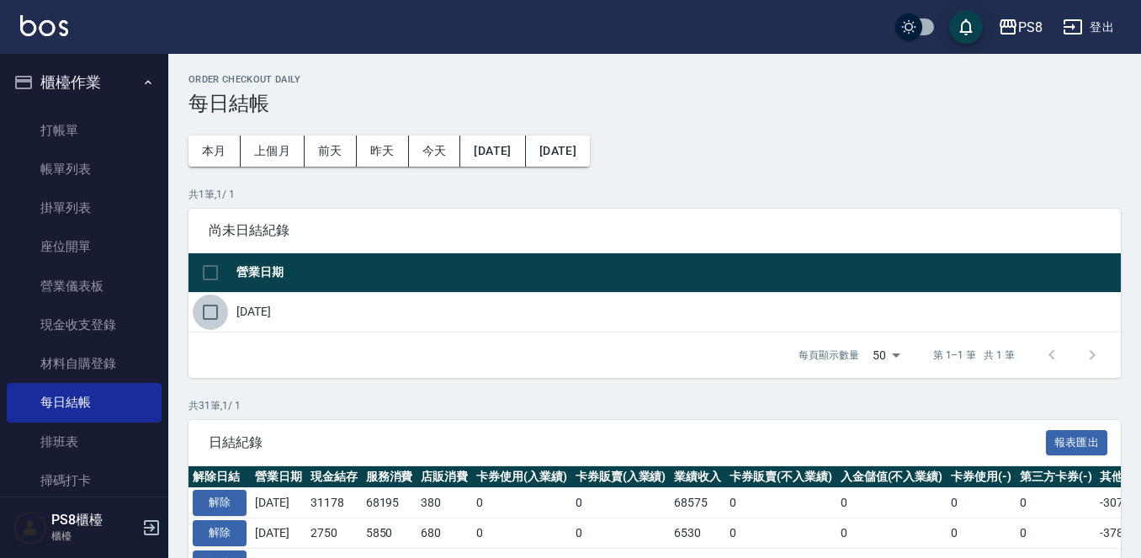
click at [207, 317] on input "checkbox" at bounding box center [210, 311] width 35 height 35
checkbox input "true"
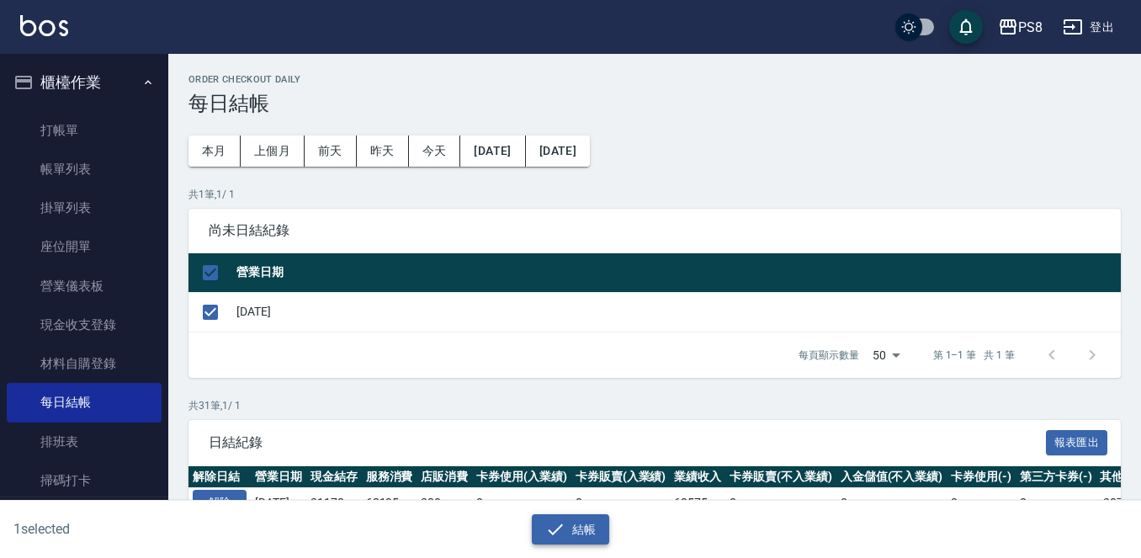
click at [603, 534] on button "結帳" at bounding box center [571, 529] width 78 height 31
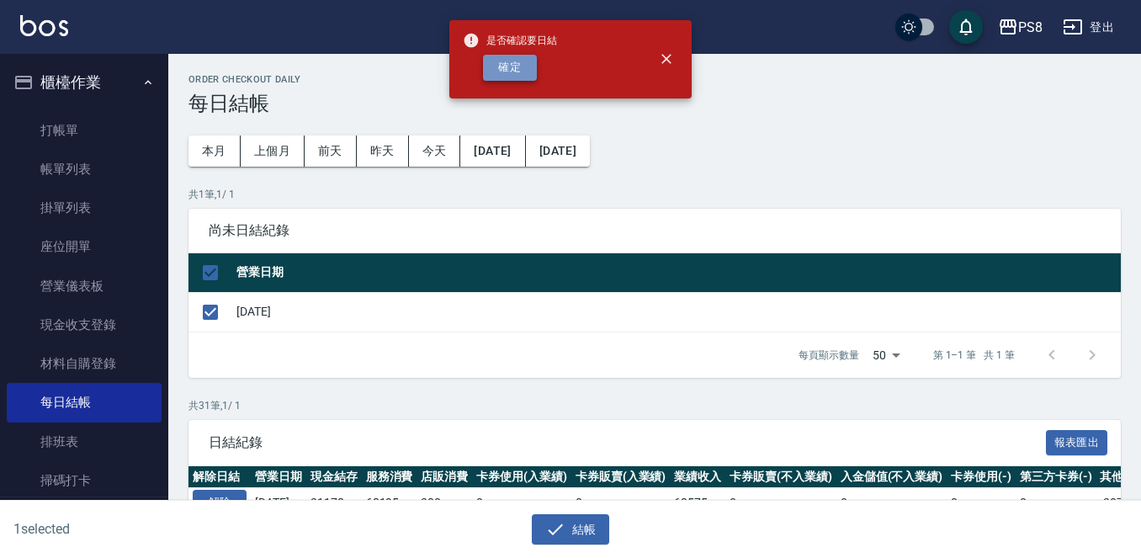
click at [499, 69] on button "確定" at bounding box center [510, 68] width 54 height 26
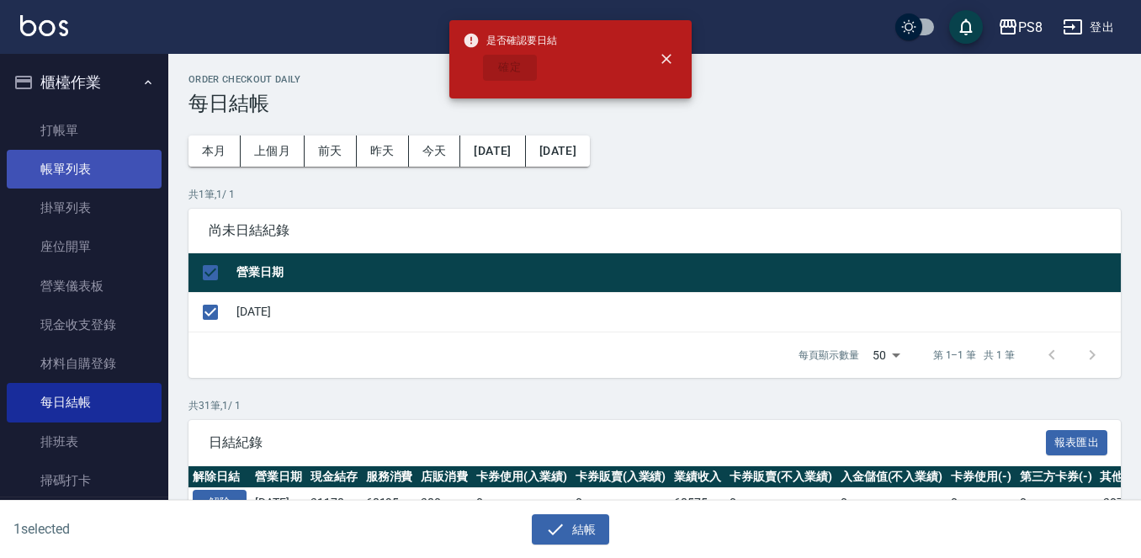
checkbox input "false"
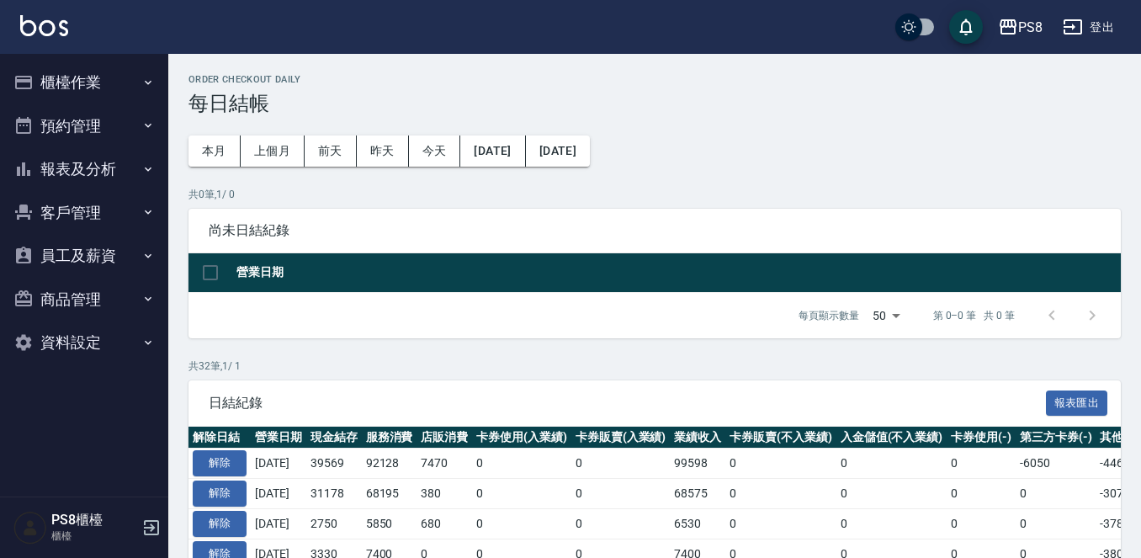
click at [77, 97] on button "櫃檯作業" at bounding box center [84, 83] width 155 height 44
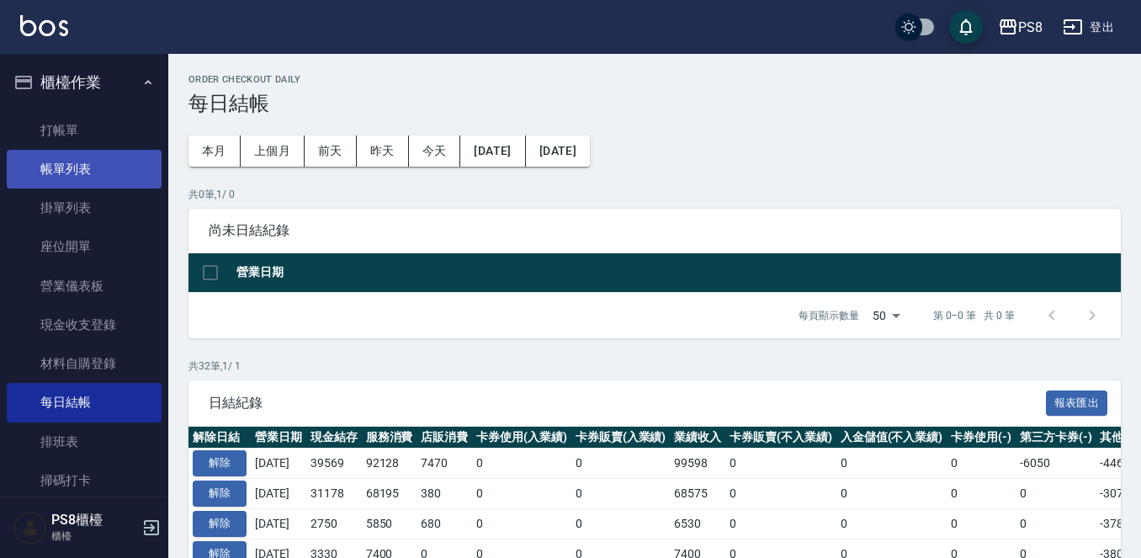
click at [100, 172] on link "帳單列表" at bounding box center [84, 169] width 155 height 39
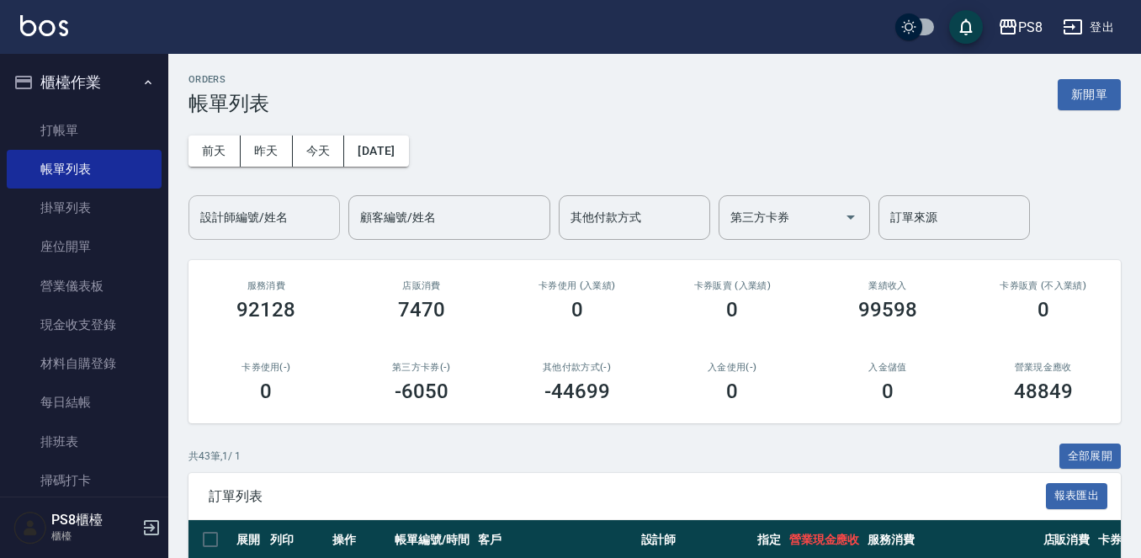
click at [307, 217] on input "設計師編號/姓名" at bounding box center [264, 217] width 136 height 29
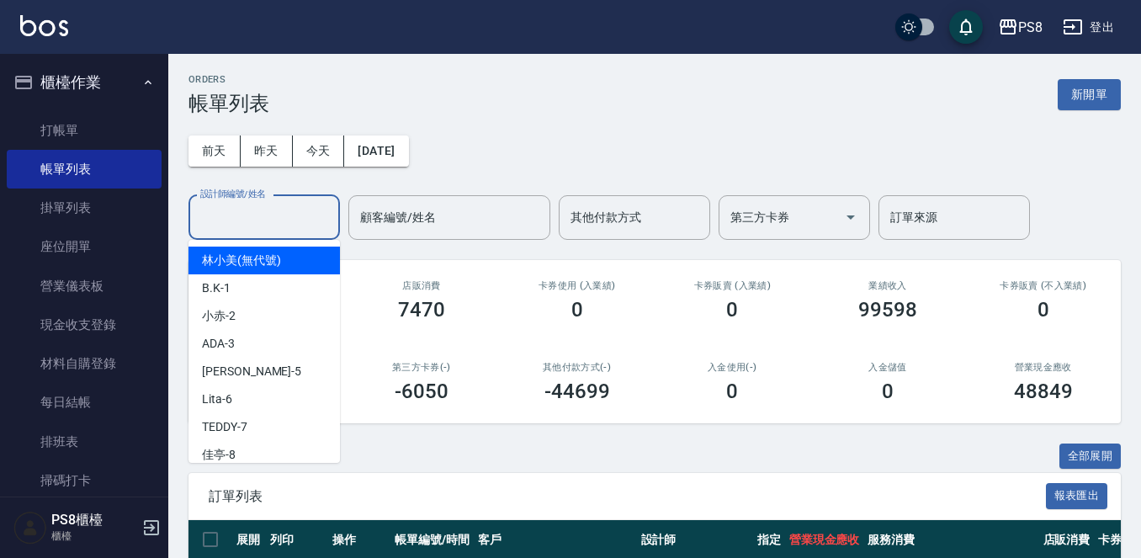
type input "9"
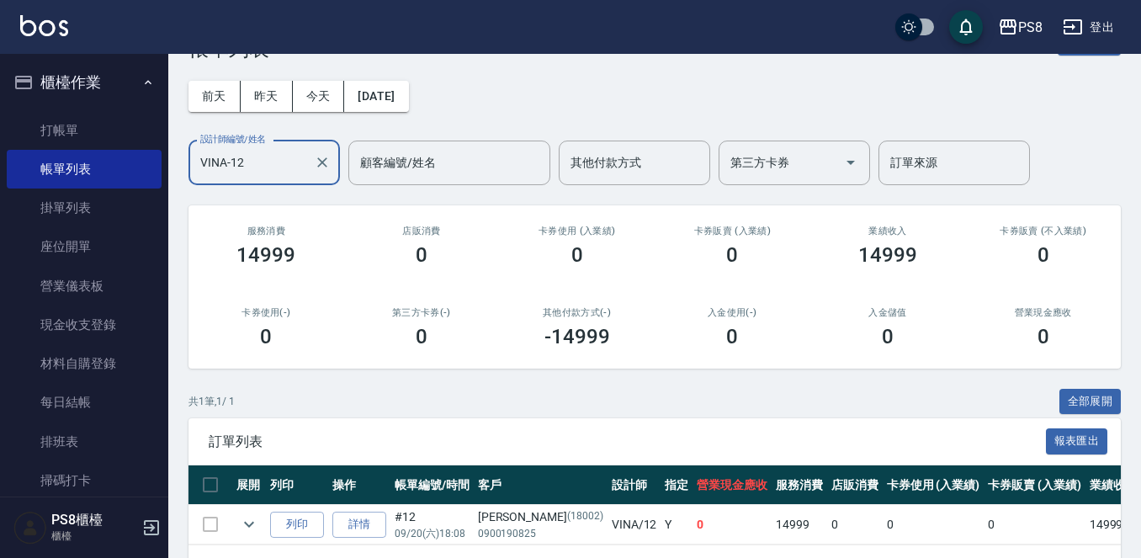
scroll to position [84, 0]
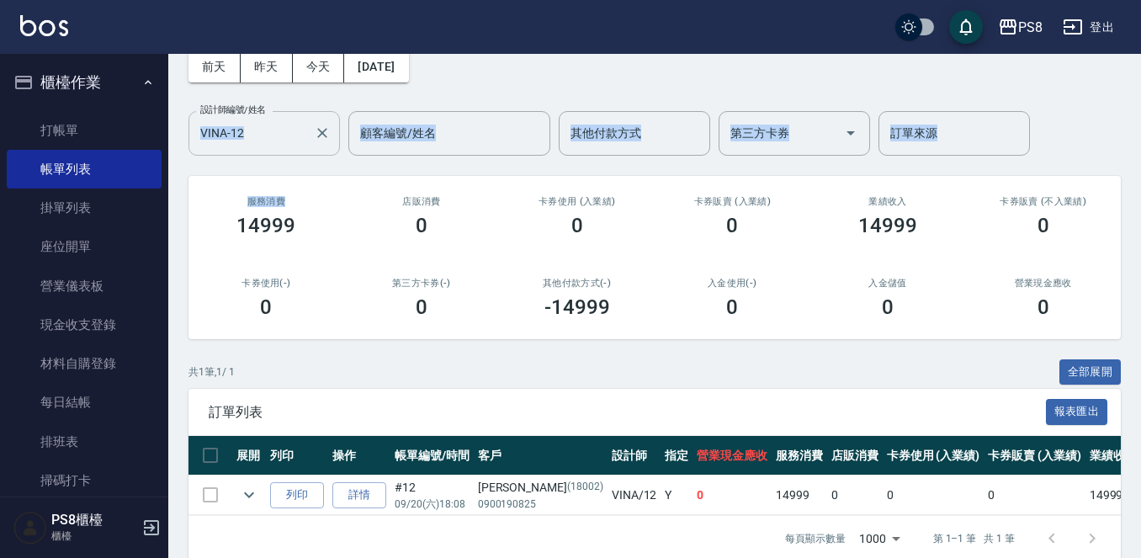
drag, startPoint x: 283, startPoint y: 160, endPoint x: 276, endPoint y: 131, distance: 29.6
click at [278, 146] on div "ORDERS 帳單列表 新開單 前天 昨天 今天 2025/09/20 設計師編號/姓名 VINA-12 設計師編號/姓名 顧客編號/姓名 顧客編號/姓名 其…" at bounding box center [654, 276] width 972 height 612
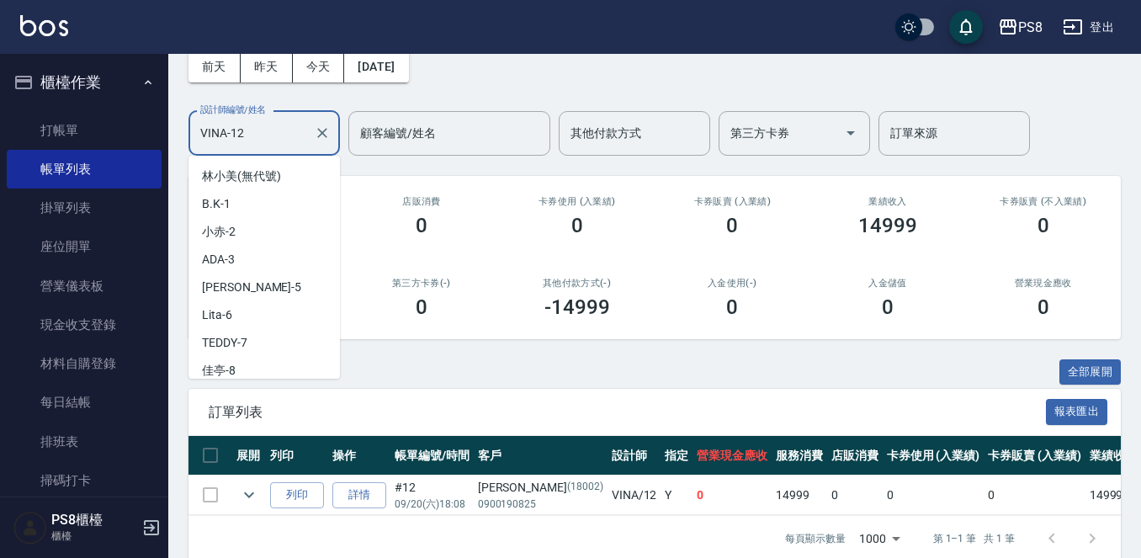
scroll to position [89, 0]
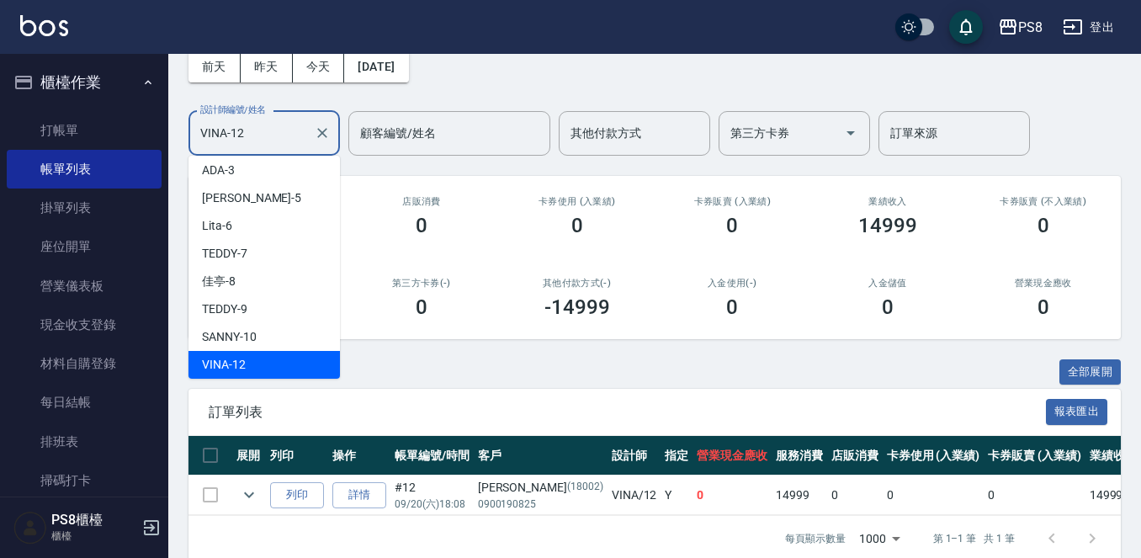
drag, startPoint x: 276, startPoint y: 131, endPoint x: 40, endPoint y: 94, distance: 238.4
click at [56, 98] on div "PS8 登出 櫃檯作業 打帳單 帳單列表 掛單列表 座位開單 營業儀表板 現金收支登錄 材料自購登錄 每日結帳 排班表 掃碼打卡 預約管理 預約管理 單日預約…" at bounding box center [570, 248] width 1141 height 665
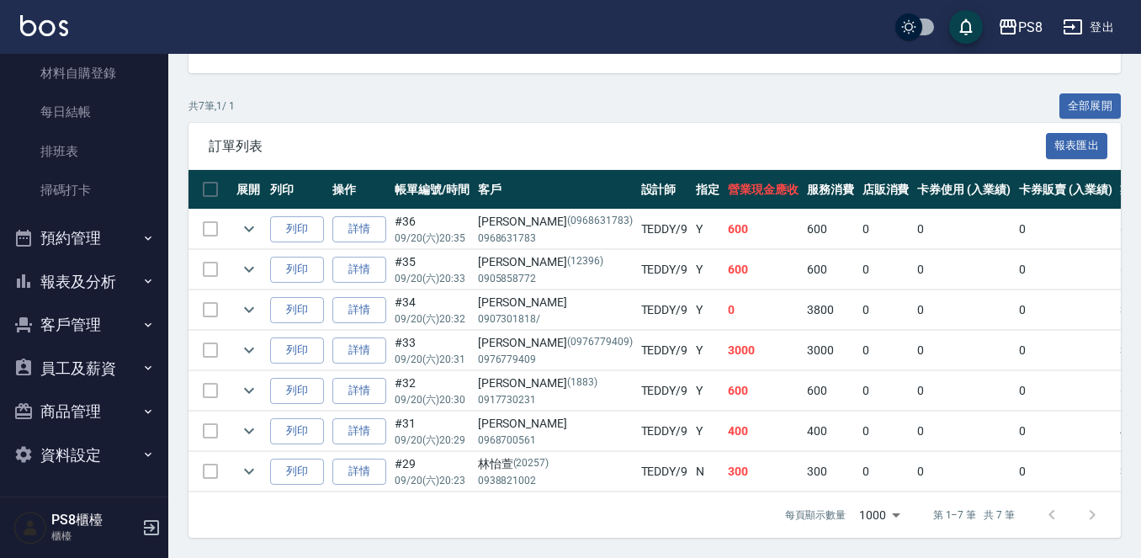
scroll to position [364, 0]
type input "TEDDY-9"
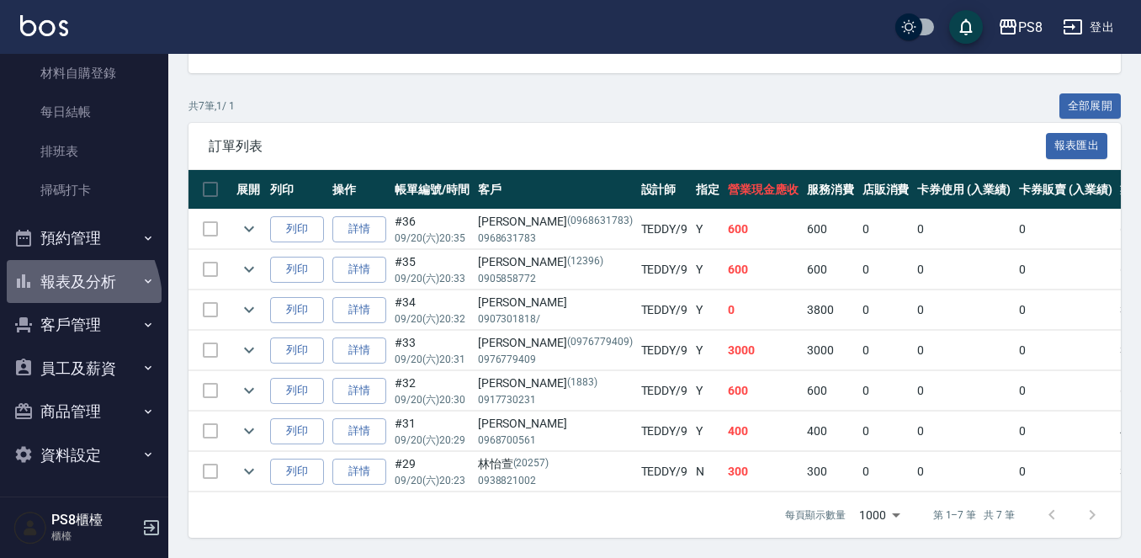
click at [43, 302] on button "報表及分析" at bounding box center [84, 282] width 155 height 44
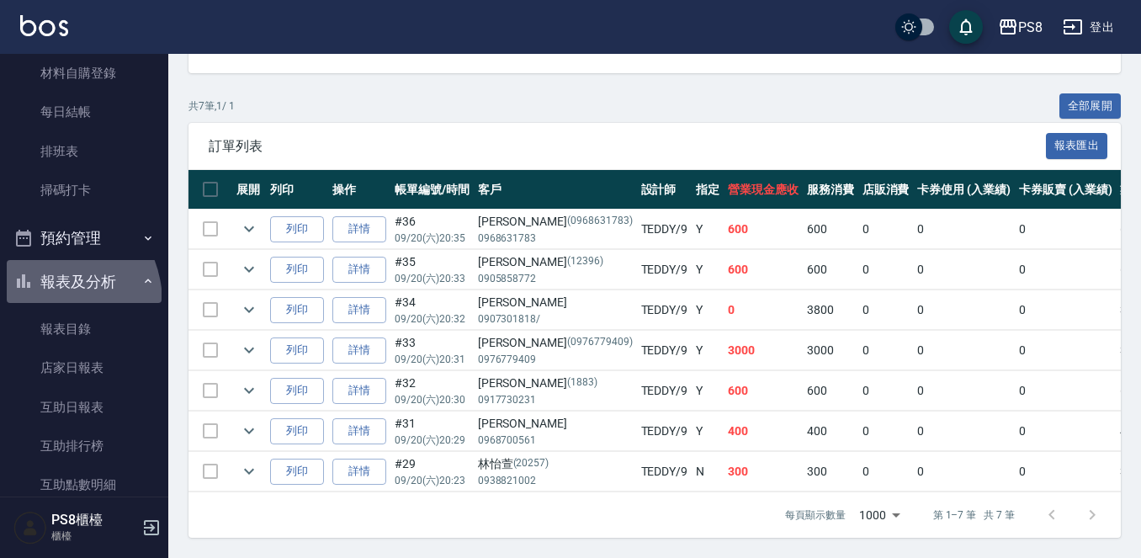
click at [43, 302] on button "報表及分析" at bounding box center [84, 282] width 155 height 44
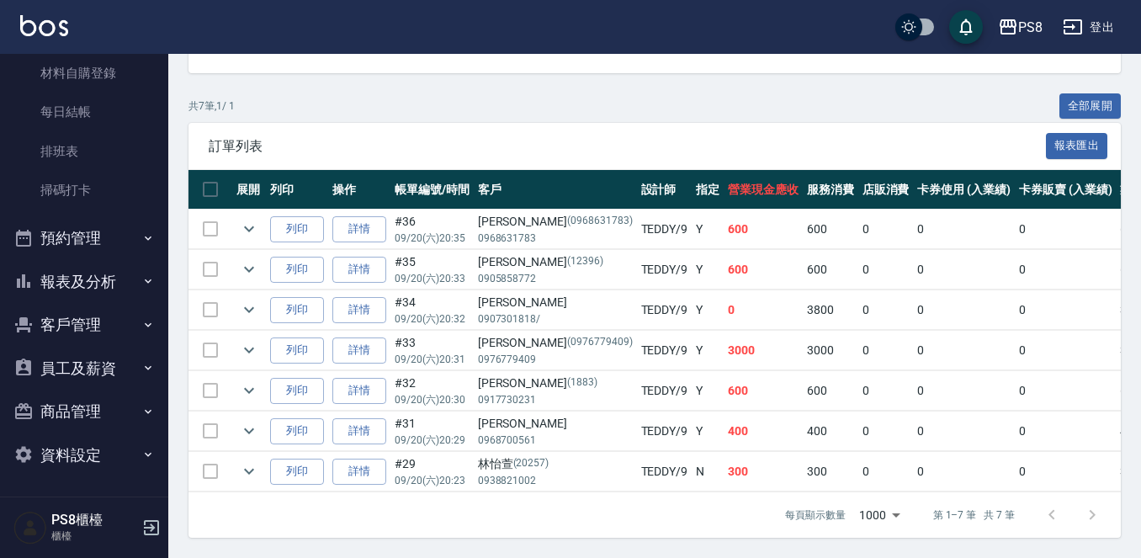
click at [43, 301] on button "報表及分析" at bounding box center [84, 282] width 155 height 44
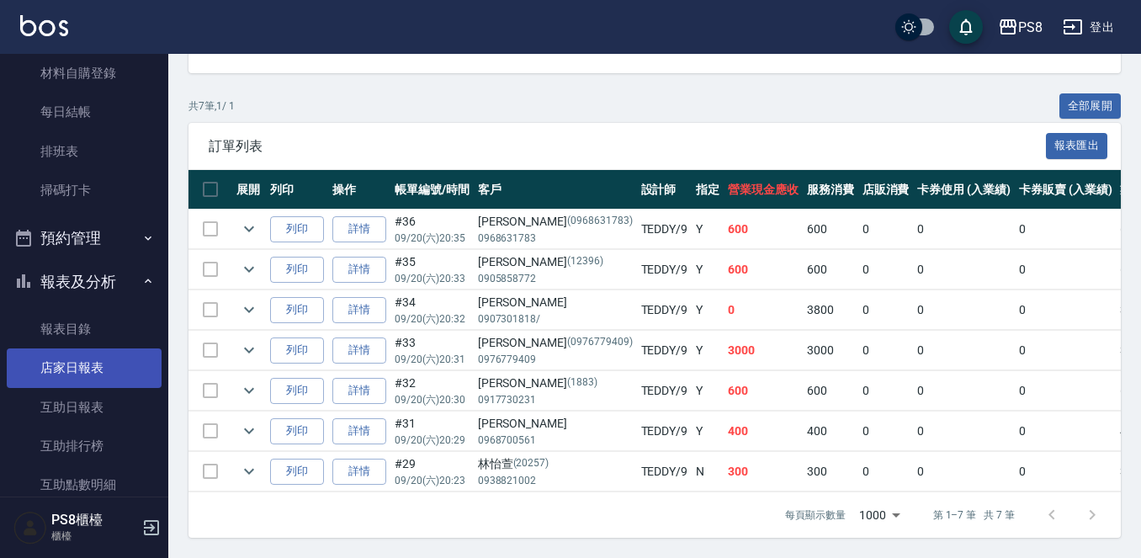
click at [59, 372] on link "店家日報表" at bounding box center [84, 367] width 155 height 39
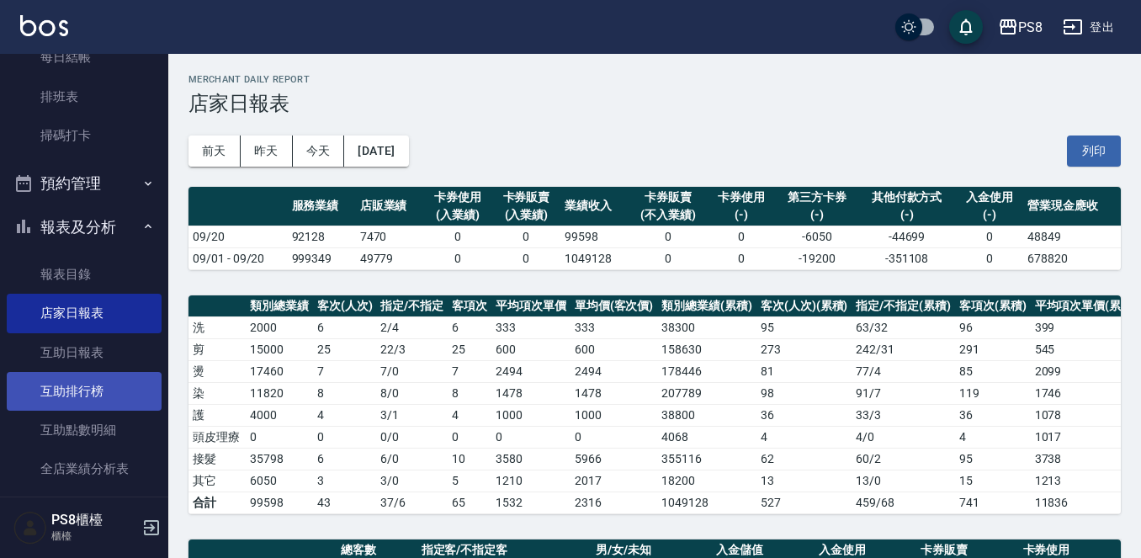
scroll to position [374, 0]
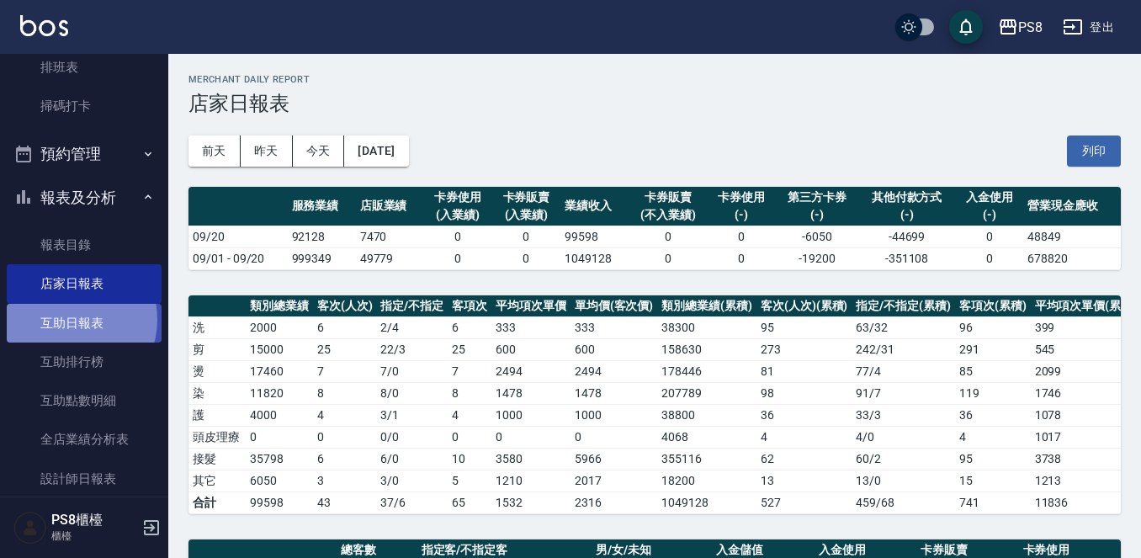
click at [66, 319] on link "互助日報表" at bounding box center [84, 323] width 155 height 39
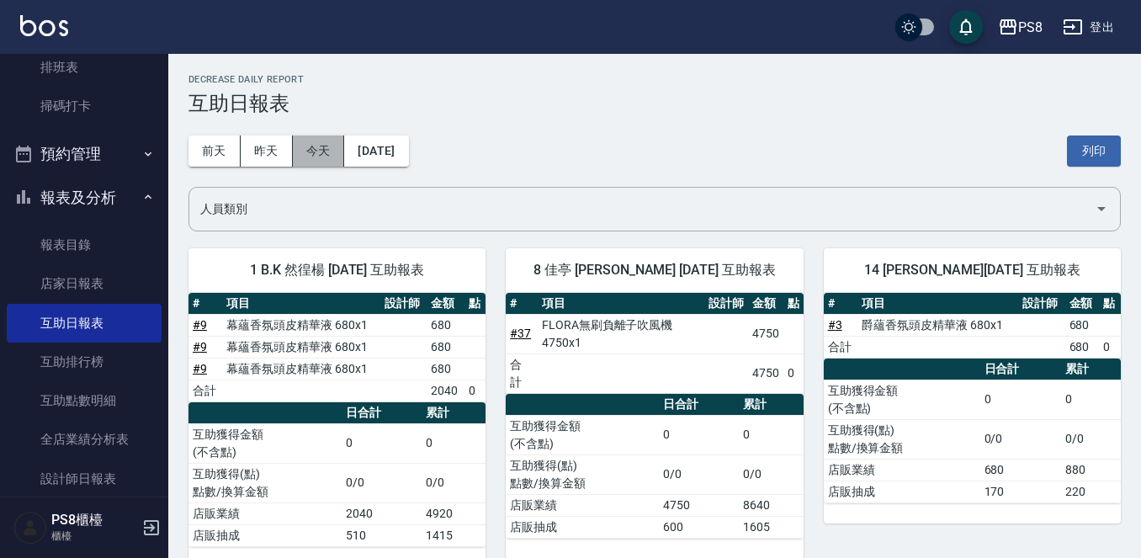
click at [327, 141] on button "今天" at bounding box center [319, 150] width 52 height 31
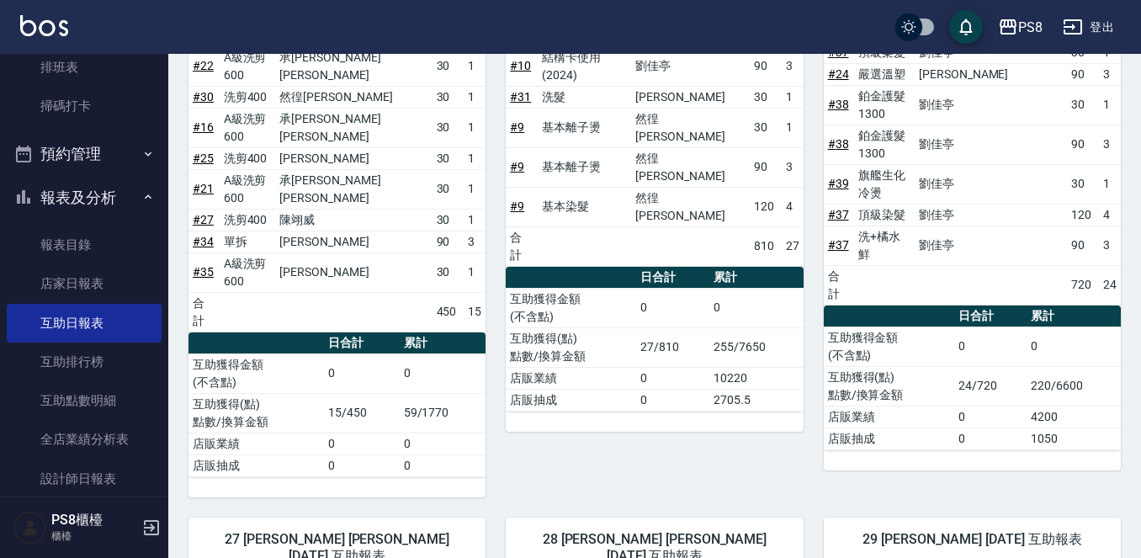
scroll to position [659, 0]
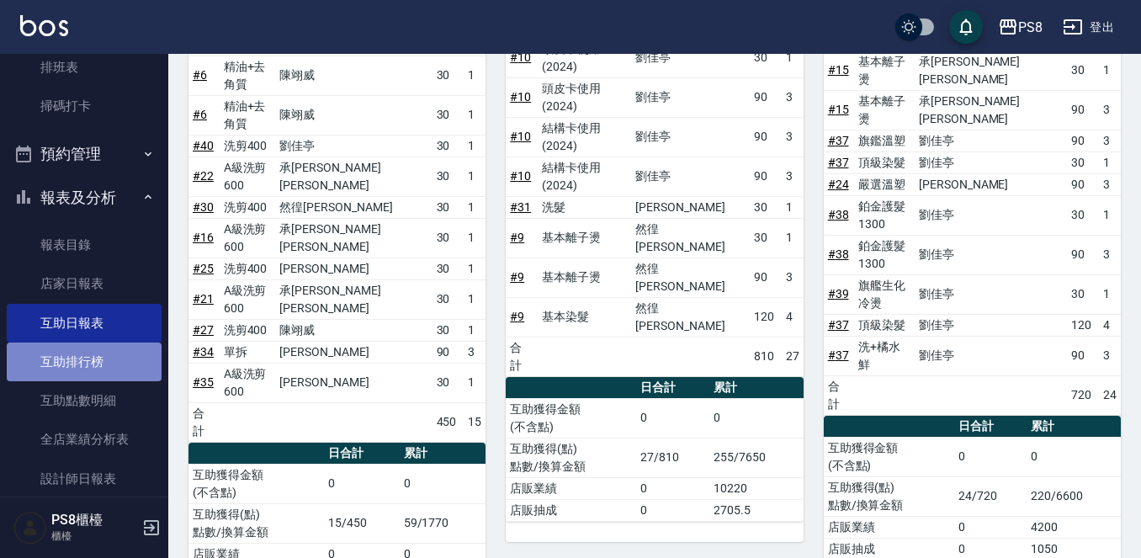
click at [88, 352] on link "互助排行榜" at bounding box center [84, 361] width 155 height 39
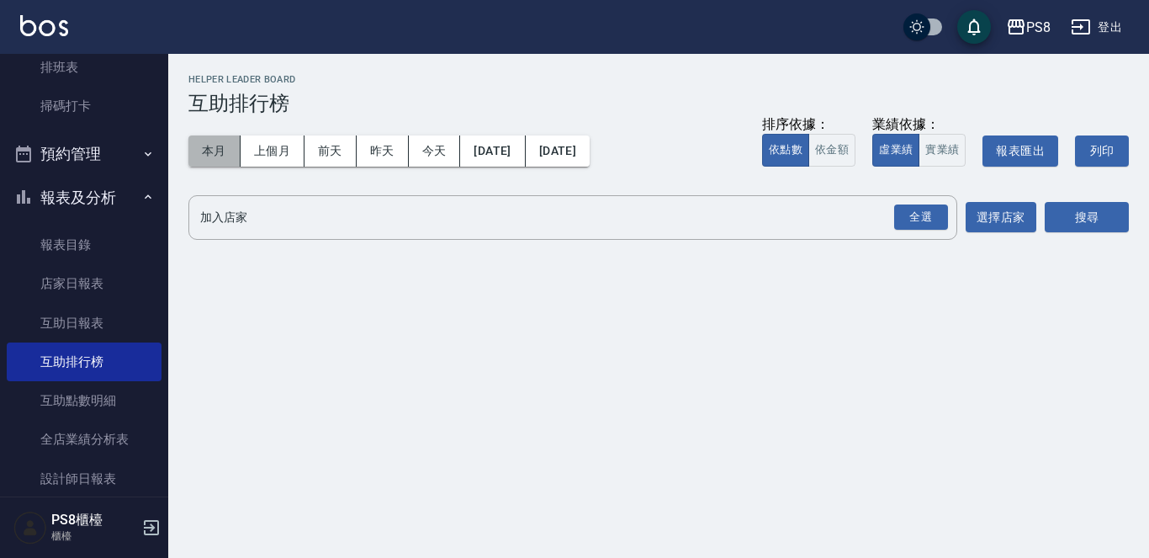
click at [228, 153] on button "本月" at bounding box center [214, 150] width 52 height 31
click at [891, 214] on div "全選" at bounding box center [920, 217] width 59 height 45
click at [910, 220] on div "全選" at bounding box center [921, 217] width 54 height 26
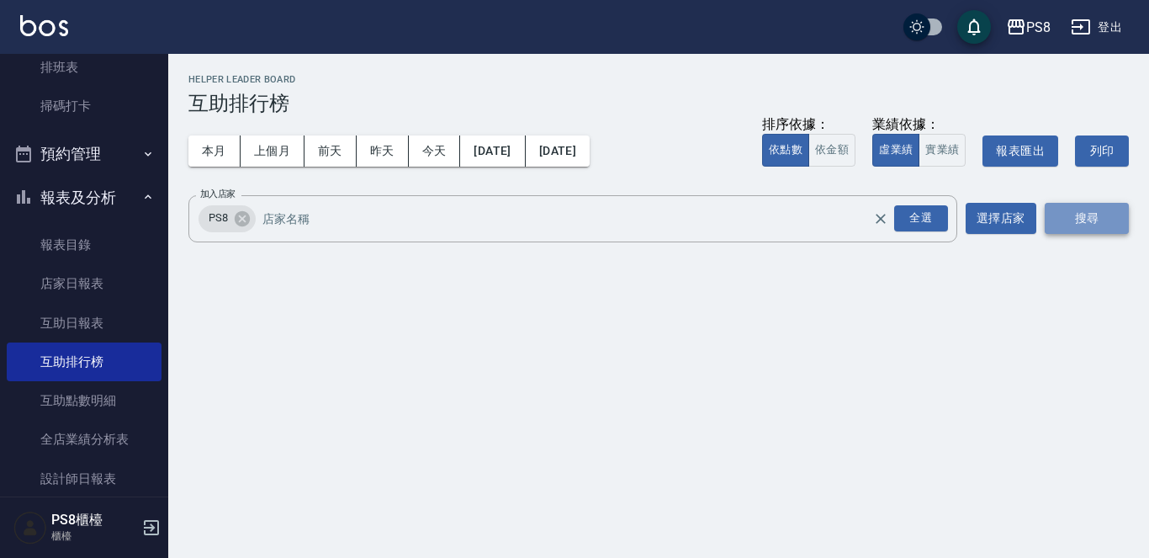
click at [1071, 212] on button "搜尋" at bounding box center [1087, 218] width 84 height 31
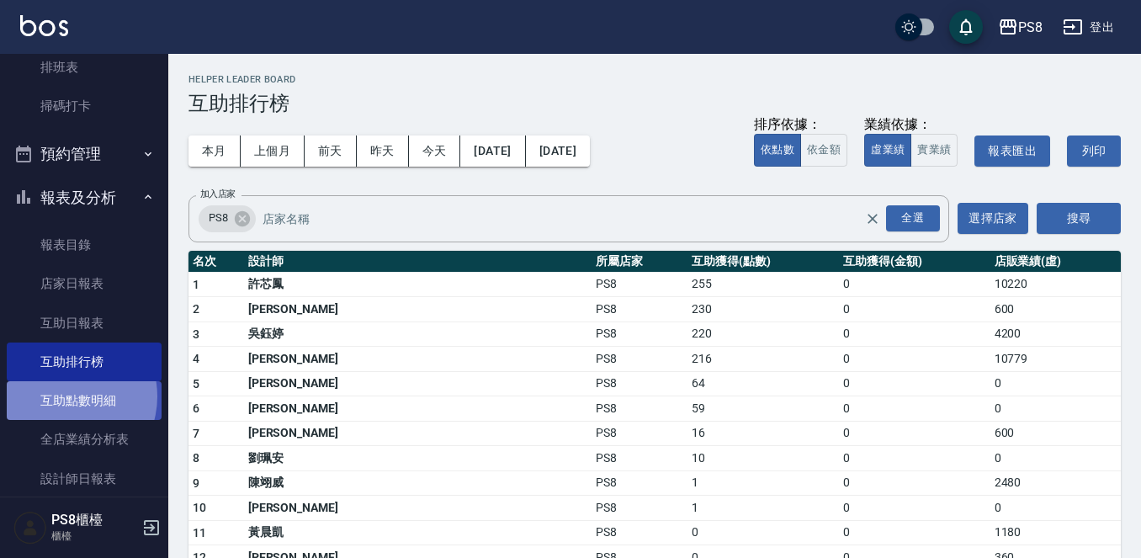
click at [64, 396] on link "互助點數明細" at bounding box center [84, 400] width 155 height 39
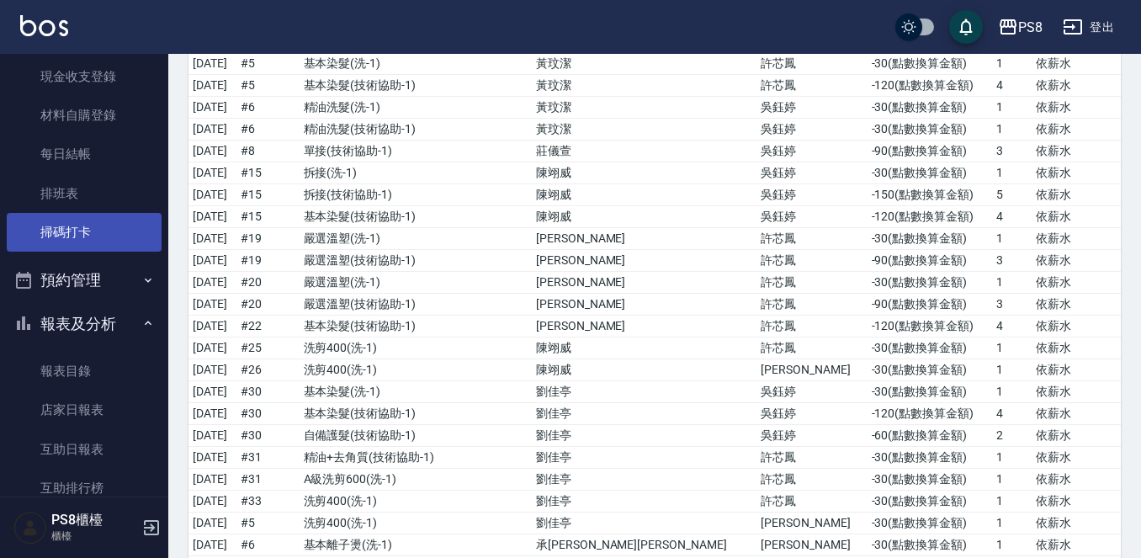
scroll to position [421, 0]
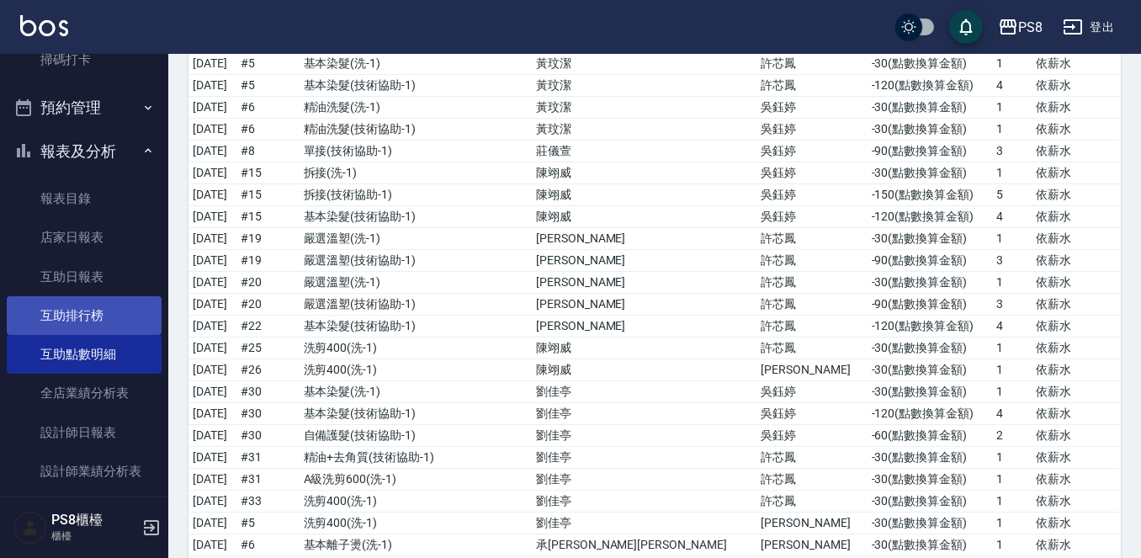
click at [109, 298] on link "互助排行榜" at bounding box center [84, 315] width 155 height 39
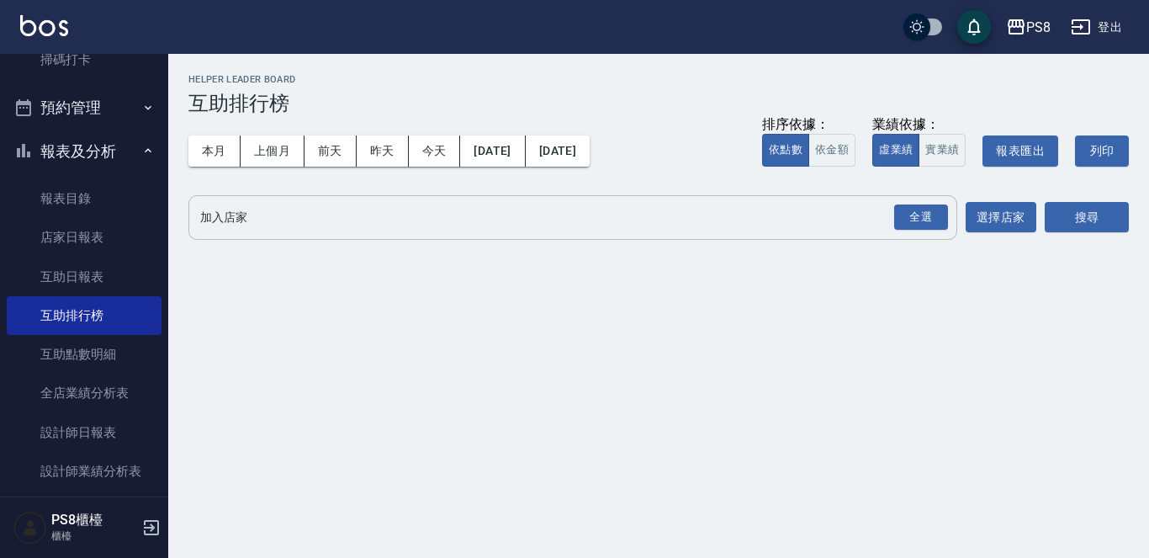
click at [373, 209] on input "加入店家" at bounding box center [560, 217] width 728 height 29
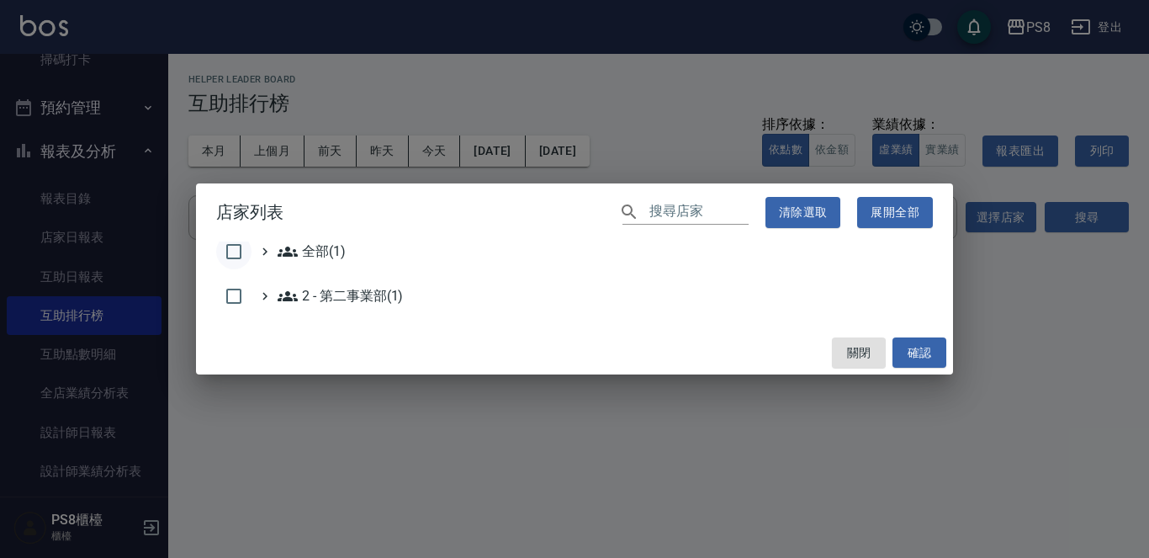
click at [245, 256] on input "checkbox" at bounding box center [233, 251] width 35 height 35
checkbox input "true"
drag, startPoint x: 901, startPoint y: 349, endPoint x: 759, endPoint y: 314, distance: 146.5
click at [903, 349] on button "確認" at bounding box center [920, 352] width 54 height 31
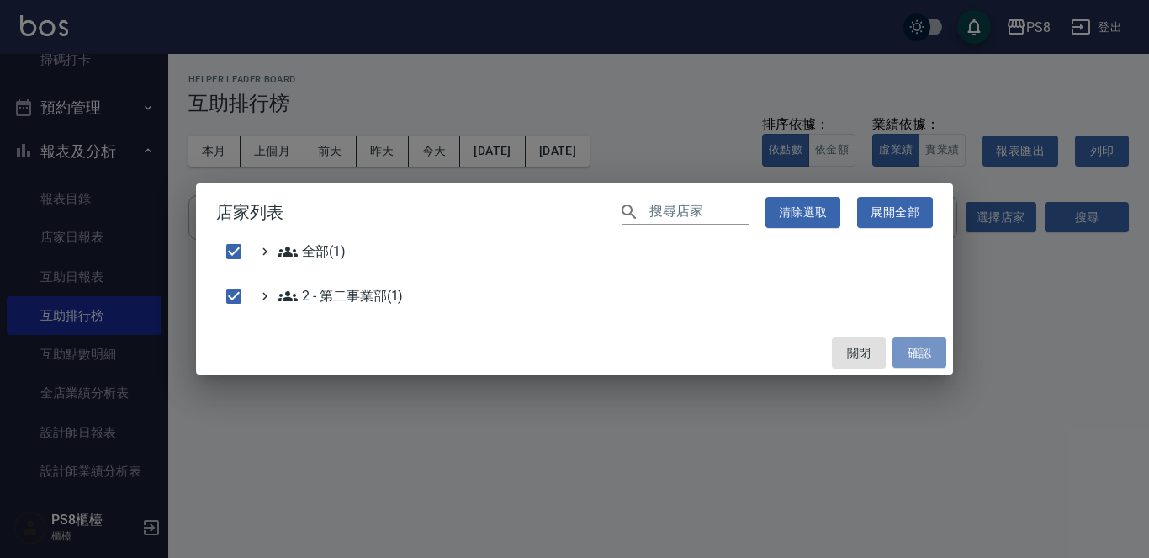
checkbox input "false"
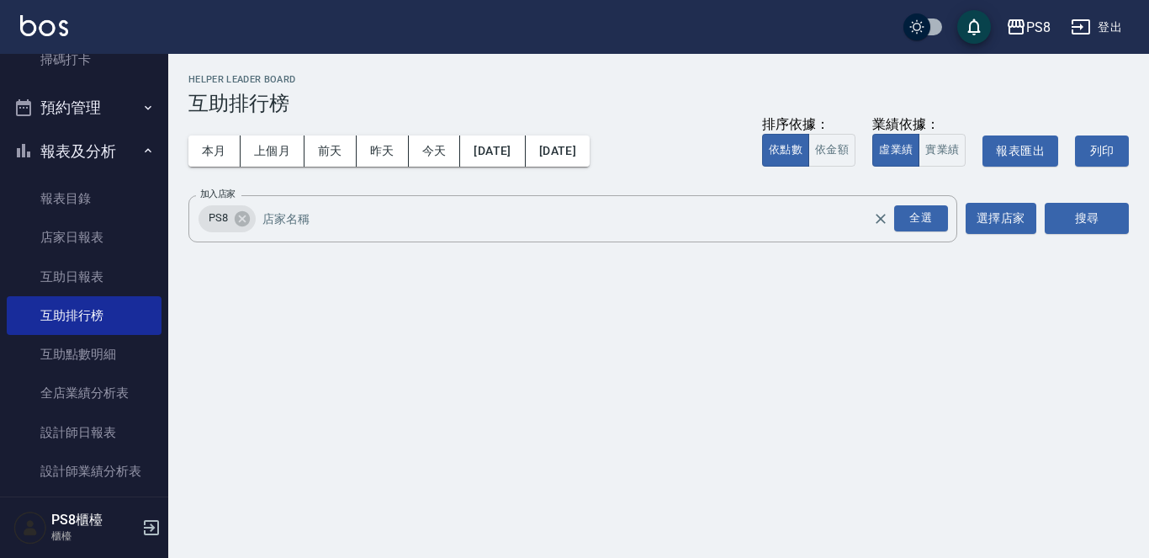
click at [525, 172] on div "本月 上個月 前天 昨天 今天 2025/09/01 2025/09/20 排序依據： 依點數 依金額 業績依據： 虛業績 實業績 報表匯出 列印" at bounding box center [658, 151] width 940 height 72
click at [525, 162] on button "[DATE]" at bounding box center [492, 150] width 65 height 31
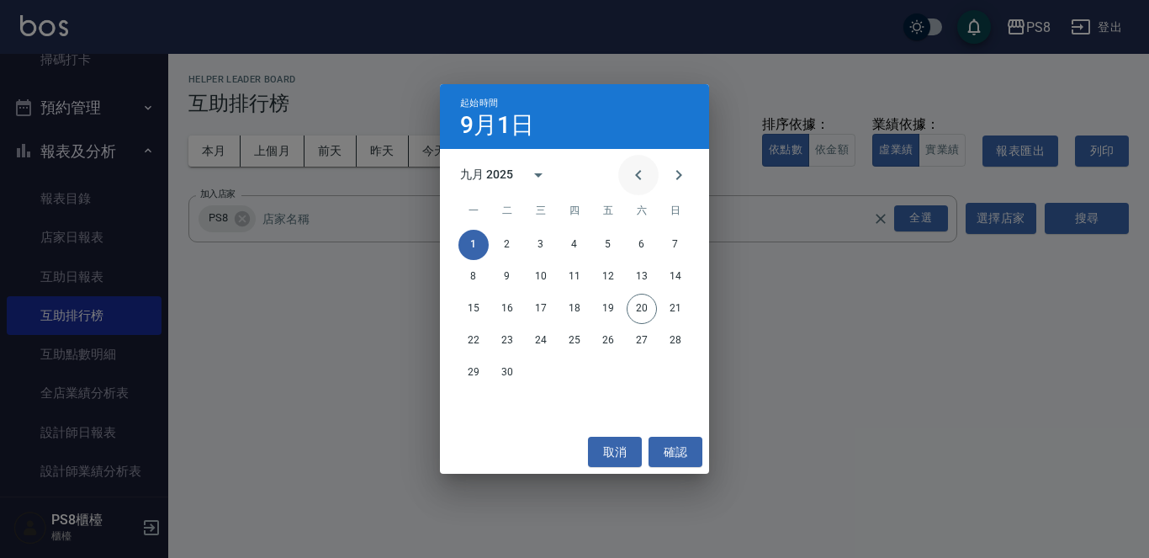
click at [643, 180] on icon "Previous month" at bounding box center [638, 175] width 20 height 20
click at [608, 242] on button "1" at bounding box center [608, 245] width 30 height 30
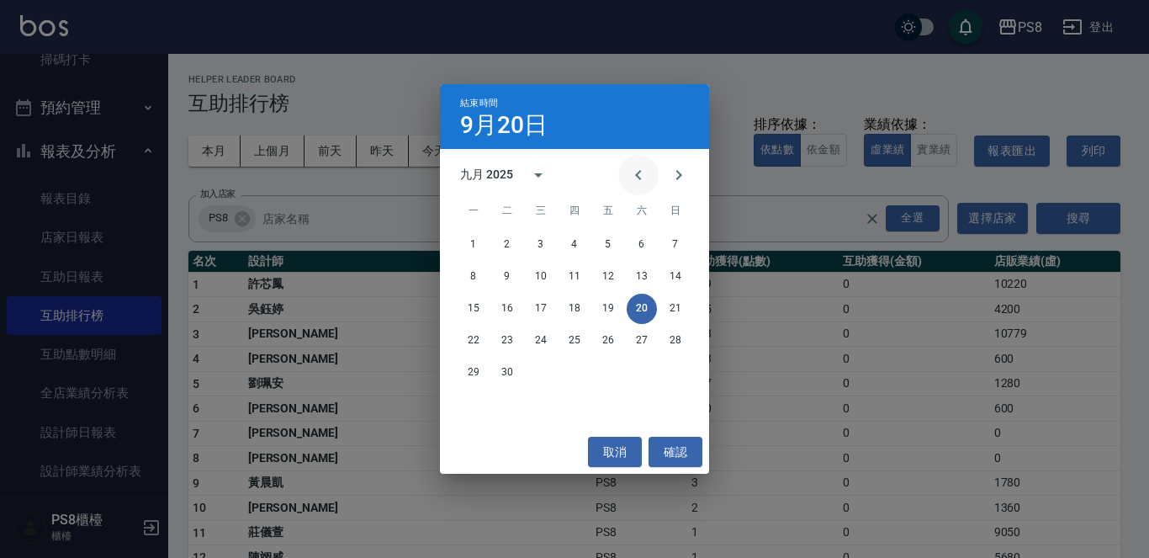
click at [635, 165] on icon "Previous month" at bounding box center [638, 175] width 20 height 20
click at [675, 363] on button "31" at bounding box center [675, 373] width 30 height 30
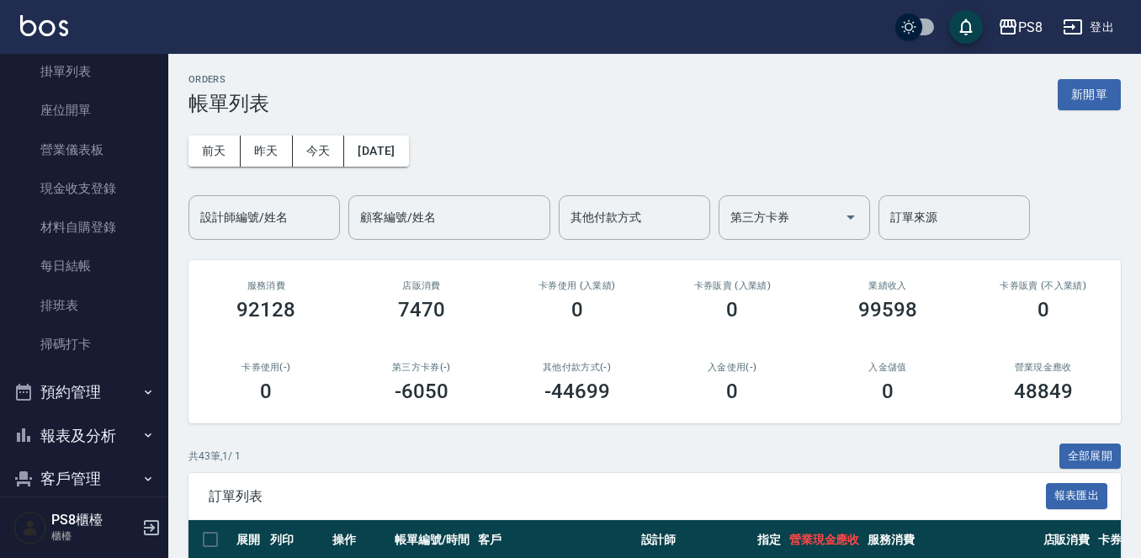
scroll to position [290, 0]
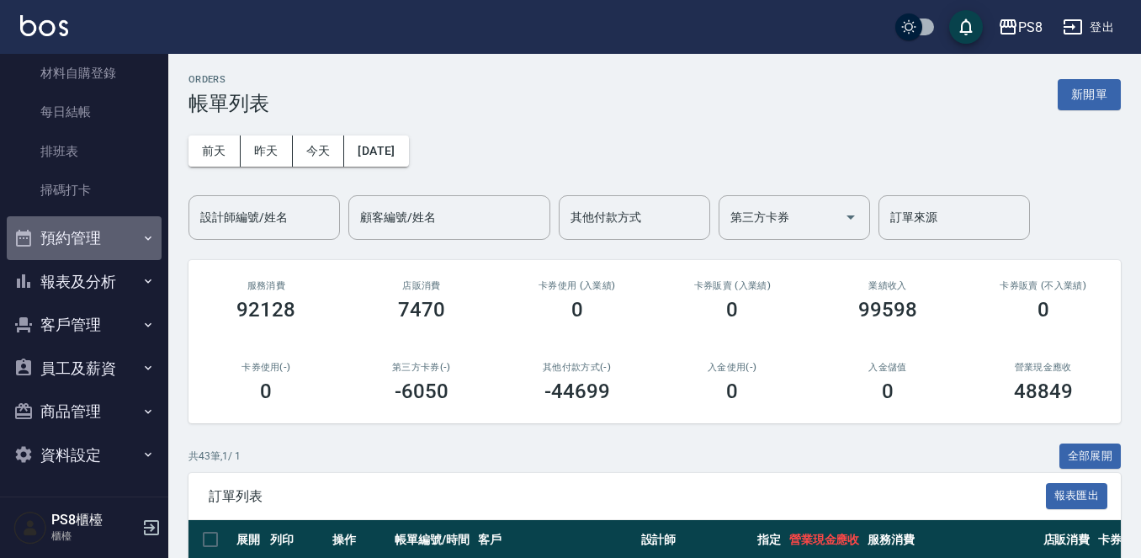
click at [93, 257] on button "預約管理" at bounding box center [84, 238] width 155 height 44
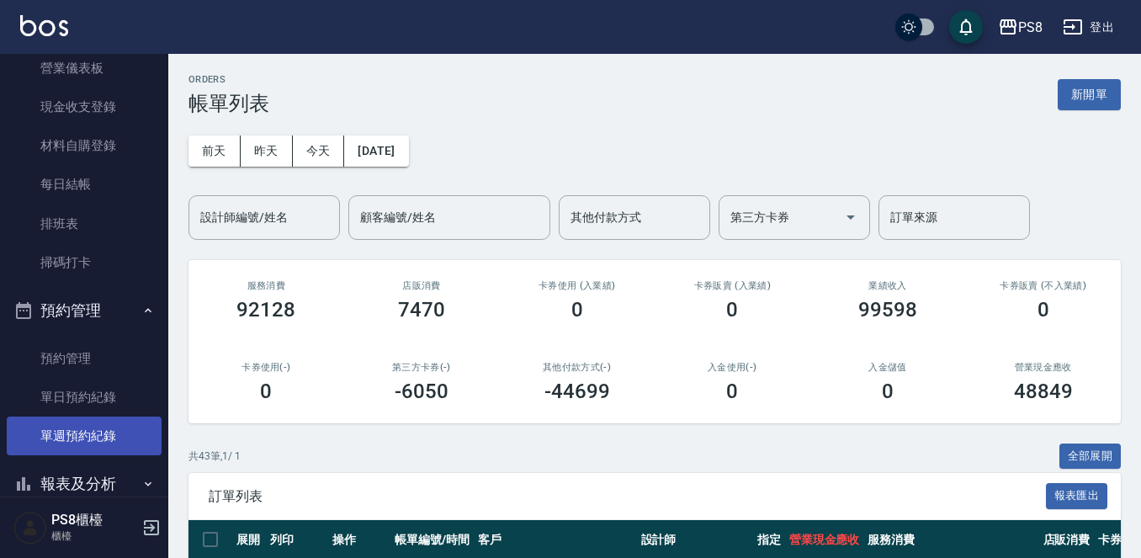
scroll to position [421, 0]
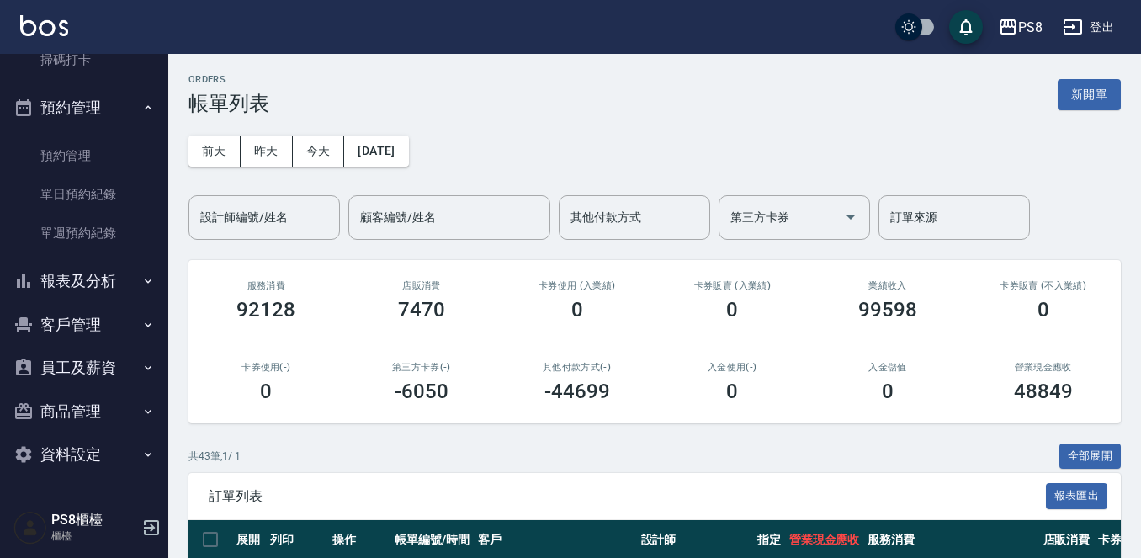
click at [77, 289] on button "報表及分析" at bounding box center [84, 281] width 155 height 44
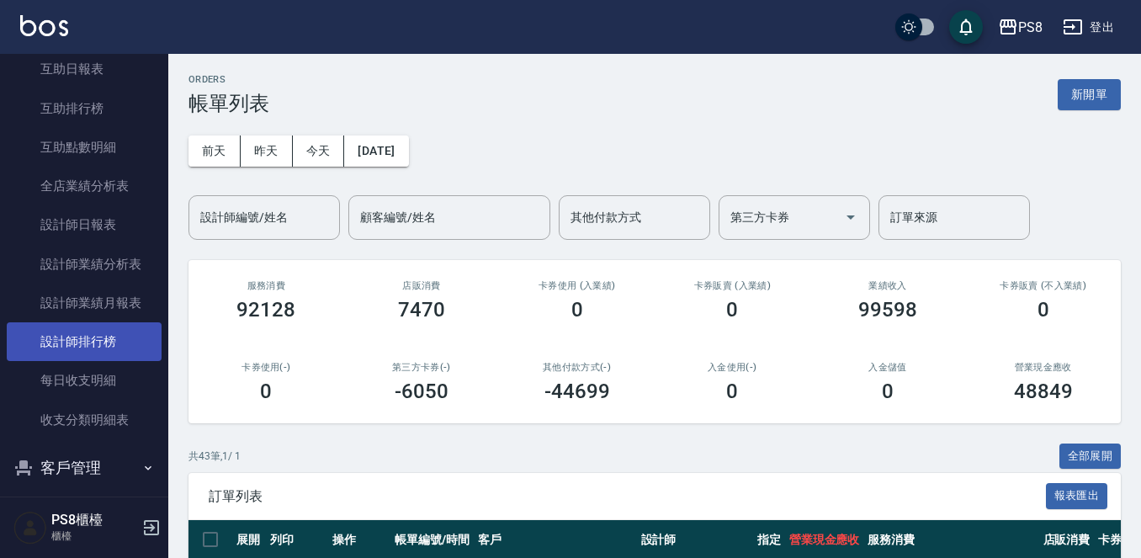
scroll to position [841, 0]
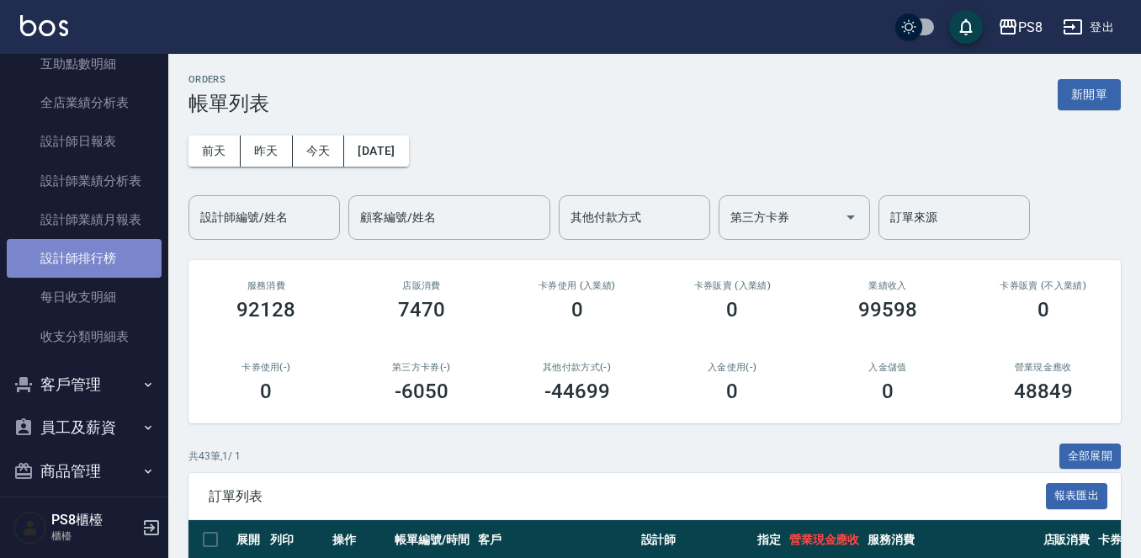
click at [107, 257] on link "設計師排行榜" at bounding box center [84, 258] width 155 height 39
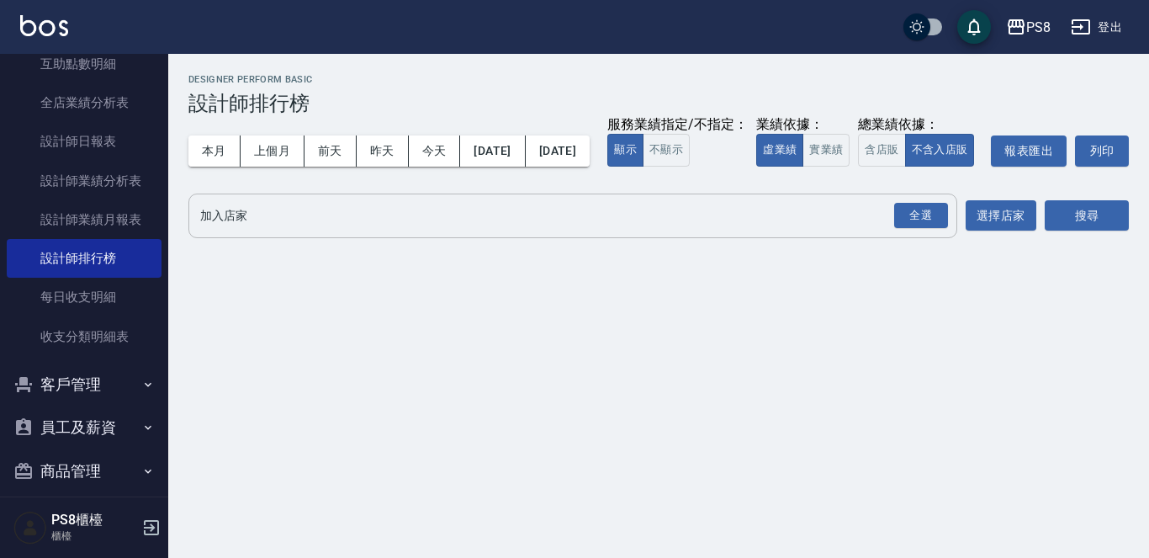
click at [270, 230] on input "加入店家" at bounding box center [560, 215] width 728 height 29
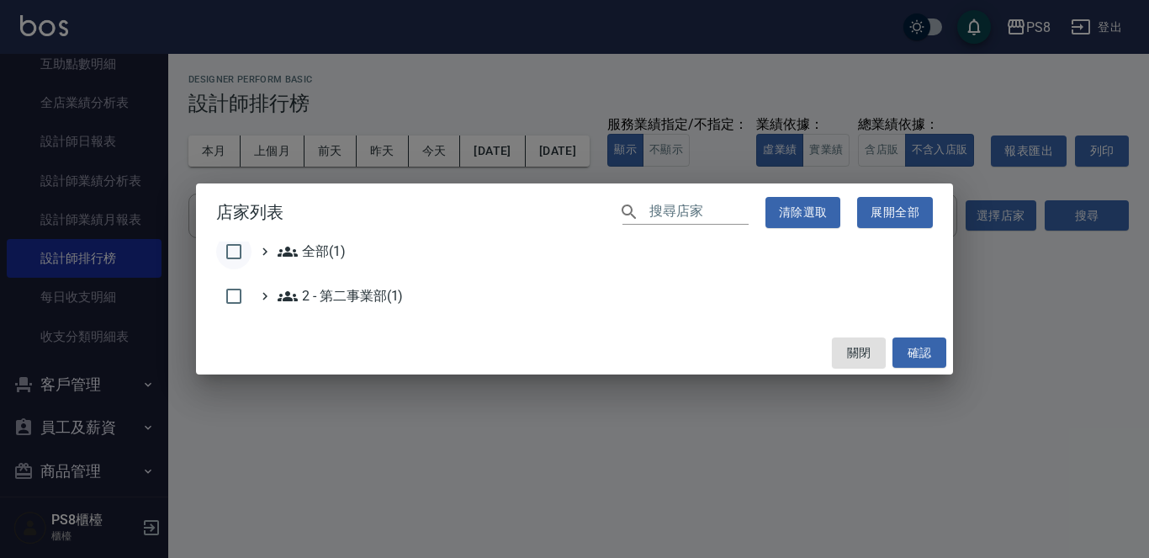
click at [223, 251] on input "checkbox" at bounding box center [233, 251] width 35 height 35
checkbox input "true"
click at [909, 352] on button "確認" at bounding box center [920, 352] width 54 height 31
checkbox input "false"
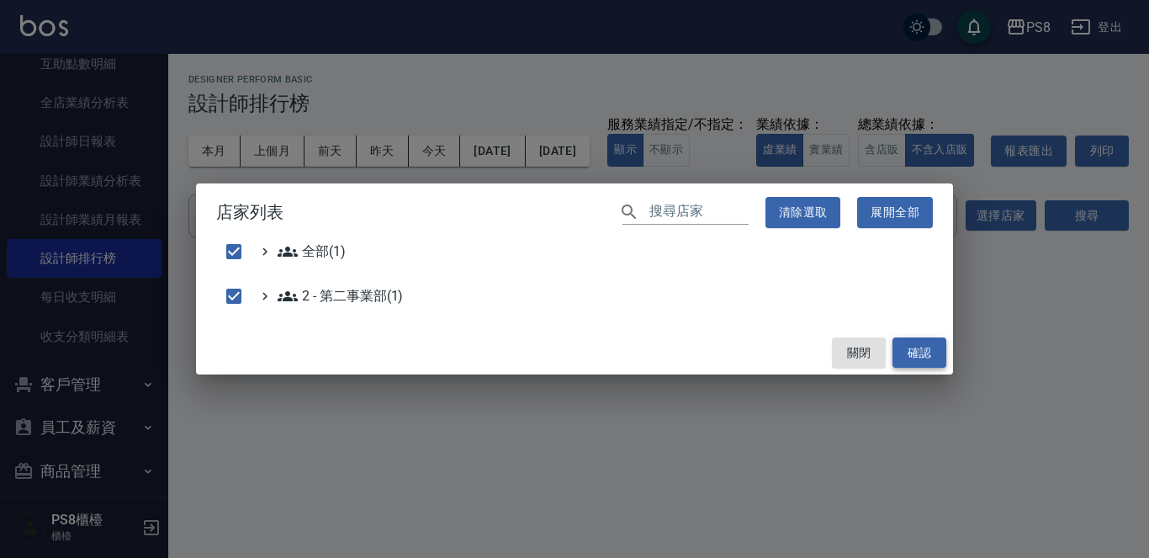
checkbox input "false"
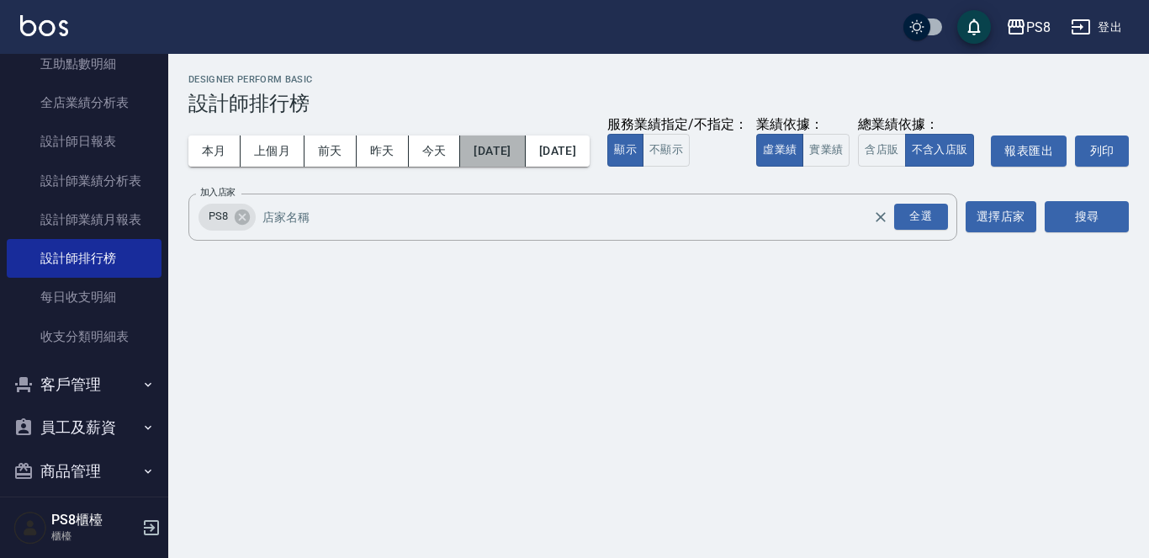
click at [525, 153] on button "[DATE]" at bounding box center [492, 150] width 65 height 31
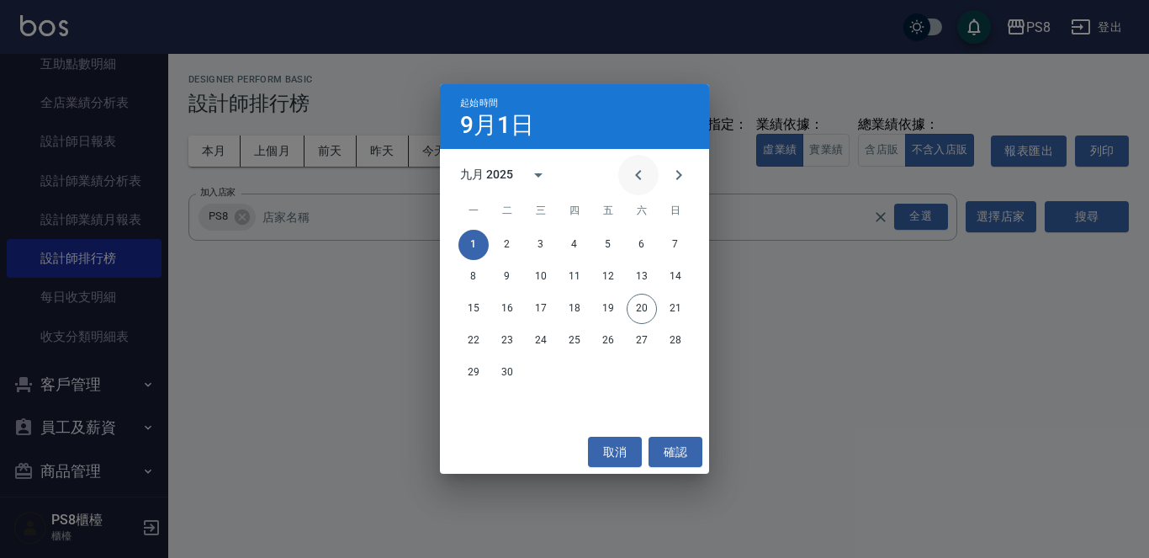
click at [644, 177] on icon "Previous month" at bounding box center [638, 175] width 20 height 20
click at [517, 238] on button "1" at bounding box center [507, 245] width 30 height 30
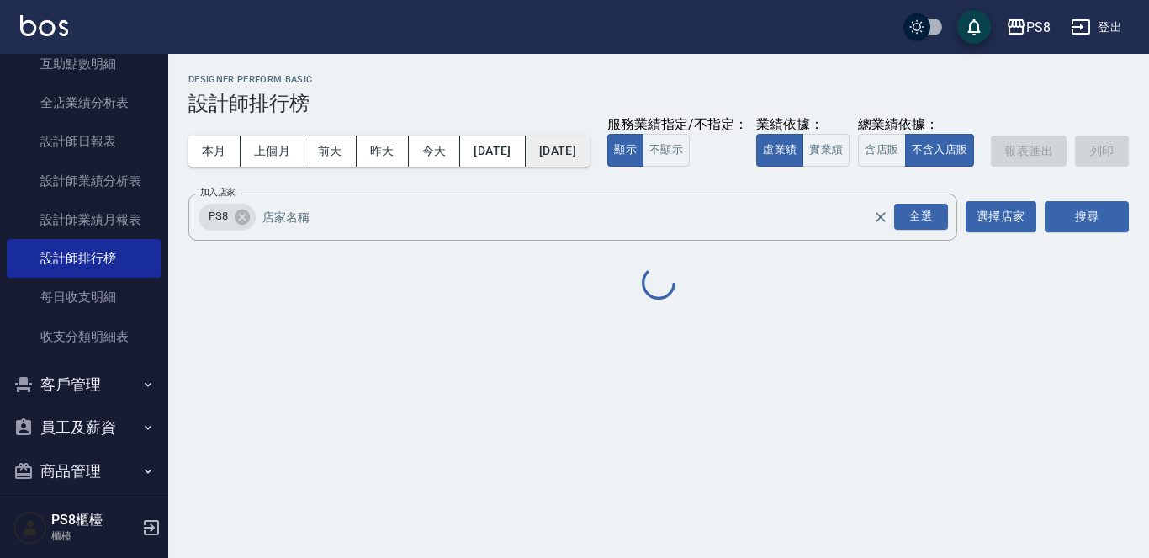
click at [575, 145] on button "[DATE]" at bounding box center [558, 150] width 64 height 31
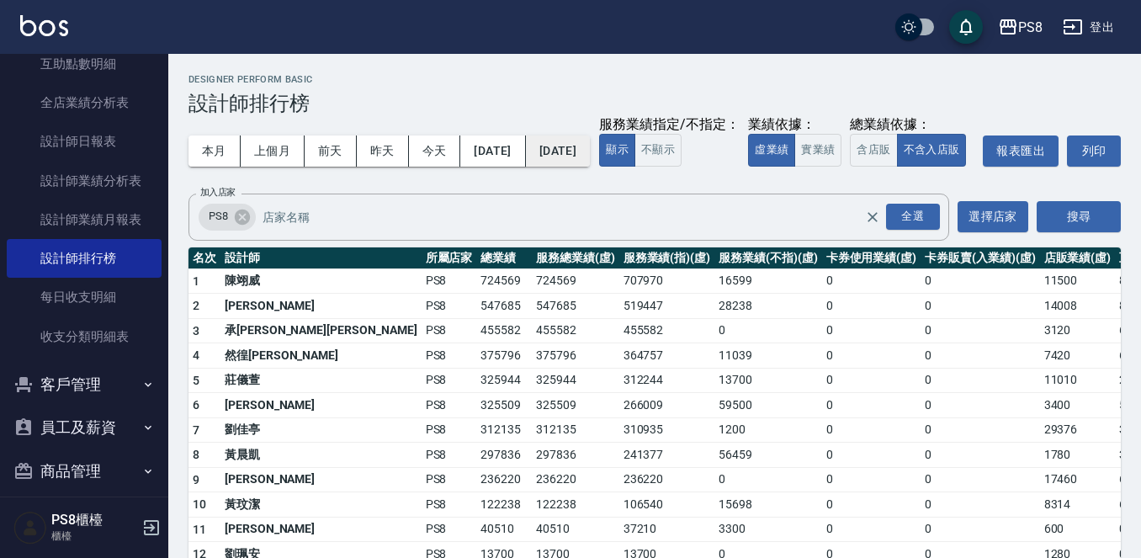
click at [590, 152] on button "[DATE]" at bounding box center [558, 150] width 64 height 31
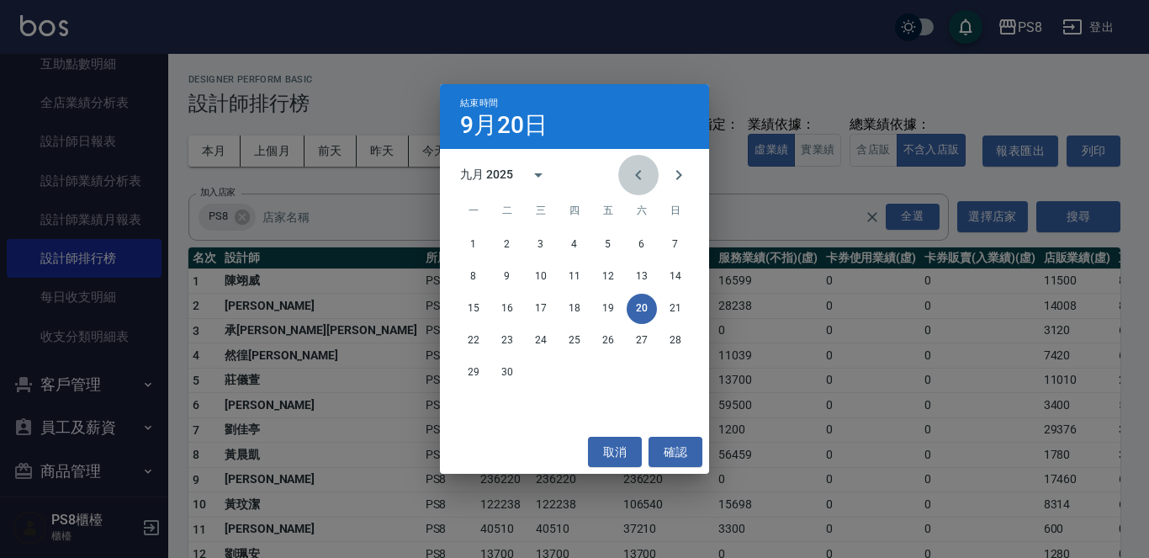
click at [636, 179] on icon "Previous month" at bounding box center [638, 175] width 20 height 20
click at [674, 368] on button "31" at bounding box center [675, 373] width 30 height 30
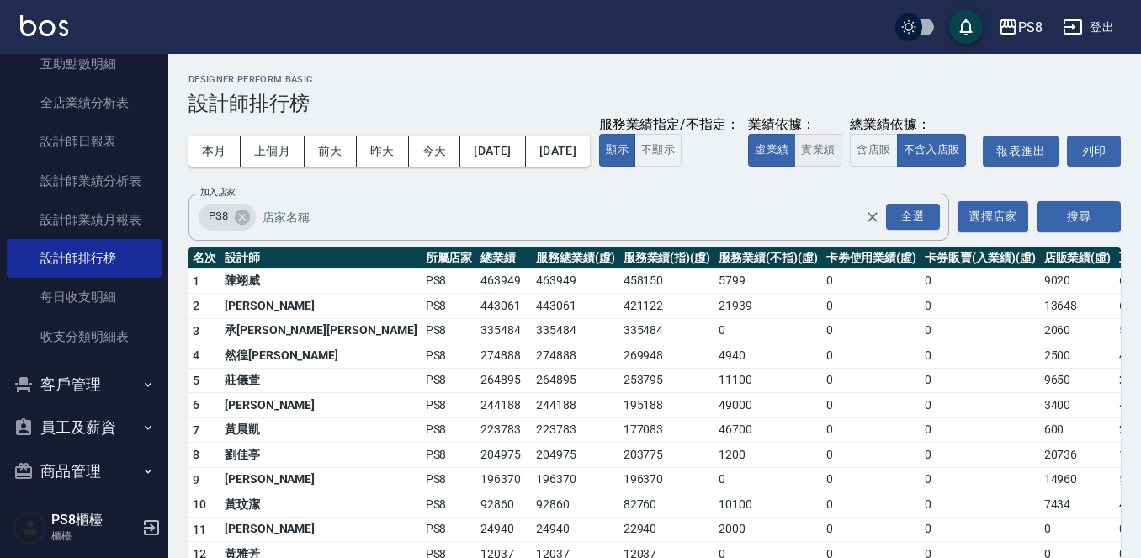
click at [794, 167] on button "實業績" at bounding box center [817, 150] width 47 height 33
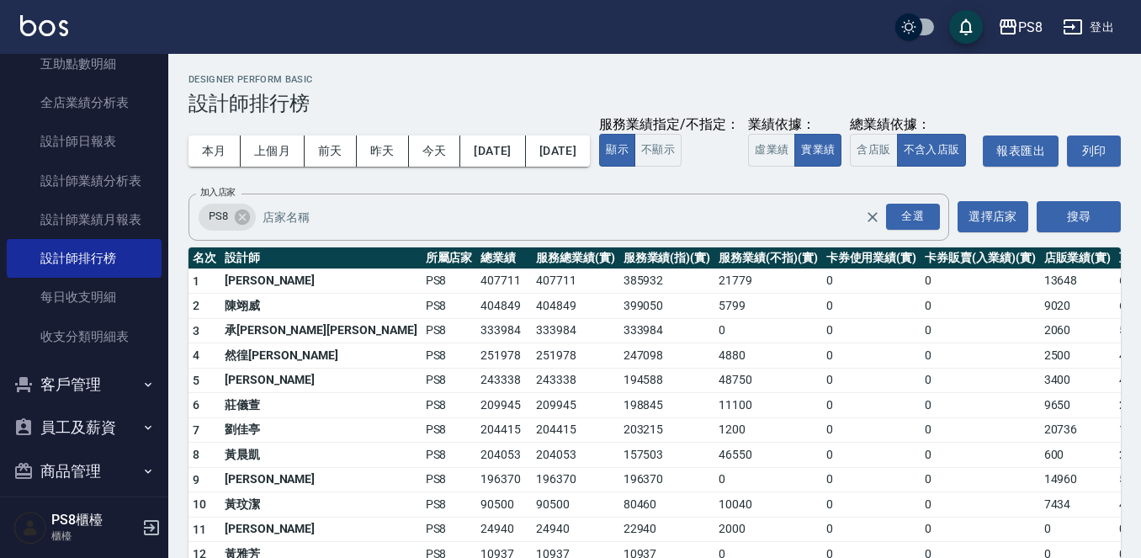
click at [714, 343] on td "0" at bounding box center [767, 330] width 107 height 25
click at [425, 157] on button "今天" at bounding box center [435, 150] width 52 height 31
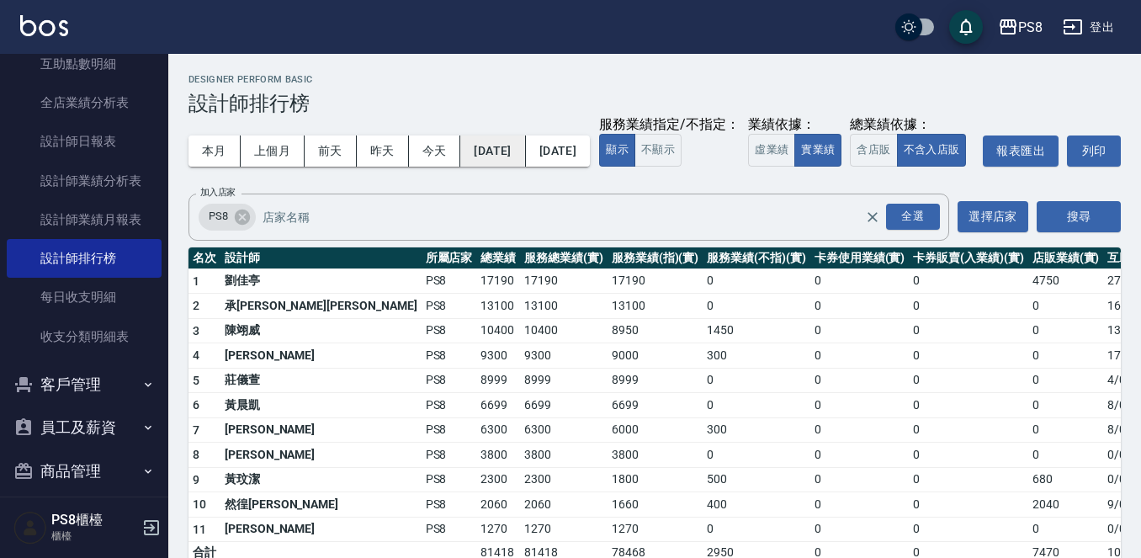
click at [525, 157] on button "[DATE]" at bounding box center [492, 150] width 65 height 31
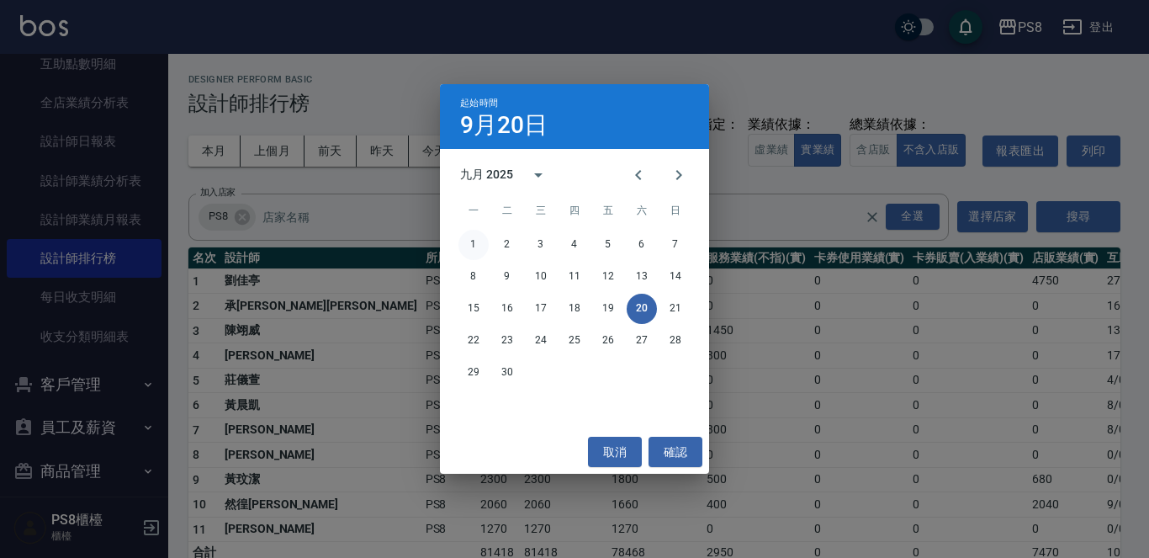
click at [465, 246] on button "1" at bounding box center [473, 245] width 30 height 30
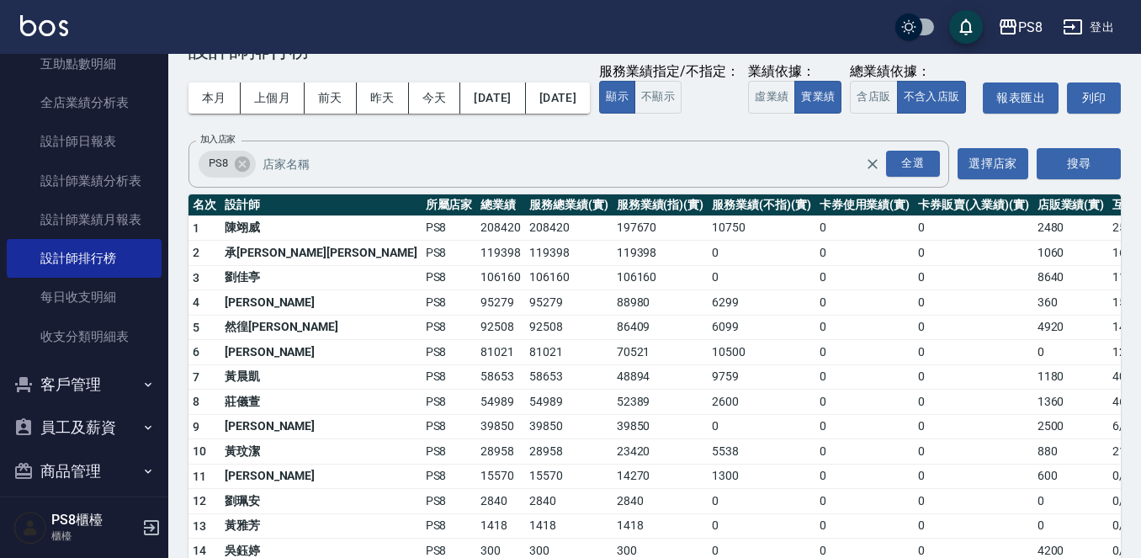
scroll to position [84, 0]
